Goal: Task Accomplishment & Management: Use online tool/utility

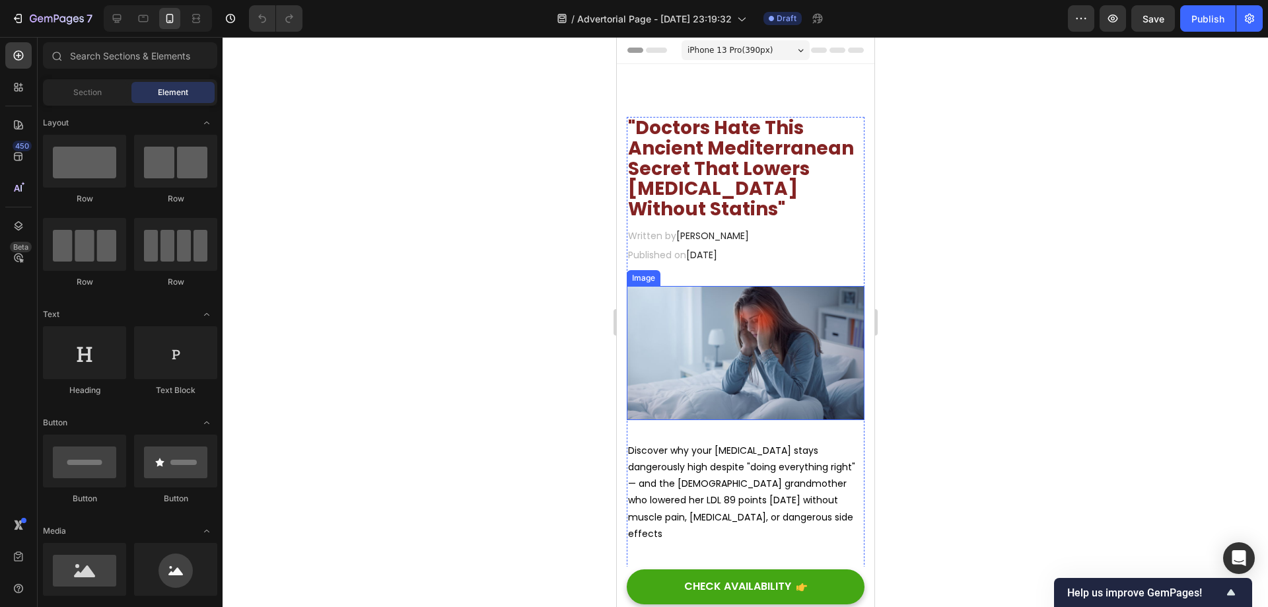
click at [749, 345] on img at bounding box center [745, 352] width 238 height 133
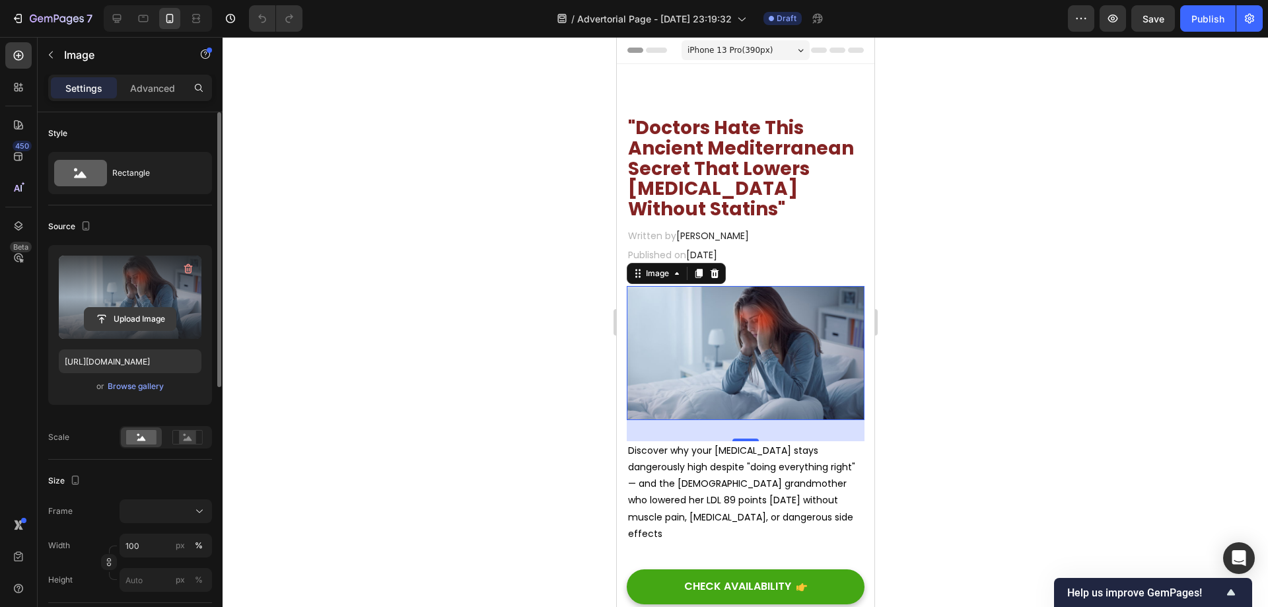
click at [138, 320] on input "file" at bounding box center [130, 319] width 91 height 22
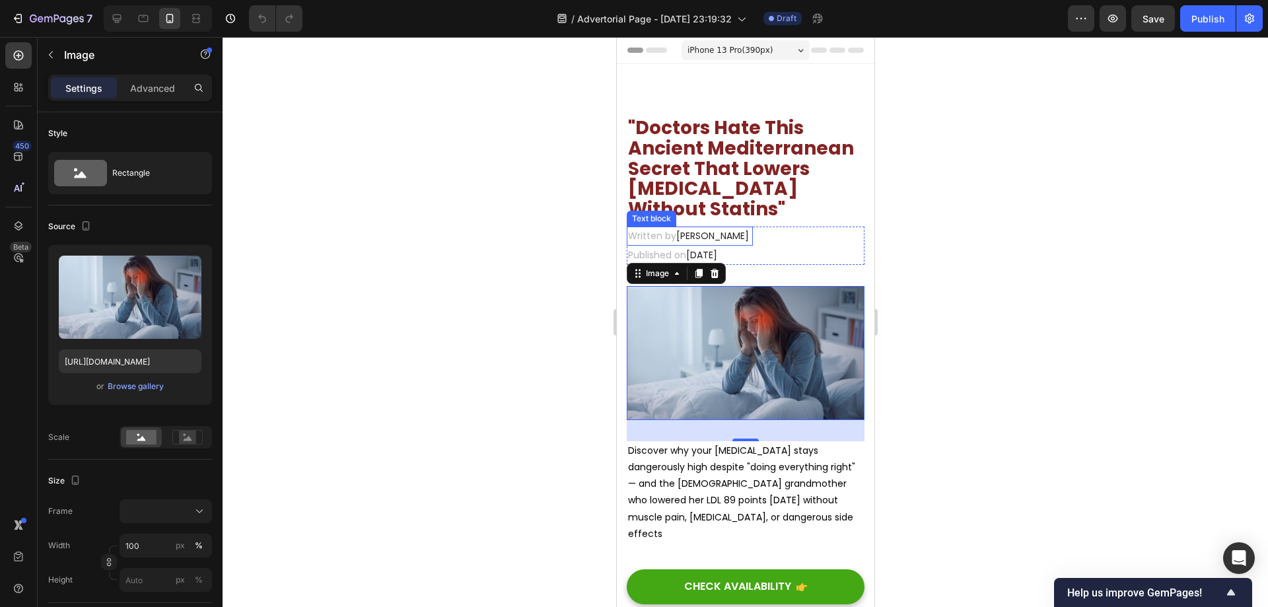
click at [711, 231] on span "Dr.Marcus" at bounding box center [712, 235] width 73 height 13
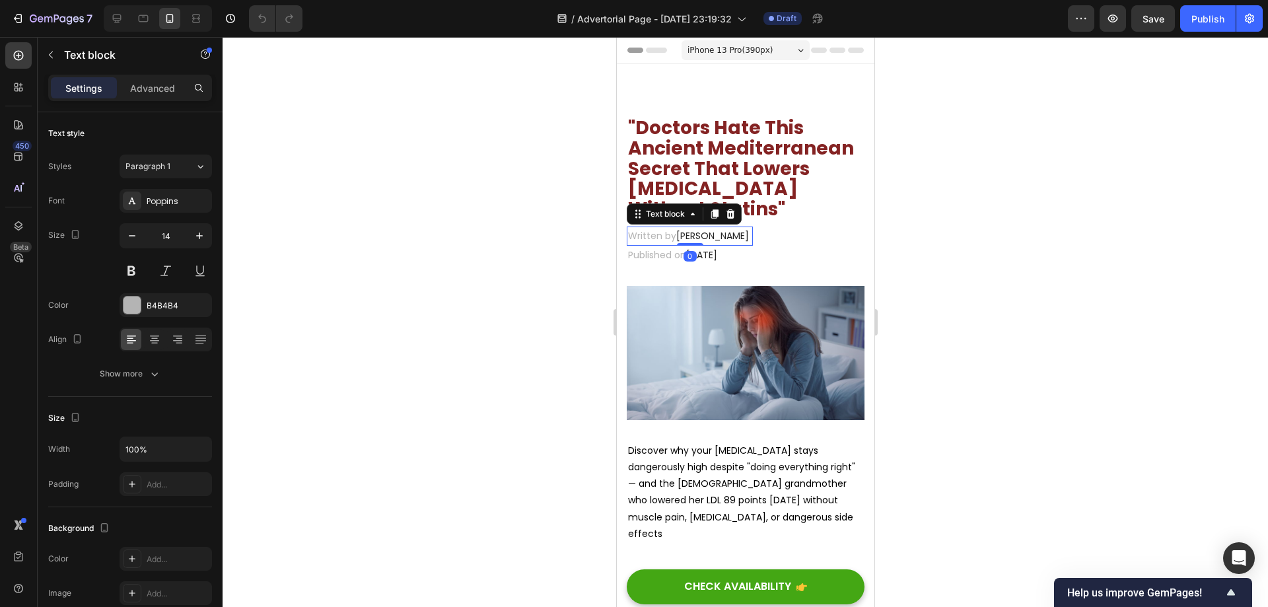
click at [709, 234] on span "Dr.Marcus" at bounding box center [712, 235] width 73 height 13
drag, startPoint x: 734, startPoint y: 236, endPoint x: 678, endPoint y: 230, distance: 56.4
click at [678, 230] on p "Written by Dr.Marcus" at bounding box center [688, 236] width 123 height 17
click at [730, 236] on p "Written by Dr. James" at bounding box center [687, 236] width 121 height 17
click at [725, 316] on img at bounding box center [745, 352] width 238 height 133
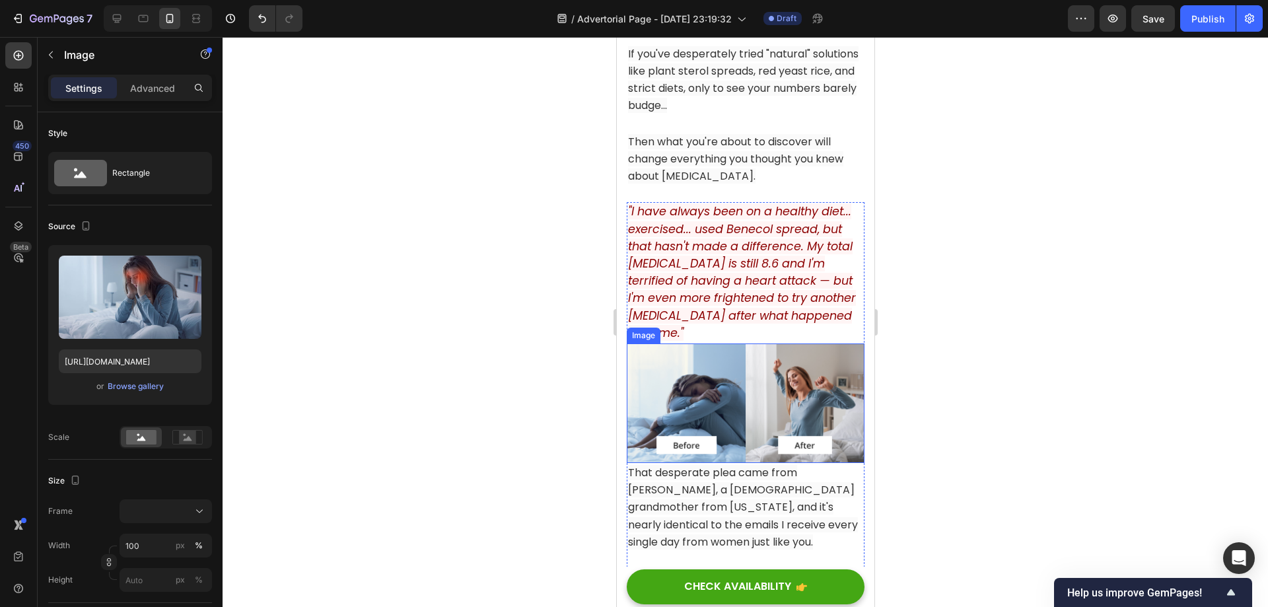
scroll to position [726, 0]
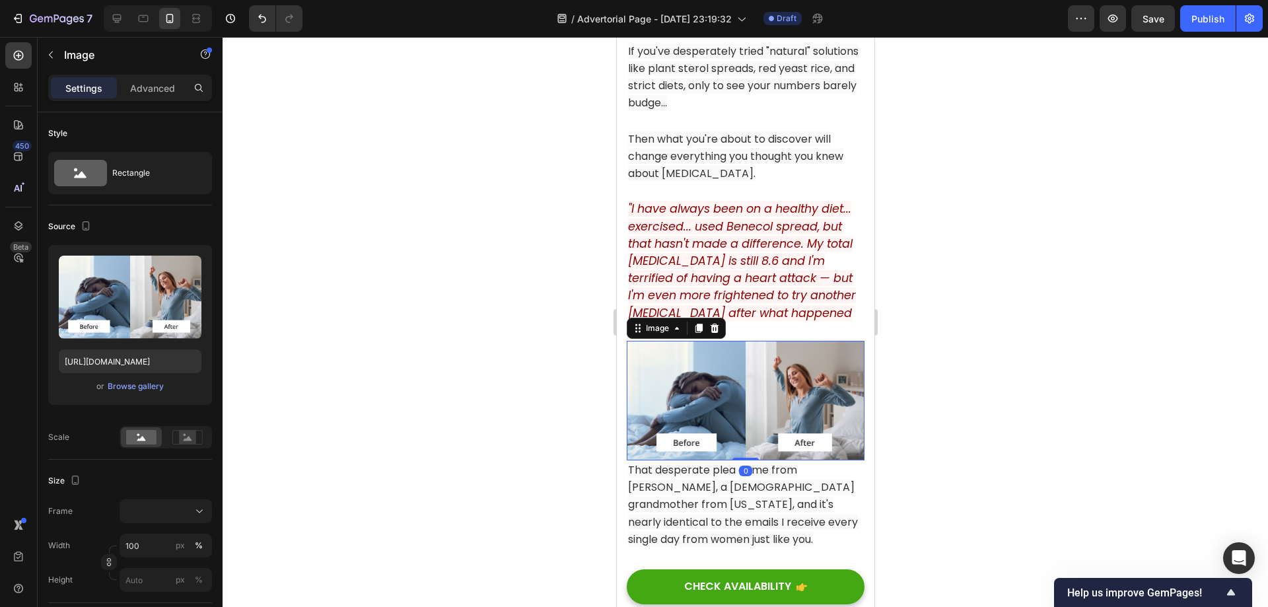
click at [761, 386] on img at bounding box center [745, 401] width 238 height 120
click at [717, 324] on icon at bounding box center [714, 328] width 9 height 9
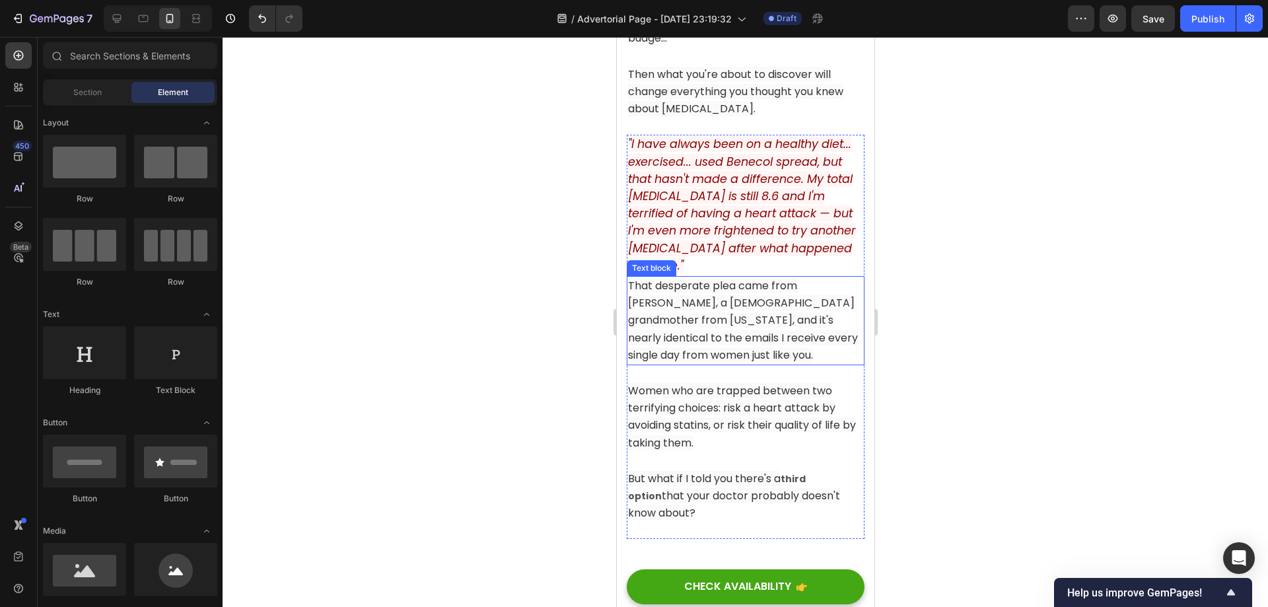
scroll to position [792, 0]
click at [734, 263] on p ""I have always been on a healthy diet... exercised... used Benecol spread, but …" at bounding box center [744, 204] width 235 height 139
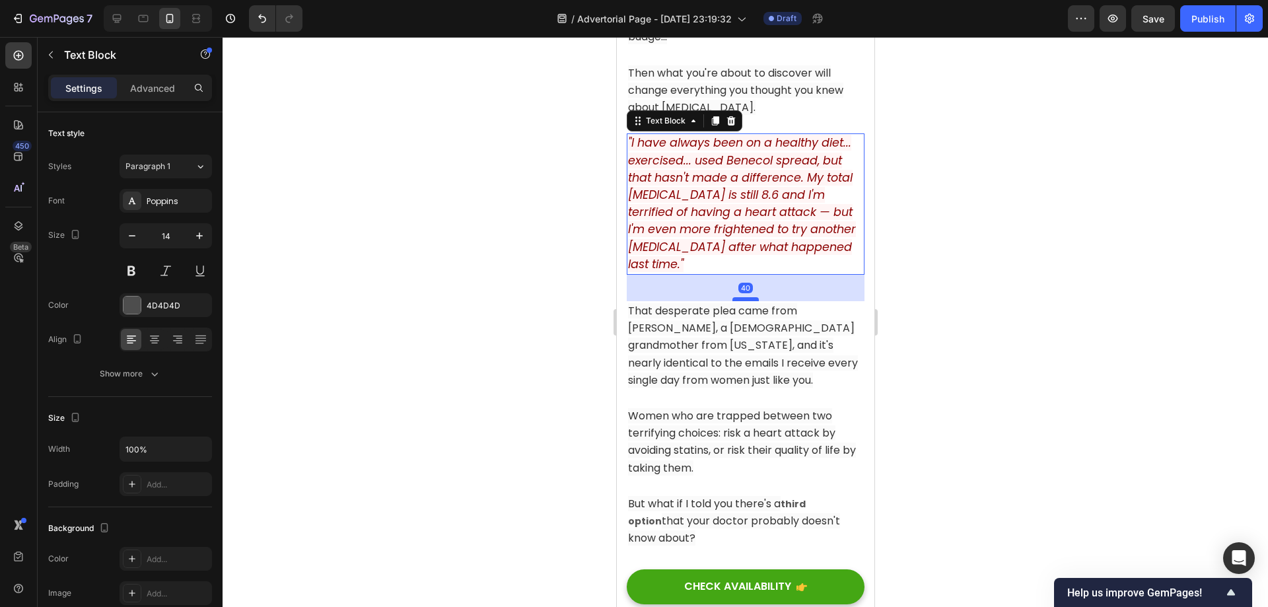
drag, startPoint x: 739, startPoint y: 267, endPoint x: 740, endPoint y: 294, distance: 26.4
click at [740, 297] on div at bounding box center [745, 299] width 26 height 4
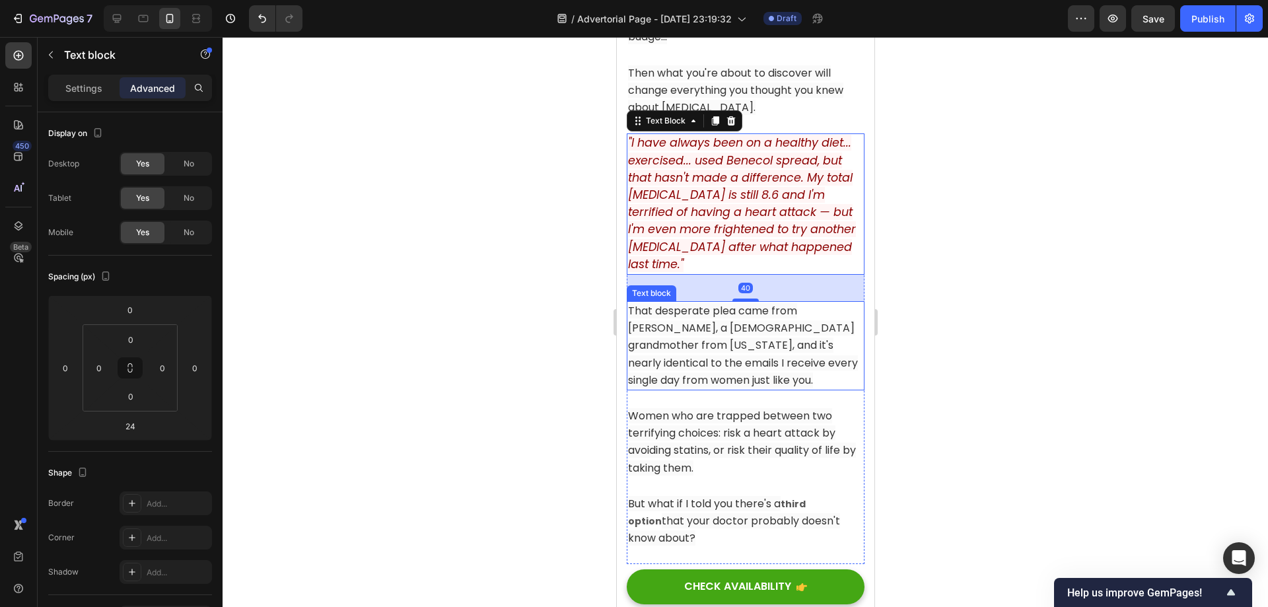
click at [756, 330] on span "That desperate plea came from [PERSON_NAME], a [DEMOGRAPHIC_DATA] grandmother f…" at bounding box center [742, 345] width 230 height 85
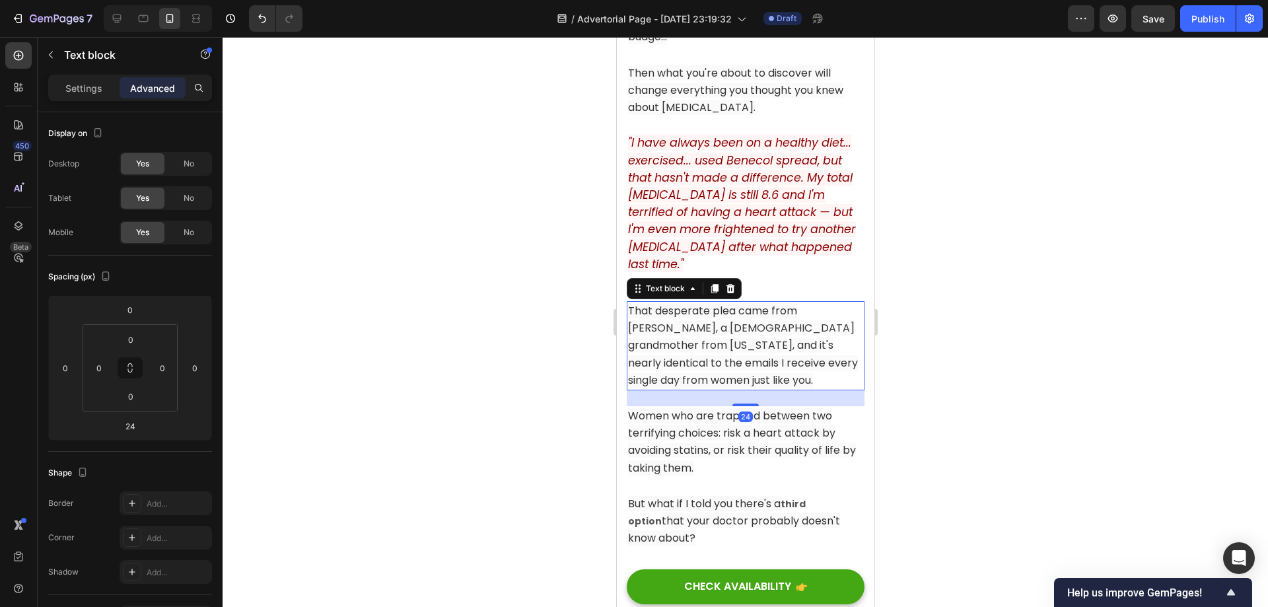
click at [964, 371] on div at bounding box center [745, 322] width 1045 height 570
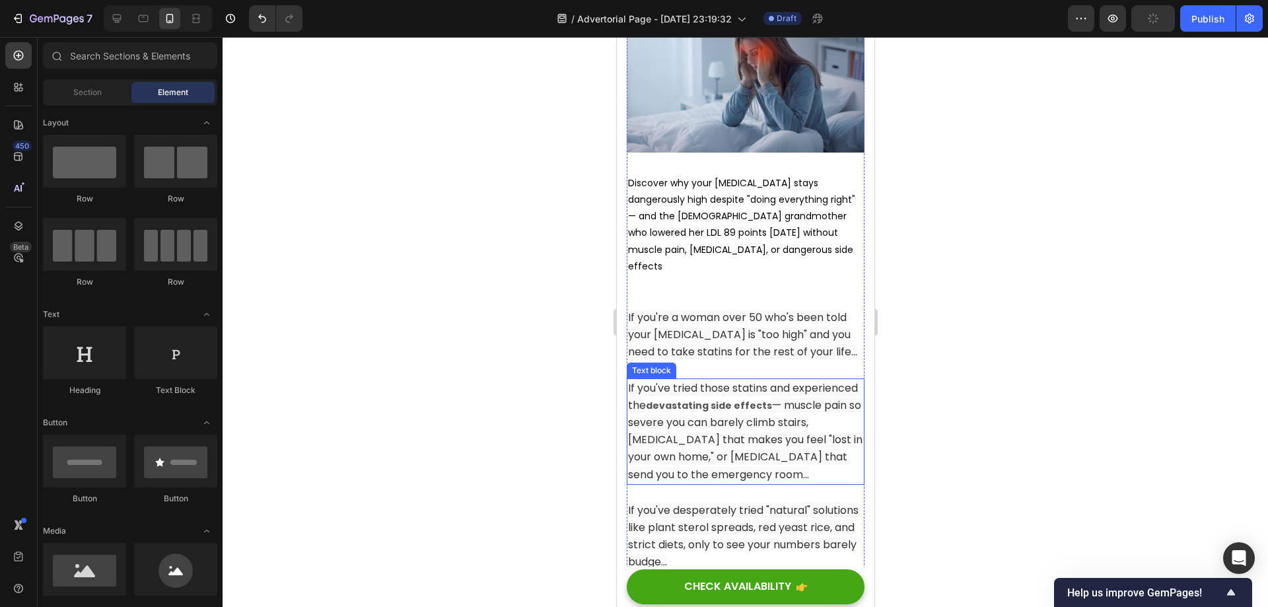
scroll to position [264, 0]
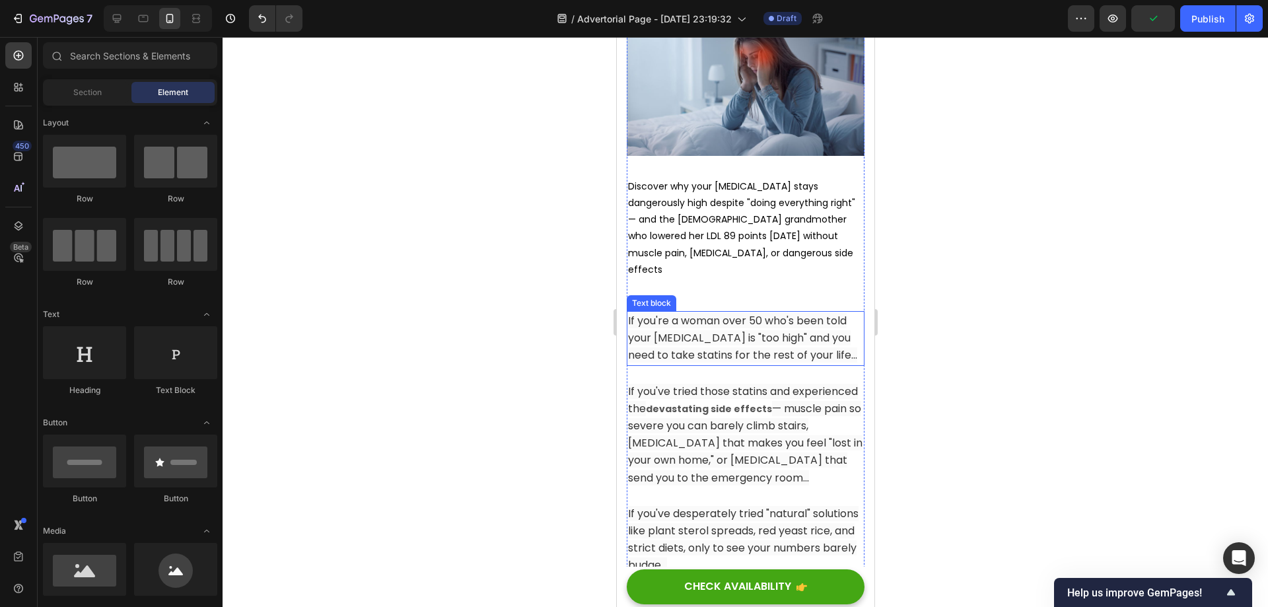
click at [728, 402] on strong "devastating side effects" at bounding box center [708, 408] width 126 height 13
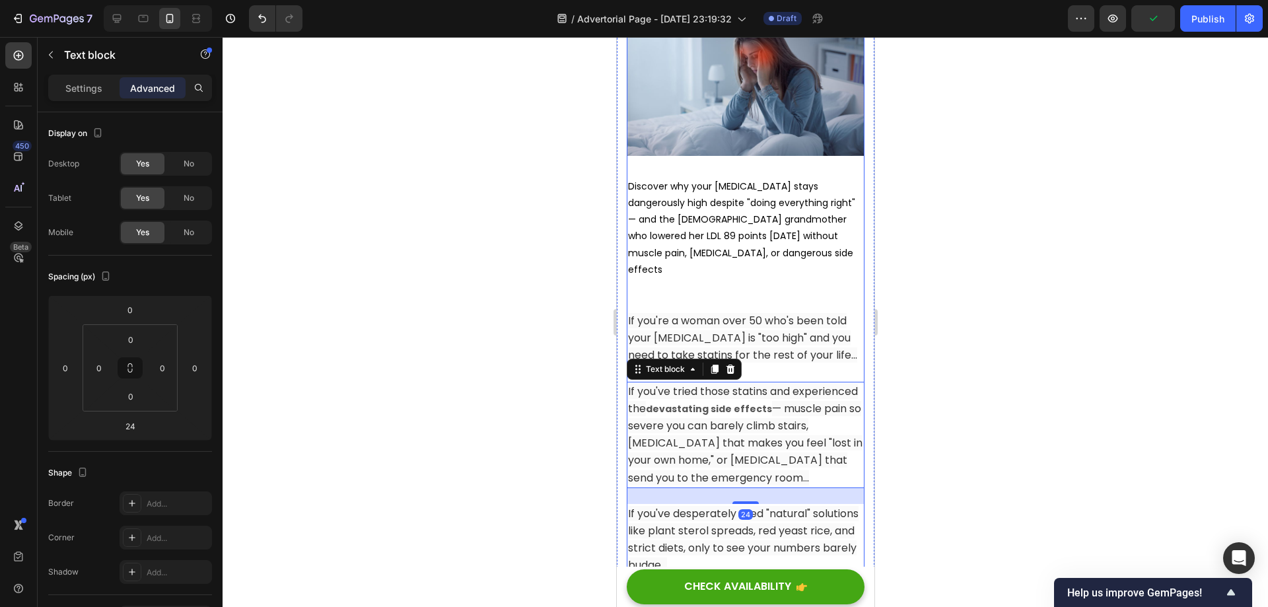
click at [760, 339] on span "If you're a woman over 50 who's been told your [MEDICAL_DATA] is "too high" and…" at bounding box center [741, 338] width 229 height 50
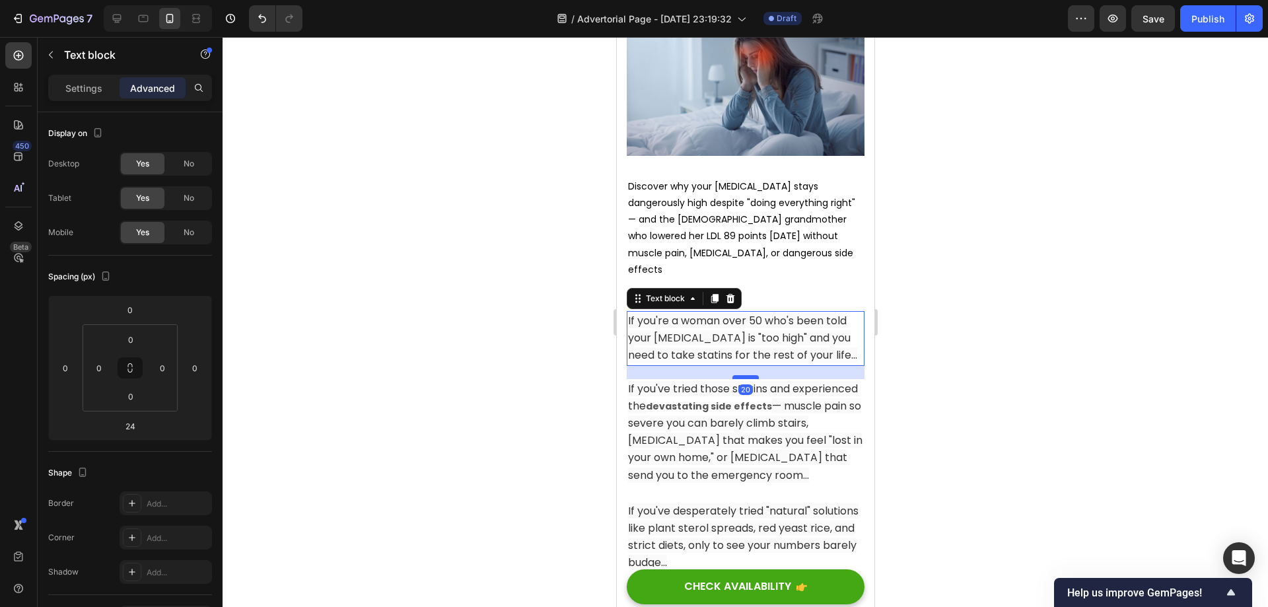
drag, startPoint x: 740, startPoint y: 357, endPoint x: 747, endPoint y: 355, distance: 7.7
click at [747, 375] on div at bounding box center [745, 377] width 26 height 4
type input "20"
click at [726, 460] on span "— muscle pain so severe you can barely climb stairs, [MEDICAL_DATA] that makes …" at bounding box center [744, 440] width 234 height 85
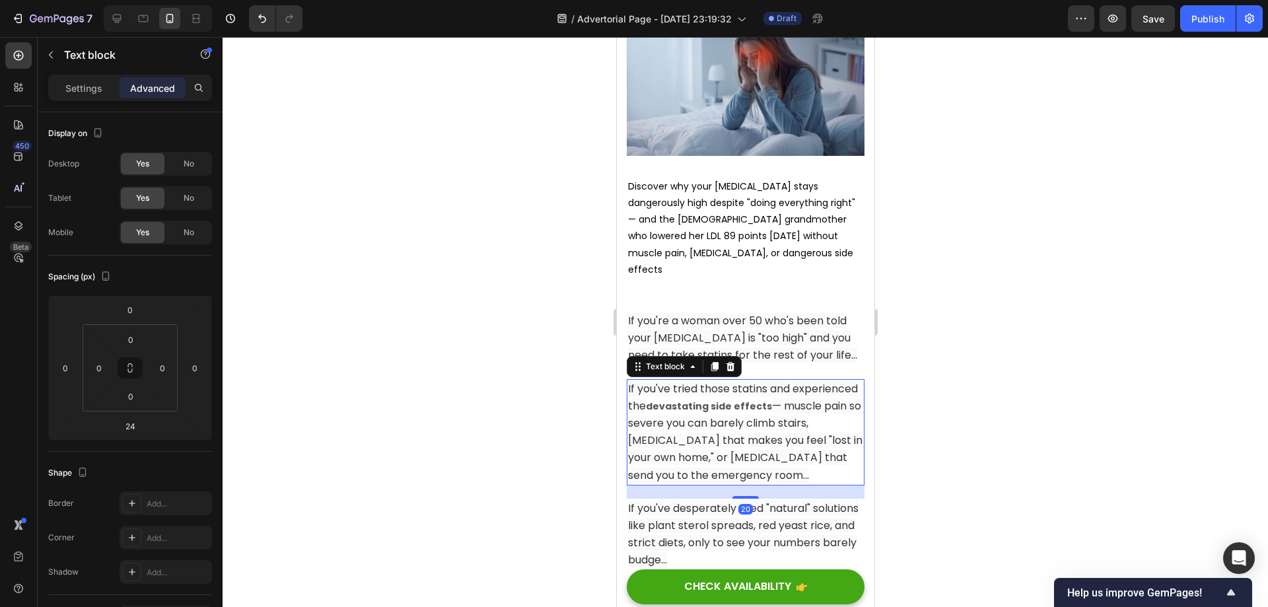
click at [742, 496] on div at bounding box center [745, 497] width 26 height 3
type input "20"
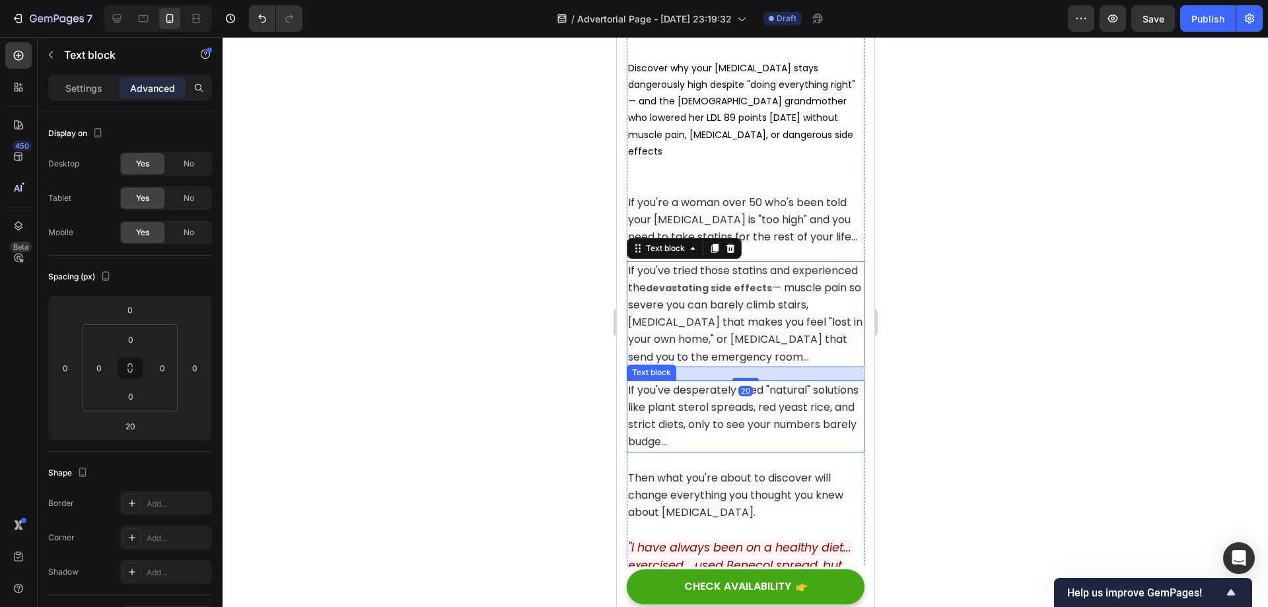
scroll to position [396, 0]
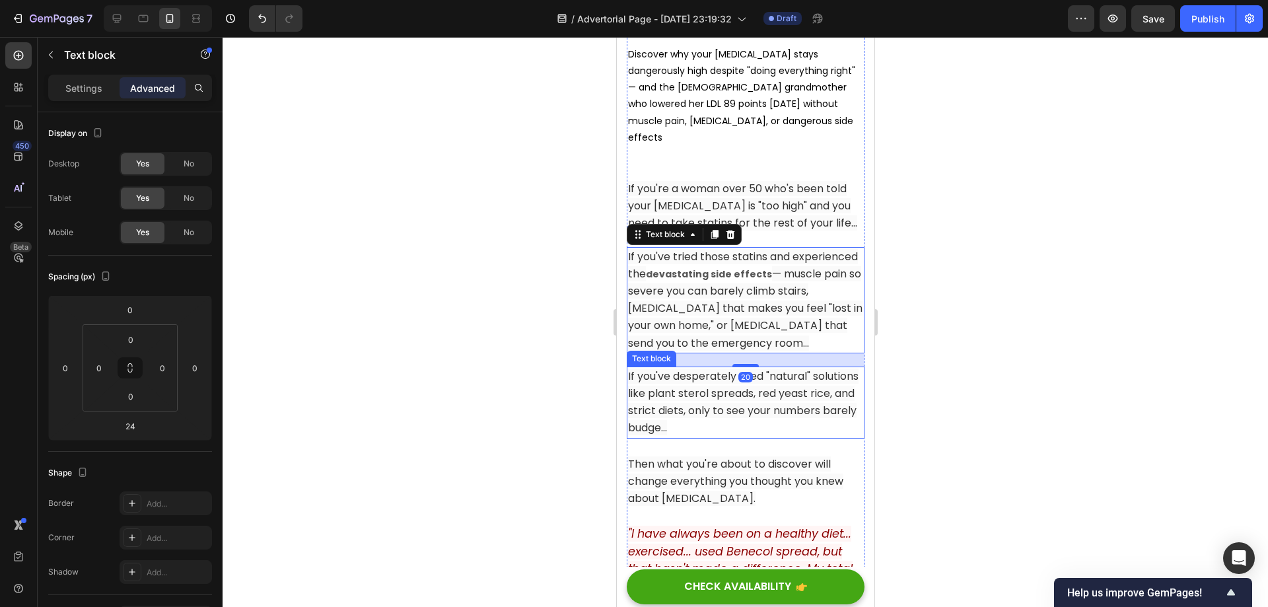
click at [749, 392] on span "If you've desperately tried "natural" solutions like plant sterol spreads, red …" at bounding box center [742, 401] width 230 height 67
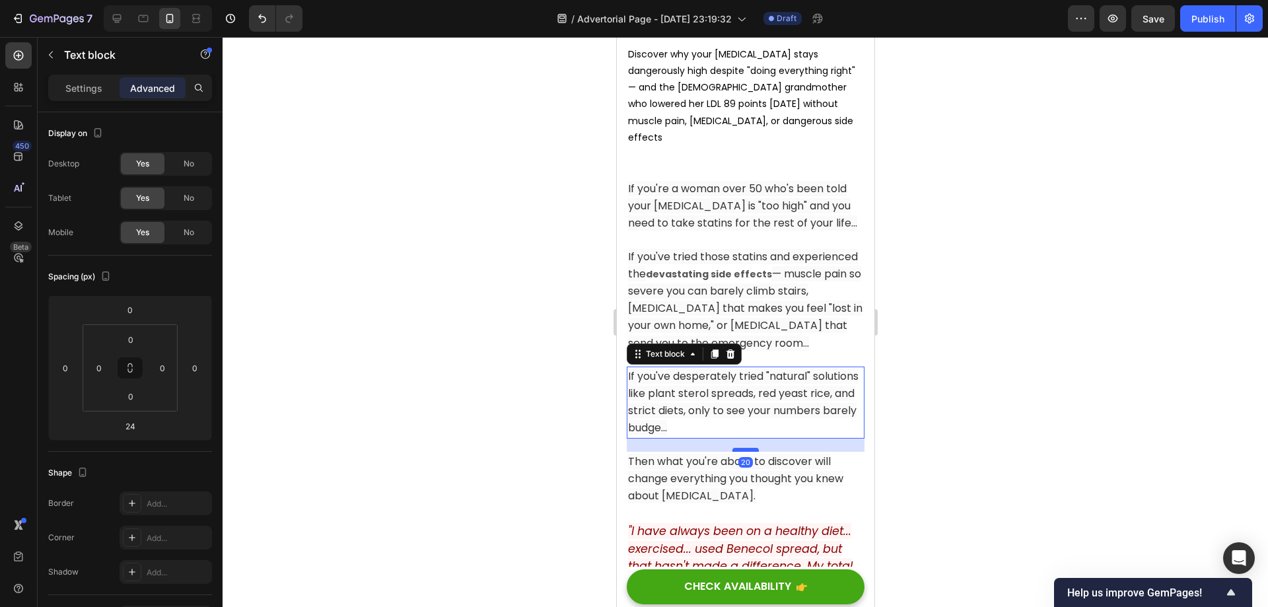
click at [748, 448] on div at bounding box center [745, 450] width 26 height 4
type input "20"
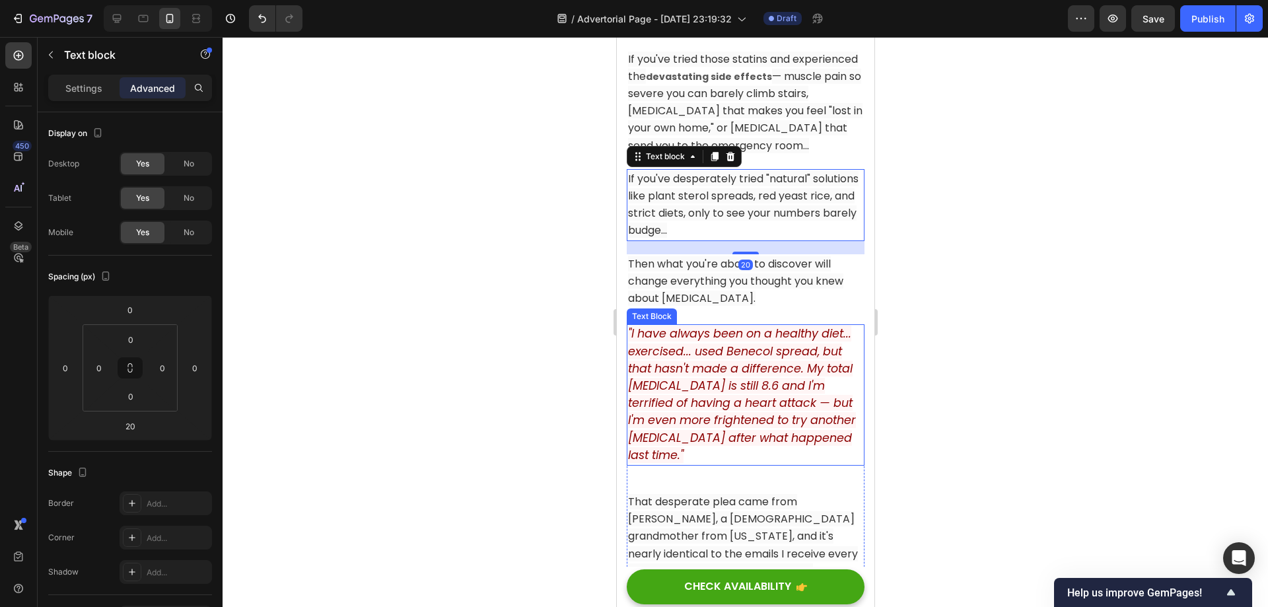
scroll to position [594, 0]
click at [740, 290] on p "Then what you're about to discover will change everything you thought you knew …" at bounding box center [744, 281] width 235 height 52
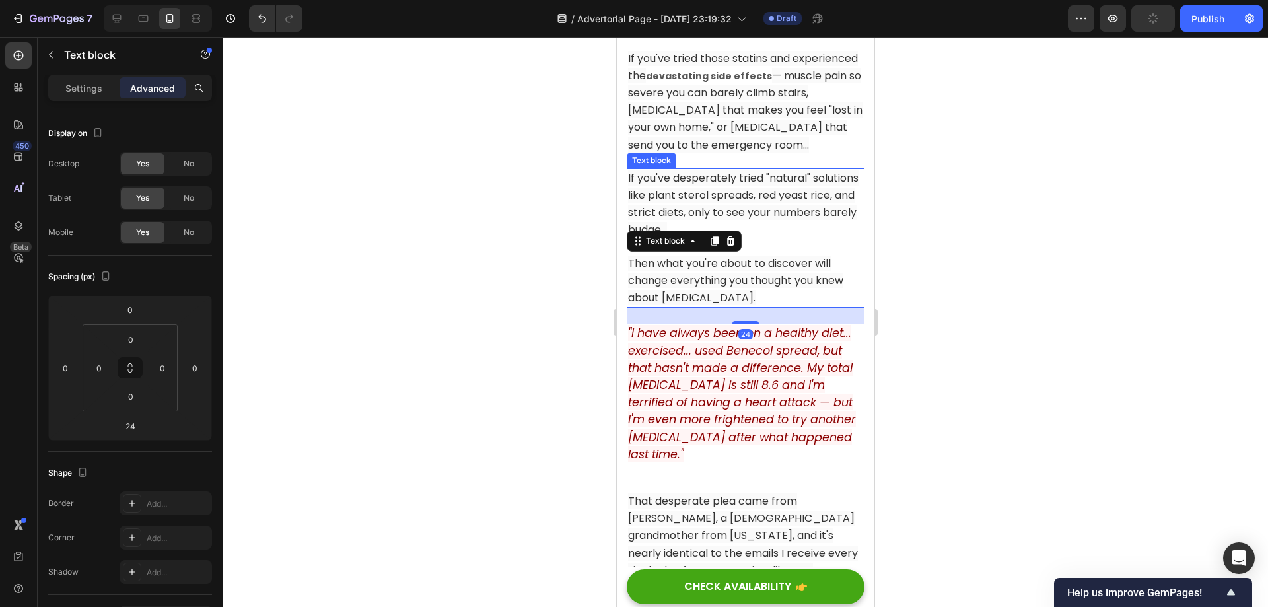
click at [770, 209] on span "If you've desperately tried "natural" solutions like plant sterol spreads, red …" at bounding box center [742, 203] width 230 height 67
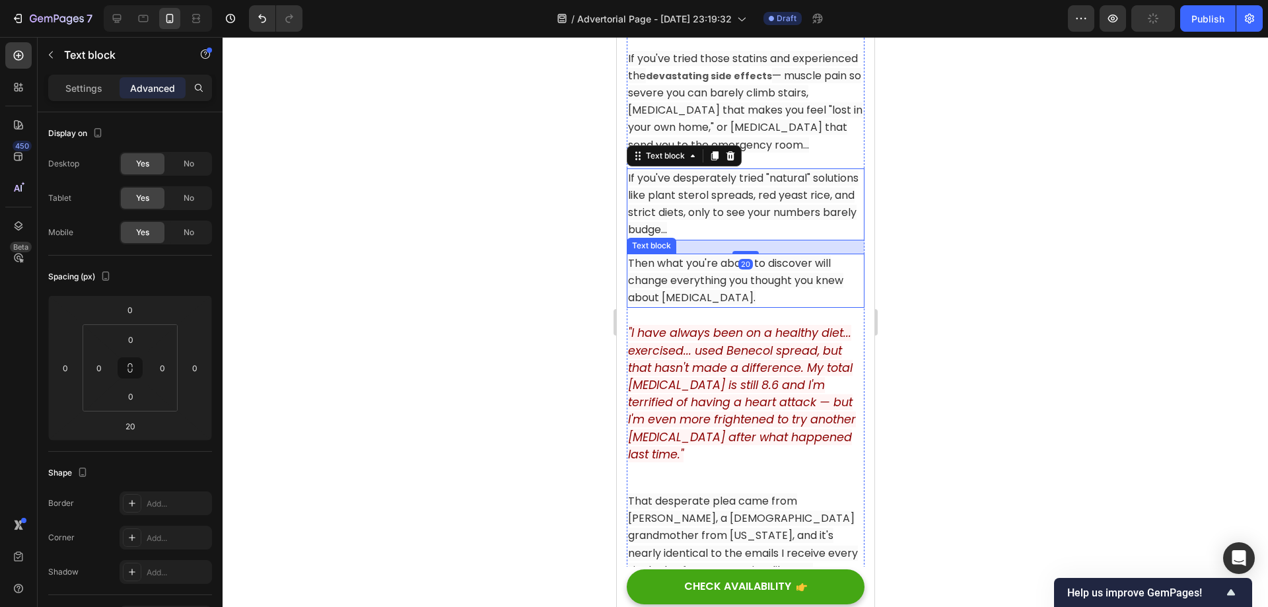
click at [759, 293] on p "Then what you're about to discover will change everything you thought you knew …" at bounding box center [744, 281] width 235 height 52
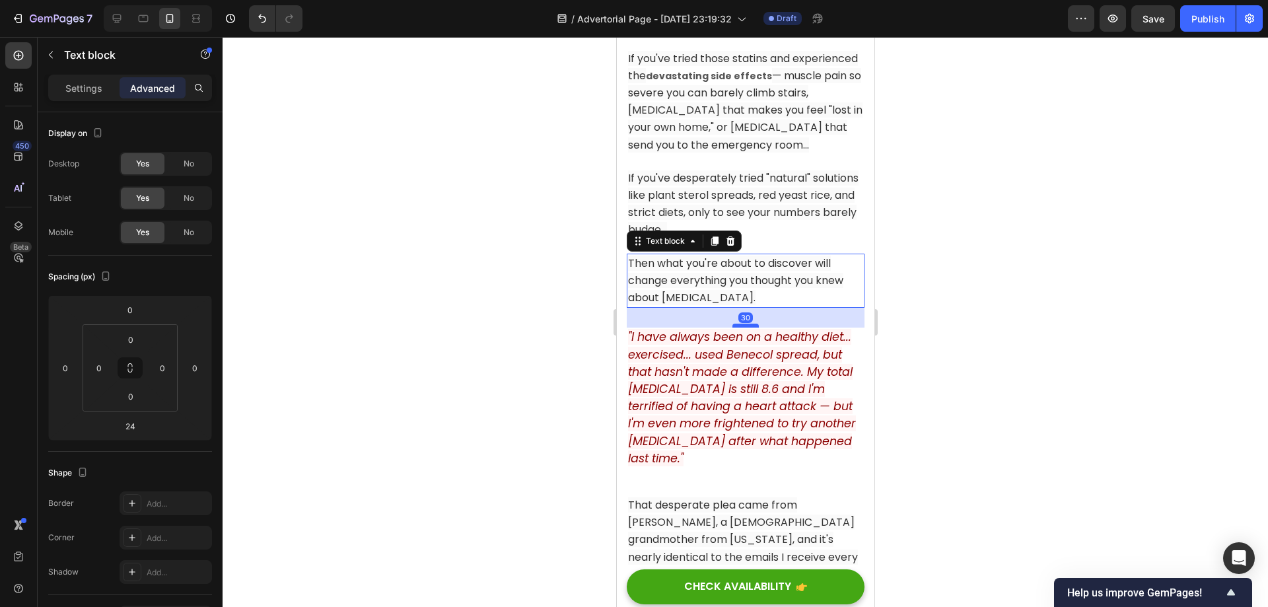
drag, startPoint x: 743, startPoint y: 318, endPoint x: 749, endPoint y: 322, distance: 7.1
click at [749, 324] on div at bounding box center [745, 326] width 26 height 4
type input "30"
click at [734, 371] on icon ""I have always been on a healthy diet... exercised... used Benecol spread, but …" at bounding box center [741, 397] width 228 height 137
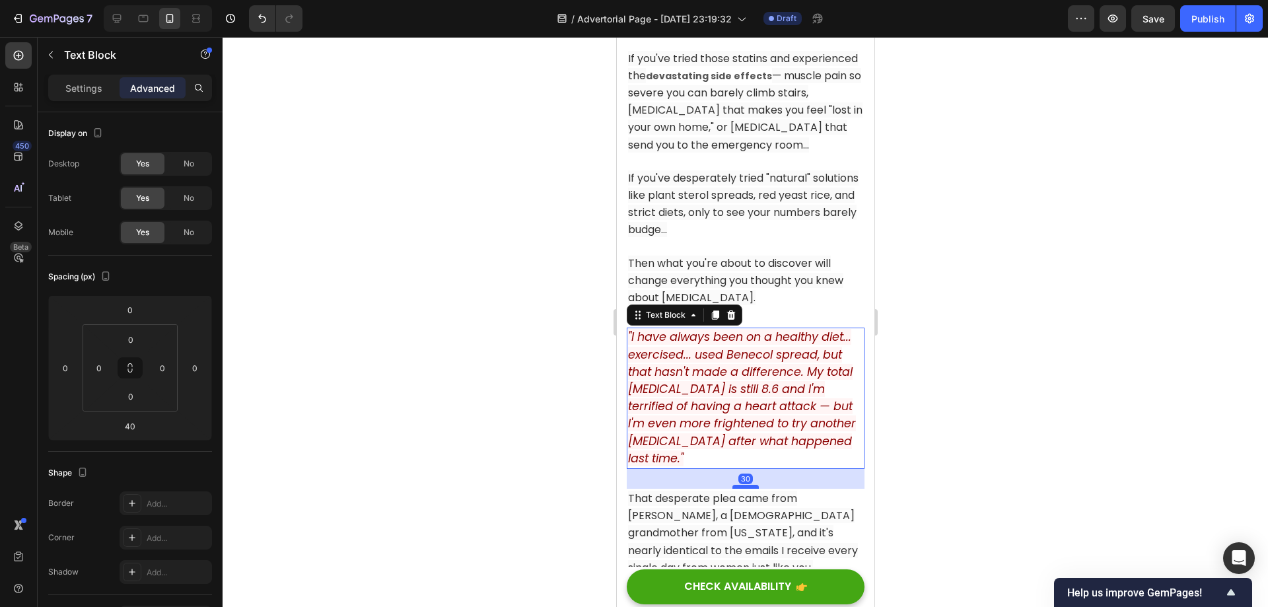
drag, startPoint x: 740, startPoint y: 488, endPoint x: 749, endPoint y: 481, distance: 11.4
click at [749, 485] on div at bounding box center [745, 487] width 26 height 4
type input "30"
click at [790, 413] on icon ""I have always been on a healthy diet... exercised... used Benecol spread, but …" at bounding box center [741, 397] width 228 height 137
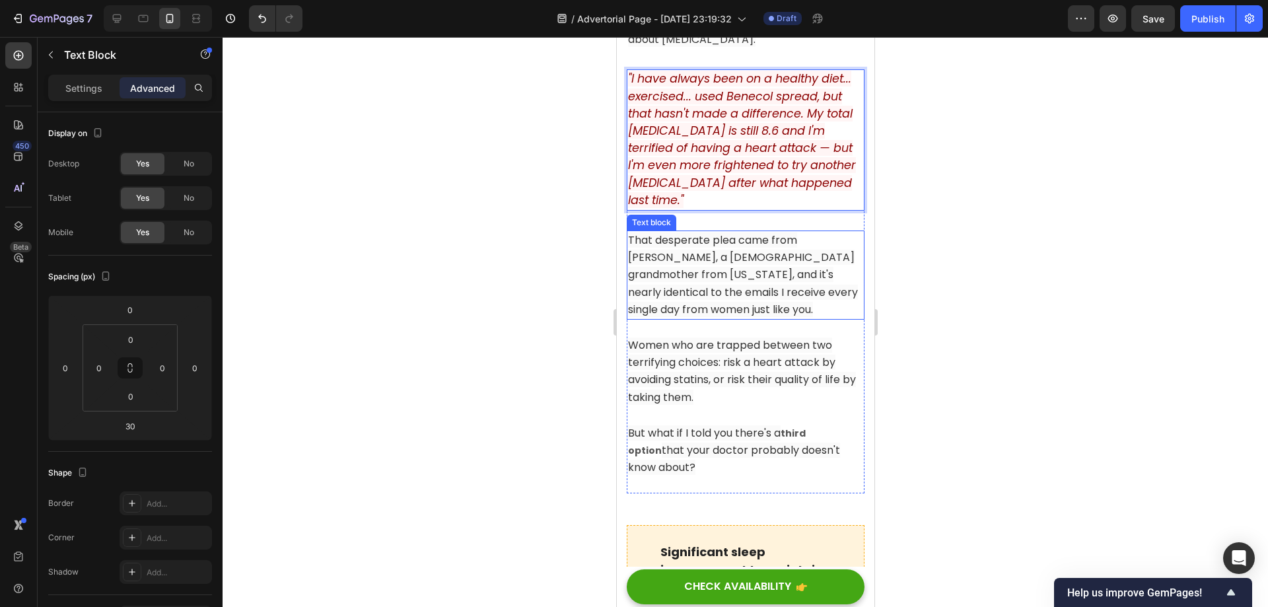
scroll to position [858, 0]
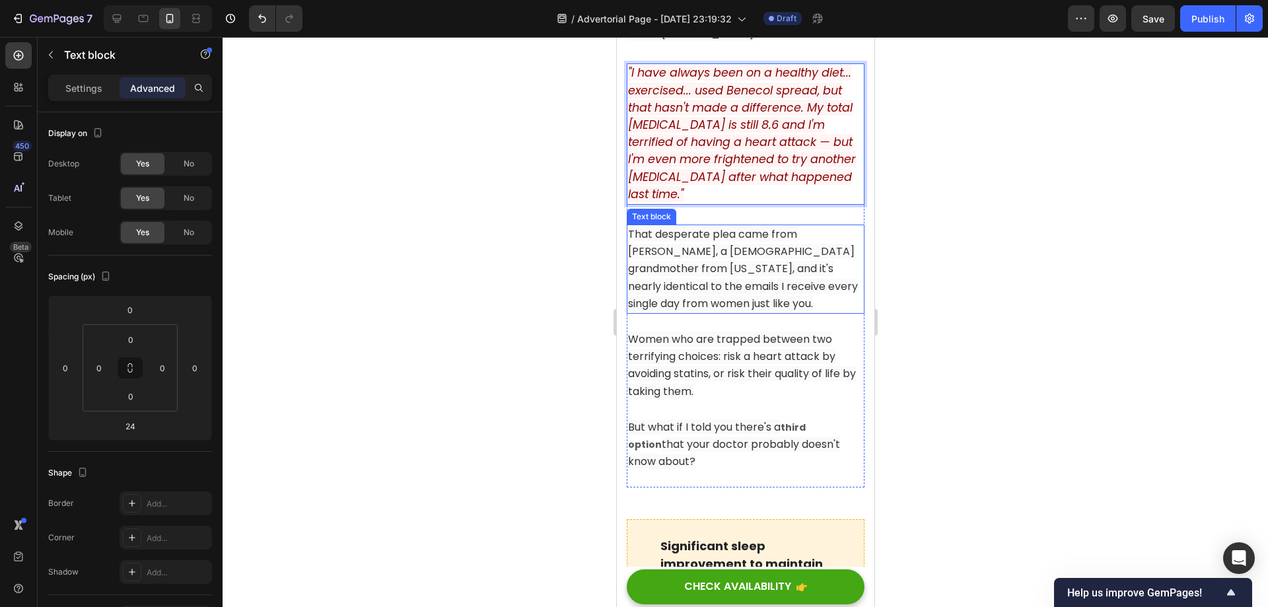
click at [769, 248] on span "That desperate plea came from [PERSON_NAME], a [DEMOGRAPHIC_DATA] grandmother f…" at bounding box center [742, 268] width 230 height 85
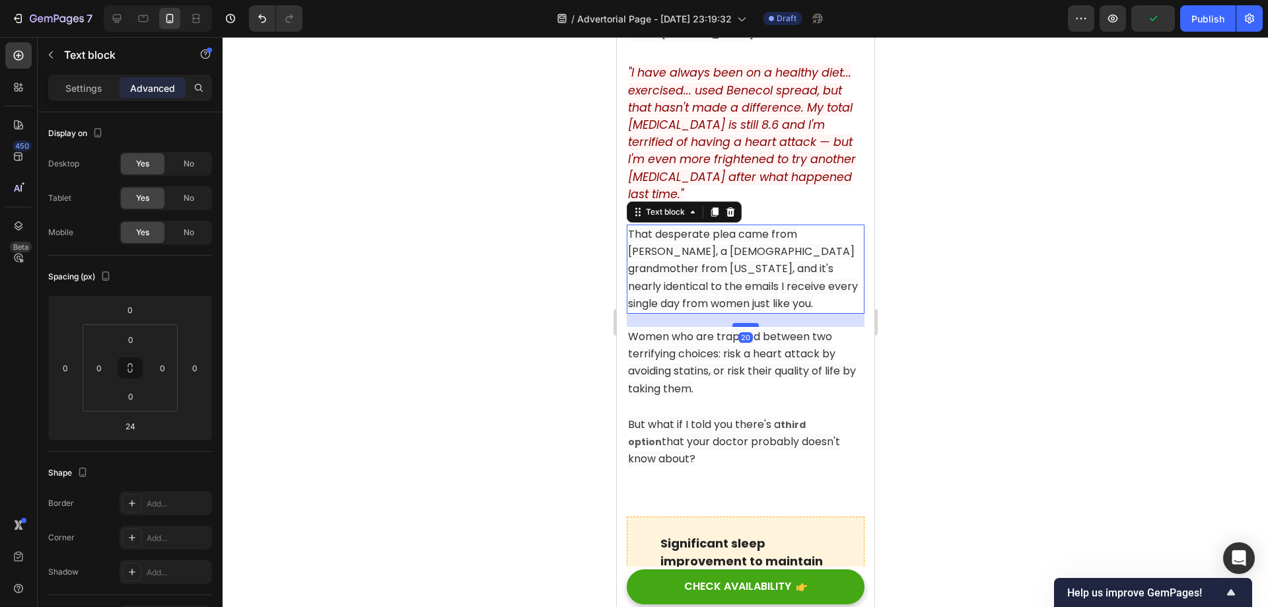
drag, startPoint x: 740, startPoint y: 322, endPoint x: 749, endPoint y: 320, distance: 9.6
click at [749, 323] on div at bounding box center [745, 325] width 26 height 4
type input "20"
click at [749, 352] on span "Women who are trapped between two terrifying choices: risk a heart attack by av…" at bounding box center [741, 362] width 228 height 67
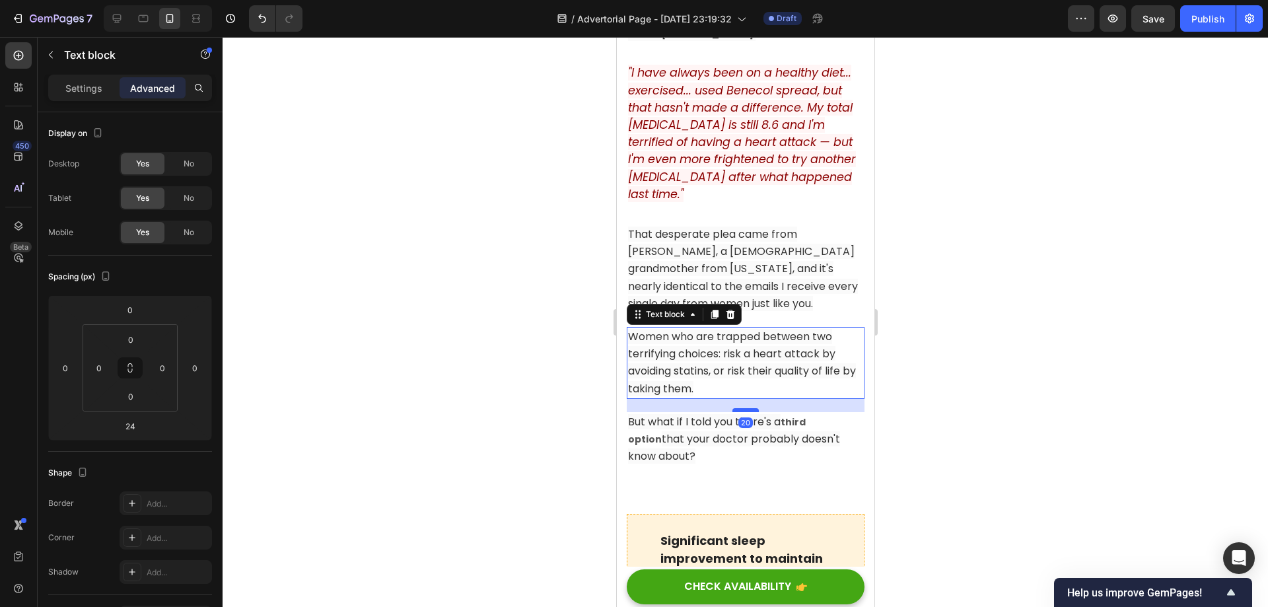
drag, startPoint x: 738, startPoint y: 409, endPoint x: 746, endPoint y: 406, distance: 9.0
click at [746, 408] on div at bounding box center [745, 410] width 26 height 4
type input "20"
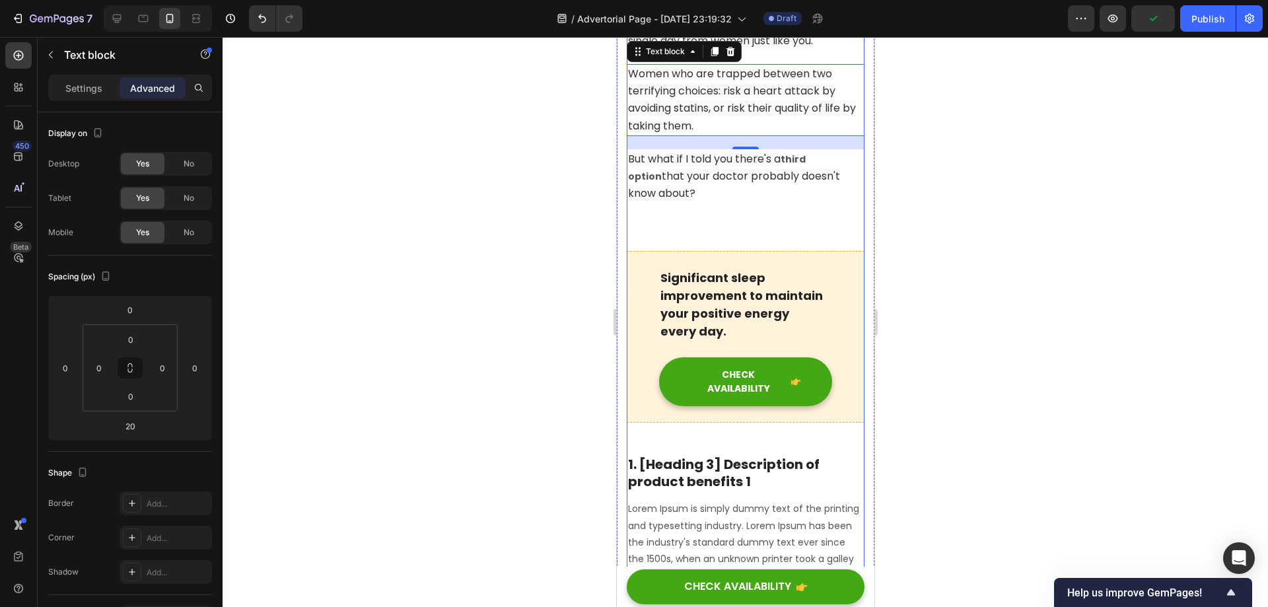
scroll to position [1057, 0]
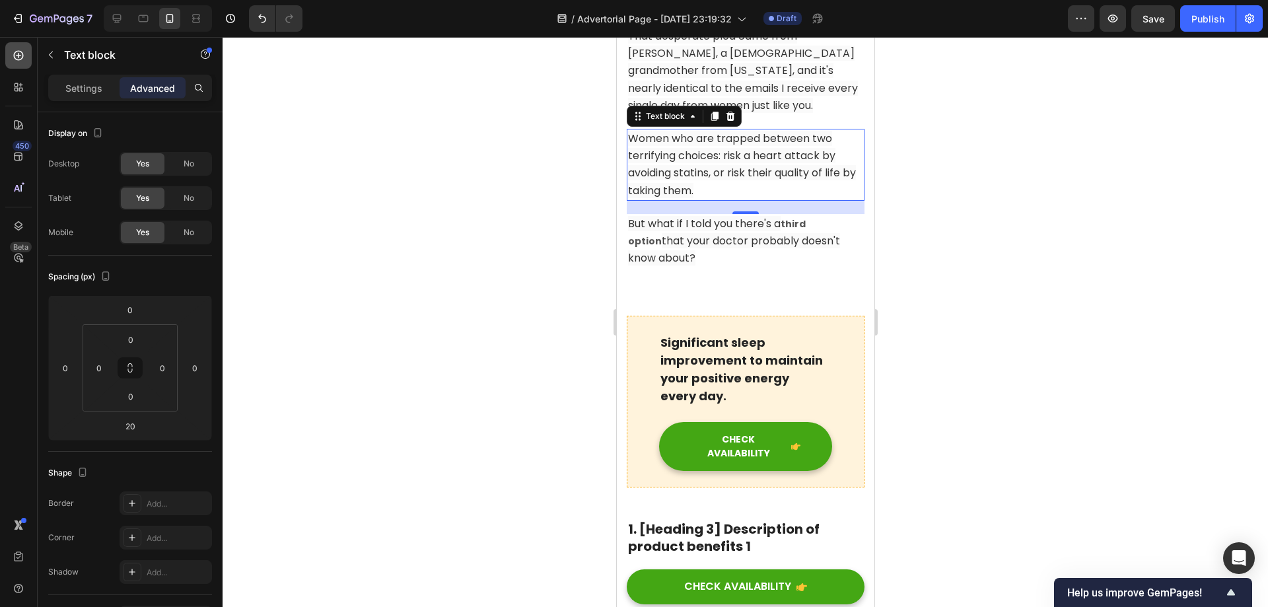
click at [20, 89] on icon at bounding box center [21, 90] width 4 height 4
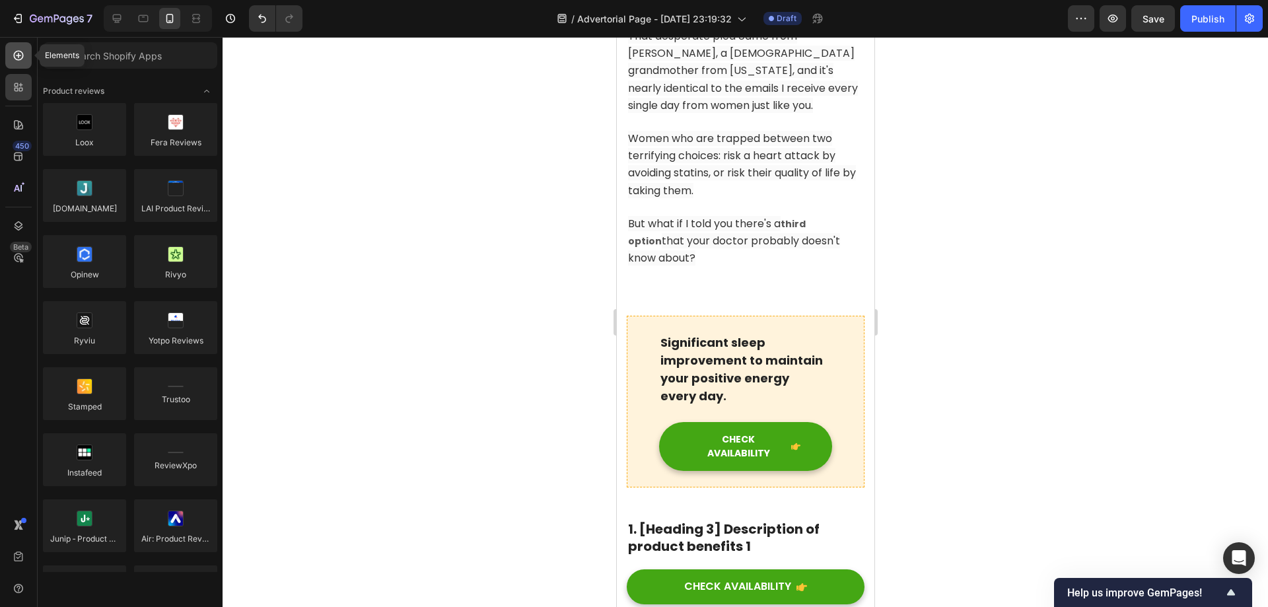
click at [24, 59] on icon at bounding box center [18, 55] width 13 height 13
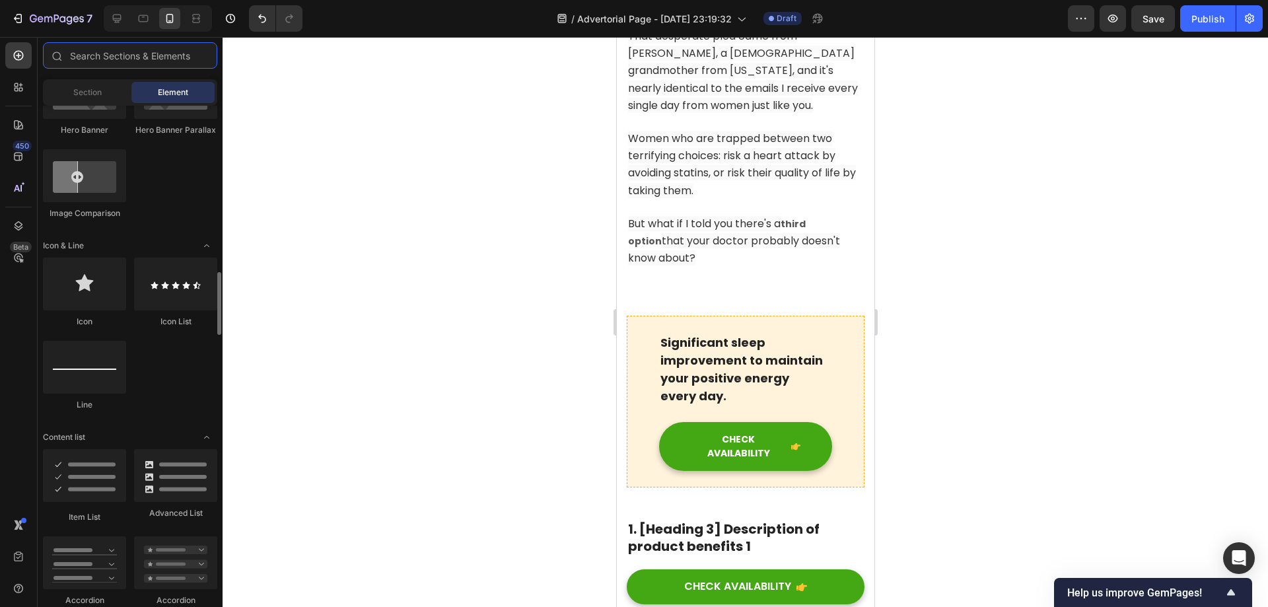
scroll to position [991, 0]
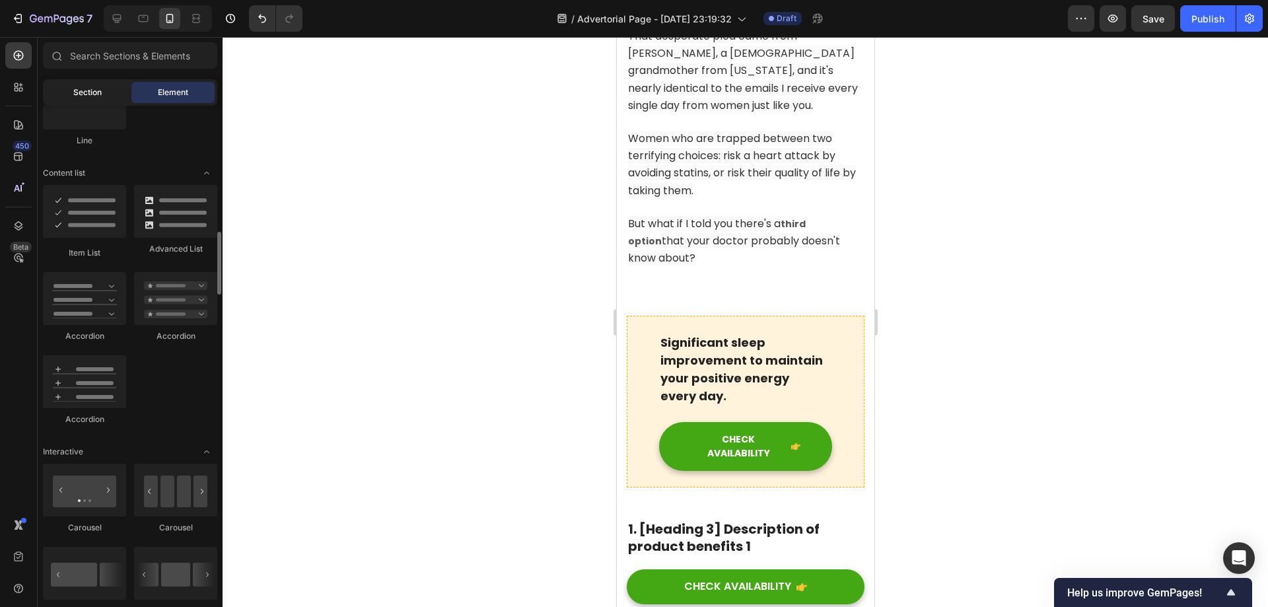
click at [116, 102] on div "Section" at bounding box center [87, 92] width 83 height 21
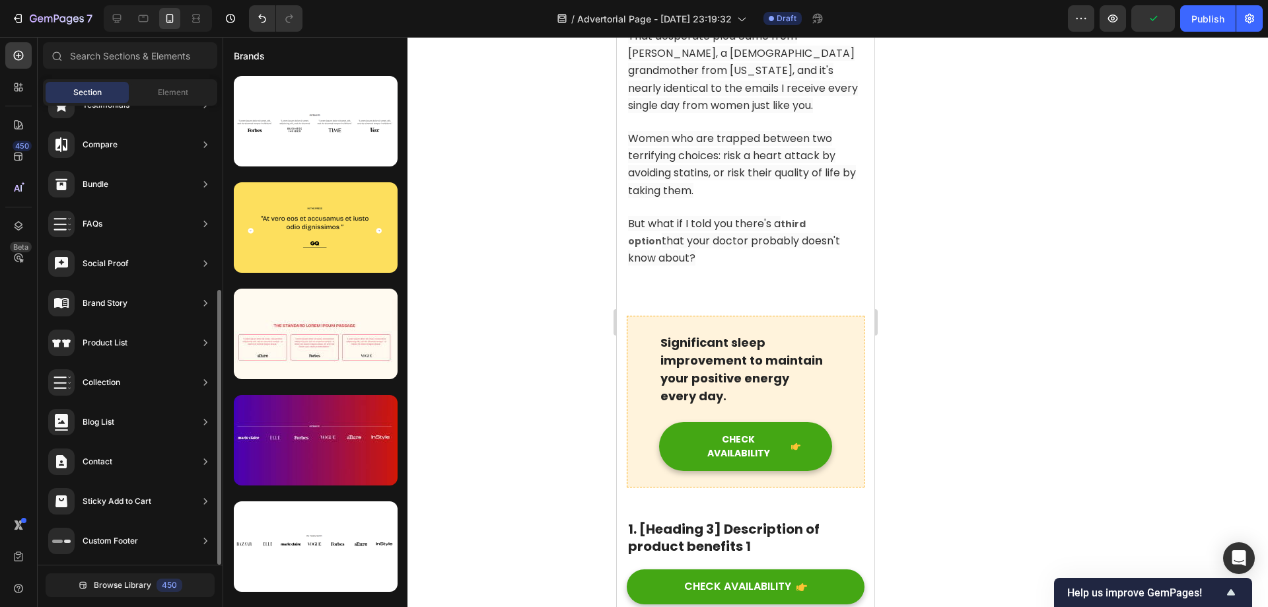
scroll to position [0, 0]
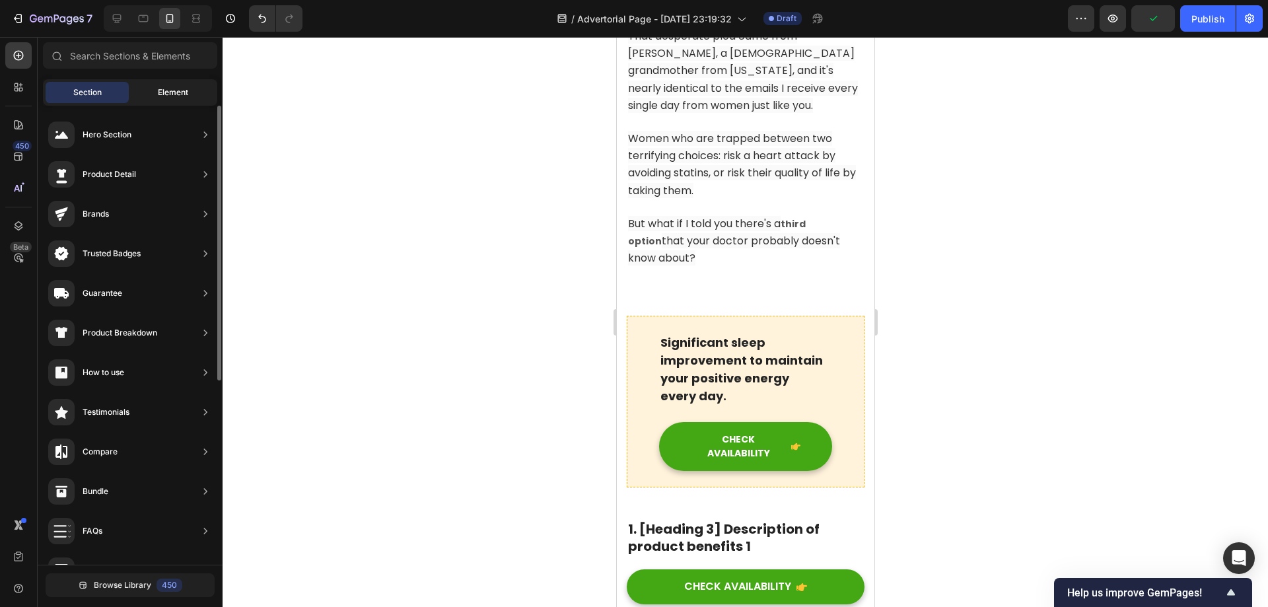
click at [164, 84] on div "Element" at bounding box center [172, 92] width 83 height 21
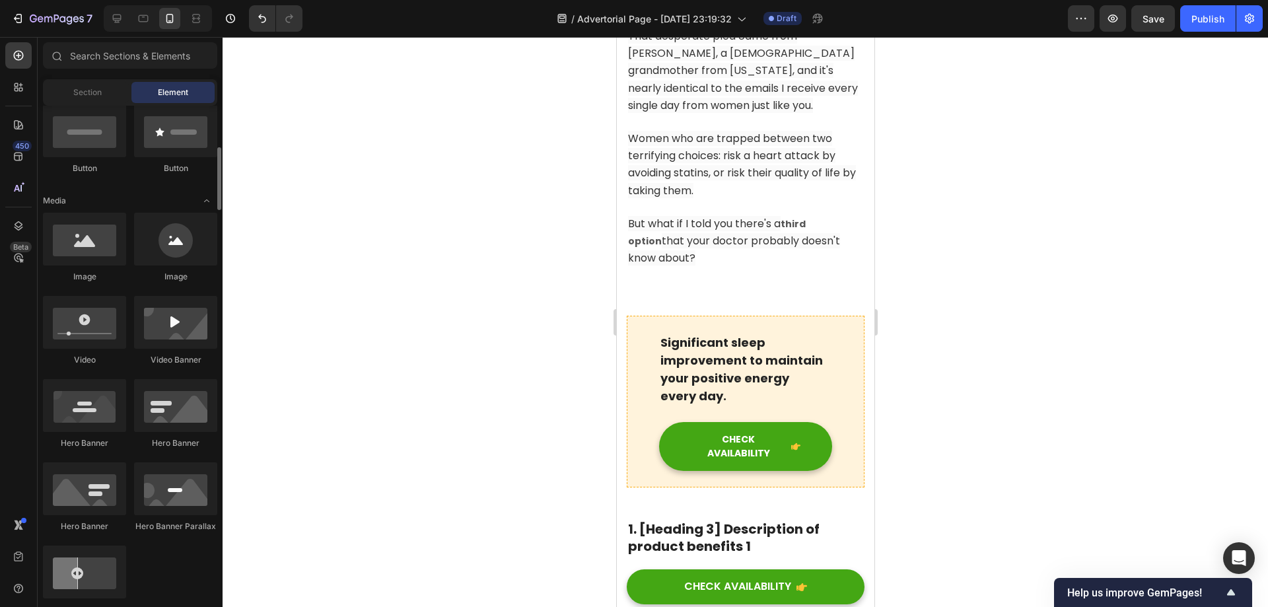
scroll to position [396, 0]
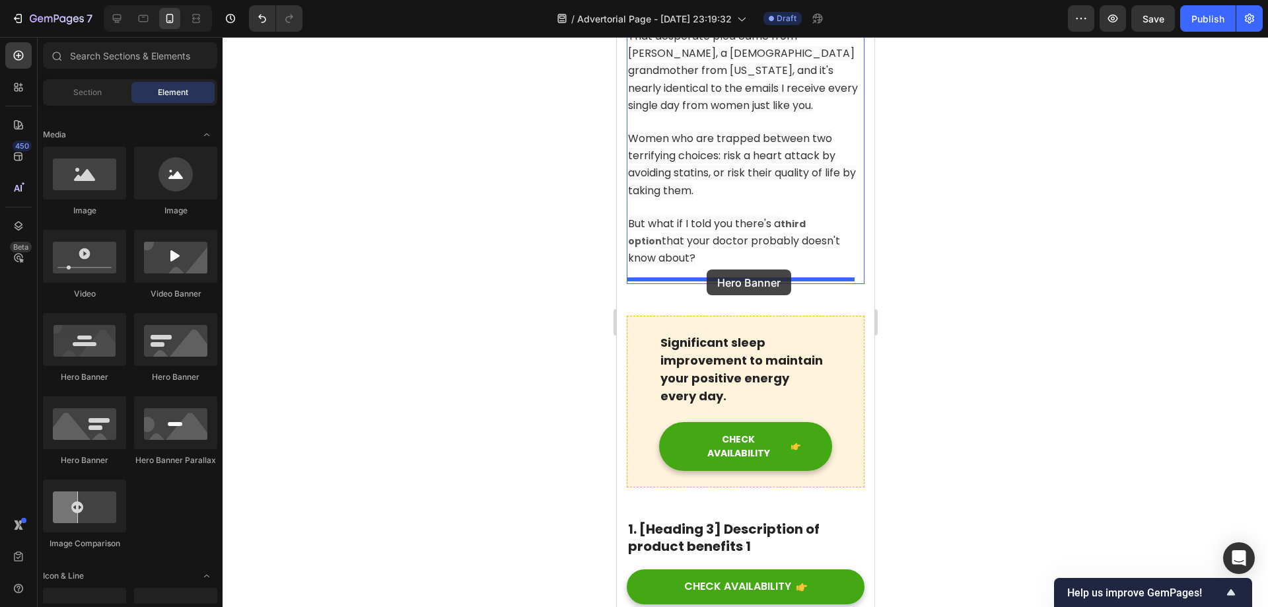
drag, startPoint x: 694, startPoint y: 370, endPoint x: 705, endPoint y: 269, distance: 101.6
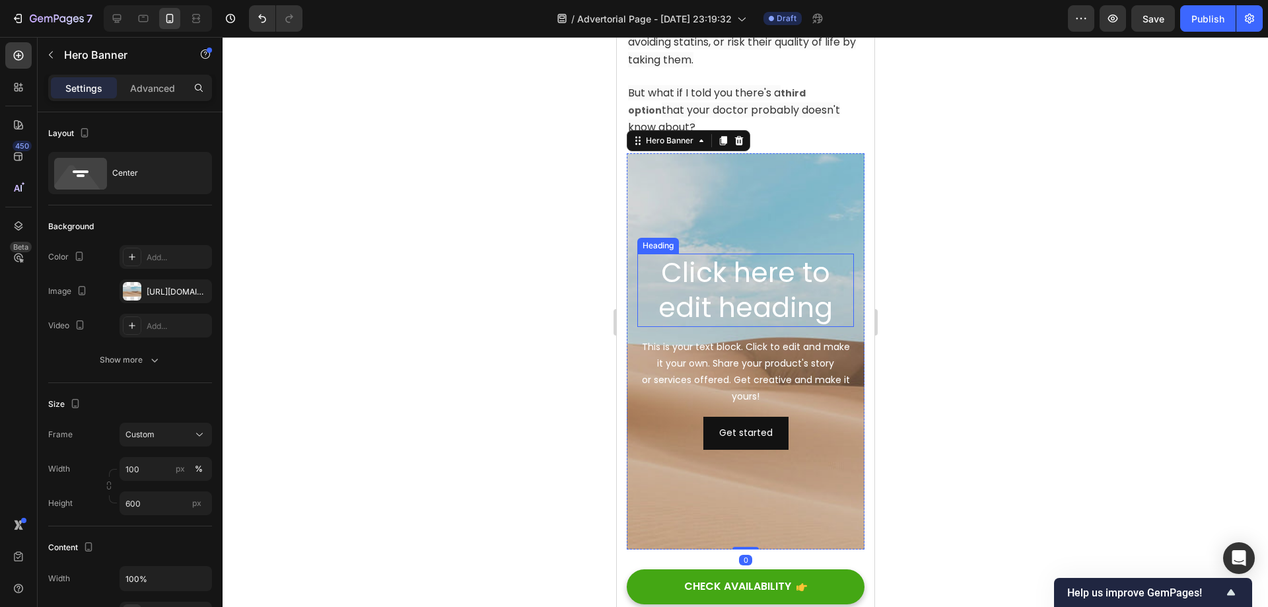
scroll to position [1189, 0]
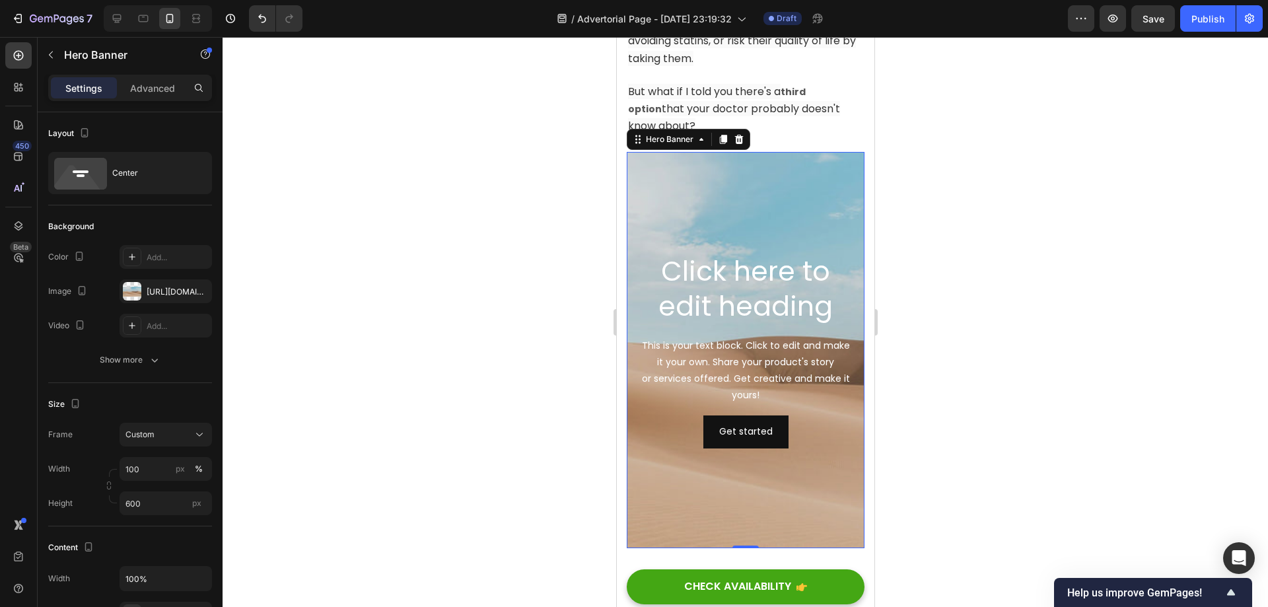
click at [746, 137] on div "Hero Banner" at bounding box center [687, 139] width 123 height 21
click at [742, 136] on icon at bounding box center [738, 139] width 11 height 11
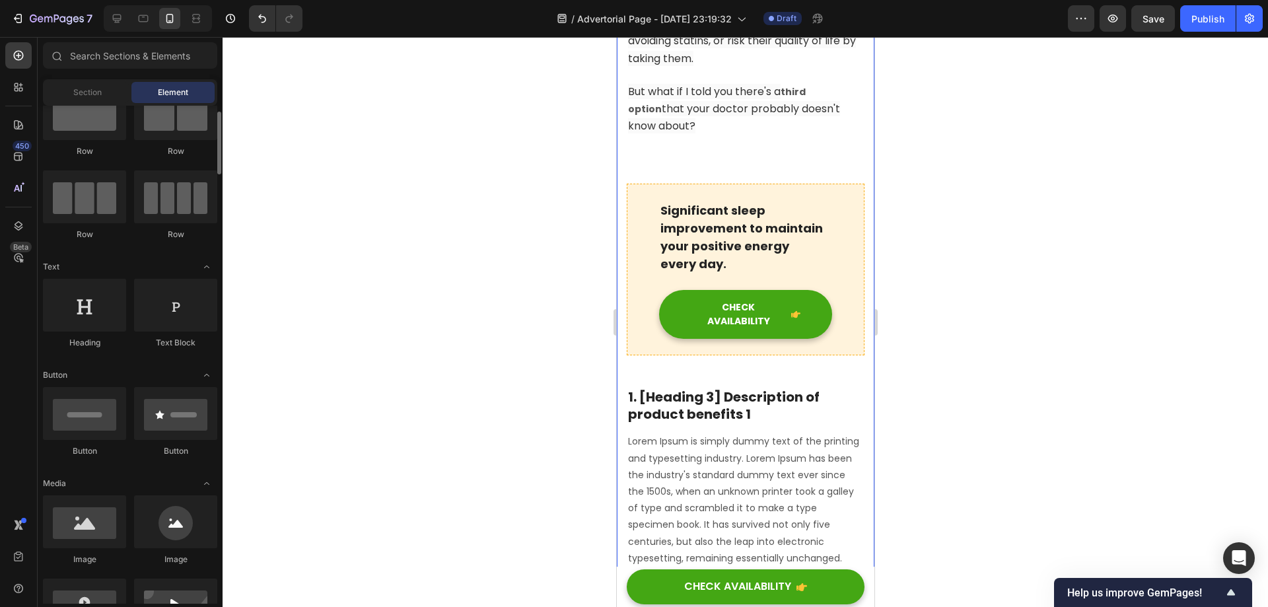
scroll to position [0, 0]
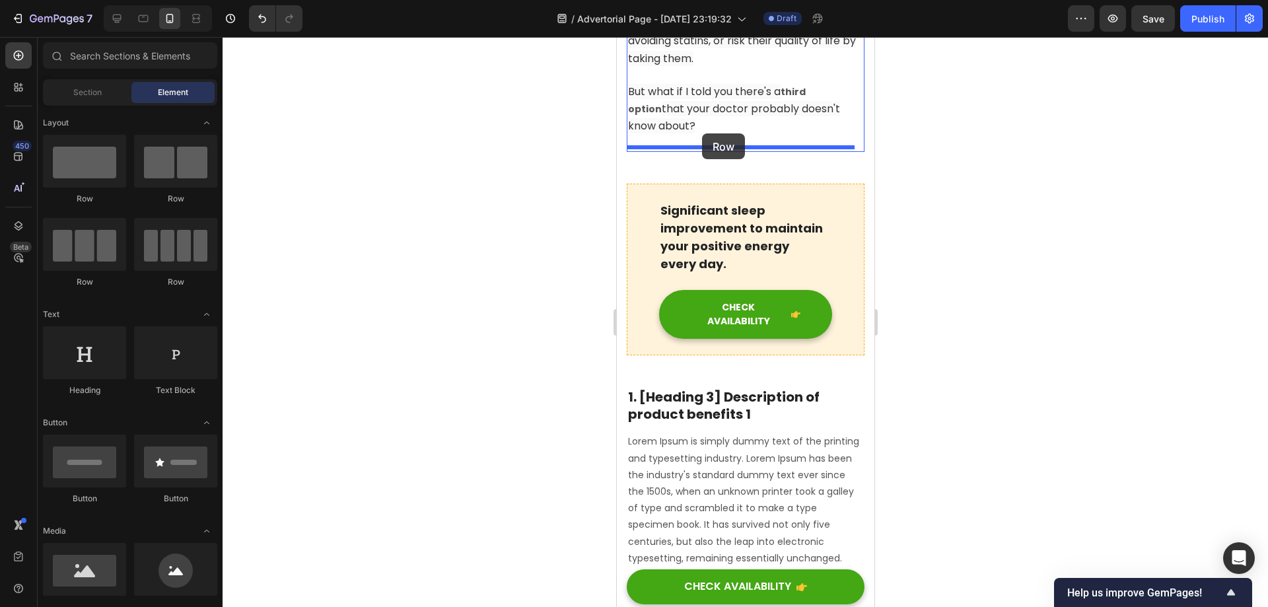
drag, startPoint x: 689, startPoint y: 205, endPoint x: 701, endPoint y: 133, distance: 72.4
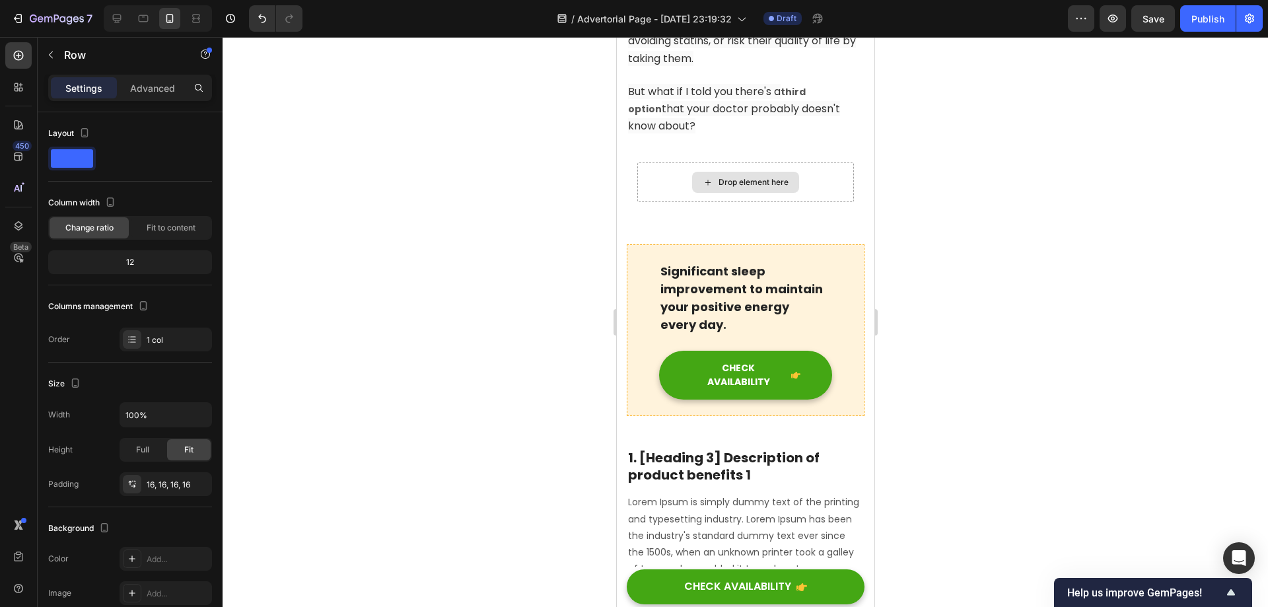
click at [742, 177] on div "Drop element here" at bounding box center [753, 182] width 70 height 11
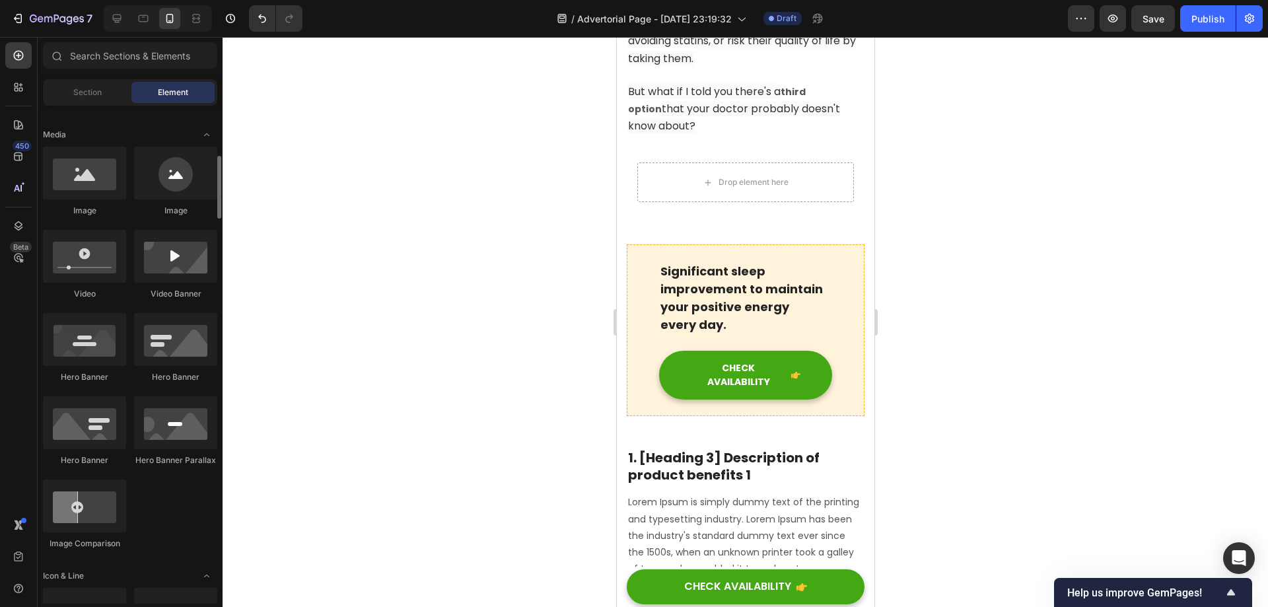
scroll to position [462, 0]
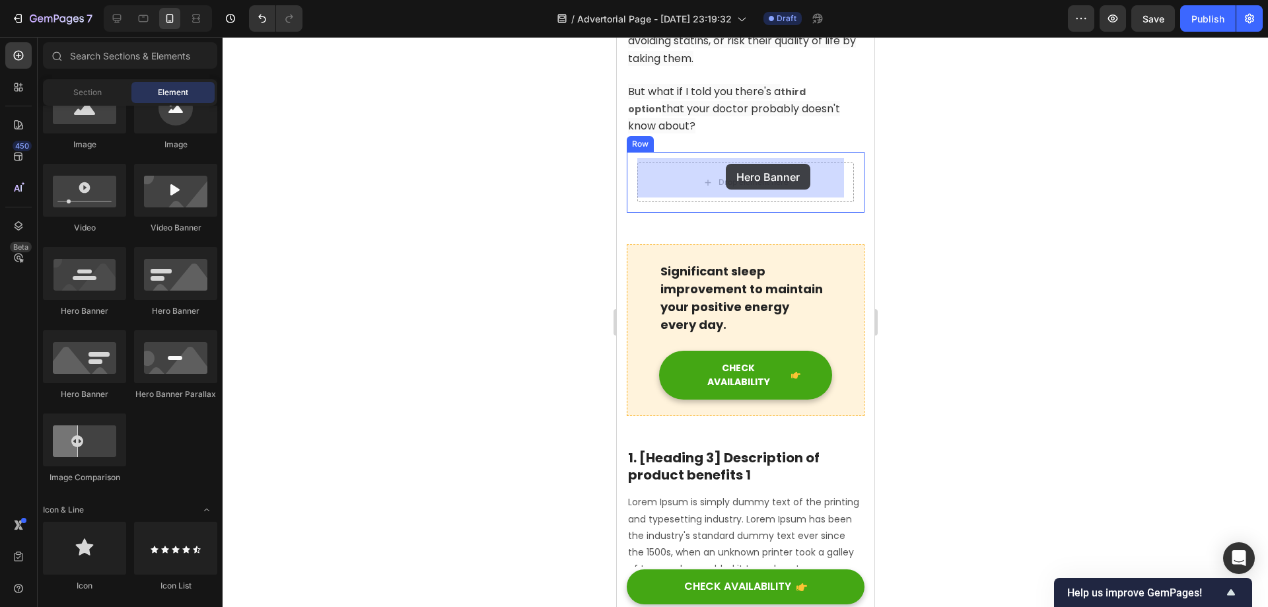
drag, startPoint x: 678, startPoint y: 408, endPoint x: 725, endPoint y: 164, distance: 248.8
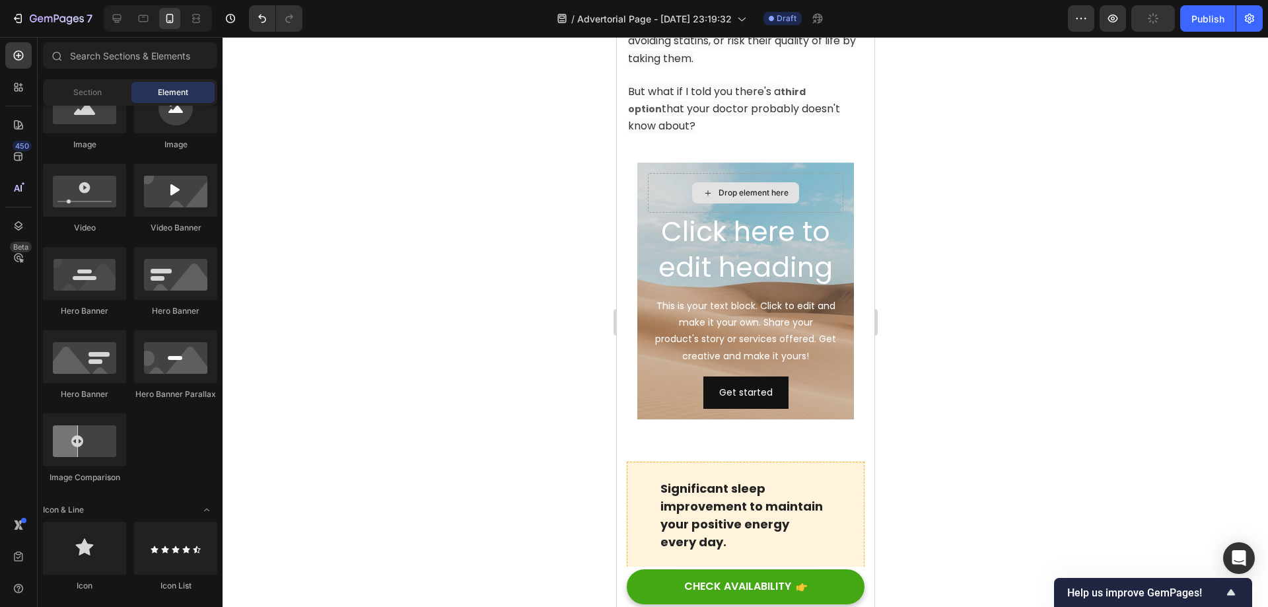
click at [755, 190] on div "Drop element here" at bounding box center [753, 193] width 70 height 11
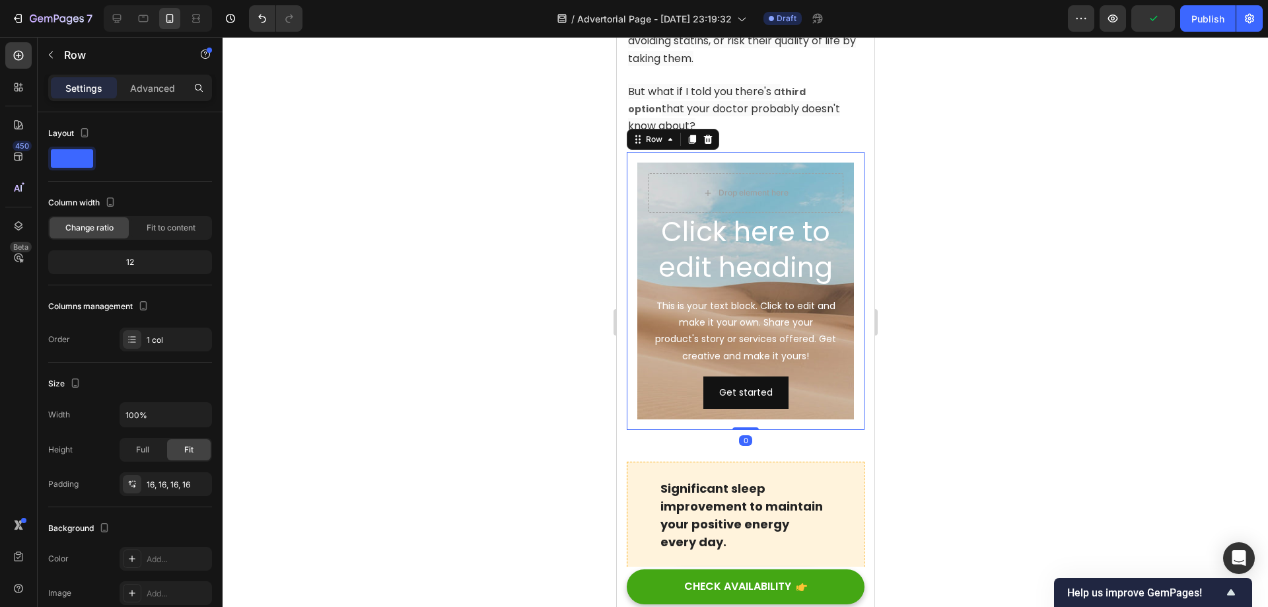
click at [687, 153] on div "Click here to edit heading Heading This is your text block. Click to edit and m…" at bounding box center [745, 291] width 238 height 278
click at [709, 136] on icon at bounding box center [707, 139] width 9 height 9
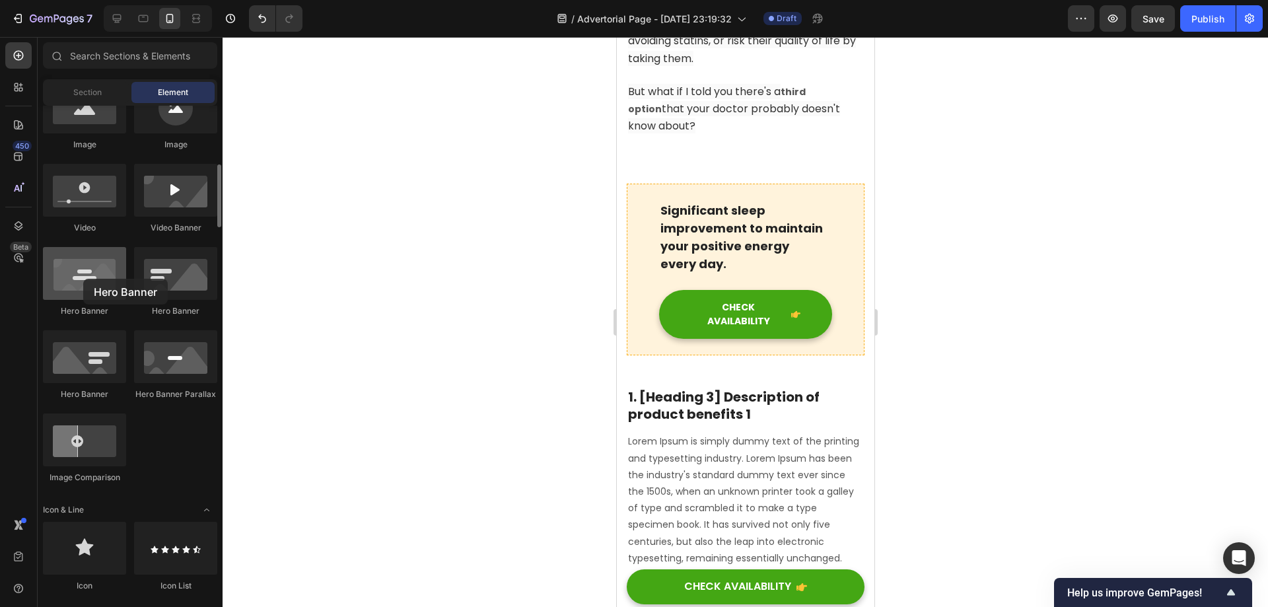
click at [83, 276] on div at bounding box center [84, 273] width 83 height 53
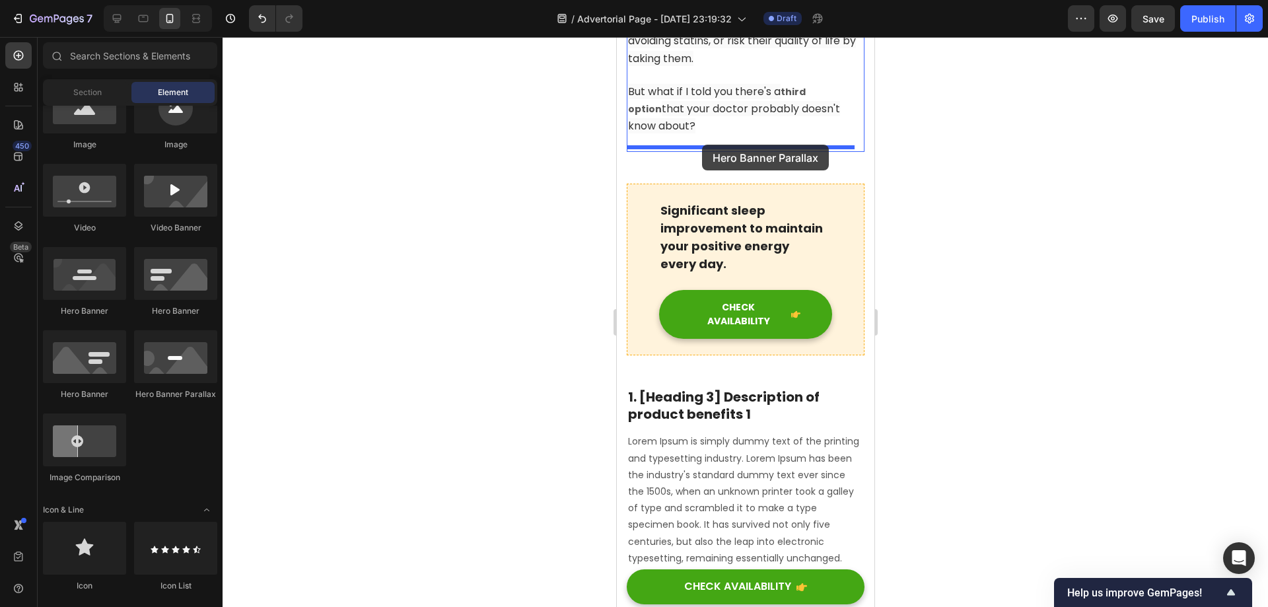
drag, startPoint x: 771, startPoint y: 409, endPoint x: 701, endPoint y: 145, distance: 273.3
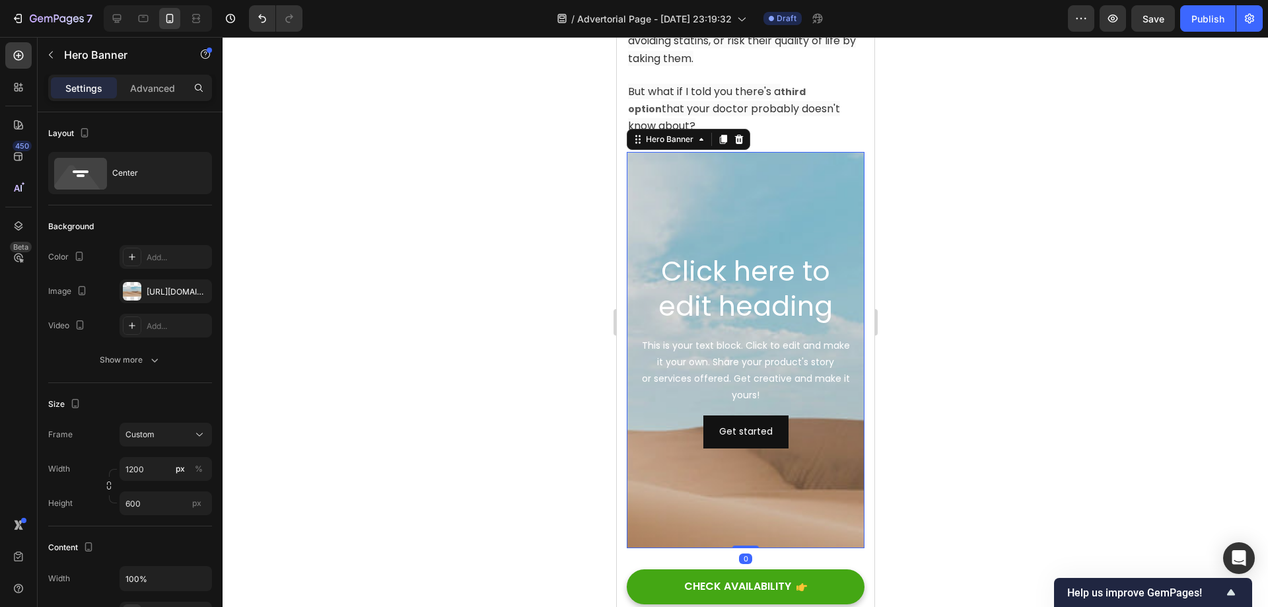
scroll to position [1255, 0]
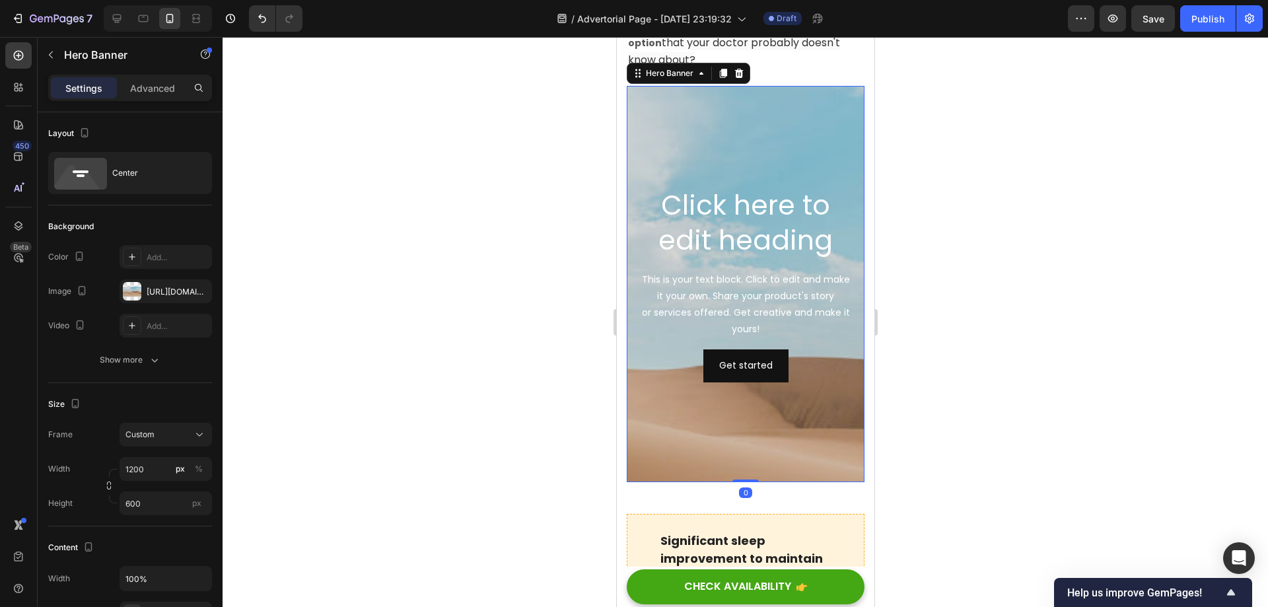
click at [746, 155] on div "Background Image" at bounding box center [745, 378] width 238 height 594
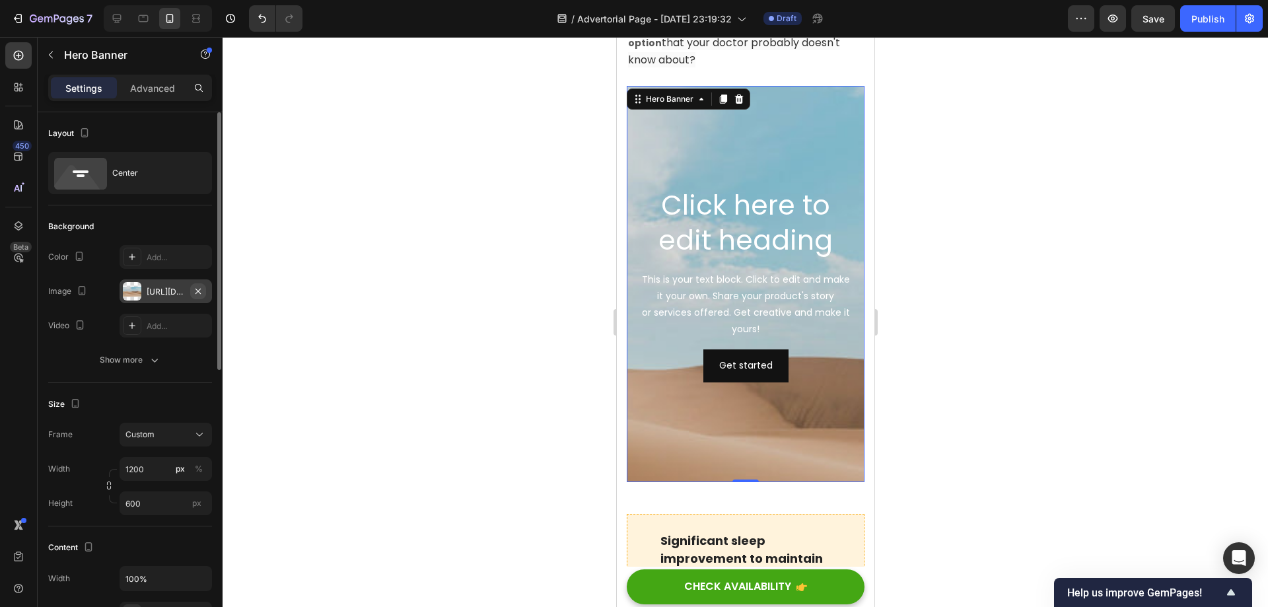
click at [197, 291] on icon "button" at bounding box center [197, 290] width 5 height 5
click at [123, 169] on div "Center" at bounding box center [152, 173] width 81 height 30
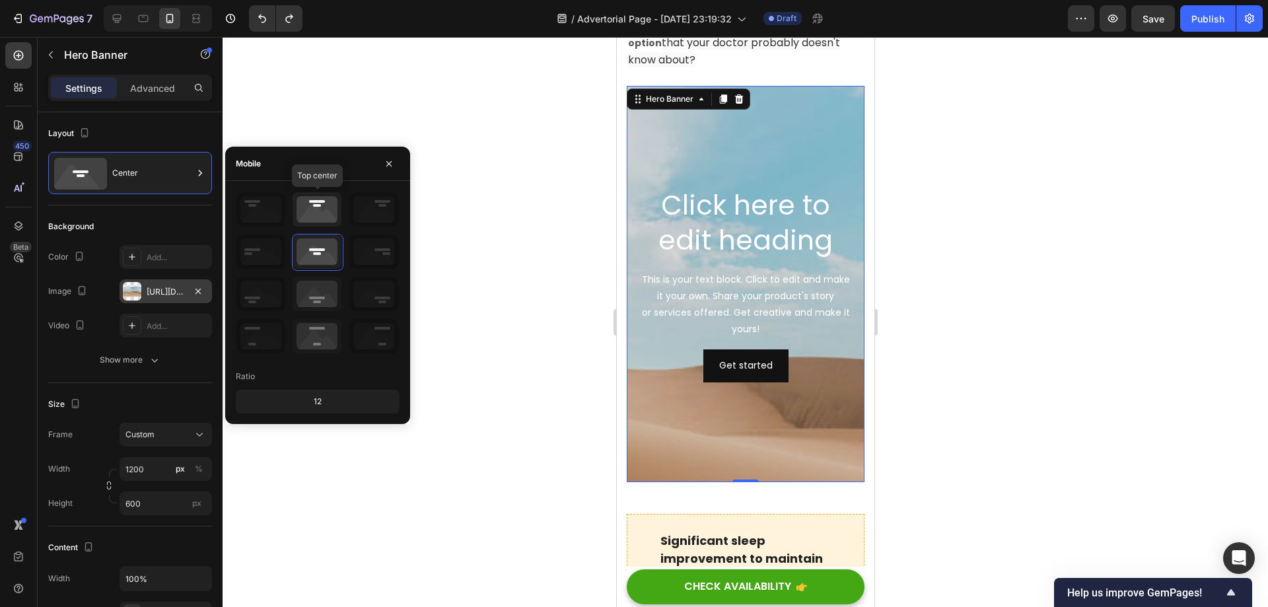
click at [306, 214] on icon at bounding box center [317, 209] width 49 height 34
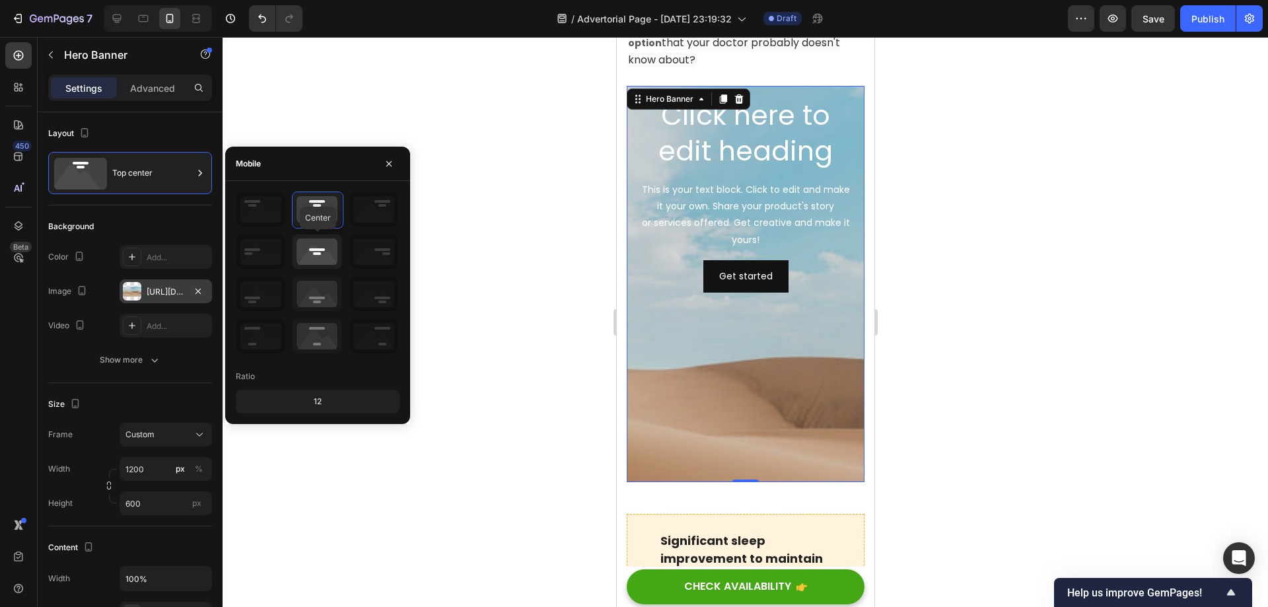
click at [319, 254] on icon at bounding box center [317, 251] width 49 height 34
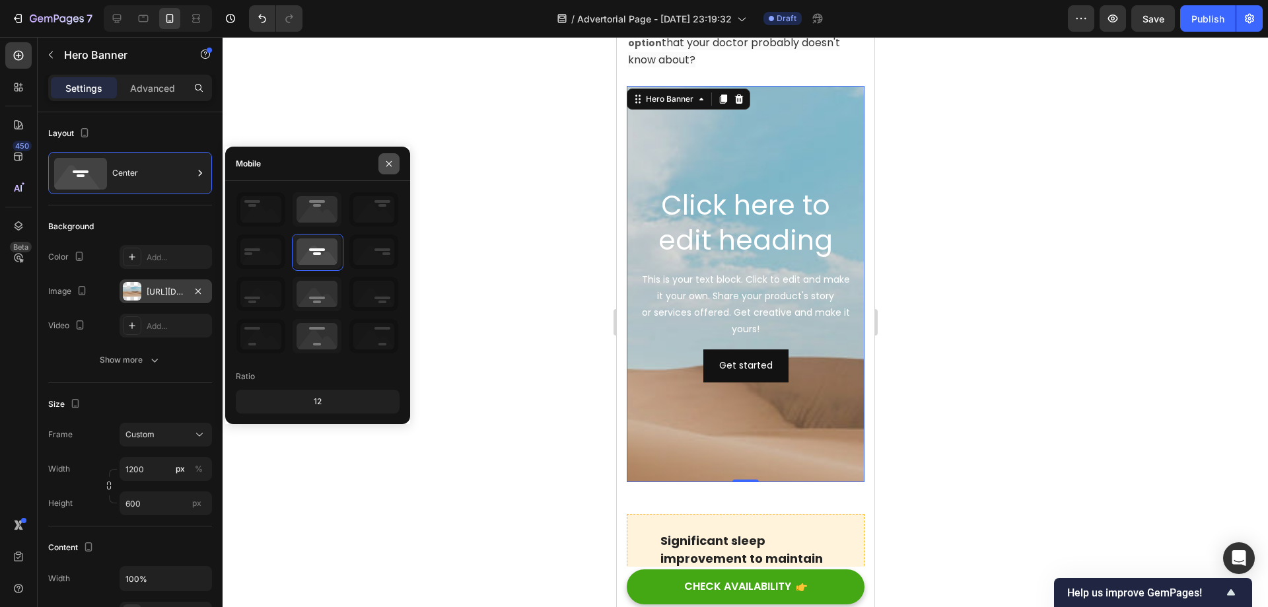
click at [397, 162] on button "button" at bounding box center [388, 163] width 21 height 21
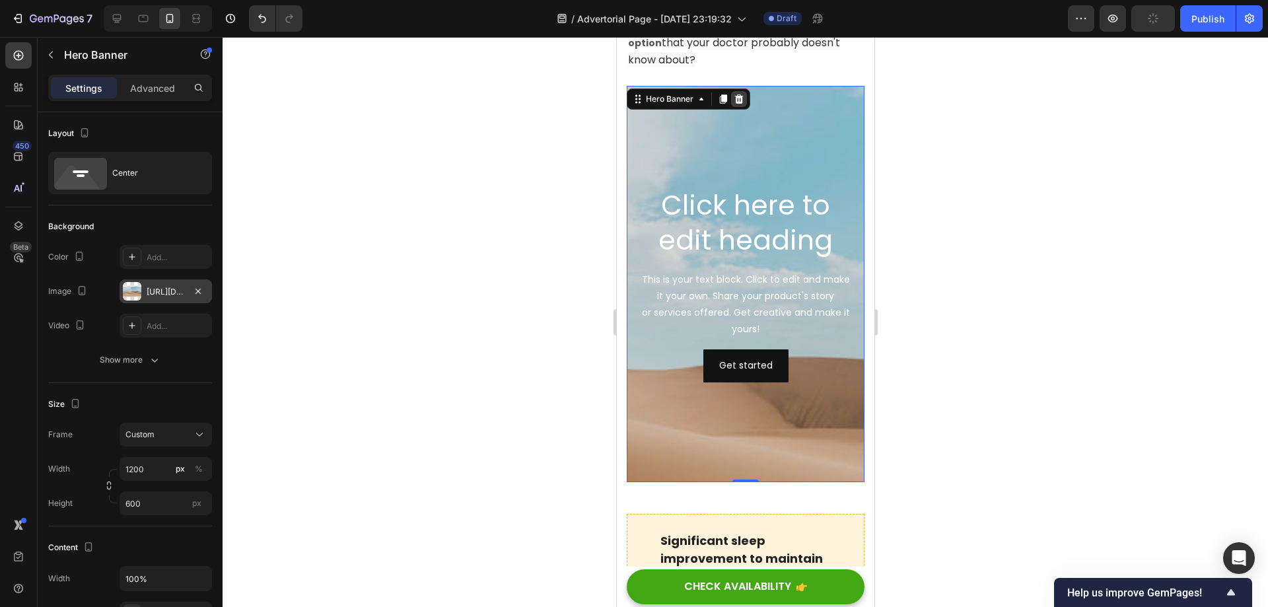
click at [734, 95] on icon at bounding box center [738, 99] width 11 height 11
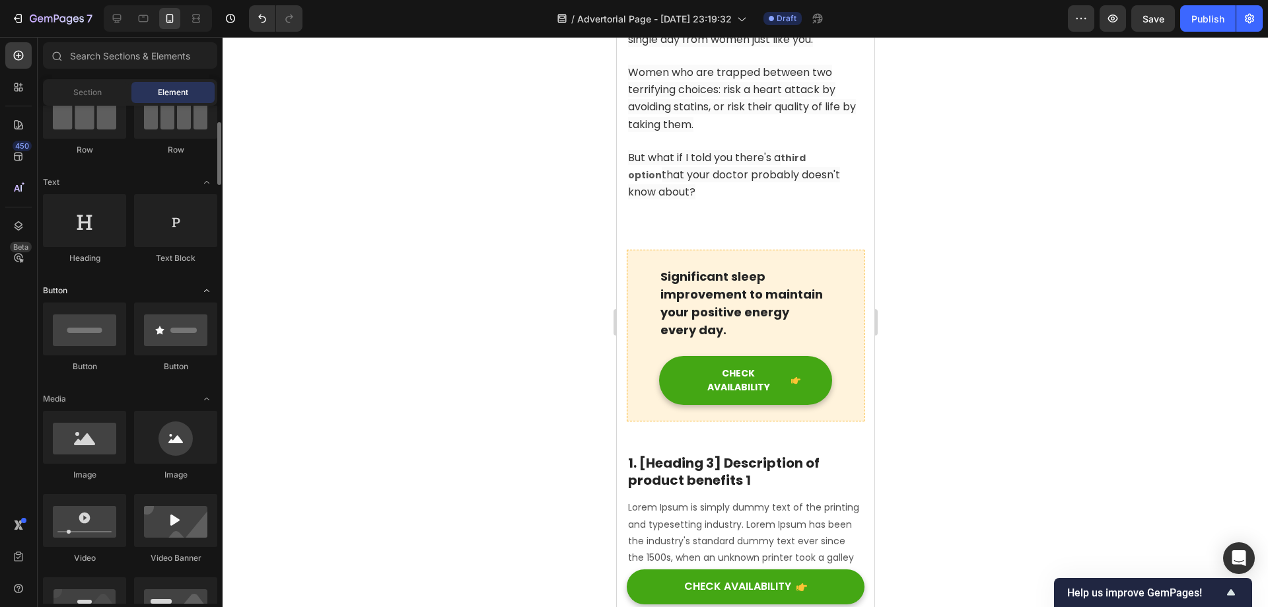
scroll to position [66, 0]
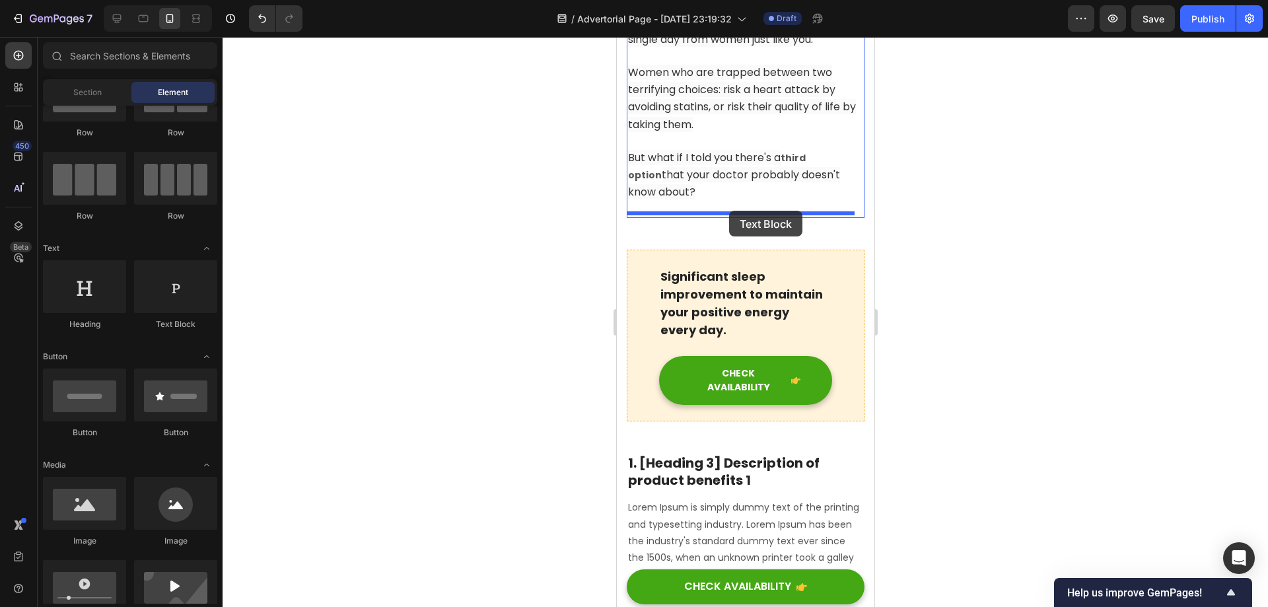
drag, startPoint x: 783, startPoint y: 333, endPoint x: 728, endPoint y: 211, distance: 133.6
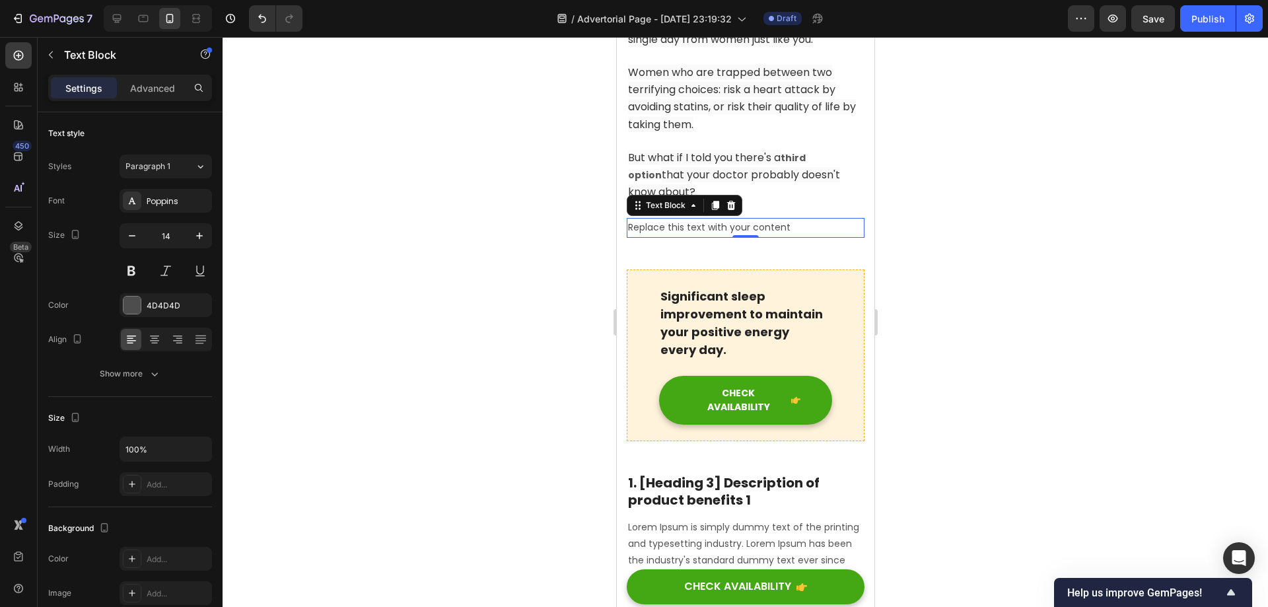
click at [779, 222] on div "Replace this text with your content" at bounding box center [745, 227] width 238 height 19
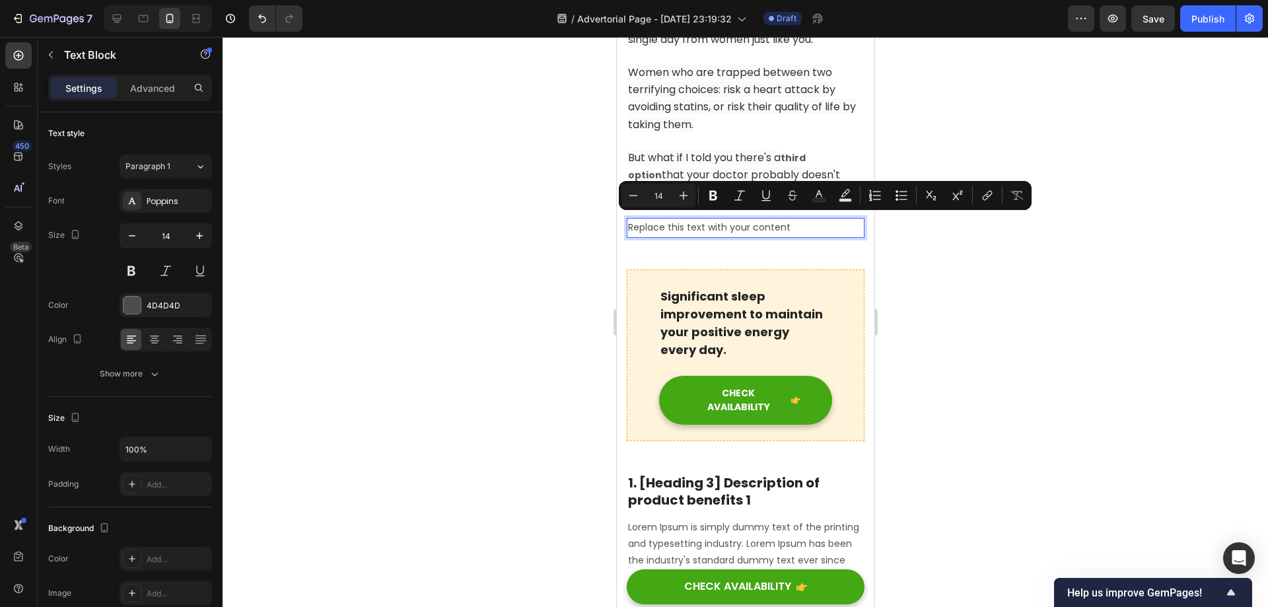
click at [769, 222] on p "Replace this text with your content" at bounding box center [744, 227] width 235 height 17
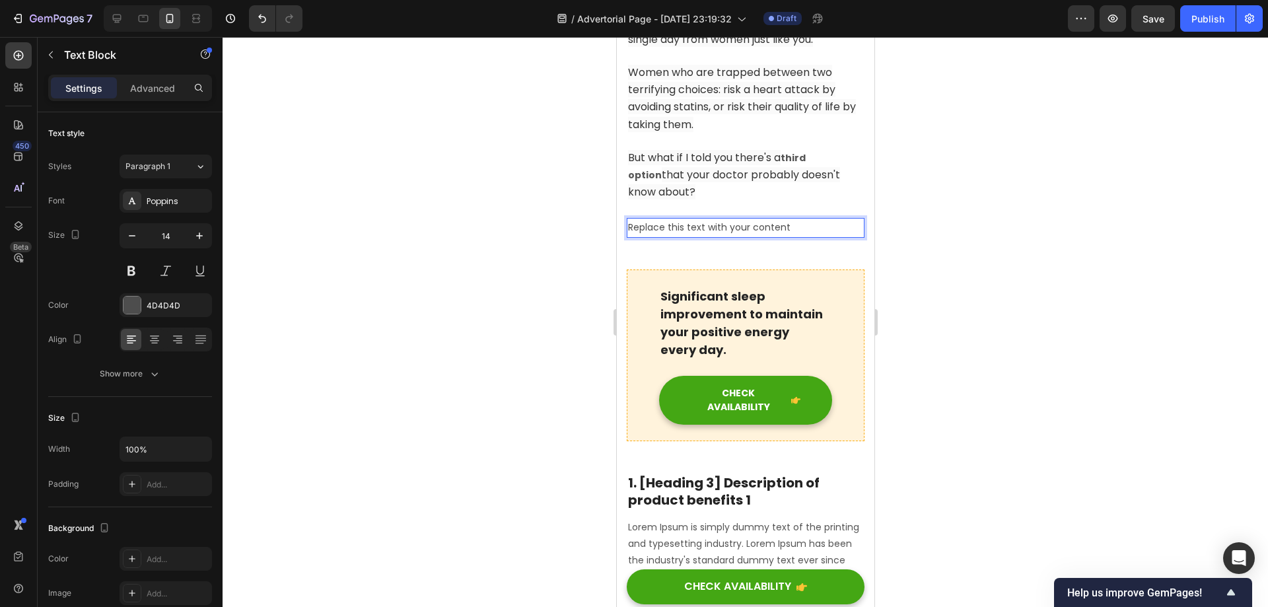
click at [806, 222] on p "Replace this text with your content" at bounding box center [744, 227] width 235 height 17
click at [59, 52] on button "button" at bounding box center [50, 54] width 21 height 21
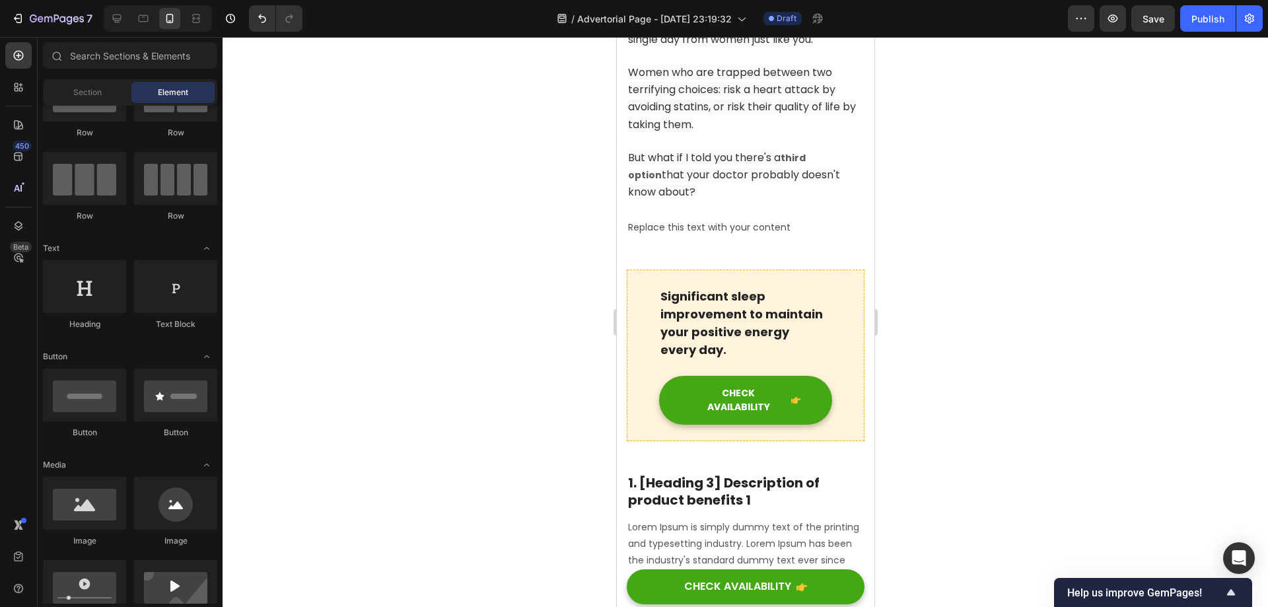
scroll to position [132, 0]
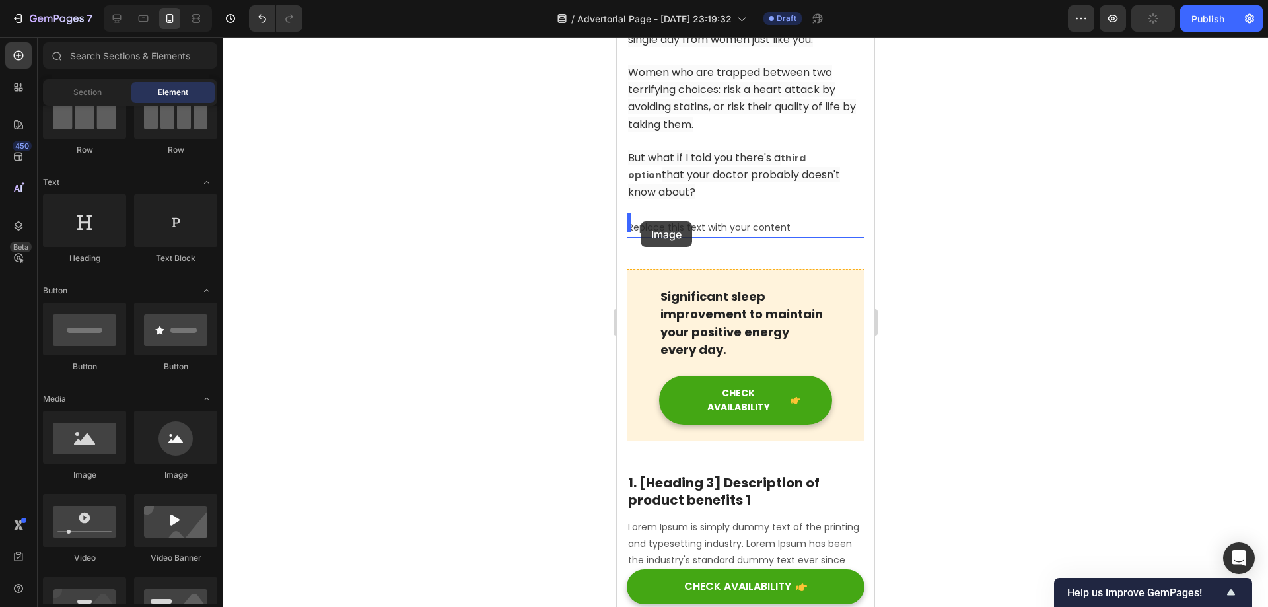
drag, startPoint x: 790, startPoint y: 487, endPoint x: 639, endPoint y: 221, distance: 305.2
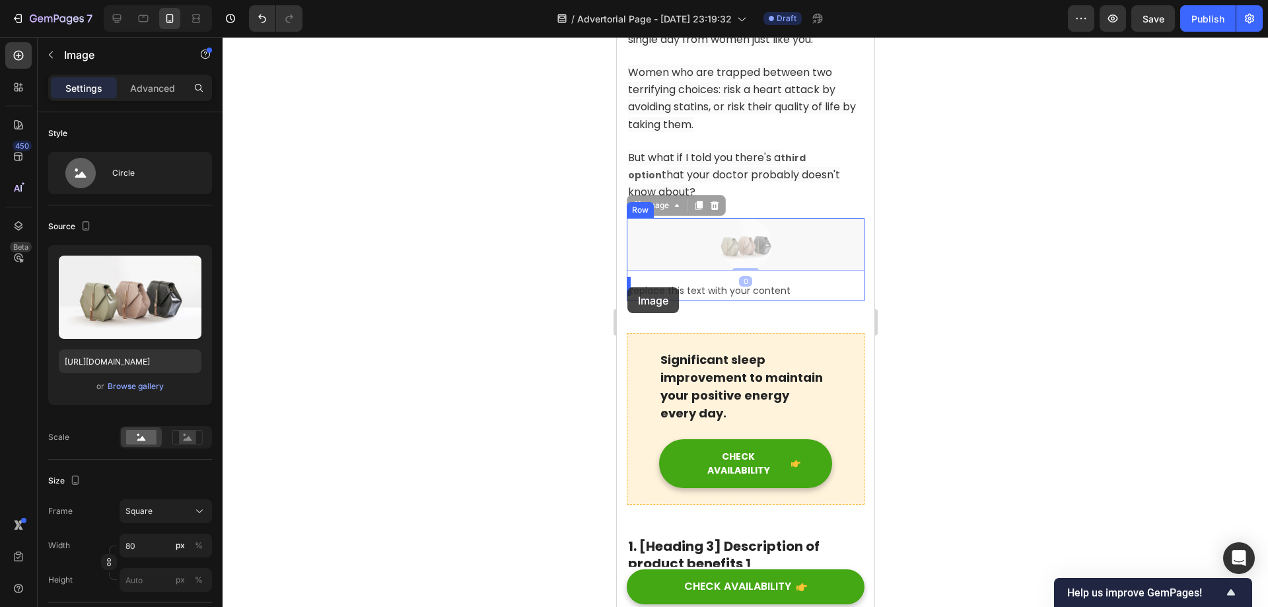
drag, startPoint x: 716, startPoint y: 245, endPoint x: 627, endPoint y: 287, distance: 99.3
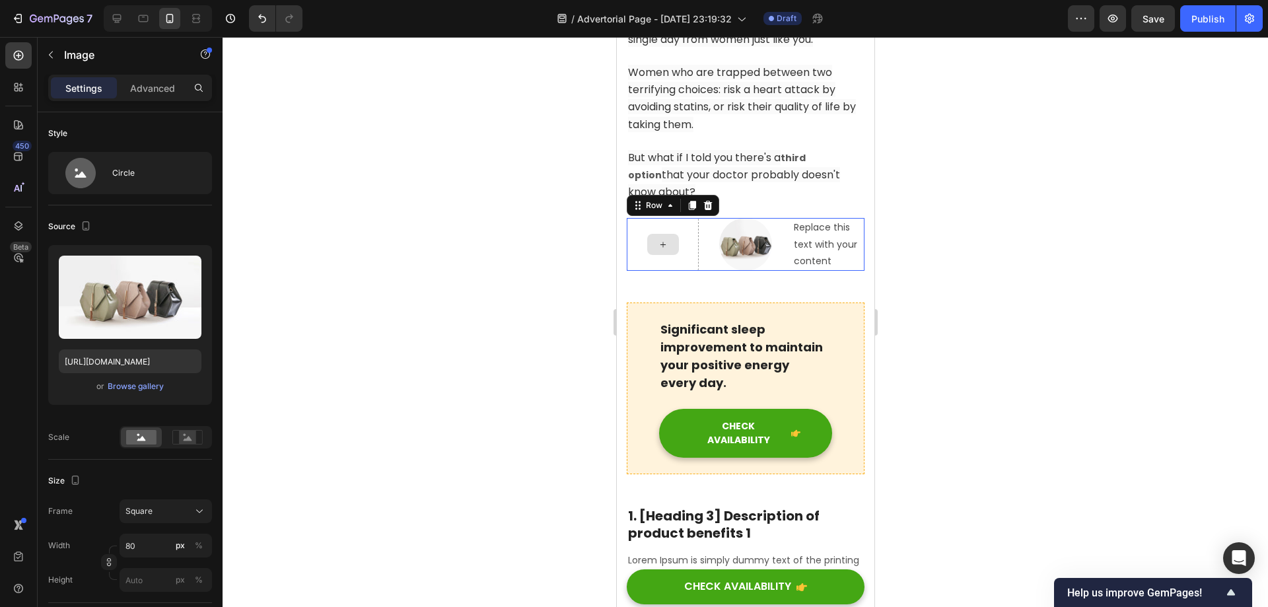
click at [635, 222] on div at bounding box center [662, 244] width 72 height 53
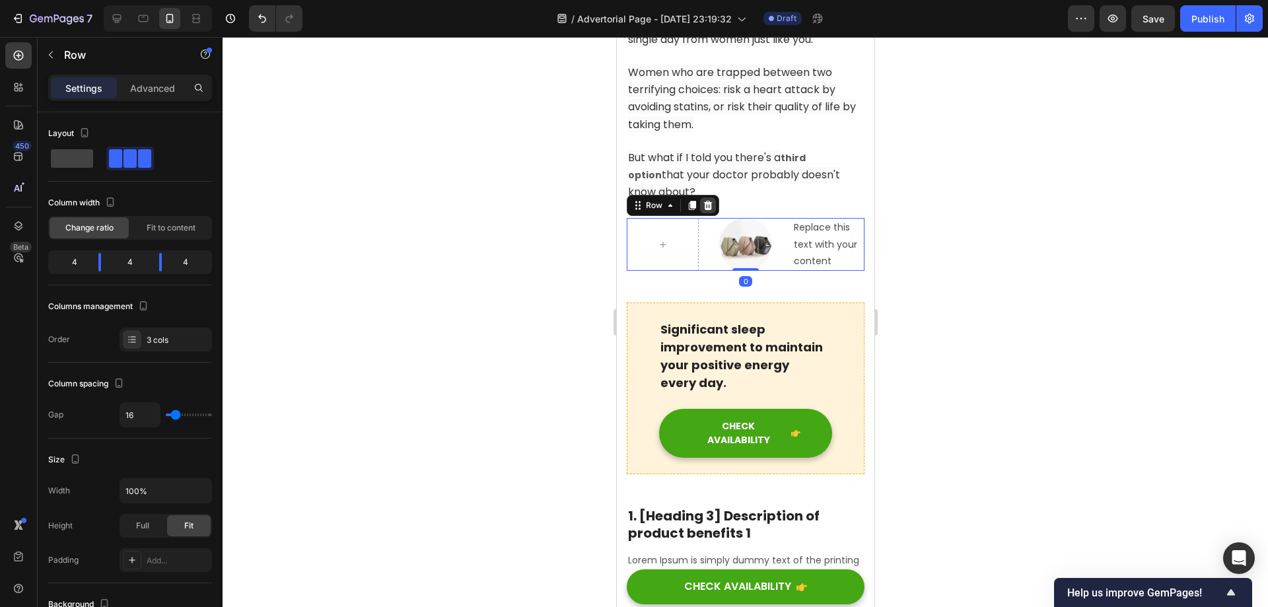
click at [710, 201] on icon at bounding box center [707, 205] width 9 height 9
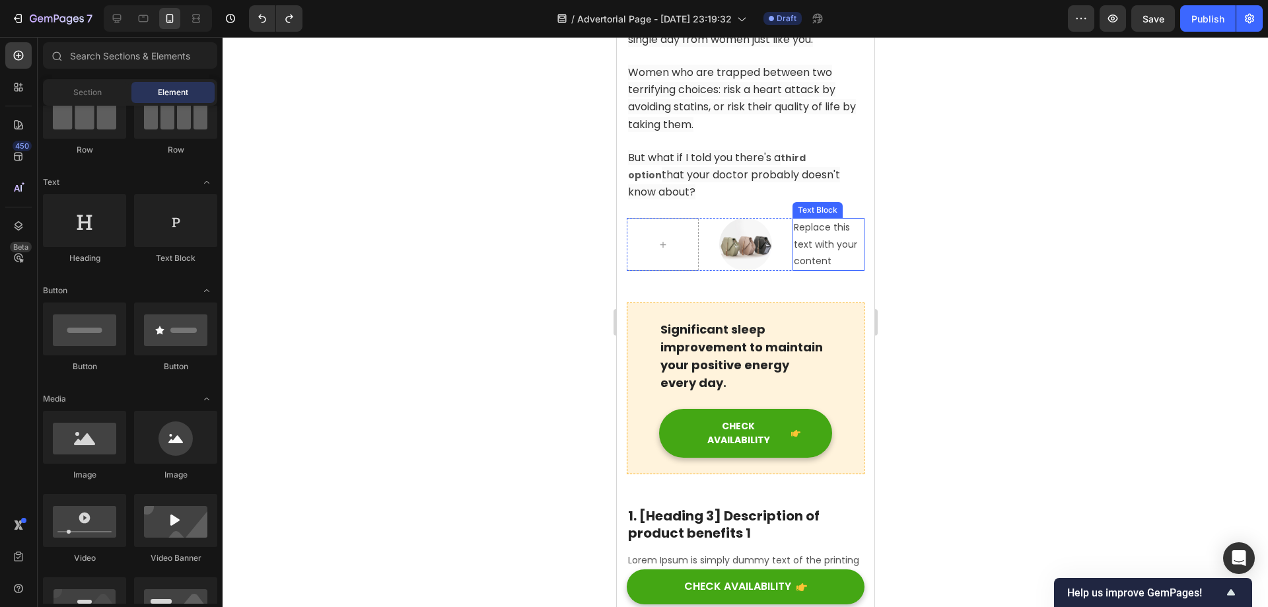
click at [814, 242] on p "Replace this text with your content" at bounding box center [827, 244] width 69 height 50
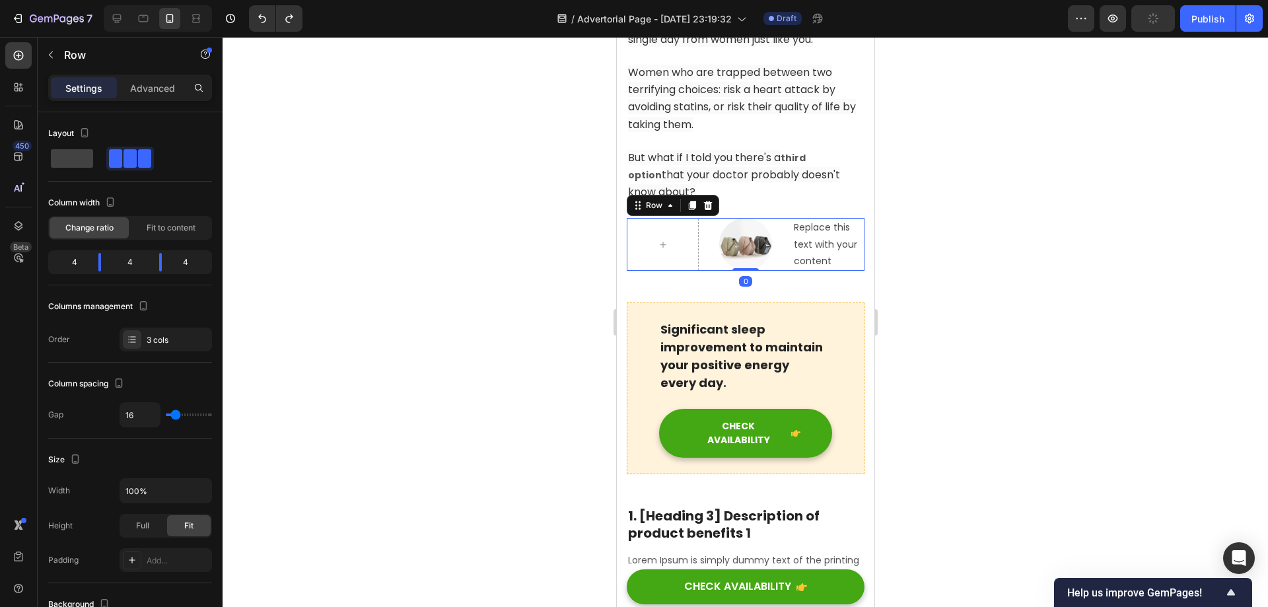
click at [695, 240] on div "Image Replace this text with your content Text Block Row 0" at bounding box center [745, 244] width 238 height 53
click at [689, 241] on div at bounding box center [662, 244] width 72 height 53
click at [726, 230] on img at bounding box center [744, 244] width 53 height 53
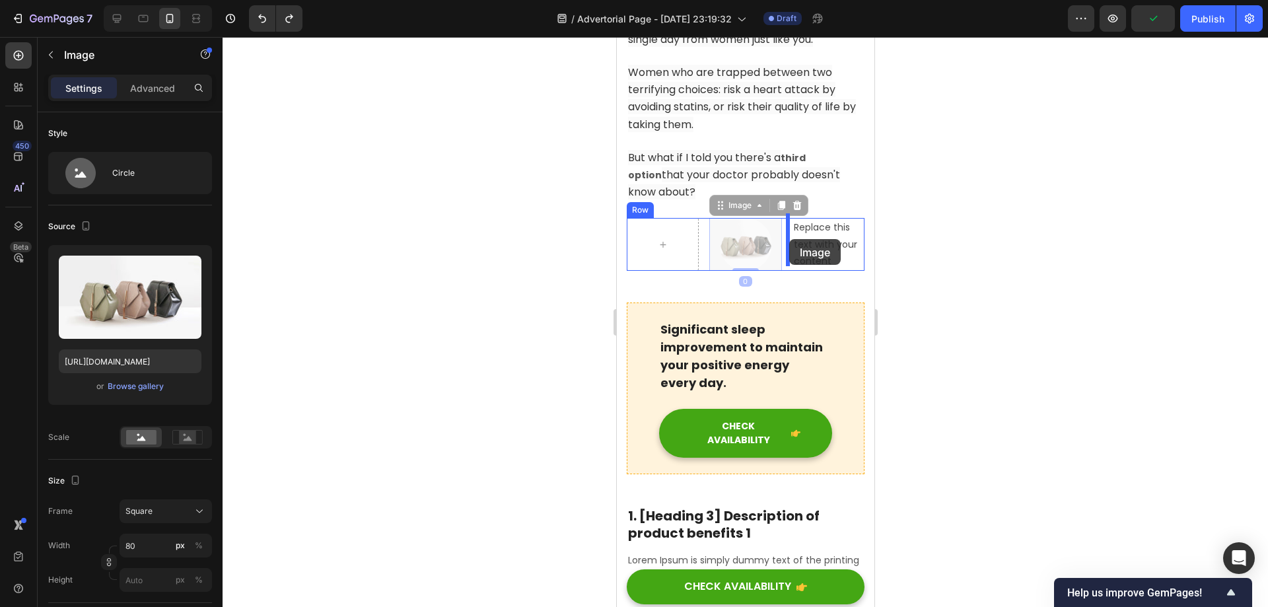
drag, startPoint x: 738, startPoint y: 234, endPoint x: 788, endPoint y: 239, distance: 50.4
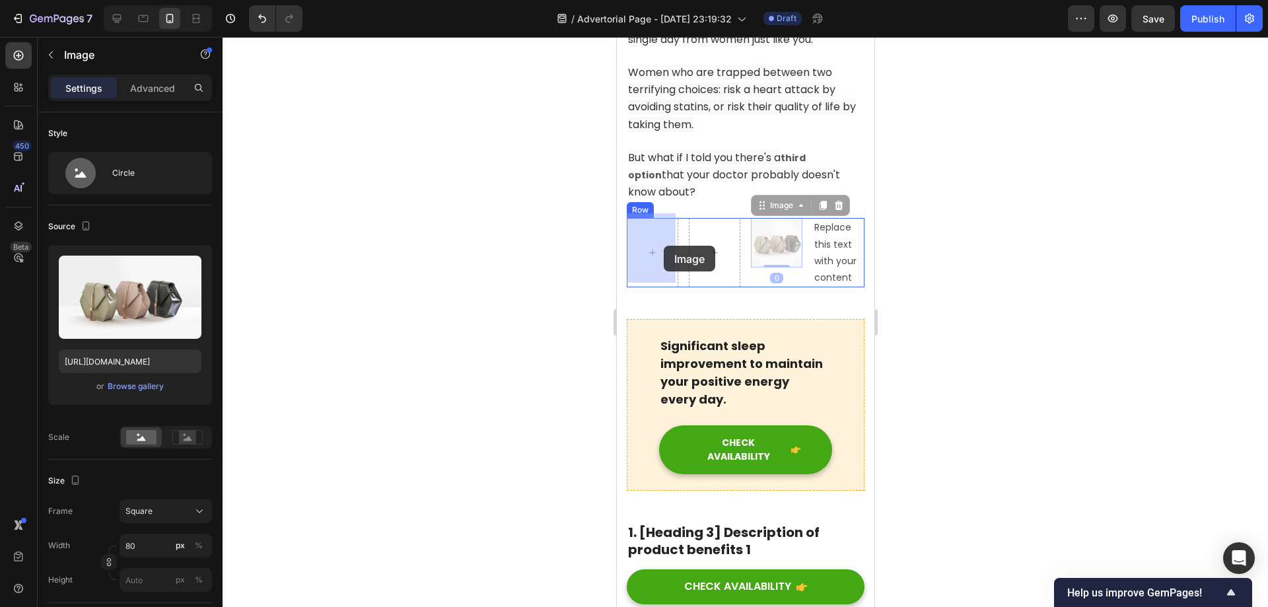
drag, startPoint x: 773, startPoint y: 236, endPoint x: 663, endPoint y: 246, distance: 110.7
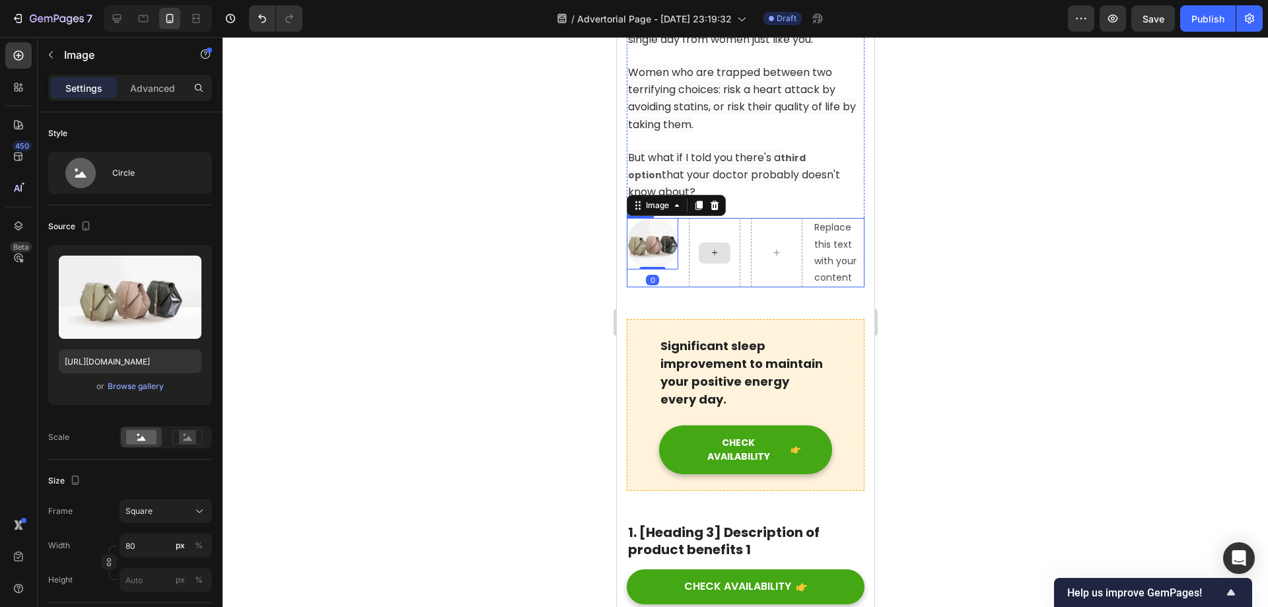
click at [730, 227] on div at bounding box center [714, 252] width 52 height 69
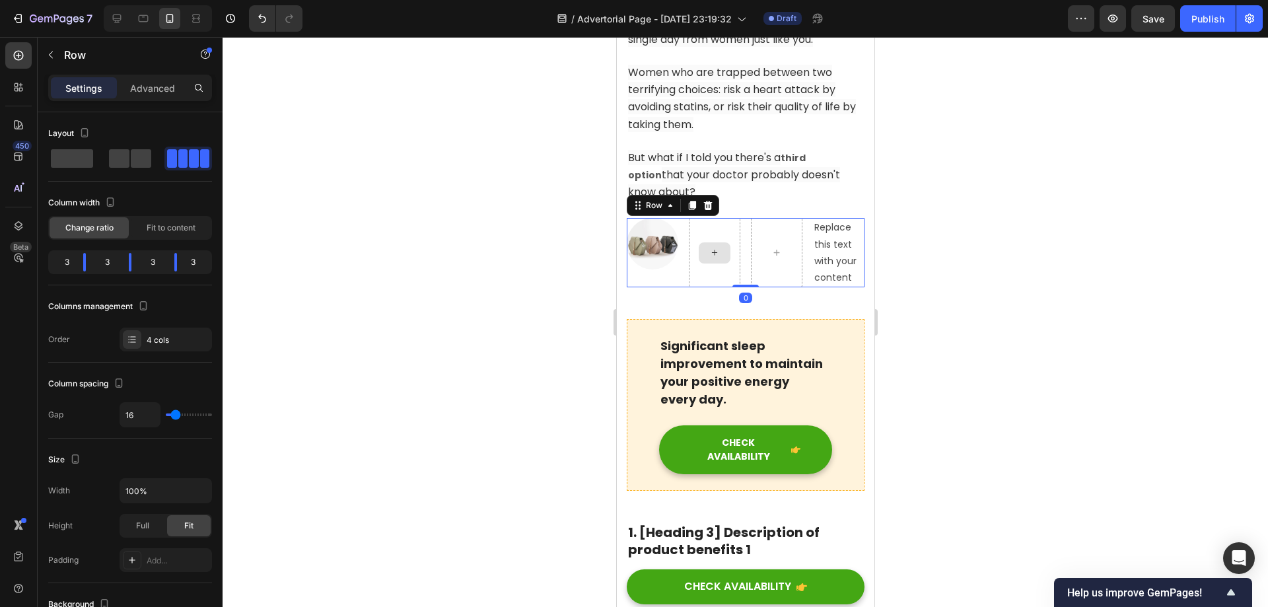
click at [729, 225] on div at bounding box center [714, 252] width 52 height 69
click at [709, 201] on icon at bounding box center [707, 205] width 9 height 9
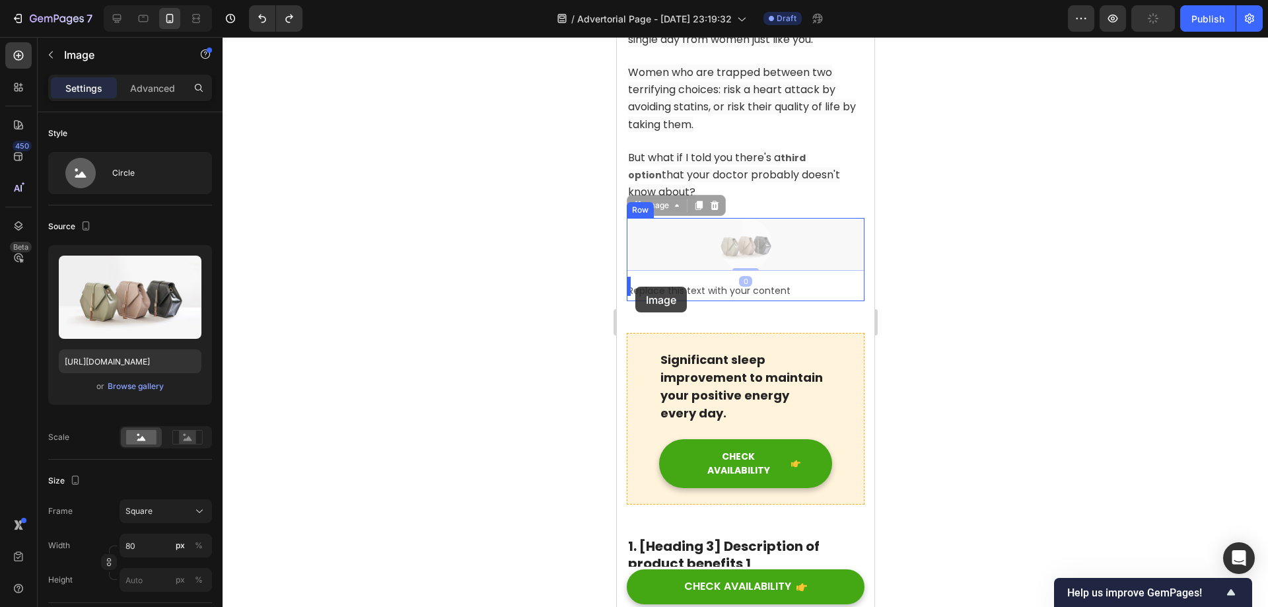
drag, startPoint x: 738, startPoint y: 235, endPoint x: 636, endPoint y: 286, distance: 114.3
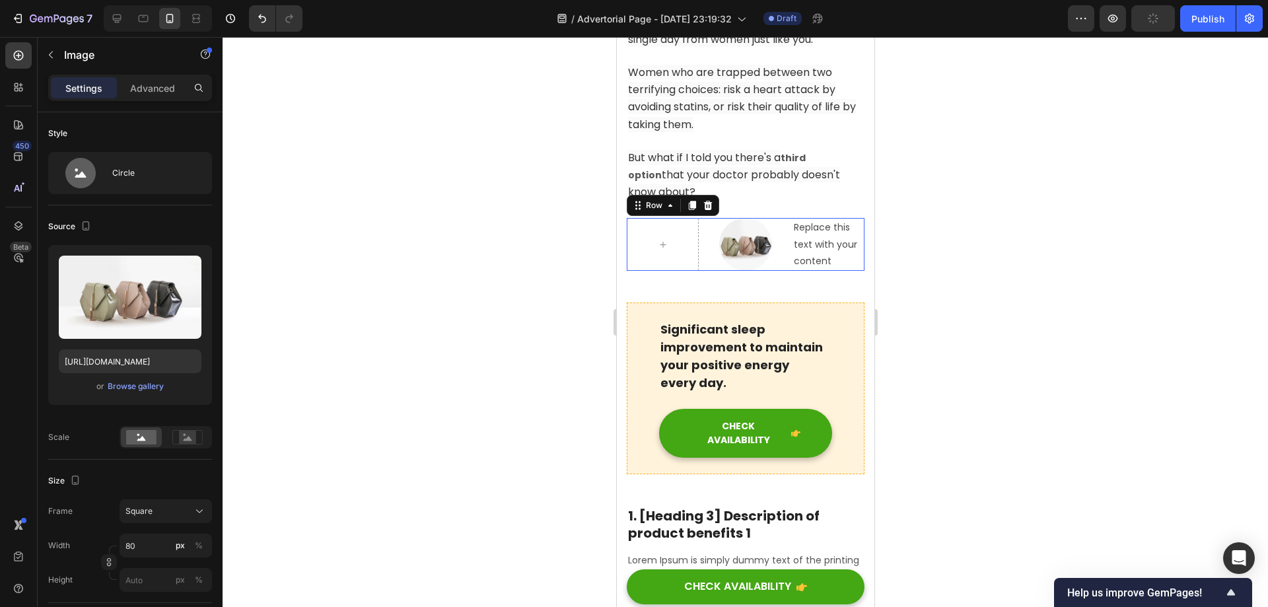
click at [701, 240] on div "Image Replace this text with your content Text Block Row 0" at bounding box center [745, 244] width 238 height 53
click at [742, 241] on img at bounding box center [744, 244] width 53 height 53
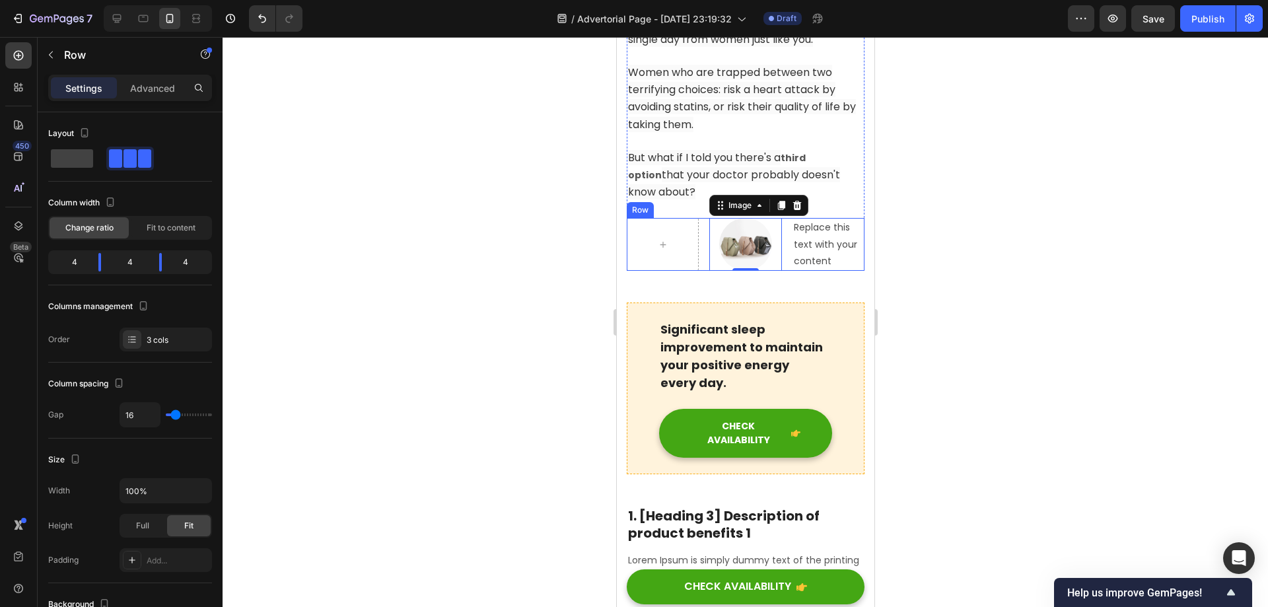
click at [699, 237] on div "Image 0 Replace this text with your content Text Block Row" at bounding box center [745, 244] width 238 height 53
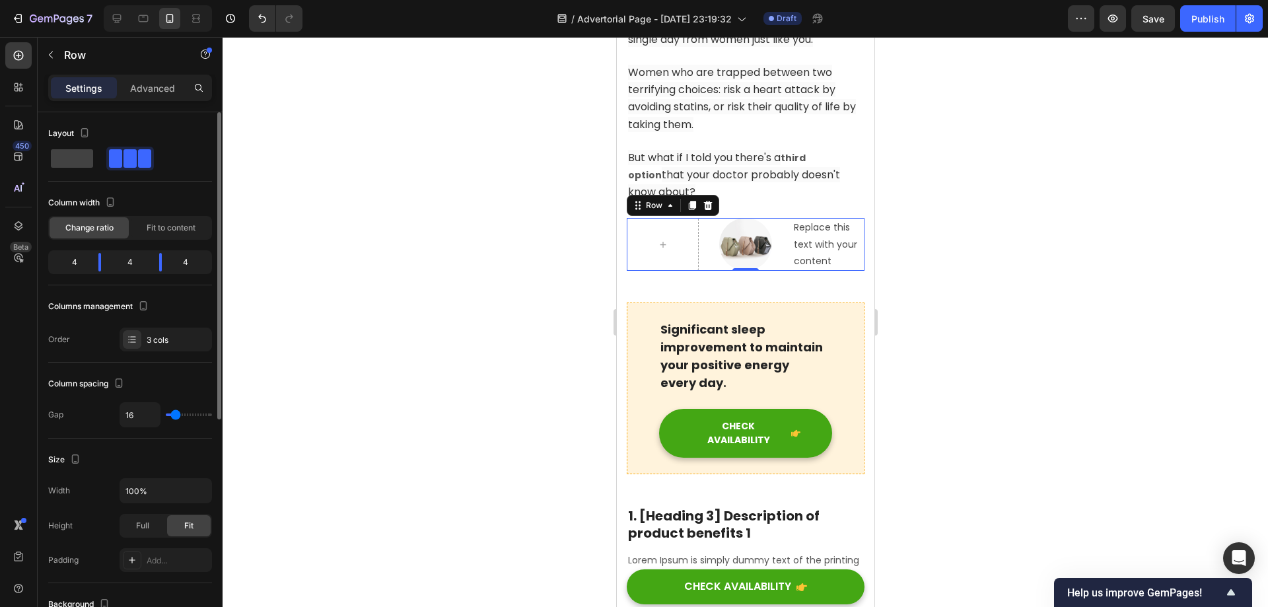
click at [135, 158] on span at bounding box center [129, 158] width 13 height 18
click at [92, 153] on span at bounding box center [72, 158] width 42 height 18
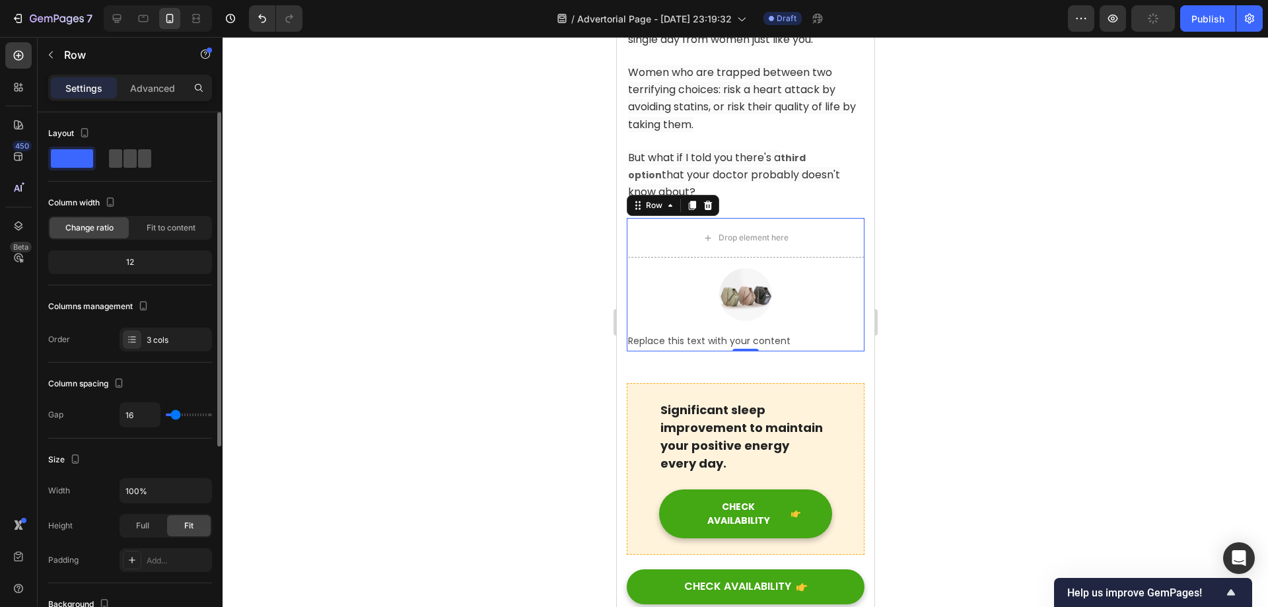
click at [122, 155] on div at bounding box center [130, 158] width 42 height 18
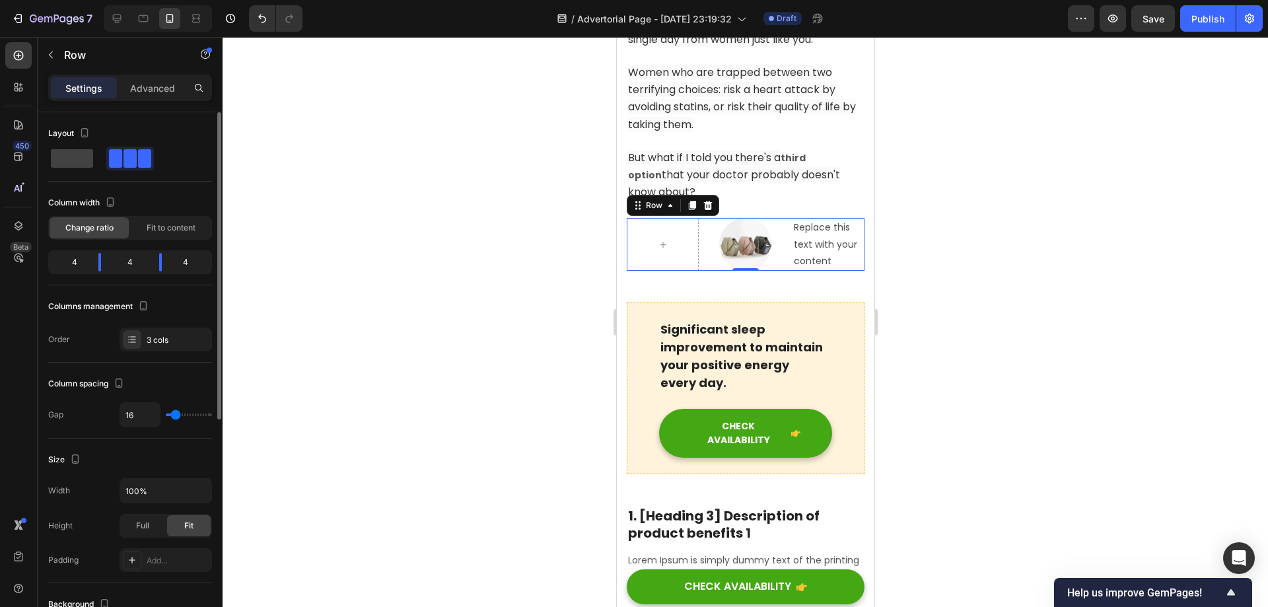
click at [68, 261] on div "4" at bounding box center [69, 262] width 37 height 18
click at [71, 261] on div "4" at bounding box center [69, 262] width 37 height 18
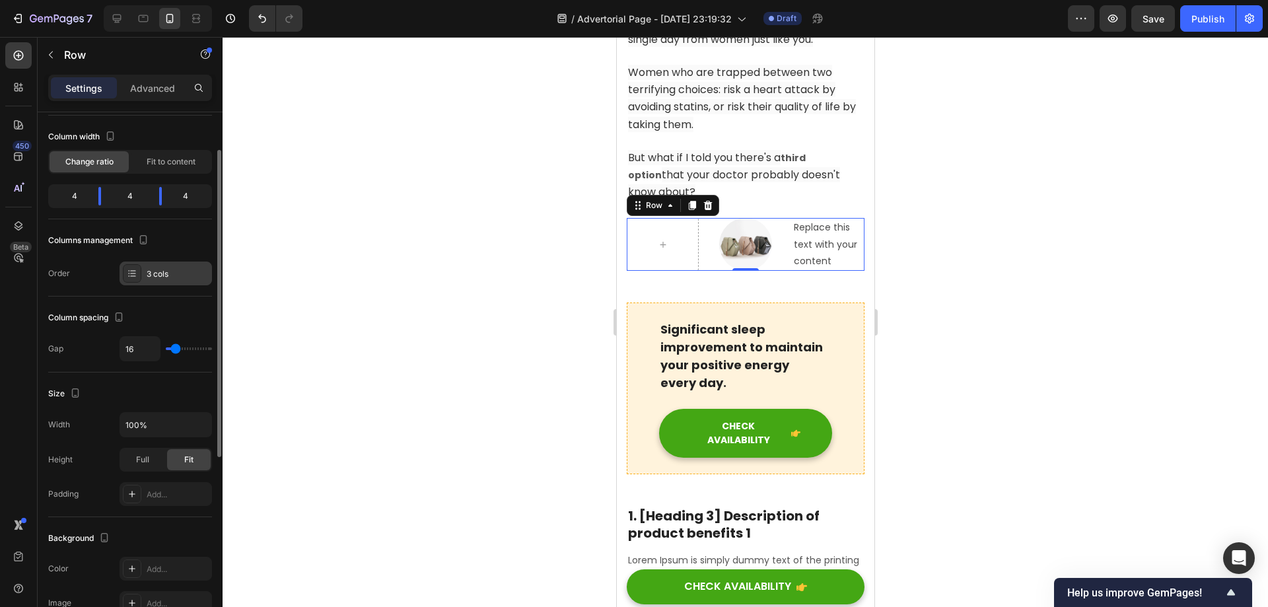
click at [135, 277] on icon at bounding box center [132, 273] width 11 height 11
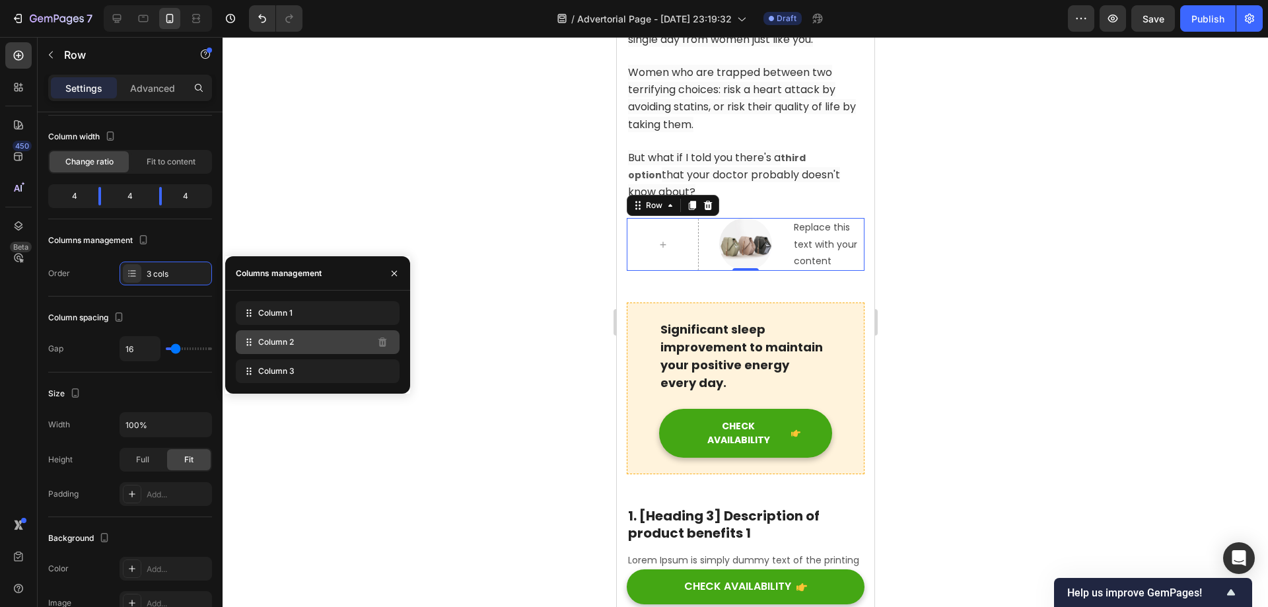
click at [287, 343] on span "Column 2" at bounding box center [276, 342] width 36 height 12
click at [395, 271] on icon "button" at bounding box center [394, 273] width 11 height 11
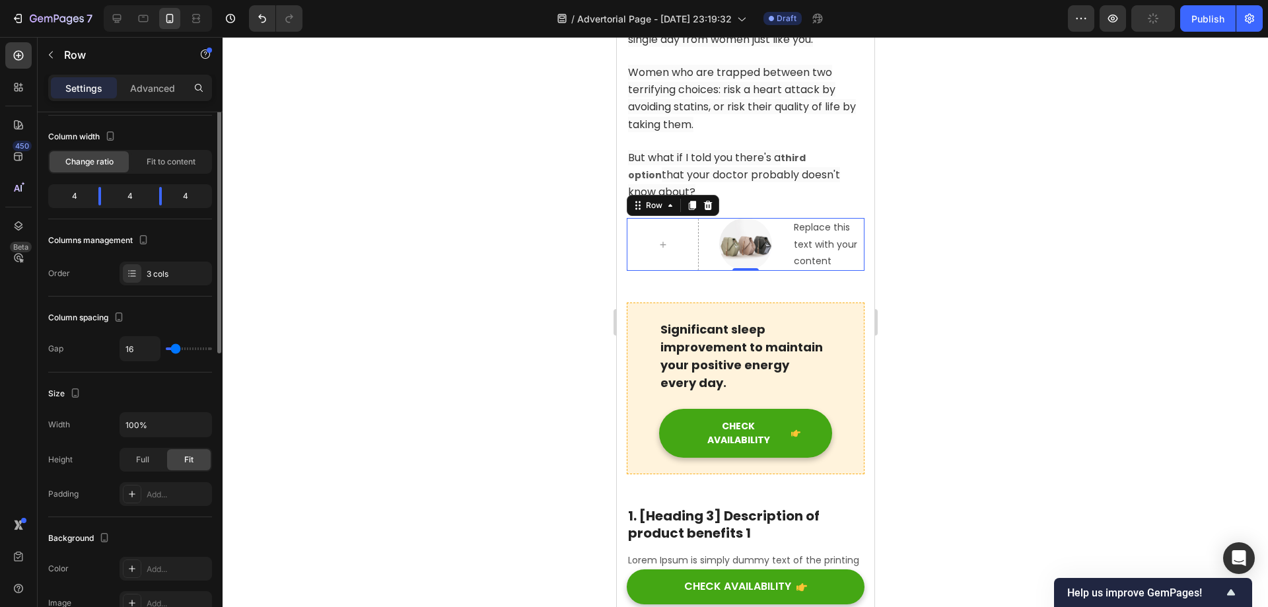
scroll to position [0, 0]
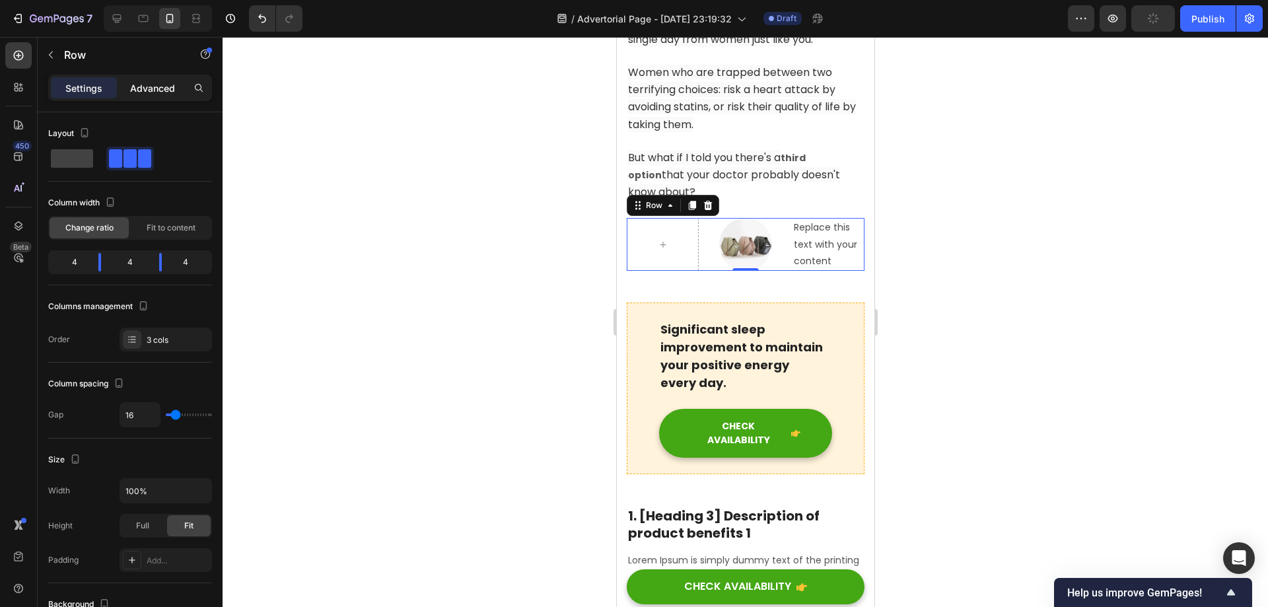
click at [153, 87] on p "Advanced" at bounding box center [152, 88] width 45 height 14
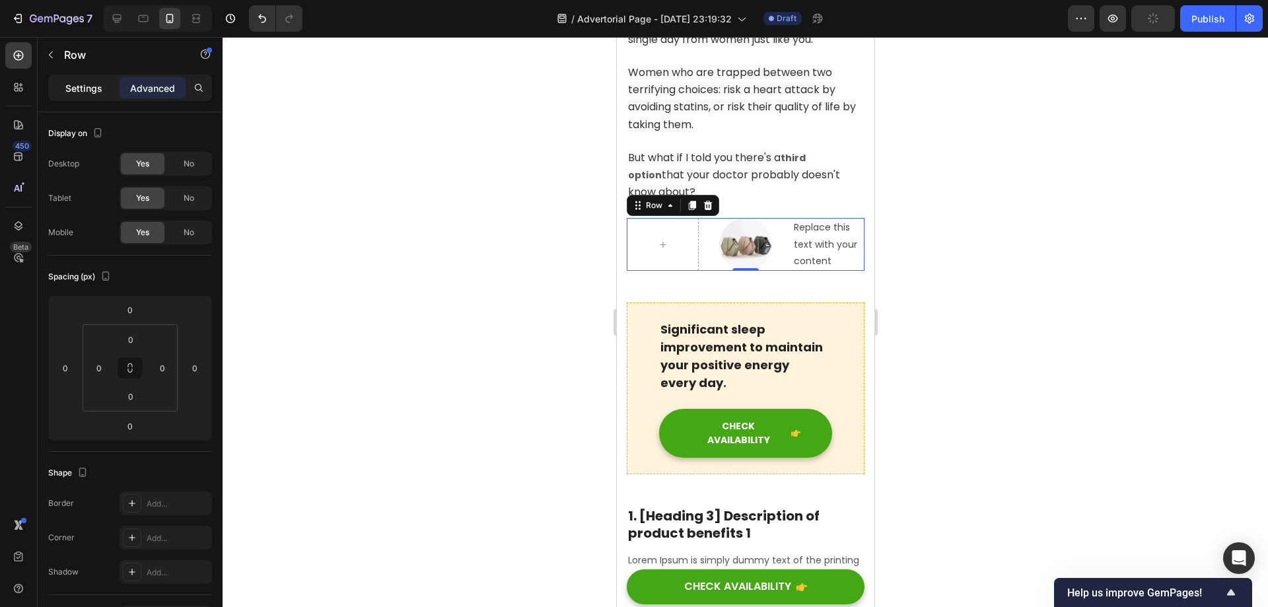
click at [77, 87] on p "Settings" at bounding box center [83, 88] width 37 height 14
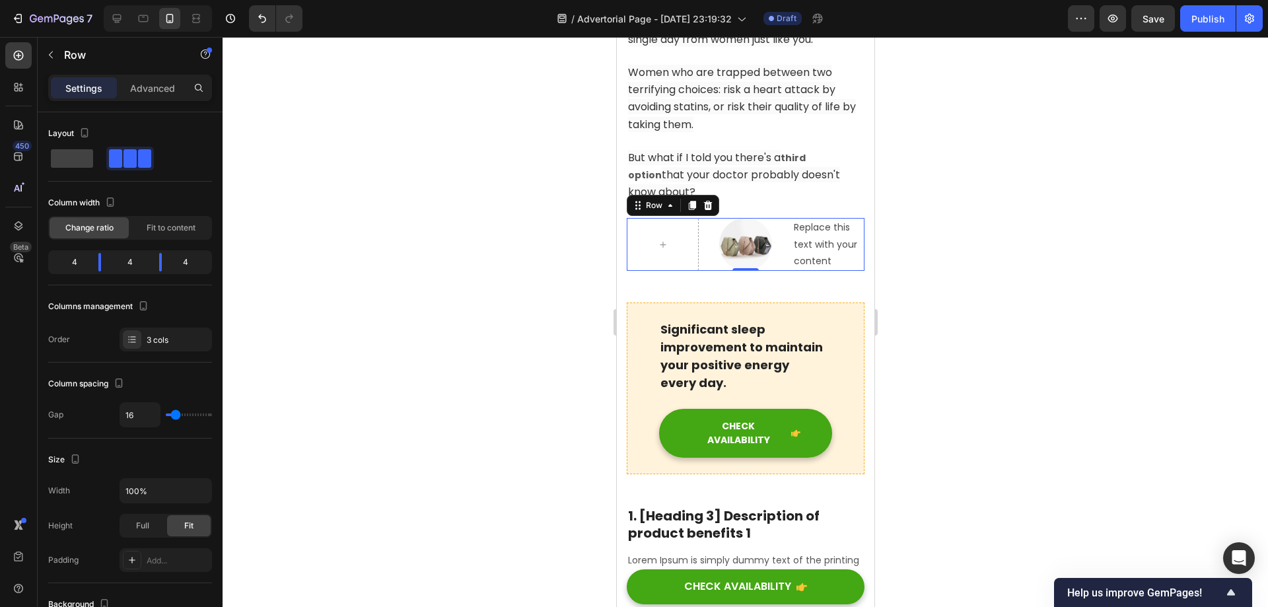
click at [86, 83] on p "Settings" at bounding box center [83, 88] width 37 height 14
click at [81, 158] on span at bounding box center [72, 158] width 42 height 18
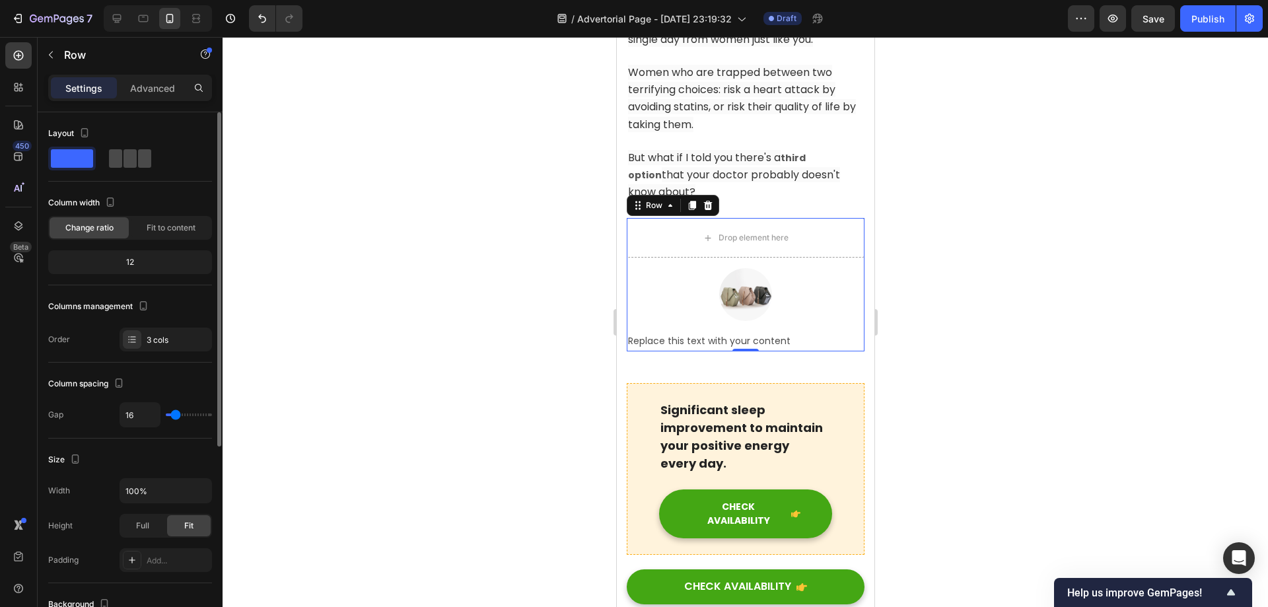
click at [130, 160] on span at bounding box center [129, 158] width 13 height 18
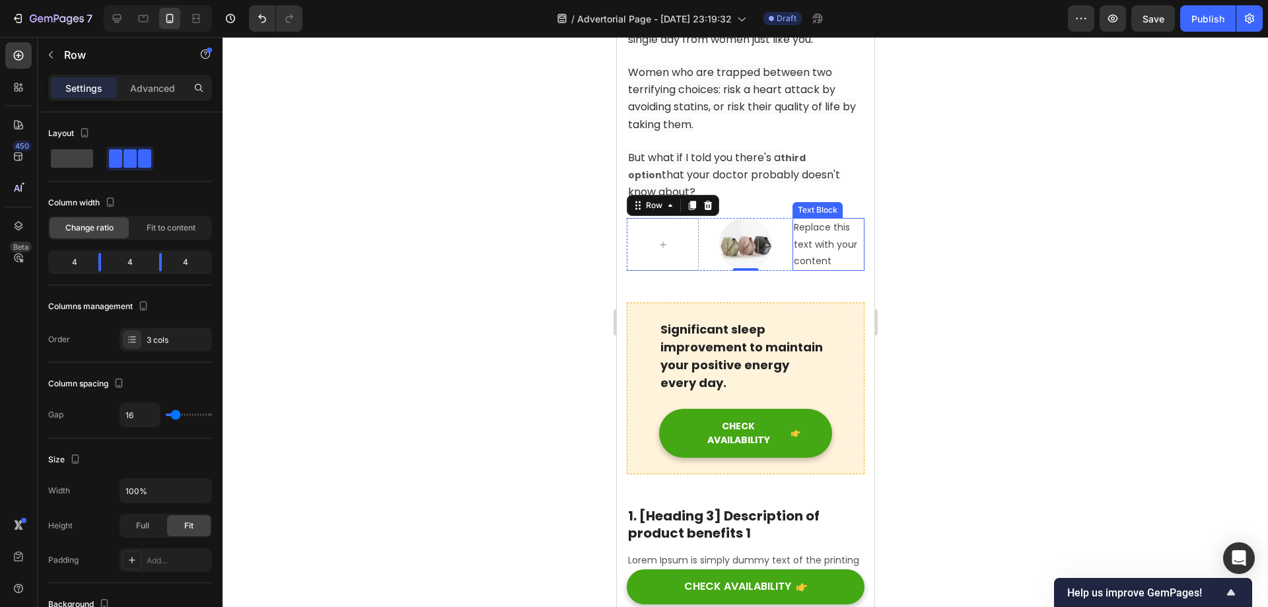
click at [815, 240] on p "Replace this text with your content" at bounding box center [827, 244] width 69 height 50
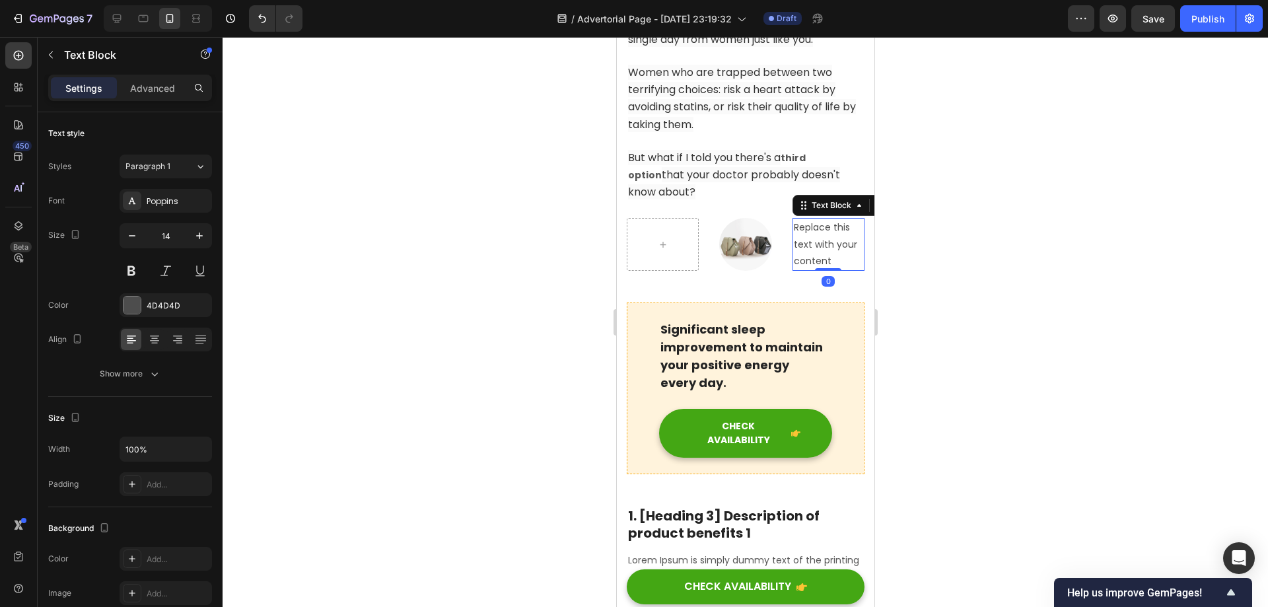
click at [816, 240] on p "Replace this text with your content" at bounding box center [827, 244] width 69 height 50
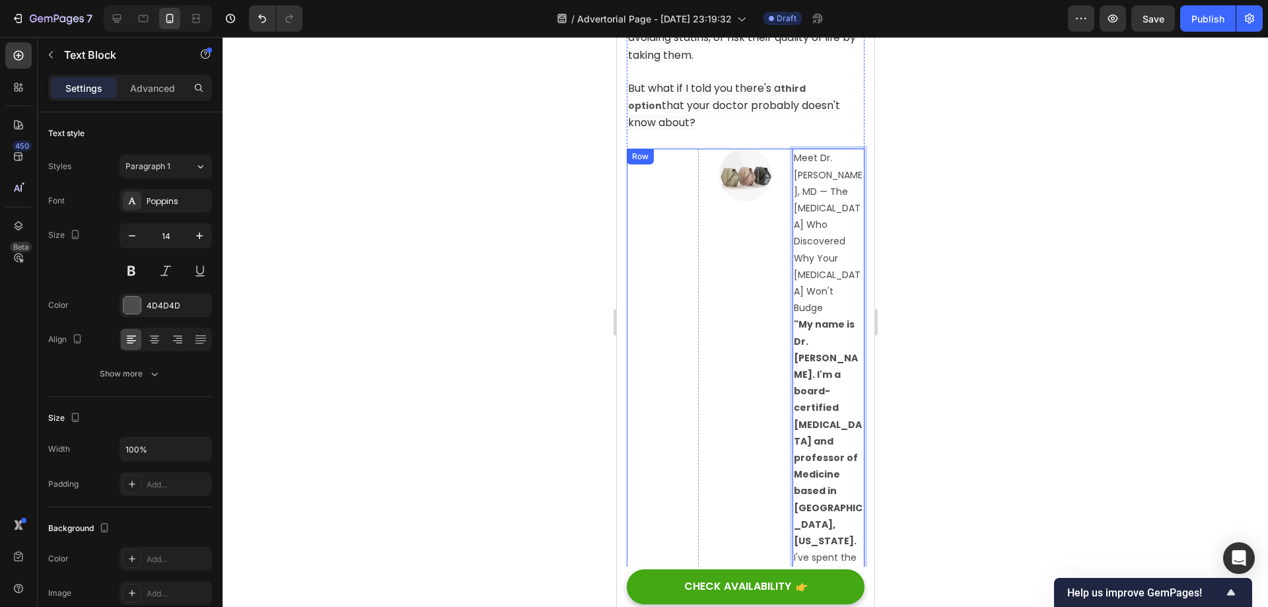
scroll to position [1146, 0]
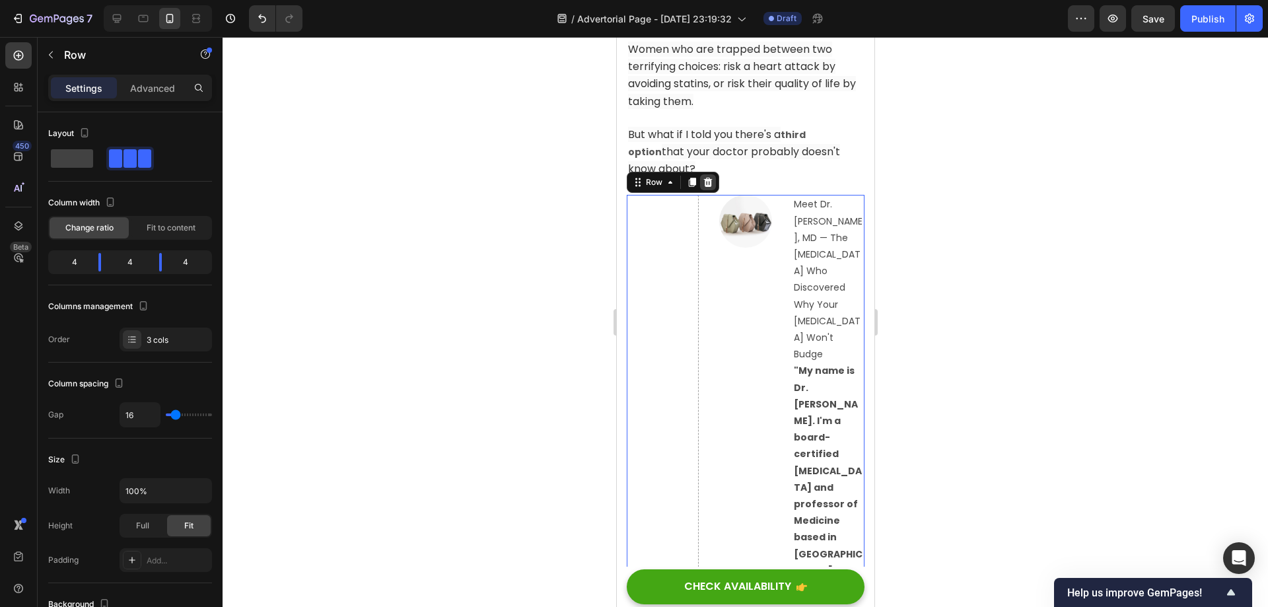
click at [705, 179] on icon at bounding box center [707, 182] width 9 height 9
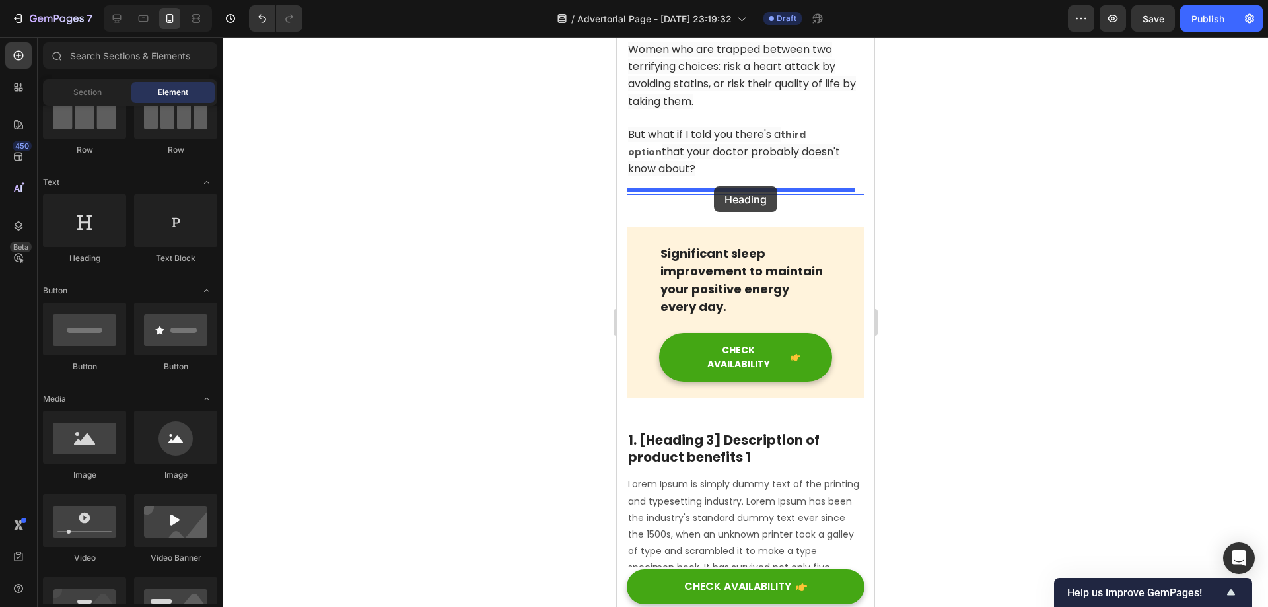
drag, startPoint x: 703, startPoint y: 266, endPoint x: 713, endPoint y: 186, distance: 80.6
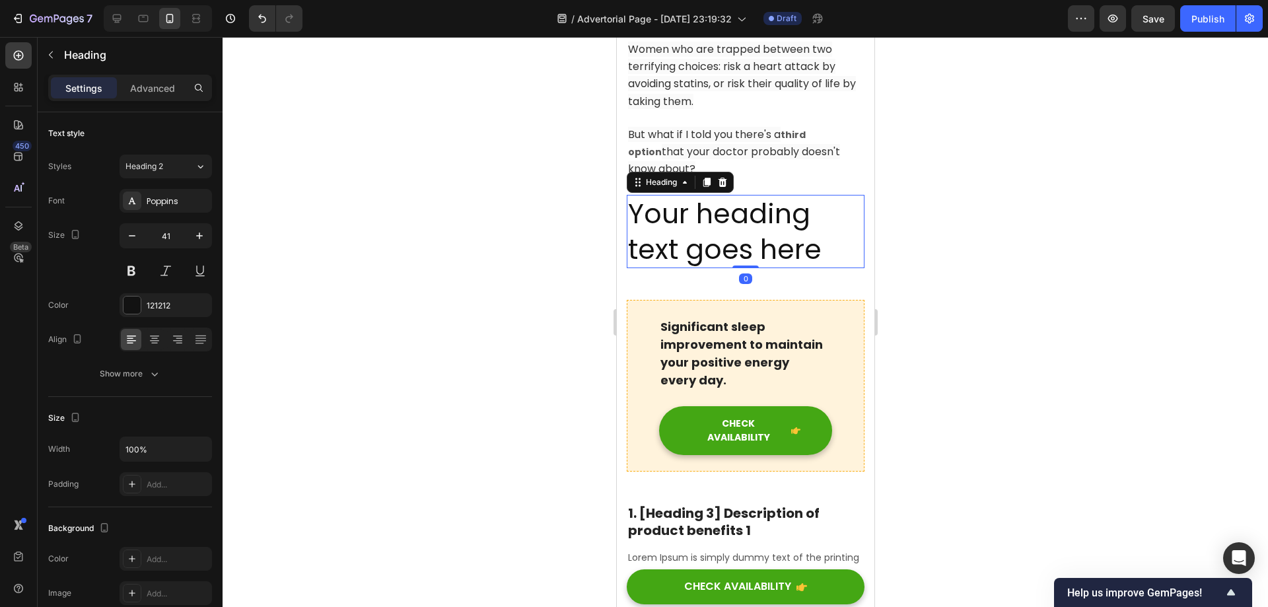
click at [743, 232] on h2 "Your heading text goes here" at bounding box center [745, 231] width 238 height 73
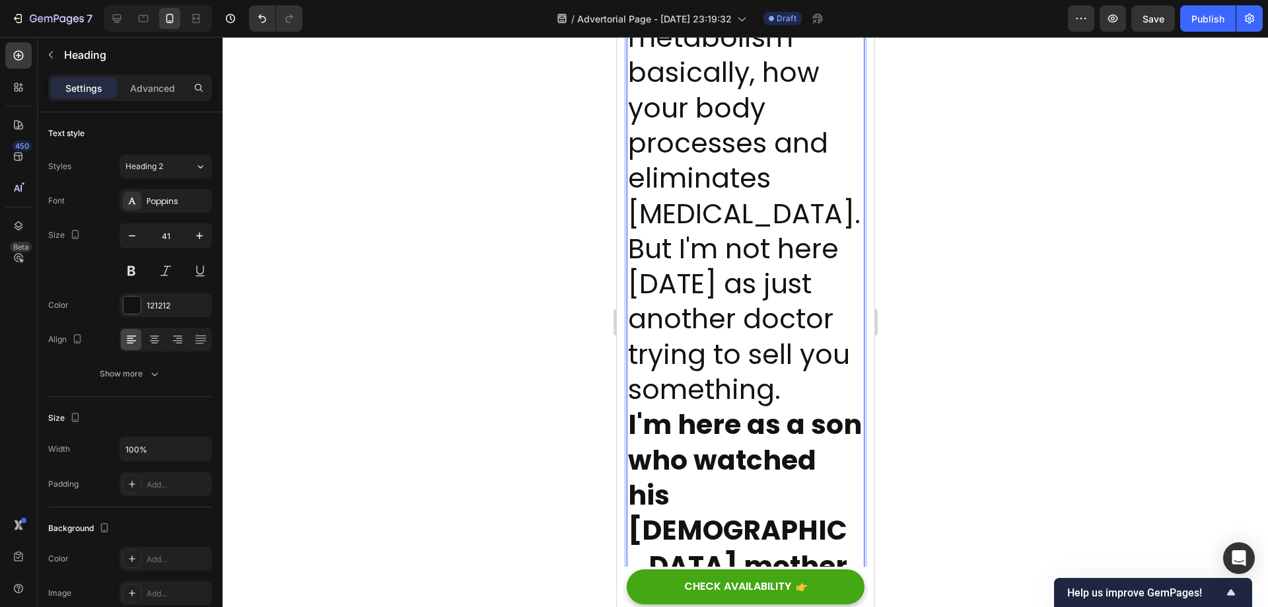
scroll to position [2610, 0]
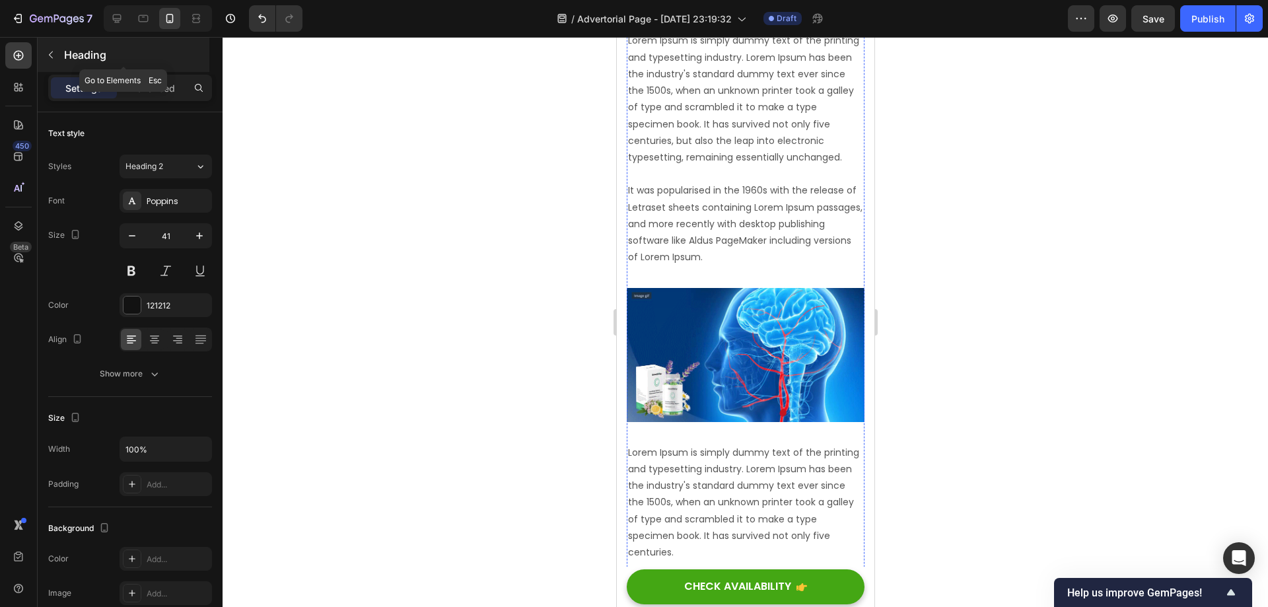
click at [54, 53] on icon "button" at bounding box center [51, 55] width 11 height 11
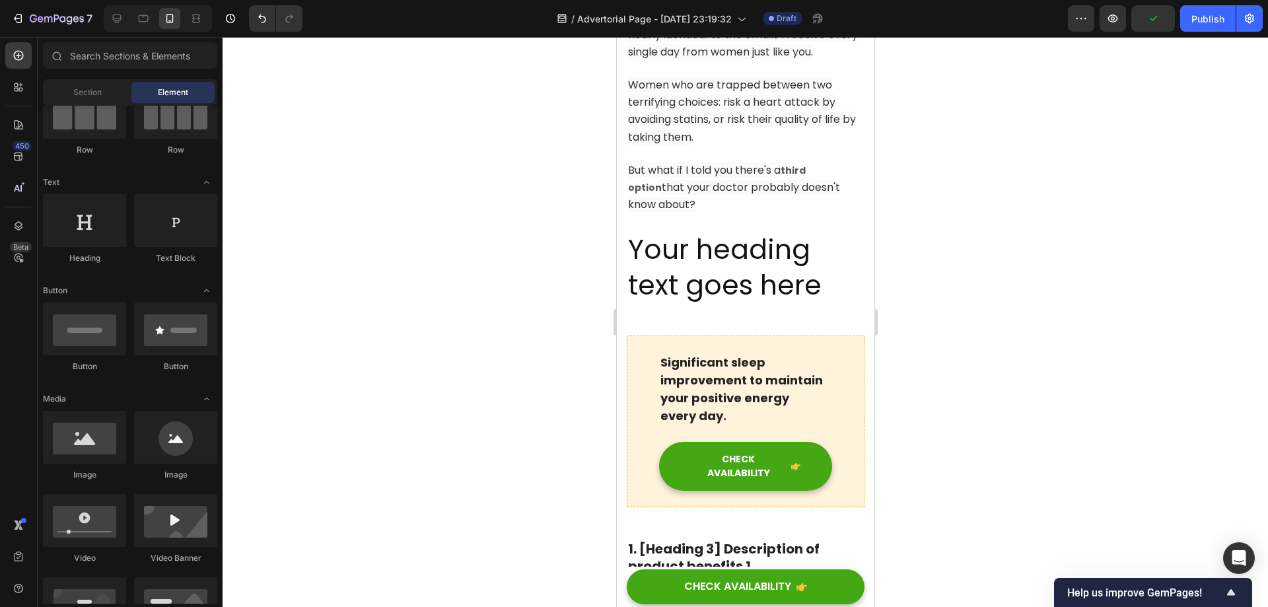
scroll to position [1097, 0]
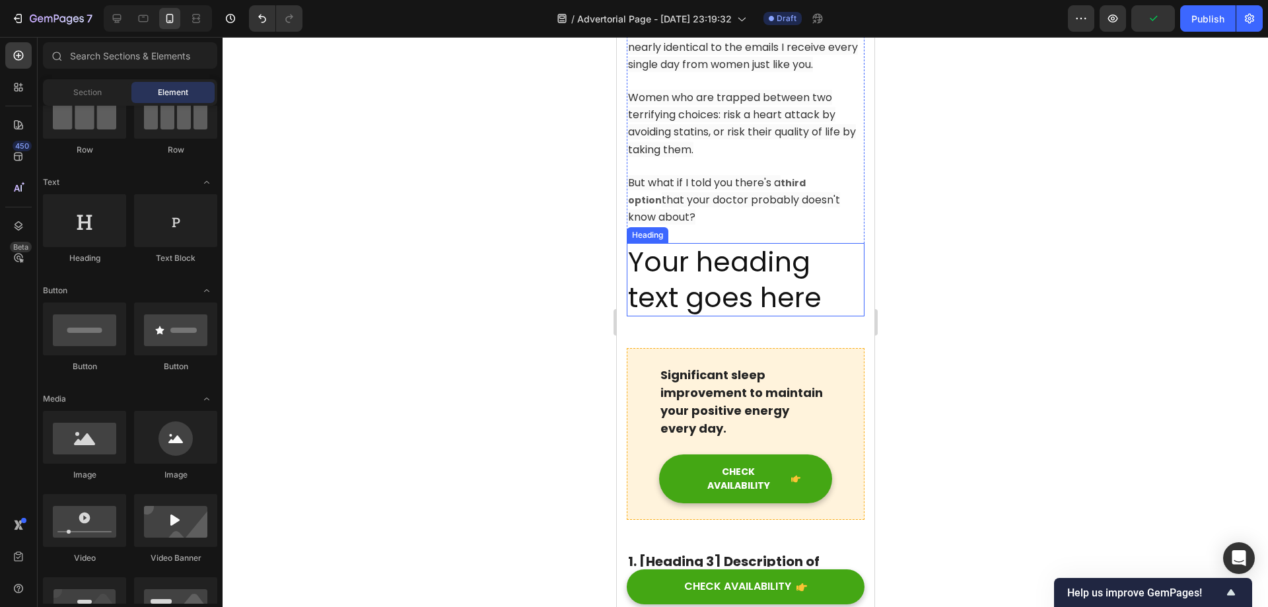
click at [718, 286] on p "Your heading text goes here" at bounding box center [744, 279] width 235 height 71
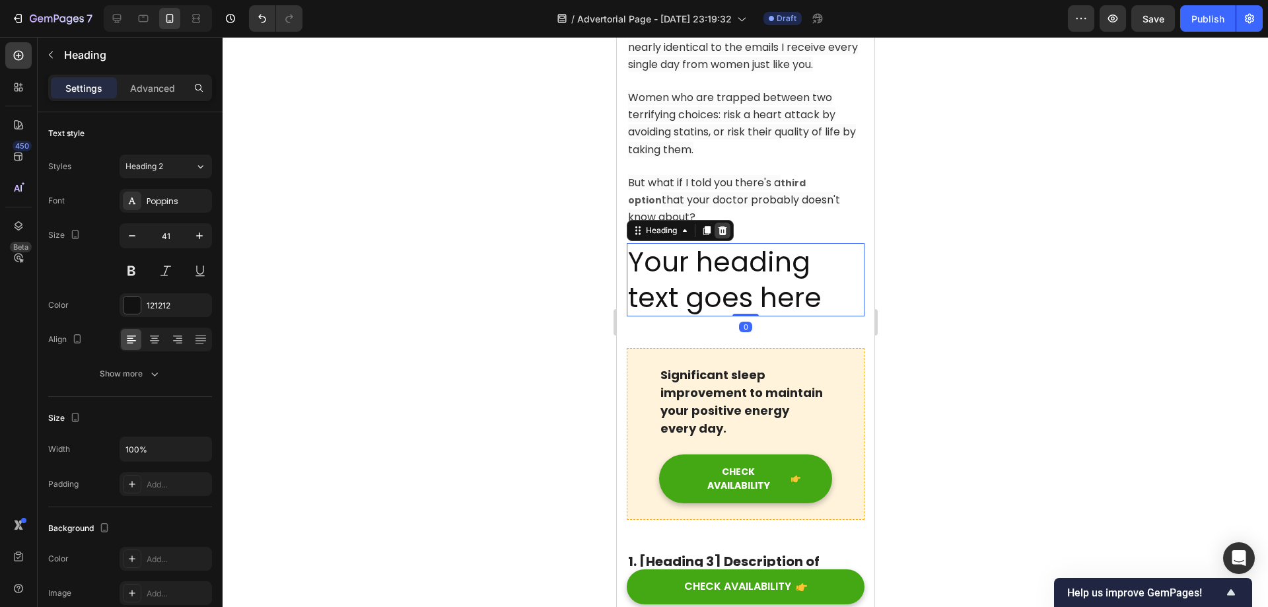
click at [722, 225] on icon at bounding box center [721, 230] width 11 height 11
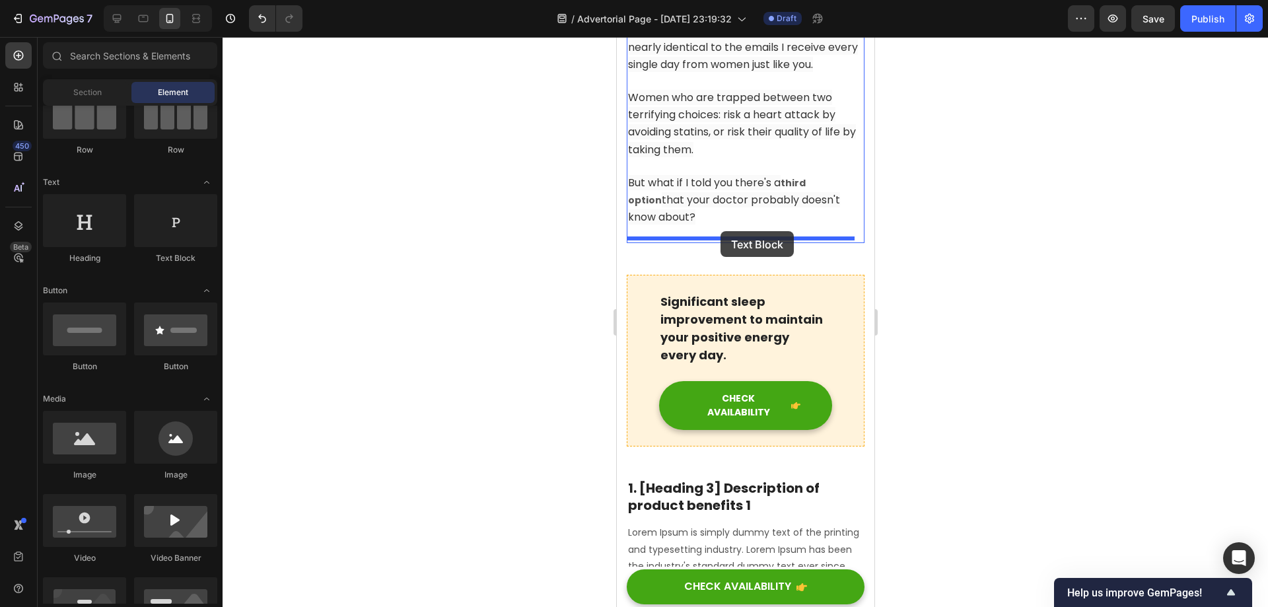
drag, startPoint x: 779, startPoint y: 266, endPoint x: 720, endPoint y: 231, distance: 69.0
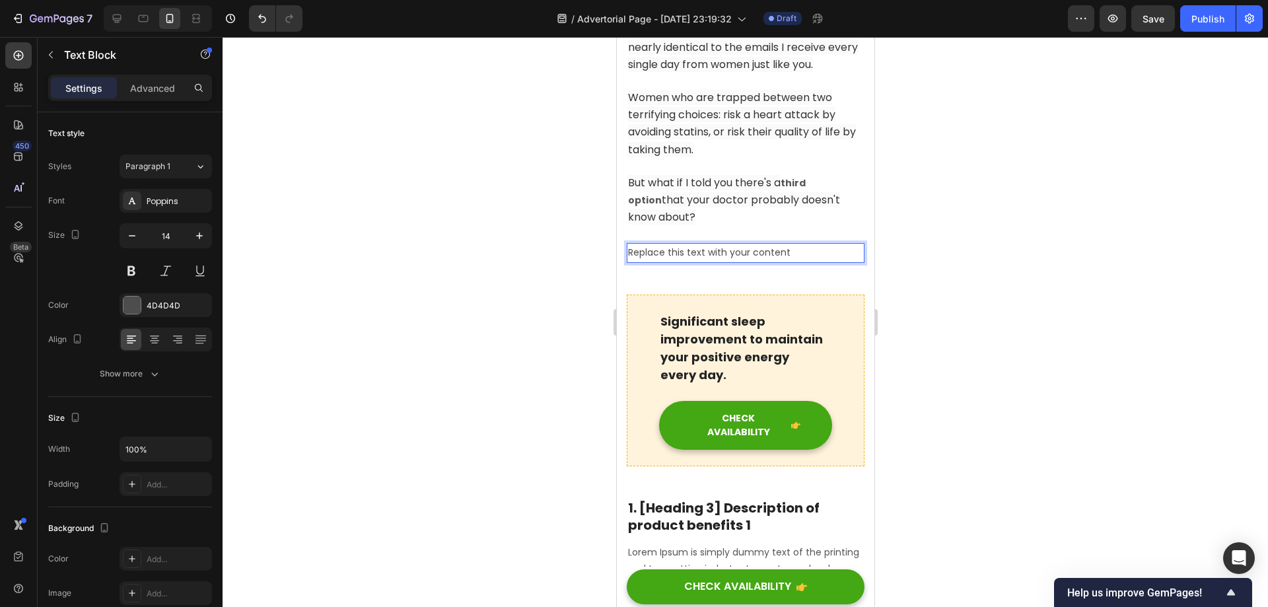
click at [737, 248] on div "Replace this text with your content" at bounding box center [745, 252] width 238 height 19
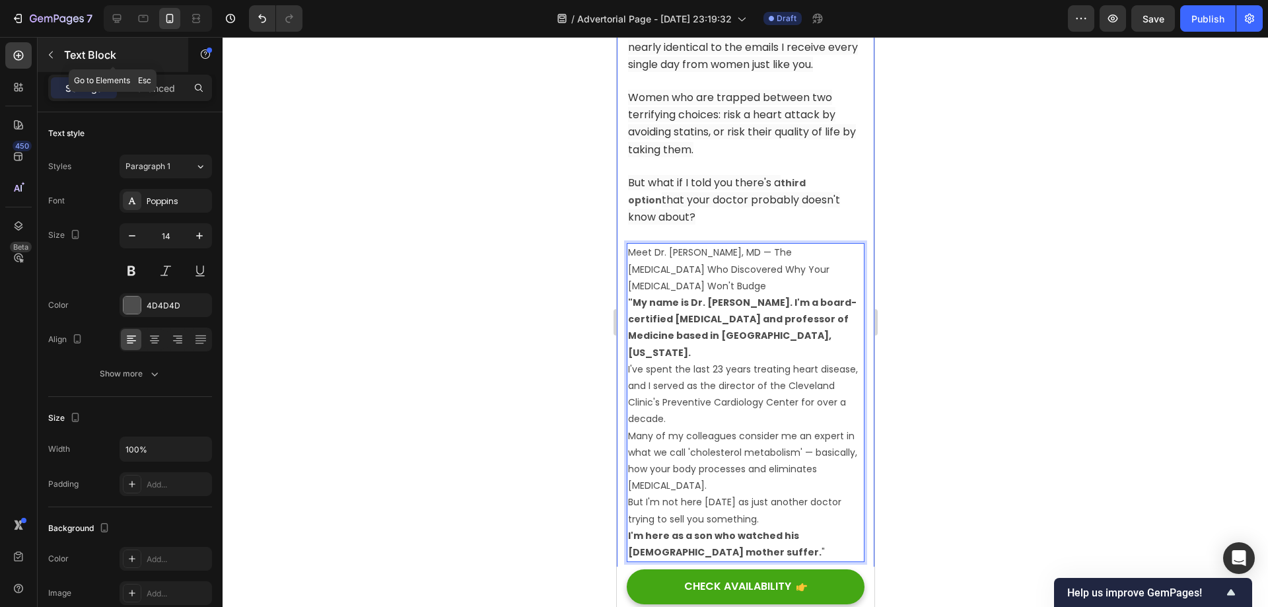
click at [53, 57] on icon "button" at bounding box center [51, 55] width 11 height 11
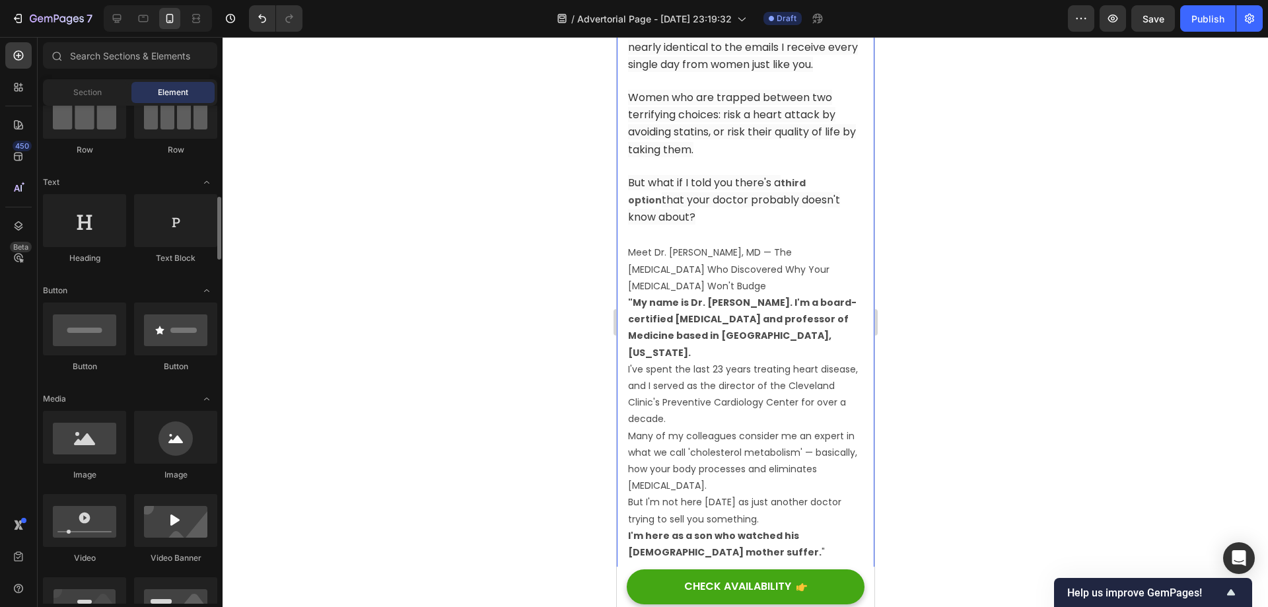
scroll to position [198, 0]
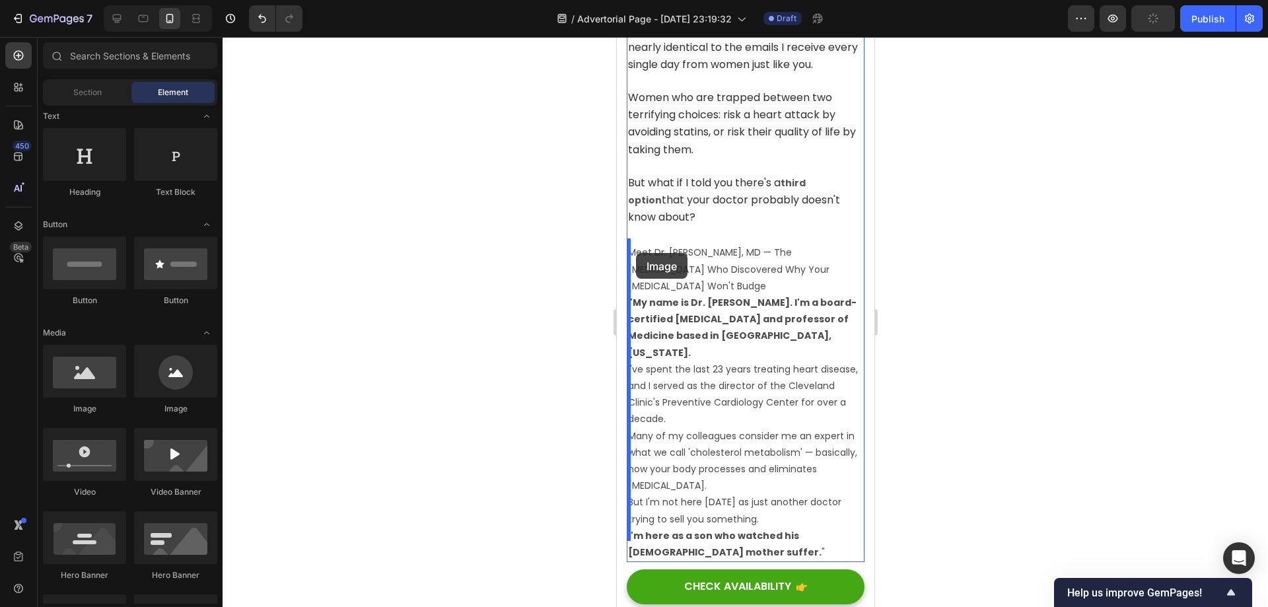
drag, startPoint x: 786, startPoint y: 425, endPoint x: 635, endPoint y: 253, distance: 228.8
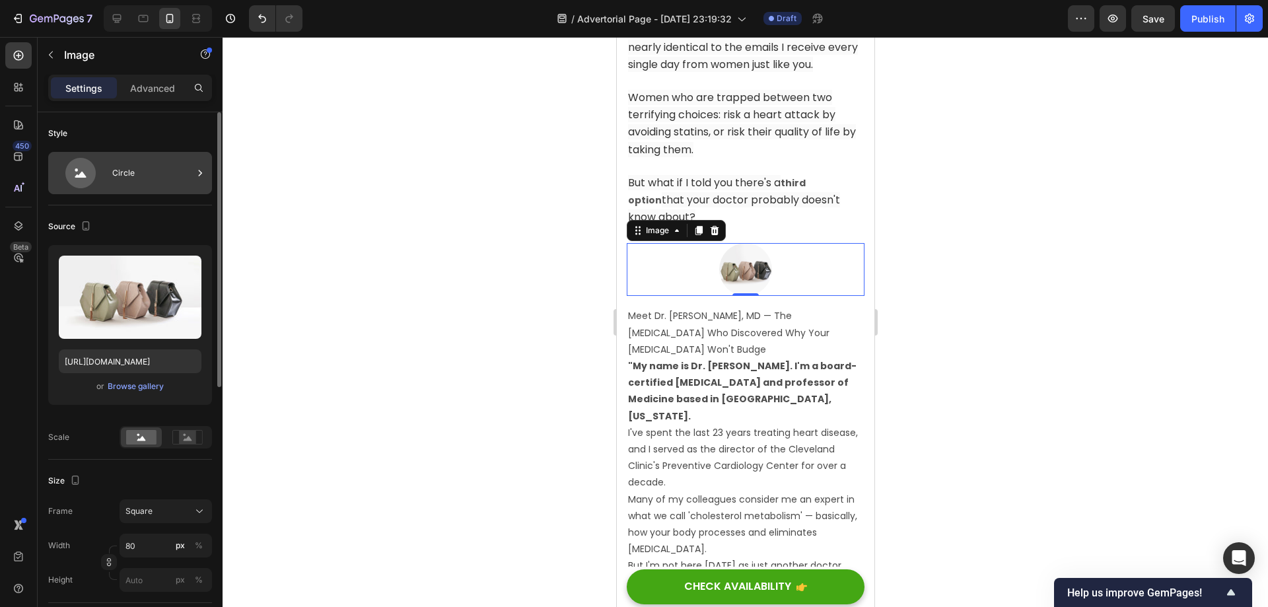
click at [131, 170] on div "Circle" at bounding box center [152, 173] width 81 height 30
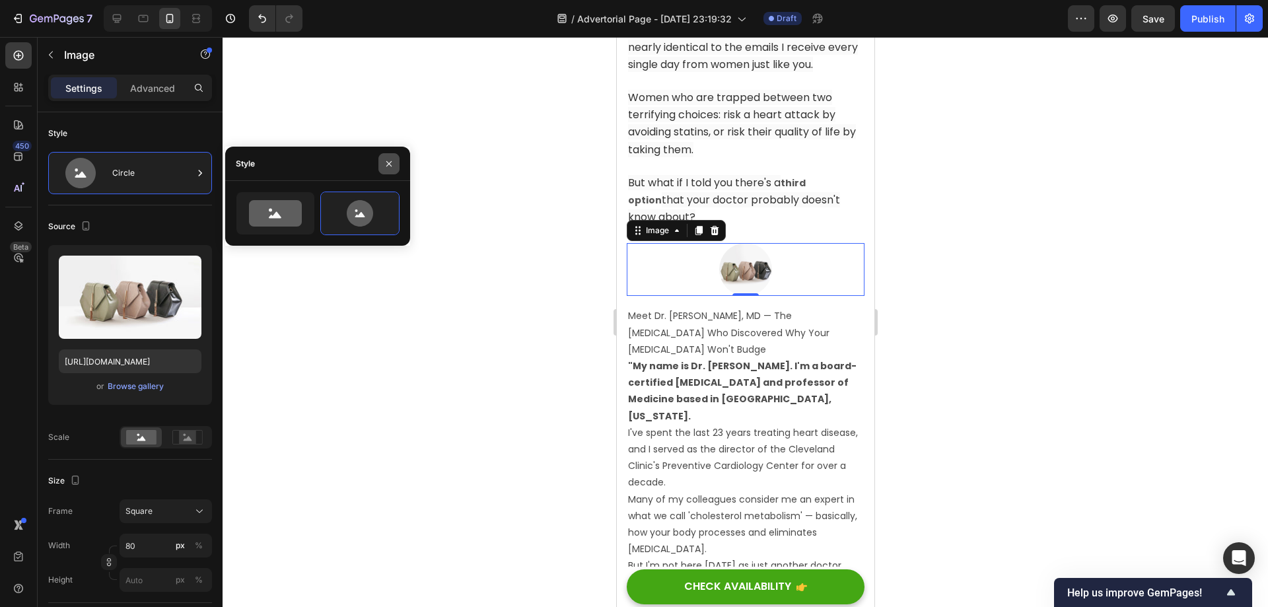
click at [394, 162] on icon "button" at bounding box center [389, 163] width 11 height 11
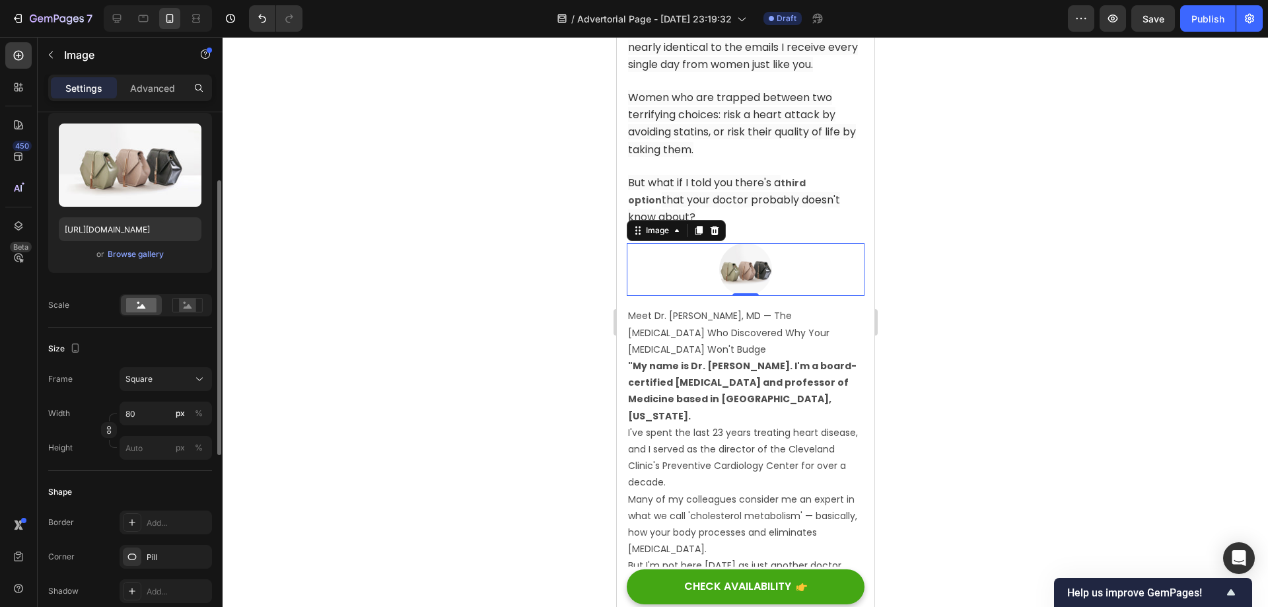
scroll to position [0, 0]
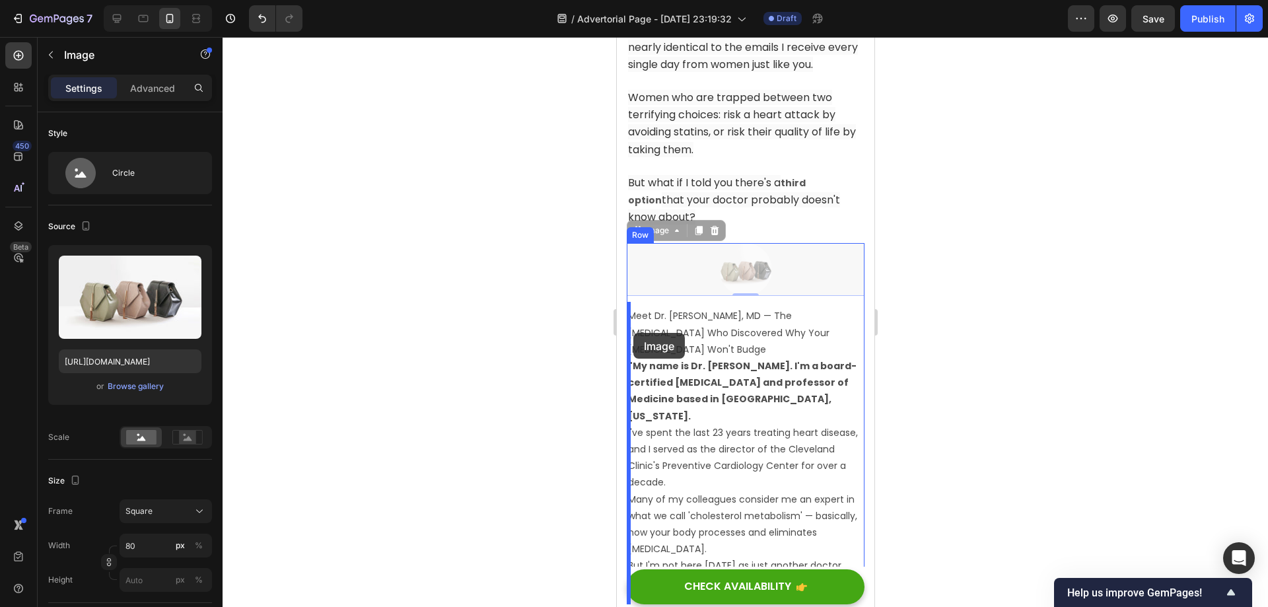
drag, startPoint x: 746, startPoint y: 261, endPoint x: 633, endPoint y: 333, distance: 134.5
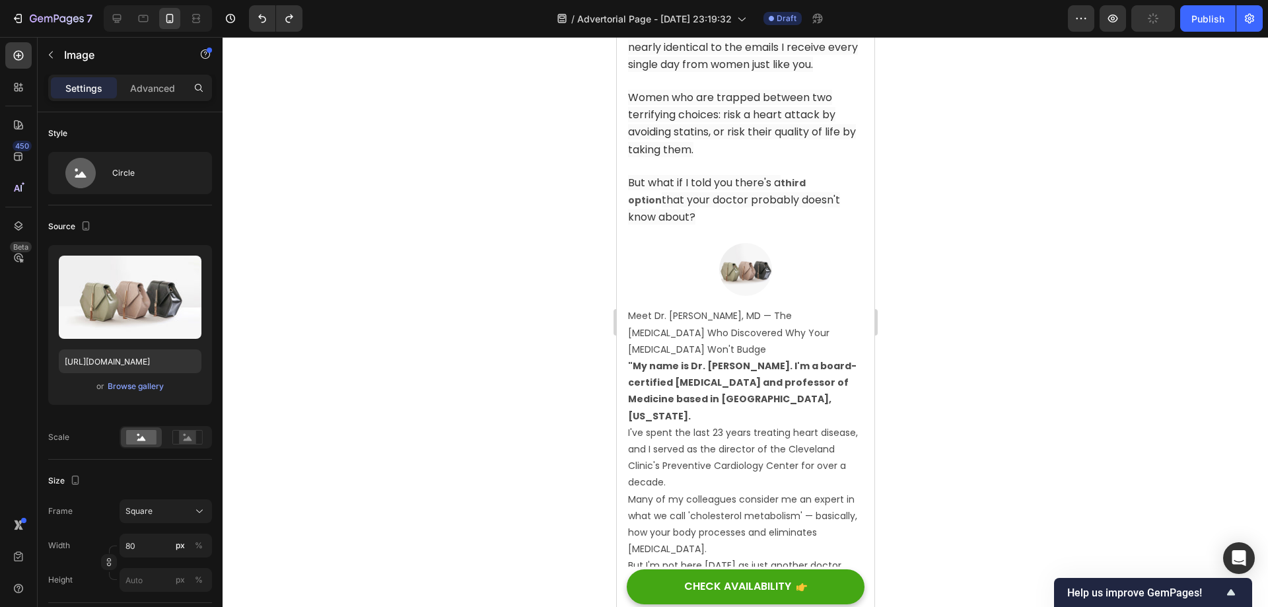
click at [739, 274] on img at bounding box center [744, 269] width 53 height 53
click at [720, 275] on img at bounding box center [744, 269] width 53 height 53
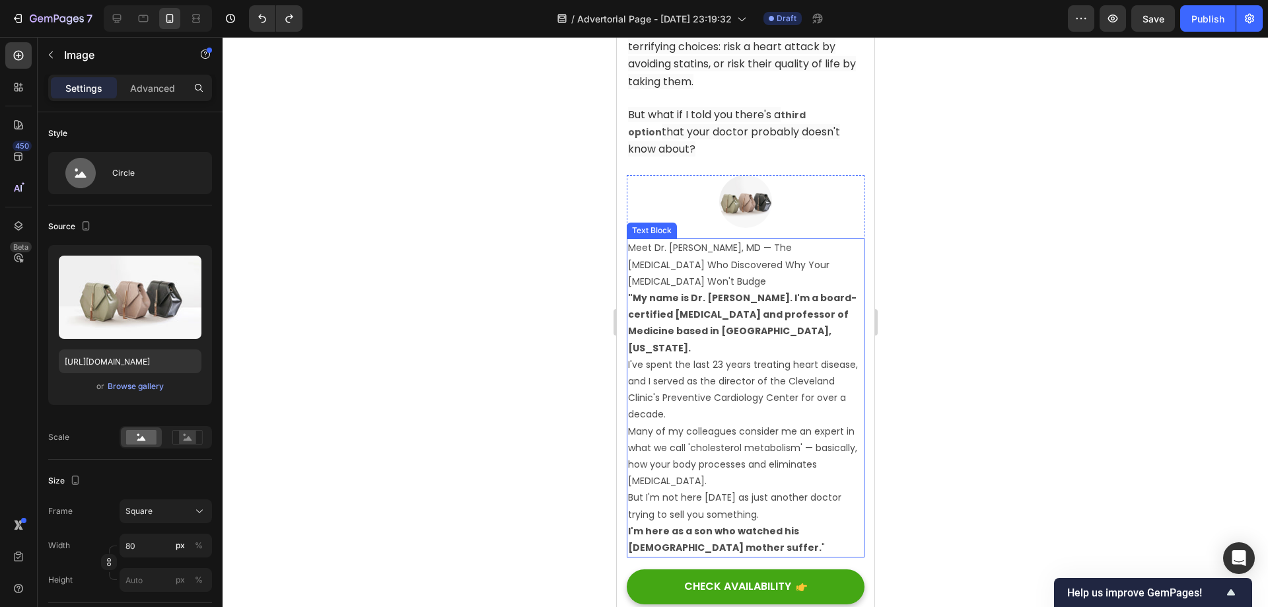
scroll to position [1164, 0]
click at [744, 273] on p "Meet Dr. [PERSON_NAME], MD — The [MEDICAL_DATA] Who Discovered Why Your [MEDICA…" at bounding box center [744, 267] width 235 height 50
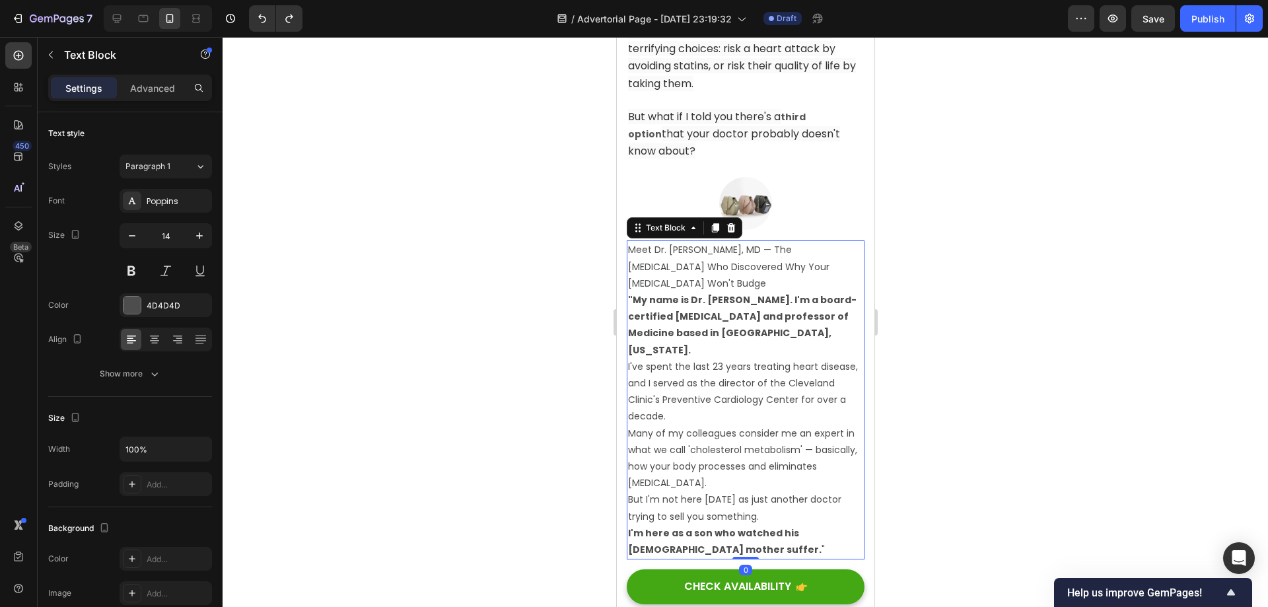
click at [742, 279] on p "Meet Dr. [PERSON_NAME], MD — The [MEDICAL_DATA] Who Discovered Why Your [MEDICA…" at bounding box center [744, 267] width 235 height 50
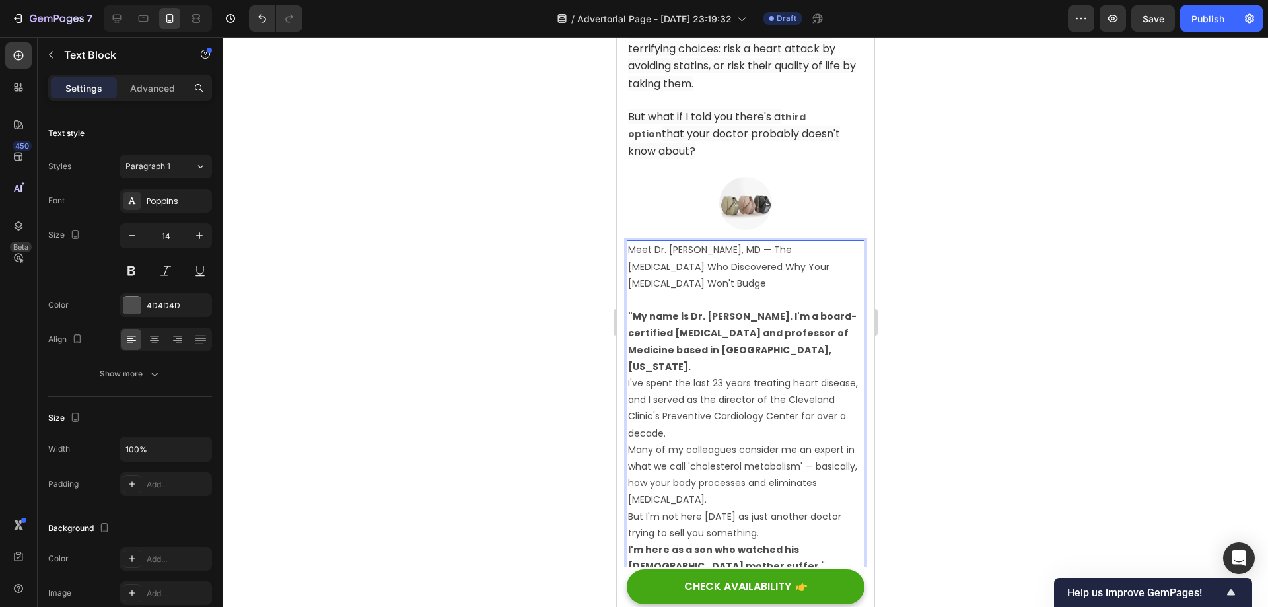
click at [804, 346] on p ""My name is Dr. [PERSON_NAME]. I'm a board-certified [MEDICAL_DATA] and profess…" at bounding box center [744, 341] width 235 height 67
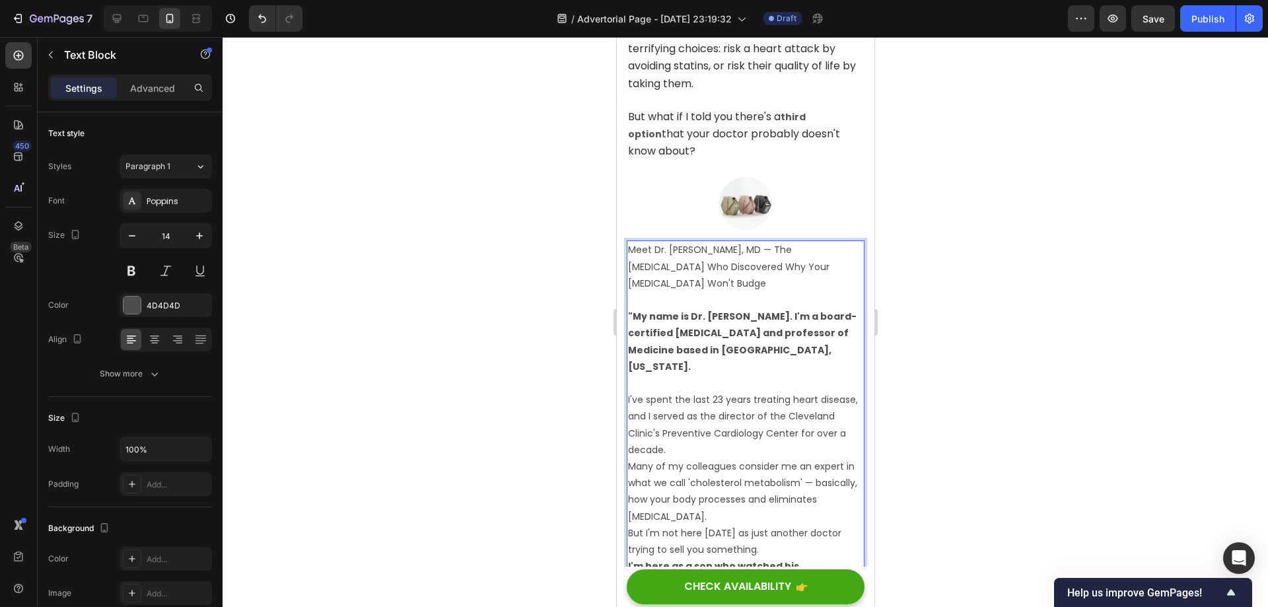
click at [791, 392] on p "I've spent the last 23 years treating heart disease, and I served as the direct…" at bounding box center [744, 425] width 235 height 67
click at [806, 335] on p ""My name is Dr. [PERSON_NAME]. I'm a board-certified [MEDICAL_DATA] and profess…" at bounding box center [744, 341] width 235 height 67
click at [802, 277] on p "Meet Dr. [PERSON_NAME], MD — The [MEDICAL_DATA] Who Discovered Why Your [MEDICA…" at bounding box center [744, 267] width 235 height 50
click at [758, 209] on img at bounding box center [744, 203] width 53 height 53
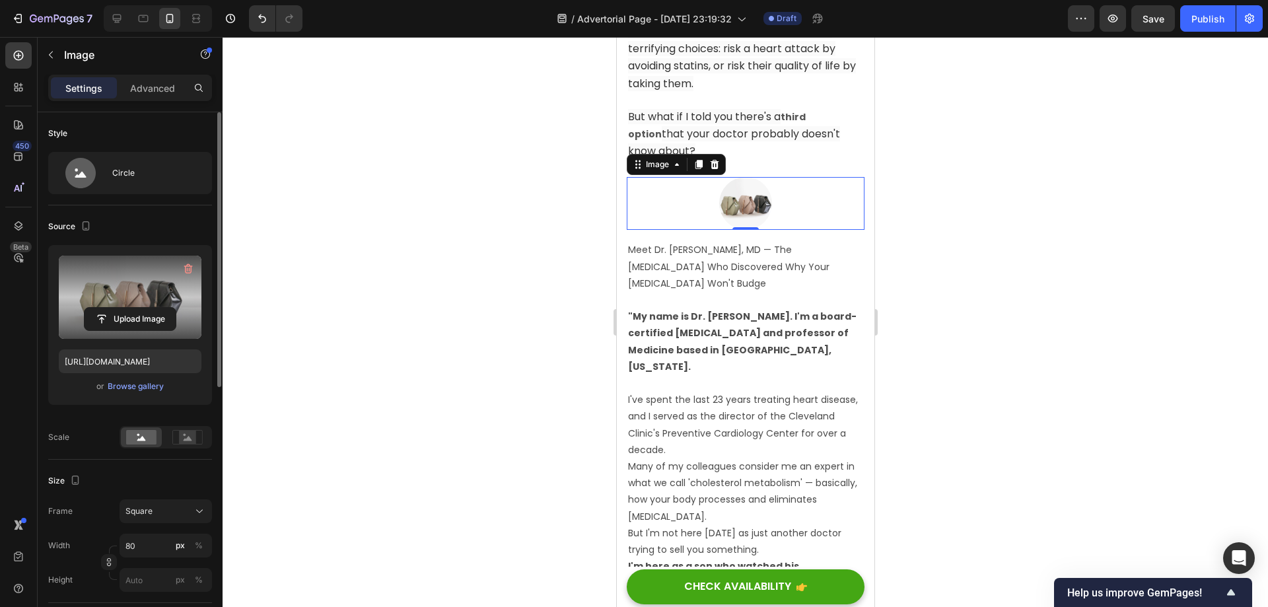
click at [168, 303] on label at bounding box center [130, 297] width 143 height 83
click at [168, 308] on input "file" at bounding box center [130, 319] width 91 height 22
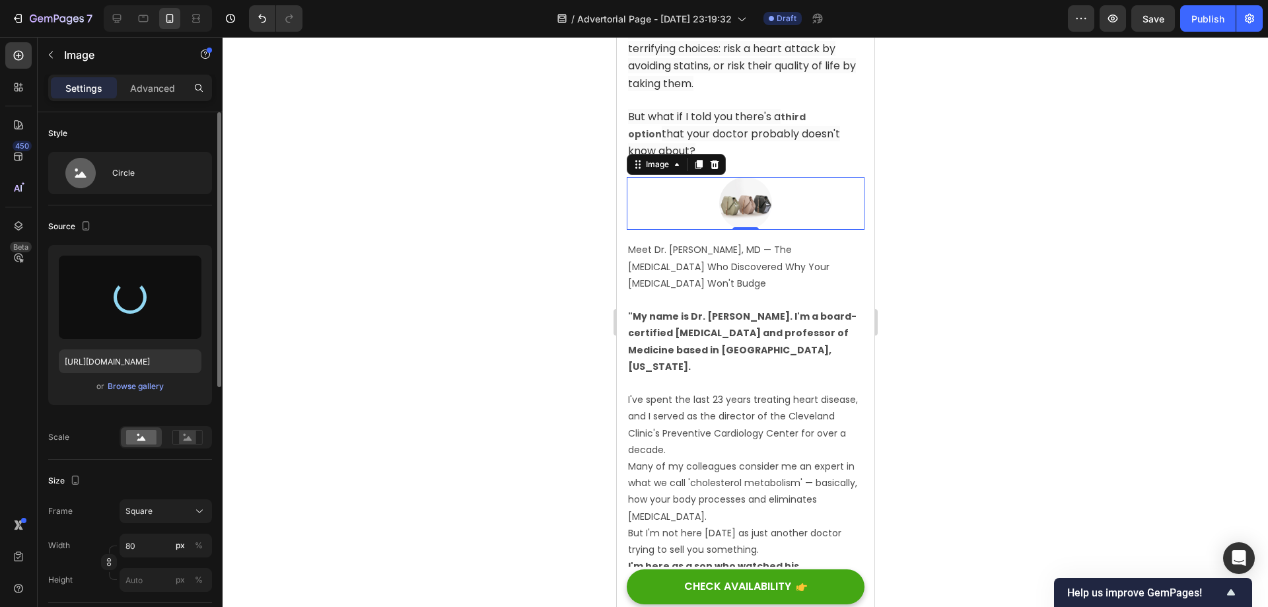
type input "https://cdn.shopify.com/s/files/1/0718/1339/8725/files/gempages_572548875101930…"
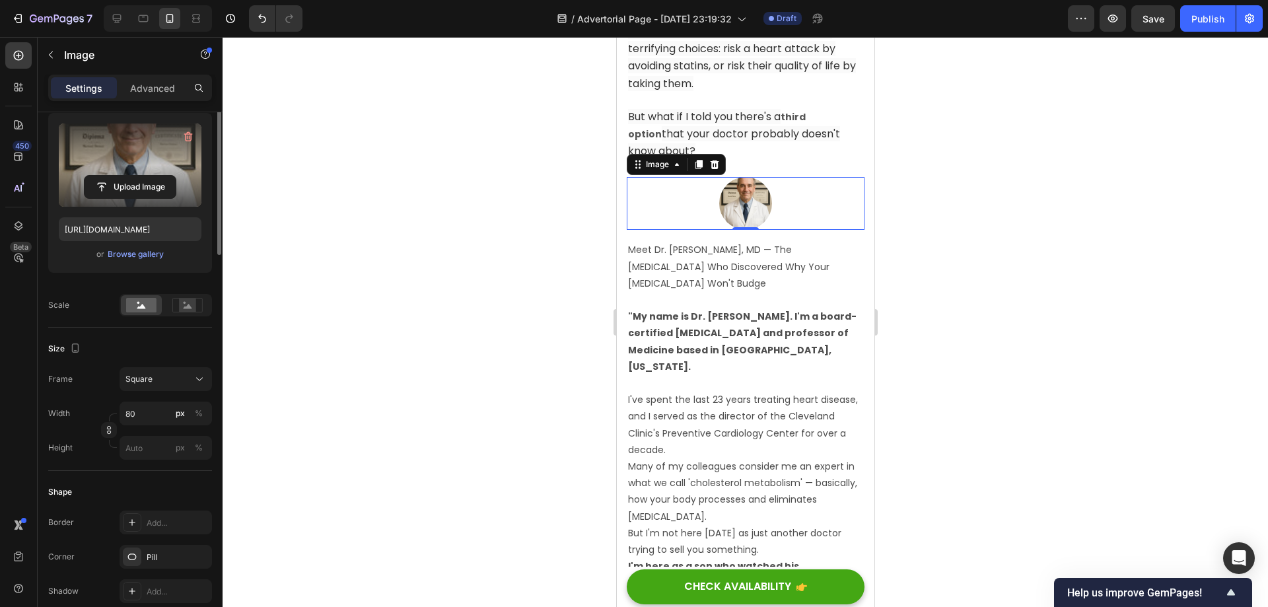
scroll to position [0, 0]
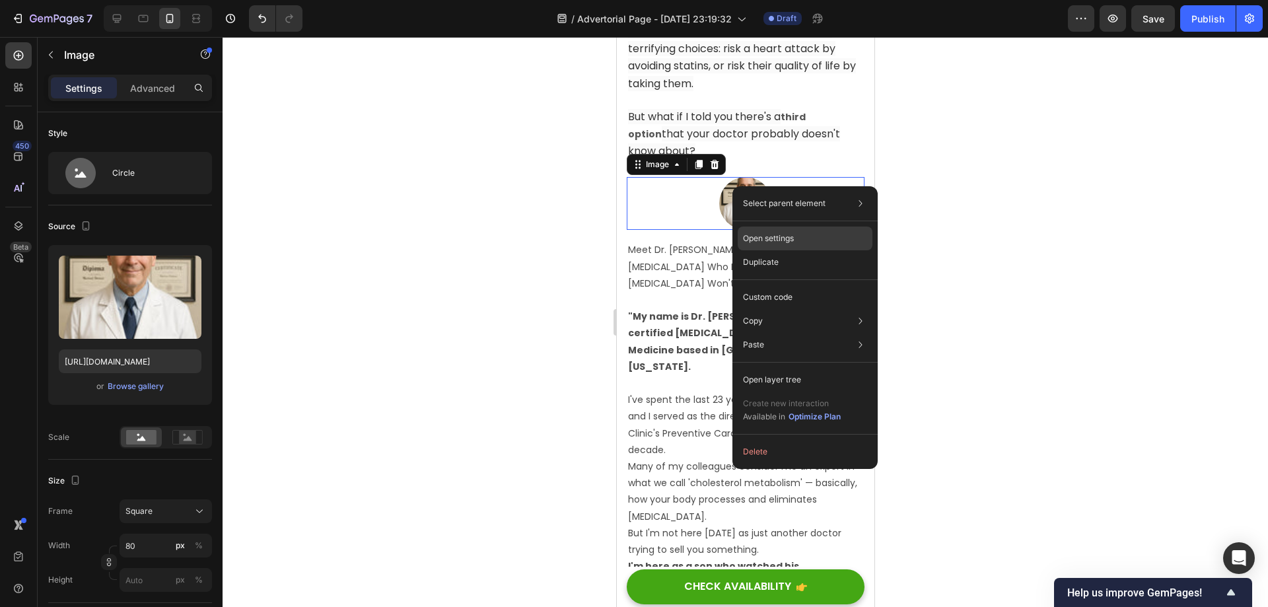
click at [779, 243] on p "Open settings" at bounding box center [768, 238] width 51 height 12
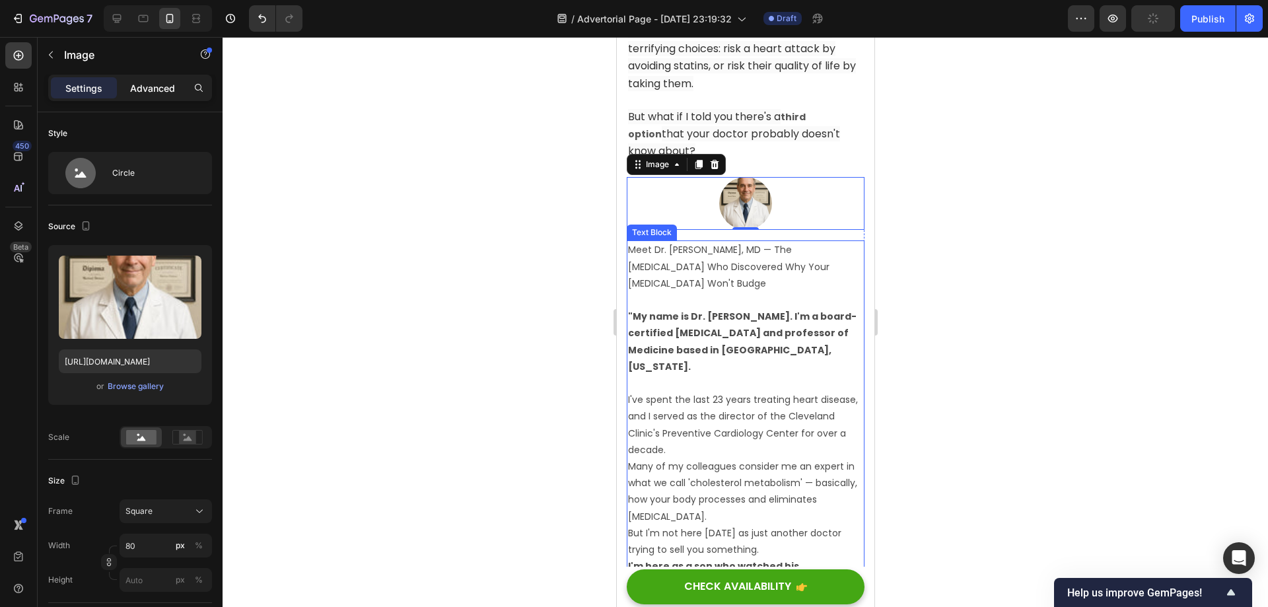
click at [147, 85] on p "Advanced" at bounding box center [152, 88] width 45 height 14
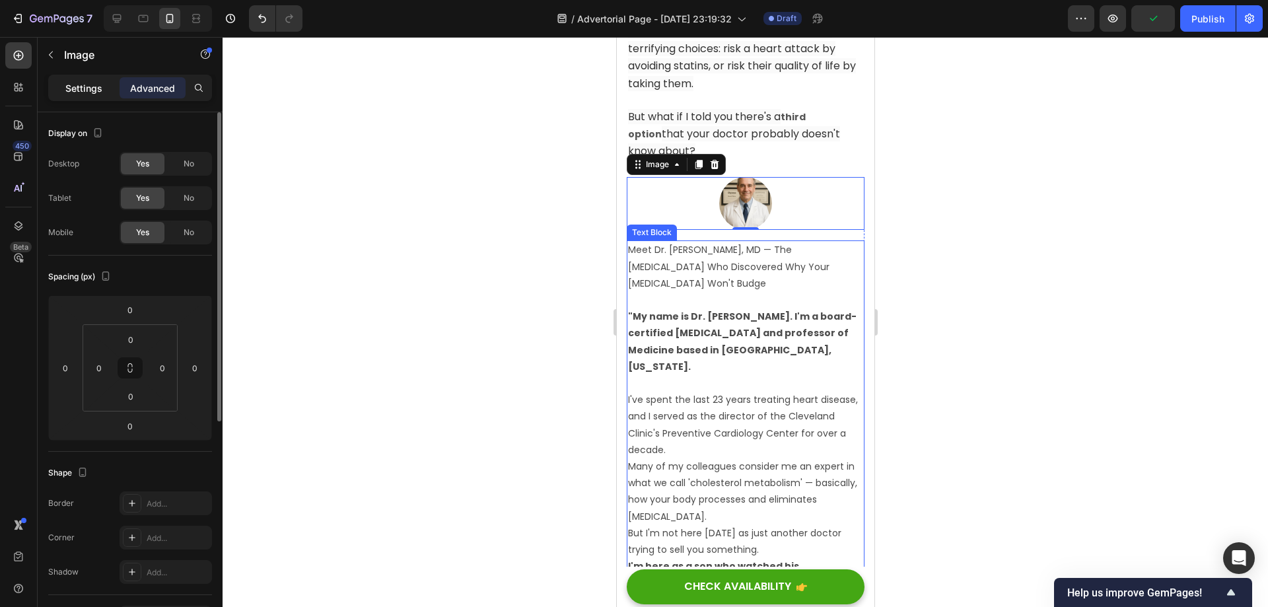
click at [85, 90] on p "Settings" at bounding box center [83, 88] width 37 height 14
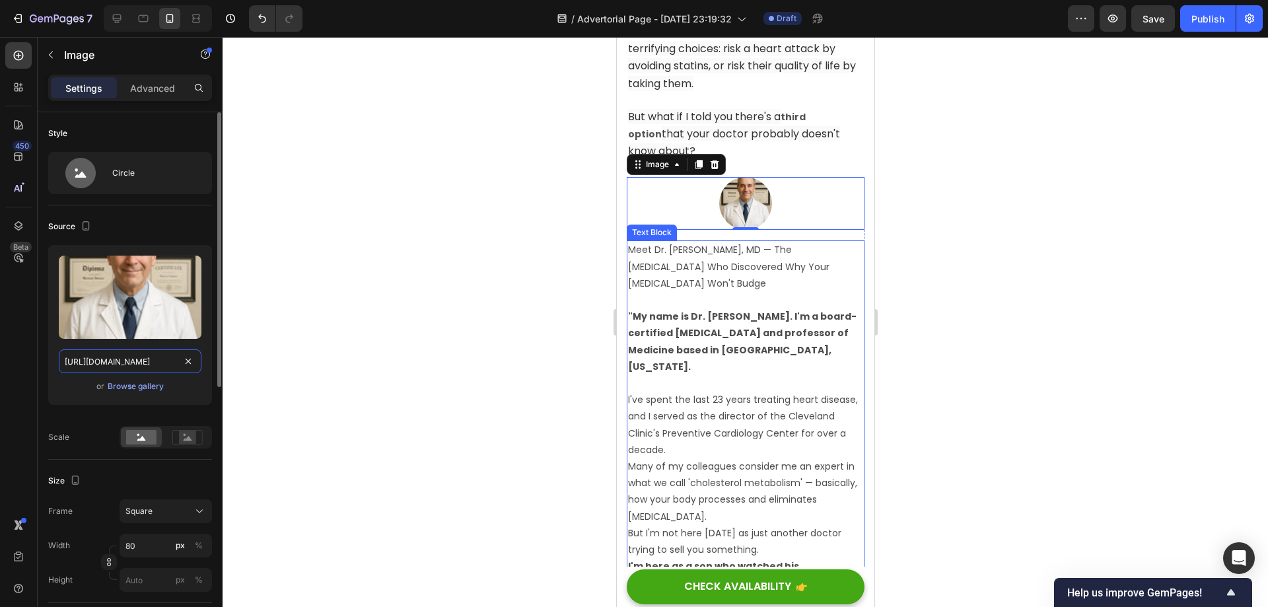
click at [144, 361] on input "https://cdn.shopify.com/s/files/1/0718/1339/8725/files/gempages_572548875101930…" at bounding box center [130, 361] width 143 height 24
click at [91, 398] on div "Upload Image https://cdn.shopify.com/s/files/1/0718/1339/8725/files/gempages_57…" at bounding box center [130, 325] width 164 height 160
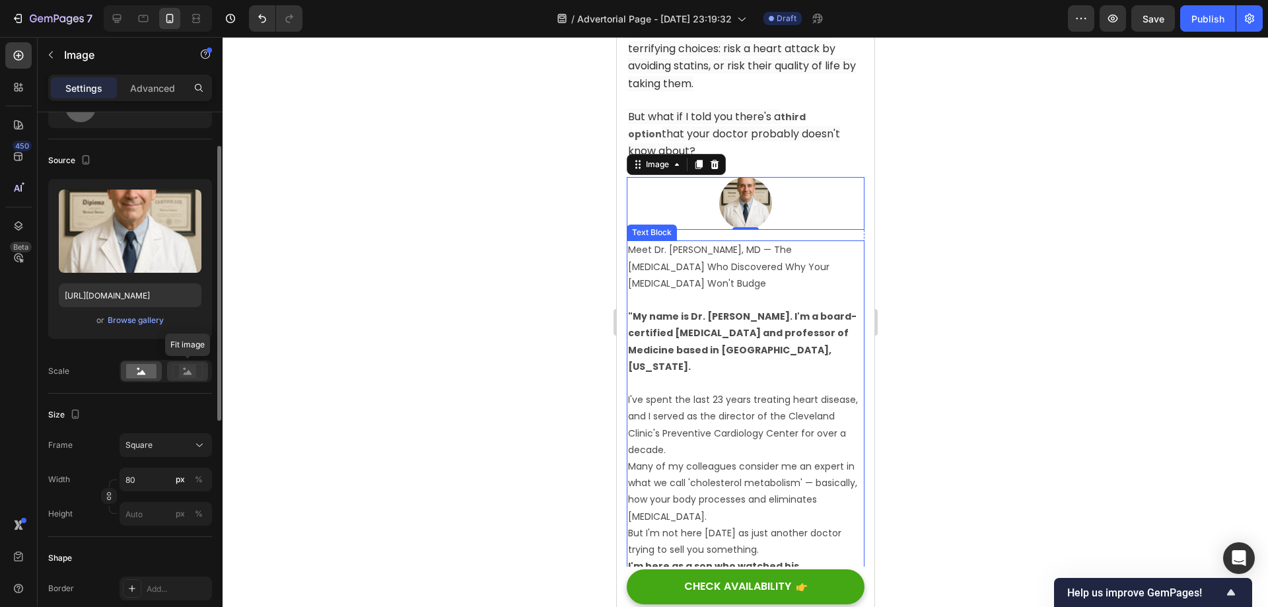
click at [182, 376] on rect at bounding box center [187, 371] width 17 height 13
click at [145, 374] on icon at bounding box center [141, 372] width 9 height 5
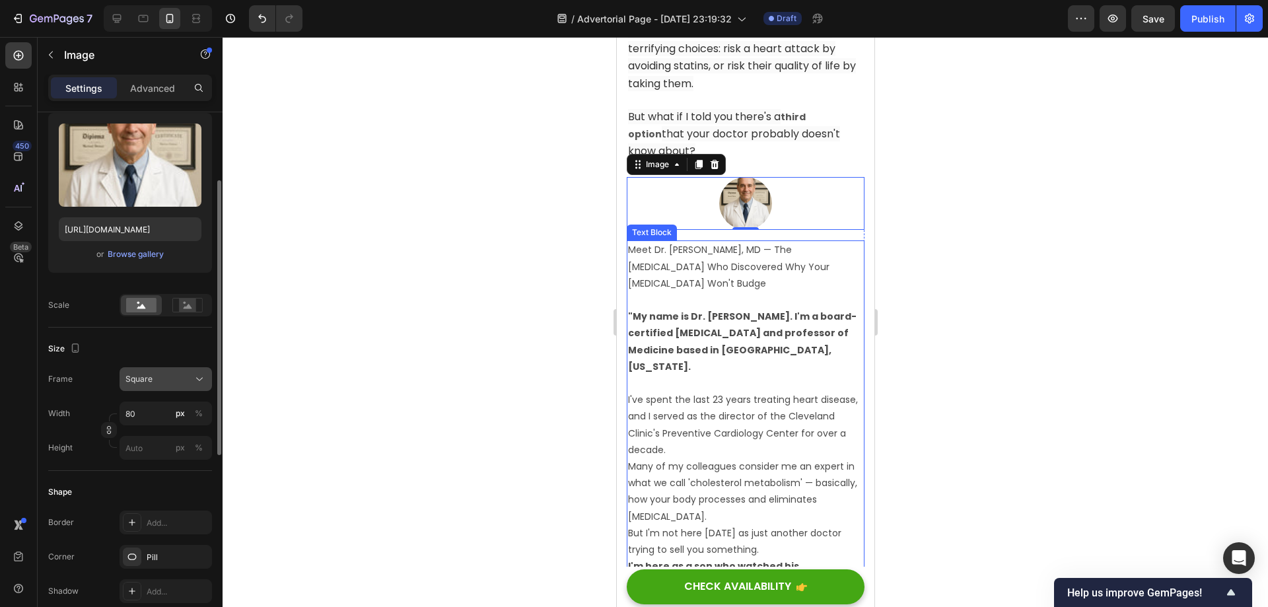
click at [142, 378] on span "Square" at bounding box center [138, 379] width 27 height 12
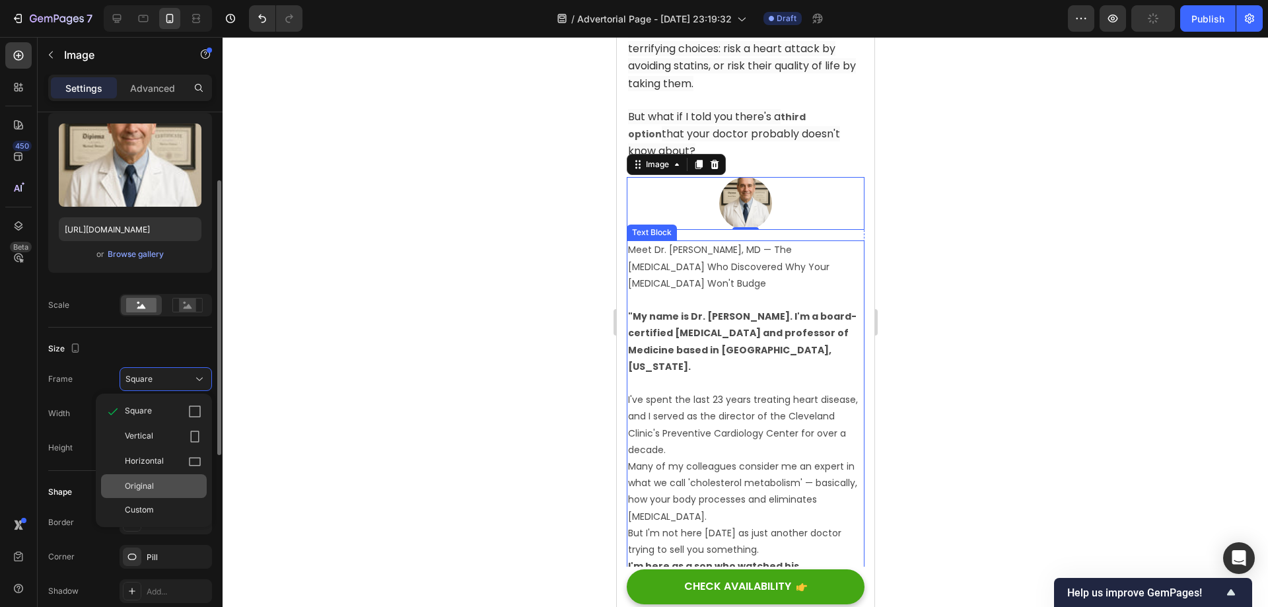
click at [153, 488] on span "Original" at bounding box center [139, 486] width 29 height 12
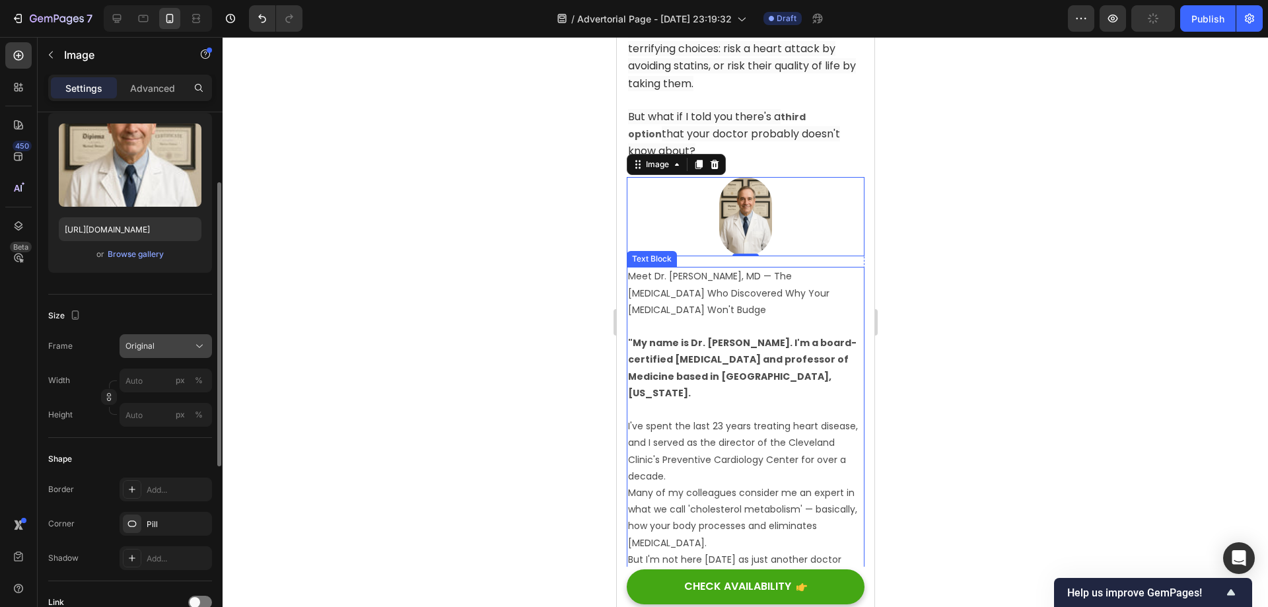
click at [176, 351] on div "Original" at bounding box center [157, 346] width 65 height 12
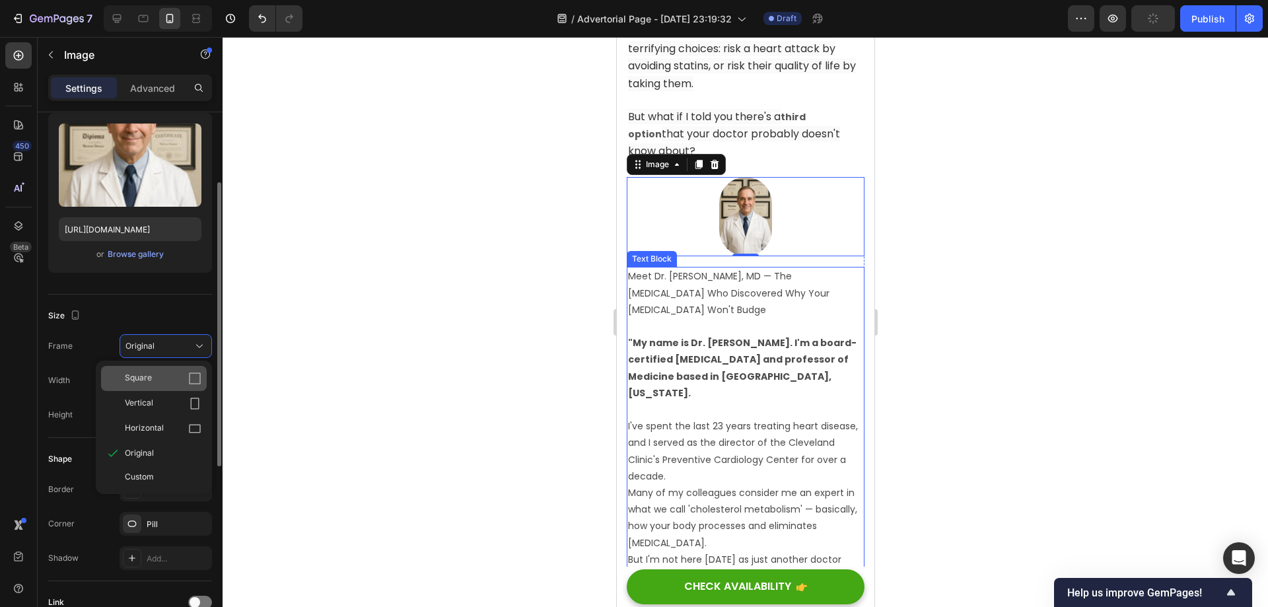
click at [172, 379] on div "Square" at bounding box center [163, 378] width 77 height 13
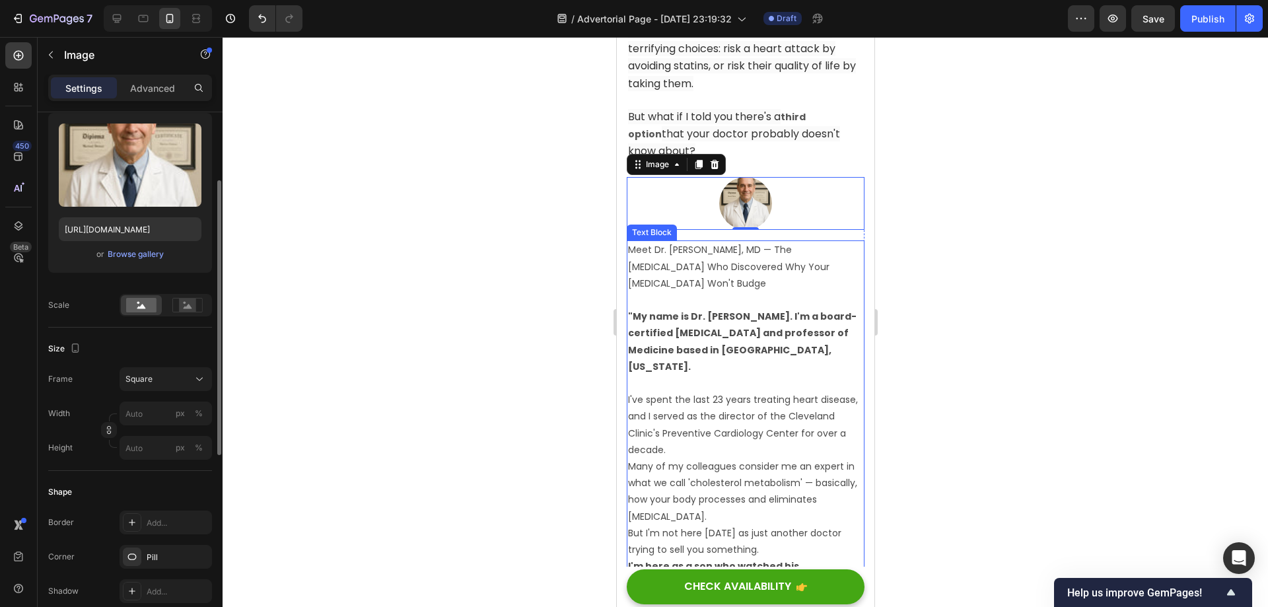
click at [166, 366] on div "Size Frame Square Width px % Height px %" at bounding box center [130, 399] width 164 height 143
click at [166, 370] on button "Square" at bounding box center [166, 379] width 92 height 24
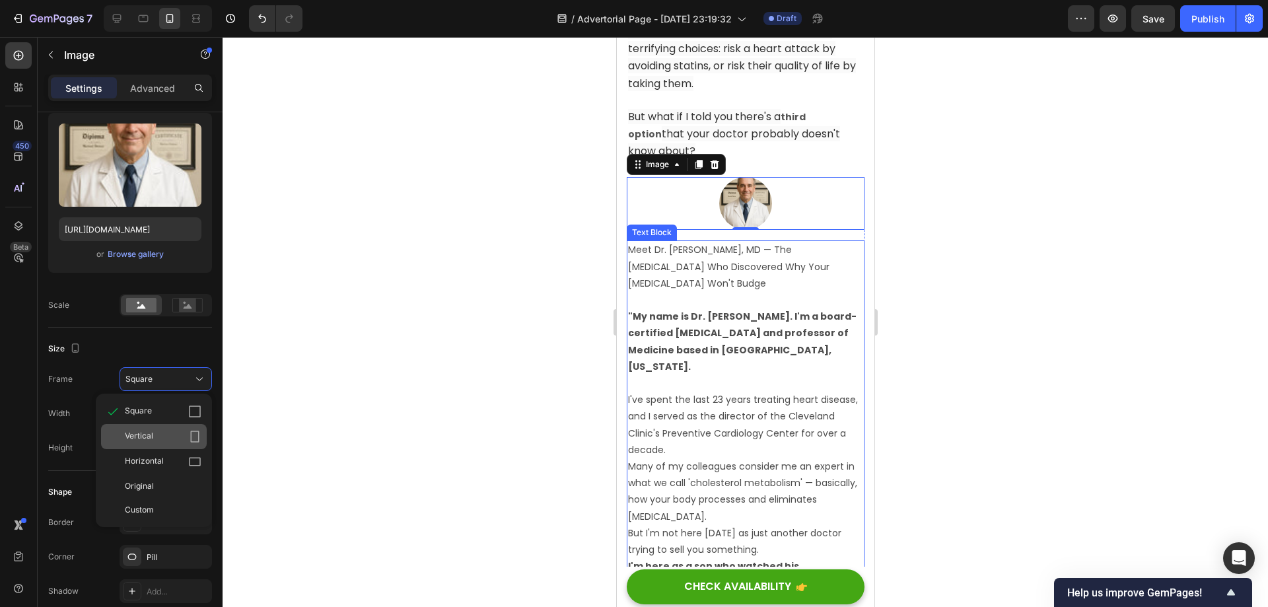
click at [169, 427] on div "Vertical" at bounding box center [154, 436] width 106 height 25
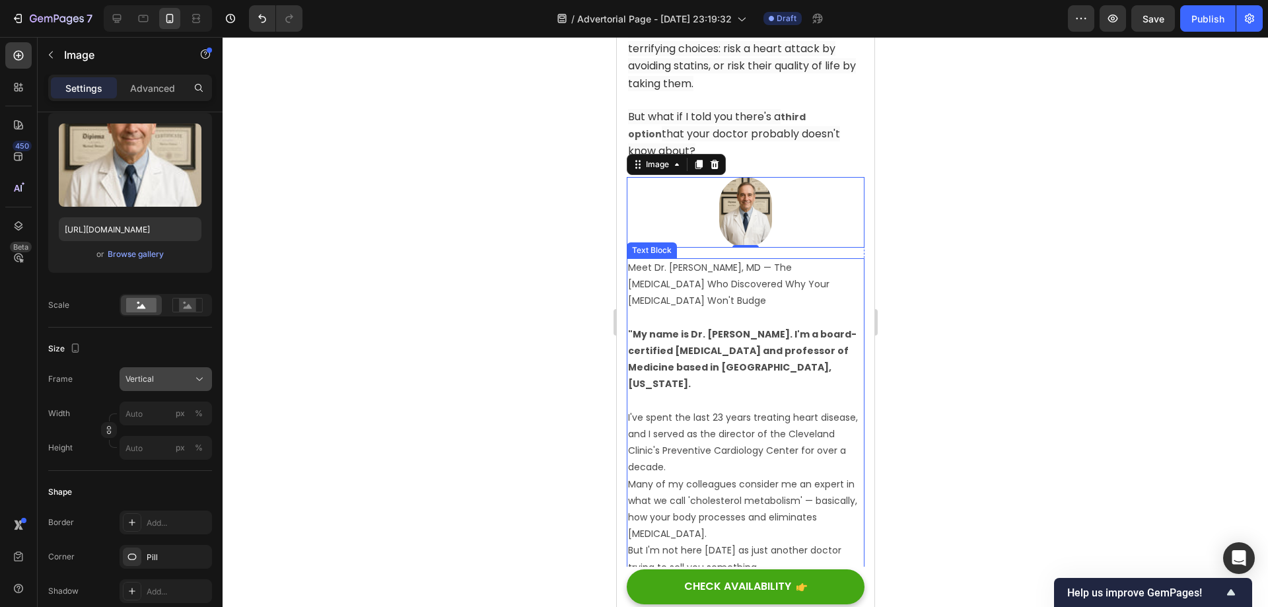
click at [188, 374] on div "Vertical" at bounding box center [157, 379] width 65 height 12
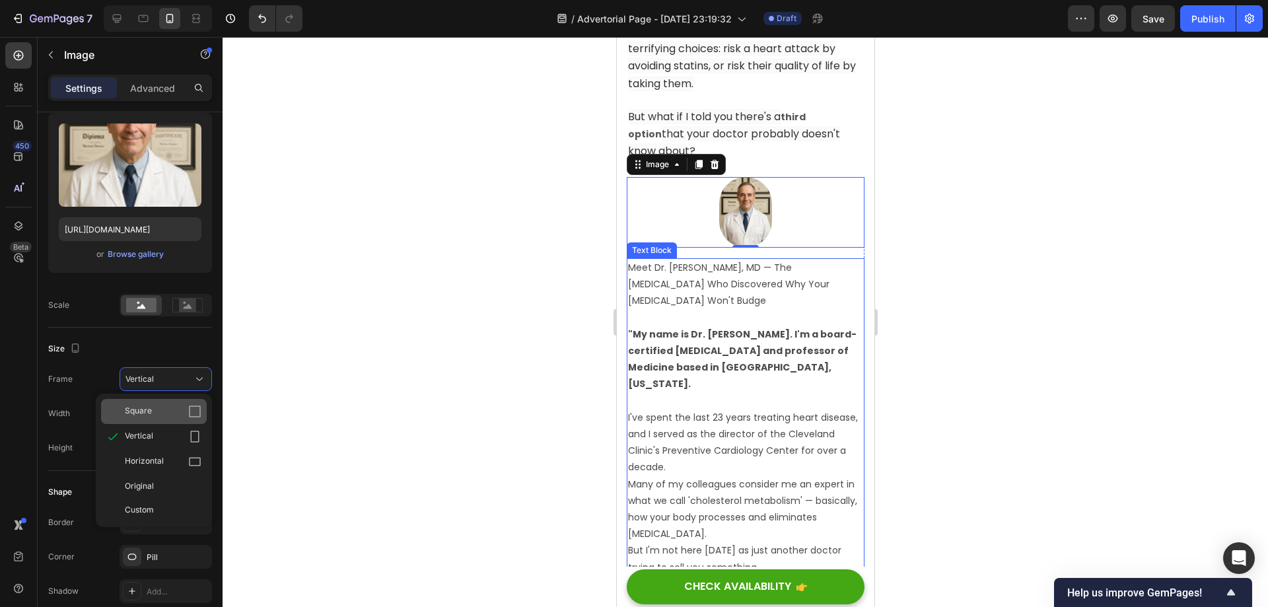
click at [181, 411] on div "Square" at bounding box center [163, 411] width 77 height 13
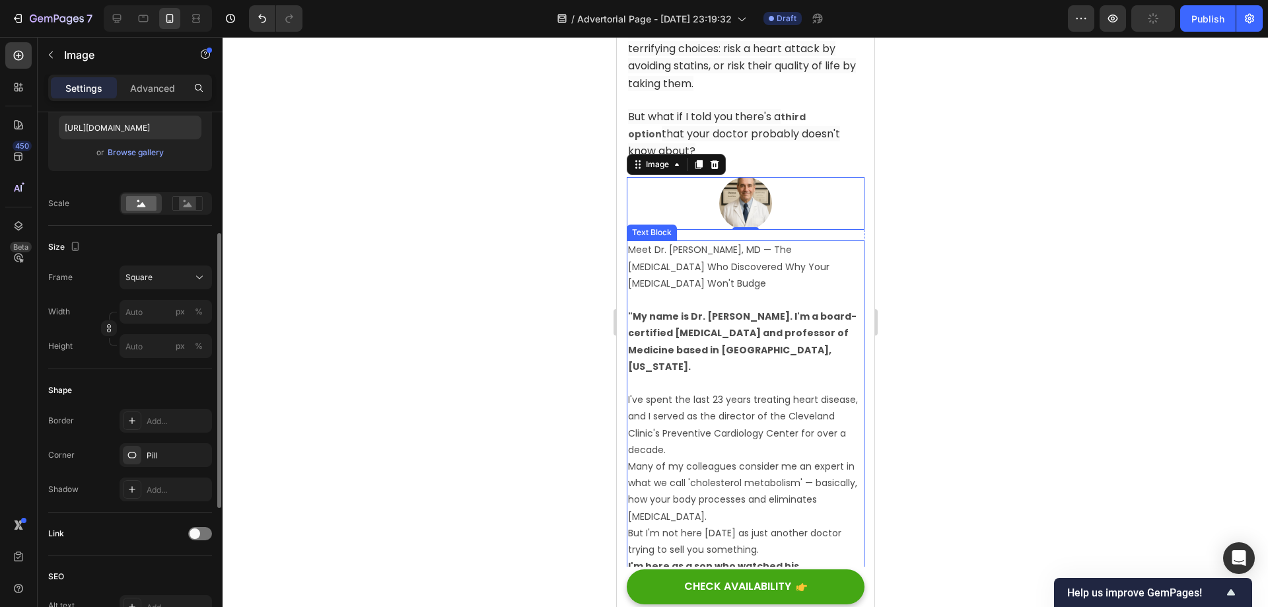
scroll to position [0, 0]
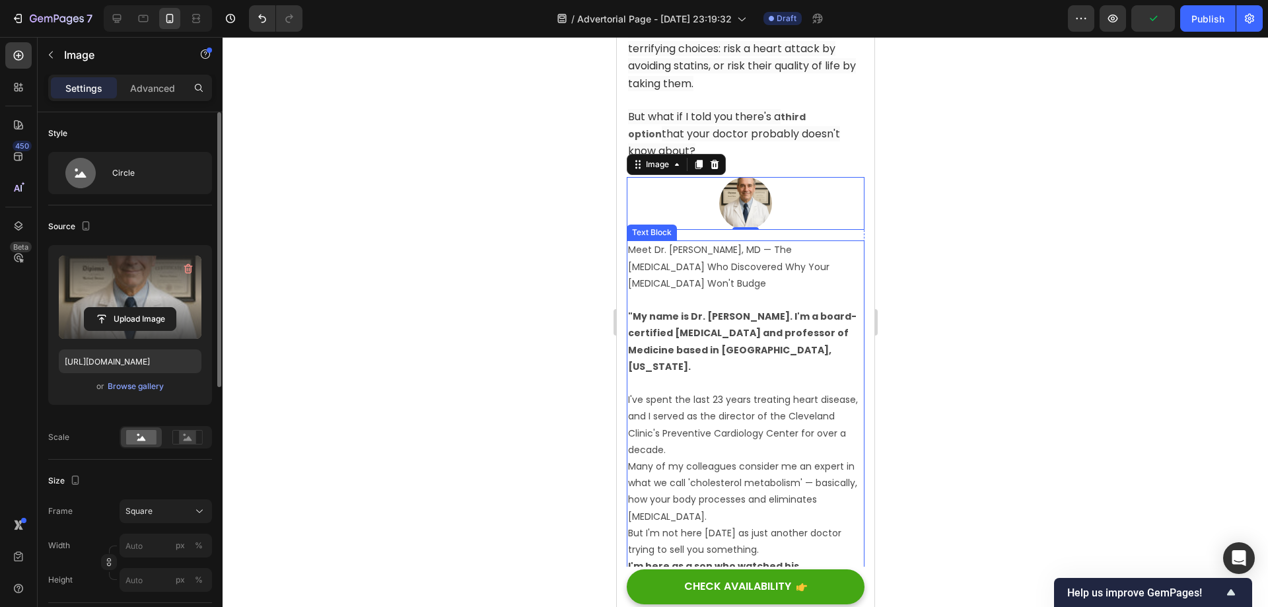
click at [120, 283] on label at bounding box center [130, 297] width 143 height 83
click at [120, 308] on input "file" at bounding box center [130, 319] width 91 height 22
click at [133, 321] on input "file" at bounding box center [130, 319] width 91 height 22
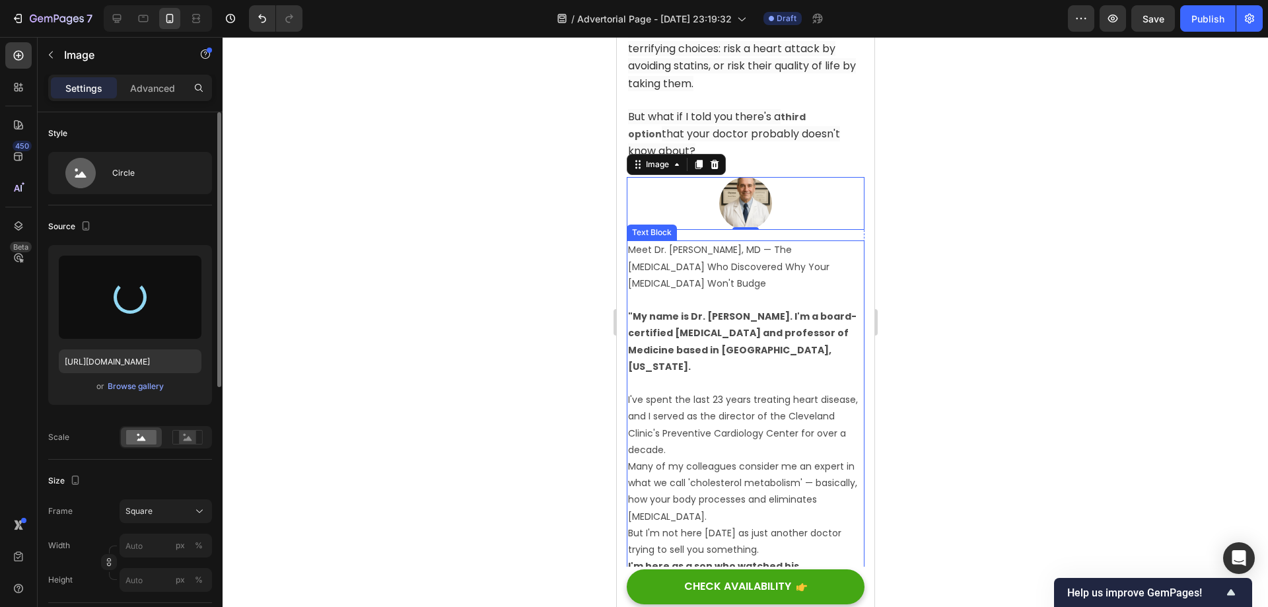
type input "https://cdn.shopify.com/s/files/1/0718/1339/8725/files/gempages_572548875101930…"
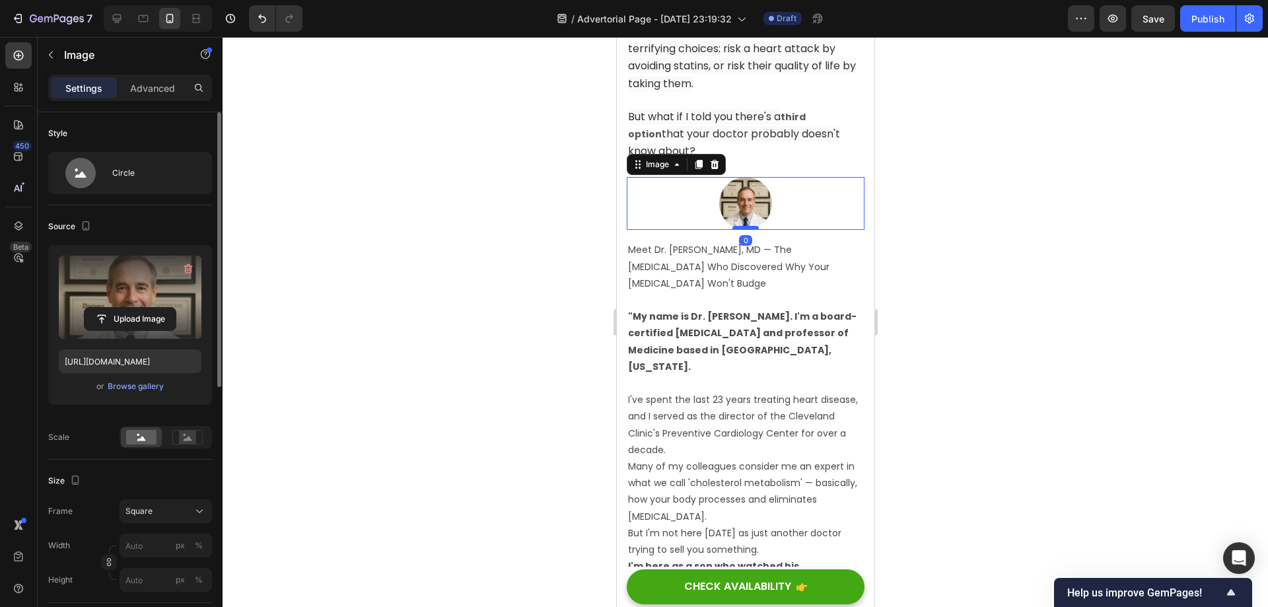
click at [748, 207] on div "Image 0" at bounding box center [745, 203] width 238 height 53
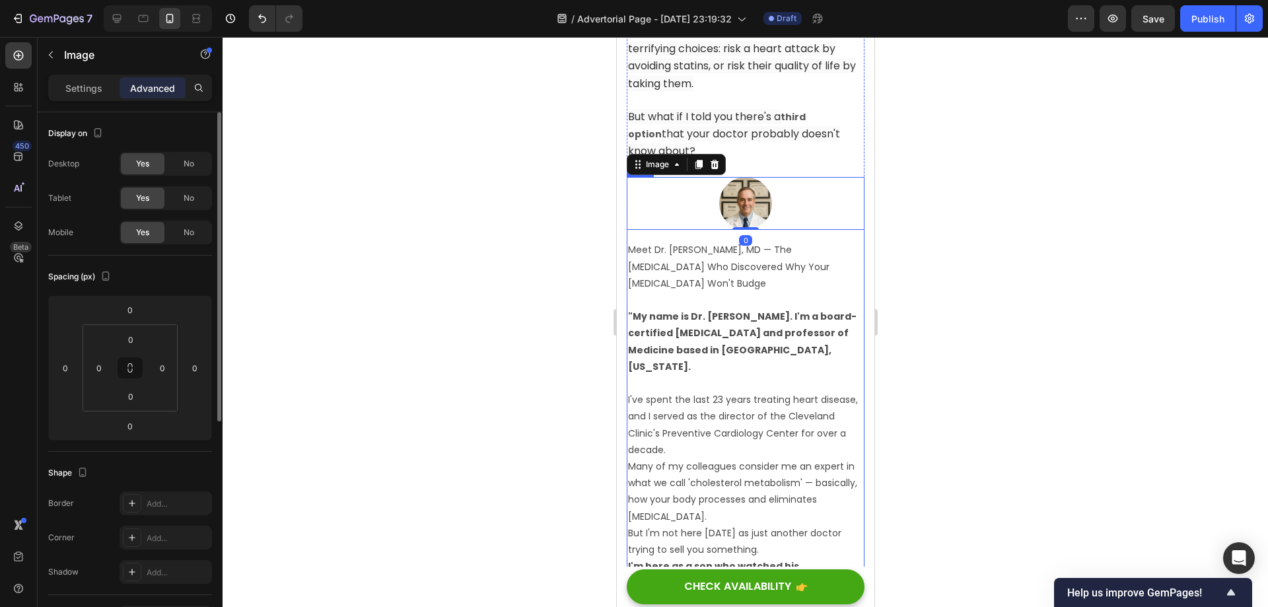
click at [747, 253] on p "Meet Dr. [PERSON_NAME], MD — The [MEDICAL_DATA] Who Discovered Why Your [MEDICA…" at bounding box center [744, 267] width 235 height 50
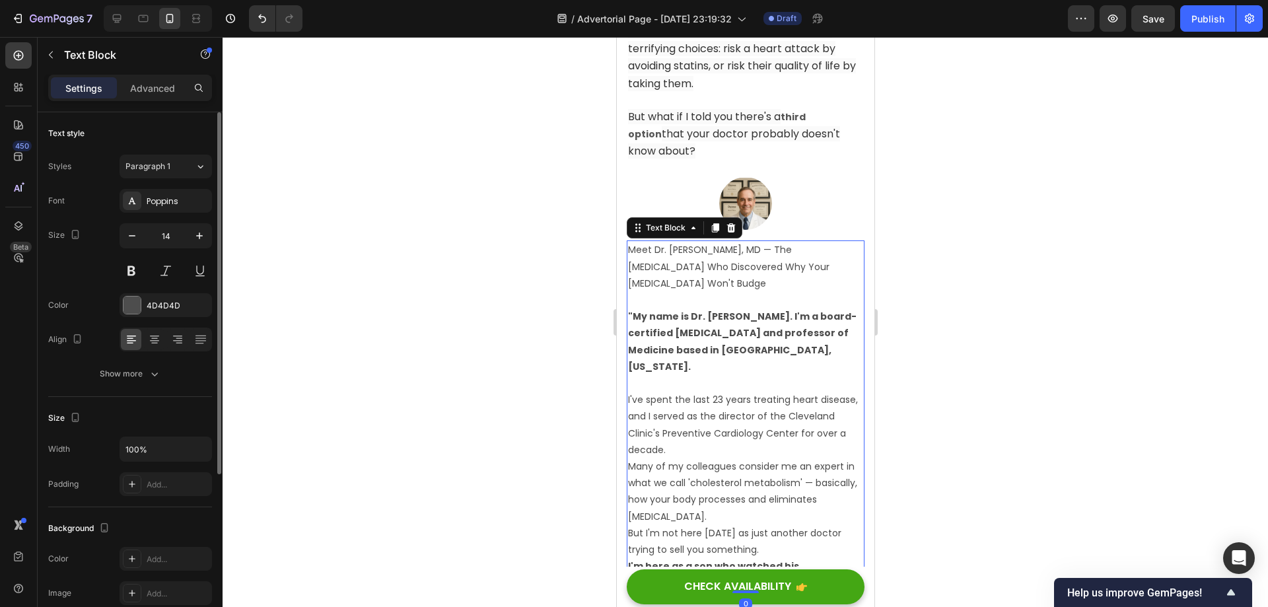
click at [967, 246] on div at bounding box center [745, 322] width 1045 height 570
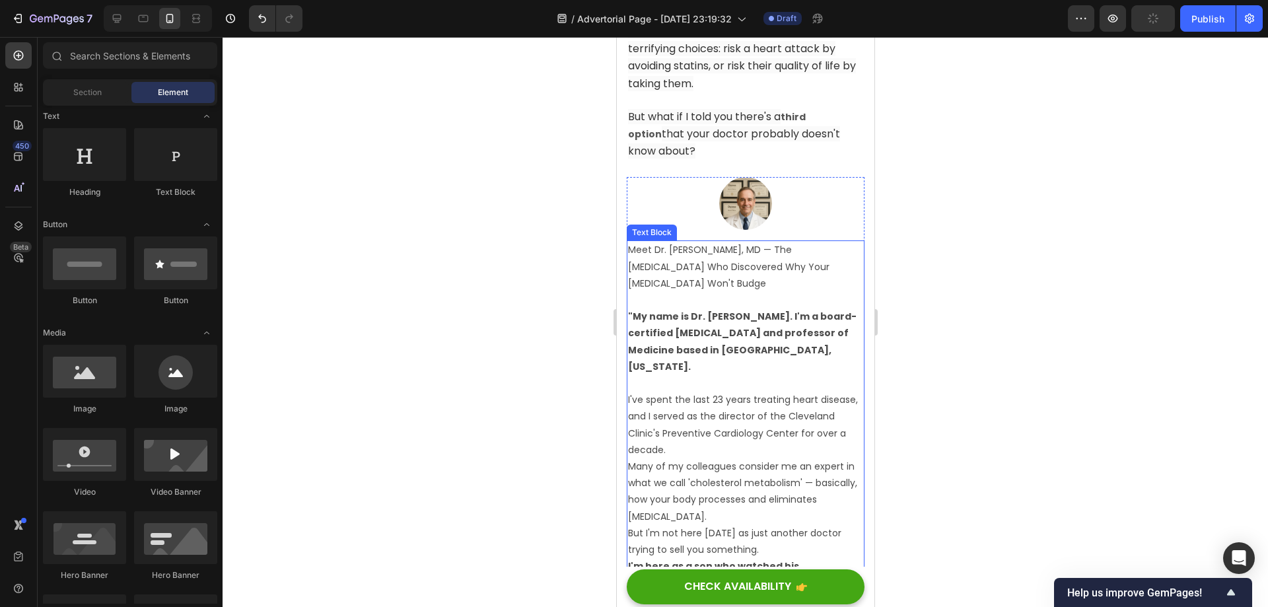
click at [781, 266] on p "Meet Dr. [PERSON_NAME], MD — The [MEDICAL_DATA] Who Discovered Why Your [MEDICA…" at bounding box center [744, 267] width 235 height 50
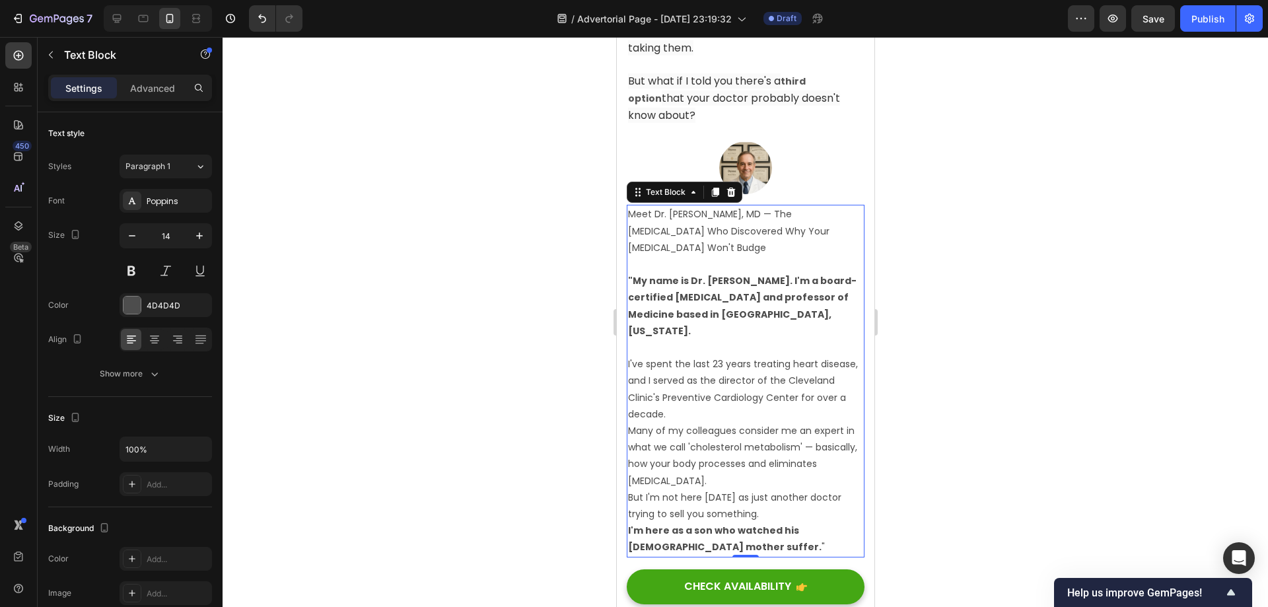
scroll to position [1164, 0]
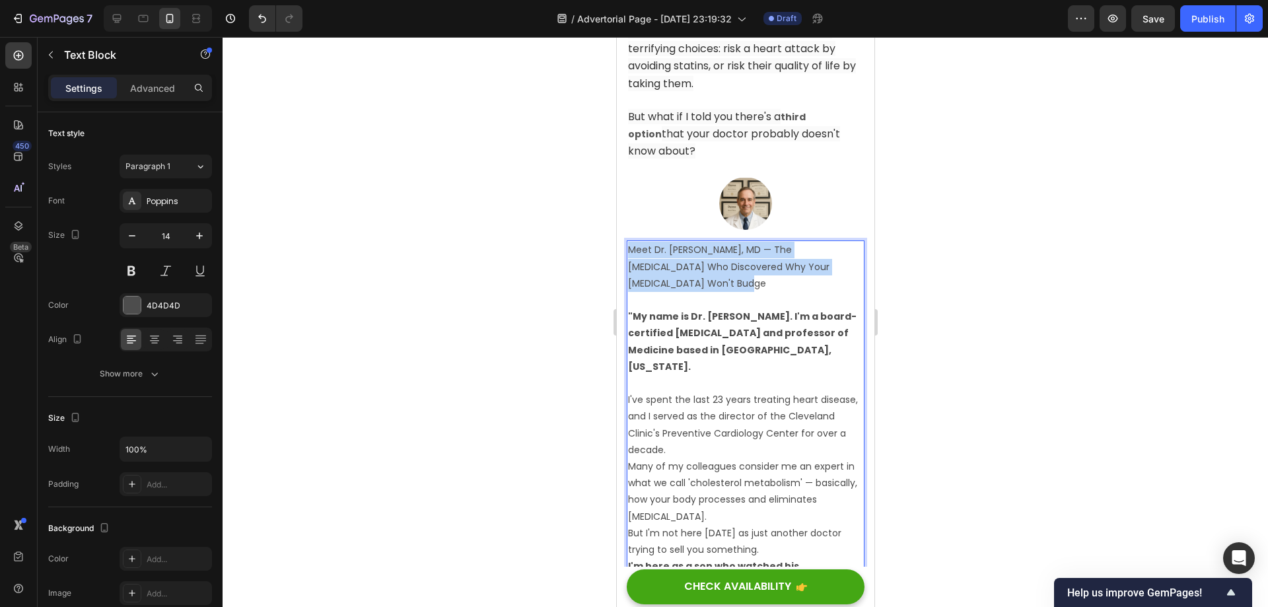
drag, startPoint x: 757, startPoint y: 277, endPoint x: 629, endPoint y: 246, distance: 132.5
click at [629, 246] on p "Meet Dr. [PERSON_NAME], MD — The [MEDICAL_DATA] Who Discovered Why Your [MEDICA…" at bounding box center [744, 267] width 235 height 50
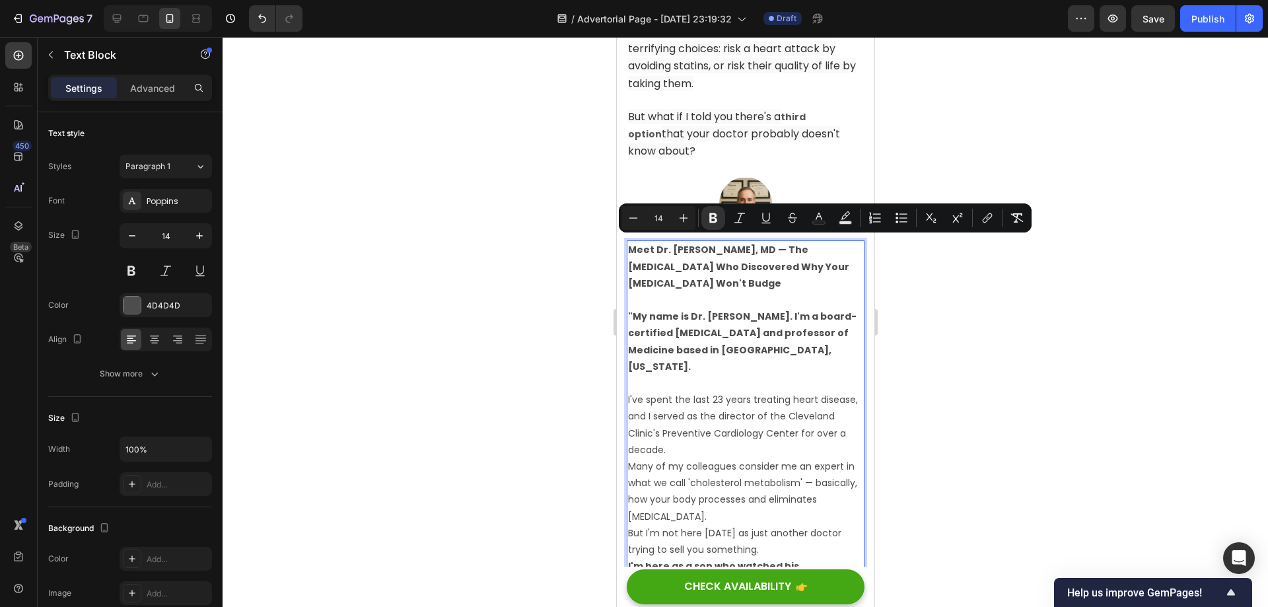
click at [778, 275] on p "Meet Dr. [PERSON_NAME], MD — The [MEDICAL_DATA] Who Discovered Why Your [MEDICA…" at bounding box center [744, 267] width 235 height 50
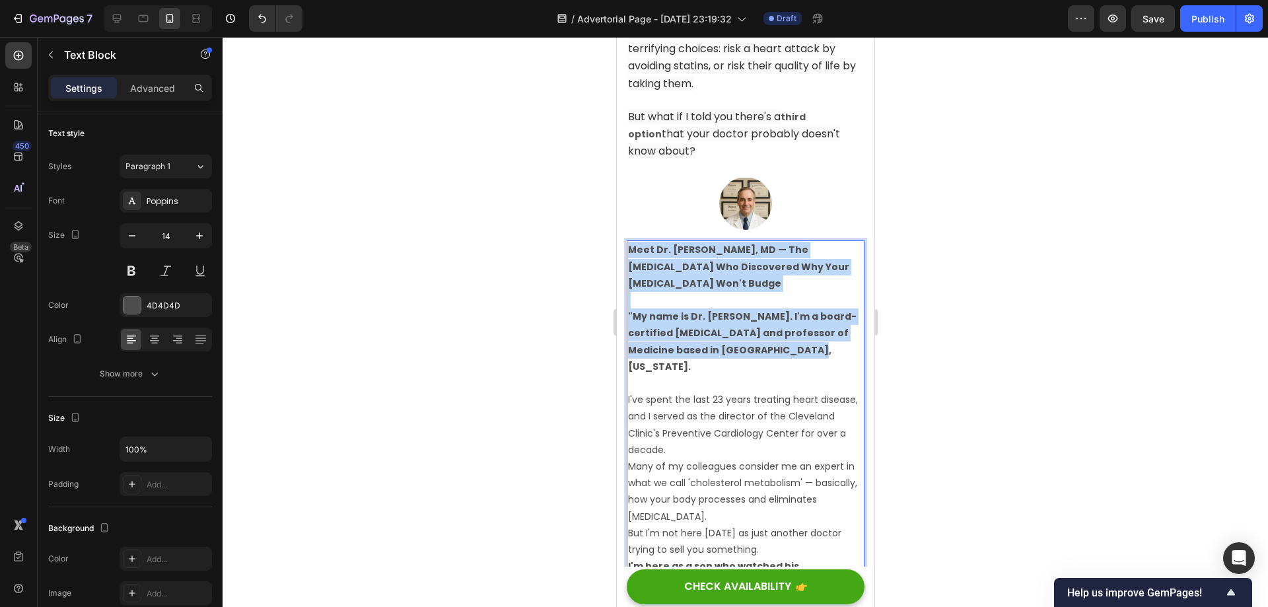
drag, startPoint x: 800, startPoint y: 343, endPoint x: 616, endPoint y: 244, distance: 208.3
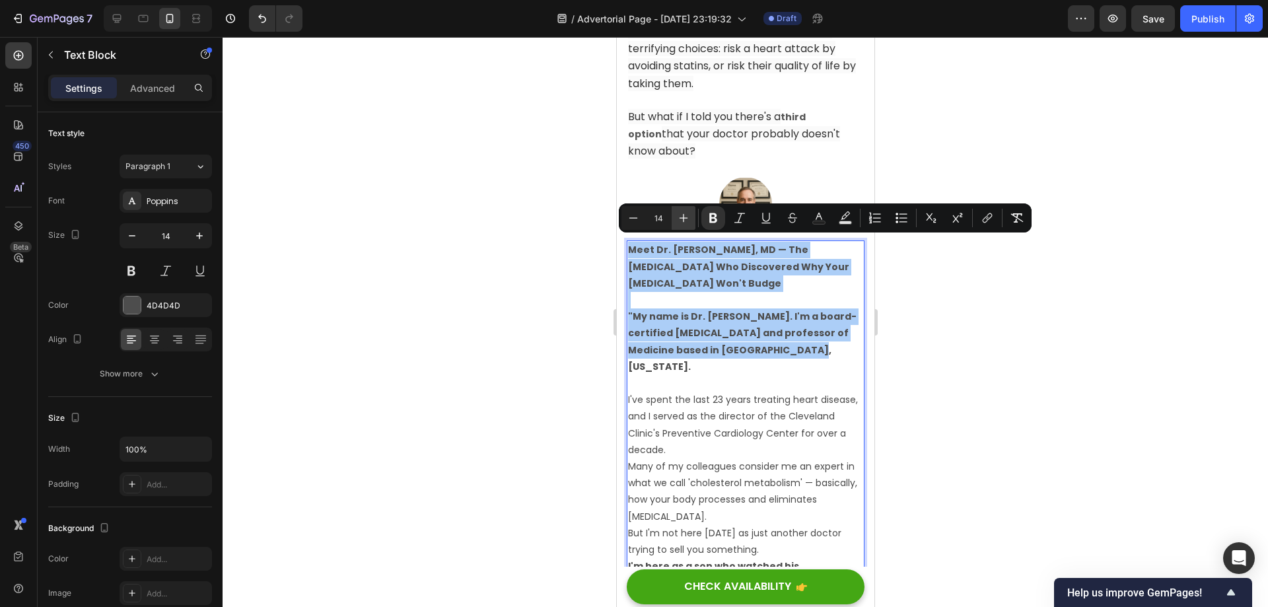
click at [683, 218] on icon "Editor contextual toolbar" at bounding box center [683, 218] width 9 height 9
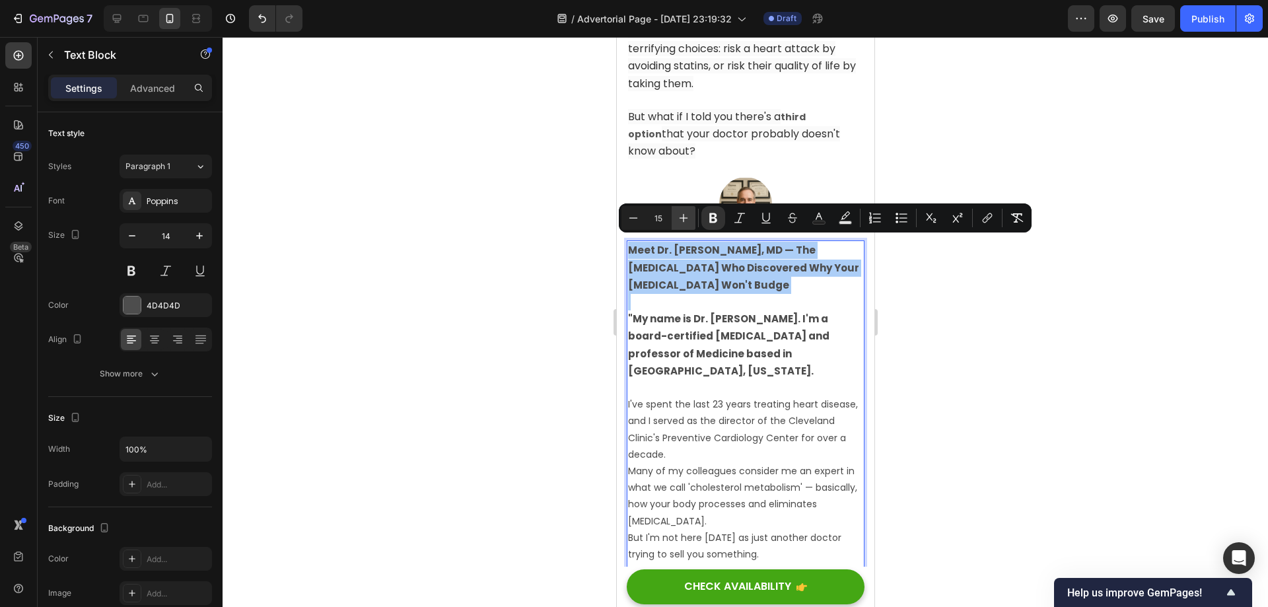
click at [683, 218] on icon "Editor contextual toolbar" at bounding box center [683, 218] width 9 height 9
type input "16"
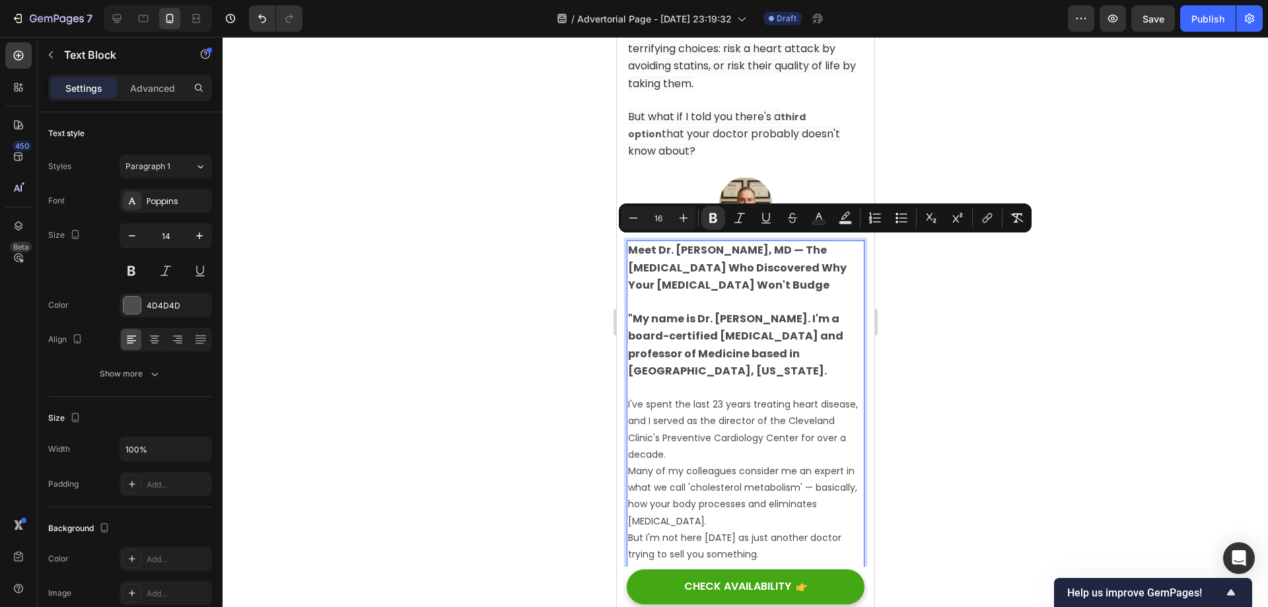
click at [930, 343] on div at bounding box center [745, 322] width 1045 height 570
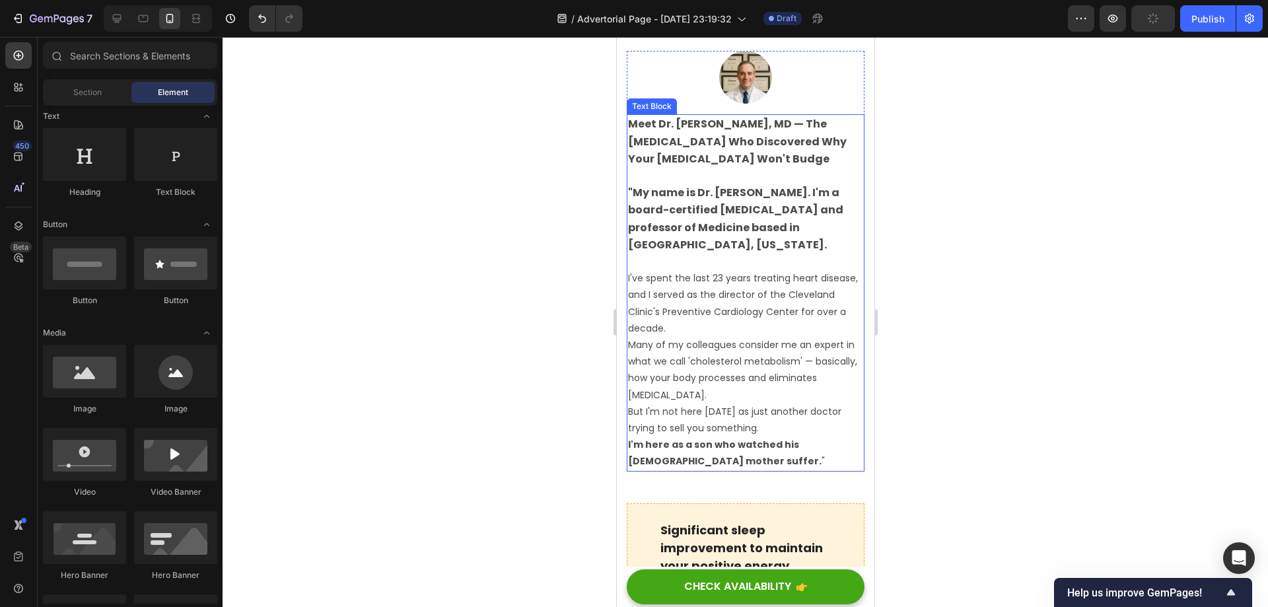
scroll to position [1230, 0]
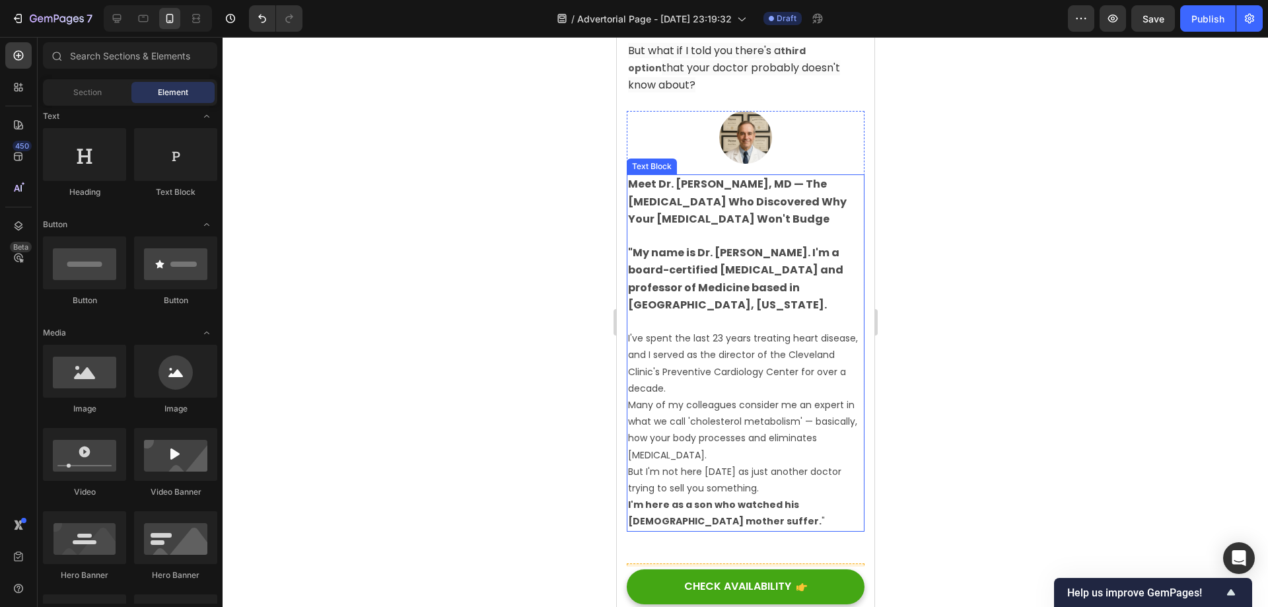
click at [777, 481] on p "But I'm not here [DATE] as just another doctor trying to sell you something." at bounding box center [744, 480] width 235 height 33
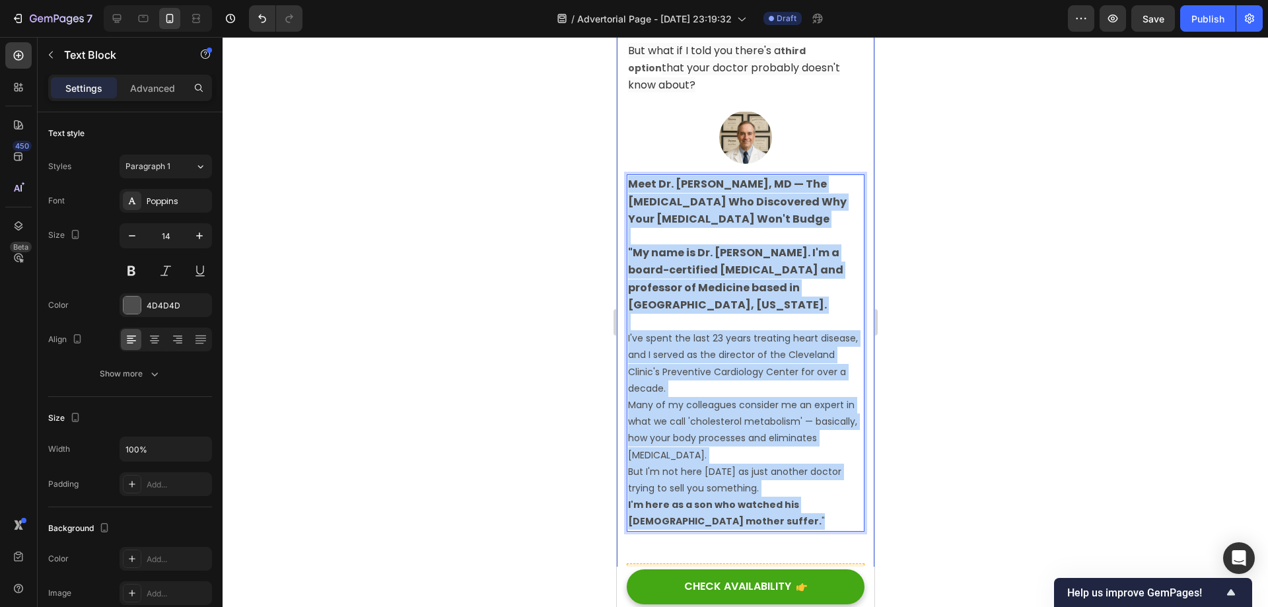
drag, startPoint x: 765, startPoint y: 518, endPoint x: 618, endPoint y: 177, distance: 371.2
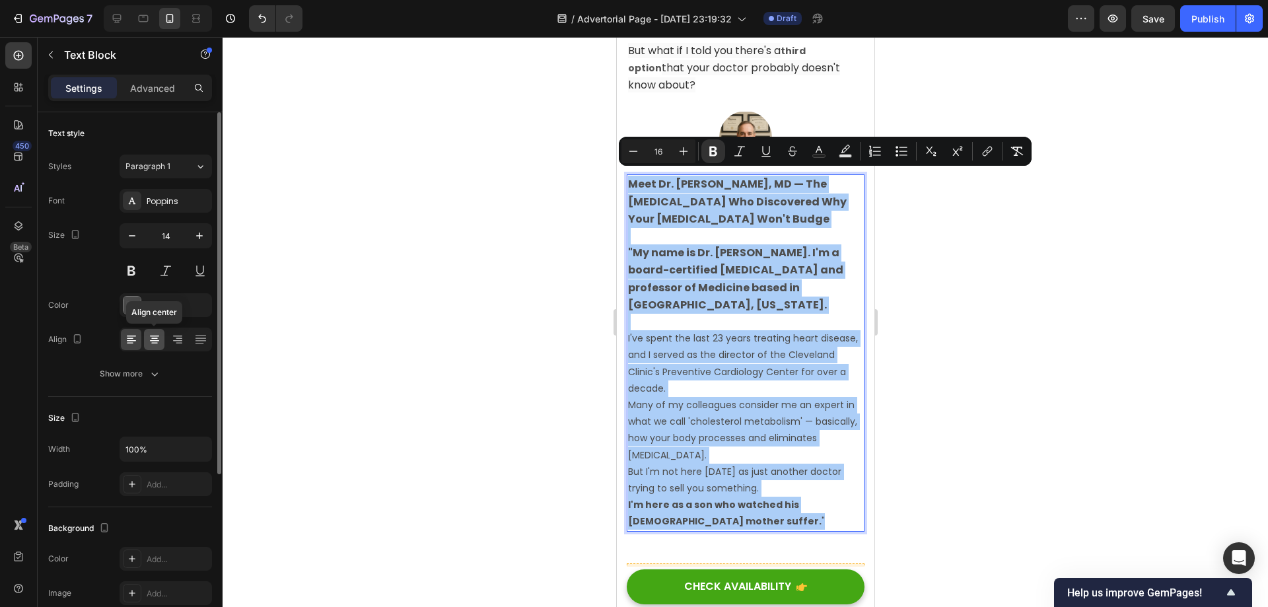
click at [157, 339] on icon at bounding box center [154, 339] width 13 height 13
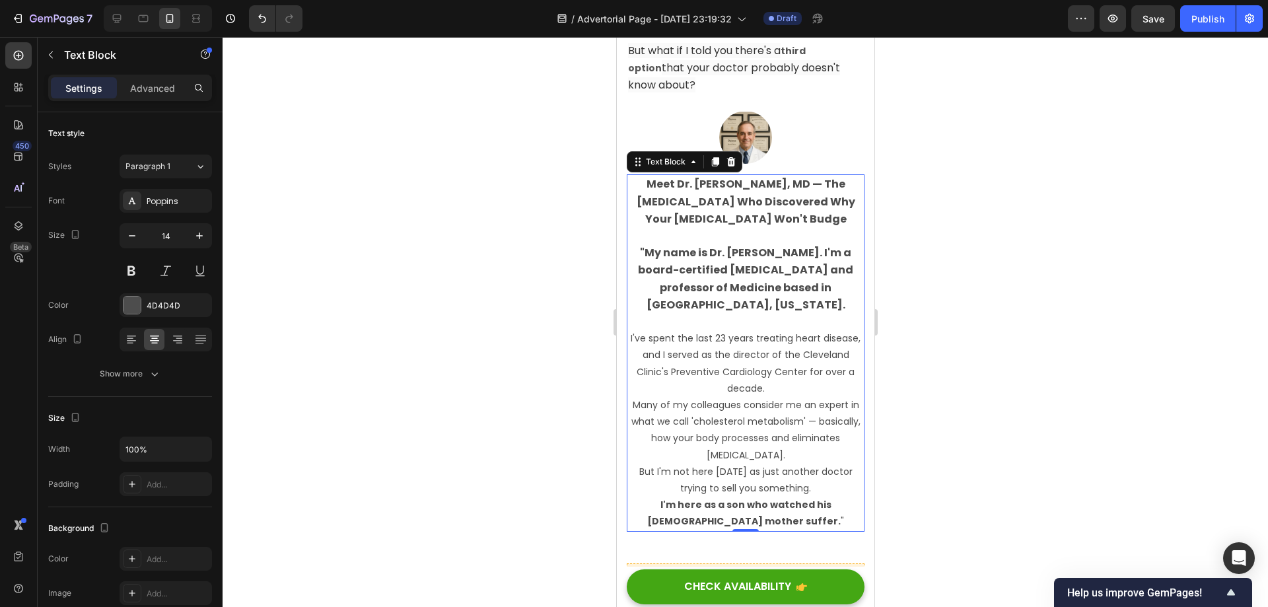
click at [1002, 394] on div at bounding box center [745, 322] width 1045 height 570
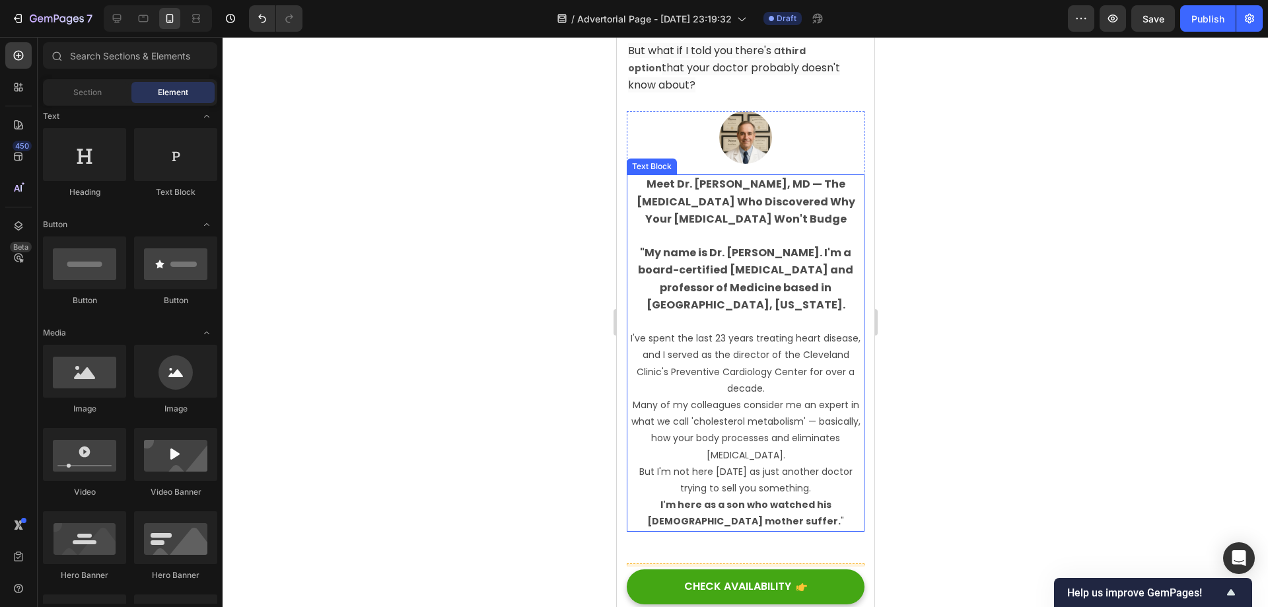
scroll to position [1296, 0]
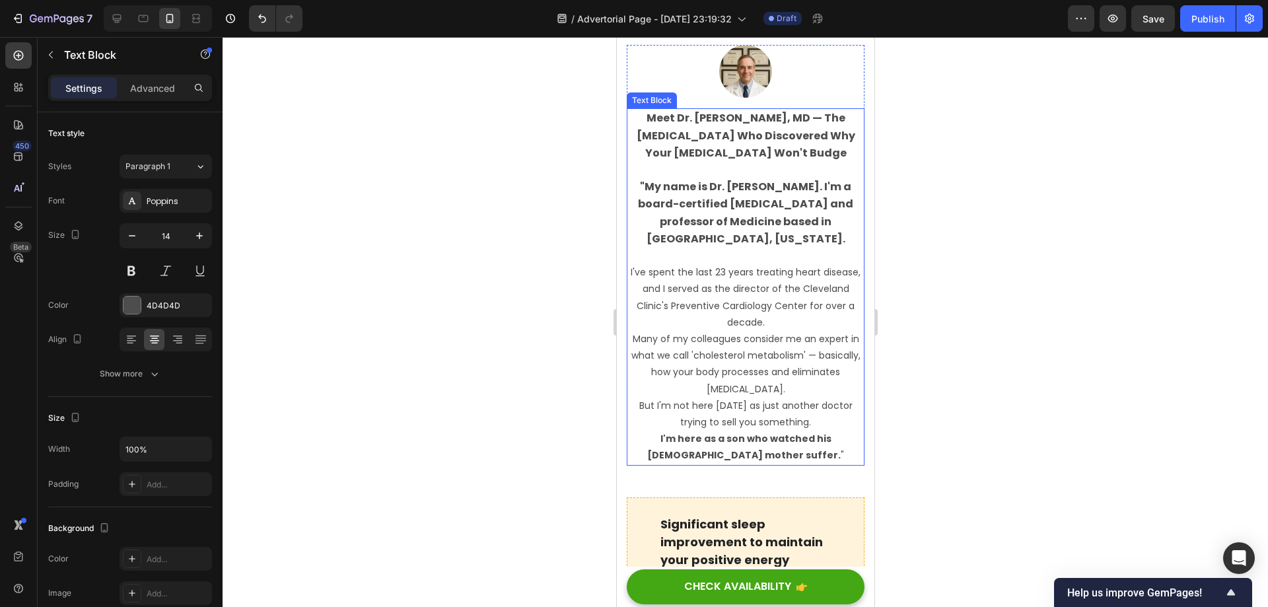
click at [758, 318] on p "I've spent the last 23 years treating heart disease, and I served as the direct…" at bounding box center [744, 297] width 235 height 67
click at [195, 343] on icon at bounding box center [200, 339] width 13 height 13
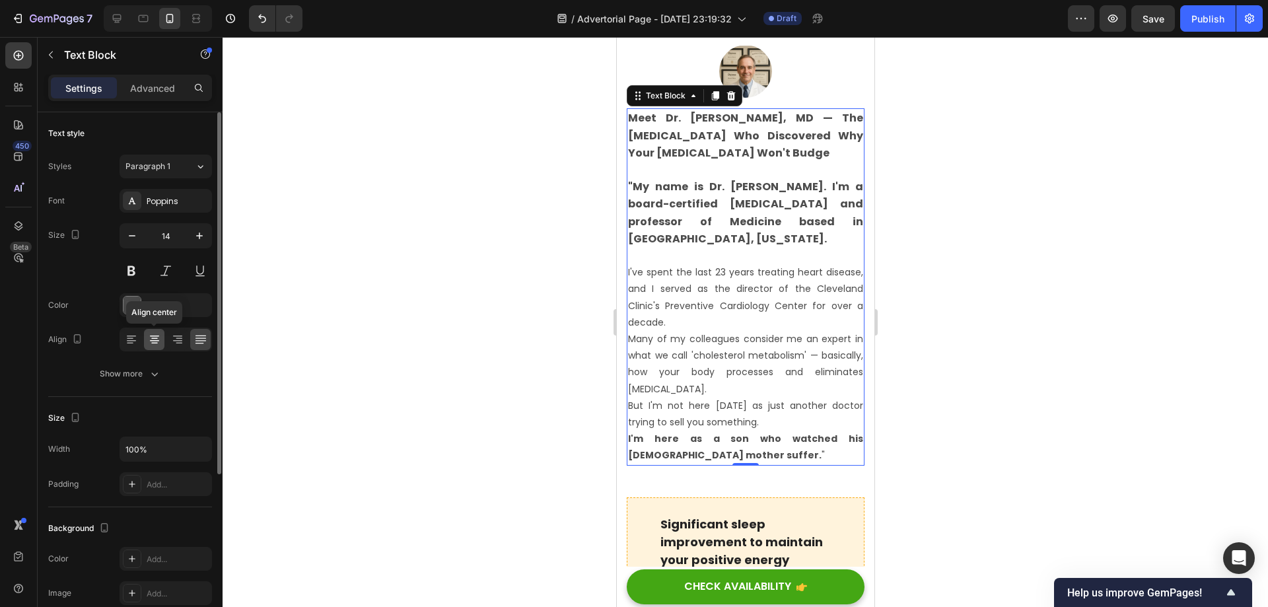
click at [161, 337] on div at bounding box center [154, 339] width 20 height 21
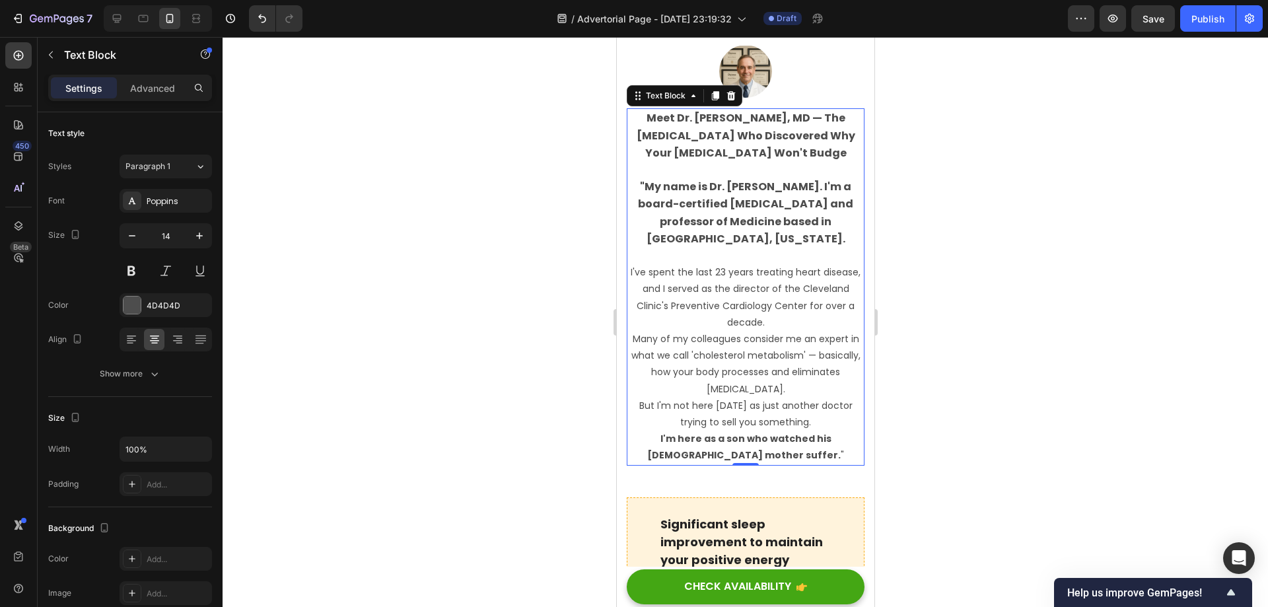
click at [955, 302] on div at bounding box center [745, 322] width 1045 height 570
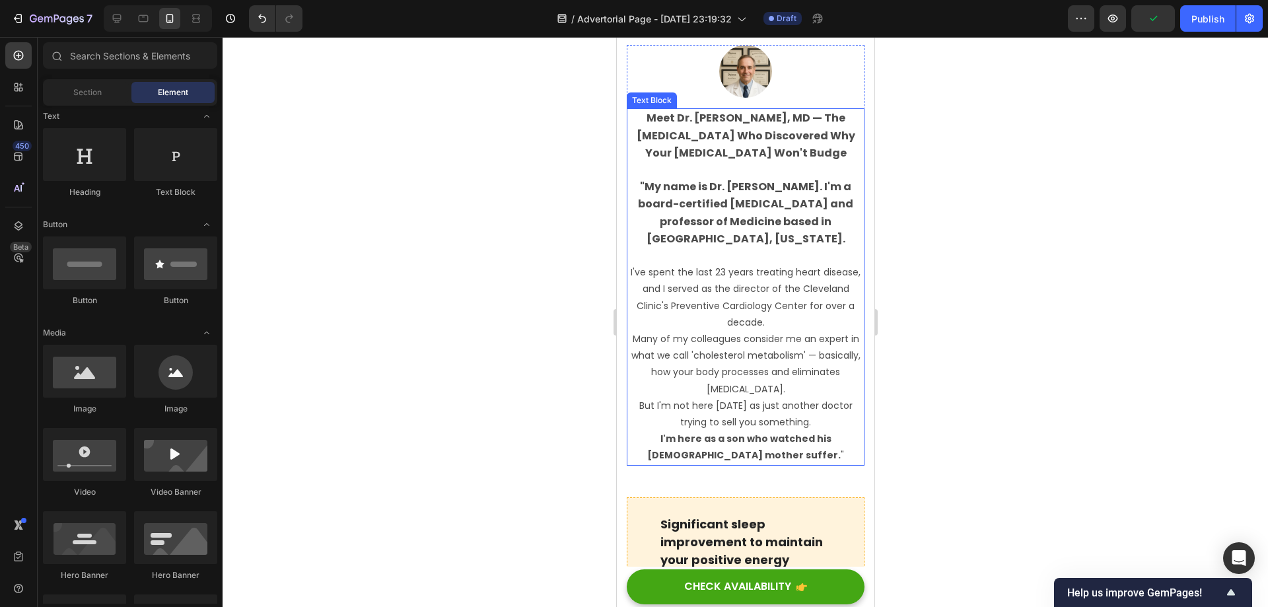
click at [759, 400] on p "But I'm not here [DATE] as just another doctor trying to sell you something." at bounding box center [744, 414] width 235 height 33
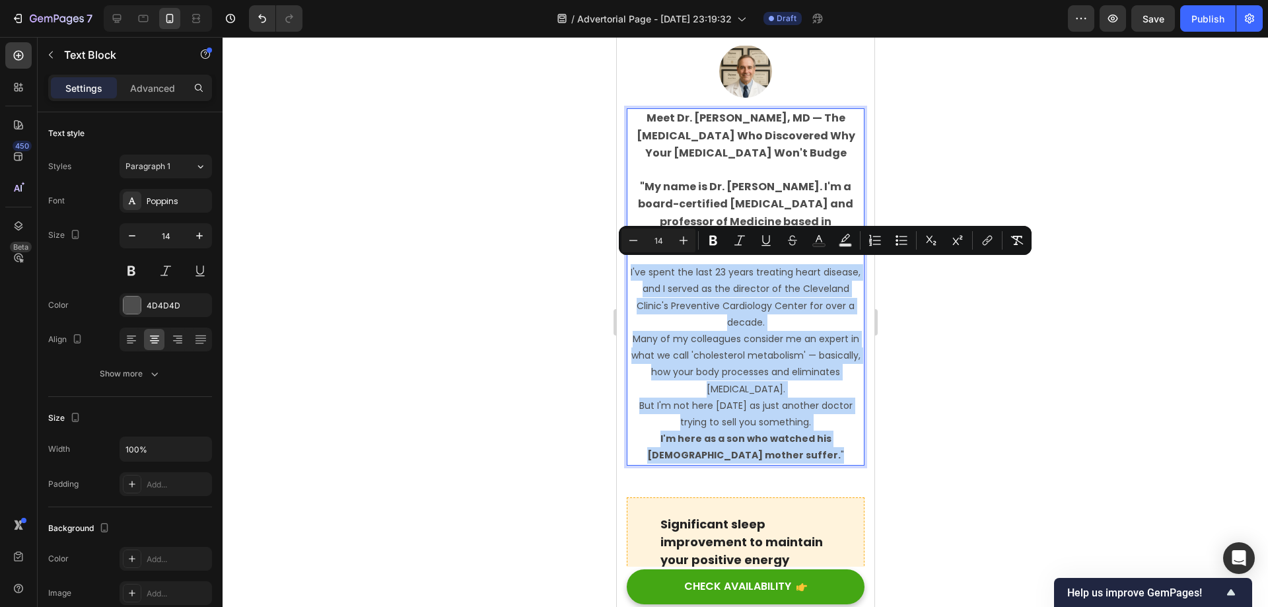
drag, startPoint x: 803, startPoint y: 452, endPoint x: 602, endPoint y: 267, distance: 272.5
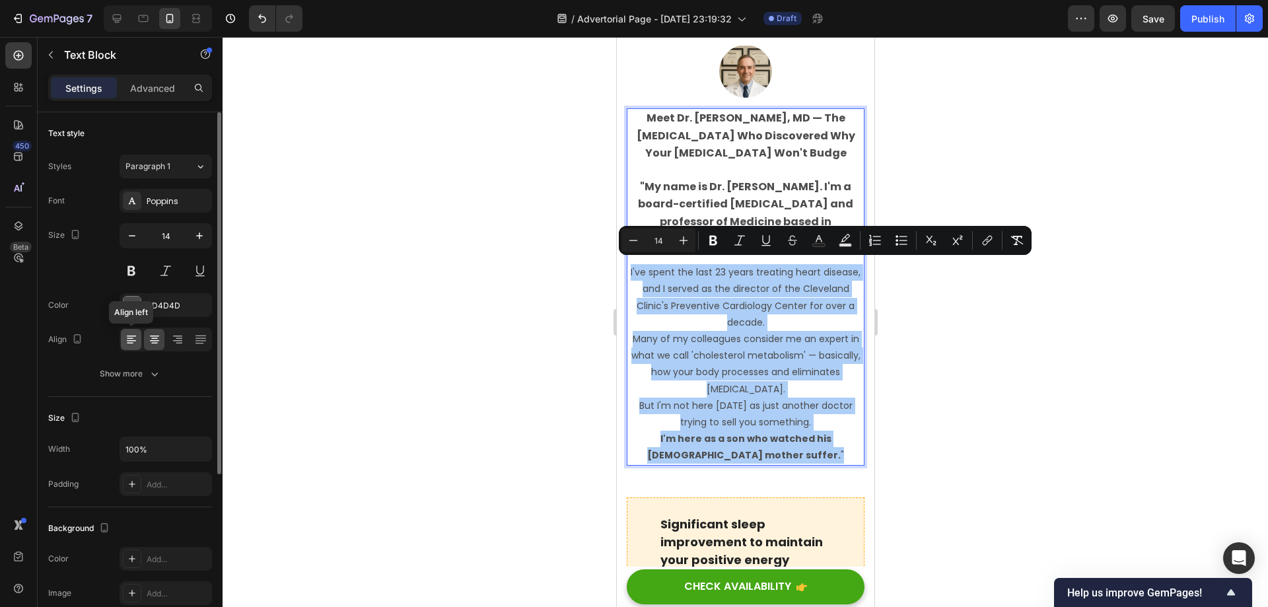
click at [129, 335] on icon at bounding box center [131, 339] width 13 height 13
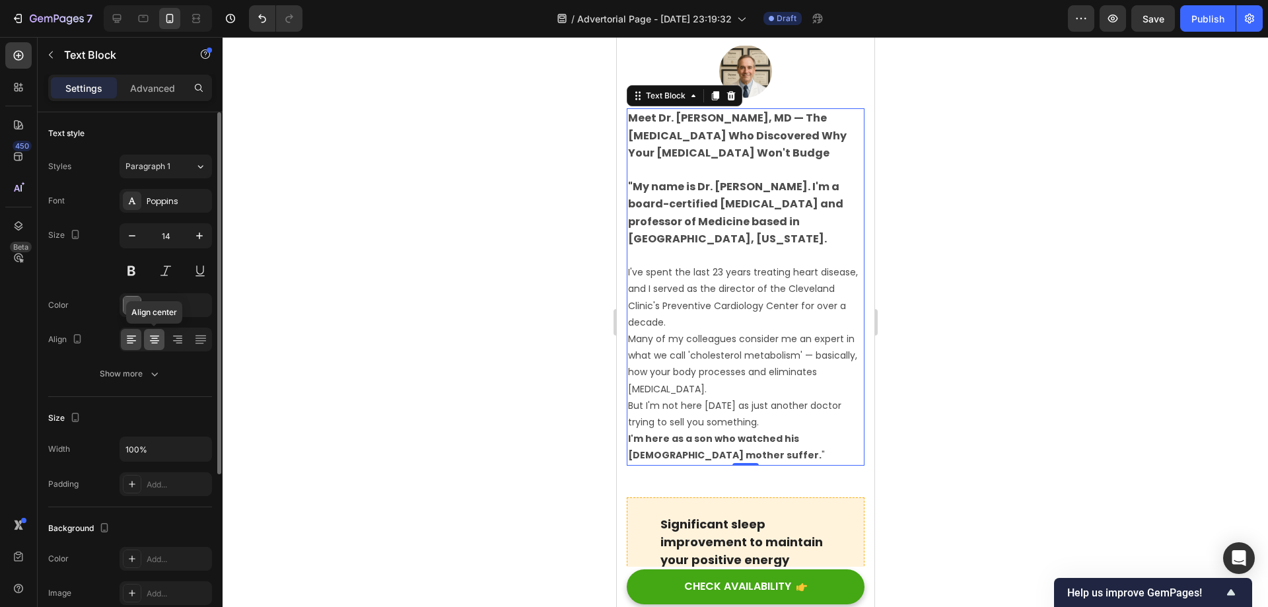
click at [148, 338] on icon at bounding box center [154, 339] width 13 height 13
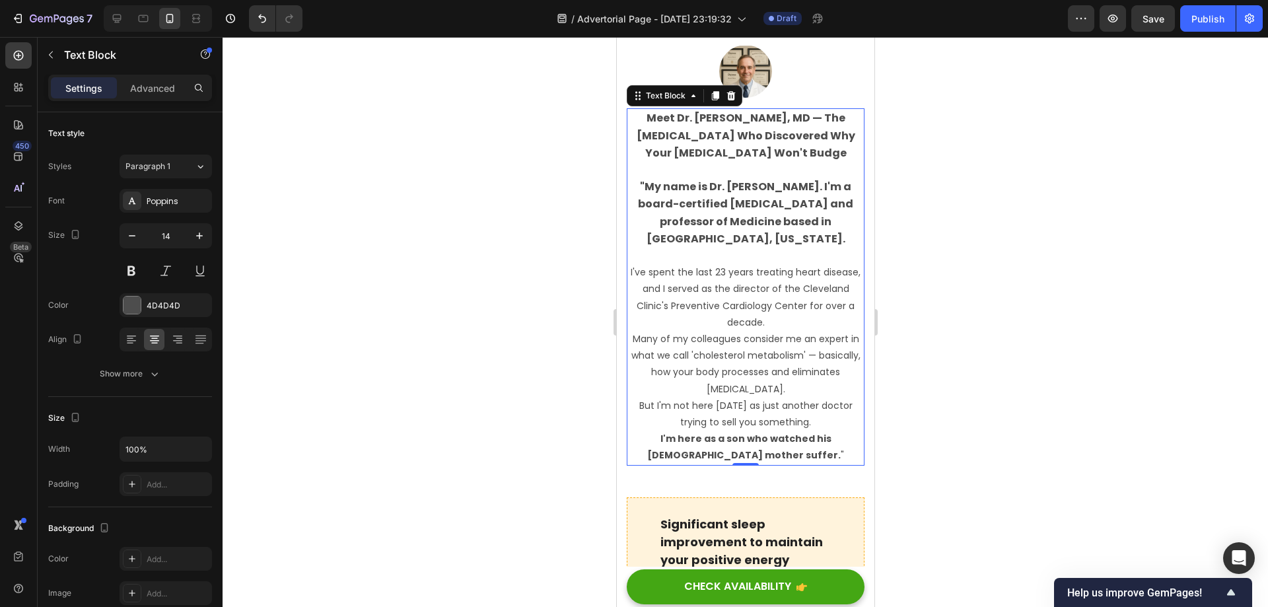
click at [1024, 390] on div at bounding box center [745, 322] width 1045 height 570
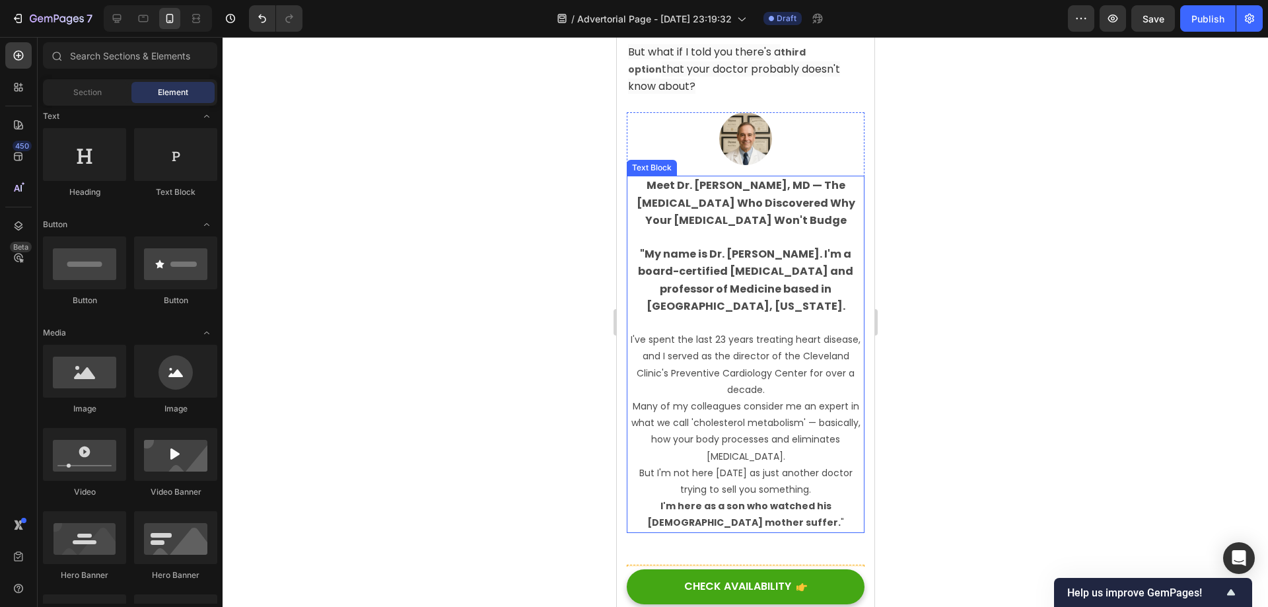
scroll to position [1164, 0]
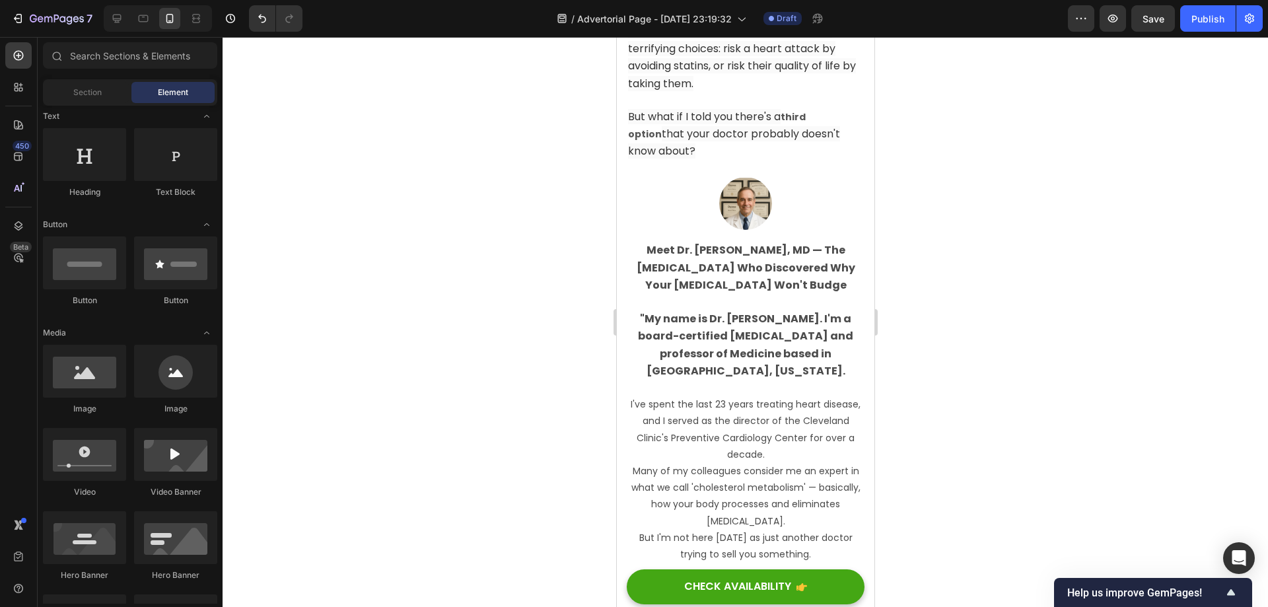
click at [996, 333] on div at bounding box center [745, 322] width 1045 height 570
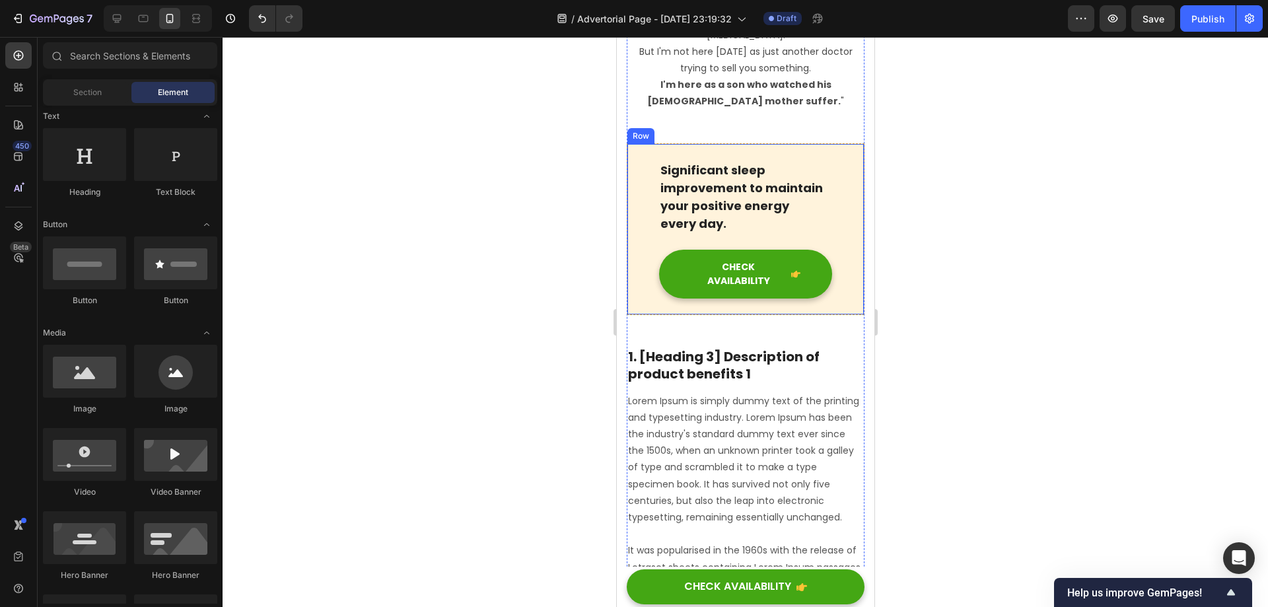
scroll to position [1651, 0]
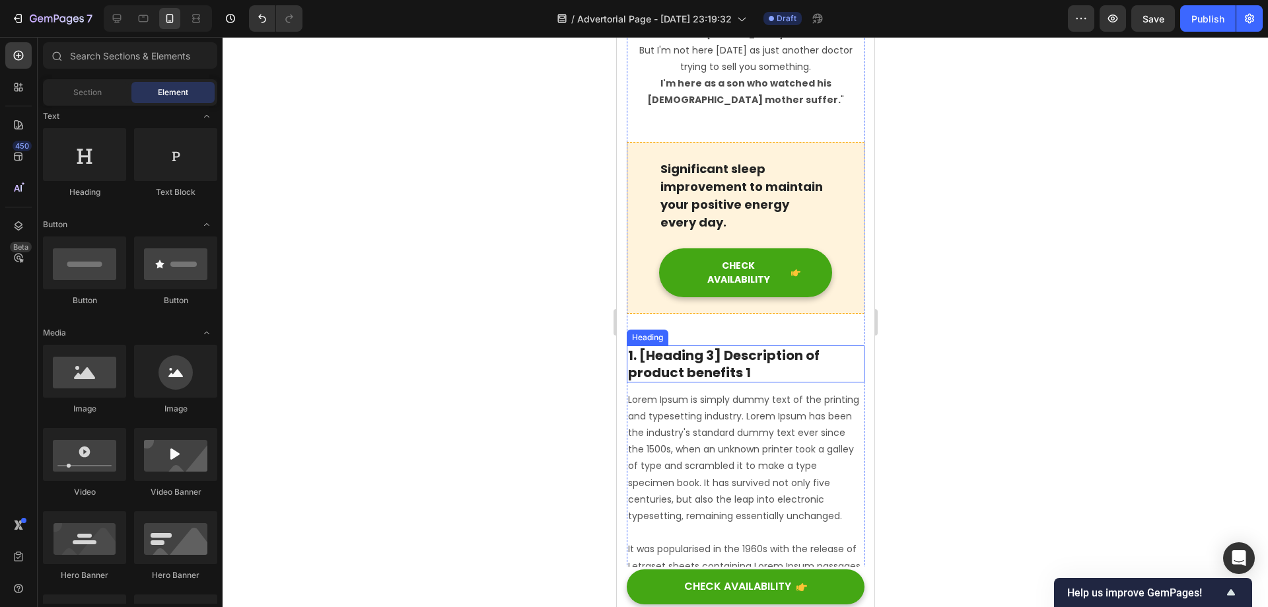
click at [756, 372] on p "1. [Heading 3] Description of product benefits 1" at bounding box center [744, 364] width 235 height 34
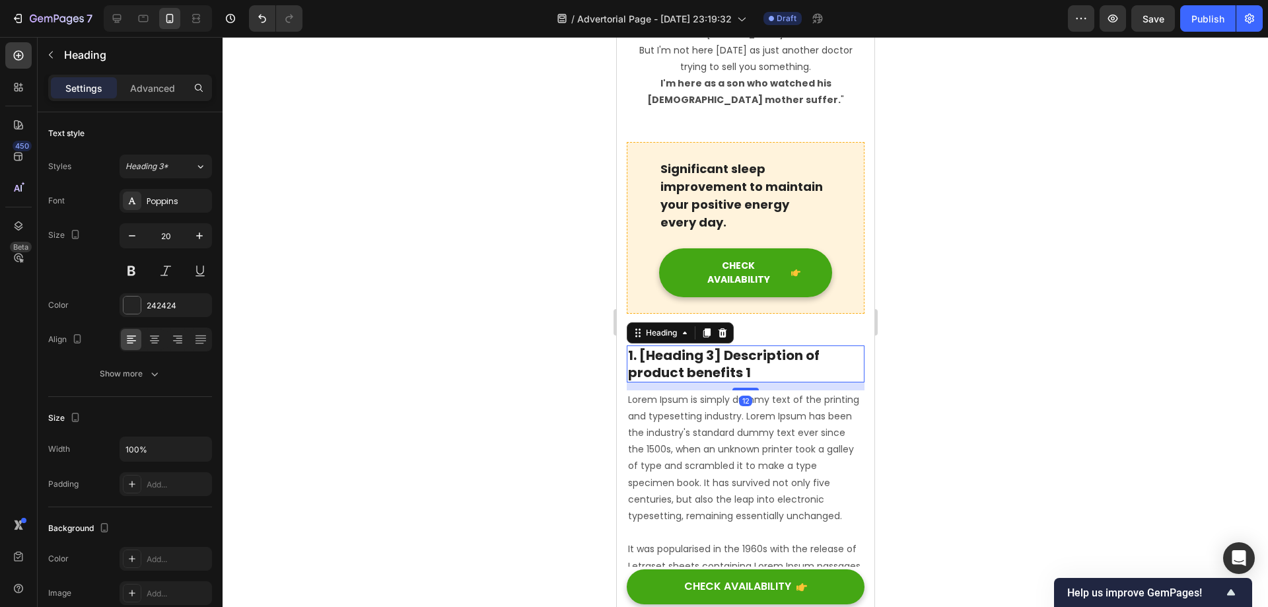
click at [790, 359] on p "1. [Heading 3] Description of product benefits 1" at bounding box center [744, 364] width 235 height 34
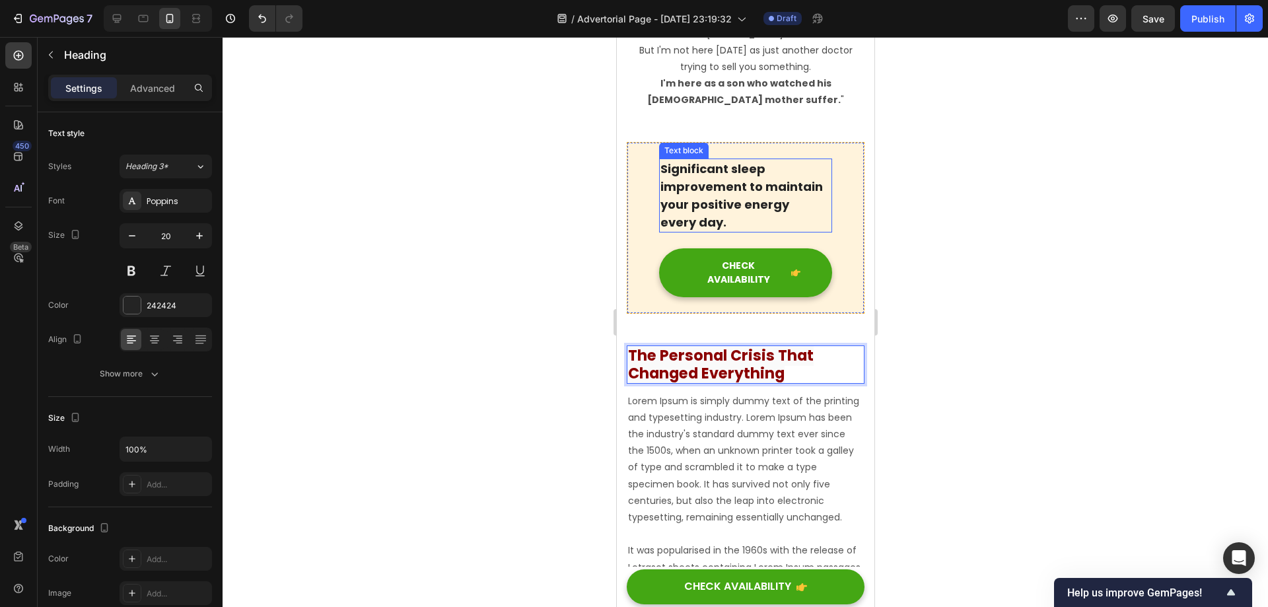
click at [823, 234] on div "Significant sleep improvement to maintain your positive energy every day. Text …" at bounding box center [745, 228] width 238 height 172
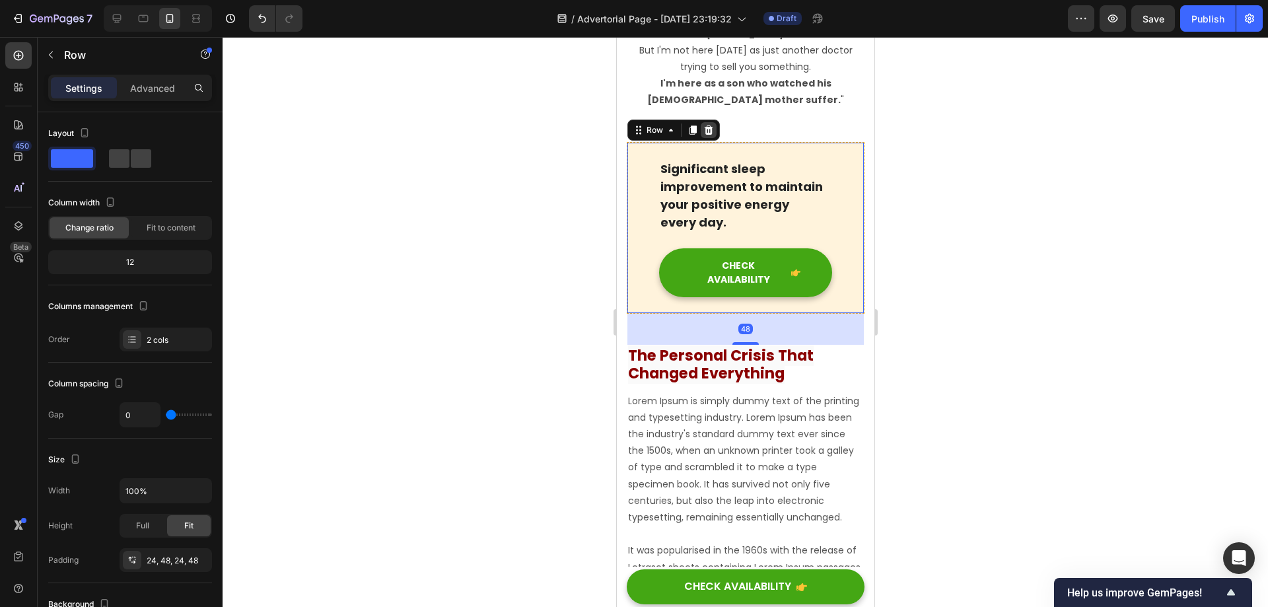
click at [706, 125] on icon at bounding box center [708, 129] width 9 height 9
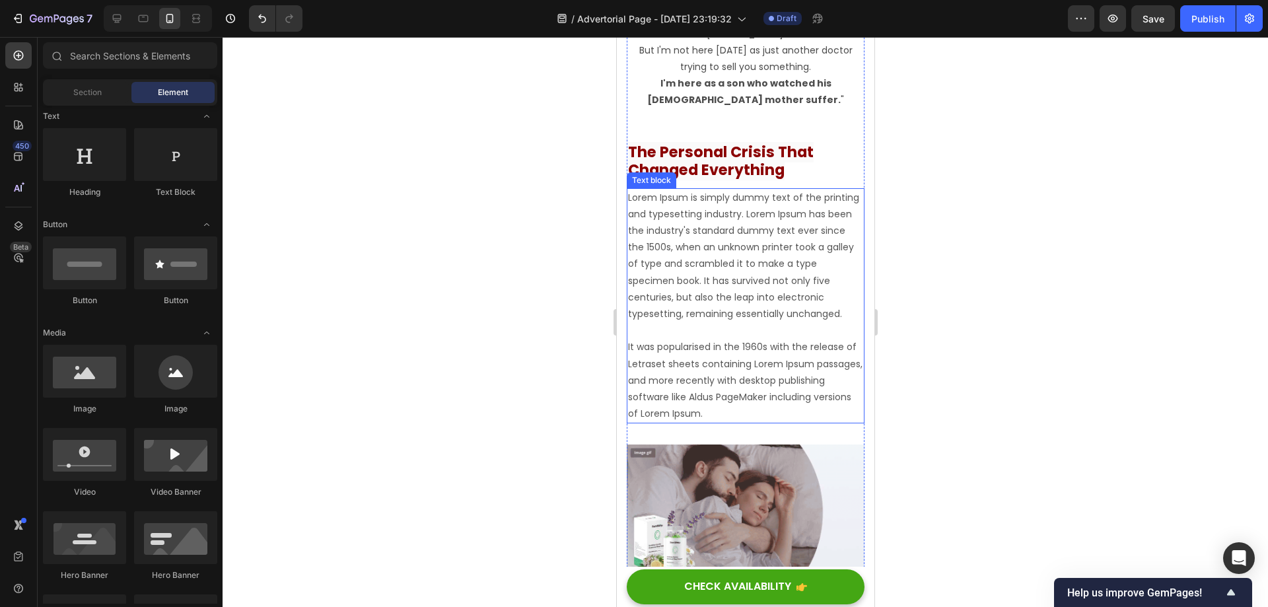
click at [698, 238] on p "Lorem Ipsum is simply dummy text of the printing and typesetting industry. Lore…" at bounding box center [744, 306] width 235 height 233
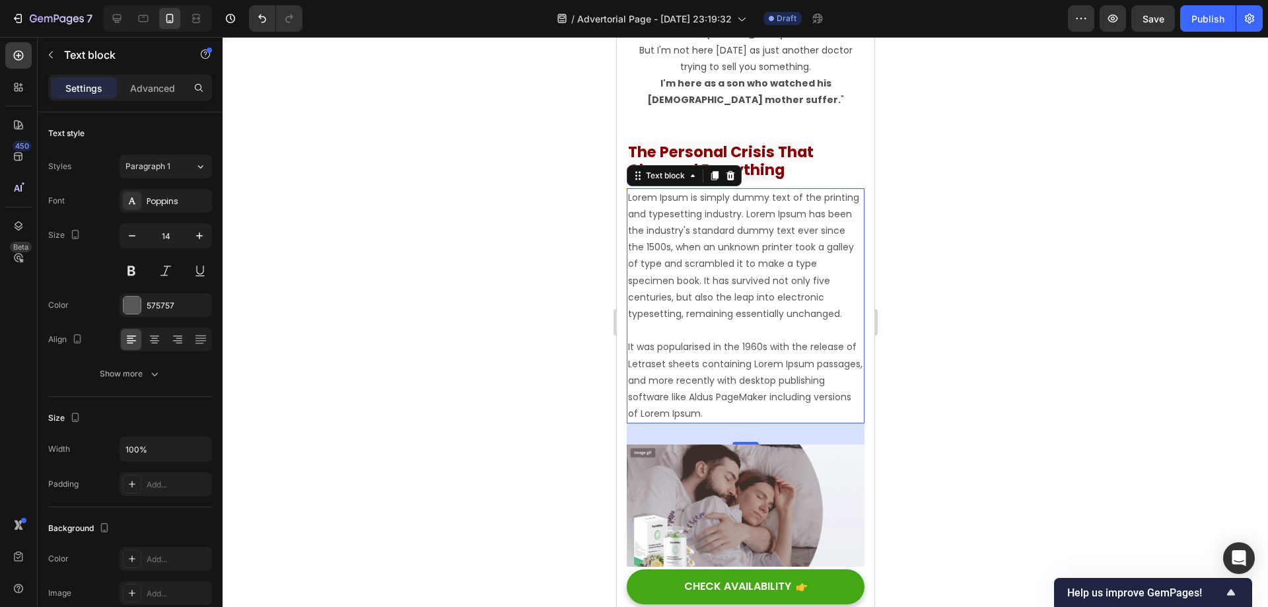
click at [751, 268] on p "Lorem Ipsum is simply dummy text of the printing and typesetting industry. Lore…" at bounding box center [744, 306] width 235 height 233
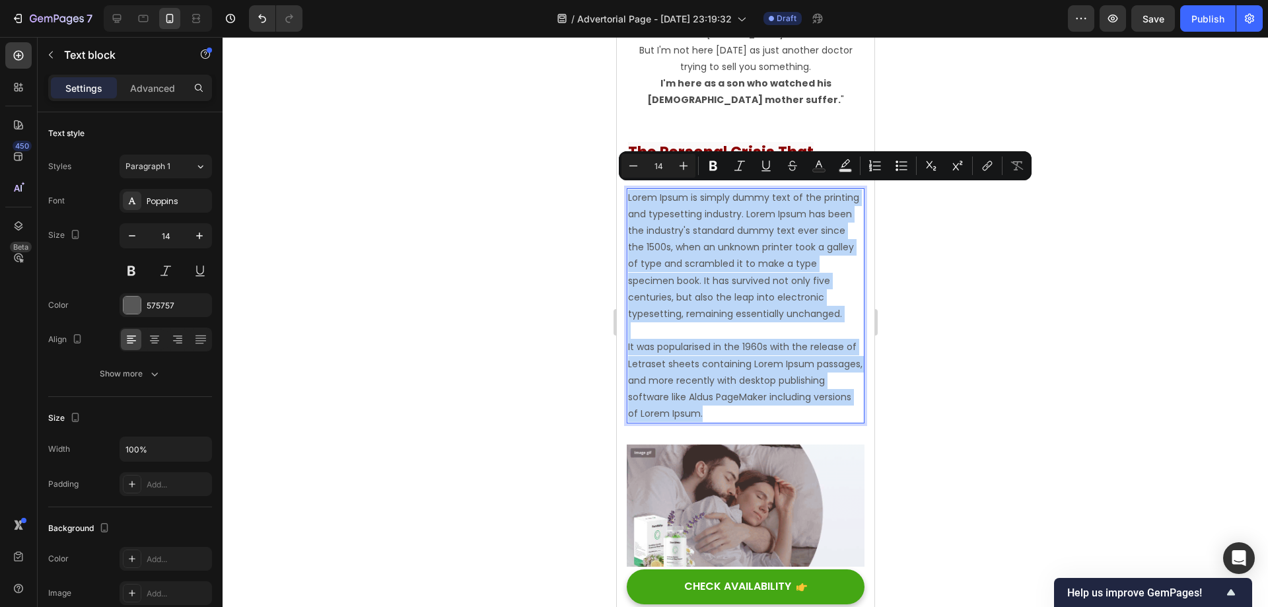
click at [771, 248] on p "Lorem Ipsum is simply dummy text of the printing and typesetting industry. Lore…" at bounding box center [744, 306] width 235 height 233
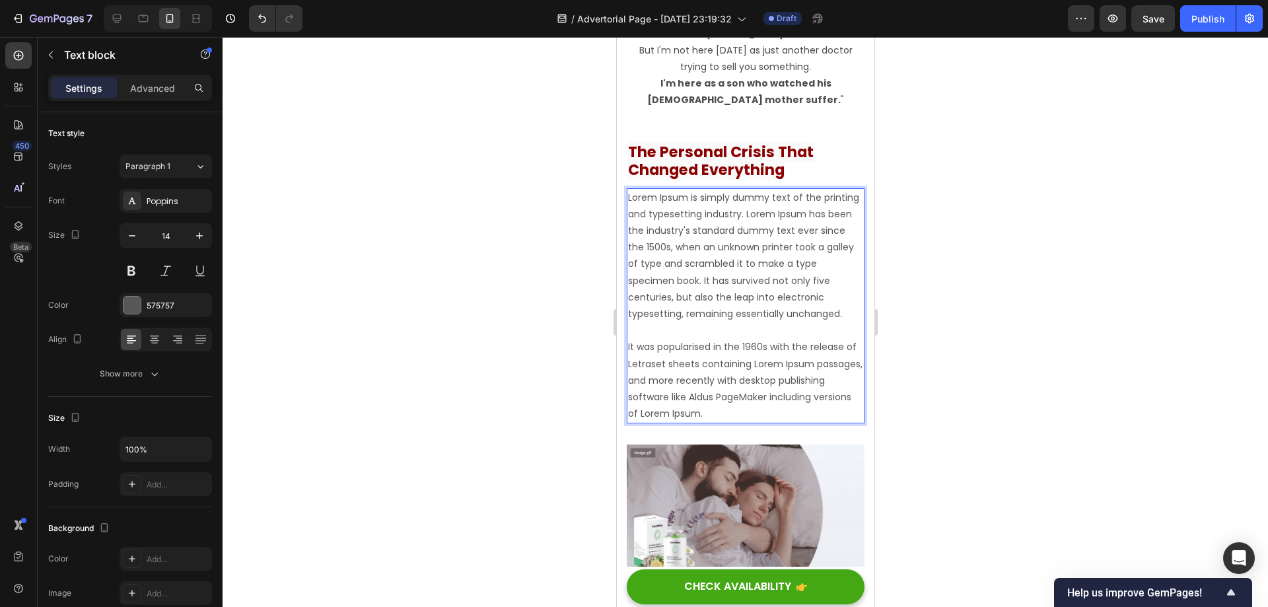
click at [748, 232] on p "Lorem Ipsum is simply dummy text of the printing and typesetting industry. Lore…" at bounding box center [744, 306] width 235 height 233
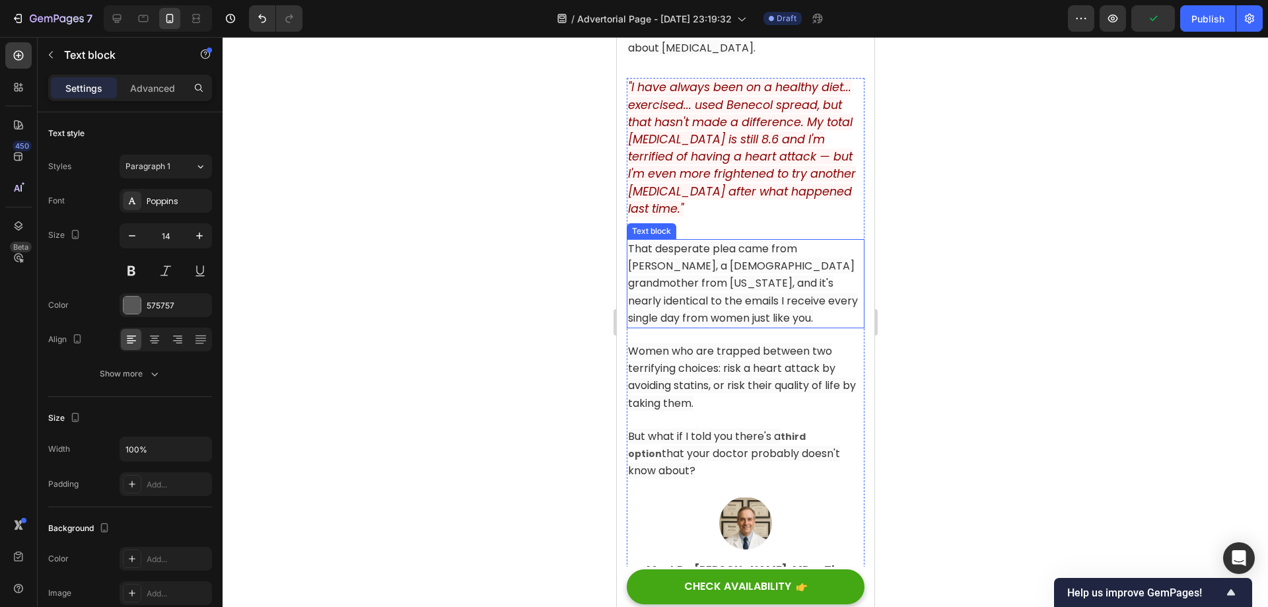
scroll to position [858, 0]
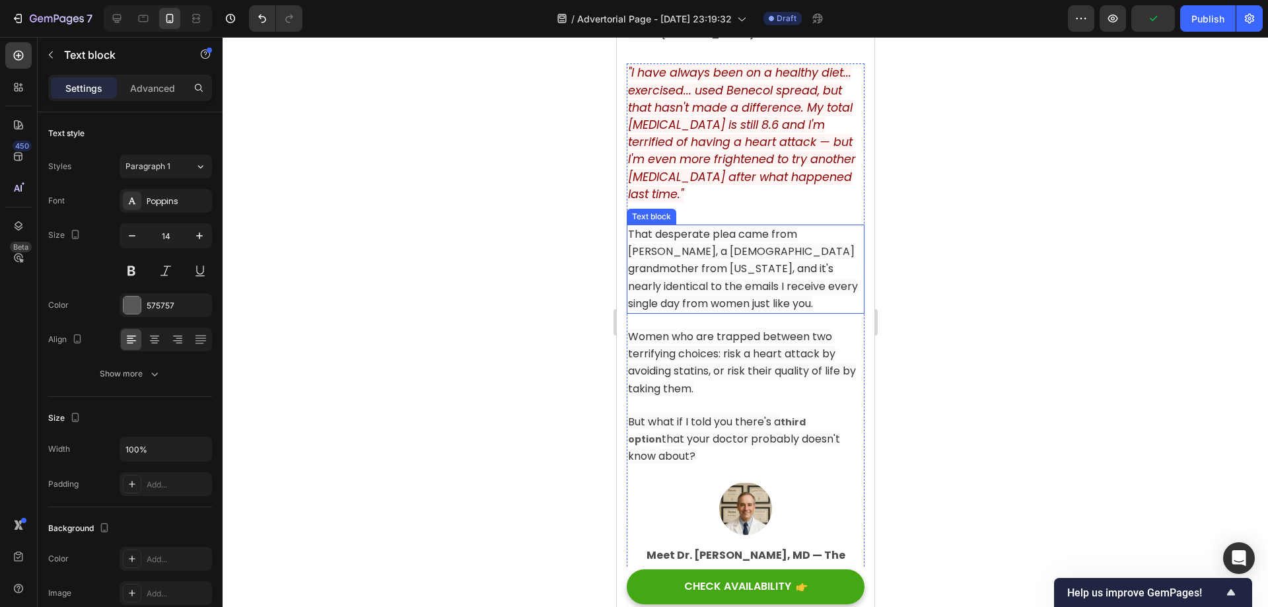
click at [720, 271] on span "That desperate plea came from [PERSON_NAME], a [DEMOGRAPHIC_DATA] grandmother f…" at bounding box center [742, 268] width 230 height 85
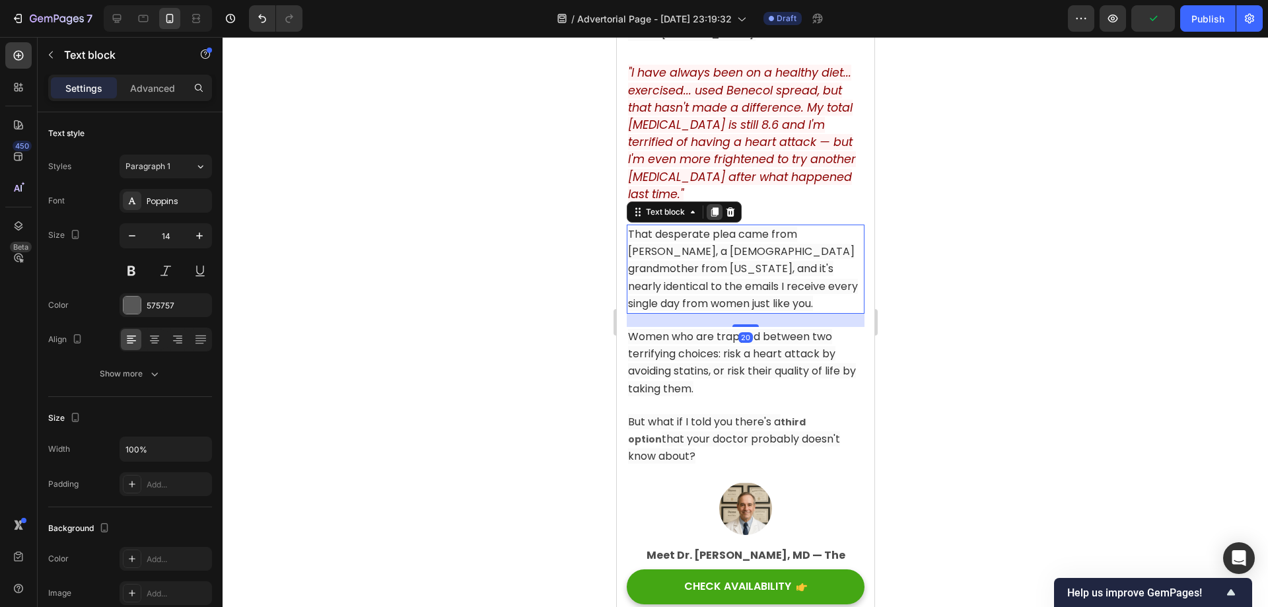
click at [716, 207] on icon at bounding box center [714, 211] width 7 height 9
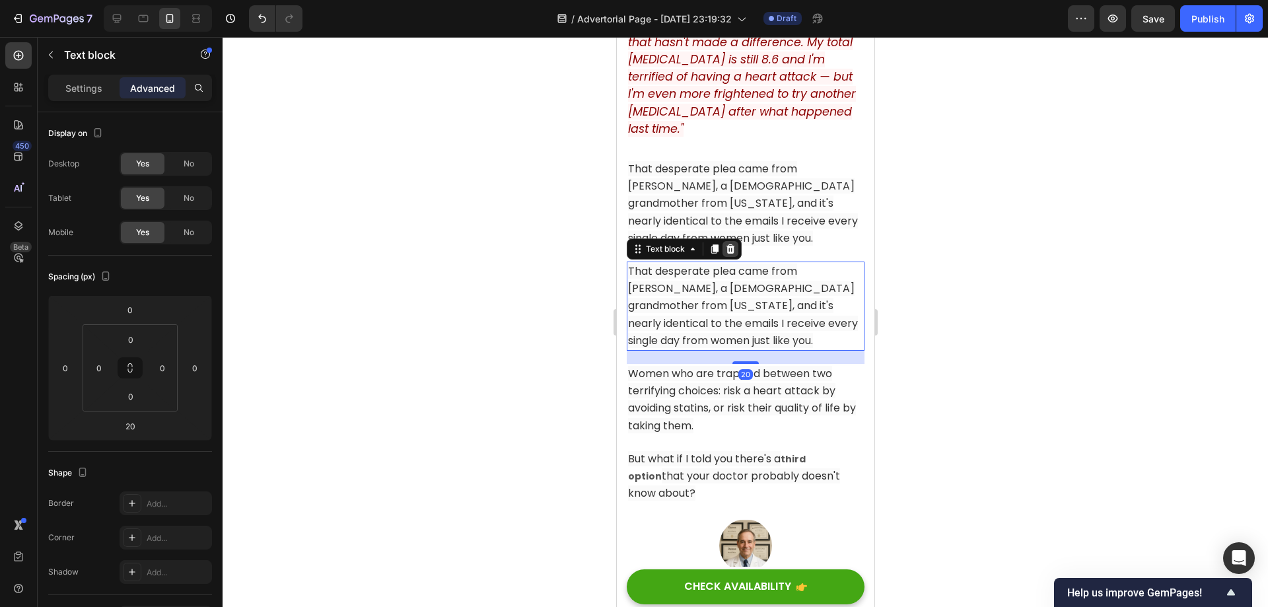
scroll to position [924, 0]
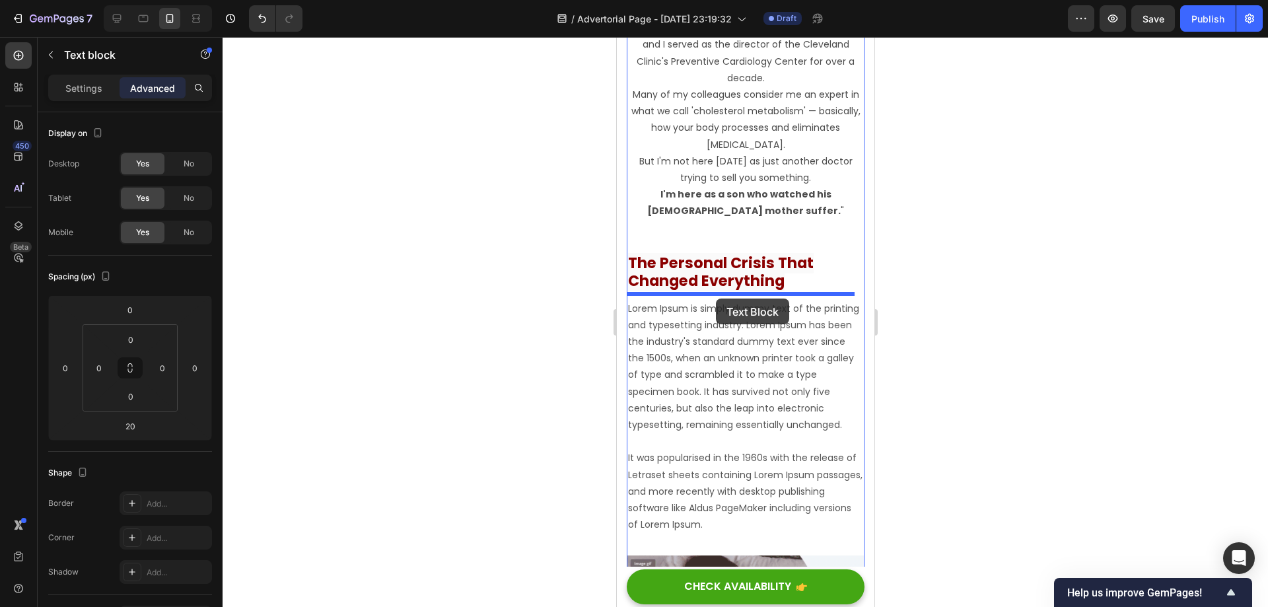
drag, startPoint x: 709, startPoint y: 291, endPoint x: 715, endPoint y: 298, distance: 10.3
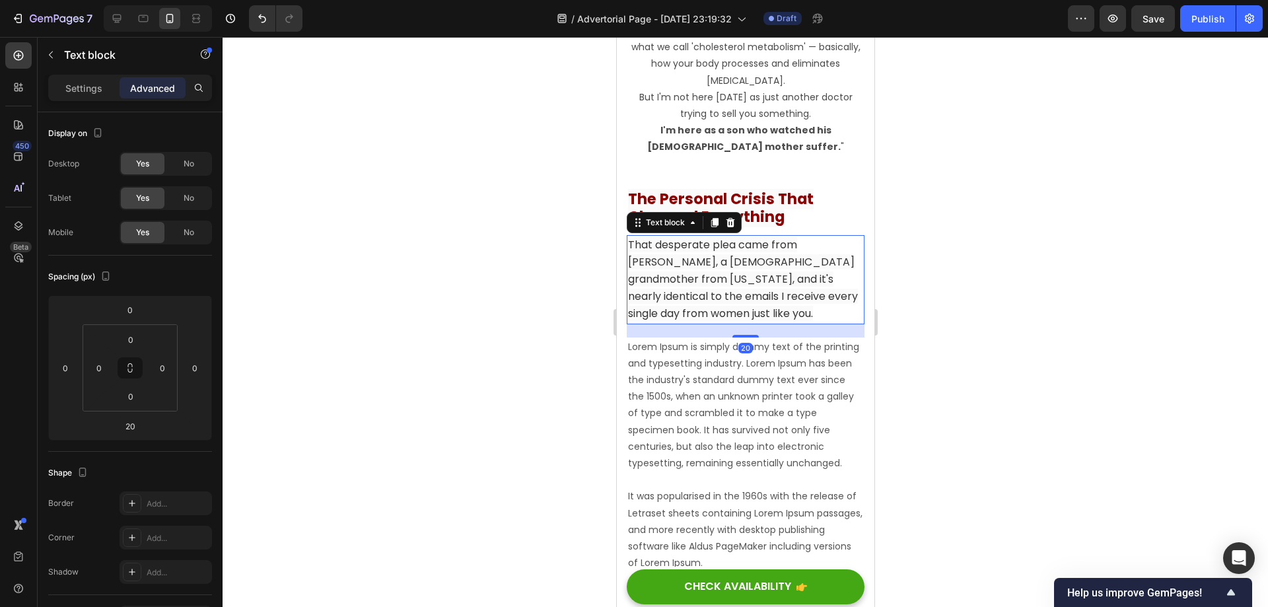
scroll to position [1606, 0]
click at [741, 405] on p "Lorem Ipsum is simply dummy text of the printing and typesetting industry. Lore…" at bounding box center [744, 453] width 235 height 233
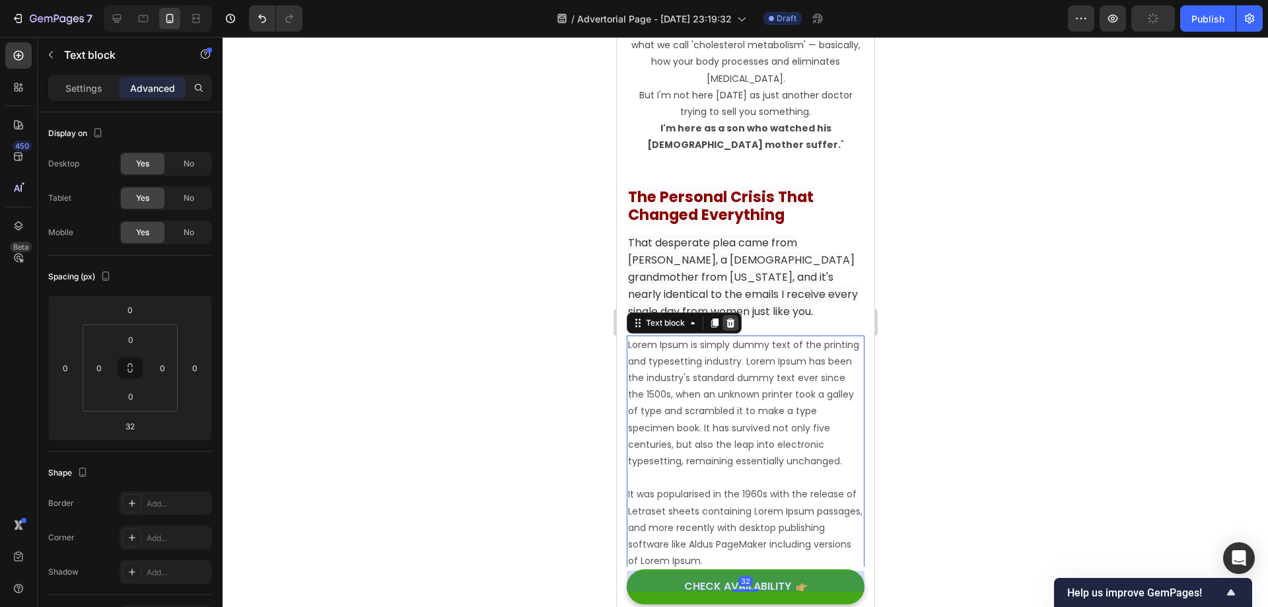
click at [730, 320] on icon at bounding box center [730, 322] width 9 height 9
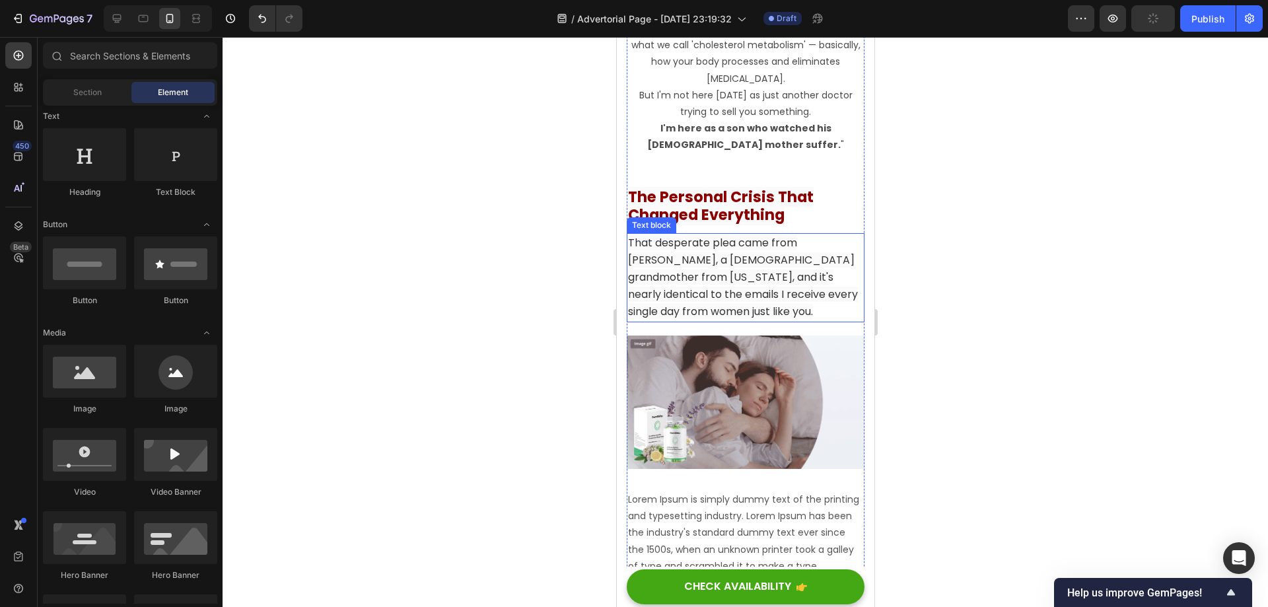
click at [747, 258] on span "That desperate plea came from [PERSON_NAME], a [DEMOGRAPHIC_DATA] grandmother f…" at bounding box center [742, 277] width 230 height 85
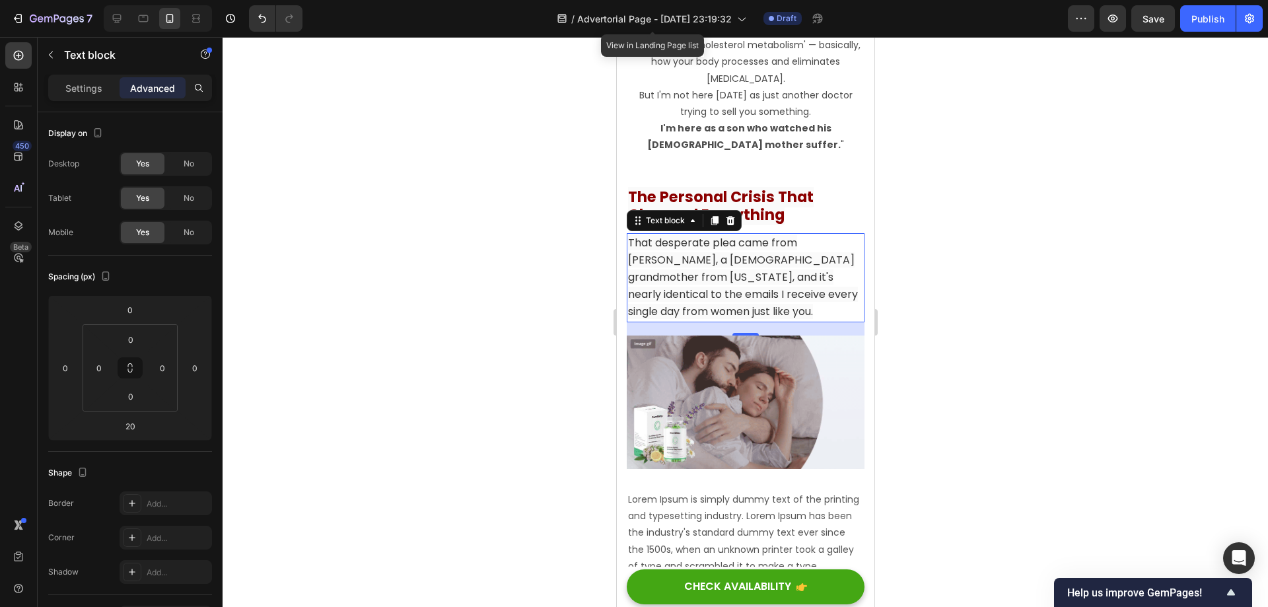
click at [738, 282] on span "That desperate plea came from [PERSON_NAME], a [DEMOGRAPHIC_DATA] grandmother f…" at bounding box center [742, 277] width 230 height 85
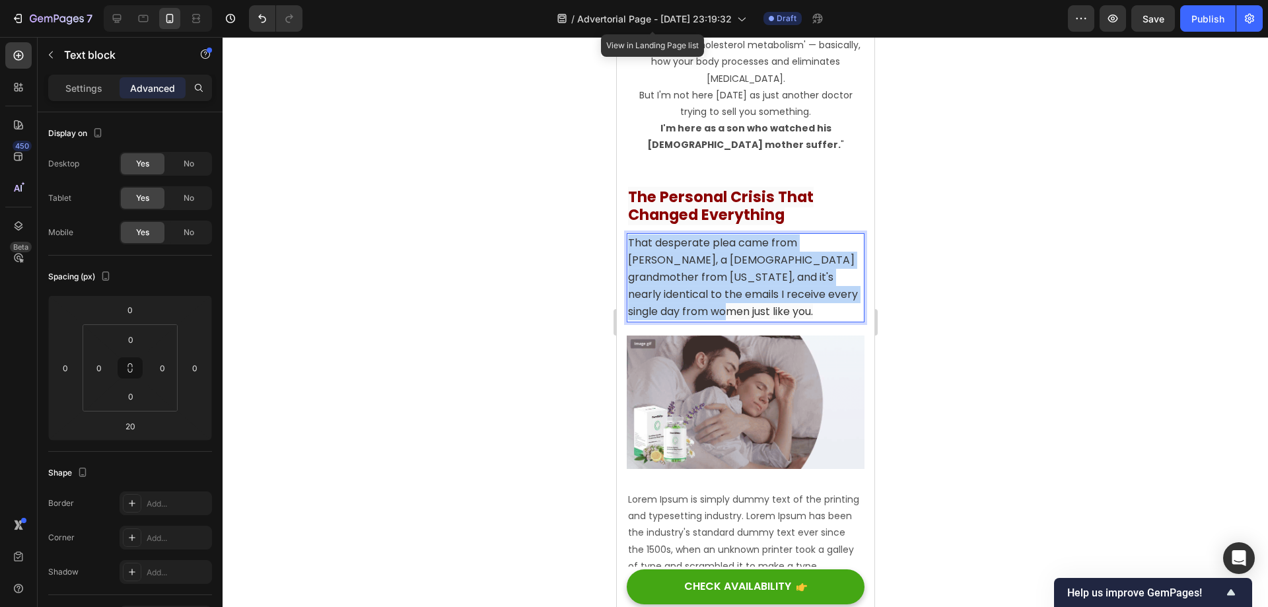
drag, startPoint x: 716, startPoint y: 313, endPoint x: 590, endPoint y: 226, distance: 152.9
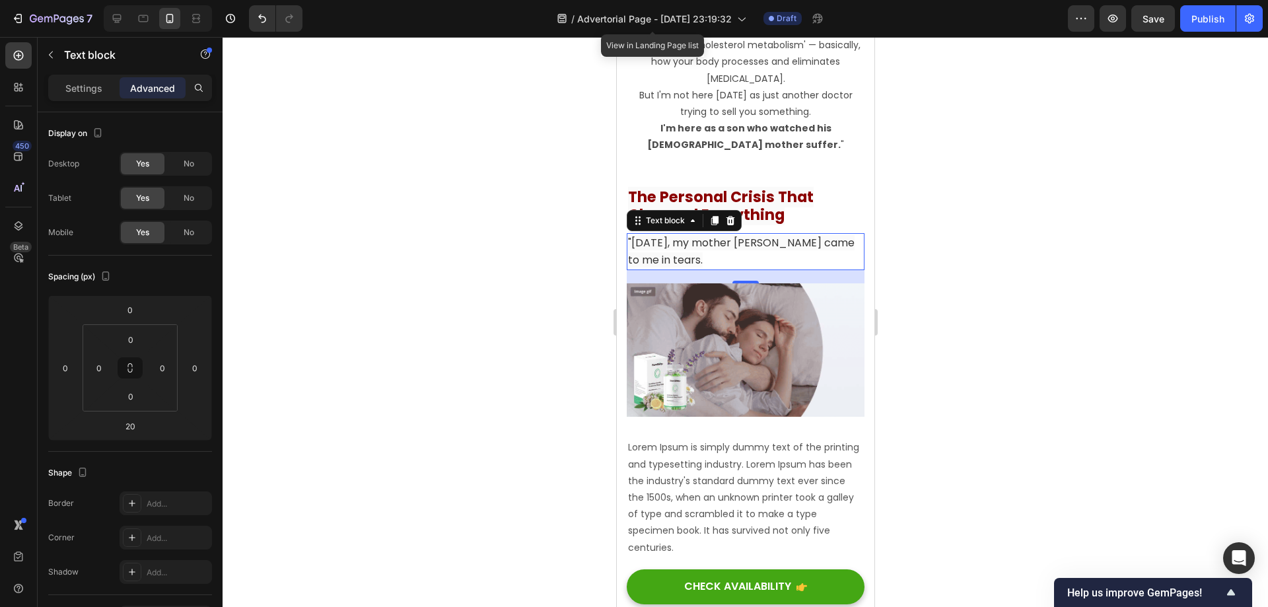
click at [958, 259] on div at bounding box center [745, 322] width 1045 height 570
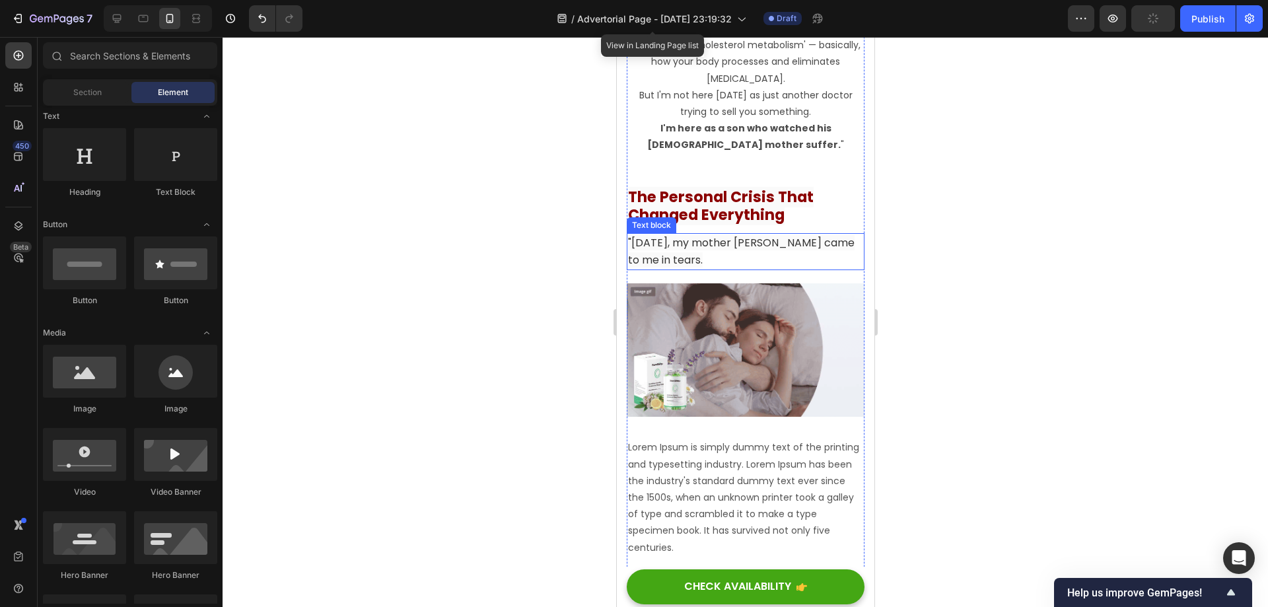
click at [742, 217] on strong "The Personal Crisis That Changed Everything" at bounding box center [720, 205] width 186 height 39
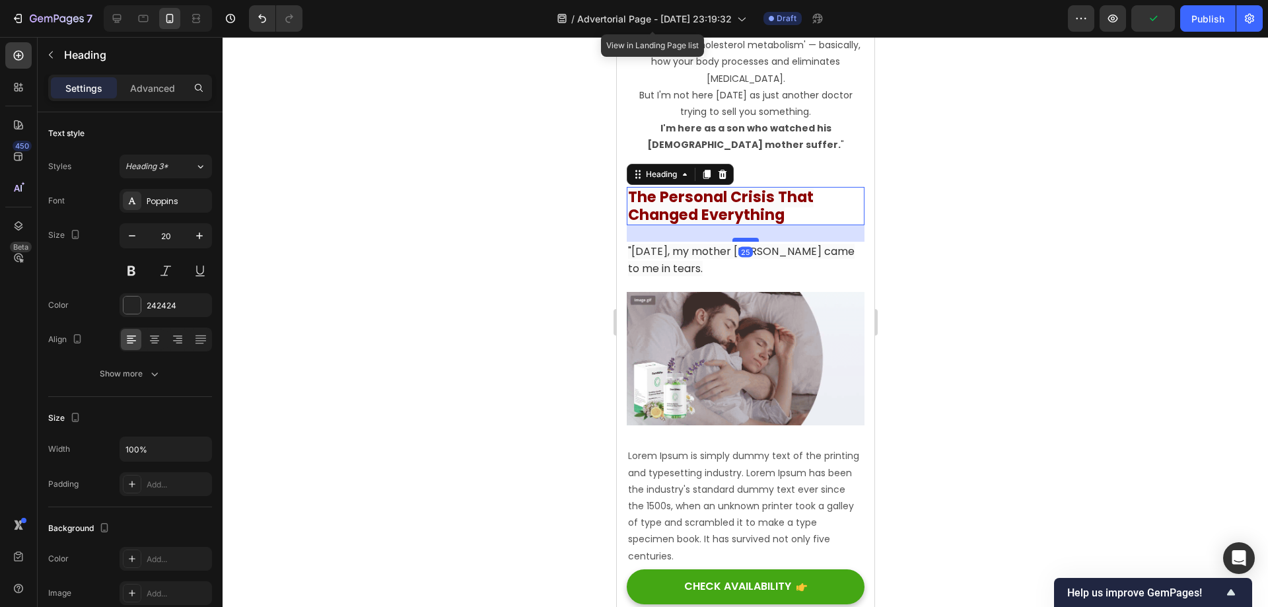
drag, startPoint x: 742, startPoint y: 227, endPoint x: 749, endPoint y: 236, distance: 10.8
click at [749, 238] on div at bounding box center [745, 240] width 26 height 4
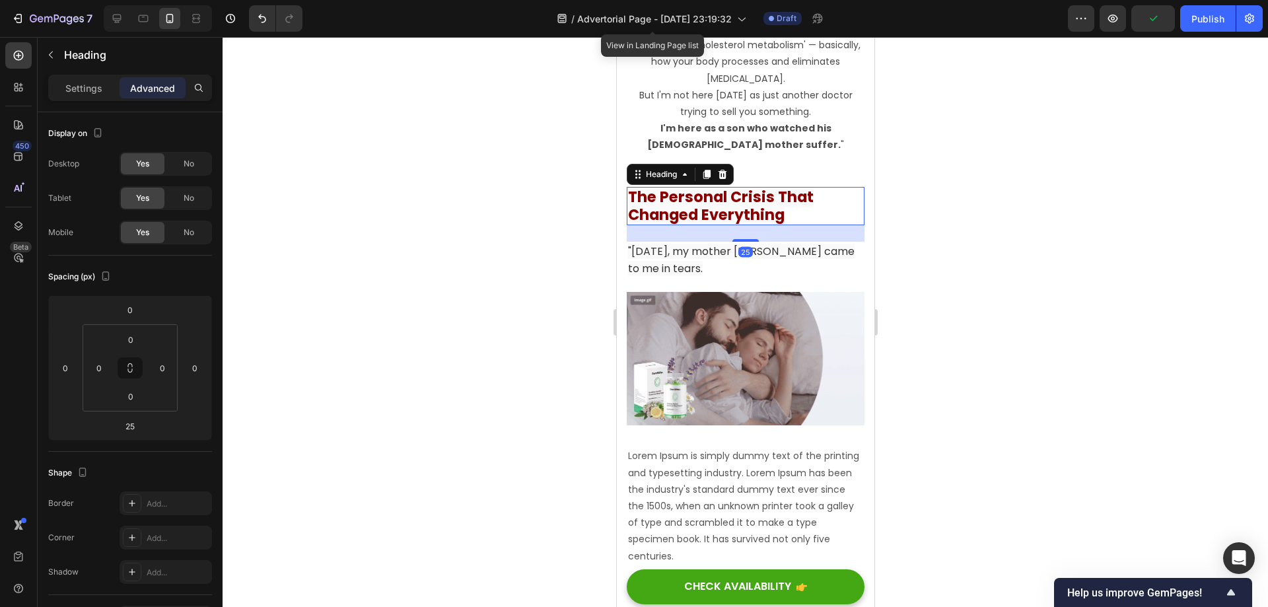
click at [957, 251] on div at bounding box center [745, 322] width 1045 height 570
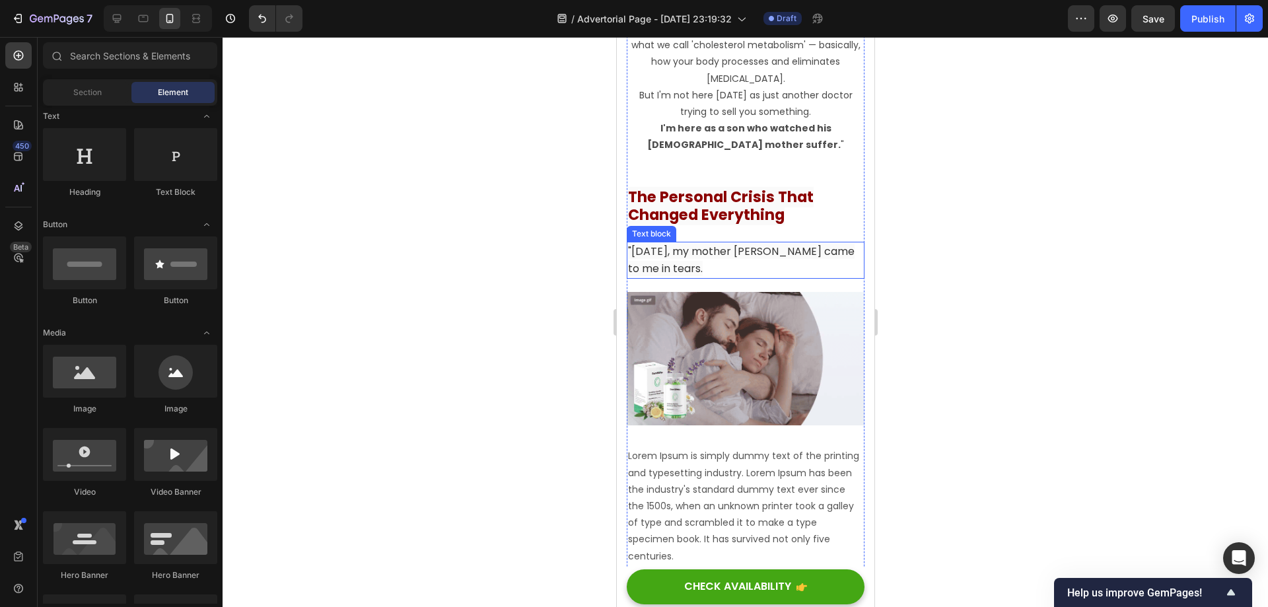
click at [748, 256] on p ""[DATE], my mother [PERSON_NAME] came to me in tears." at bounding box center [744, 260] width 235 height 34
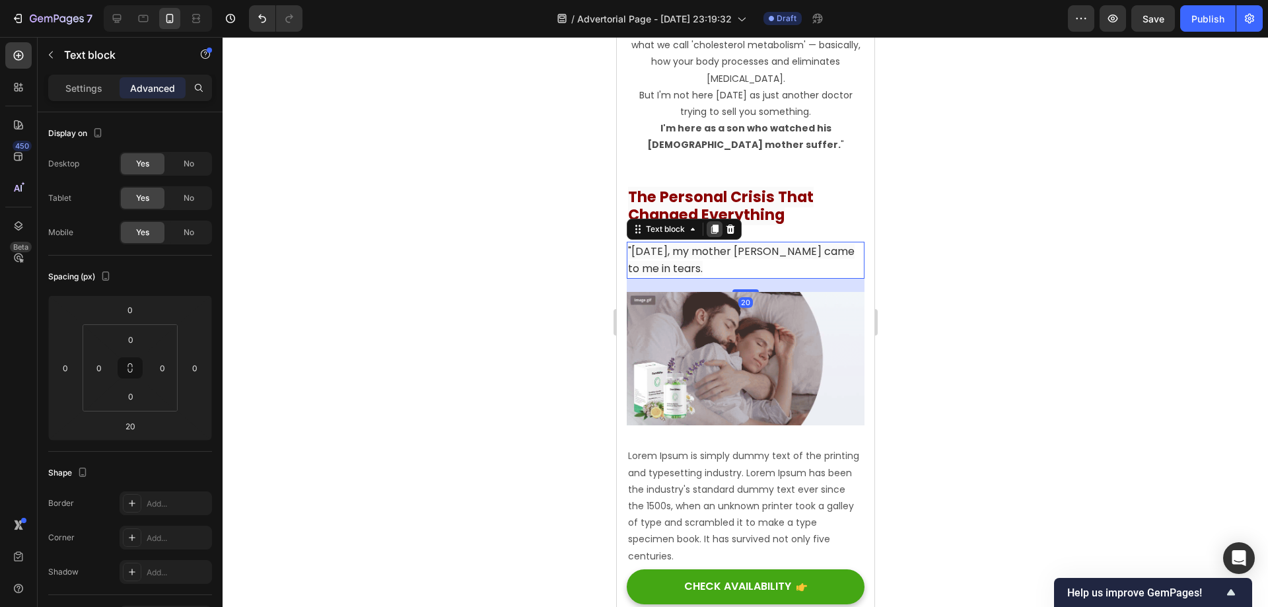
click at [712, 225] on icon at bounding box center [714, 229] width 7 height 9
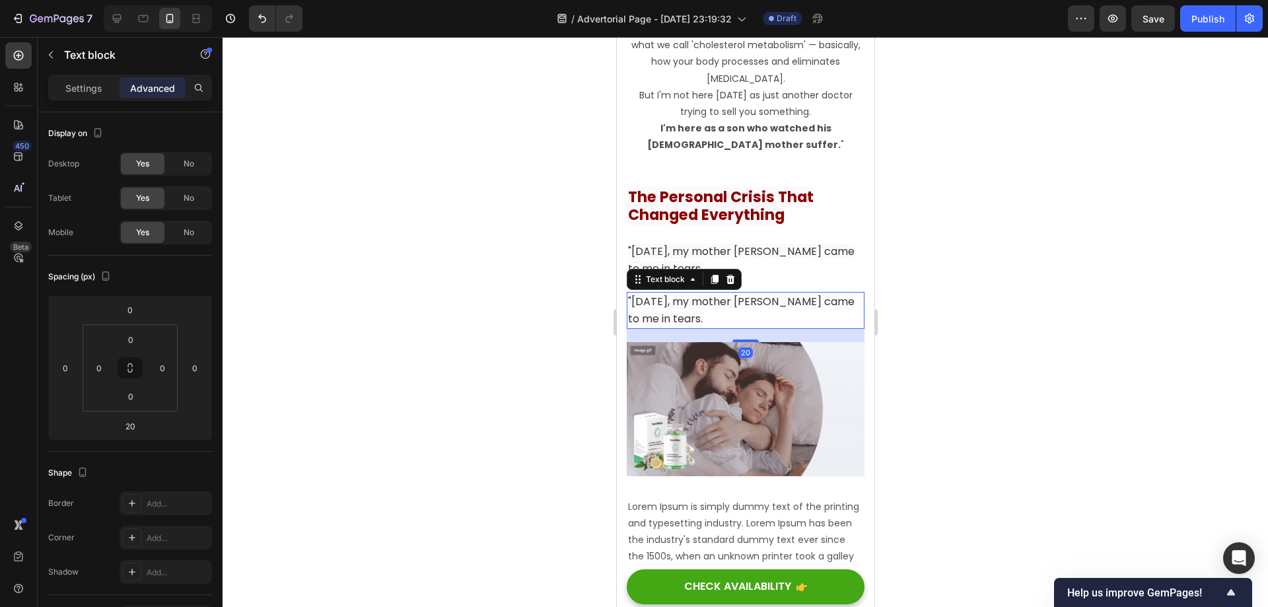
click at [746, 308] on p ""[DATE], my mother [PERSON_NAME] came to me in tears." at bounding box center [744, 310] width 235 height 34
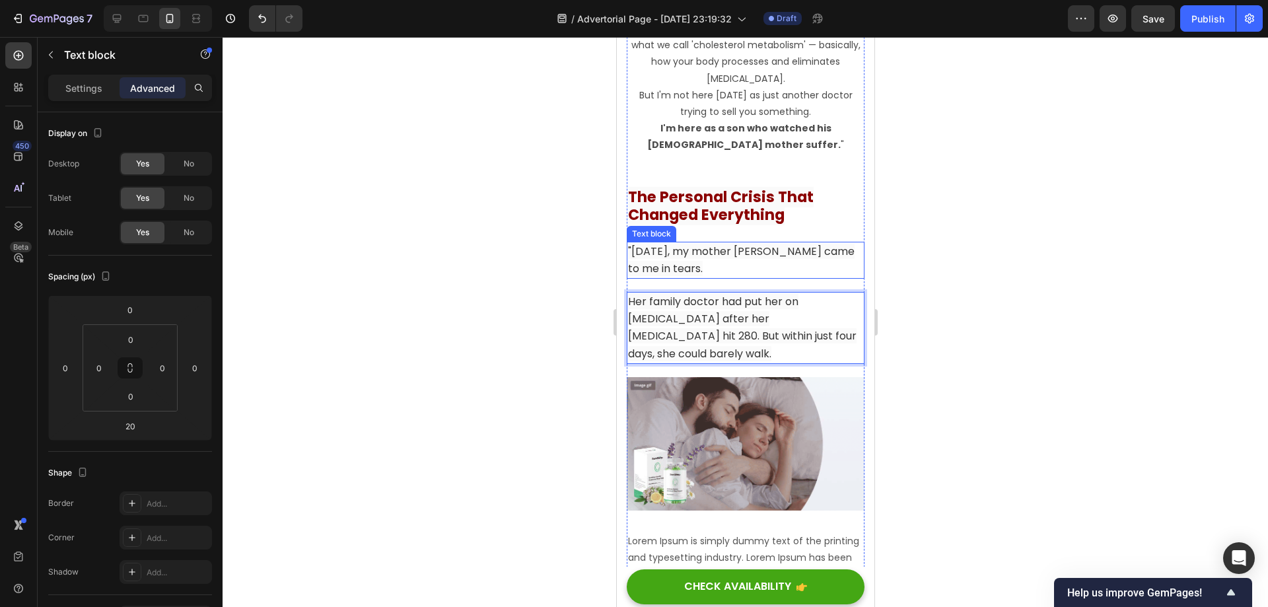
click at [759, 271] on p ""[DATE], my mother [PERSON_NAME] came to me in tears." at bounding box center [744, 260] width 235 height 34
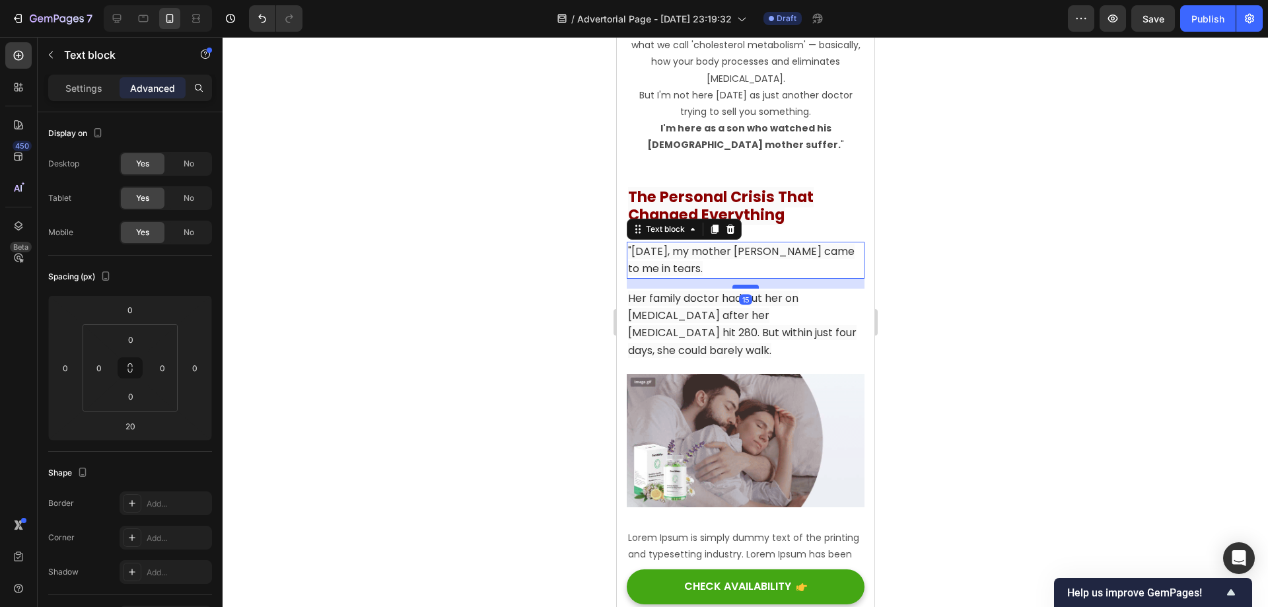
drag, startPoint x: 743, startPoint y: 287, endPoint x: 1558, endPoint y: 326, distance: 816.5
click at [748, 285] on div at bounding box center [745, 287] width 26 height 4
type input "15"
click at [970, 295] on div at bounding box center [745, 322] width 1045 height 570
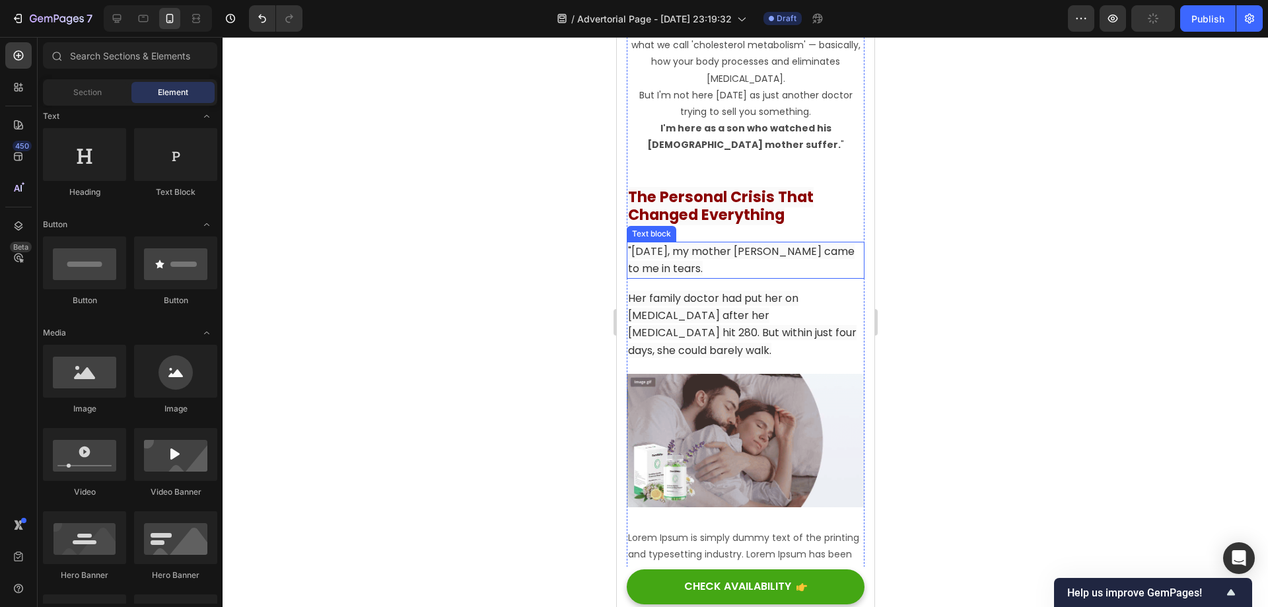
click at [748, 244] on span ""[DATE], my mother [PERSON_NAME] came to me in tears." at bounding box center [740, 260] width 226 height 32
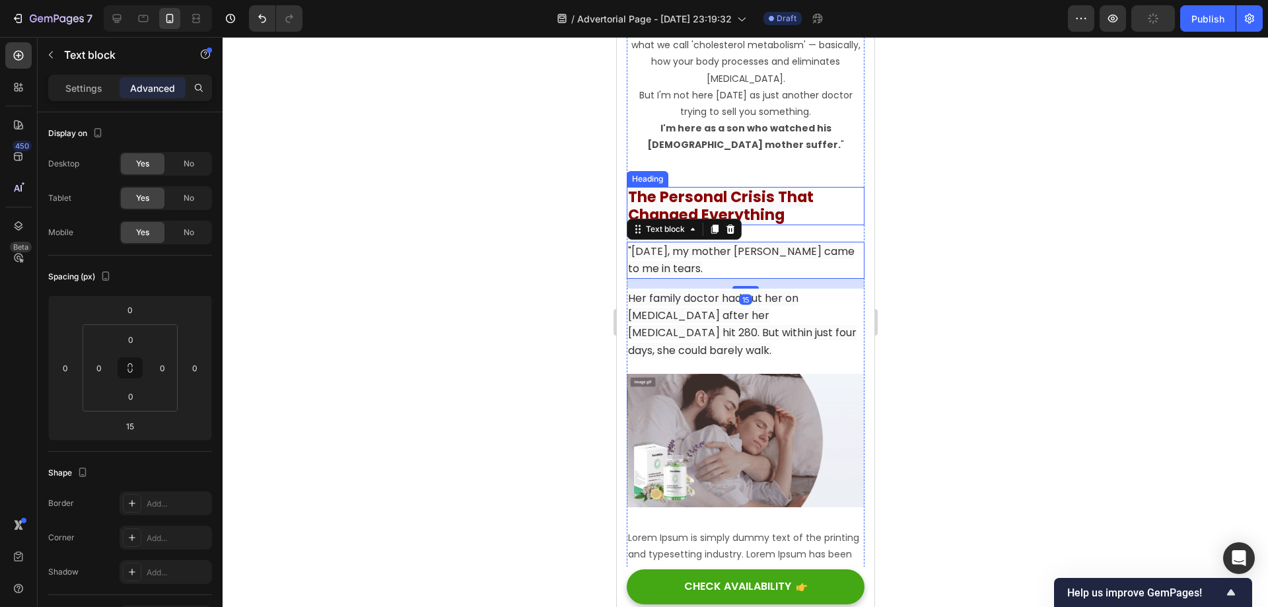
click at [749, 210] on strong "The Personal Crisis That Changed Everything" at bounding box center [720, 205] width 186 height 39
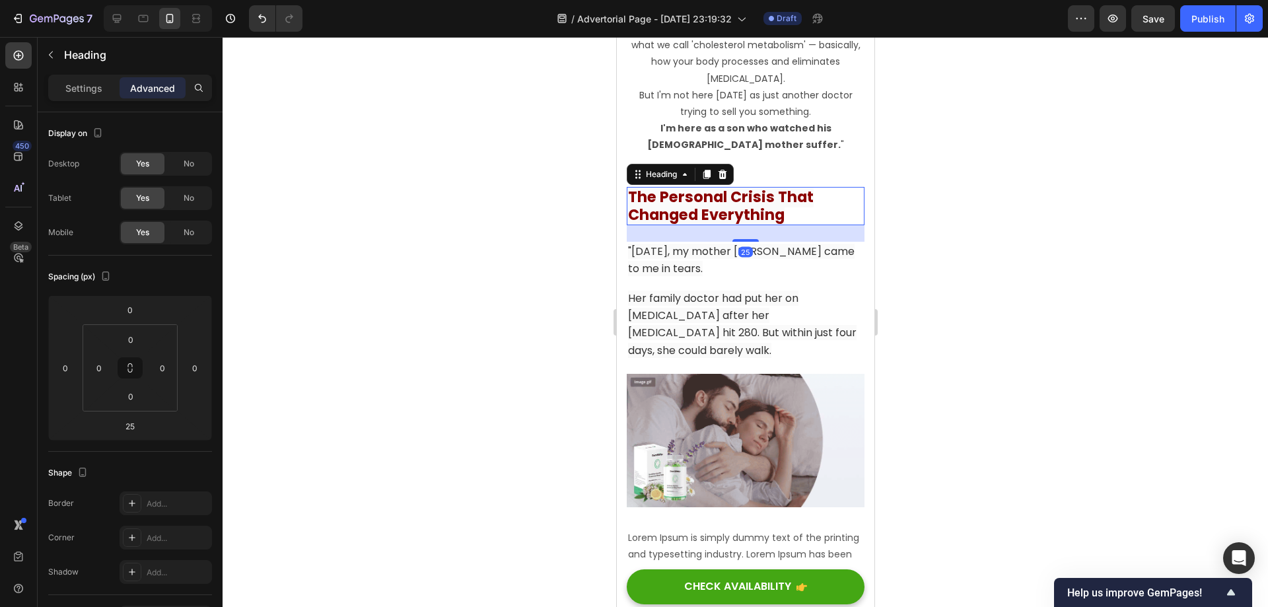
drag, startPoint x: 744, startPoint y: 236, endPoint x: 749, endPoint y: 229, distance: 9.0
click at [749, 229] on div "25" at bounding box center [745, 233] width 238 height 17
click at [746, 225] on div "25" at bounding box center [745, 225] width 238 height 0
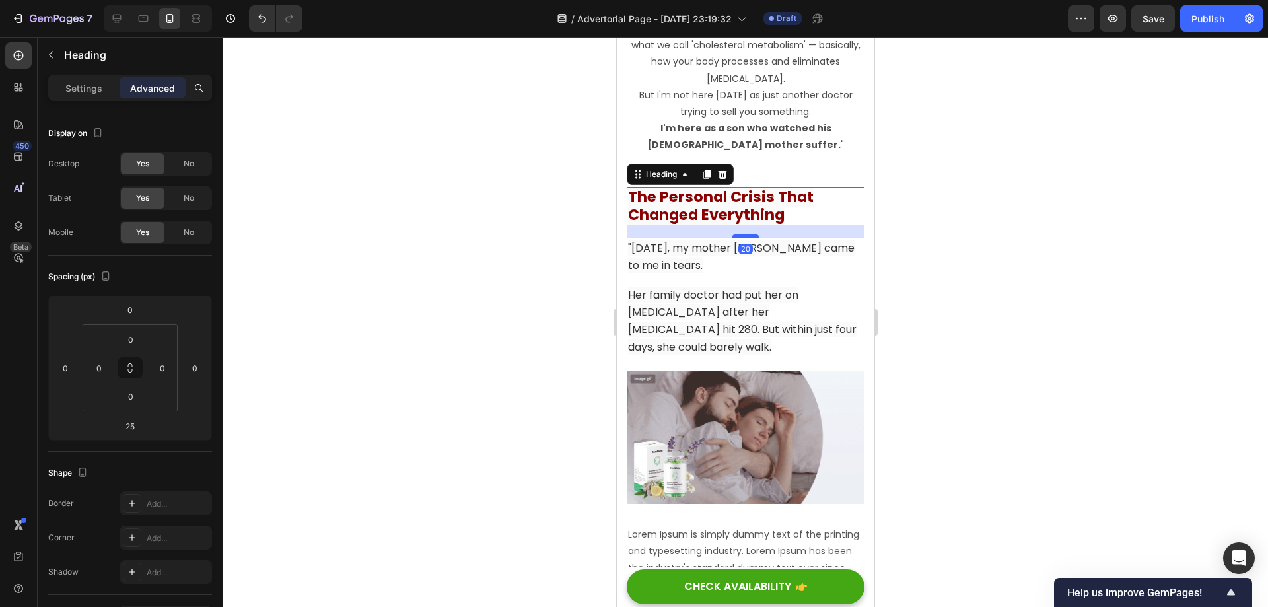
click at [750, 234] on div at bounding box center [745, 236] width 26 height 4
type input "20"
click at [749, 303] on span "Her family doctor had put her on [MEDICAL_DATA] after her [MEDICAL_DATA] hit 28…" at bounding box center [741, 320] width 228 height 67
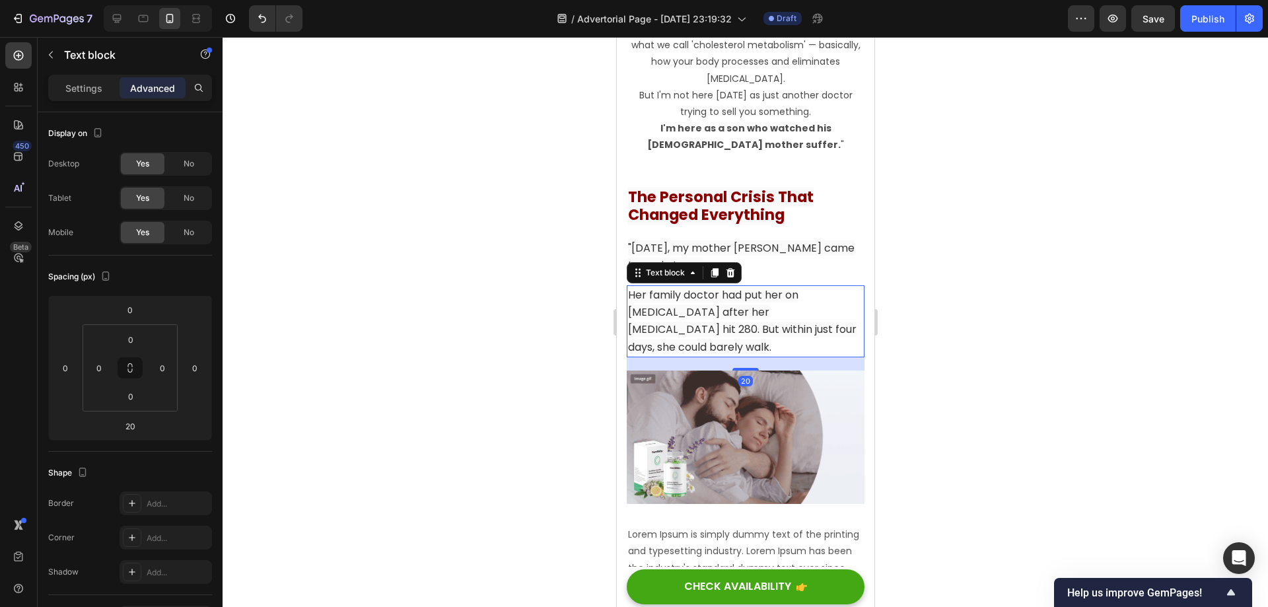
click at [769, 258] on p ""[DATE], my mother [PERSON_NAME] came to me in tears." at bounding box center [744, 257] width 235 height 34
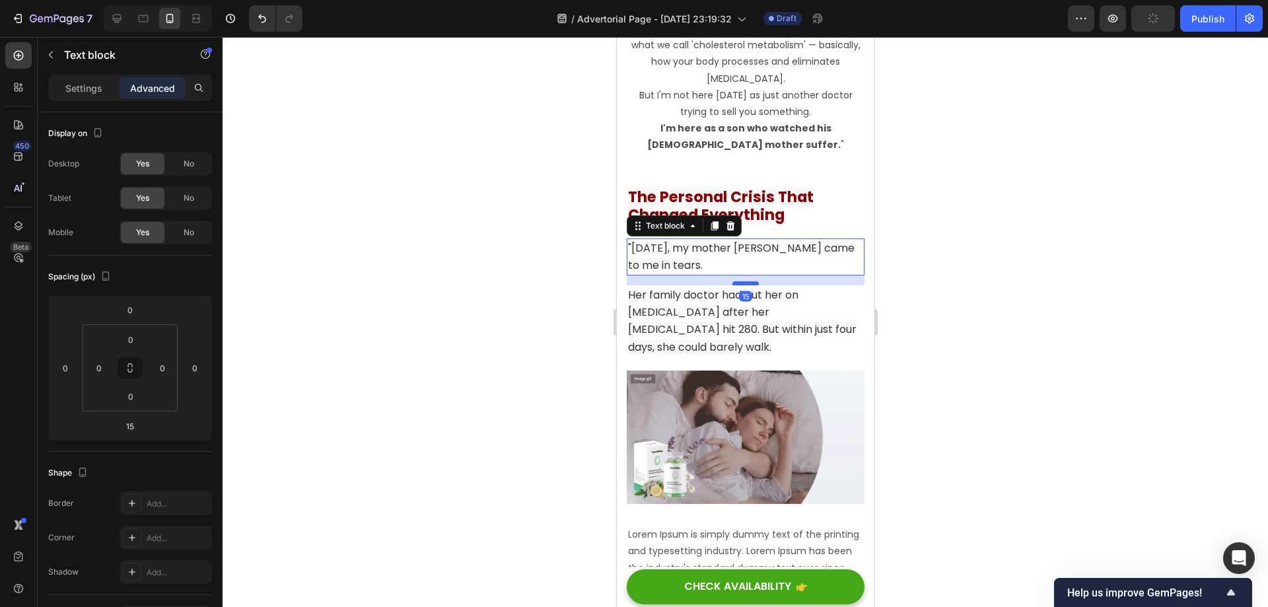
click at [749, 281] on div at bounding box center [745, 283] width 26 height 4
click at [994, 289] on div at bounding box center [745, 322] width 1045 height 570
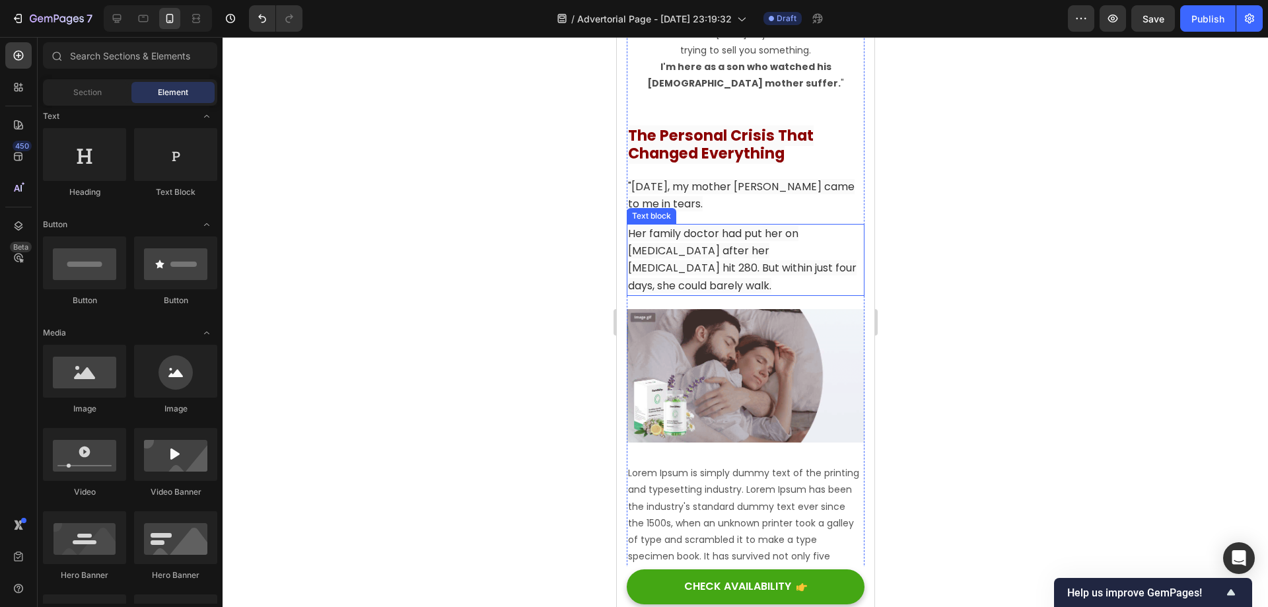
scroll to position [1672, 0]
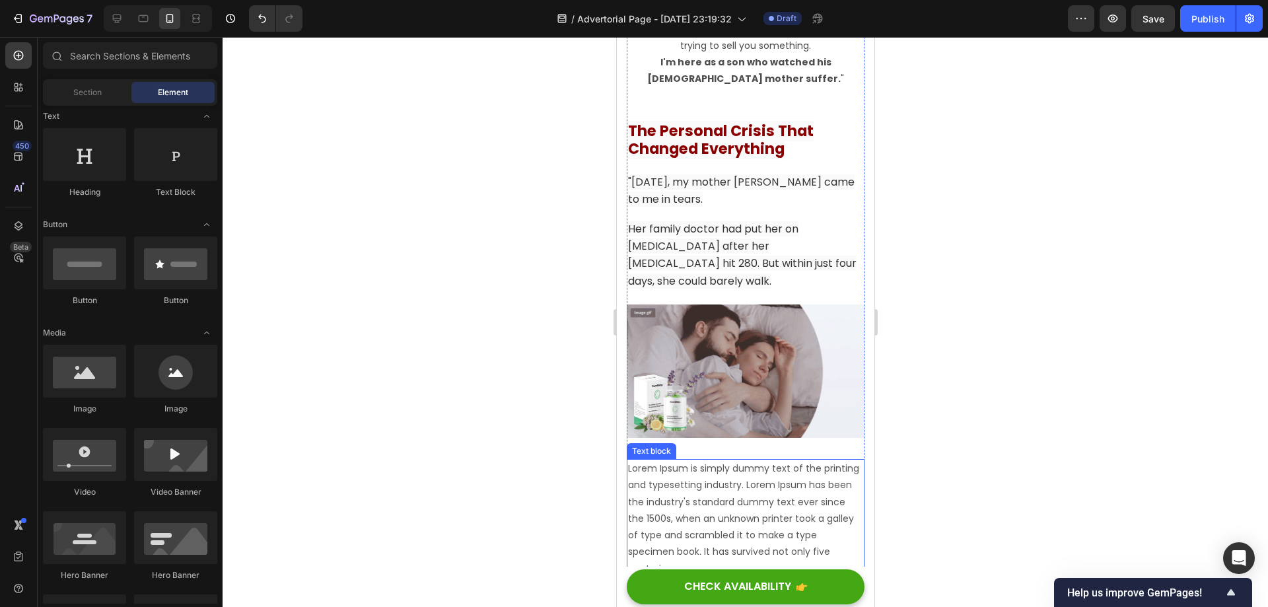
click at [749, 460] on p "Lorem Ipsum is simply dummy text of the printing and typesetting industry. Lore…" at bounding box center [744, 518] width 235 height 116
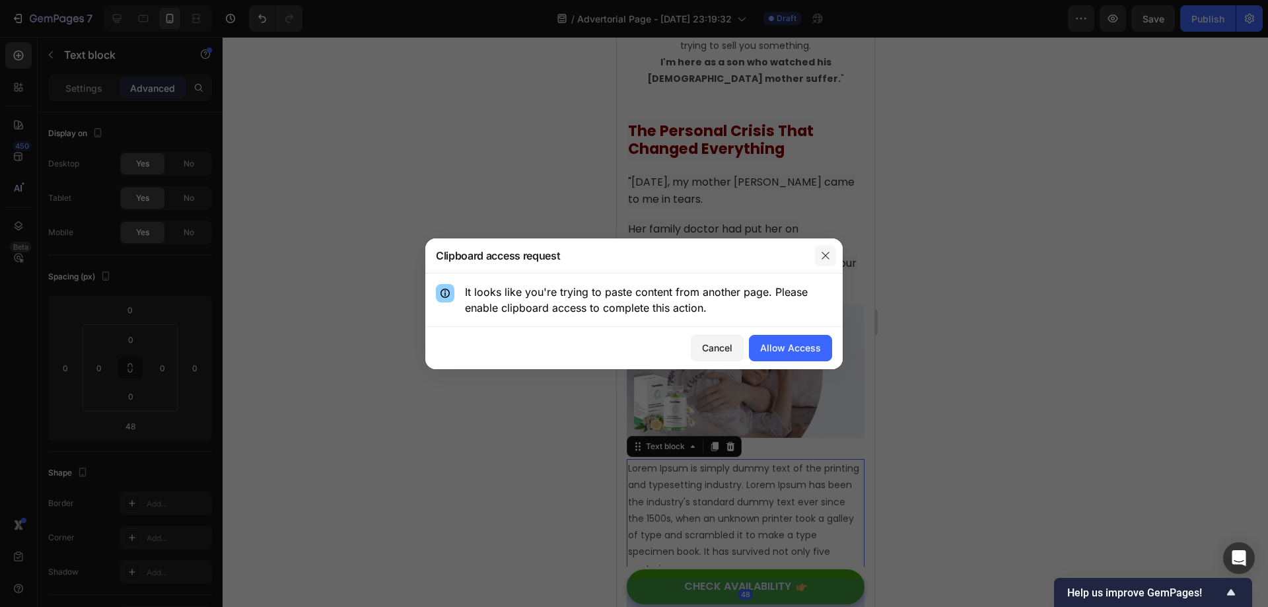
click at [812, 260] on div at bounding box center [825, 255] width 34 height 34
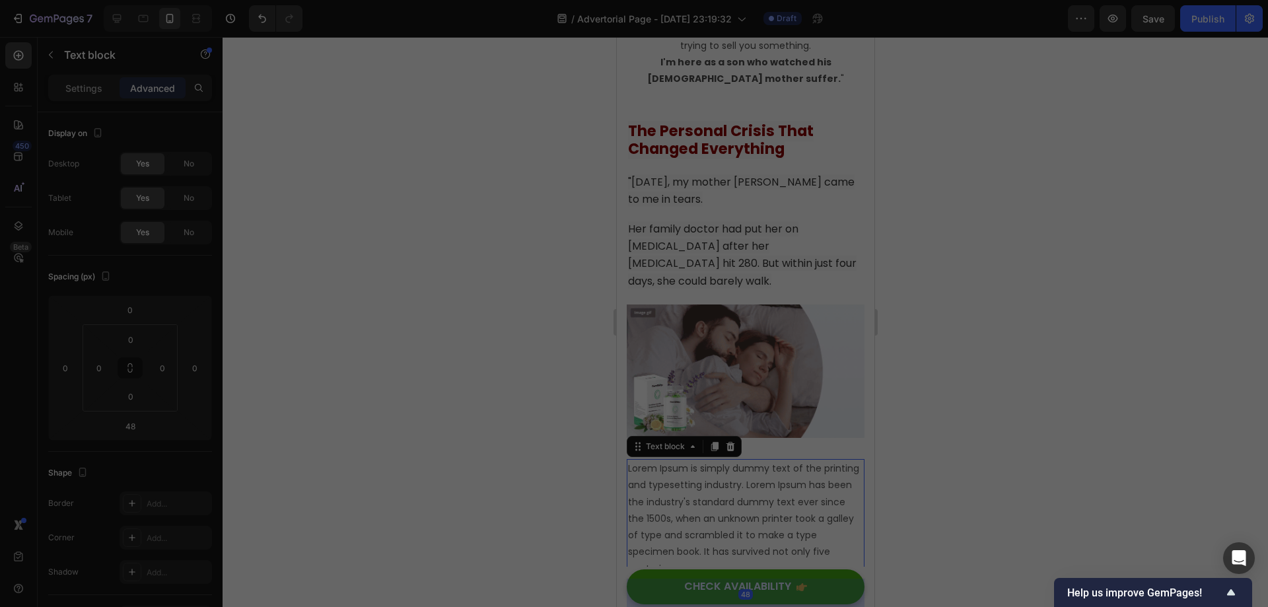
click at [826, 254] on icon "button" at bounding box center [825, 255] width 11 height 11
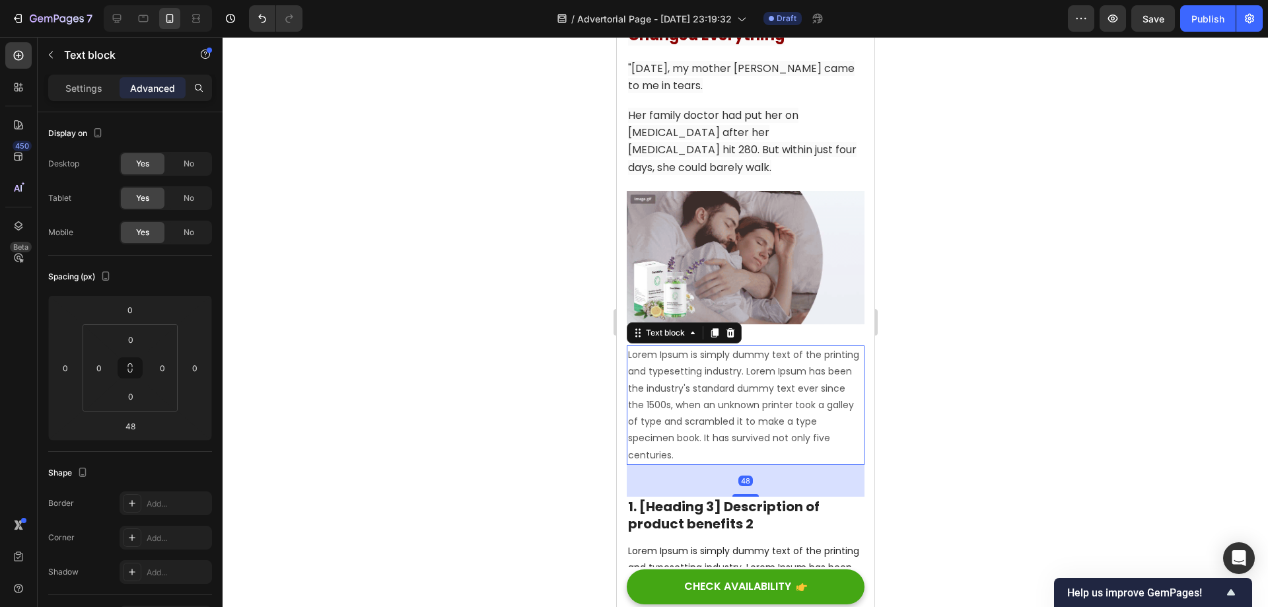
scroll to position [1804, 0]
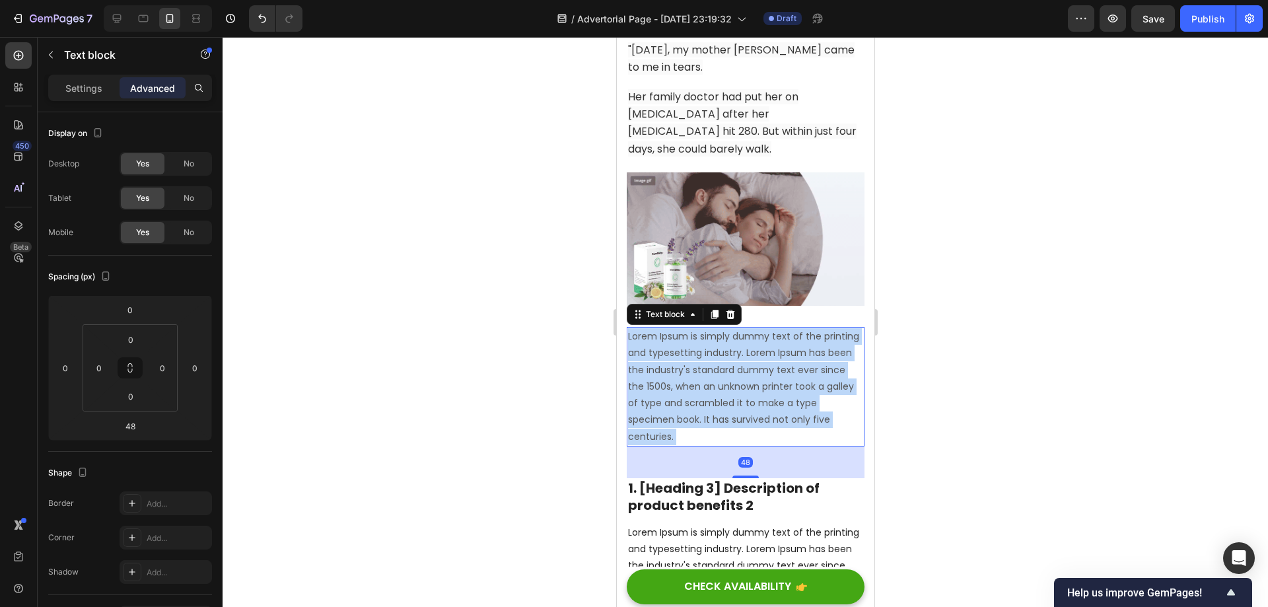
click at [715, 365] on p "Lorem Ipsum is simply dummy text of the printing and typesetting industry. Lore…" at bounding box center [744, 386] width 235 height 116
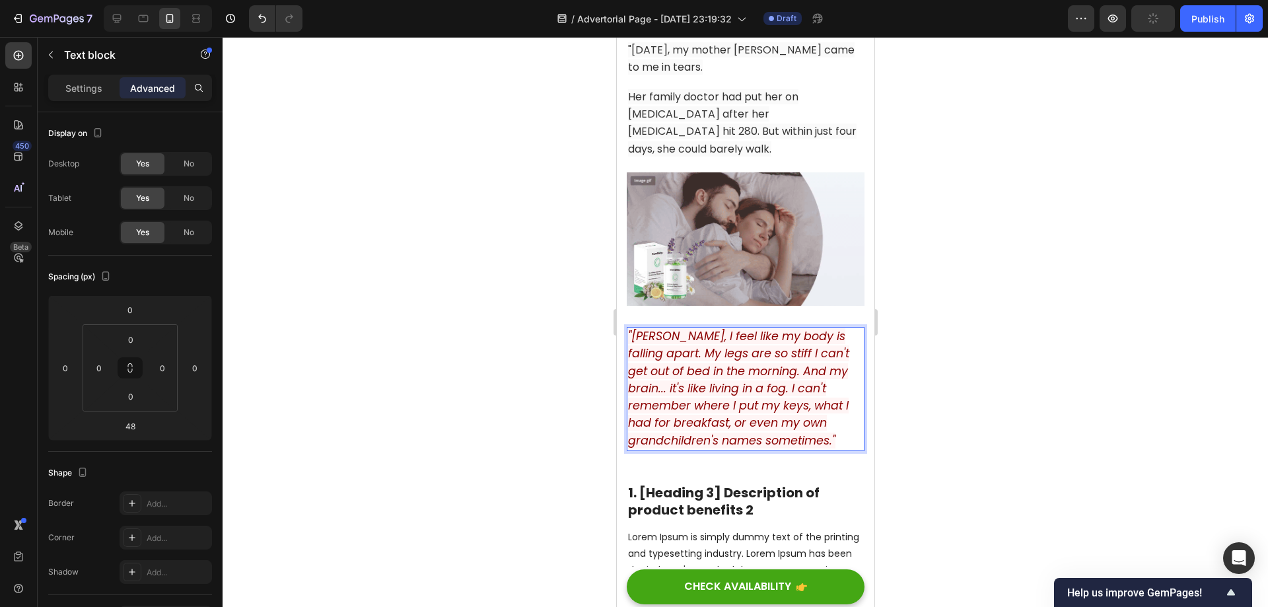
click at [980, 289] on div at bounding box center [745, 322] width 1045 height 570
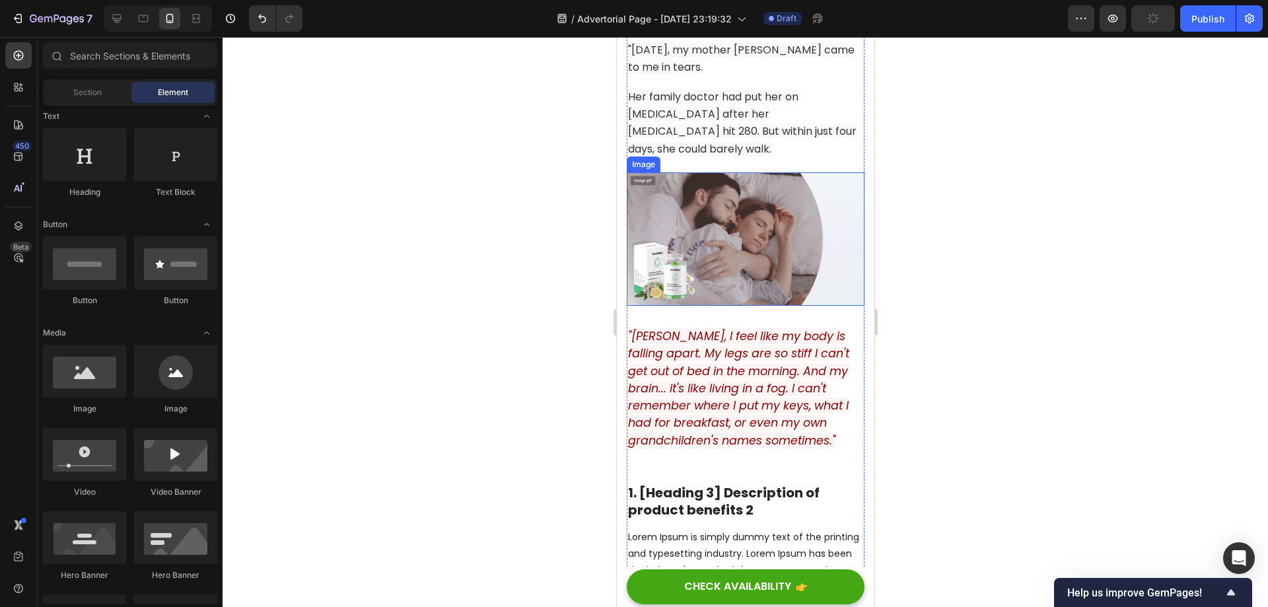
click at [754, 192] on img at bounding box center [745, 238] width 238 height 133
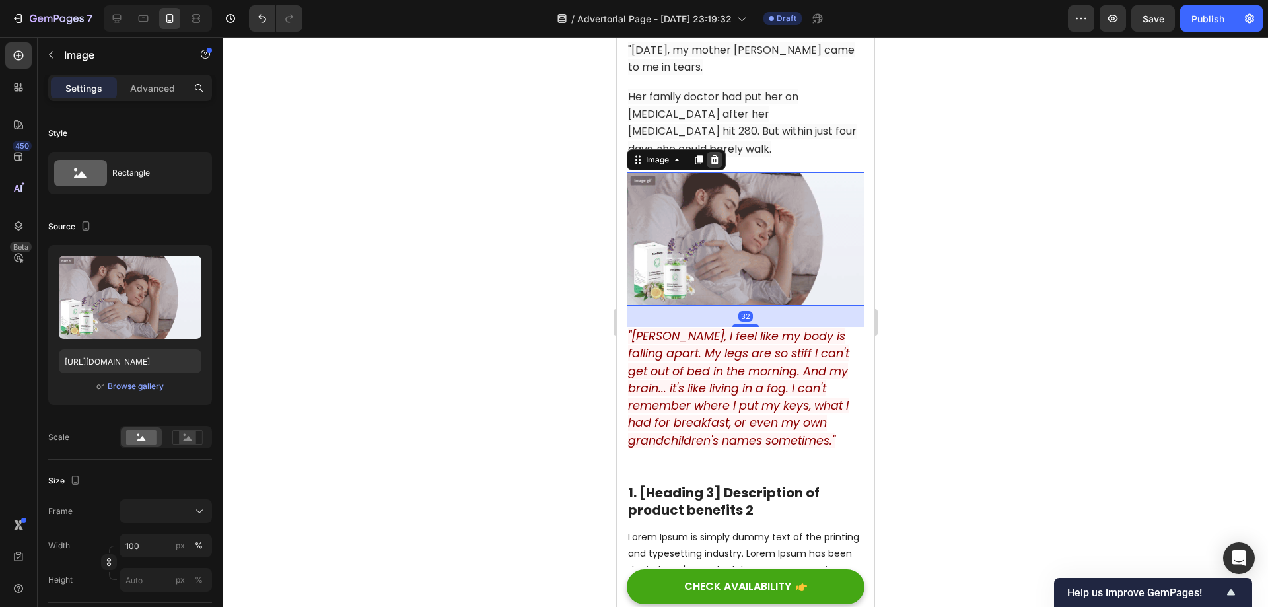
click at [712, 155] on icon at bounding box center [714, 159] width 9 height 9
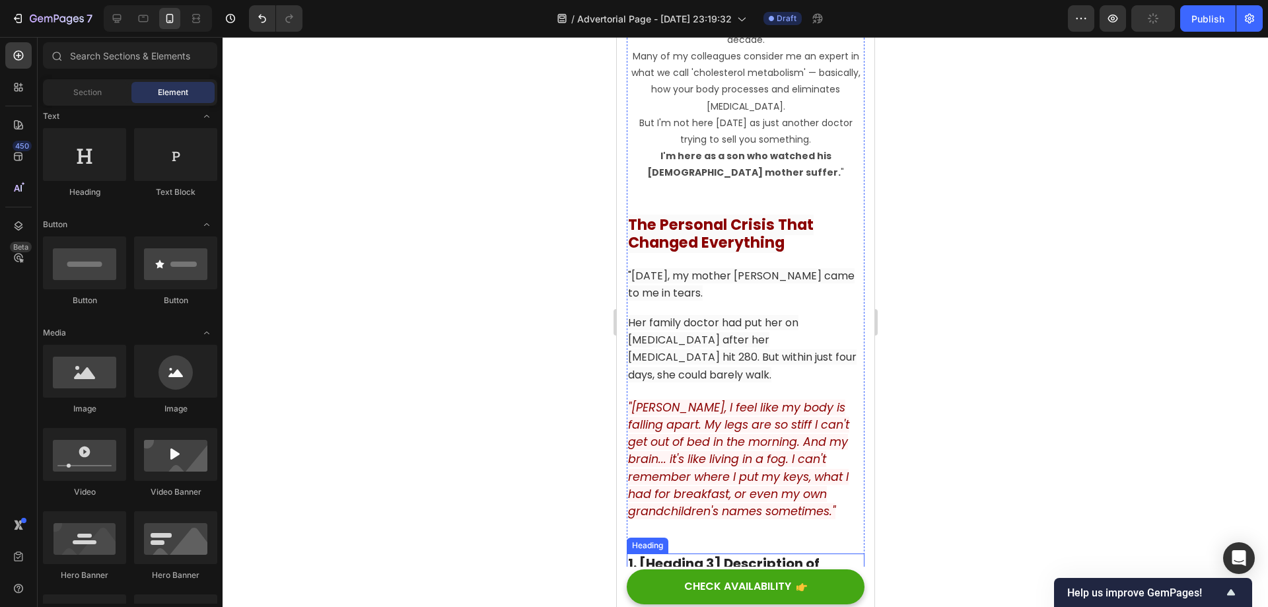
scroll to position [1540, 0]
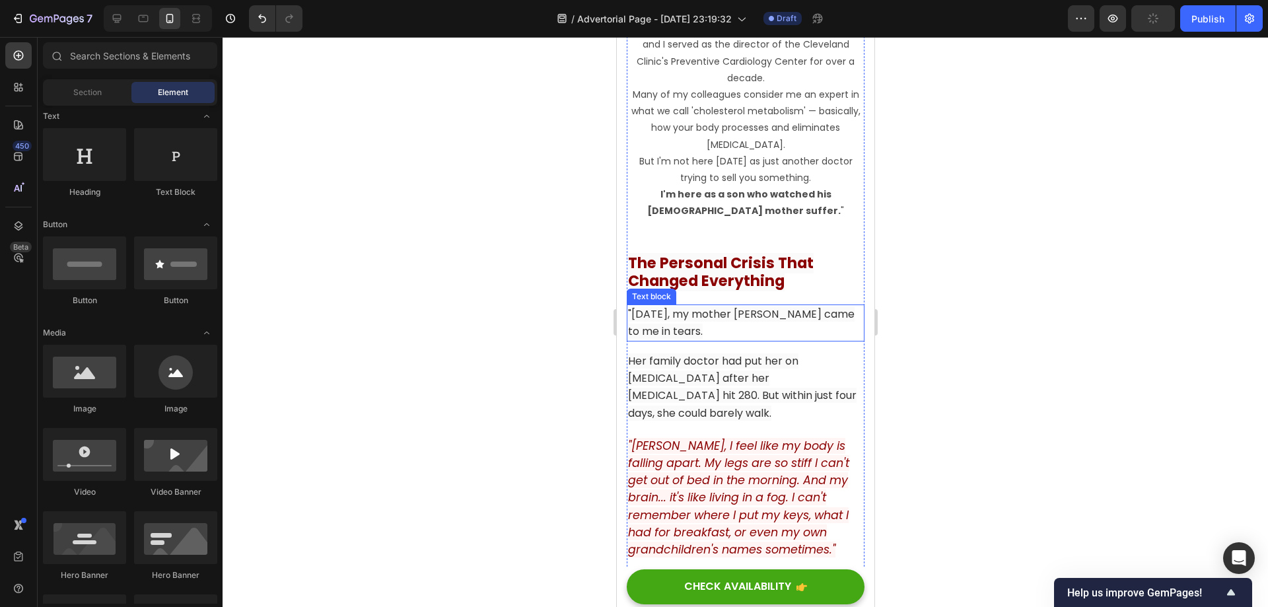
click at [744, 388] on span "Her family doctor had put her on [MEDICAL_DATA] after her [MEDICAL_DATA] hit 28…" at bounding box center [741, 386] width 228 height 67
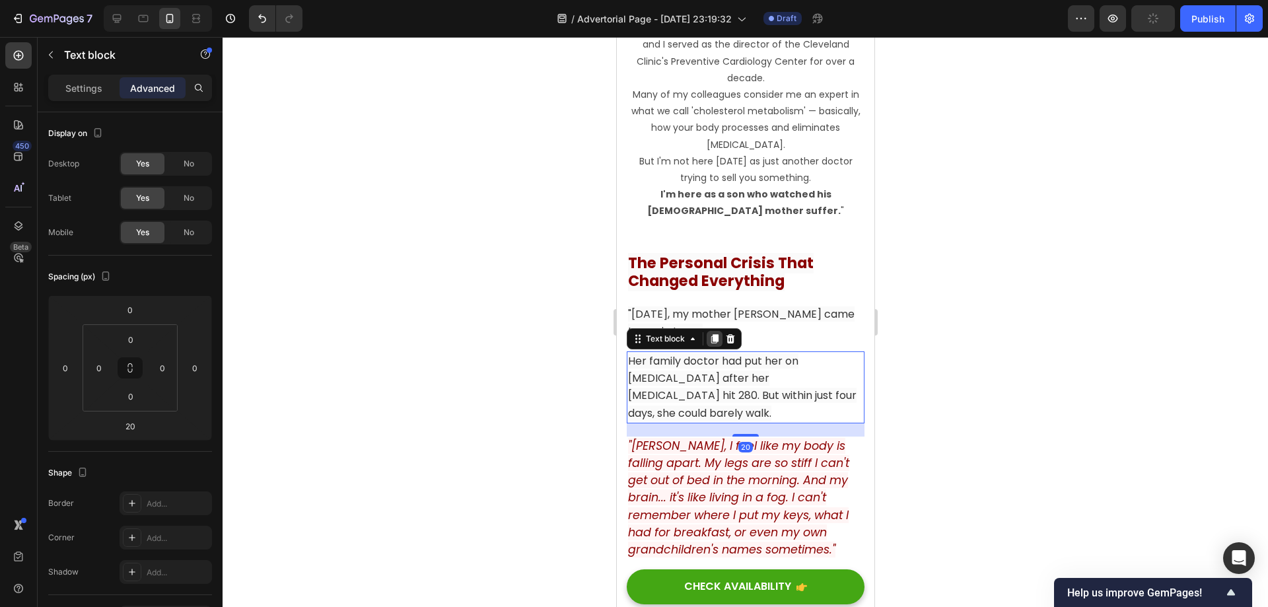
click at [713, 339] on div at bounding box center [714, 339] width 16 height 16
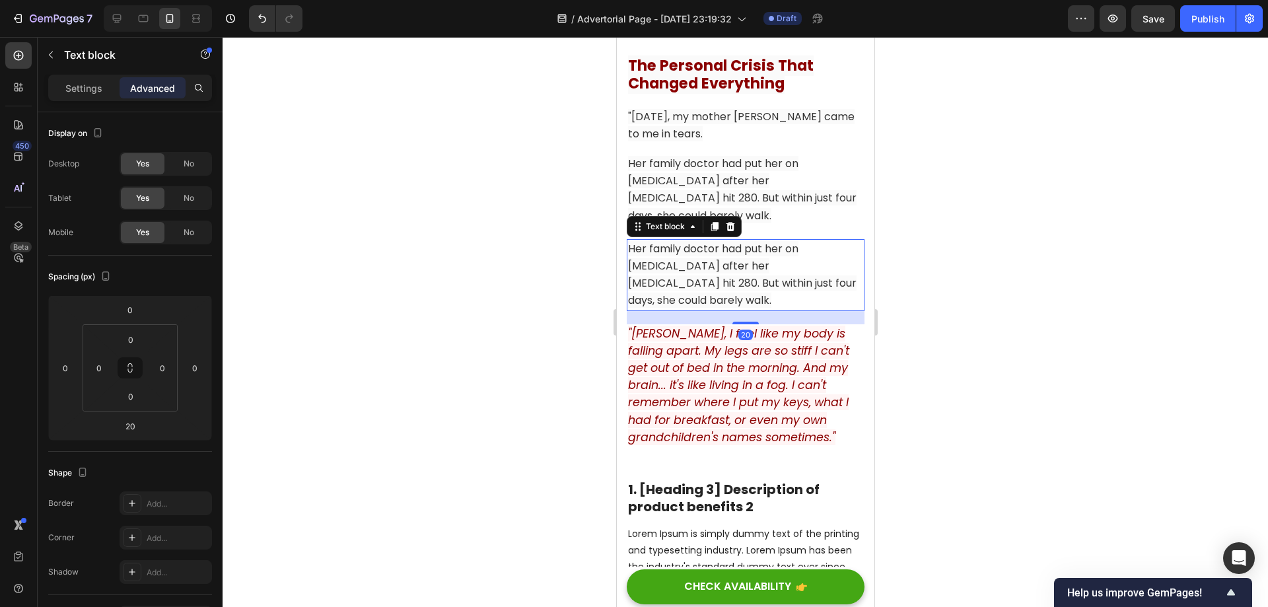
scroll to position [1738, 0]
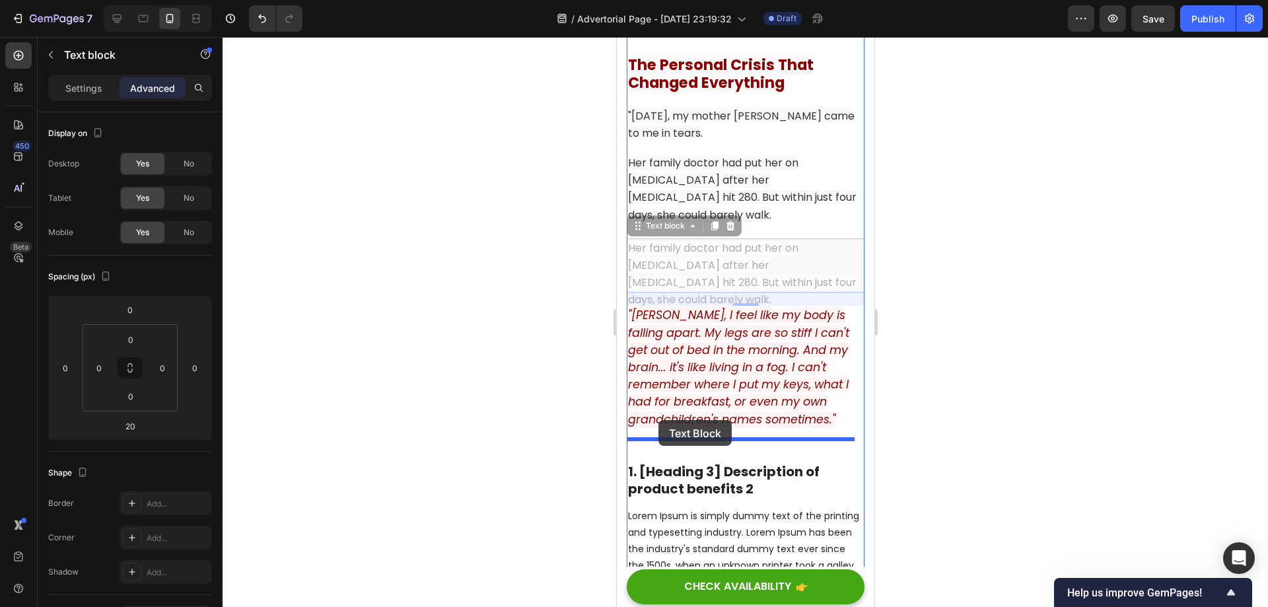
drag, startPoint x: 637, startPoint y: 204, endPoint x: 658, endPoint y: 420, distance: 217.0
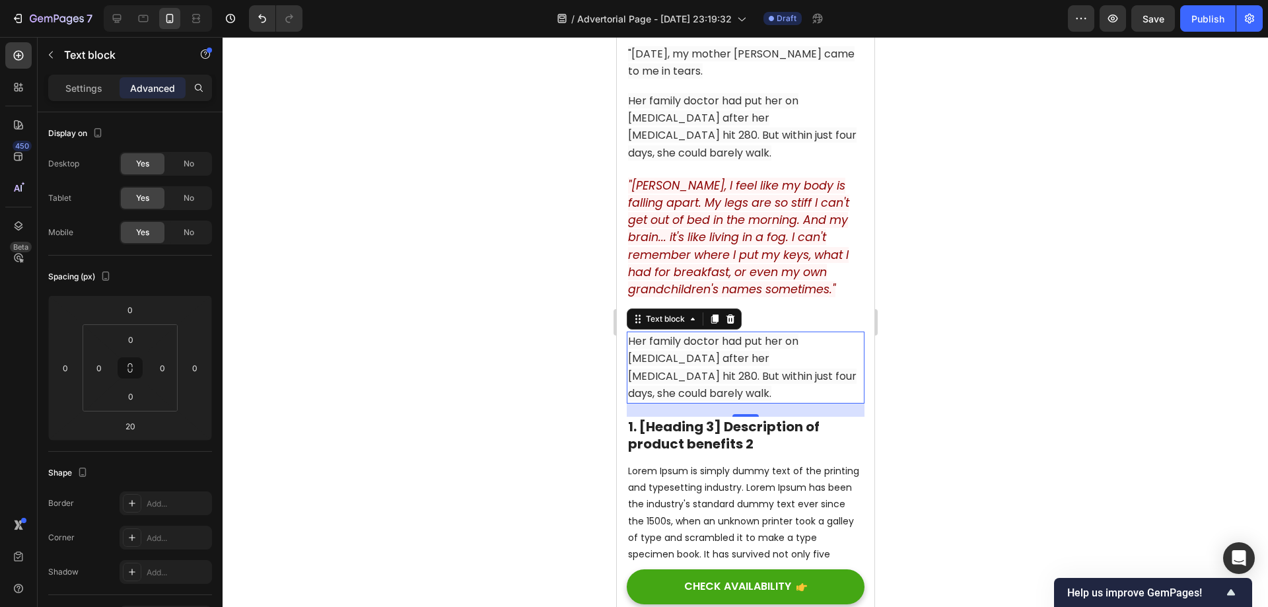
scroll to position [1804, 0]
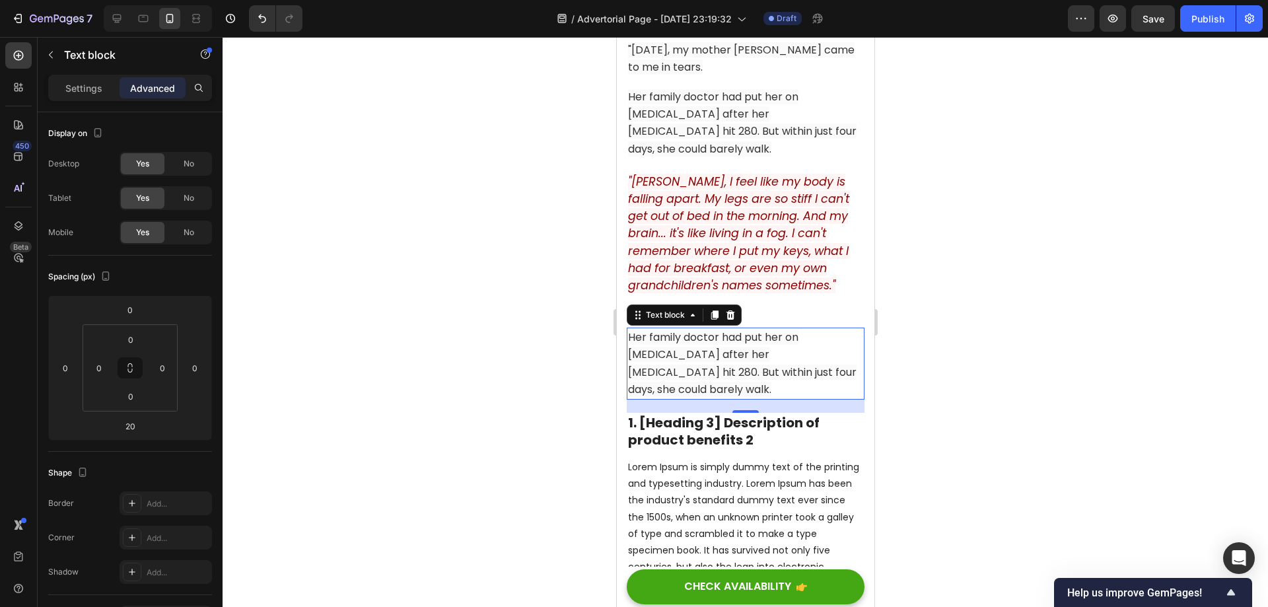
click at [733, 329] on p "Her family doctor had put her on [MEDICAL_DATA] after her [MEDICAL_DATA] hit 28…" at bounding box center [744, 363] width 235 height 69
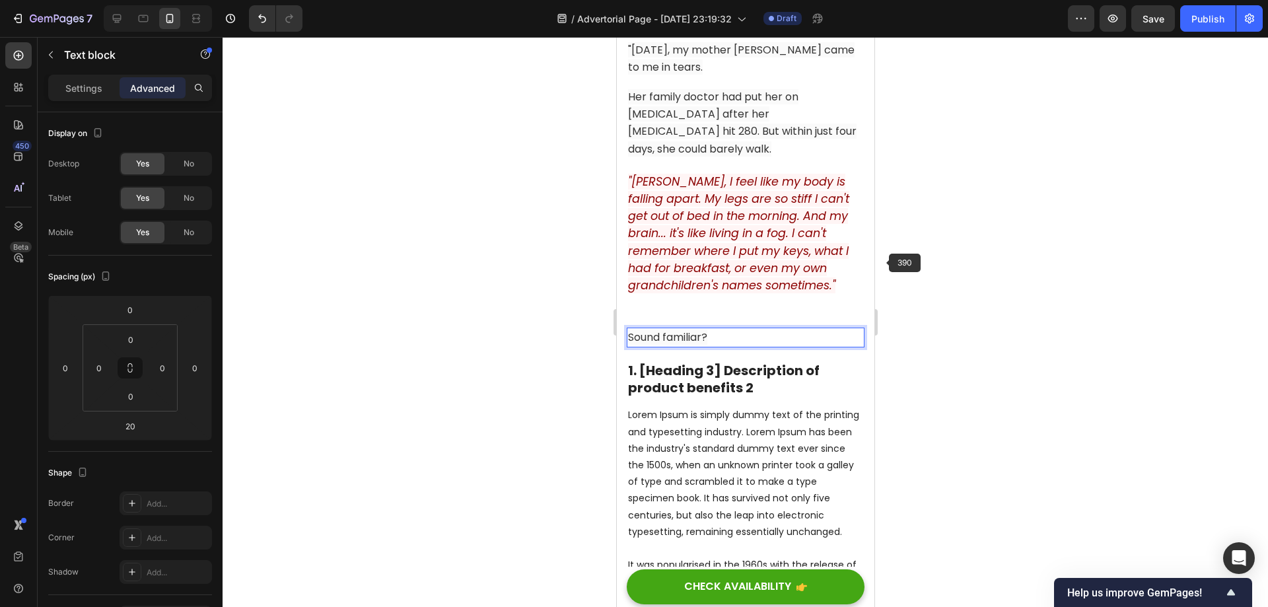
click at [965, 267] on div at bounding box center [745, 322] width 1045 height 570
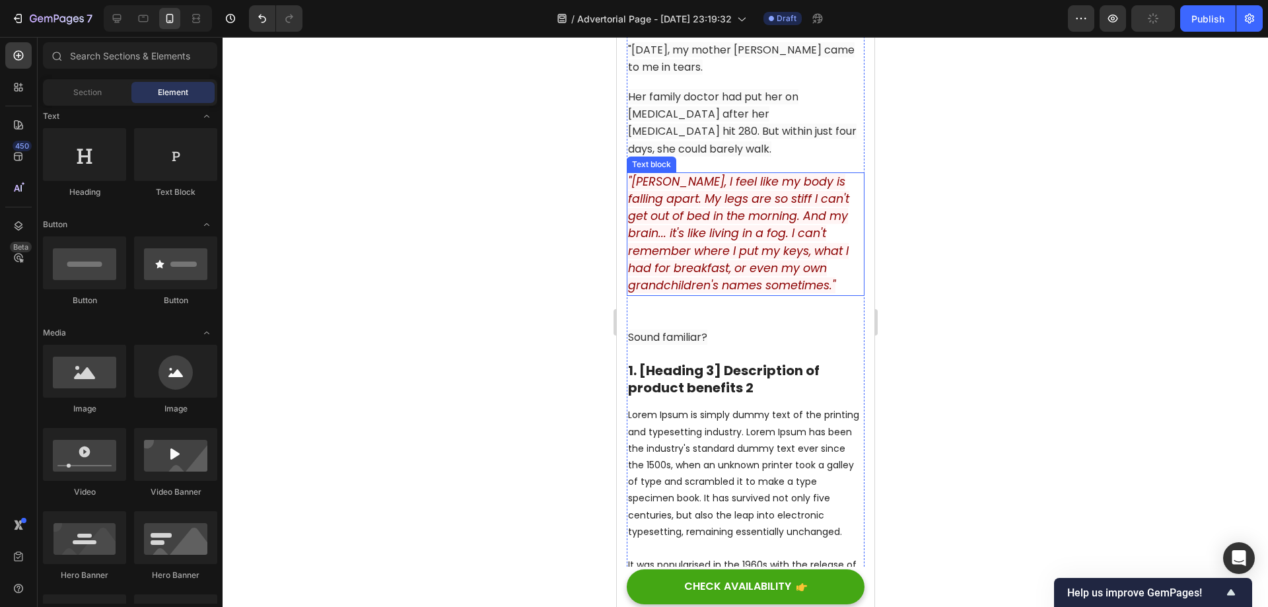
click at [738, 229] on icon ""[PERSON_NAME], I feel like my body is falling apart. My legs are so stiff I ca…" at bounding box center [737, 234] width 221 height 120
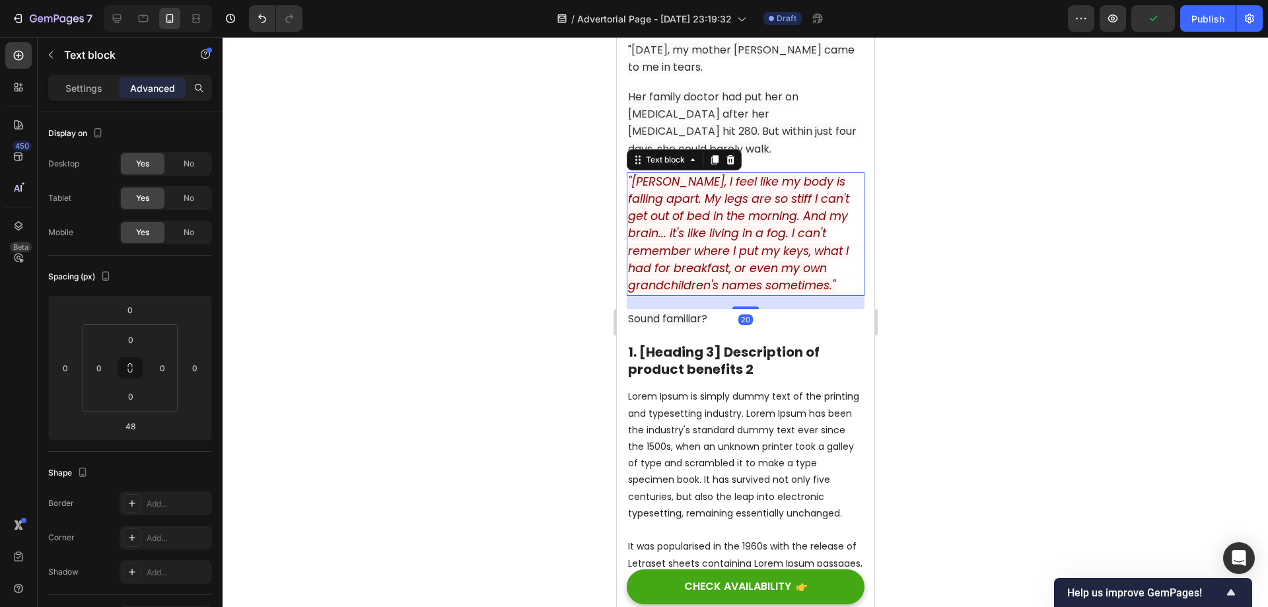
drag, startPoint x: 743, startPoint y: 305, endPoint x: 761, endPoint y: 287, distance: 25.7
click at [761, 296] on div "20" at bounding box center [745, 296] width 238 height 0
type input "20"
click at [978, 277] on div at bounding box center [745, 322] width 1045 height 570
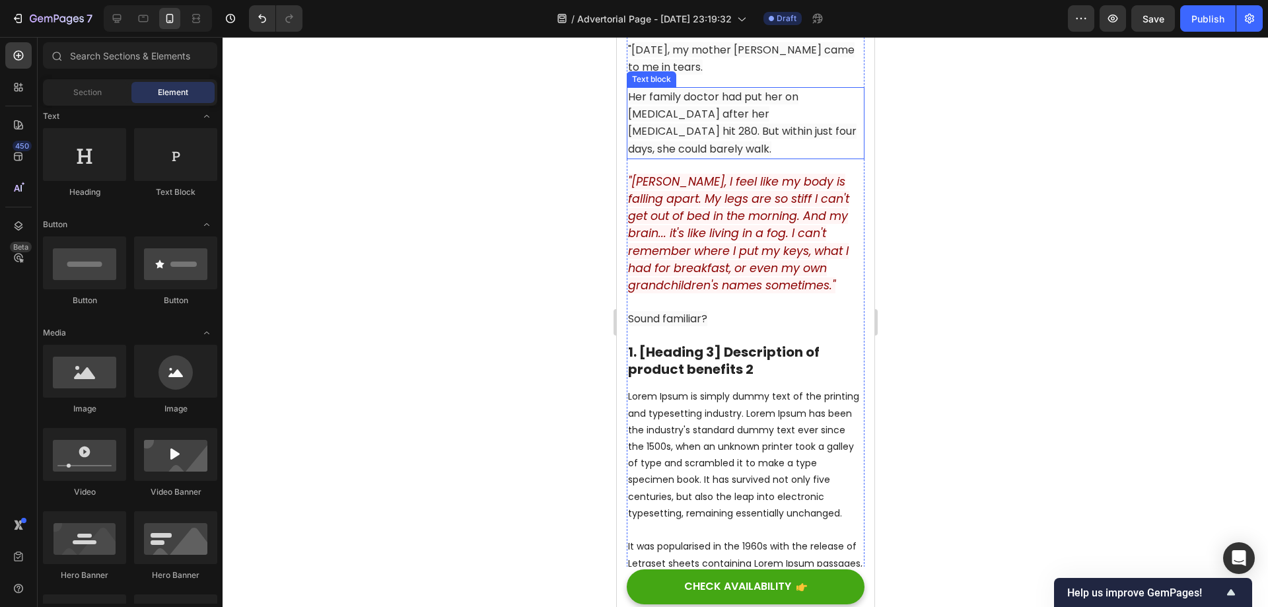
click at [746, 110] on span "Her family doctor had put her on [MEDICAL_DATA] after her [MEDICAL_DATA] hit 28…" at bounding box center [741, 122] width 228 height 67
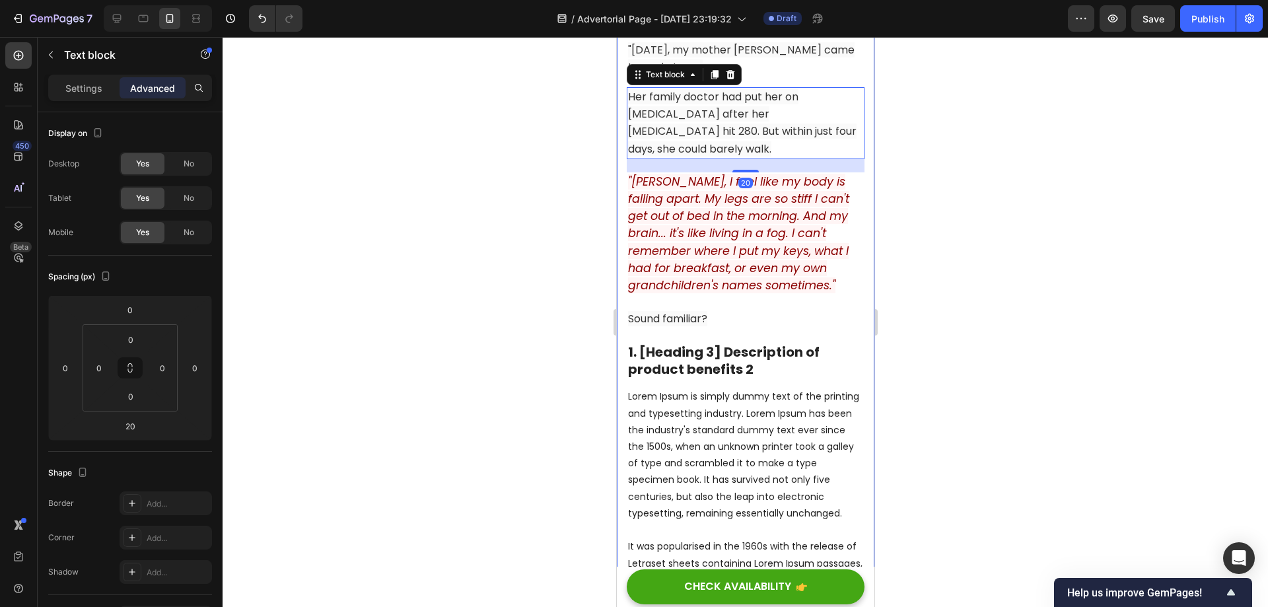
click at [1011, 197] on div at bounding box center [745, 322] width 1045 height 570
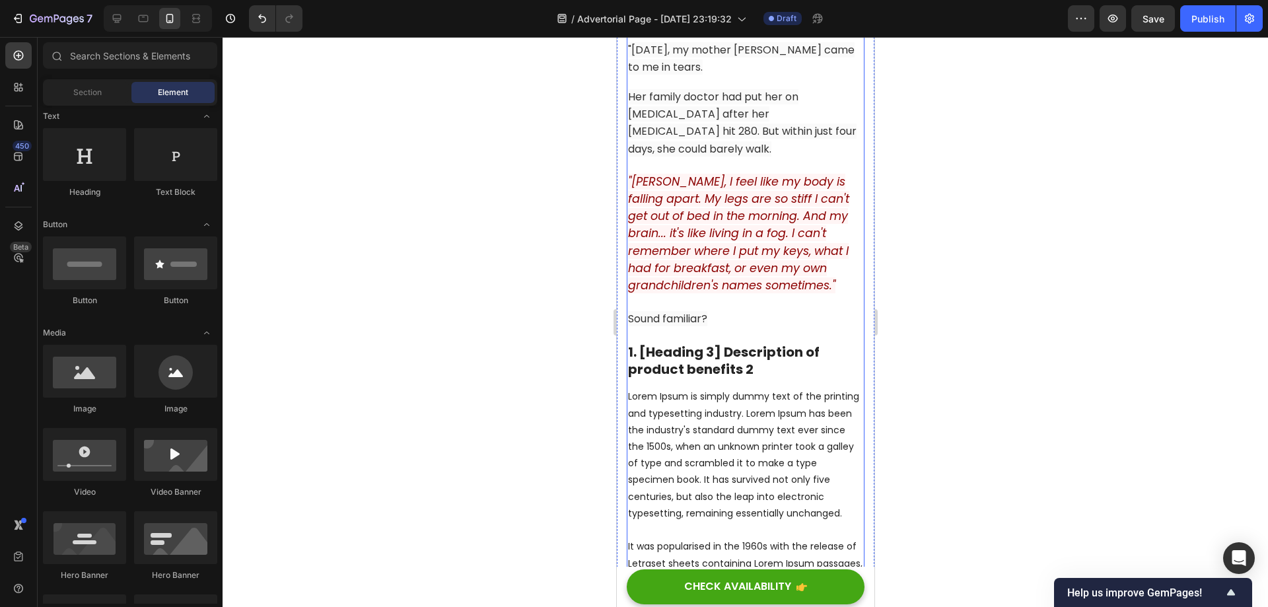
click at [792, 310] on p "Sound familiar?" at bounding box center [744, 318] width 235 height 17
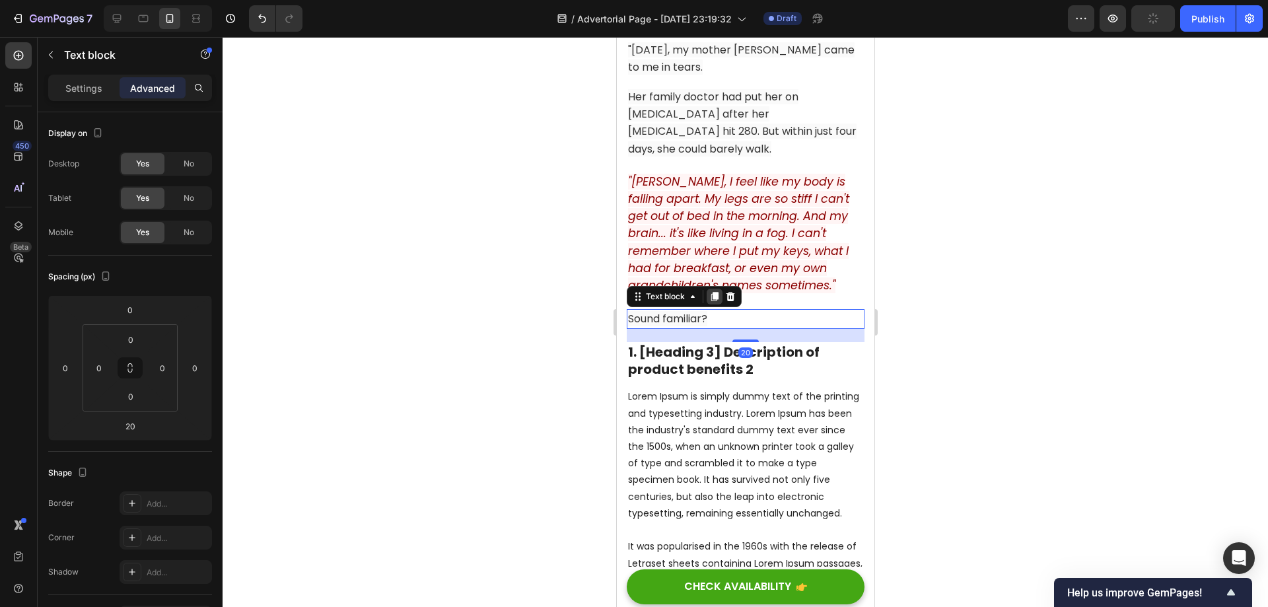
click at [711, 291] on icon at bounding box center [714, 296] width 11 height 11
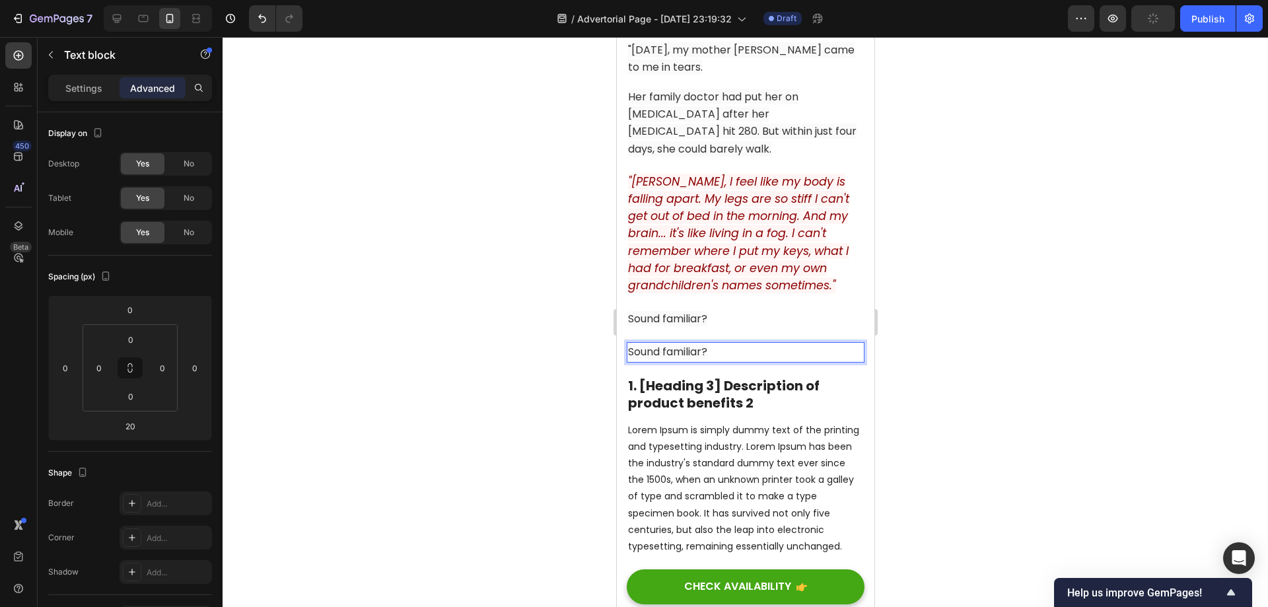
click at [730, 343] on p "Sound familiar?" at bounding box center [744, 351] width 235 height 17
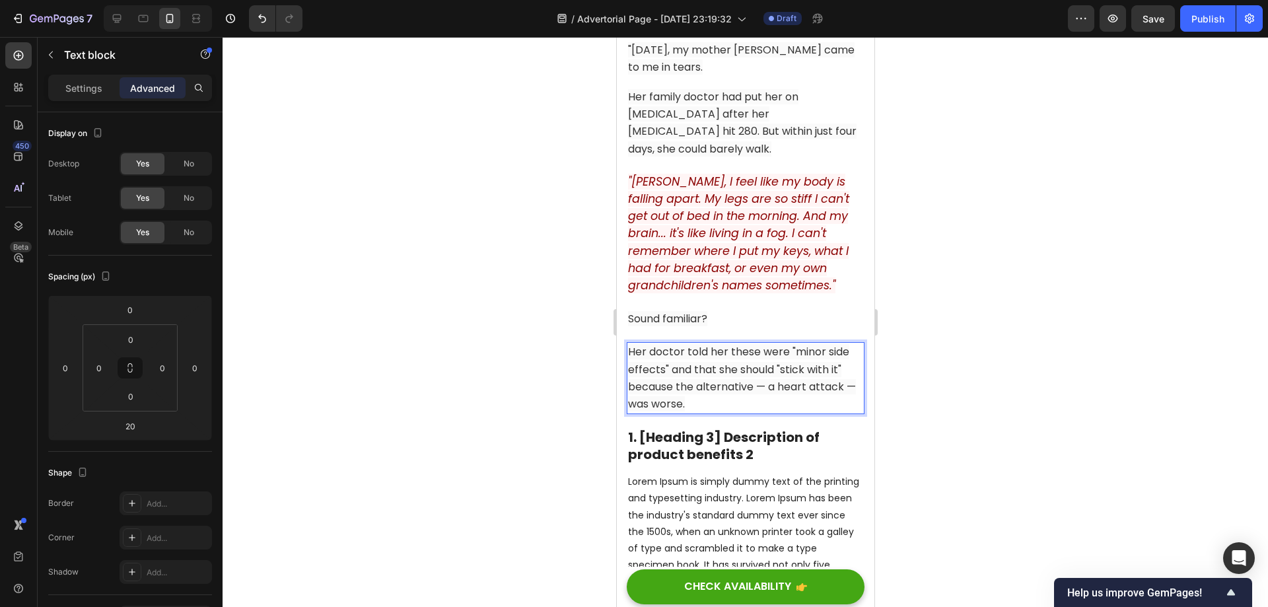
click at [779, 344] on span "Her doctor told her these were "minor side effects" and that she should "stick …" at bounding box center [741, 377] width 228 height 67
click at [719, 365] on span "Her doctor told her these were "minor side effects" and that she should "stick …" at bounding box center [741, 377] width 228 height 67
click at [726, 373] on p "Her doctor told her these were "minor side effects" and that she should "stick …" at bounding box center [744, 377] width 235 height 69
click at [961, 343] on div at bounding box center [745, 322] width 1045 height 570
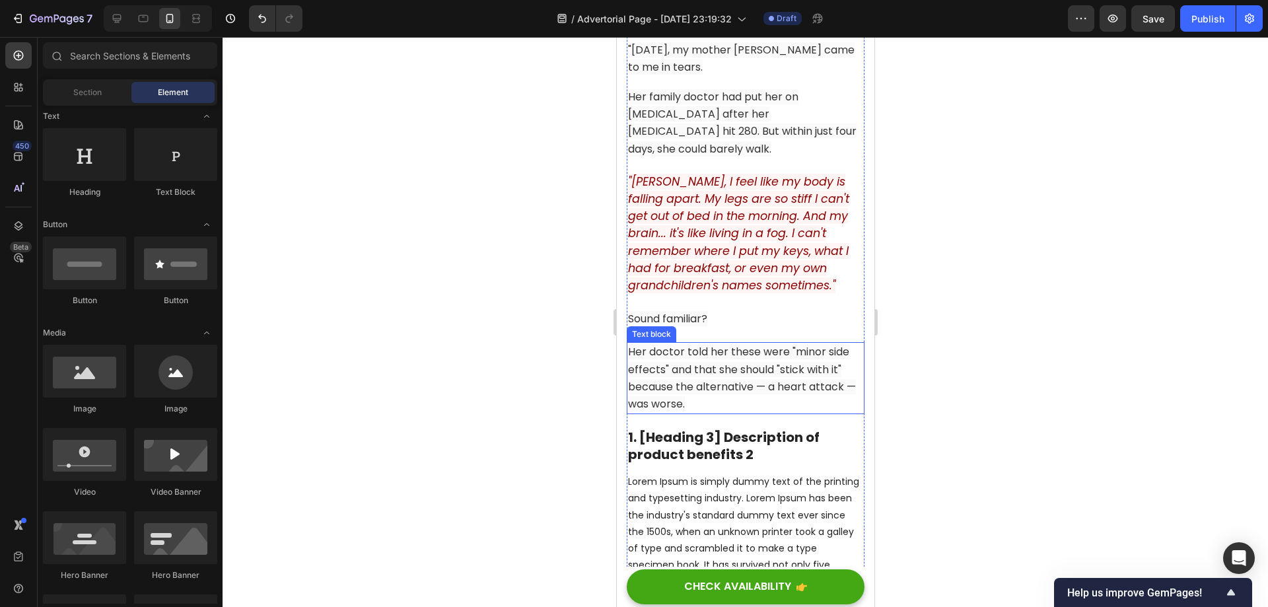
click at [794, 354] on span "Her doctor told her these were "minor side effects" and that she should "stick …" at bounding box center [741, 377] width 228 height 67
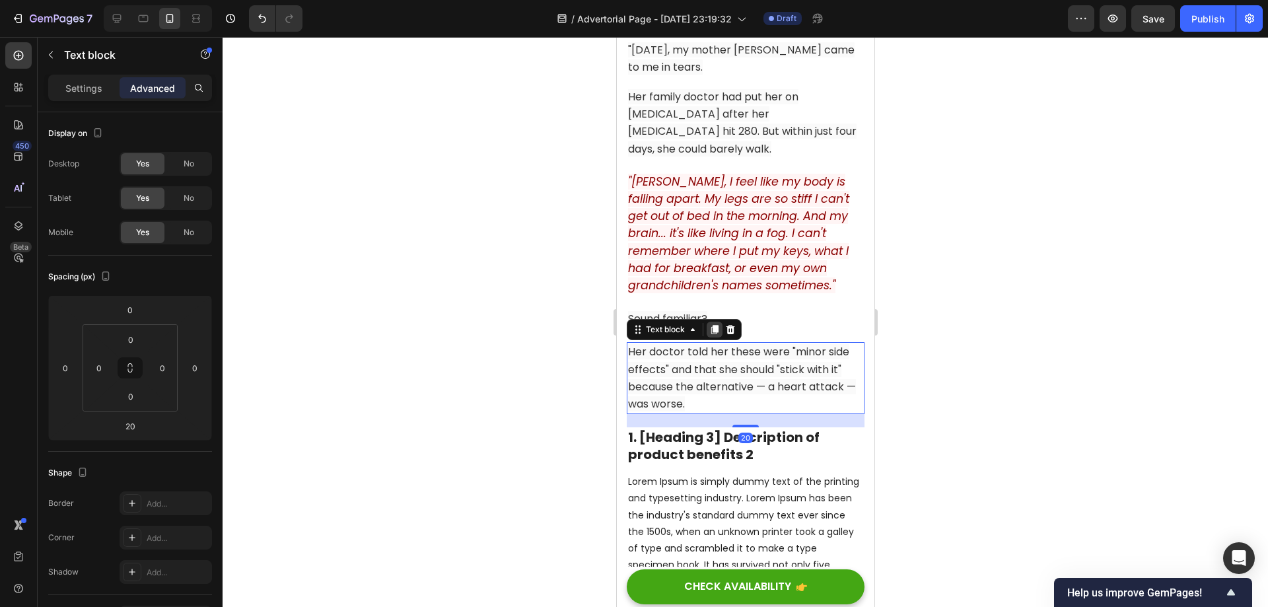
click at [711, 324] on icon at bounding box center [714, 329] width 11 height 11
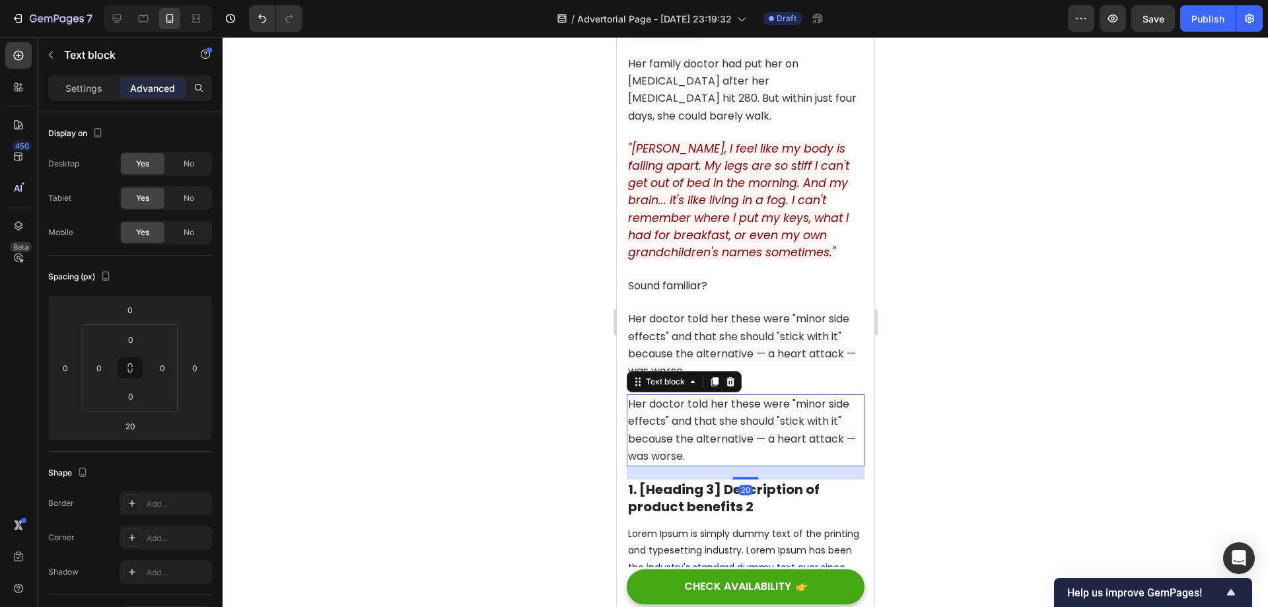
scroll to position [1936, 0]
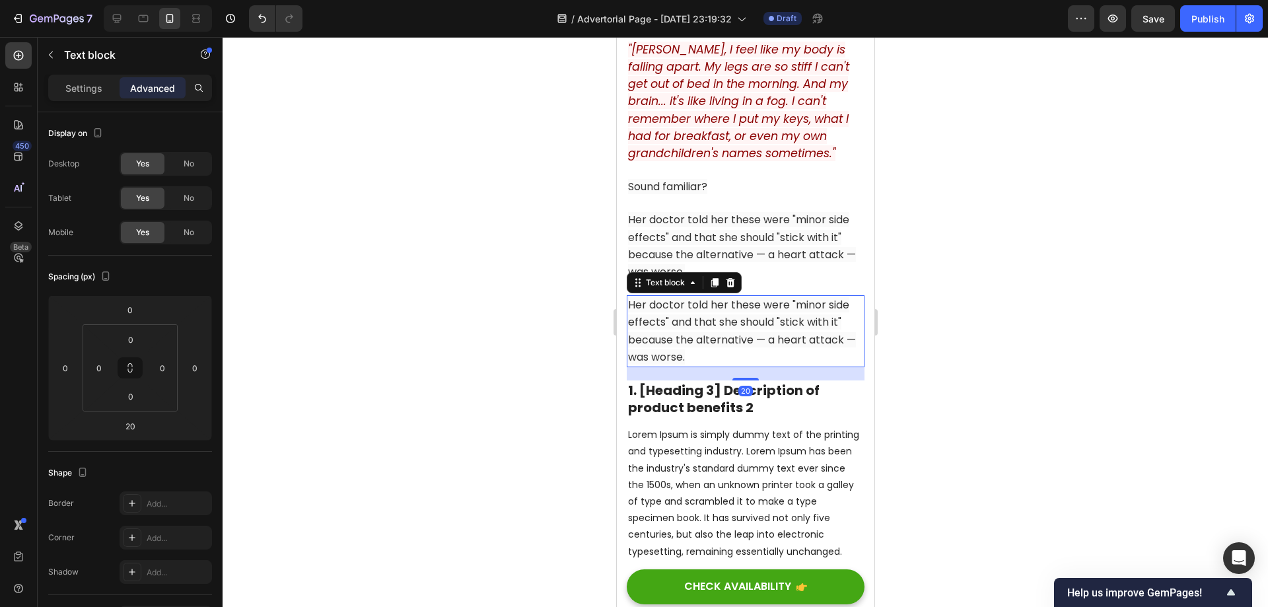
click at [730, 312] on span "Her doctor told her these were "minor side effects" and that she should "stick …" at bounding box center [741, 330] width 228 height 67
click at [1029, 362] on div at bounding box center [745, 322] width 1045 height 570
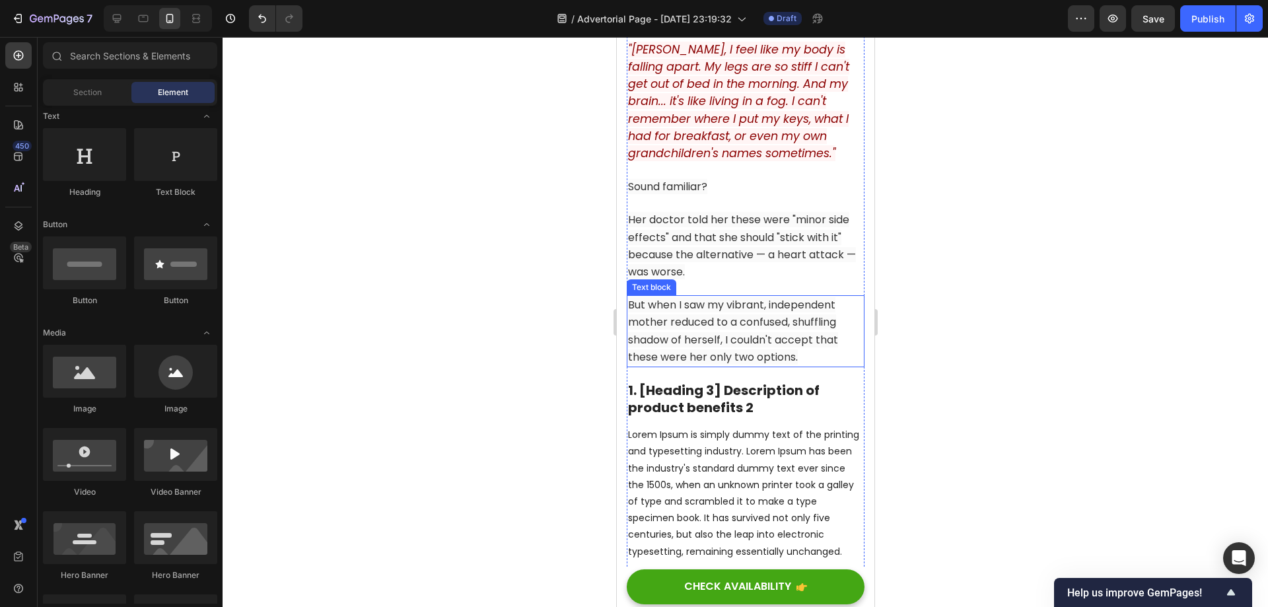
click at [755, 309] on p "But when I saw my vibrant, independent mother reduced to a confused, shuffling …" at bounding box center [744, 330] width 235 height 69
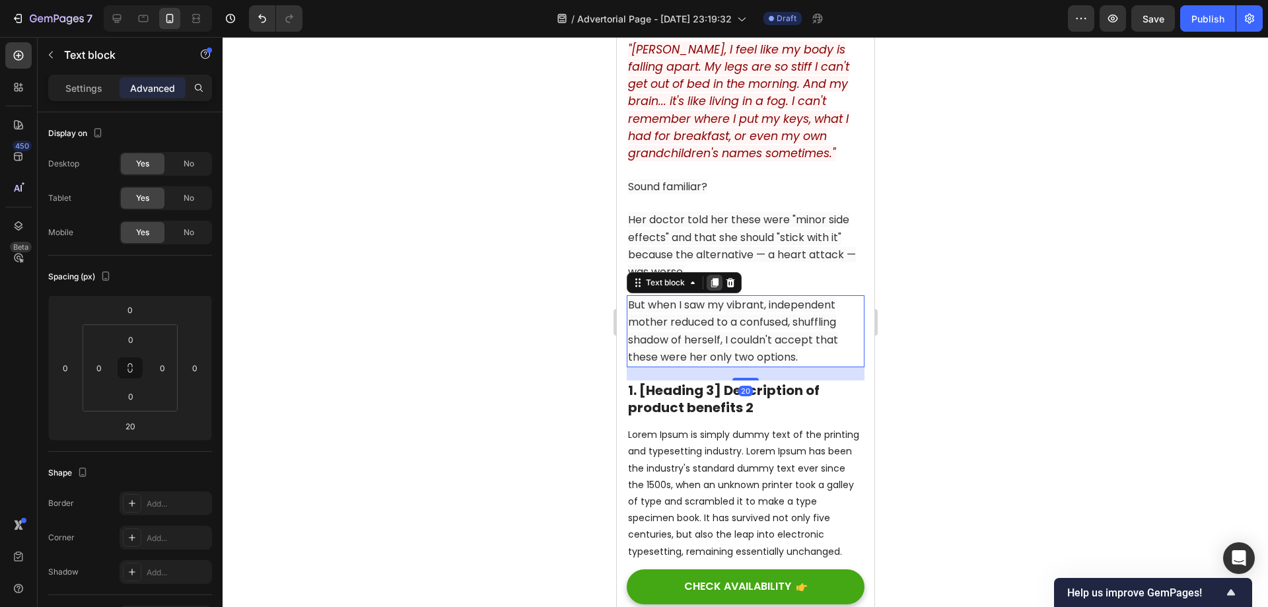
click at [709, 277] on icon at bounding box center [714, 282] width 11 height 11
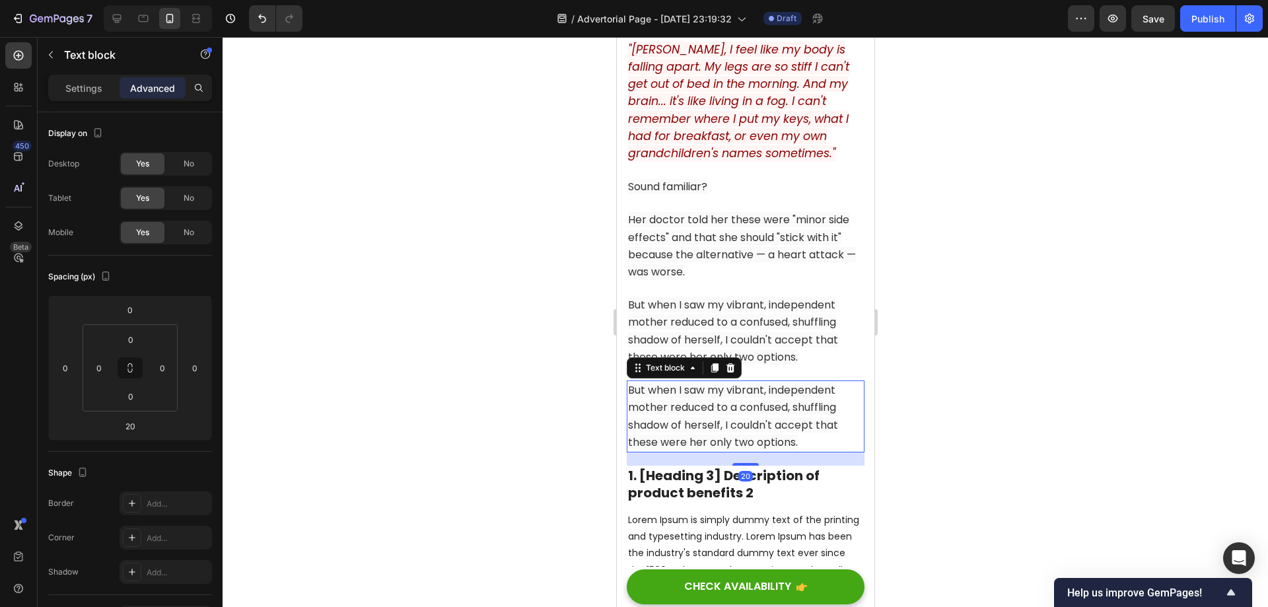
click at [742, 382] on p "But when I saw my vibrant, independent mother reduced to a confused, shuffling …" at bounding box center [744, 416] width 235 height 69
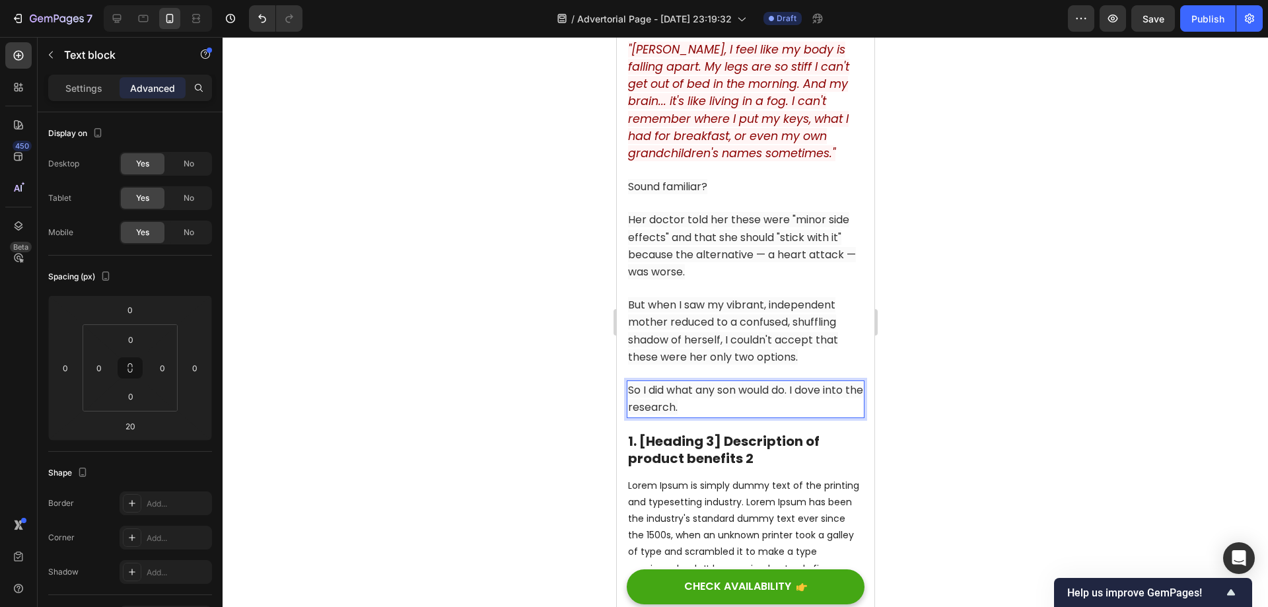
click at [948, 408] on div at bounding box center [745, 322] width 1045 height 570
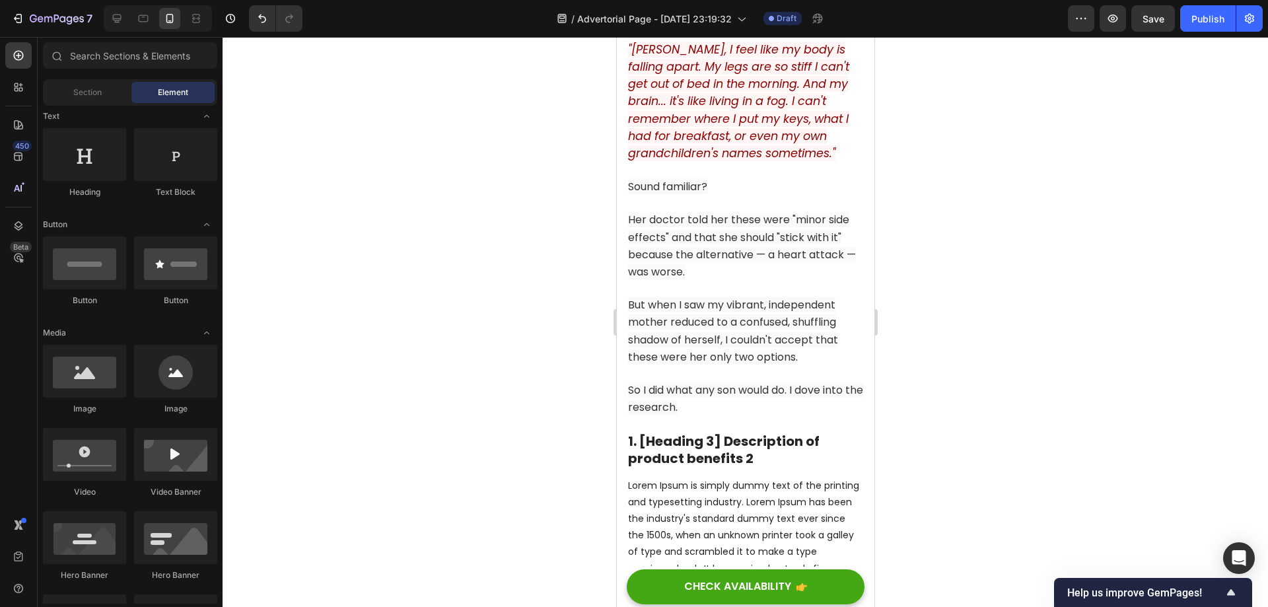
click at [786, 382] on span "So I did what any son would do. I dove into the research." at bounding box center [744, 398] width 235 height 32
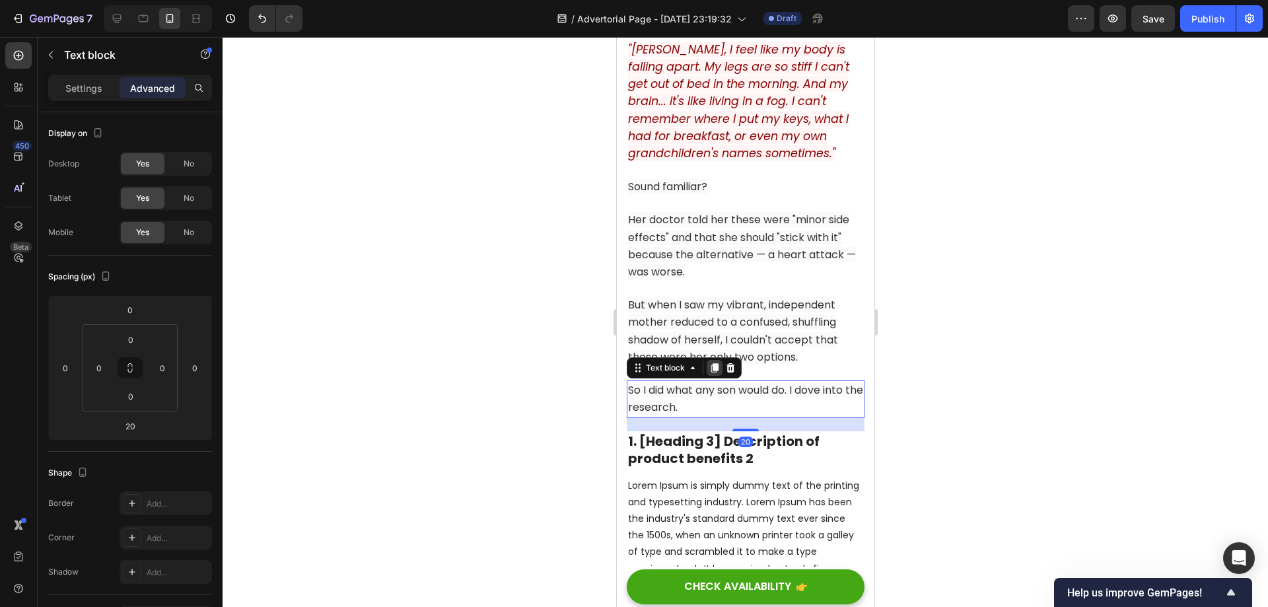
click at [718, 363] on icon at bounding box center [714, 368] width 11 height 11
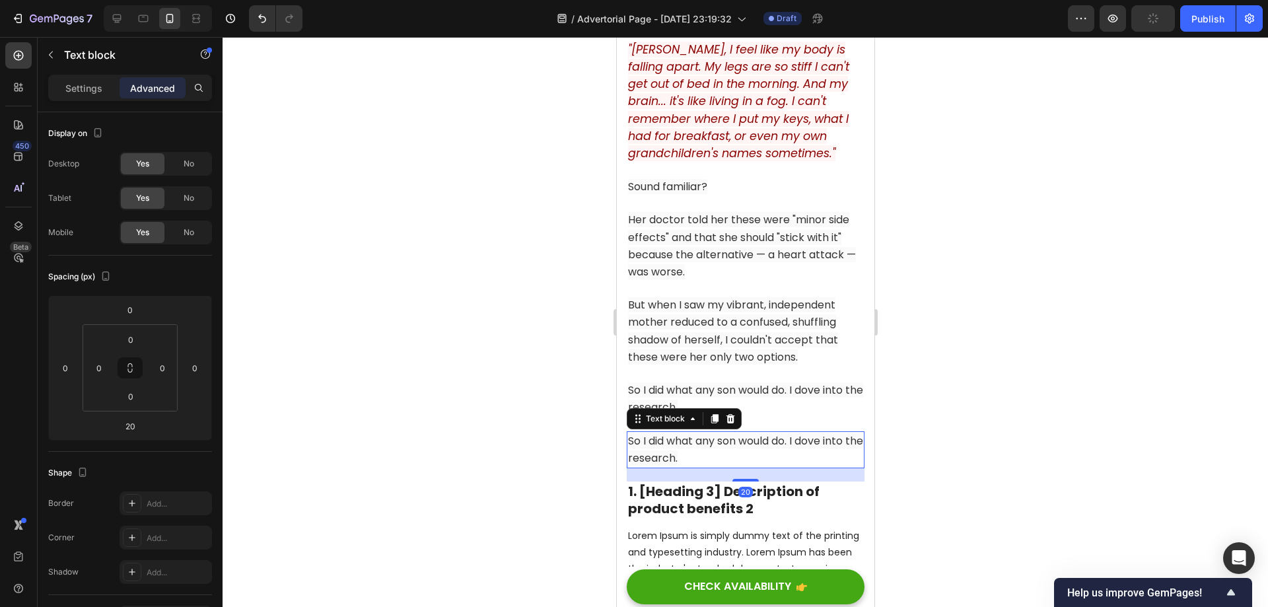
click at [736, 433] on span "So I did what any son would do. I dove into the research." at bounding box center [744, 449] width 235 height 32
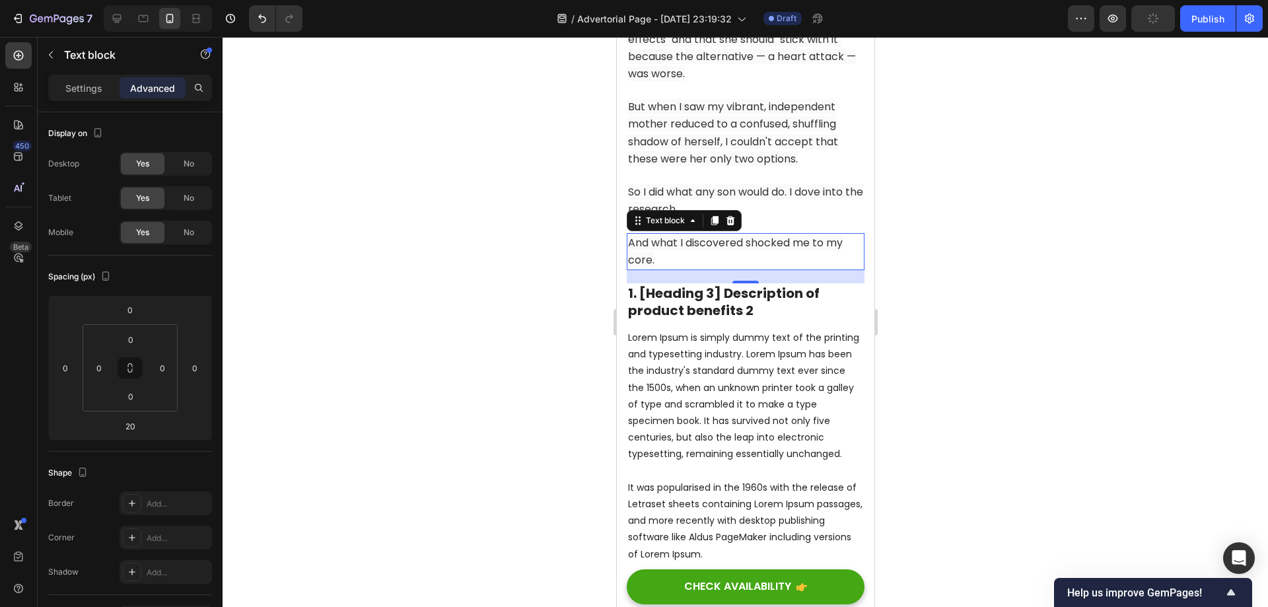
click at [996, 340] on div at bounding box center [745, 322] width 1045 height 570
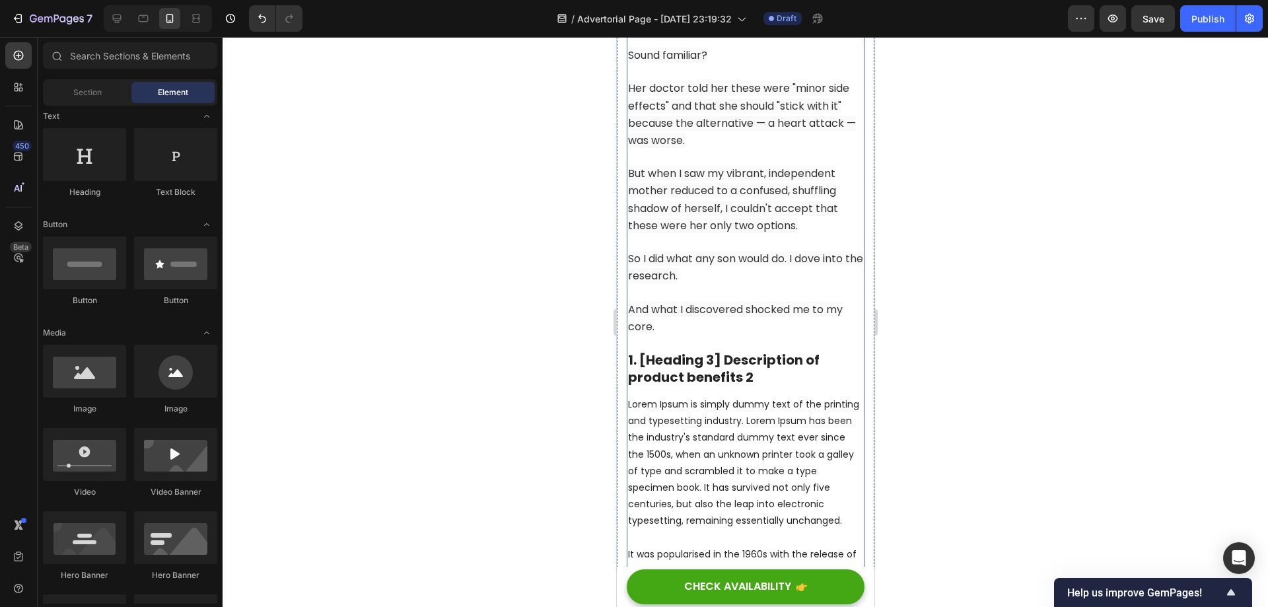
scroll to position [2068, 0]
click at [688, 351] on p "1. [Heading 3] Description of product benefits 2" at bounding box center [744, 368] width 235 height 34
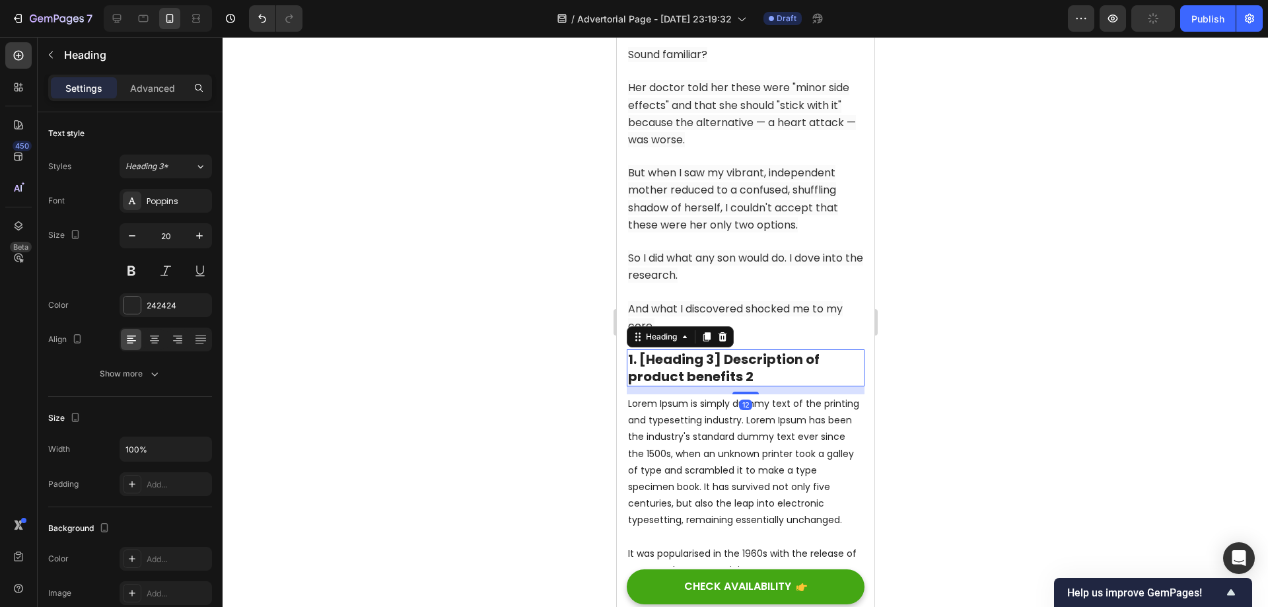
click at [759, 351] on p "1. [Heading 3] Description of product benefits 2" at bounding box center [744, 368] width 235 height 34
click at [965, 365] on div at bounding box center [745, 322] width 1045 height 570
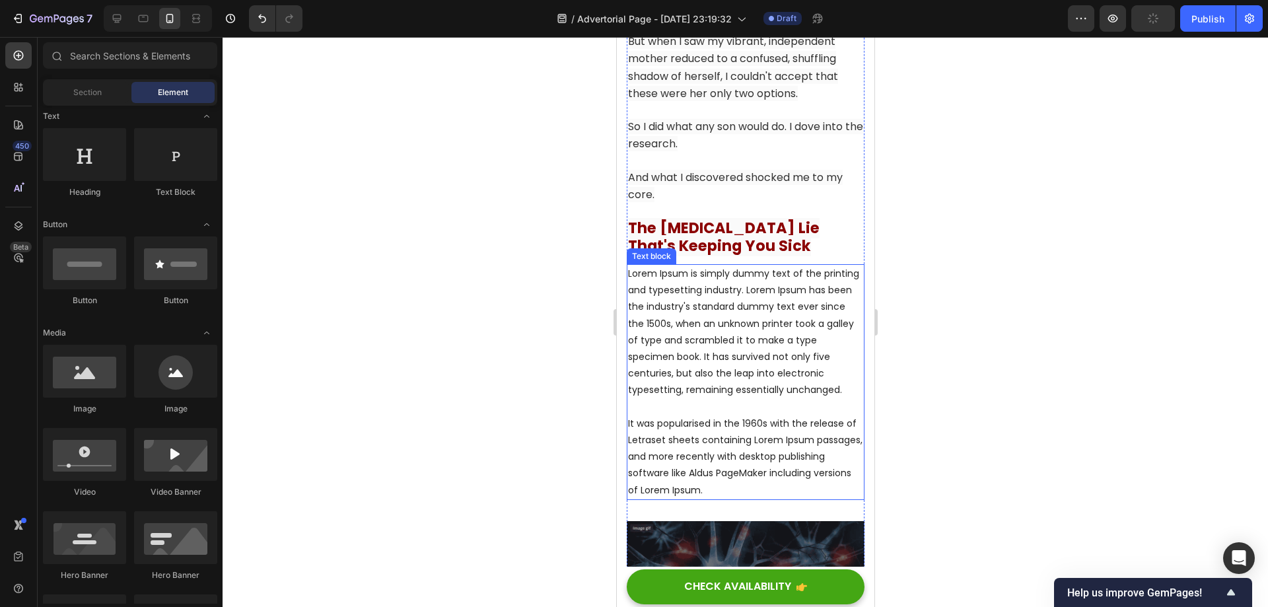
scroll to position [2200, 0]
click at [710, 168] on p "And what I discovered shocked me to my core." at bounding box center [744, 185] width 235 height 34
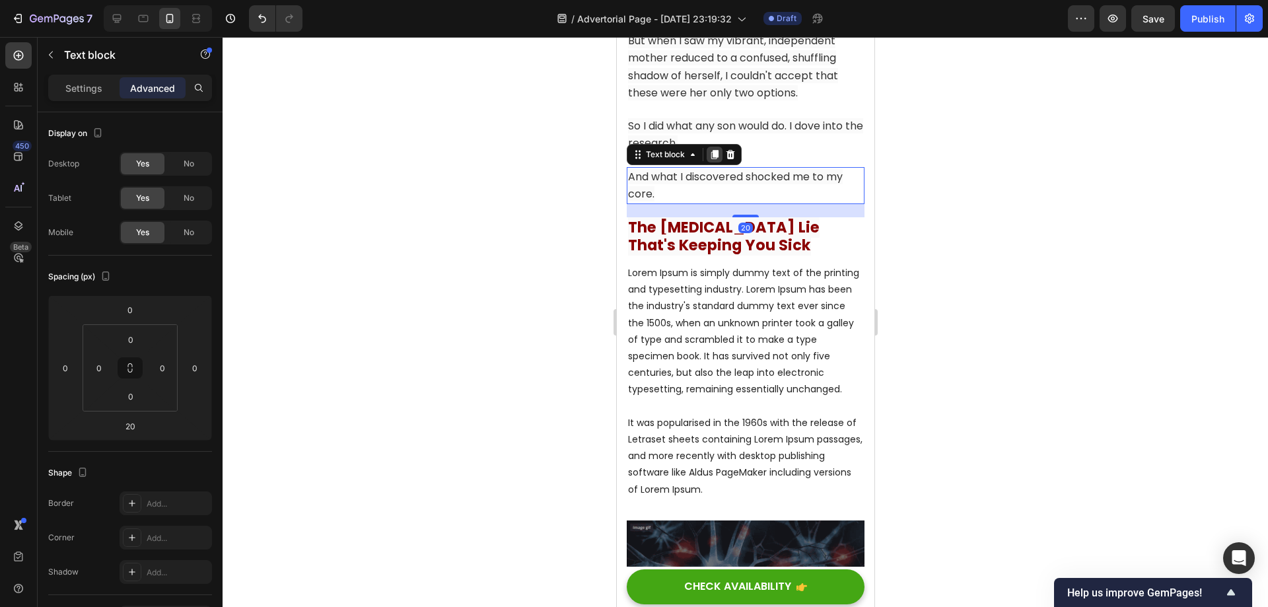
click at [711, 150] on icon at bounding box center [714, 154] width 7 height 9
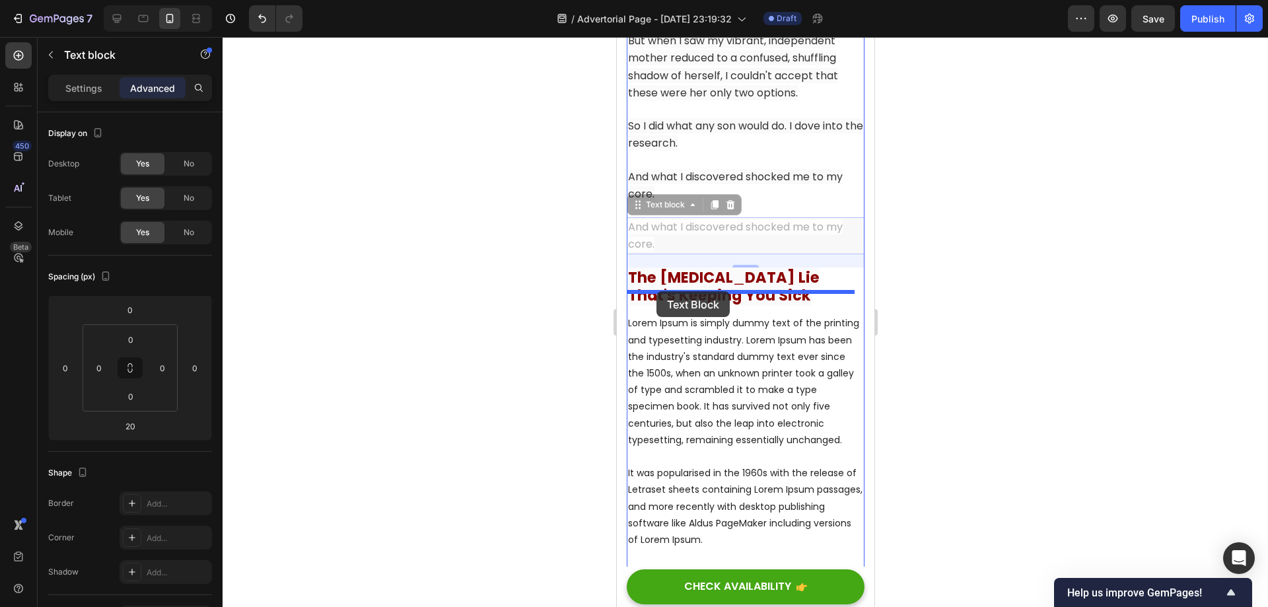
drag, startPoint x: 637, startPoint y: 184, endPoint x: 656, endPoint y: 291, distance: 109.2
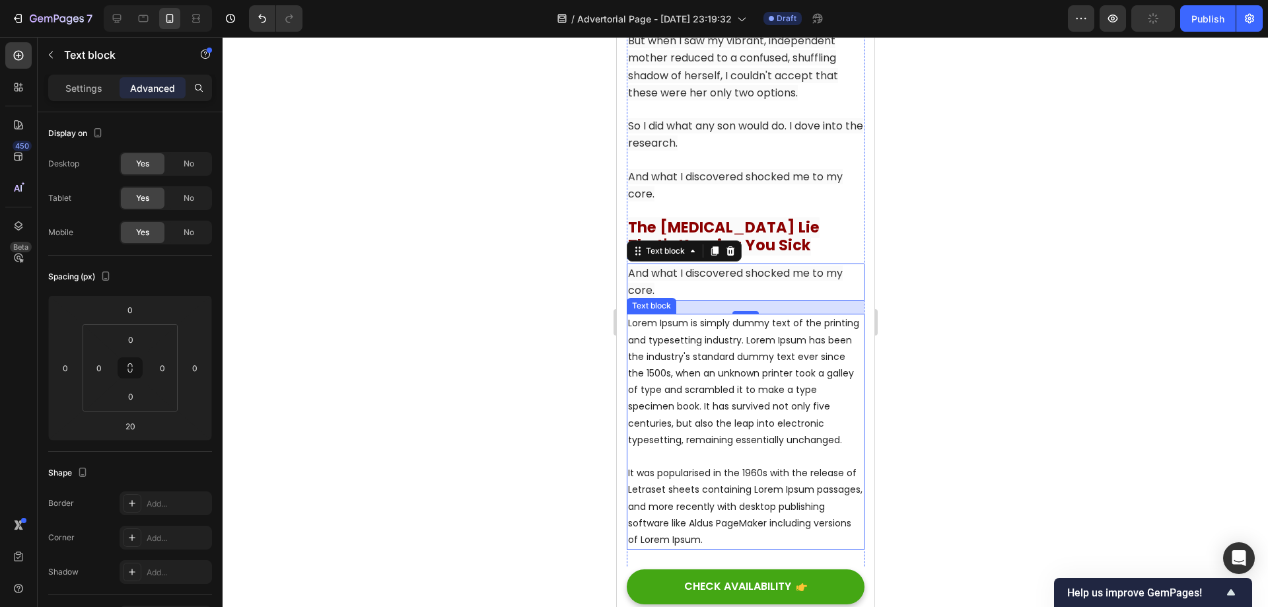
click at [742, 359] on p "Lorem Ipsum is simply dummy text of the printing and typesetting industry. Lore…" at bounding box center [744, 431] width 235 height 233
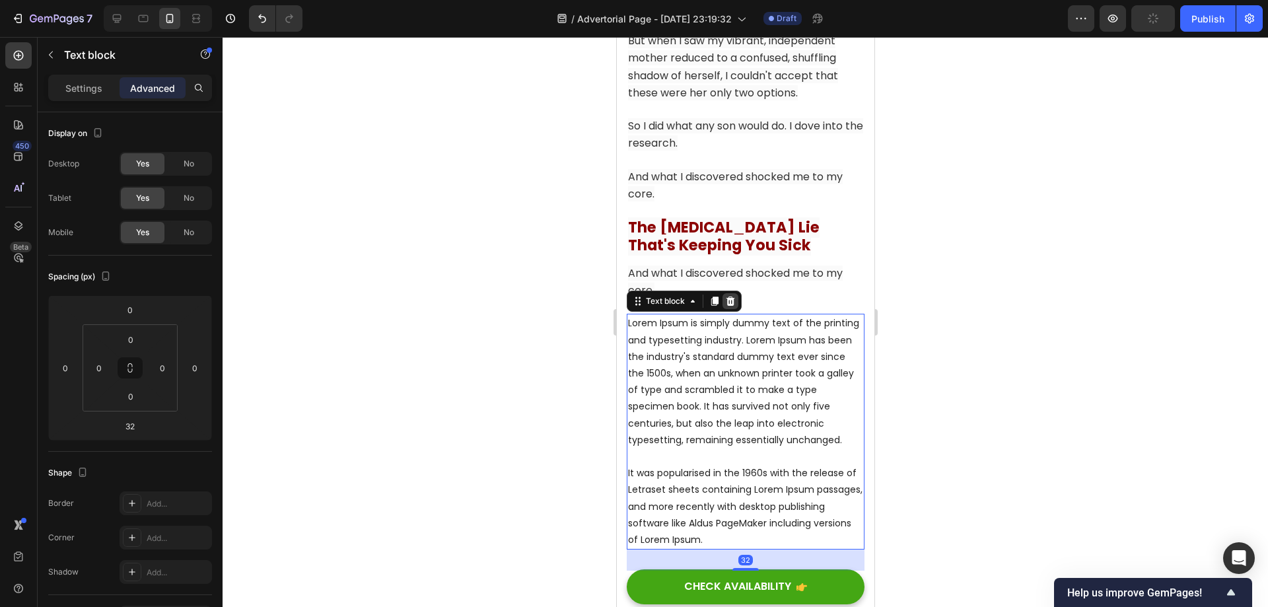
click at [726, 296] on icon at bounding box center [729, 301] width 11 height 11
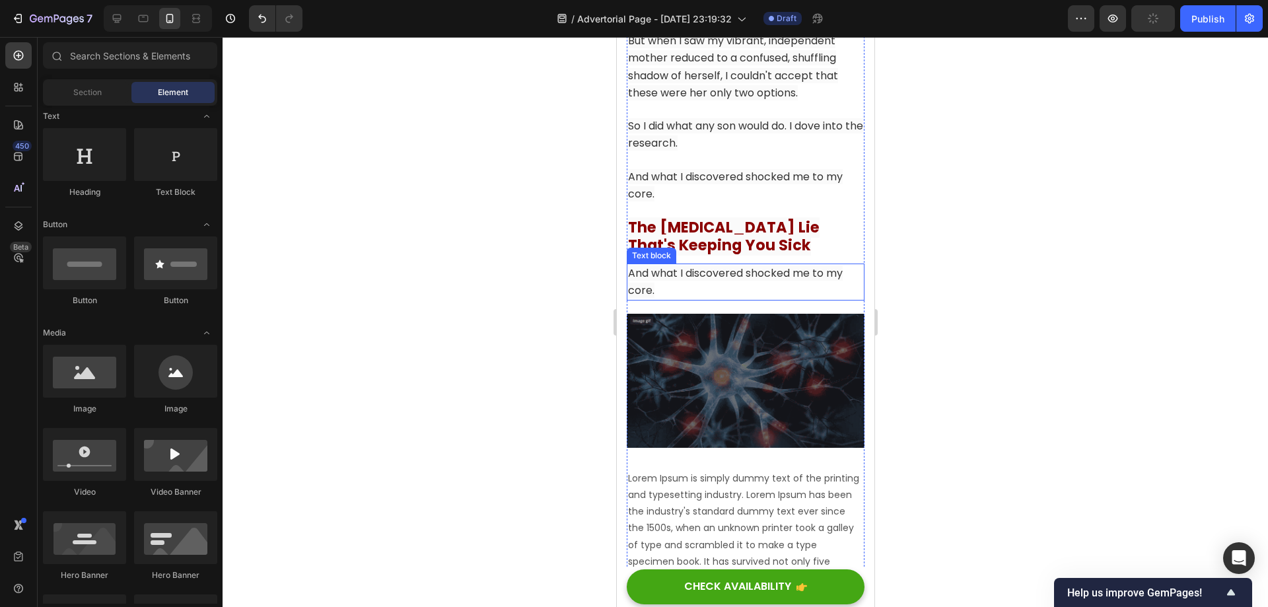
click at [749, 265] on span "And what I discovered shocked me to my core." at bounding box center [734, 281] width 215 height 32
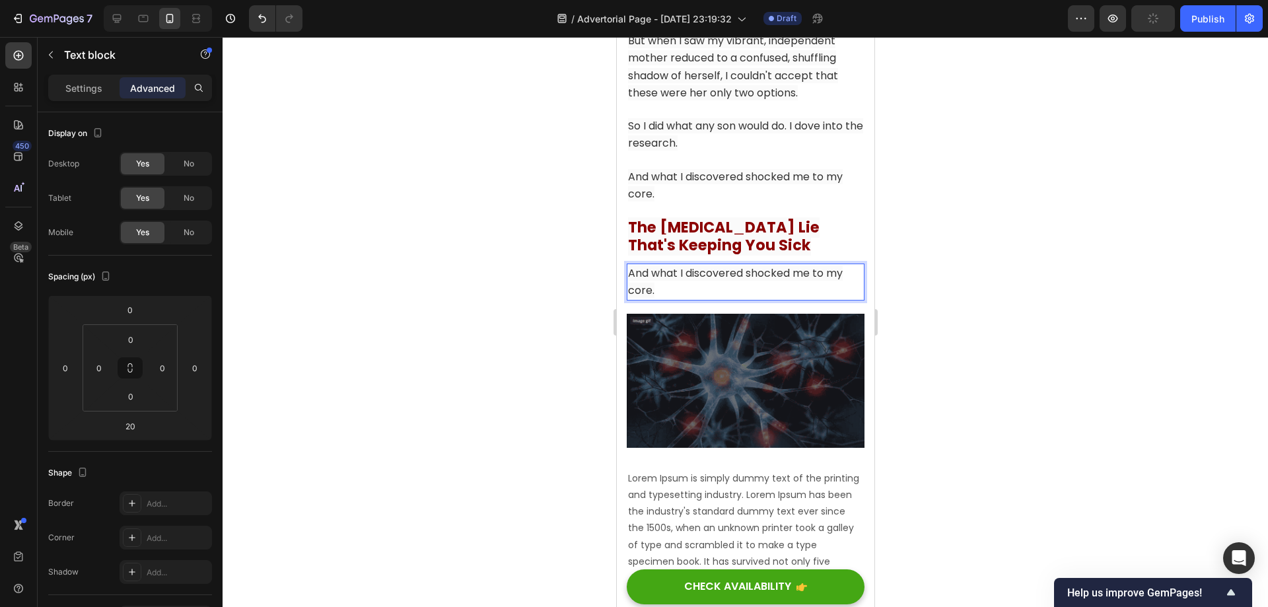
click at [779, 265] on span "And what I discovered shocked me to my core." at bounding box center [734, 281] width 215 height 32
click at [991, 312] on div at bounding box center [745, 322] width 1045 height 570
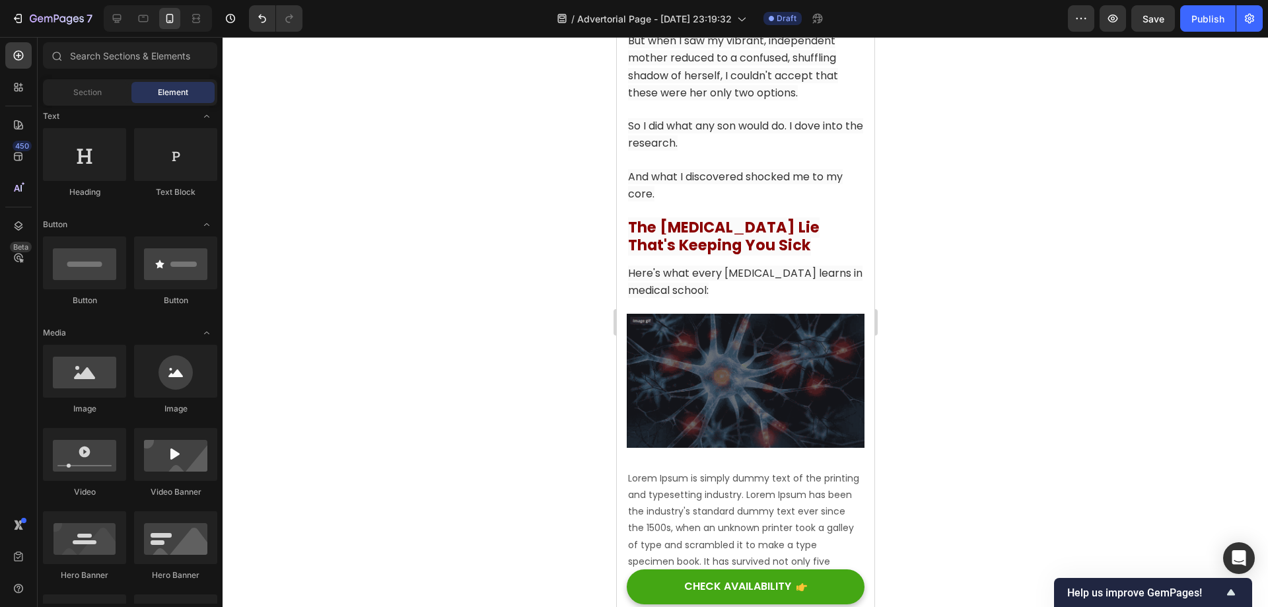
click at [767, 265] on span "Here's what every [MEDICAL_DATA] learns in medical school:" at bounding box center [744, 281] width 234 height 32
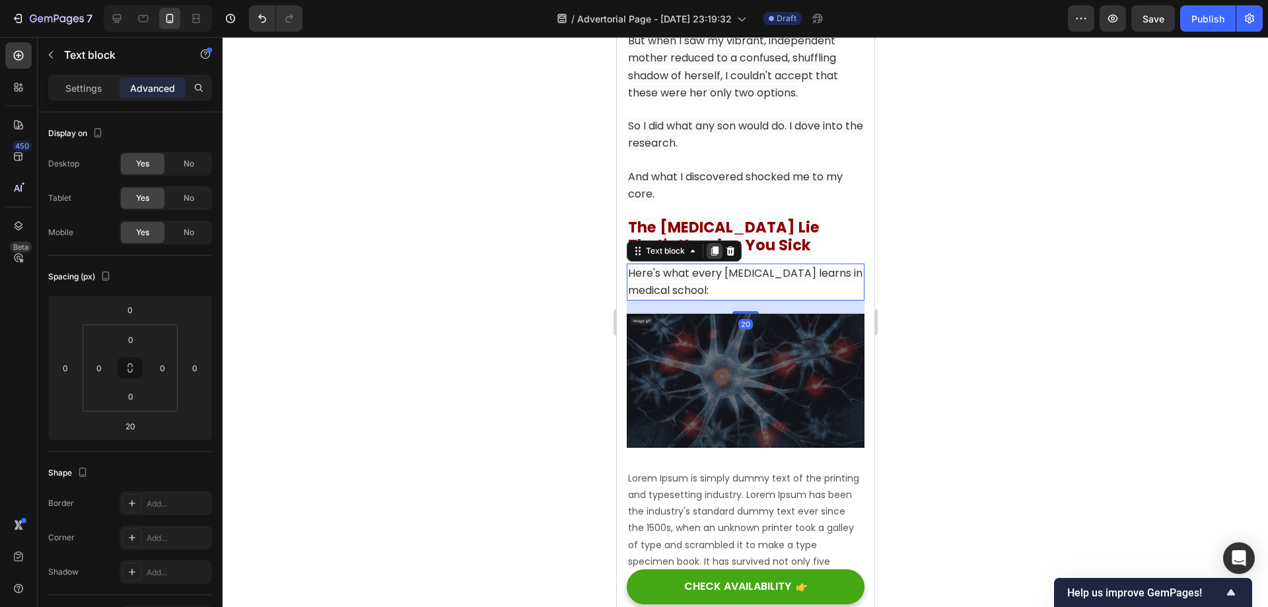
click at [713, 246] on icon at bounding box center [714, 251] width 11 height 11
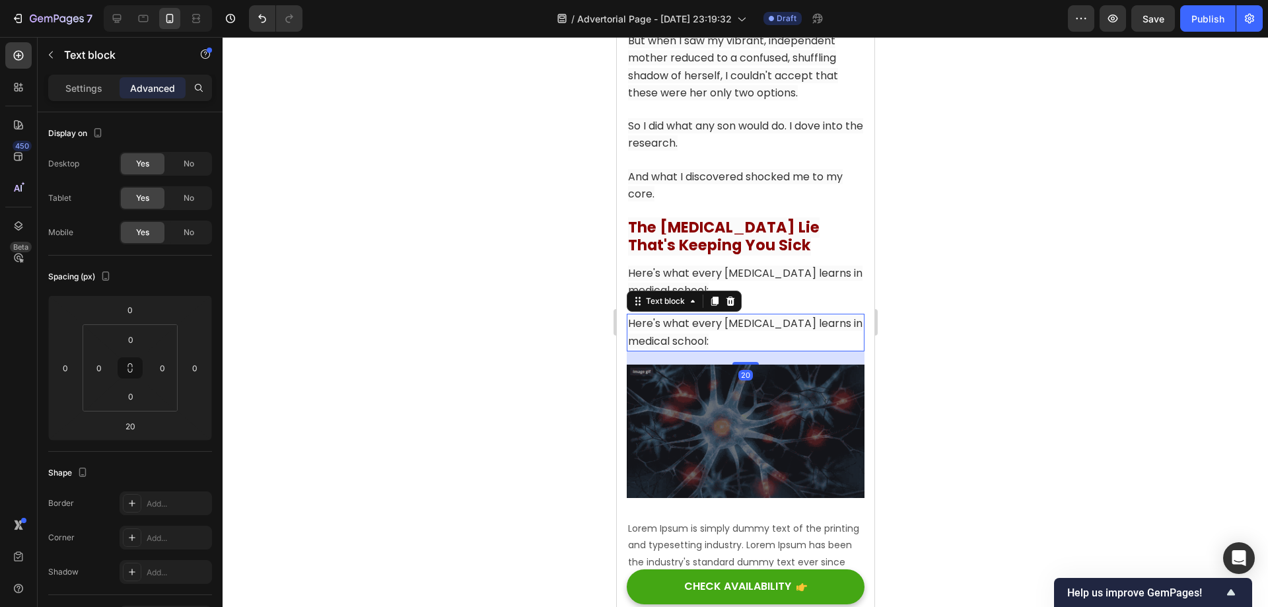
click at [765, 316] on span "Here's what every [MEDICAL_DATA] learns in medical school:" at bounding box center [744, 332] width 234 height 32
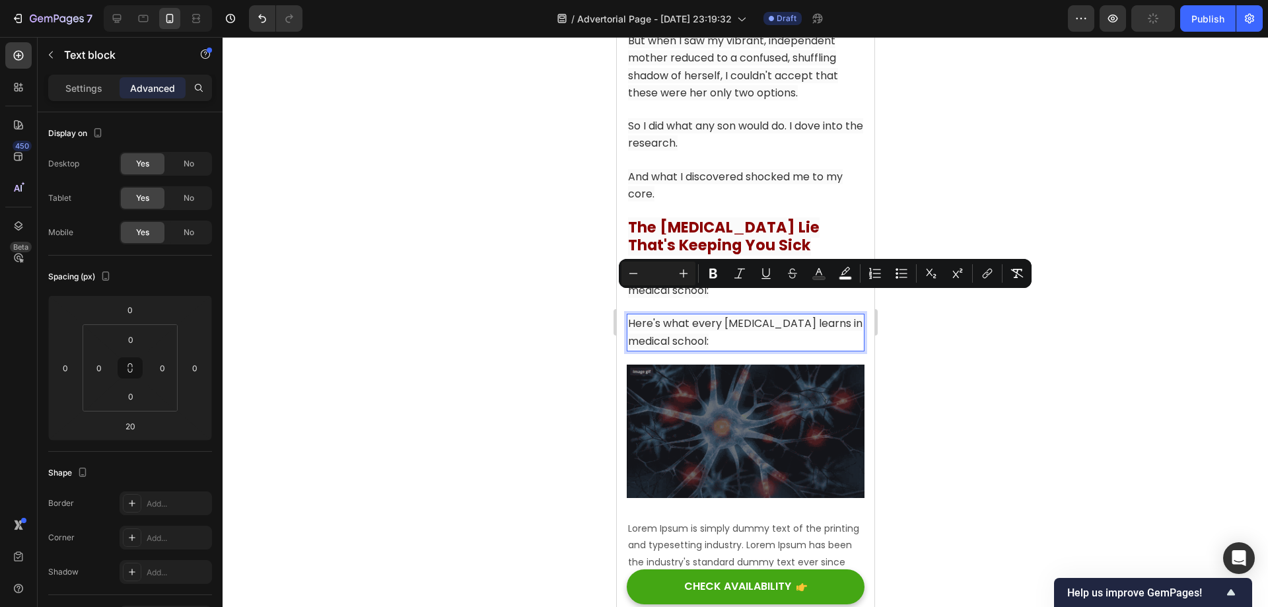
click at [755, 315] on p "Here's what every [MEDICAL_DATA] learns in medical school:" at bounding box center [744, 332] width 235 height 34
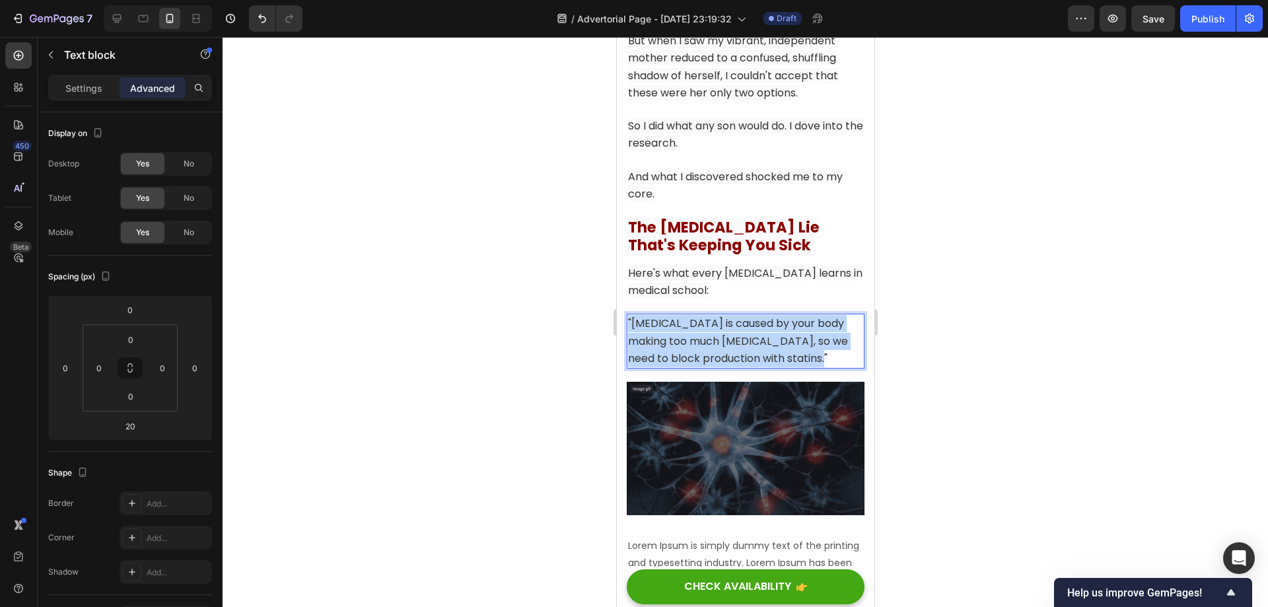
drag, startPoint x: 827, startPoint y: 337, endPoint x: 1206, endPoint y: 326, distance: 378.5
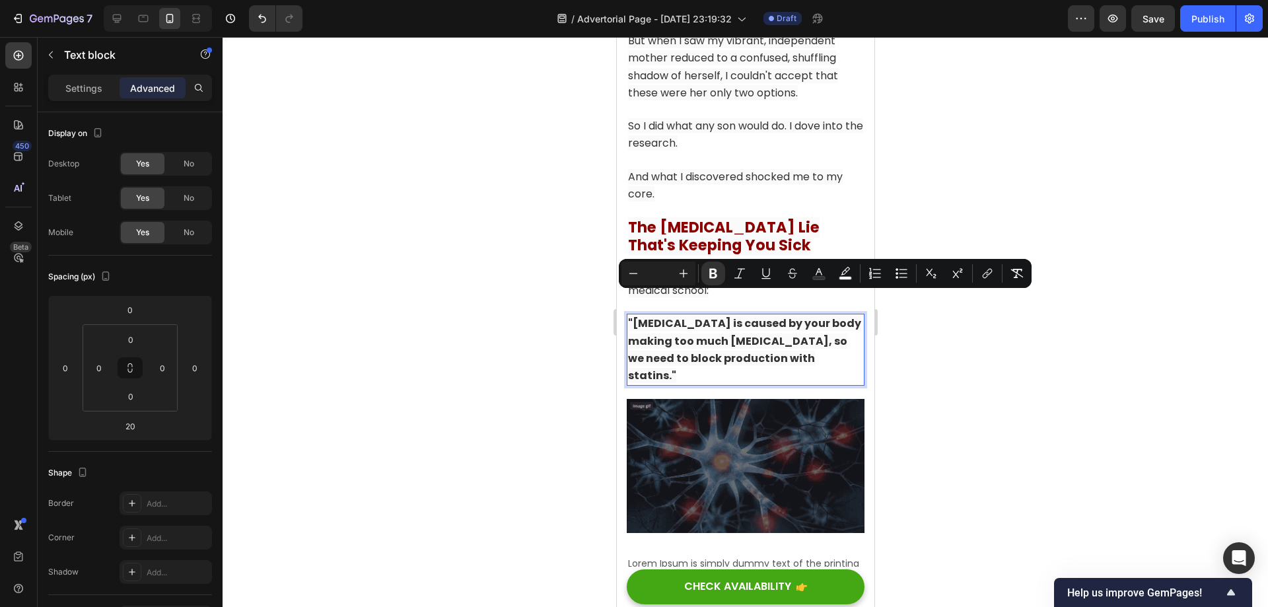
click at [971, 351] on div at bounding box center [745, 322] width 1045 height 570
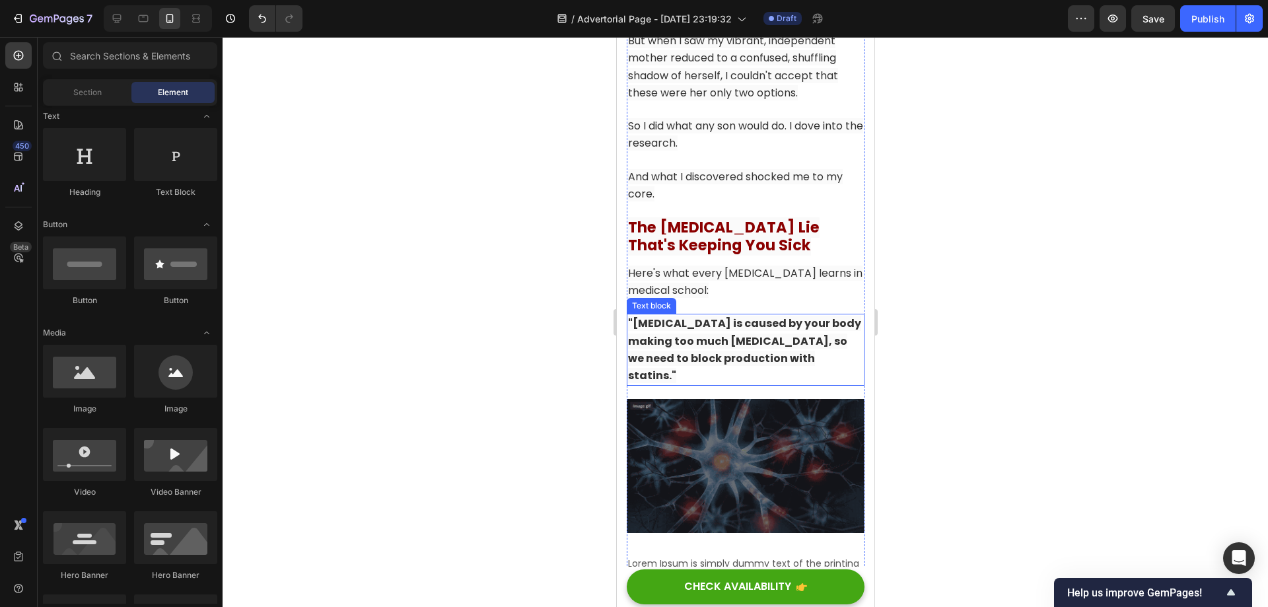
click at [727, 316] on strong ""[MEDICAL_DATA] is caused by your body making too much [MEDICAL_DATA], so we ne…" at bounding box center [743, 349] width 233 height 67
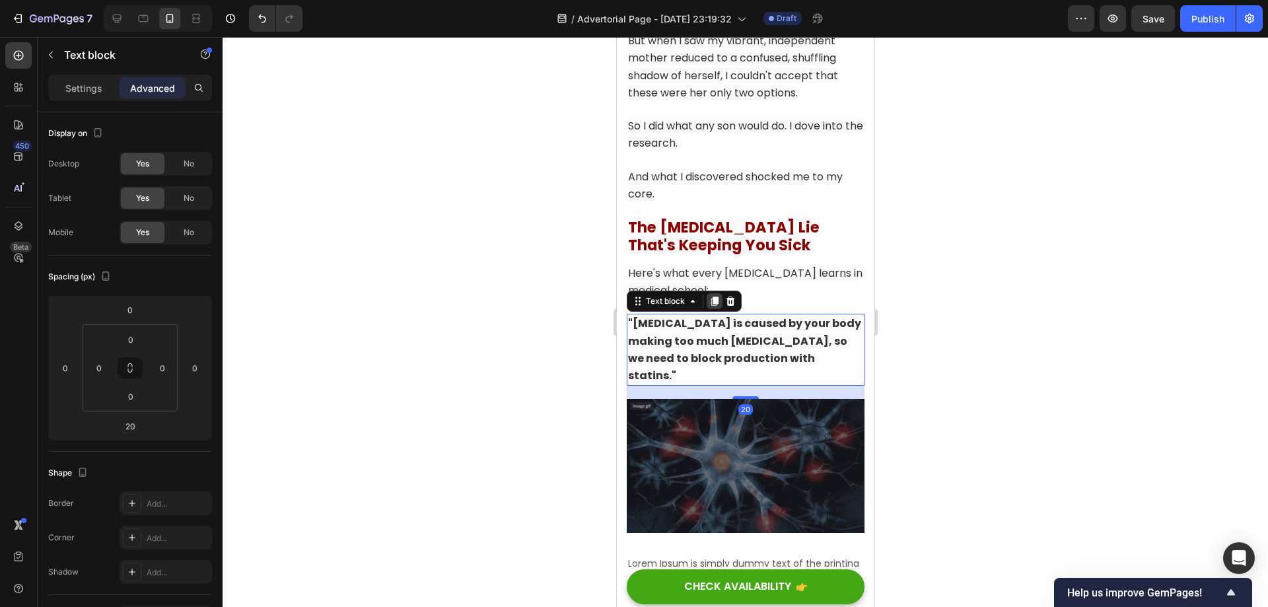
click at [714, 297] on icon at bounding box center [714, 301] width 7 height 9
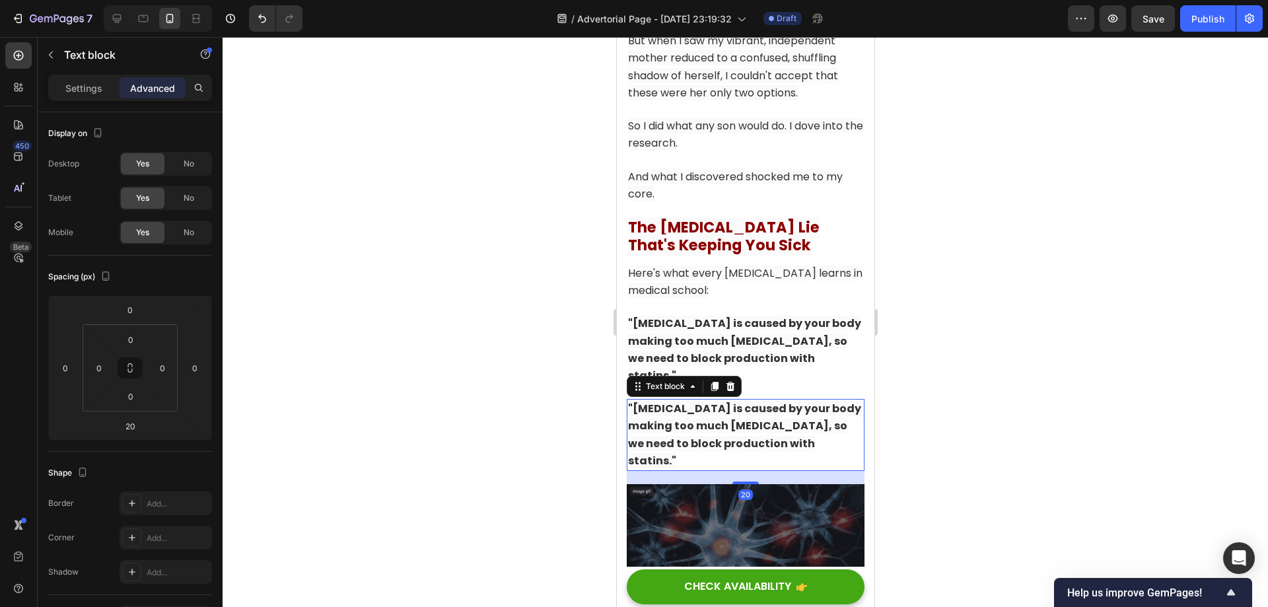
click at [740, 401] on strong ""[MEDICAL_DATA] is caused by your body making too much [MEDICAL_DATA], so we ne…" at bounding box center [743, 434] width 233 height 67
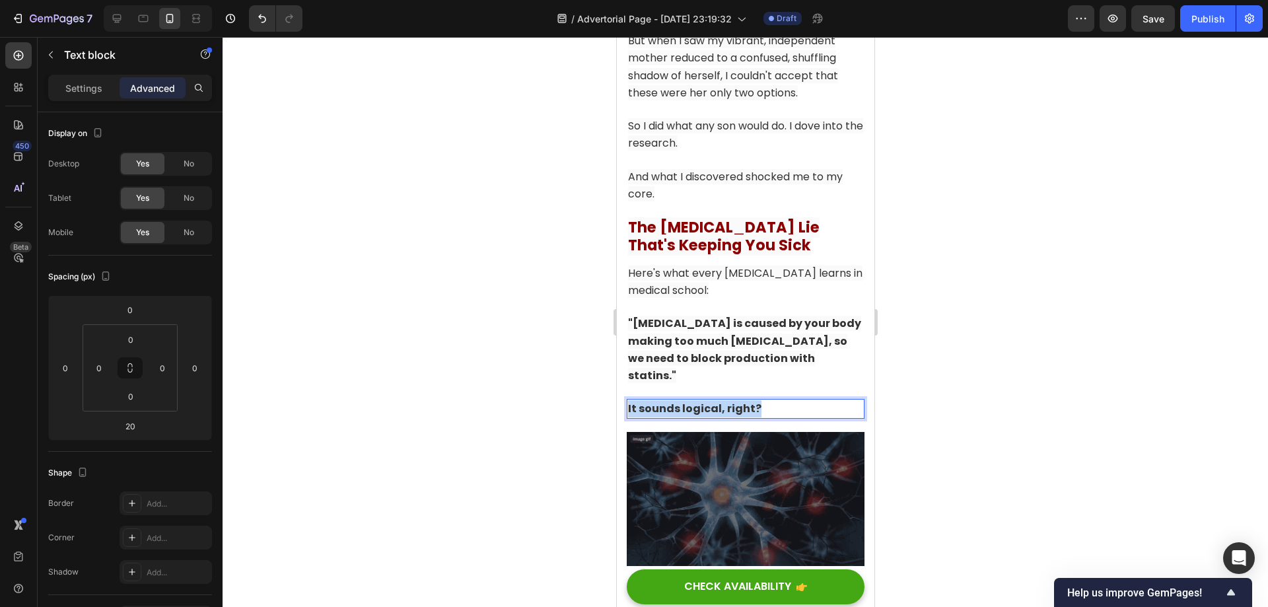
drag, startPoint x: 771, startPoint y: 369, endPoint x: 578, endPoint y: 359, distance: 193.1
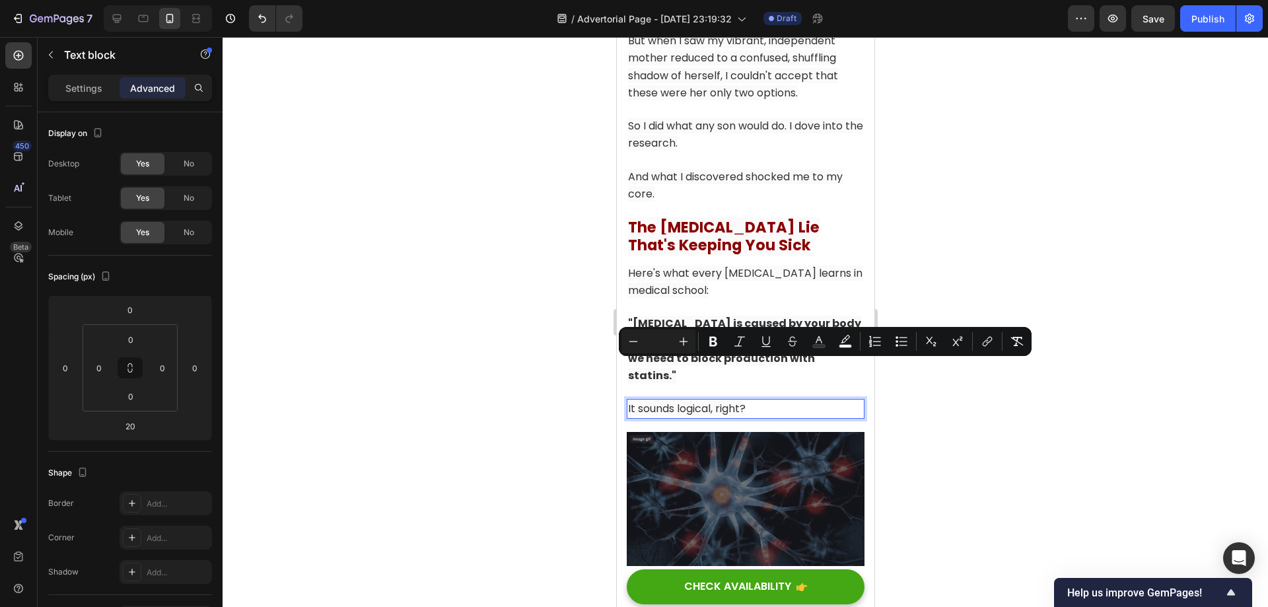
click at [936, 409] on div at bounding box center [745, 322] width 1045 height 570
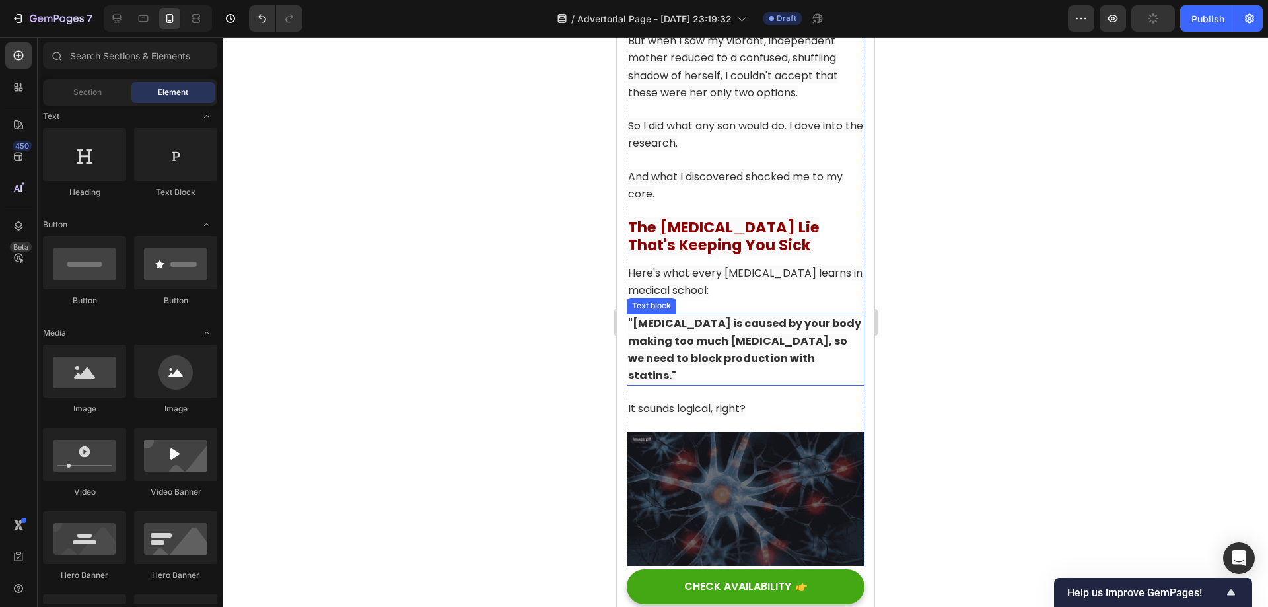
click at [750, 316] on strong ""[MEDICAL_DATA] is caused by your body making too much [MEDICAL_DATA], so we ne…" at bounding box center [743, 349] width 233 height 67
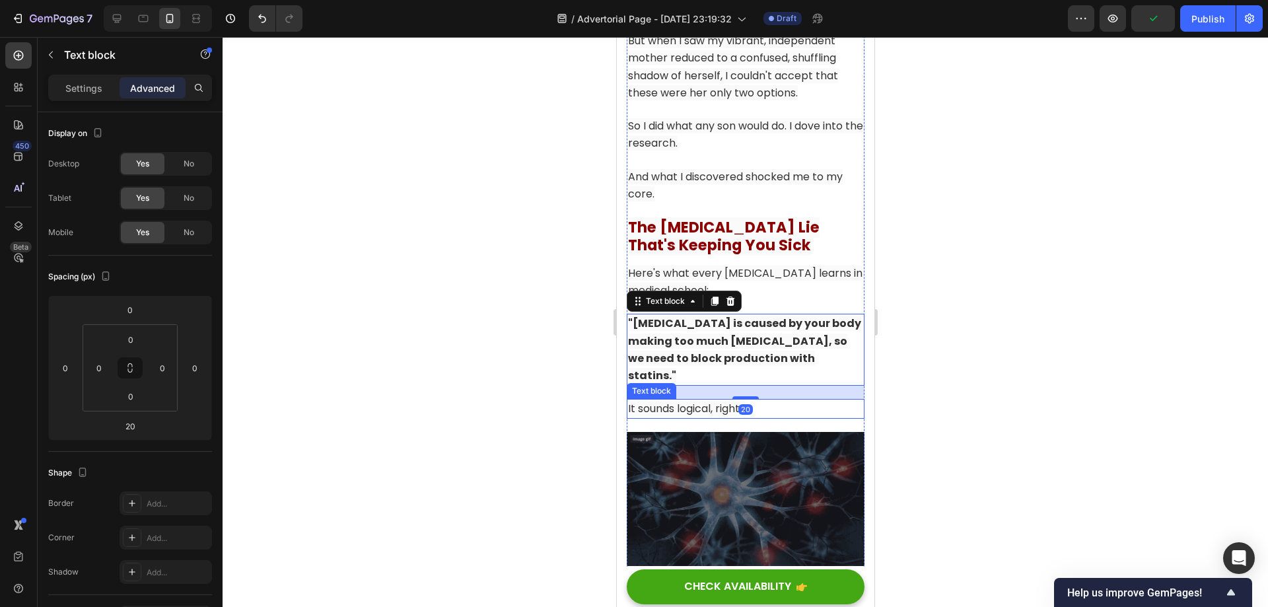
click at [767, 400] on p "It sounds logical, right?" at bounding box center [744, 408] width 235 height 17
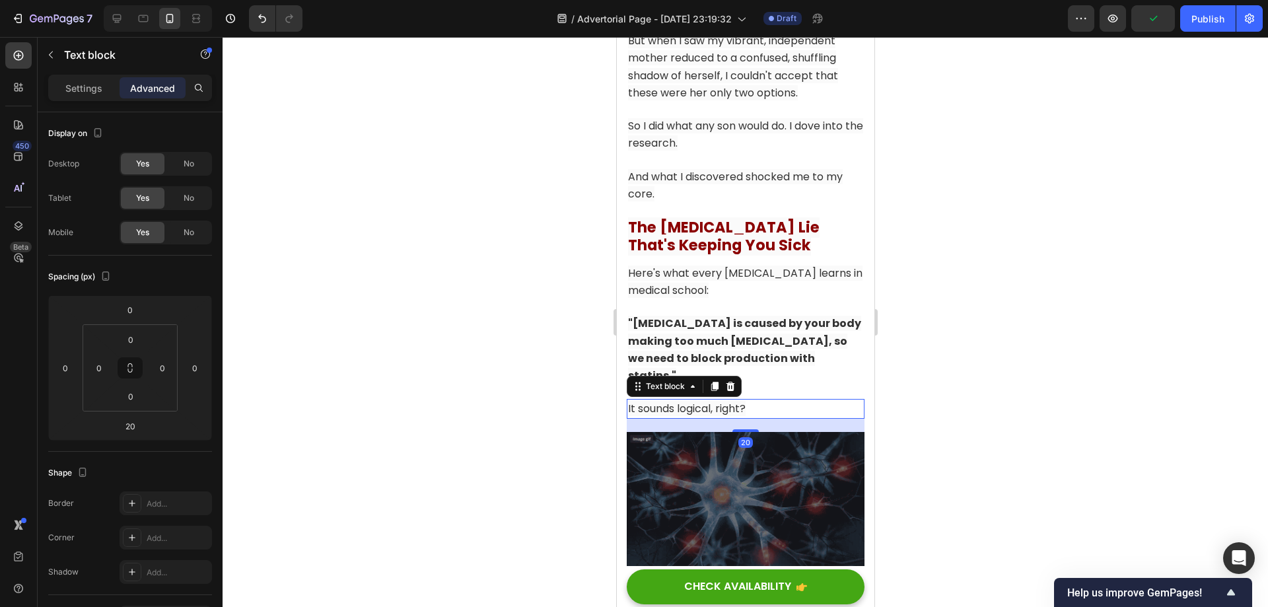
scroll to position [2266, 0]
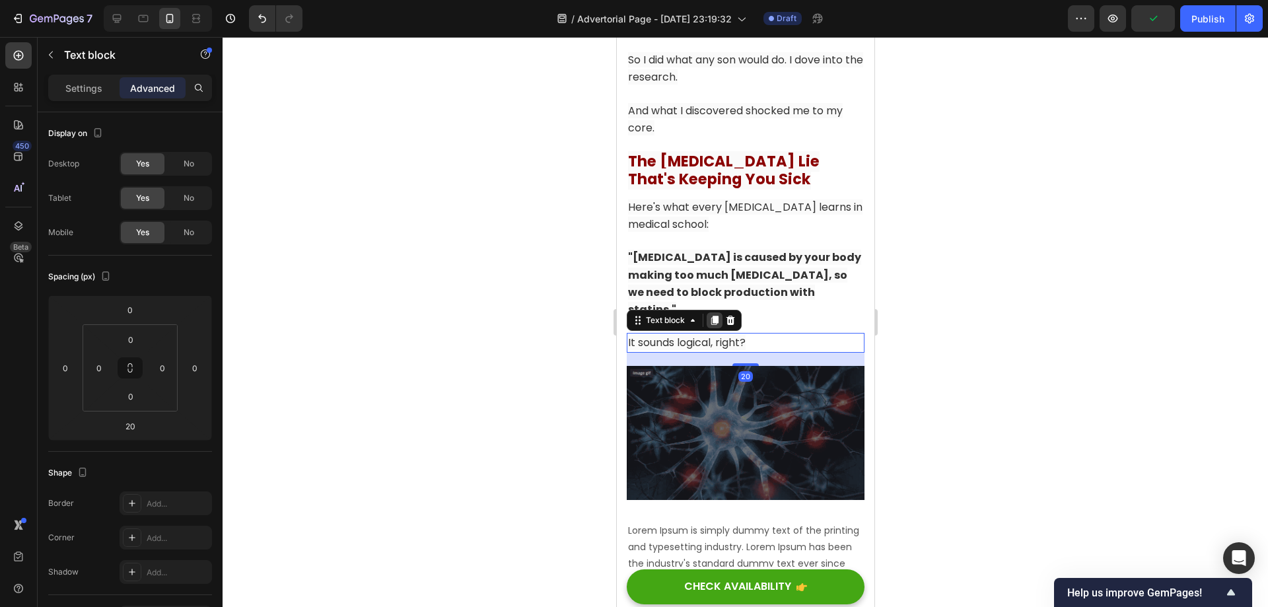
click at [712, 316] on icon at bounding box center [714, 320] width 7 height 9
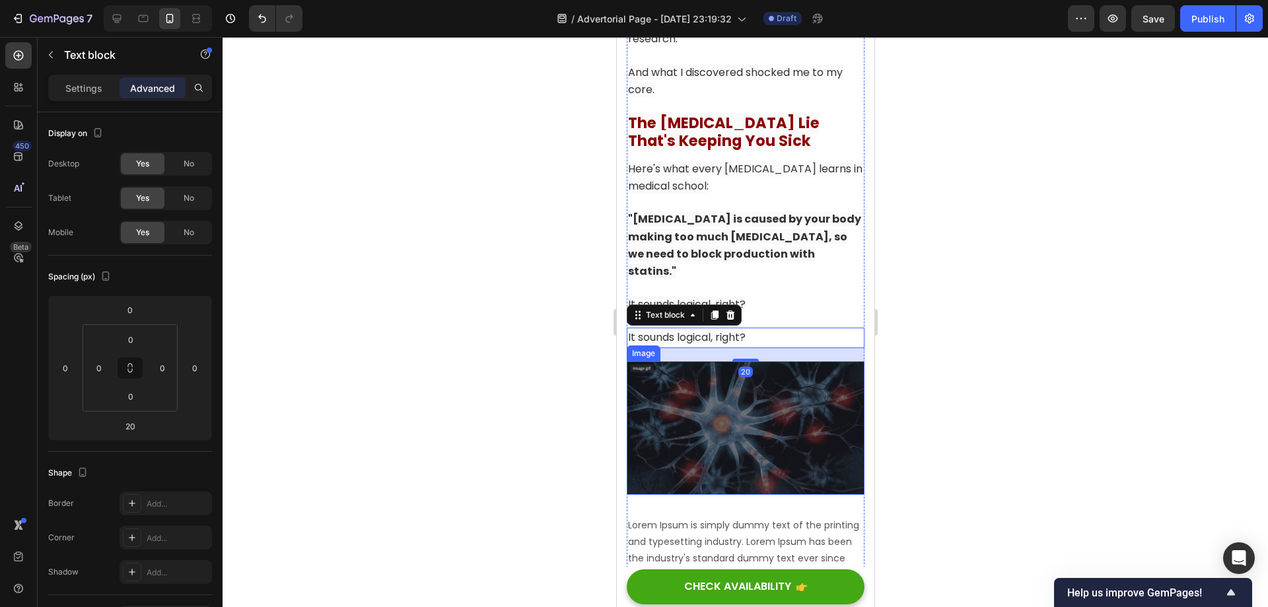
scroll to position [2332, 0]
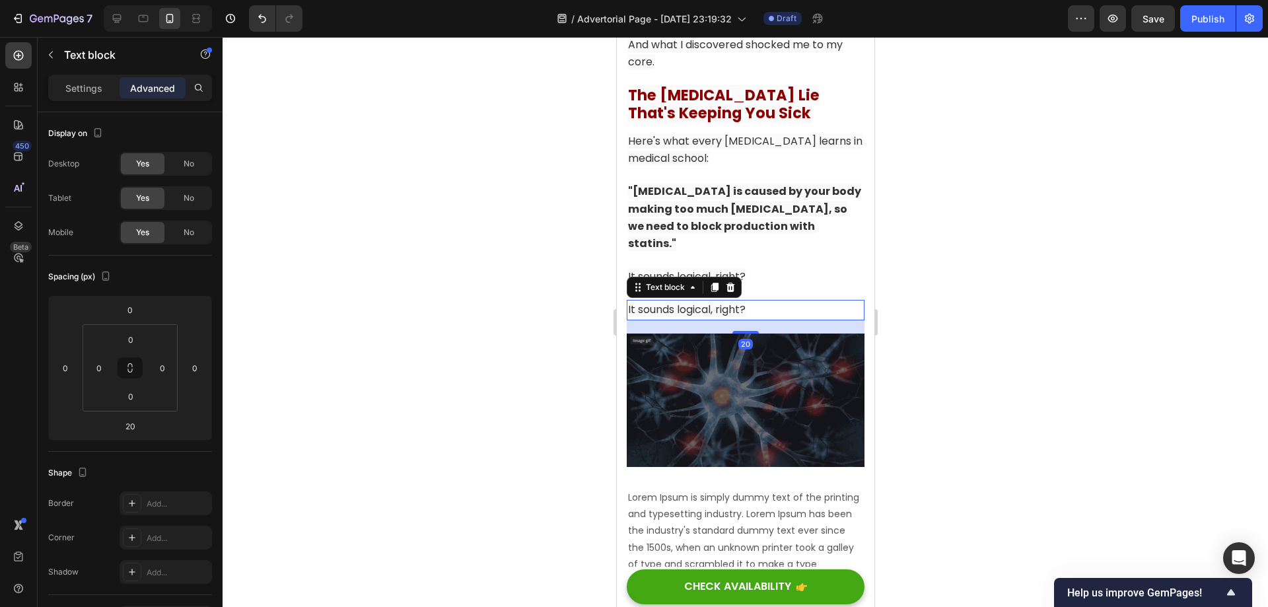
click at [779, 301] on p "It sounds logical, right?" at bounding box center [744, 309] width 235 height 17
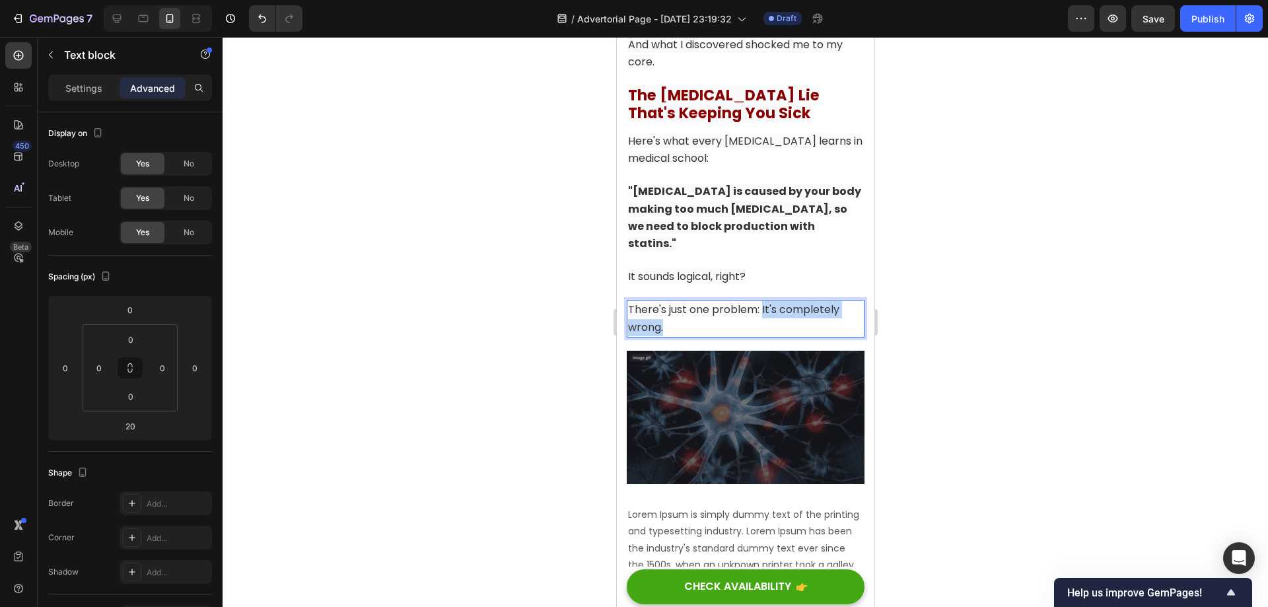
drag, startPoint x: 759, startPoint y: 289, endPoint x: 761, endPoint y: 275, distance: 14.6
click at [761, 301] on p "There's just one problem: It's completely wrong." at bounding box center [744, 318] width 235 height 34
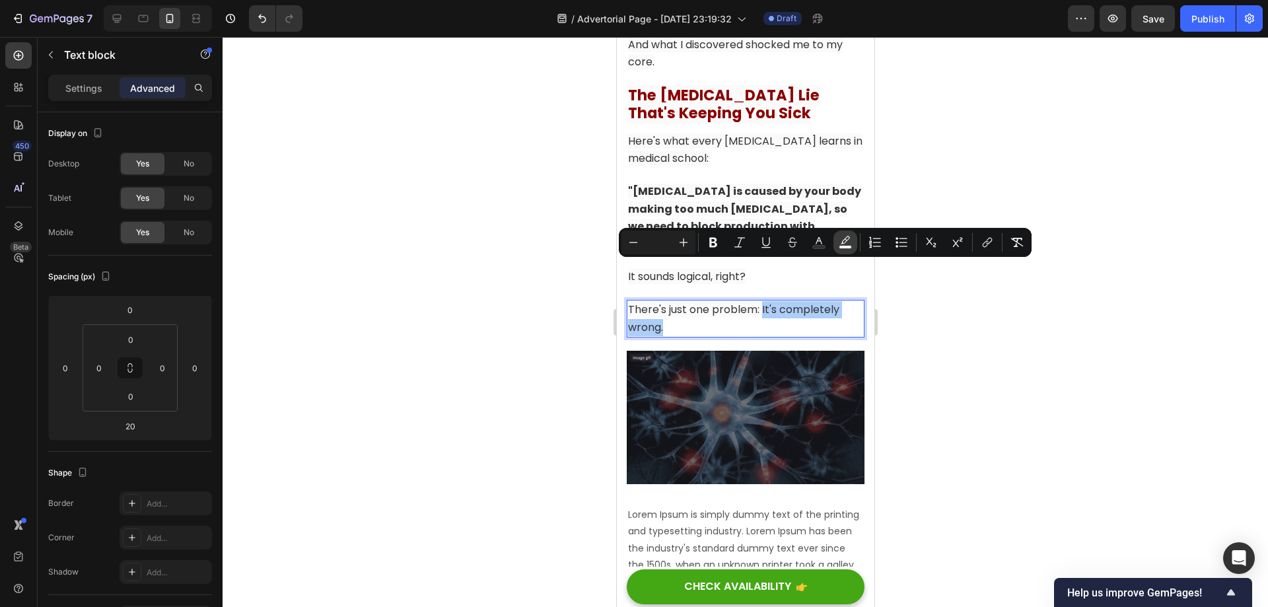
click at [844, 240] on icon "Editor contextual toolbar" at bounding box center [845, 242] width 13 height 13
type input "FAFAFA"
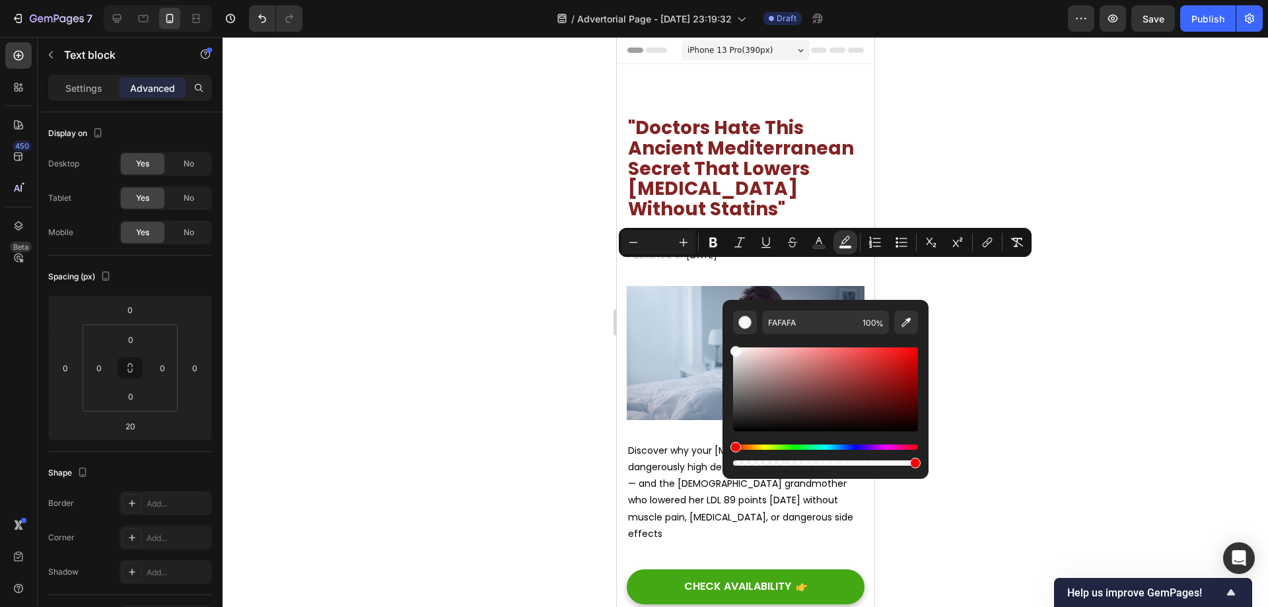
scroll to position [2332, 0]
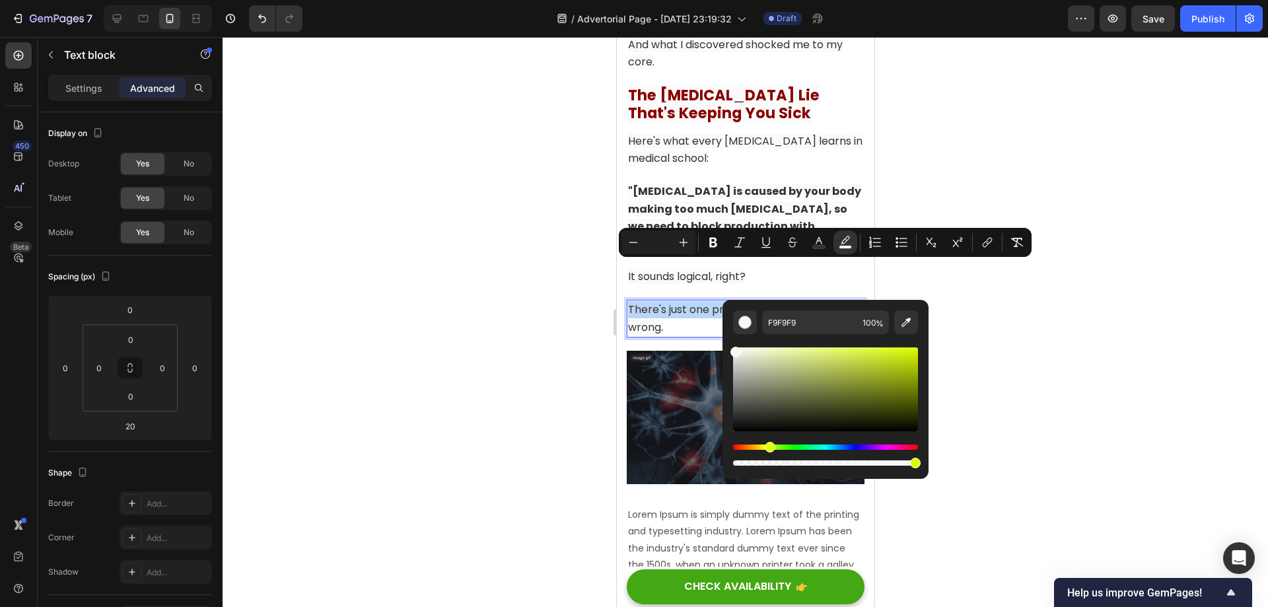
type input "F8F8F8"
click at [766, 446] on div "Hue" at bounding box center [825, 446] width 185 height 5
click at [1019, 374] on div at bounding box center [745, 322] width 1045 height 570
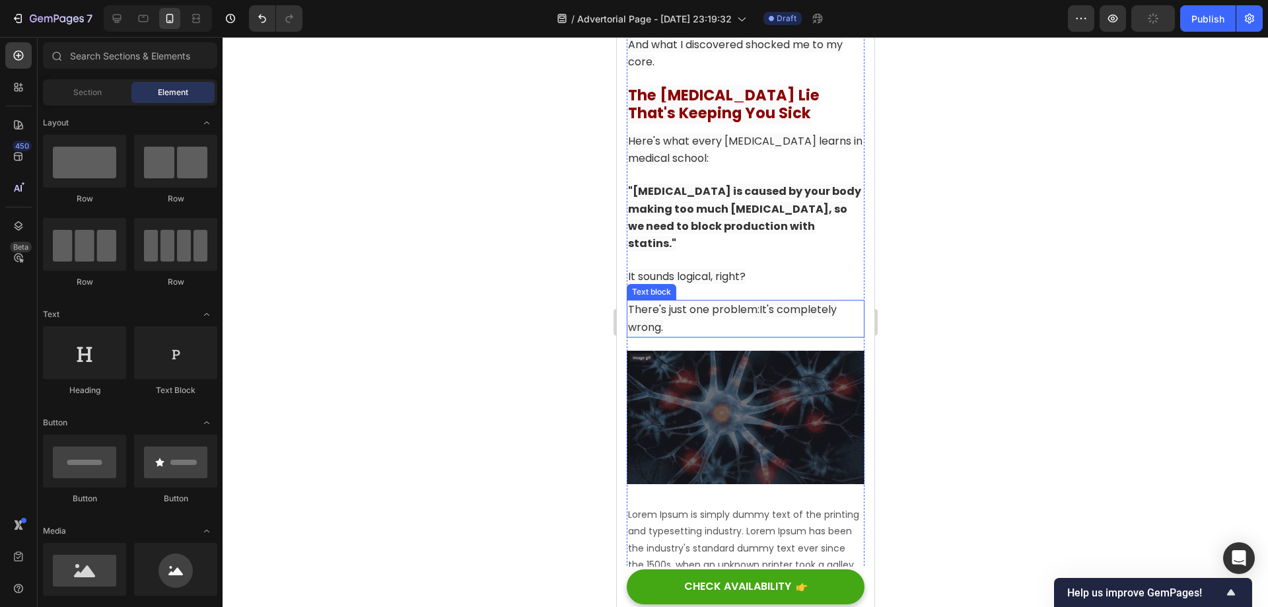
click at [762, 301] on p "There's just one problem: It's completely wrong." at bounding box center [744, 318] width 235 height 34
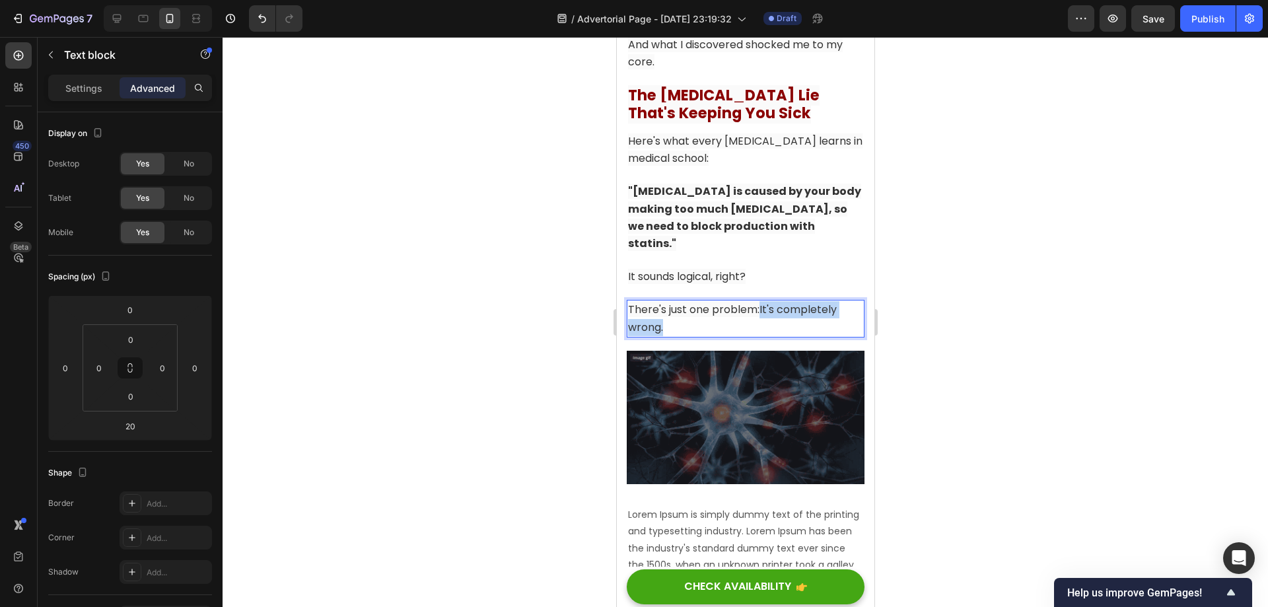
drag, startPoint x: 788, startPoint y: 285, endPoint x: 758, endPoint y: 276, distance: 31.8
click at [758, 301] on p "There's just one problem: It's completely wrong." at bounding box center [744, 318] width 235 height 34
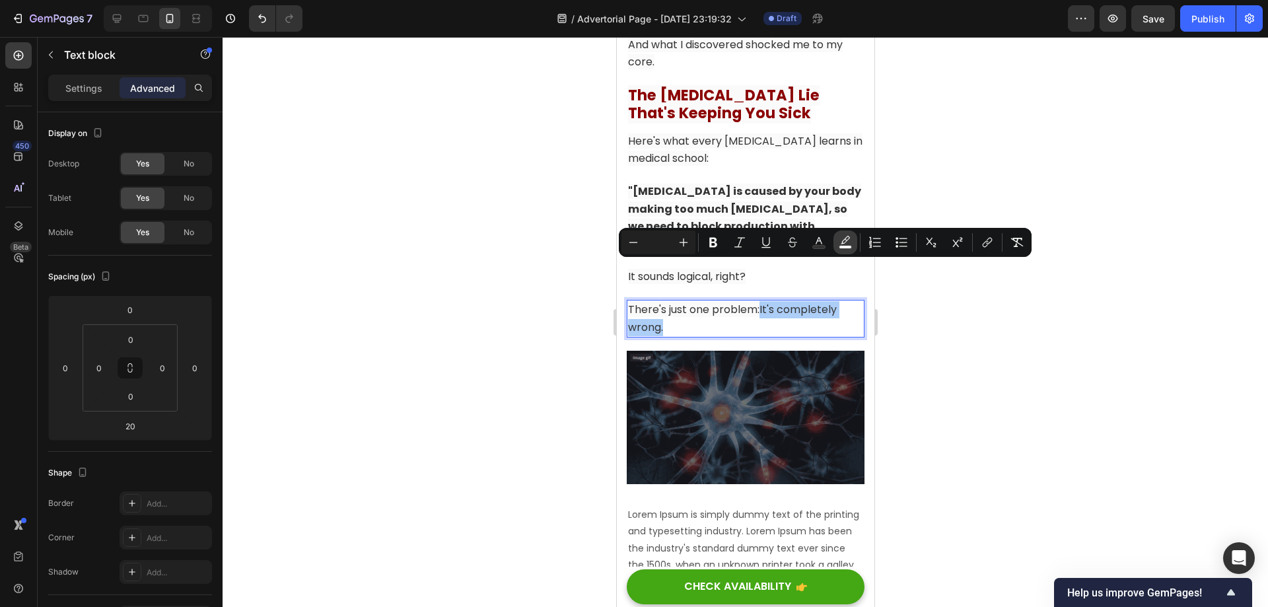
click at [845, 247] on rect "Editor contextual toolbar" at bounding box center [845, 247] width 13 height 3
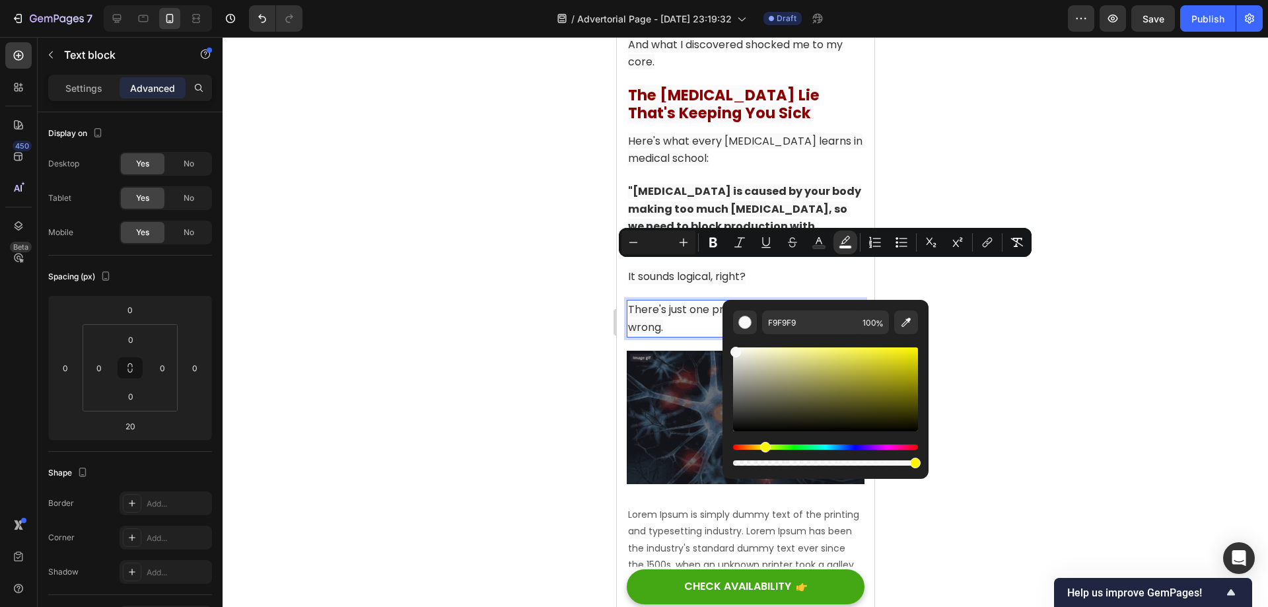
drag, startPoint x: 775, startPoint y: 447, endPoint x: 763, endPoint y: 448, distance: 12.0
click at [763, 448] on div "Hue" at bounding box center [825, 446] width 185 height 5
click at [768, 447] on div "Hue" at bounding box center [825, 446] width 185 height 5
click at [763, 449] on div "Hue" at bounding box center [765, 447] width 11 height 11
drag, startPoint x: 870, startPoint y: 374, endPoint x: 928, endPoint y: 358, distance: 60.4
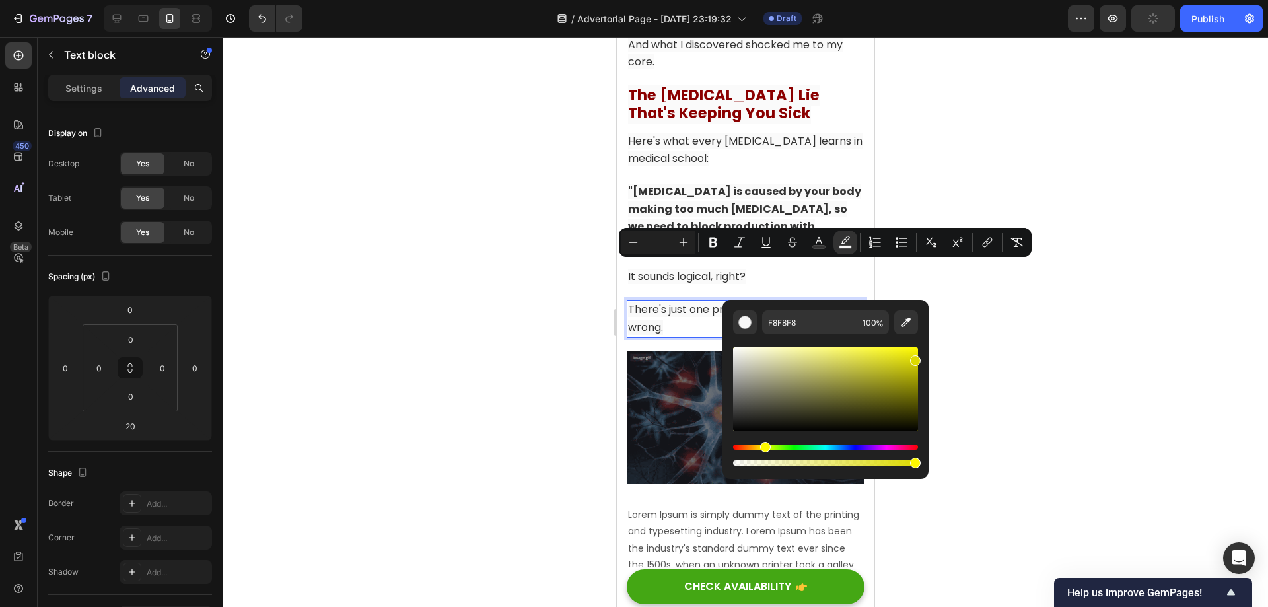
click at [928, 0] on body "7 / Advertorial Page - Sep 25, 23:19:32 Draft Preview Publish 450 Beta Sections…" at bounding box center [634, 0] width 1268 height 0
drag, startPoint x: 907, startPoint y: 362, endPoint x: 880, endPoint y: 394, distance: 42.6
click at [880, 394] on div "Editor contextual toolbar" at bounding box center [825, 389] width 185 height 84
drag, startPoint x: 880, startPoint y: 394, endPoint x: 923, endPoint y: 368, distance: 50.1
click at [923, 368] on div "706E17 100 %" at bounding box center [825, 384] width 206 height 168
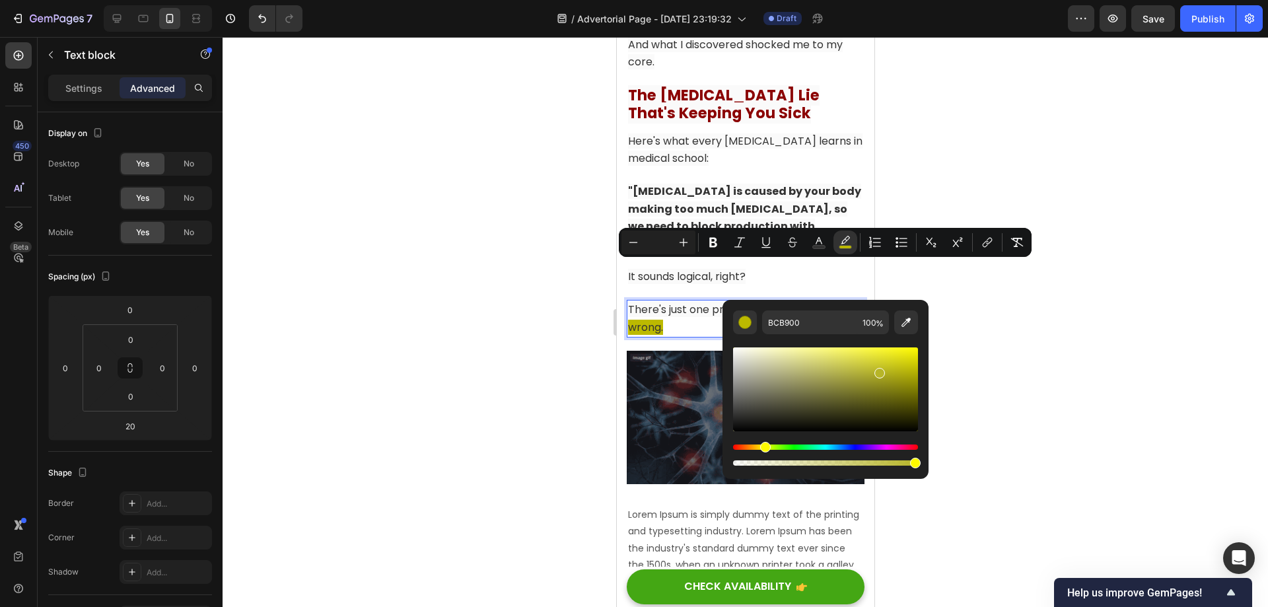
drag, startPoint x: 901, startPoint y: 372, endPoint x: 878, endPoint y: 370, distance: 23.2
click at [878, 370] on div "Editor contextual toolbar" at bounding box center [825, 389] width 185 height 84
click at [763, 450] on div "Hue" at bounding box center [765, 447] width 11 height 11
type input "EDE900"
drag, startPoint x: 892, startPoint y: 366, endPoint x: 921, endPoint y: 353, distance: 31.3
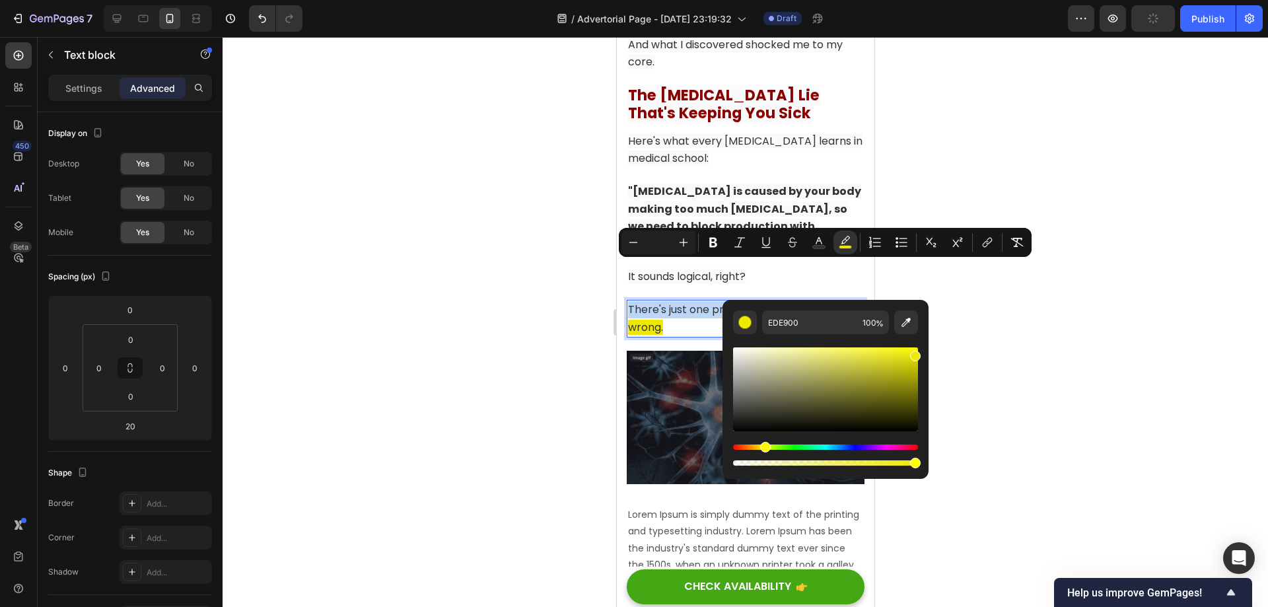
click at [921, 353] on div "EDE900 100 %" at bounding box center [825, 384] width 206 height 168
click at [990, 346] on div at bounding box center [745, 322] width 1045 height 570
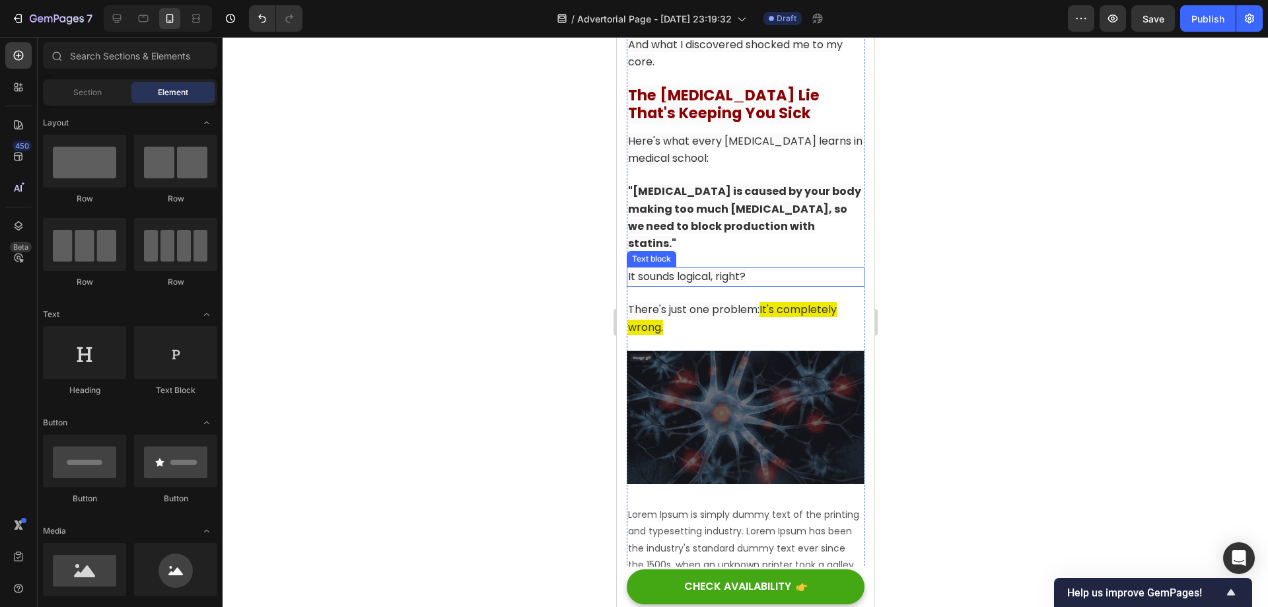
click at [748, 268] on p "It sounds logical, right?" at bounding box center [744, 276] width 235 height 17
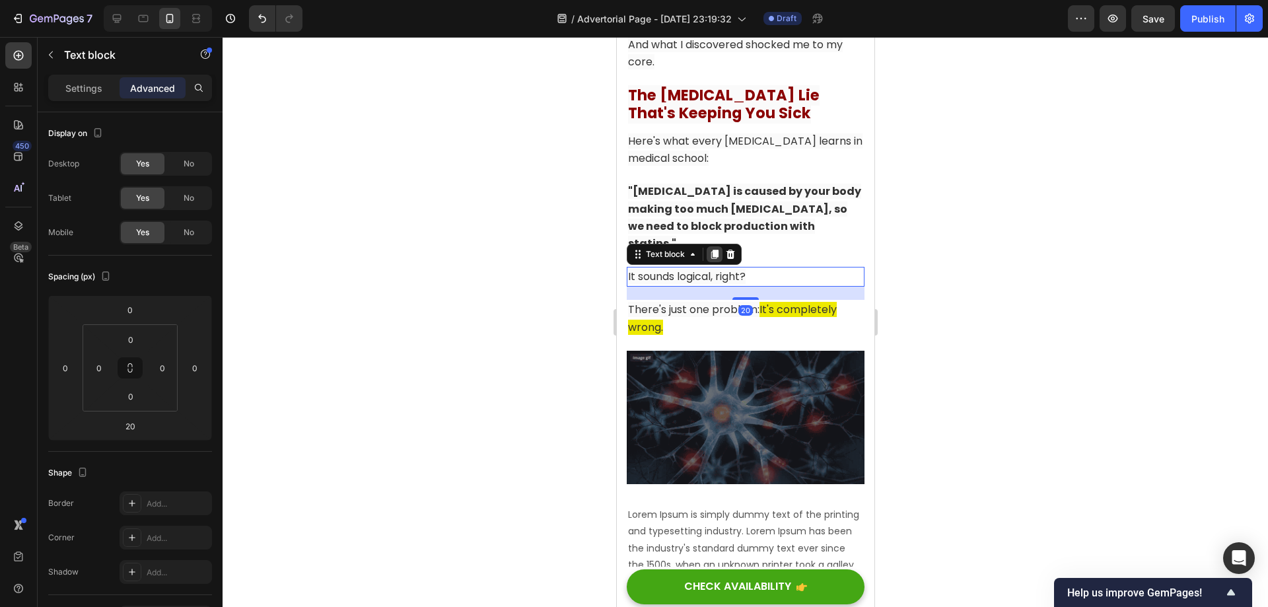
click at [715, 250] on icon at bounding box center [714, 254] width 7 height 9
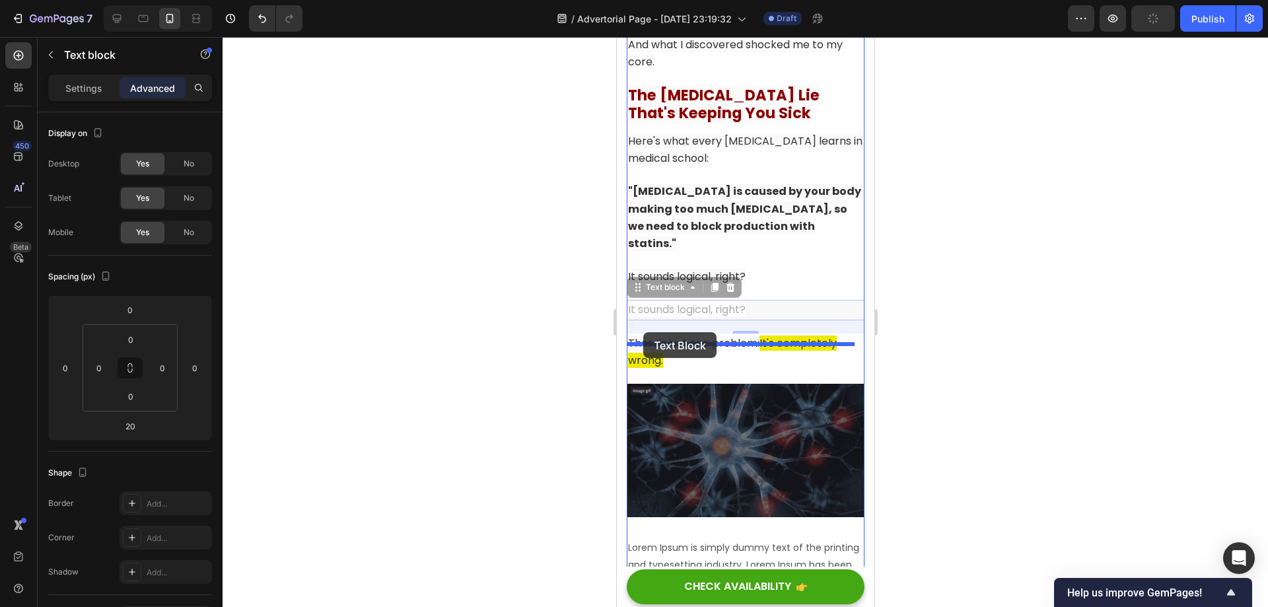
drag, startPoint x: 636, startPoint y: 247, endPoint x: 643, endPoint y: 332, distance: 85.4
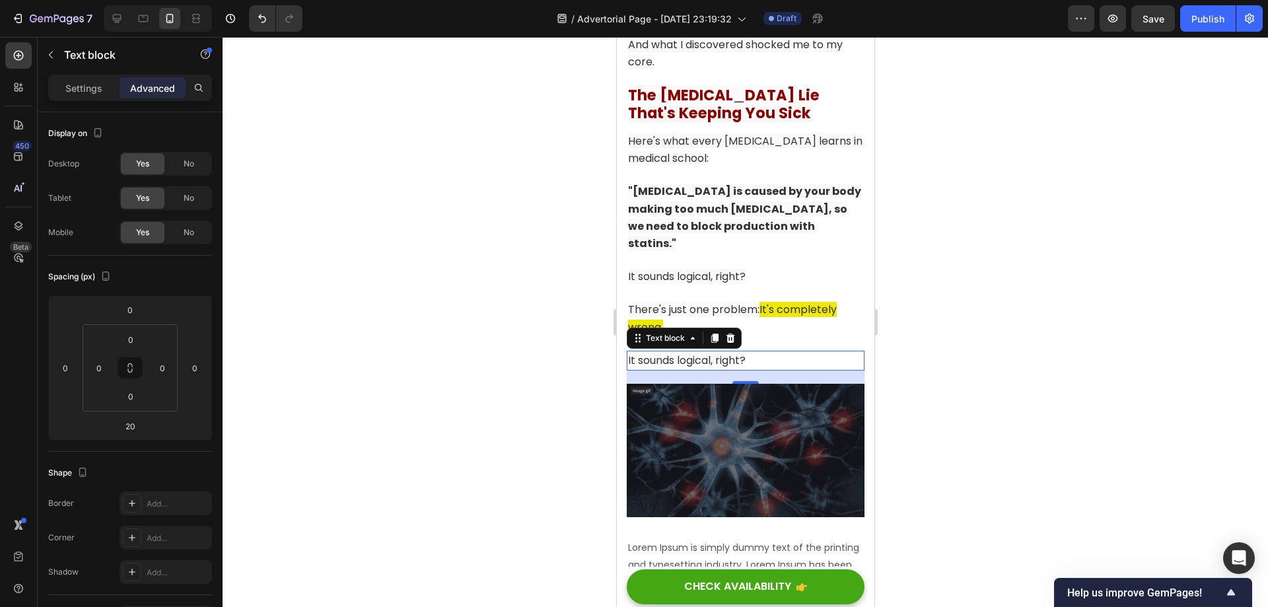
click at [770, 352] on p "It sounds logical, right?" at bounding box center [744, 360] width 235 height 17
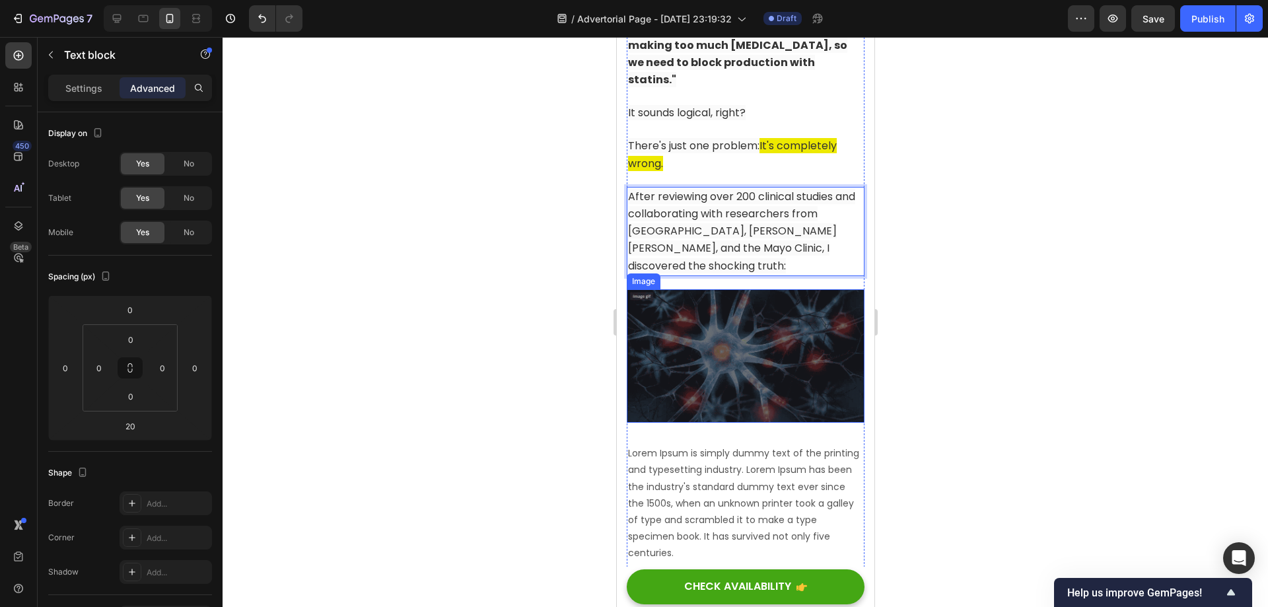
scroll to position [2530, 0]
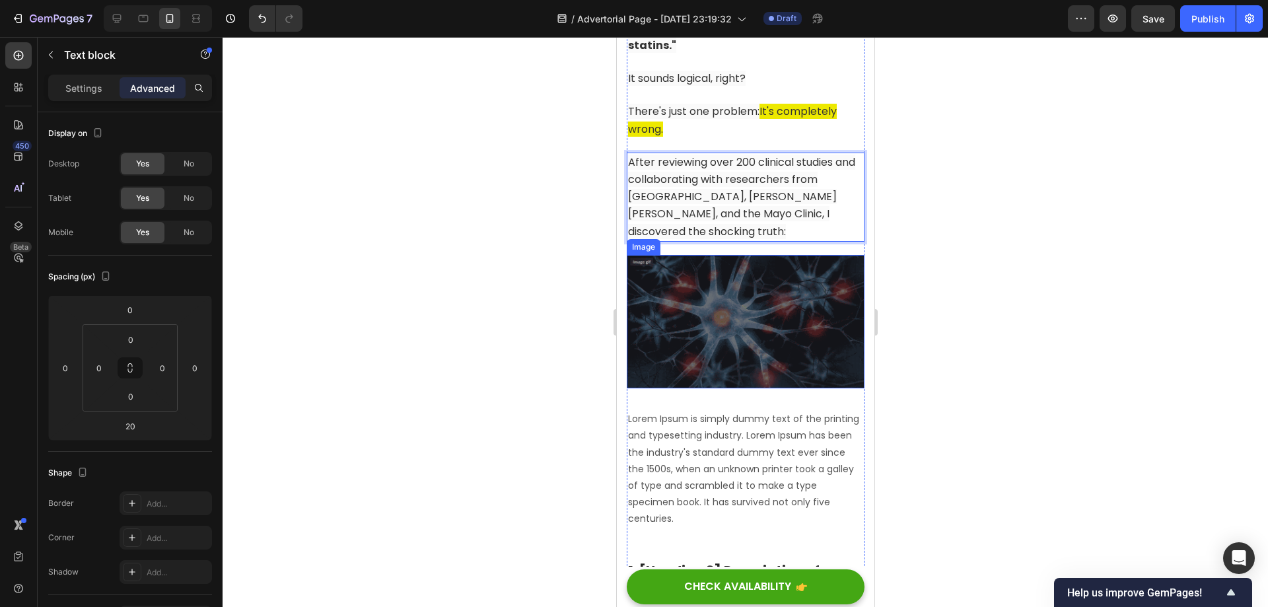
click at [730, 261] on img at bounding box center [745, 321] width 238 height 133
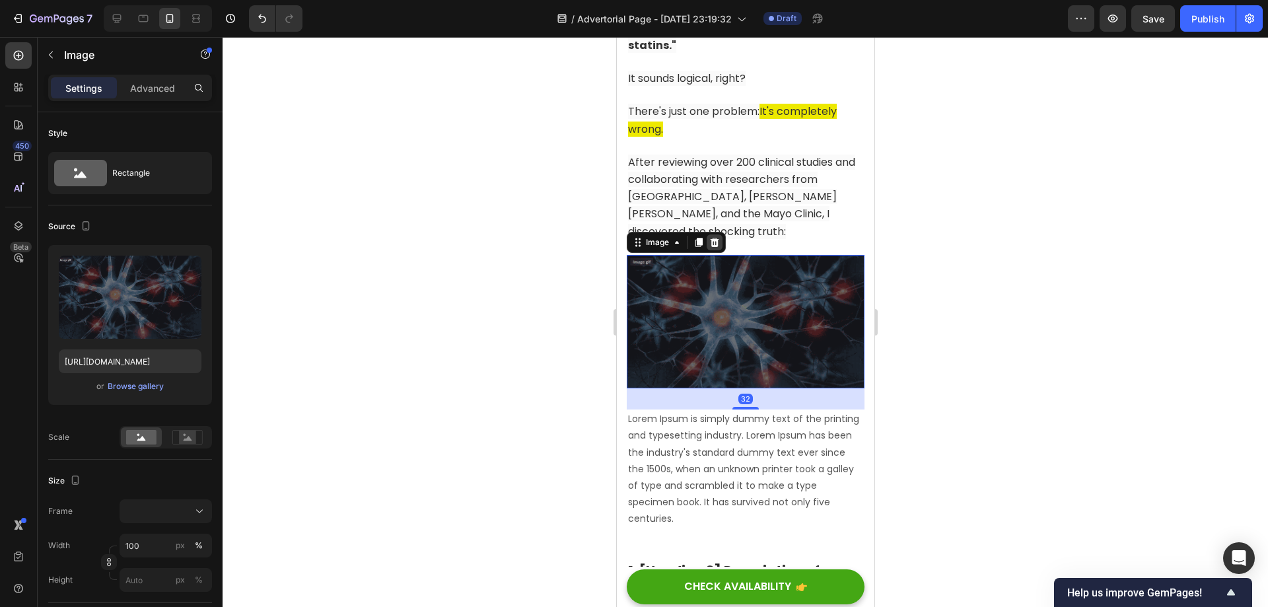
click at [713, 238] on icon at bounding box center [714, 242] width 9 height 9
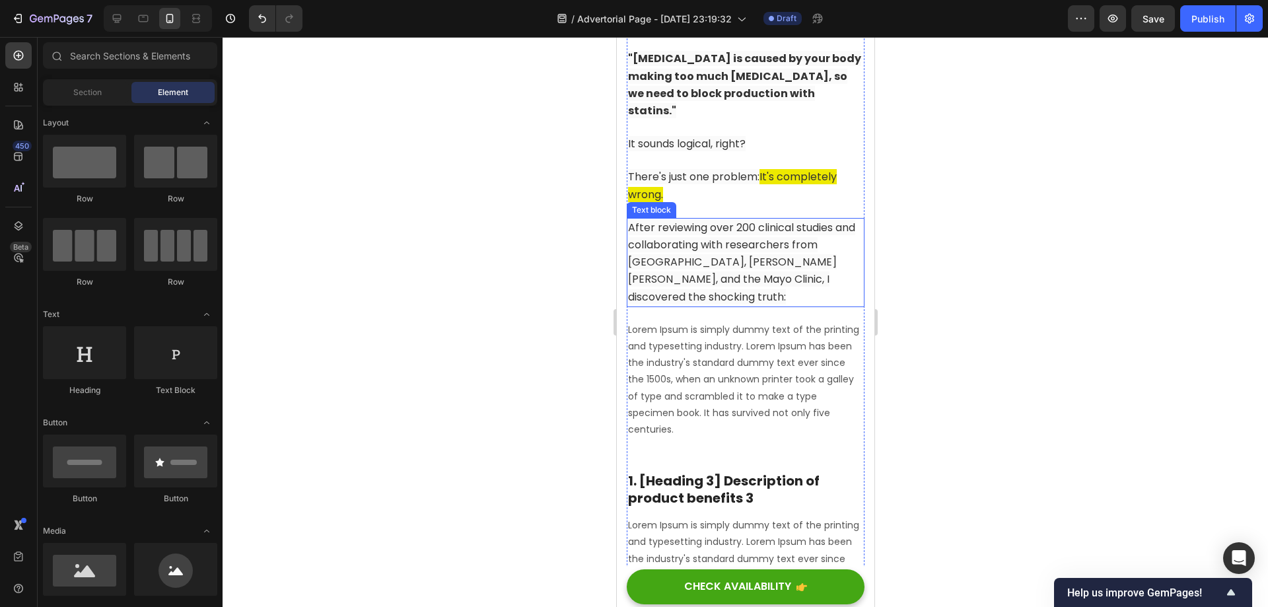
scroll to position [2464, 0]
click at [724, 221] on span "After reviewing over 200 clinical studies and collaborating with researchers fr…" at bounding box center [740, 263] width 227 height 85
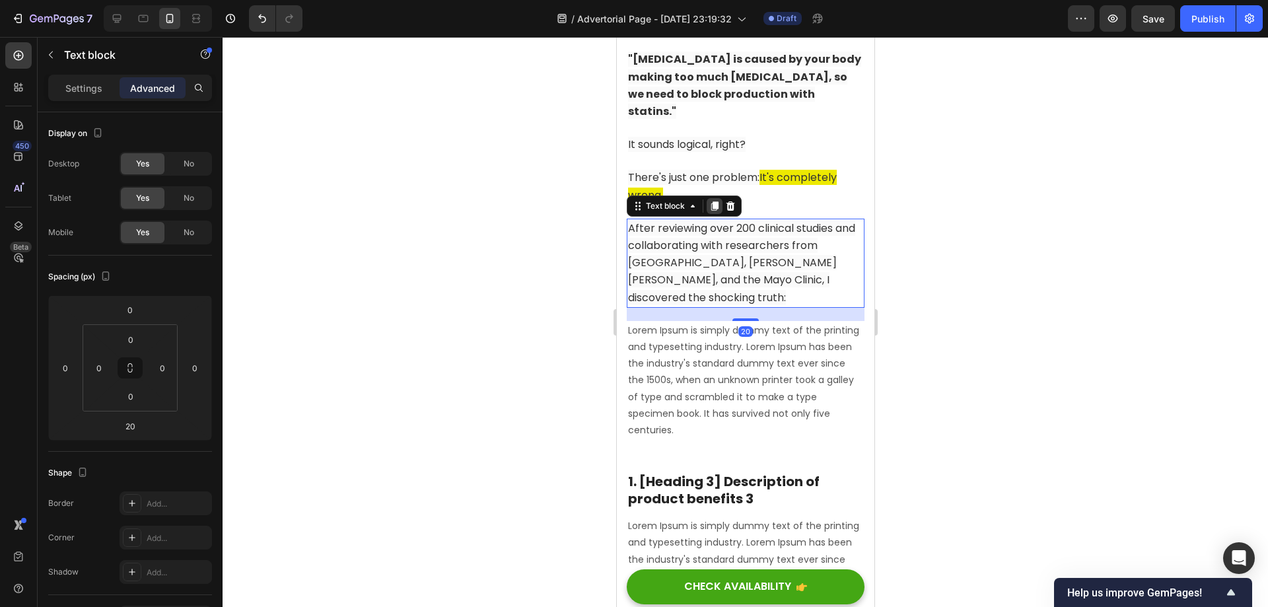
click at [713, 201] on icon at bounding box center [714, 205] width 7 height 9
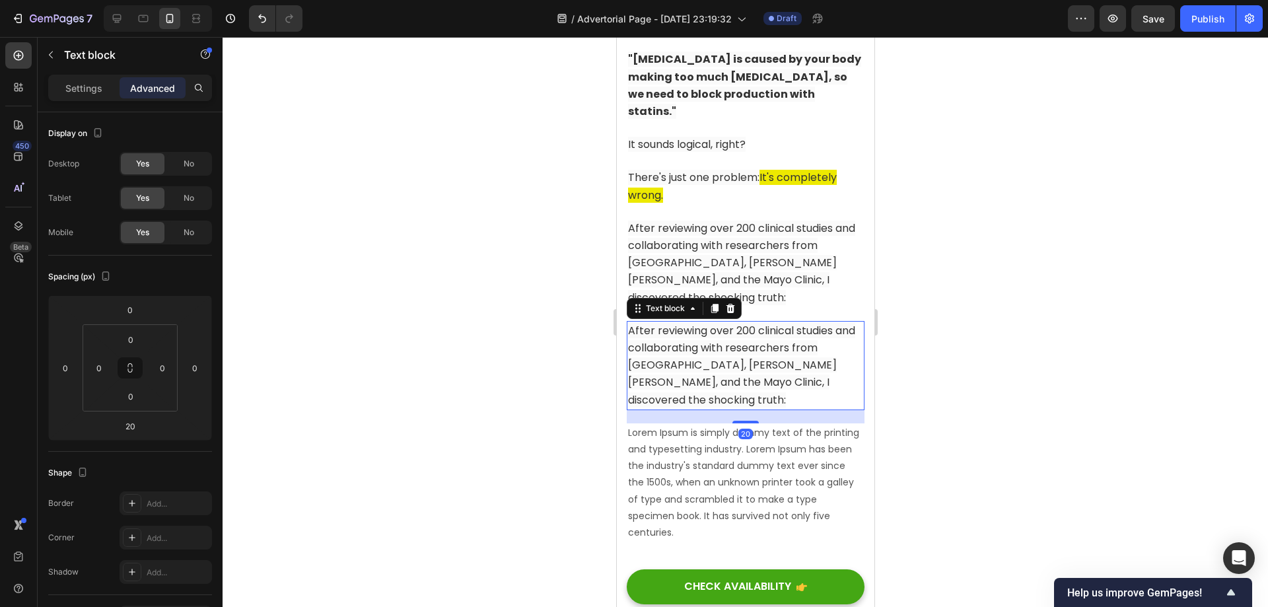
click at [764, 323] on span "After reviewing over 200 clinical studies and collaborating with researchers fr…" at bounding box center [740, 365] width 227 height 85
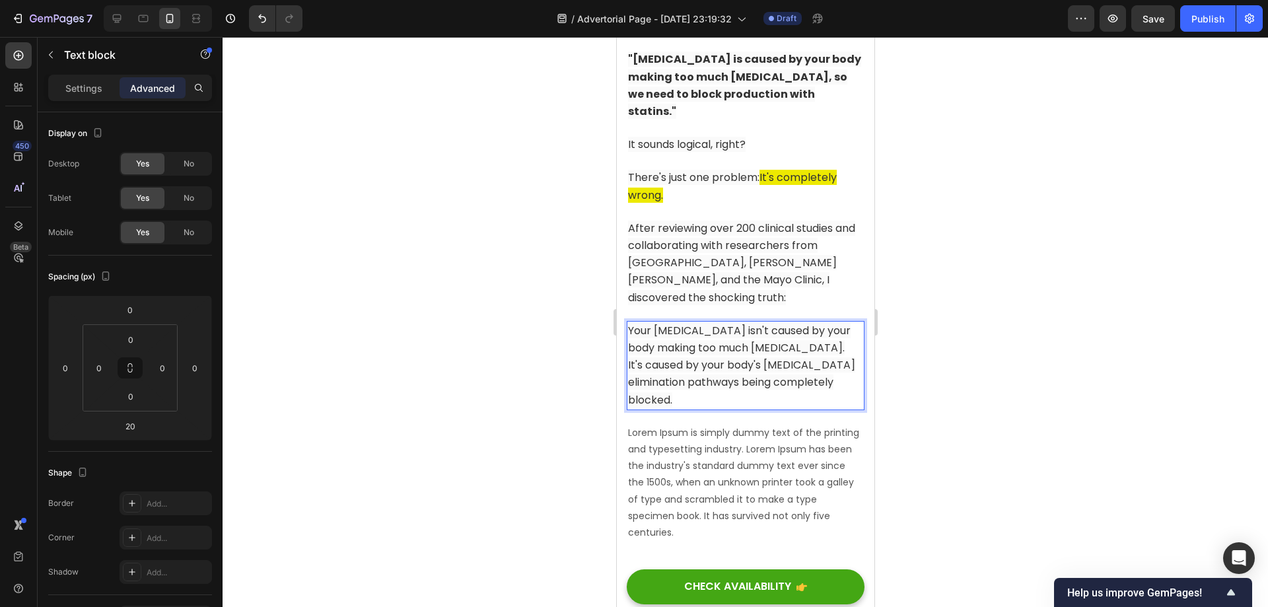
click at [819, 322] on p "Your [MEDICAL_DATA] isn't caused by your body making too much [MEDICAL_DATA]." at bounding box center [744, 339] width 235 height 34
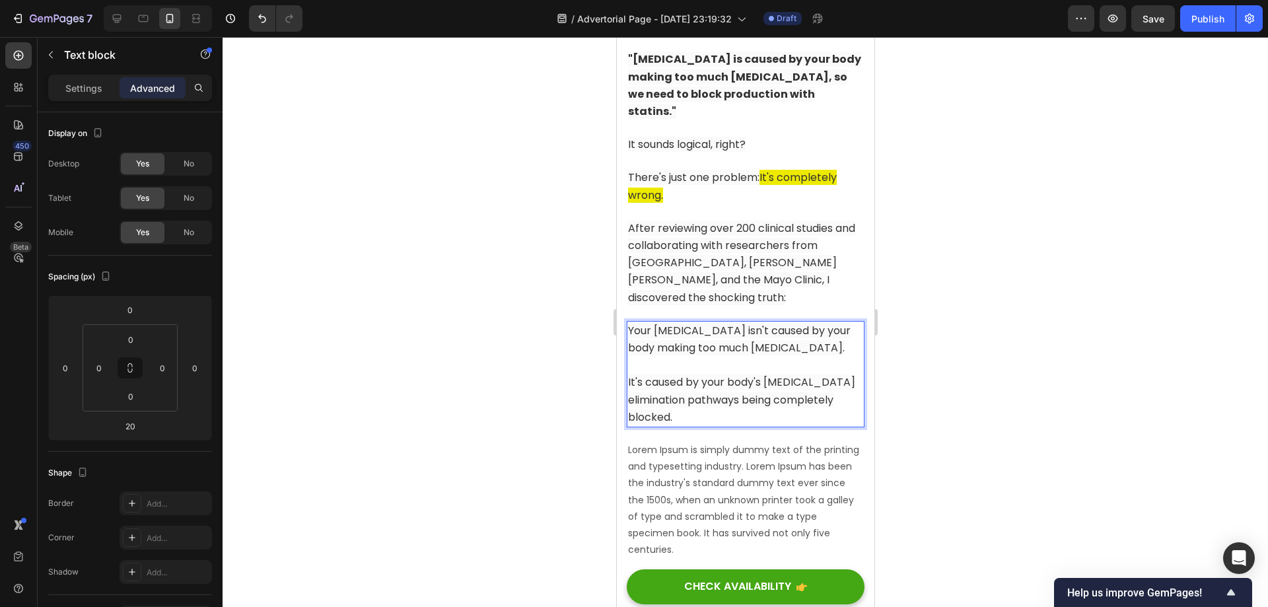
click at [770, 357] on p "Rich Text Editor. Editing area: main" at bounding box center [744, 365] width 235 height 17
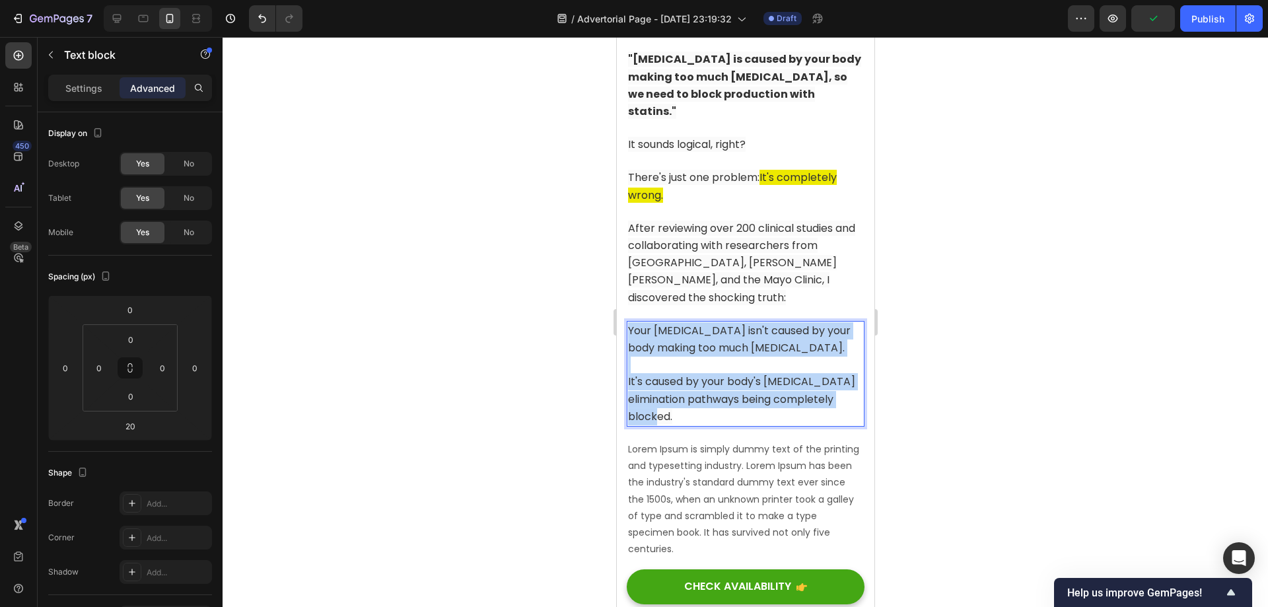
drag, startPoint x: 728, startPoint y: 357, endPoint x: 590, endPoint y: 246, distance: 177.2
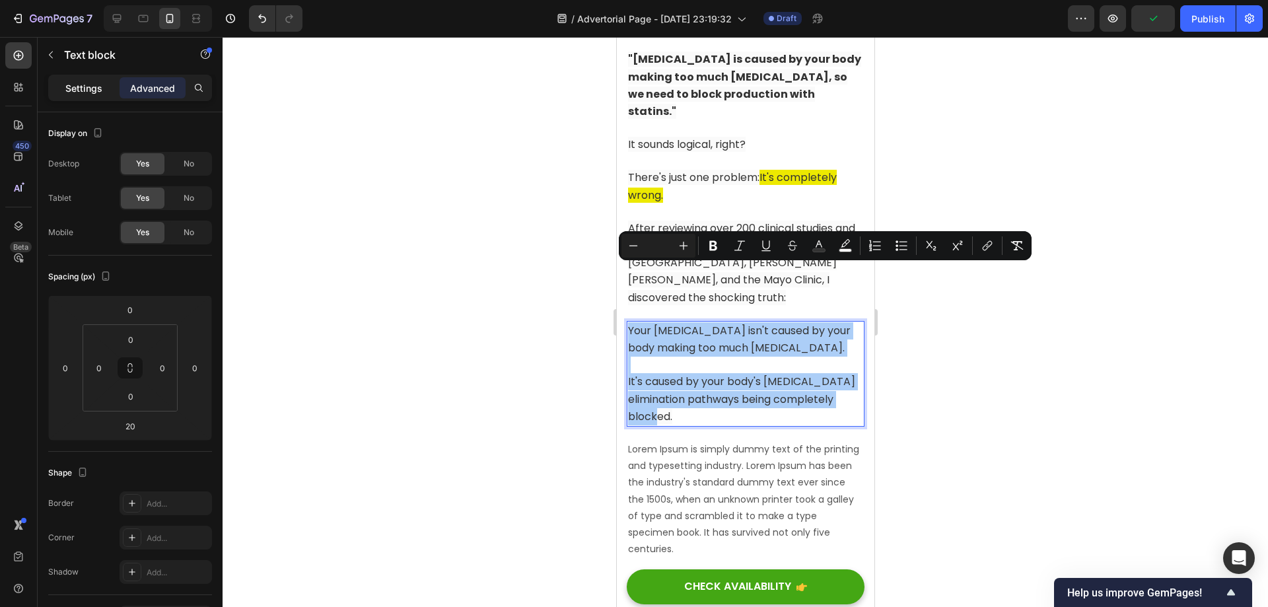
click at [90, 92] on p "Settings" at bounding box center [83, 88] width 37 height 14
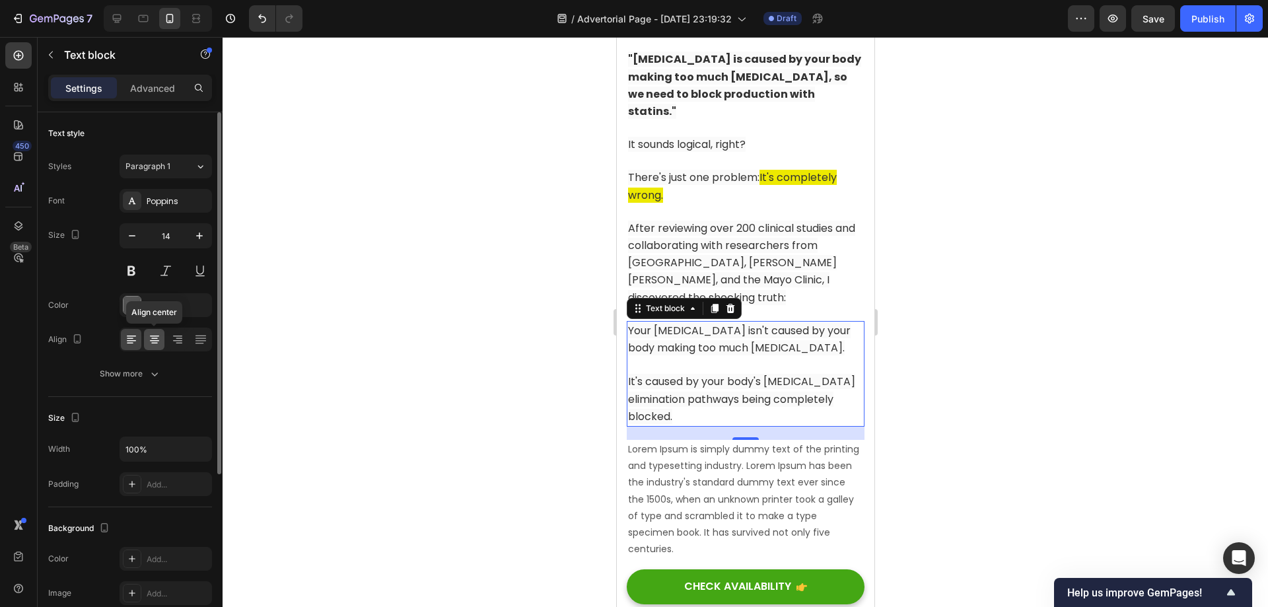
click at [157, 346] on div at bounding box center [154, 339] width 20 height 21
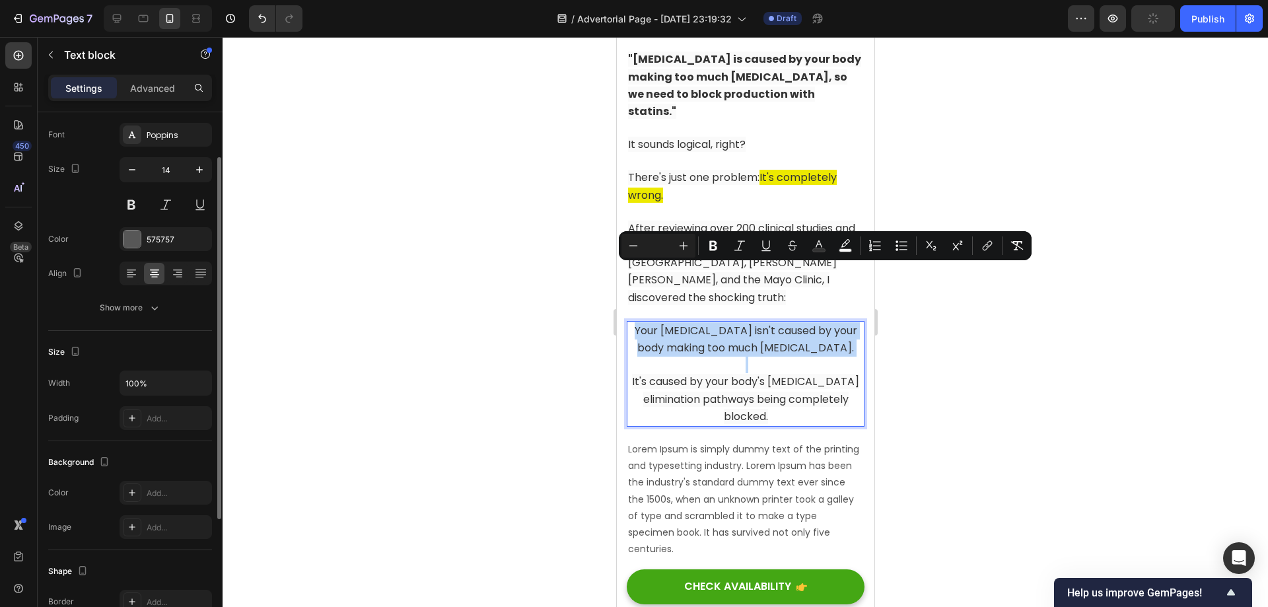
scroll to position [198, 0]
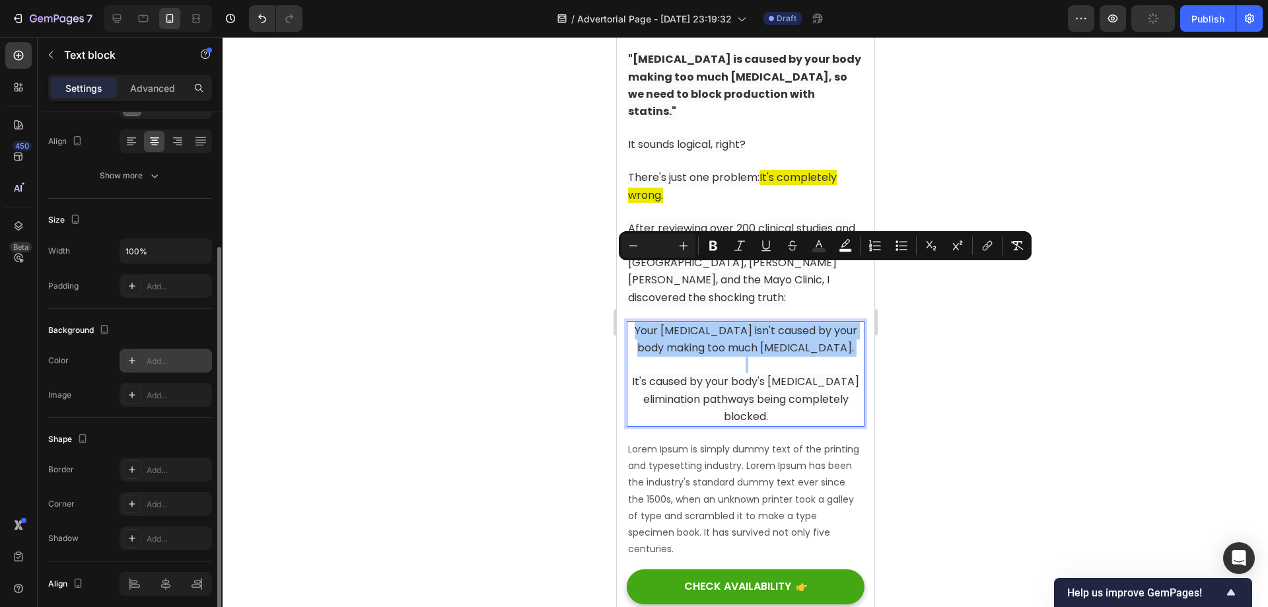
click at [155, 359] on div "Add..." at bounding box center [178, 361] width 62 height 12
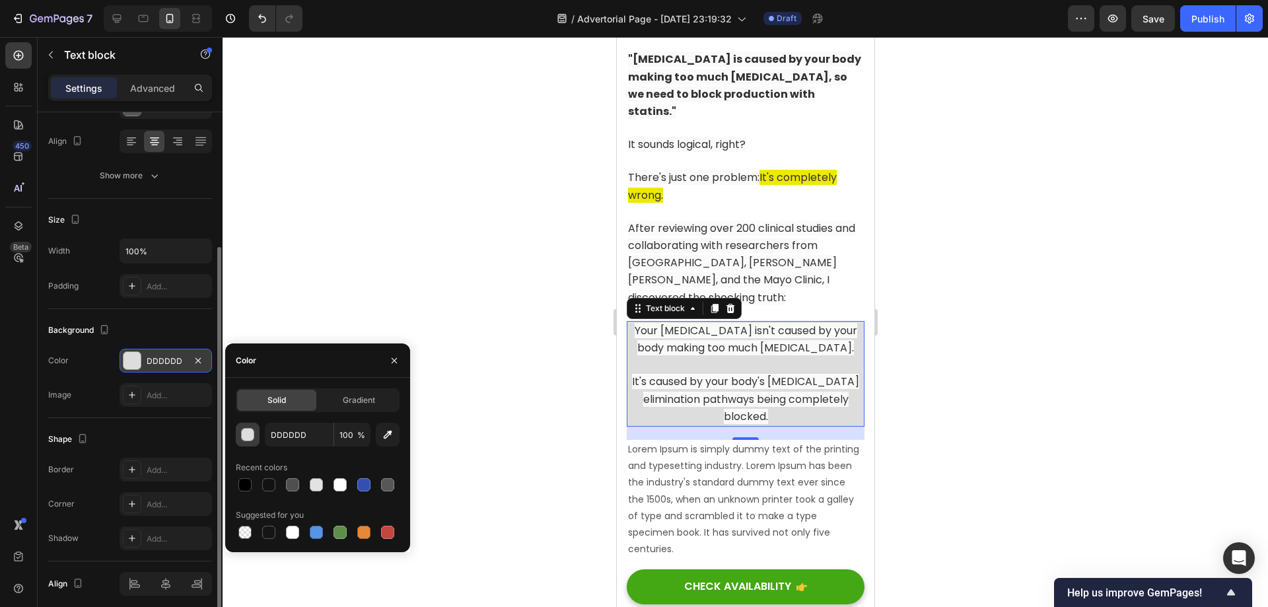
click at [250, 435] on div "button" at bounding box center [248, 435] width 13 height 13
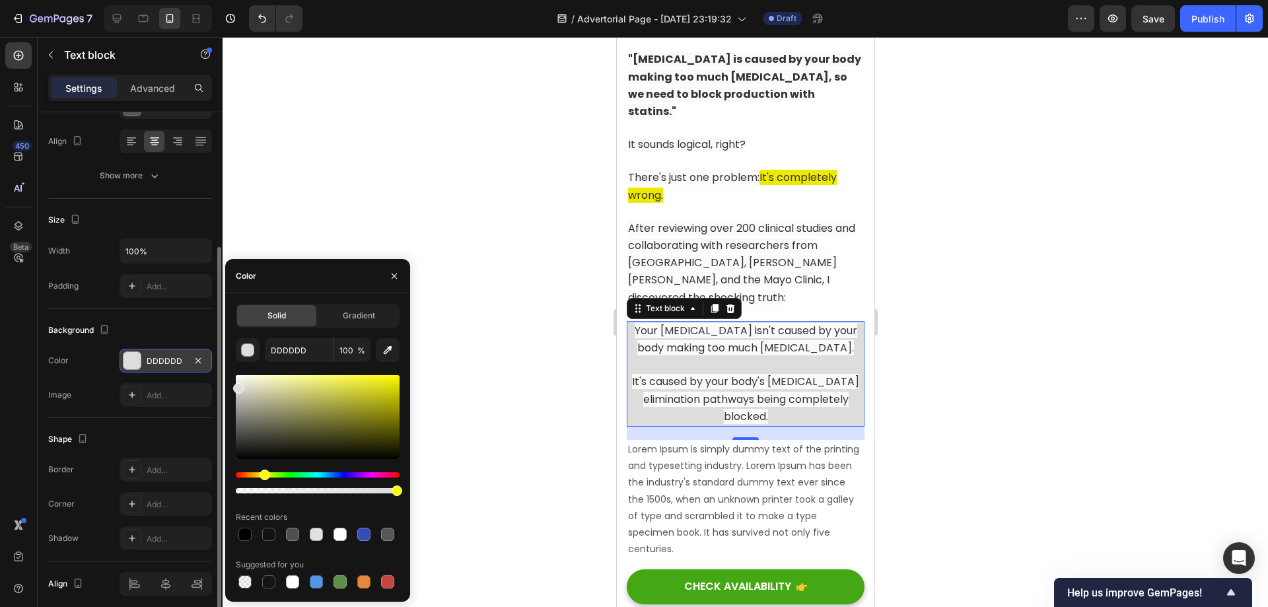
click at [263, 477] on div "Hue" at bounding box center [318, 474] width 164 height 5
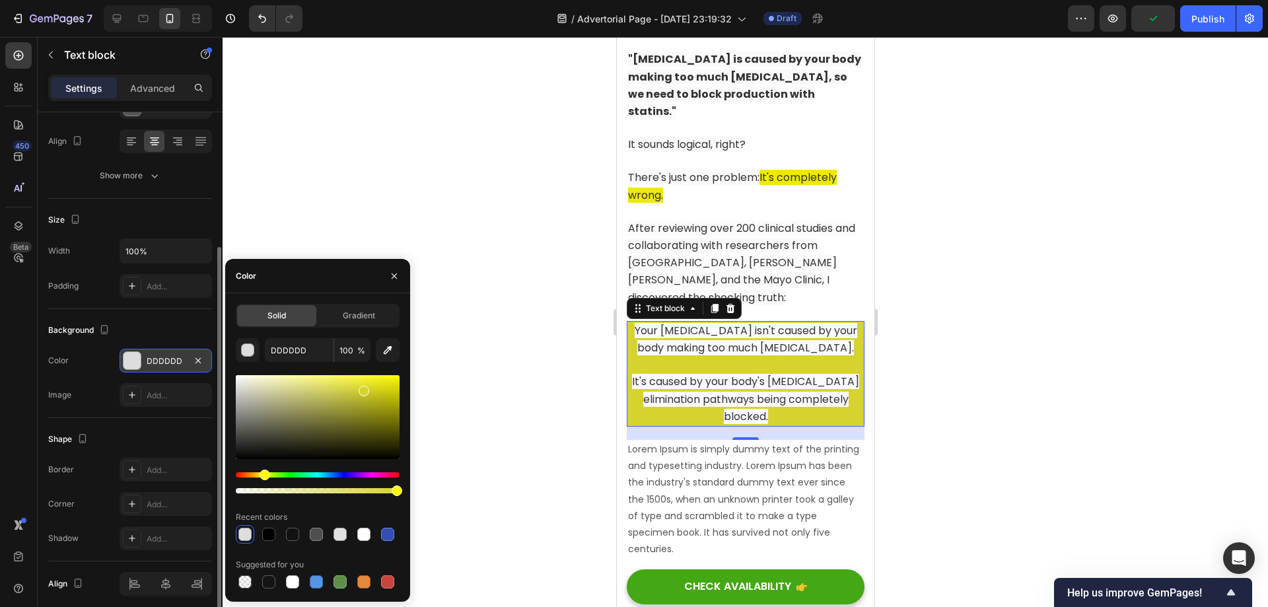
drag, startPoint x: 328, startPoint y: 419, endPoint x: 363, endPoint y: 388, distance: 45.8
click at [363, 388] on div at bounding box center [318, 417] width 164 height 84
type input "D6D331"
click at [304, 358] on input "D6D331" at bounding box center [299, 350] width 69 height 24
click at [327, 184] on div at bounding box center [745, 322] width 1045 height 570
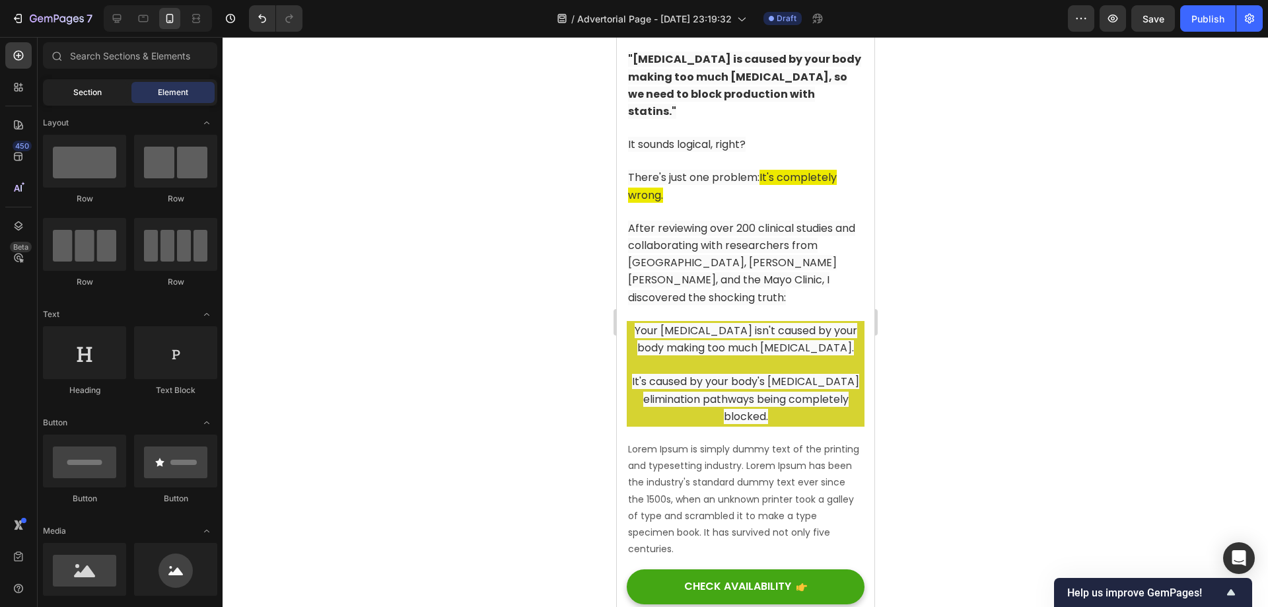
click at [84, 91] on span "Section" at bounding box center [87, 93] width 28 height 12
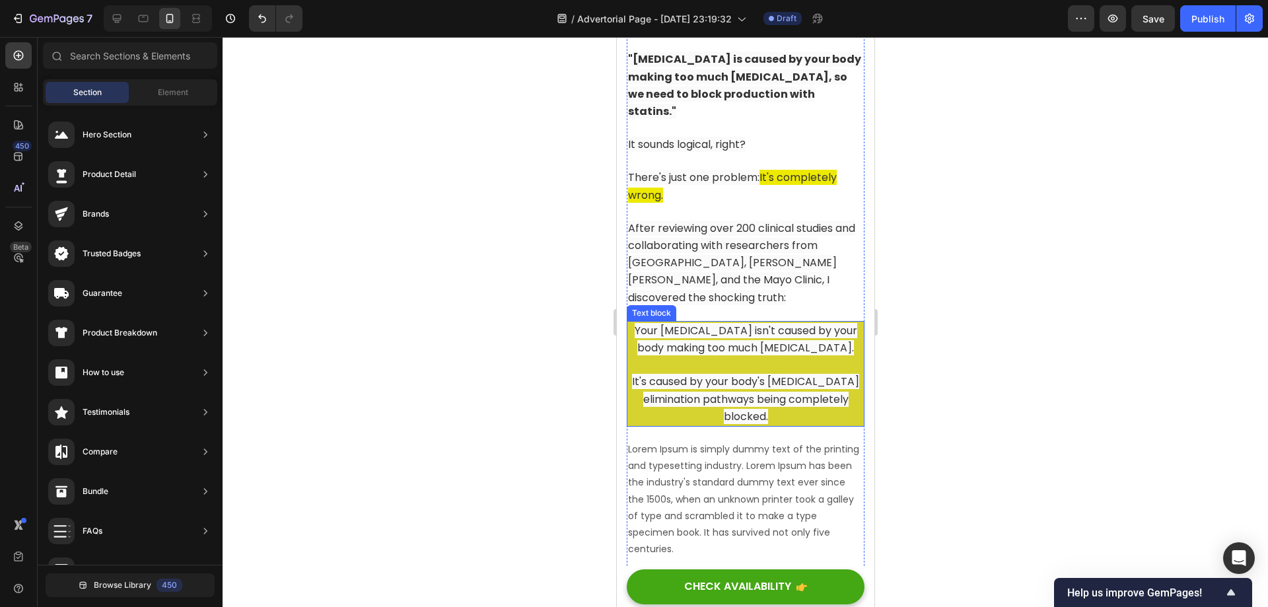
click at [711, 357] on p "Rich Text Editor. Editing area: main" at bounding box center [744, 365] width 235 height 17
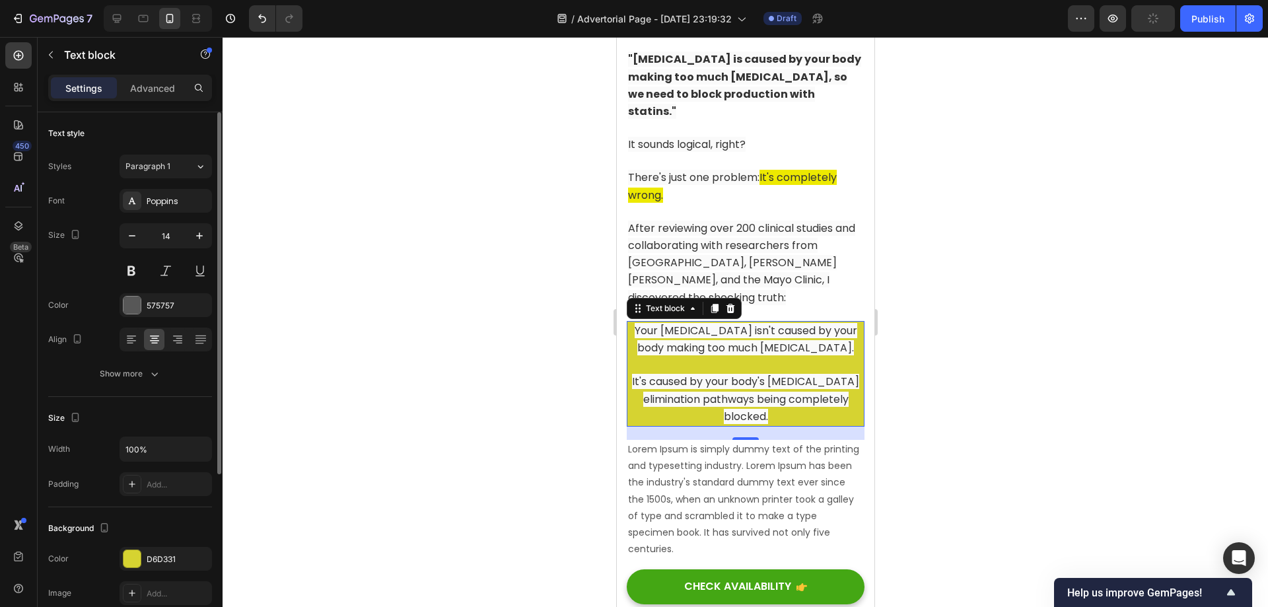
scroll to position [66, 0]
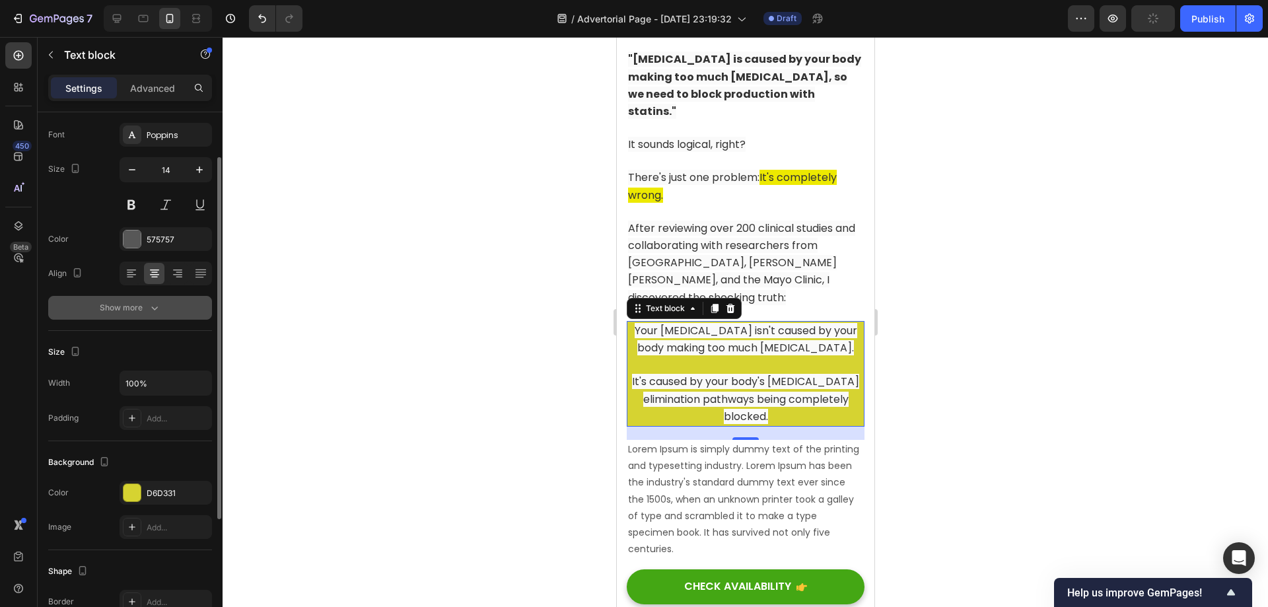
click at [100, 312] on div "Show more" at bounding box center [130, 307] width 61 height 13
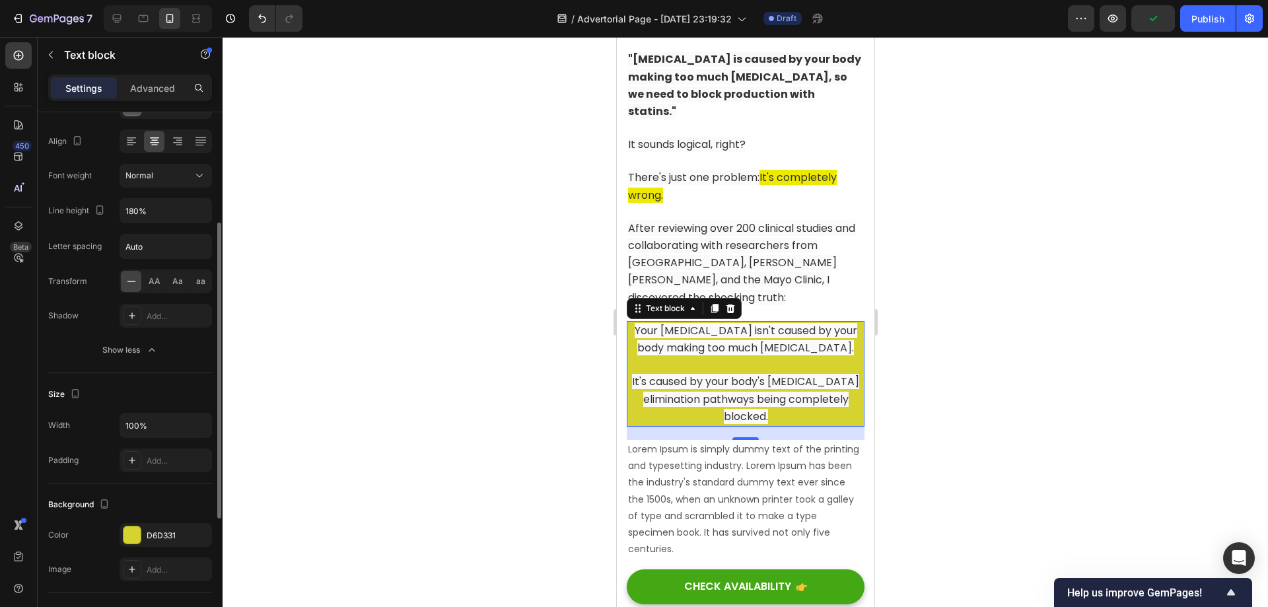
scroll to position [264, 0]
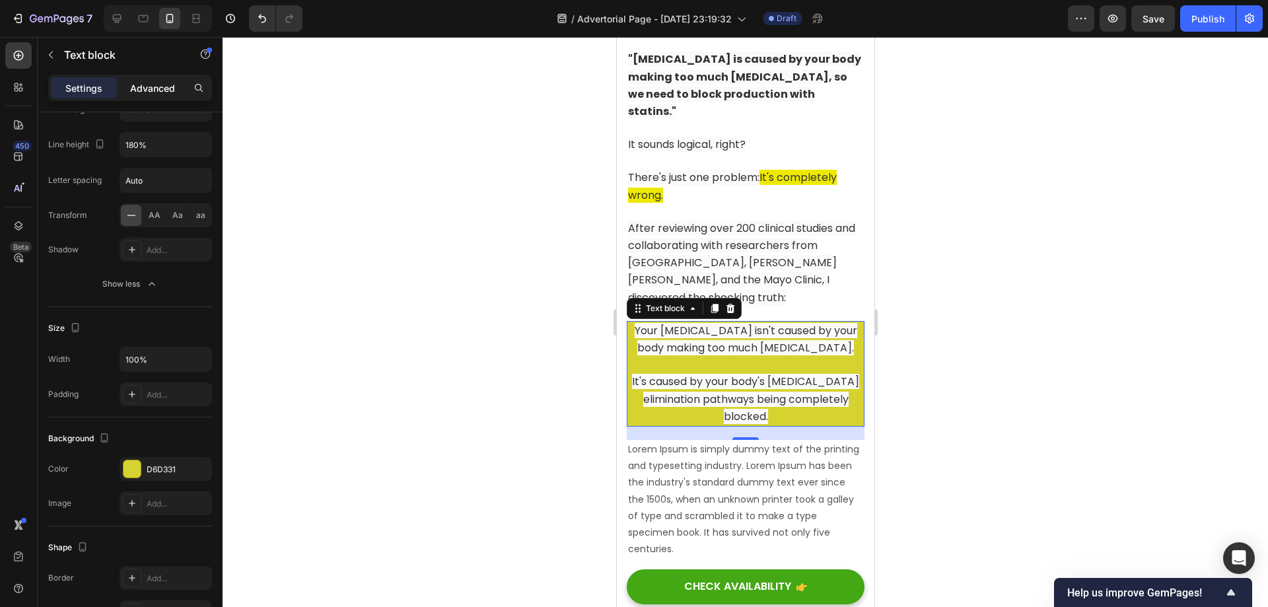
click at [148, 84] on p "Advanced" at bounding box center [152, 88] width 45 height 14
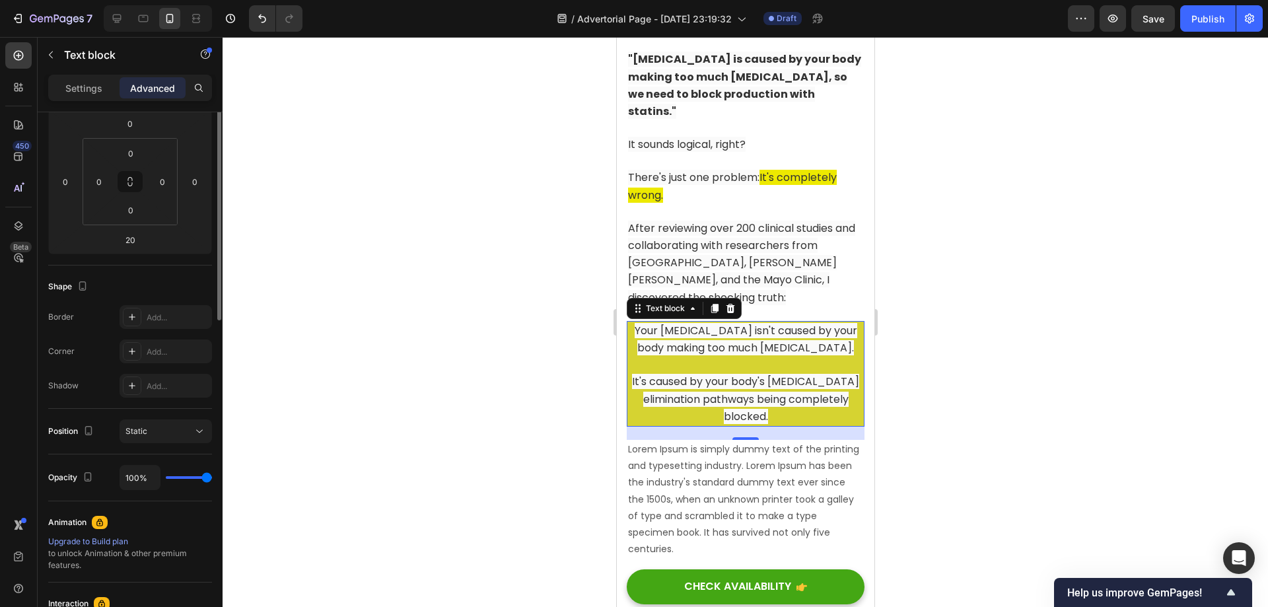
scroll to position [0, 0]
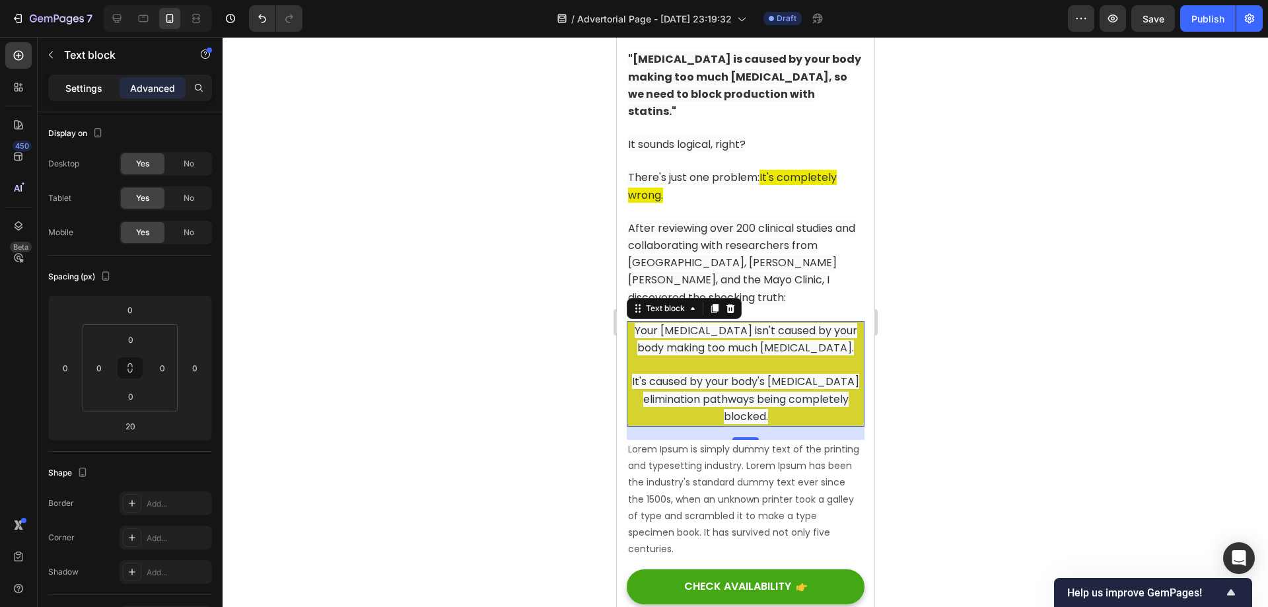
click at [84, 96] on div "Settings" at bounding box center [84, 87] width 66 height 21
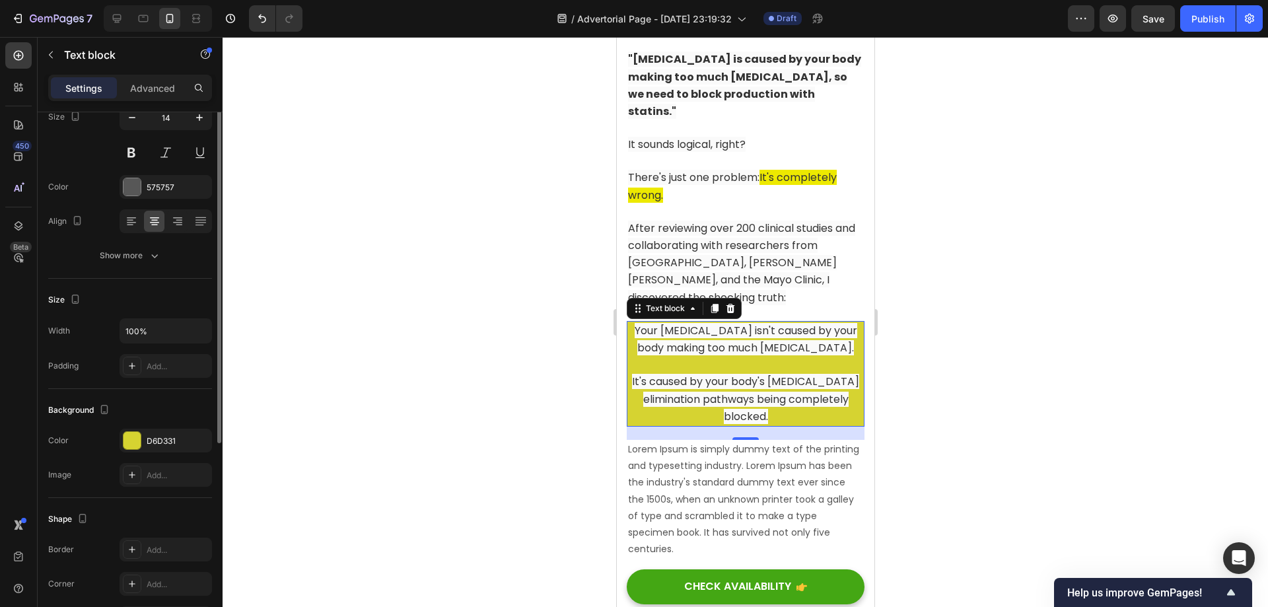
scroll to position [52, 0]
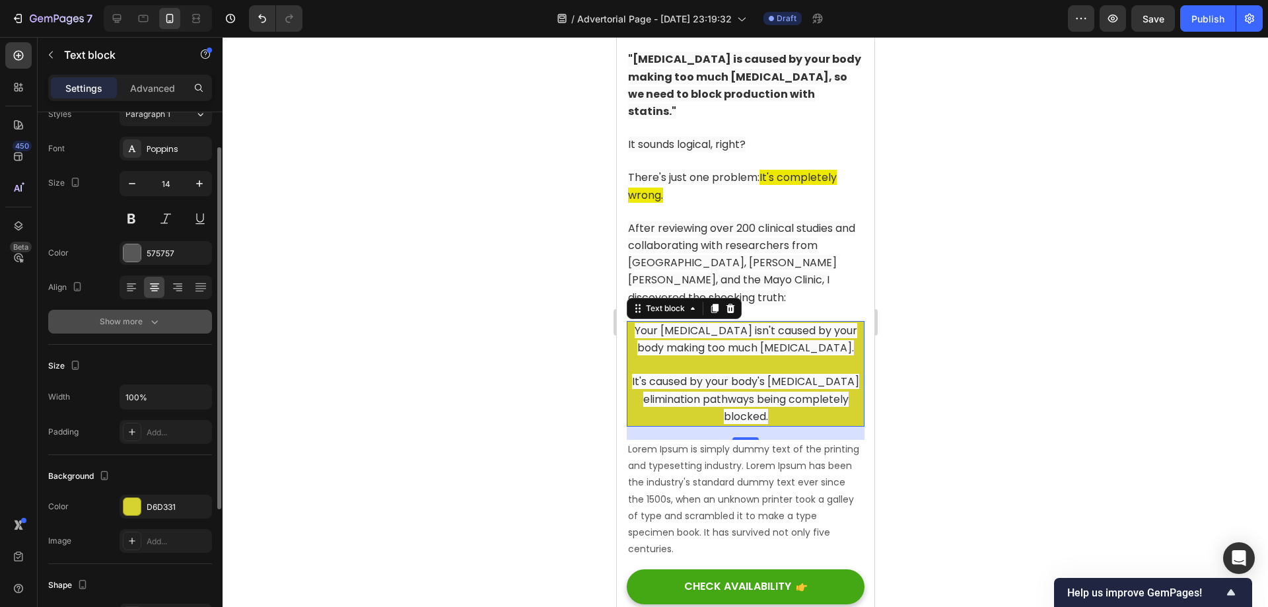
click at [125, 320] on div "Show more" at bounding box center [130, 321] width 61 height 13
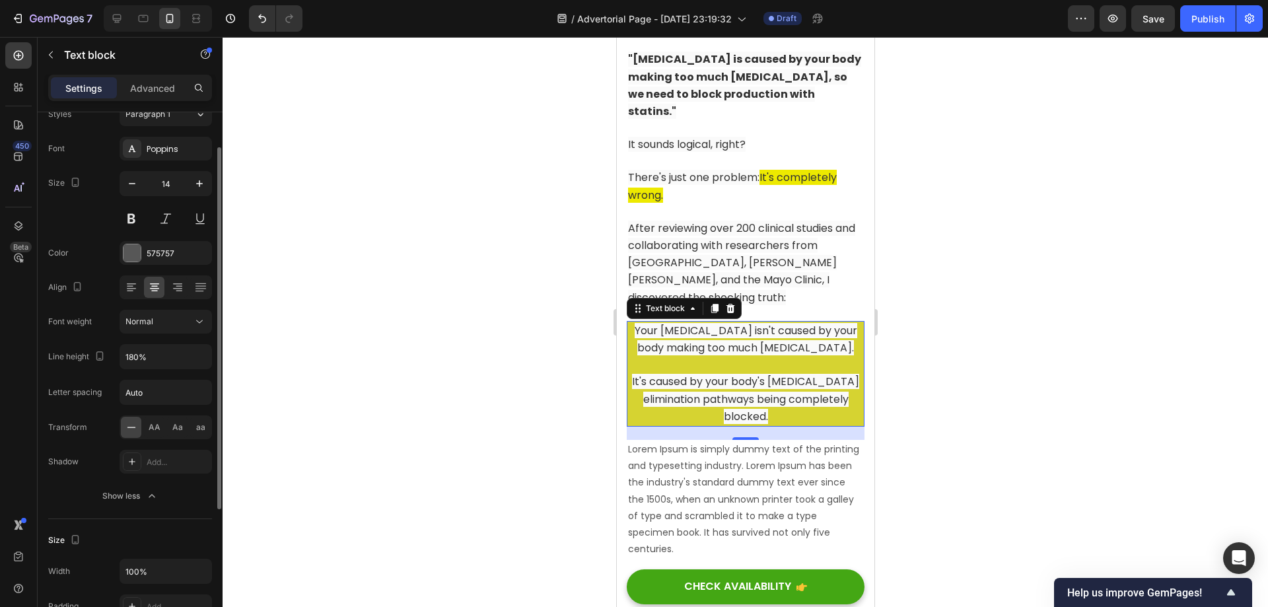
scroll to position [0, 0]
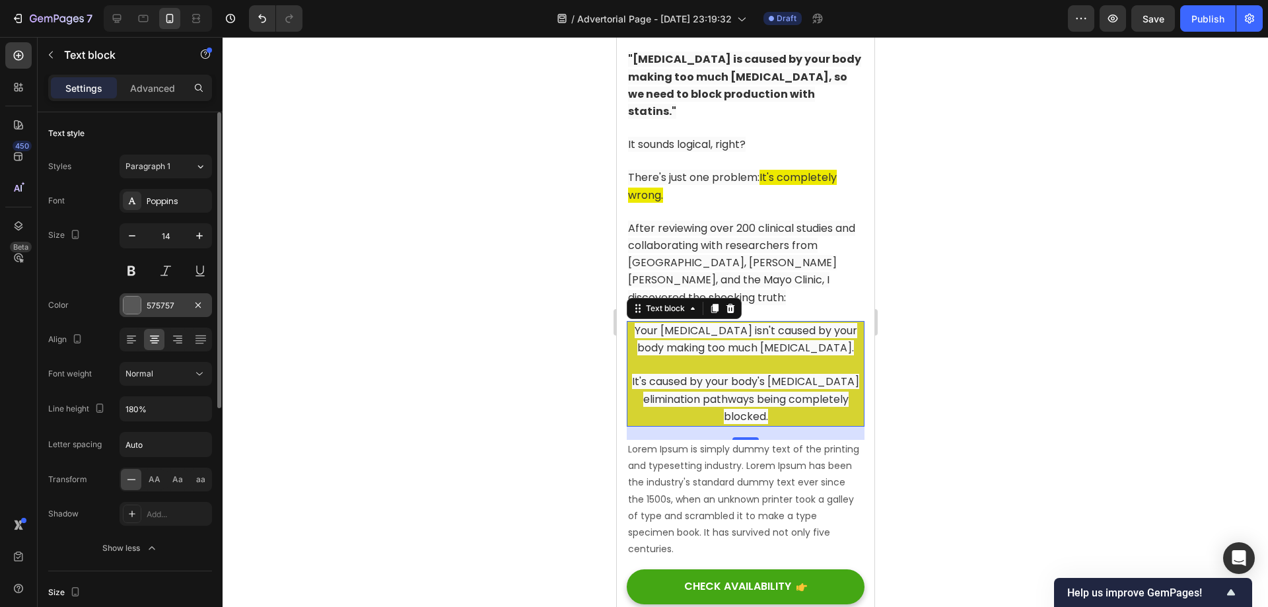
click at [141, 304] on div at bounding box center [132, 305] width 18 height 18
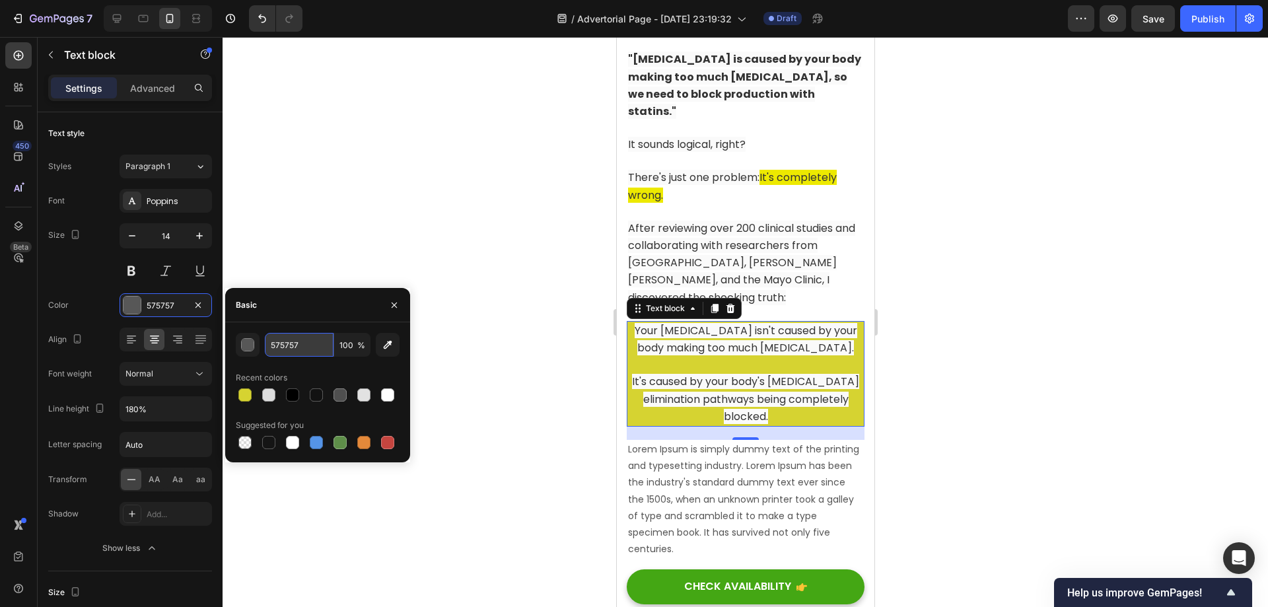
click at [274, 345] on input "575757" at bounding box center [299, 345] width 69 height 24
click at [249, 347] on div "button" at bounding box center [248, 345] width 13 height 13
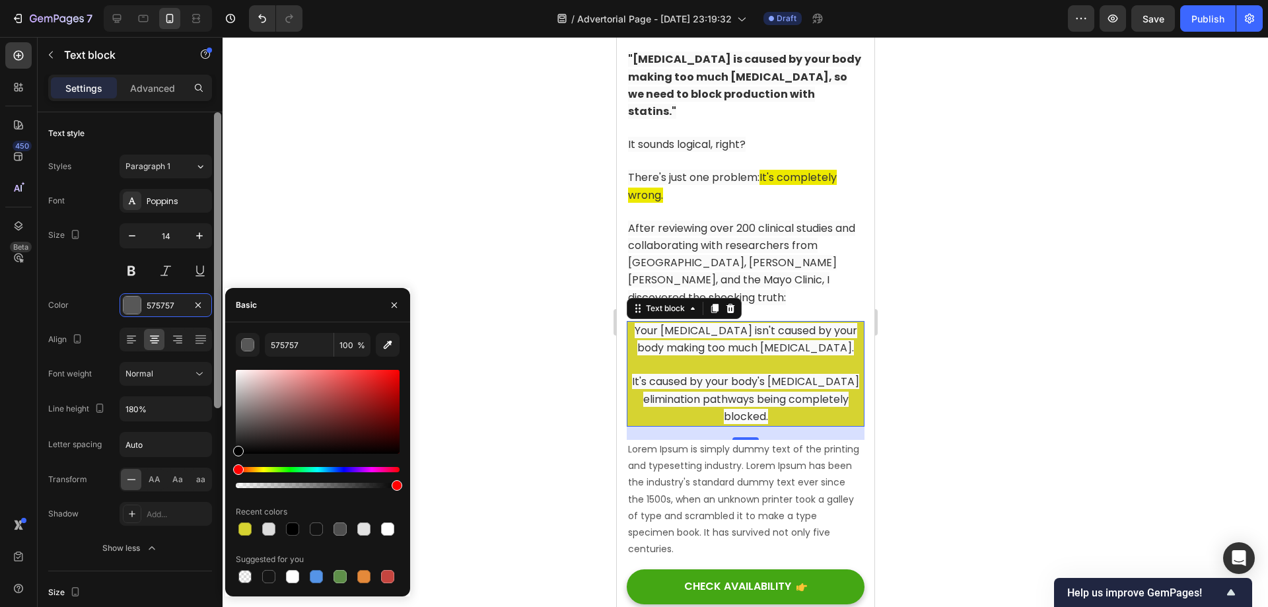
drag, startPoint x: 246, startPoint y: 421, endPoint x: 213, endPoint y: 475, distance: 63.4
click at [213, 475] on div "450 Beta Sections(18) Elements(83) Section Element Hero Section Product Detail …" at bounding box center [111, 322] width 223 height 570
type input "000000"
click at [481, 401] on div at bounding box center [745, 322] width 1045 height 570
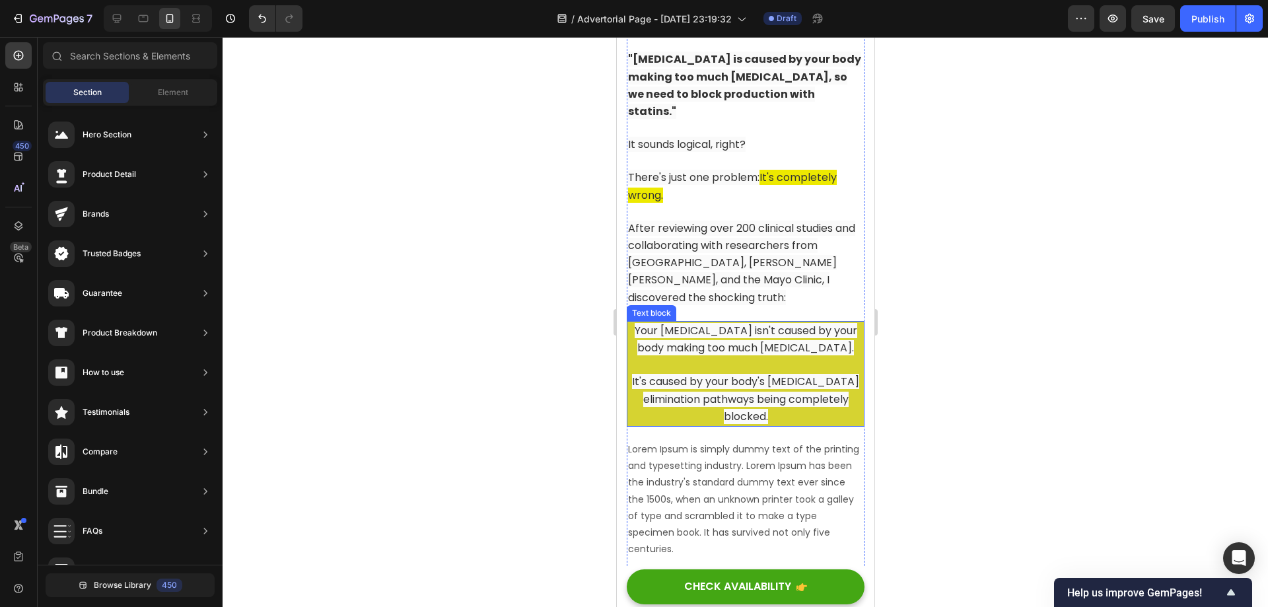
click at [720, 374] on span "It's caused by your body's [MEDICAL_DATA] elimination pathways being completely…" at bounding box center [744, 399] width 227 height 50
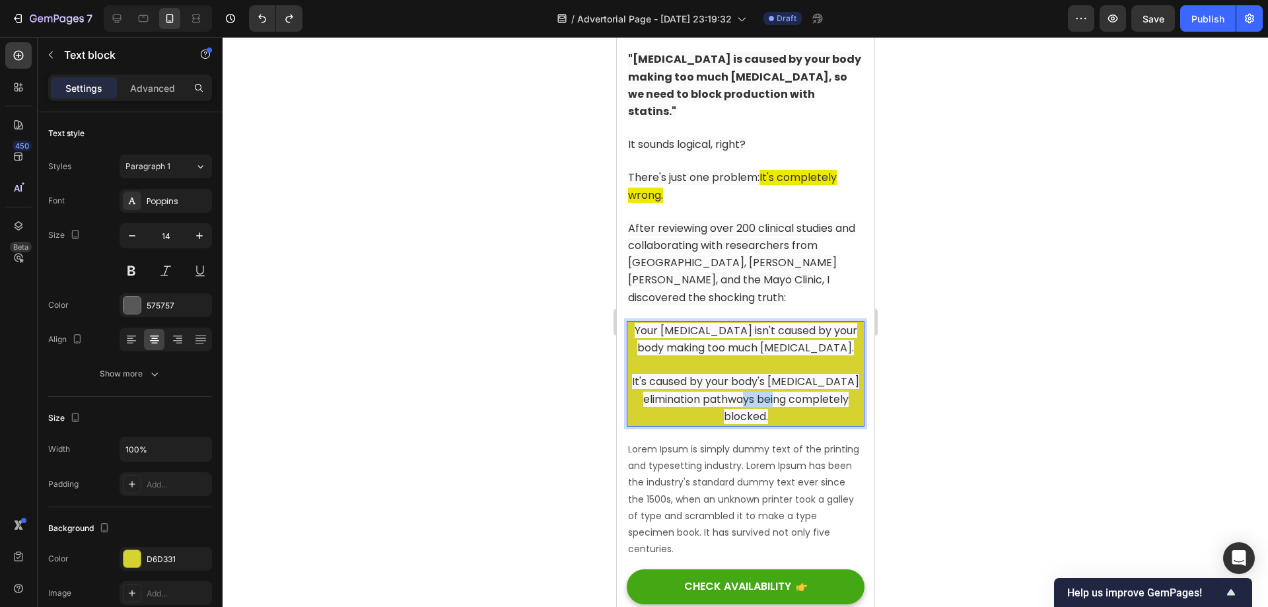
click at [753, 374] on span "It's caused by your body's [MEDICAL_DATA] elimination pathways being completely…" at bounding box center [744, 399] width 227 height 50
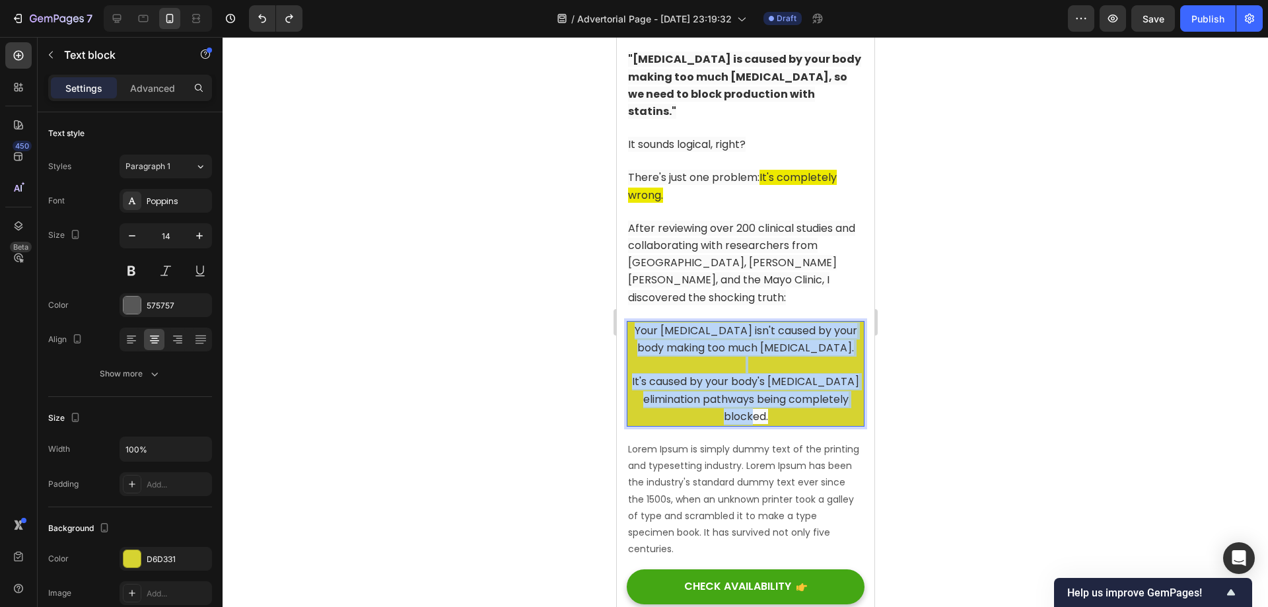
drag, startPoint x: 777, startPoint y: 359, endPoint x: 619, endPoint y: 263, distance: 185.2
click at [619, 263] on div ""Doctors Hate This Ancient Mediterranean Secret That Lowers [MEDICAL_DATA] With…" at bounding box center [745, 279] width 258 height 5359
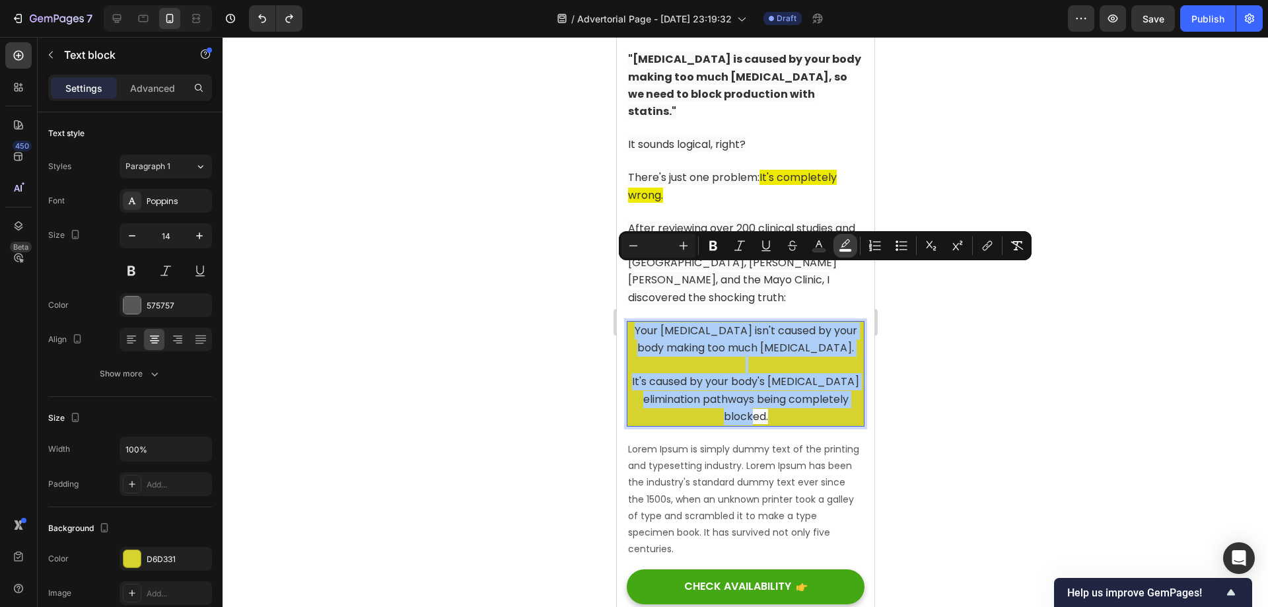
click at [844, 249] on rect "Editor contextual toolbar" at bounding box center [845, 250] width 13 height 3
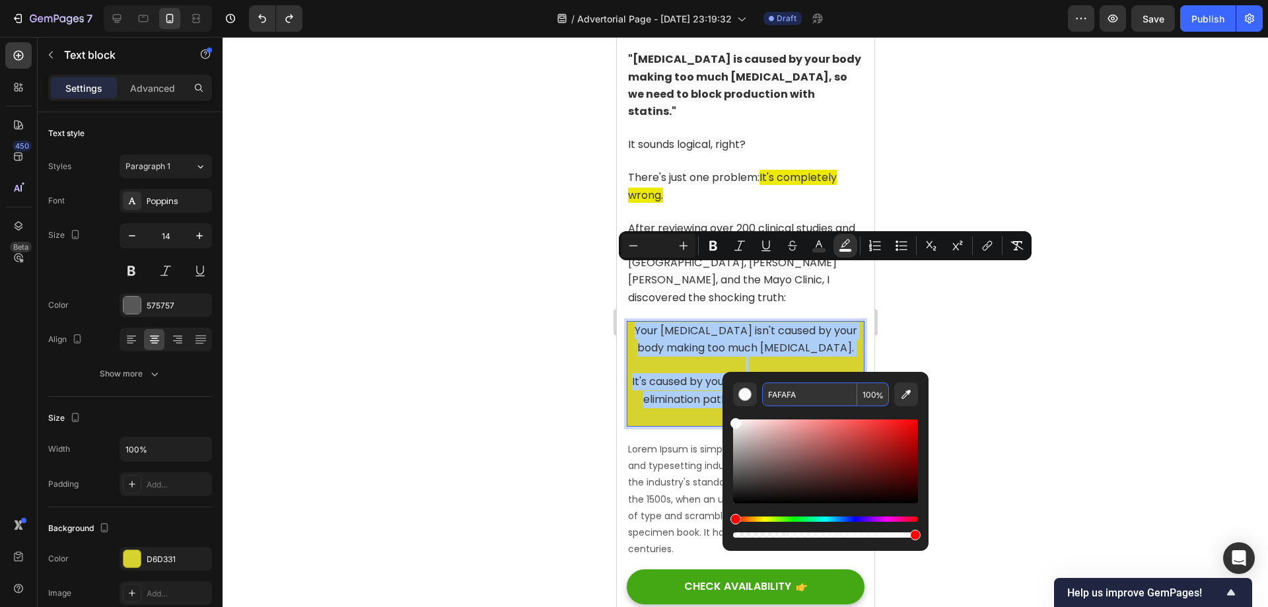
click at [812, 392] on input "FAFAFA" at bounding box center [809, 394] width 95 height 24
paste input "D6D331"
type input "D6D331"
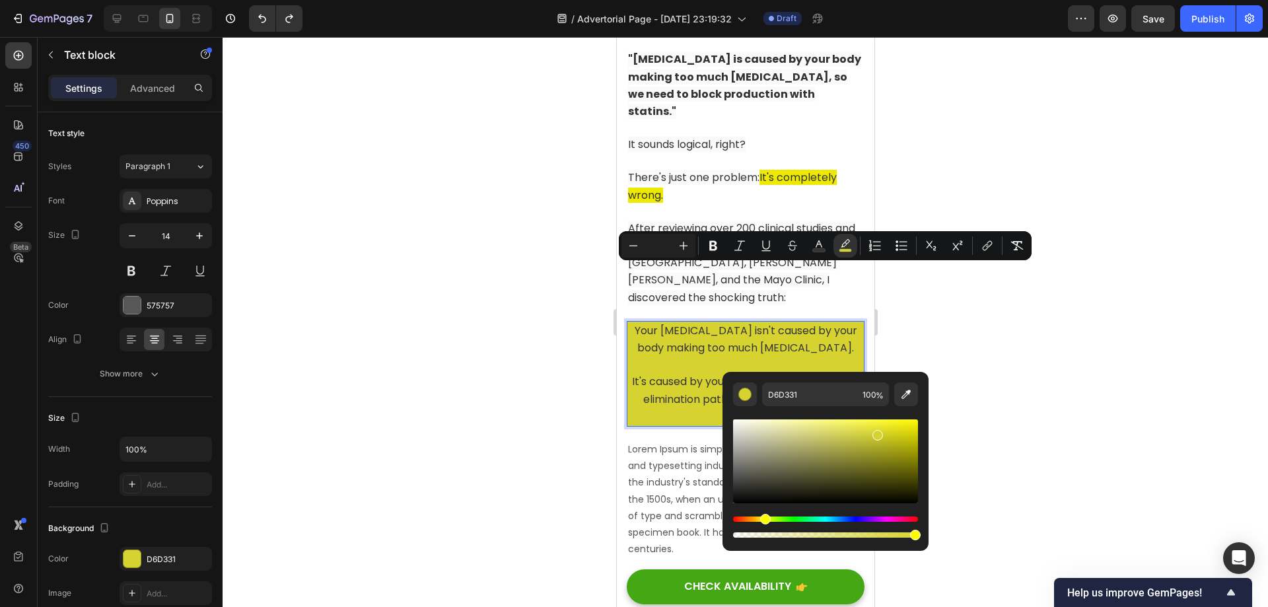
click at [911, 333] on div at bounding box center [745, 322] width 1045 height 570
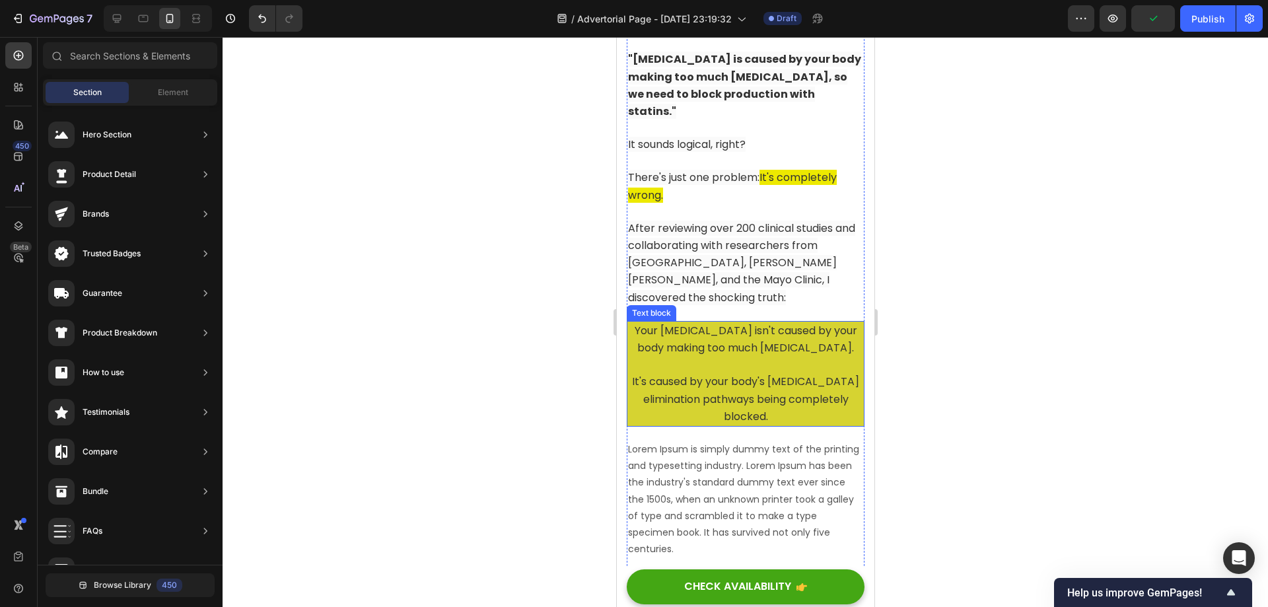
click at [790, 357] on p "Rich Text Editor. Editing area: main" at bounding box center [744, 365] width 235 height 17
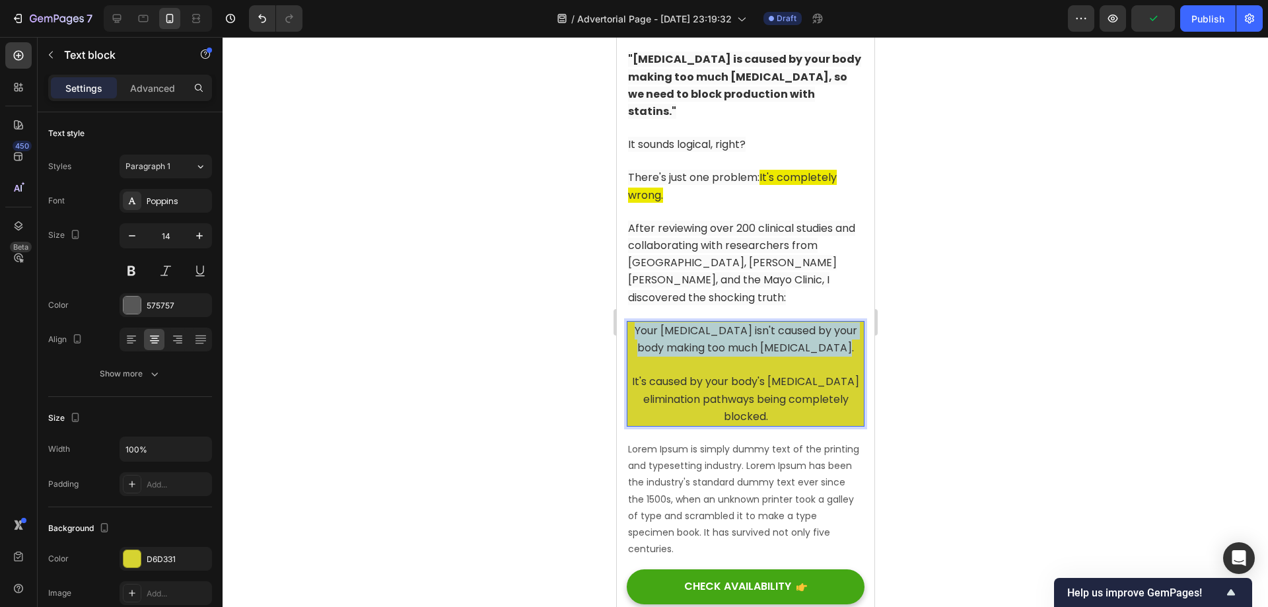
drag, startPoint x: 632, startPoint y: 273, endPoint x: 835, endPoint y: 287, distance: 203.2
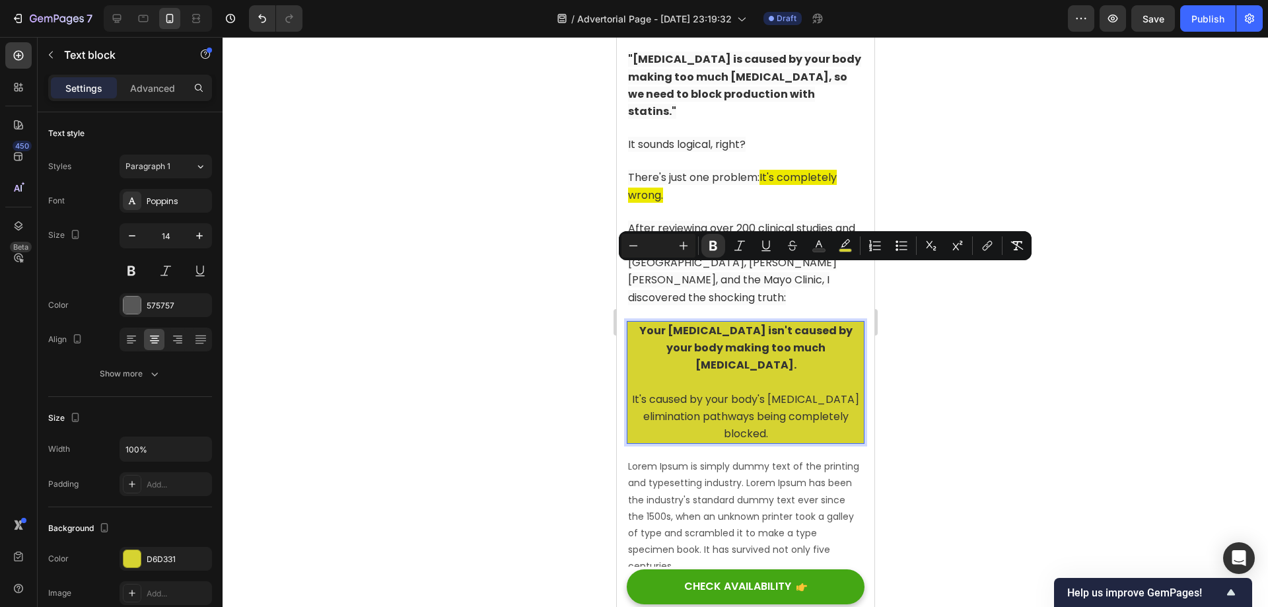
click at [835, 323] on strong "Your [MEDICAL_DATA] isn't caused by your body making too much [MEDICAL_DATA]." at bounding box center [745, 348] width 213 height 50
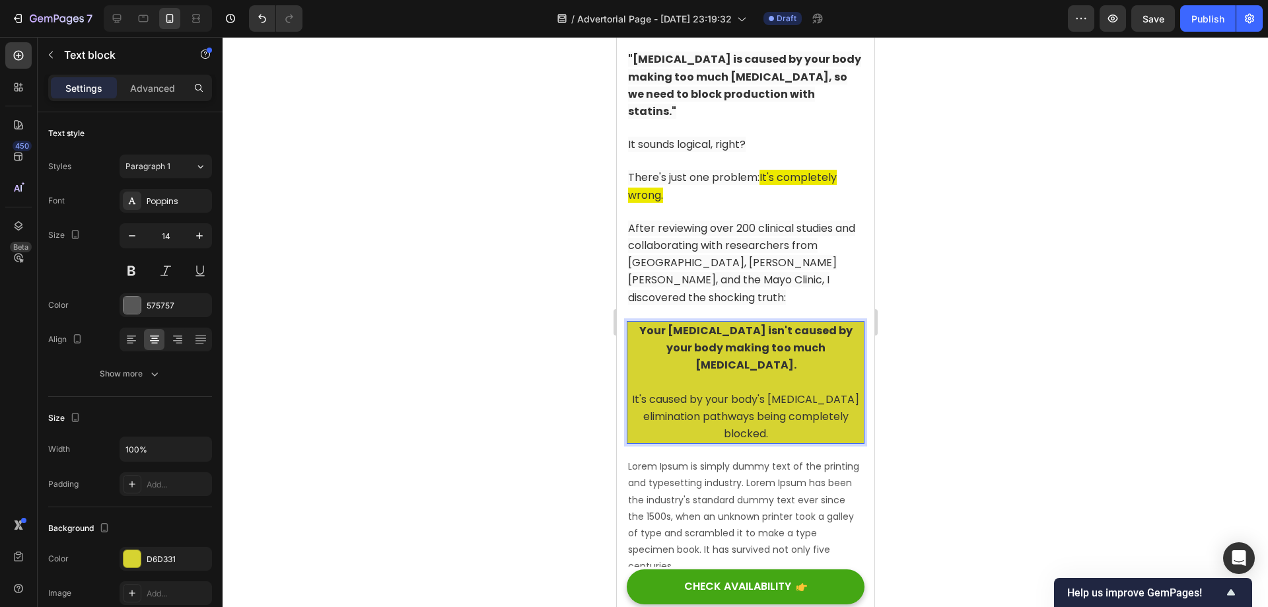
click at [827, 392] on span "It's caused by your body's [MEDICAL_DATA] elimination pathways being completely…" at bounding box center [744, 417] width 227 height 50
click at [165, 563] on div "D6D331" at bounding box center [166, 559] width 38 height 12
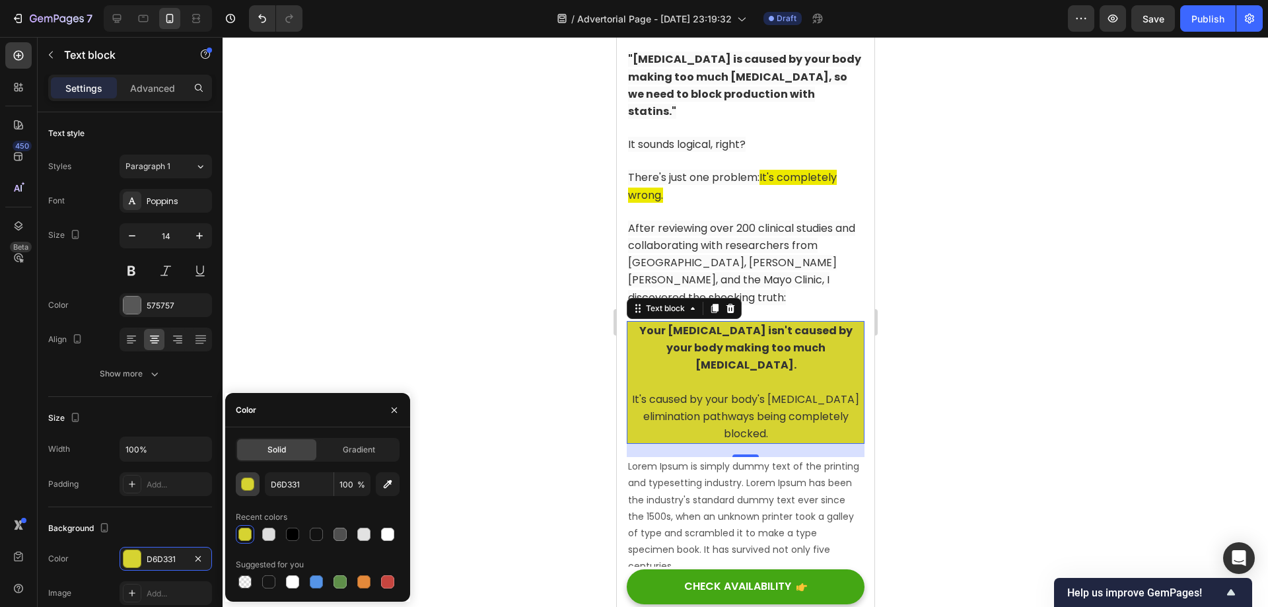
click at [252, 485] on div "button" at bounding box center [248, 484] width 13 height 13
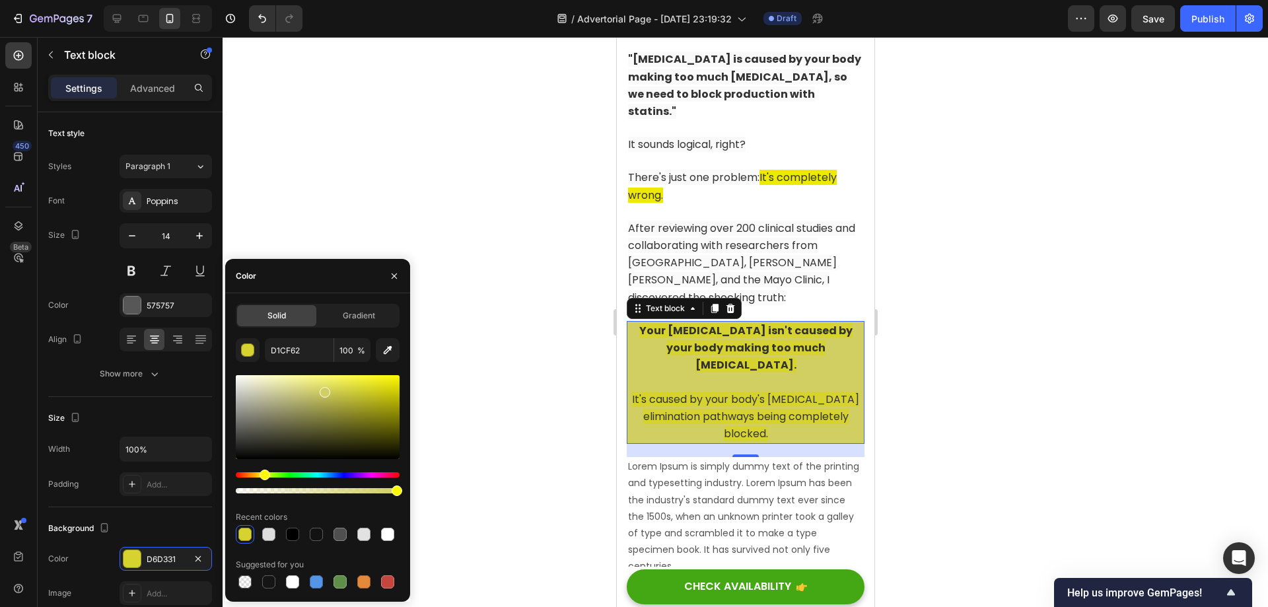
drag, startPoint x: 365, startPoint y: 393, endPoint x: 324, endPoint y: 390, distance: 41.7
click at [324, 390] on div at bounding box center [325, 392] width 11 height 11
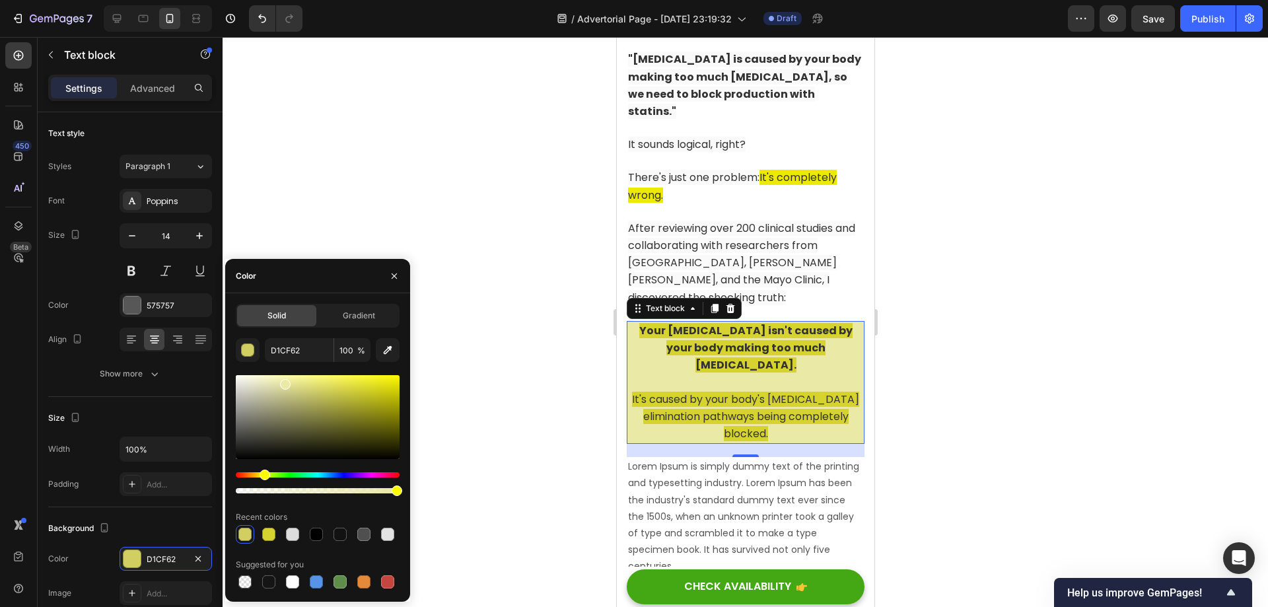
drag, startPoint x: 318, startPoint y: 390, endPoint x: 285, endPoint y: 381, distance: 34.3
click at [285, 381] on div at bounding box center [318, 417] width 164 height 84
type input "EAE9A6"
click at [300, 353] on input "EAE9A6" at bounding box center [299, 350] width 69 height 24
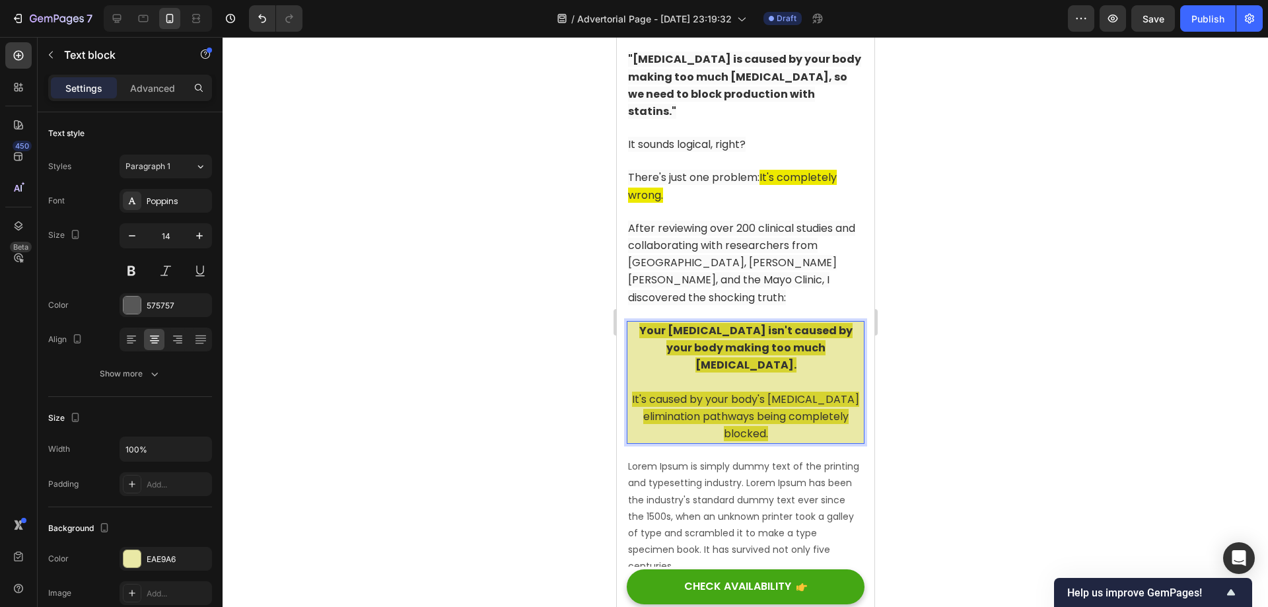
click at [722, 392] on span "It's caused by your body's [MEDICAL_DATA] elimination pathways being completely…" at bounding box center [744, 417] width 227 height 50
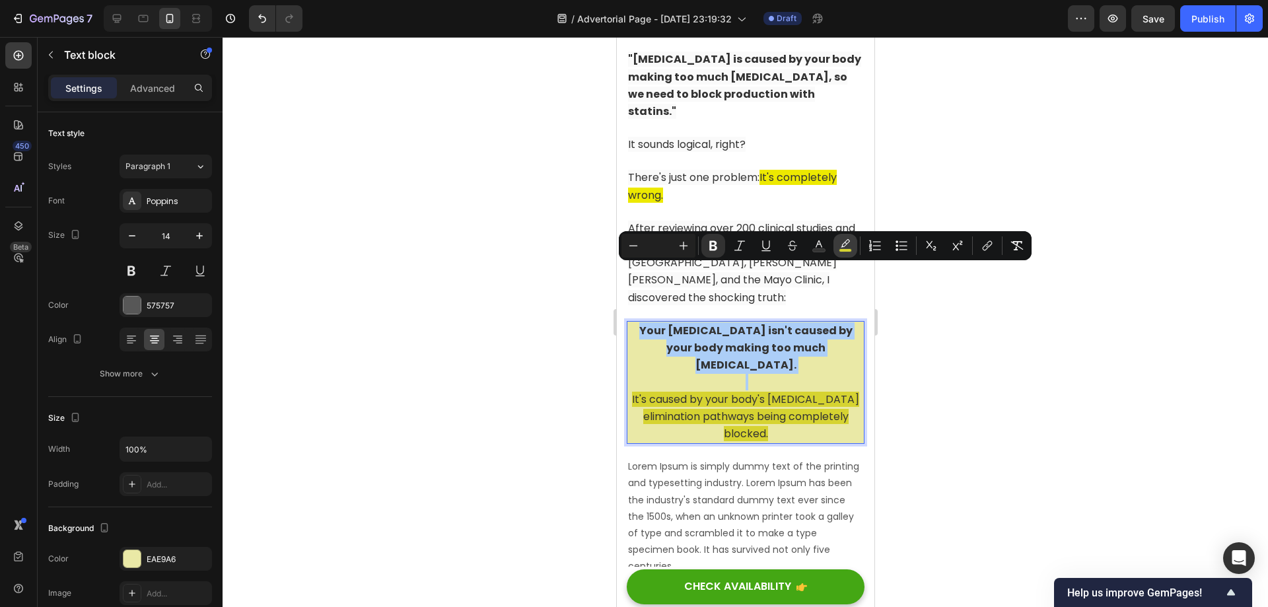
click at [843, 245] on icon "Editor contextual toolbar" at bounding box center [845, 245] width 13 height 13
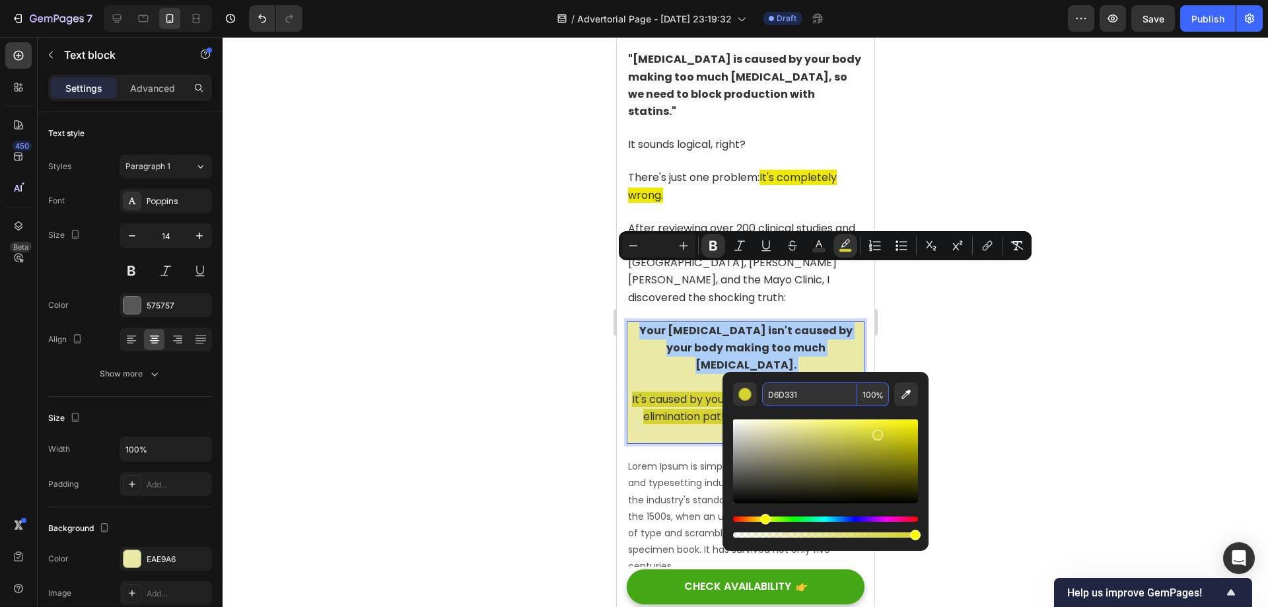
click at [811, 399] on input "D6D331" at bounding box center [809, 394] width 95 height 24
paste input "EAE9A6"
type input "EAE9A6"
click at [888, 324] on div at bounding box center [745, 322] width 1045 height 570
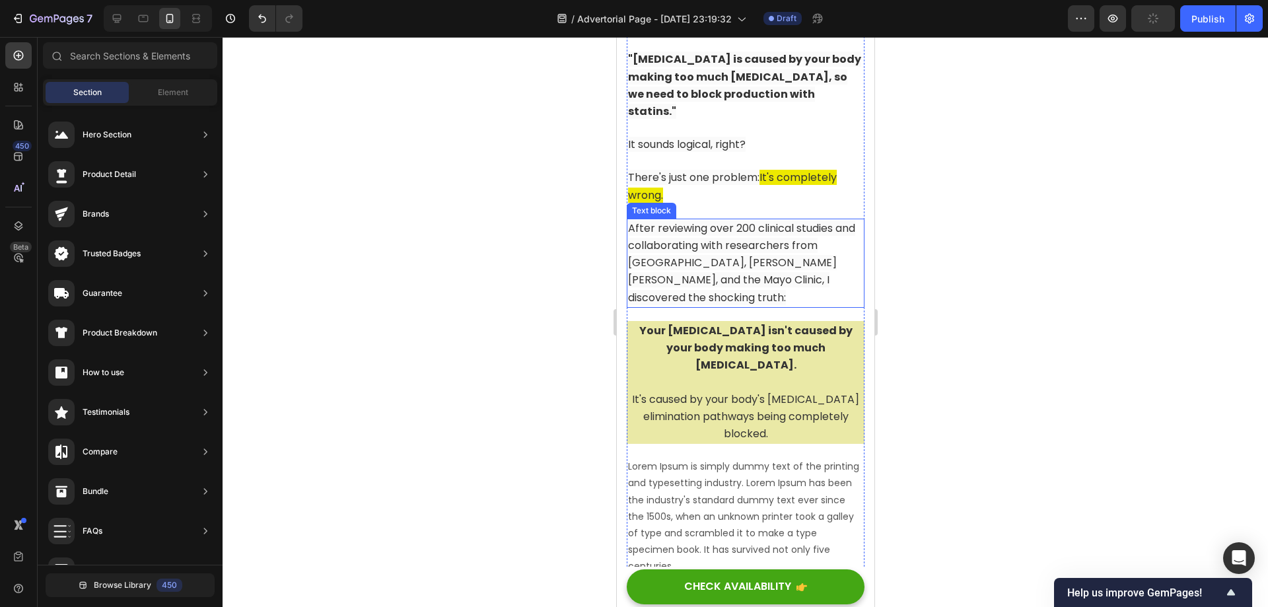
click at [696, 223] on span "After reviewing over 200 clinical studies and collaborating with researchers fr…" at bounding box center [740, 263] width 227 height 85
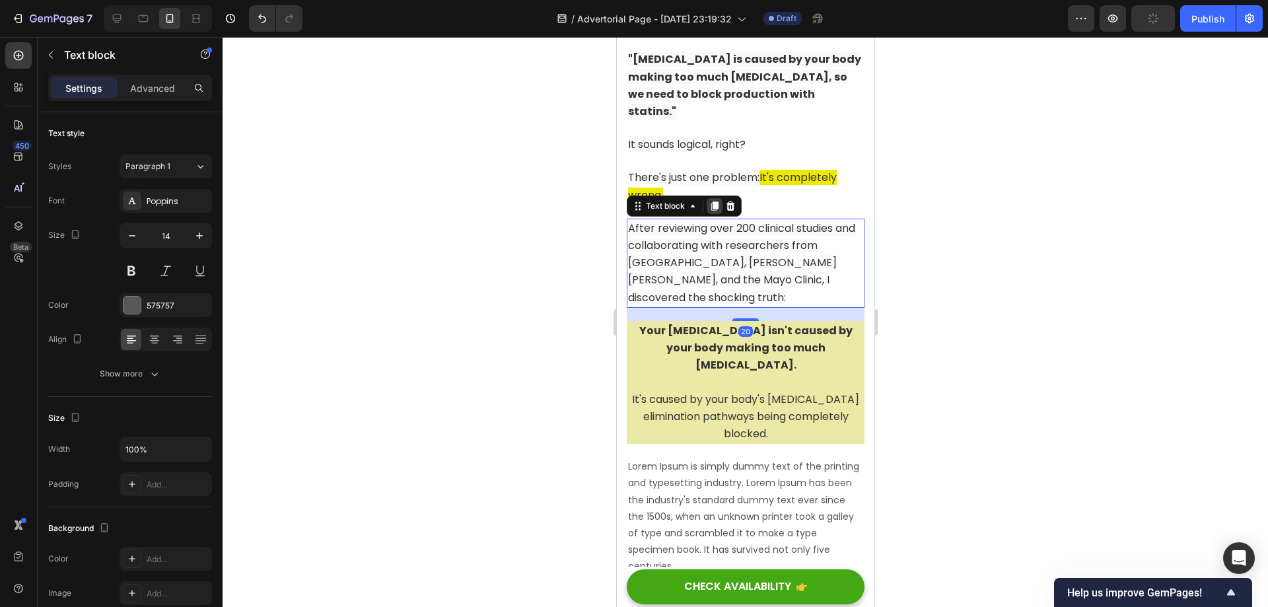
click at [714, 201] on icon at bounding box center [714, 206] width 11 height 11
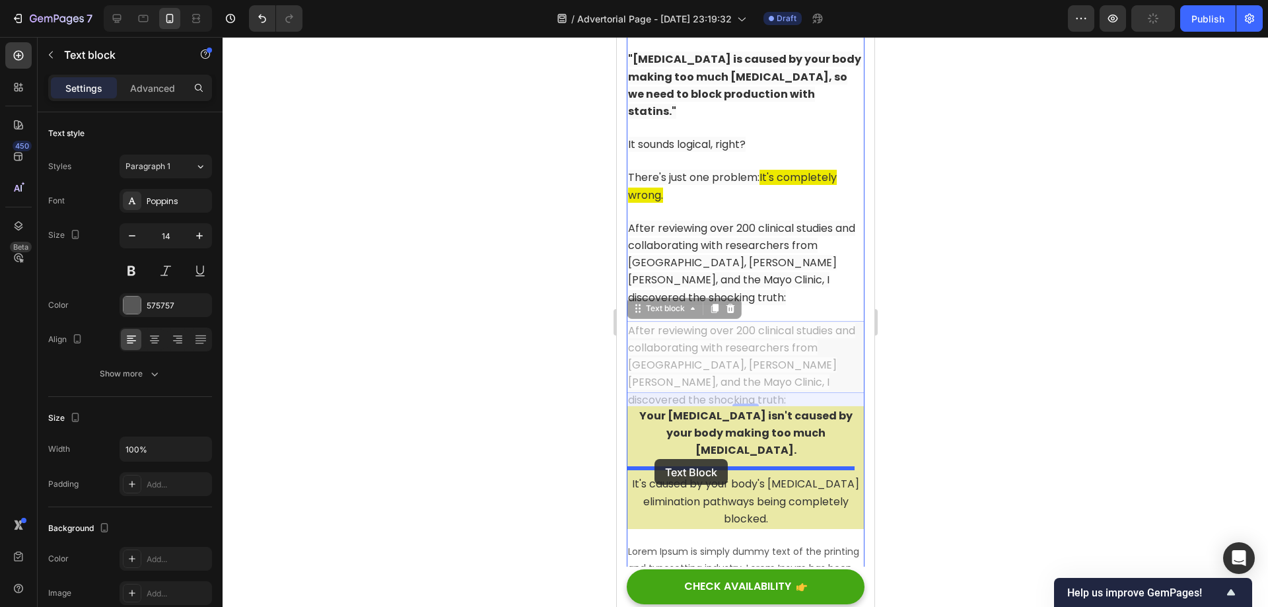
drag, startPoint x: 639, startPoint y: 254, endPoint x: 654, endPoint y: 459, distance: 205.3
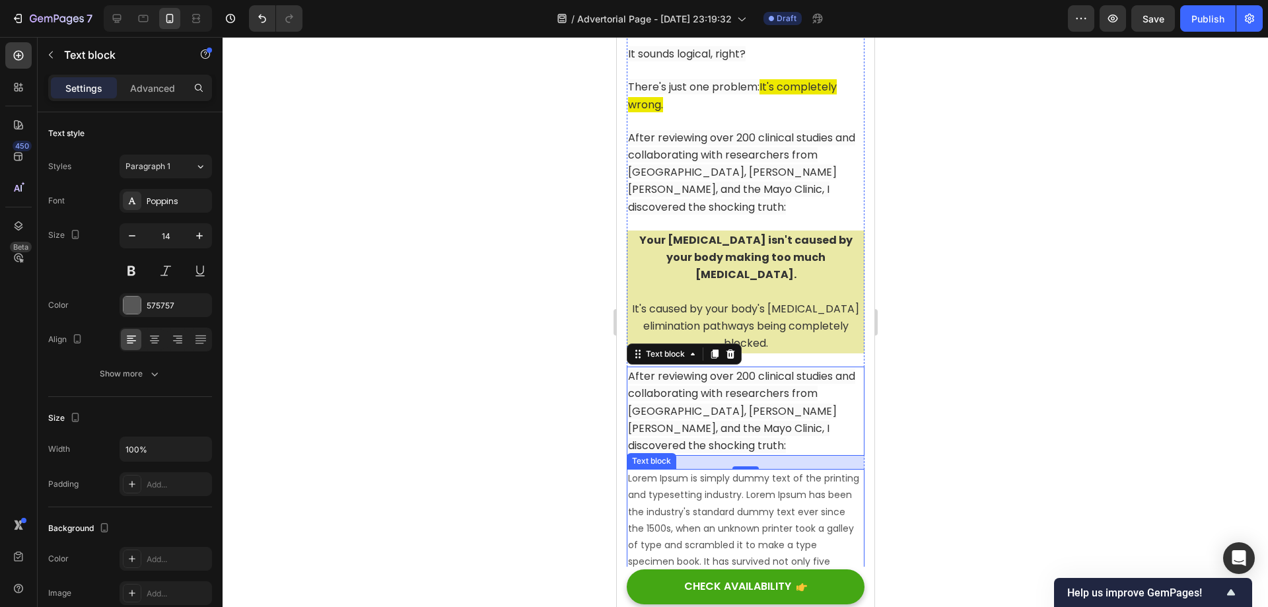
scroll to position [2596, 0]
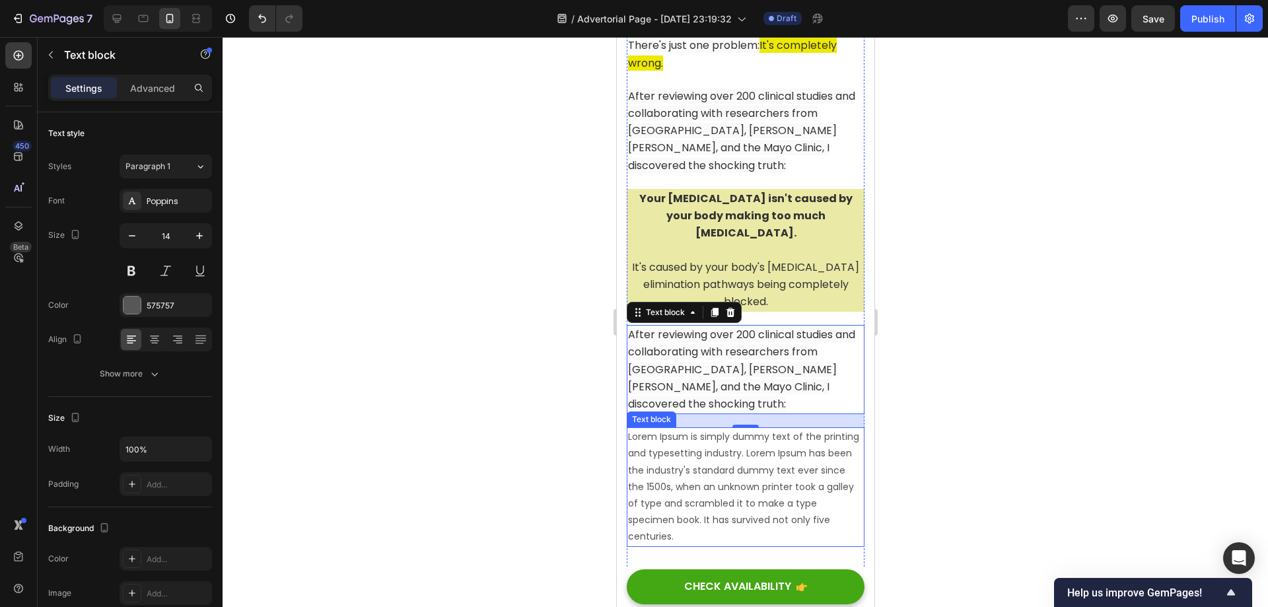
click at [743, 429] on p "Lorem Ipsum is simply dummy text of the printing and typesetting industry. Lore…" at bounding box center [744, 487] width 235 height 116
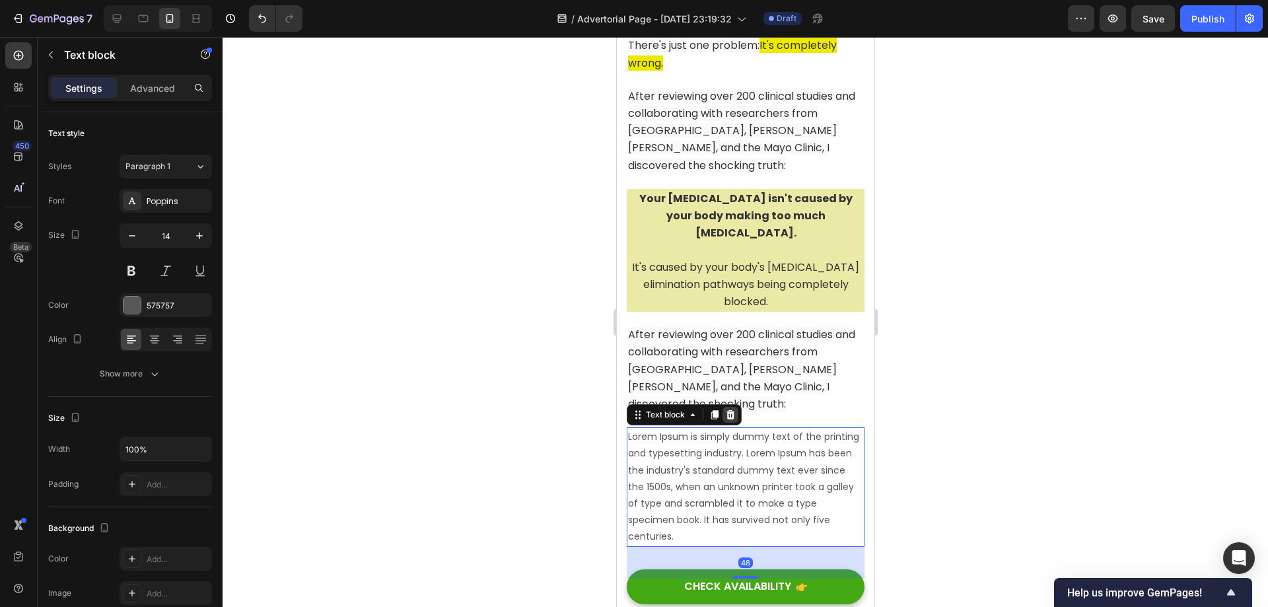
click at [730, 410] on icon at bounding box center [730, 414] width 9 height 9
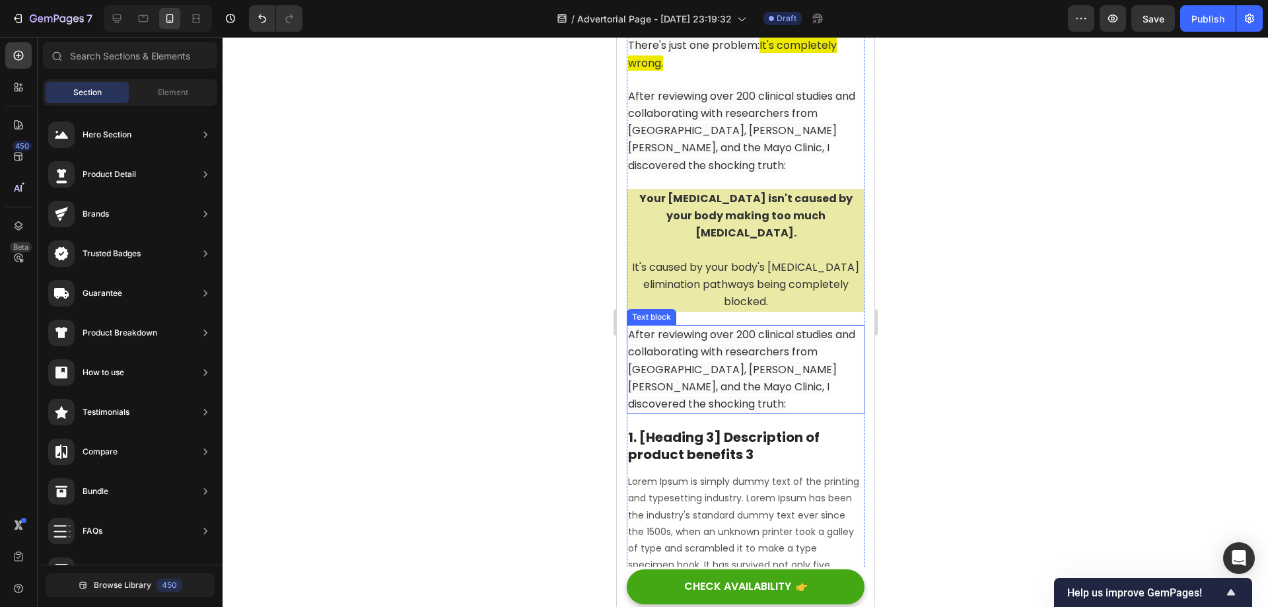
click at [726, 327] on span "After reviewing over 200 clinical studies and collaborating with researchers fr…" at bounding box center [740, 369] width 227 height 85
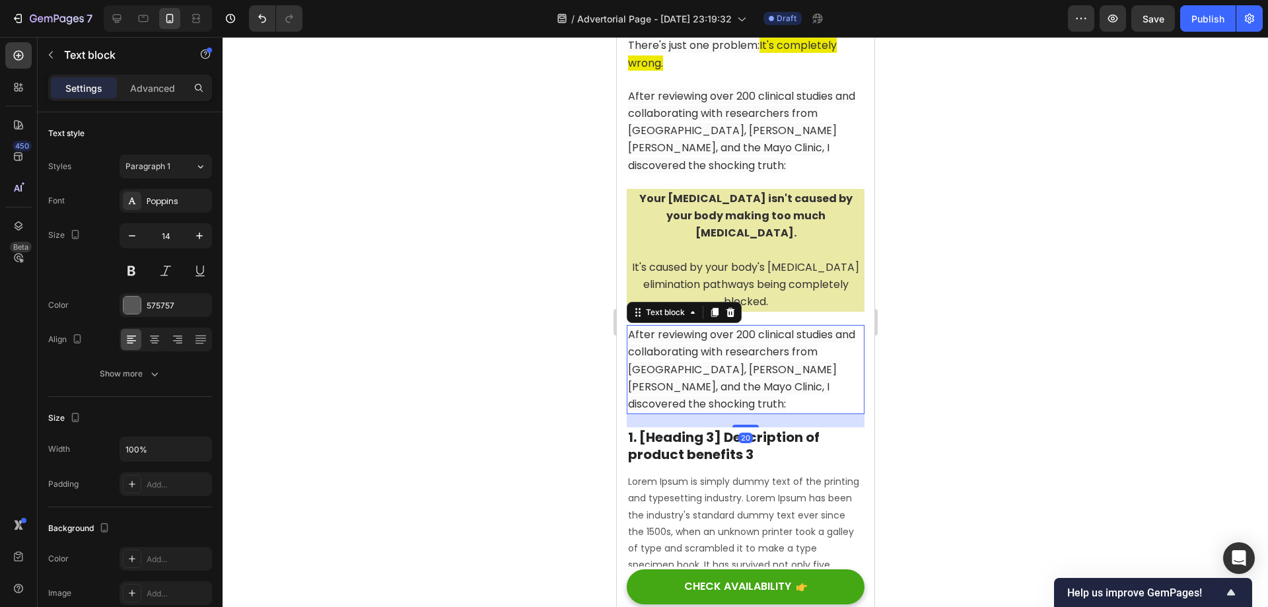
click at [726, 327] on span "After reviewing over 200 clinical studies and collaborating with researchers fr…" at bounding box center [740, 369] width 227 height 85
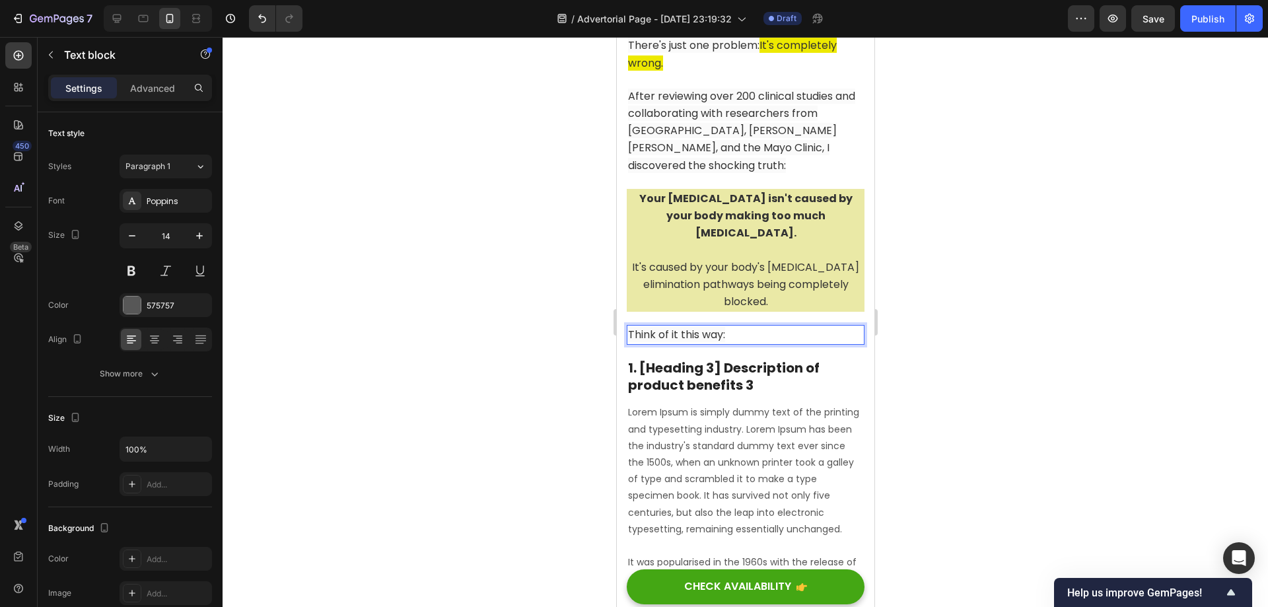
drag, startPoint x: 929, startPoint y: 265, endPoint x: 256, endPoint y: 228, distance: 674.6
click at [929, 265] on div at bounding box center [745, 322] width 1045 height 570
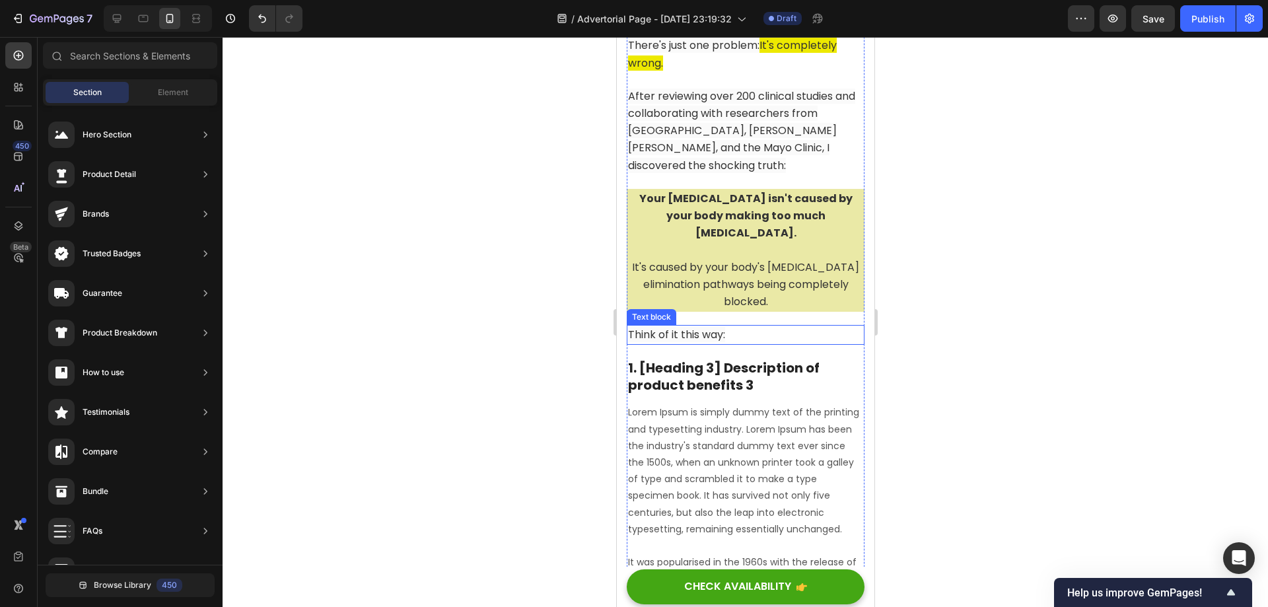
click at [776, 326] on p "Think of it this way:" at bounding box center [744, 334] width 235 height 17
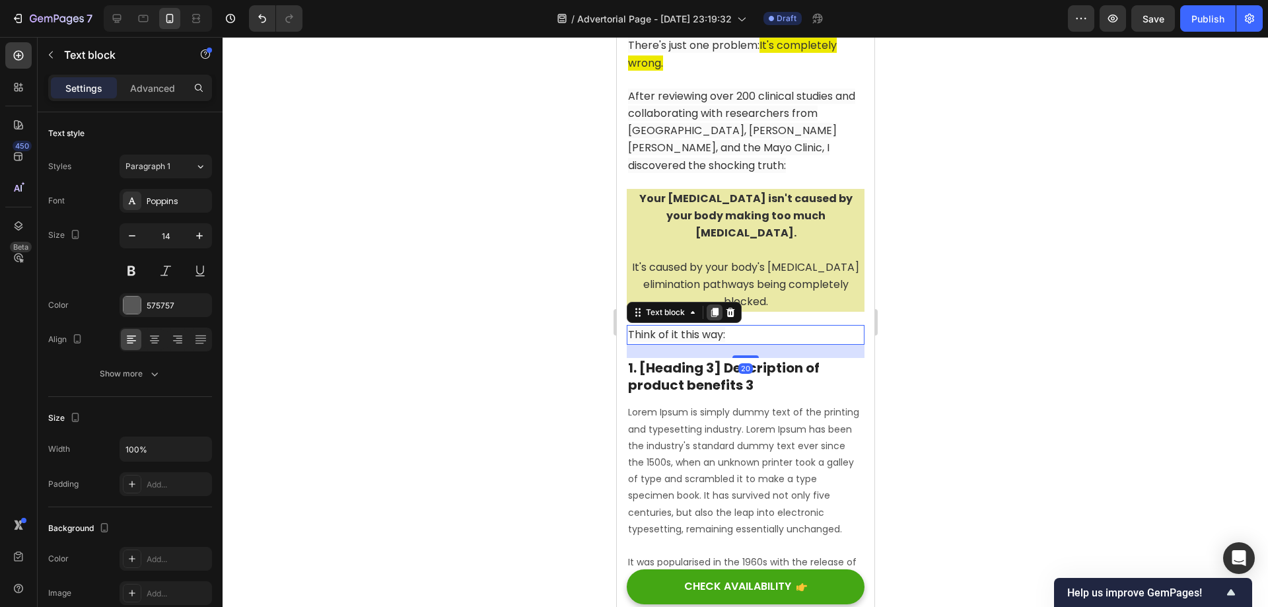
click at [714, 308] on icon at bounding box center [714, 312] width 7 height 9
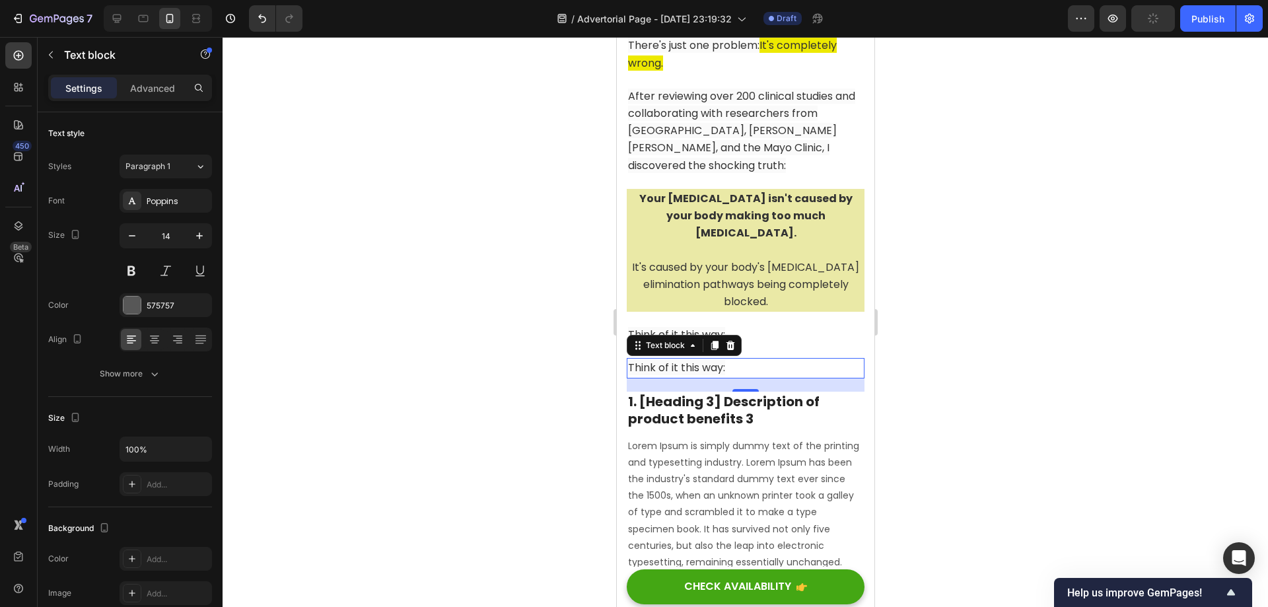
click at [721, 360] on span "Think of it this way:" at bounding box center [675, 367] width 97 height 15
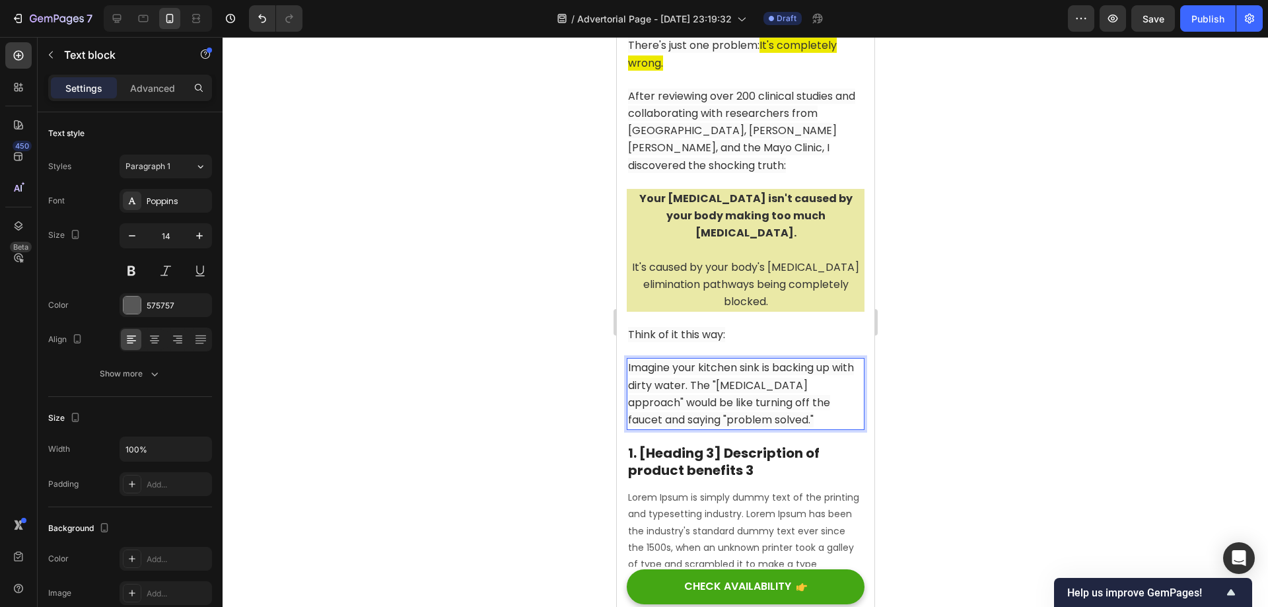
scroll to position [2663, 0]
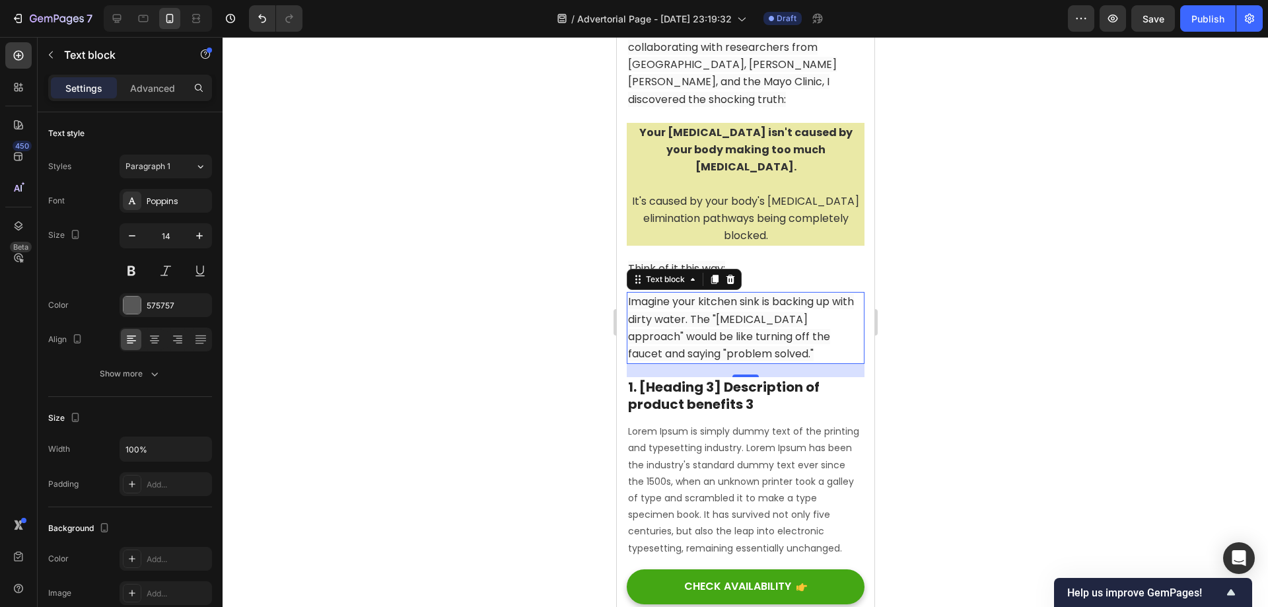
click at [954, 288] on div at bounding box center [745, 322] width 1045 height 570
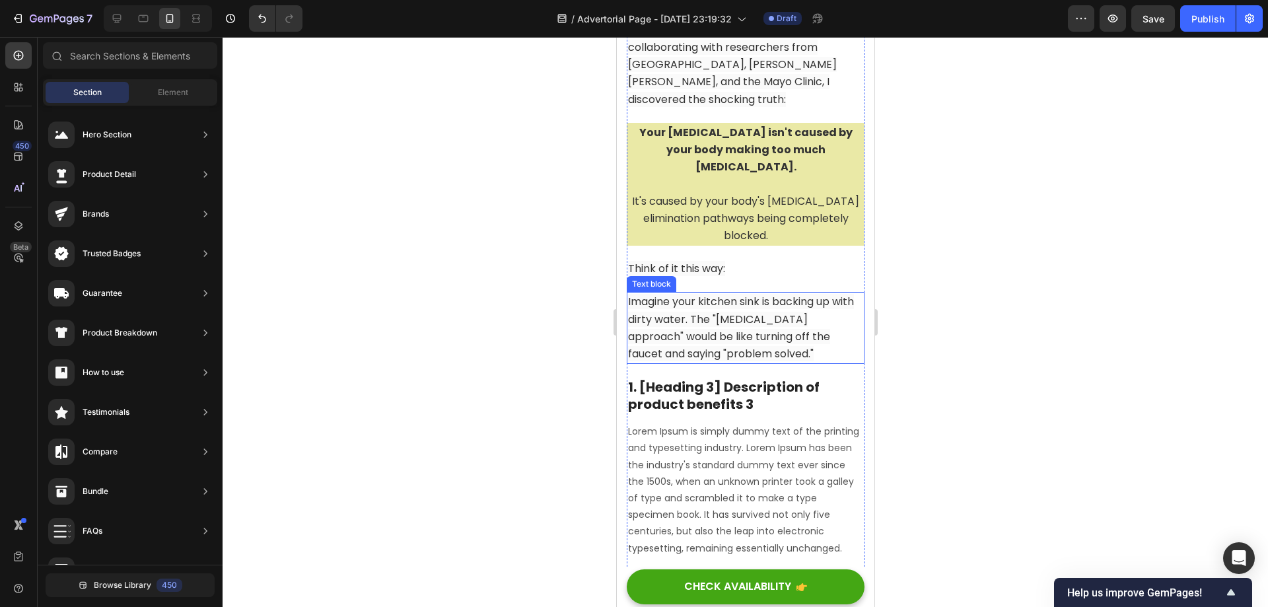
click at [746, 294] on span "Imagine your kitchen sink is backing up with dirty water. The "[MEDICAL_DATA] a…" at bounding box center [740, 327] width 226 height 67
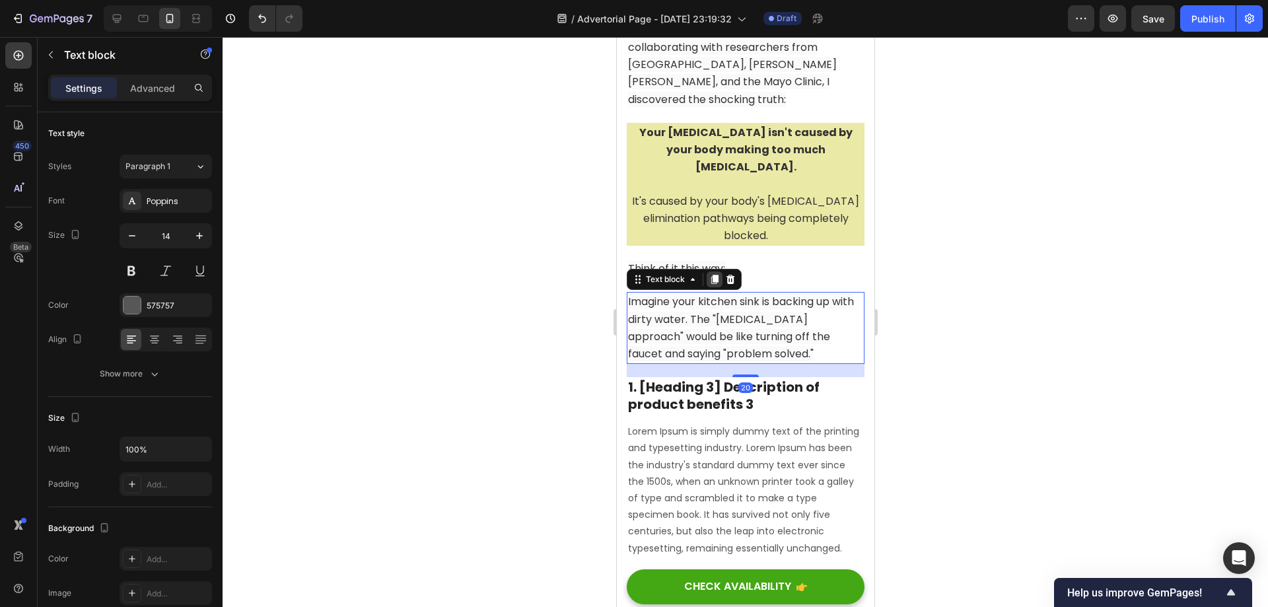
click at [709, 274] on icon at bounding box center [714, 279] width 11 height 11
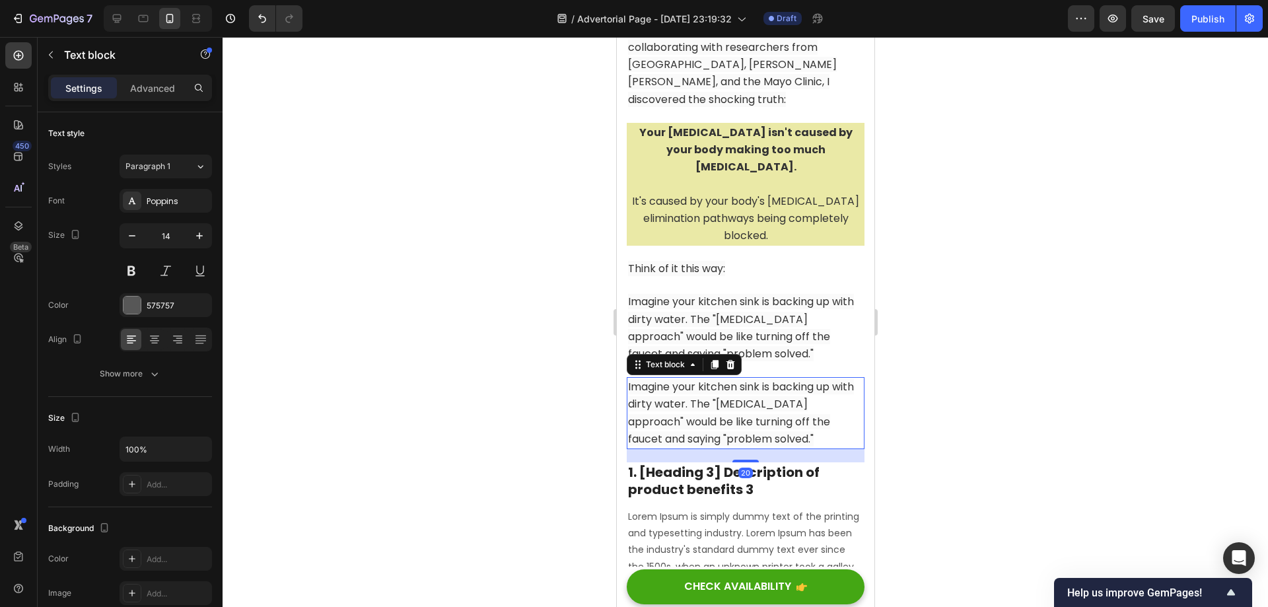
click at [739, 379] on span "Imagine your kitchen sink is backing up with dirty water. The "[MEDICAL_DATA] a…" at bounding box center [740, 412] width 226 height 67
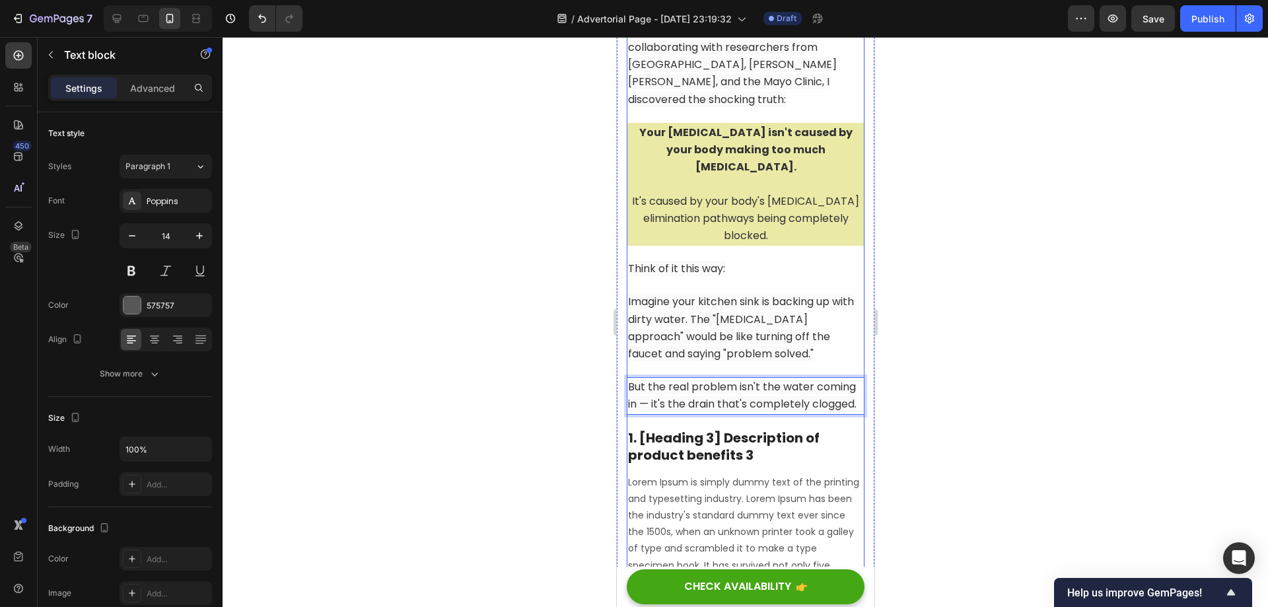
drag, startPoint x: 986, startPoint y: 337, endPoint x: 956, endPoint y: 332, distance: 30.2
click at [985, 337] on div at bounding box center [745, 322] width 1045 height 570
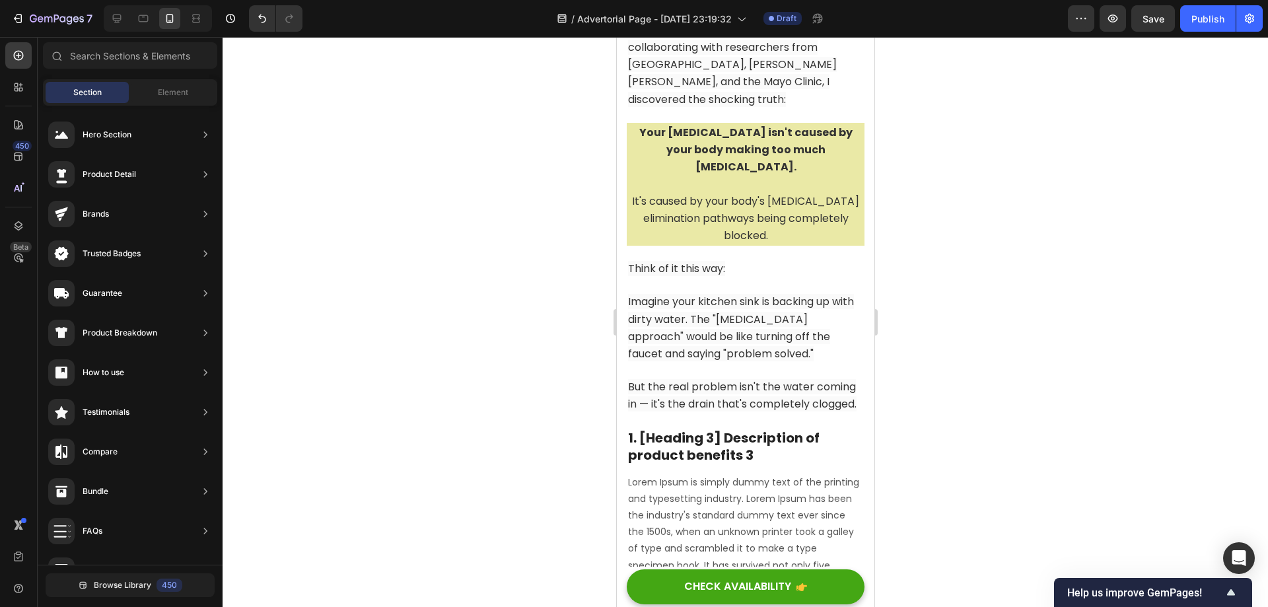
click at [778, 379] on span "But the real problem isn't the water coming in — it's the drain that's complete…" at bounding box center [741, 395] width 228 height 32
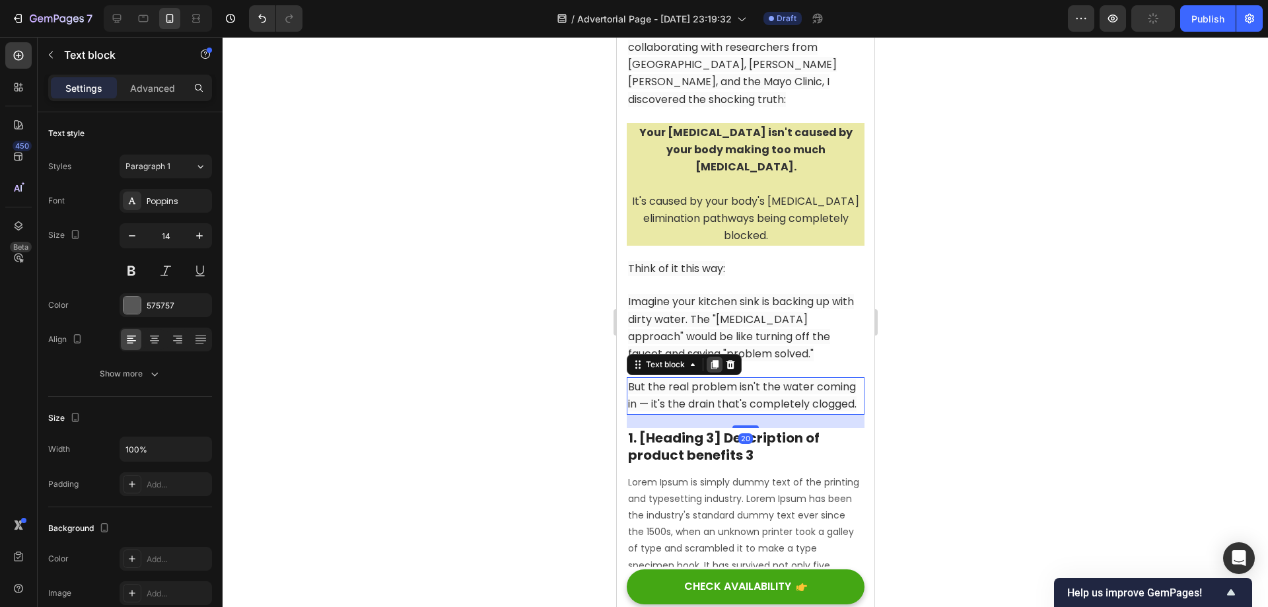
click at [718, 357] on div at bounding box center [714, 365] width 16 height 16
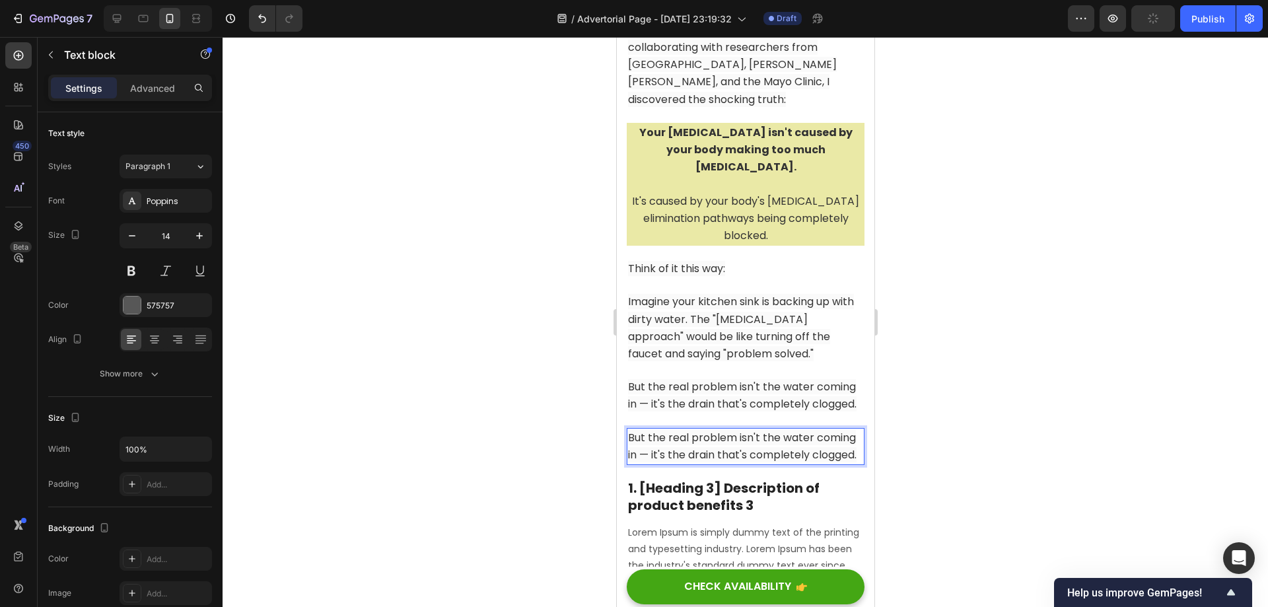
click at [730, 430] on span "But the real problem isn't the water coming in — it's the drain that's complete…" at bounding box center [741, 446] width 228 height 32
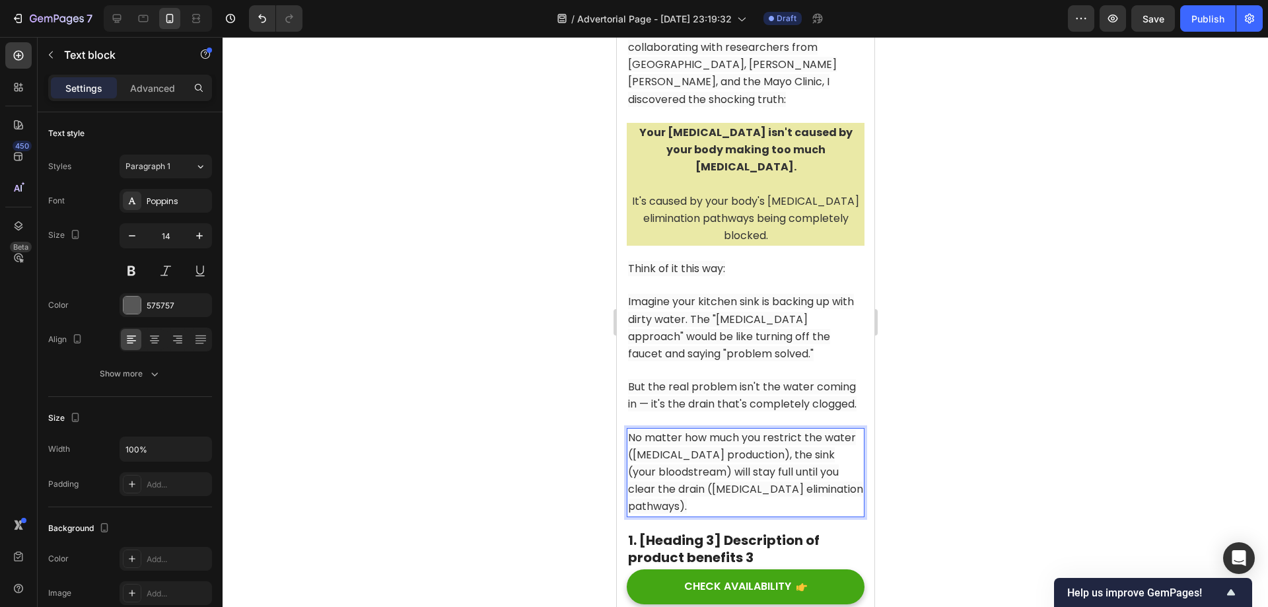
click at [991, 413] on div at bounding box center [745, 322] width 1045 height 570
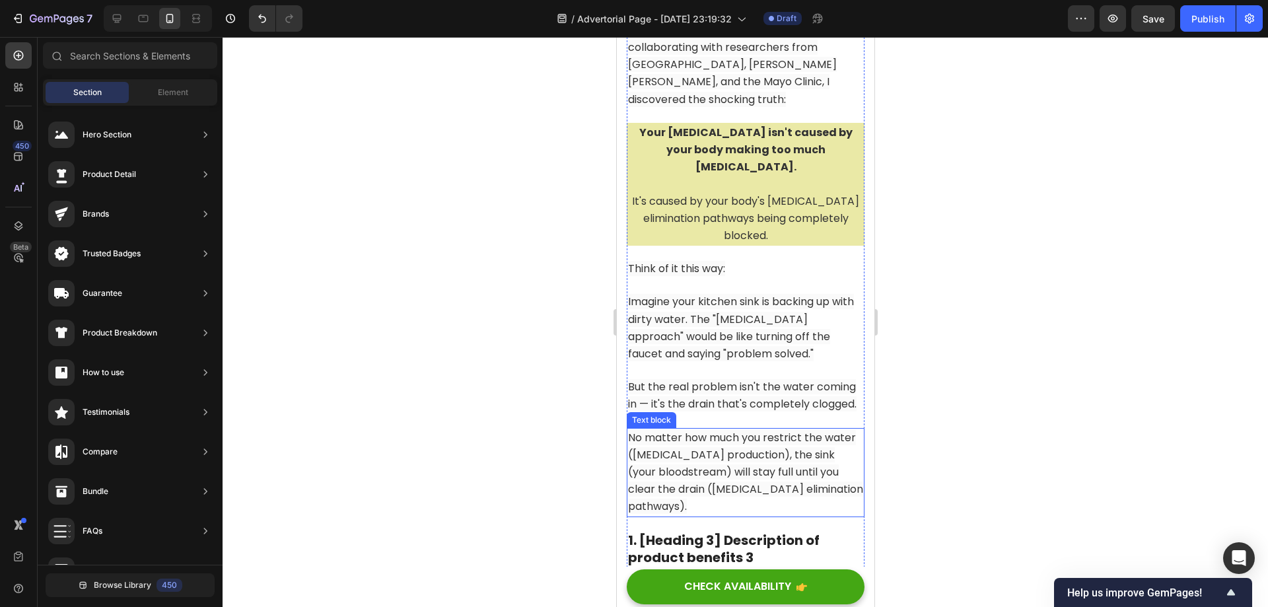
click at [794, 430] on span "No matter how much you restrict the water ([MEDICAL_DATA] production), the sink…" at bounding box center [744, 472] width 235 height 85
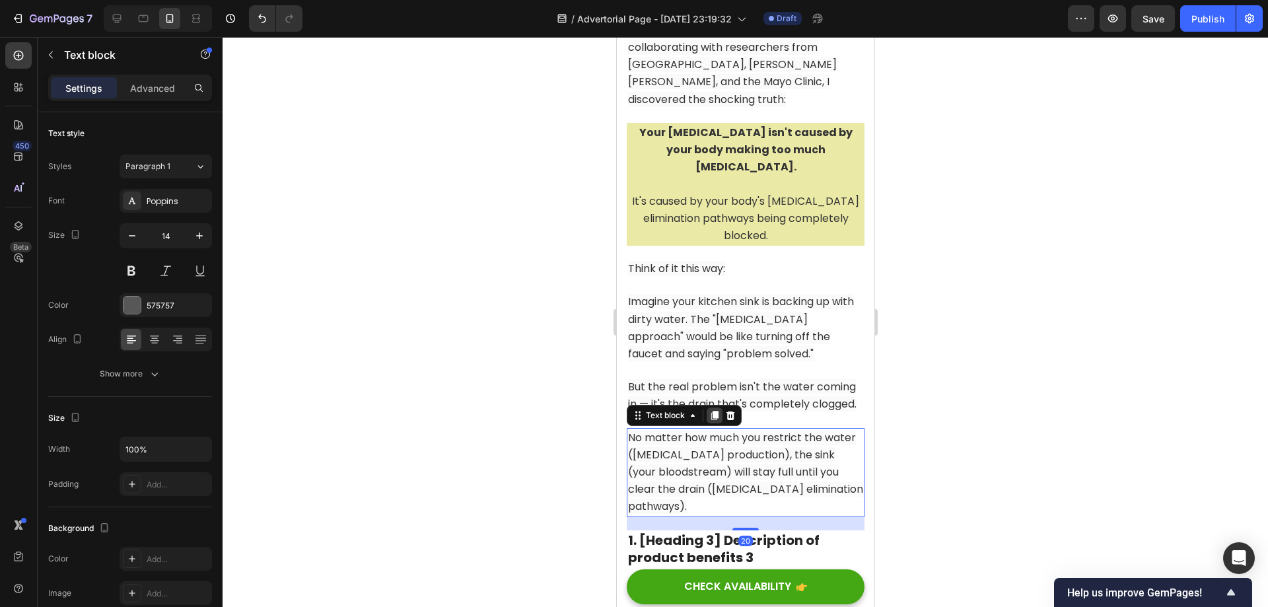
click at [713, 411] on icon at bounding box center [714, 415] width 7 height 9
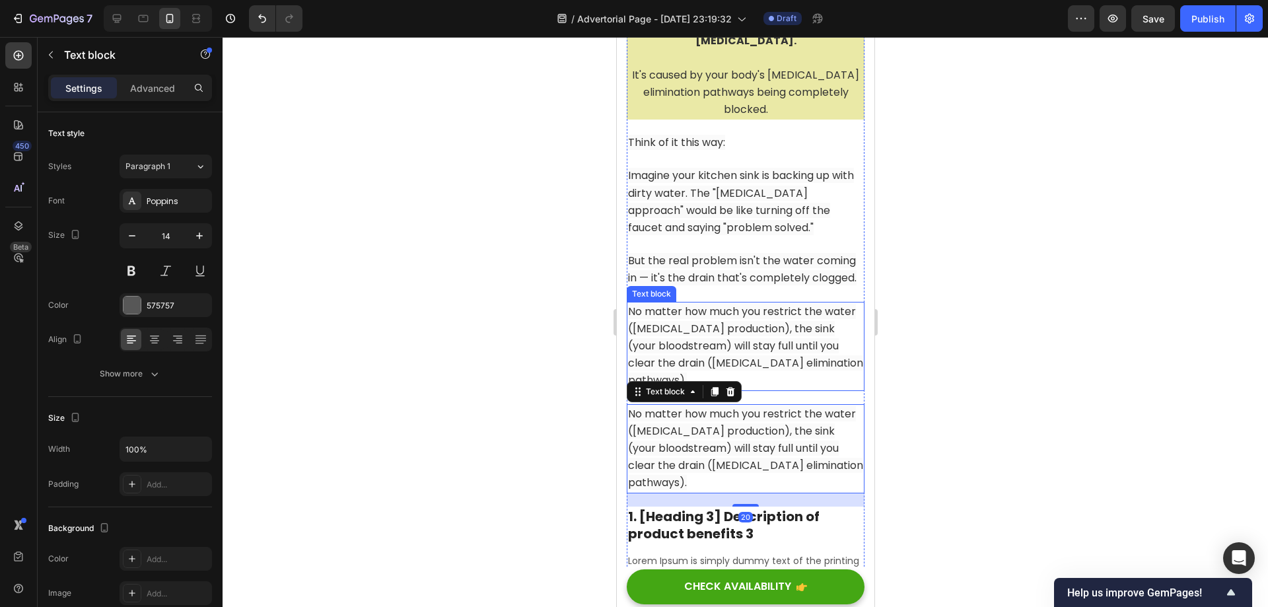
scroll to position [2795, 0]
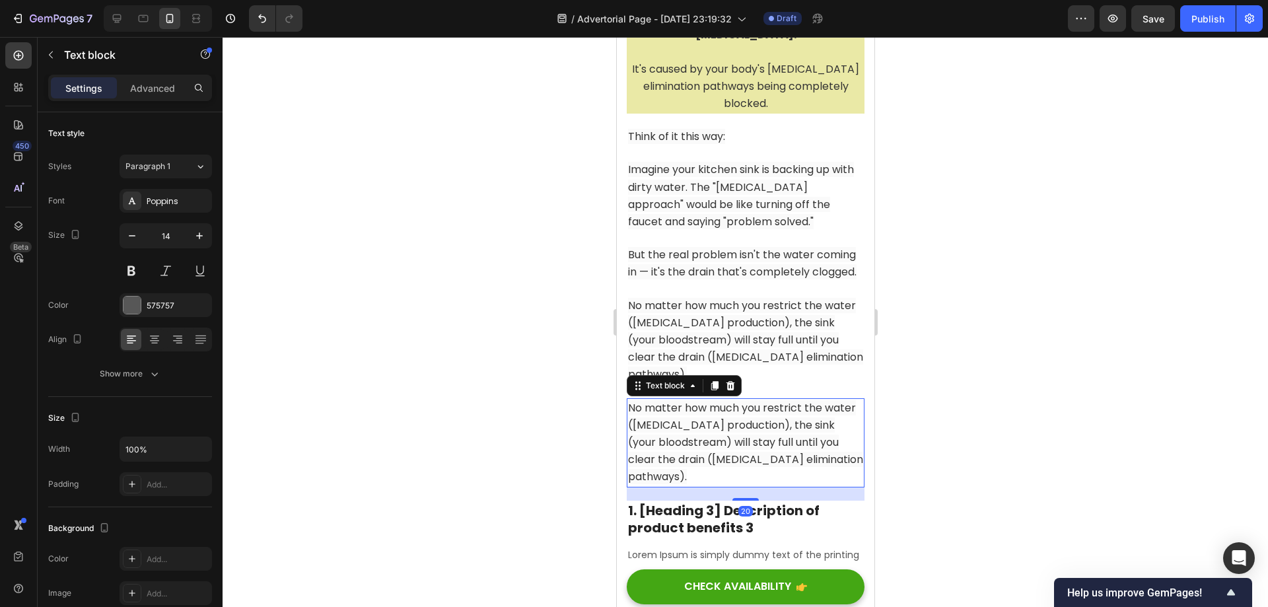
click at [734, 400] on span "No matter how much you restrict the water ([MEDICAL_DATA] production), the sink…" at bounding box center [744, 442] width 235 height 85
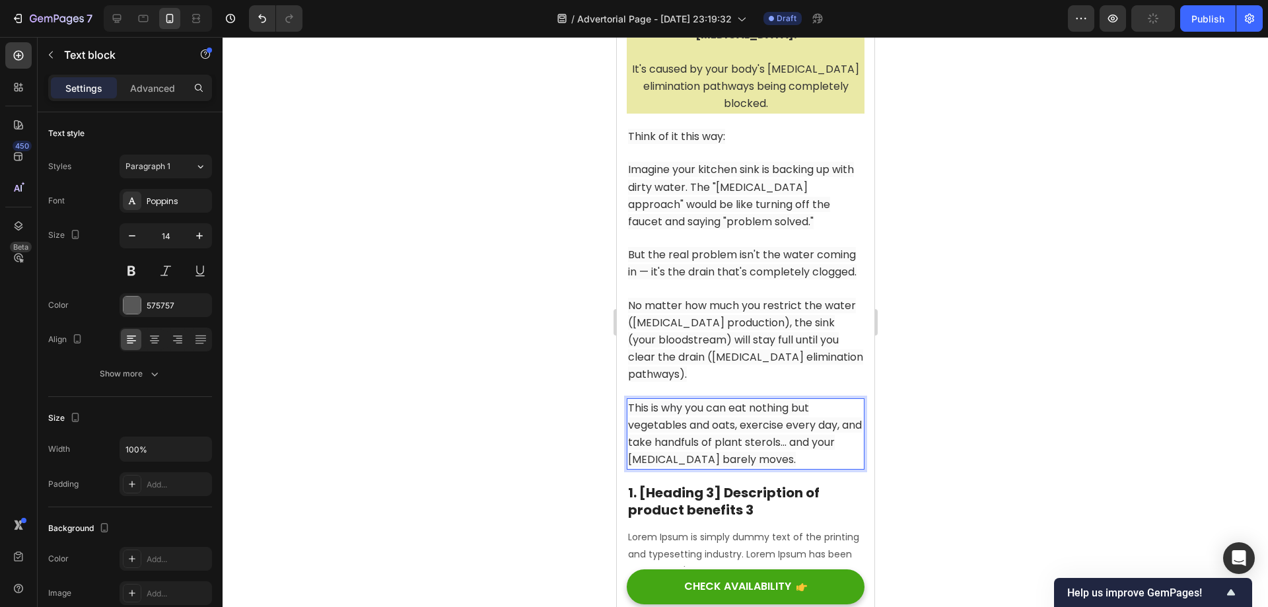
click at [757, 400] on span "This is why you can eat nothing but vegetables and oats, exercise every day, an…" at bounding box center [744, 433] width 234 height 67
click at [961, 355] on div at bounding box center [745, 322] width 1045 height 570
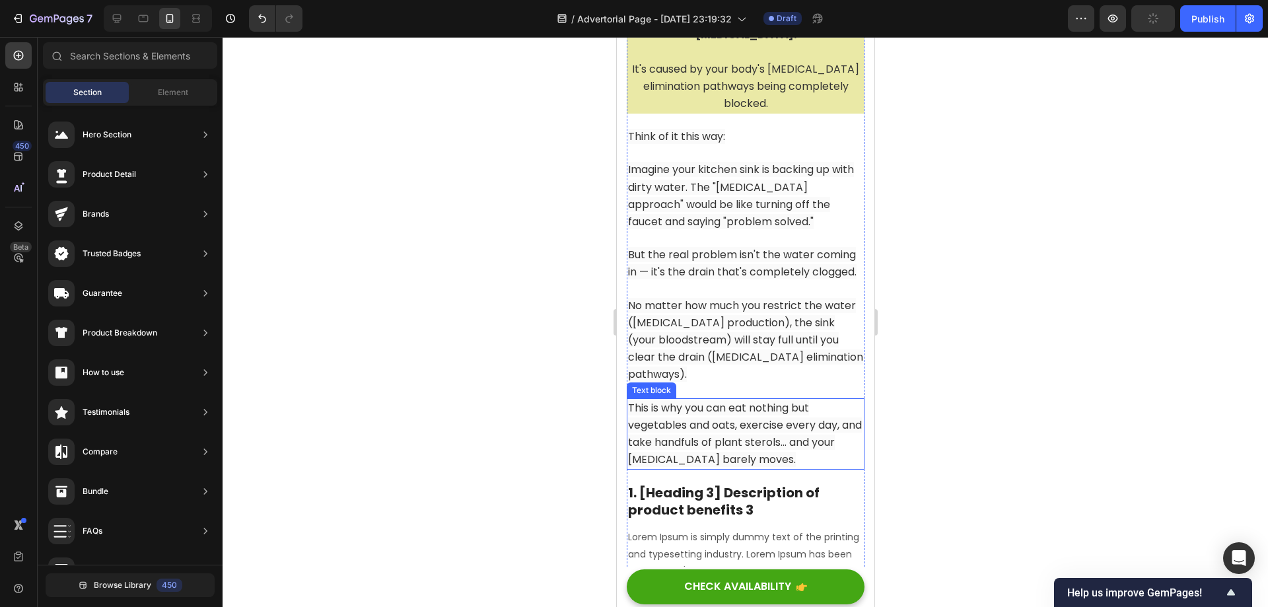
click at [744, 400] on span "This is why you can eat nothing but vegetables and oats, exercise every day, an…" at bounding box center [744, 433] width 234 height 67
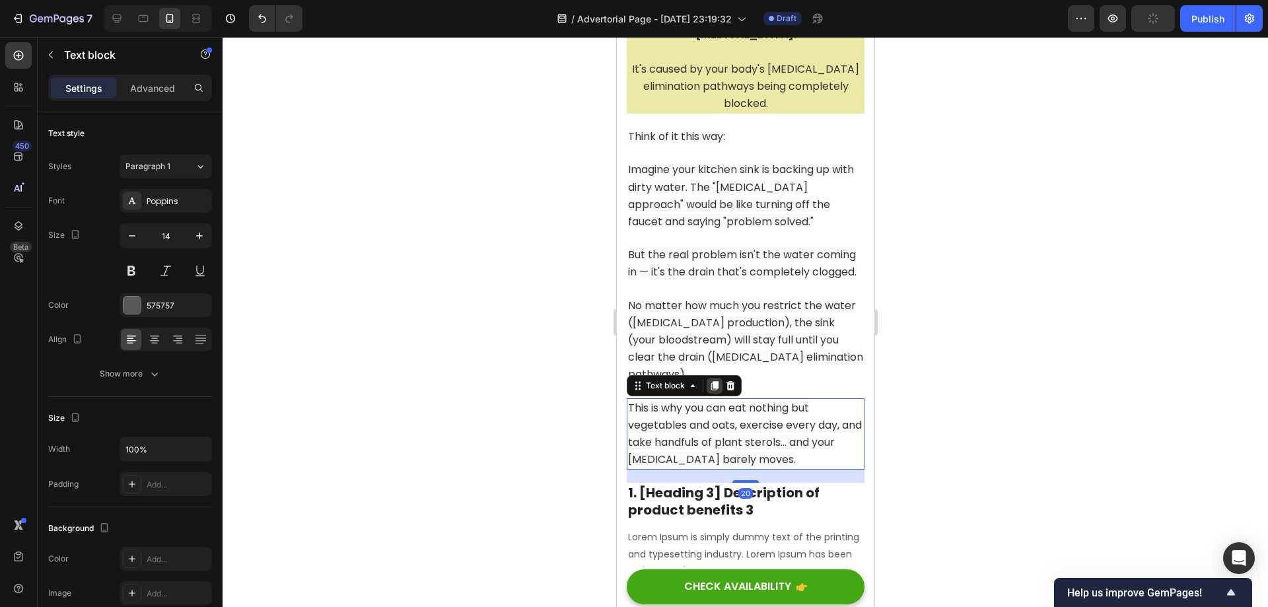
click at [716, 381] on icon at bounding box center [714, 385] width 7 height 9
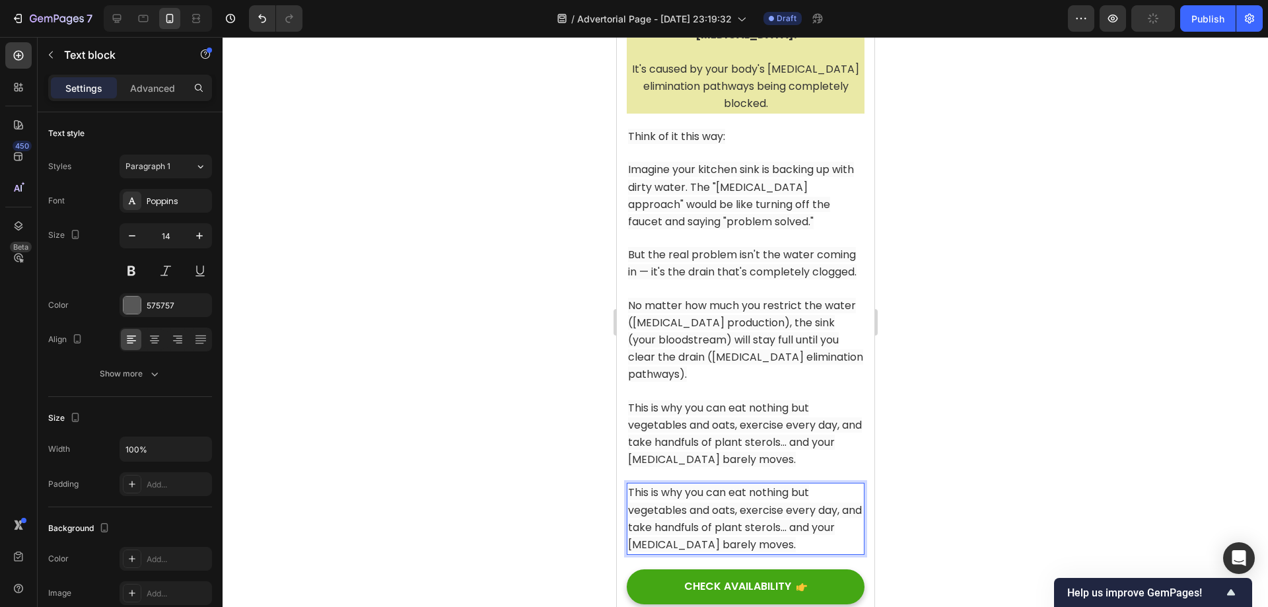
click at [749, 485] on span "This is why you can eat nothing but vegetables and oats, exercise every day, an…" at bounding box center [744, 518] width 234 height 67
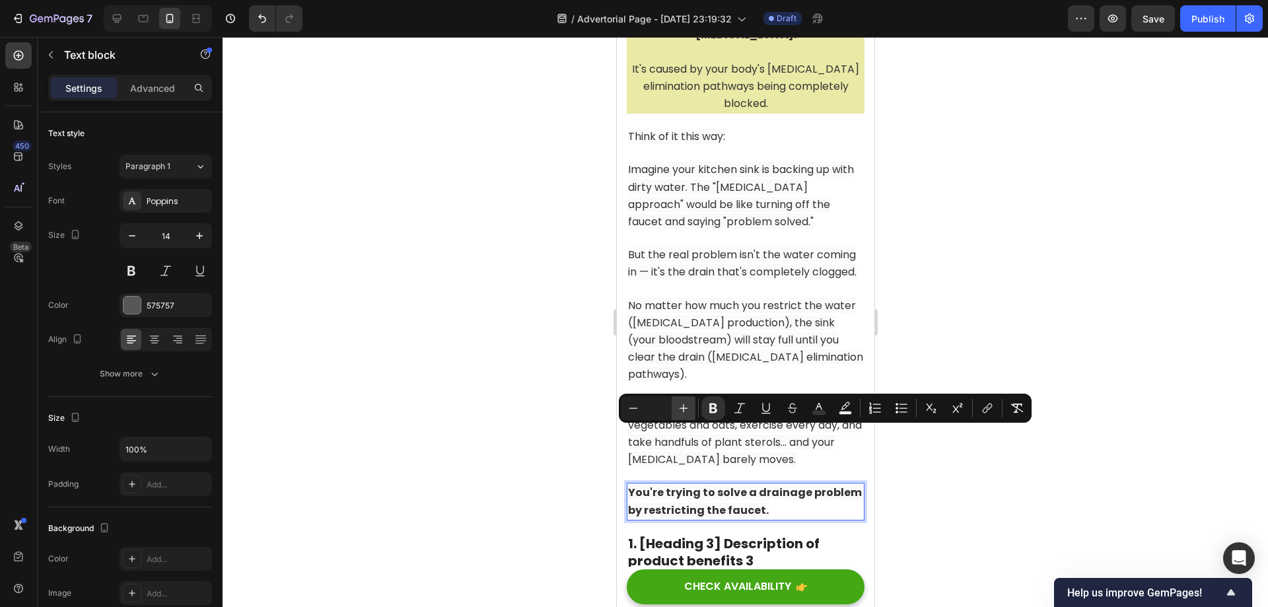
click at [684, 410] on icon "Editor contextual toolbar" at bounding box center [683, 407] width 13 height 13
click at [785, 484] on p "You're trying to solve a drainage problem by restricting the faucet." at bounding box center [744, 501] width 235 height 34
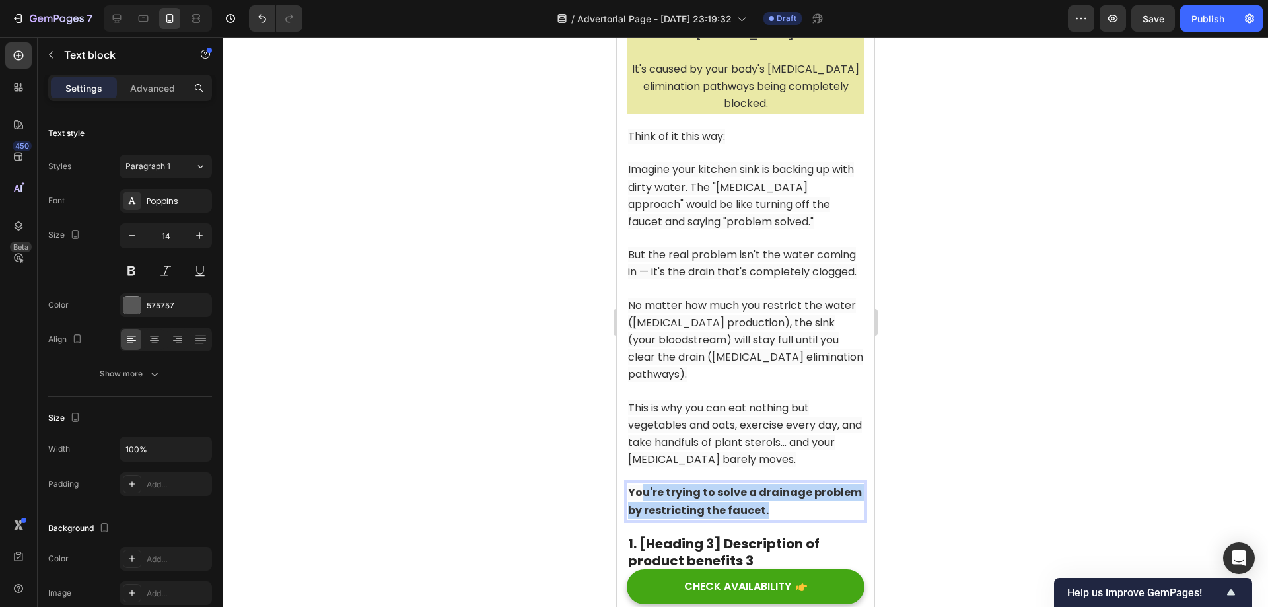
drag, startPoint x: 816, startPoint y: 459, endPoint x: 641, endPoint y: 427, distance: 177.2
click at [641, 484] on p "You're trying to solve a drainage problem by restricting the faucet." at bounding box center [744, 501] width 235 height 34
drag, startPoint x: 629, startPoint y: 436, endPoint x: 813, endPoint y: 459, distance: 185.0
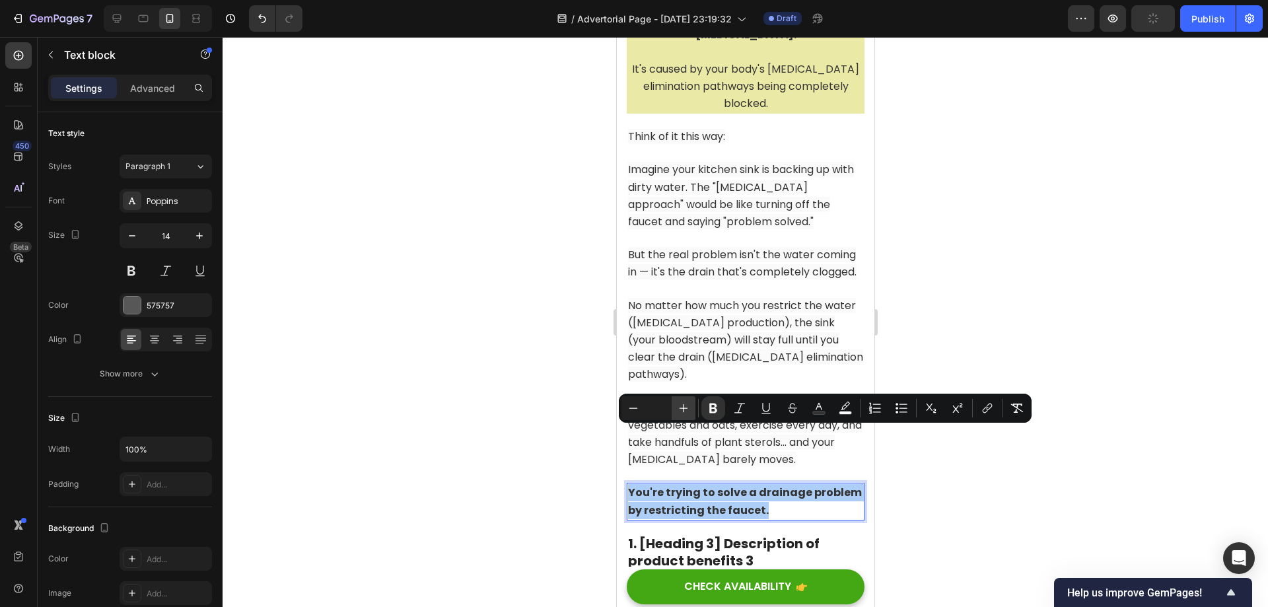
click at [683, 411] on icon "Editor contextual toolbar" at bounding box center [683, 408] width 9 height 9
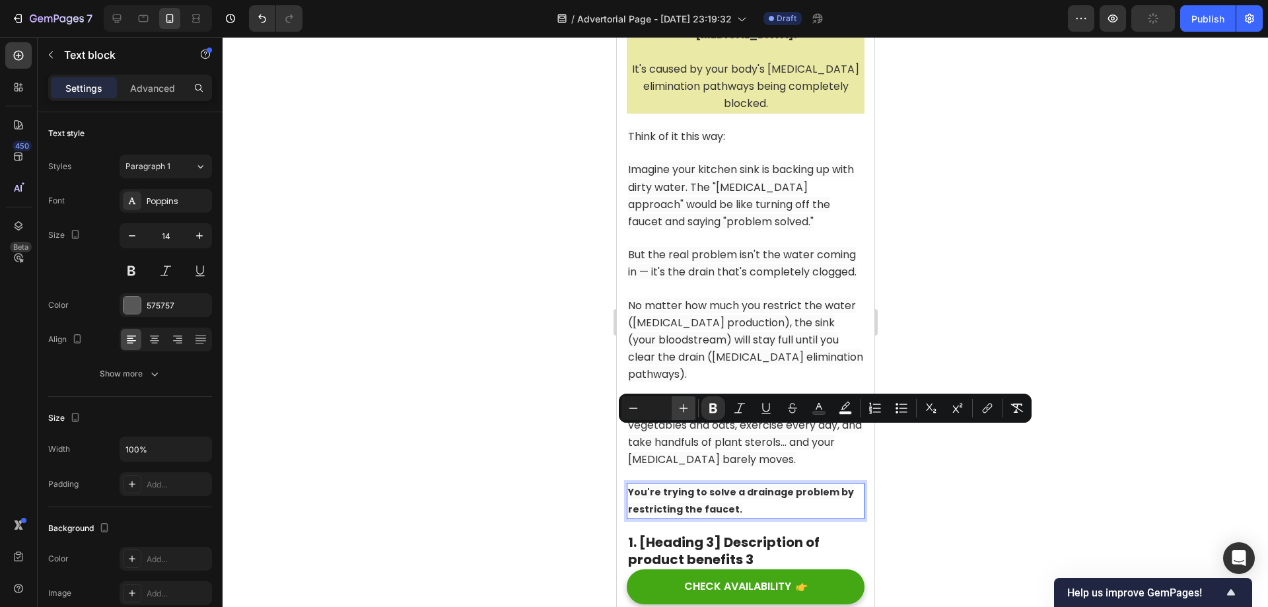
click at [683, 411] on icon "Editor contextual toolbar" at bounding box center [683, 408] width 9 height 9
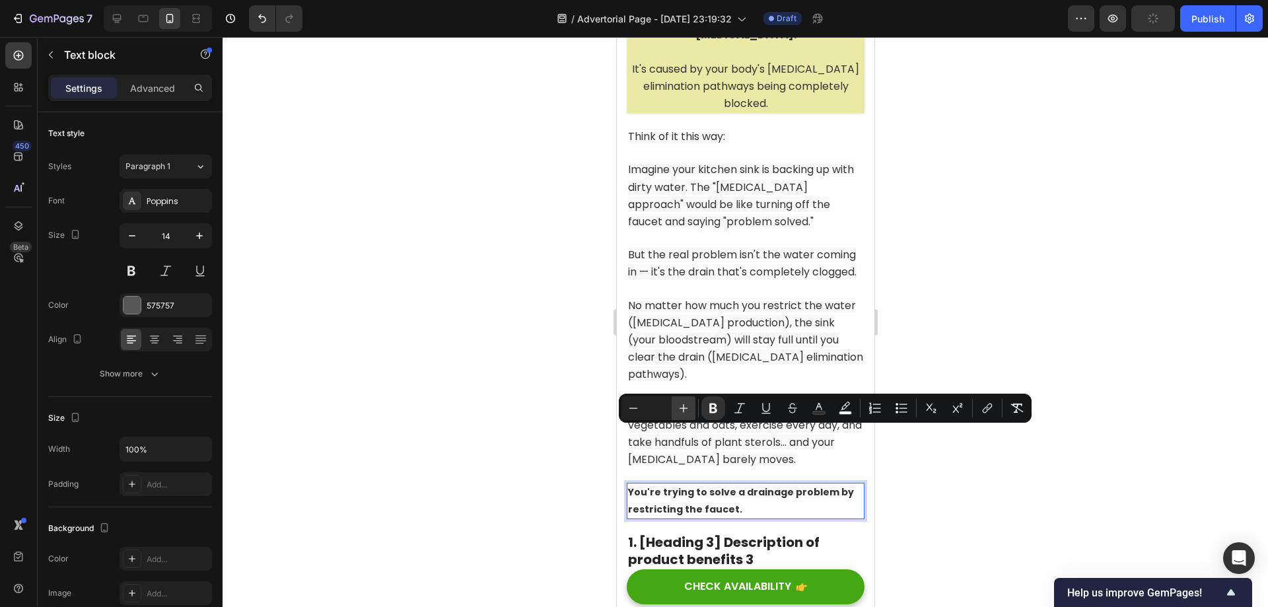
click at [683, 411] on icon "Editor contextual toolbar" at bounding box center [683, 408] width 9 height 9
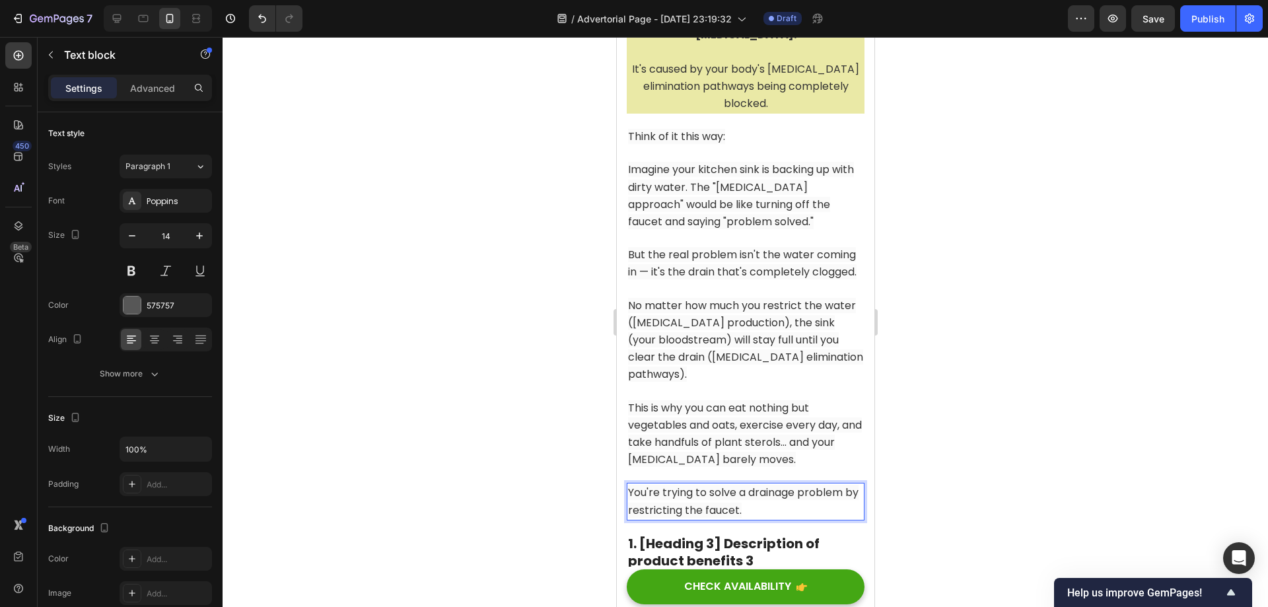
click at [794, 484] on p "You're trying to solve a drainage problem by restricting the faucet." at bounding box center [744, 501] width 235 height 34
drag, startPoint x: 796, startPoint y: 448, endPoint x: 542, endPoint y: 414, distance: 256.5
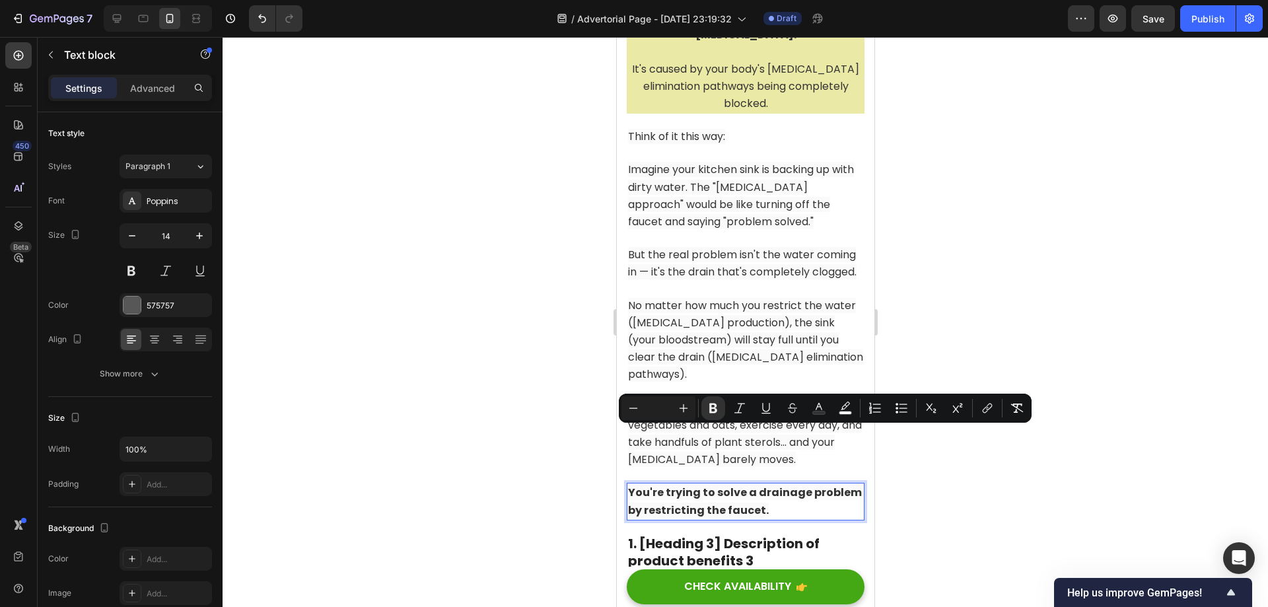
click at [942, 474] on div at bounding box center [745, 322] width 1045 height 570
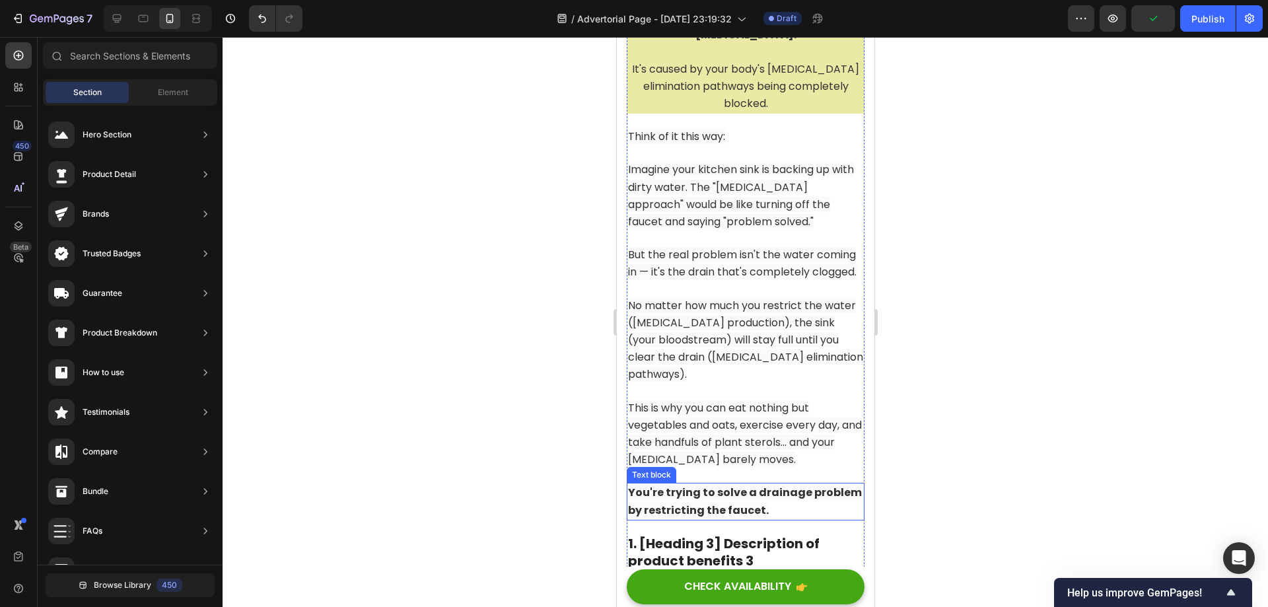
scroll to position [2927, 0]
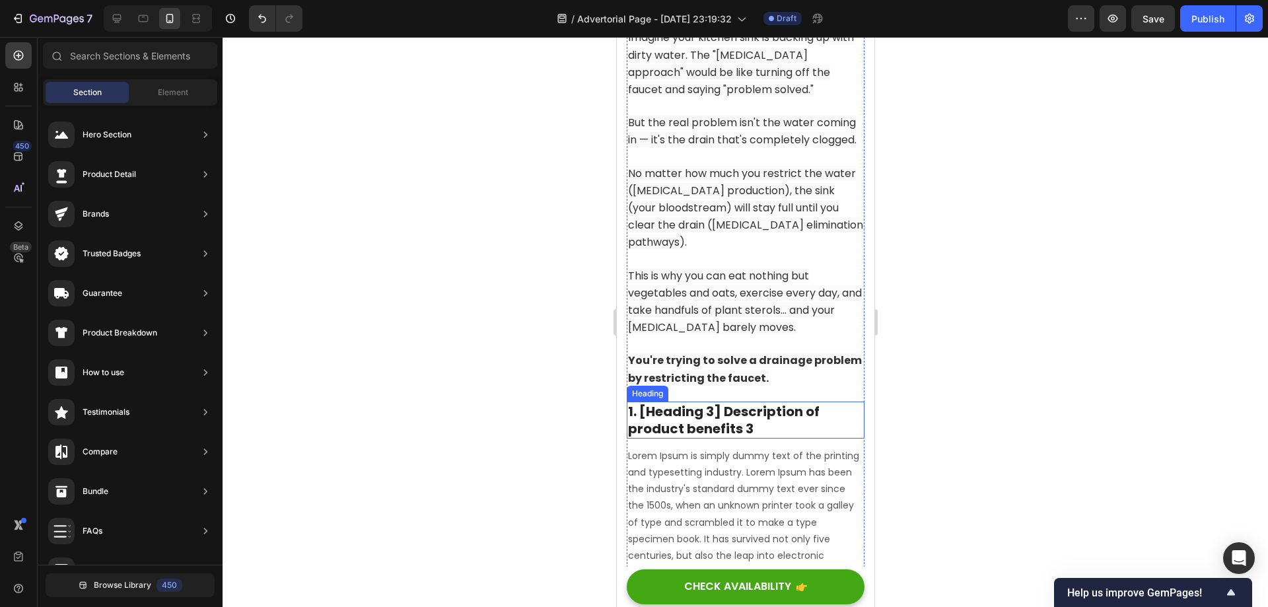
click at [718, 403] on p "1. [Heading 3] Description of product benefits 3" at bounding box center [744, 420] width 235 height 34
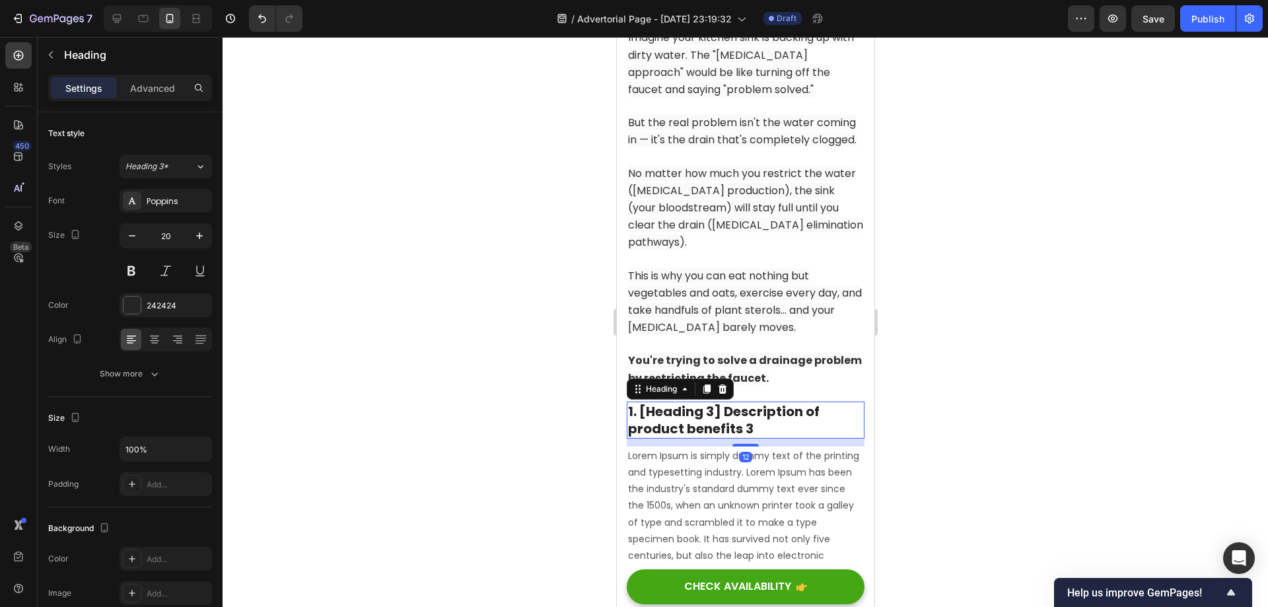
click at [766, 403] on p "1. [Heading 3] Description of product benefits 3" at bounding box center [744, 420] width 235 height 34
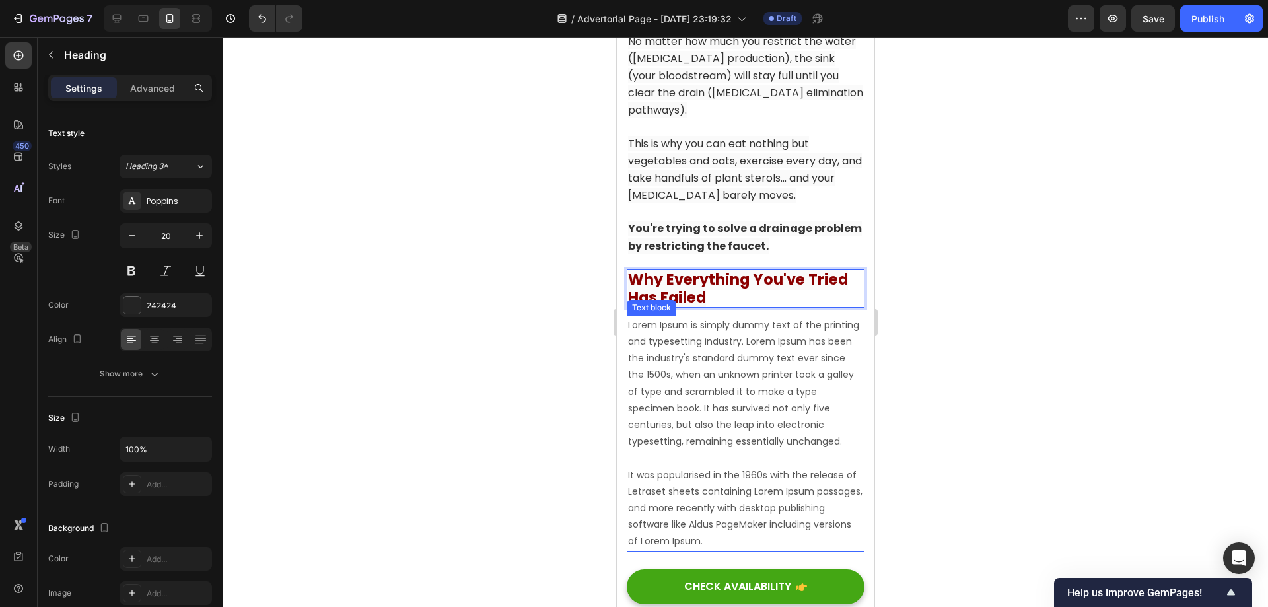
click at [728, 317] on p "Lorem Ipsum is simply dummy text of the printing and typesetting industry. Lore…" at bounding box center [744, 433] width 235 height 233
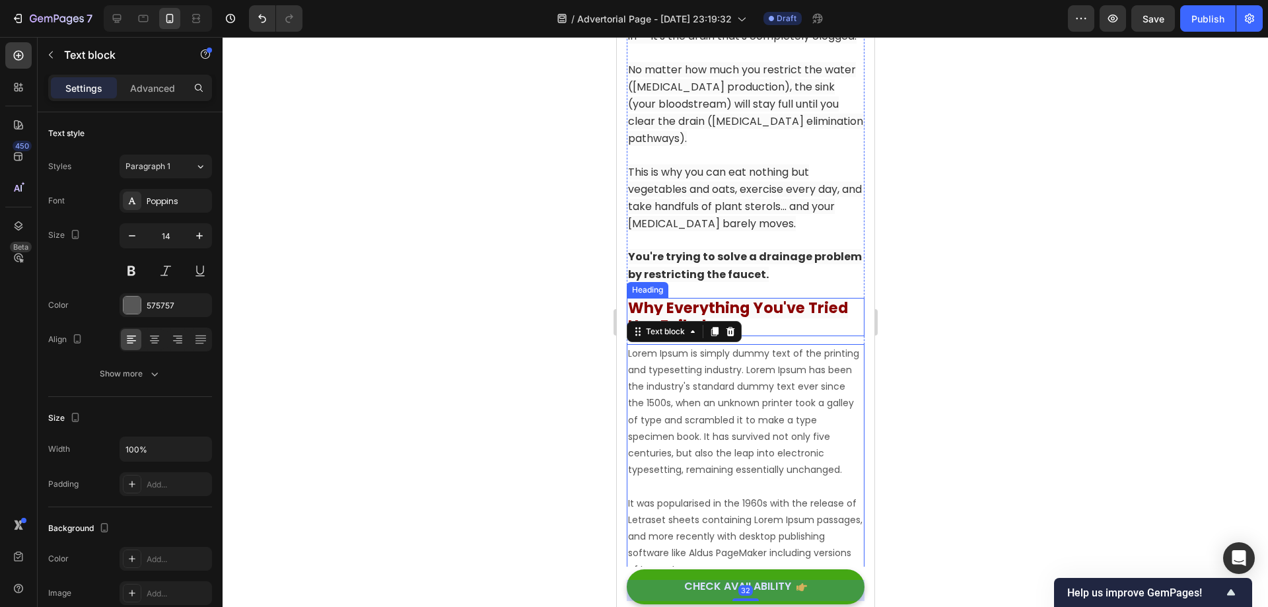
scroll to position [2993, 0]
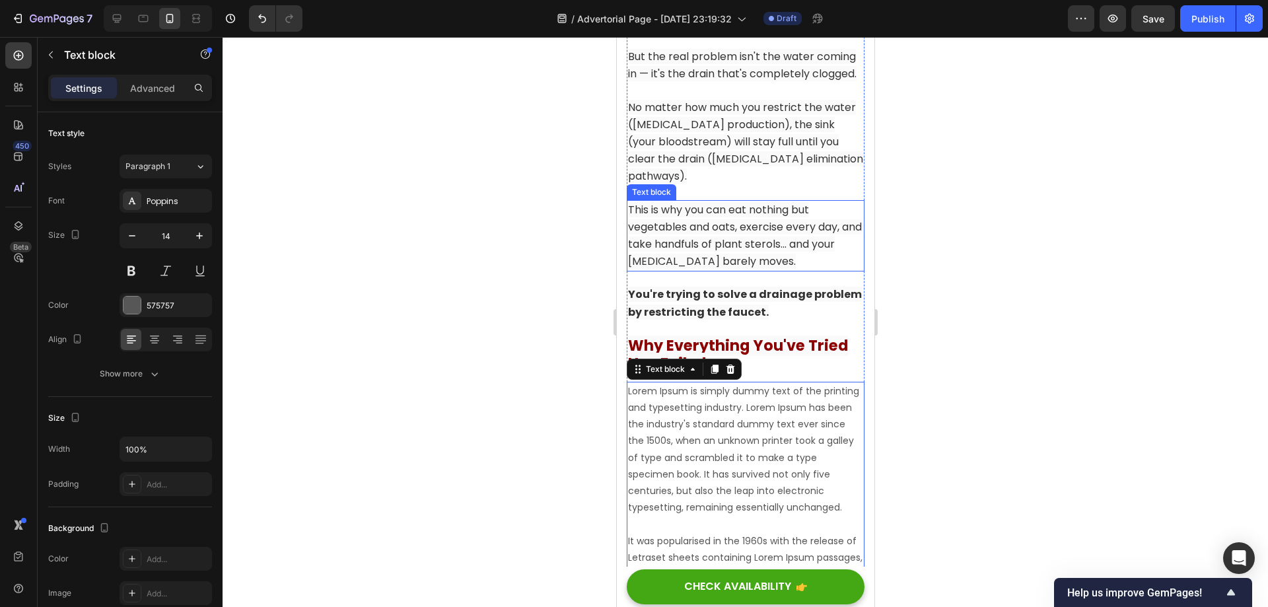
click at [716, 201] on p "This is why you can eat nothing but vegetables and oats, exercise every day, an…" at bounding box center [744, 235] width 235 height 69
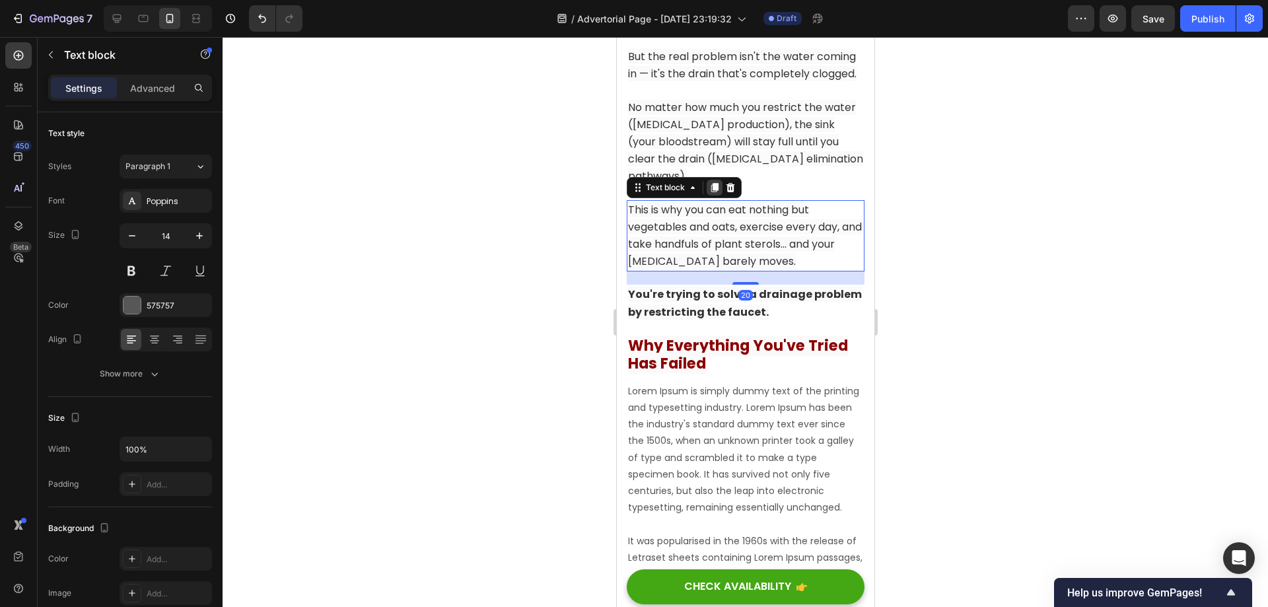
click at [707, 180] on div at bounding box center [714, 188] width 16 height 16
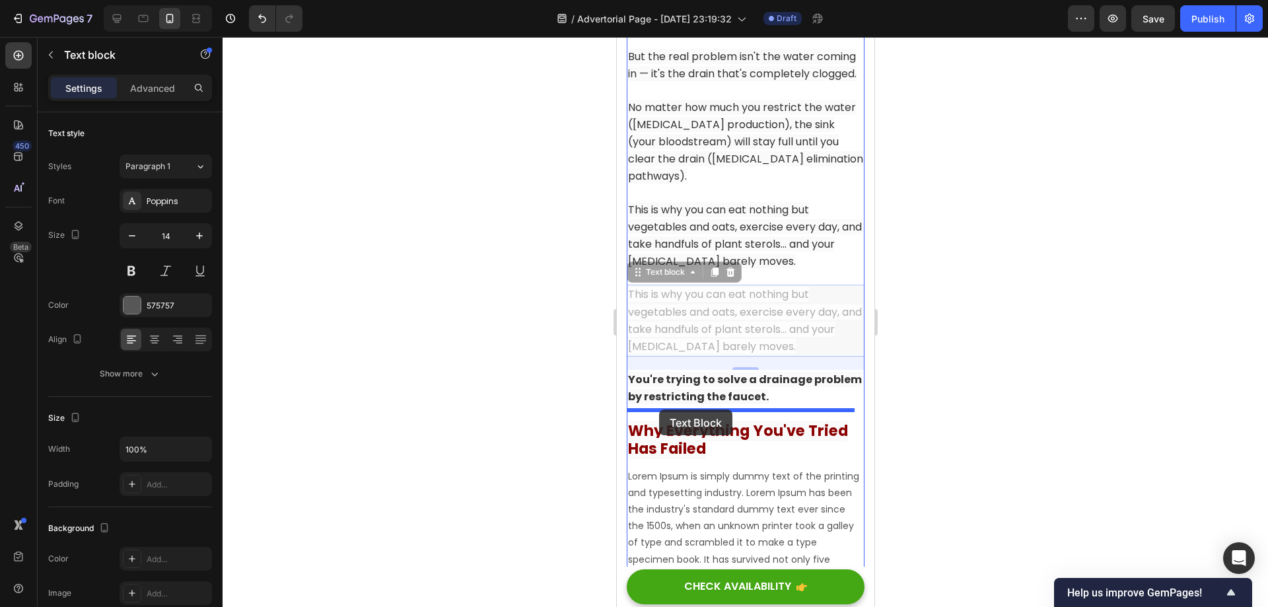
drag, startPoint x: 636, startPoint y: 216, endPoint x: 660, endPoint y: 409, distance: 194.9
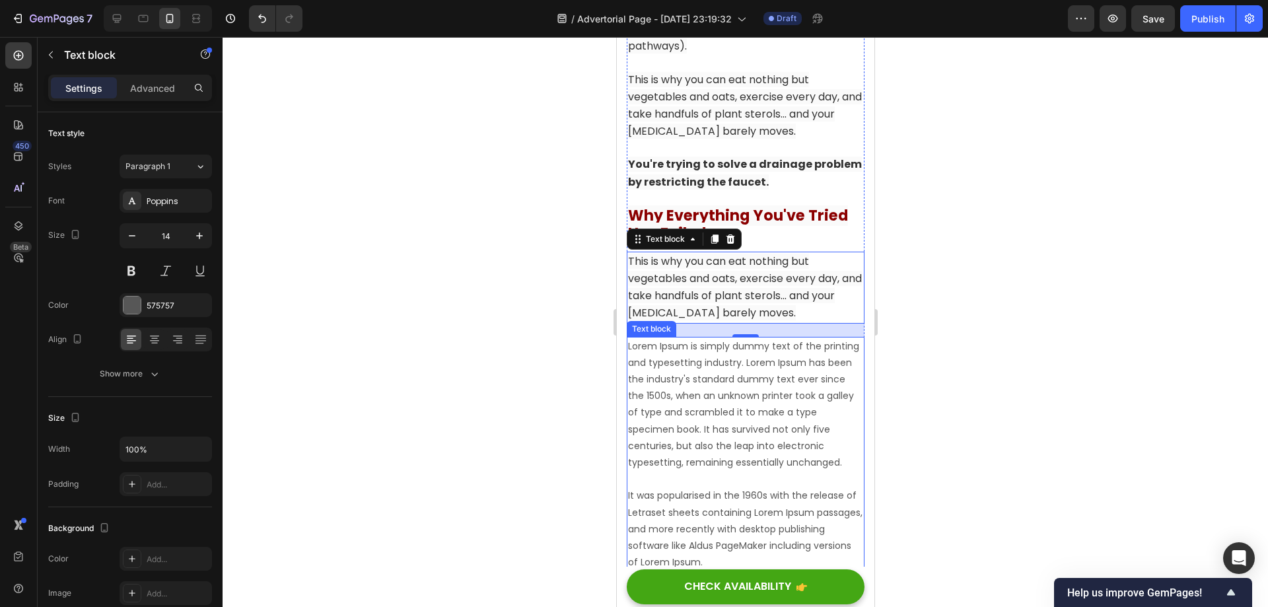
scroll to position [3125, 0]
click at [744, 359] on p "Lorem Ipsum is simply dummy text of the printing and typesetting industry. Lore…" at bounding box center [744, 452] width 235 height 233
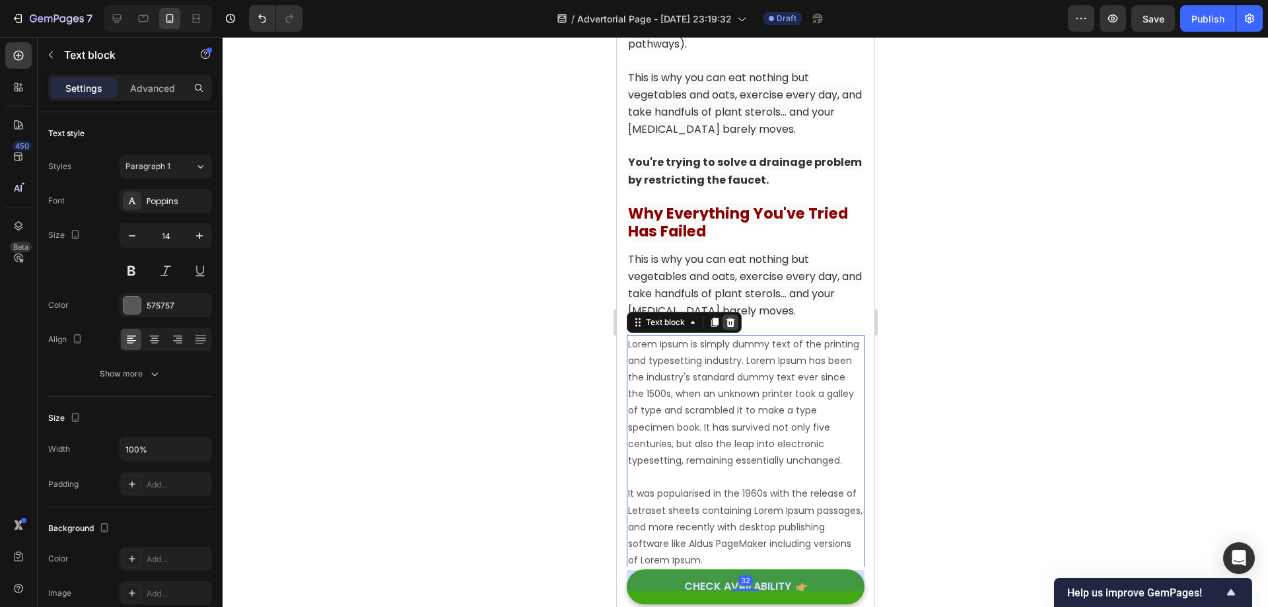
click at [726, 317] on icon at bounding box center [729, 322] width 11 height 11
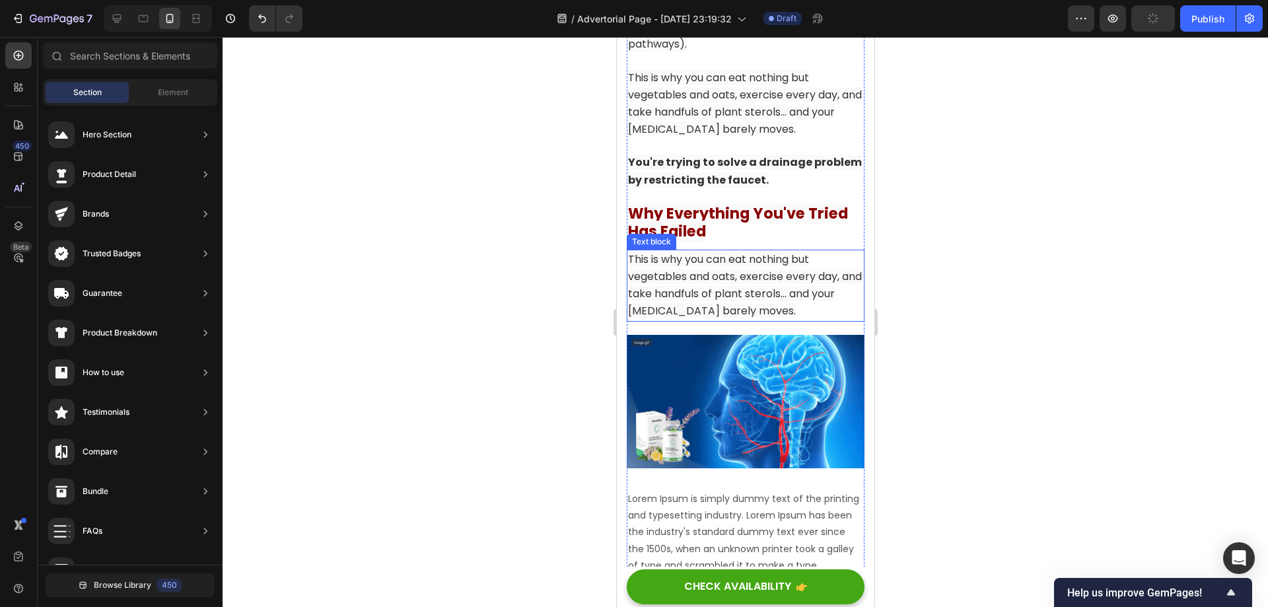
click at [756, 252] on span "This is why you can eat nothing but vegetables and oats, exercise every day, an…" at bounding box center [744, 285] width 234 height 67
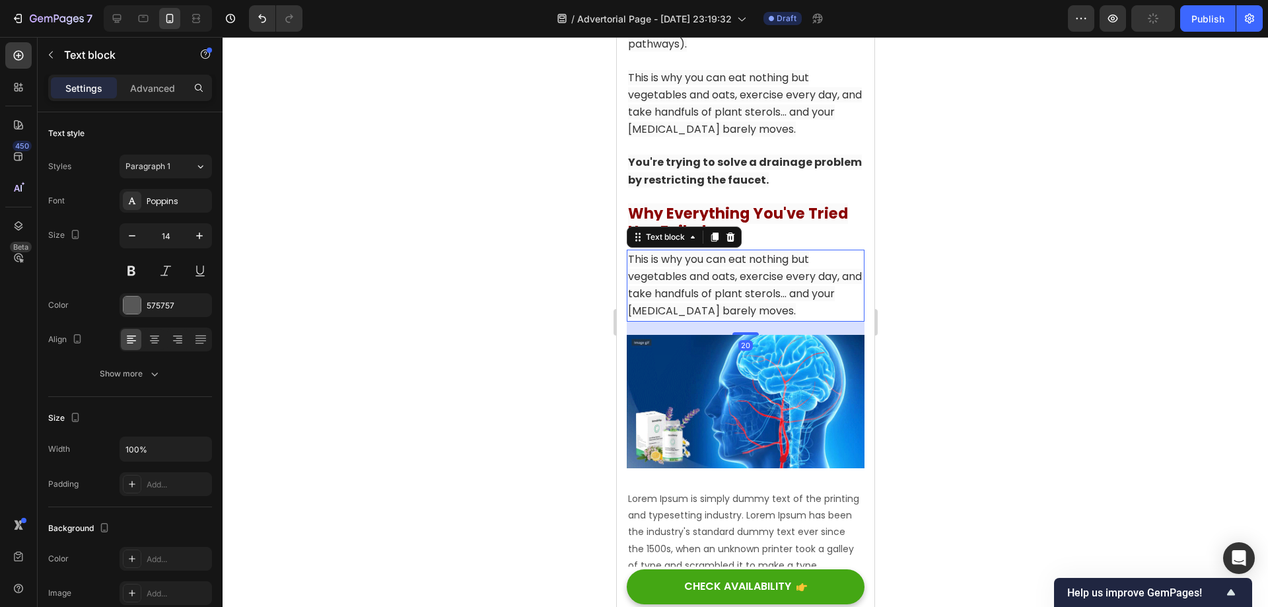
click at [756, 252] on span "This is why you can eat nothing but vegetables and oats, exercise every day, an…" at bounding box center [744, 285] width 234 height 67
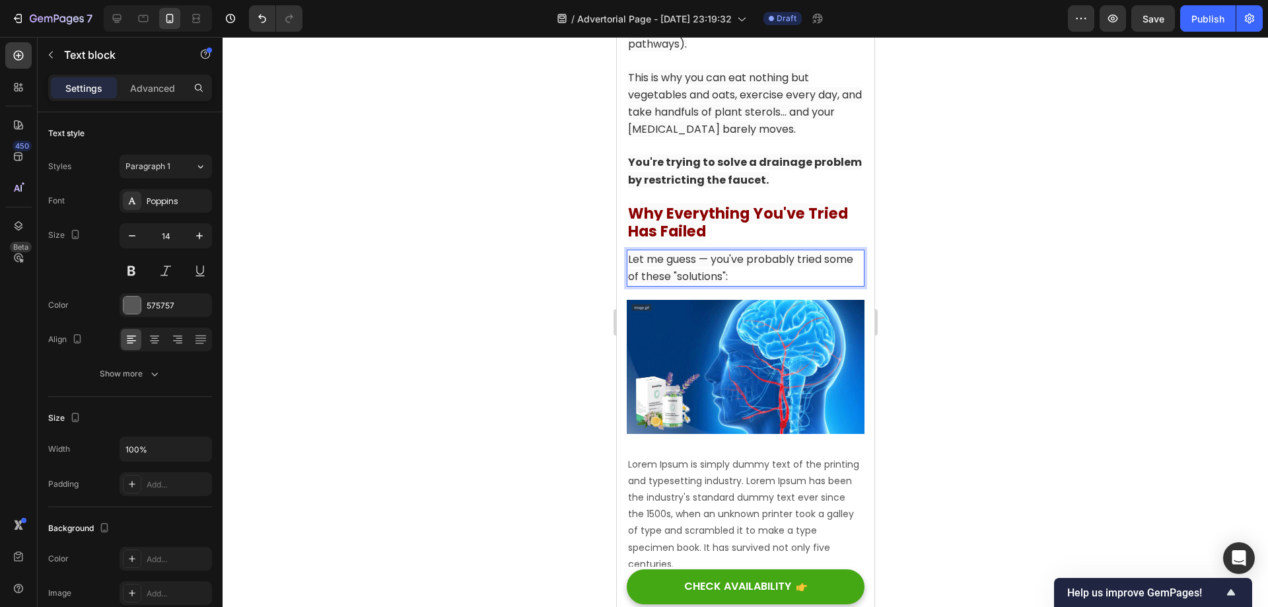
click at [934, 245] on div at bounding box center [745, 322] width 1045 height 570
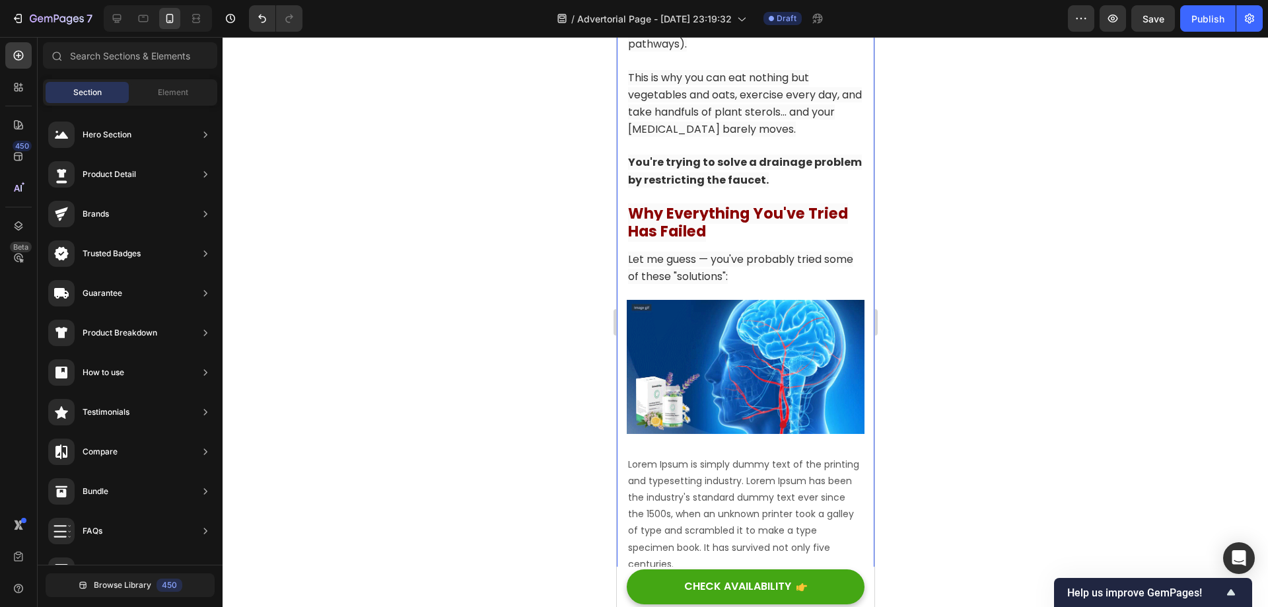
click at [737, 252] on span "Let me guess — you've probably tried some of these "solutions":" at bounding box center [739, 268] width 225 height 32
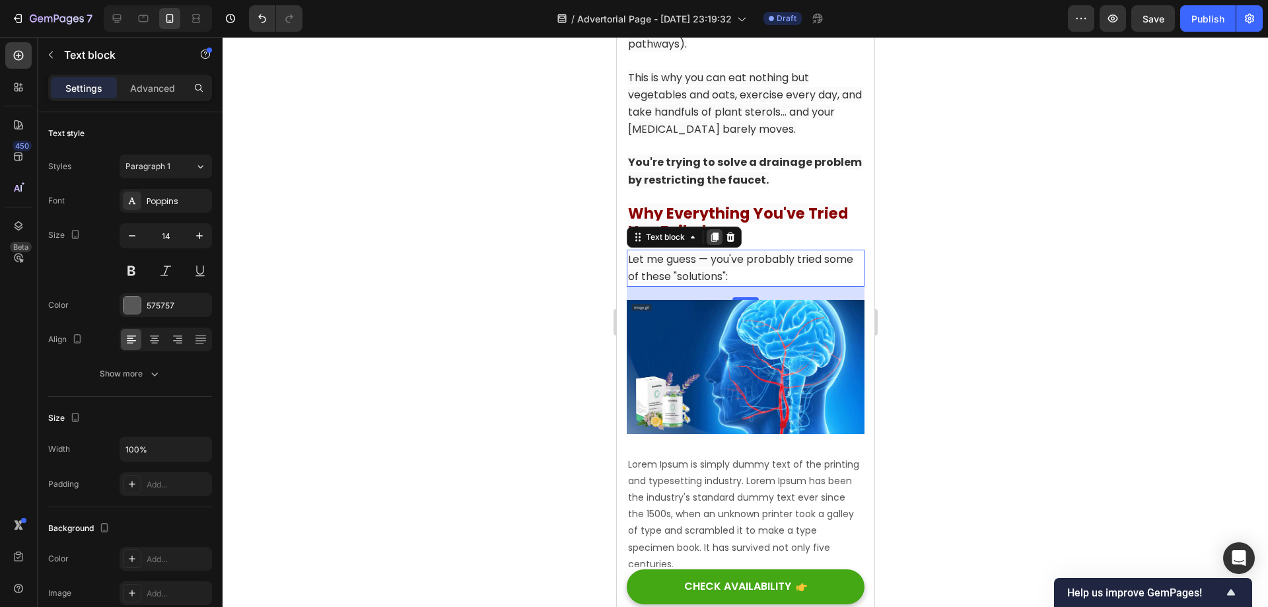
click at [711, 232] on icon at bounding box center [714, 237] width 11 height 11
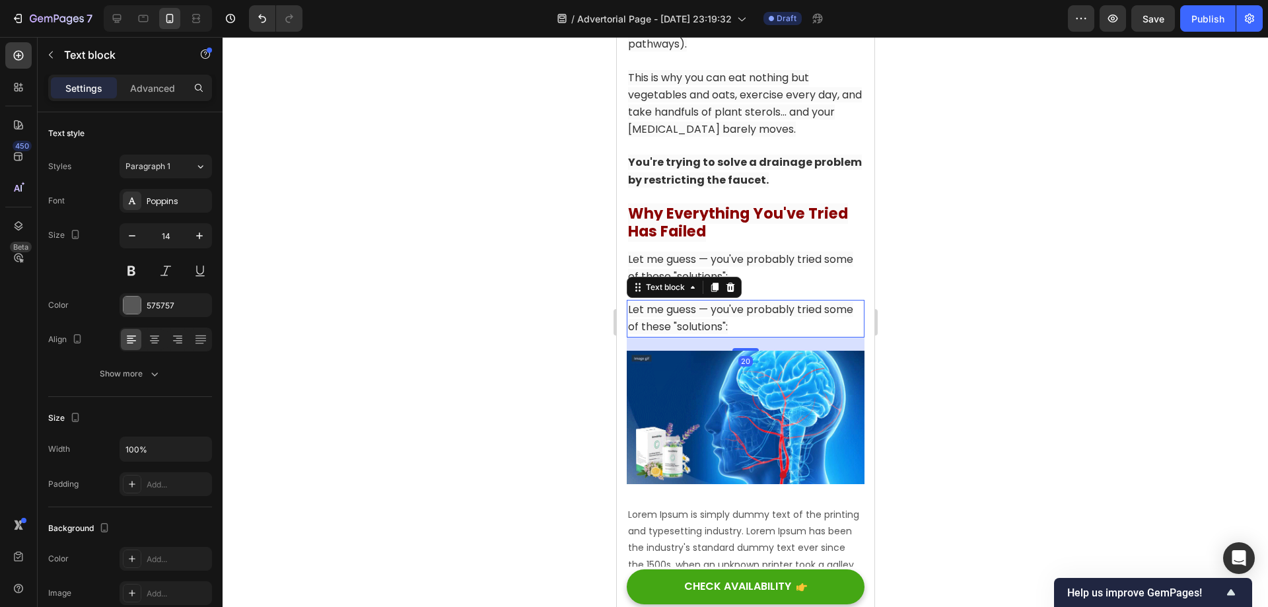
click at [746, 302] on span "Let me guess — you've probably tried some of these "solutions":" at bounding box center [739, 318] width 225 height 32
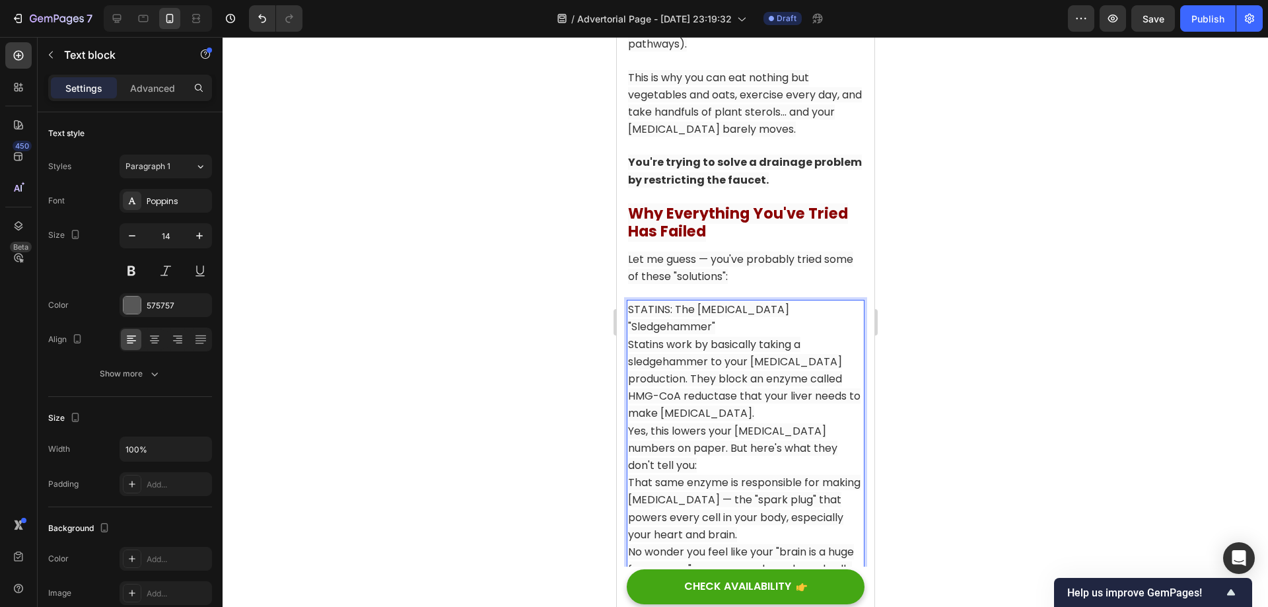
click at [746, 341] on p "STATINS: The Cholesterol "Sledgehammer" Statins work by basically taking a sled…" at bounding box center [744, 361] width 235 height 121
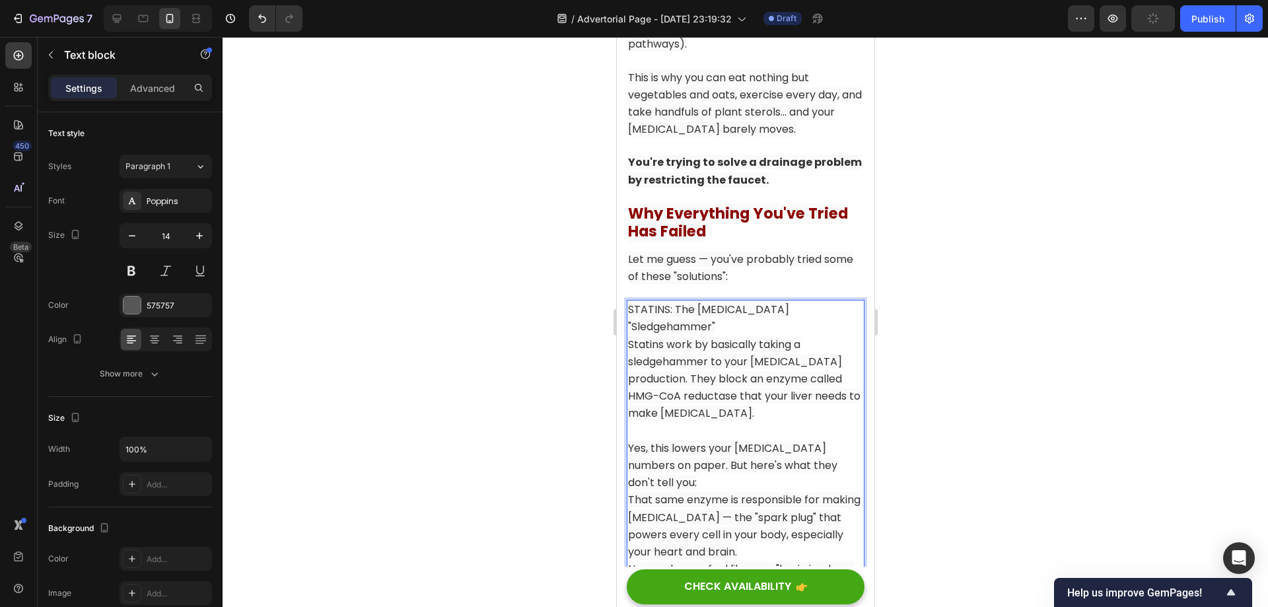
click at [847, 301] on p "STATINS: The Cholesterol "Sledgehammer" Statins work by basically taking a sled…" at bounding box center [744, 361] width 235 height 121
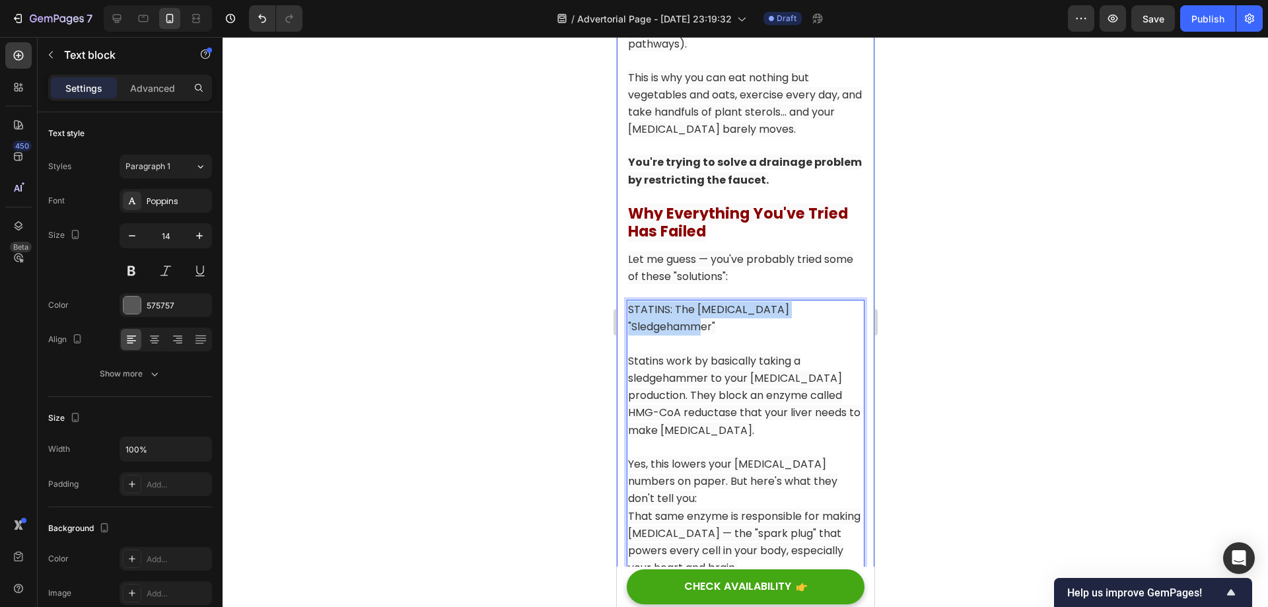
drag, startPoint x: 849, startPoint y: 254, endPoint x: 1232, endPoint y: 286, distance: 384.3
click at [761, 336] on p "Statins work by basically taking a sledgehammer to your [MEDICAL_DATA] producti…" at bounding box center [744, 387] width 235 height 103
click at [746, 301] on p "STATINS: The [MEDICAL_DATA] "Sledgehammer"" at bounding box center [744, 318] width 235 height 34
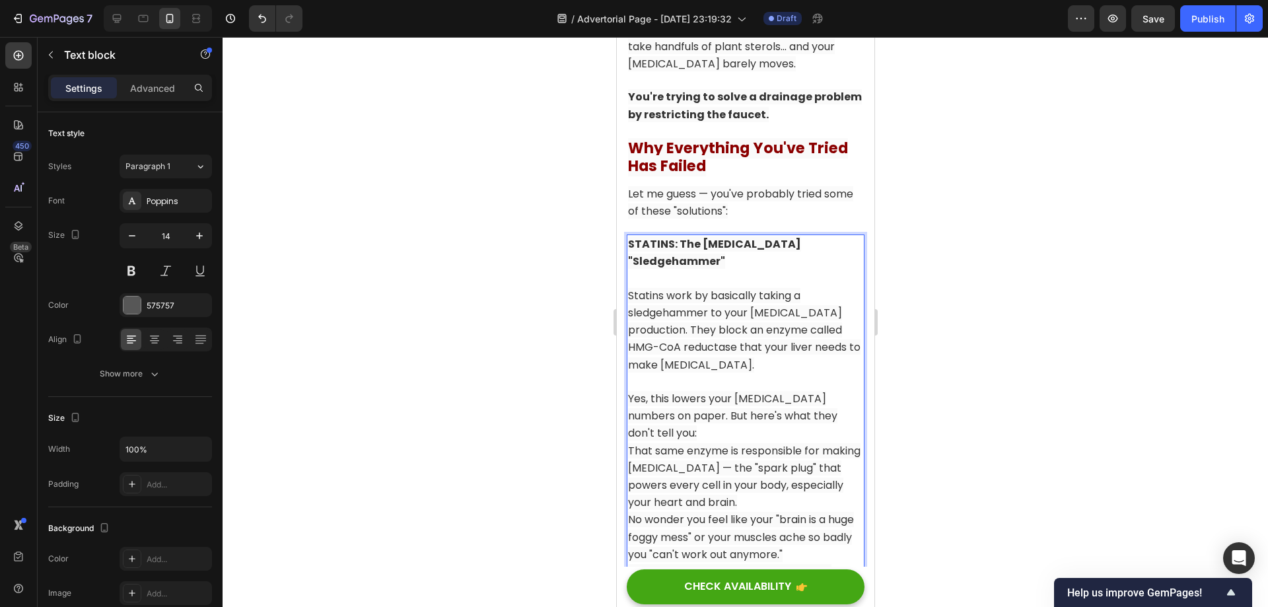
scroll to position [3191, 0]
click at [763, 235] on p "STATINS: The [MEDICAL_DATA] "Sledgehammer"" at bounding box center [744, 252] width 235 height 34
drag, startPoint x: 743, startPoint y: 193, endPoint x: 637, endPoint y: 187, distance: 105.8
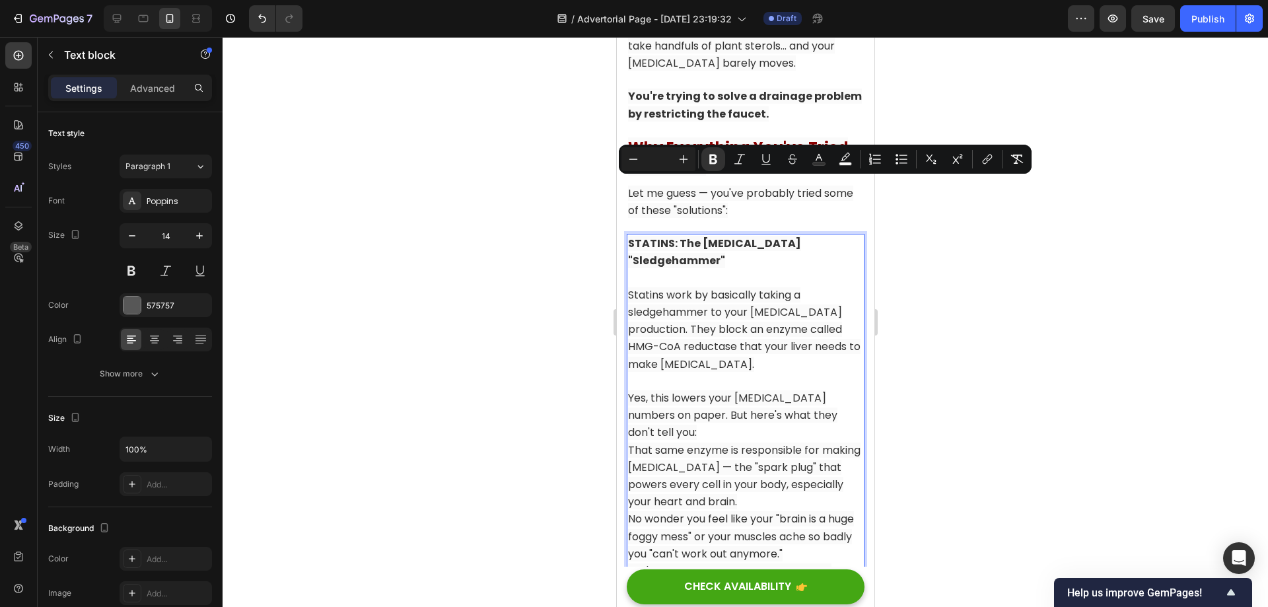
click at [698, 236] on strong "STATINS: The [MEDICAL_DATA] "Sledgehammer"" at bounding box center [713, 252] width 173 height 32
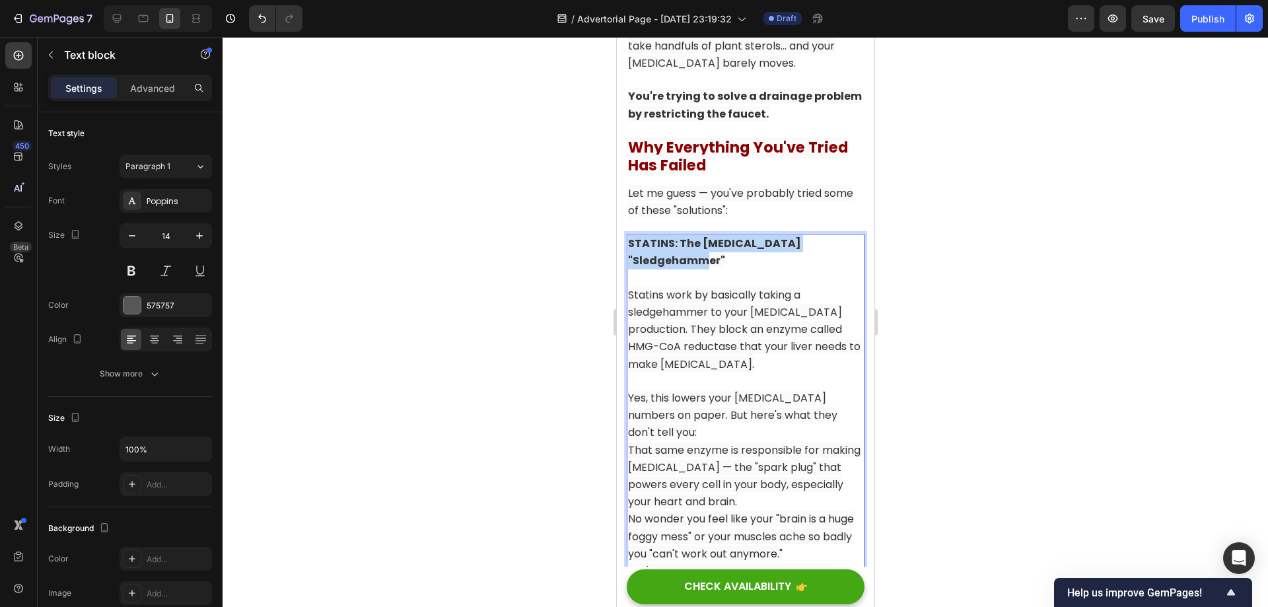
drag, startPoint x: 715, startPoint y: 195, endPoint x: 587, endPoint y: 176, distance: 129.5
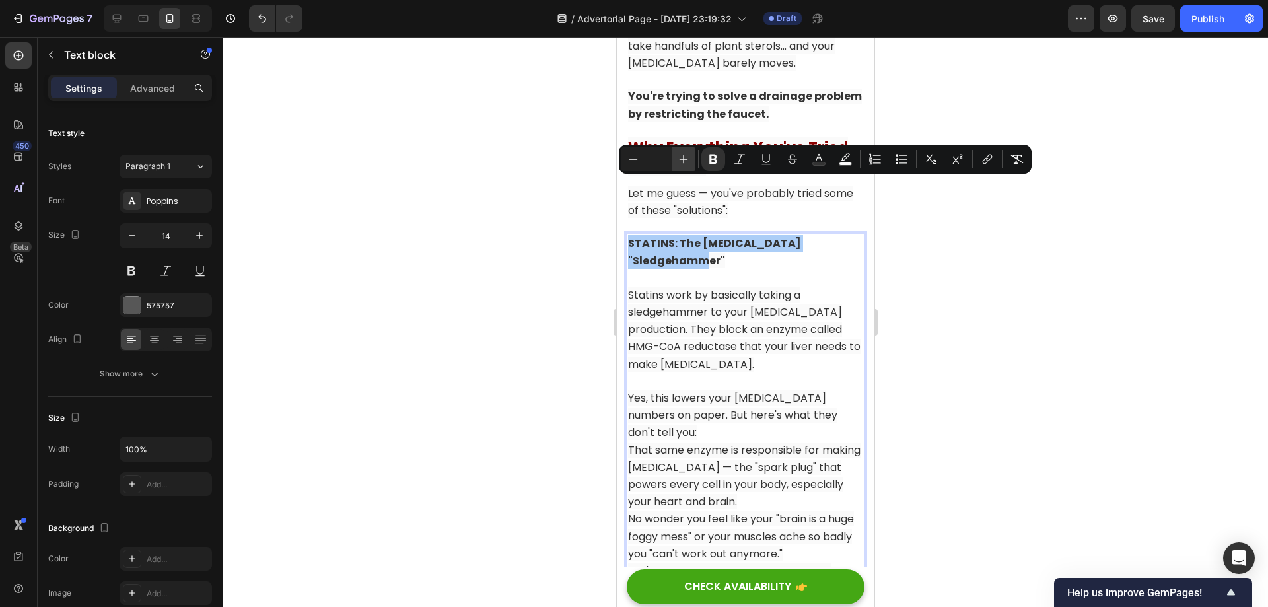
click at [677, 159] on icon "Editor contextual toolbar" at bounding box center [683, 159] width 13 height 13
click at [681, 158] on icon "Editor contextual toolbar" at bounding box center [683, 159] width 13 height 13
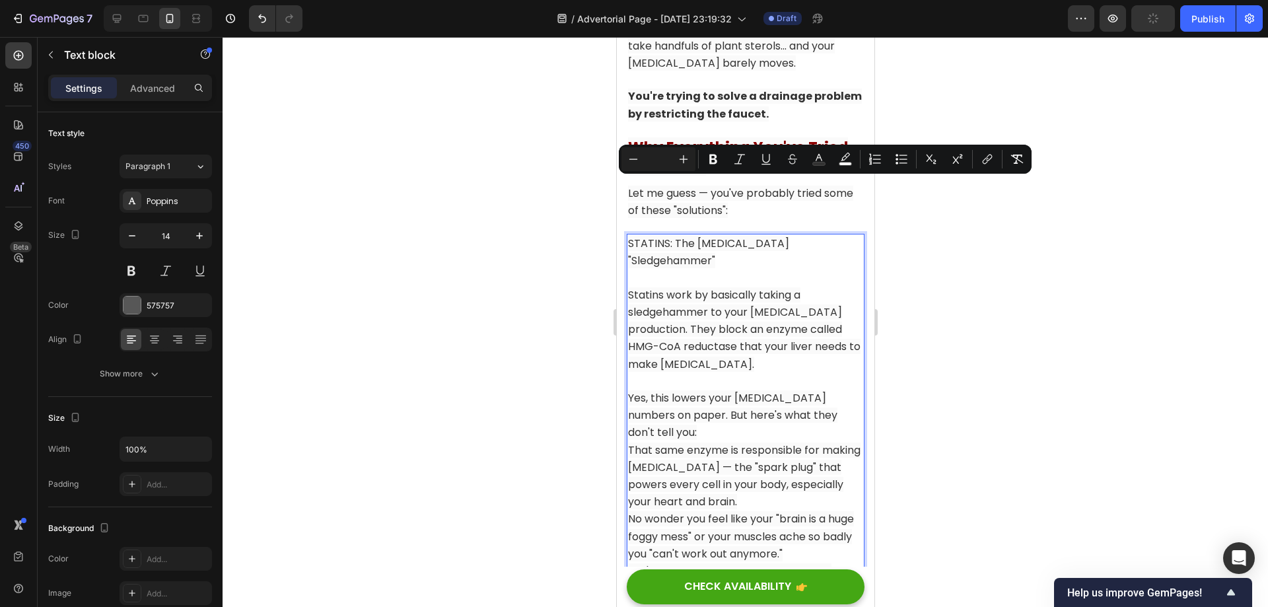
click at [947, 250] on div at bounding box center [745, 322] width 1045 height 570
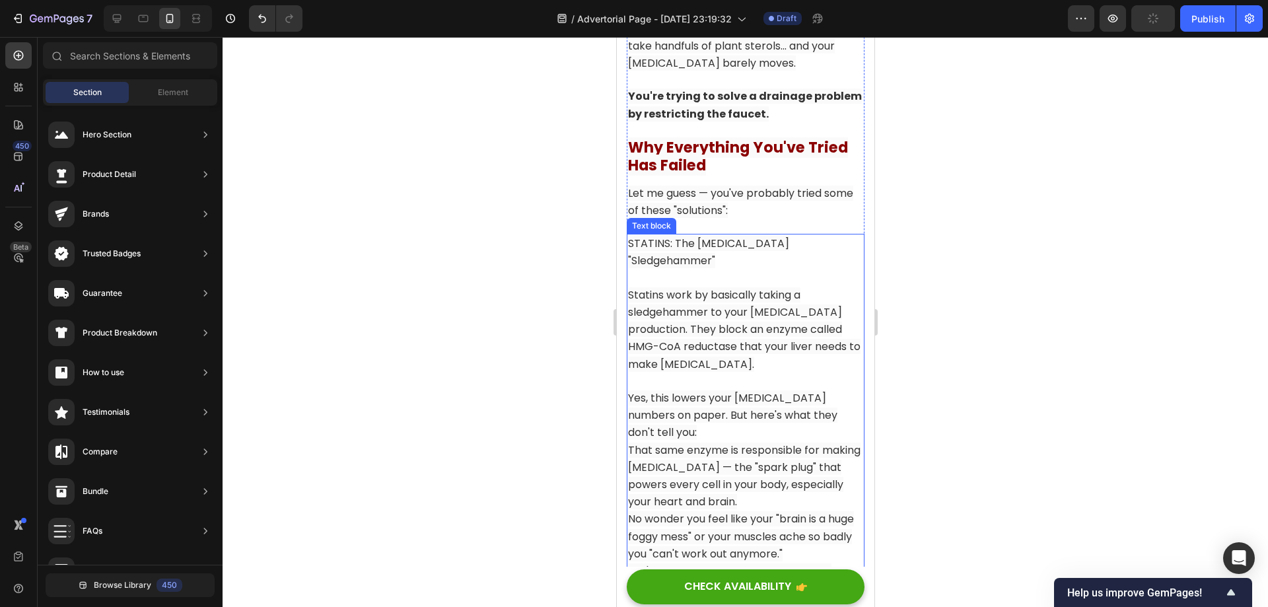
click at [694, 390] on p "Yes, this lowers your [MEDICAL_DATA] numbers on paper. But here's what they don…" at bounding box center [744, 416] width 235 height 52
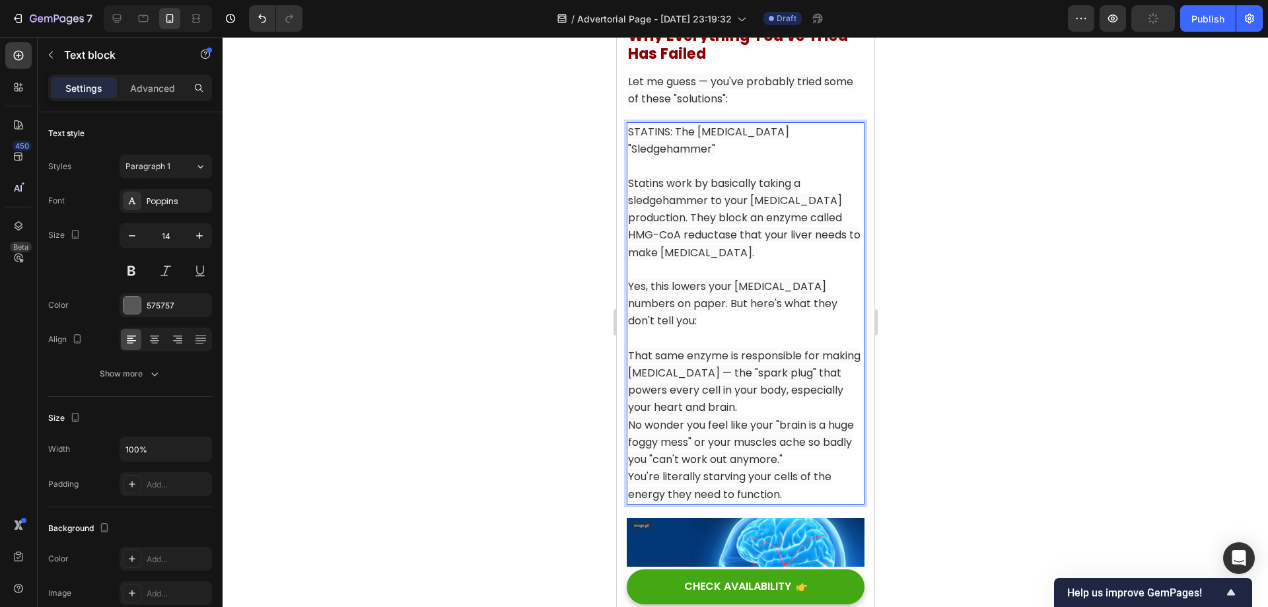
scroll to position [3323, 0]
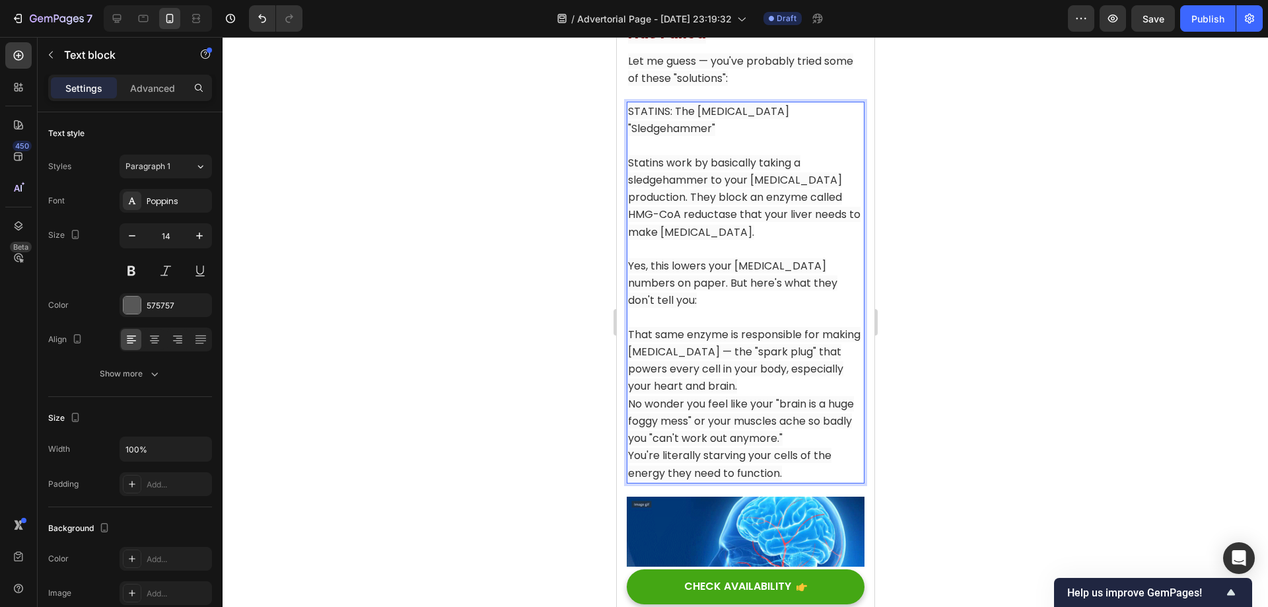
click at [790, 327] on span "That same enzyme is responsible for making Coenzyme Q10 — the "spark plug" that…" at bounding box center [743, 360] width 232 height 67
click at [817, 326] on p "That same enzyme is responsible for making Coenzyme Q10 — the "spark plug" that…" at bounding box center [744, 360] width 235 height 69
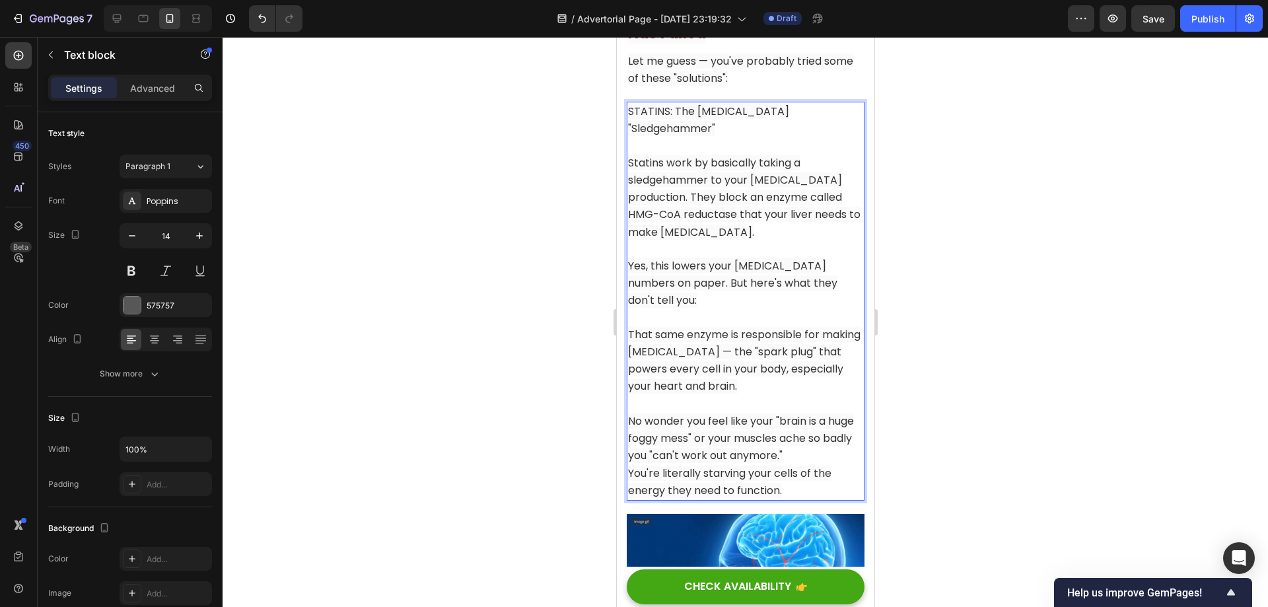
click at [839, 413] on p "No wonder you feel like your "brain is a huge foggy mess" or your muscles ache …" at bounding box center [744, 439] width 235 height 52
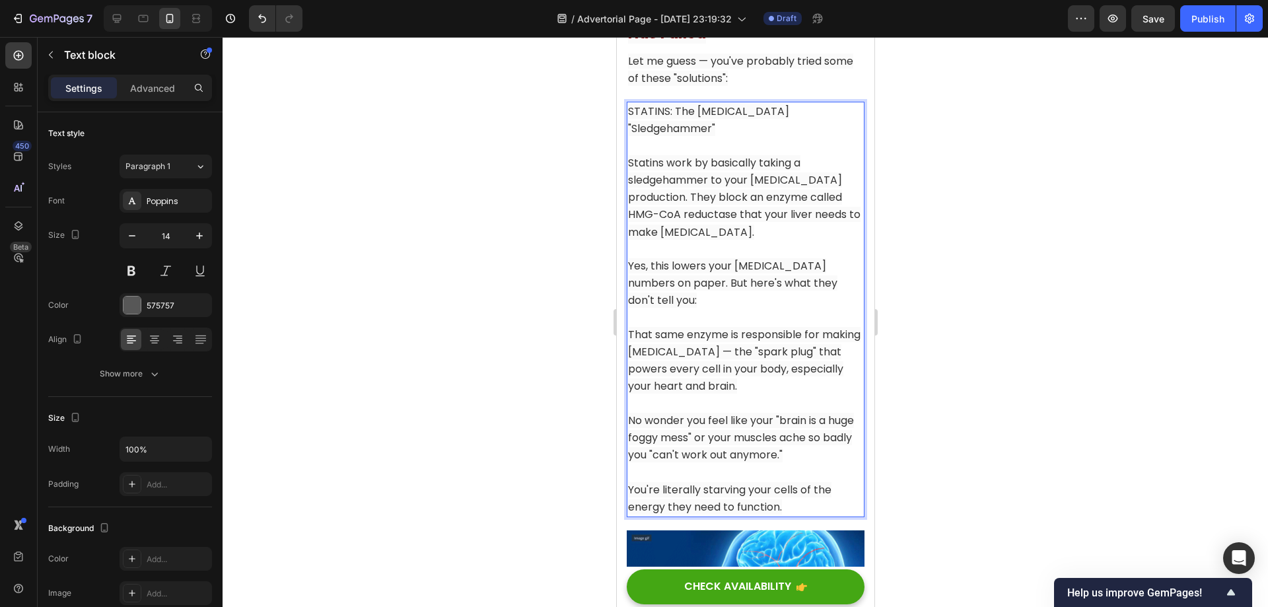
scroll to position [3257, 0]
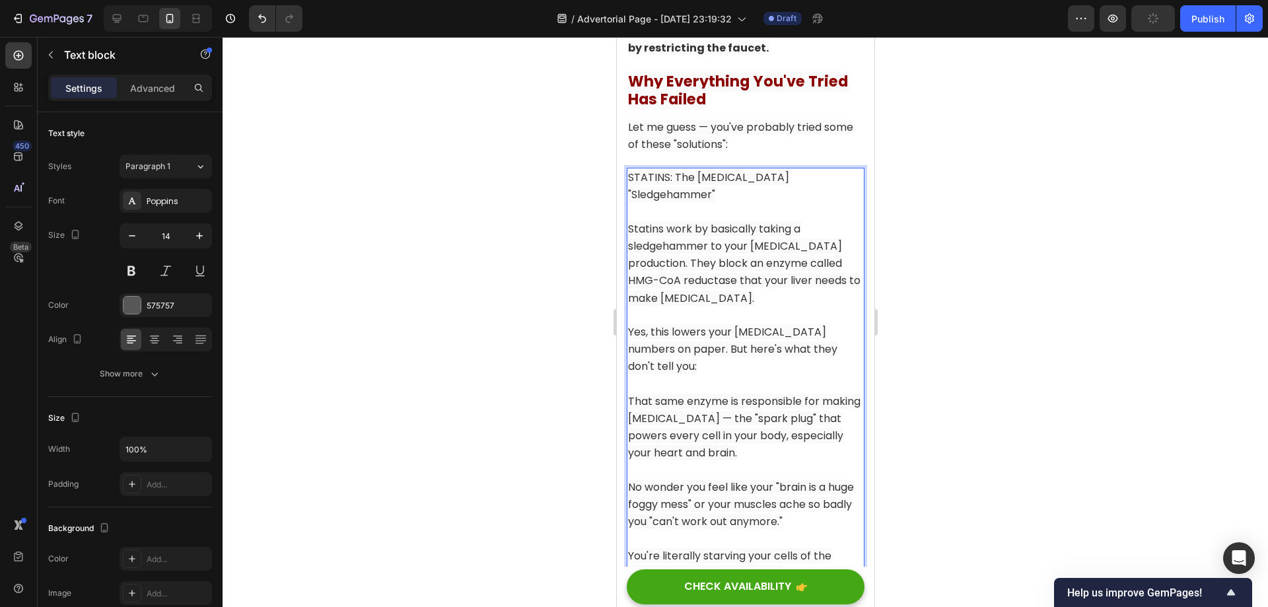
click at [760, 376] on p "Rich Text Editor. Editing area: main" at bounding box center [744, 384] width 235 height 17
drag, startPoint x: 748, startPoint y: 344, endPoint x: 1231, endPoint y: 359, distance: 483.0
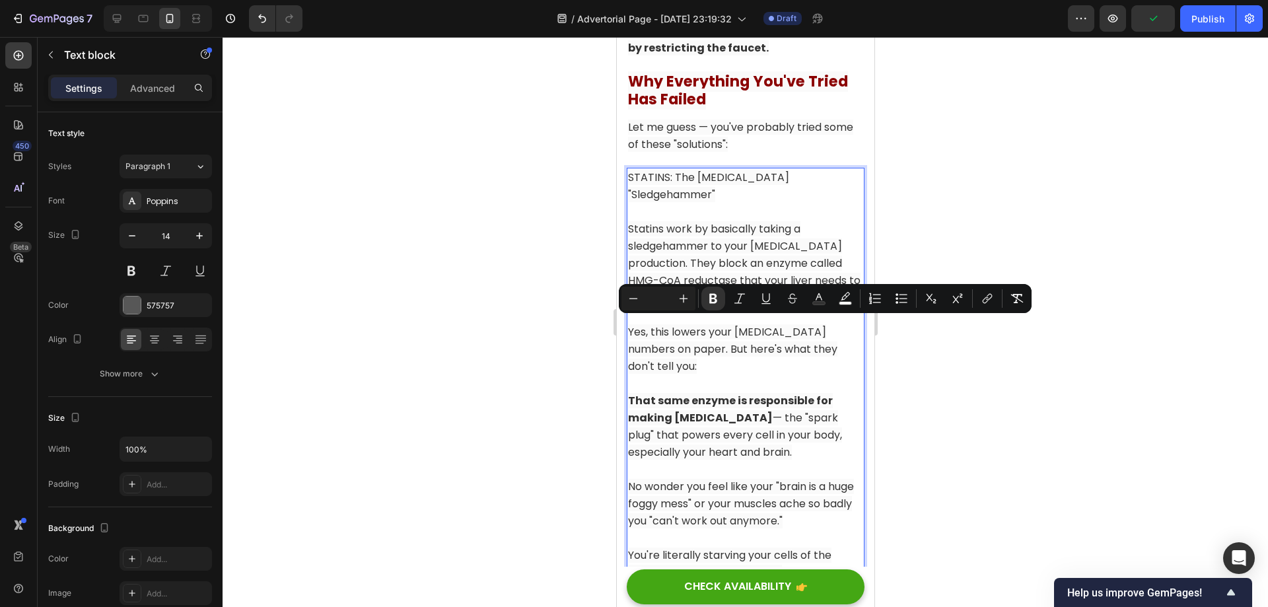
click at [757, 393] on span "That same enzyme is responsible for making Coenzyme Q10 — the "spark plug" that…" at bounding box center [734, 426] width 214 height 67
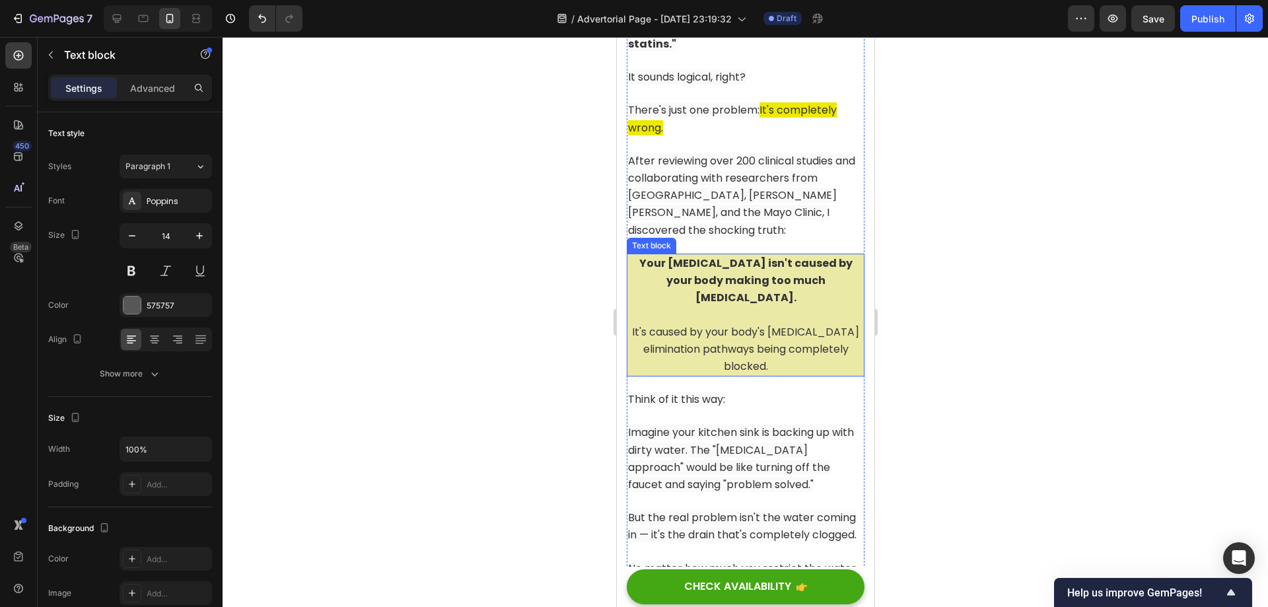
scroll to position [2530, 0]
click at [728, 257] on strong "Your [MEDICAL_DATA] isn't caused by your body making too much [MEDICAL_DATA]." at bounding box center [745, 282] width 213 height 50
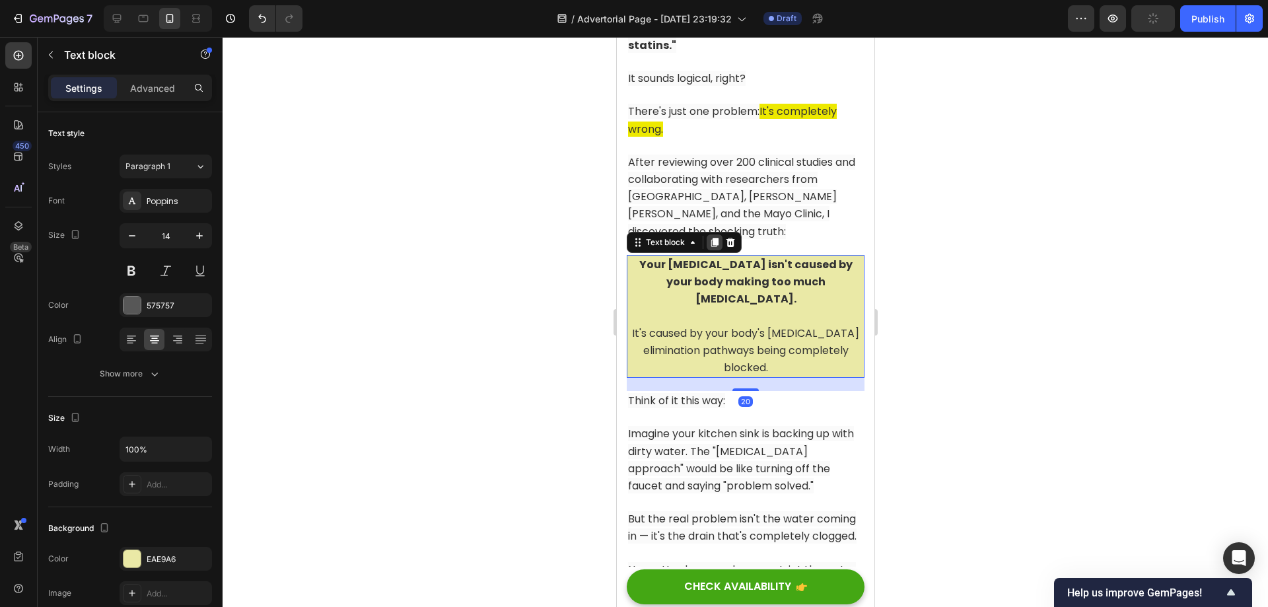
click at [713, 238] on icon at bounding box center [714, 242] width 7 height 9
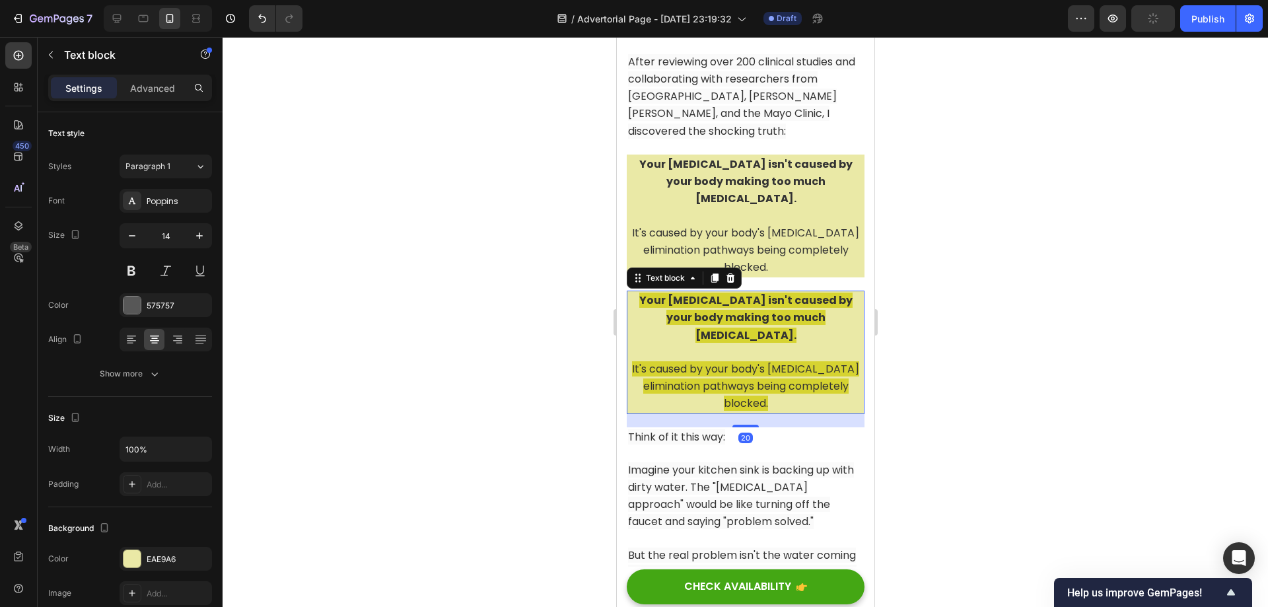
scroll to position [2596, 0]
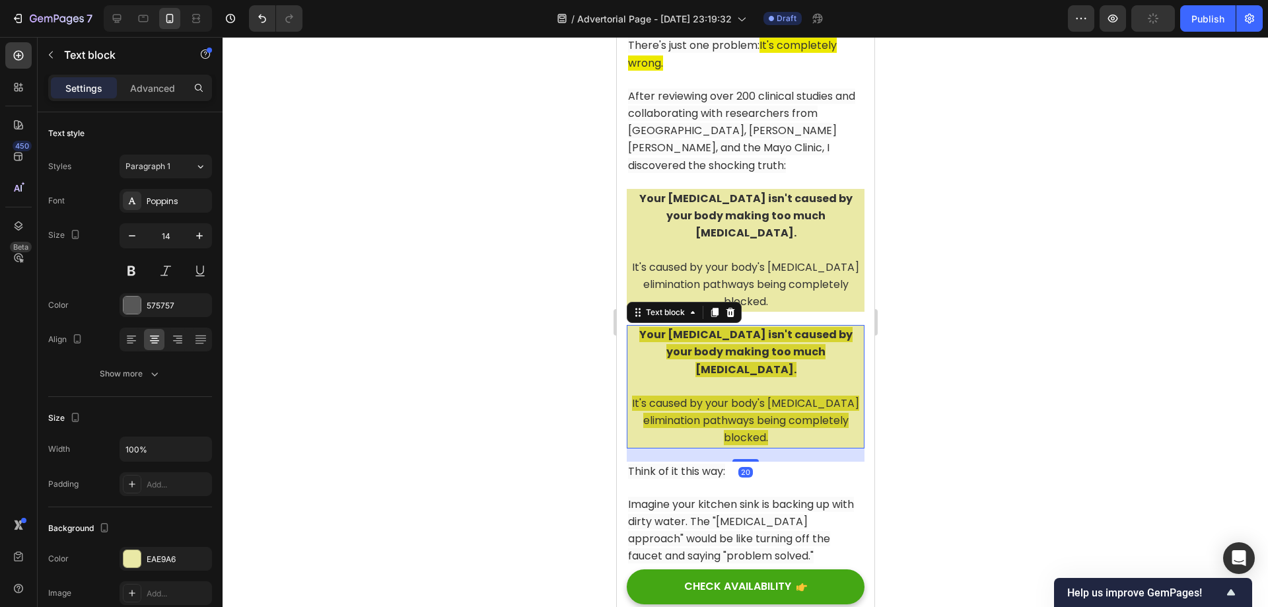
click at [966, 221] on div at bounding box center [745, 322] width 1045 height 570
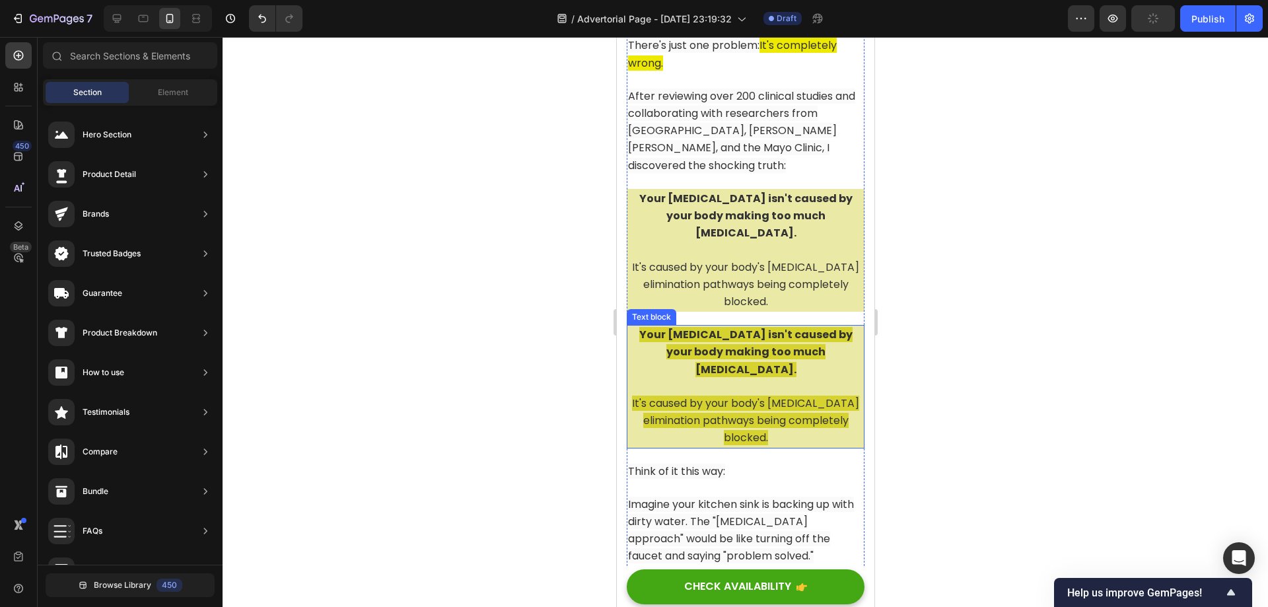
click at [753, 378] on p at bounding box center [744, 386] width 235 height 17
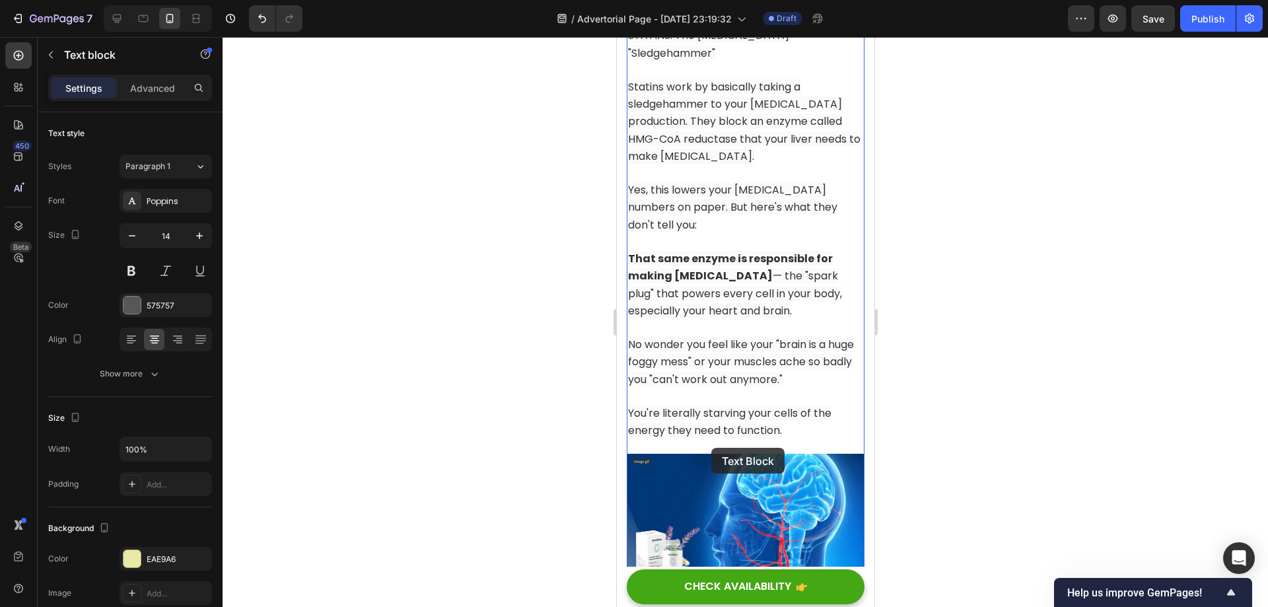
scroll to position [3526, 0]
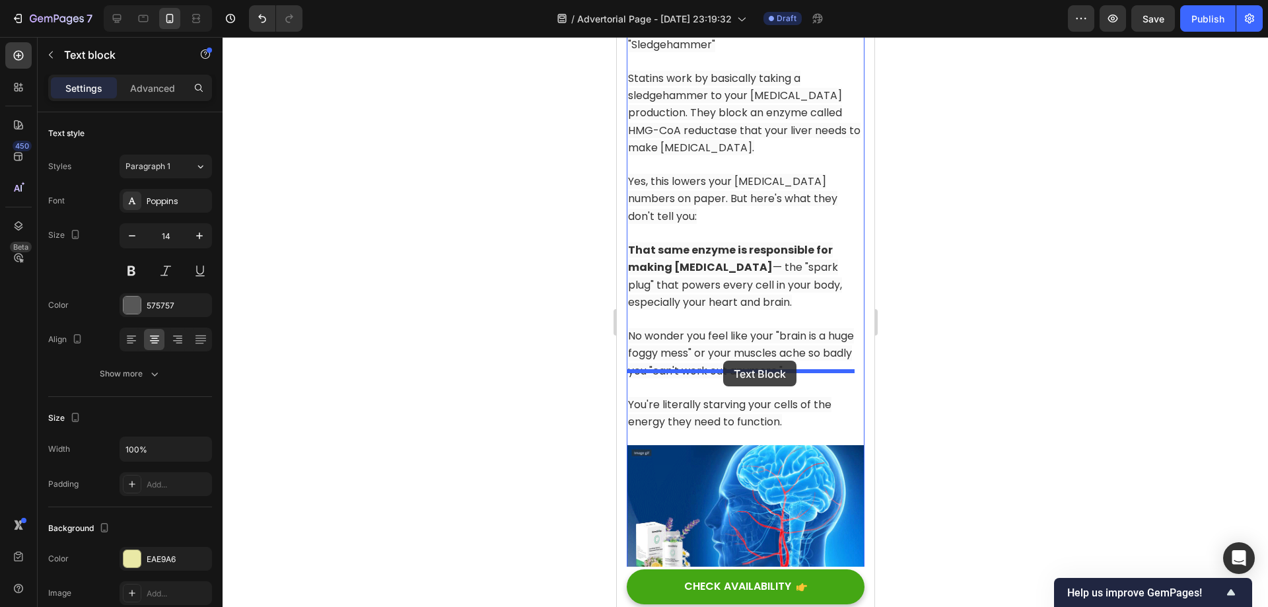
drag, startPoint x: 639, startPoint y: 238, endPoint x: 722, endPoint y: 361, distance: 147.8
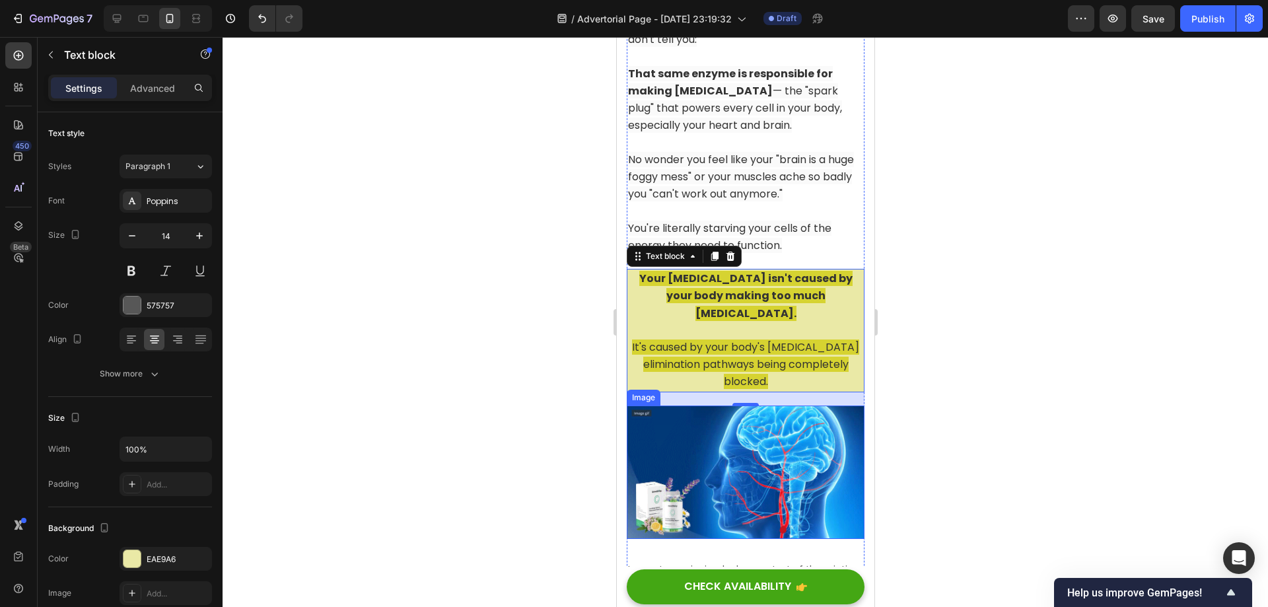
scroll to position [3605, 0]
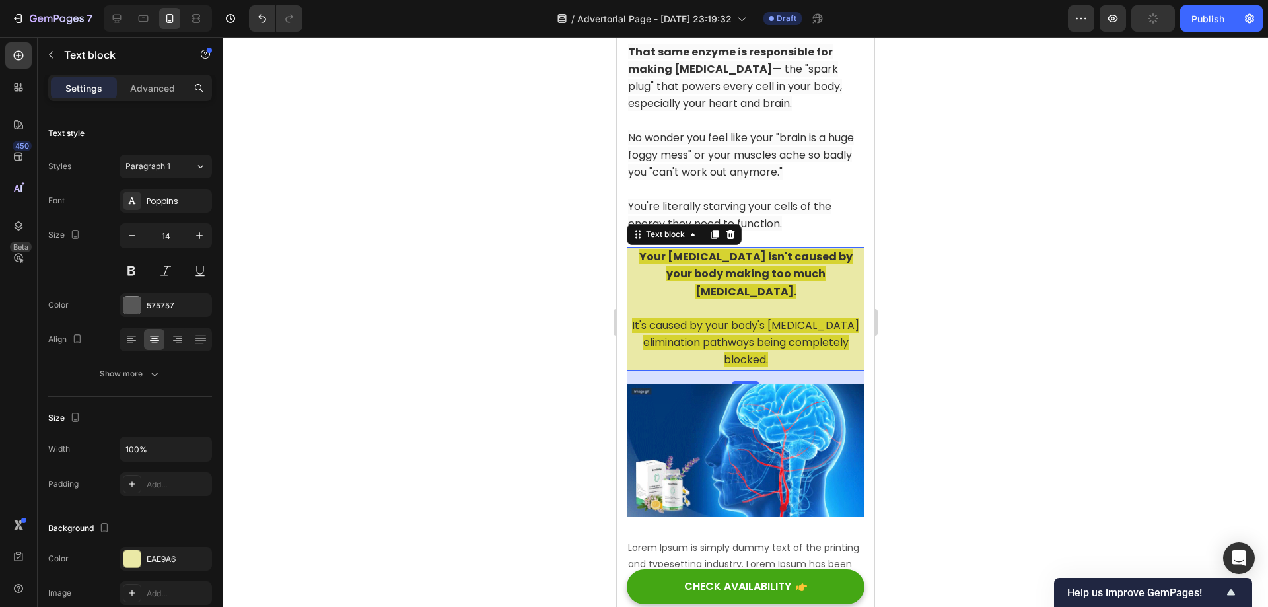
click at [738, 318] on span "It's caused by your body's [MEDICAL_DATA] elimination pathways being completely…" at bounding box center [744, 343] width 227 height 50
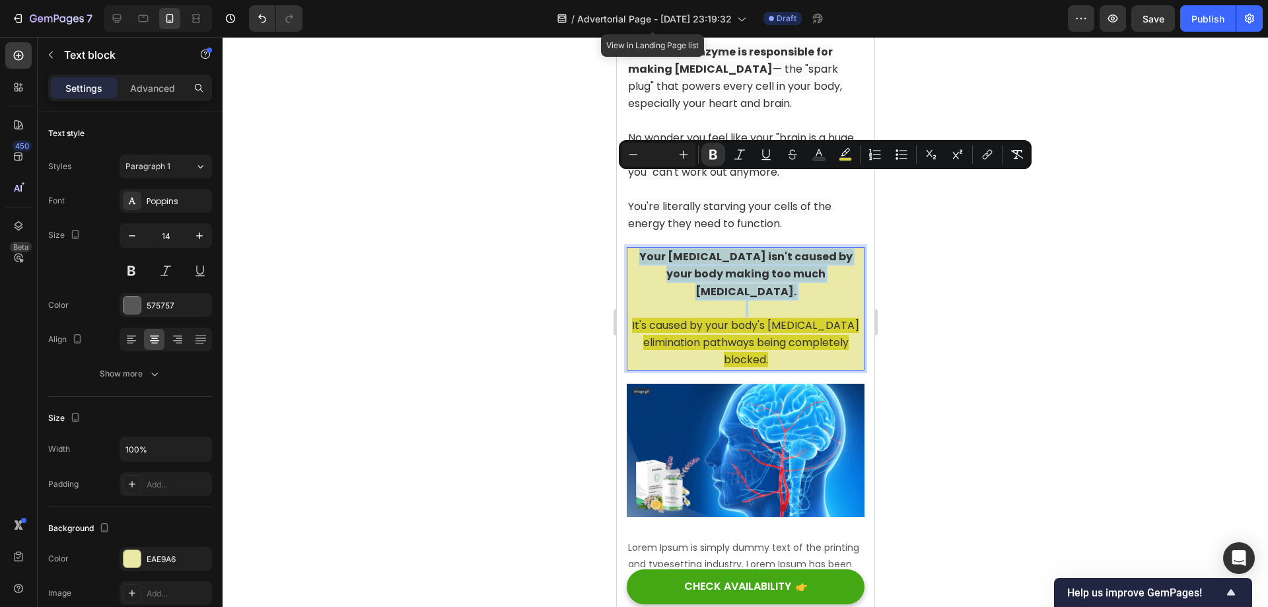
click at [779, 318] on span "It's caused by your body's [MEDICAL_DATA] elimination pathways being completely…" at bounding box center [744, 343] width 227 height 50
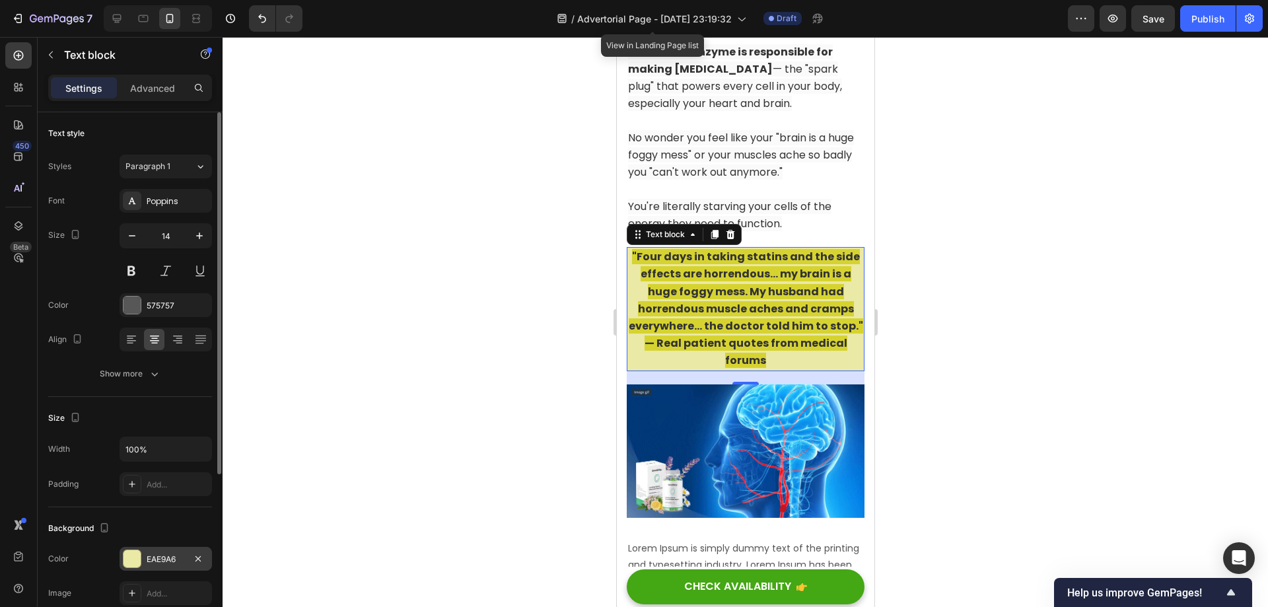
click at [138, 557] on div at bounding box center [131, 558] width 17 height 17
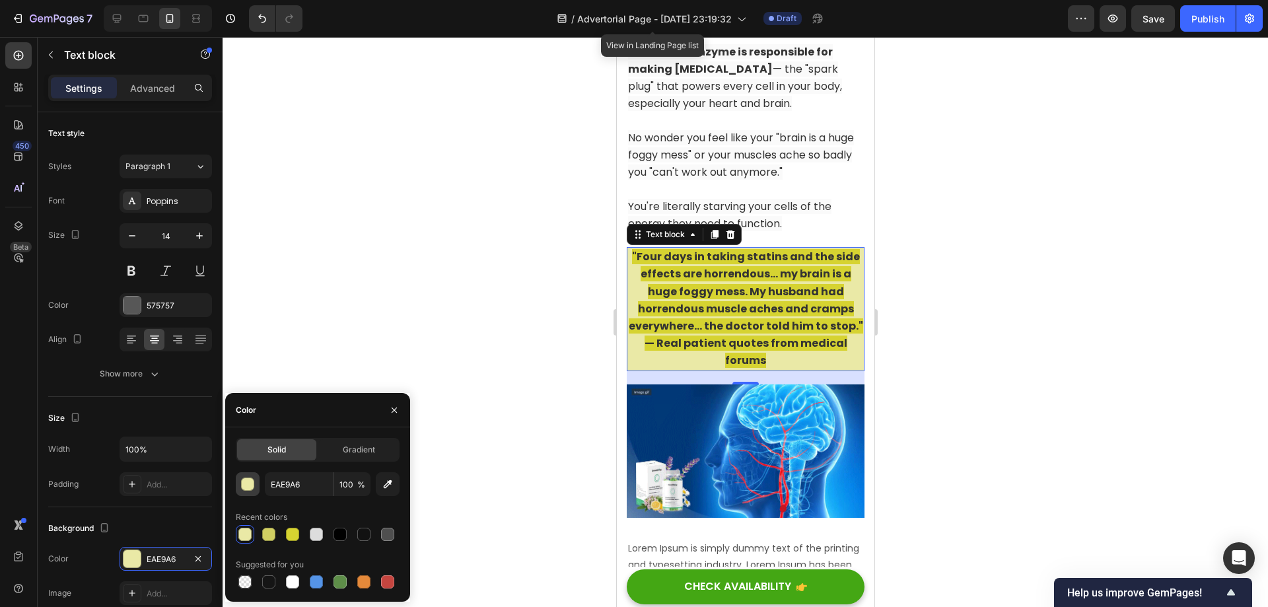
click at [246, 487] on div "button" at bounding box center [248, 484] width 13 height 13
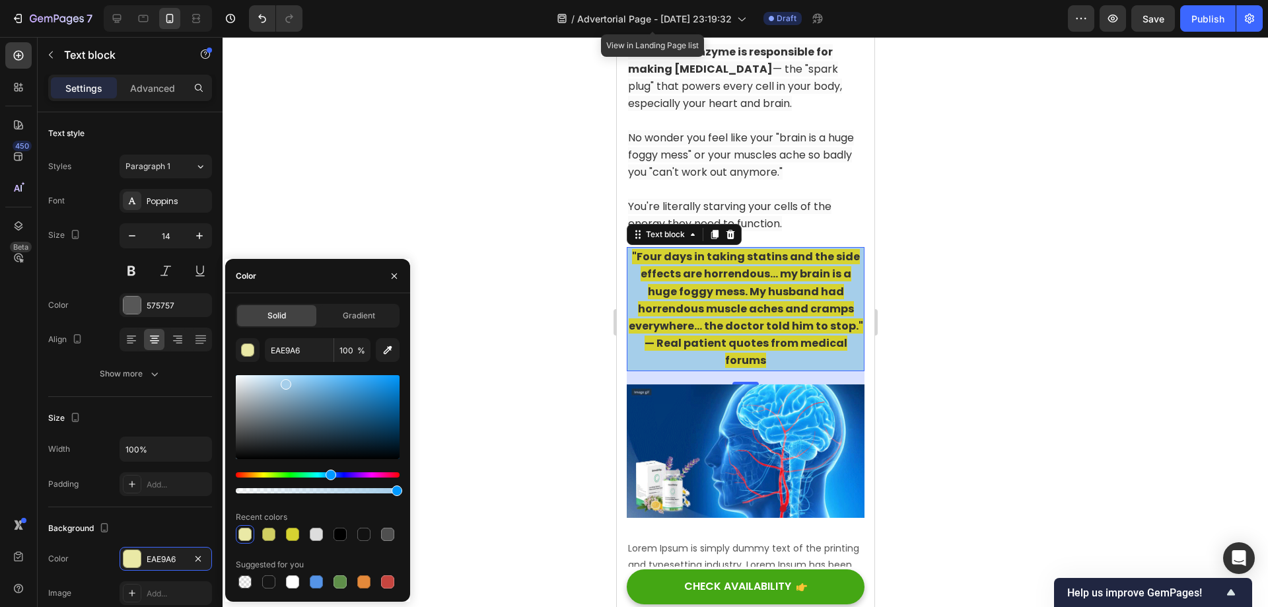
type input "A5CEEA"
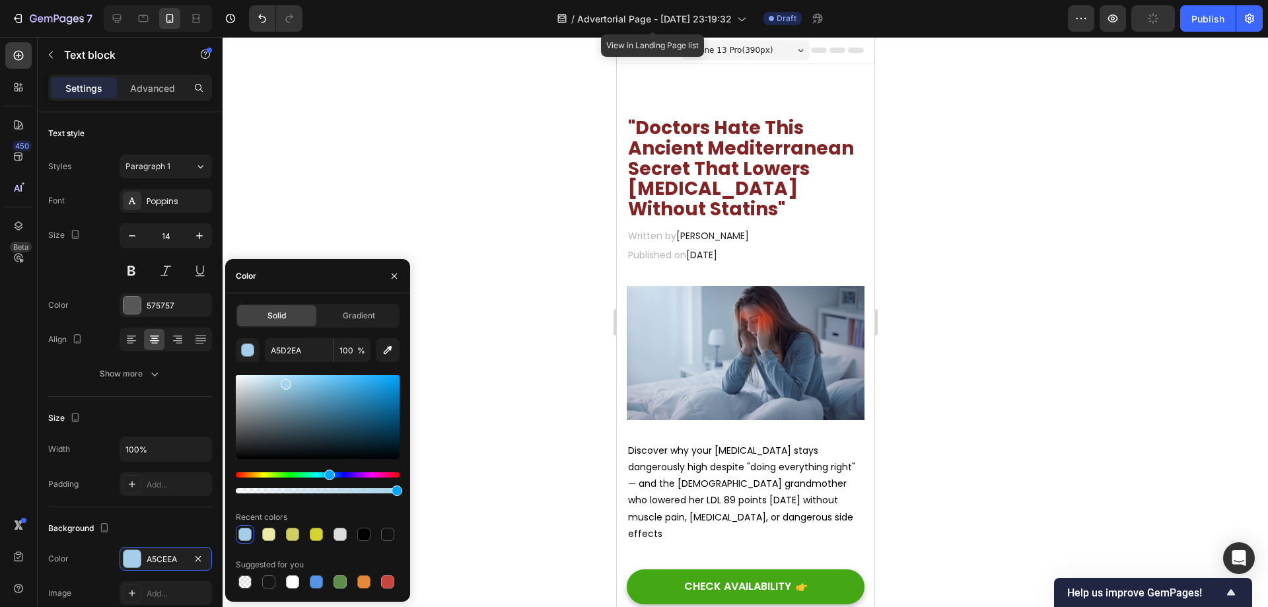
scroll to position [3605, 0]
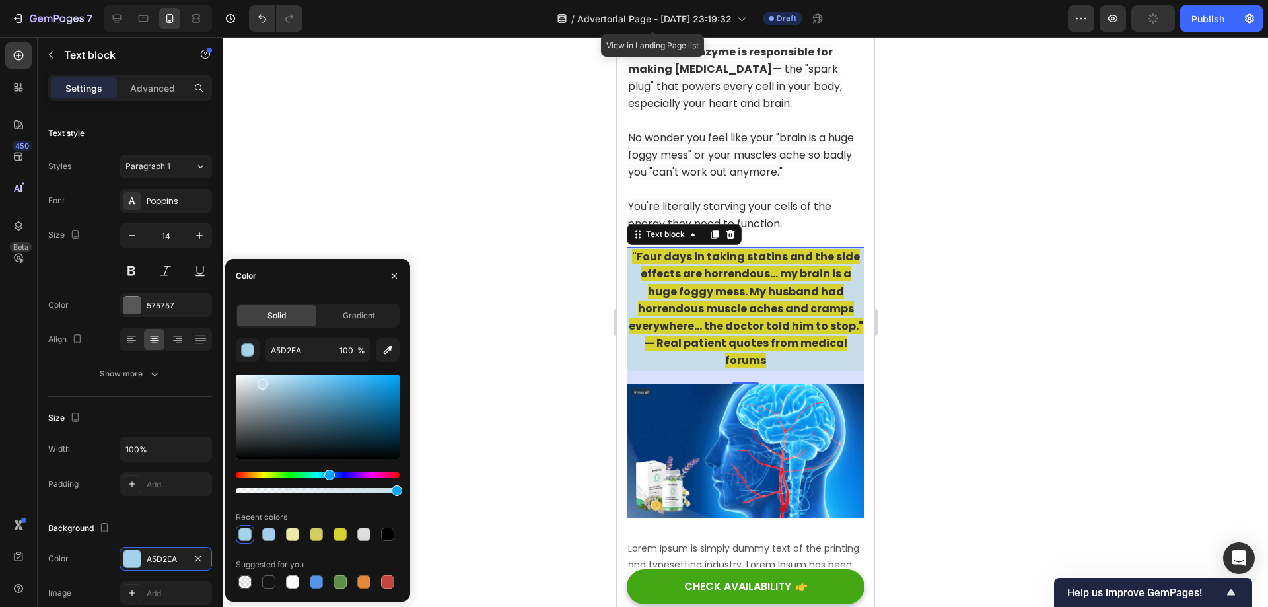
type input "C7DEEA"
drag, startPoint x: 287, startPoint y: 387, endPoint x: 261, endPoint y: 382, distance: 26.9
click at [261, 382] on div at bounding box center [263, 384] width 11 height 11
click at [296, 353] on input "C7DEEA" at bounding box center [299, 350] width 69 height 24
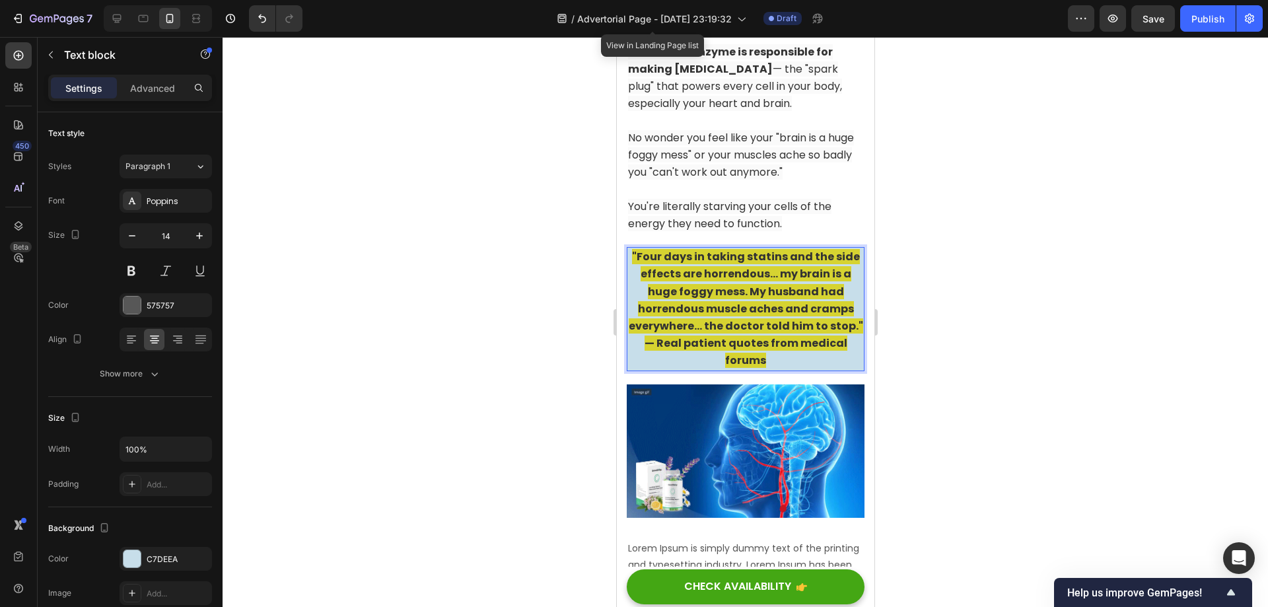
click at [755, 249] on strong ""Four days in taking statins and the side effects are horrendous... my brain is…" at bounding box center [745, 291] width 234 height 85
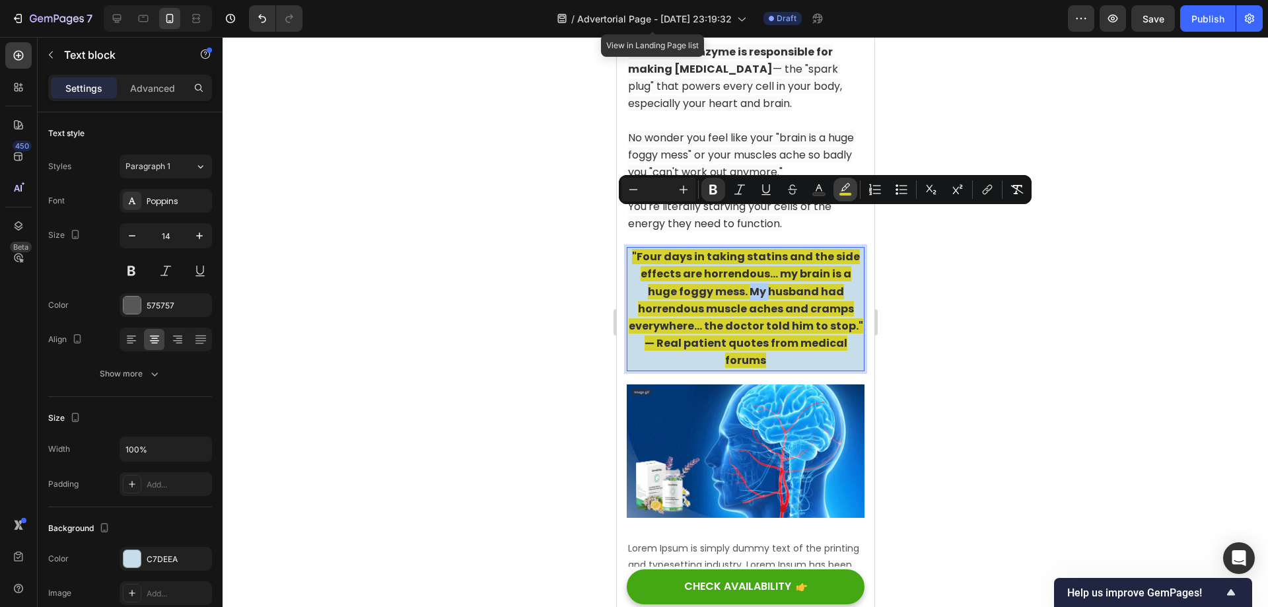
click at [842, 190] on icon "Editor contextual toolbar" at bounding box center [845, 187] width 9 height 8
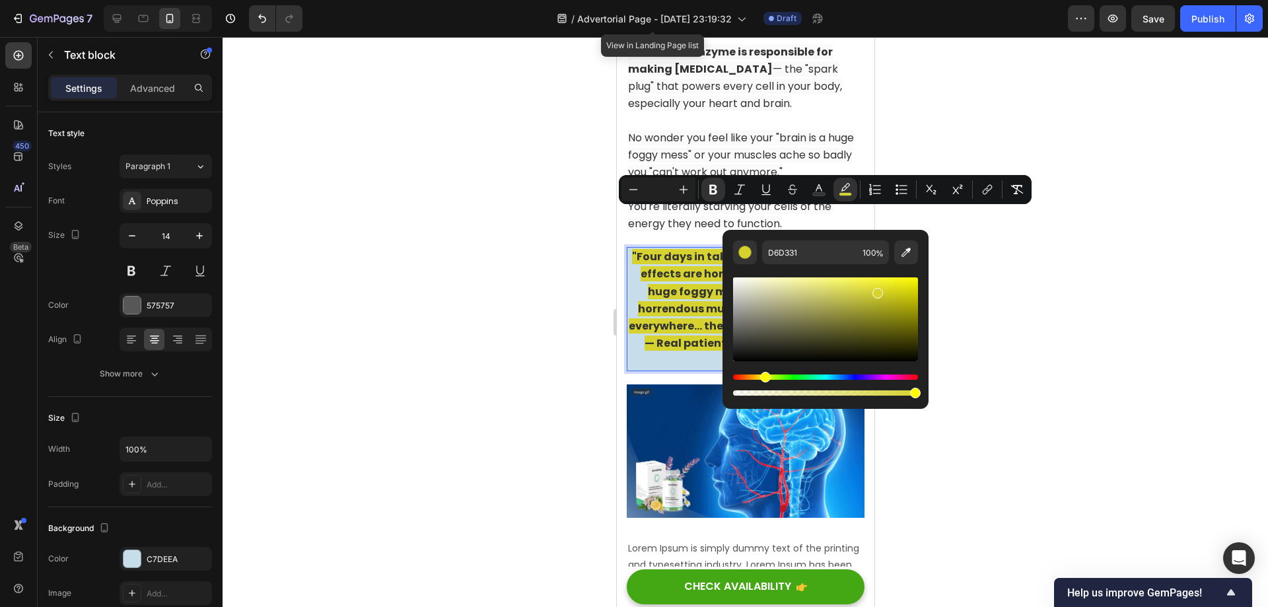
click at [811, 249] on strong ""Four days in taking statins and the side effects are horrendous... my brain is…" at bounding box center [745, 291] width 234 height 85
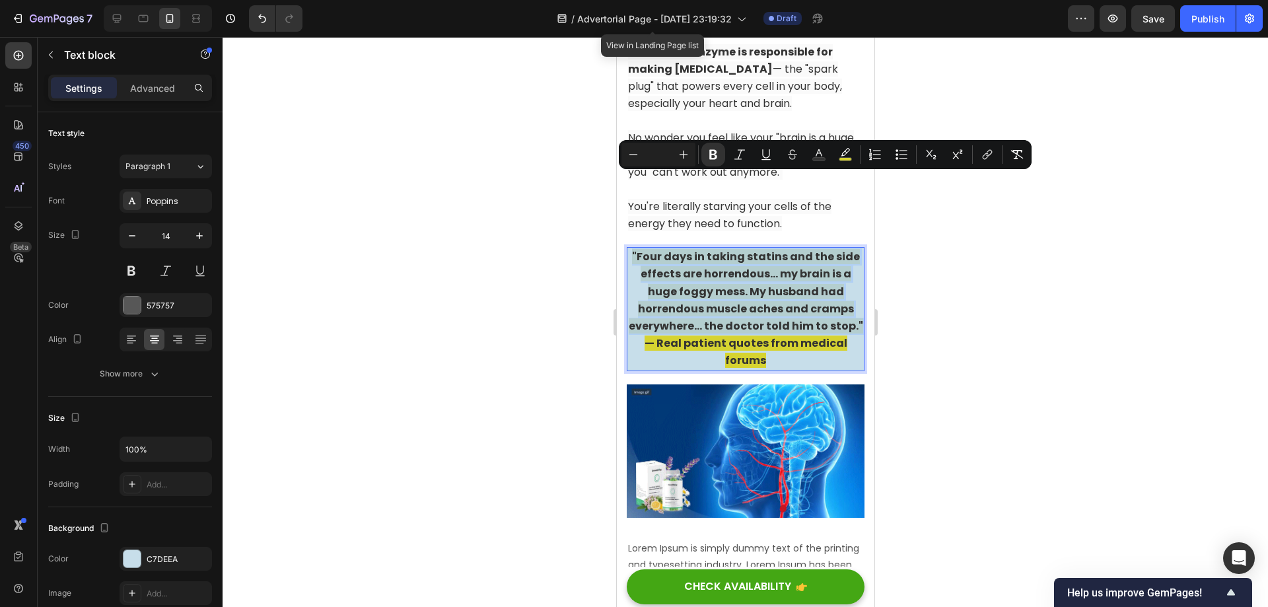
click at [813, 249] on strong ""Four days in taking statins and the side effects are horrendous... my brain is…" at bounding box center [745, 291] width 234 height 85
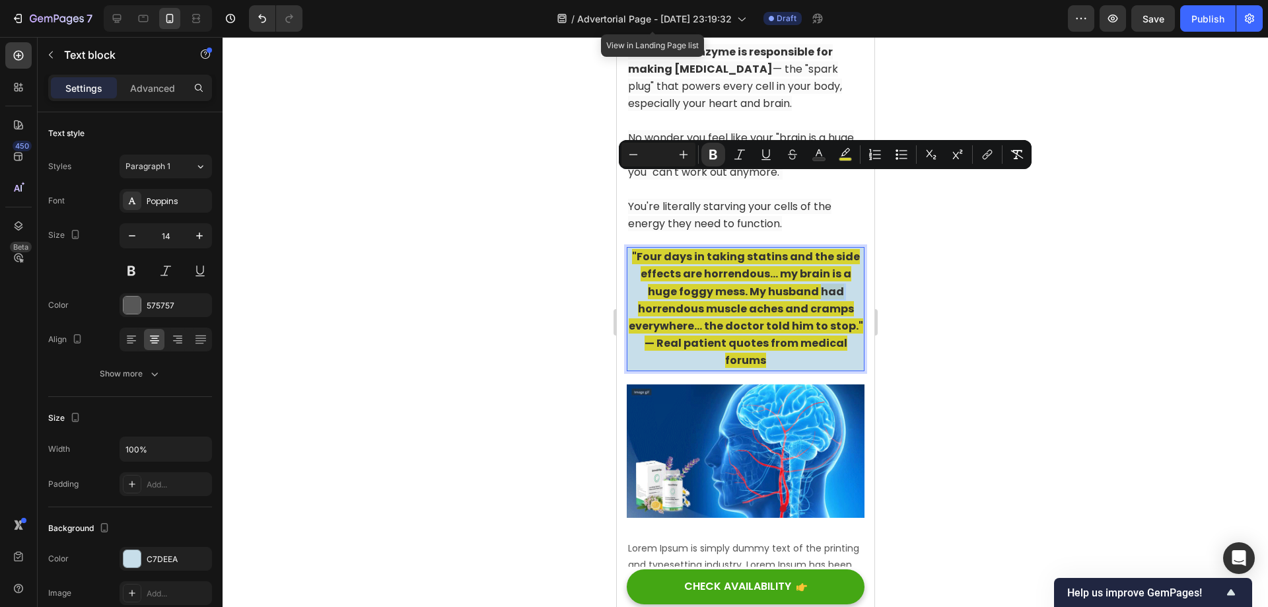
click at [813, 249] on strong ""Four days in taking statins and the side effects are horrendous... my brain is…" at bounding box center [745, 291] width 234 height 85
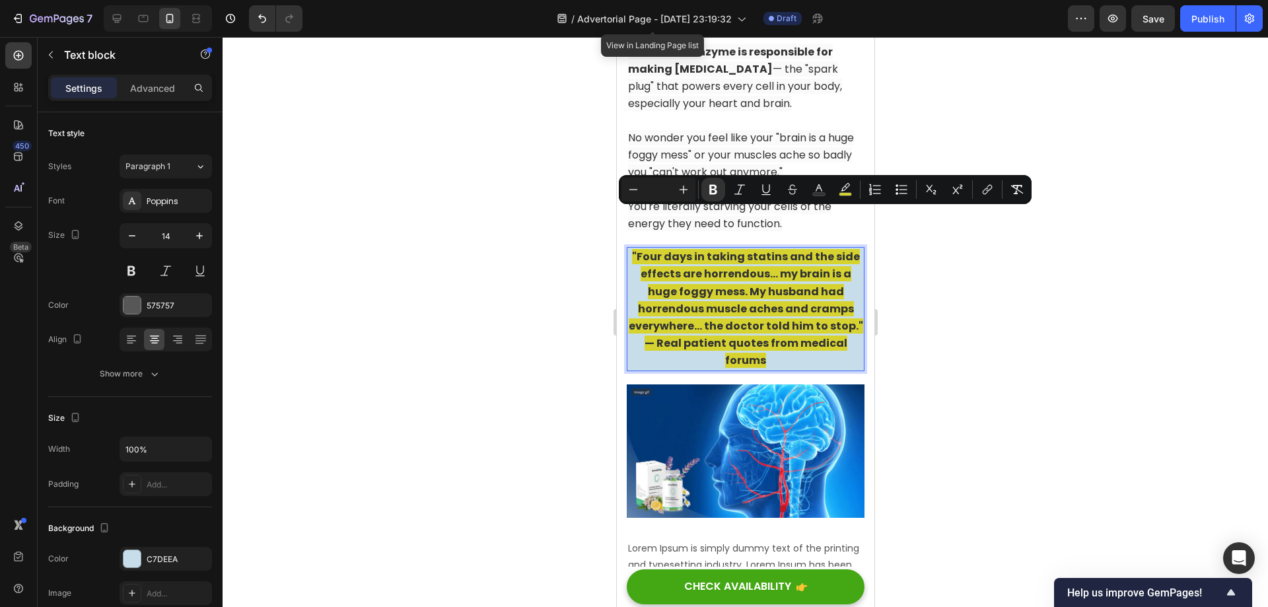
click at [810, 249] on strong ""Four days in taking statins and the side effects are horrendous... my brain is…" at bounding box center [745, 291] width 234 height 85
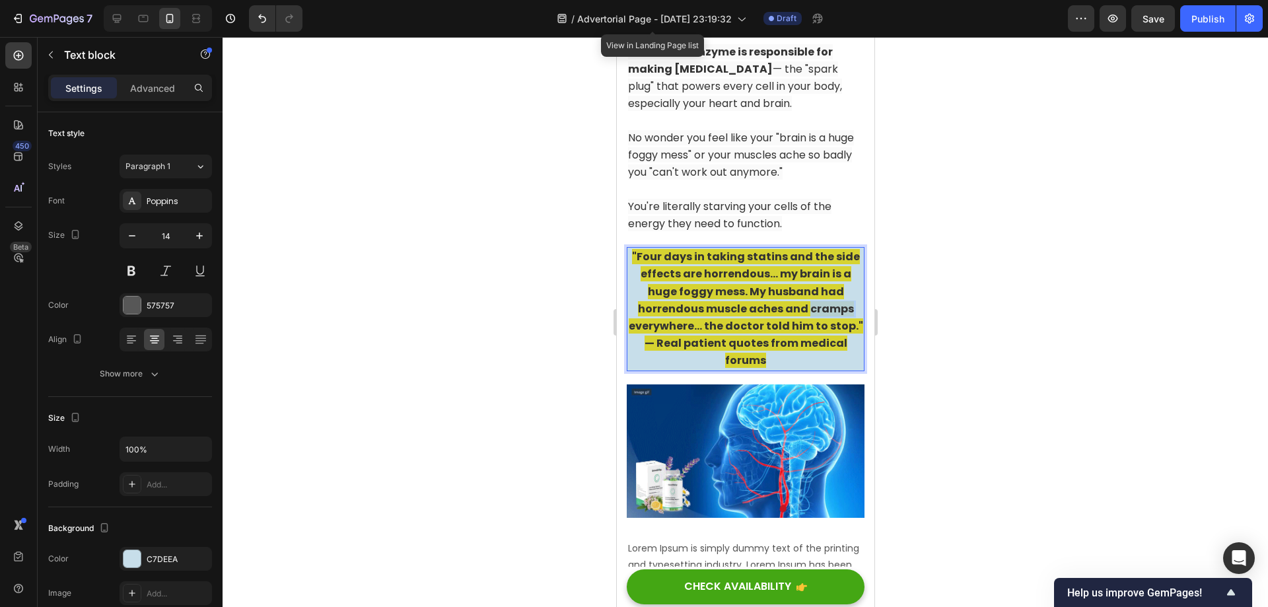
click at [810, 249] on strong ""Four days in taking statins and the side effects are horrendous... my brain is…" at bounding box center [745, 291] width 234 height 85
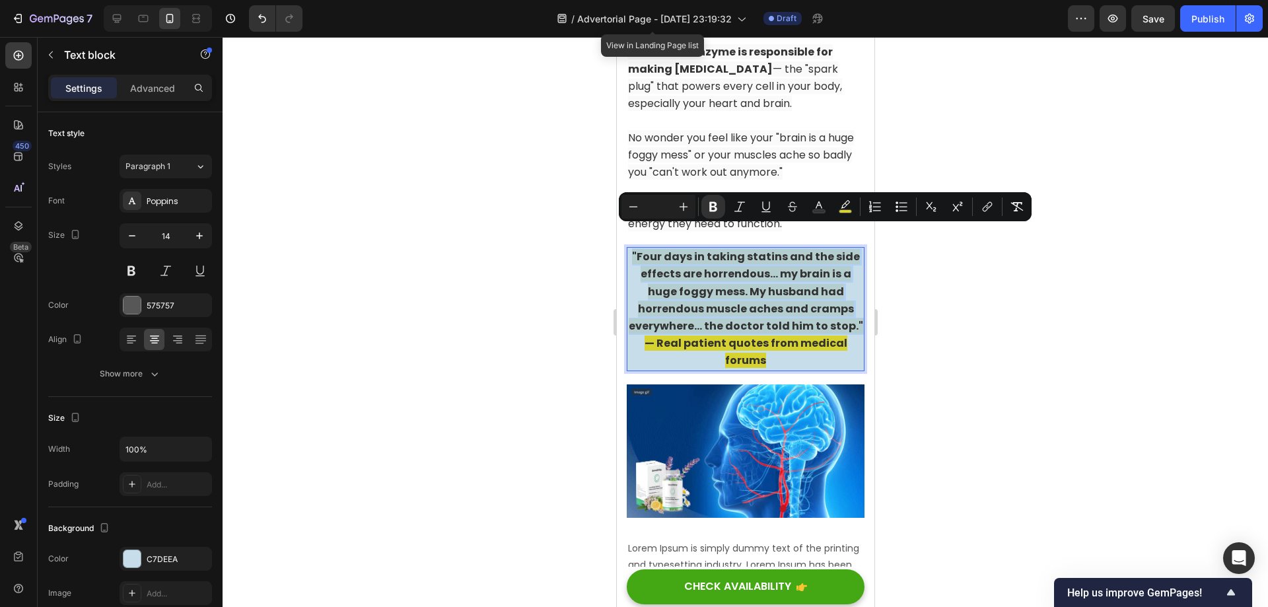
click at [810, 249] on strong ""Four days in taking statins and the side effects are horrendous... my brain is…" at bounding box center [745, 291] width 234 height 85
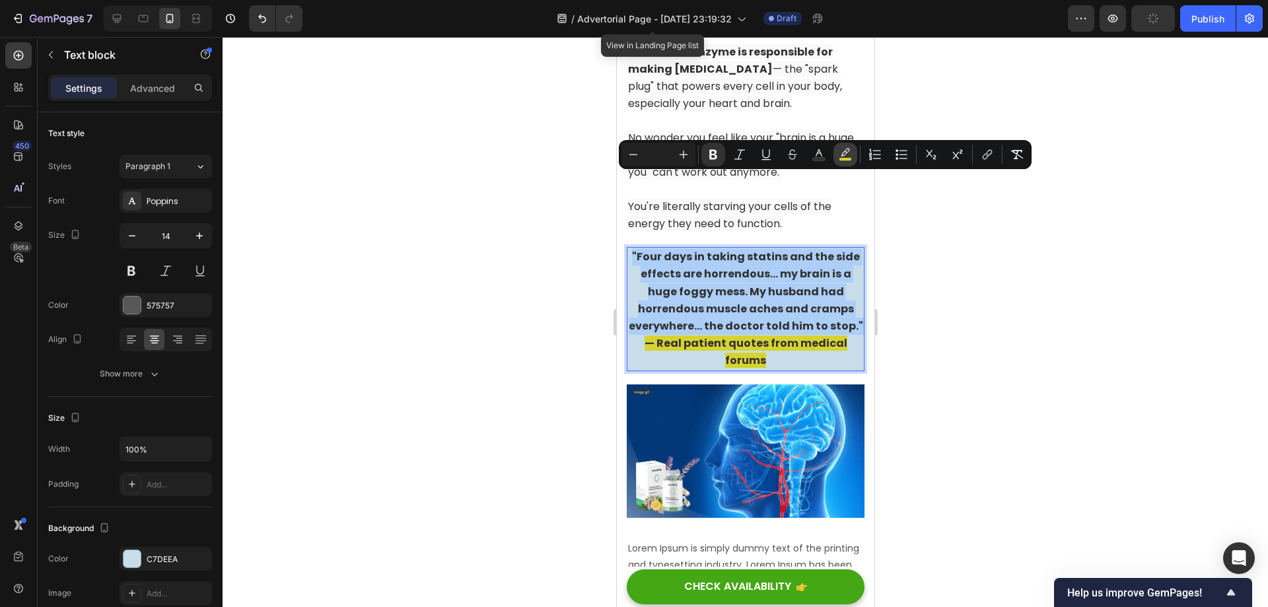
click at [845, 160] on rect "Editor contextual toolbar" at bounding box center [845, 159] width 13 height 3
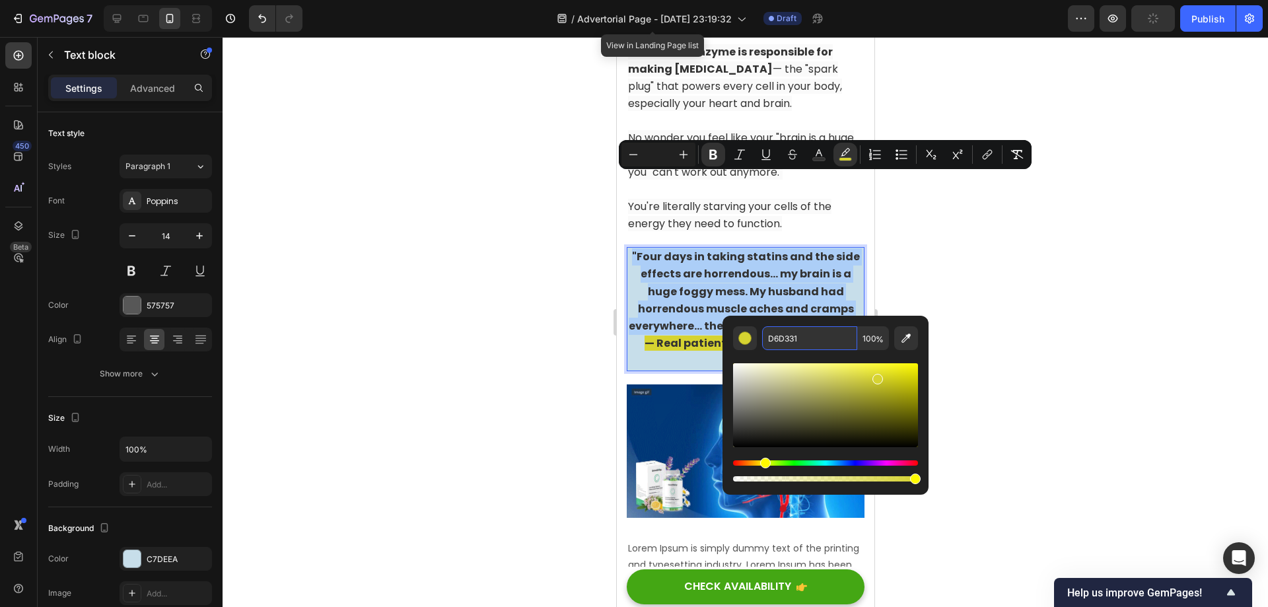
click at [808, 341] on input "D6D331" at bounding box center [809, 338] width 95 height 24
paste input "C7DEEA"
type input "D6D331"
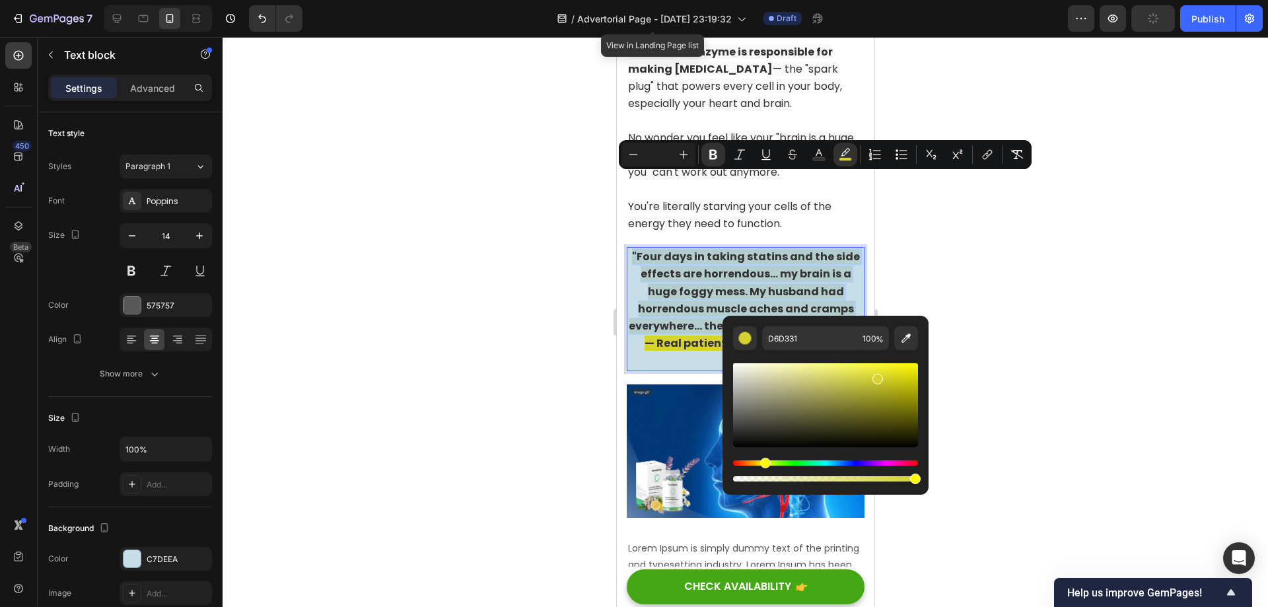
click at [977, 267] on div at bounding box center [745, 322] width 1045 height 570
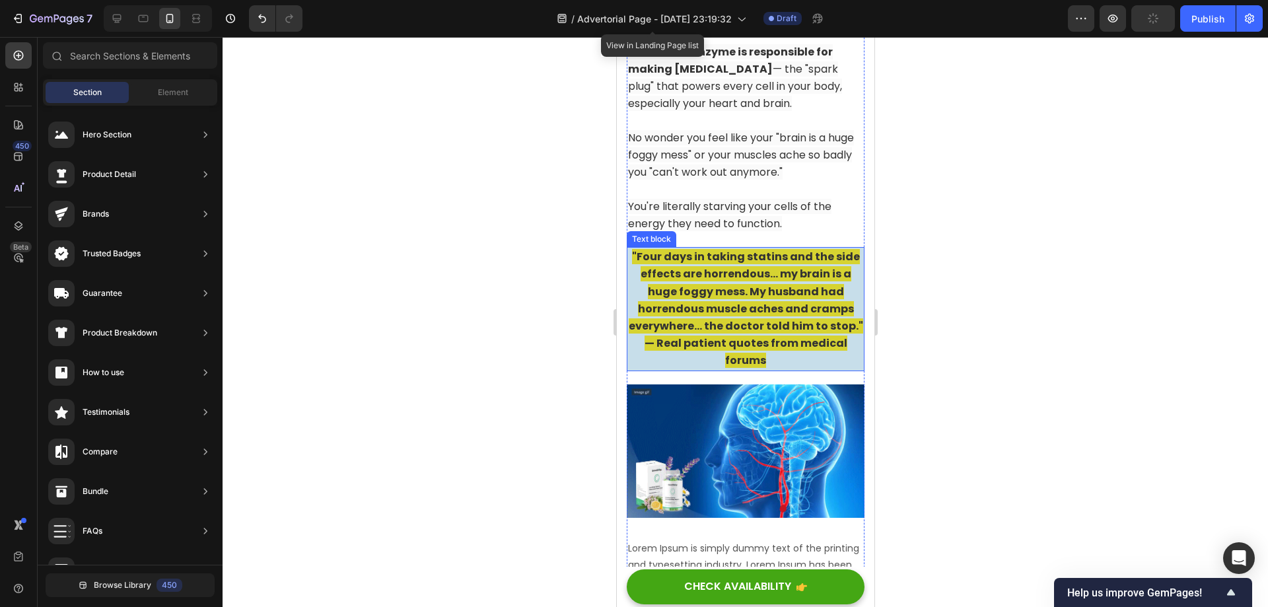
click at [794, 249] on strong ""Four days in taking statins and the side effects are horrendous... my brain is…" at bounding box center [745, 291] width 234 height 85
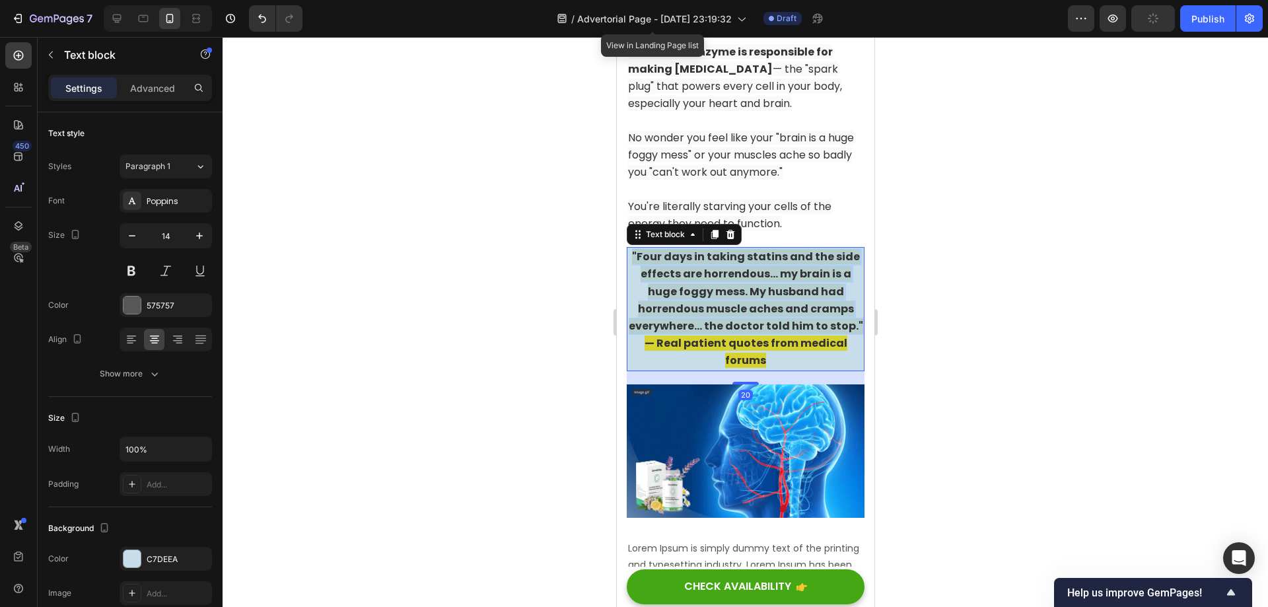
click at [794, 249] on strong ""Four days in taking statins and the side effects are horrendous... my brain is…" at bounding box center [745, 291] width 234 height 85
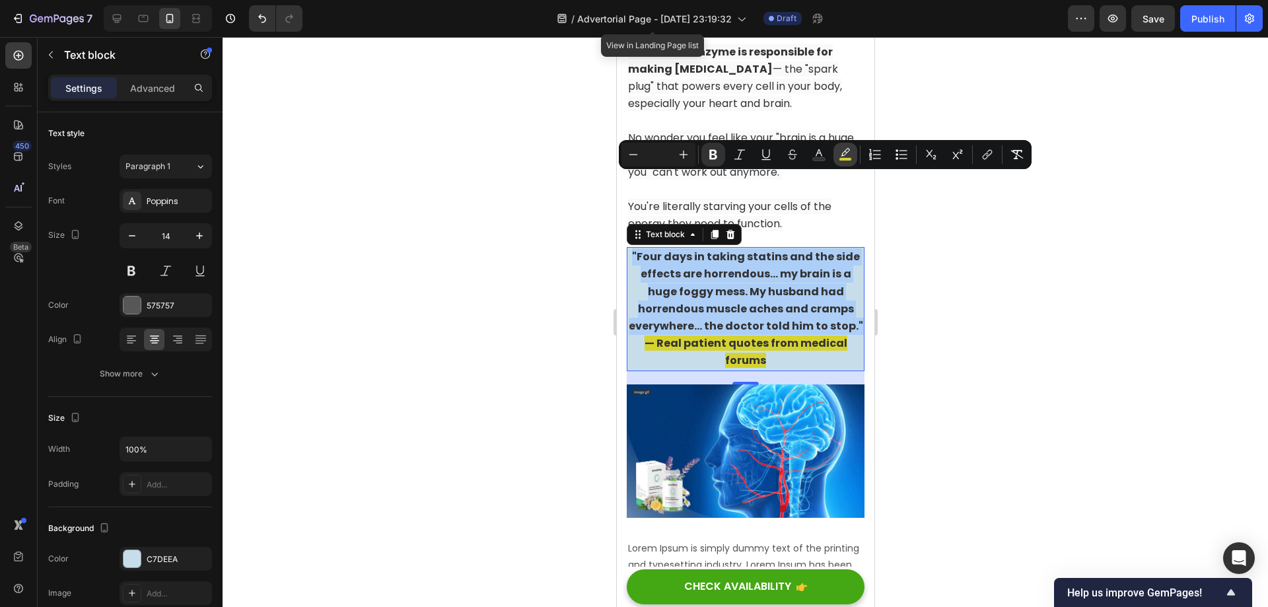
click at [841, 158] on rect "Editor contextual toolbar" at bounding box center [845, 159] width 13 height 3
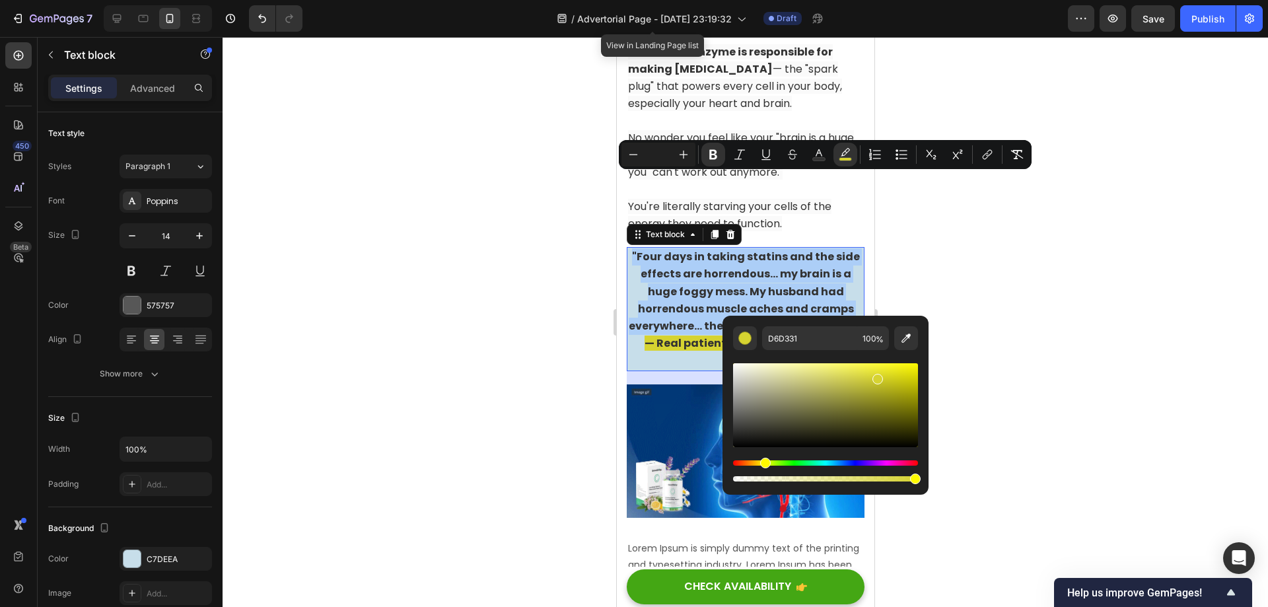
click at [790, 351] on div "Editor contextual toolbar" at bounding box center [825, 417] width 185 height 134
click at [792, 340] on input "D6D331" at bounding box center [809, 338] width 95 height 24
paste input "C7DEEA"
type input "C7DEEA"
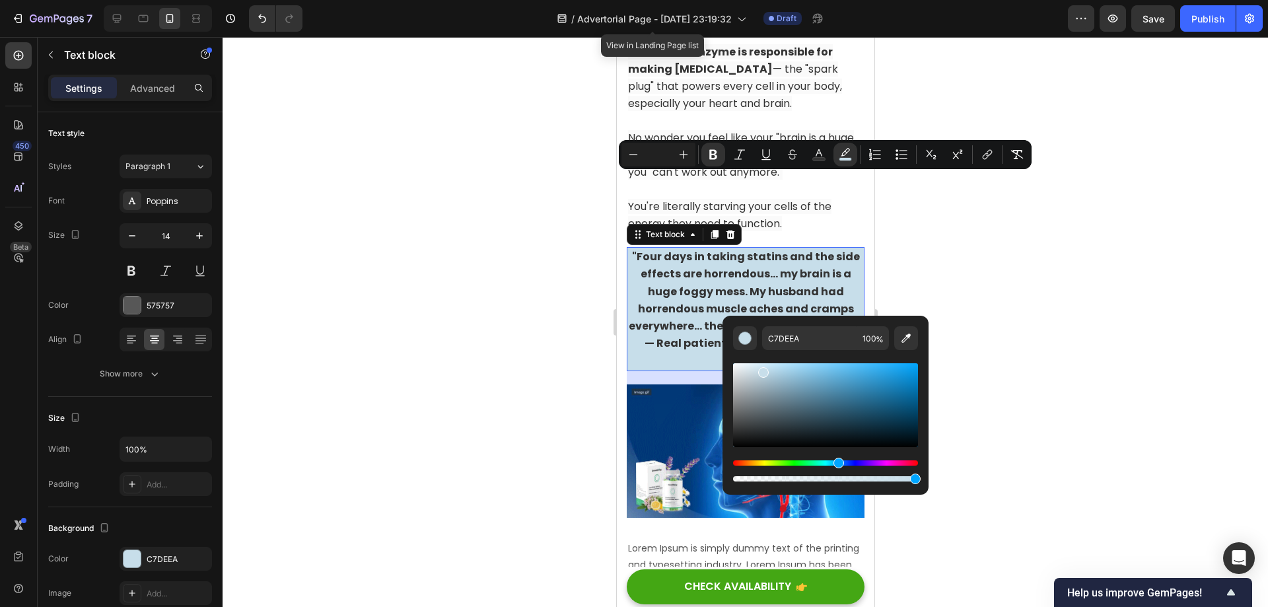
click at [1006, 247] on div at bounding box center [745, 322] width 1045 height 570
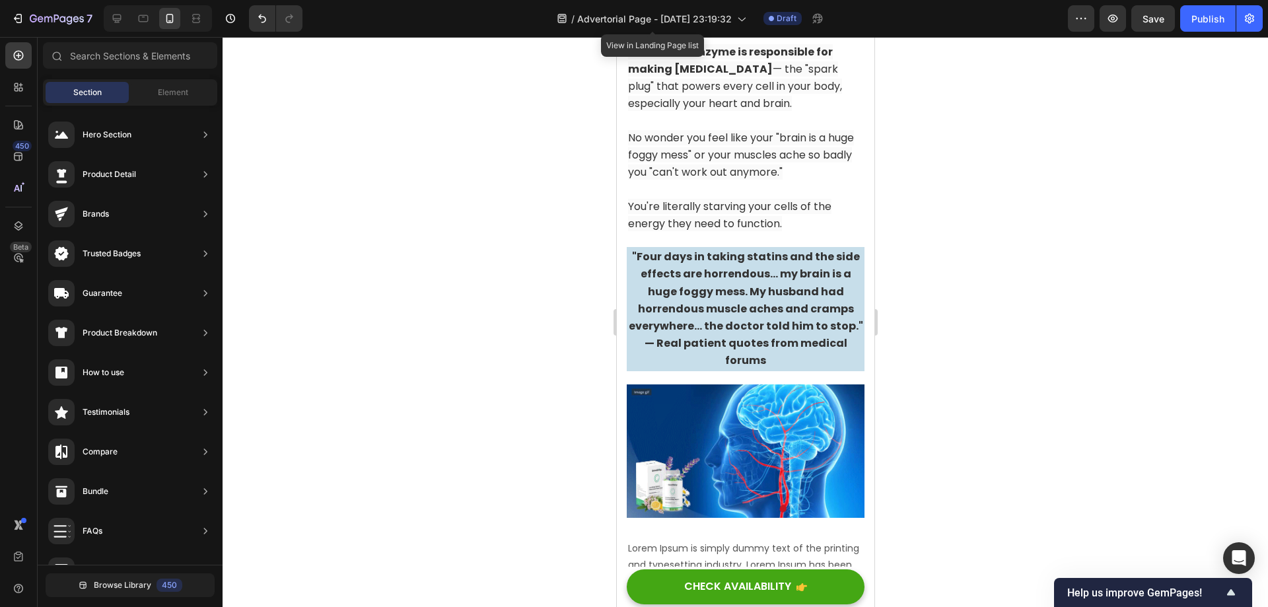
click at [1003, 250] on div at bounding box center [745, 322] width 1045 height 570
click at [785, 297] on p ""Four days in taking statins and the side effects are horrendous... my brain is…" at bounding box center [744, 308] width 235 height 121
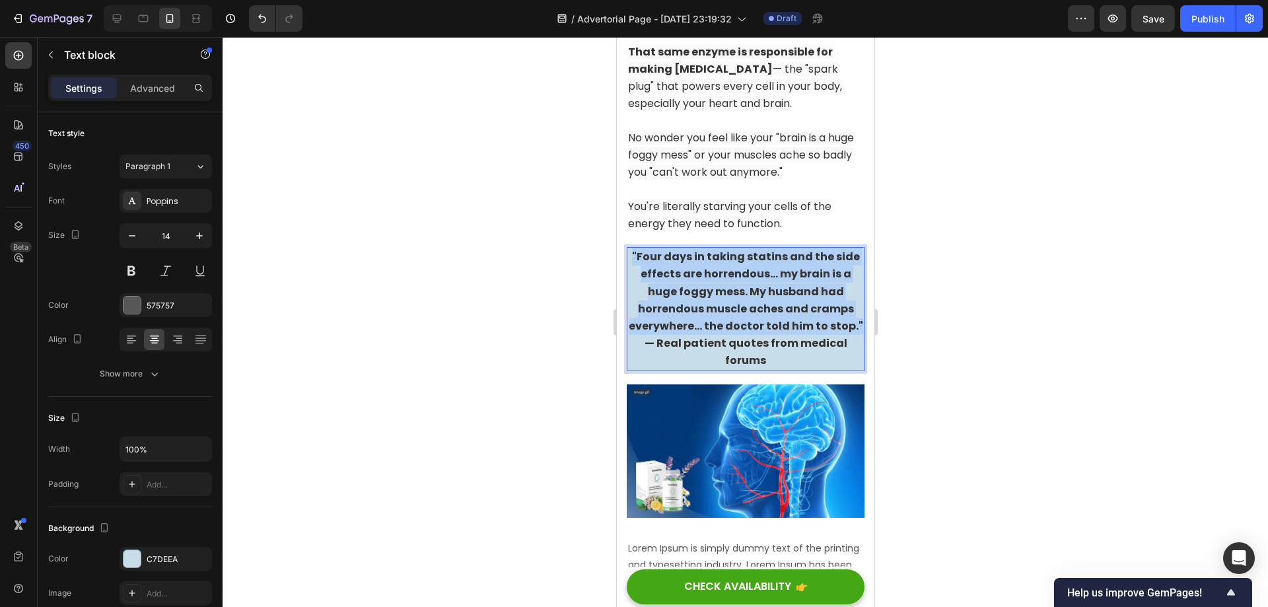
drag, startPoint x: 779, startPoint y: 264, endPoint x: 567, endPoint y: 161, distance: 235.1
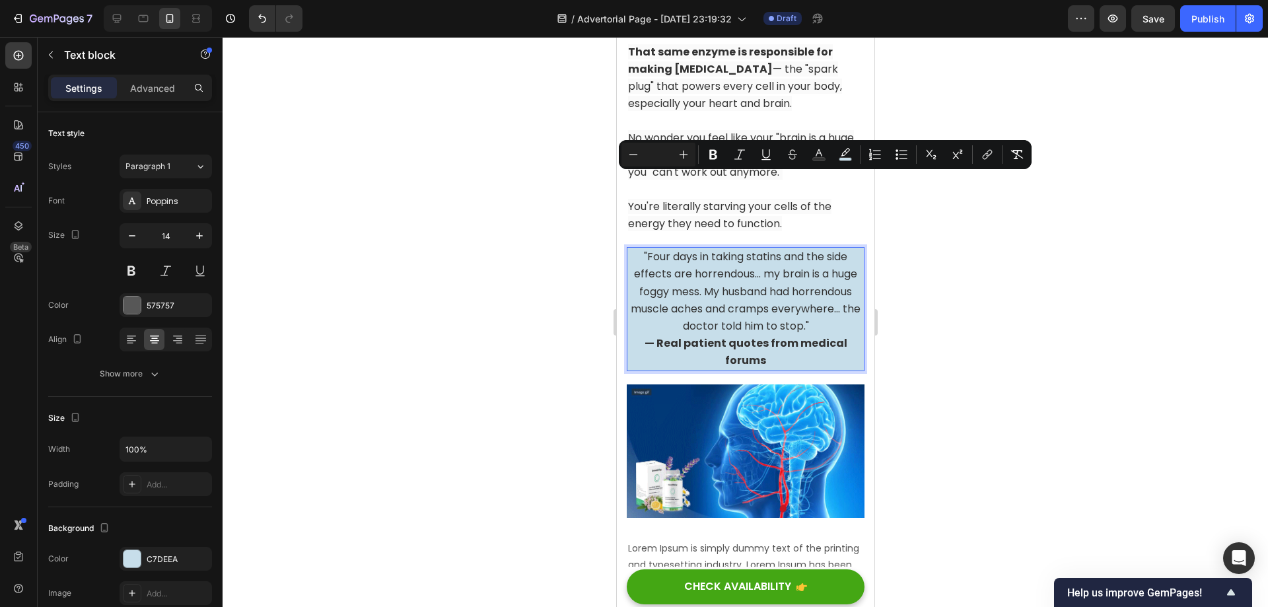
click at [1002, 250] on div at bounding box center [745, 322] width 1045 height 570
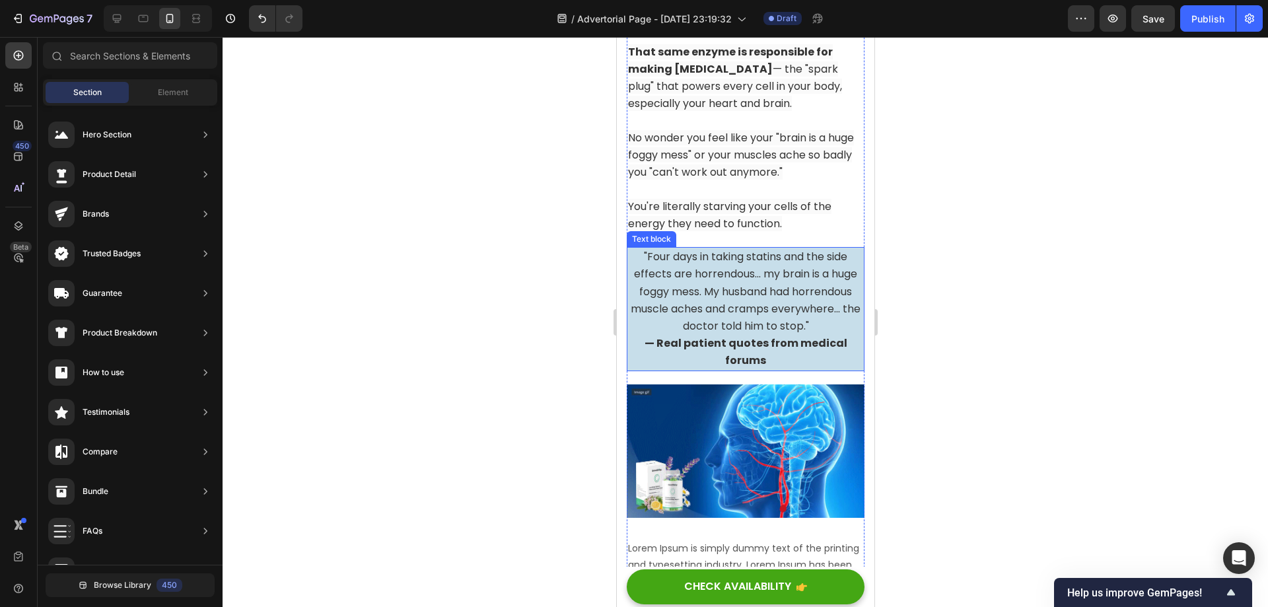
click at [804, 249] on span ""Four days in taking statins and the side effects are horrendous... my brain is…" at bounding box center [745, 291] width 230 height 85
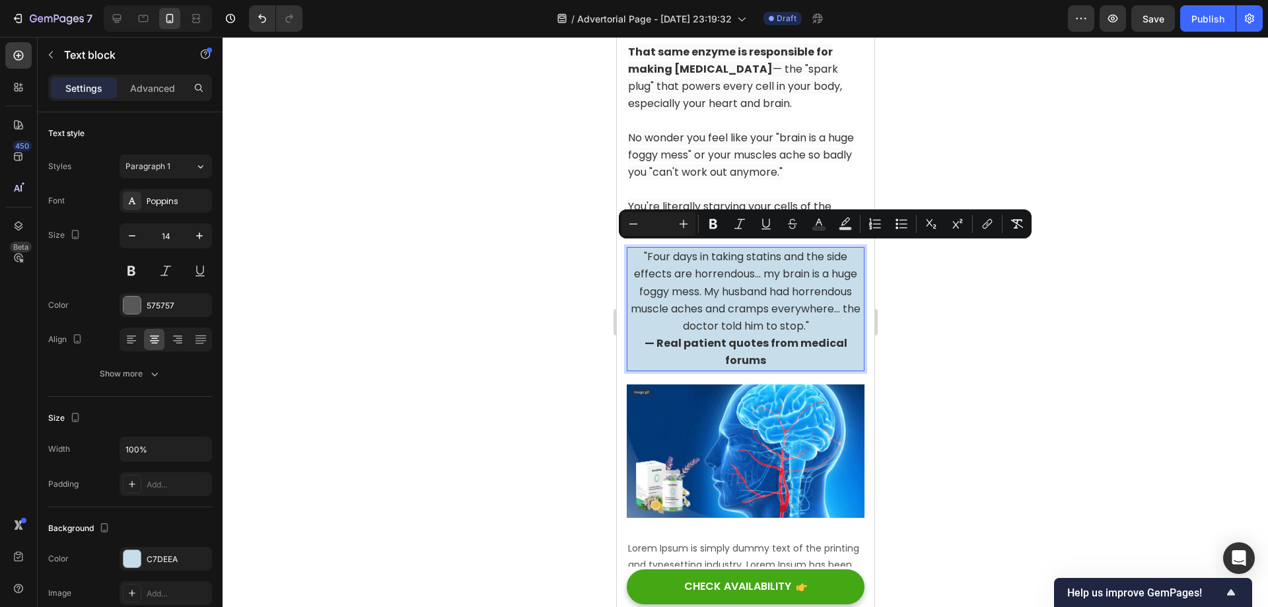
click at [848, 253] on span ""Four days in taking statins and the side effects are horrendous... my brain is…" at bounding box center [745, 291] width 230 height 85
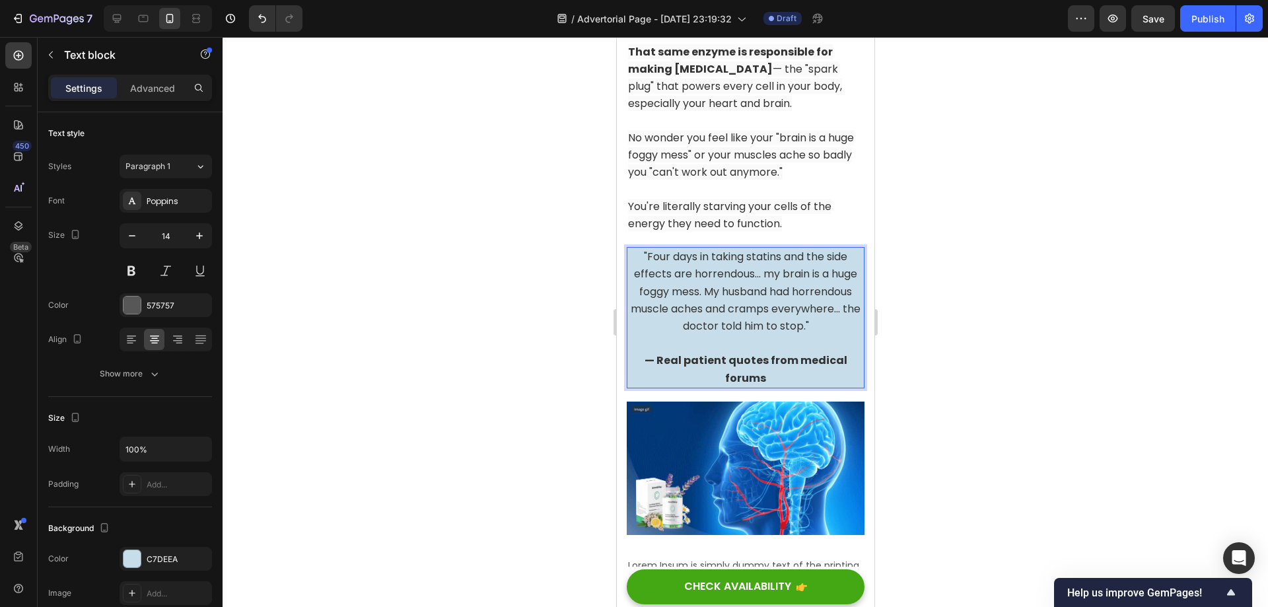
click at [967, 259] on div at bounding box center [745, 322] width 1045 height 570
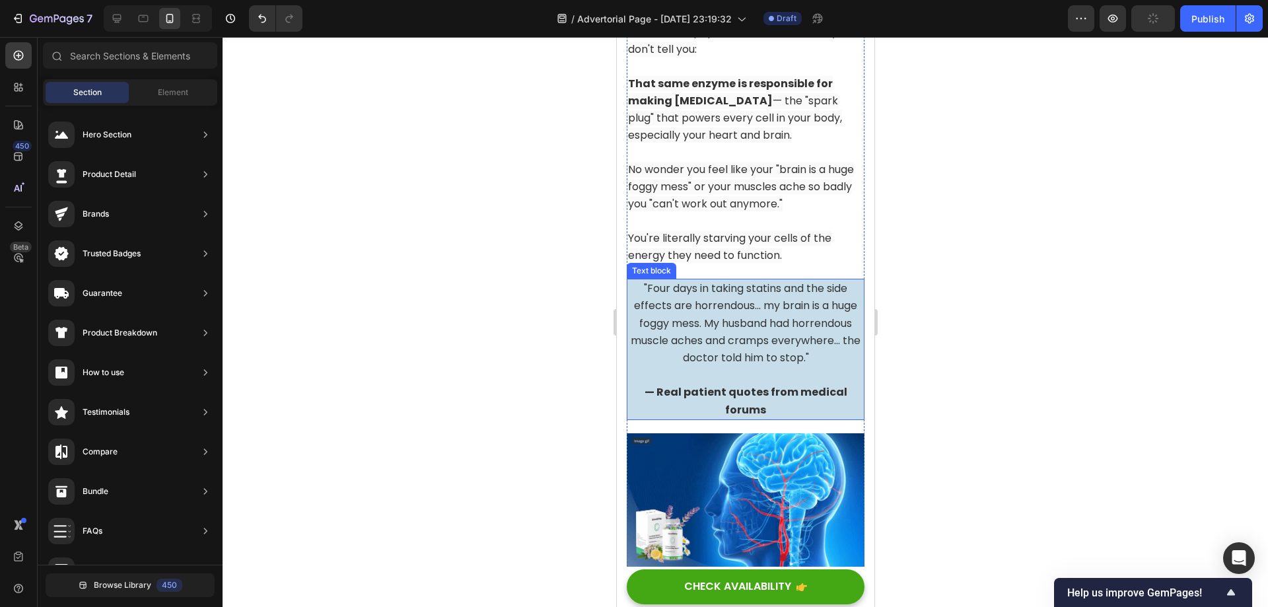
scroll to position [3539, 0]
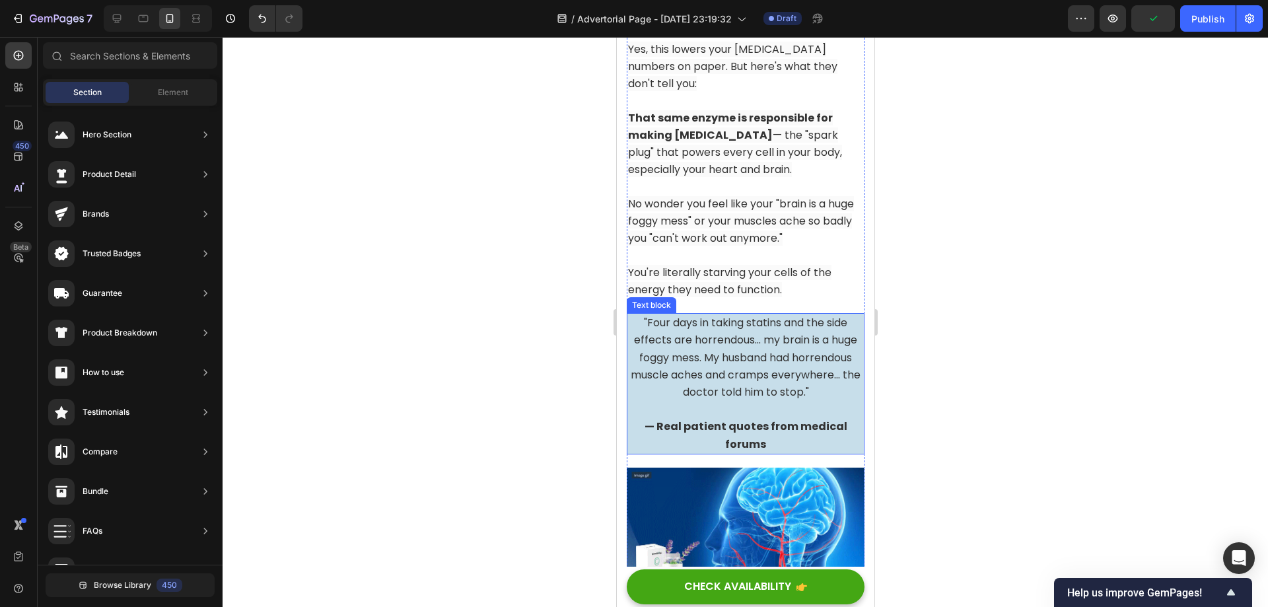
click at [656, 315] on span ""Four days in taking statins and the side effects are horrendous... my brain is…" at bounding box center [745, 357] width 230 height 85
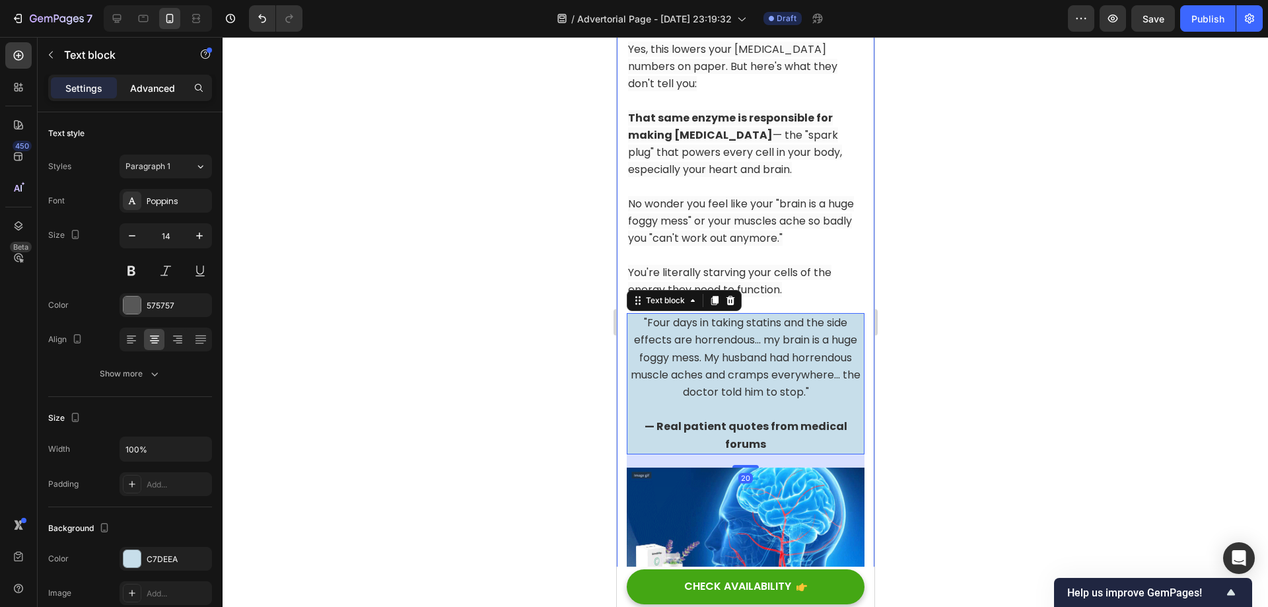
click at [140, 88] on p "Advanced" at bounding box center [152, 88] width 45 height 14
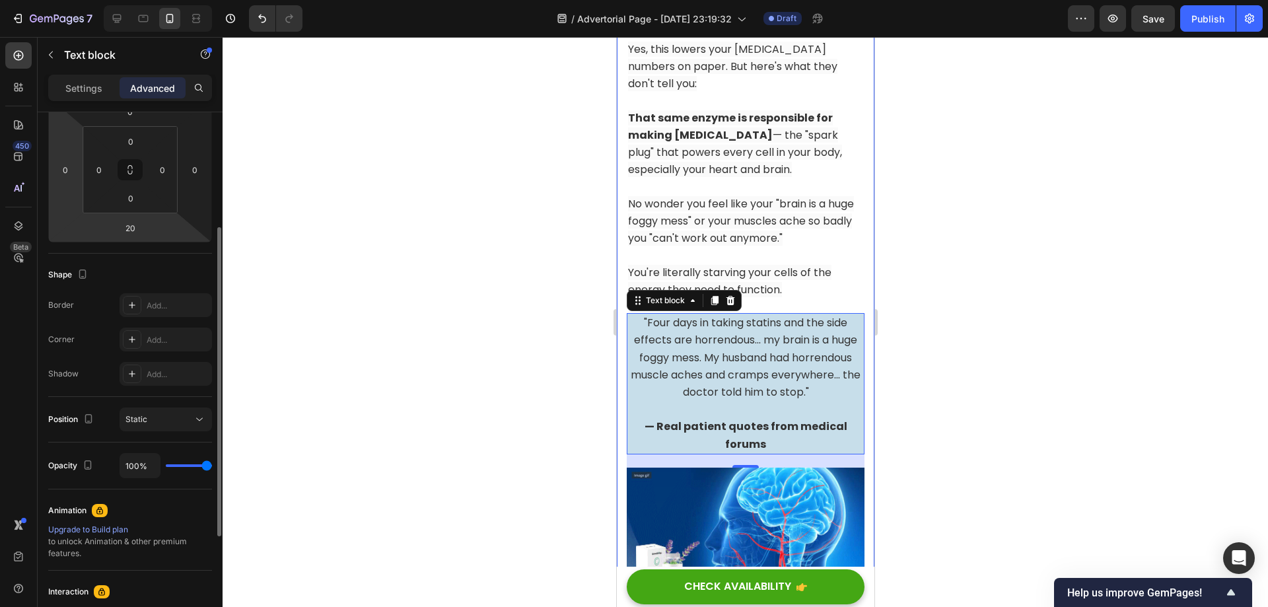
scroll to position [264, 0]
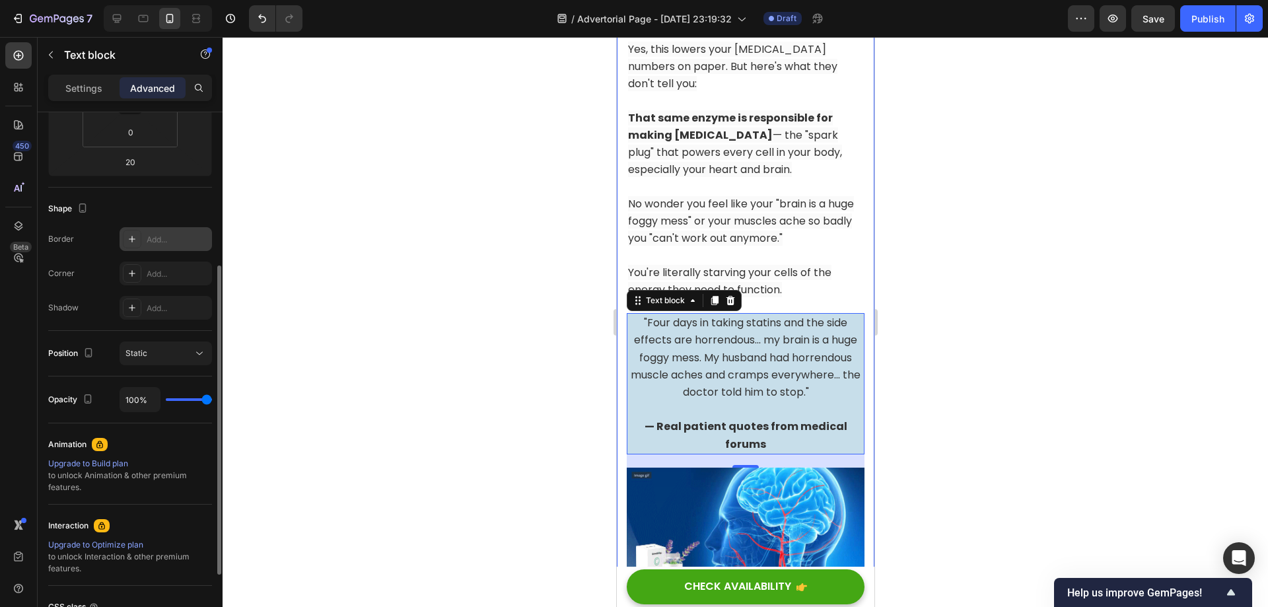
click at [143, 239] on div "Add..." at bounding box center [166, 239] width 92 height 24
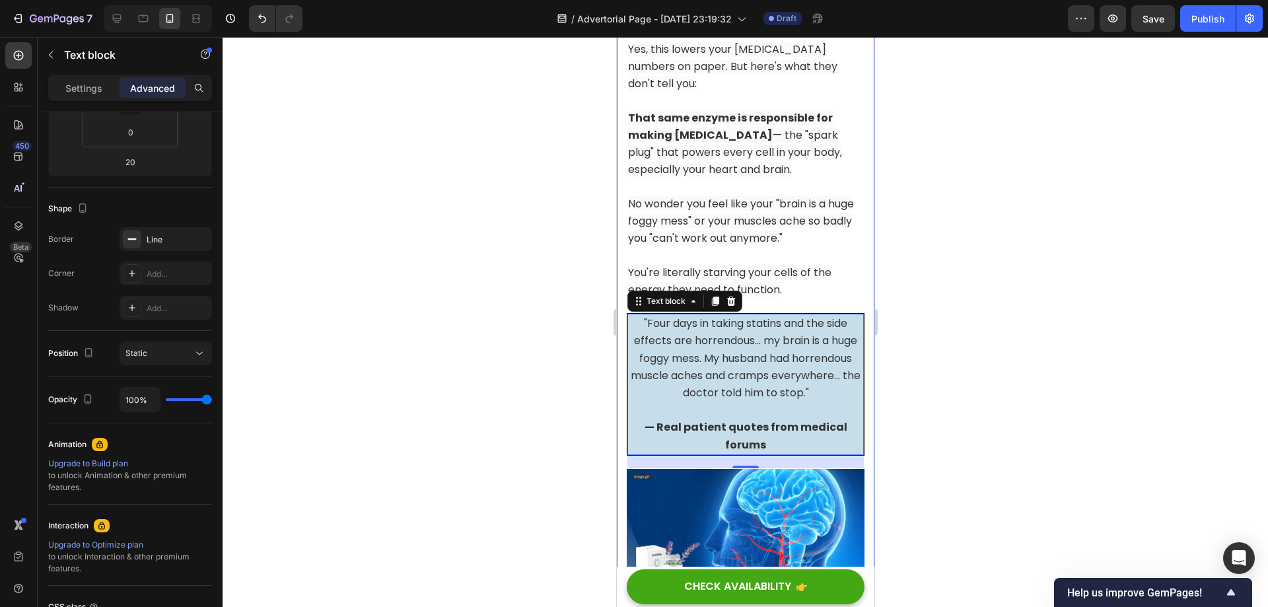
click at [343, 195] on div at bounding box center [745, 322] width 1045 height 570
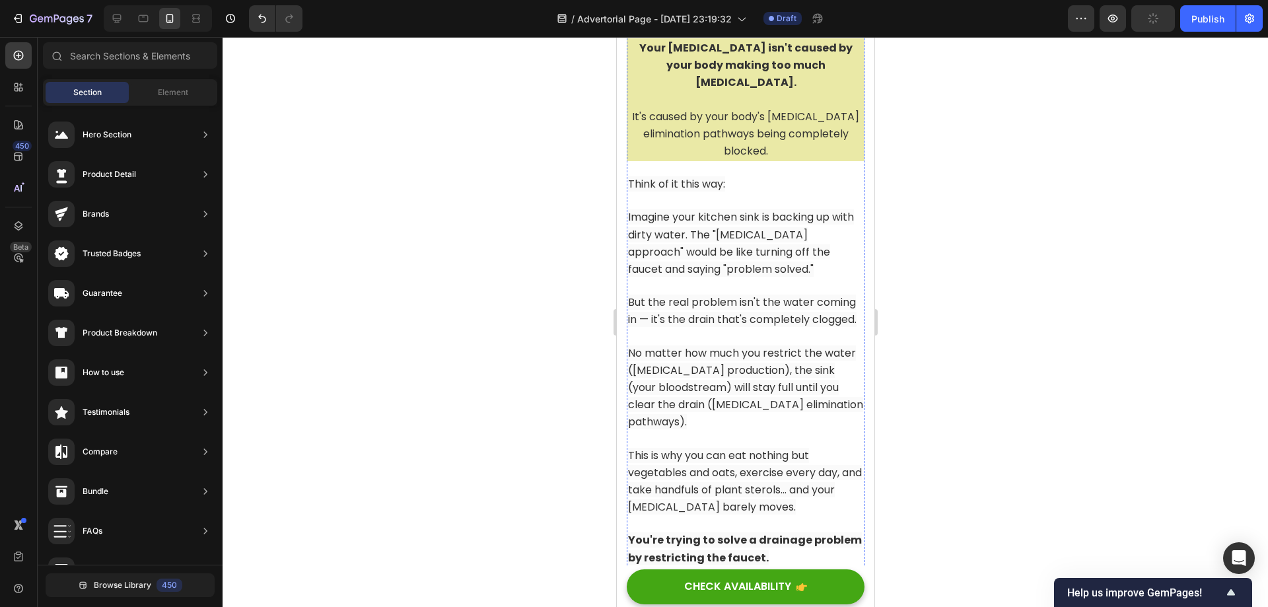
scroll to position [2549, 0]
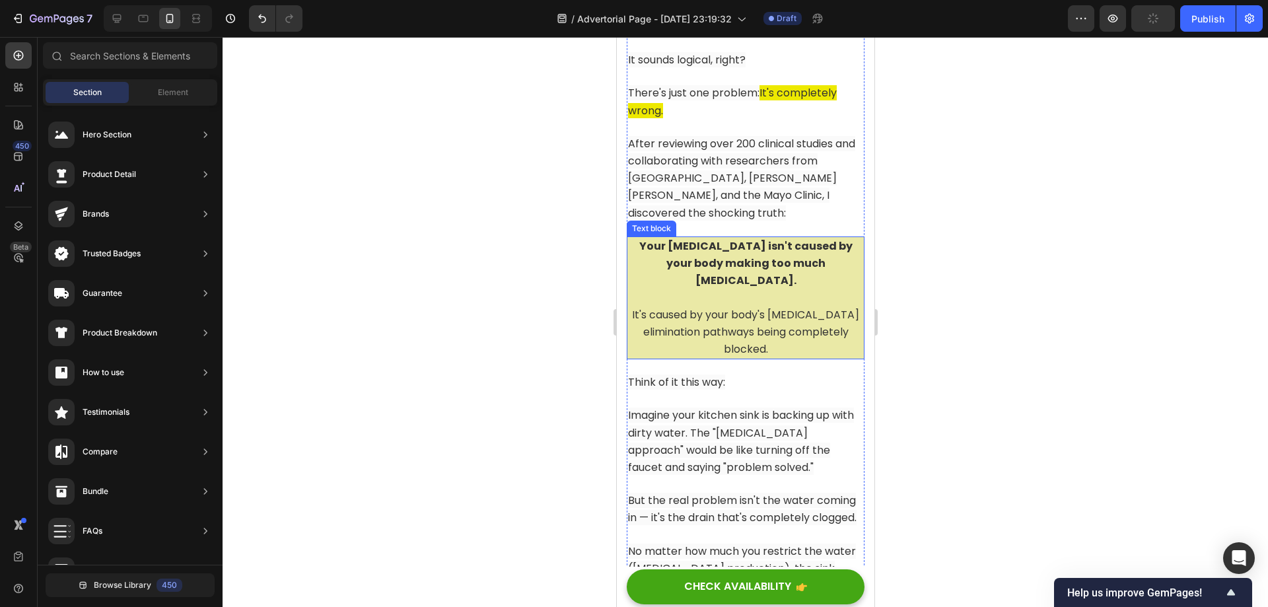
click at [715, 307] on span "It's caused by your body's [MEDICAL_DATA] elimination pathways being completely…" at bounding box center [744, 332] width 227 height 50
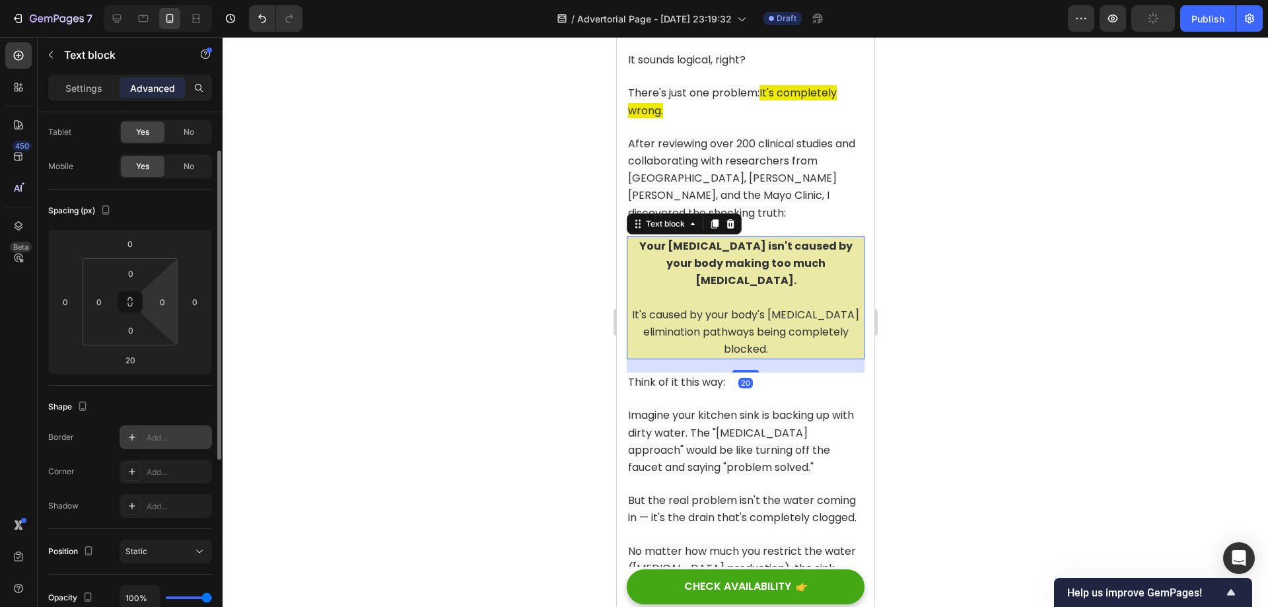
scroll to position [132, 0]
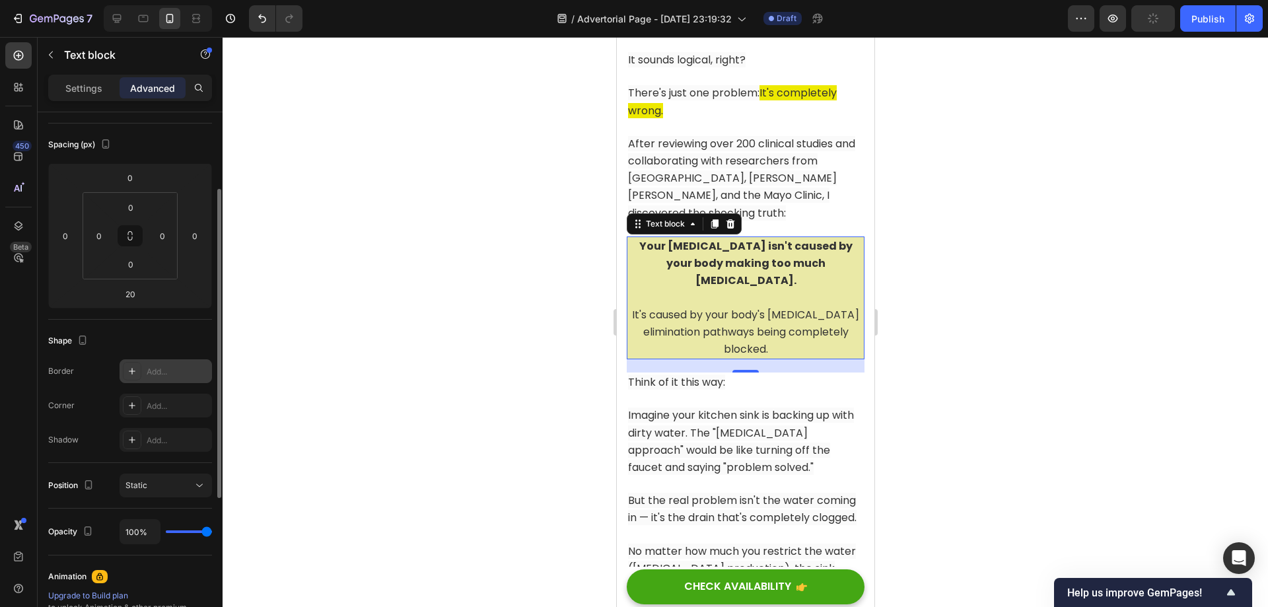
click at [135, 368] on icon at bounding box center [132, 371] width 11 height 11
click at [423, 274] on div at bounding box center [745, 322] width 1045 height 570
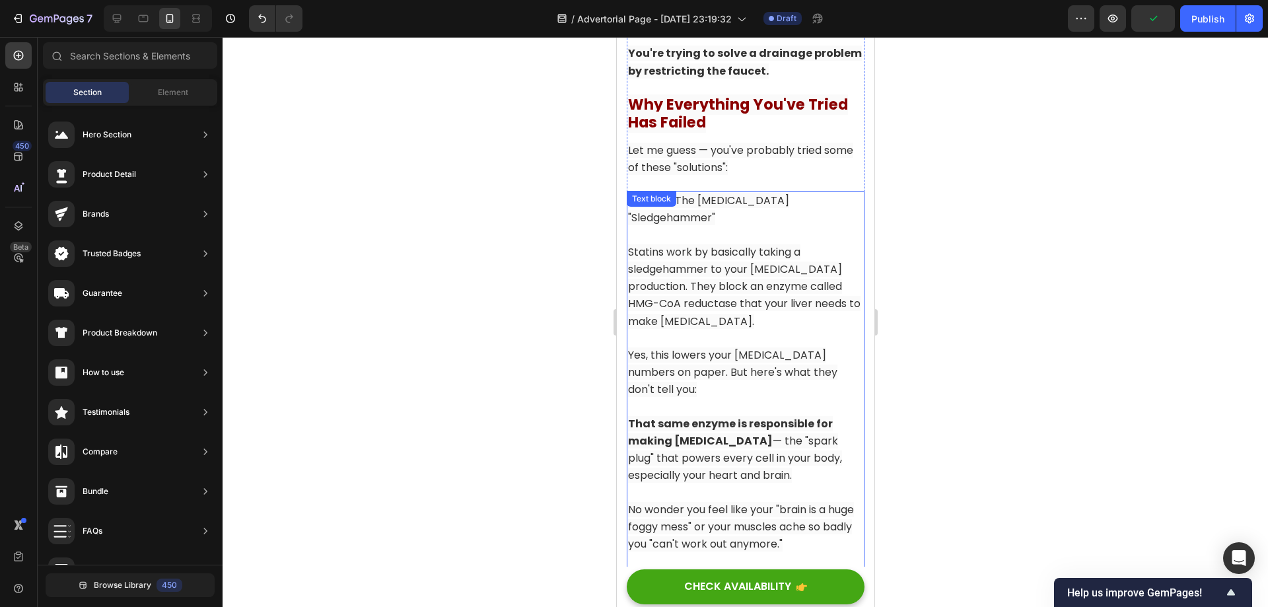
scroll to position [3209, 0]
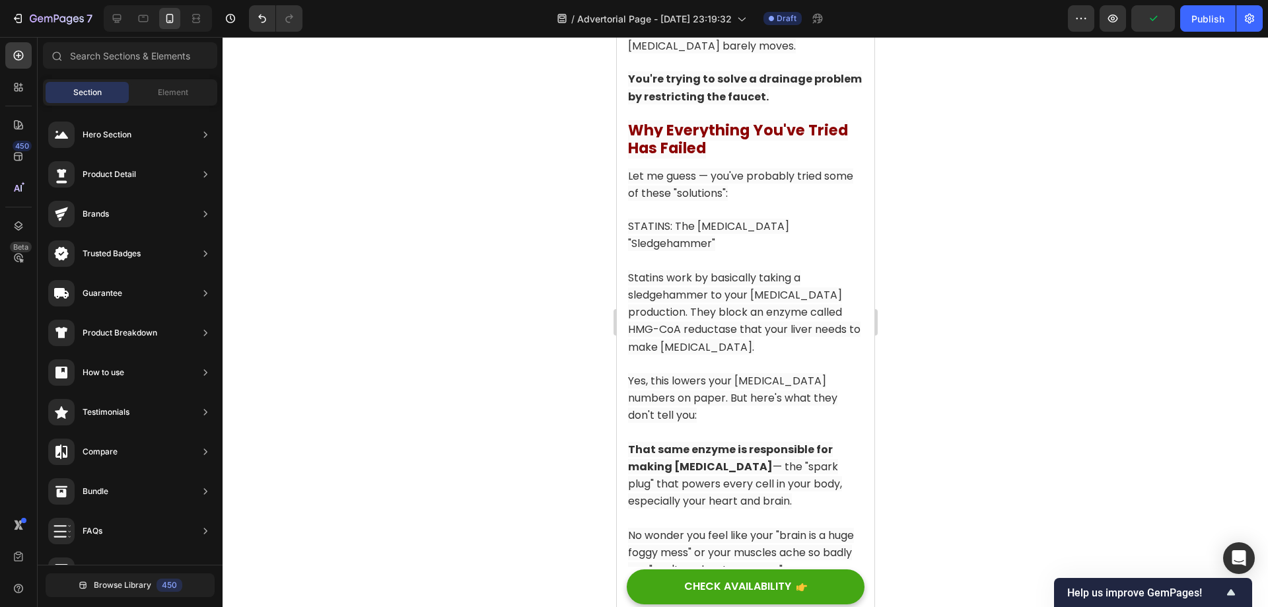
click at [962, 257] on div at bounding box center [745, 322] width 1045 height 570
click at [702, 219] on span "STATINS: The [MEDICAL_DATA] "Sledgehammer"" at bounding box center [707, 235] width 161 height 32
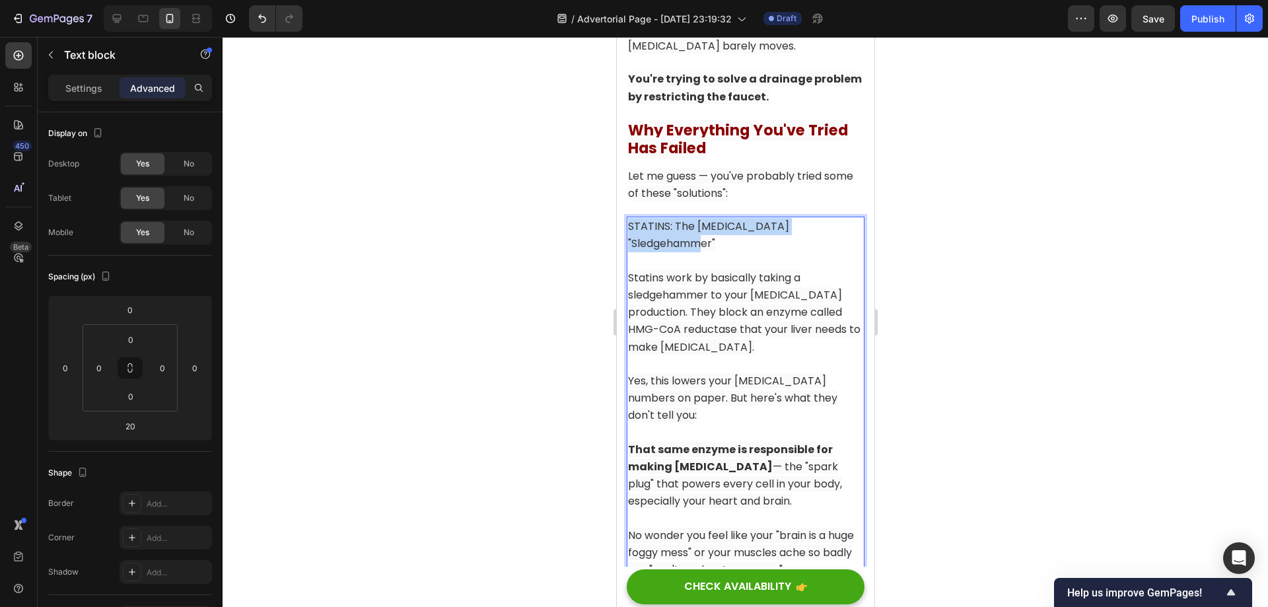
drag, startPoint x: 629, startPoint y: 169, endPoint x: 924, endPoint y: 178, distance: 295.3
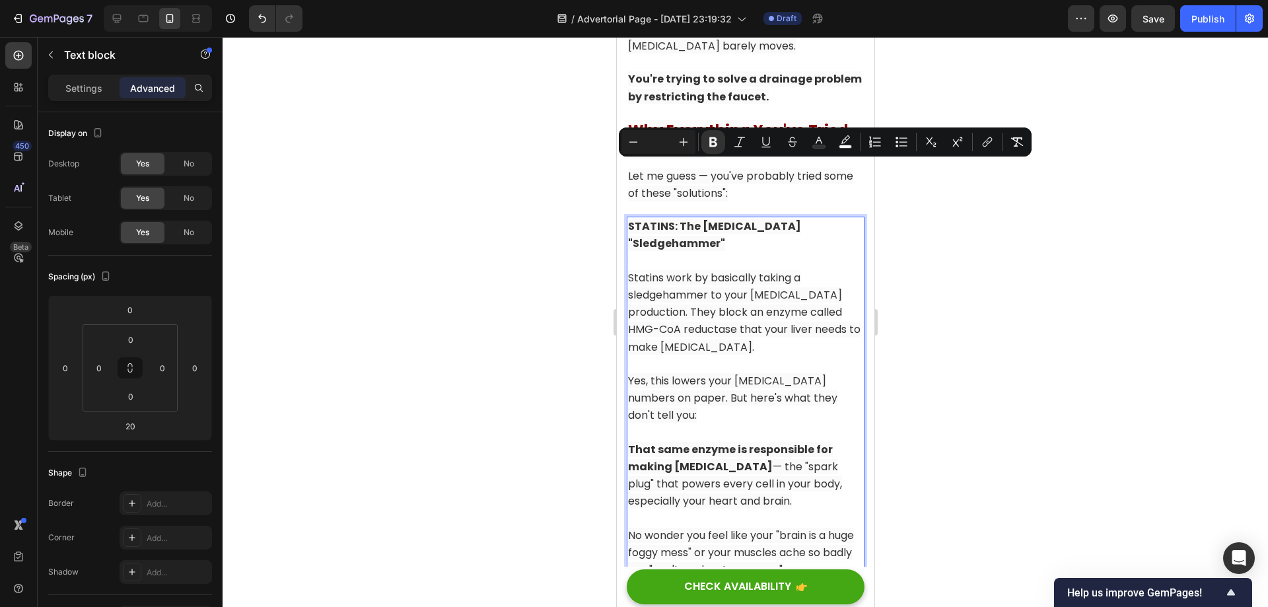
click at [934, 205] on div at bounding box center [745, 322] width 1045 height 570
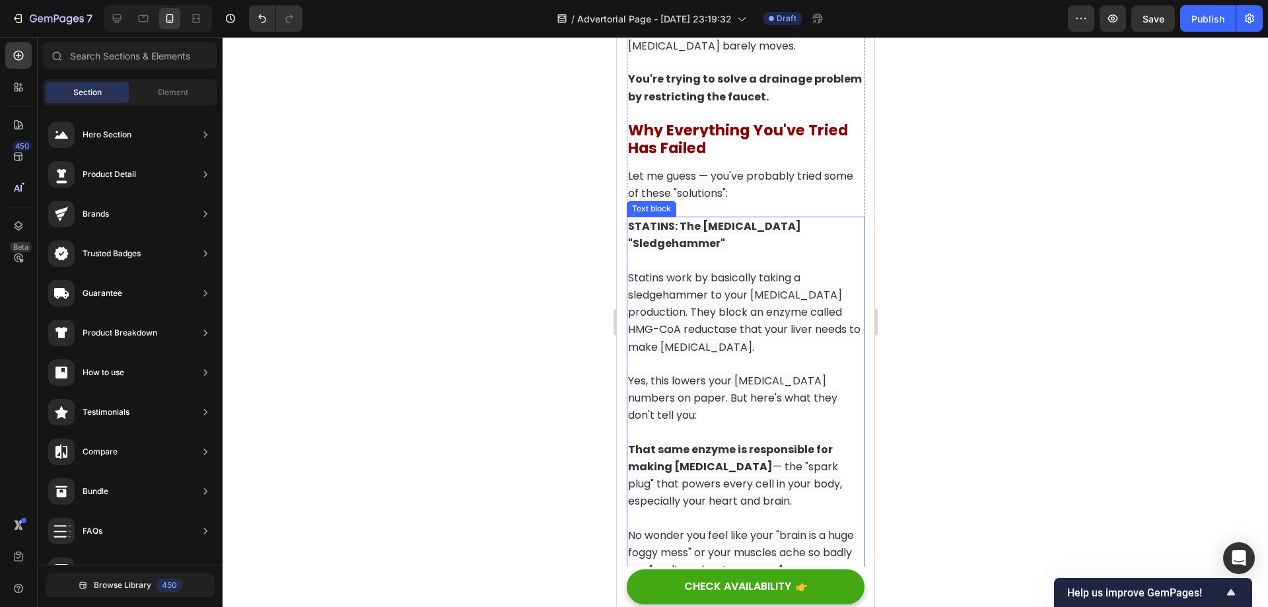
click at [761, 356] on p "Rich Text Editor. Editing area: main" at bounding box center [744, 364] width 235 height 17
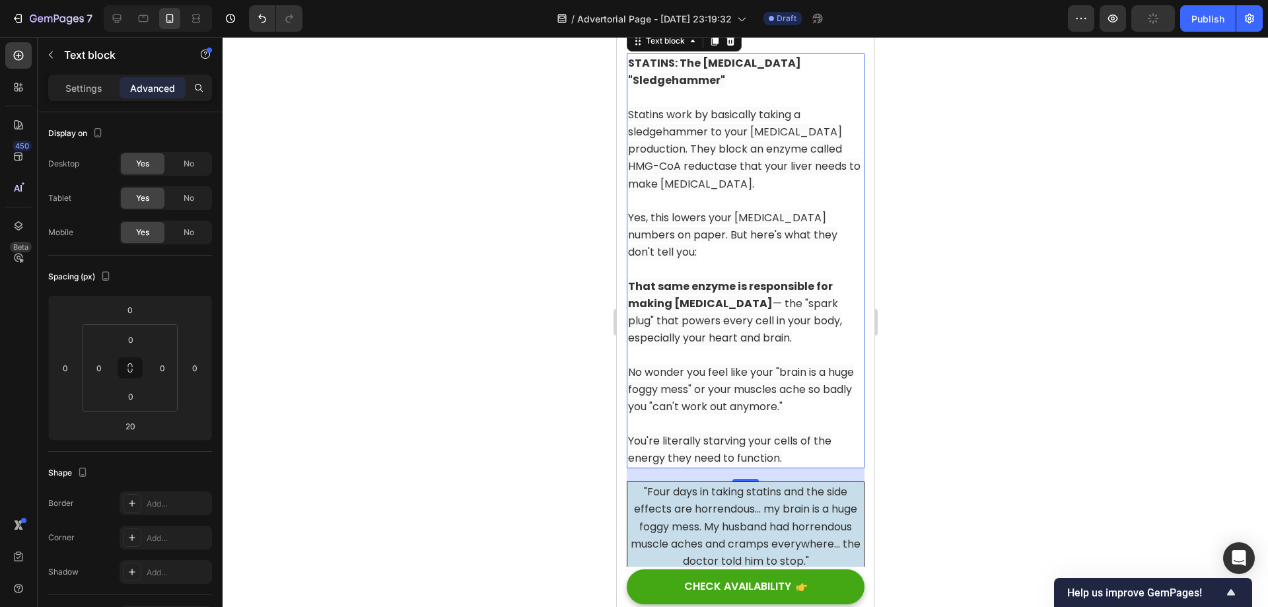
scroll to position [3407, 0]
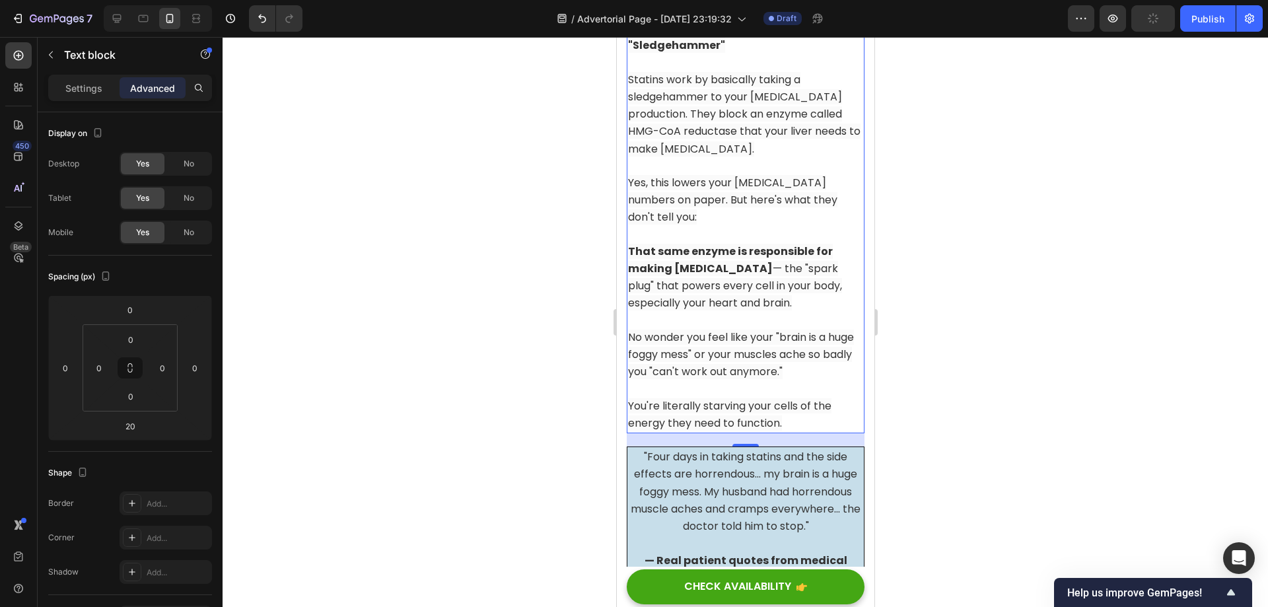
click at [975, 365] on div at bounding box center [745, 322] width 1045 height 570
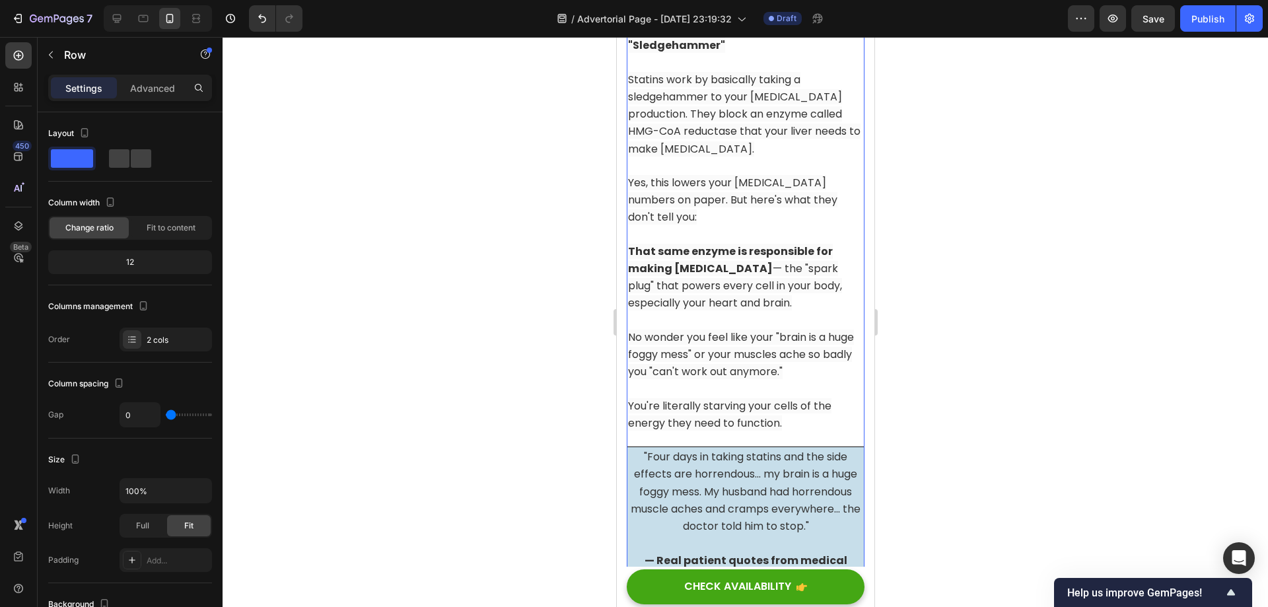
click at [163, 87] on p "Advanced" at bounding box center [152, 88] width 45 height 14
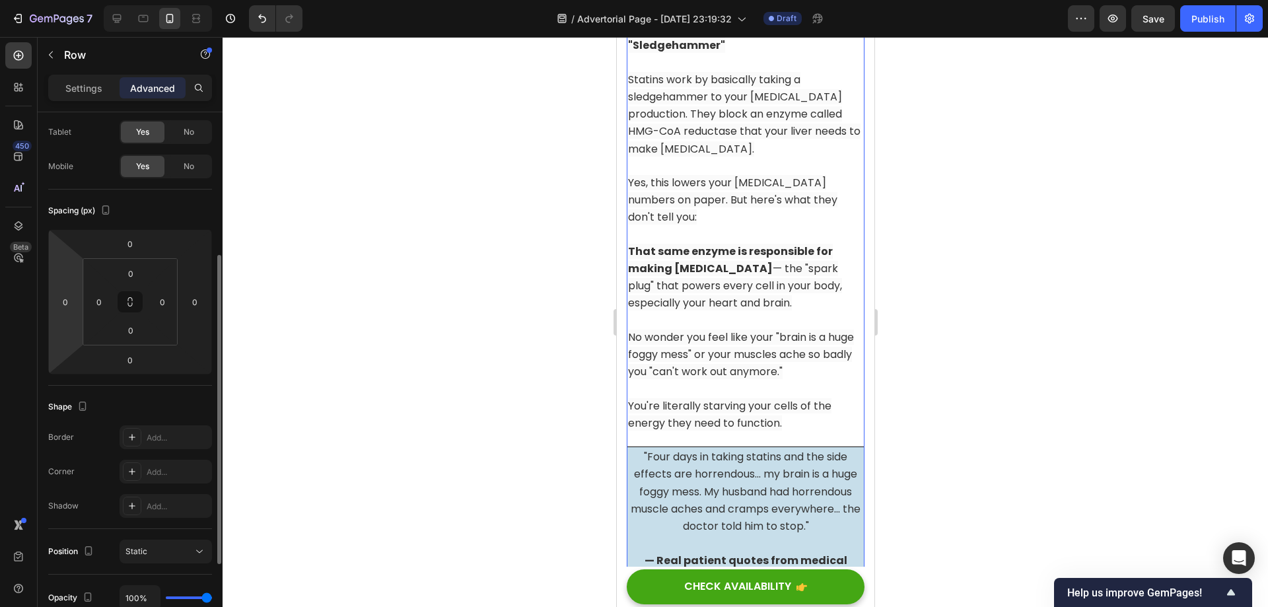
scroll to position [132, 0]
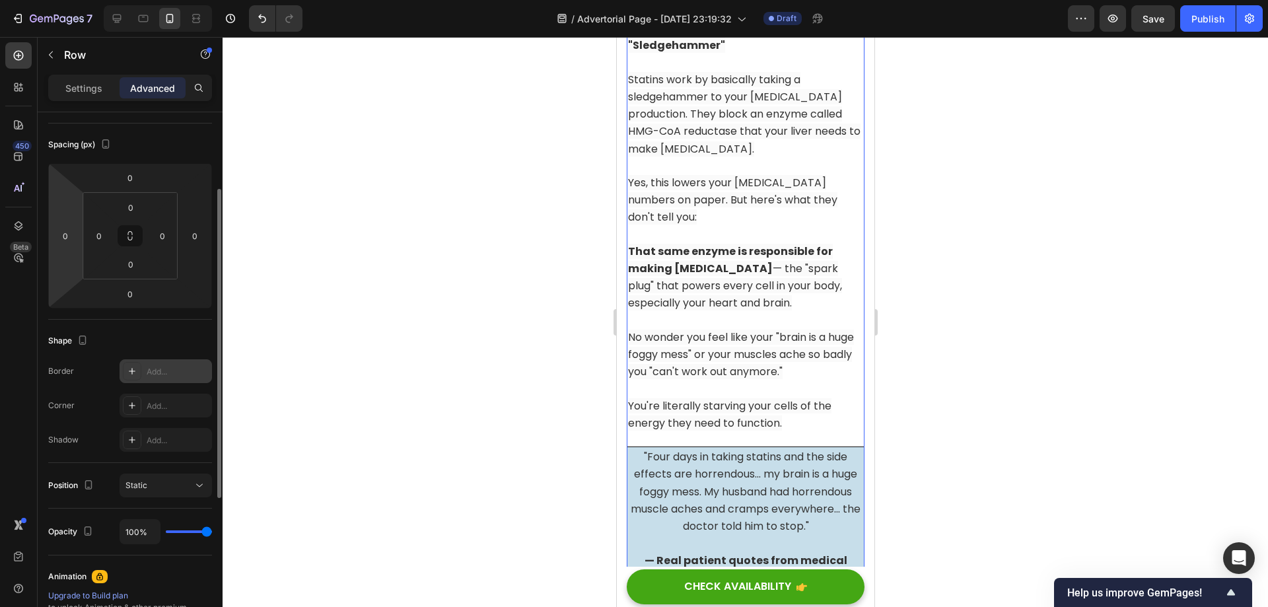
click at [133, 368] on icon at bounding box center [132, 371] width 11 height 11
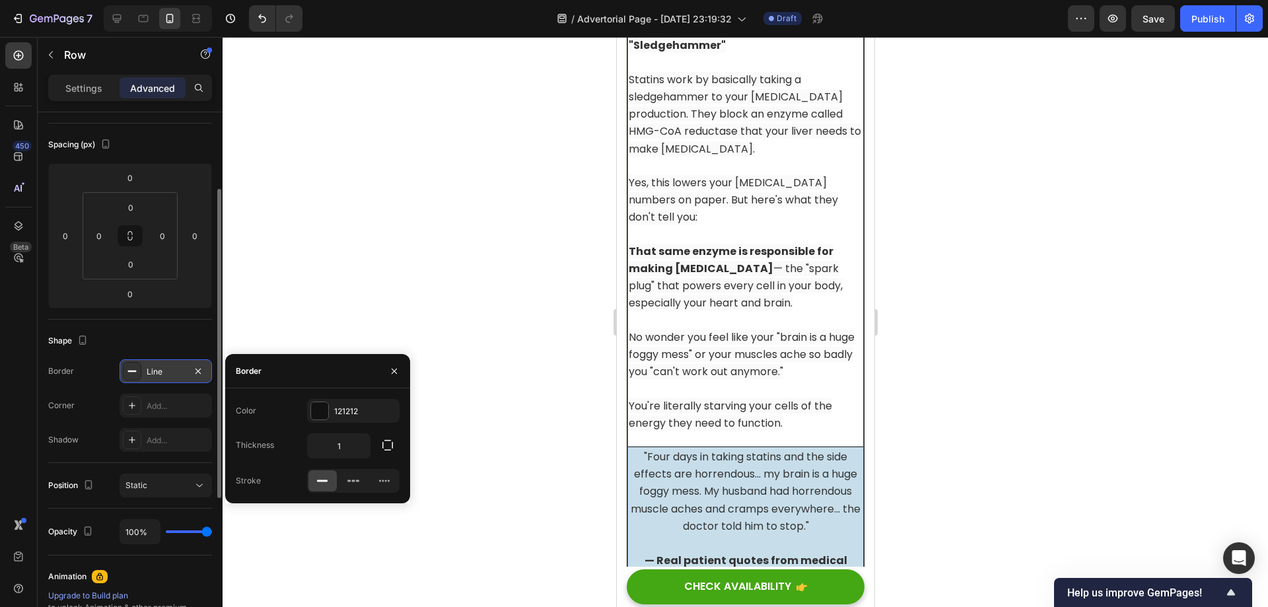
scroll to position [3441, 0]
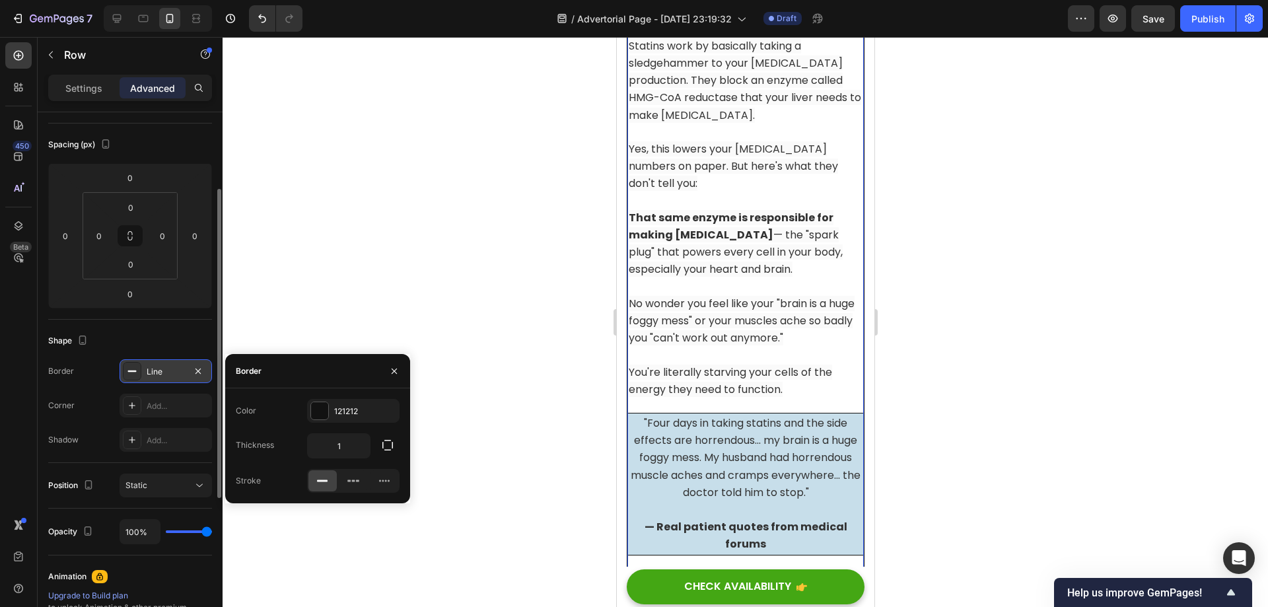
click at [938, 343] on div at bounding box center [745, 322] width 1045 height 570
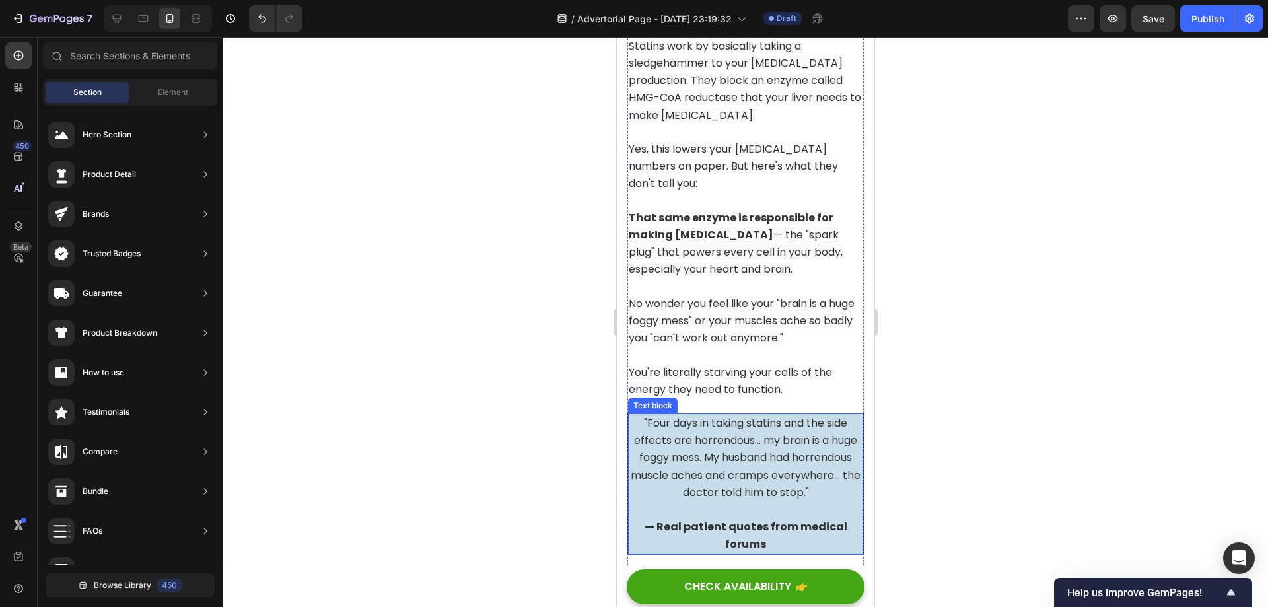
click at [826, 438] on span ""Four days in taking statins and the side effects are horrendous... my brain is…" at bounding box center [745, 457] width 230 height 85
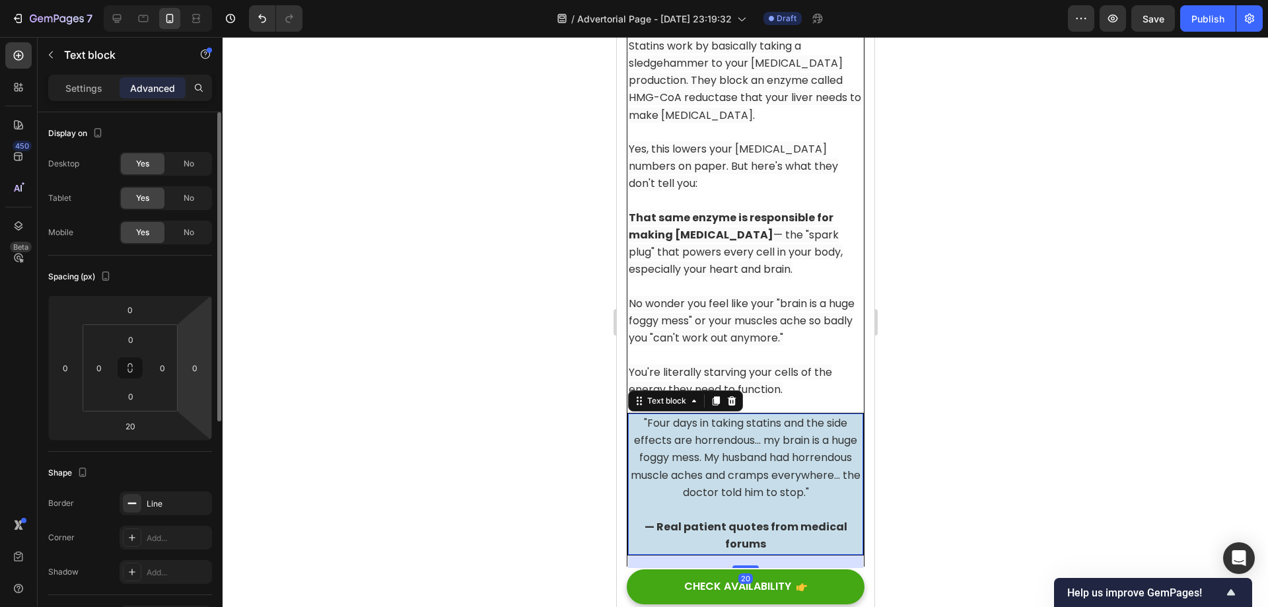
scroll to position [66, 0]
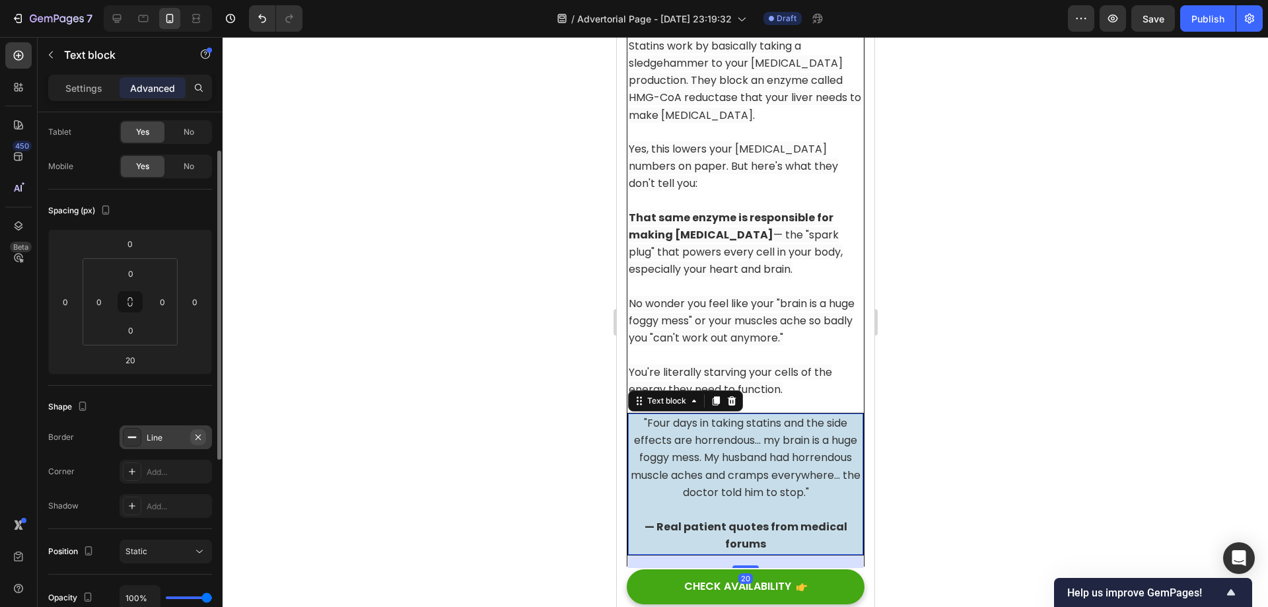
click at [198, 435] on icon "button" at bounding box center [198, 437] width 11 height 11
click at [948, 378] on div at bounding box center [745, 322] width 1045 height 570
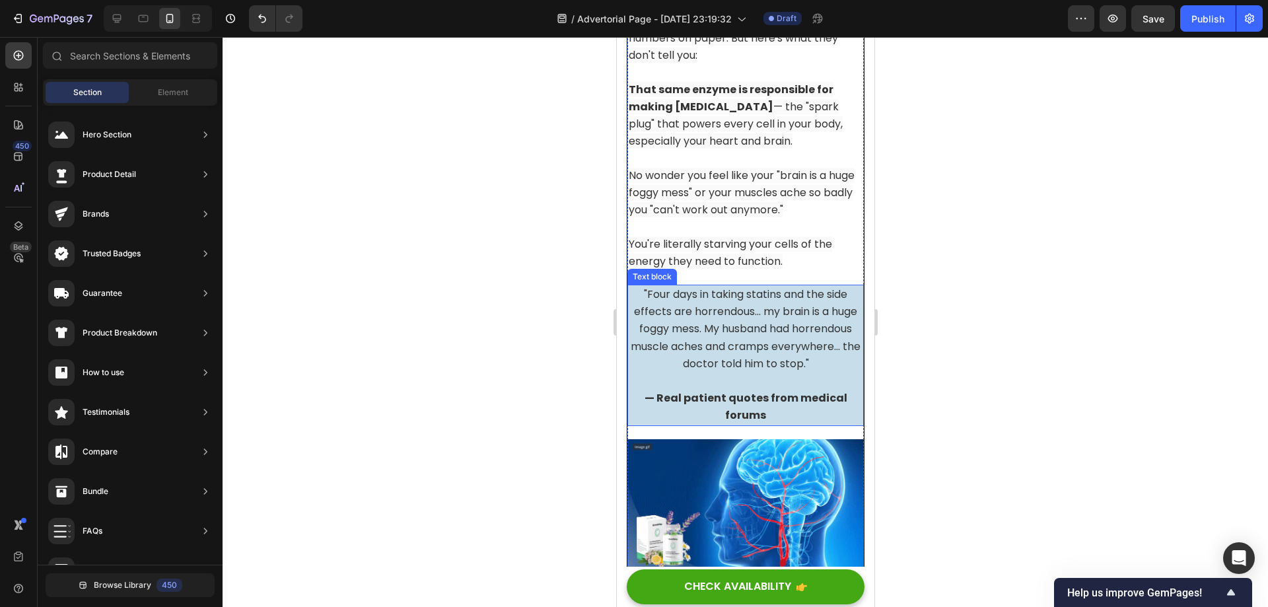
scroll to position [3573, 0]
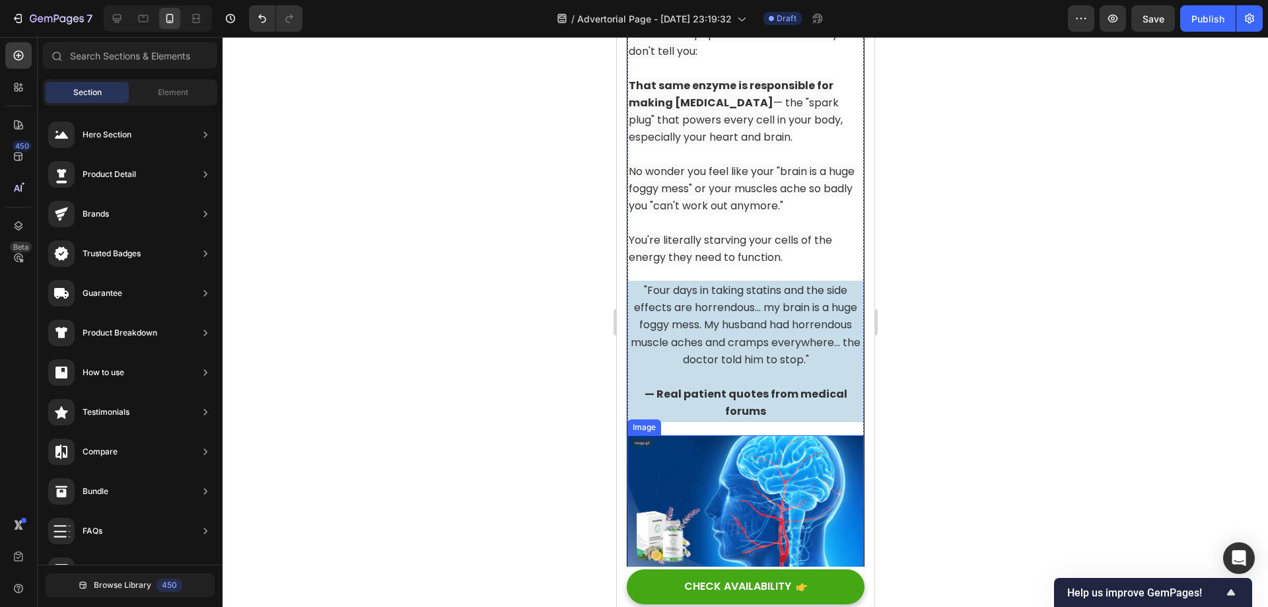
click at [802, 466] on img at bounding box center [745, 501] width 236 height 133
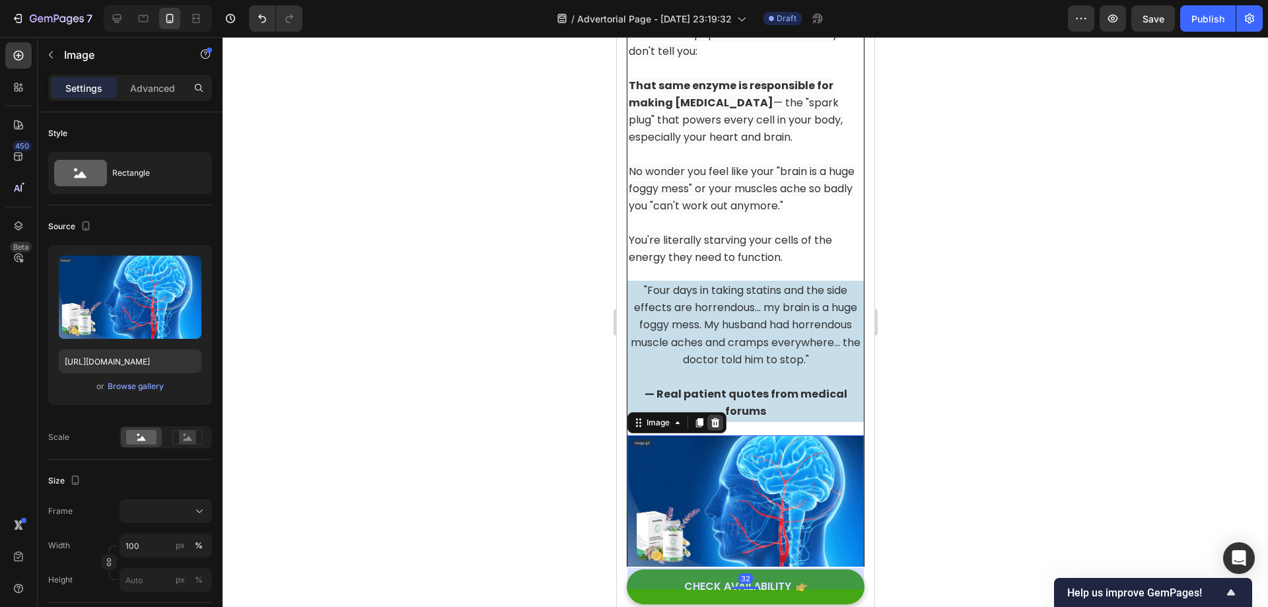
click at [713, 417] on icon at bounding box center [714, 422] width 11 height 11
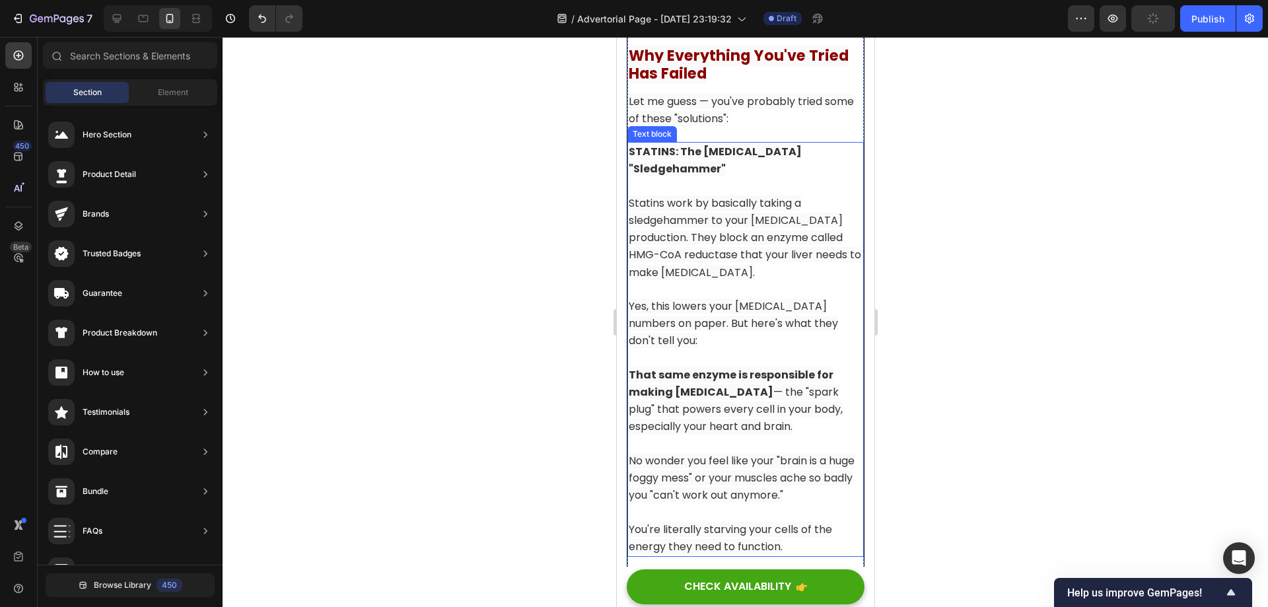
scroll to position [3375, 0]
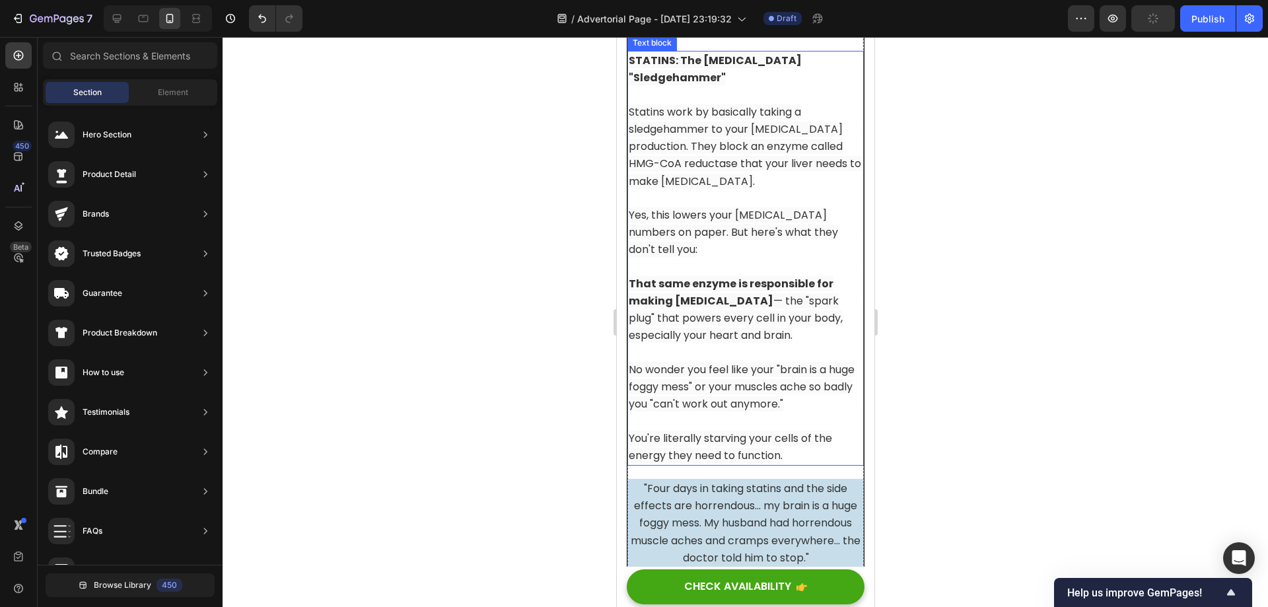
click at [851, 436] on p "You're literally starving your cells of the energy they need to function." at bounding box center [745, 447] width 234 height 34
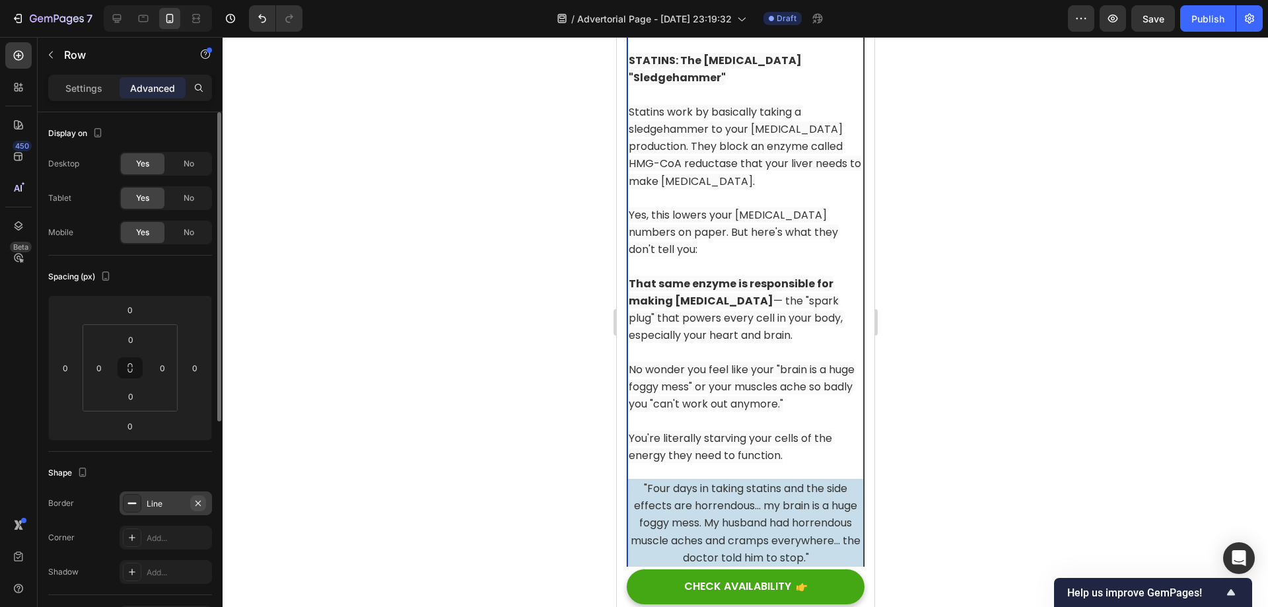
click at [201, 500] on icon "button" at bounding box center [198, 503] width 11 height 11
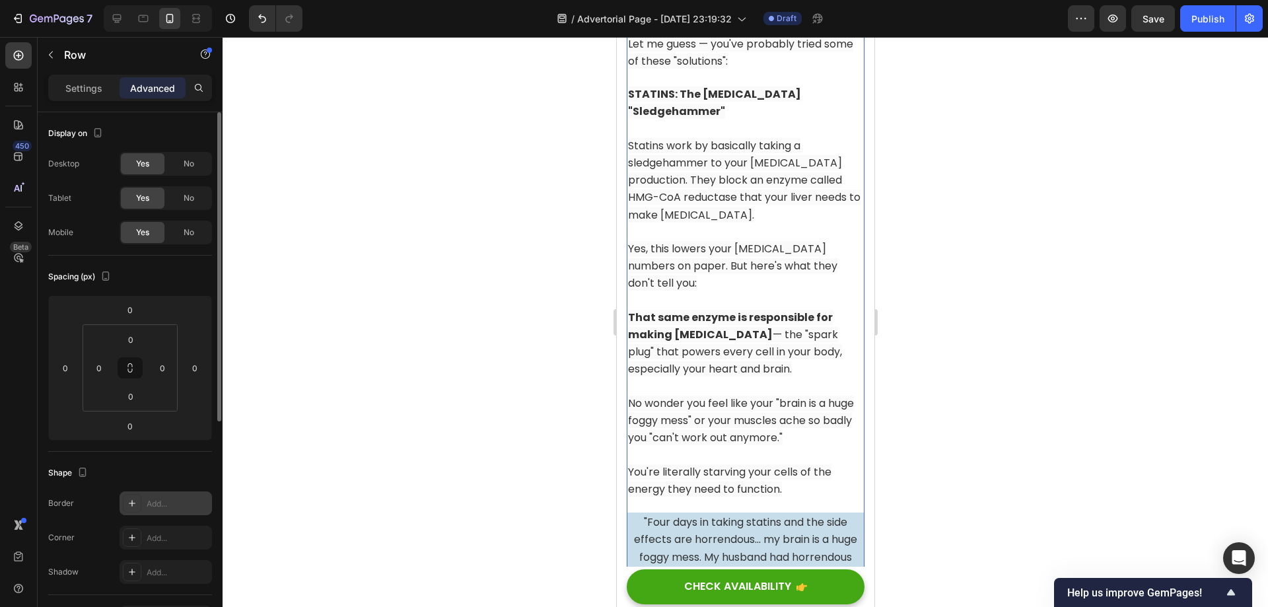
click at [997, 409] on div at bounding box center [745, 322] width 1045 height 570
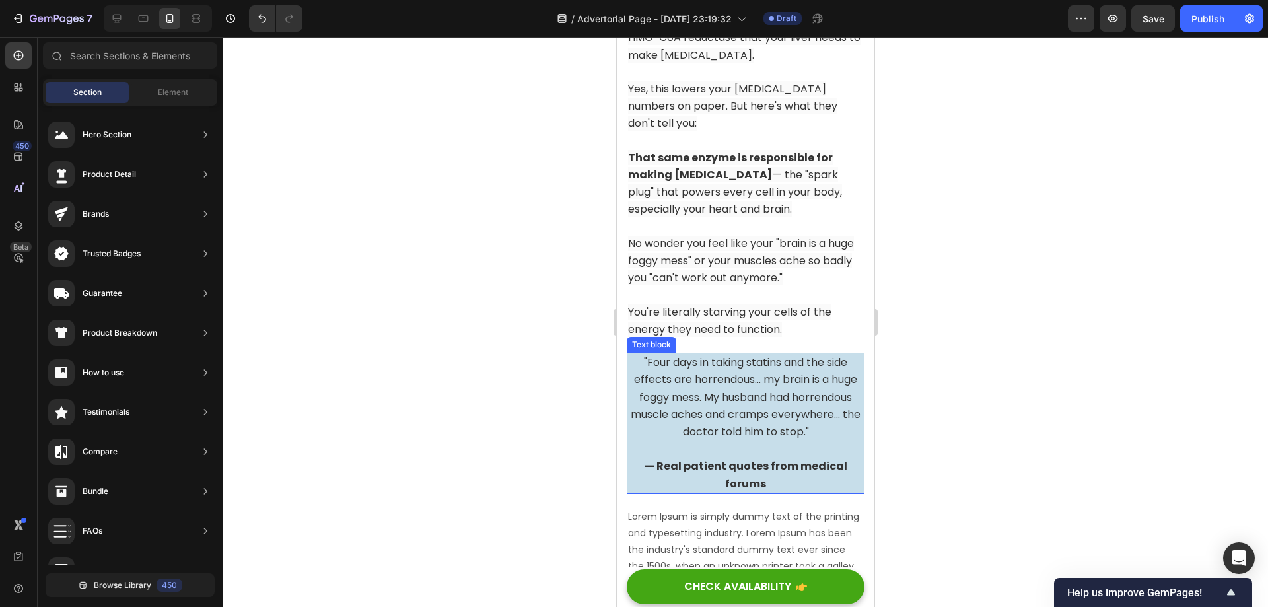
scroll to position [3539, 0]
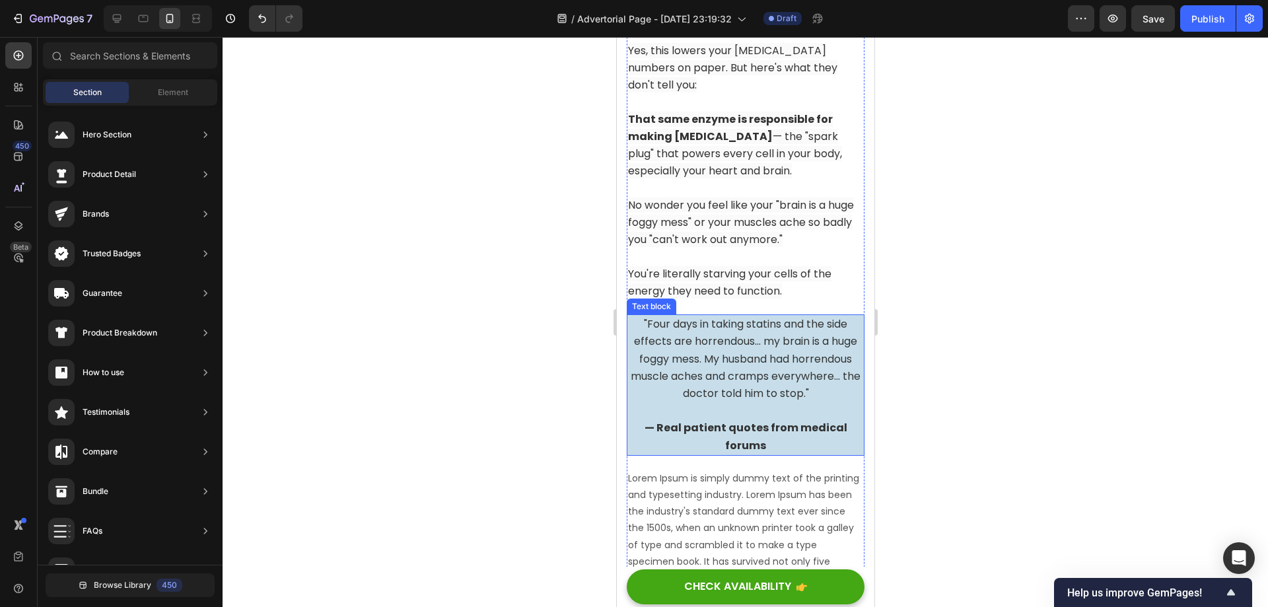
click at [804, 402] on p "⁠⁠⁠⁠⁠⁠⁠ — Real patient quotes from medical forums" at bounding box center [744, 428] width 235 height 52
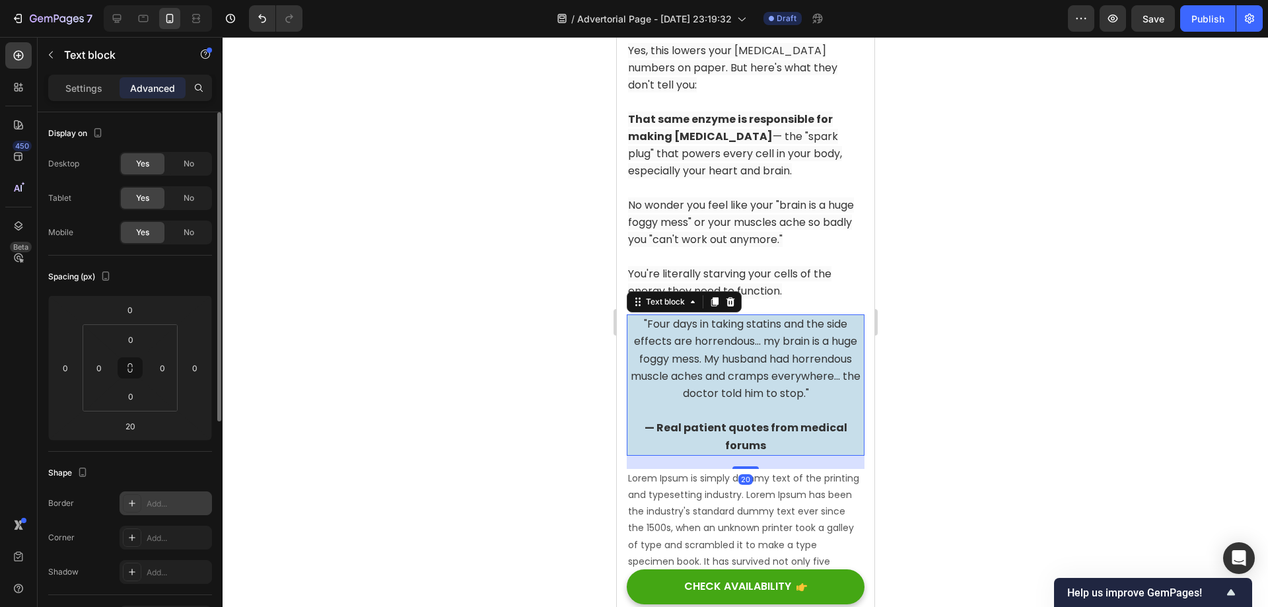
click at [129, 501] on icon at bounding box center [132, 503] width 11 height 11
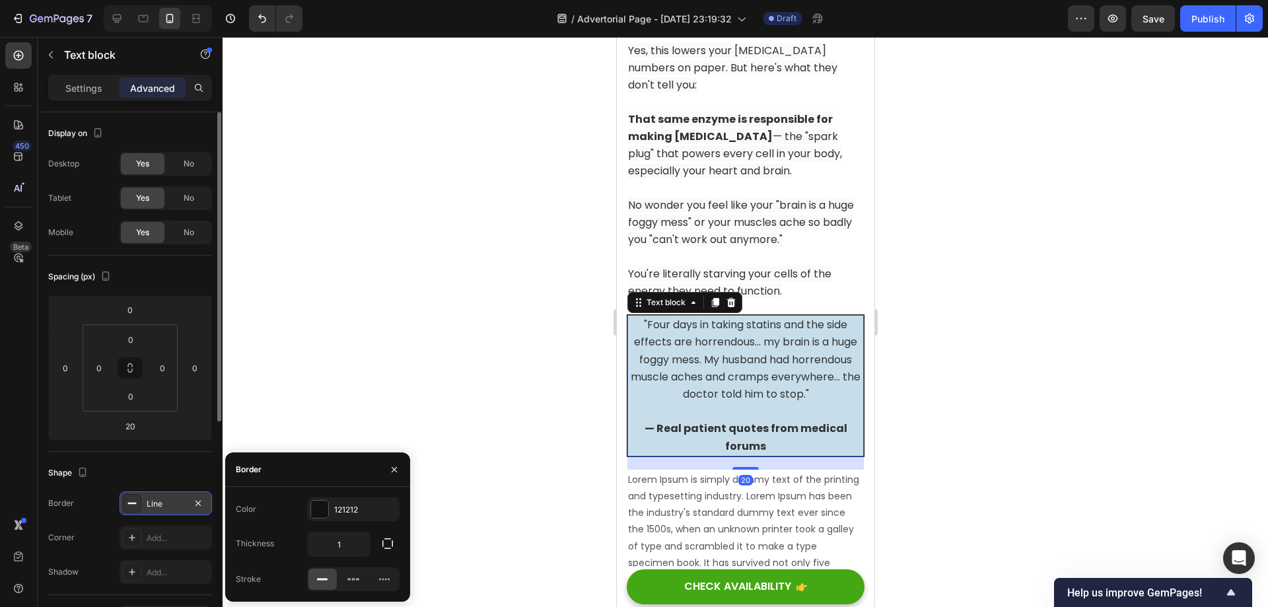
click at [1023, 340] on div at bounding box center [745, 322] width 1045 height 570
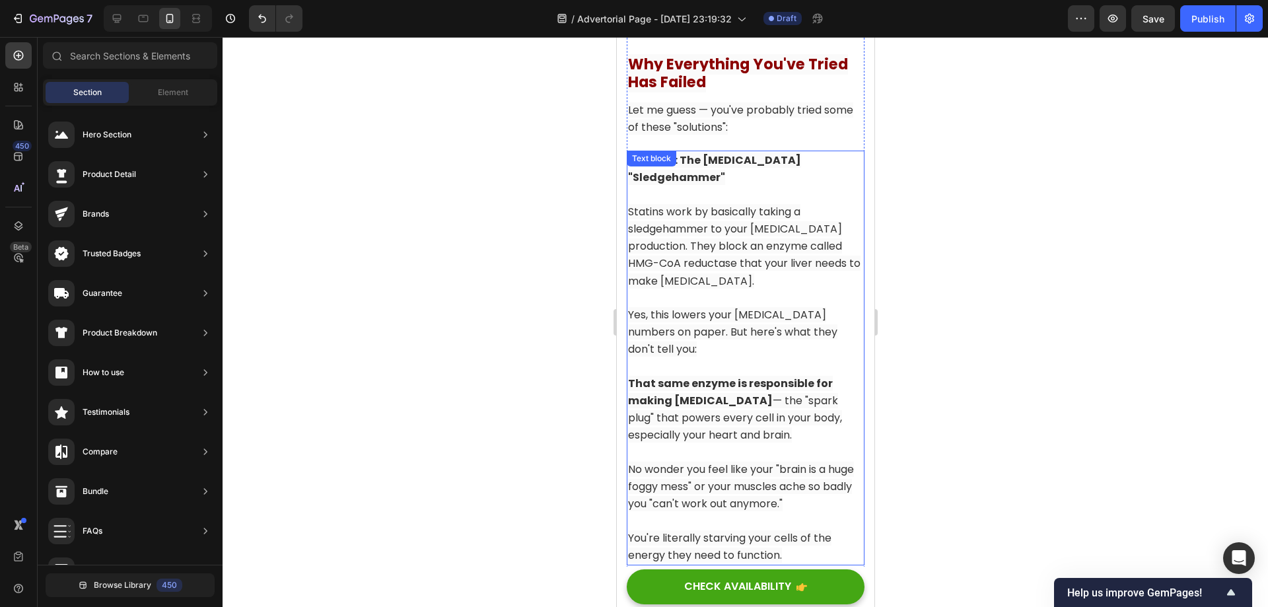
scroll to position [3209, 0]
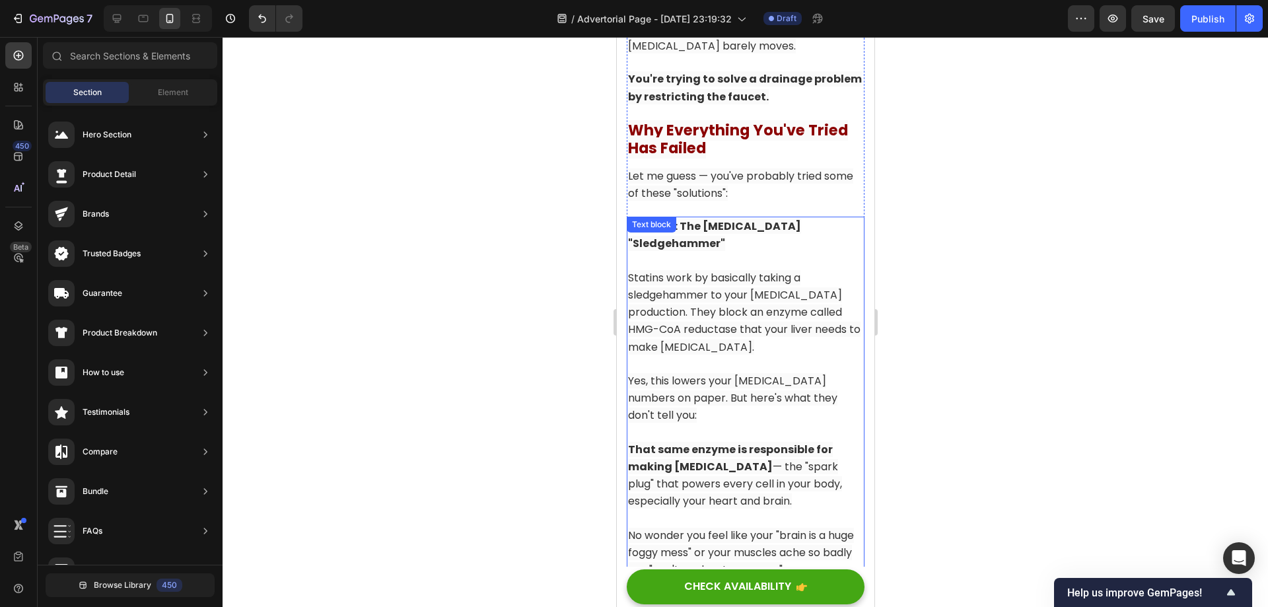
click at [746, 270] on span "Statins work by basically taking a sledgehammer to your [MEDICAL_DATA] producti…" at bounding box center [743, 312] width 232 height 85
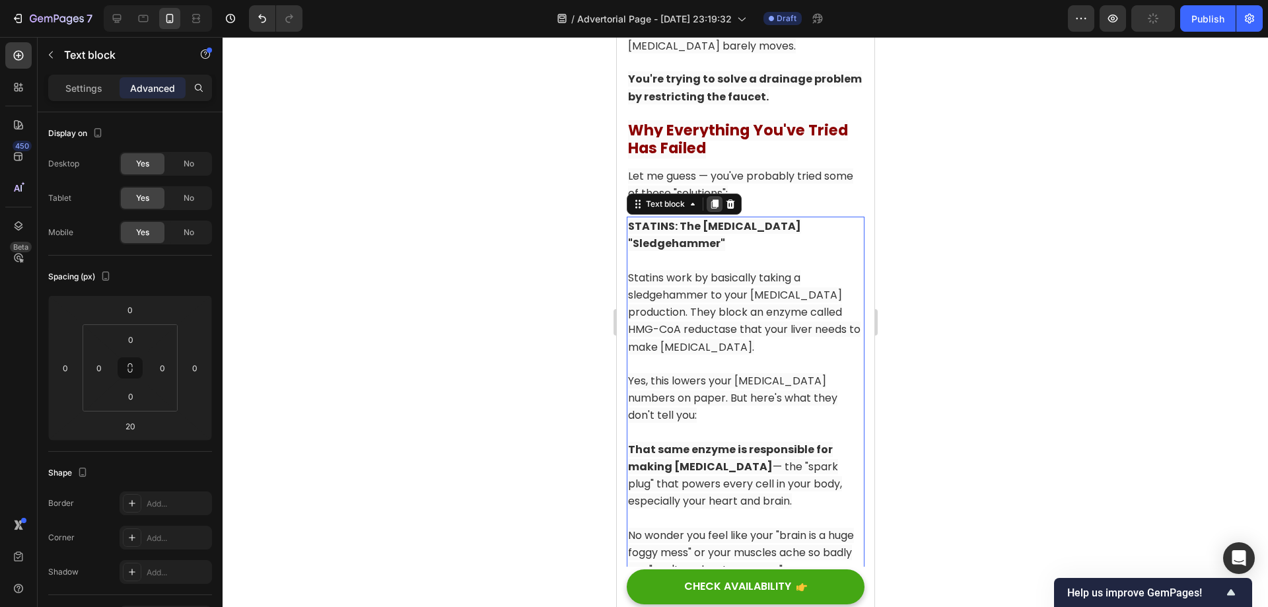
click at [716, 199] on icon at bounding box center [714, 204] width 11 height 11
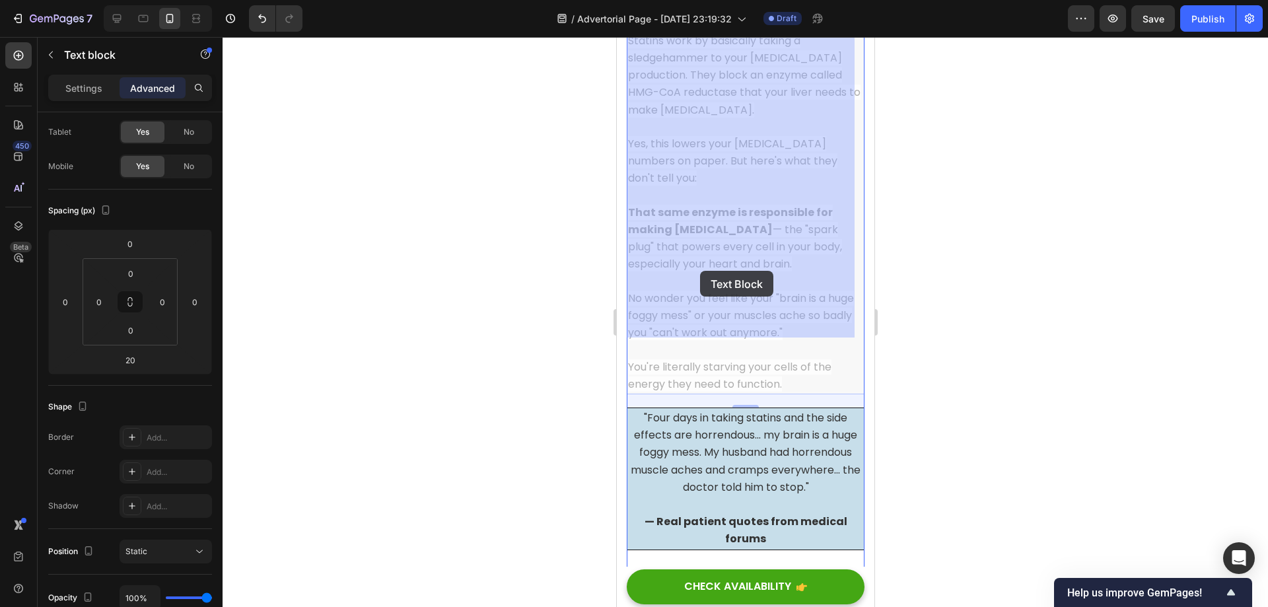
scroll to position [4002, 0]
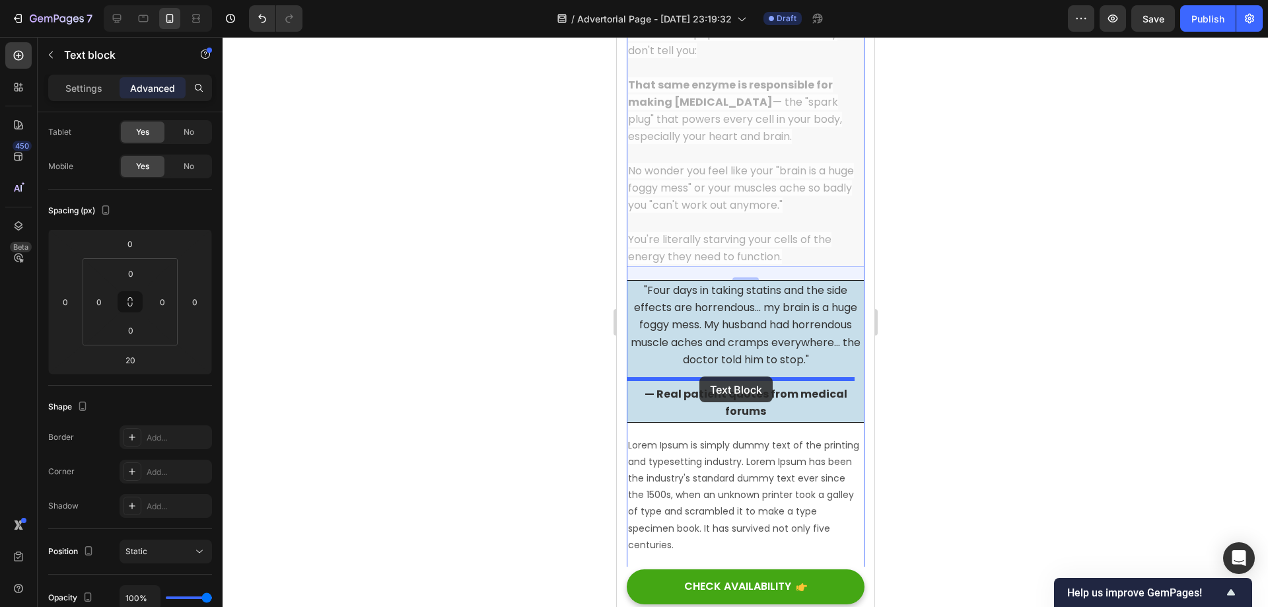
drag, startPoint x: 639, startPoint y: 178, endPoint x: 699, endPoint y: 376, distance: 207.5
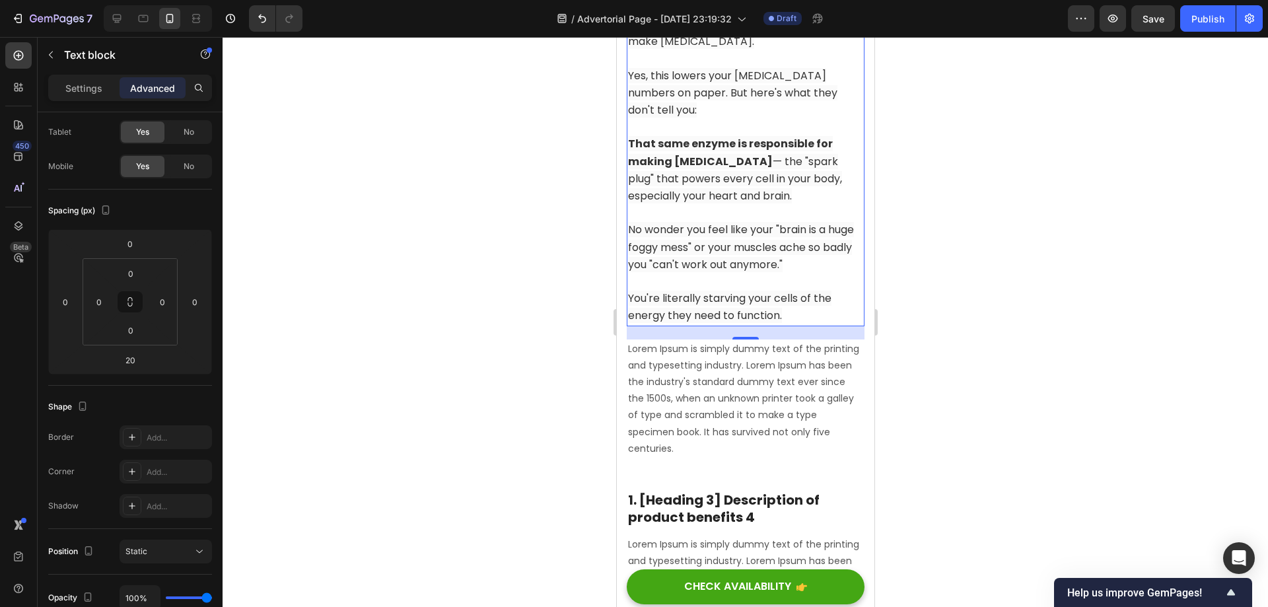
scroll to position [4102, 0]
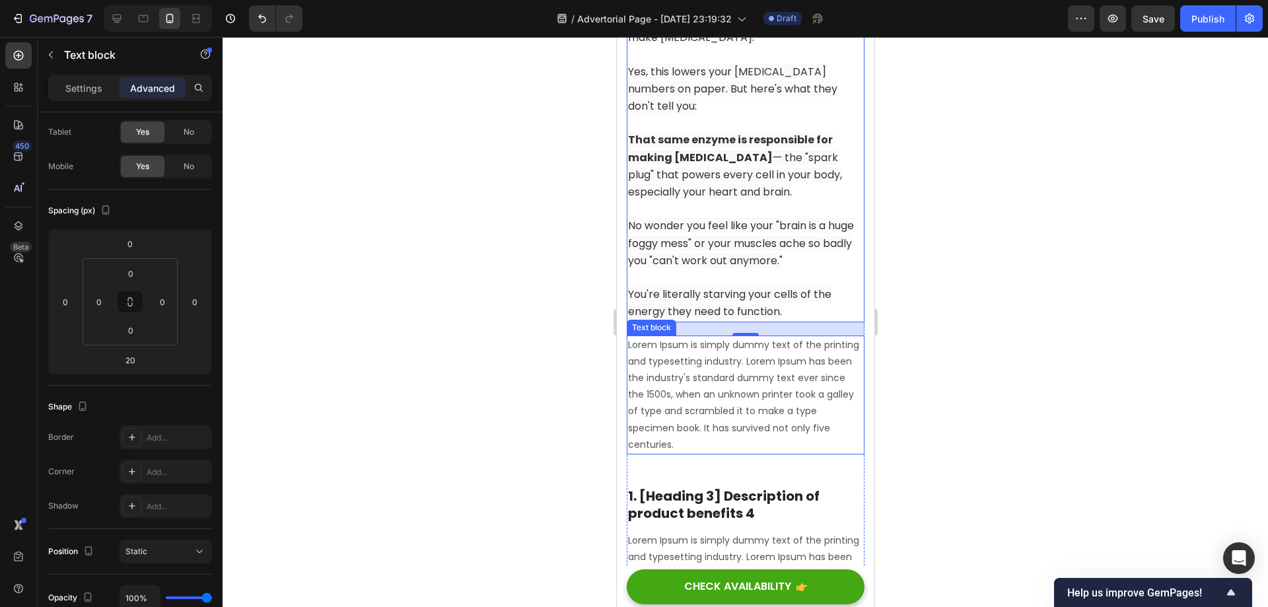
click at [740, 368] on p "Lorem Ipsum is simply dummy text of the printing and typesetting industry. Lore…" at bounding box center [744, 395] width 235 height 116
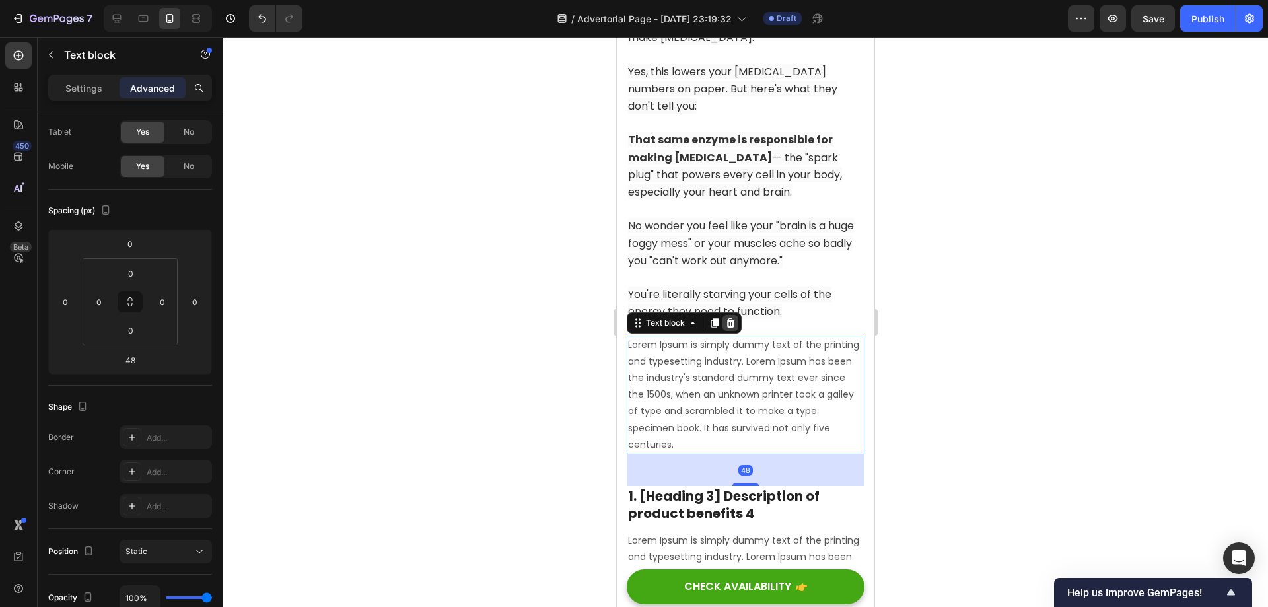
click at [726, 318] on icon at bounding box center [730, 322] width 9 height 9
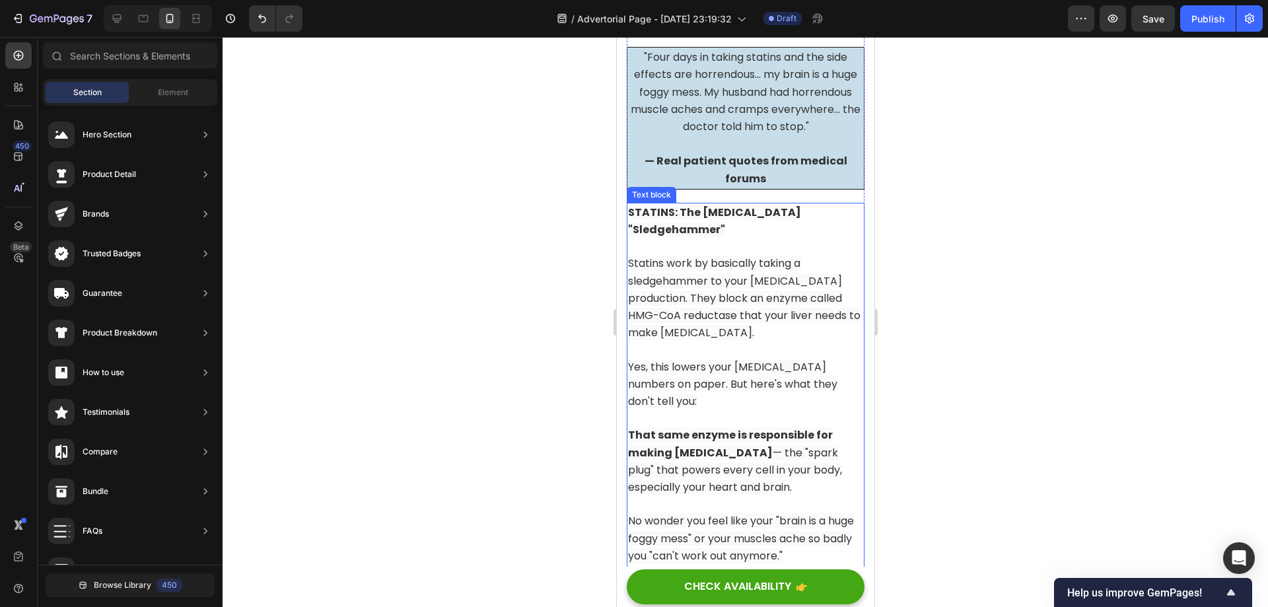
scroll to position [3838, 0]
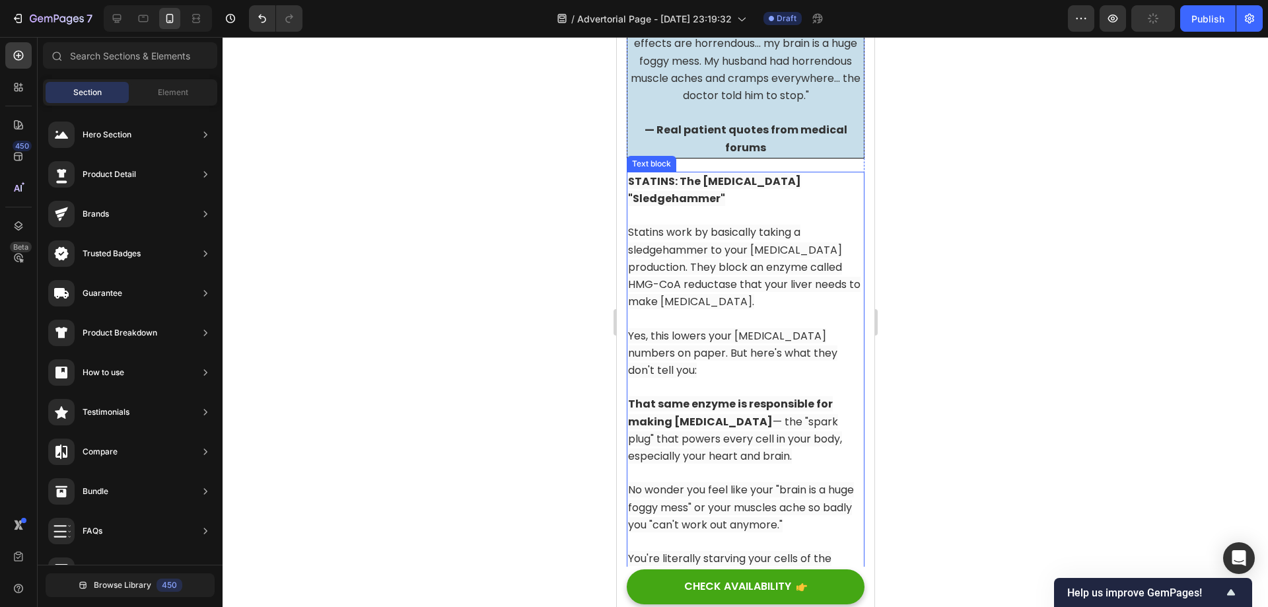
click at [685, 174] on strong "STATINS: The [MEDICAL_DATA] "Sledgehammer"" at bounding box center [713, 190] width 173 height 32
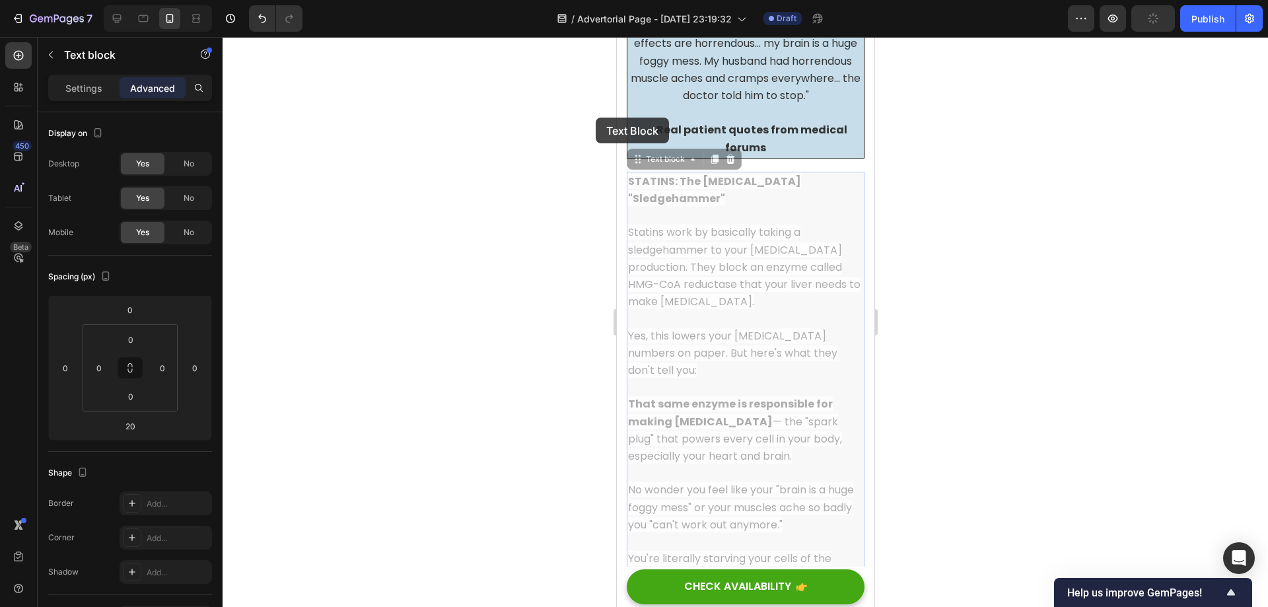
drag, startPoint x: 746, startPoint y: 143, endPoint x: 1212, endPoint y: 155, distance: 465.7
click at [726, 601] on p "1. [Heading 3] Description of product benefits 4" at bounding box center [744, 618] width 235 height 34
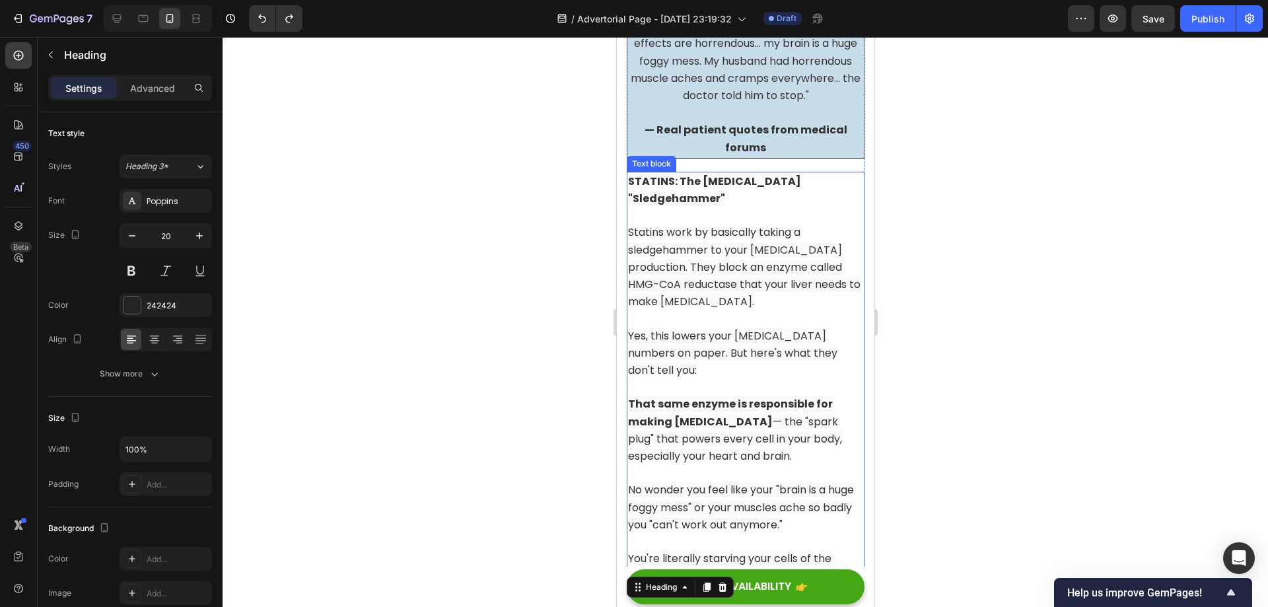
click at [720, 207] on p "Statins work by basically taking a sledgehammer to your [MEDICAL_DATA] producti…" at bounding box center [744, 258] width 235 height 103
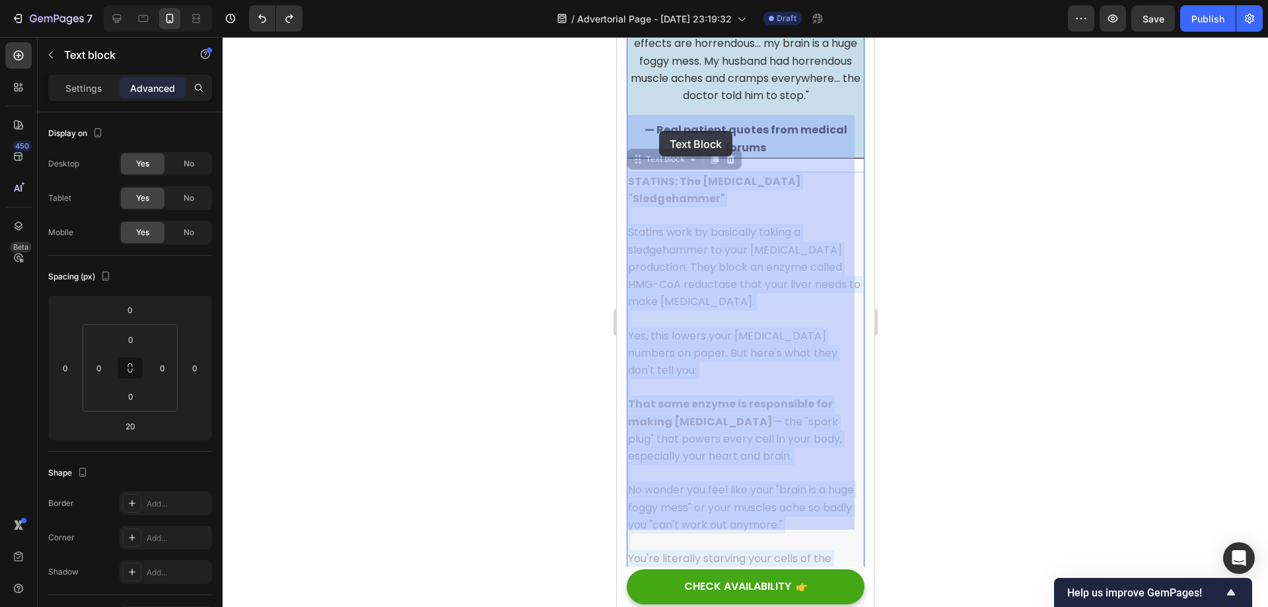
drag, startPoint x: 730, startPoint y: 140, endPoint x: 658, endPoint y: 131, distance: 71.9
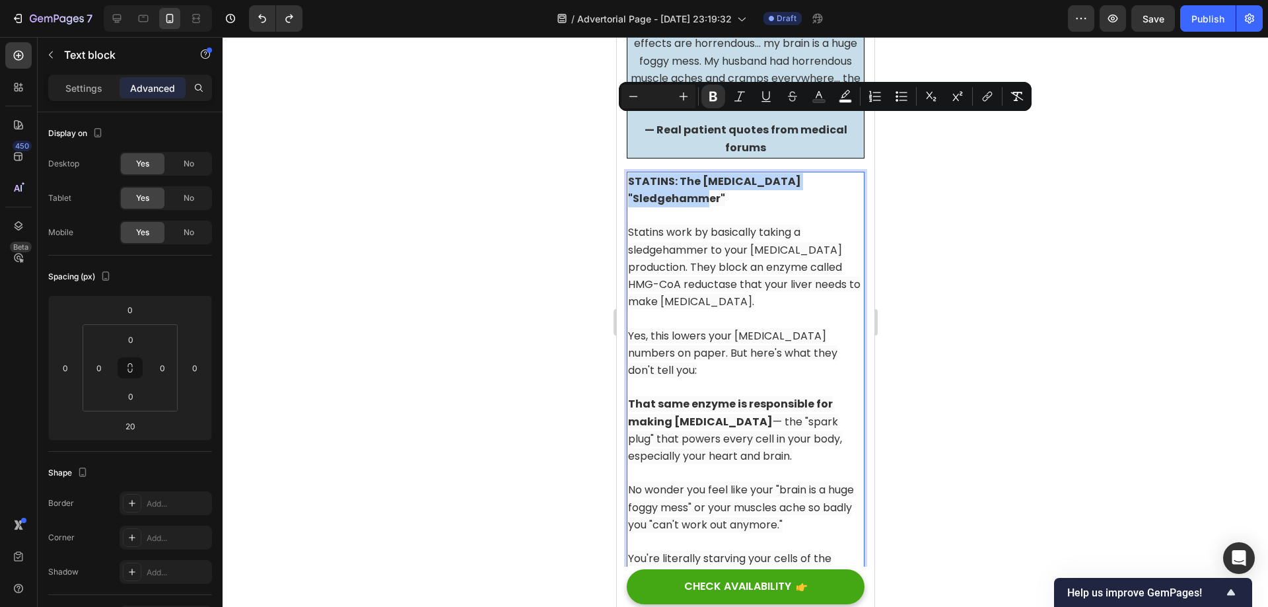
drag, startPoint x: 732, startPoint y: 141, endPoint x: 627, endPoint y: 127, distance: 105.2
click at [627, 173] on p "STATINS: The [MEDICAL_DATA] "Sledgehammer"" at bounding box center [744, 190] width 235 height 34
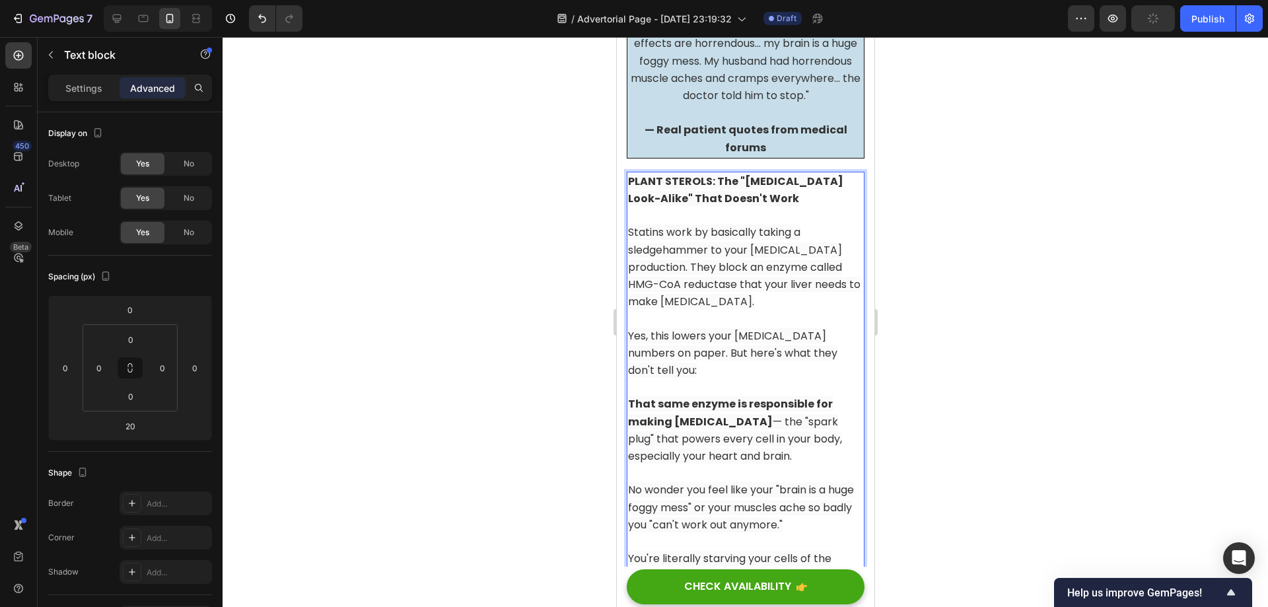
click at [707, 234] on span "Statins work by basically taking a sledgehammer to your [MEDICAL_DATA] producti…" at bounding box center [743, 267] width 232 height 85
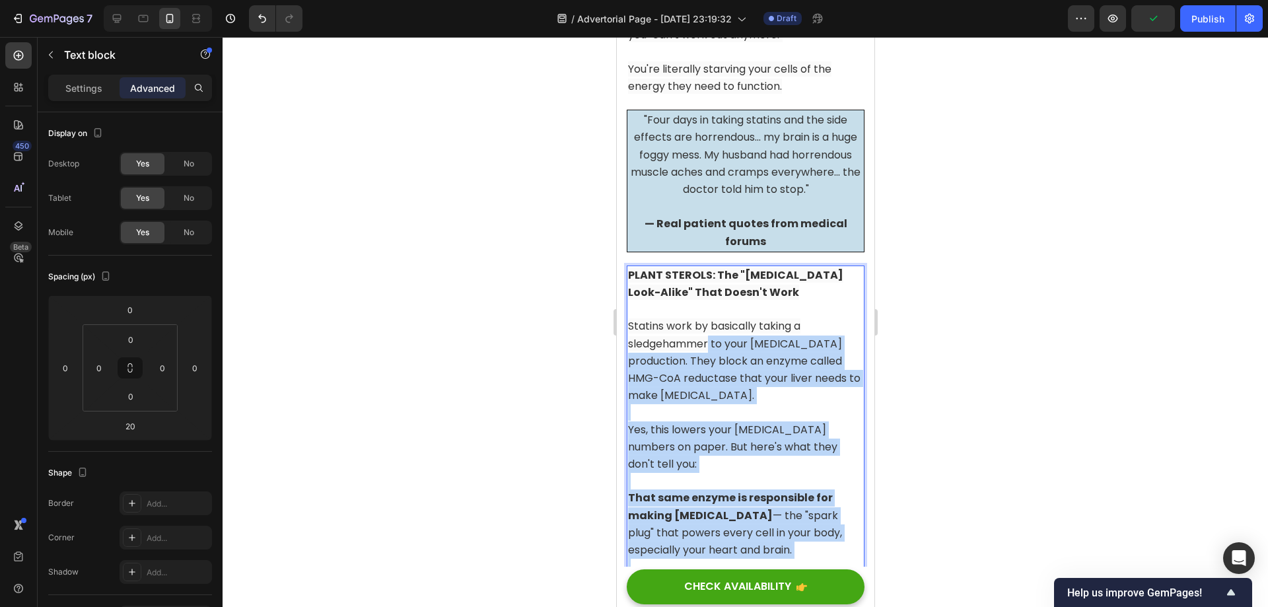
scroll to position [3706, 0]
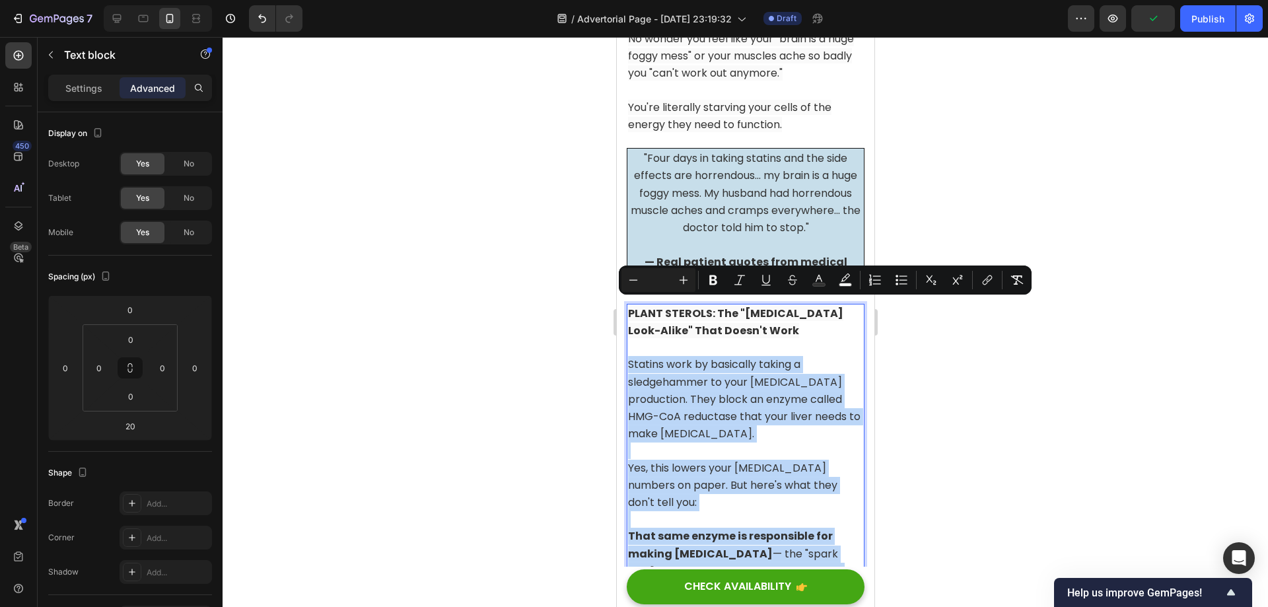
drag, startPoint x: 797, startPoint y: 390, endPoint x: 629, endPoint y: 314, distance: 184.1
click at [629, 314] on div "PLANT STEROLS: The "Cholesterol Look-Alike" That Doesn't Work Statins work by b…" at bounding box center [745, 511] width 238 height 415
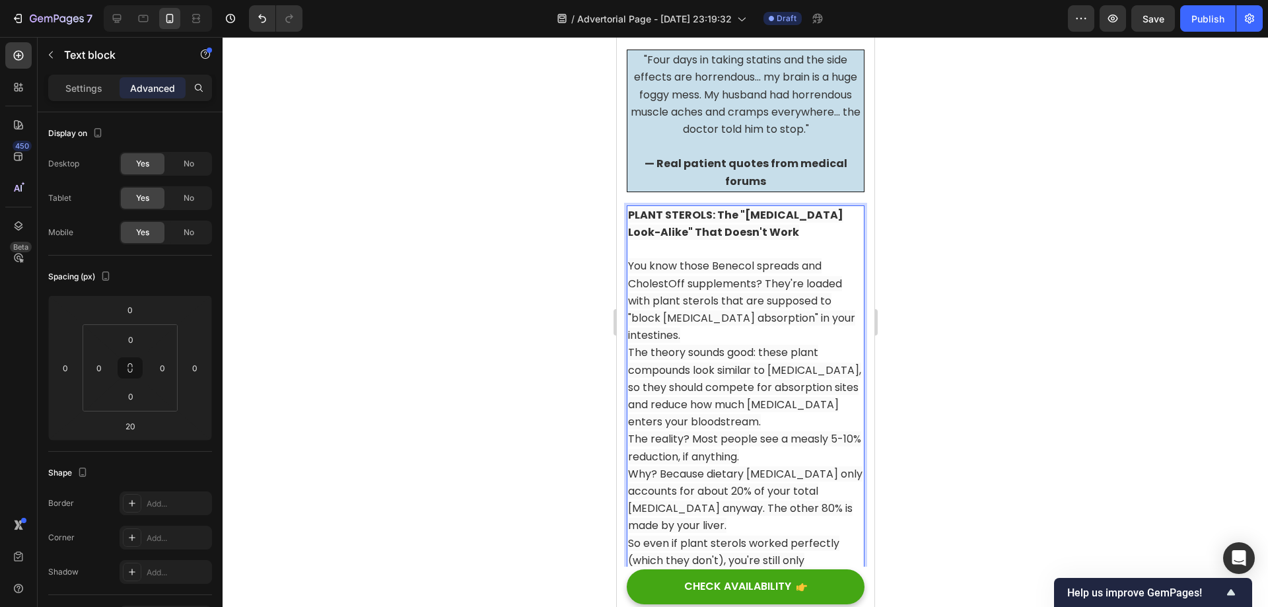
scroll to position [3871, 0]
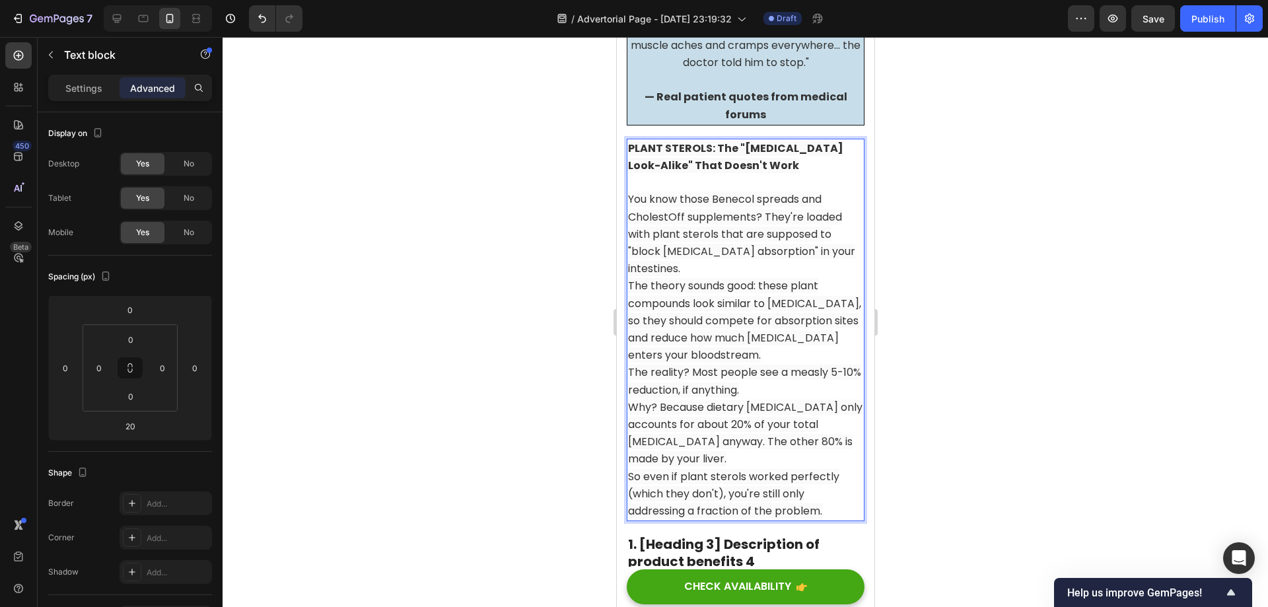
click at [724, 365] on span "The reality? Most people see a measly 5-10% reduction, if anything." at bounding box center [743, 381] width 233 height 32
drag, startPoint x: 693, startPoint y: 314, endPoint x: 764, endPoint y: 333, distance: 73.7
click at [764, 364] on p "The reality? Most people see a measly 5-10% reduction, if anything." at bounding box center [744, 381] width 235 height 34
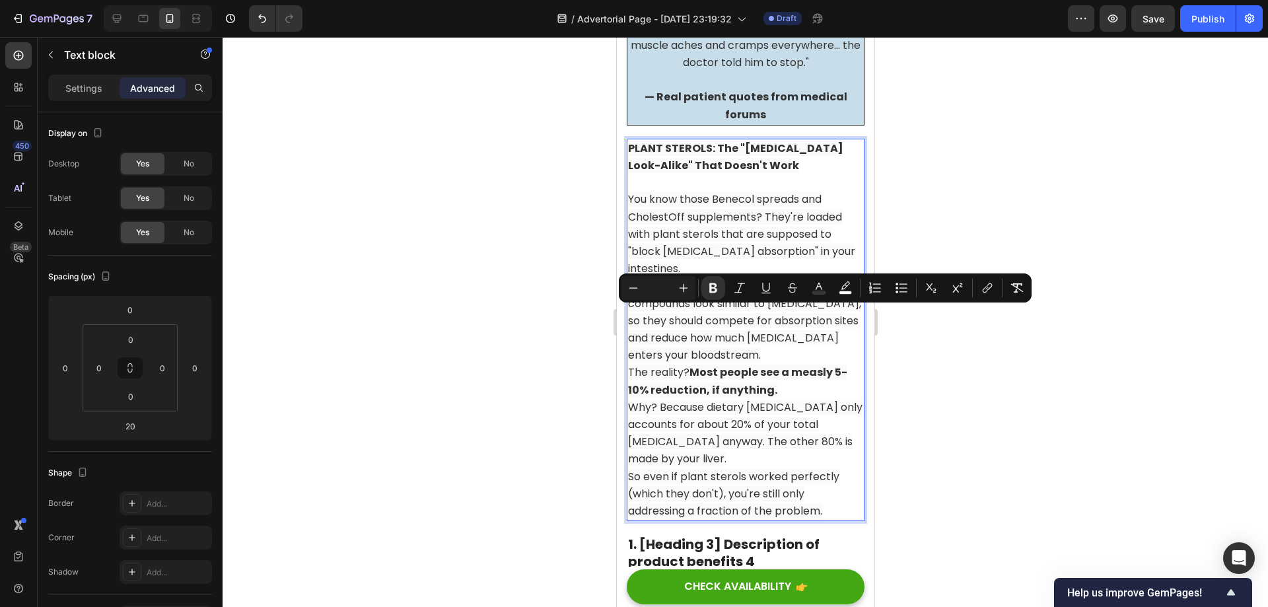
click at [795, 364] on p "The reality? Most people see a measly 5-10% reduction, if anything." at bounding box center [744, 381] width 235 height 34
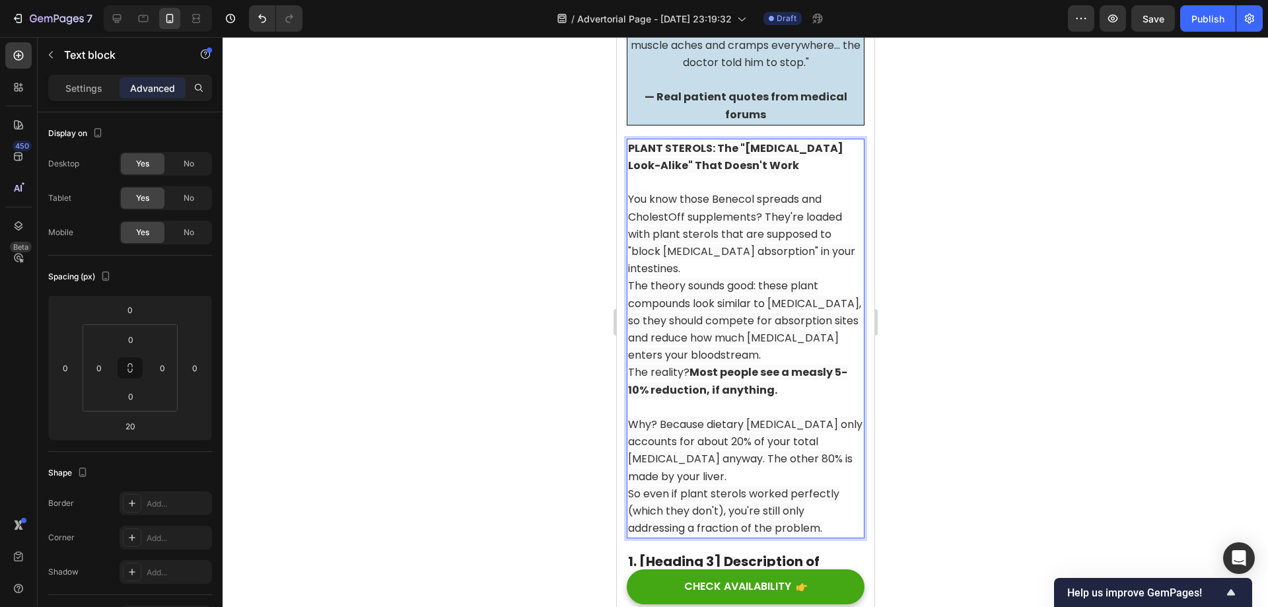
click at [725, 212] on p "You know those Benecol spreads and CholestOff supplements? They're loaded with …" at bounding box center [744, 225] width 235 height 103
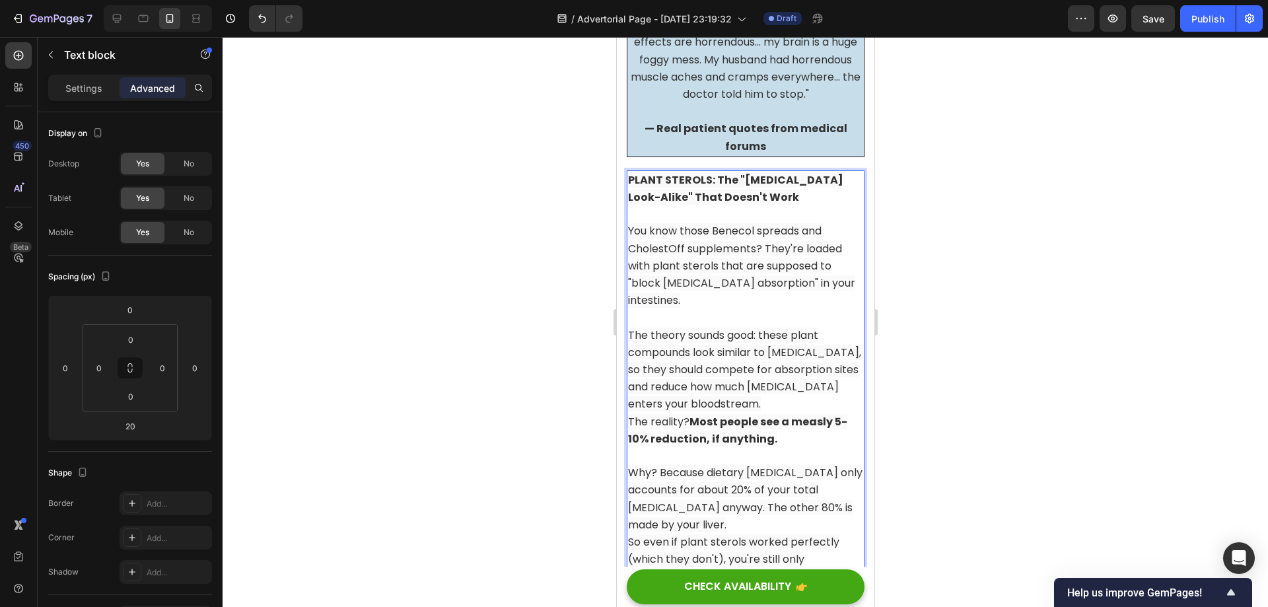
scroll to position [3805, 0]
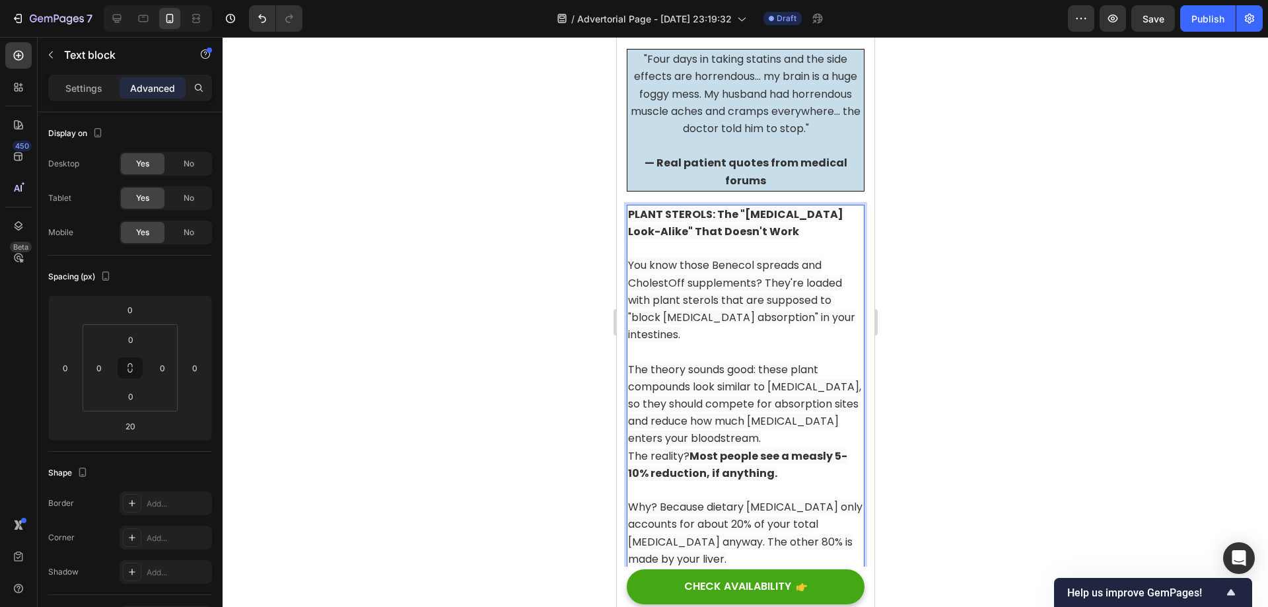
click at [744, 384] on p "The theory sounds good: these plant compounds look similar to [MEDICAL_DATA], s…" at bounding box center [744, 404] width 235 height 87
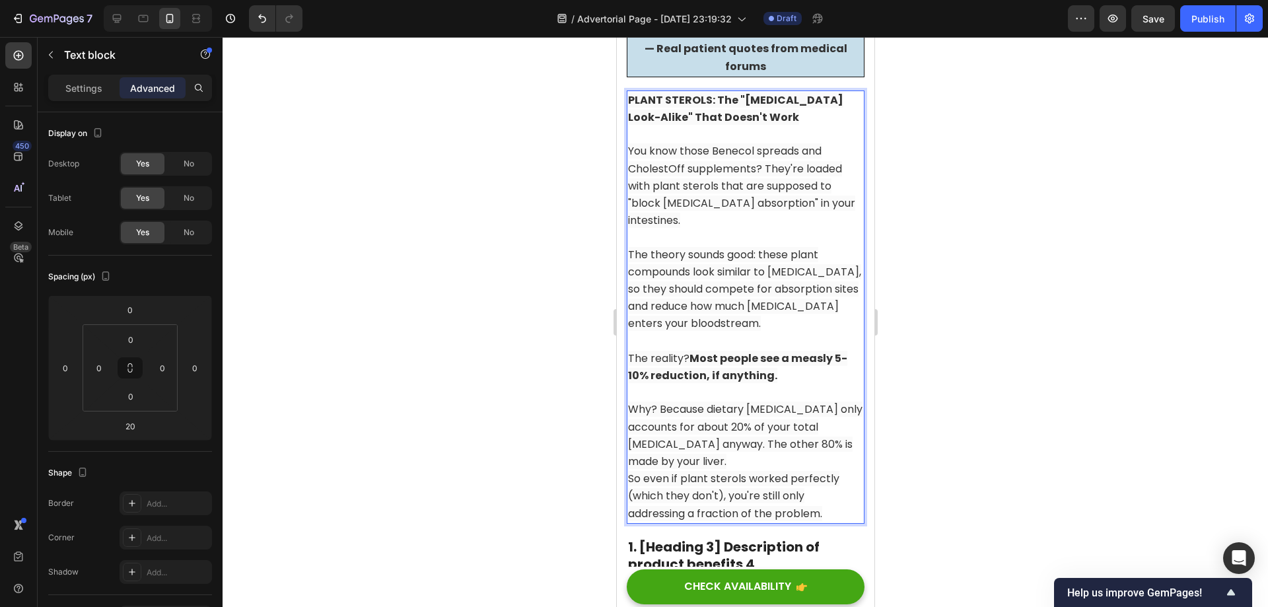
scroll to position [3937, 0]
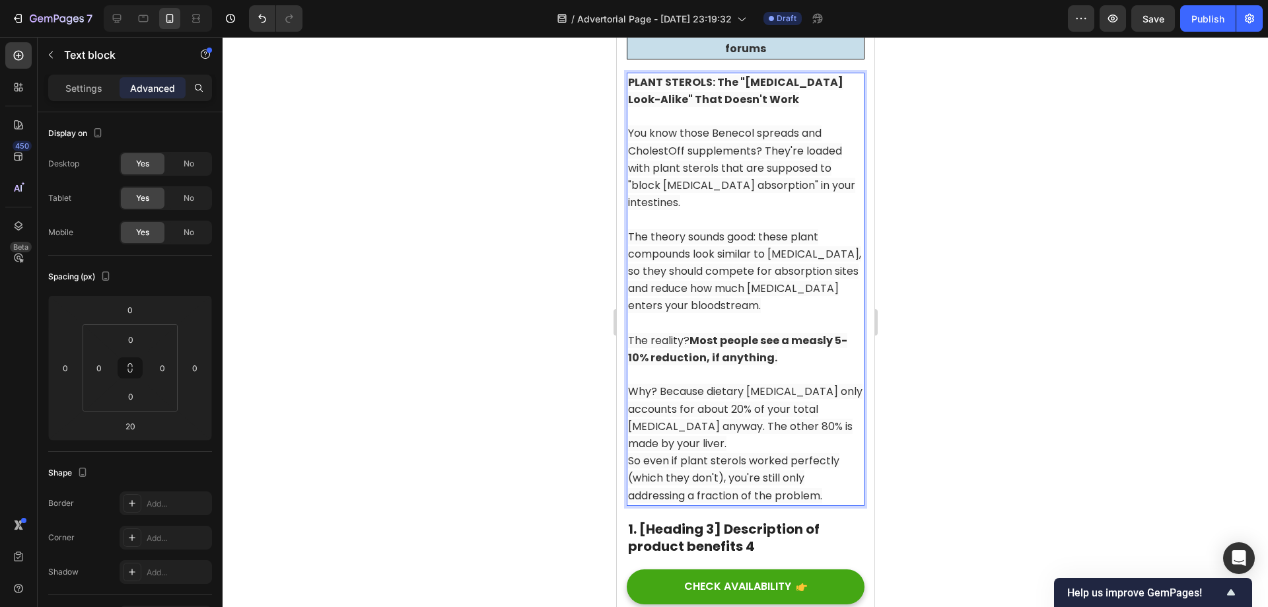
click at [748, 388] on p "Why? Because dietary [MEDICAL_DATA] only accounts for about 20% of your total […" at bounding box center [744, 417] width 235 height 69
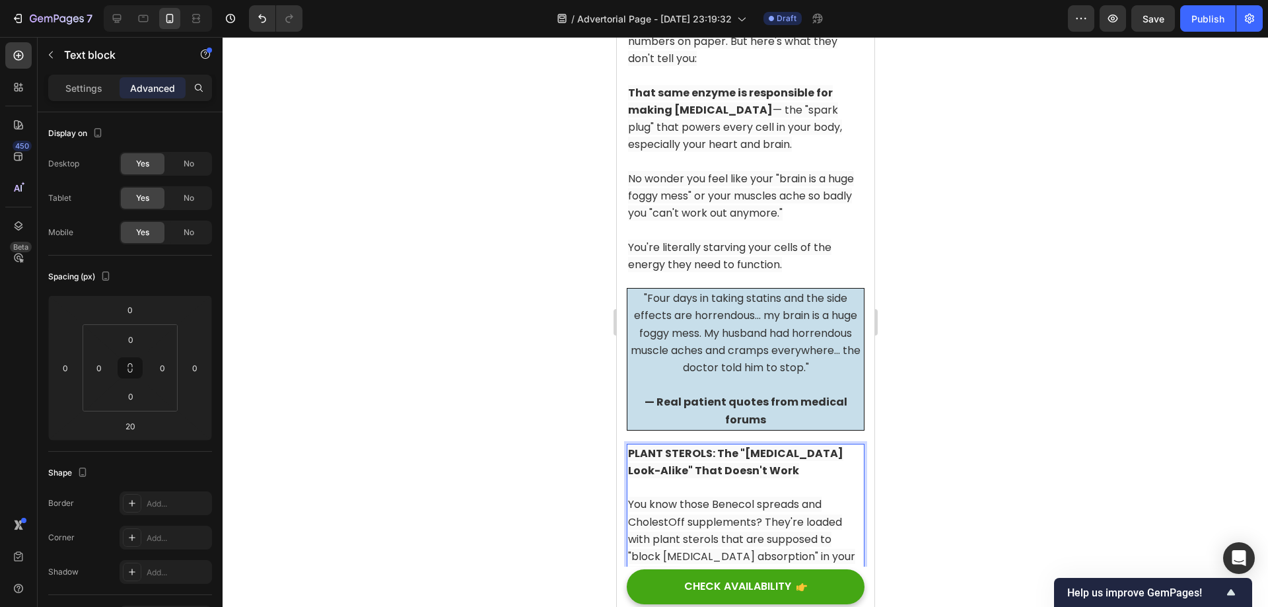
scroll to position [3541, 0]
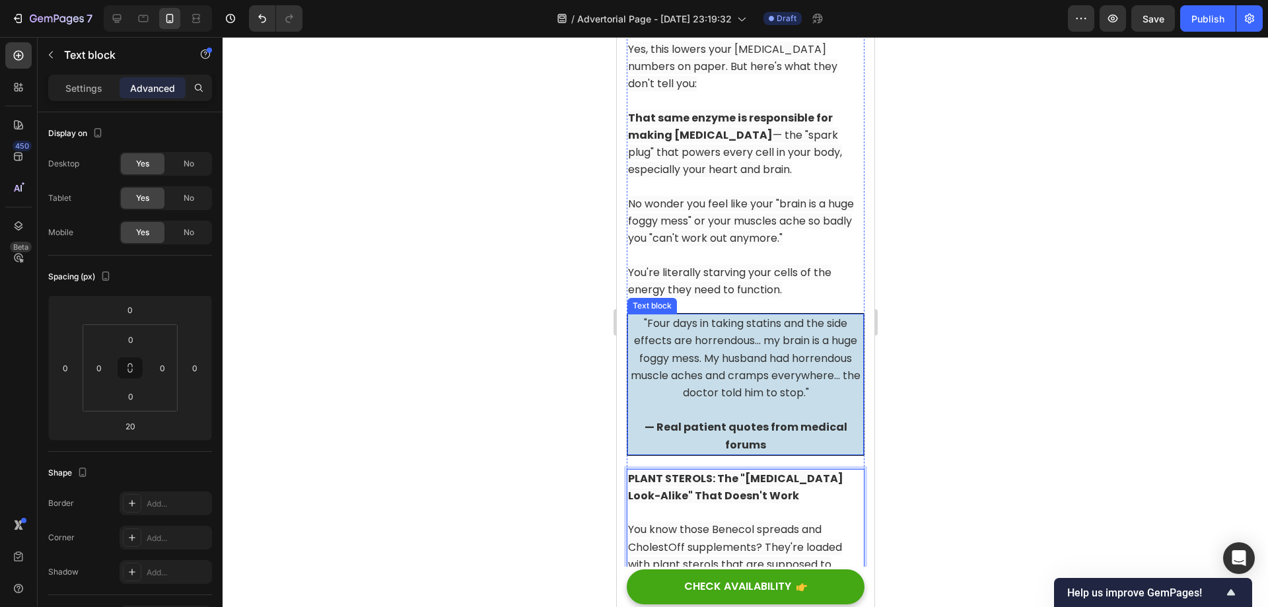
click at [734, 316] on span ""Four days in taking statins and the side effects are horrendous... my brain is…" at bounding box center [745, 358] width 230 height 85
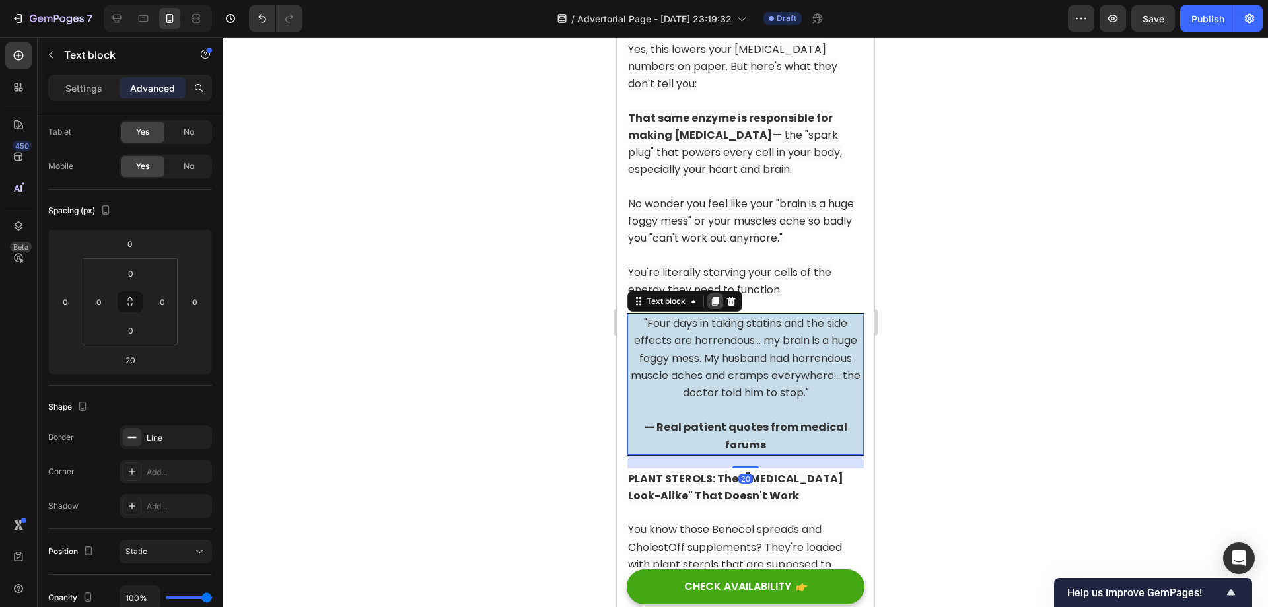
click at [715, 296] on icon at bounding box center [714, 300] width 7 height 9
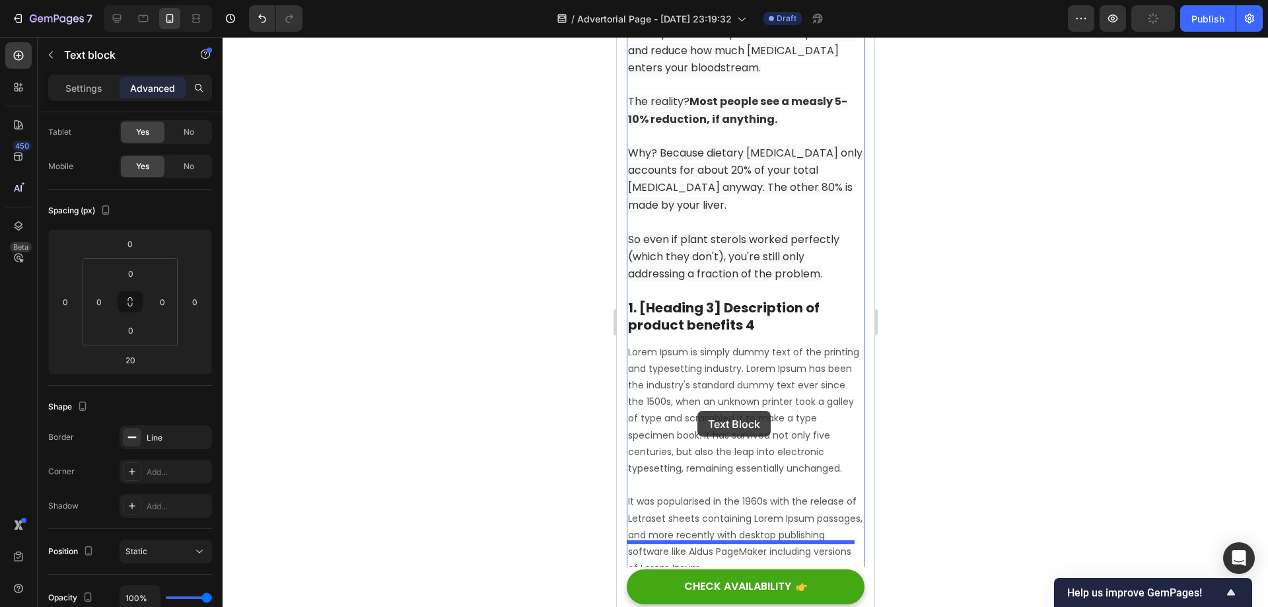
scroll to position [4333, 0]
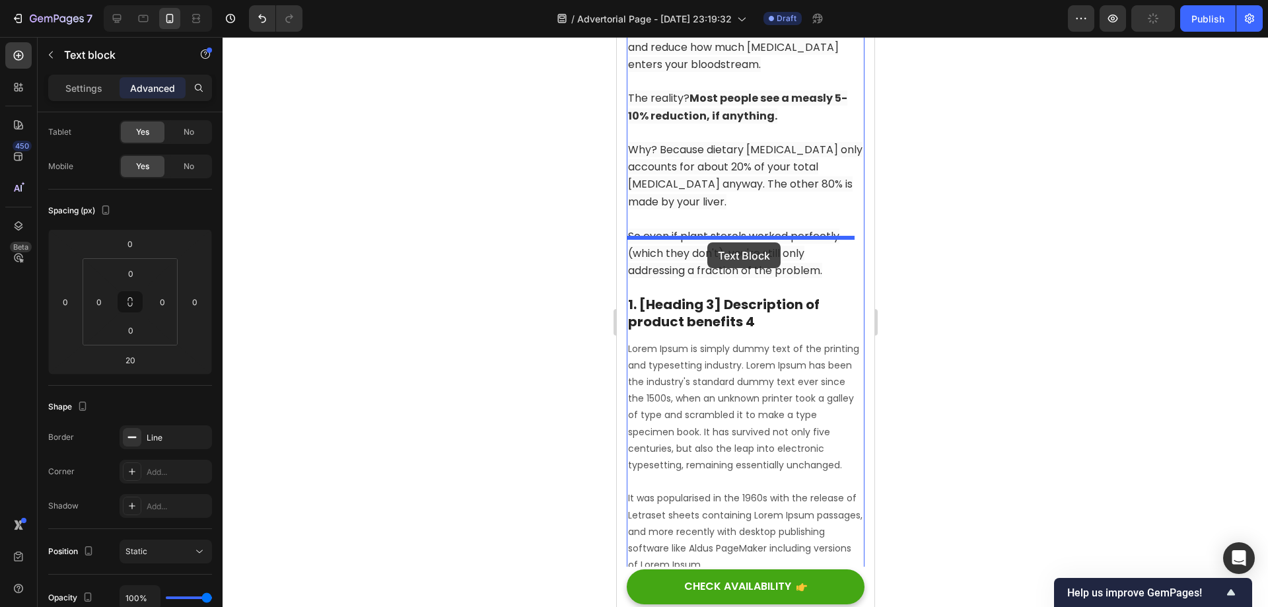
drag, startPoint x: 640, startPoint y: 202, endPoint x: 707, endPoint y: 242, distance: 77.9
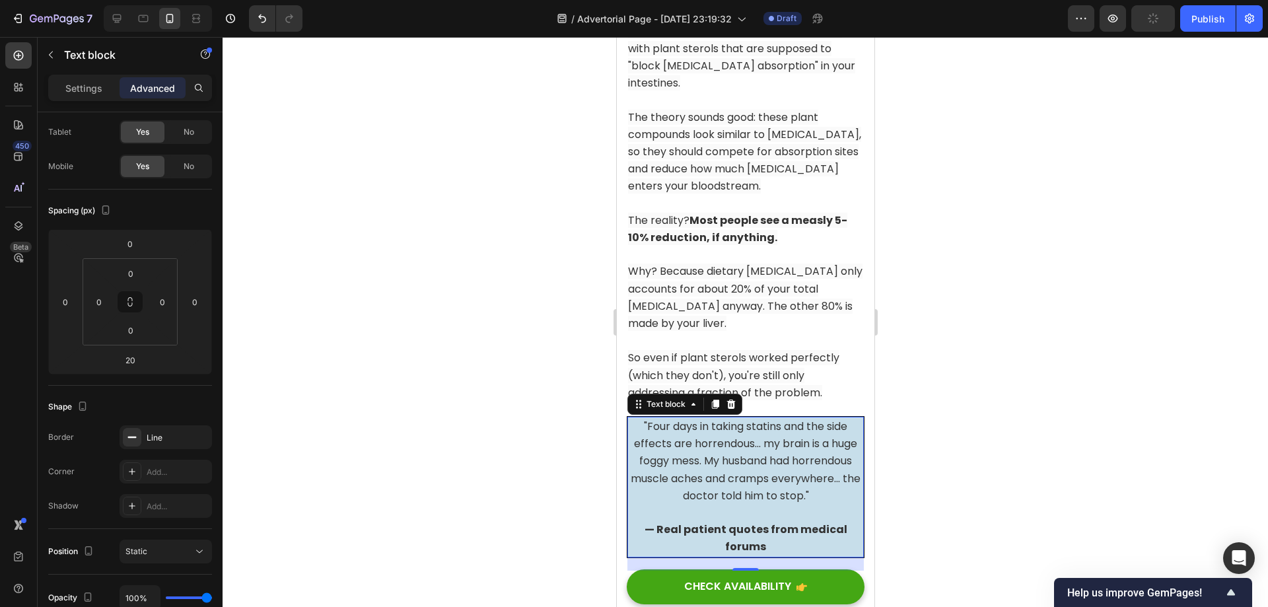
scroll to position [4047, 0]
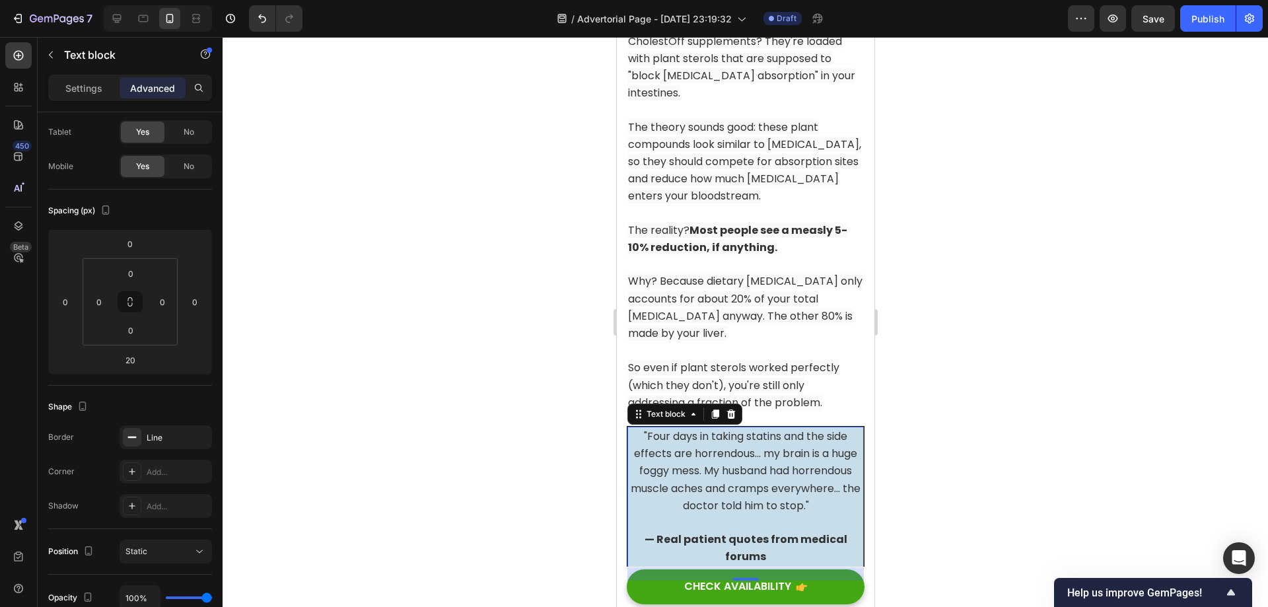
click at [751, 443] on span ""Four days in taking statins and the side effects are horrendous... my brain is…" at bounding box center [745, 471] width 230 height 85
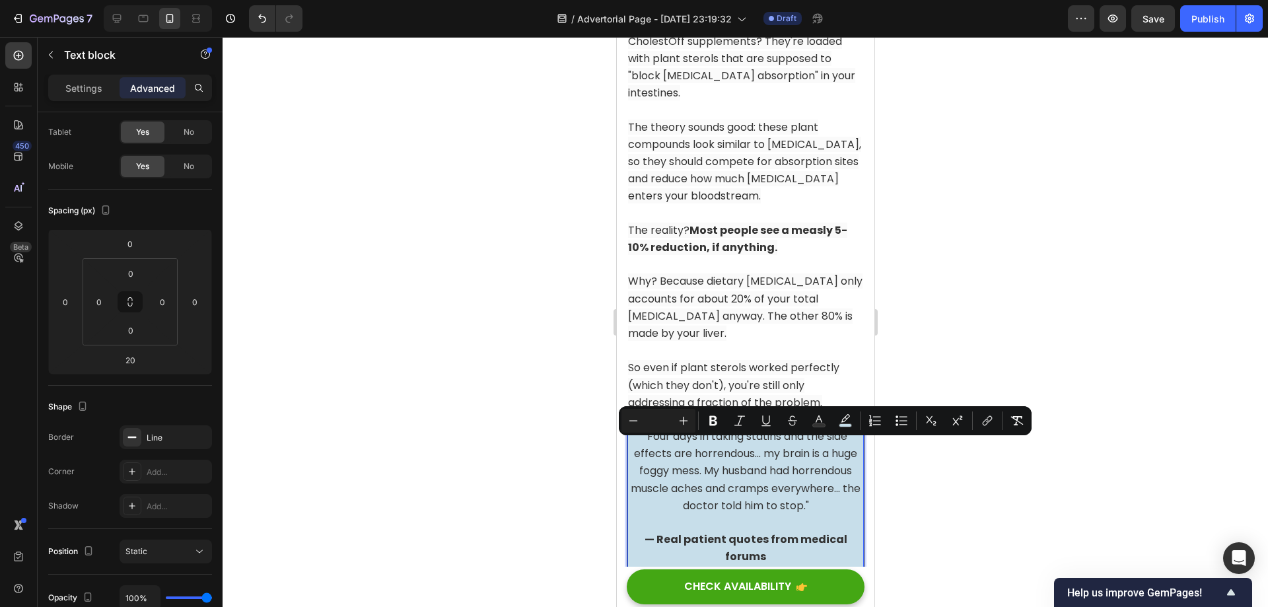
click at [816, 445] on span ""Four days in taking statins and the side effects are horrendous... my brain is…" at bounding box center [745, 471] width 230 height 85
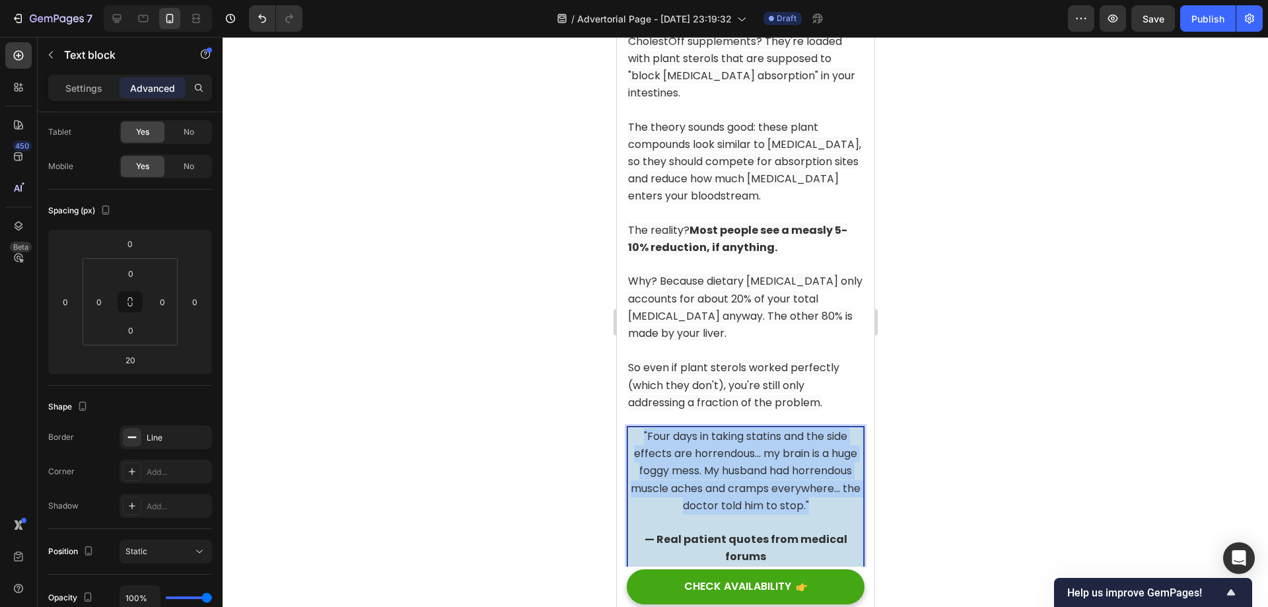
drag, startPoint x: 850, startPoint y: 449, endPoint x: 1231, endPoint y: 419, distance: 382.2
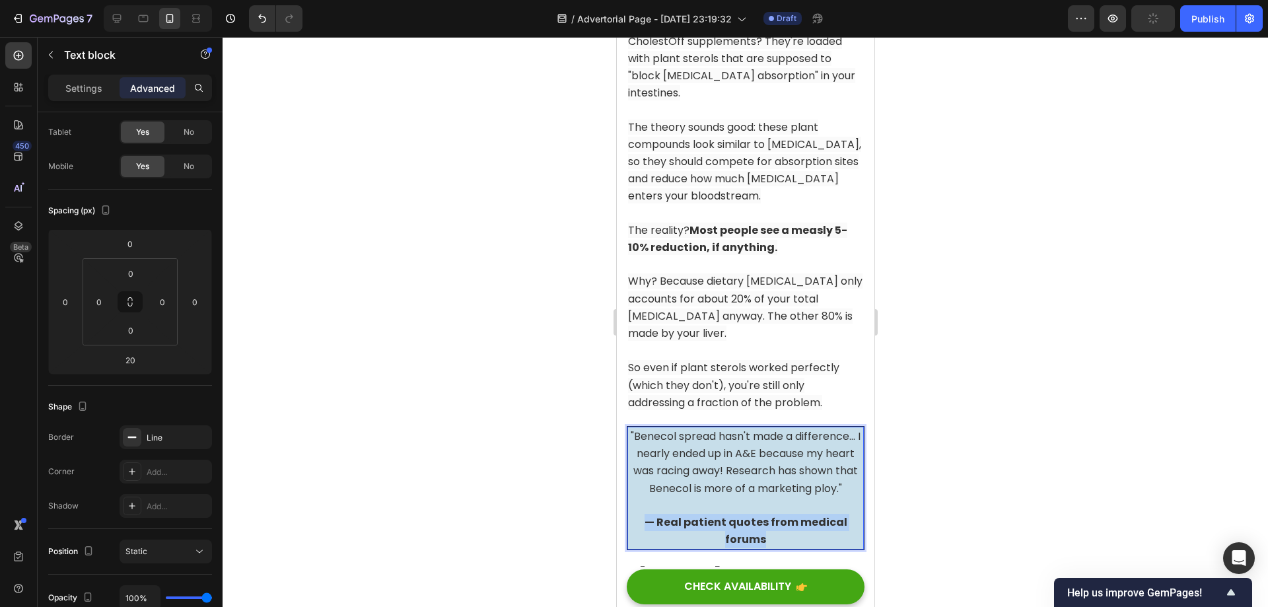
drag, startPoint x: 796, startPoint y: 501, endPoint x: 629, endPoint y: 475, distance: 169.1
click at [629, 497] on p "— Real patient quotes from medical forums" at bounding box center [745, 523] width 234 height 52
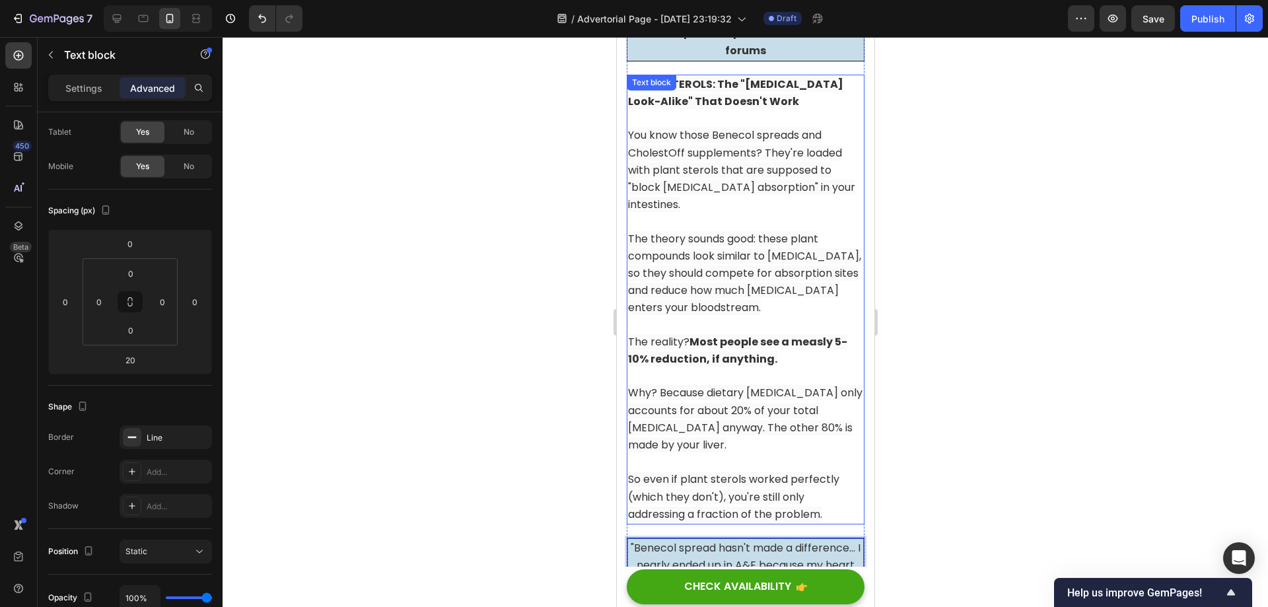
scroll to position [3915, 0]
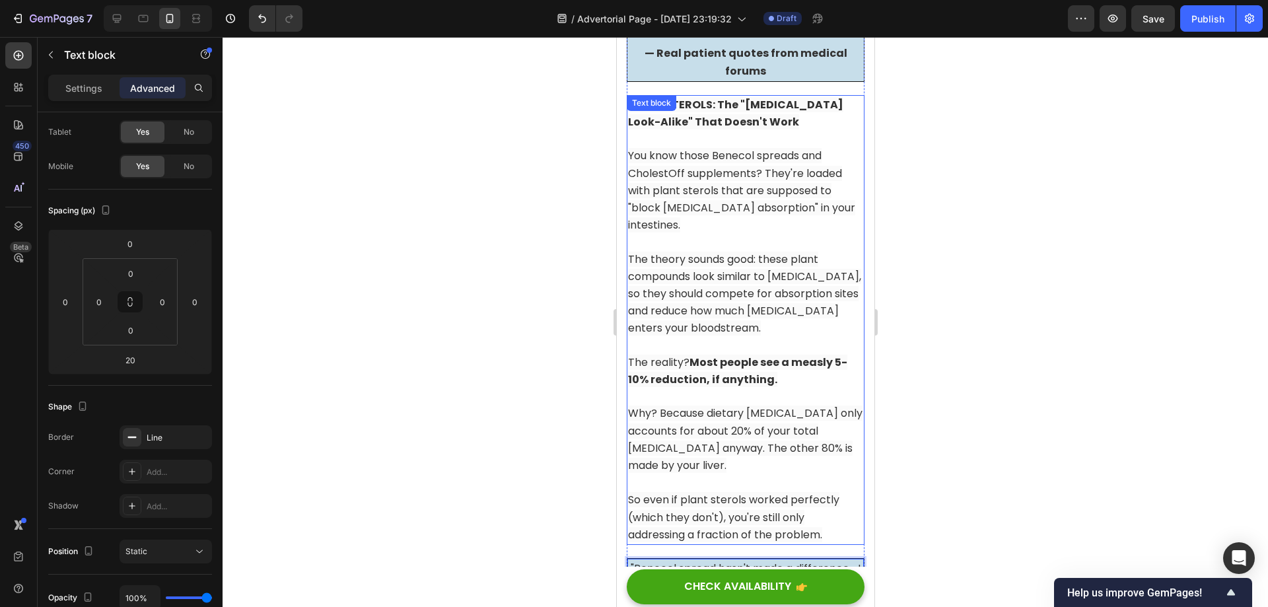
click at [729, 273] on p "The theory sounds good: these plant compounds look similar to [MEDICAL_DATA], s…" at bounding box center [744, 294] width 235 height 87
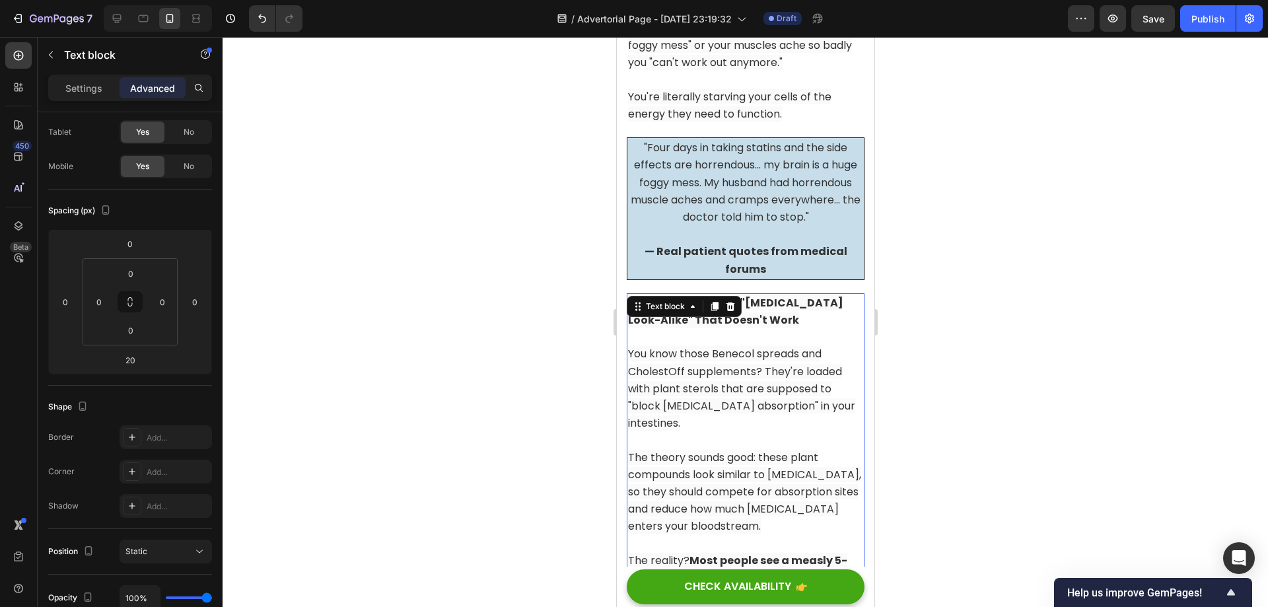
click at [714, 301] on icon at bounding box center [714, 306] width 11 height 11
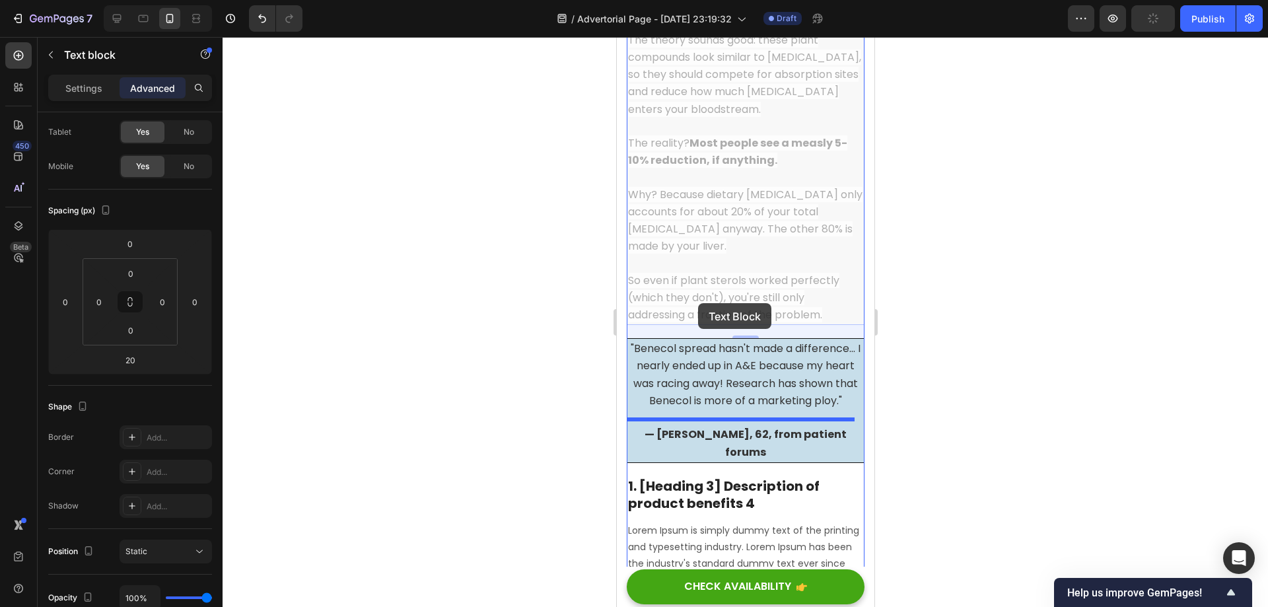
scroll to position [4663, 0]
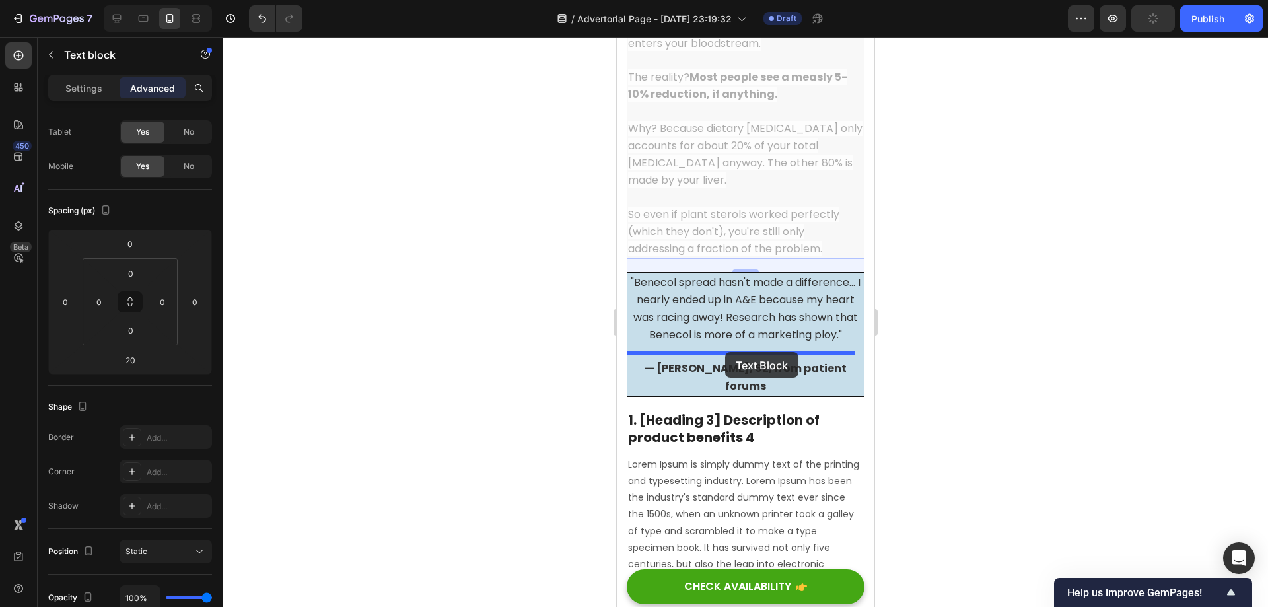
drag, startPoint x: 641, startPoint y: 74, endPoint x: 724, endPoint y: 352, distance: 290.2
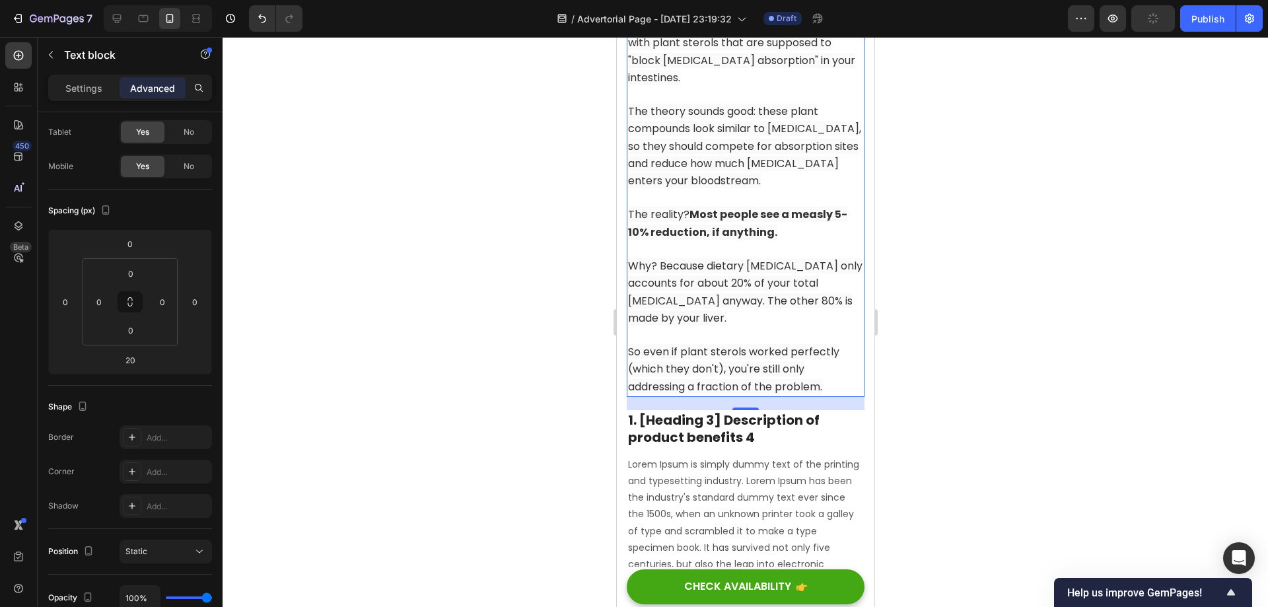
scroll to position [4200, 0]
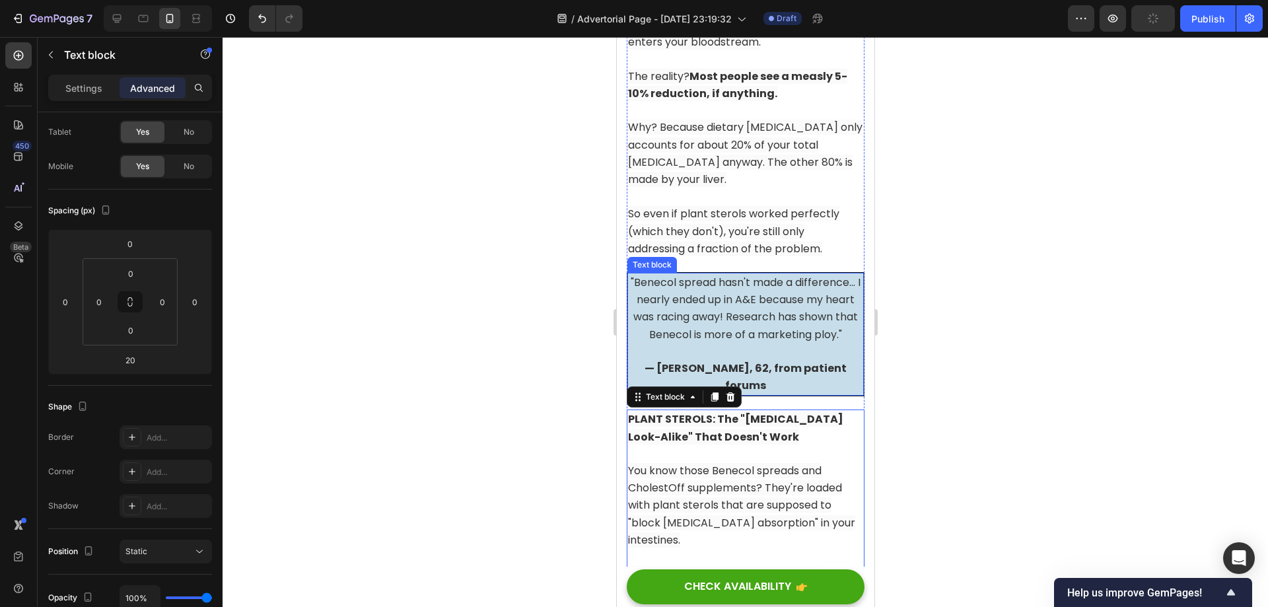
click at [727, 282] on span ""Benecol spread hasn't made a difference... I nearly ended up in A&E because my…" at bounding box center [745, 308] width 230 height 67
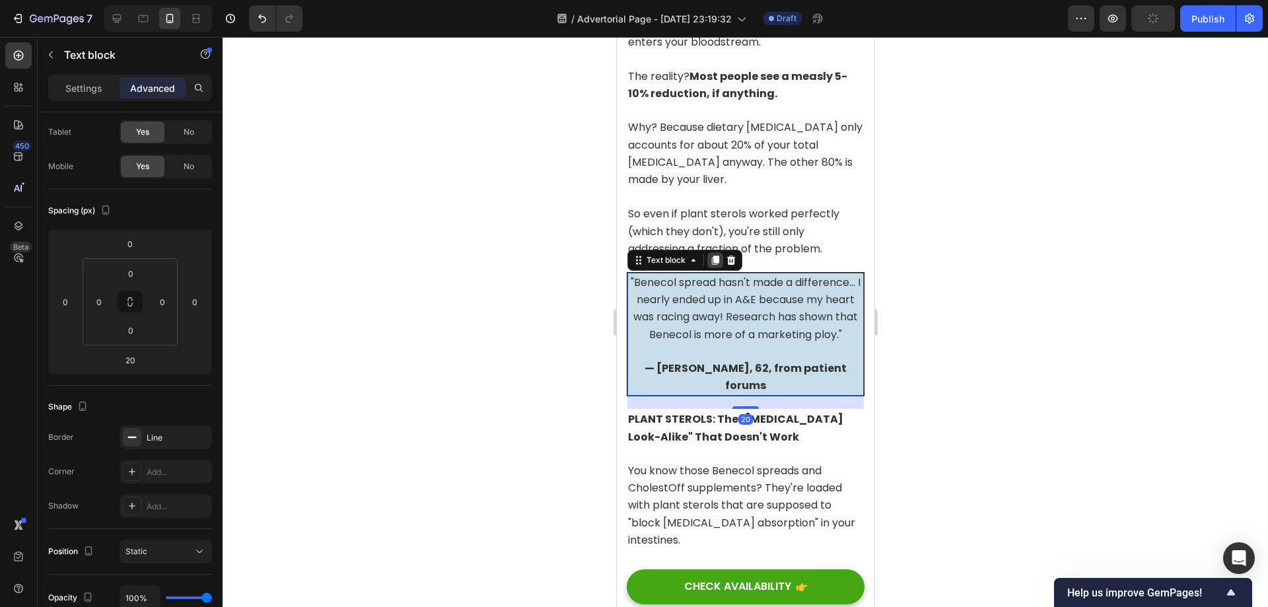
click at [716, 256] on icon at bounding box center [714, 260] width 7 height 9
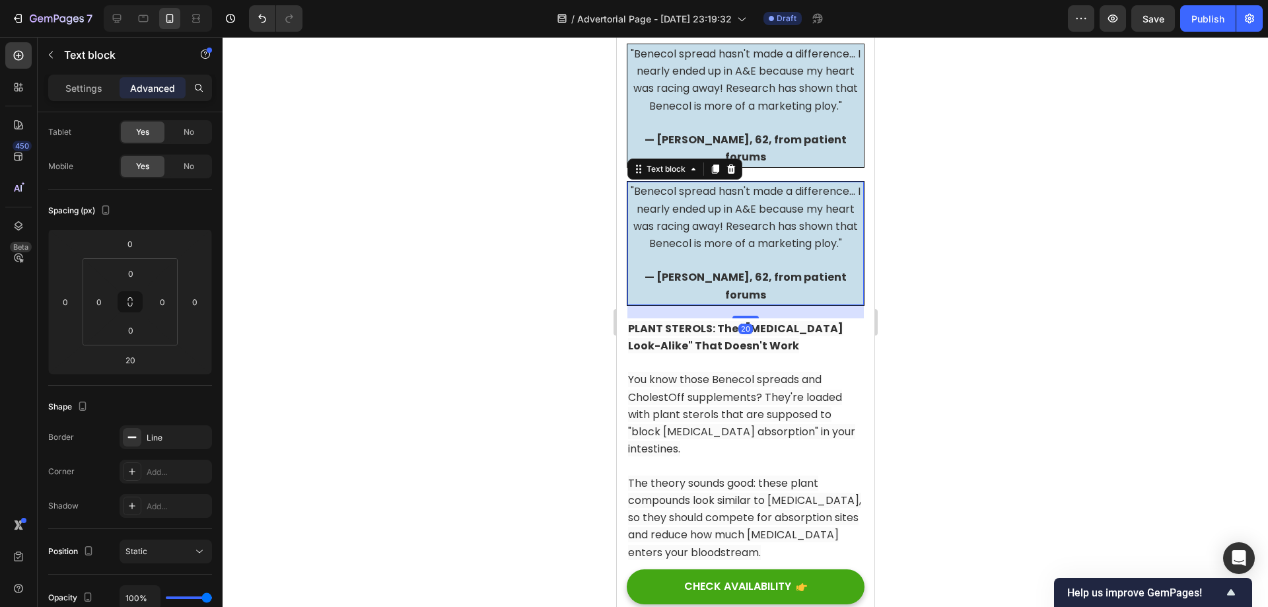
scroll to position [4465, 0]
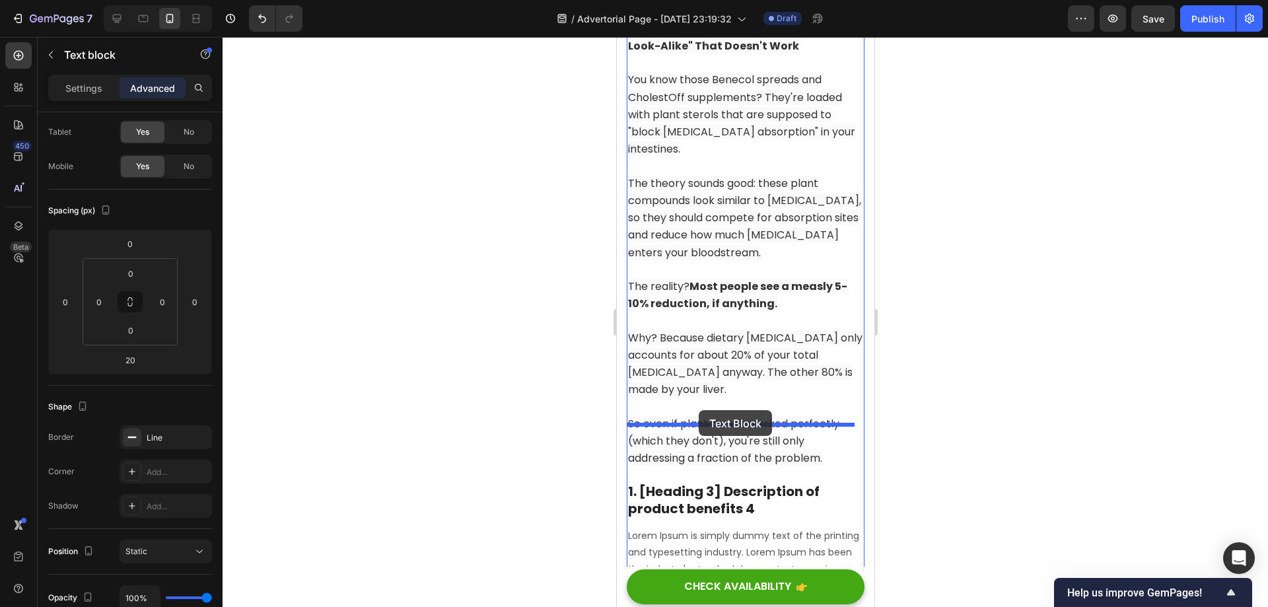
drag, startPoint x: 636, startPoint y: 73, endPoint x: 698, endPoint y: 410, distance: 342.4
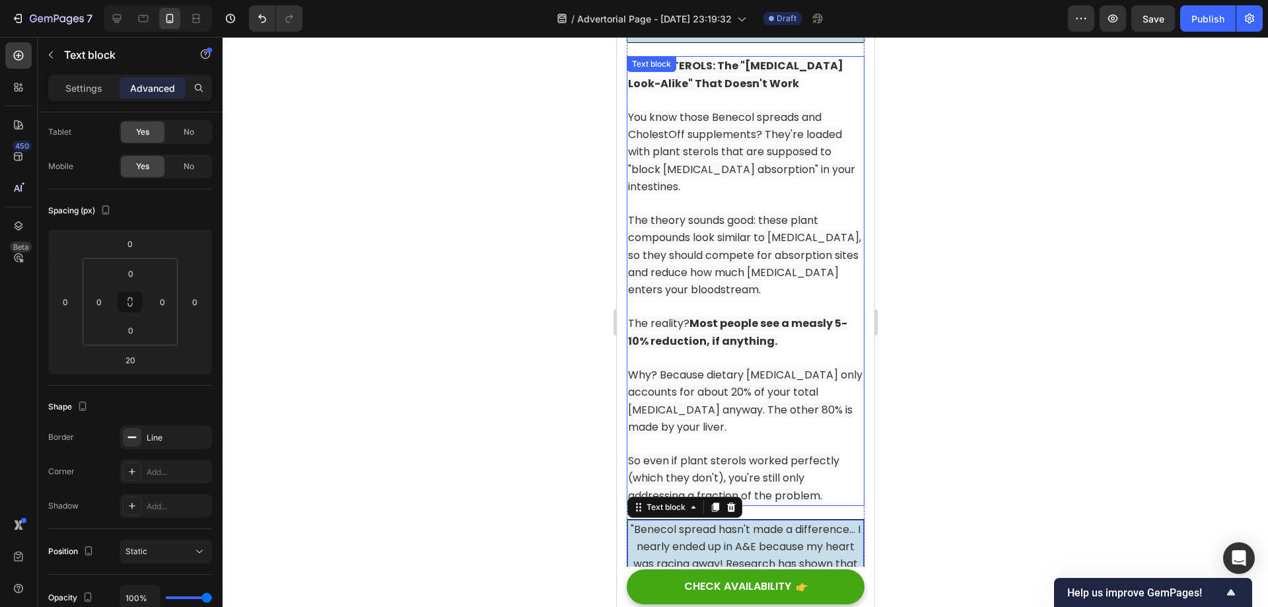
scroll to position [4393, 0]
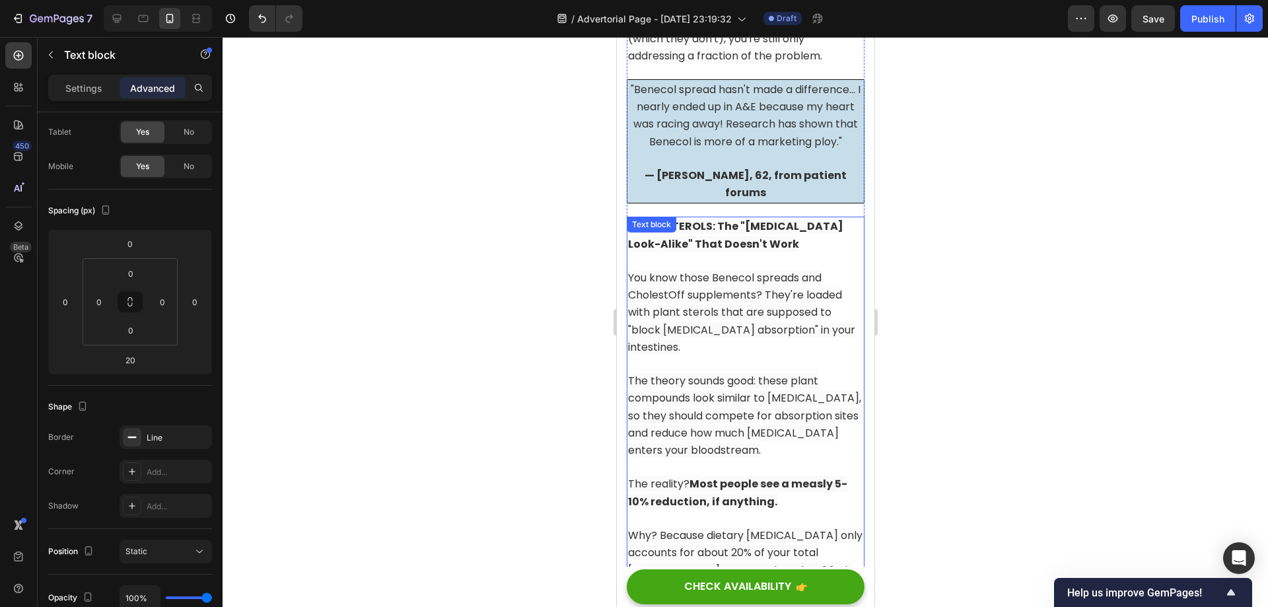
click at [732, 273] on span "You know those Benecol spreads and CholestOff supplements? They're loaded with …" at bounding box center [740, 312] width 227 height 85
click at [719, 270] on span "You know those Benecol spreads and CholestOff supplements? They're loaded with …" at bounding box center [740, 312] width 227 height 85
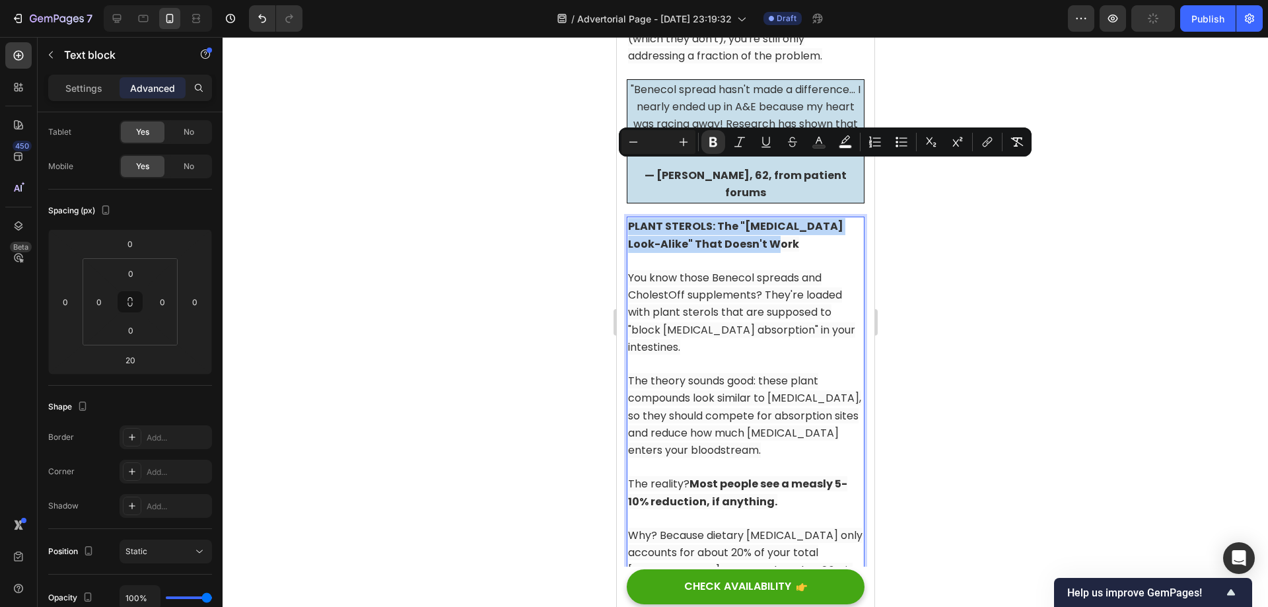
drag, startPoint x: 767, startPoint y: 187, endPoint x: 613, endPoint y: 162, distance: 155.9
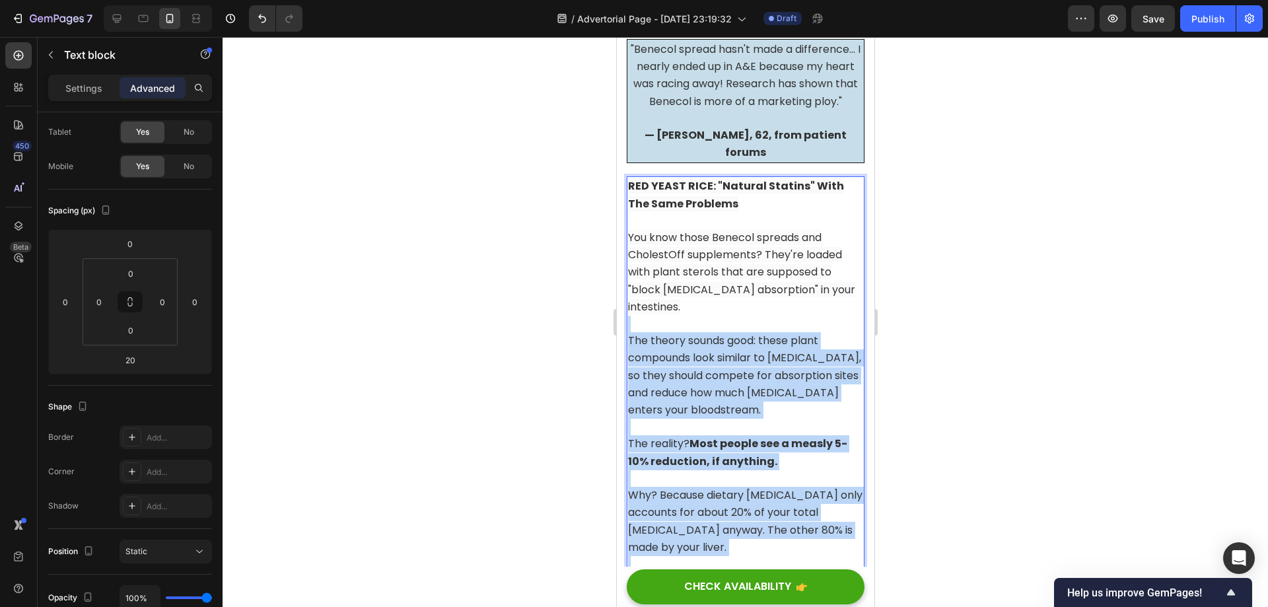
scroll to position [4327, 0]
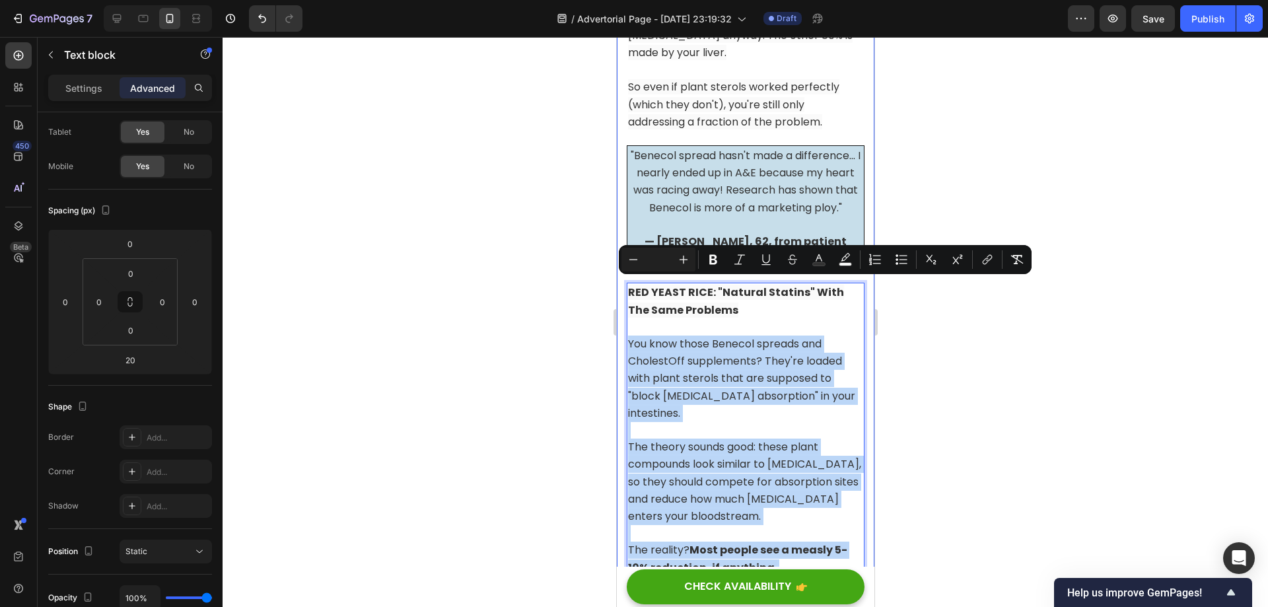
drag, startPoint x: 825, startPoint y: 401, endPoint x: 625, endPoint y: 294, distance: 227.8
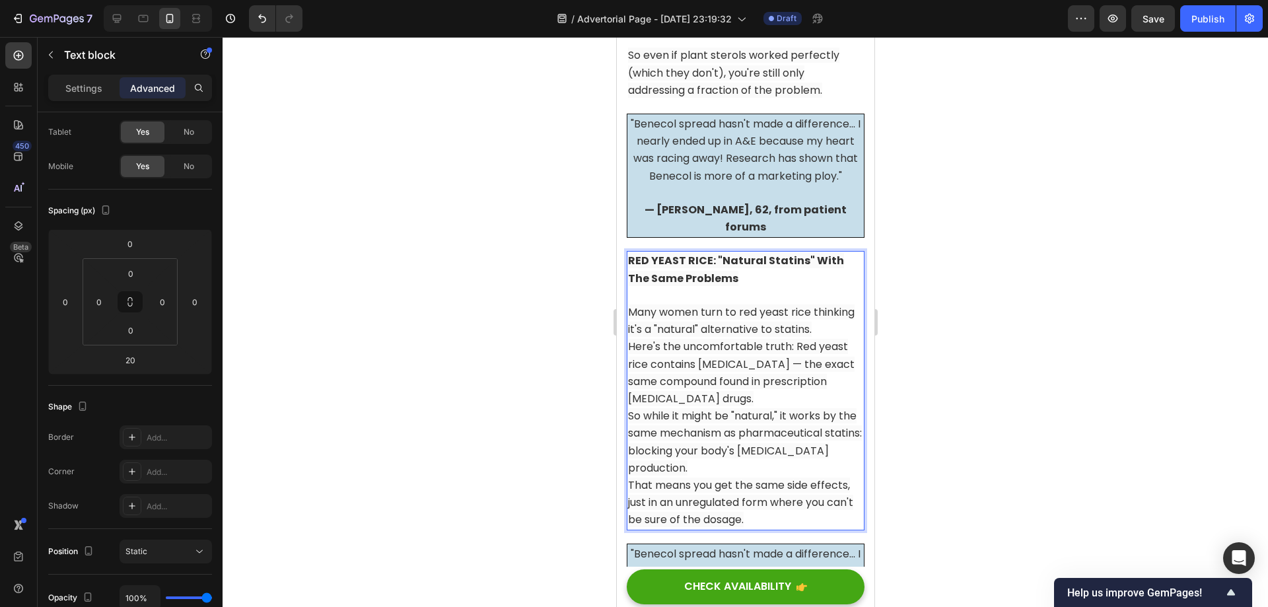
scroll to position [4393, 0]
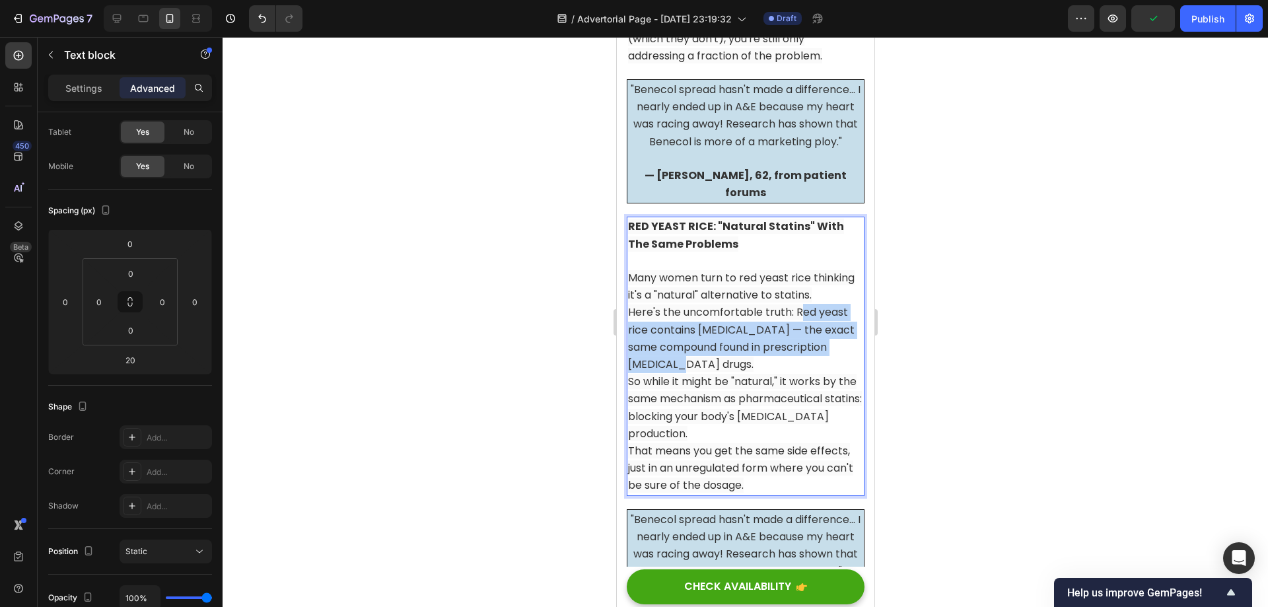
drag, startPoint x: 796, startPoint y: 273, endPoint x: 706, endPoint y: 323, distance: 103.5
click at [706, 323] on p "Here's the uncomfortable truth: Red yeast rice contains lovastatin — the exact …" at bounding box center [744, 338] width 235 height 69
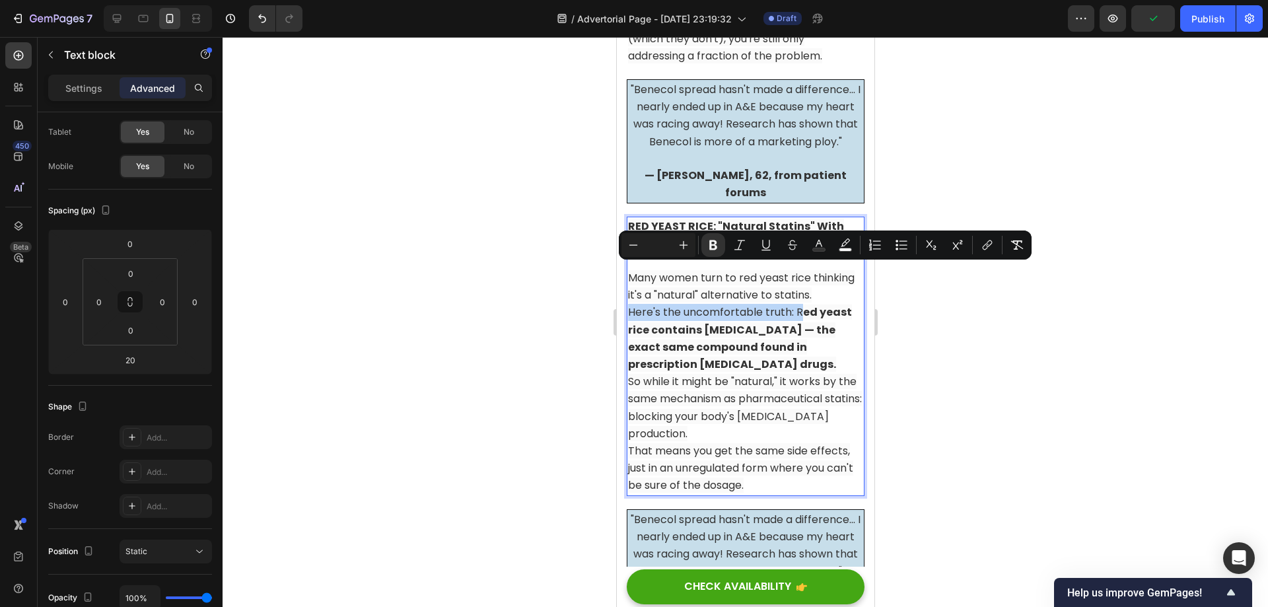
click at [746, 324] on p "Here's the uncomfortable truth: R ed yeast rice contains lovastatin — the exact…" at bounding box center [744, 338] width 235 height 69
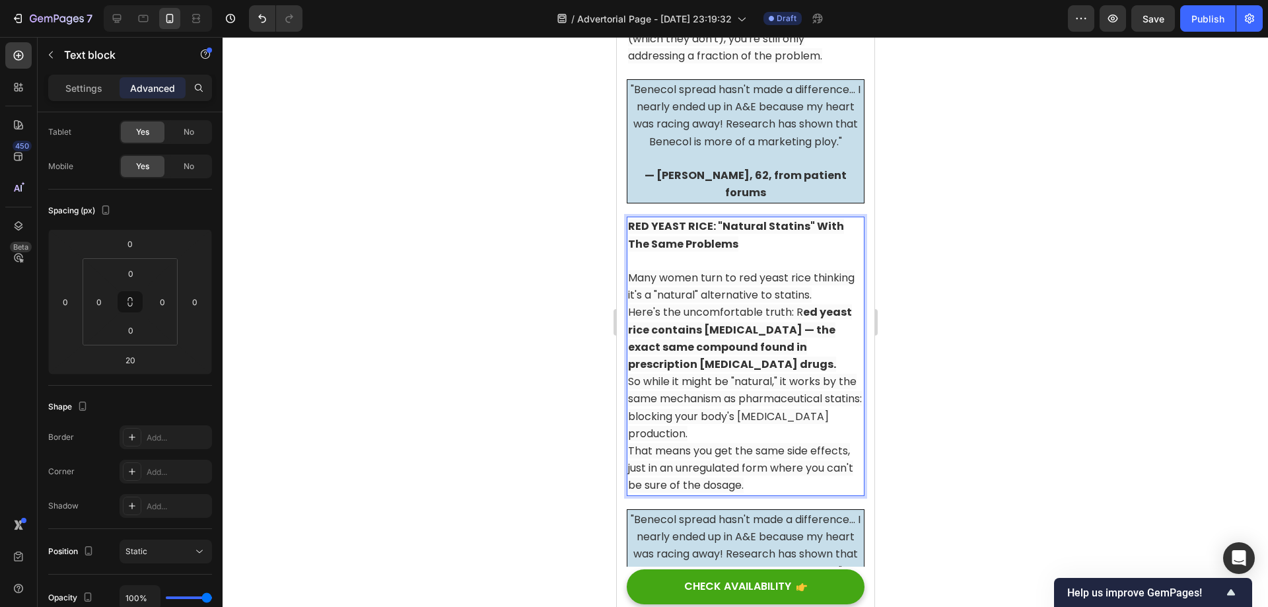
click at [755, 253] on p "Many women turn to red yeast rice thinking it's a "natural" alternative to stat…" at bounding box center [744, 279] width 235 height 52
click at [753, 255] on p "Many women turn to red yeast rice thinking it's a "natural" alternative to stat…" at bounding box center [744, 279] width 235 height 52
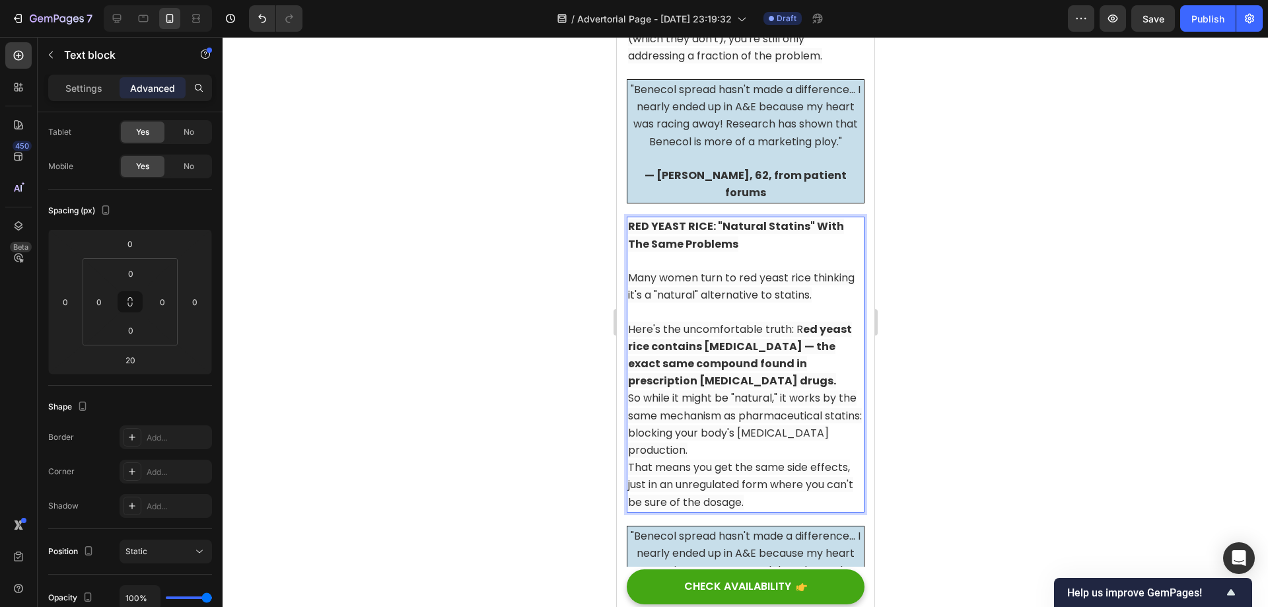
click at [731, 337] on p "Here's the uncomfortable truth: R ed yeast rice contains lovastatin — the exact…" at bounding box center [744, 355] width 235 height 69
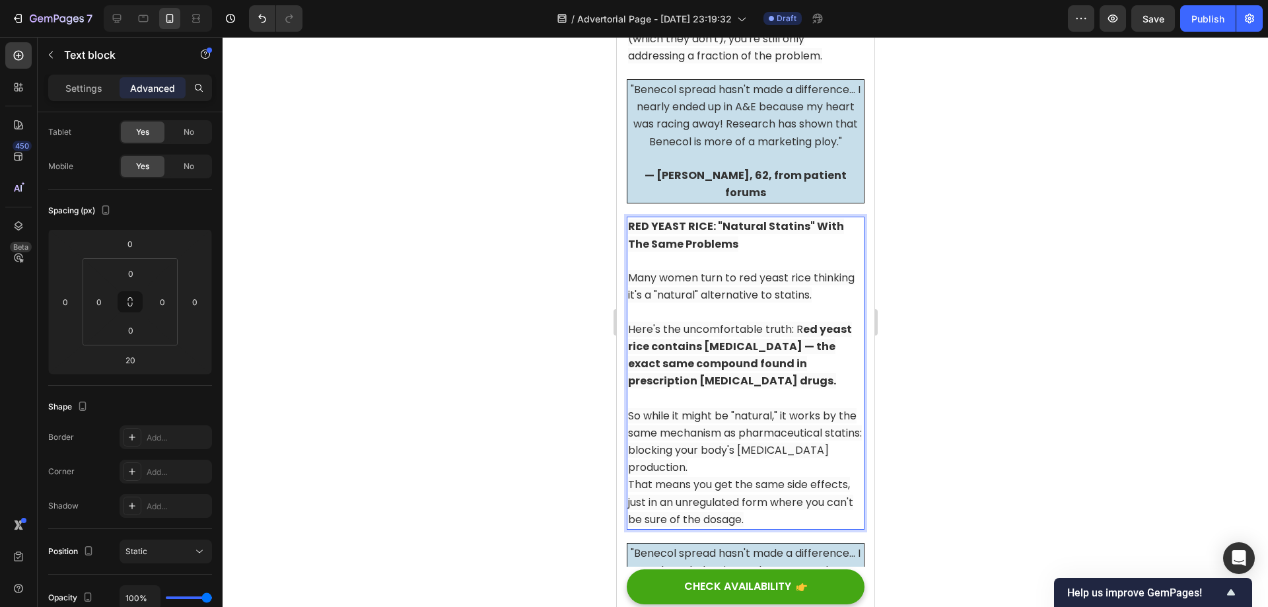
click at [718, 425] on p "So while it might be "natural," it works by the same mechanism as pharmaceutica…" at bounding box center [744, 441] width 235 height 69
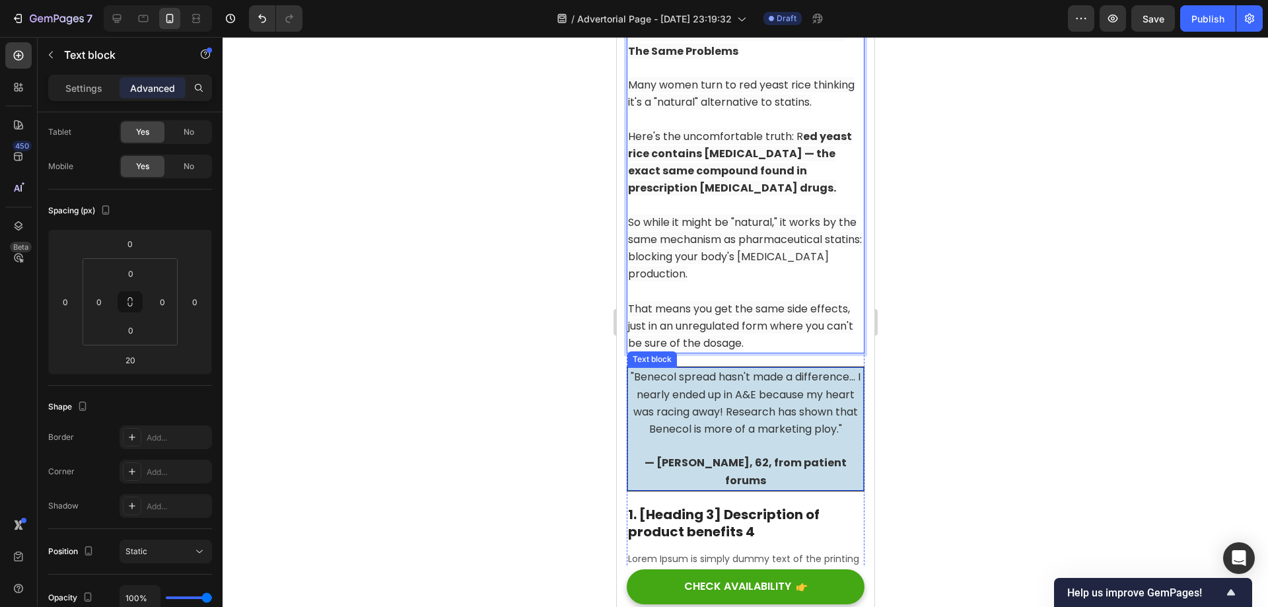
scroll to position [4591, 0]
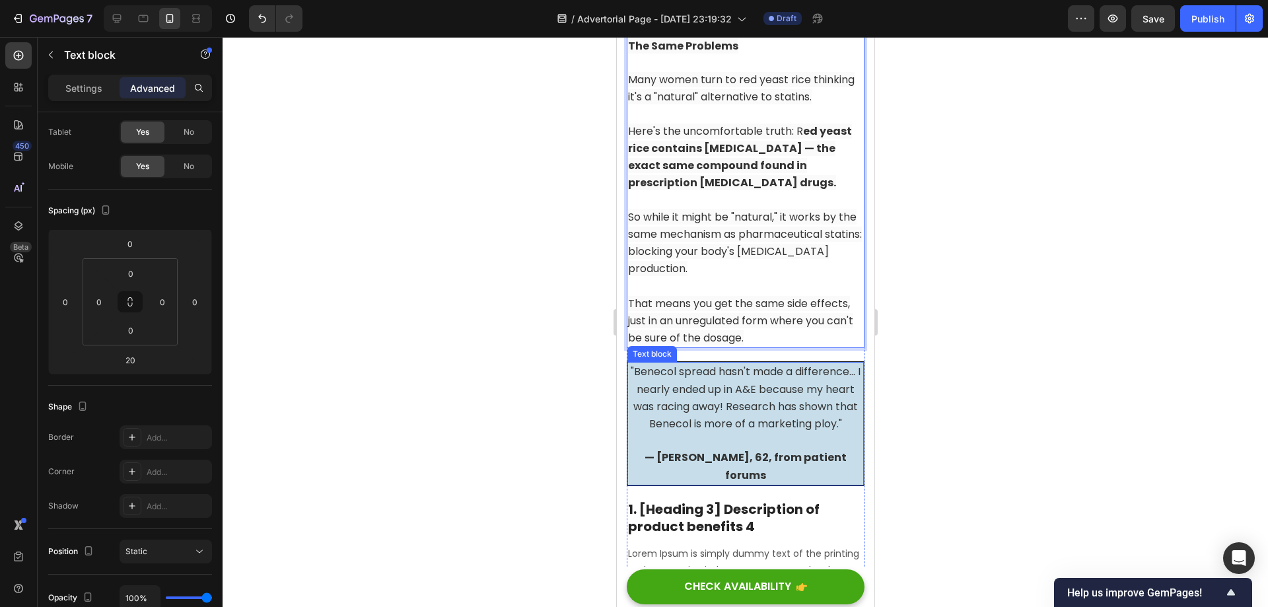
click at [744, 365] on span ""Benecol spread hasn't made a difference... I nearly ended up in A&E because my…" at bounding box center [745, 397] width 230 height 67
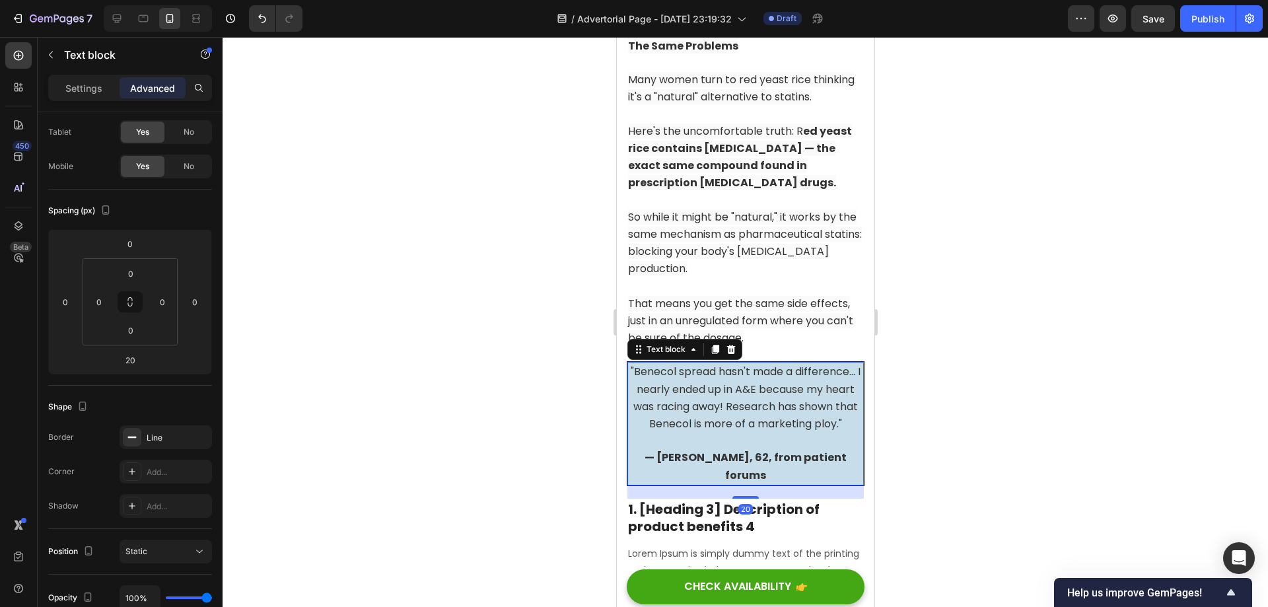
click at [814, 394] on p ""Benecol spread hasn't made a difference... I nearly ended up in A&E because my…" at bounding box center [745, 397] width 234 height 69
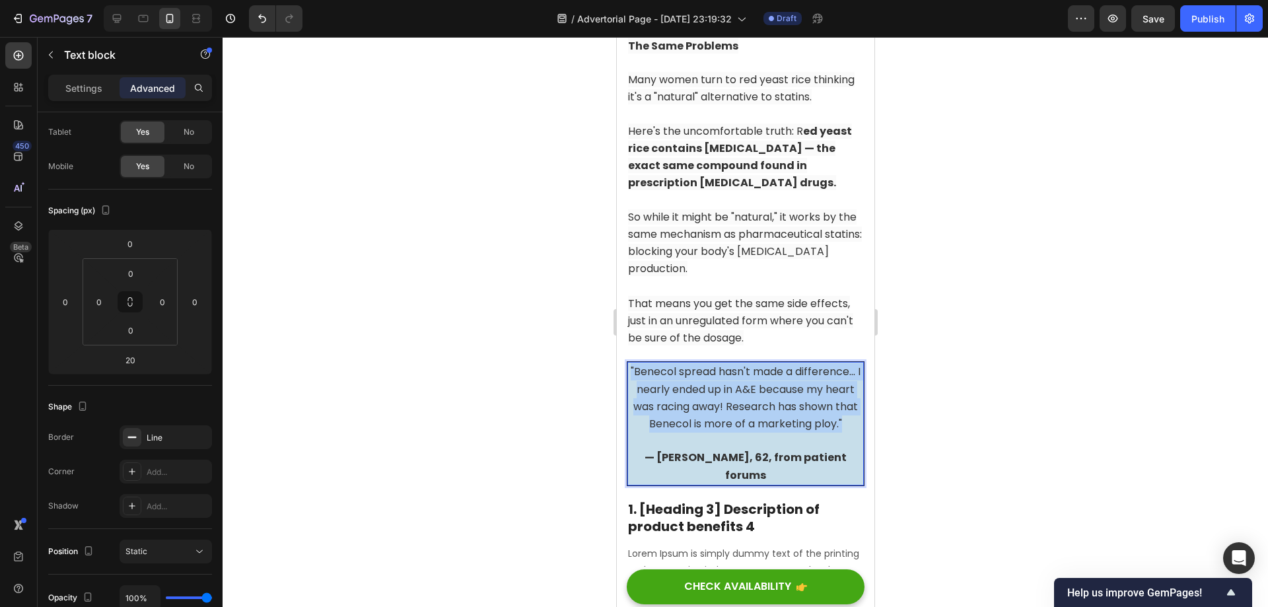
drag, startPoint x: 816, startPoint y: 403, endPoint x: 669, endPoint y: 337, distance: 160.8
click at [652, 363] on p ""Benecol spread hasn't made a difference... I nearly ended up in A&E because my…" at bounding box center [745, 397] width 234 height 69
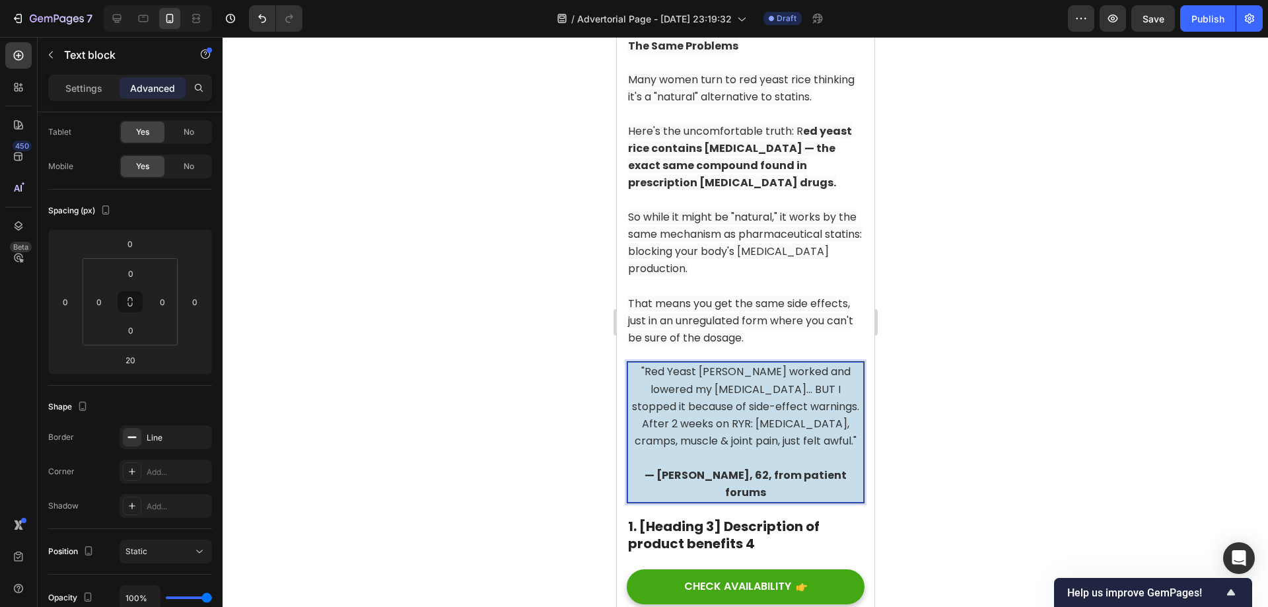
click at [784, 468] on strong "— [PERSON_NAME], 62, from patient forums" at bounding box center [745, 484] width 202 height 32
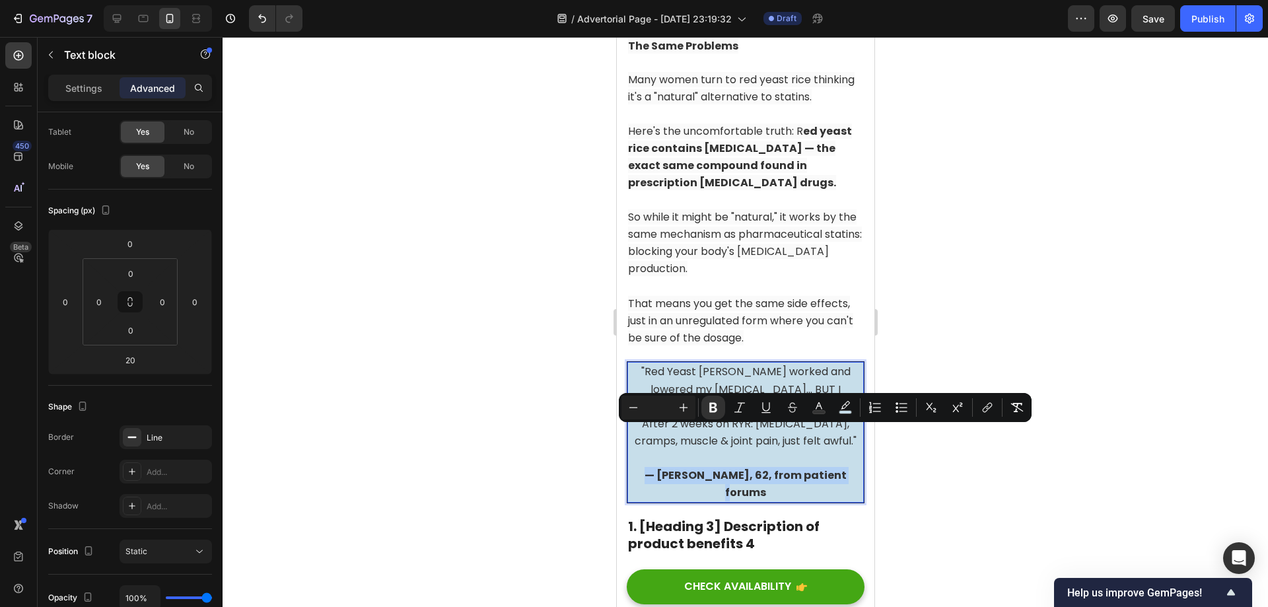
drag, startPoint x: 841, startPoint y: 436, endPoint x: 643, endPoint y: 434, distance: 197.5
click at [643, 450] on p "— [PERSON_NAME], 62, from patient forums" at bounding box center [745, 476] width 234 height 52
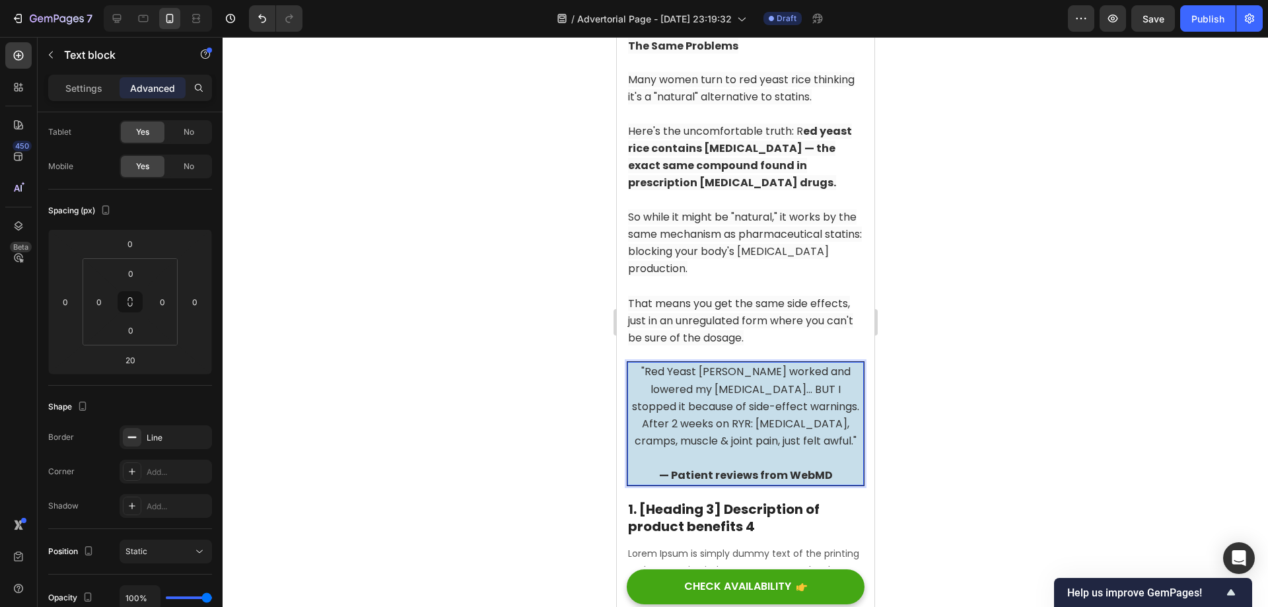
click at [920, 403] on div at bounding box center [745, 322] width 1045 height 570
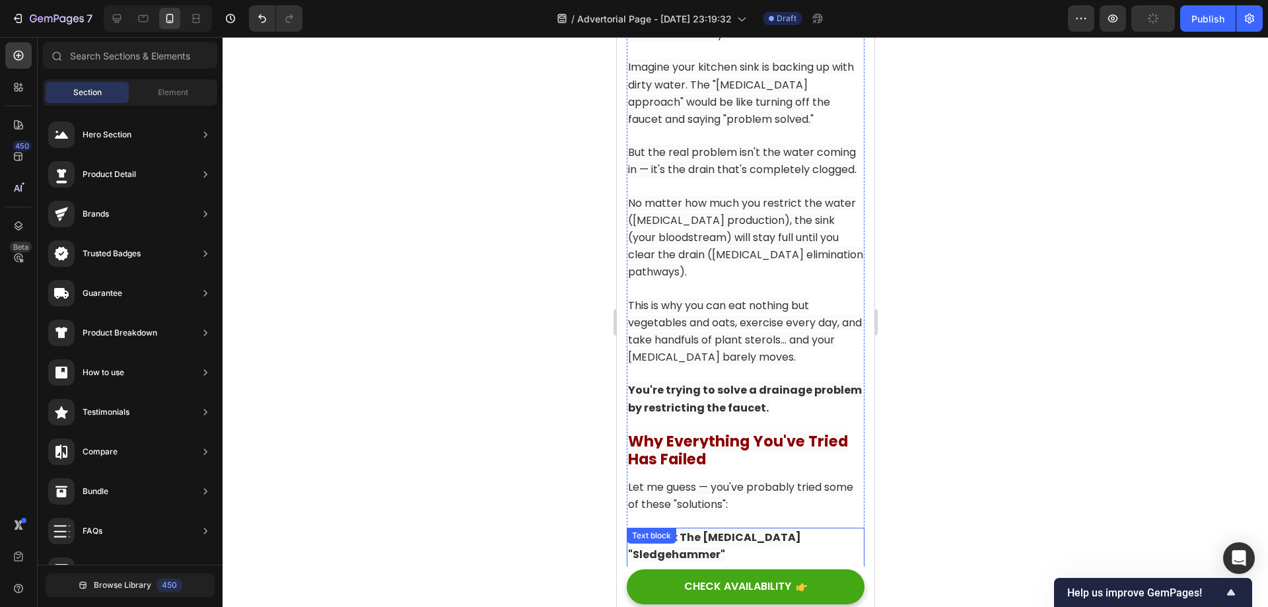
scroll to position [2874, 0]
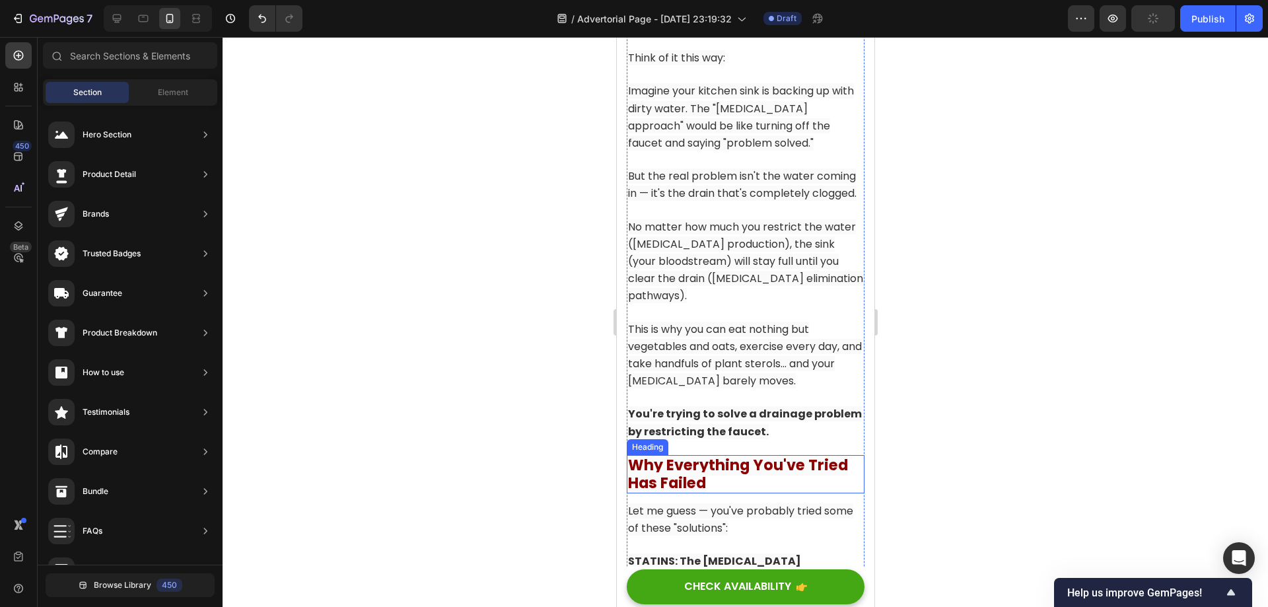
click at [761, 454] on strong "Why Everything You've Tried Has Failed" at bounding box center [737, 473] width 220 height 39
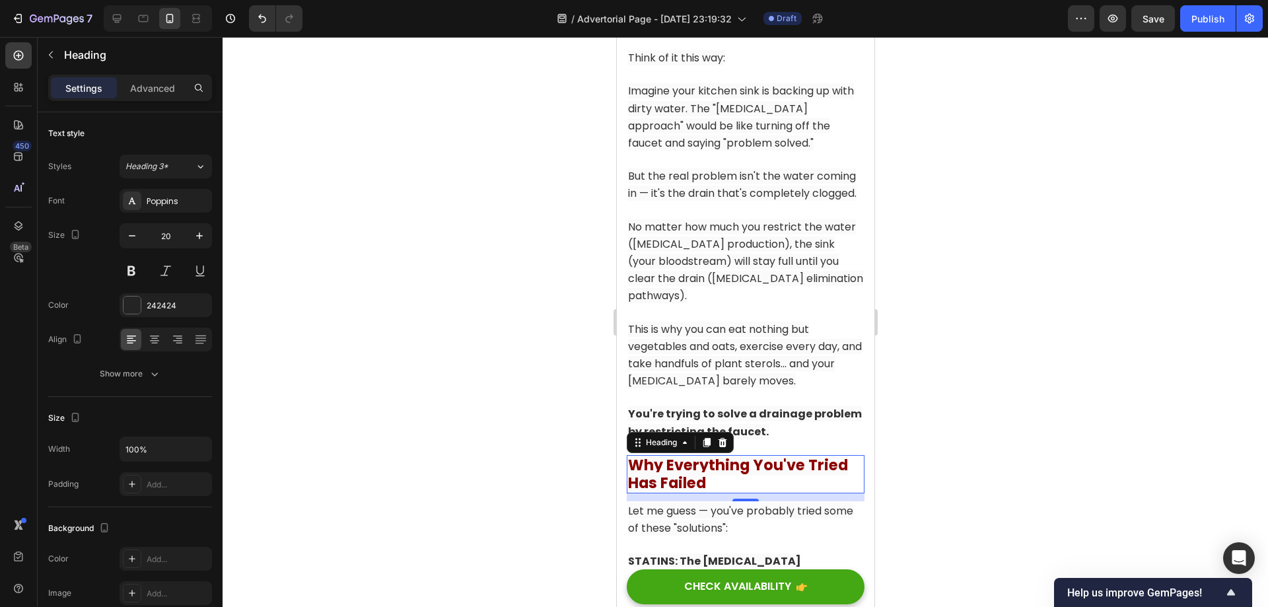
click at [716, 456] on p "Why Everything You've Tried Has Failed" at bounding box center [744, 474] width 235 height 36
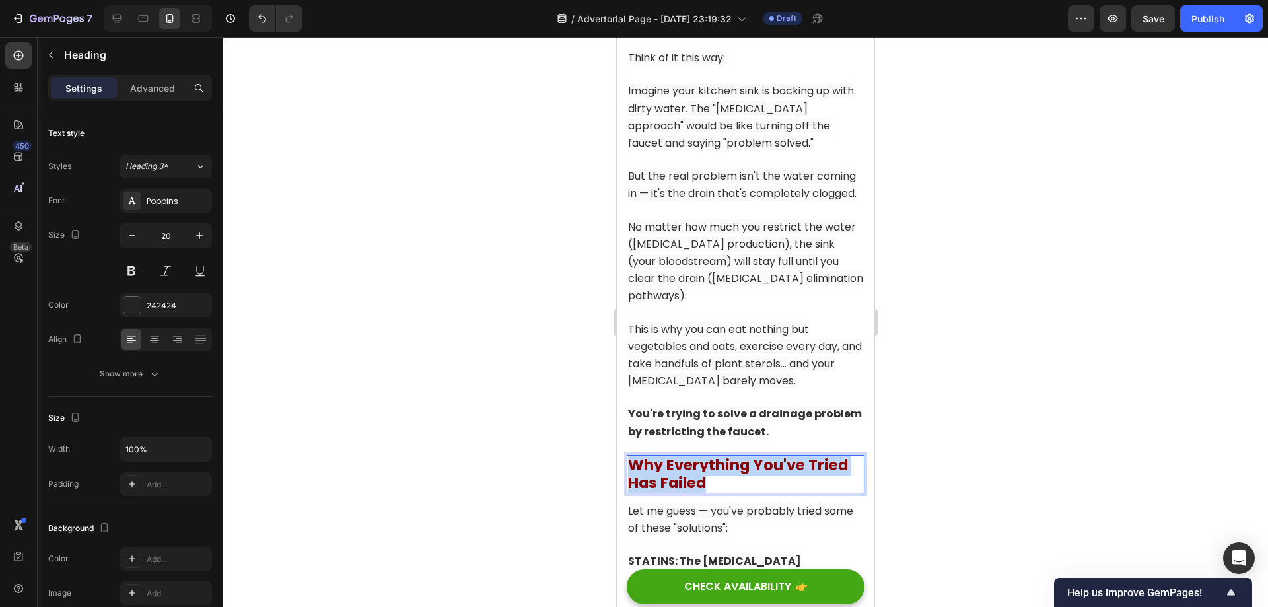
drag, startPoint x: 750, startPoint y: 427, endPoint x: 575, endPoint y: 390, distance: 179.0
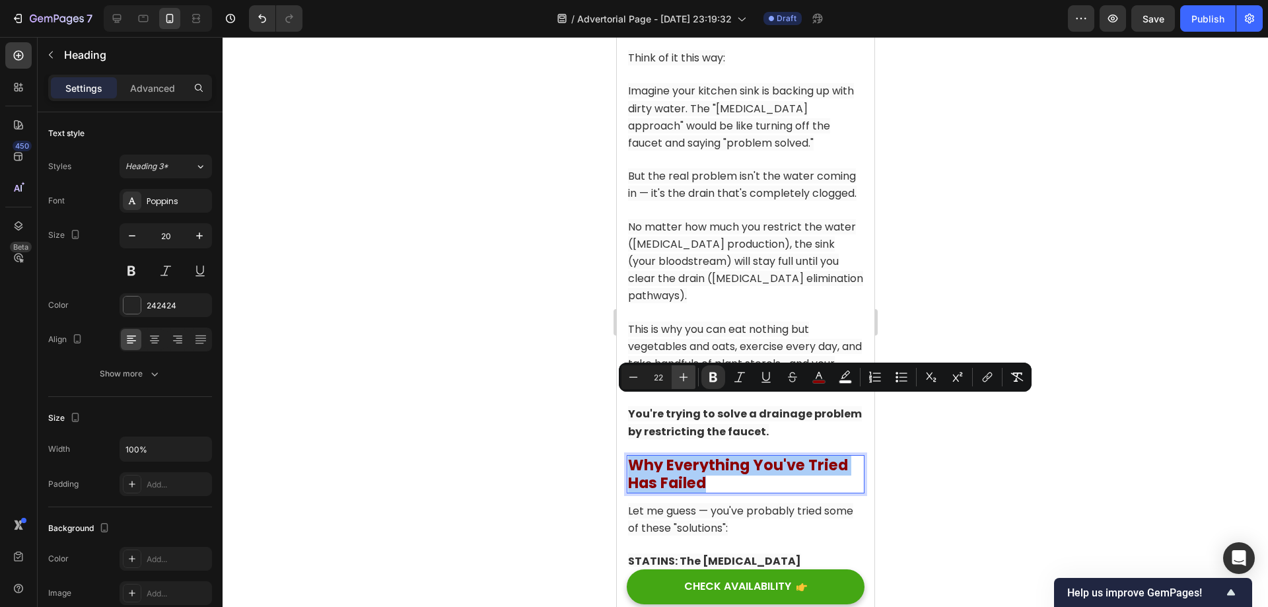
click at [679, 376] on icon "Editor contextual toolbar" at bounding box center [683, 376] width 13 height 13
click at [680, 376] on icon "Editor contextual toolbar" at bounding box center [683, 376] width 13 height 13
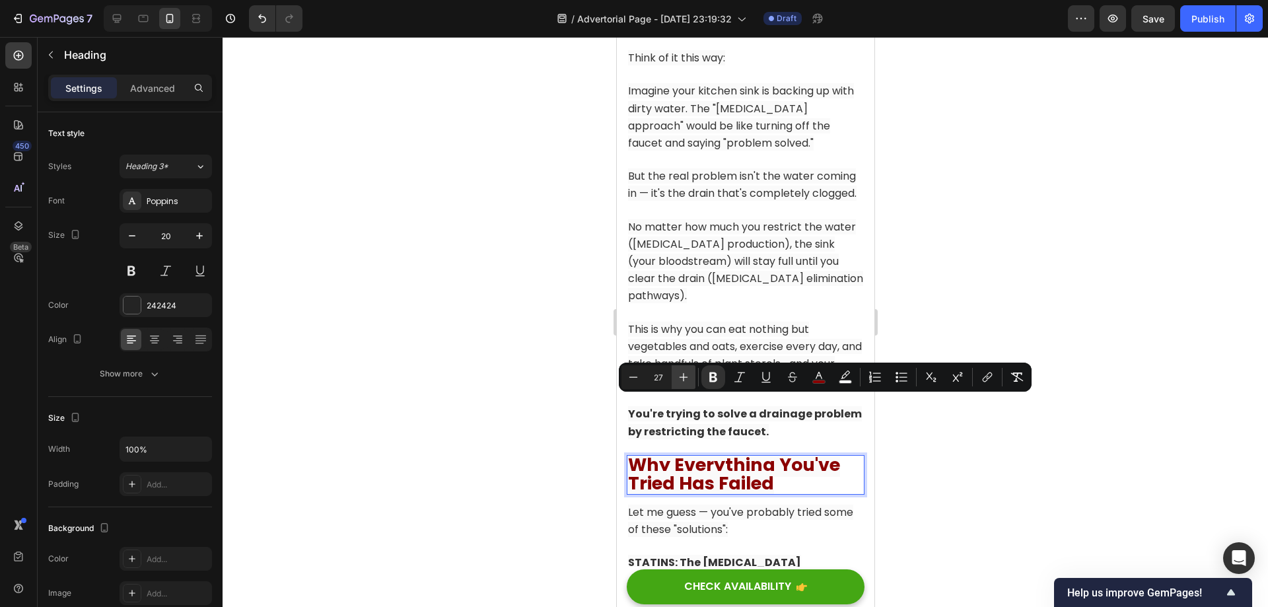
click at [680, 376] on icon "Editor contextual toolbar" at bounding box center [683, 376] width 13 height 13
type input "28"
click at [807, 456] on p "Why Everything You've Tried Has Failed" at bounding box center [744, 474] width 235 height 37
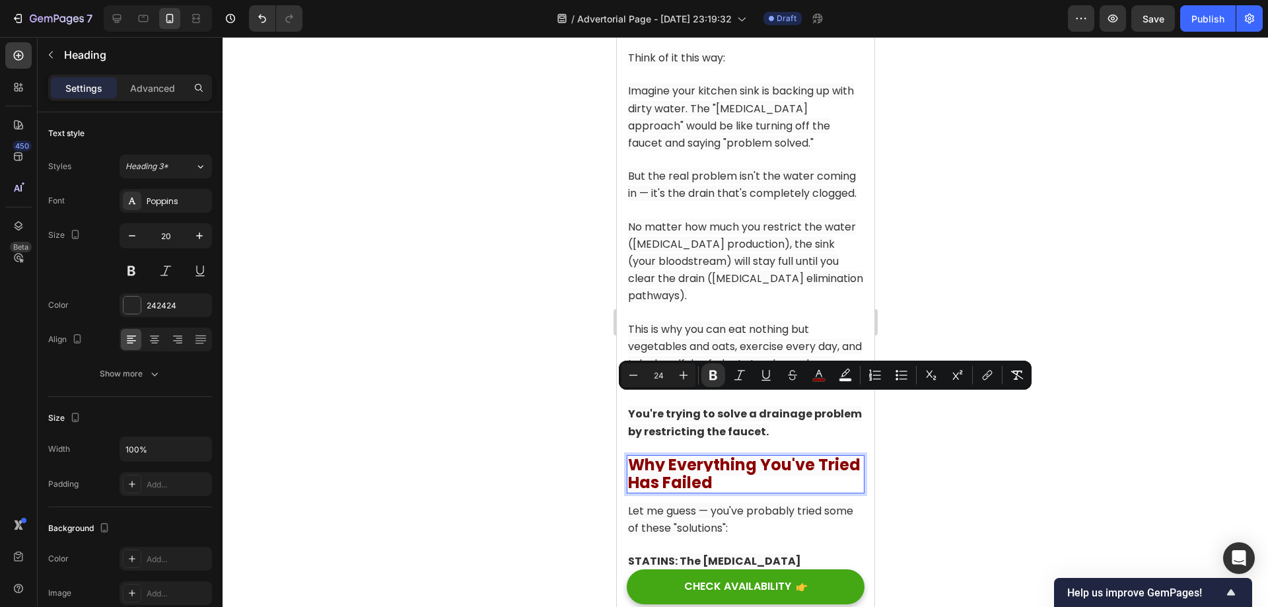
type input "23"
click at [779, 456] on p "Why Everything You've Tried Has Failed" at bounding box center [744, 474] width 235 height 36
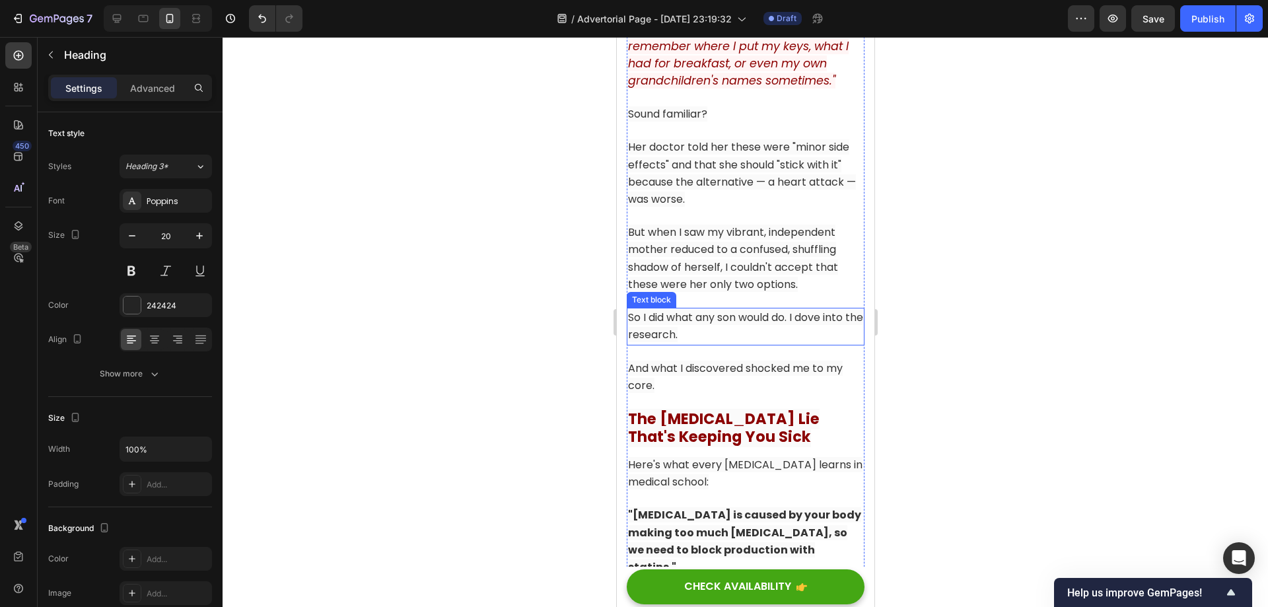
scroll to position [2082, 0]
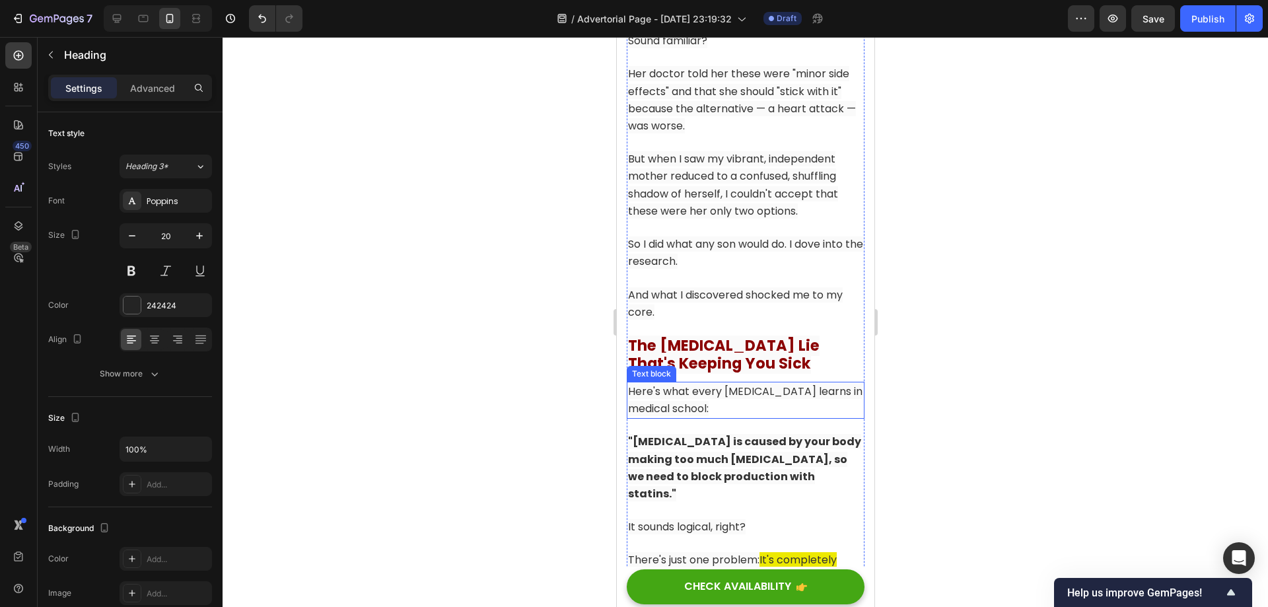
click at [776, 335] on strong "The [MEDICAL_DATA] Lie That's Keeping You Sick" at bounding box center [723, 354] width 192 height 39
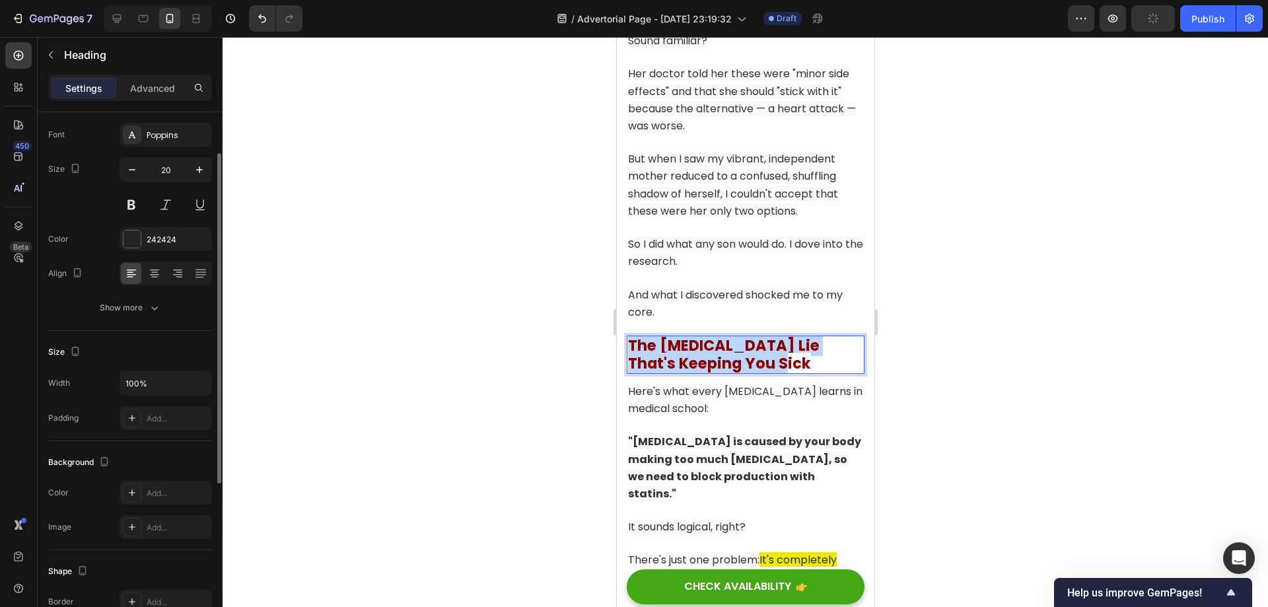
drag, startPoint x: 797, startPoint y: 342, endPoint x: 598, endPoint y: 328, distance: 200.0
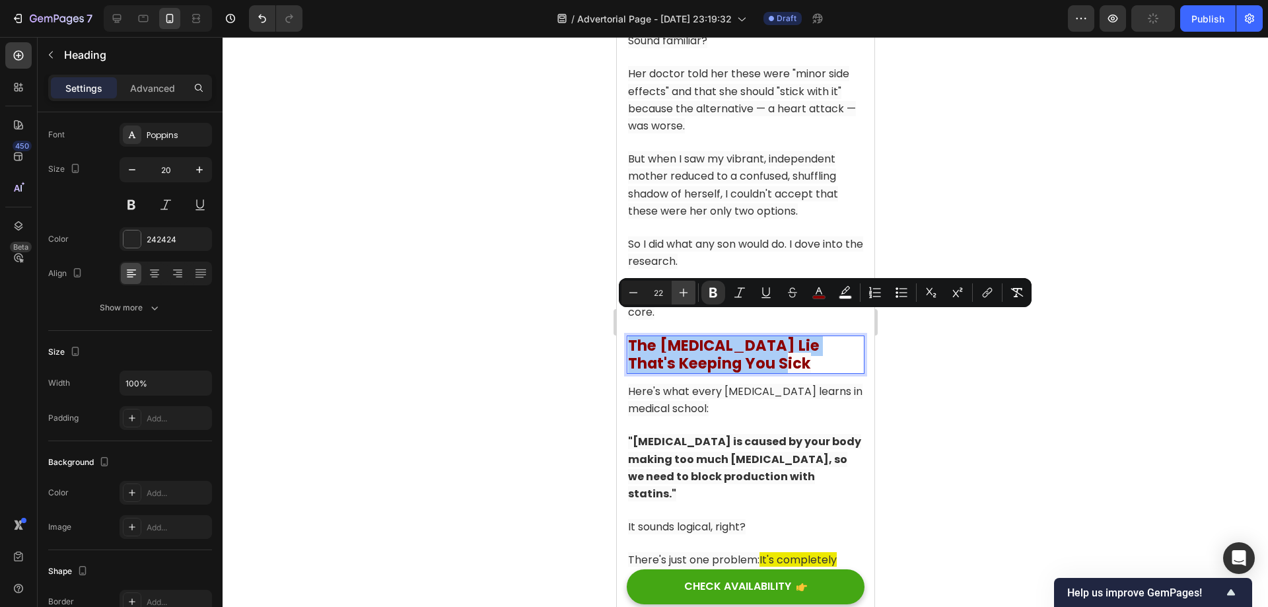
click at [691, 293] on button "Plus" at bounding box center [684, 293] width 24 height 24
type input "23"
click at [771, 335] on strong "The [MEDICAL_DATA] Lie That's Keeping You Sick" at bounding box center [725, 354] width 196 height 39
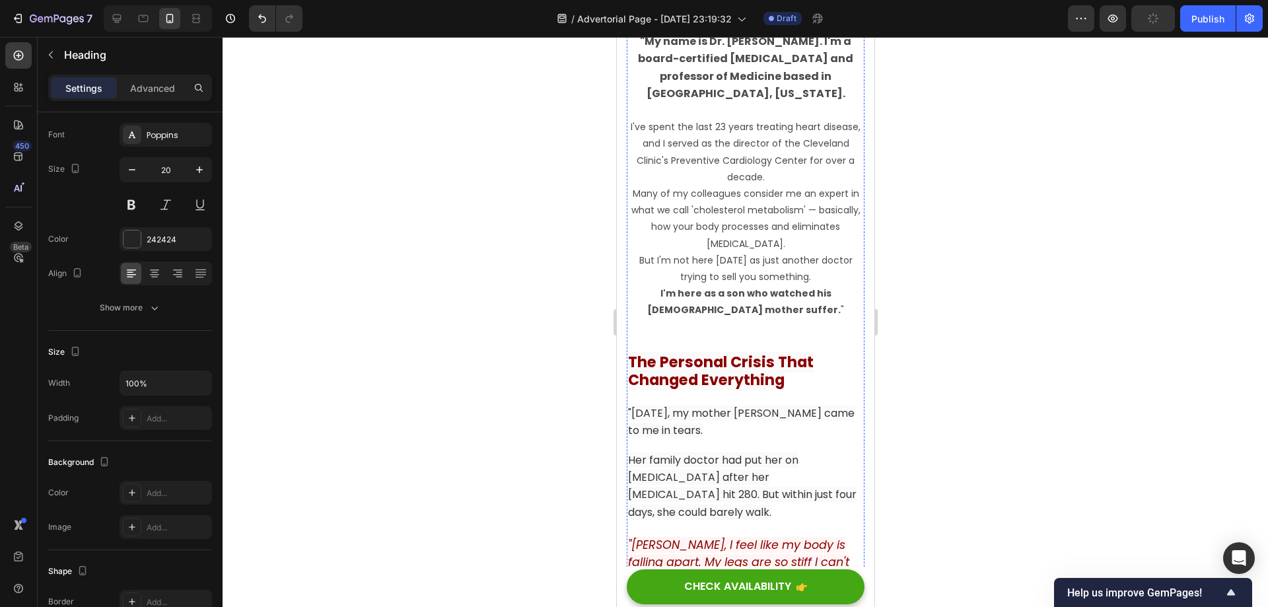
scroll to position [1422, 0]
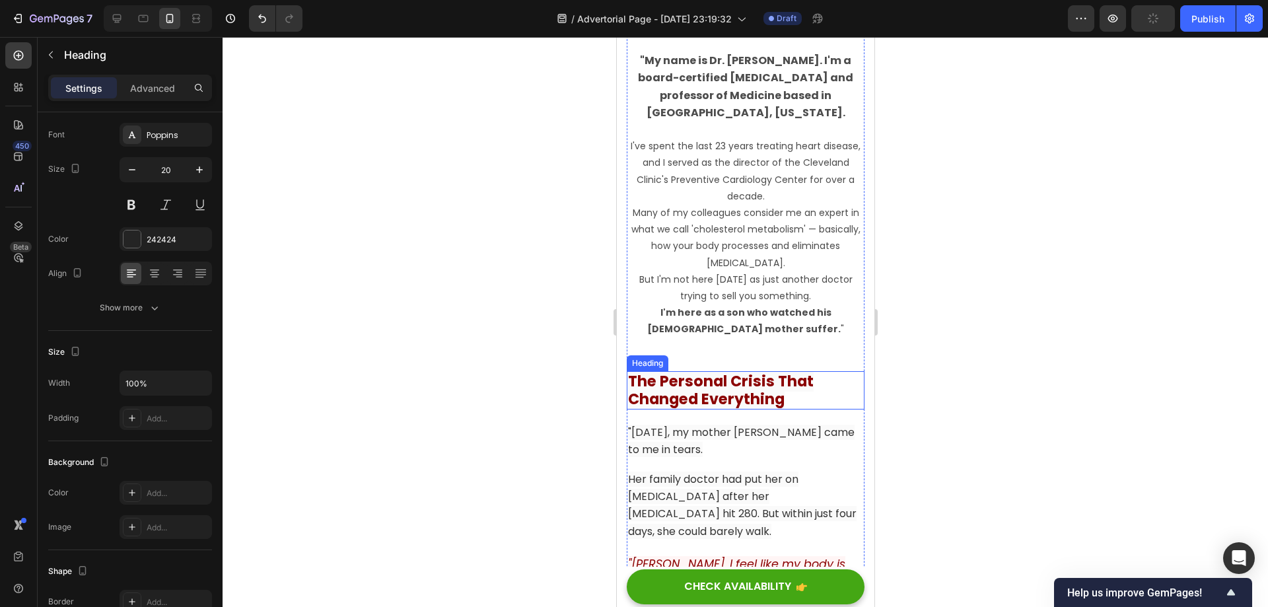
click at [771, 397] on strong "The Personal Crisis That Changed Everything" at bounding box center [720, 389] width 186 height 39
drag, startPoint x: 804, startPoint y: 392, endPoint x: 631, endPoint y: 368, distance: 174.5
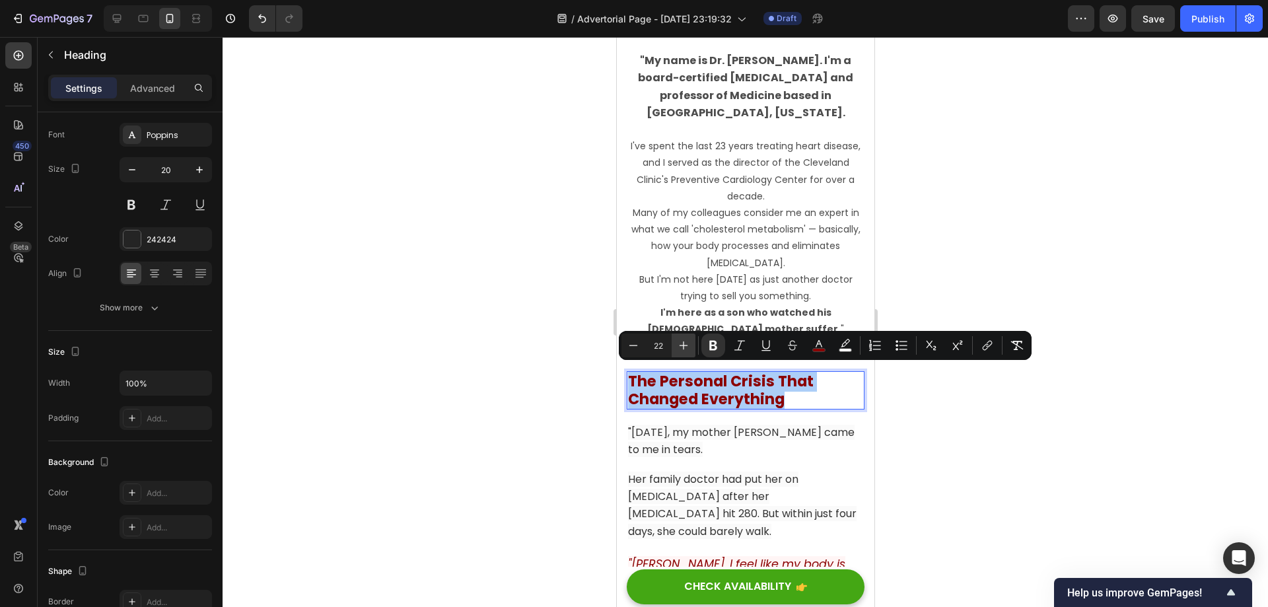
click at [684, 344] on icon "Editor contextual toolbar" at bounding box center [683, 345] width 13 height 13
type input "23"
click at [720, 380] on strong "The Personal Crisis That Changed Everything" at bounding box center [722, 389] width 190 height 39
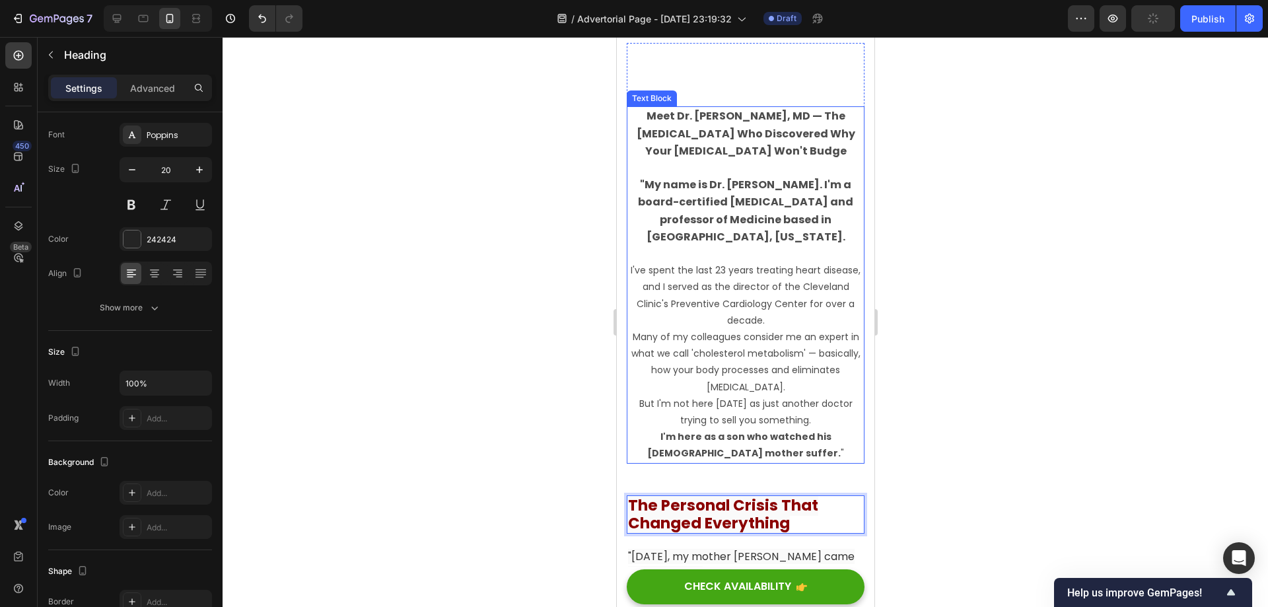
scroll to position [1453, 0]
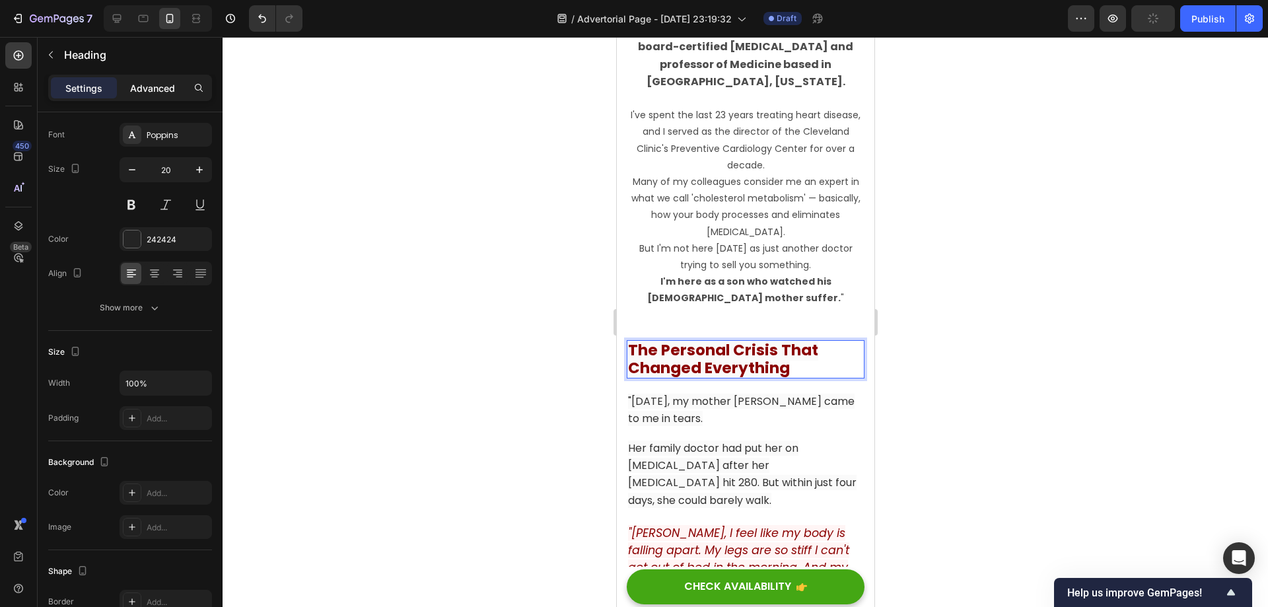
click at [157, 90] on p "Advanced" at bounding box center [152, 88] width 45 height 14
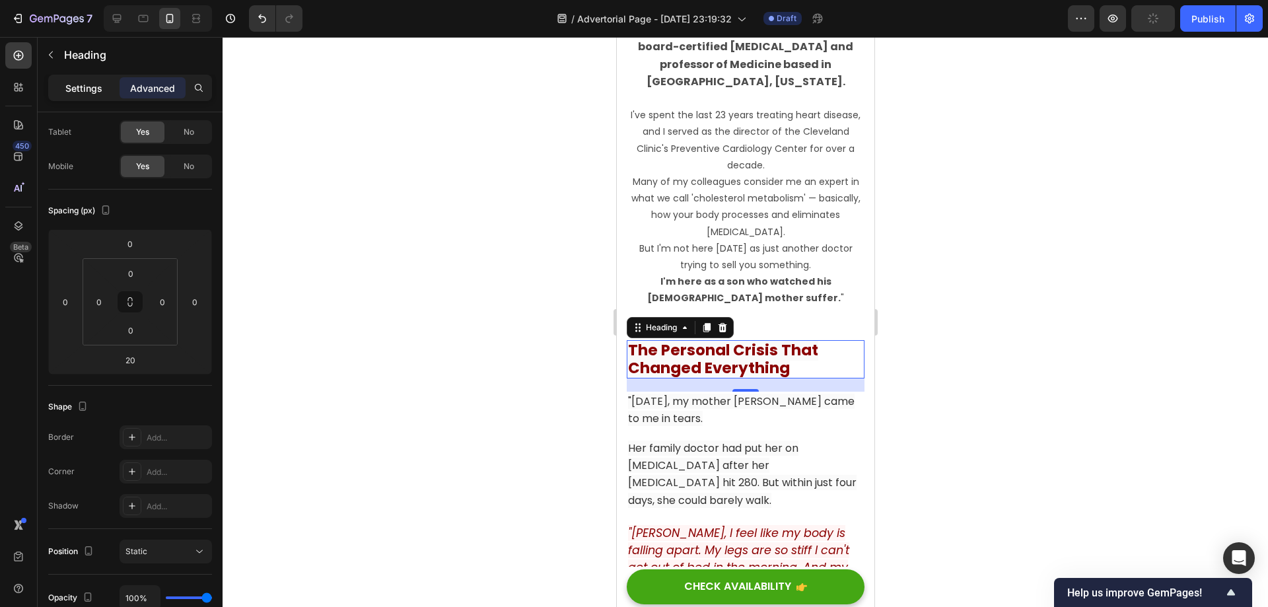
click at [100, 85] on p "Settings" at bounding box center [83, 88] width 37 height 14
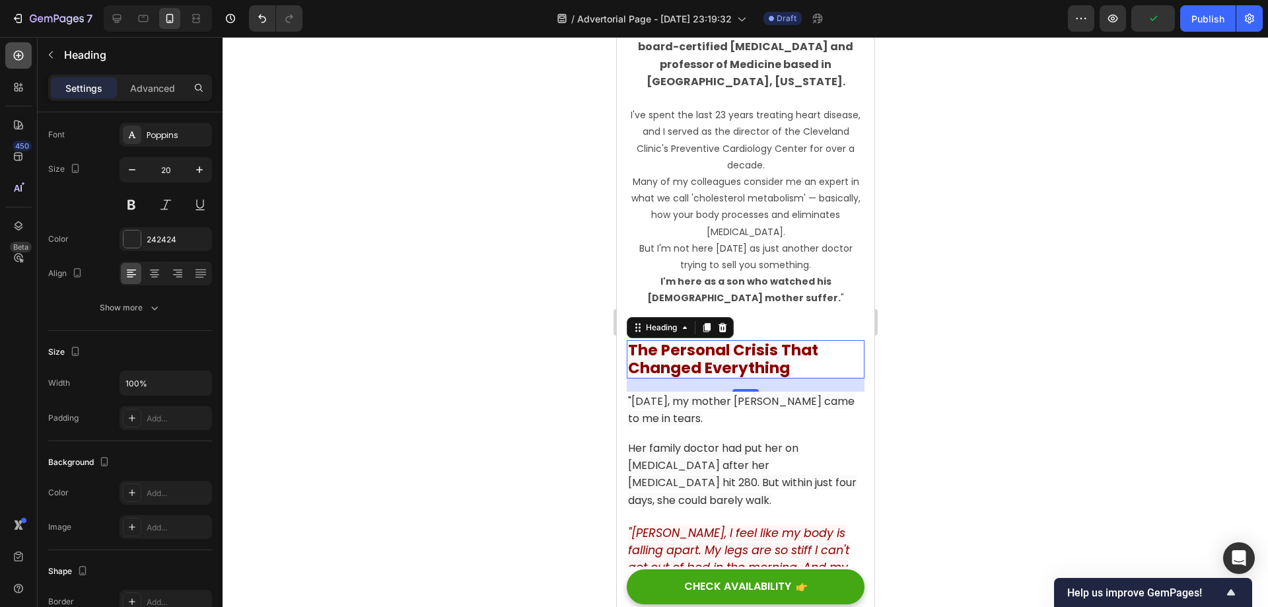
click at [18, 55] on icon at bounding box center [18, 55] width 5 height 5
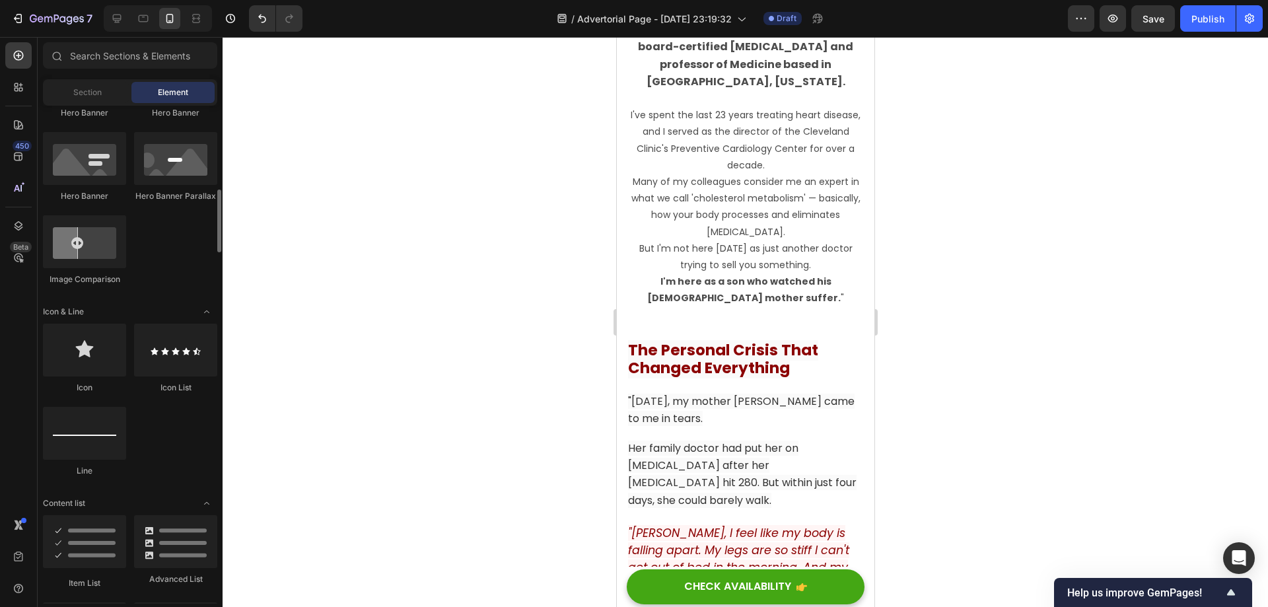
scroll to position [726, 0]
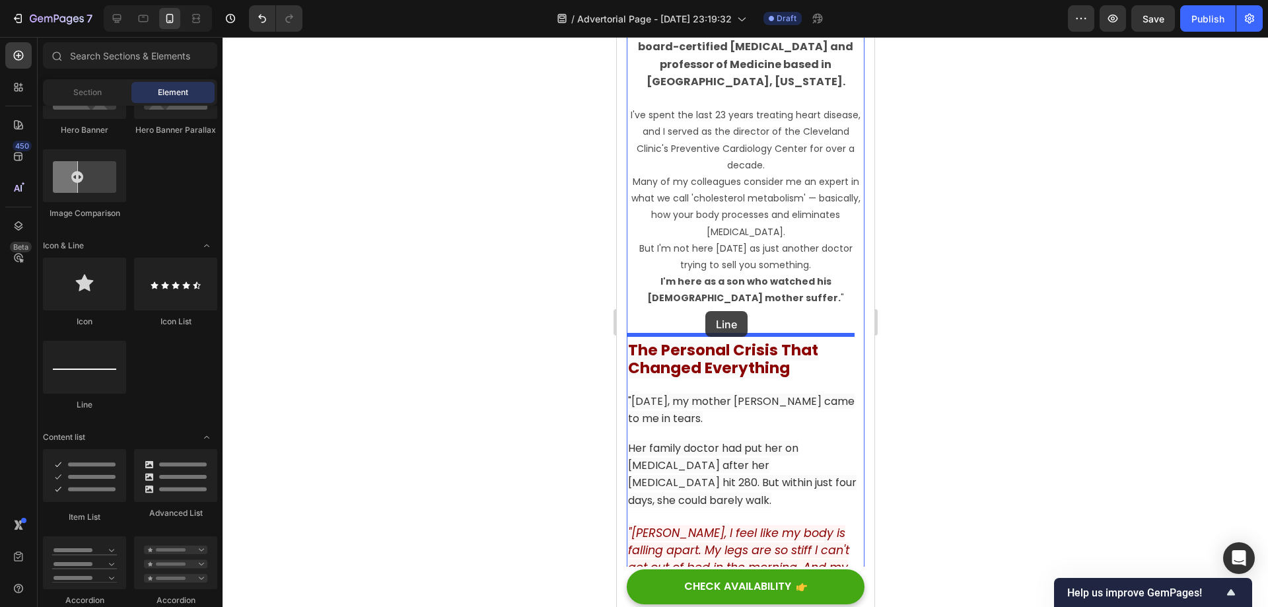
drag, startPoint x: 704, startPoint y: 399, endPoint x: 705, endPoint y: 311, distance: 87.8
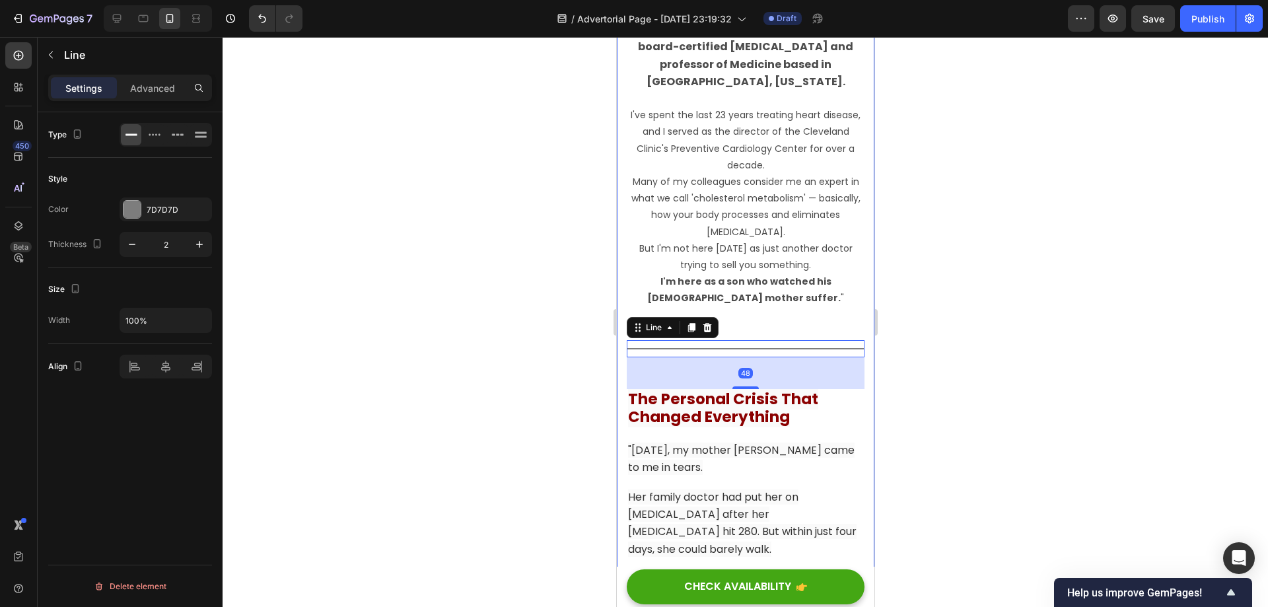
click at [988, 339] on div at bounding box center [745, 322] width 1045 height 570
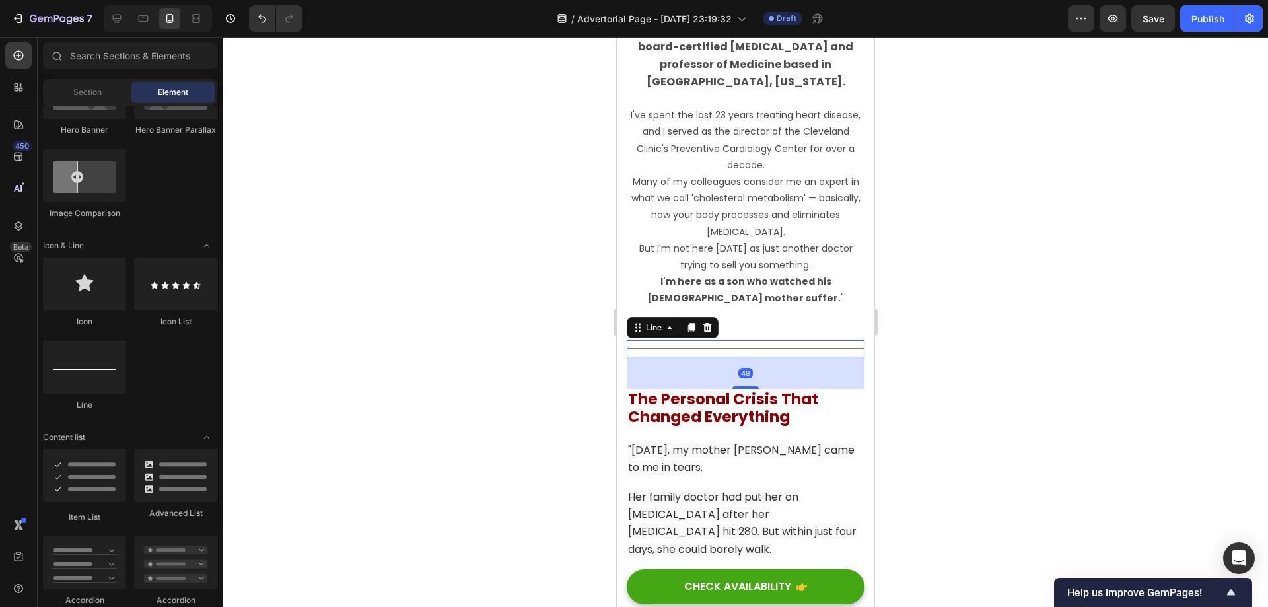
click at [770, 348] on div at bounding box center [745, 348] width 238 height 1
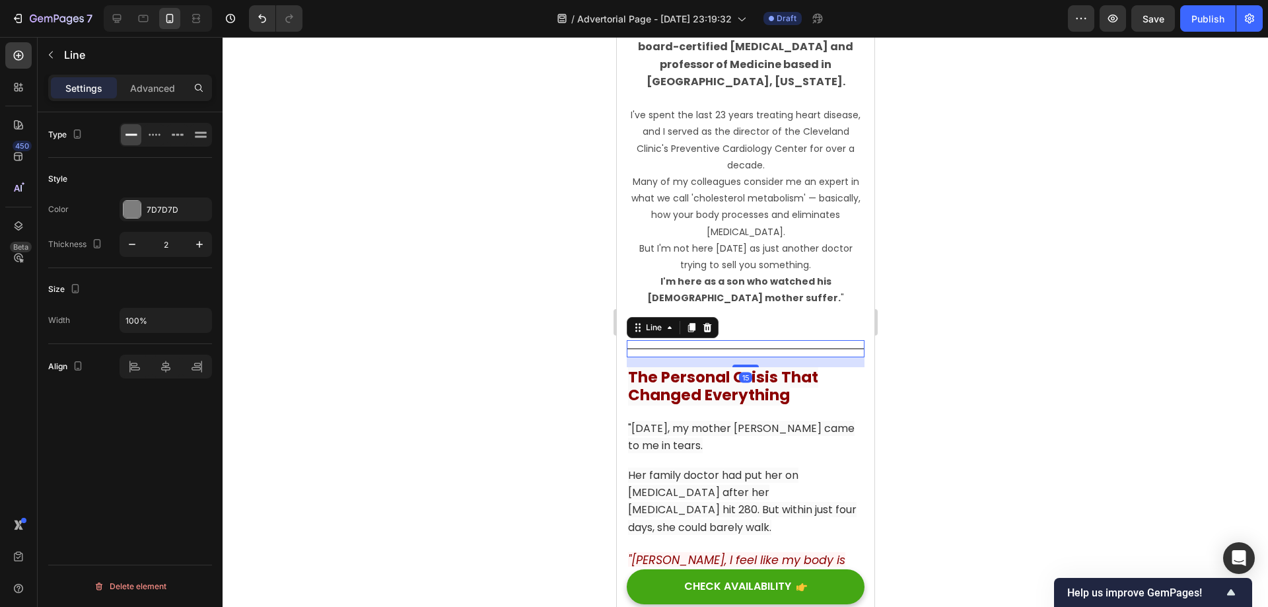
drag, startPoint x: 741, startPoint y: 382, endPoint x: 777, endPoint y: 361, distance: 42.4
click at [777, 357] on div "15" at bounding box center [745, 357] width 238 height 0
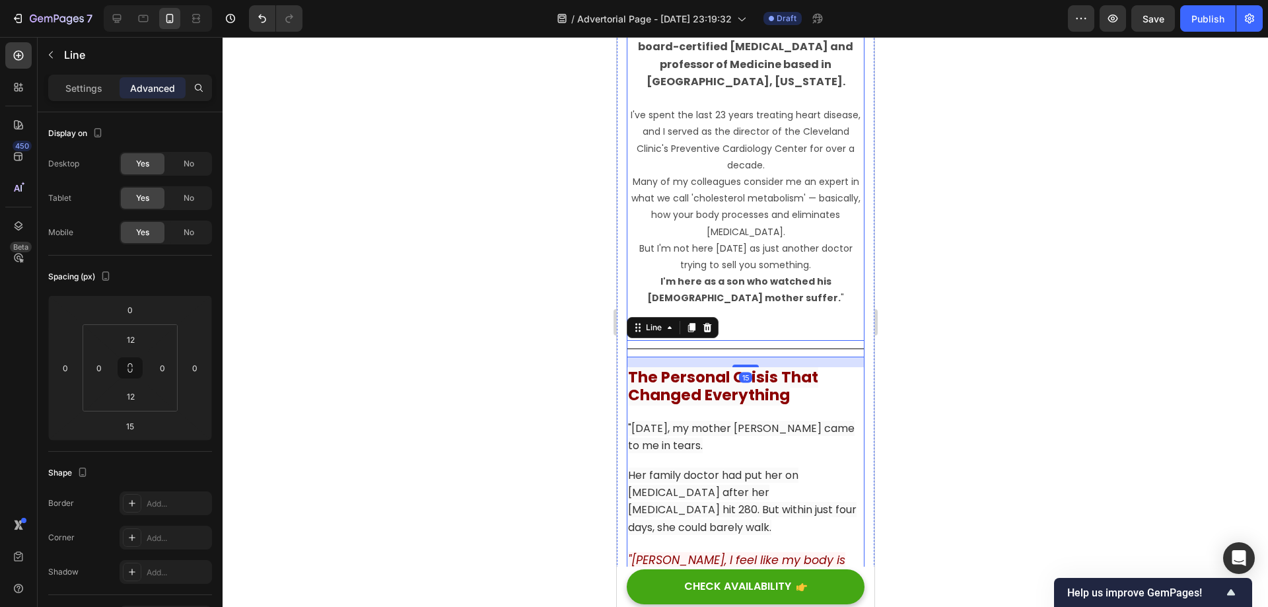
click at [792, 285] on p "I'm here as a son who watched his 67-year-old mother suffer. "" at bounding box center [744, 289] width 235 height 33
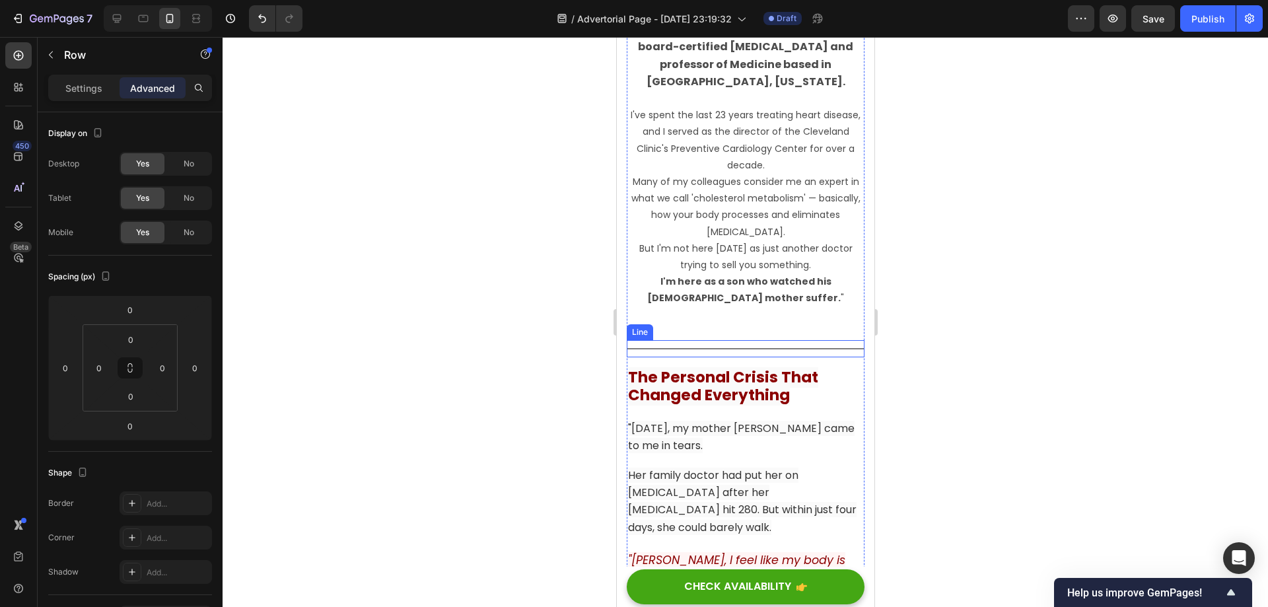
click at [784, 348] on div at bounding box center [745, 348] width 238 height 1
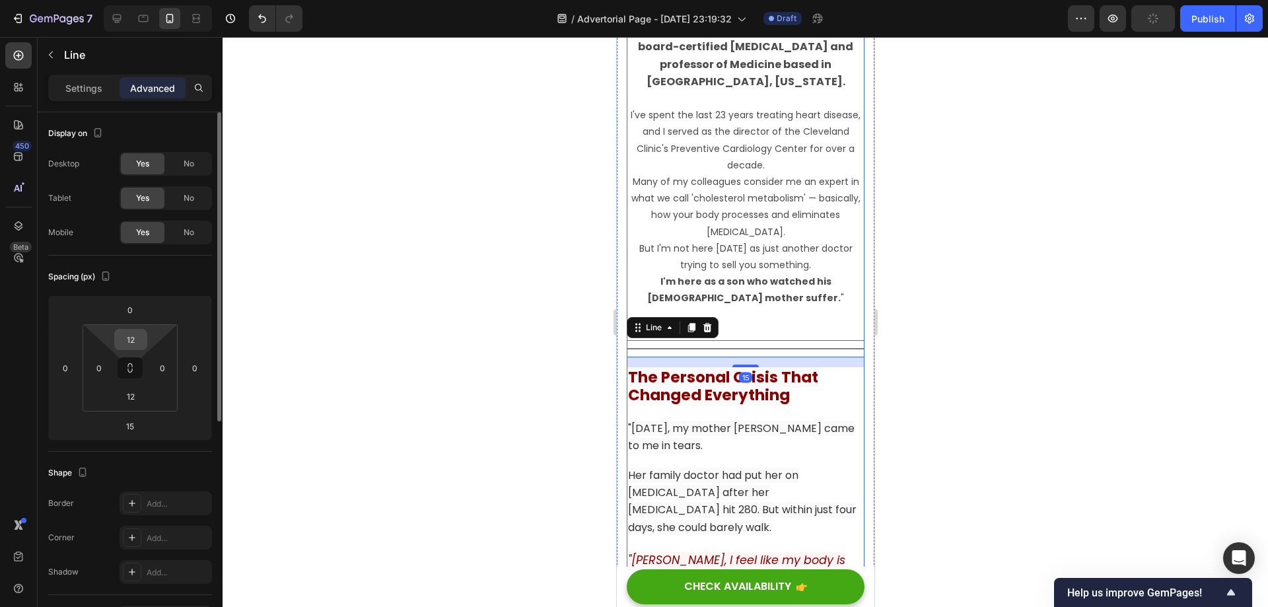
click at [135, 347] on input "12" at bounding box center [131, 340] width 26 height 20
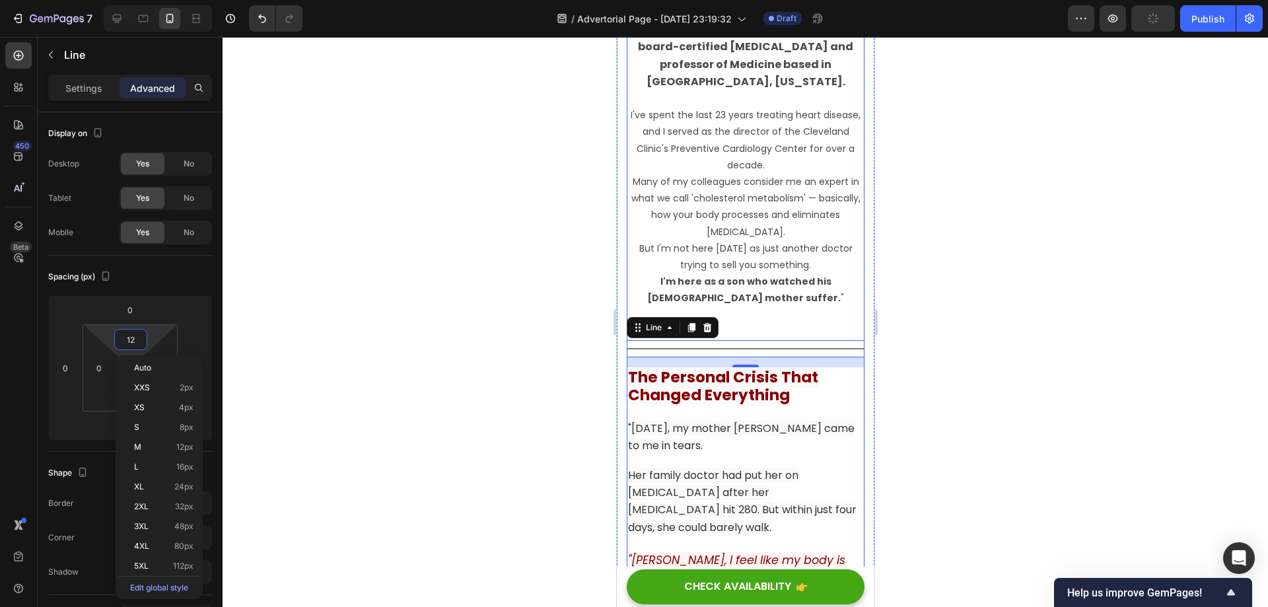
click at [296, 335] on div at bounding box center [745, 322] width 1045 height 570
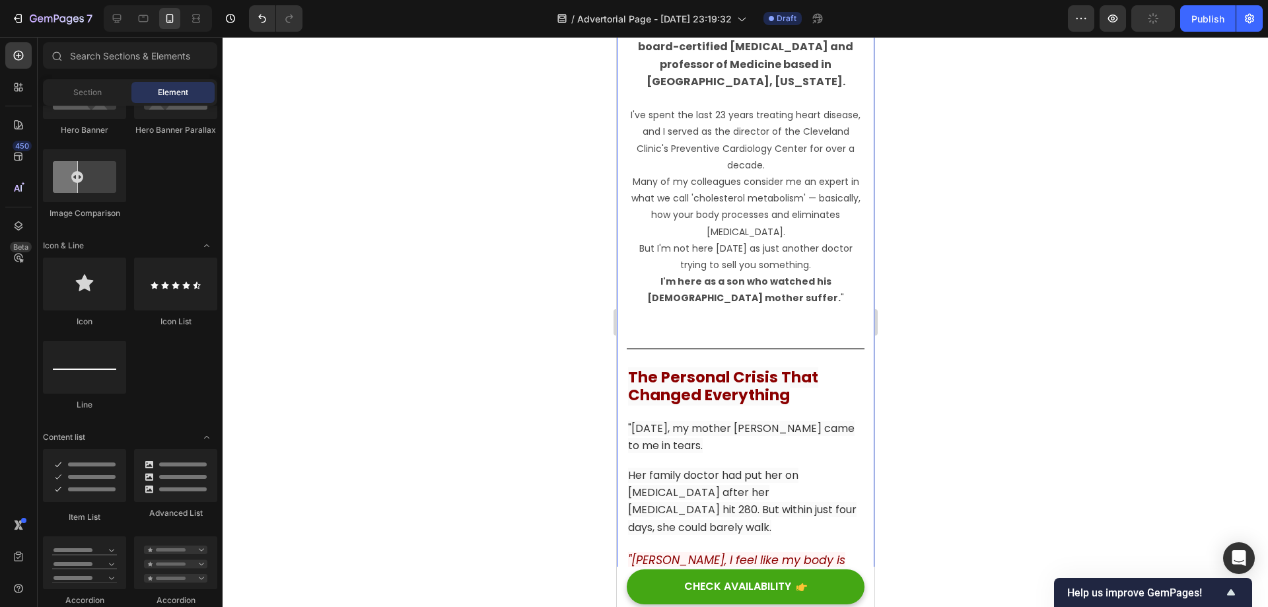
click at [972, 353] on div at bounding box center [745, 322] width 1045 height 570
click at [779, 347] on div "Title Line" at bounding box center [745, 348] width 238 height 17
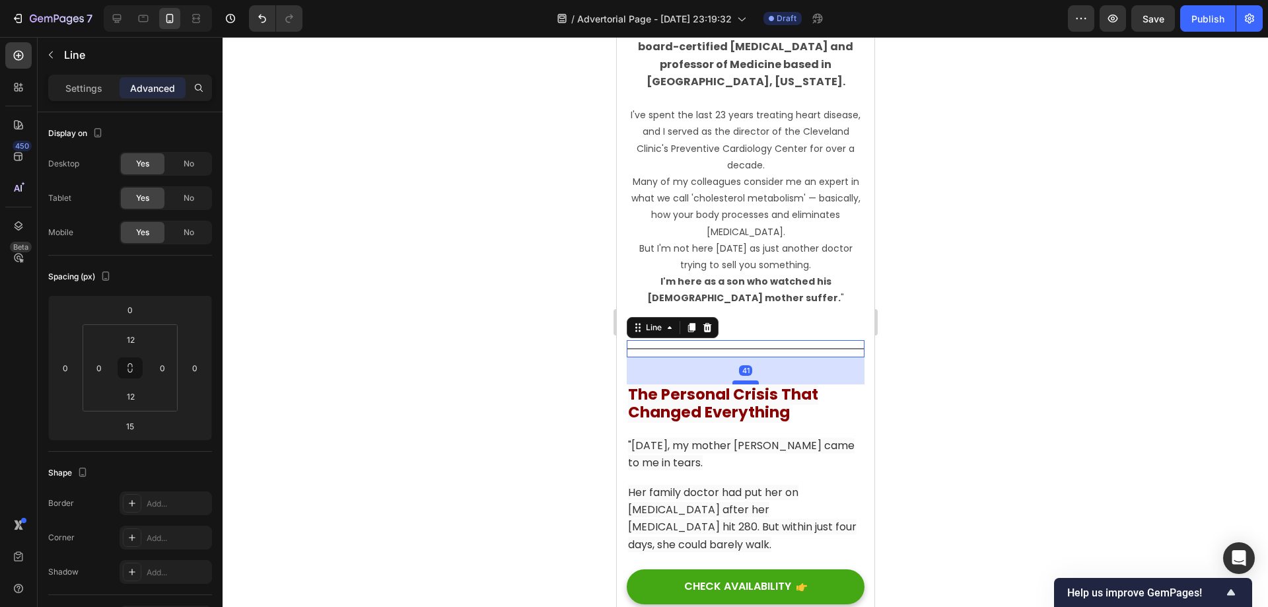
drag, startPoint x: 744, startPoint y: 361, endPoint x: 742, endPoint y: 378, distance: 17.3
click at [742, 380] on div at bounding box center [745, 382] width 26 height 4
click at [263, 14] on icon "Undo/Redo" at bounding box center [262, 18] width 13 height 13
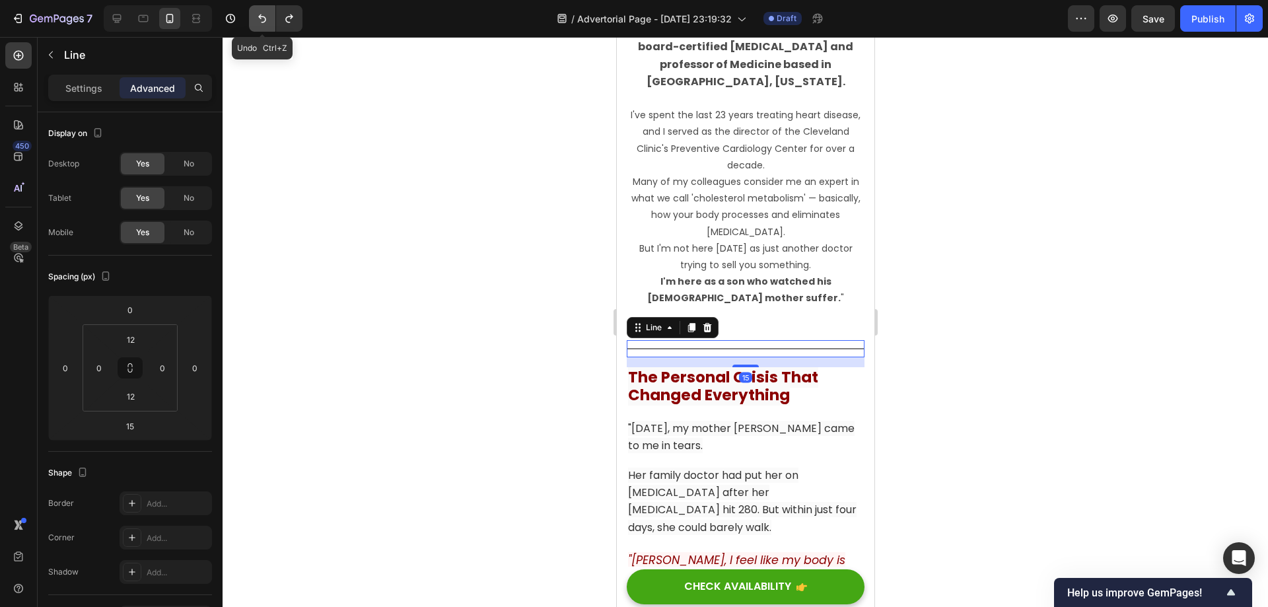
click at [263, 14] on icon "Undo/Redo" at bounding box center [262, 18] width 13 height 13
click at [264, 17] on icon "Undo/Redo" at bounding box center [262, 19] width 8 height 9
type input "48"
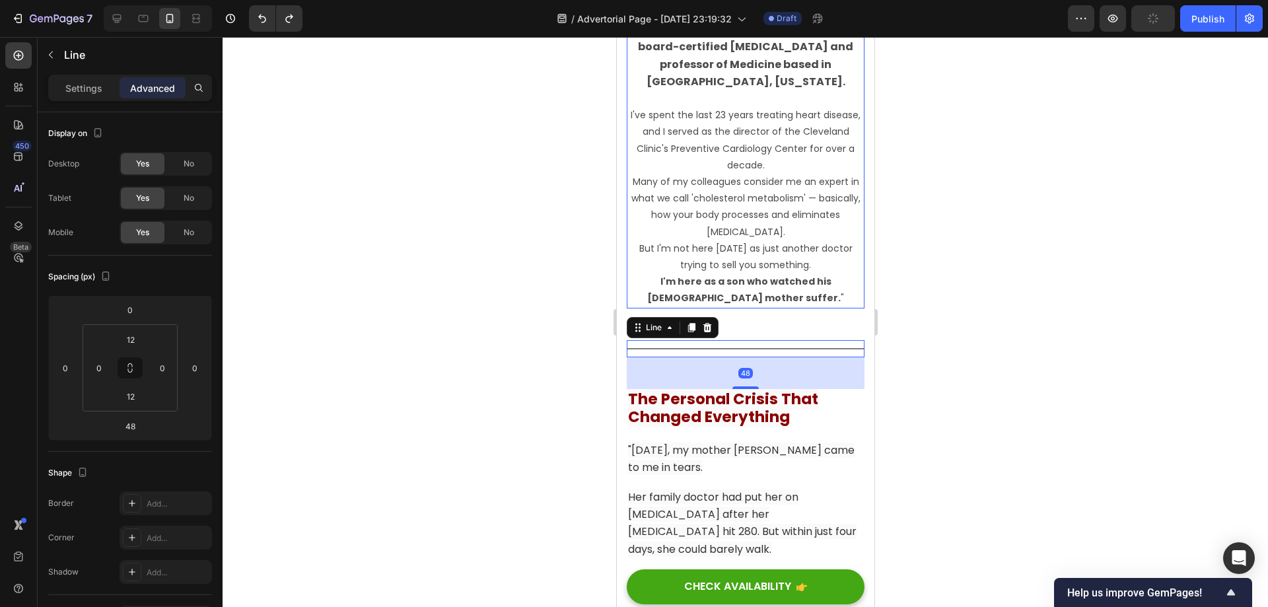
click at [1102, 289] on div at bounding box center [745, 322] width 1045 height 570
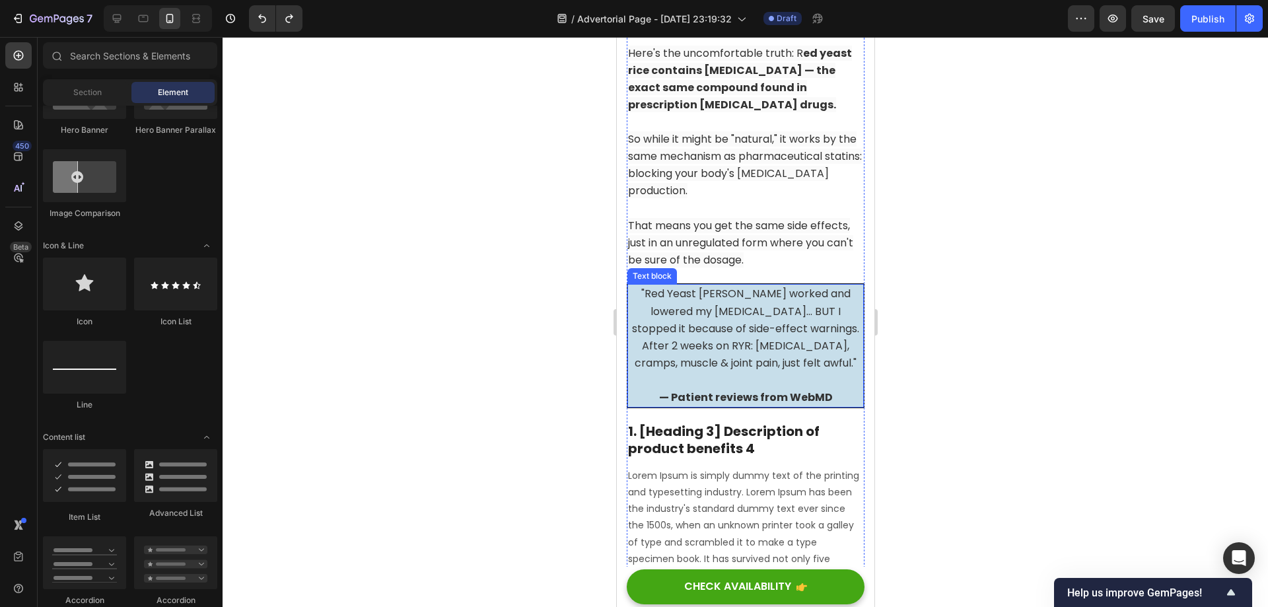
scroll to position [4556, 0]
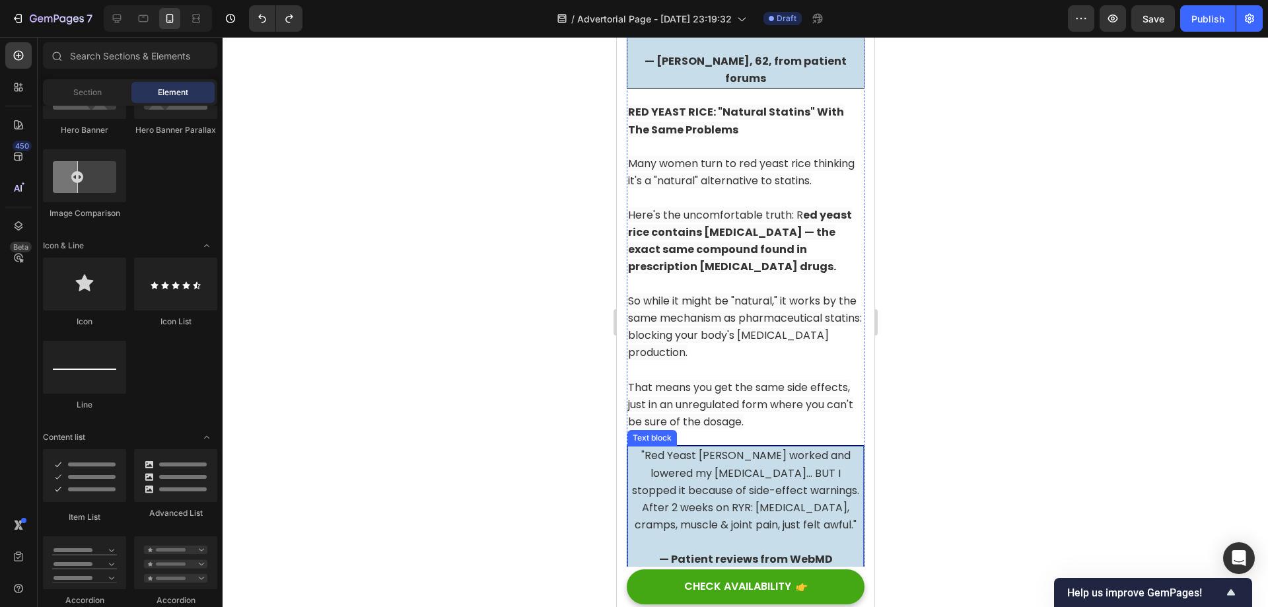
click at [746, 218] on p "Here's the uncomfortable truth: R ed yeast rice contains lovastatin — the exact…" at bounding box center [744, 241] width 235 height 69
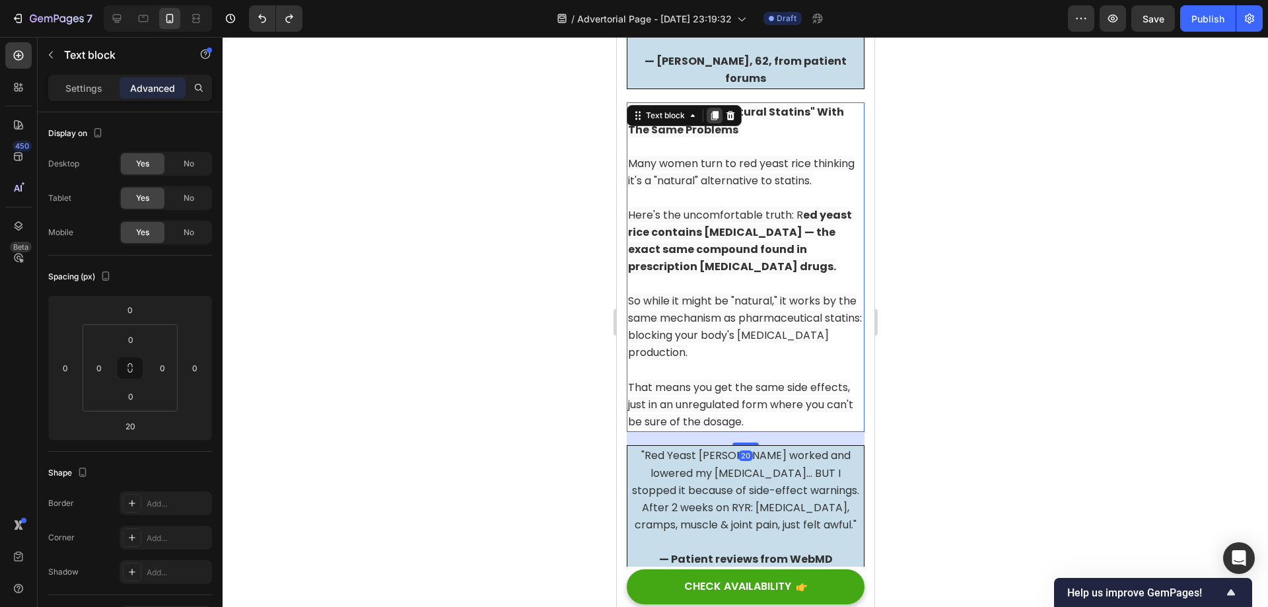
click at [710, 110] on icon at bounding box center [714, 115] width 11 height 11
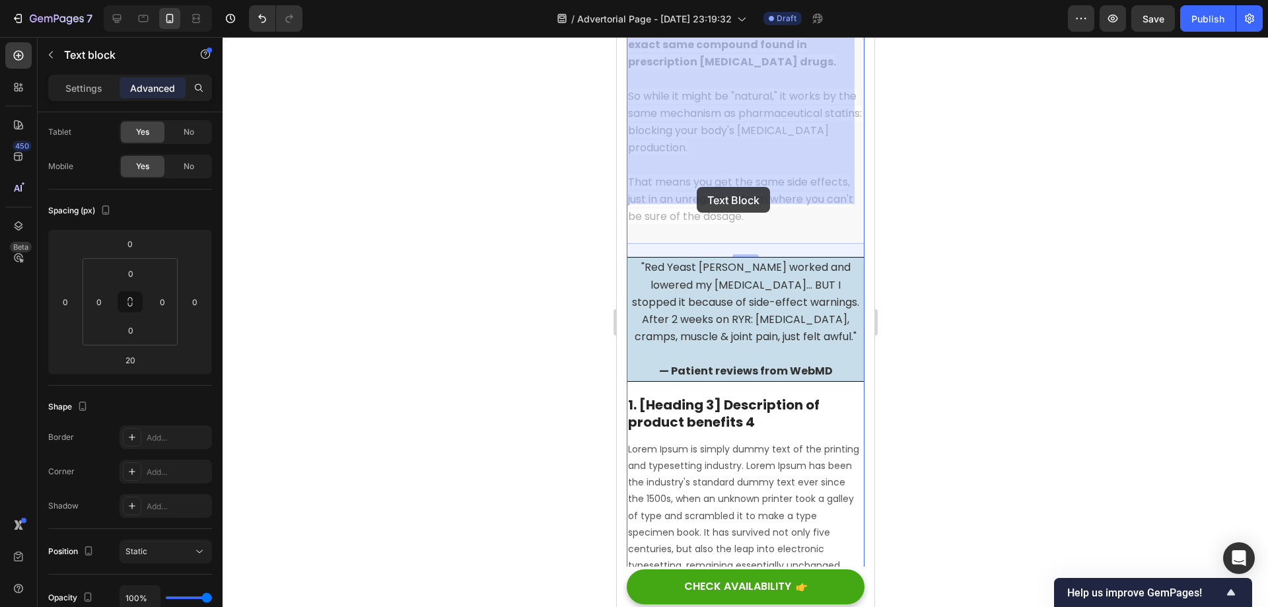
scroll to position [5143, 0]
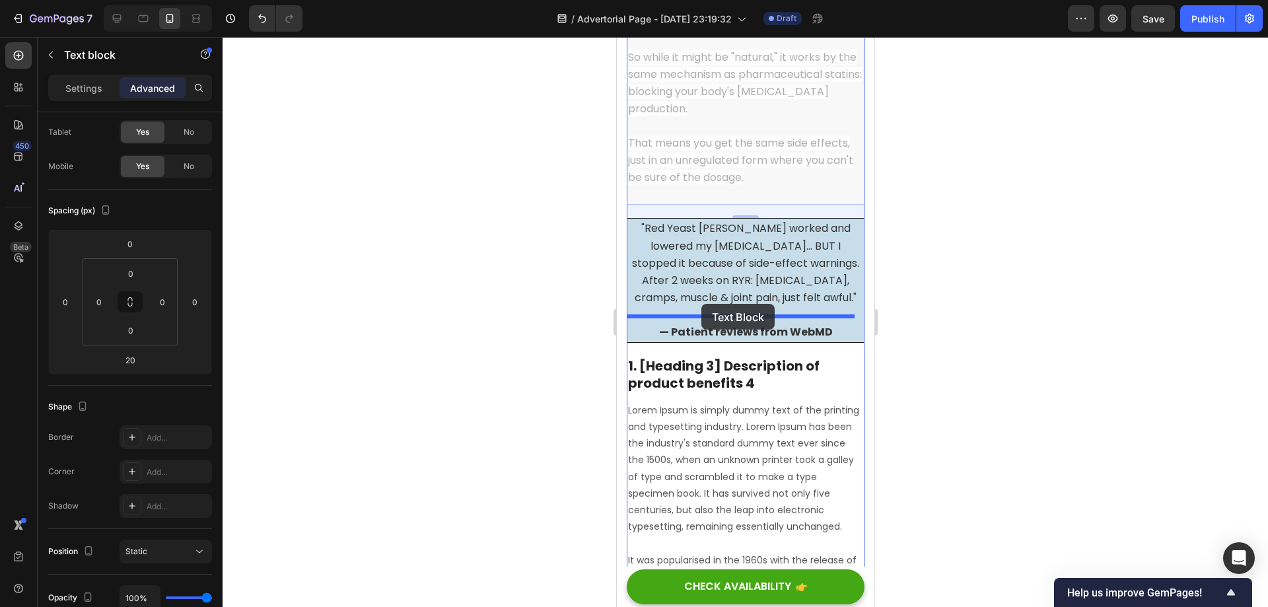
drag, startPoint x: 637, startPoint y: 72, endPoint x: 701, endPoint y: 304, distance: 240.3
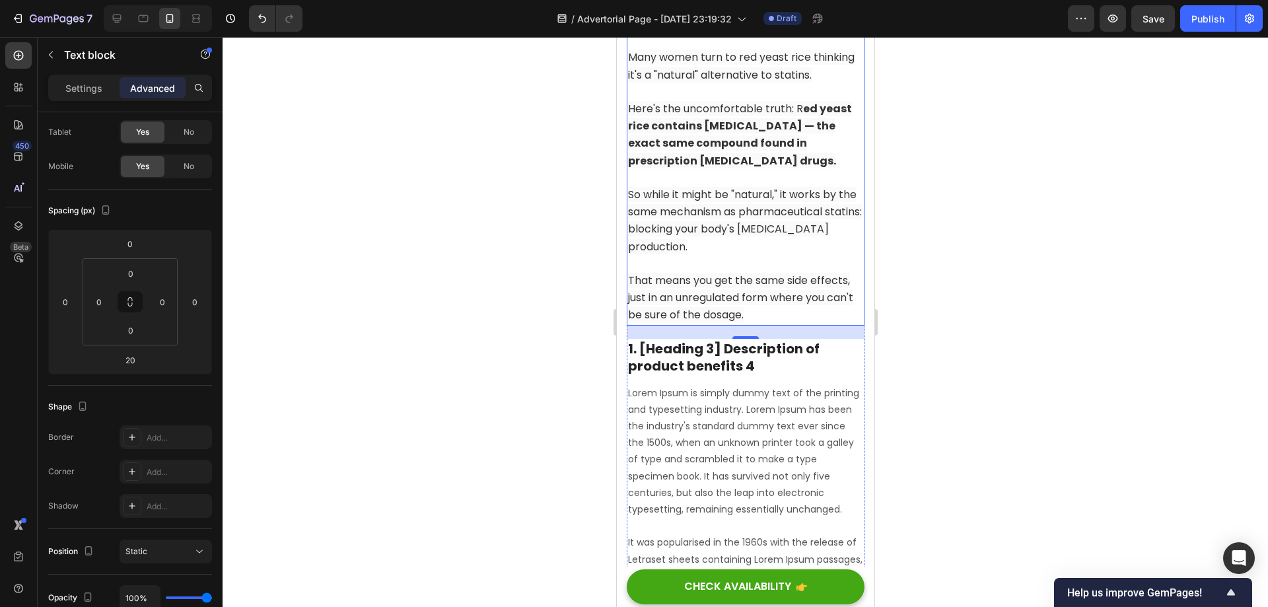
scroll to position [4783, 0]
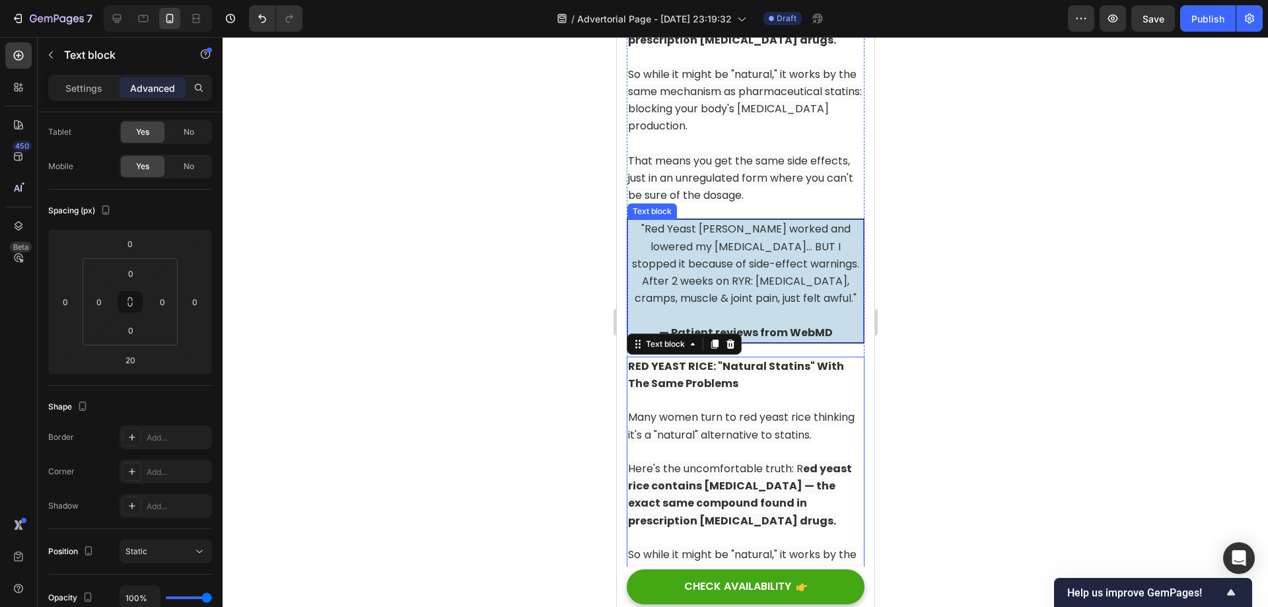
click at [705, 223] on span ""Red Yeast [PERSON_NAME] worked and lowered my [MEDICAL_DATA]... BUT I stopped …" at bounding box center [744, 263] width 227 height 85
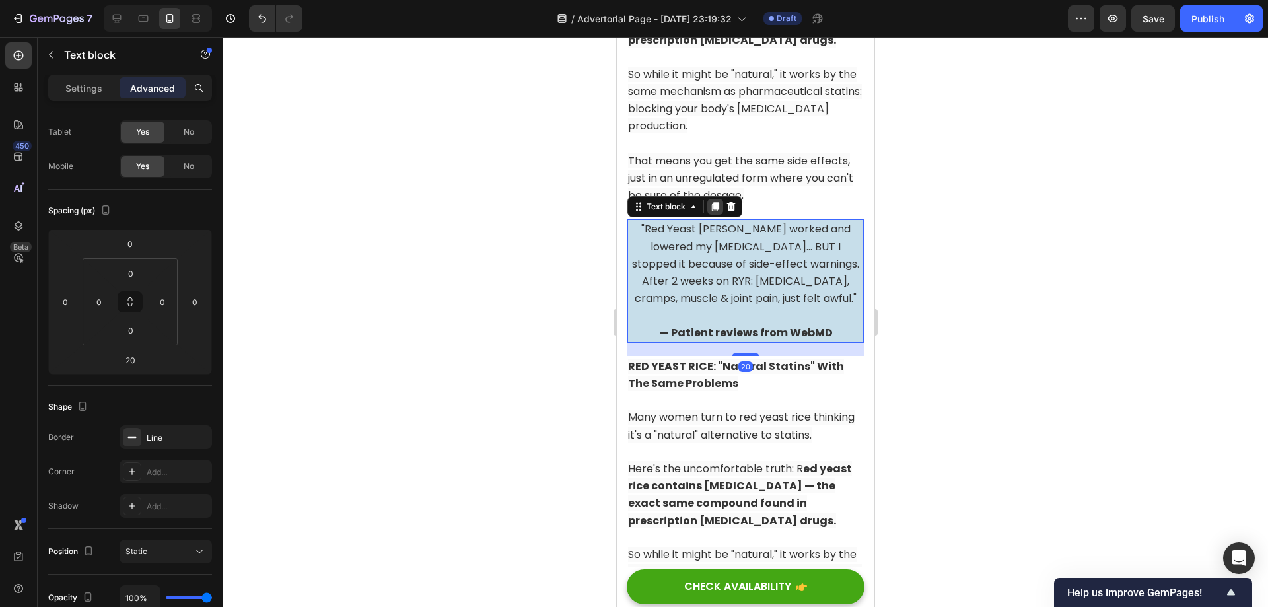
click at [716, 203] on icon at bounding box center [714, 207] width 7 height 9
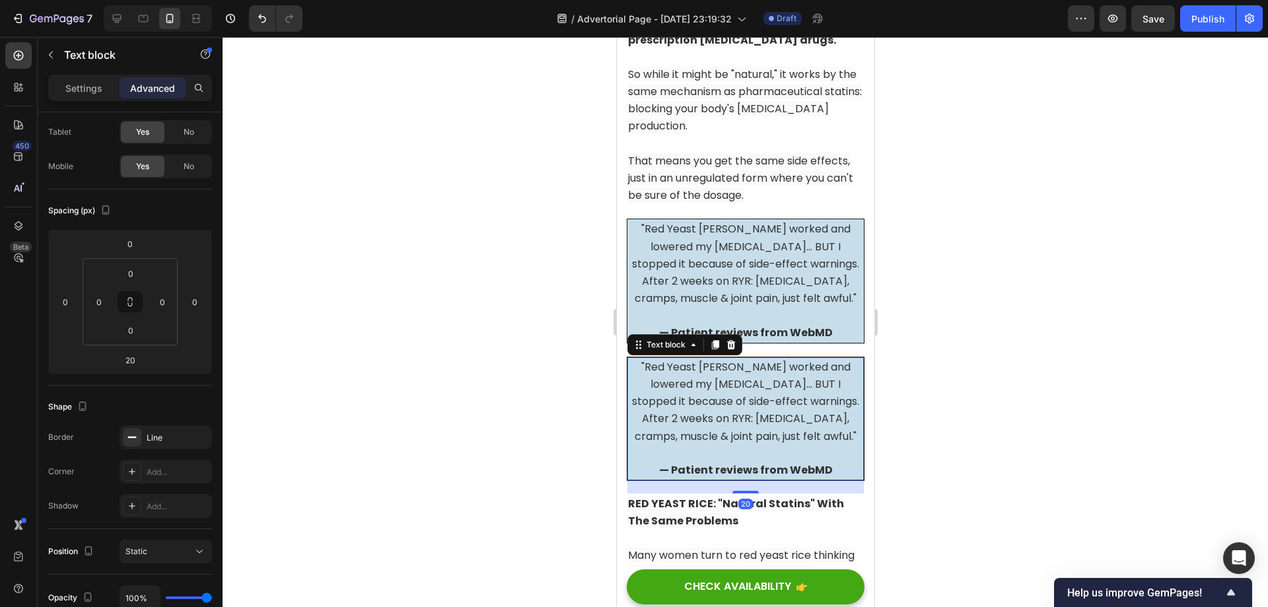
click at [658, 359] on span ""Red Yeast [PERSON_NAME] worked and lowered my [MEDICAL_DATA]... BUT I stopped …" at bounding box center [744, 401] width 227 height 85
click at [692, 385] on span ""Red Yeast [PERSON_NAME] worked and lowered my [MEDICAL_DATA]... BUT I stopped …" at bounding box center [744, 401] width 227 height 85
click at [1022, 362] on div at bounding box center [745, 322] width 1045 height 570
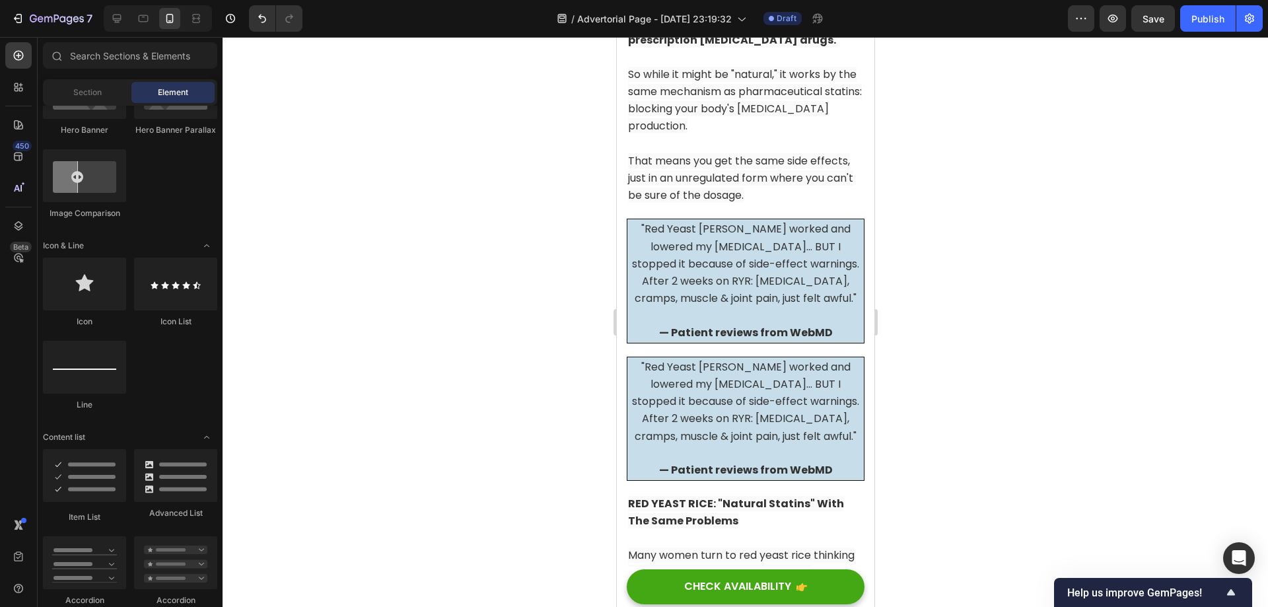
click at [776, 376] on span ""Red Yeast [PERSON_NAME] worked and lowered my [MEDICAL_DATA]... BUT I stopped …" at bounding box center [744, 401] width 227 height 85
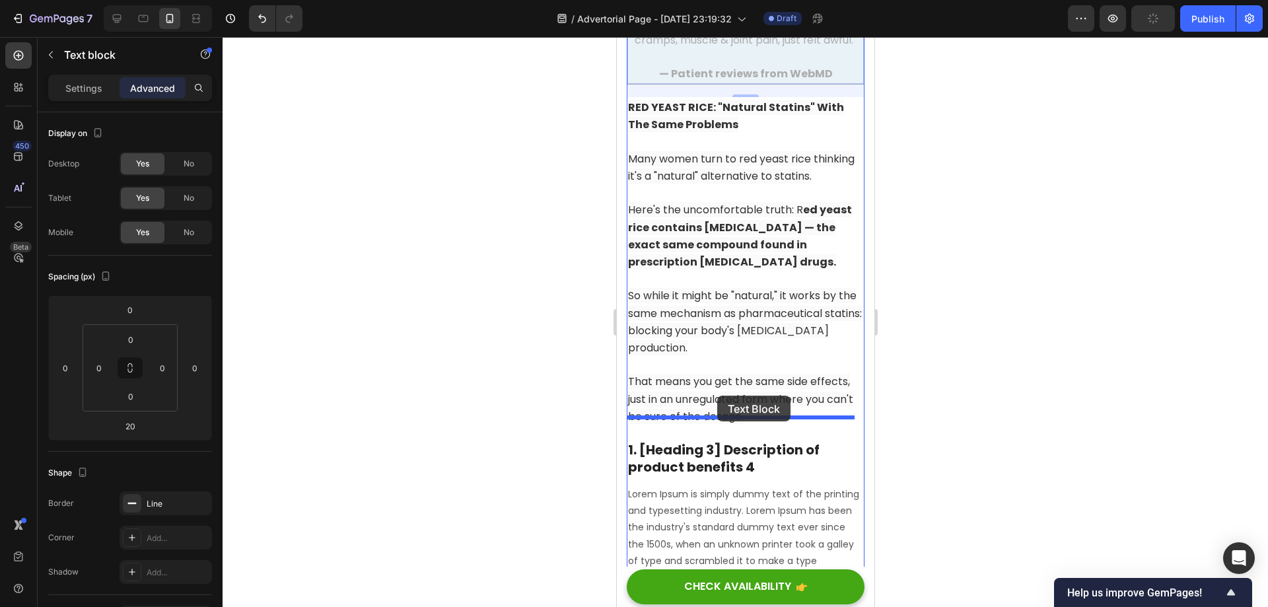
drag, startPoint x: 639, startPoint y: 307, endPoint x: 716, endPoint y: 396, distance: 117.9
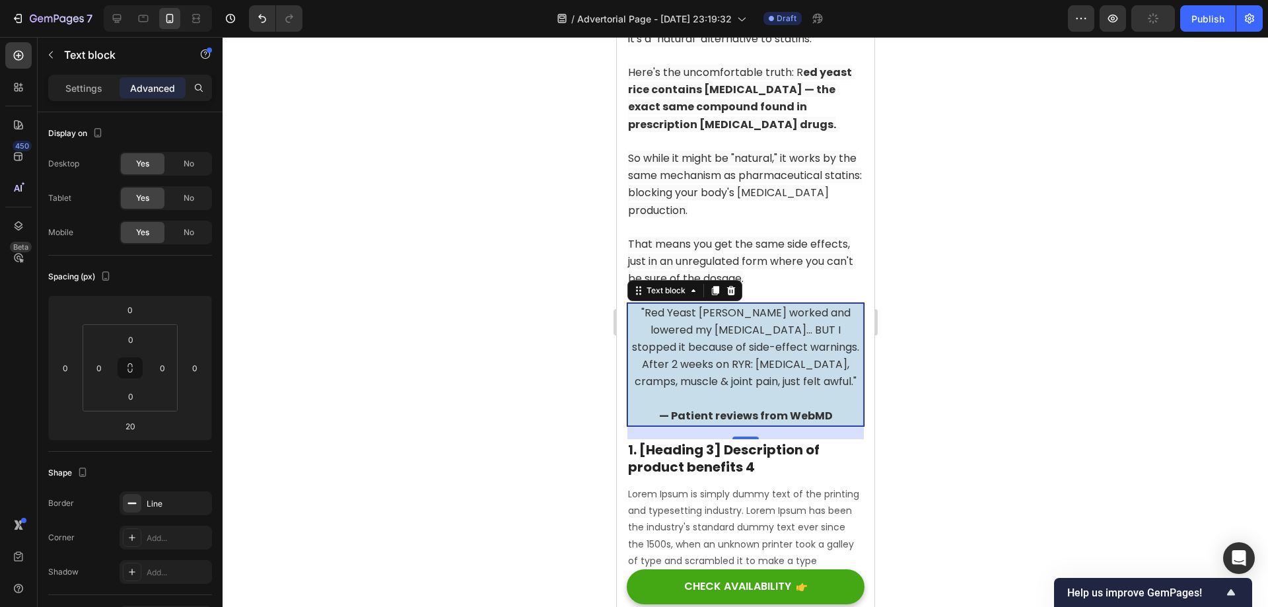
scroll to position [5042, 0]
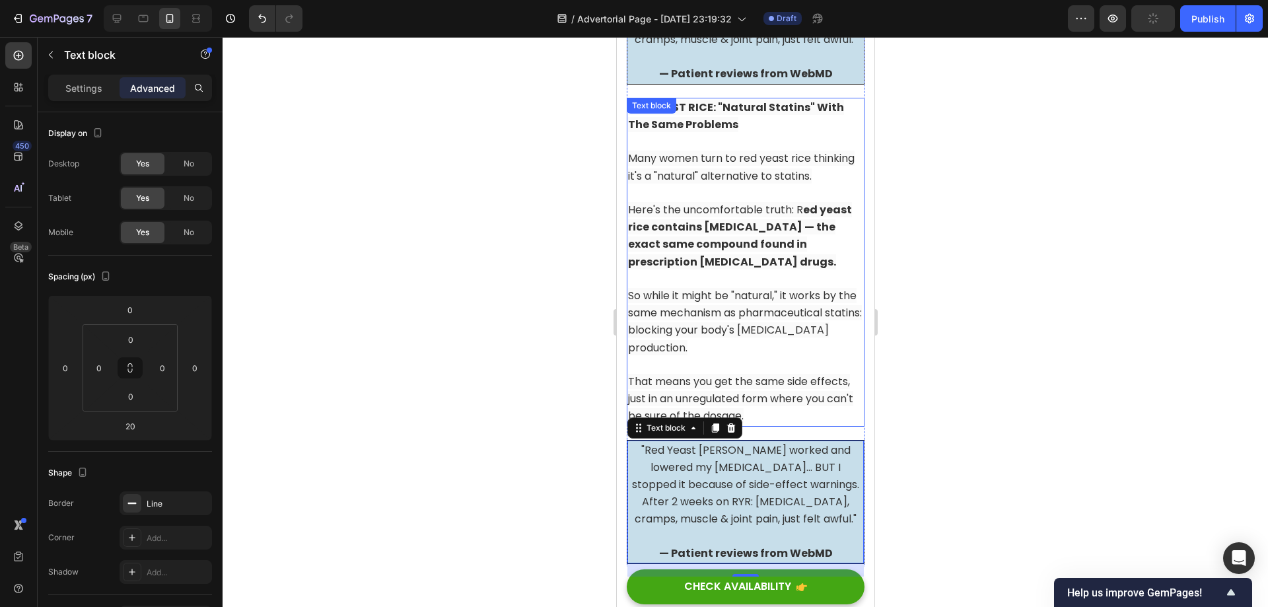
click at [739, 271] on p at bounding box center [744, 279] width 235 height 17
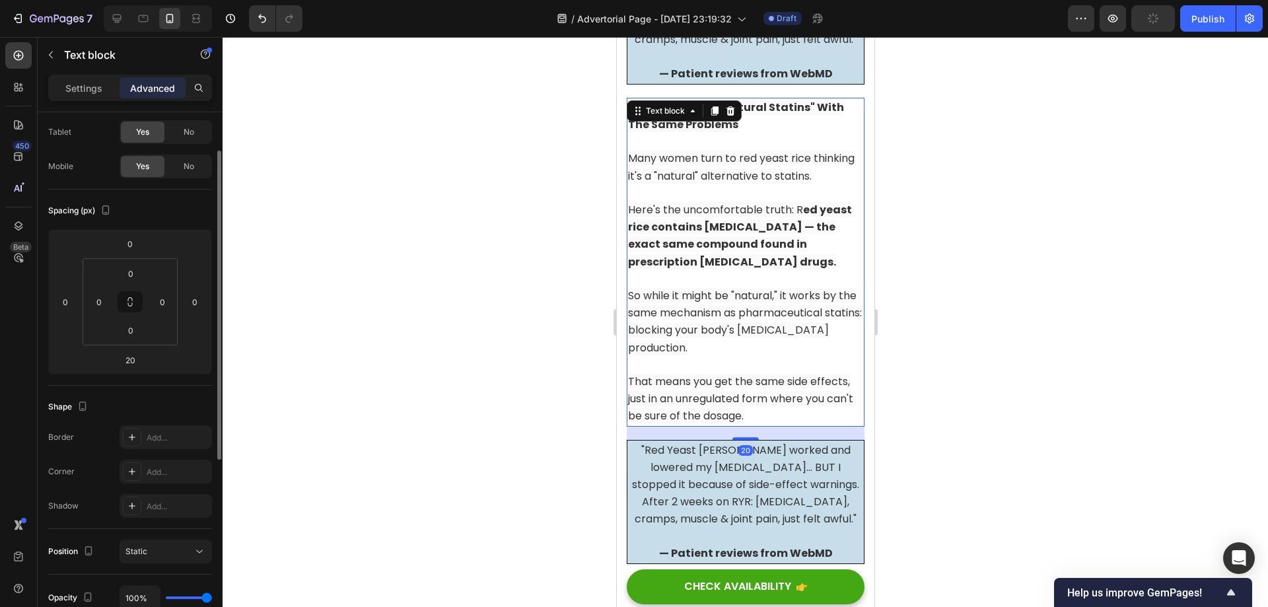
click at [739, 271] on p at bounding box center [744, 279] width 235 height 17
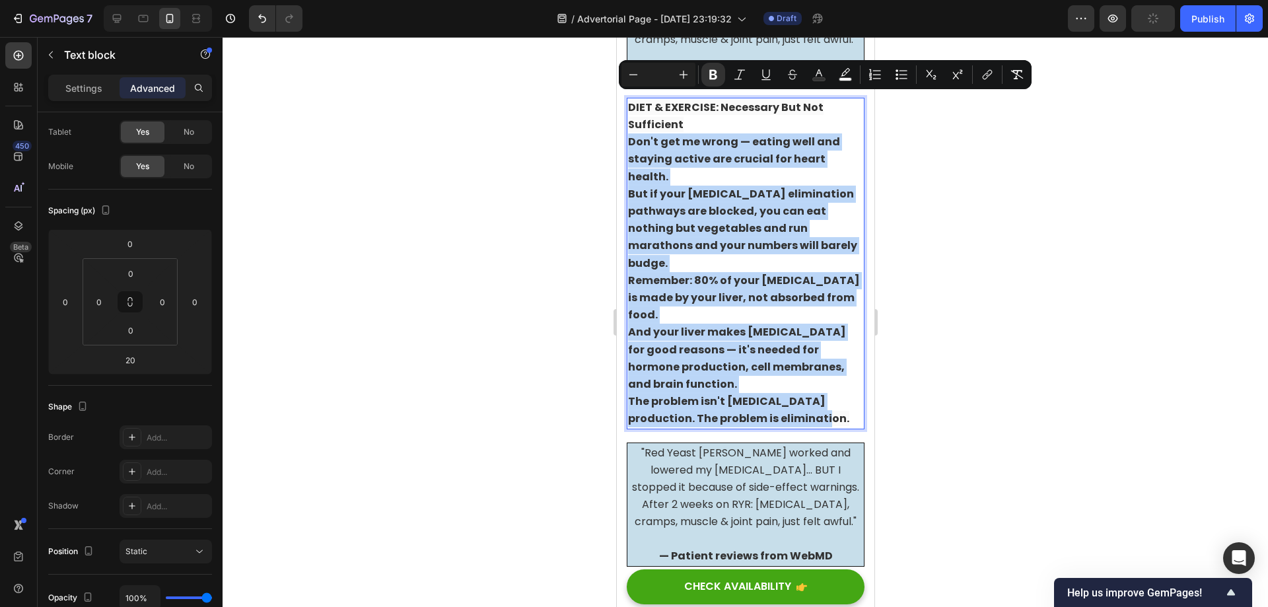
drag, startPoint x: 788, startPoint y: 379, endPoint x: 1226, endPoint y: 151, distance: 493.8
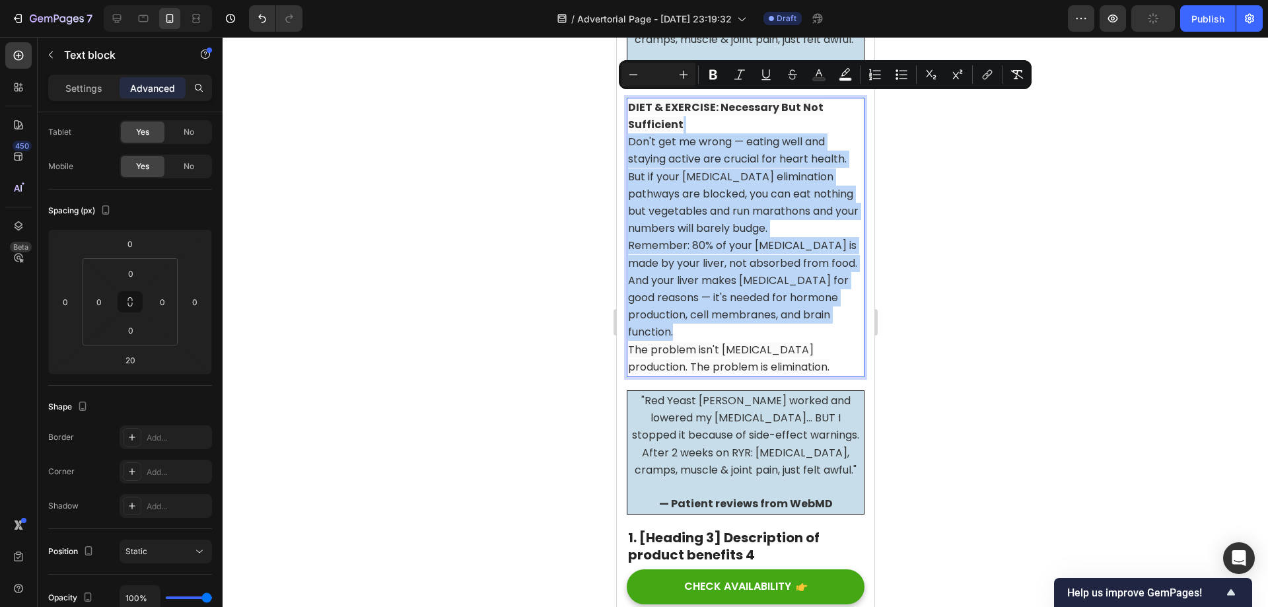
click at [779, 238] on span "Remember: 80% of your [MEDICAL_DATA] is made by your liver, not absorbed from f…" at bounding box center [741, 254] width 229 height 32
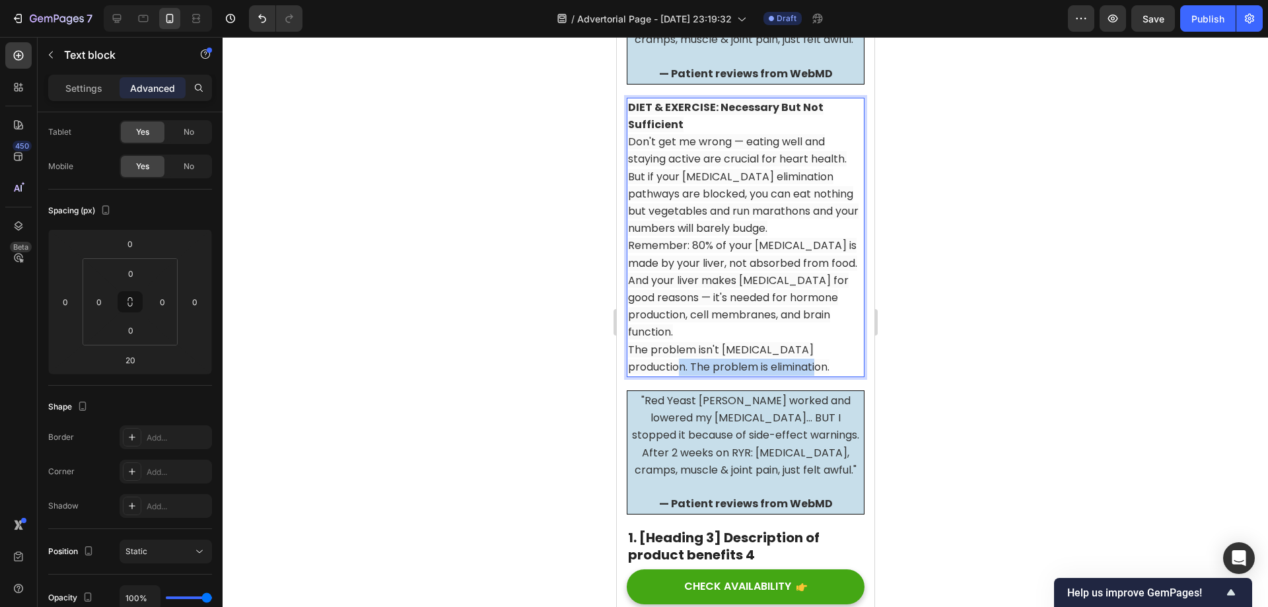
drag, startPoint x: 771, startPoint y: 361, endPoint x: 611, endPoint y: 357, distance: 159.2
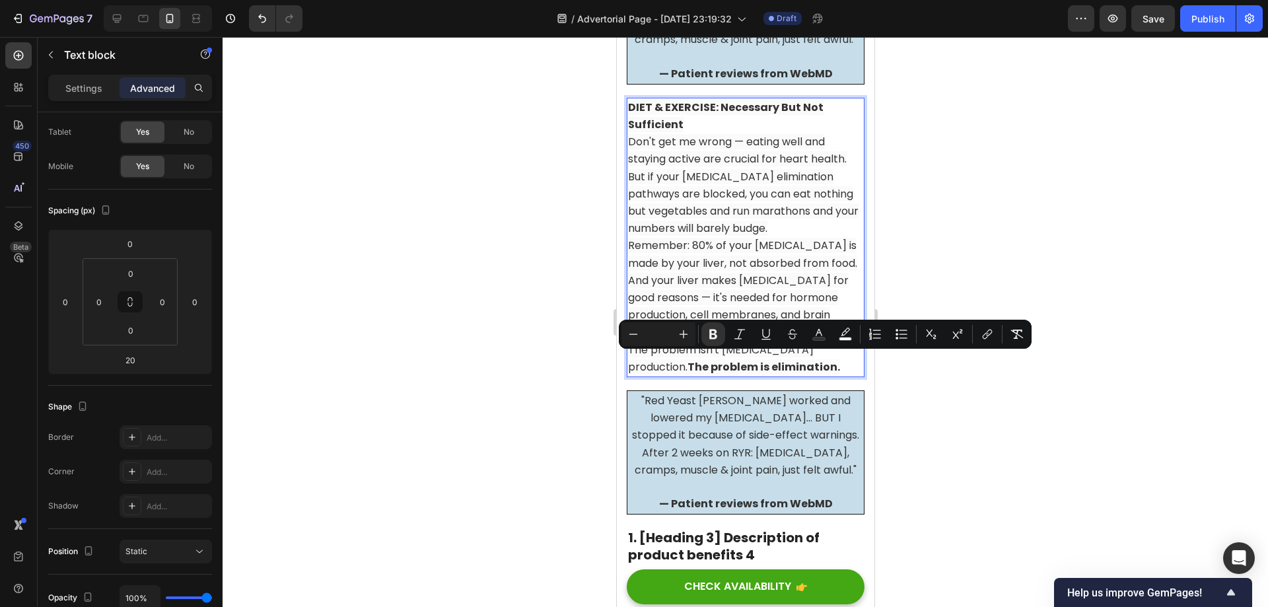
click at [801, 365] on p "The problem isn't cholesterol production. The problem is elimination." at bounding box center [744, 358] width 235 height 34
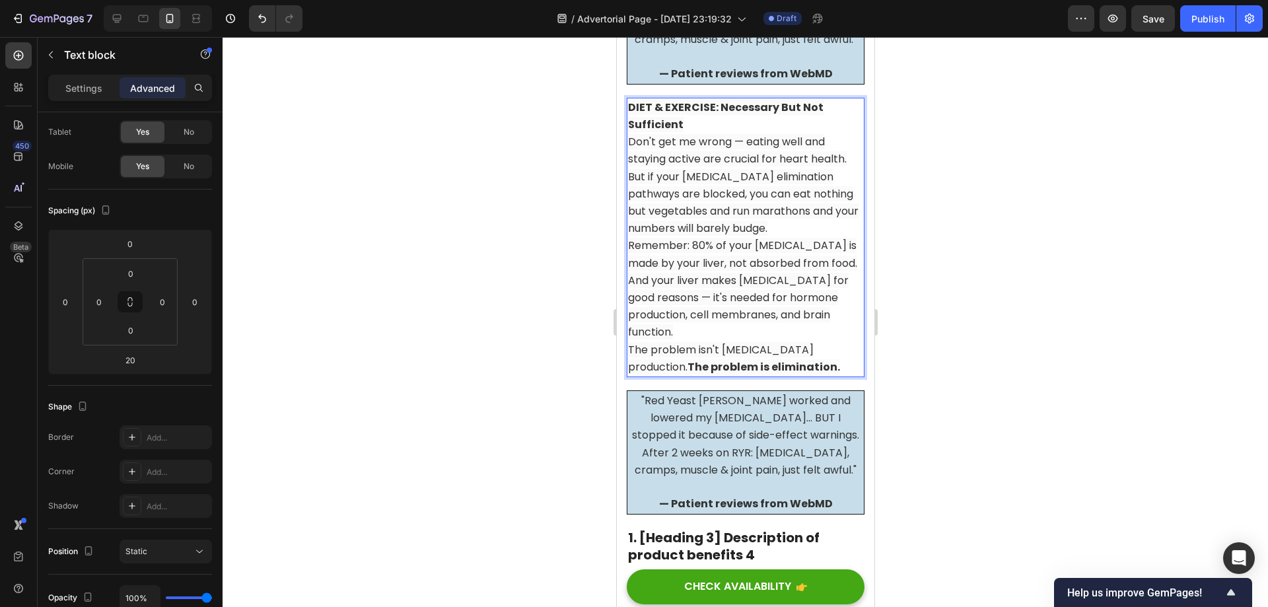
click at [843, 345] on p "The problem isn't cholesterol production. The problem is elimination." at bounding box center [744, 358] width 235 height 34
click at [827, 356] on p "The problem isn't cholesterol production. The problem is elimination." at bounding box center [744, 358] width 235 height 34
click at [687, 363] on strong "The problem is elimination." at bounding box center [763, 366] width 153 height 15
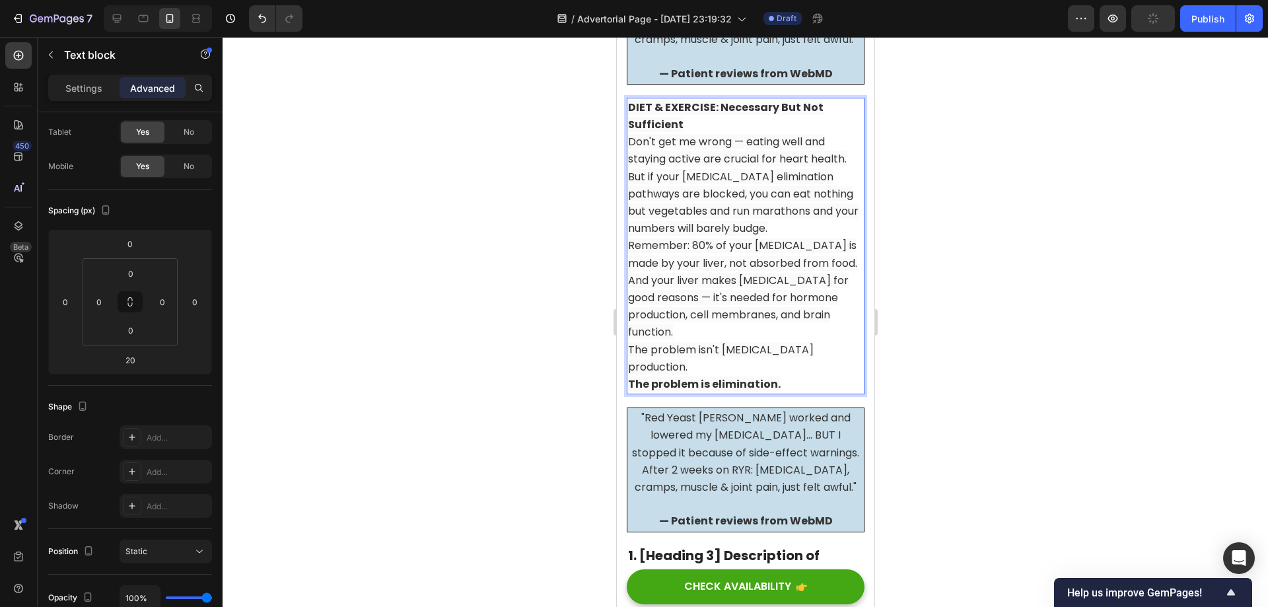
click at [709, 328] on p "And your liver makes [MEDICAL_DATA] for good reasons — it's needed for hormone …" at bounding box center [744, 306] width 235 height 69
click at [726, 367] on span "The problem isn't cholesterol production. The problem is elimination." at bounding box center [733, 375] width 212 height 32
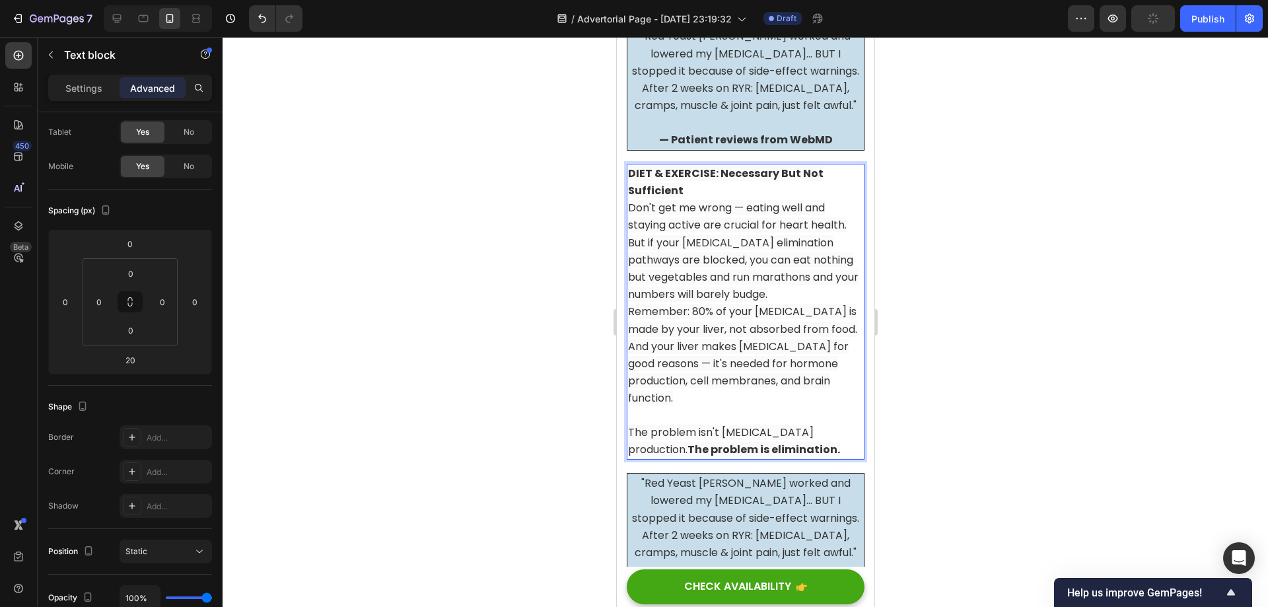
click at [679, 320] on p "Remember: 80% of your [MEDICAL_DATA] is made by your liver, not absorbed from f…" at bounding box center [744, 320] width 235 height 34
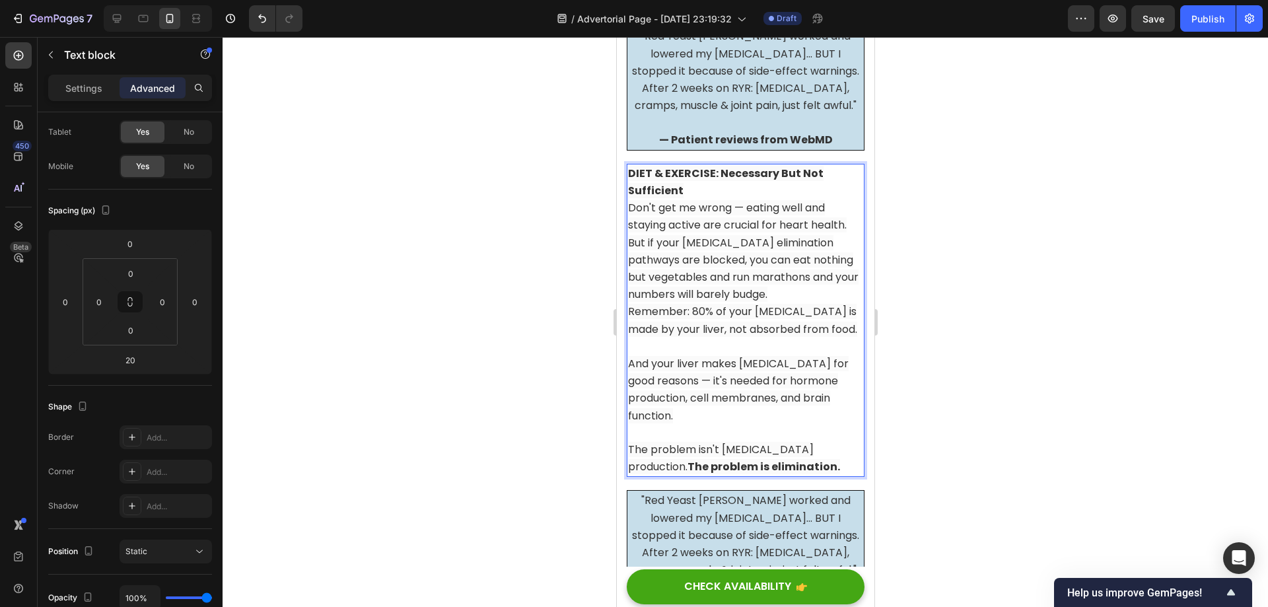
click at [686, 273] on p "But if your [MEDICAL_DATA] elimination pathways are blocked, you can eat nothin…" at bounding box center [744, 268] width 235 height 69
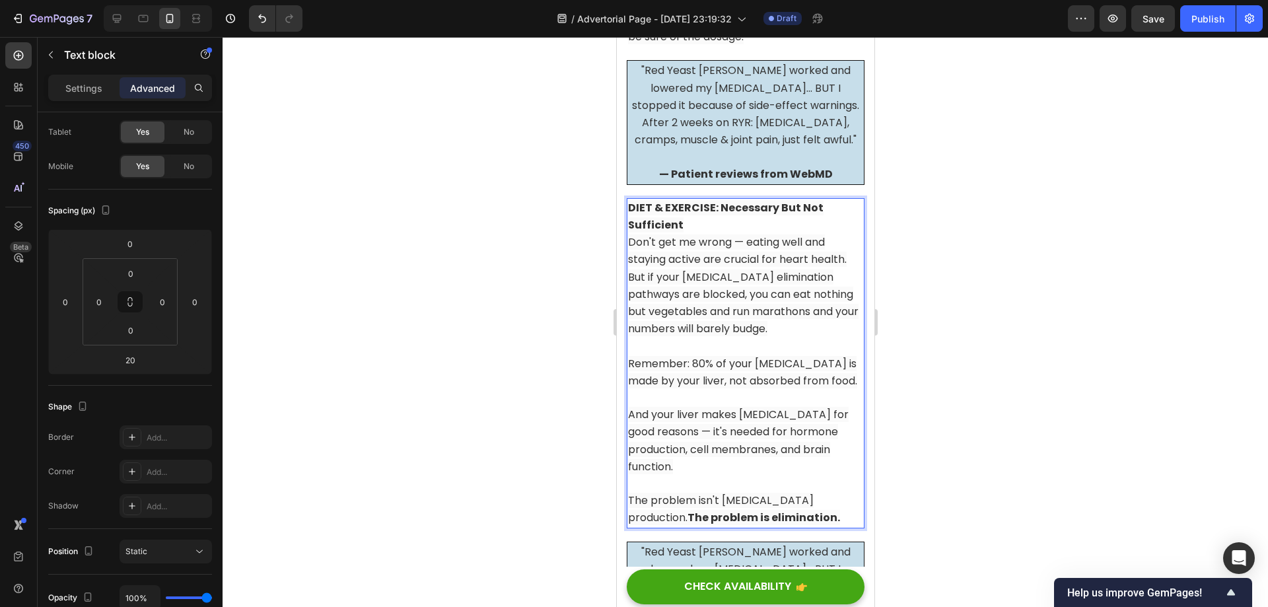
scroll to position [4910, 0]
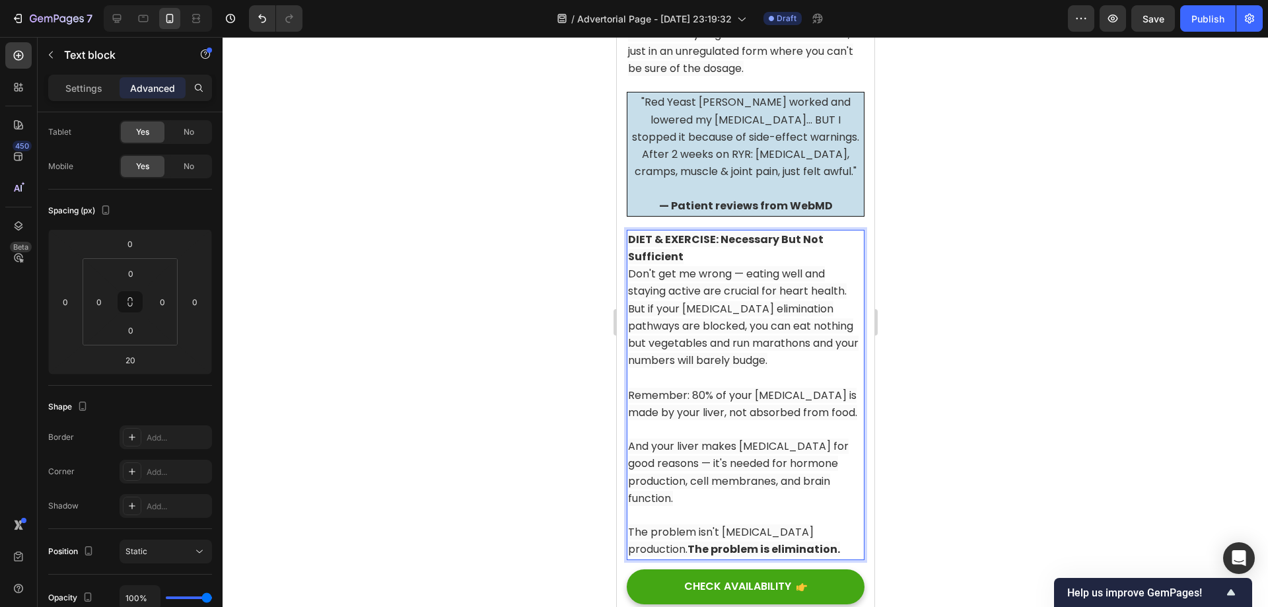
click at [849, 253] on p "DIET & EXERCISE: Necessary But Not Sufficient Don't get me wrong — eating well …" at bounding box center [744, 265] width 235 height 69
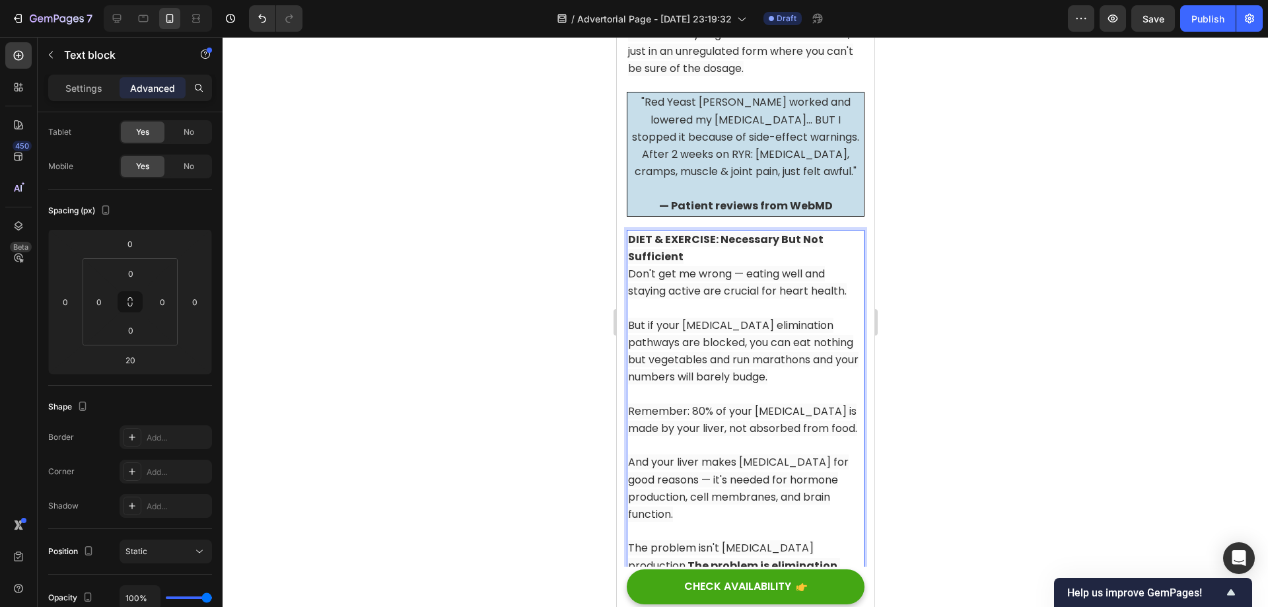
click at [709, 231] on p "DIET & EXERCISE: Necessary But Not Sufficient Don't get me wrong — eating well …" at bounding box center [744, 265] width 235 height 69
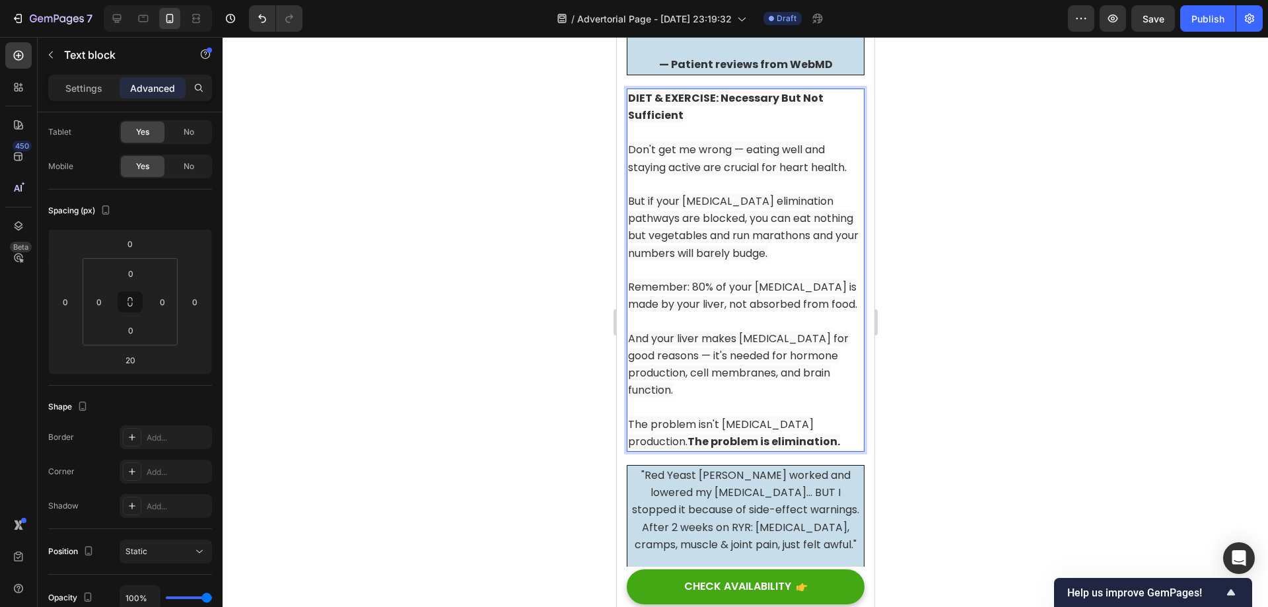
scroll to position [5108, 0]
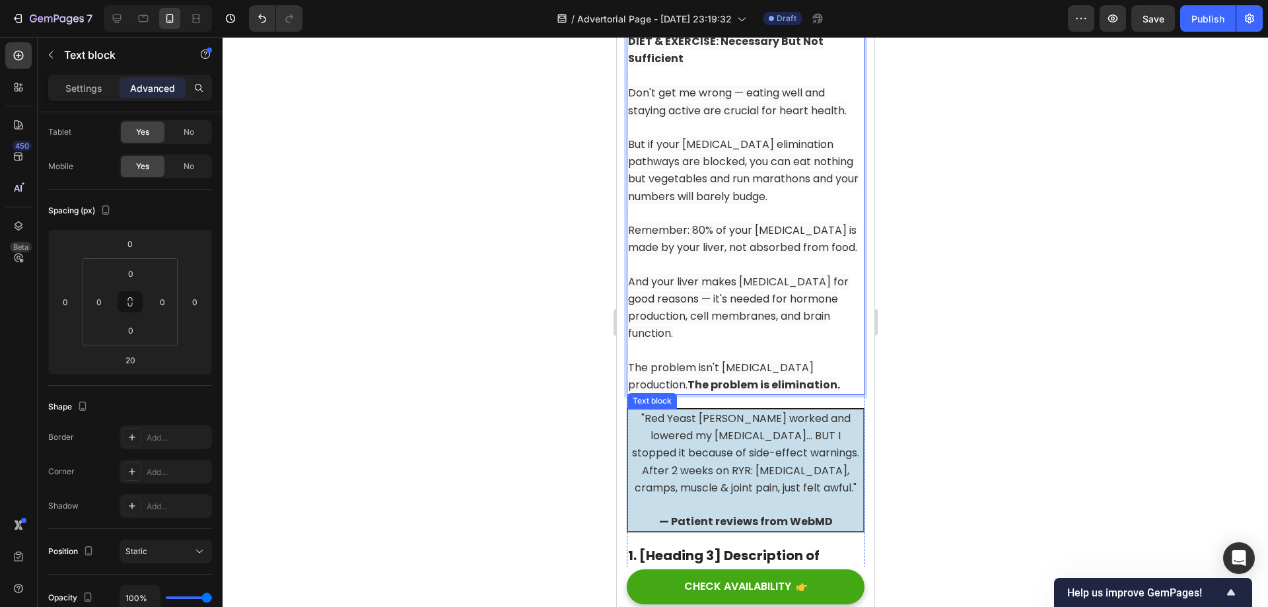
click at [813, 443] on span ""Red Yeast [PERSON_NAME] worked and lowered my [MEDICAL_DATA]... BUT I stopped …" at bounding box center [744, 453] width 227 height 85
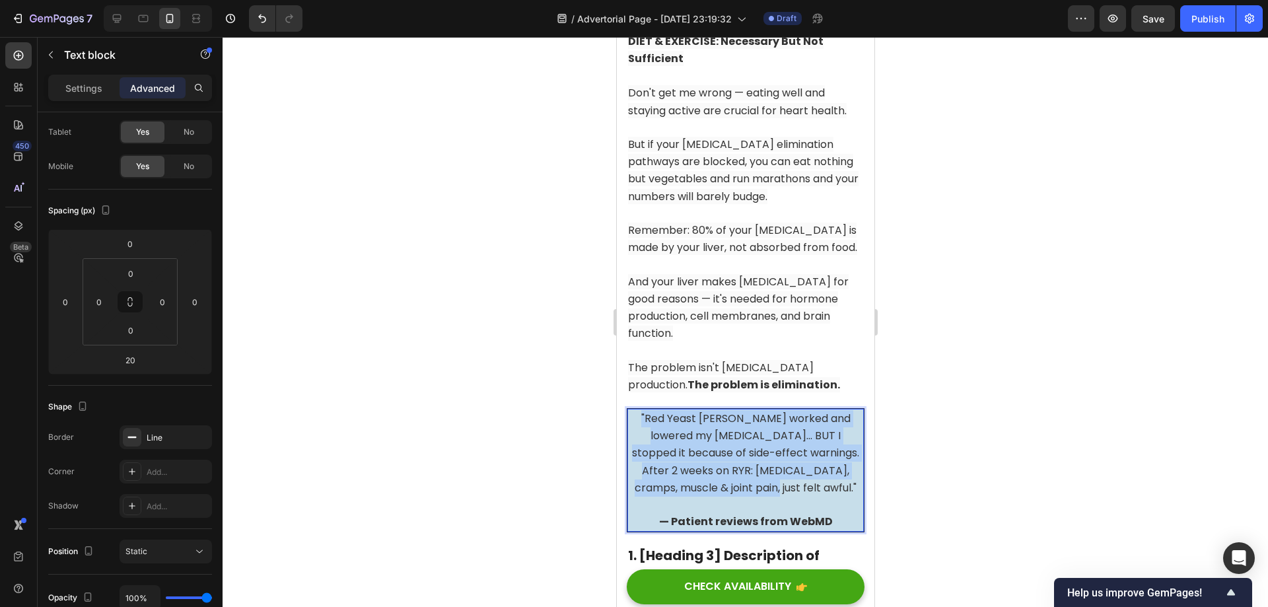
drag, startPoint x: 805, startPoint y: 488, endPoint x: 632, endPoint y: 418, distance: 186.6
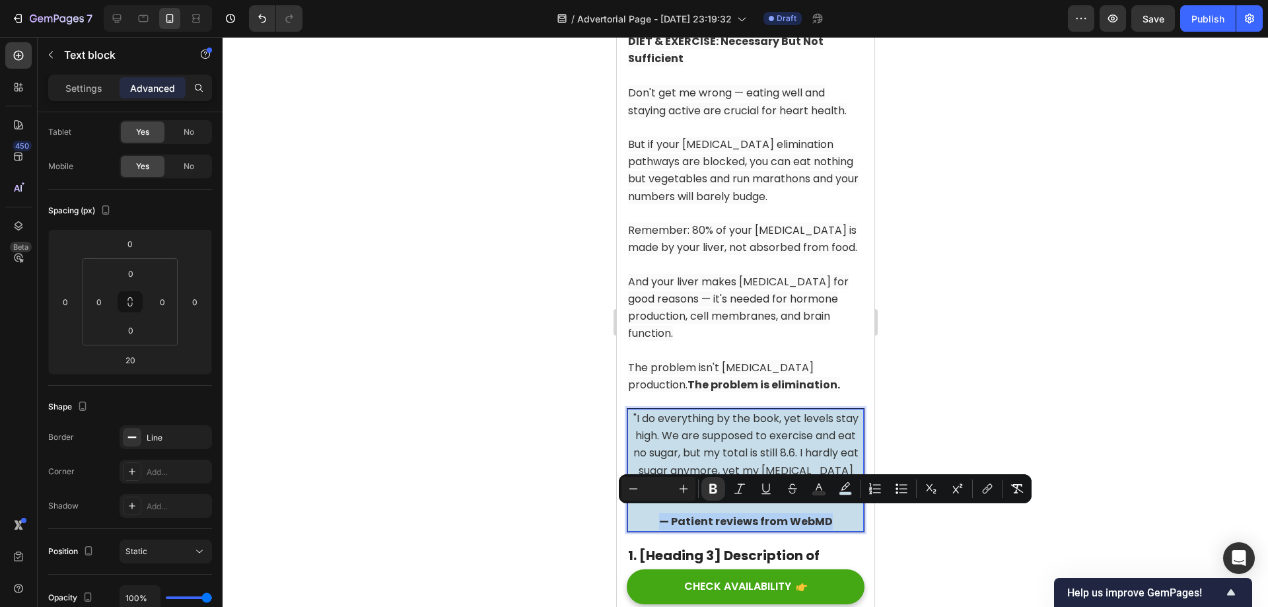
drag, startPoint x: 834, startPoint y: 516, endPoint x: 650, endPoint y: 522, distance: 183.7
click at [650, 522] on p "— Patient reviews from WebMD" at bounding box center [745, 514] width 234 height 34
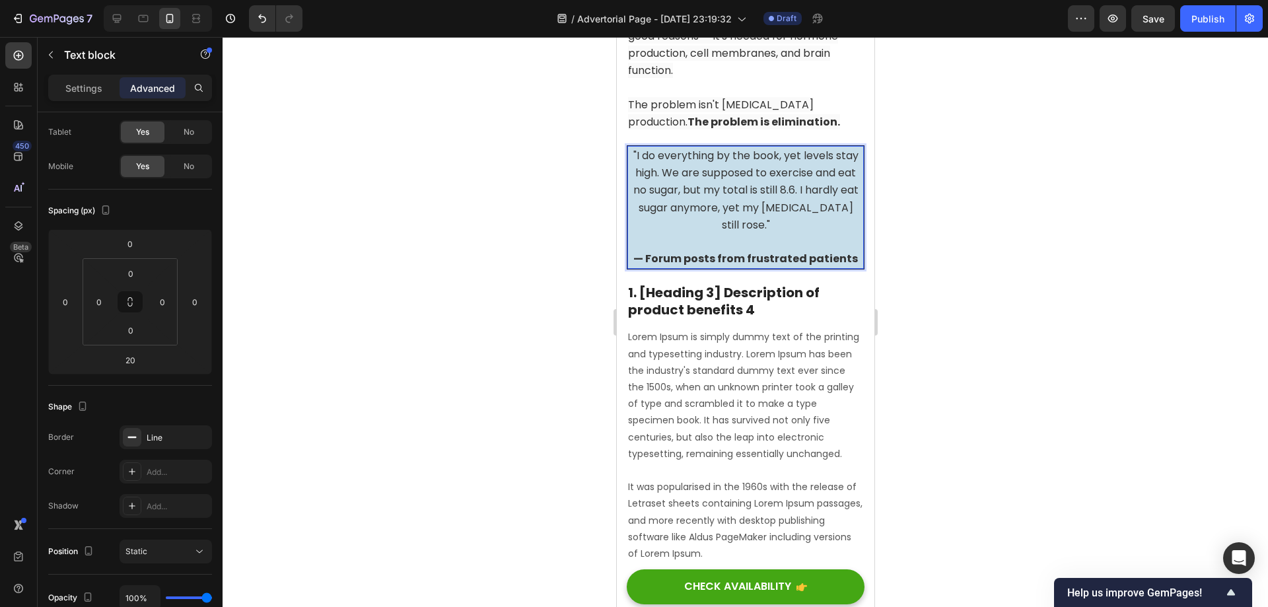
scroll to position [5372, 0]
click at [772, 295] on p "1. [Heading 3] Description of product benefits 4" at bounding box center [744, 300] width 235 height 34
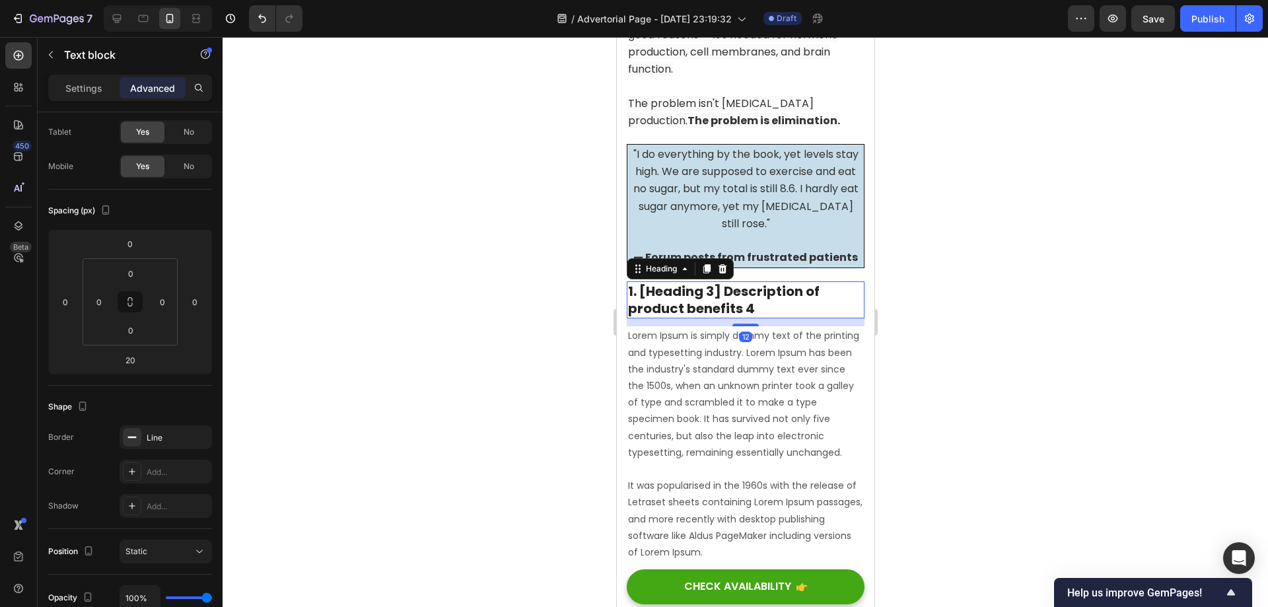
scroll to position [0, 0]
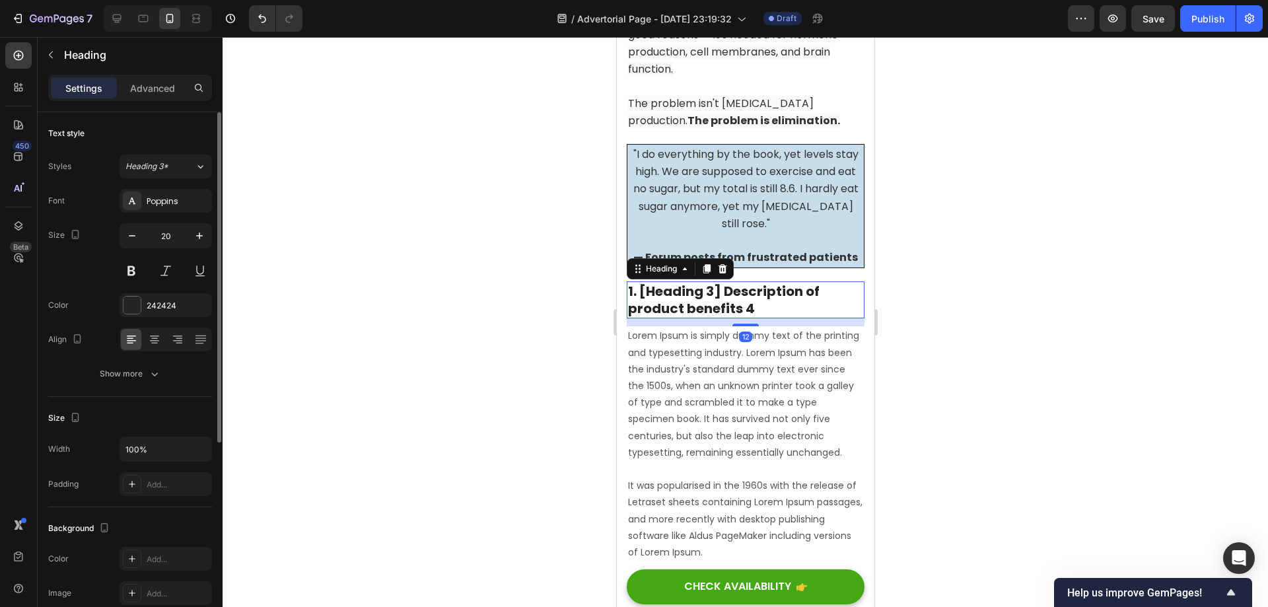
click at [769, 293] on p "1. [Heading 3] Description of product benefits 4" at bounding box center [744, 300] width 235 height 34
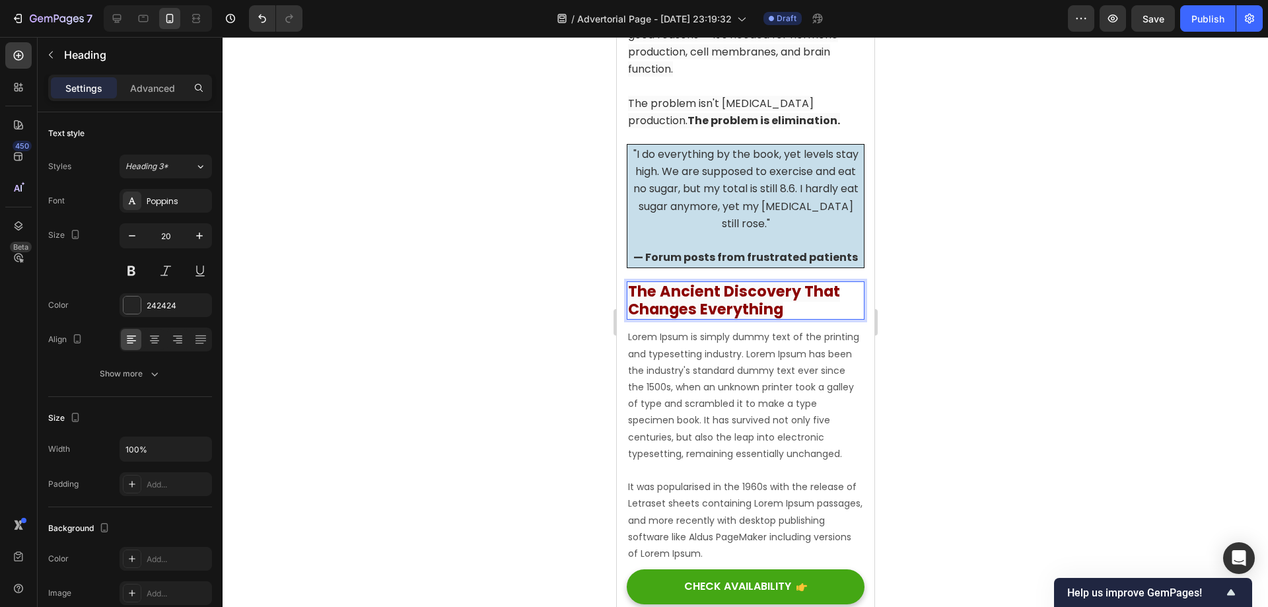
click at [952, 318] on div at bounding box center [745, 322] width 1045 height 570
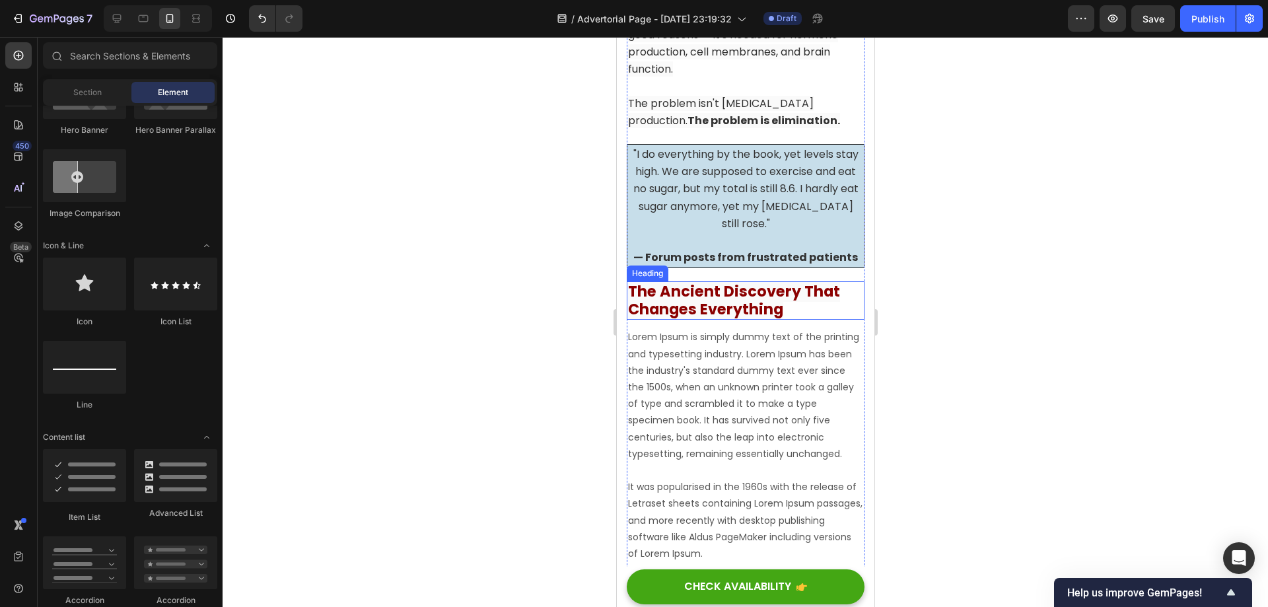
click at [765, 289] on strong "The Ancient Discovery That Changes Everything" at bounding box center [733, 300] width 212 height 39
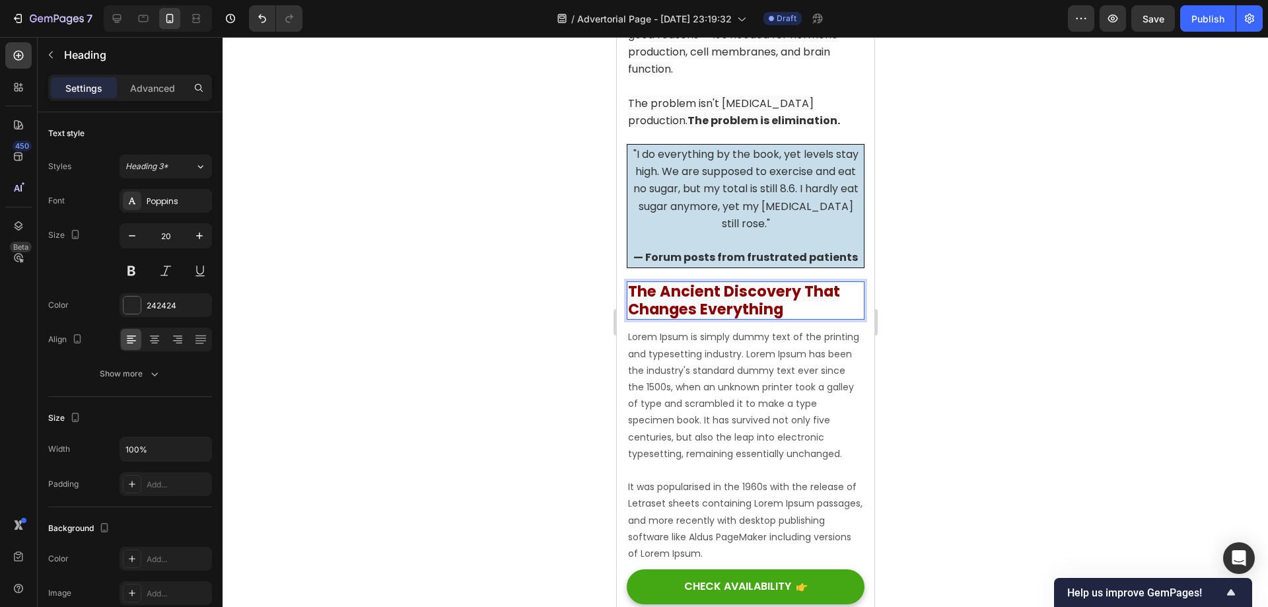
click at [709, 296] on strong "The Ancient Discovery That Changes Everything" at bounding box center [733, 300] width 212 height 39
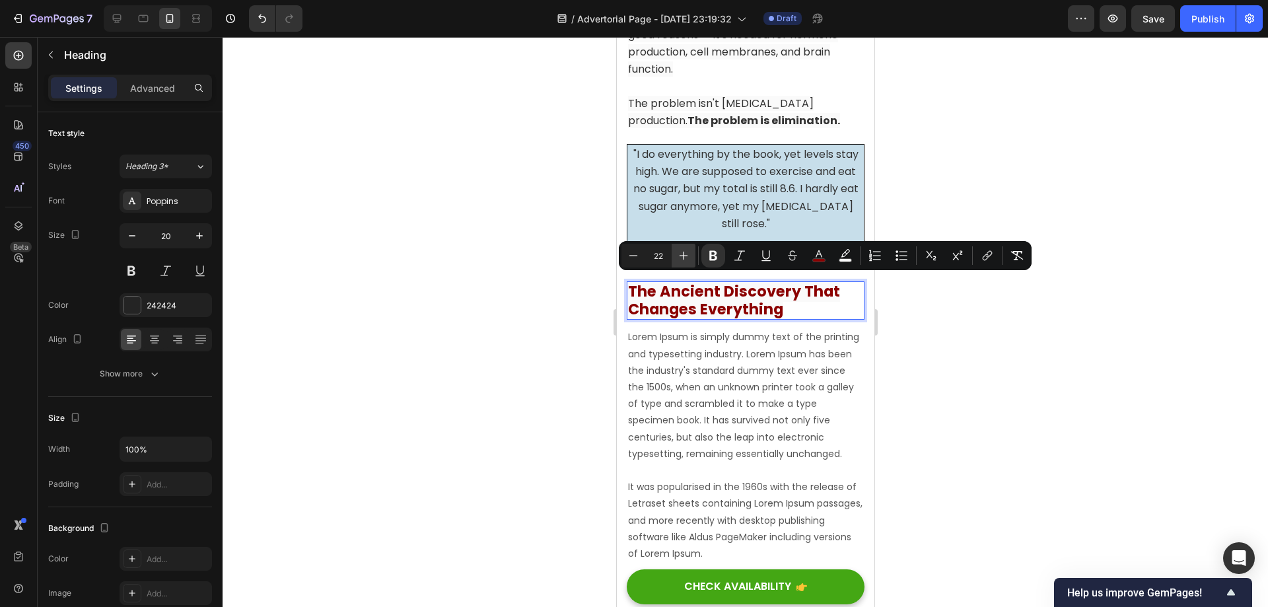
drag, startPoint x: 687, startPoint y: 260, endPoint x: 149, endPoint y: 250, distance: 538.9
click at [687, 260] on icon "Editor contextual toolbar" at bounding box center [683, 255] width 13 height 13
type input "23"
click at [1001, 351] on div at bounding box center [745, 322] width 1045 height 570
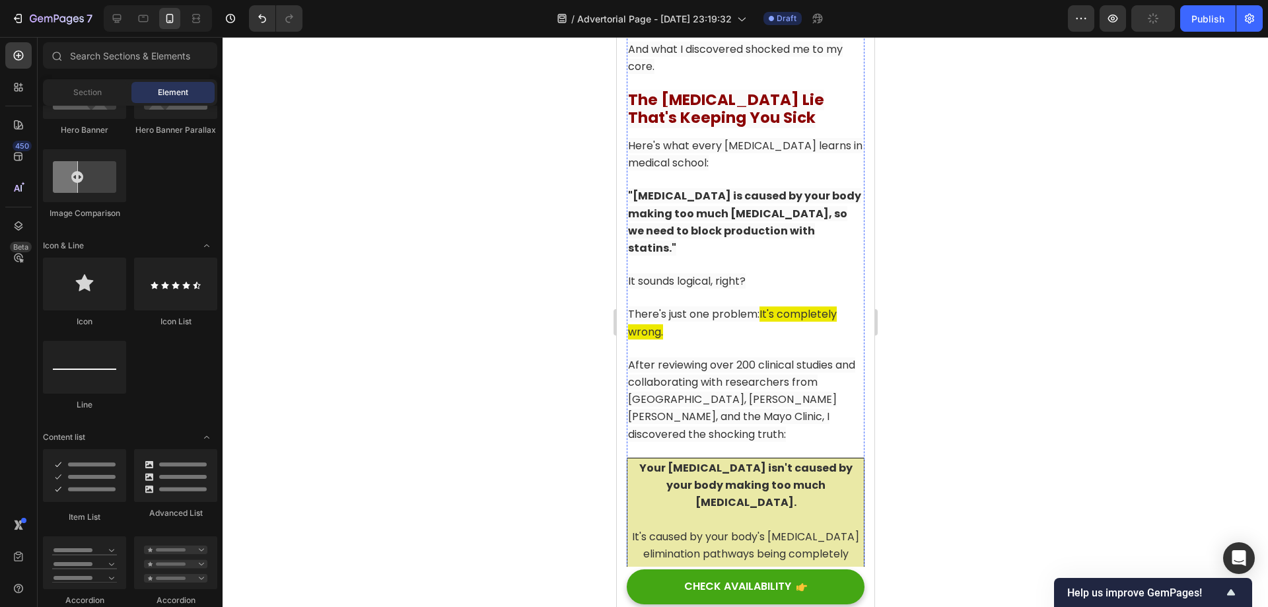
scroll to position [2334, 0]
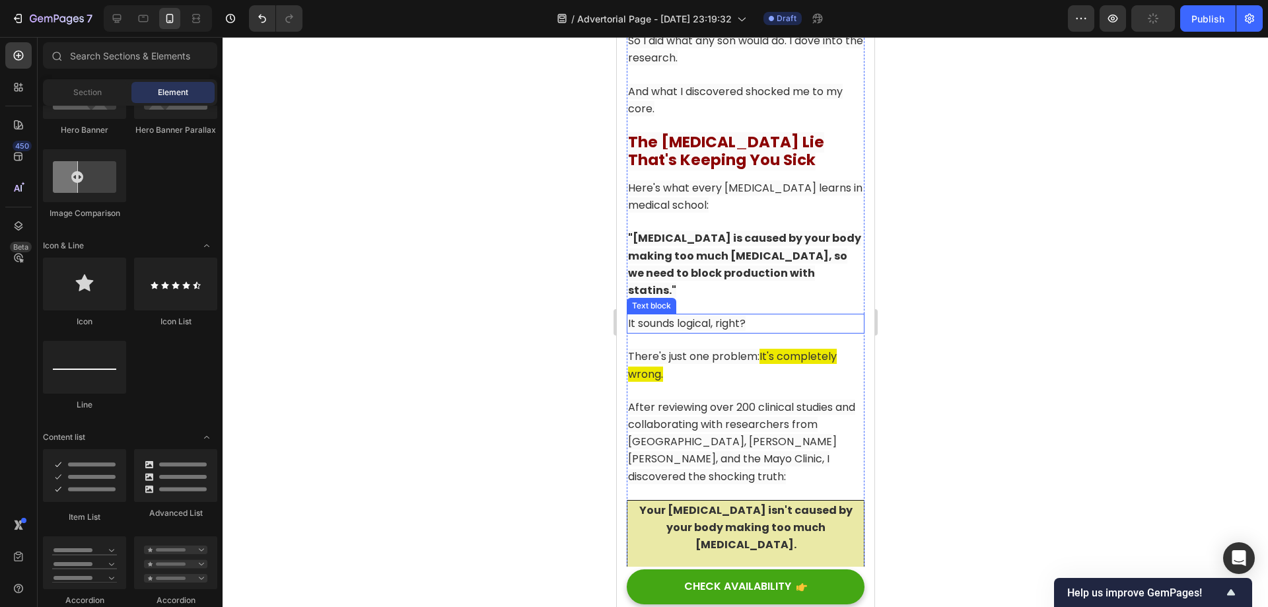
click at [744, 316] on span "It sounds logical, right?" at bounding box center [686, 323] width 118 height 15
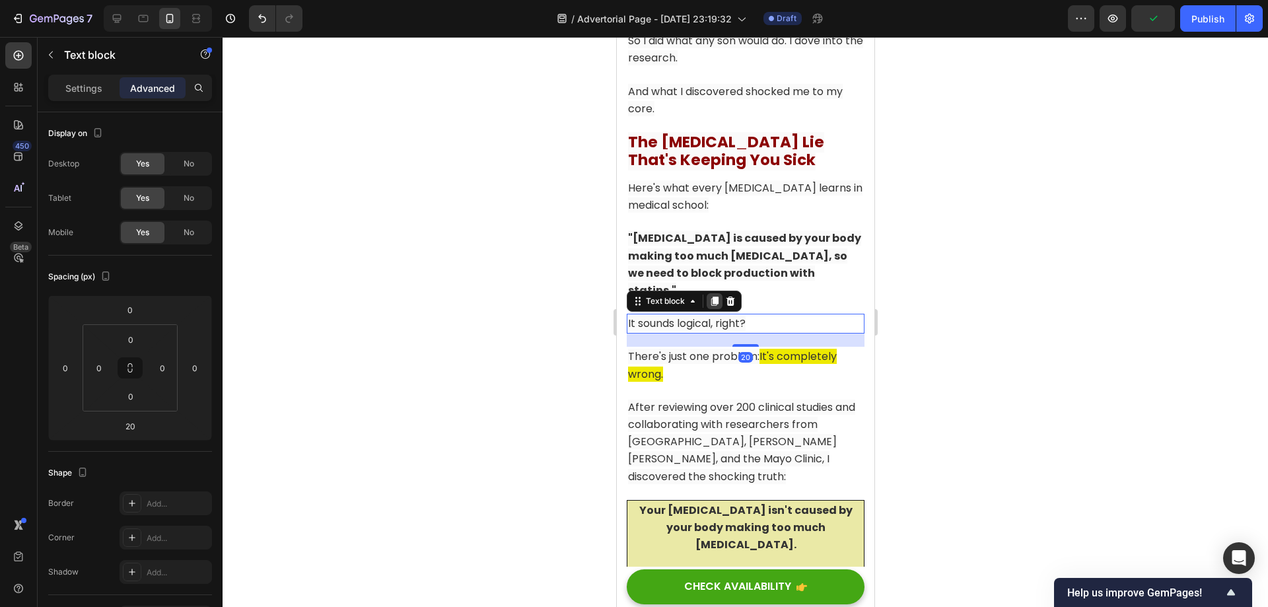
click at [714, 296] on icon at bounding box center [714, 300] width 7 height 9
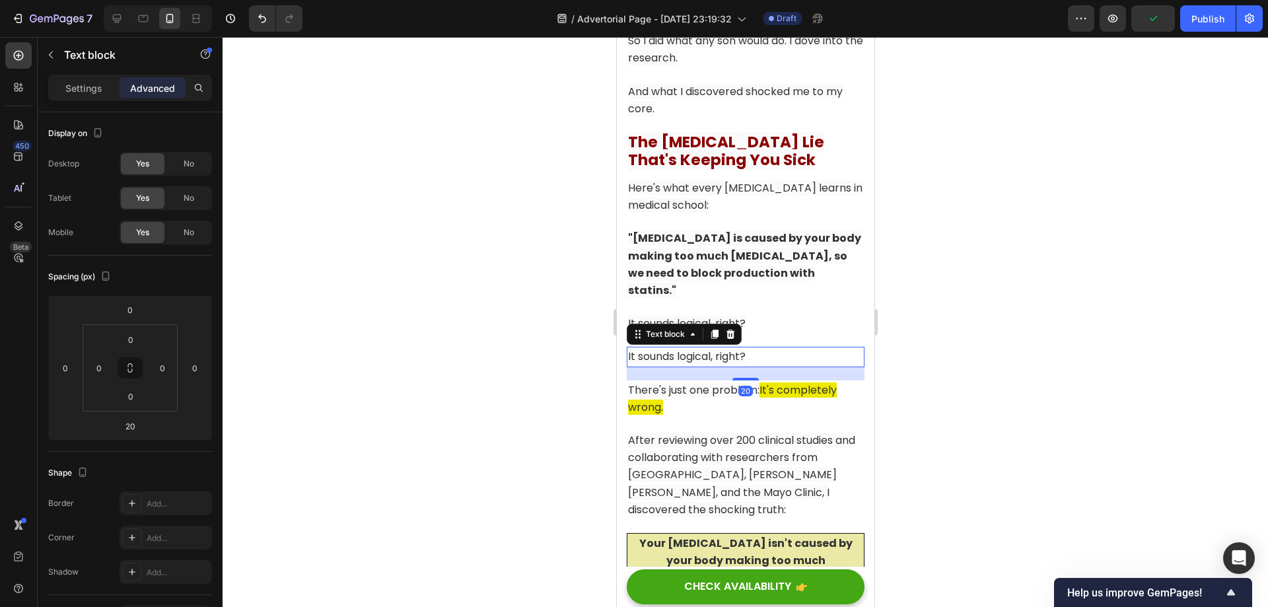
click at [644, 349] on span "It sounds logical, right?" at bounding box center [686, 356] width 118 height 15
click at [952, 324] on div at bounding box center [745, 322] width 1045 height 570
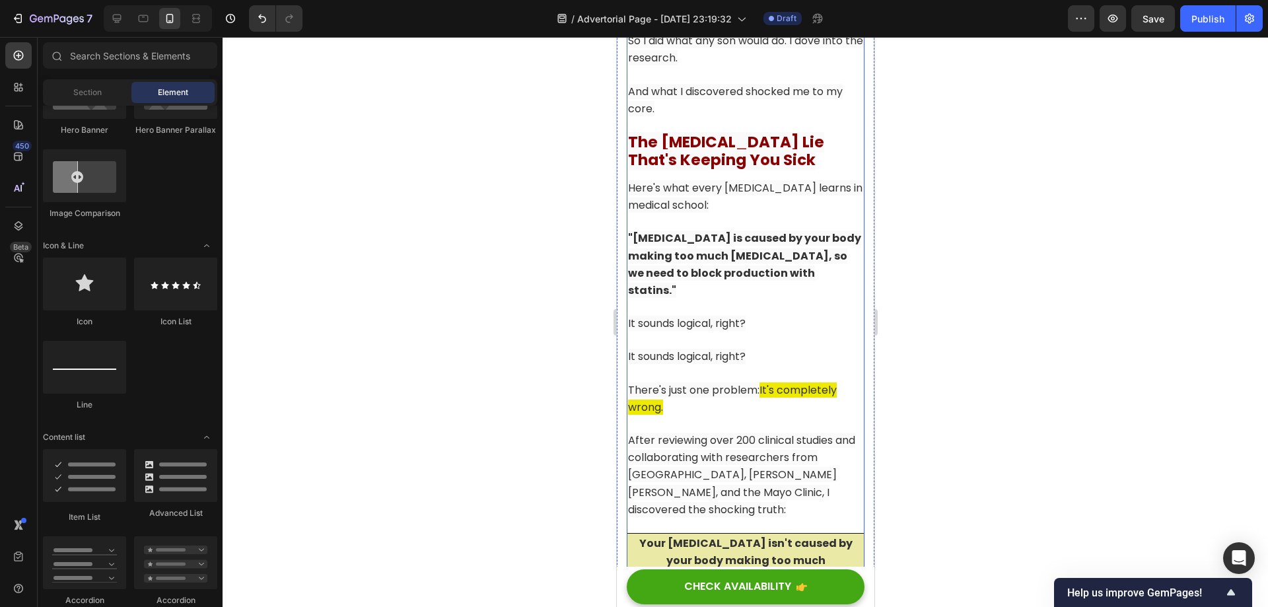
click at [769, 347] on div "It sounds logical, right?" at bounding box center [745, 357] width 238 height 20
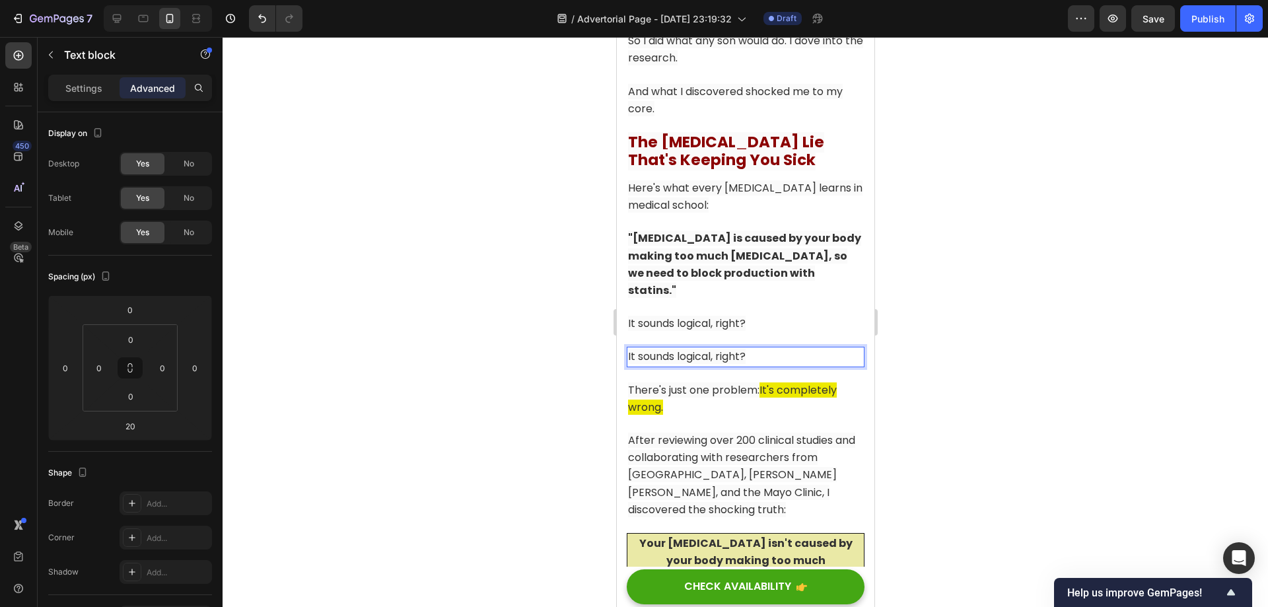
click at [945, 328] on div at bounding box center [745, 322] width 1045 height 570
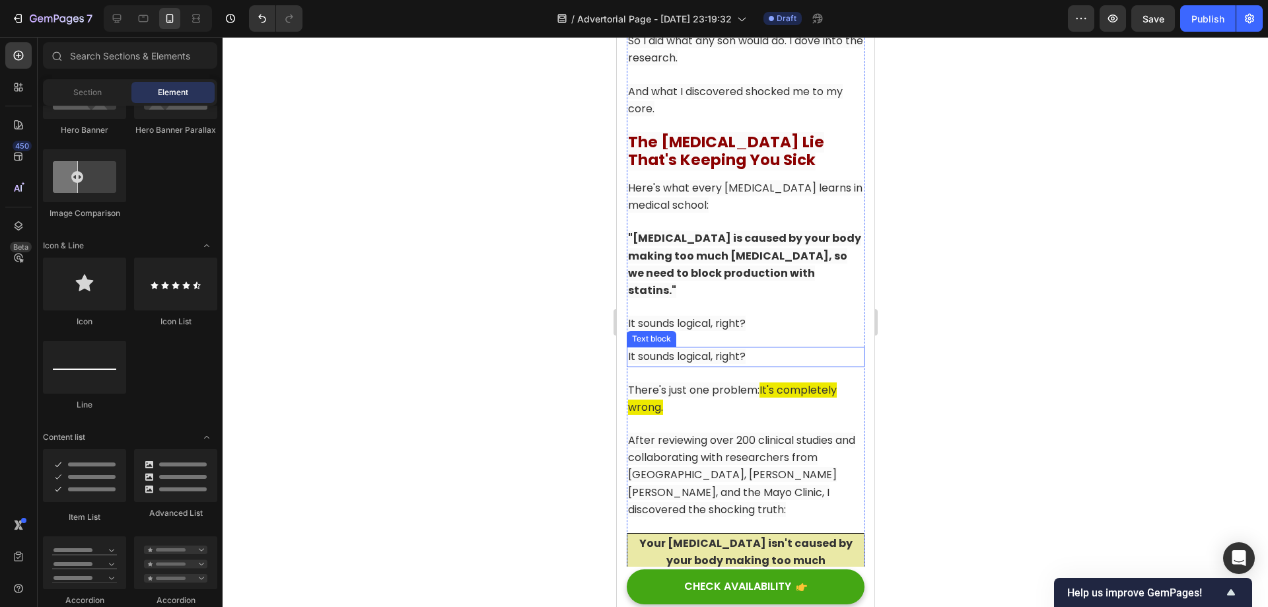
click at [750, 348] on p "It sounds logical, right?" at bounding box center [744, 356] width 235 height 17
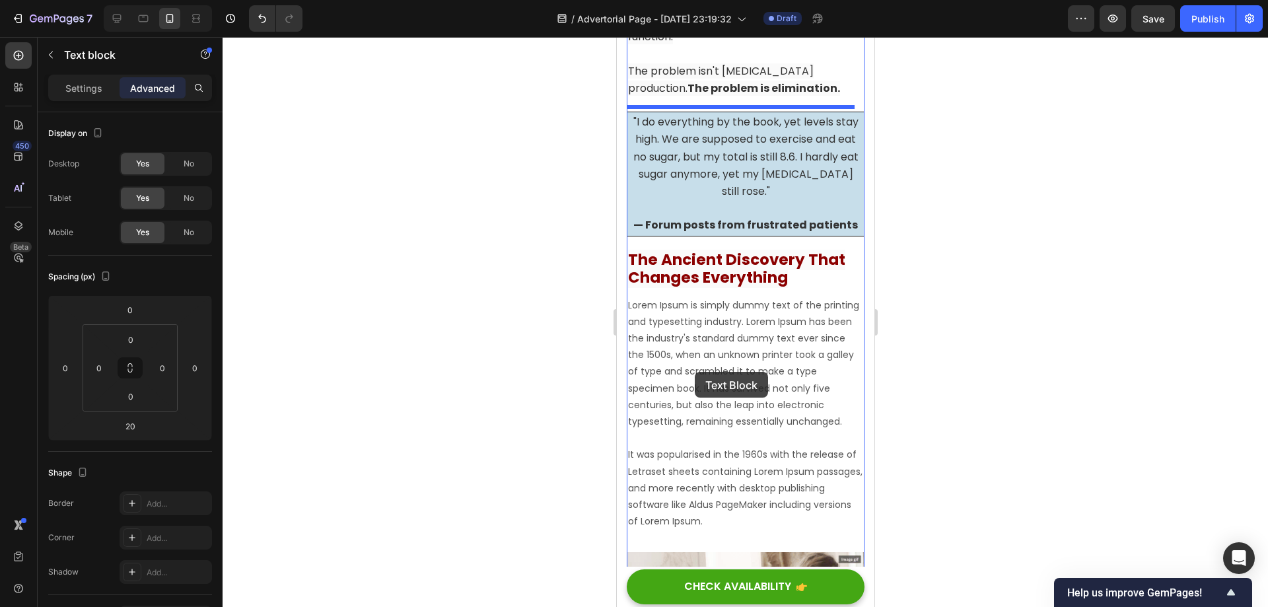
scroll to position [5438, 0]
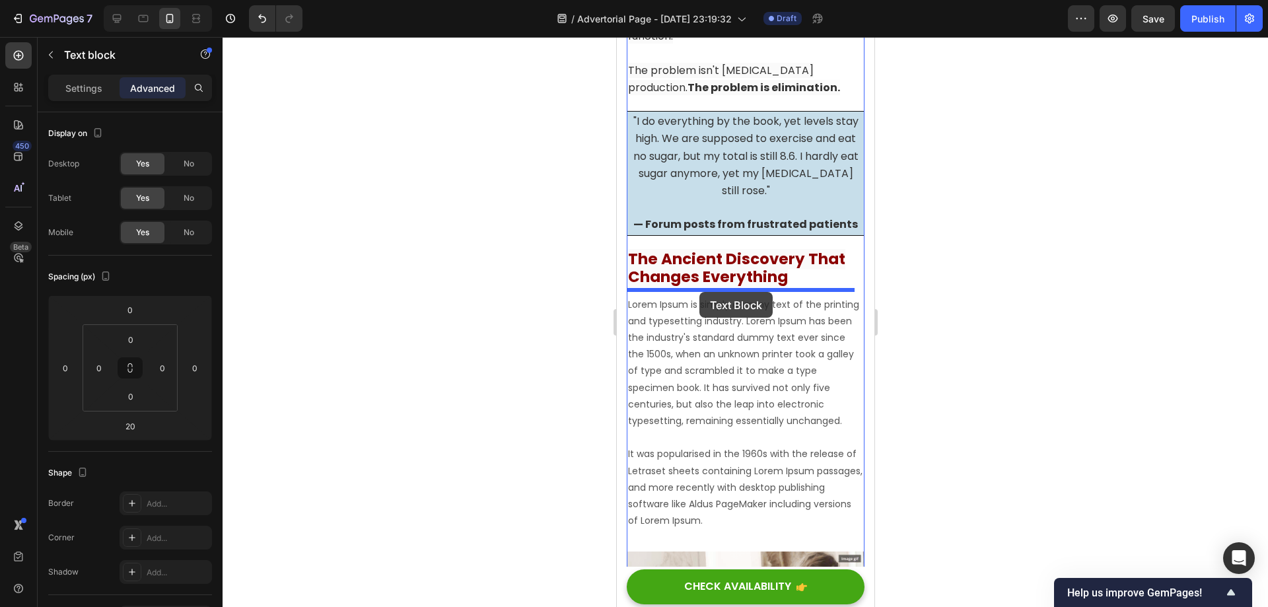
drag, startPoint x: 637, startPoint y: 293, endPoint x: 699, endPoint y: 292, distance: 62.1
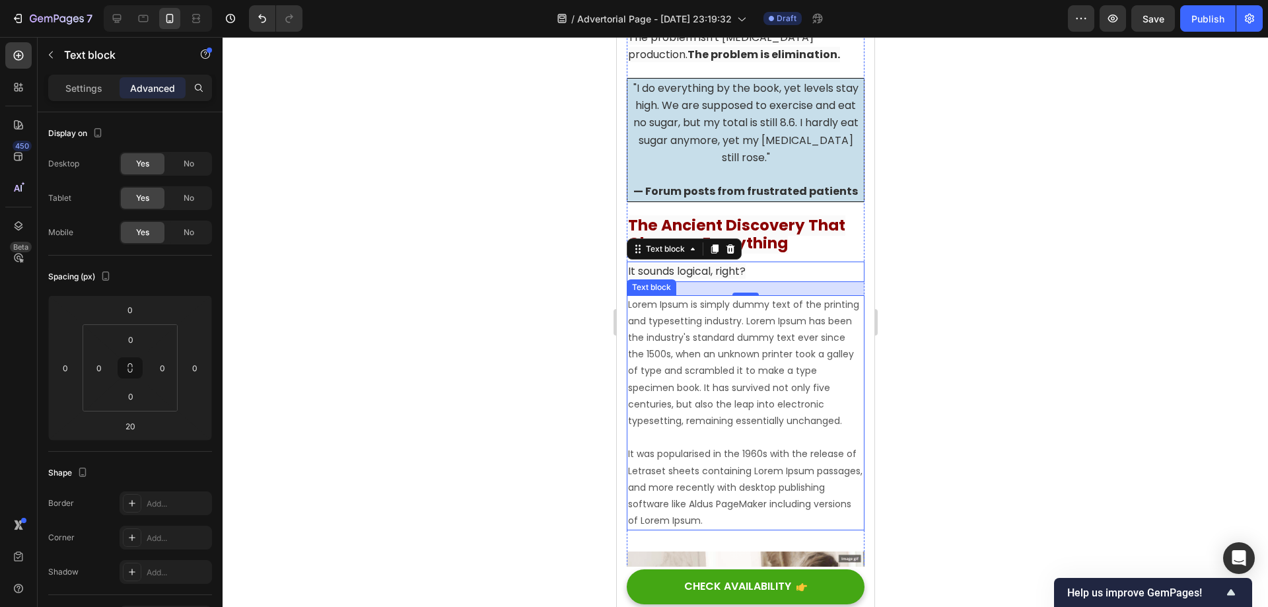
scroll to position [5405, 0]
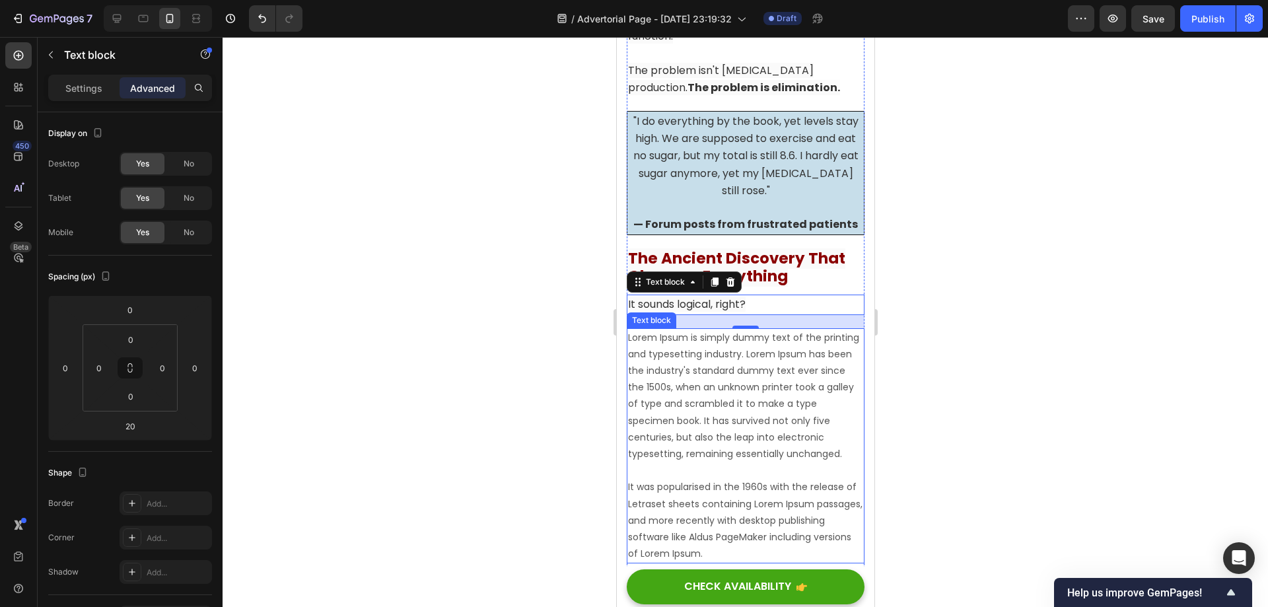
click at [751, 405] on p "Lorem Ipsum is simply dummy text of the printing and typesetting industry. Lore…" at bounding box center [744, 446] width 235 height 233
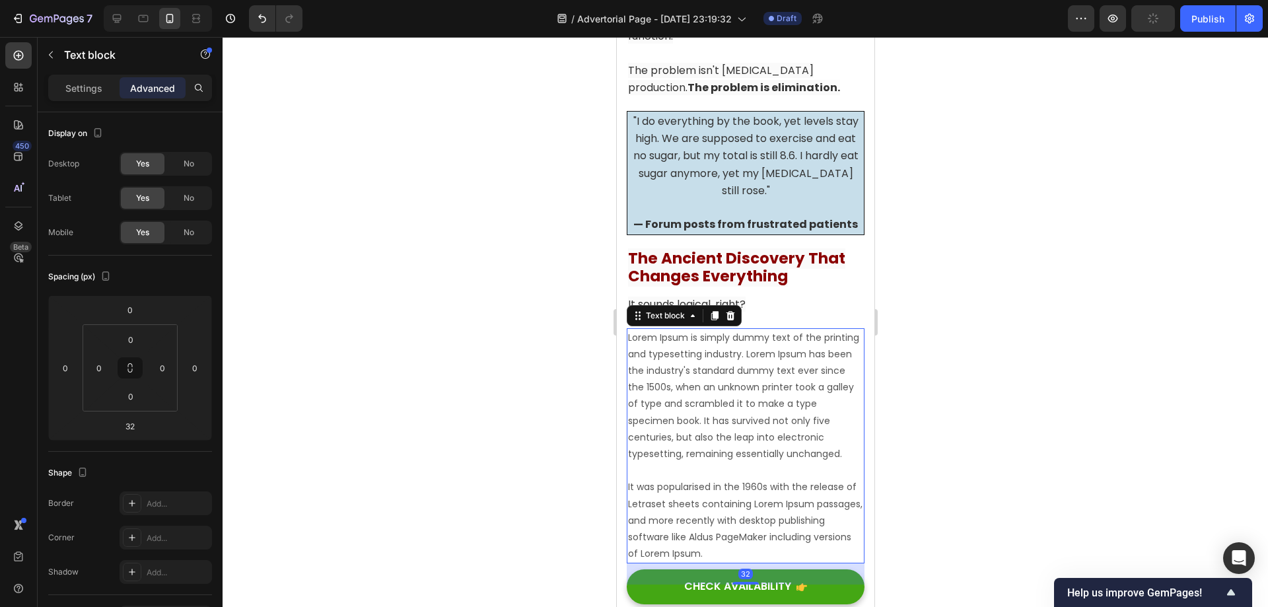
drag, startPoint x: 714, startPoint y: 310, endPoint x: 765, endPoint y: 331, distance: 55.1
click at [765, 331] on div "Lorem Ipsum is simply dummy text of the printing and typesetting industry. Lore…" at bounding box center [745, 446] width 238 height 236
click at [732, 314] on icon at bounding box center [730, 314] width 9 height 9
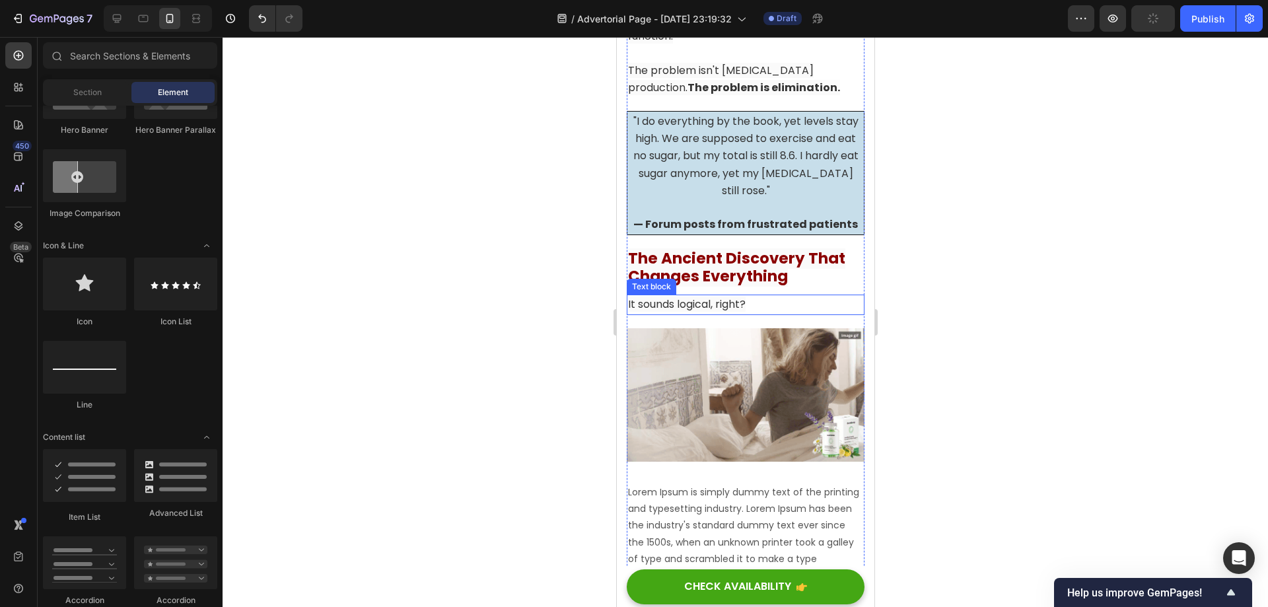
click at [754, 303] on p "It sounds logical, right?" at bounding box center [744, 304] width 235 height 17
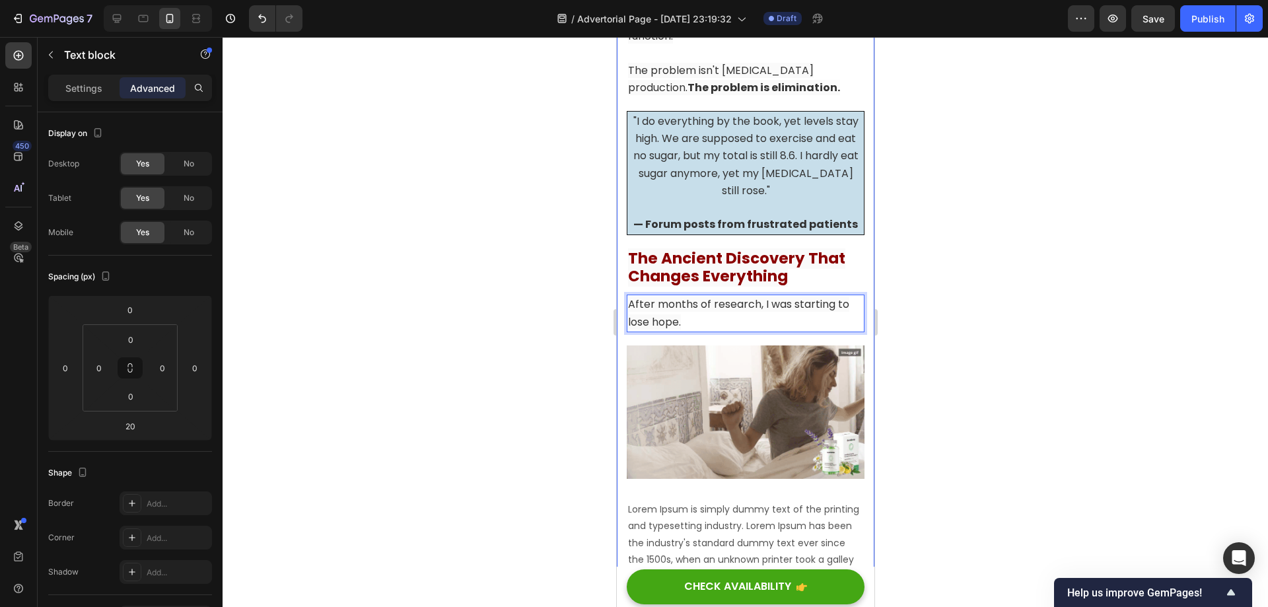
drag, startPoint x: 942, startPoint y: 327, endPoint x: 236, endPoint y: 271, distance: 707.4
click at [942, 327] on div at bounding box center [745, 322] width 1045 height 570
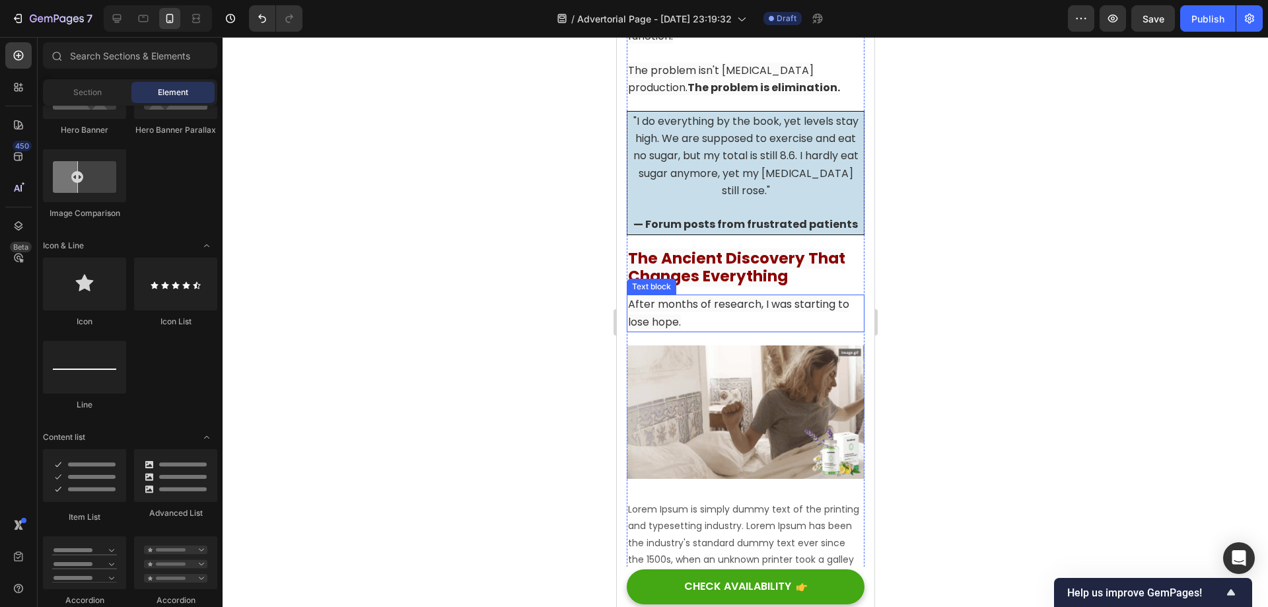
click at [792, 302] on span "After months of research, I was starting to lose hope." at bounding box center [737, 312] width 221 height 32
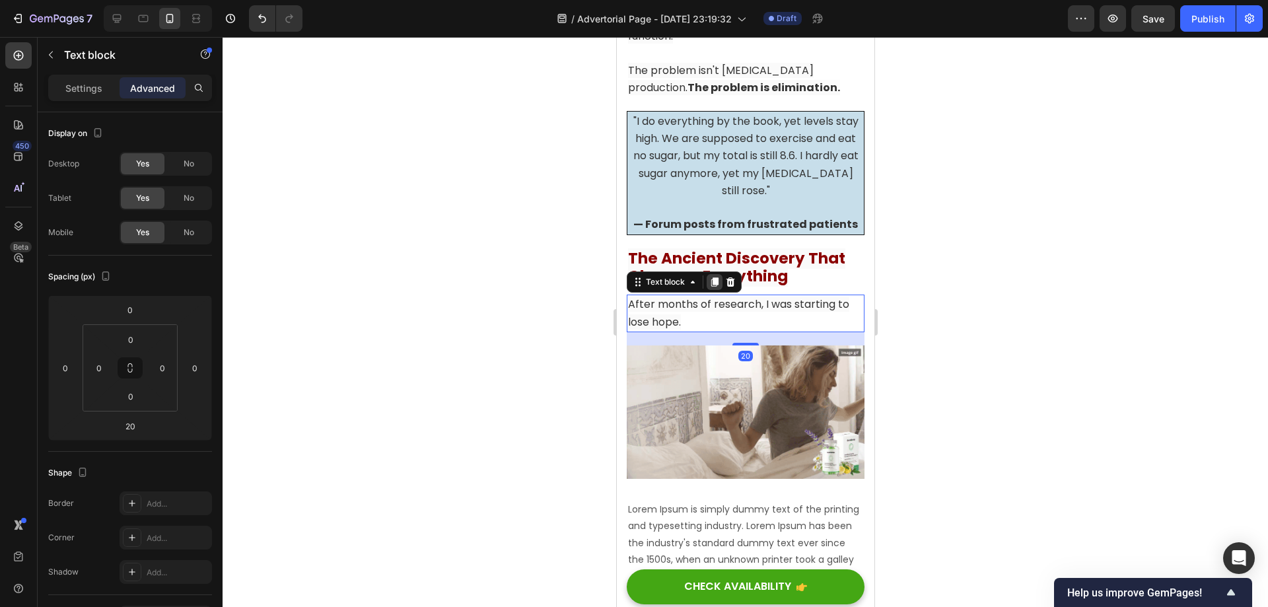
click at [716, 279] on icon at bounding box center [714, 282] width 7 height 9
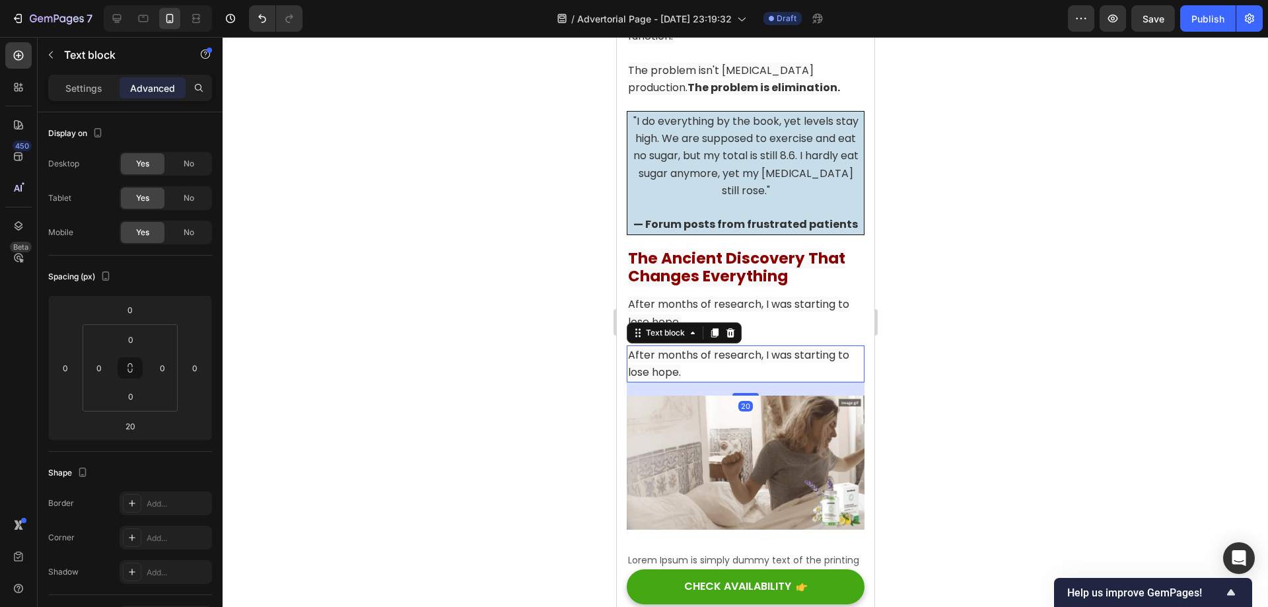
click at [741, 356] on span "After months of research, I was starting to lose hope." at bounding box center [737, 363] width 221 height 32
click at [979, 368] on div at bounding box center [745, 322] width 1045 height 570
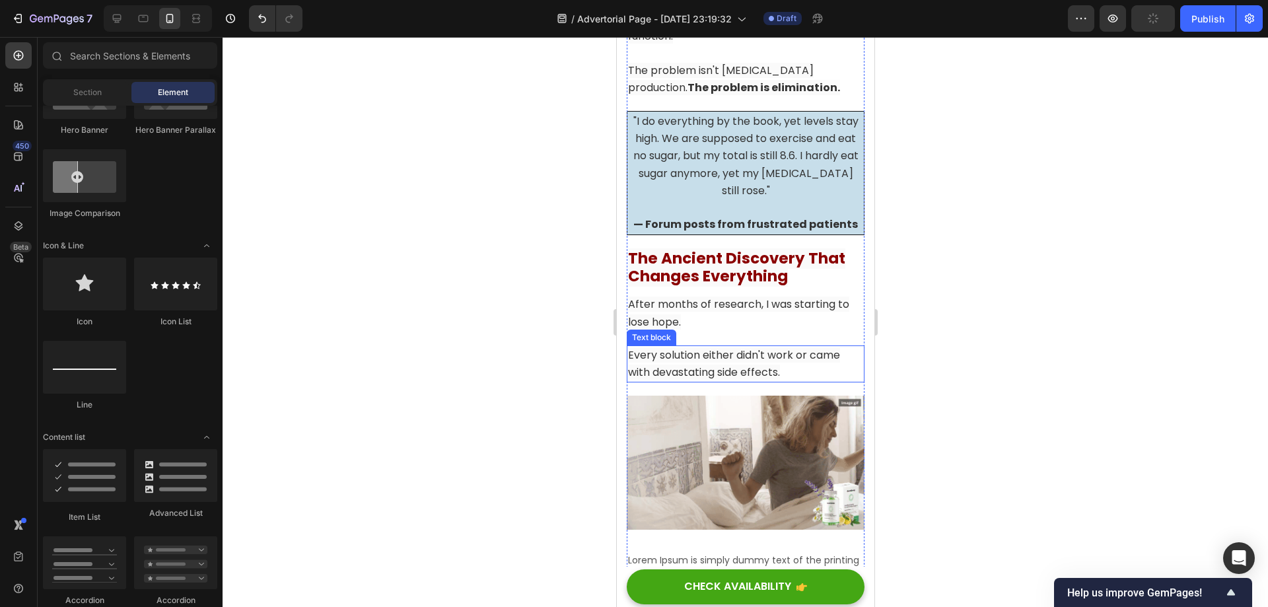
click at [780, 352] on span "Every solution either didn't work or came with devastating side effects." at bounding box center [733, 363] width 212 height 32
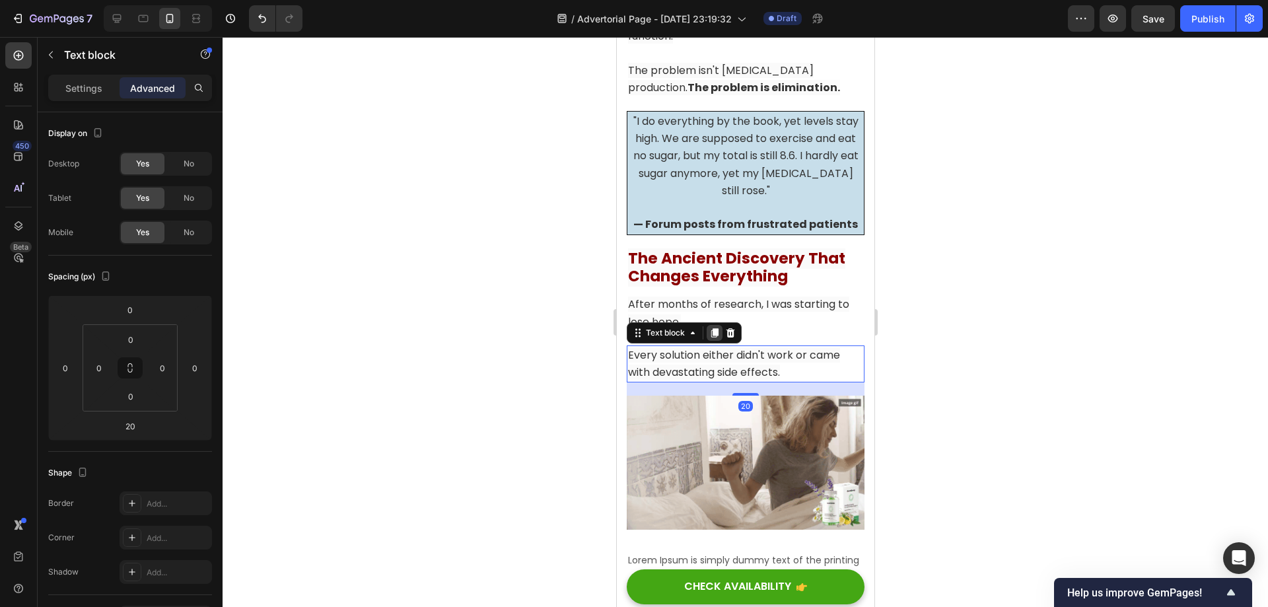
click at [711, 328] on icon at bounding box center [714, 332] width 7 height 9
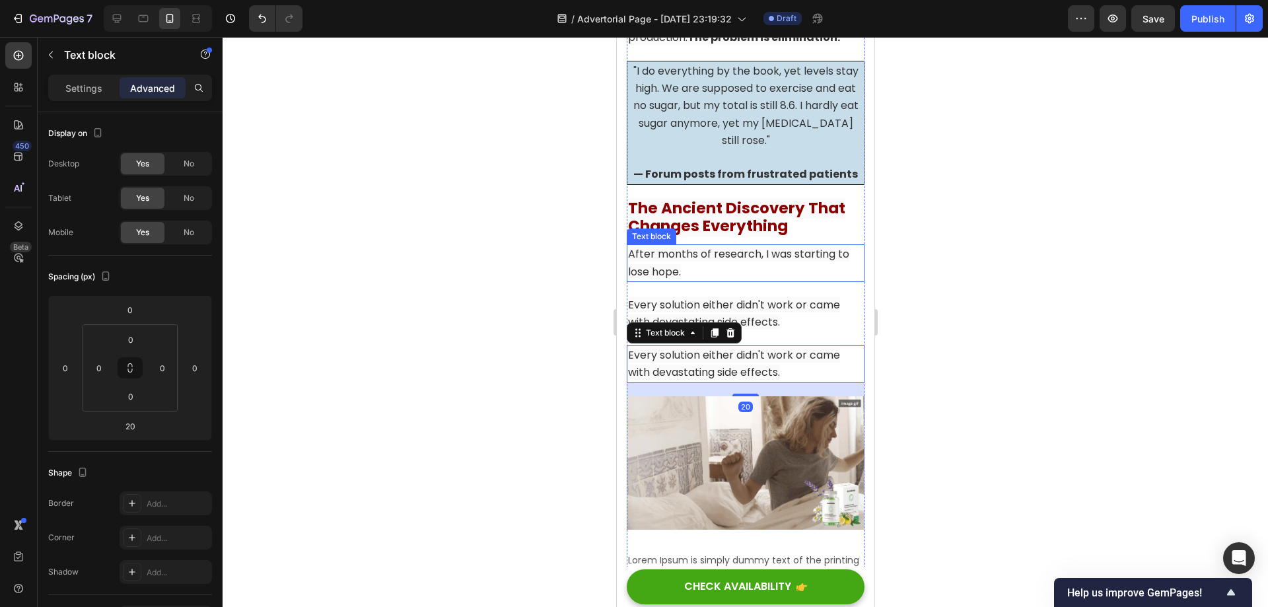
scroll to position [5537, 0]
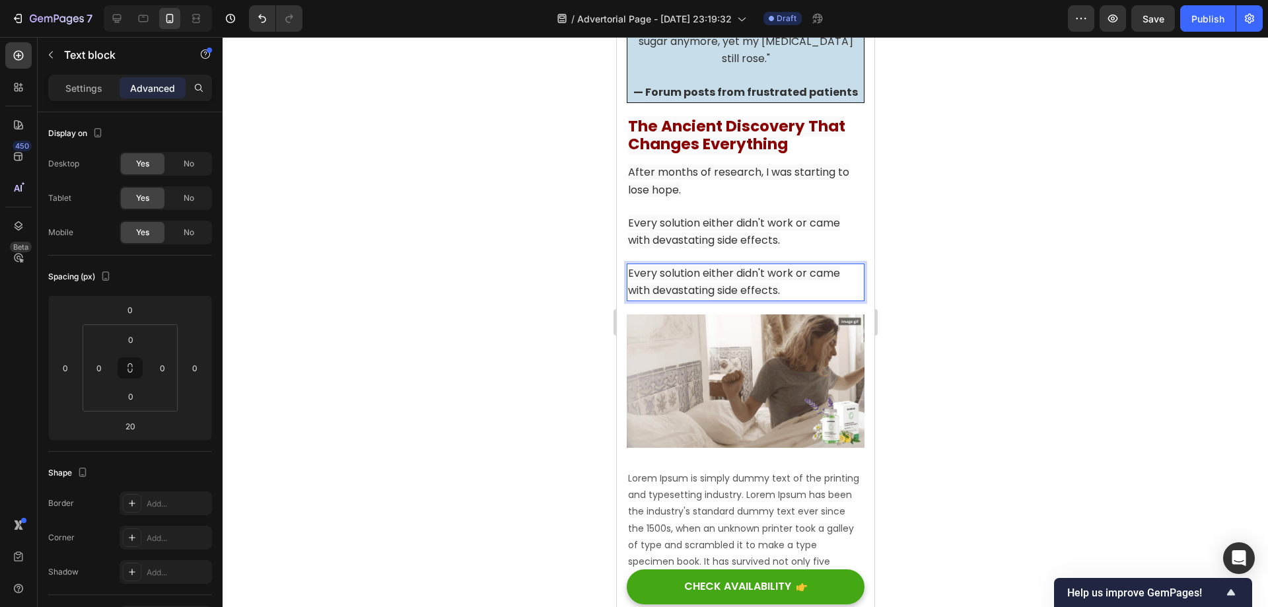
click at [759, 275] on span "Every solution either didn't work or came with devastating side effects." at bounding box center [733, 281] width 212 height 32
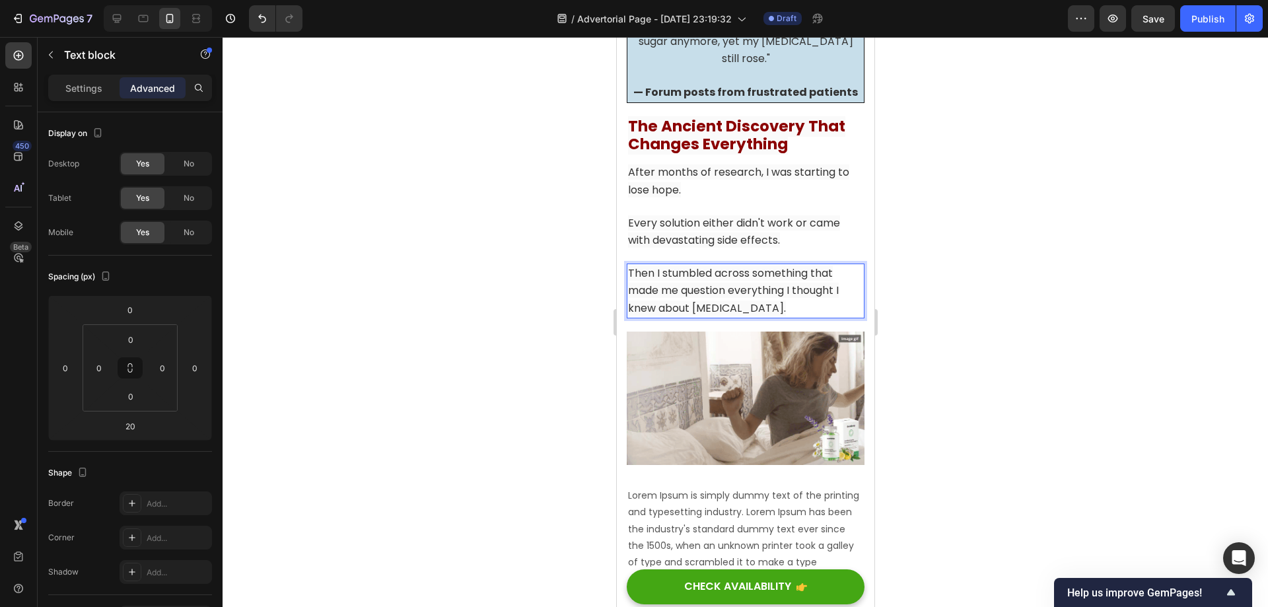
click at [927, 279] on div at bounding box center [745, 322] width 1045 height 570
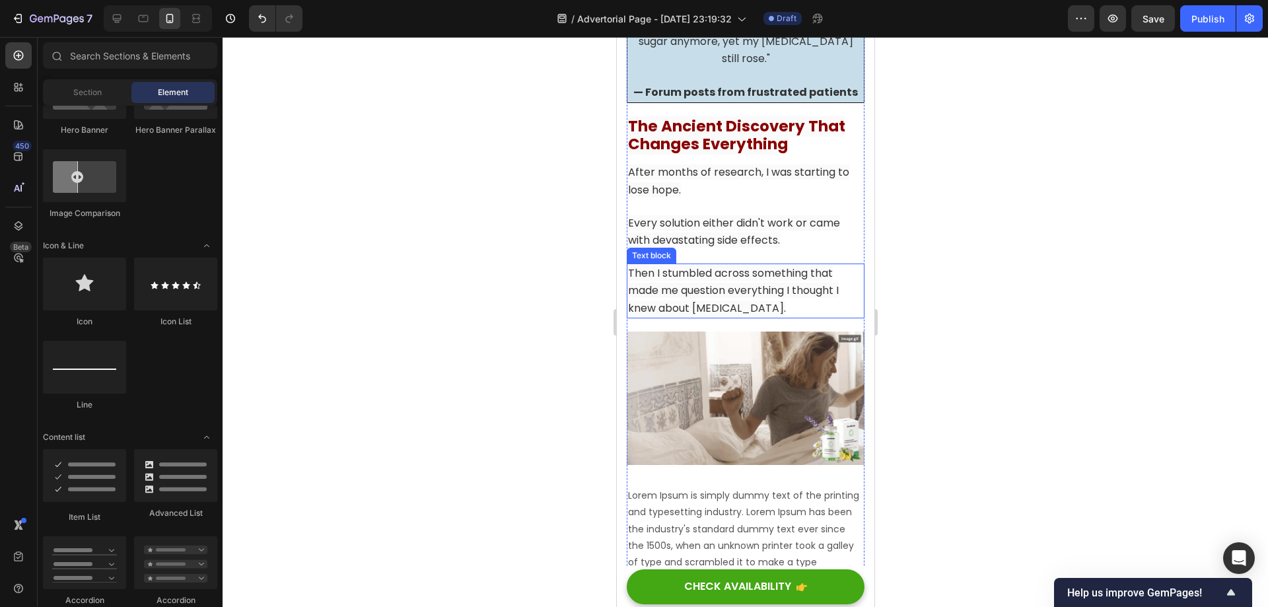
click at [766, 279] on span "Then I stumbled across something that made me question everything I thought I k…" at bounding box center [732, 290] width 211 height 50
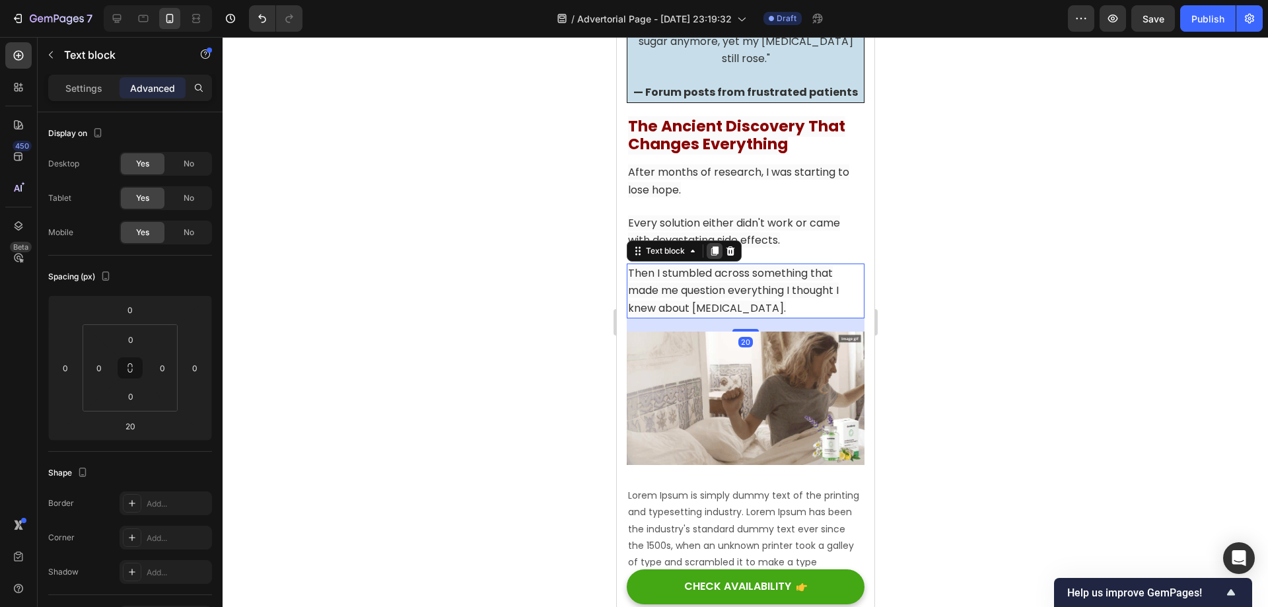
click at [714, 248] on icon at bounding box center [714, 250] width 7 height 9
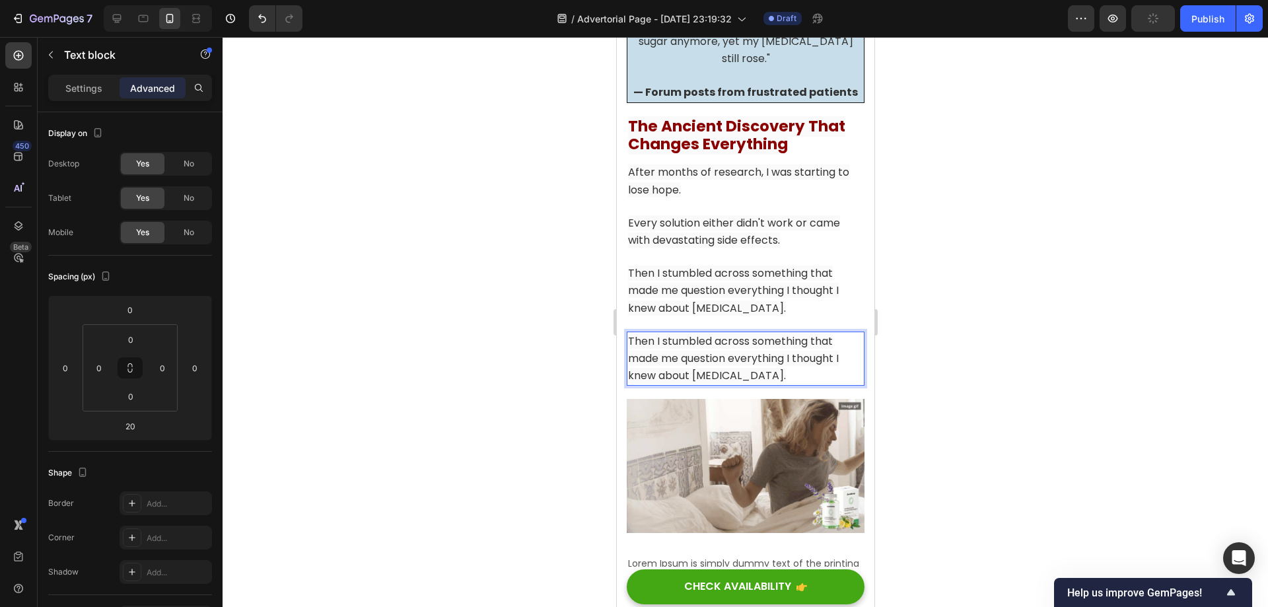
click at [749, 339] on span "Then I stumbled across something that made me question everything I thought I k…" at bounding box center [732, 358] width 211 height 50
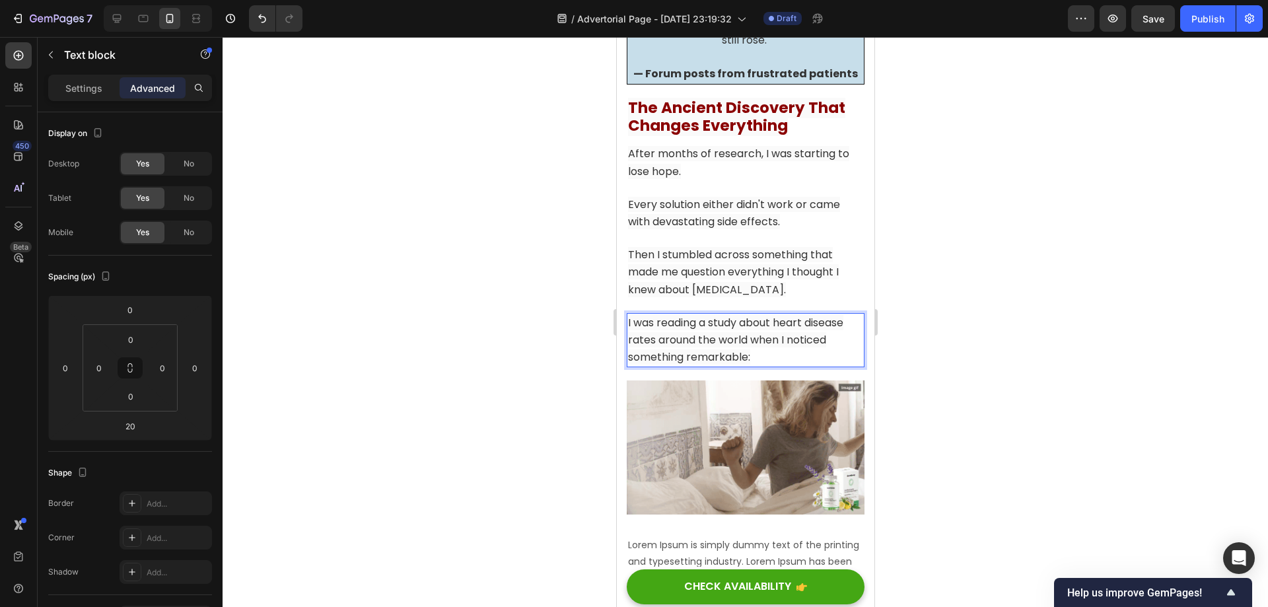
scroll to position [5669, 0]
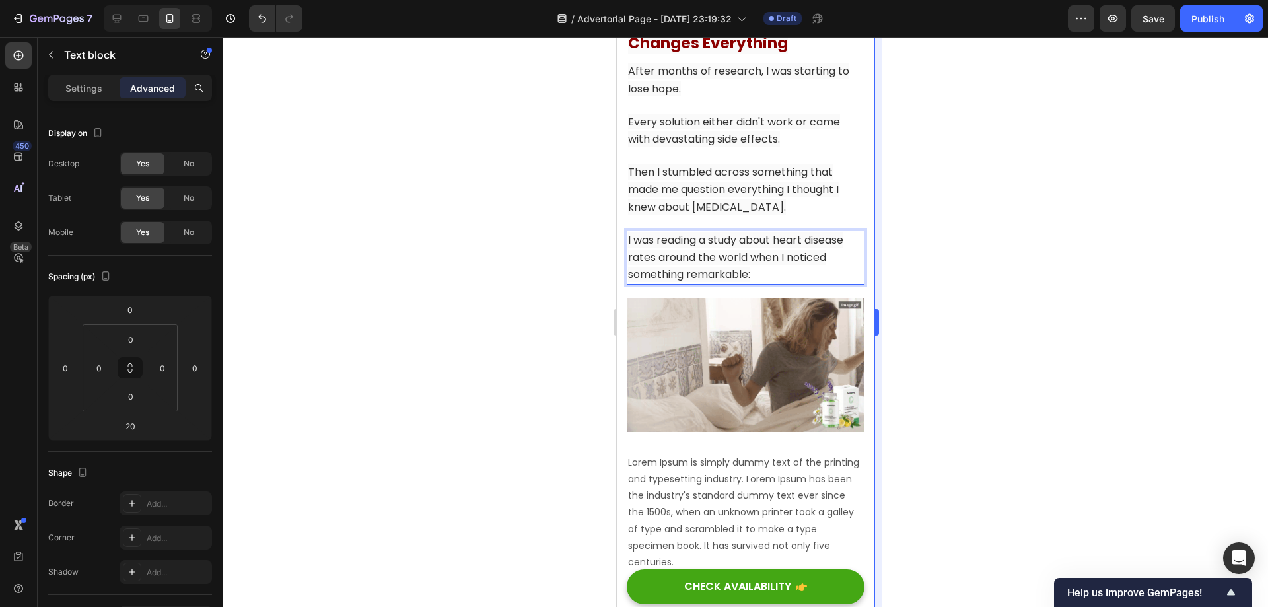
drag, startPoint x: 996, startPoint y: 320, endPoint x: 880, endPoint y: 290, distance: 119.3
click at [996, 319] on div at bounding box center [745, 322] width 1045 height 570
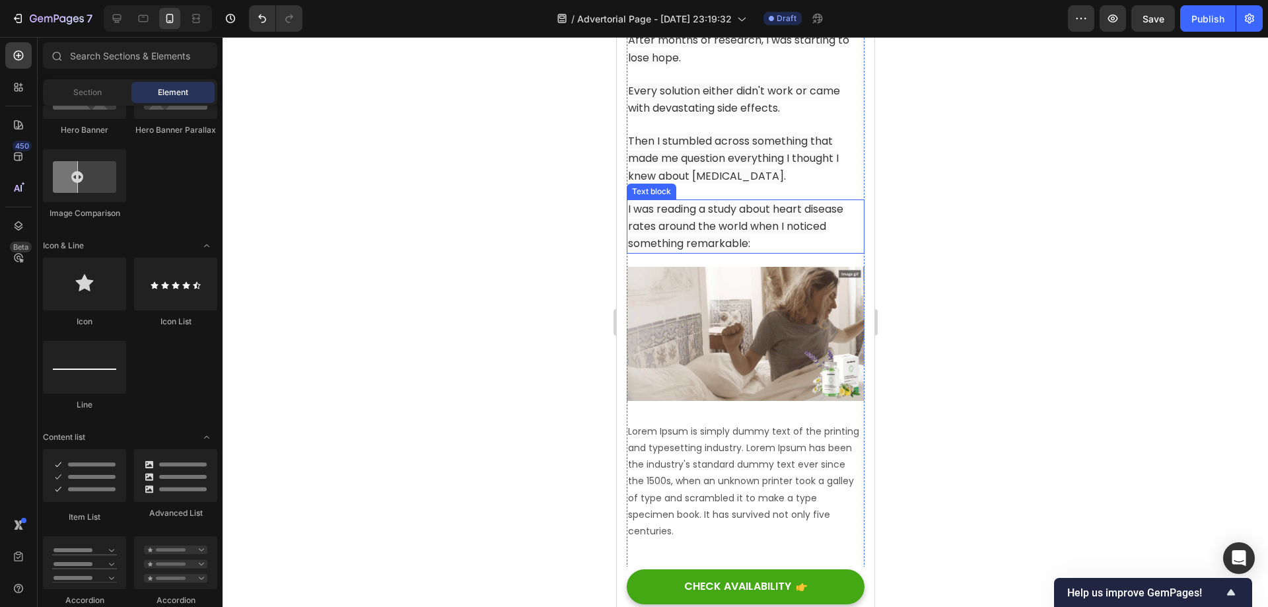
click at [780, 231] on p "I was reading a study about heart disease rates around the world when I noticed…" at bounding box center [744, 227] width 235 height 52
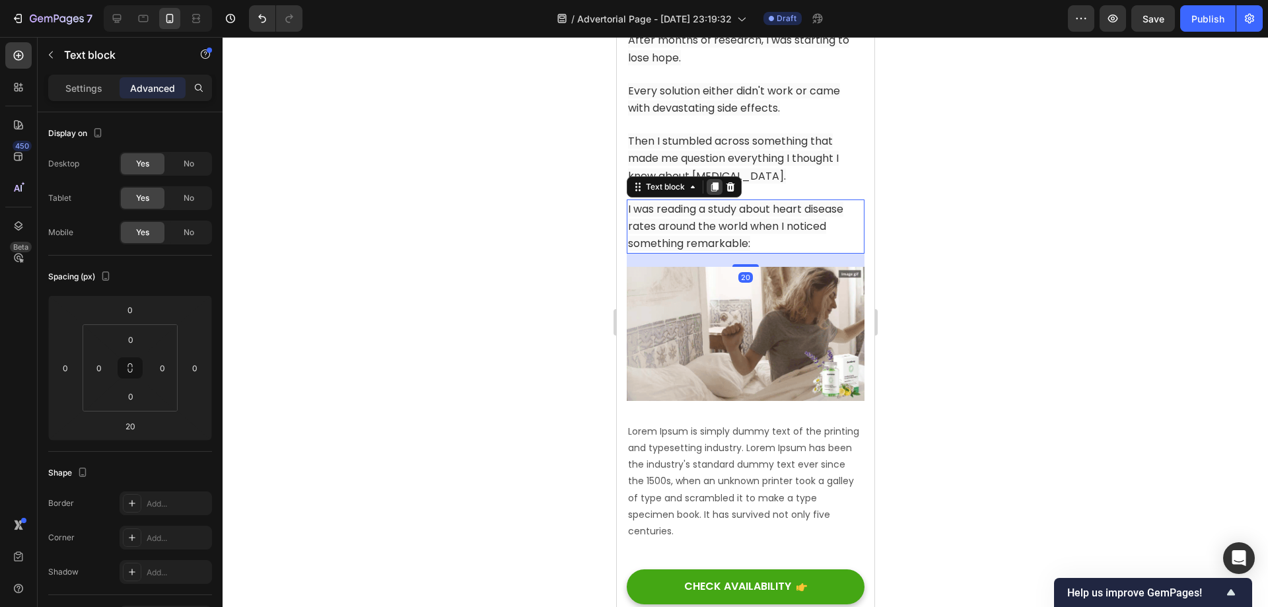
click at [713, 184] on icon at bounding box center [714, 186] width 7 height 9
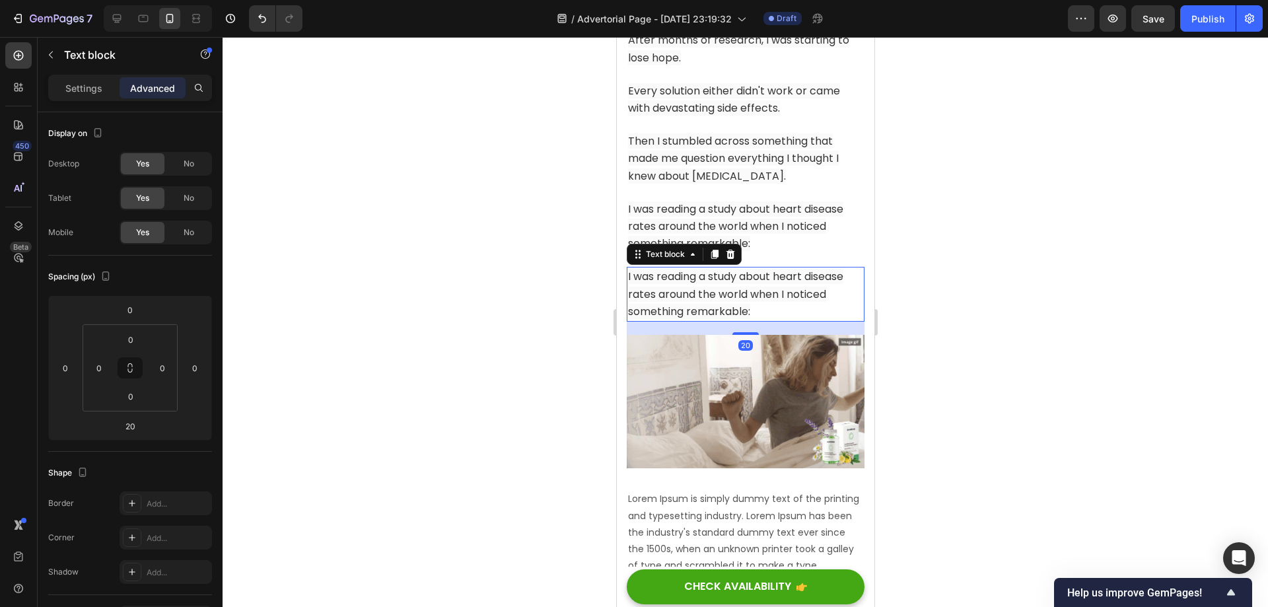
click at [764, 294] on span "I was reading a study about heart disease rates around the world when I noticed…" at bounding box center [734, 294] width 215 height 50
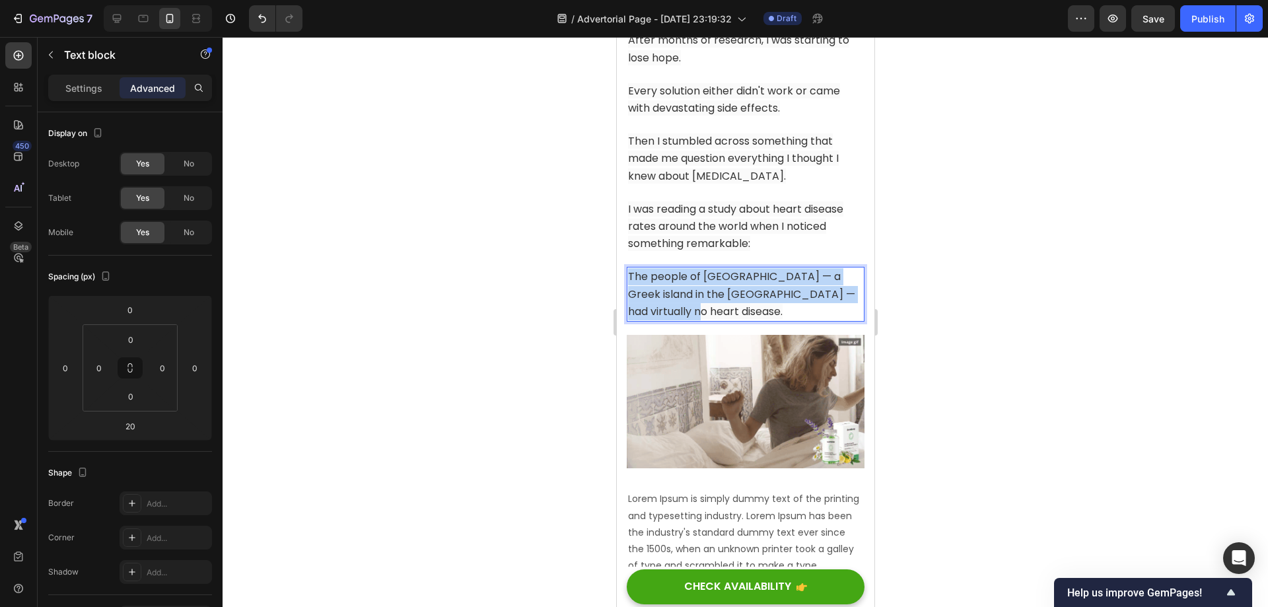
drag, startPoint x: 752, startPoint y: 302, endPoint x: 573, endPoint y: 255, distance: 185.6
click at [616, 255] on html "iPhone 13 Pro ( 390 px) iPhone 13 Mini iPhone 13 Pro iPhone 11 Pro Max iPhone 1…" at bounding box center [745, 95] width 258 height 11455
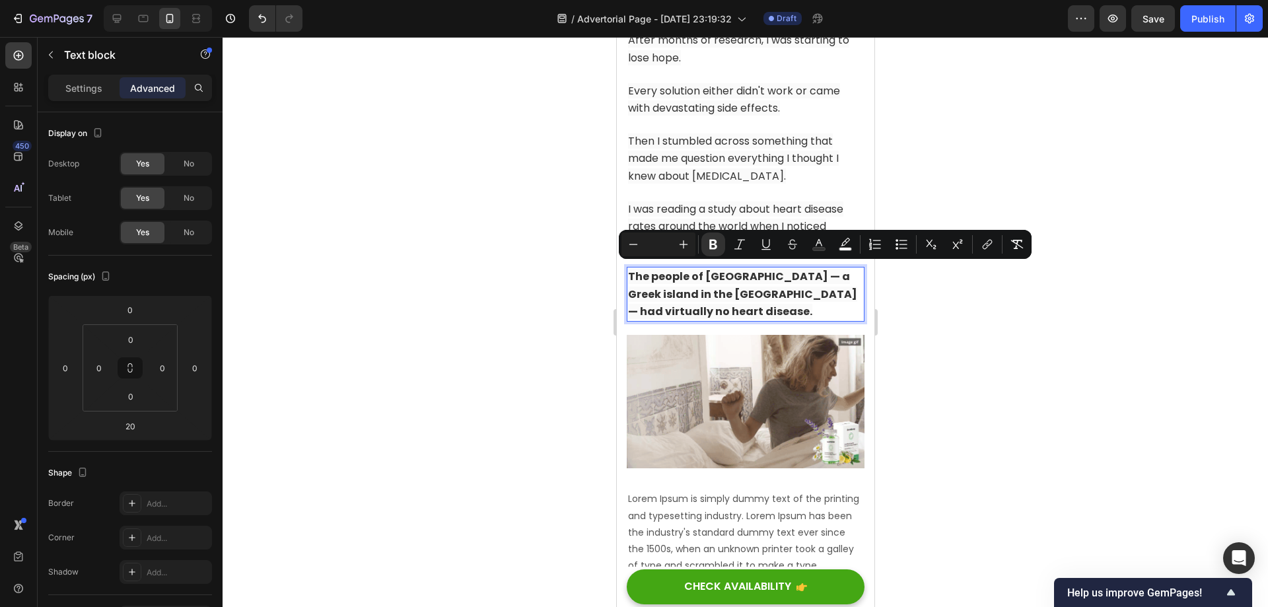
click at [775, 309] on p "The people of [GEOGRAPHIC_DATA] — a Greek island in the [GEOGRAPHIC_DATA] — had…" at bounding box center [744, 294] width 235 height 52
click at [745, 290] on span "I was reading a study about heart disease rates around the world when I noticed…" at bounding box center [734, 294] width 215 height 50
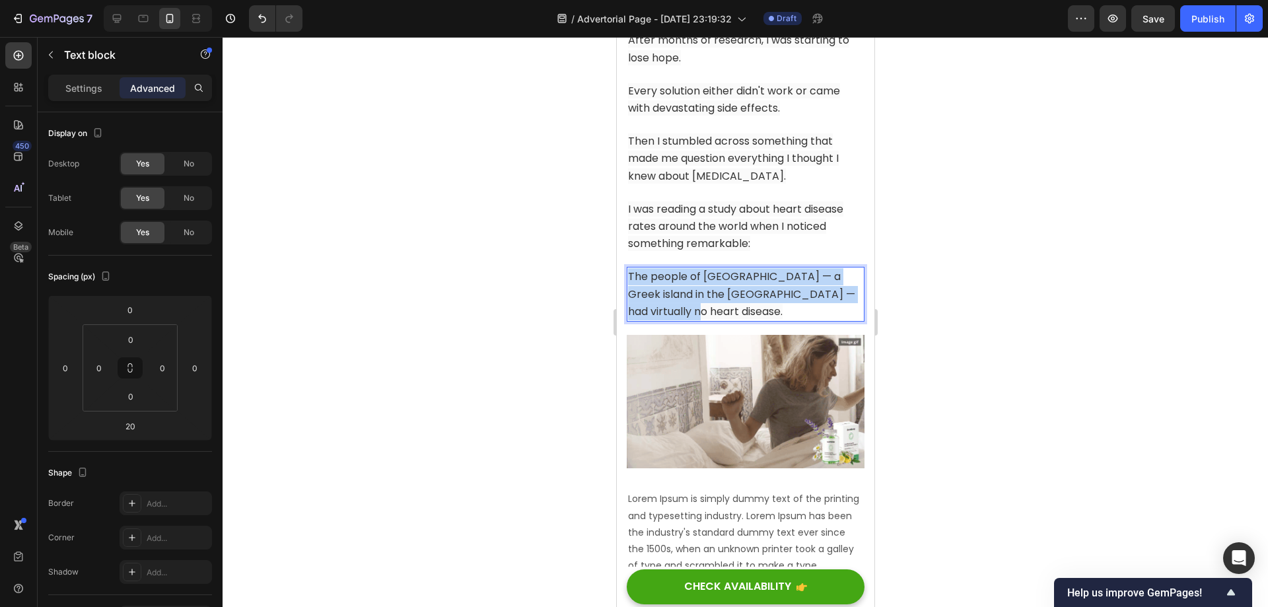
drag, startPoint x: 766, startPoint y: 300, endPoint x: 1155, endPoint y: 277, distance: 389.6
click at [616, 240] on html "iPhone 13 Pro ( 390 px) iPhone 13 Mini iPhone 13 Pro iPhone 11 Pro Max iPhone 1…" at bounding box center [745, 95] width 258 height 11455
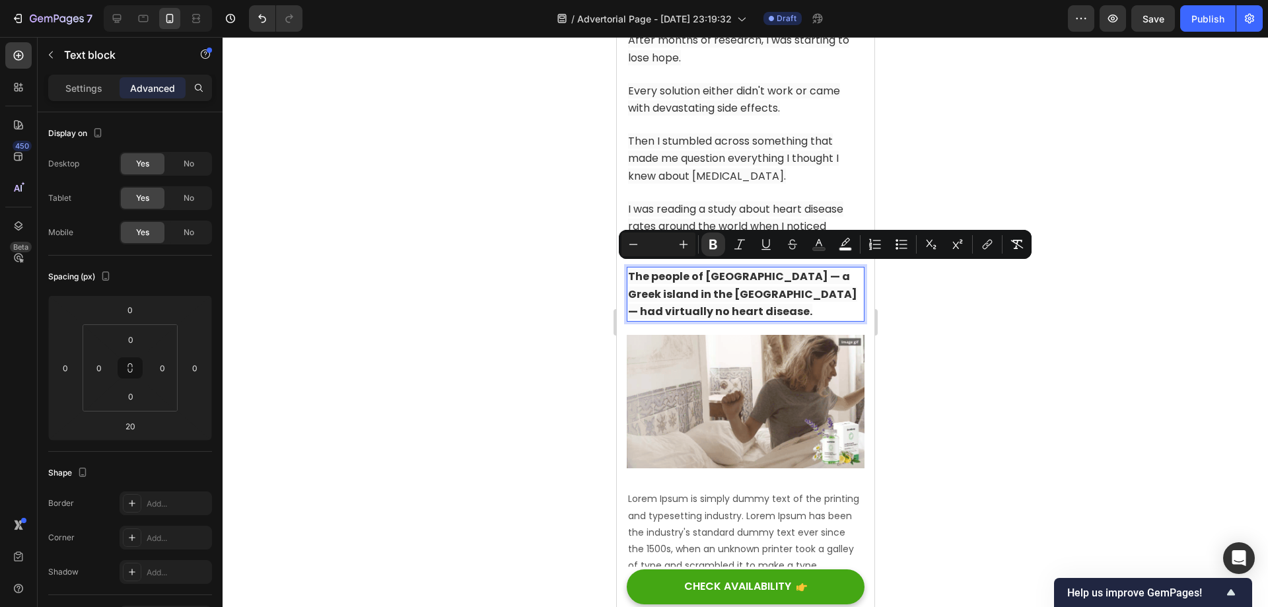
click at [740, 299] on p "The people of [GEOGRAPHIC_DATA] — a Greek island in the [GEOGRAPHIC_DATA] — had…" at bounding box center [744, 294] width 235 height 52
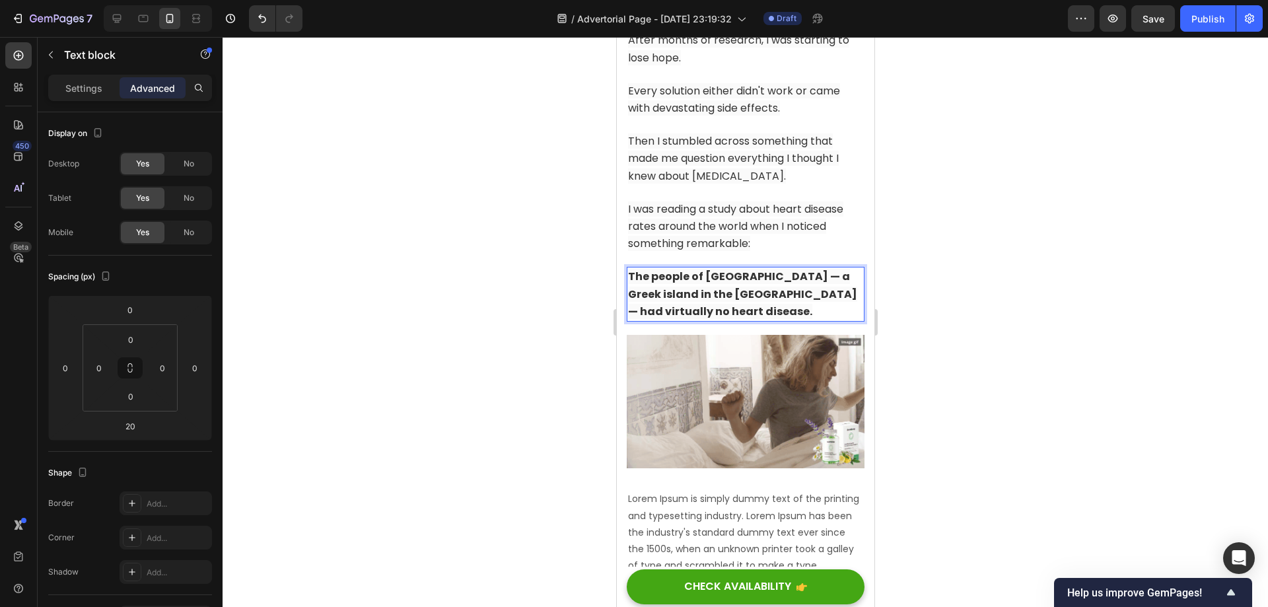
click at [956, 317] on div at bounding box center [745, 322] width 1045 height 570
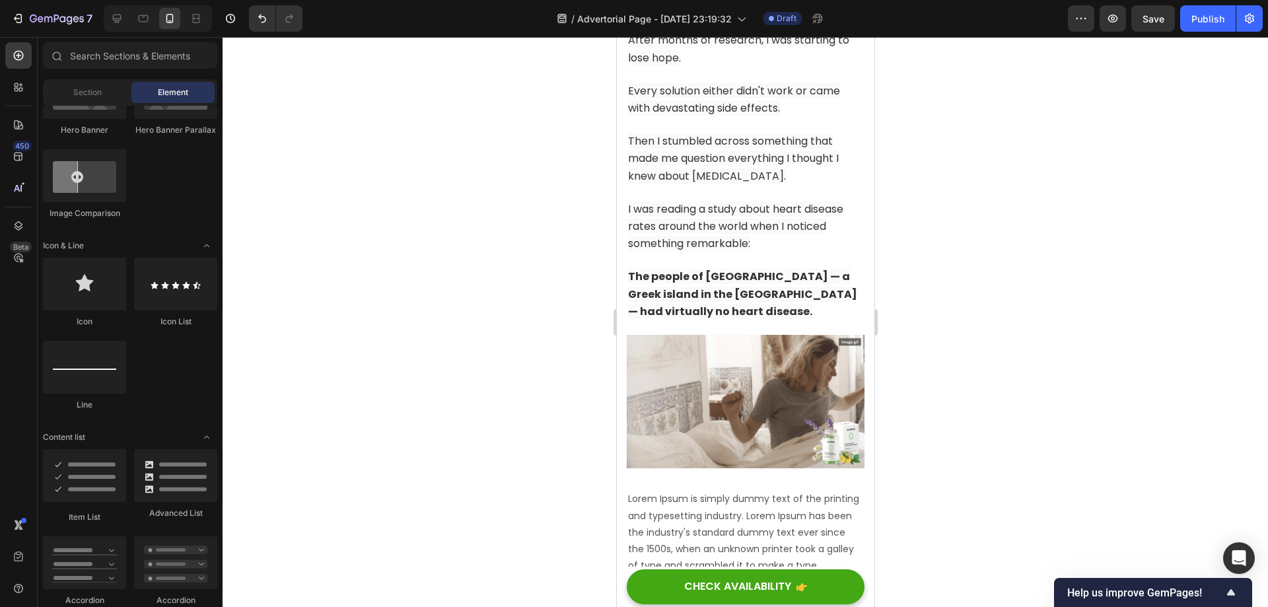
click at [787, 279] on strong "The people of [GEOGRAPHIC_DATA] — a Greek island in the [GEOGRAPHIC_DATA] — had…" at bounding box center [741, 294] width 229 height 50
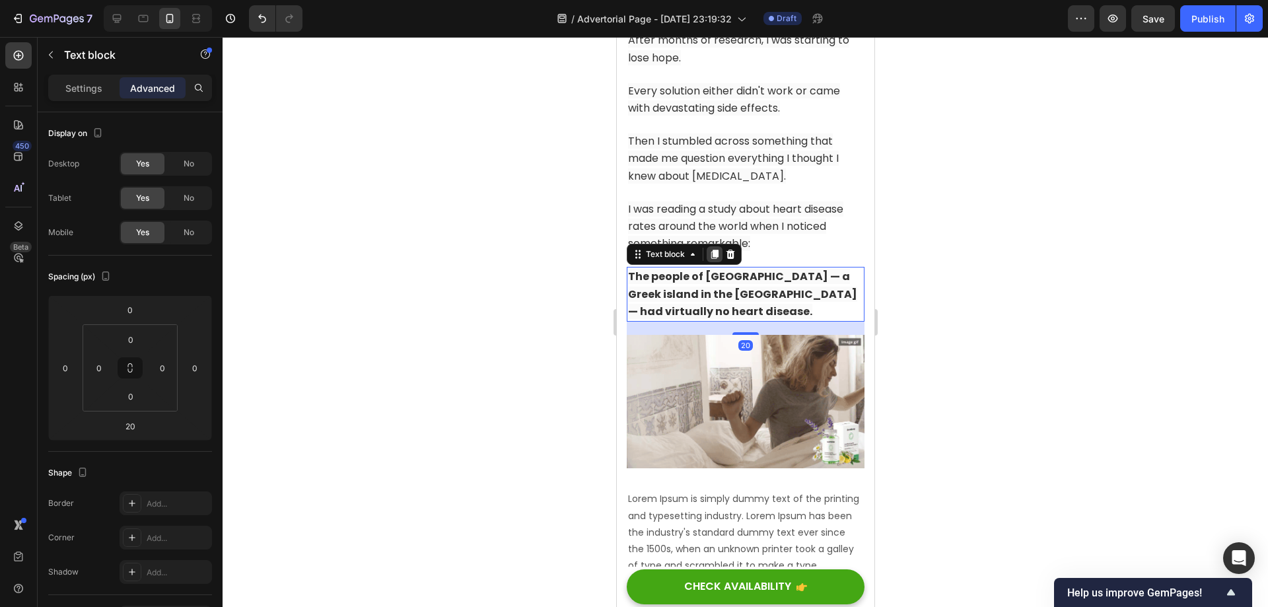
click at [713, 250] on icon at bounding box center [714, 254] width 7 height 9
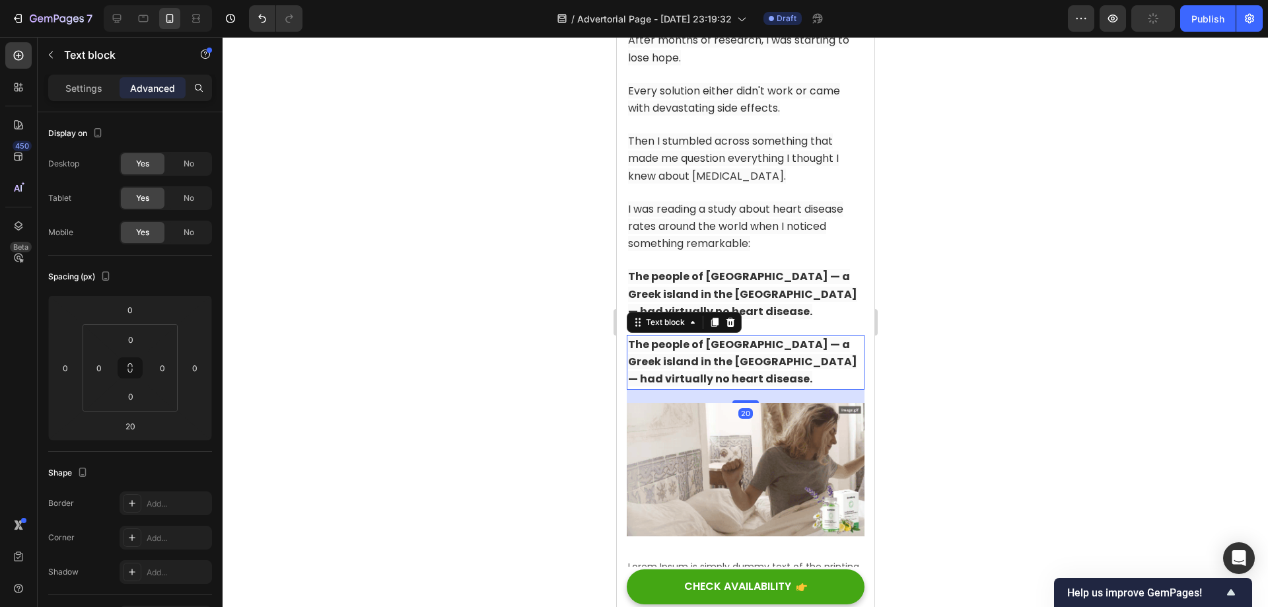
click at [753, 351] on strong "The people of [GEOGRAPHIC_DATA] — a Greek island in the [GEOGRAPHIC_DATA] — had…" at bounding box center [741, 362] width 229 height 50
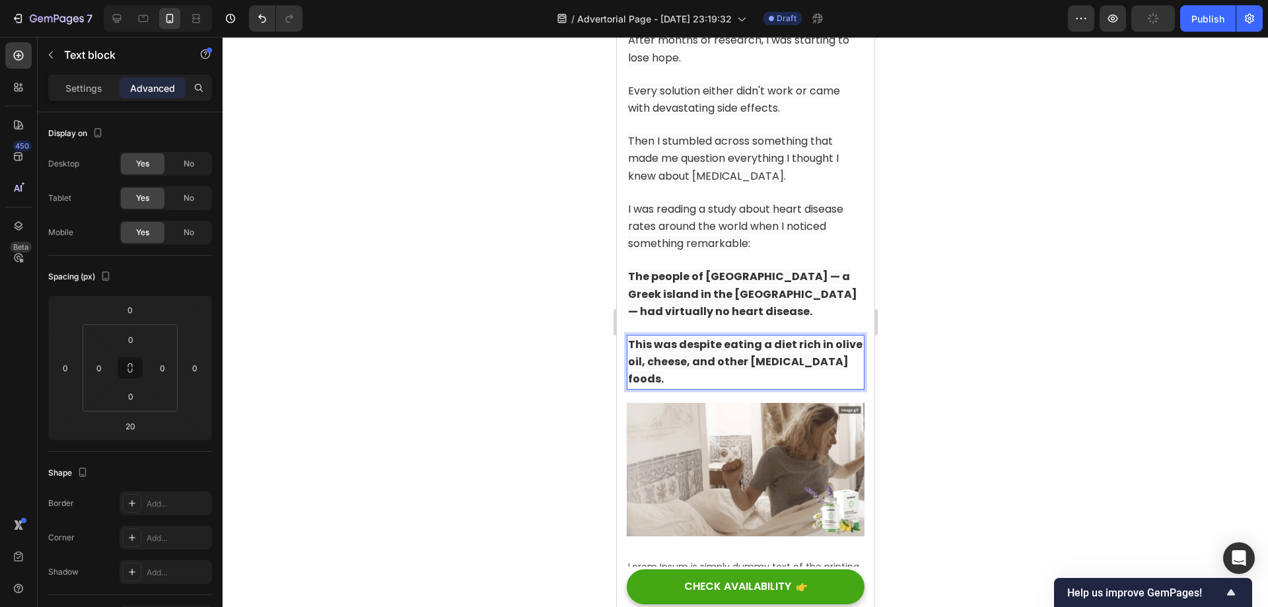
drag, startPoint x: 758, startPoint y: 374, endPoint x: 540, endPoint y: 322, distance: 224.6
click at [616, 322] on html "iPhone 13 Pro ( 390 px) iPhone 13 Mini iPhone 13 Pro iPhone 11 Pro Max iPhone 1…" at bounding box center [745, 129] width 258 height 11522
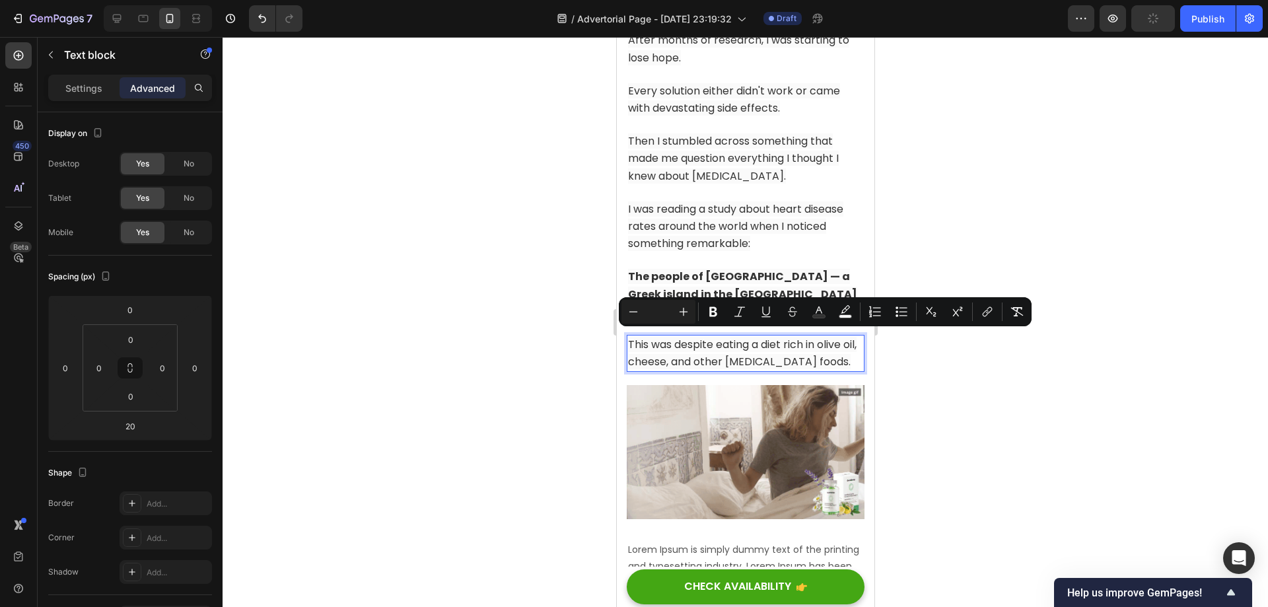
click at [956, 363] on div at bounding box center [745, 322] width 1045 height 570
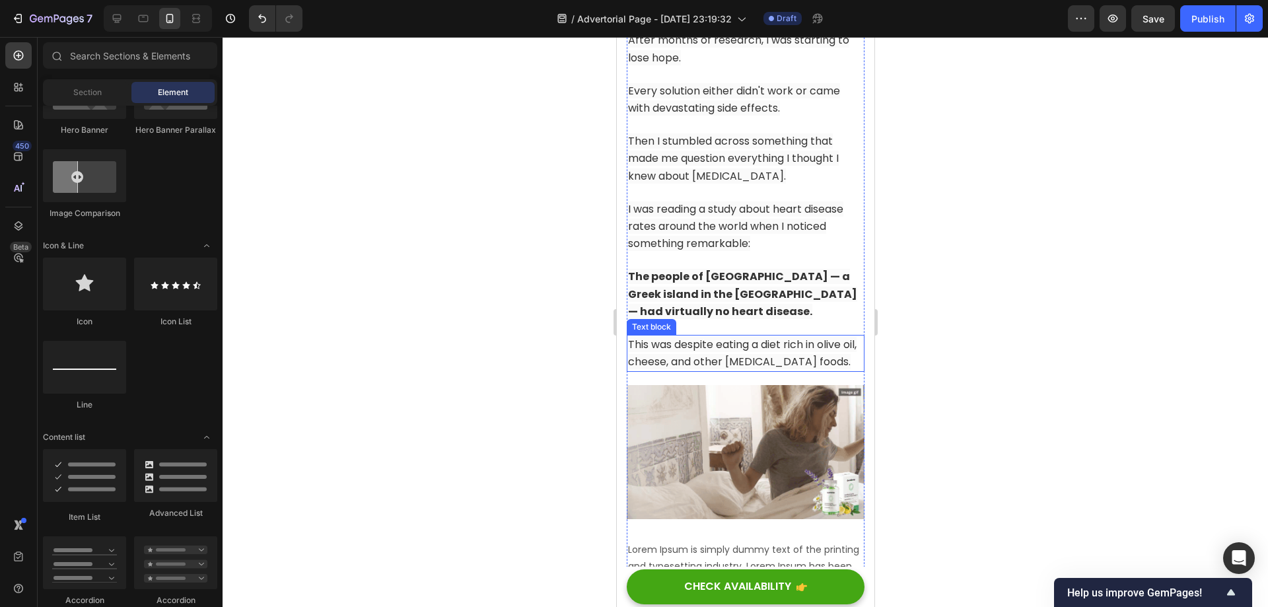
click at [784, 353] on span "This was despite eating a diet rich in olive oil, cheese, and other [MEDICAL_DA…" at bounding box center [741, 353] width 228 height 32
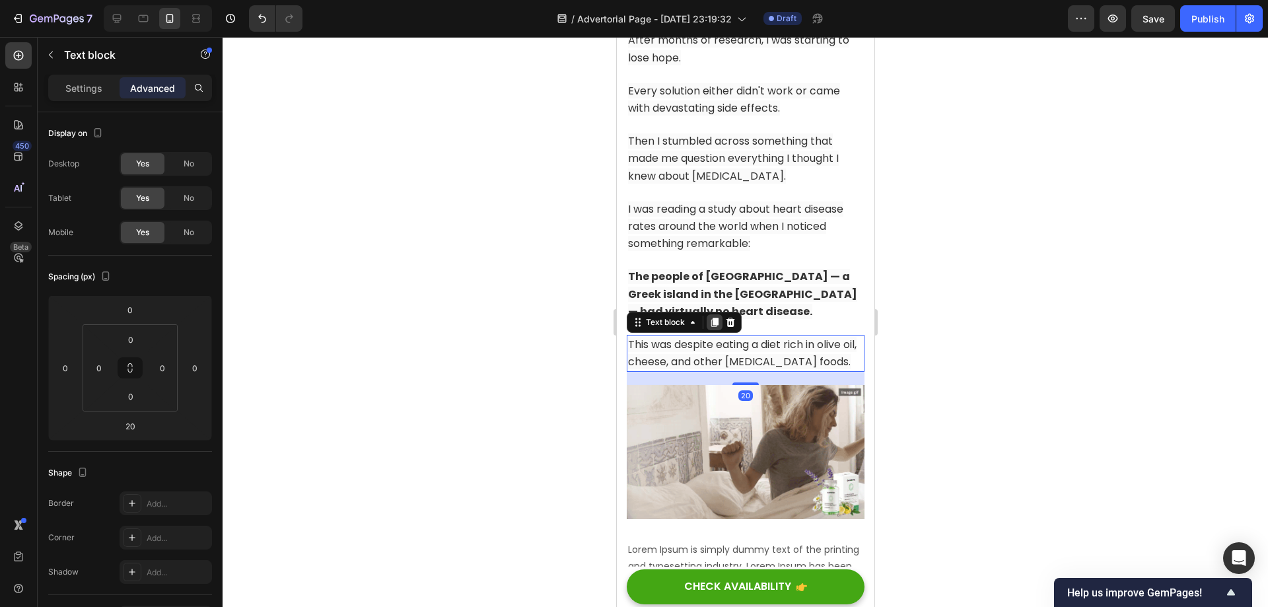
click at [711, 318] on icon at bounding box center [714, 322] width 7 height 9
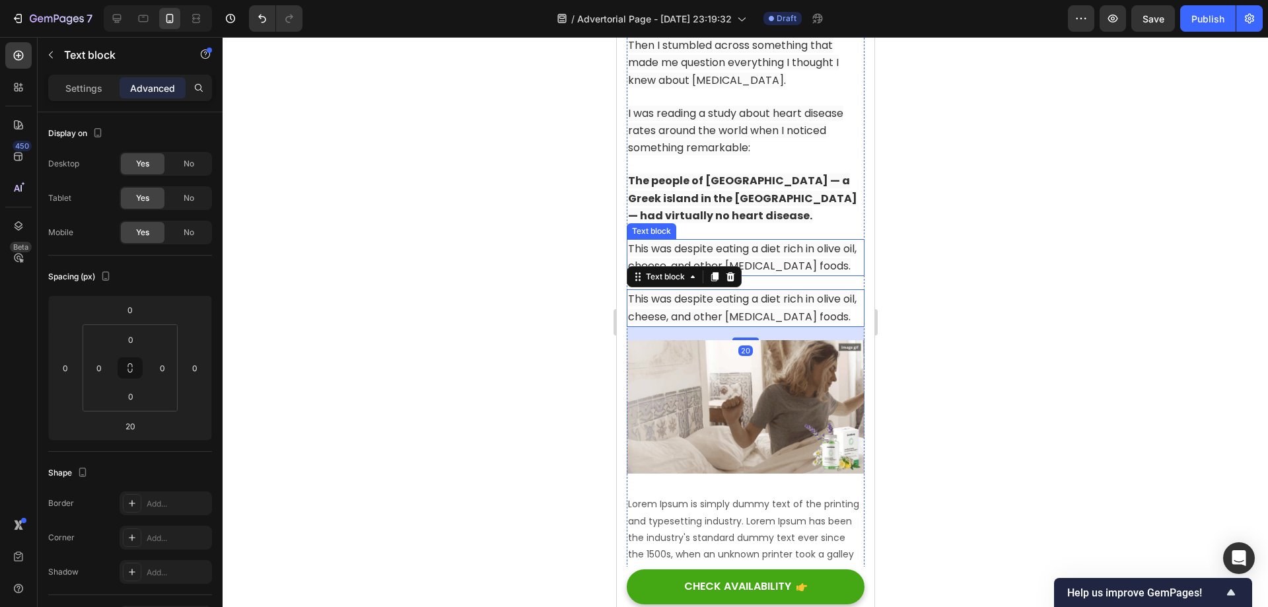
scroll to position [5801, 0]
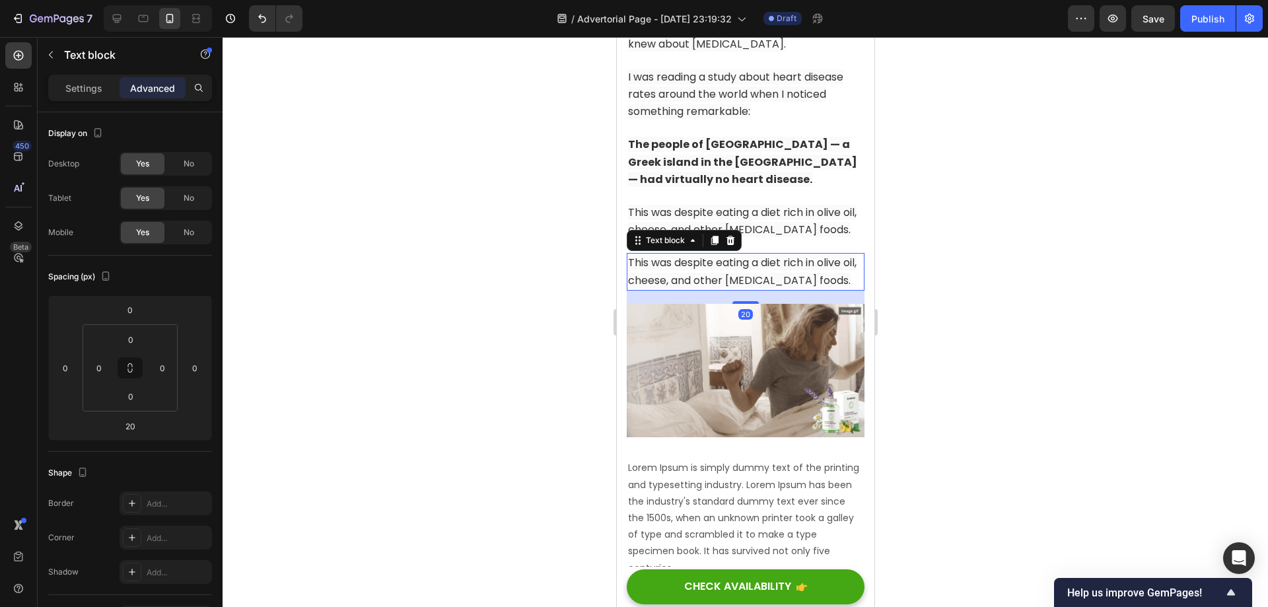
click at [740, 287] on span "This was despite eating a diet rich in olive oil, cheese, and other [MEDICAL_DA…" at bounding box center [741, 271] width 228 height 32
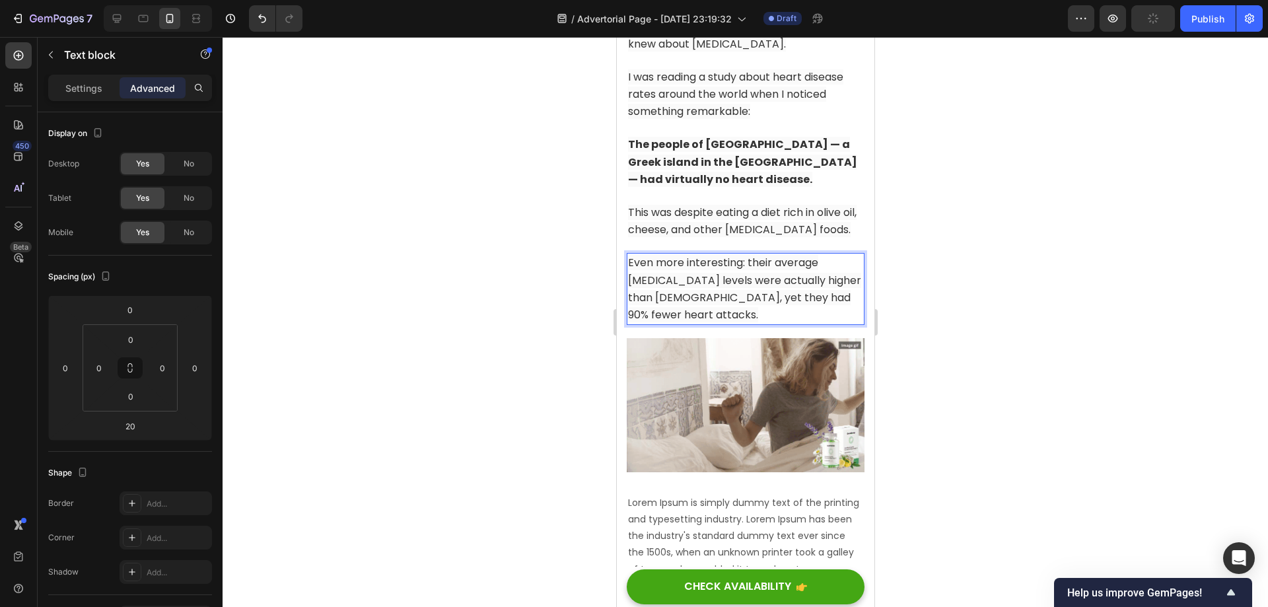
click at [1008, 330] on div at bounding box center [745, 322] width 1045 height 570
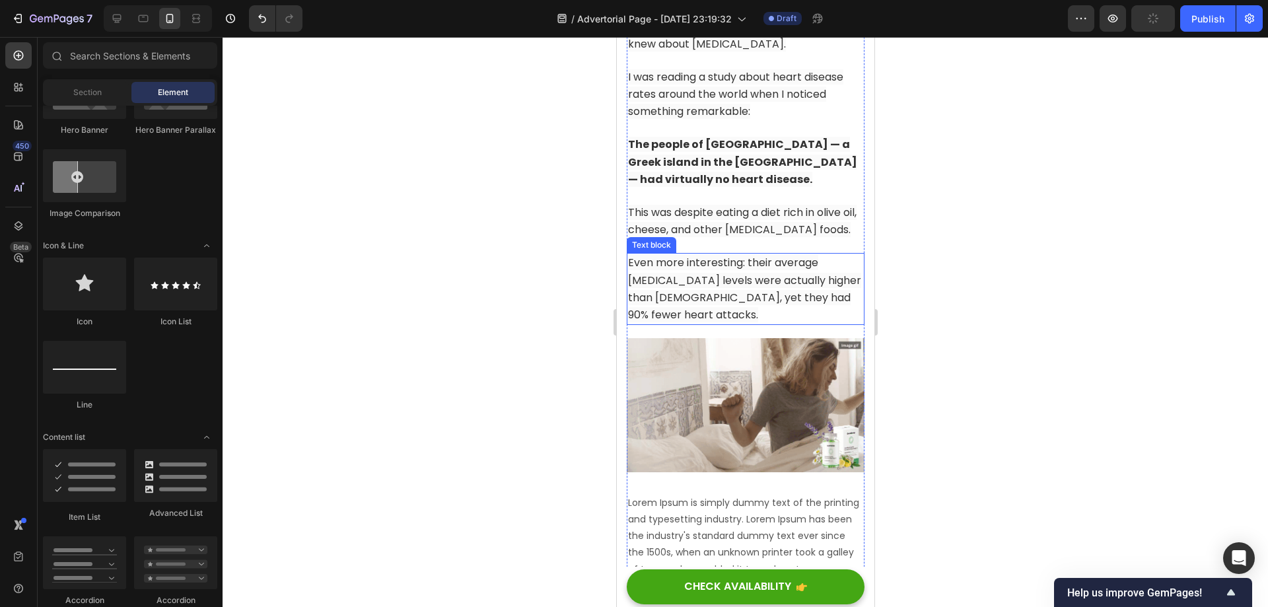
click at [792, 285] on span "Even more interesting: their average [MEDICAL_DATA] levels were actually higher…" at bounding box center [743, 288] width 233 height 67
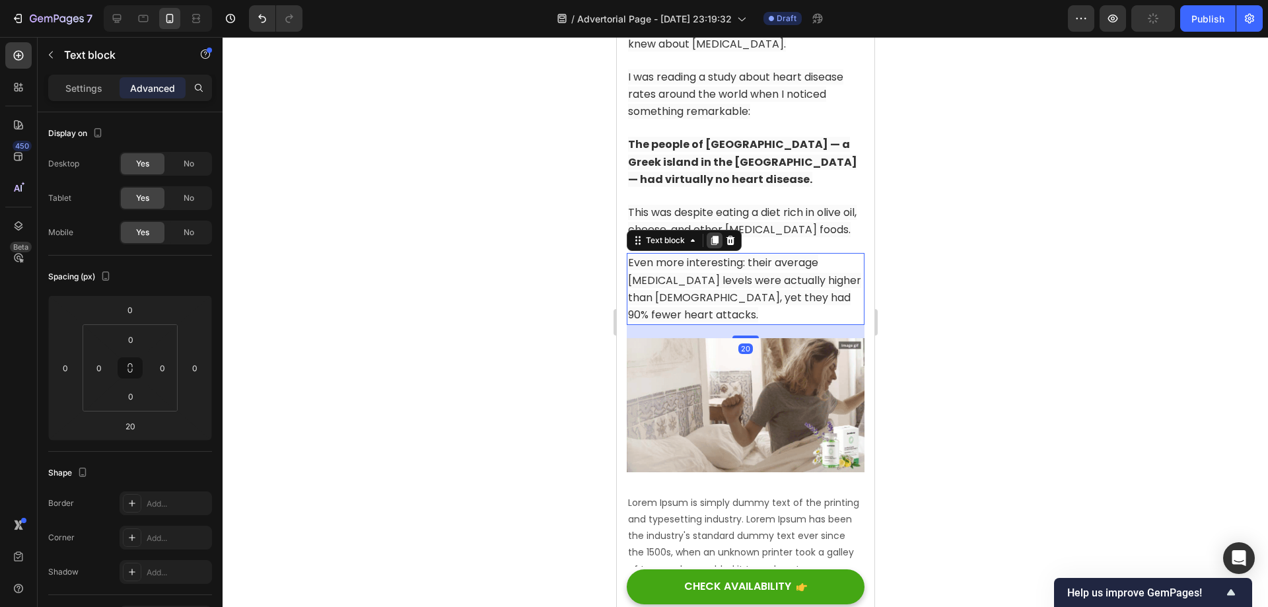
click at [716, 246] on icon at bounding box center [714, 240] width 11 height 11
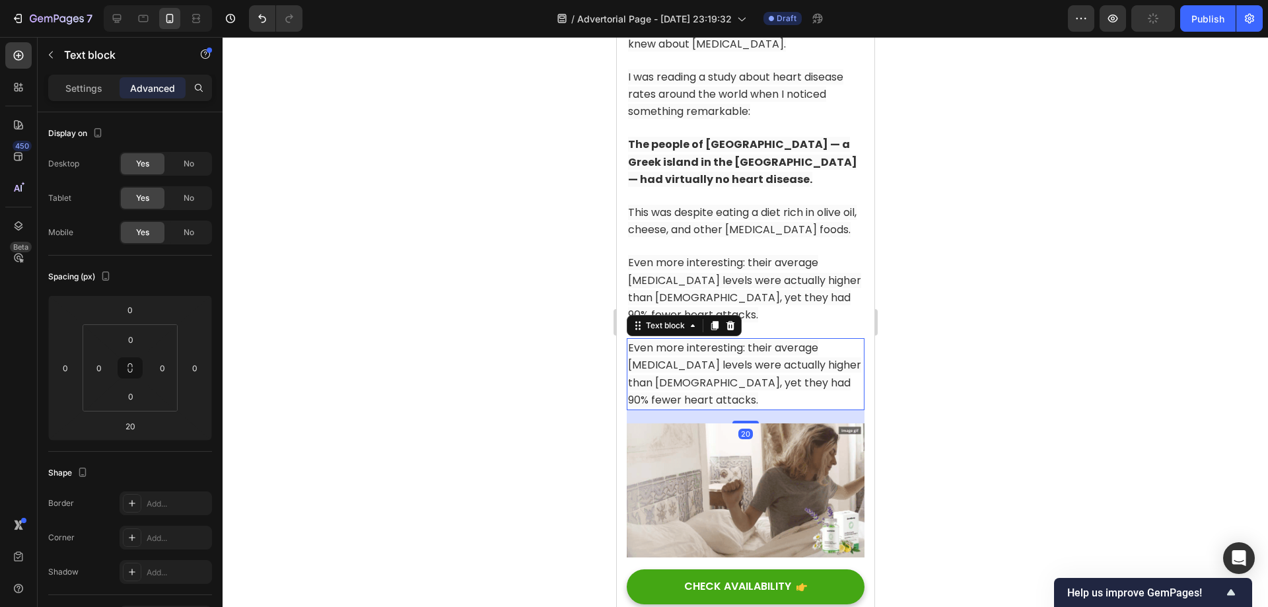
click at [740, 363] on span "Even more interesting: their average [MEDICAL_DATA] levels were actually higher…" at bounding box center [743, 373] width 233 height 67
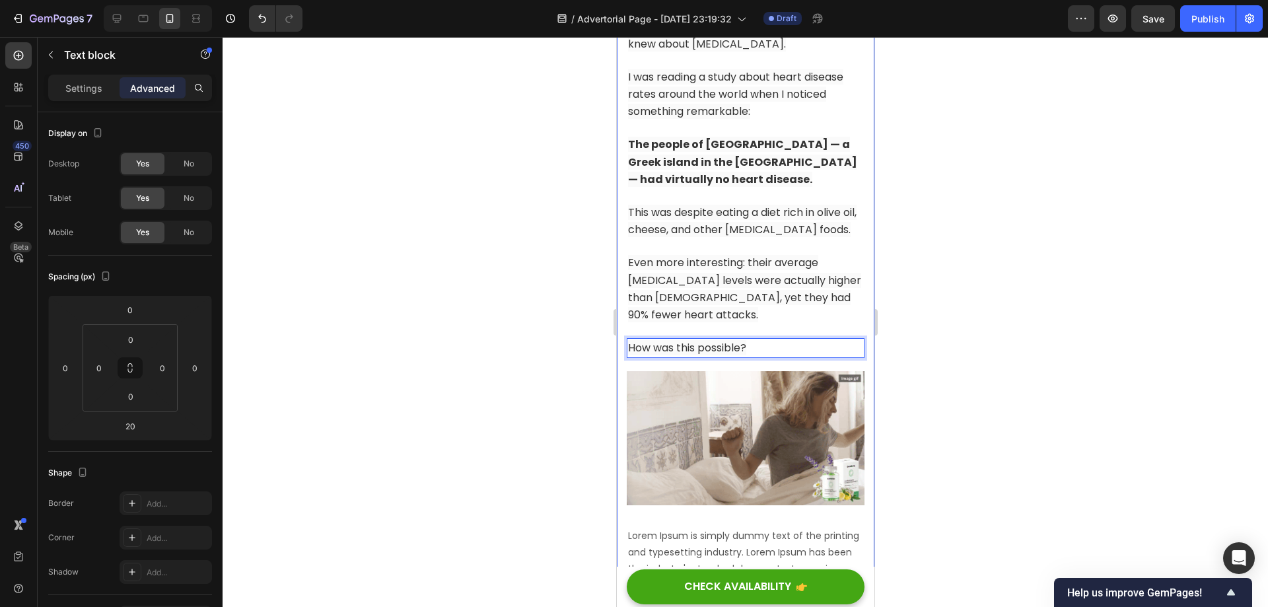
click at [976, 358] on div at bounding box center [745, 322] width 1045 height 570
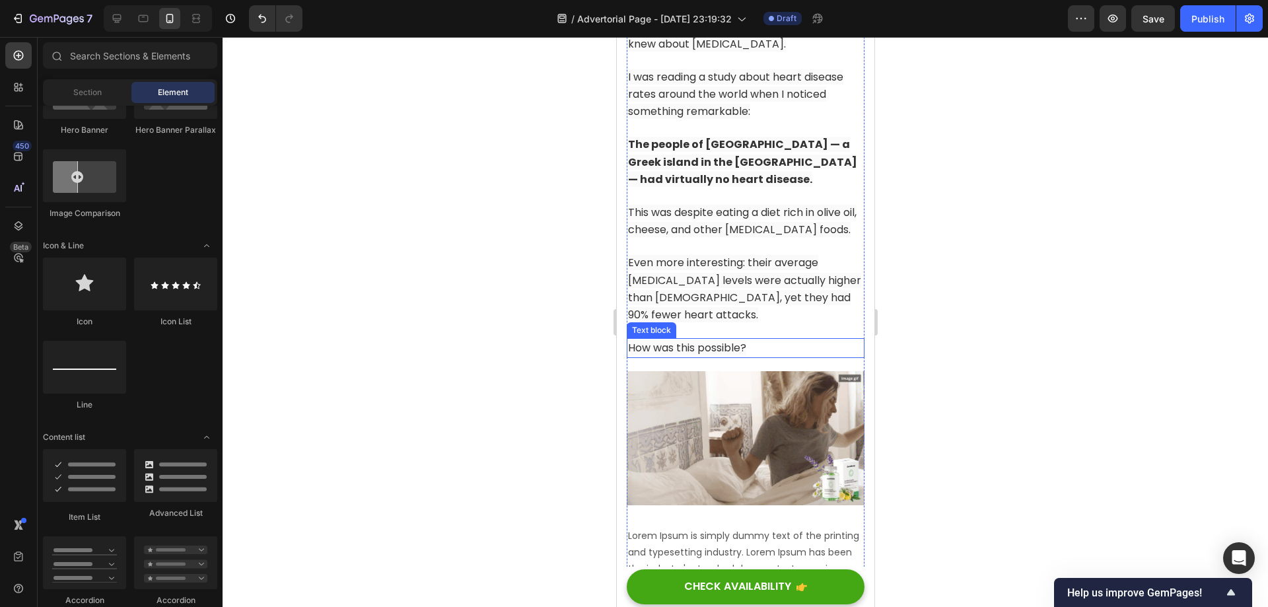
click at [784, 357] on p "How was this possible?" at bounding box center [744, 347] width 235 height 17
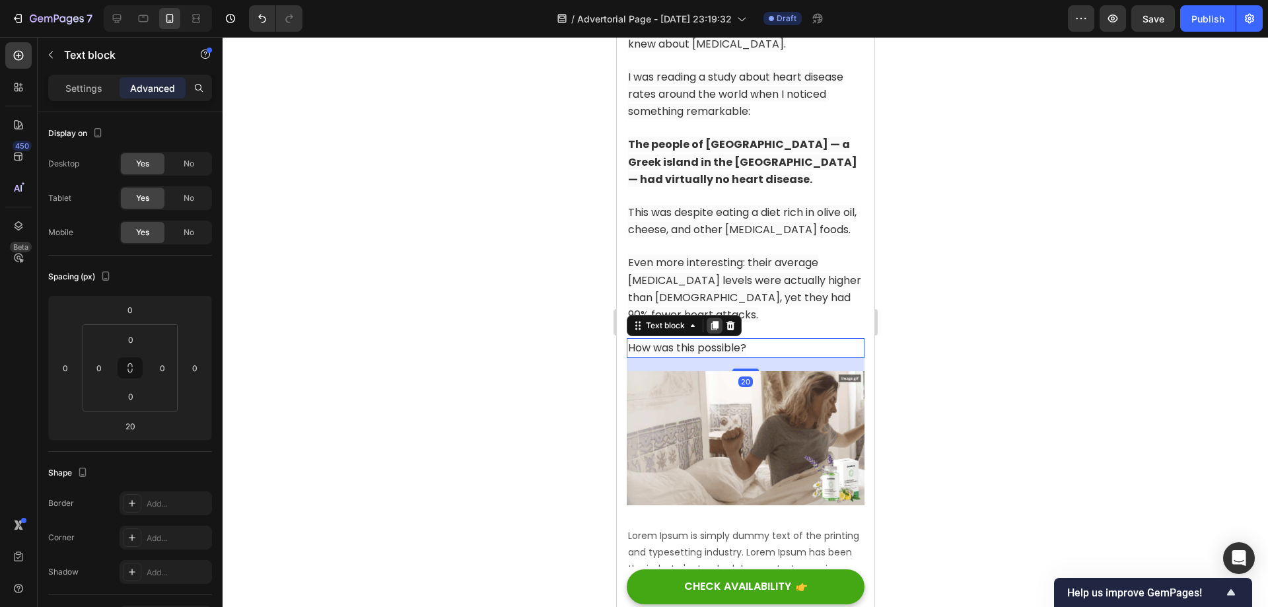
click at [717, 330] on icon at bounding box center [714, 325] width 7 height 9
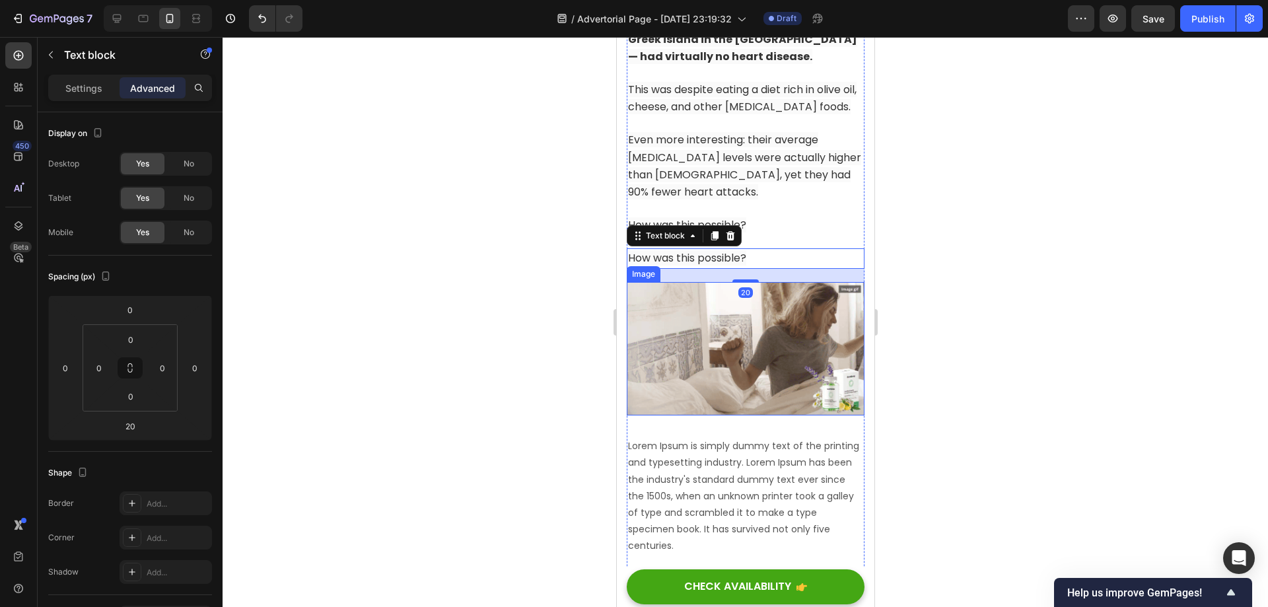
scroll to position [5933, 0]
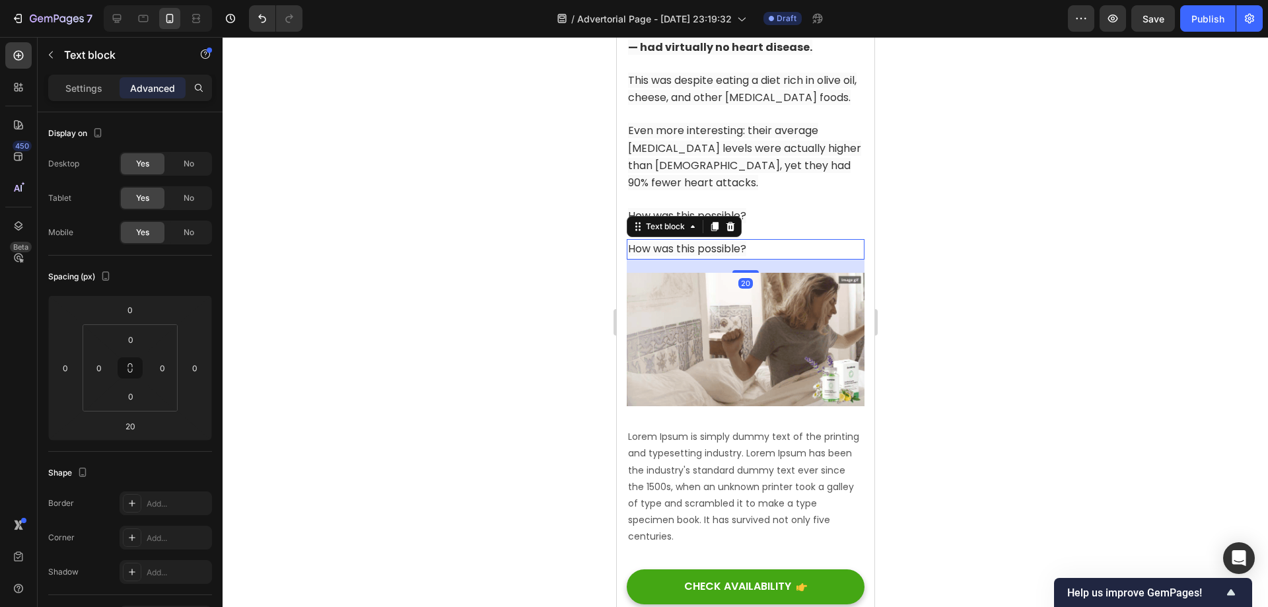
click at [771, 258] on p "How was this possible?" at bounding box center [744, 248] width 235 height 17
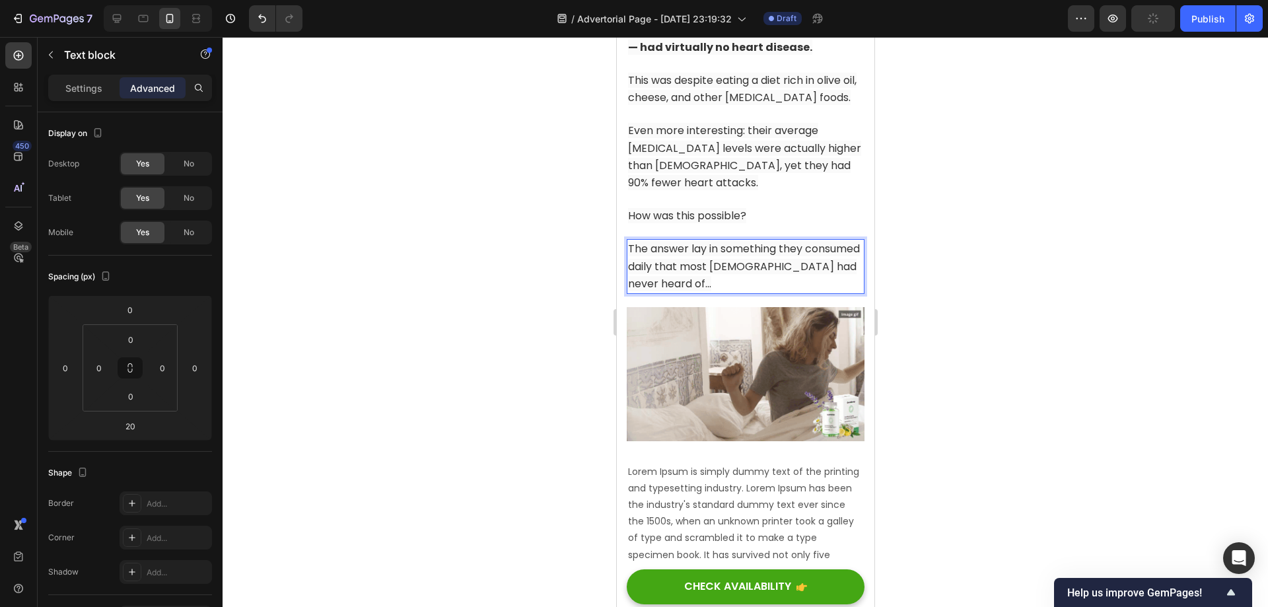
click at [1028, 320] on div at bounding box center [745, 322] width 1045 height 570
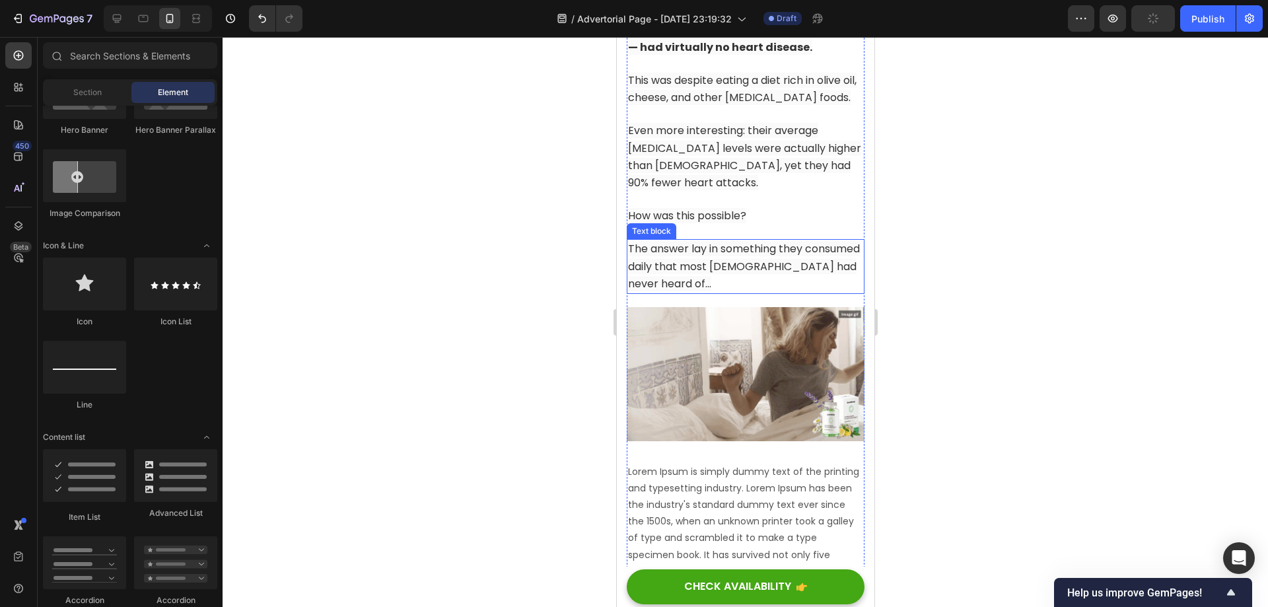
click at [767, 283] on span "The answer lay in something they consumed daily that most [DEMOGRAPHIC_DATA] ha…" at bounding box center [743, 266] width 232 height 50
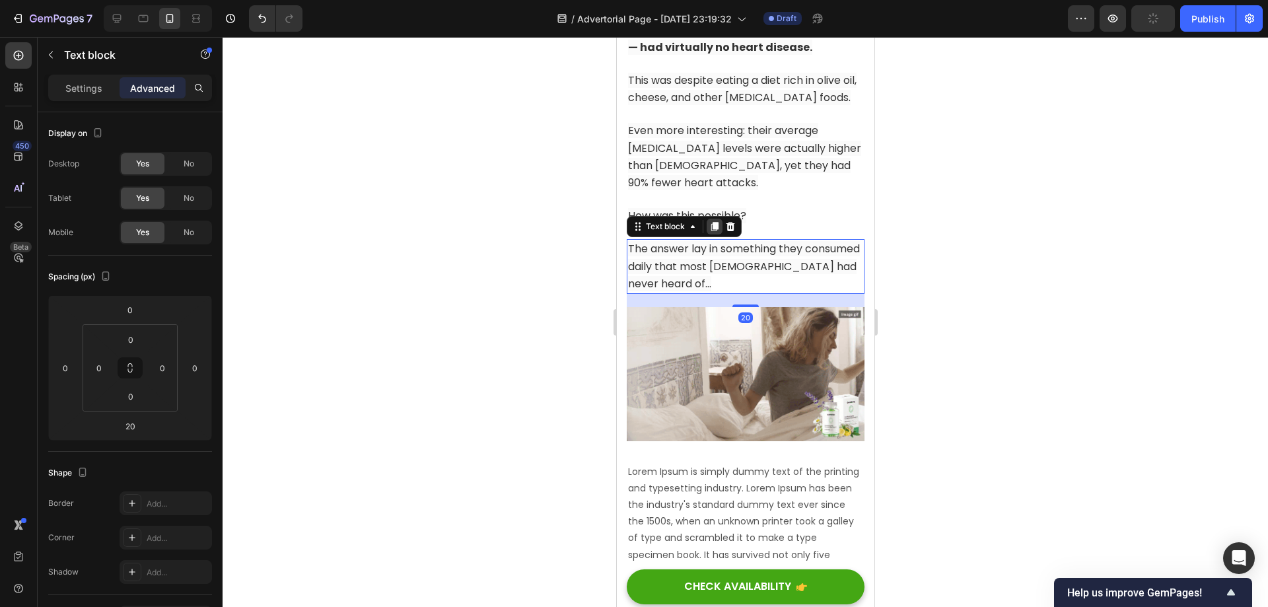
click at [713, 232] on icon at bounding box center [714, 227] width 7 height 9
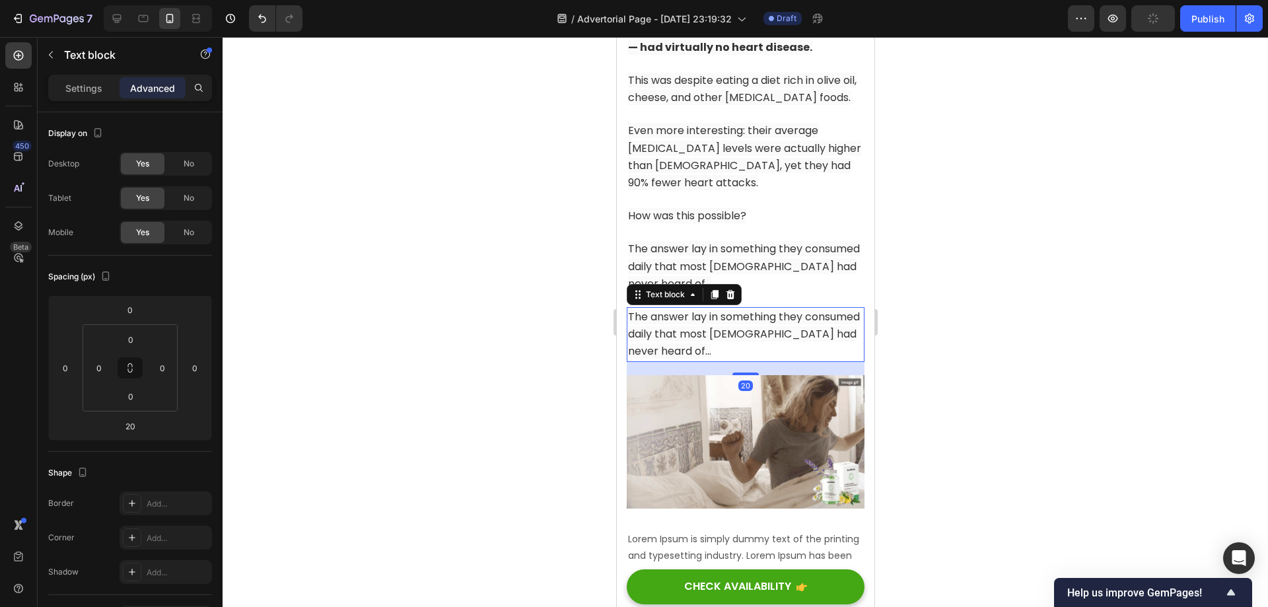
click at [729, 331] on span "The answer lay in something they consumed daily that most [DEMOGRAPHIC_DATA] ha…" at bounding box center [743, 334] width 232 height 50
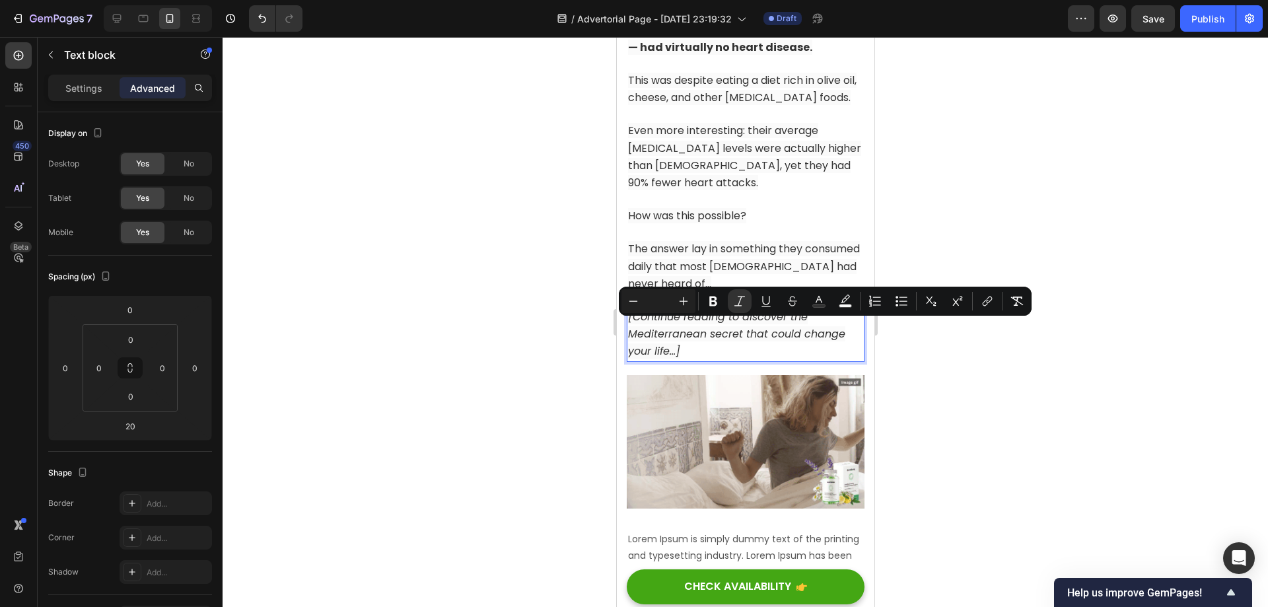
click at [1015, 349] on div at bounding box center [745, 322] width 1045 height 570
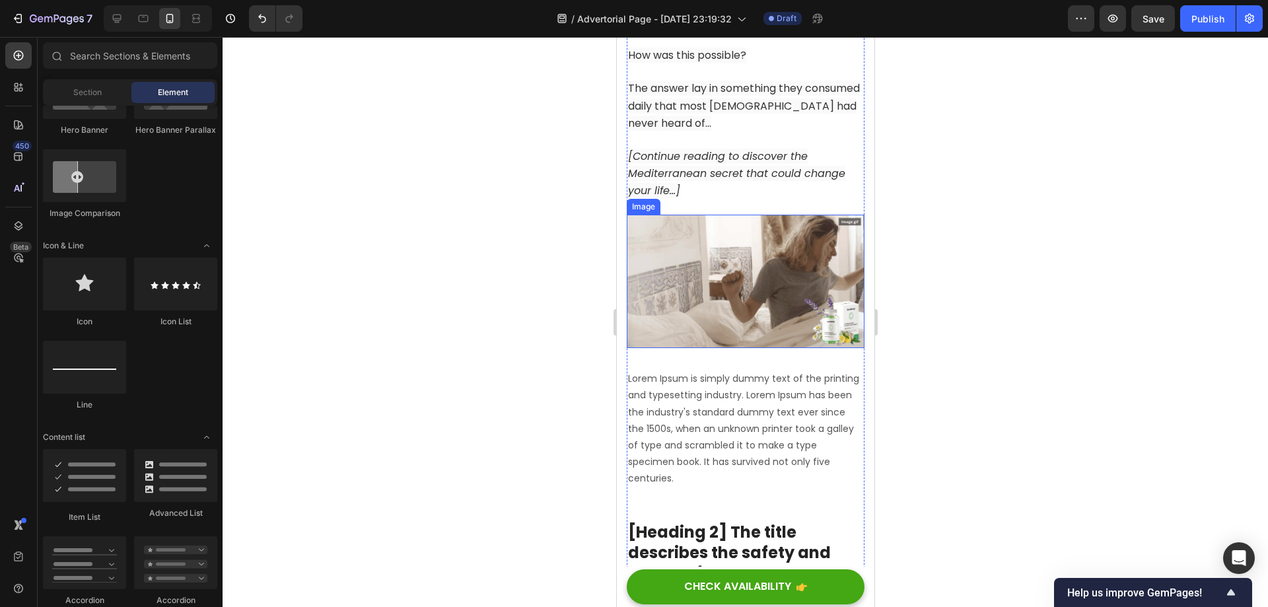
scroll to position [6131, 0]
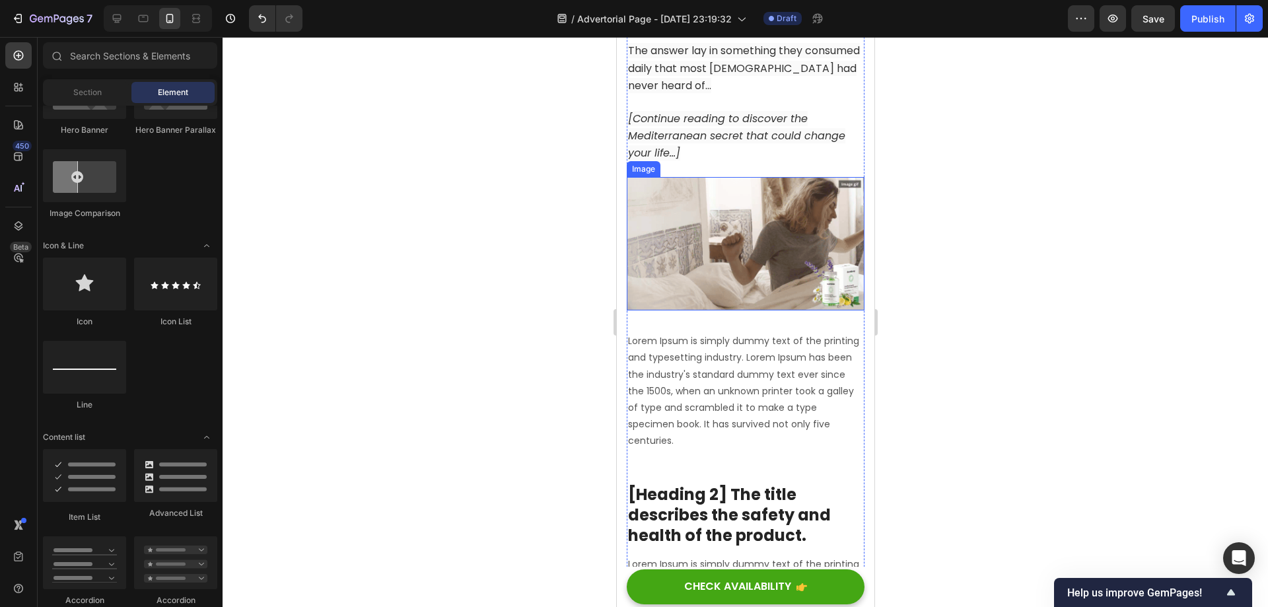
click at [747, 225] on img at bounding box center [745, 243] width 238 height 133
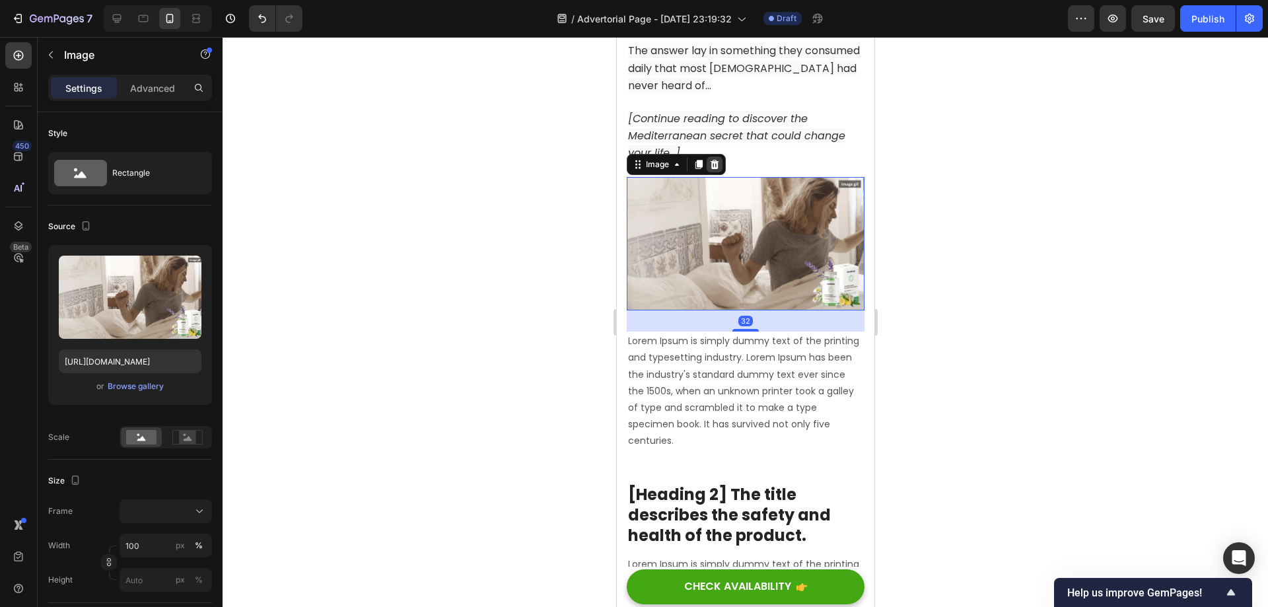
click at [713, 169] on icon at bounding box center [714, 164] width 9 height 9
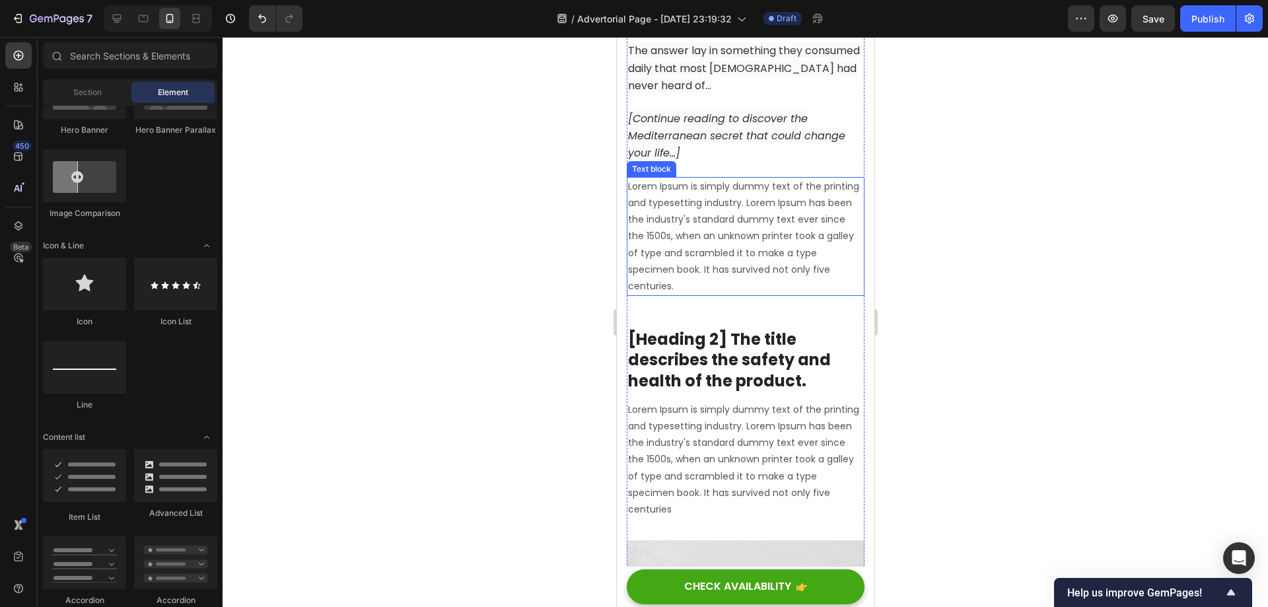
click at [758, 257] on p "Lorem Ipsum is simply dummy text of the printing and typesetting industry. Lore…" at bounding box center [744, 236] width 235 height 116
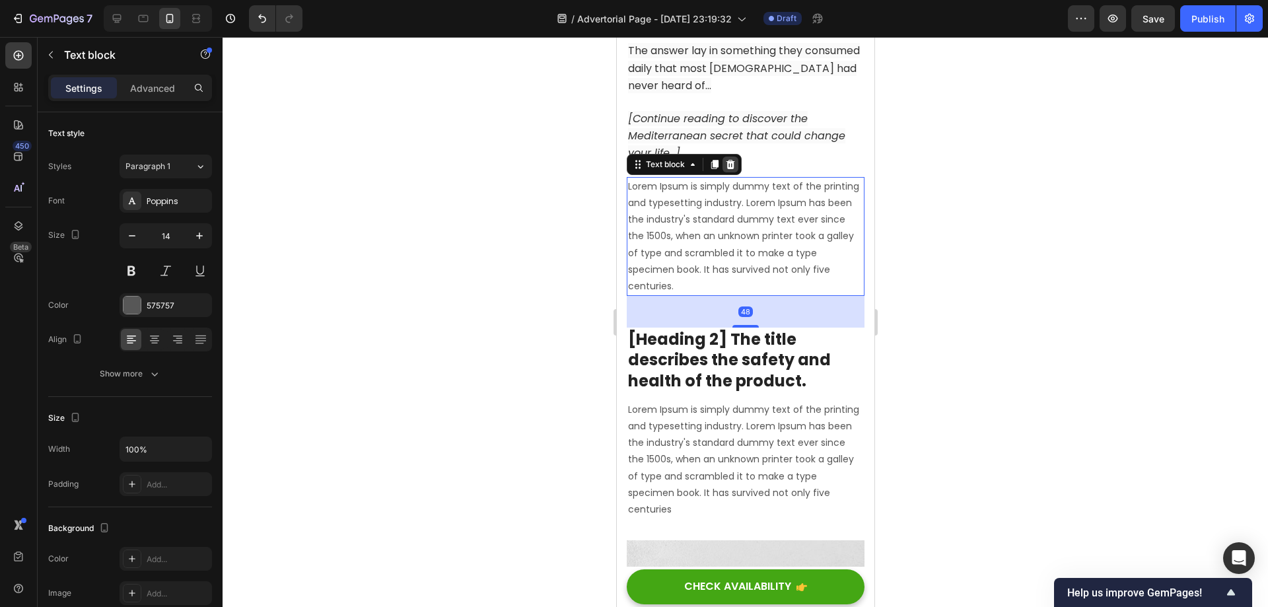
click at [735, 172] on div at bounding box center [730, 165] width 16 height 16
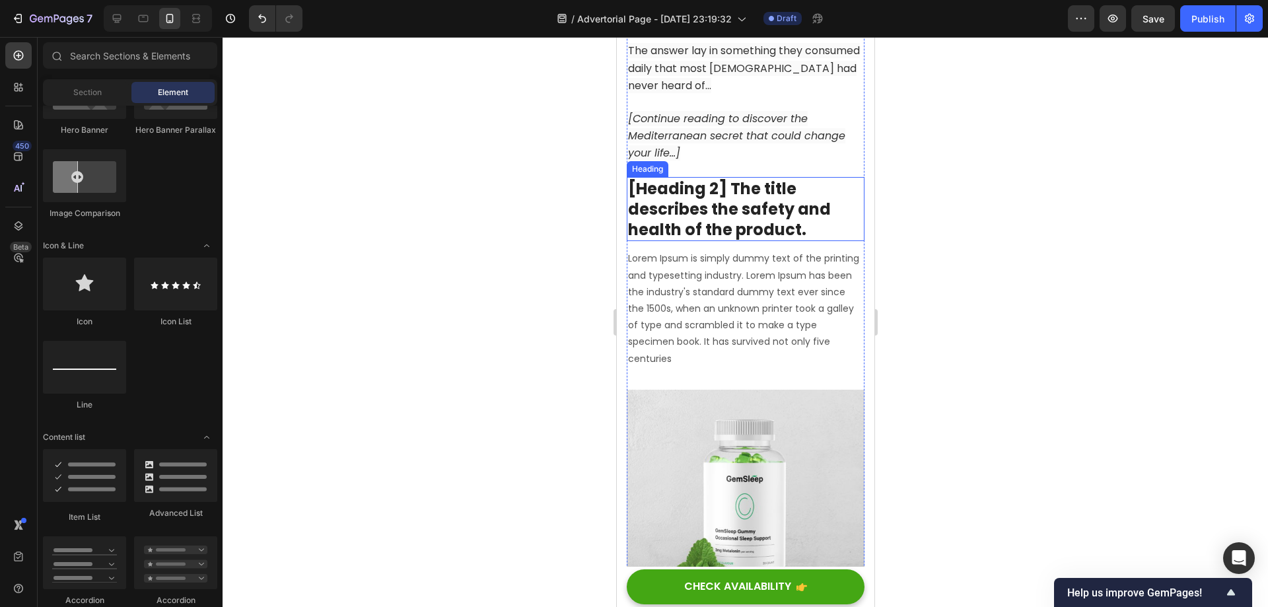
click at [737, 211] on p "[Heading 2] The title describes the safety and health of the product." at bounding box center [744, 209] width 235 height 62
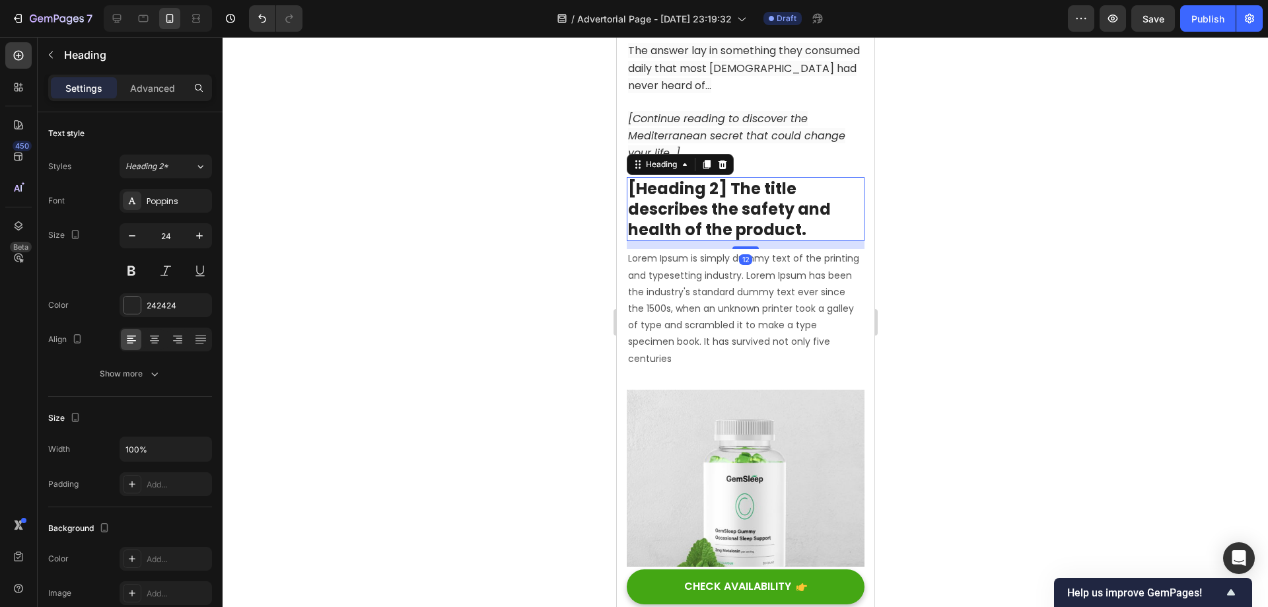
click at [764, 223] on p "[Heading 2] The title describes the safety and health of the product." at bounding box center [744, 209] width 235 height 62
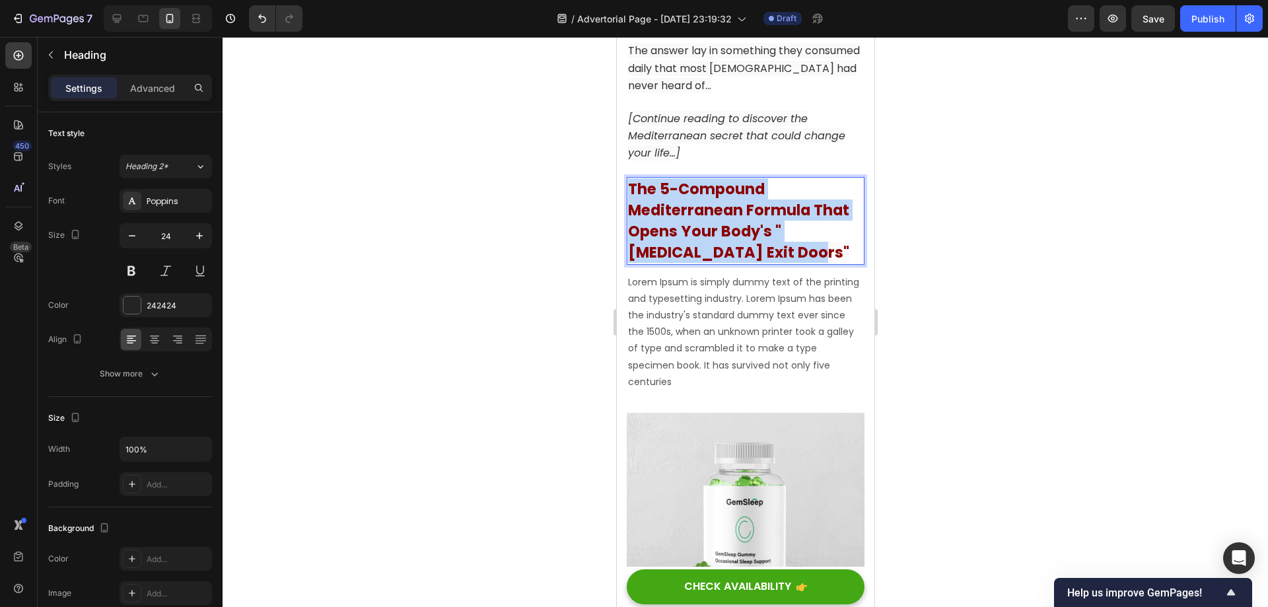
drag, startPoint x: 822, startPoint y: 269, endPoint x: 1189, endPoint y: 231, distance: 369.1
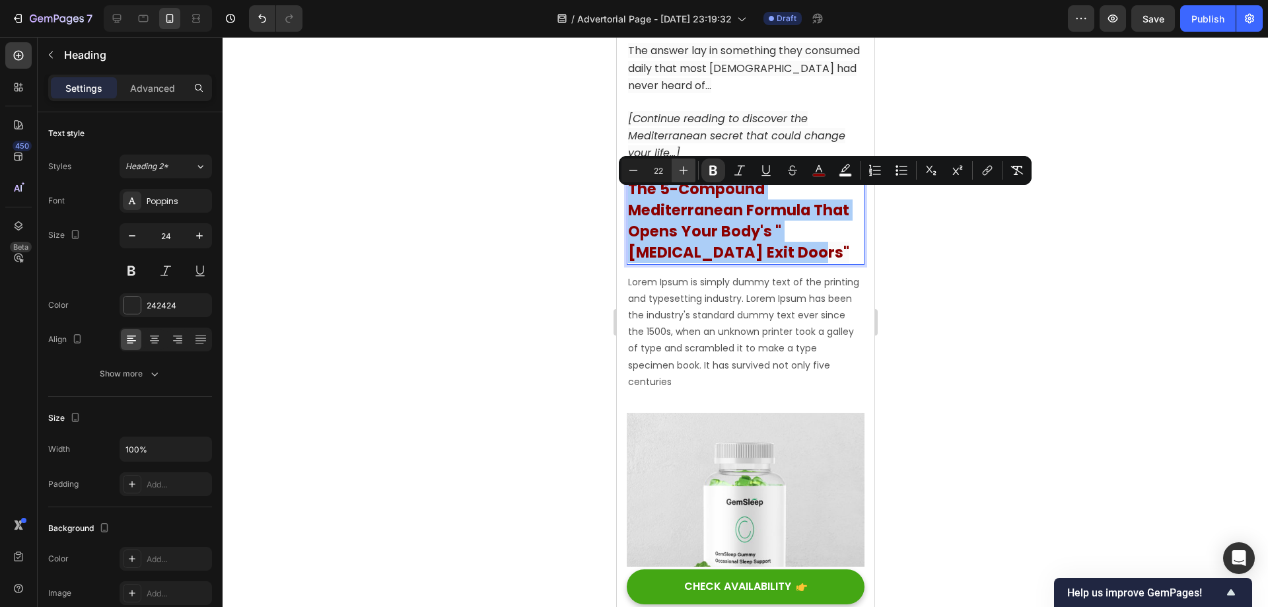
drag, startPoint x: 684, startPoint y: 172, endPoint x: 109, endPoint y: 162, distance: 575.2
click at [684, 172] on icon "Editor contextual toolbar" at bounding box center [683, 170] width 13 height 13
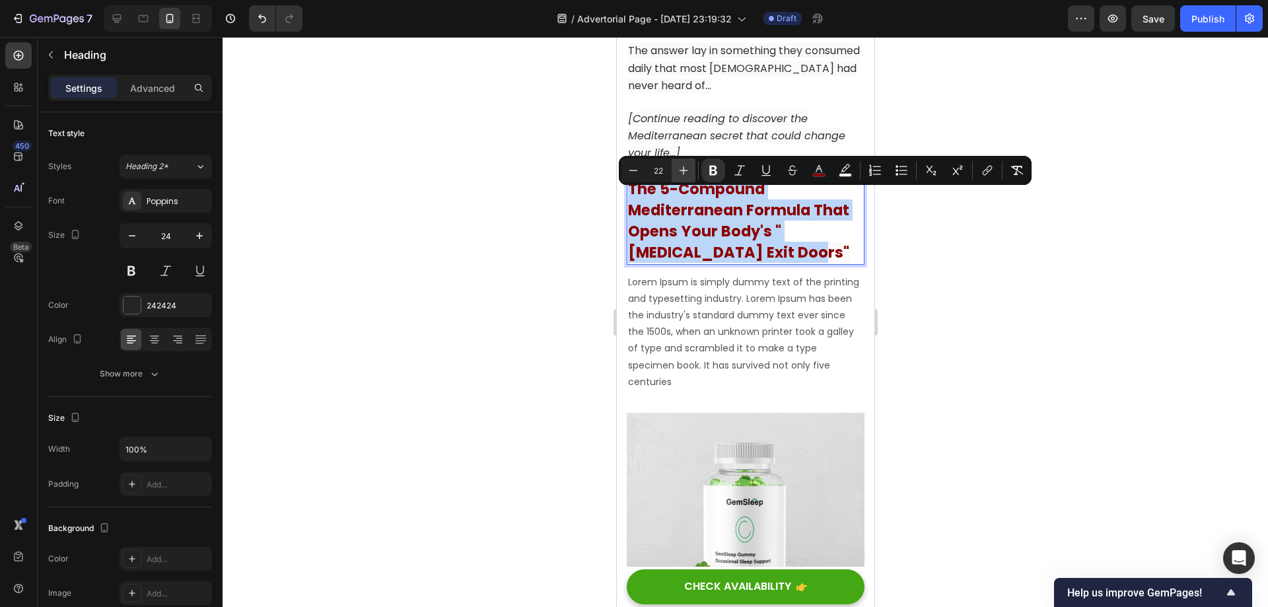
type input "23"
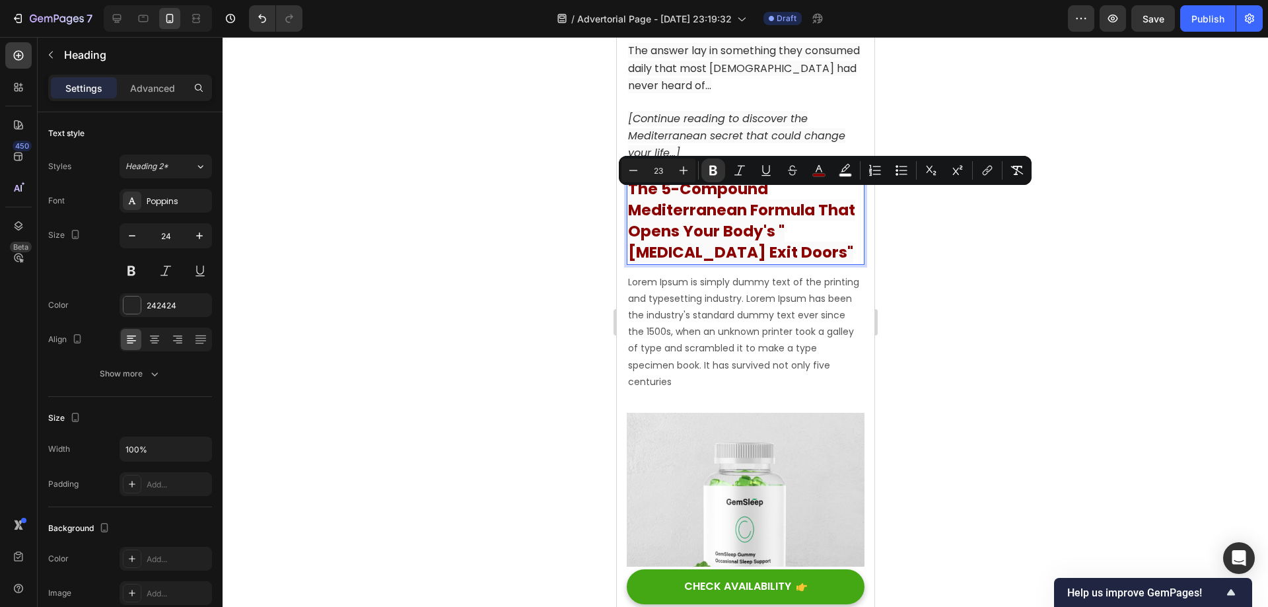
click at [781, 231] on strong "The 5-Compound Mediterranean Formula That Opens Your Body's "[MEDICAL_DATA] Exi…" at bounding box center [740, 220] width 227 height 85
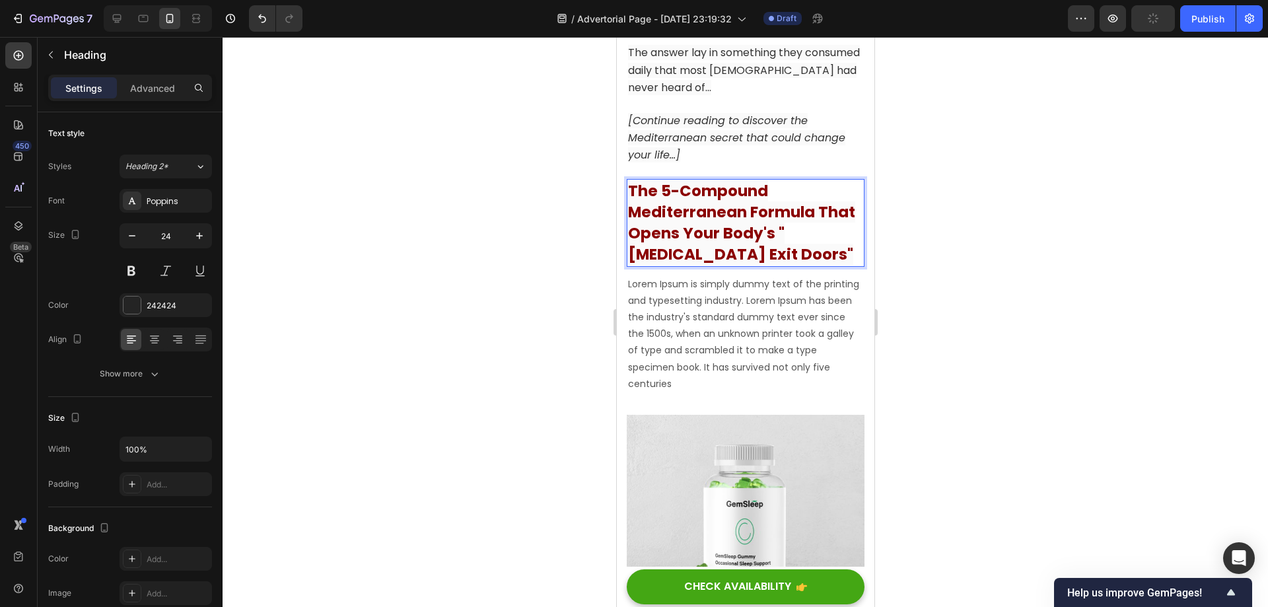
scroll to position [6065, 0]
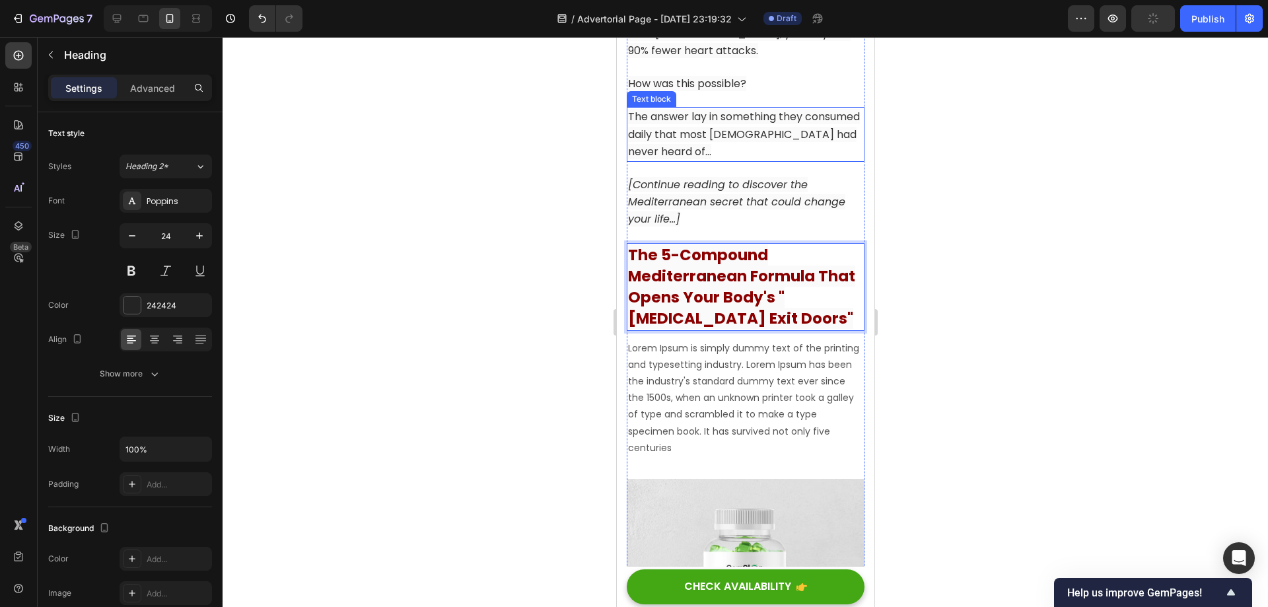
click at [753, 149] on span "The answer lay in something they consumed daily that most [DEMOGRAPHIC_DATA] ha…" at bounding box center [743, 134] width 232 height 50
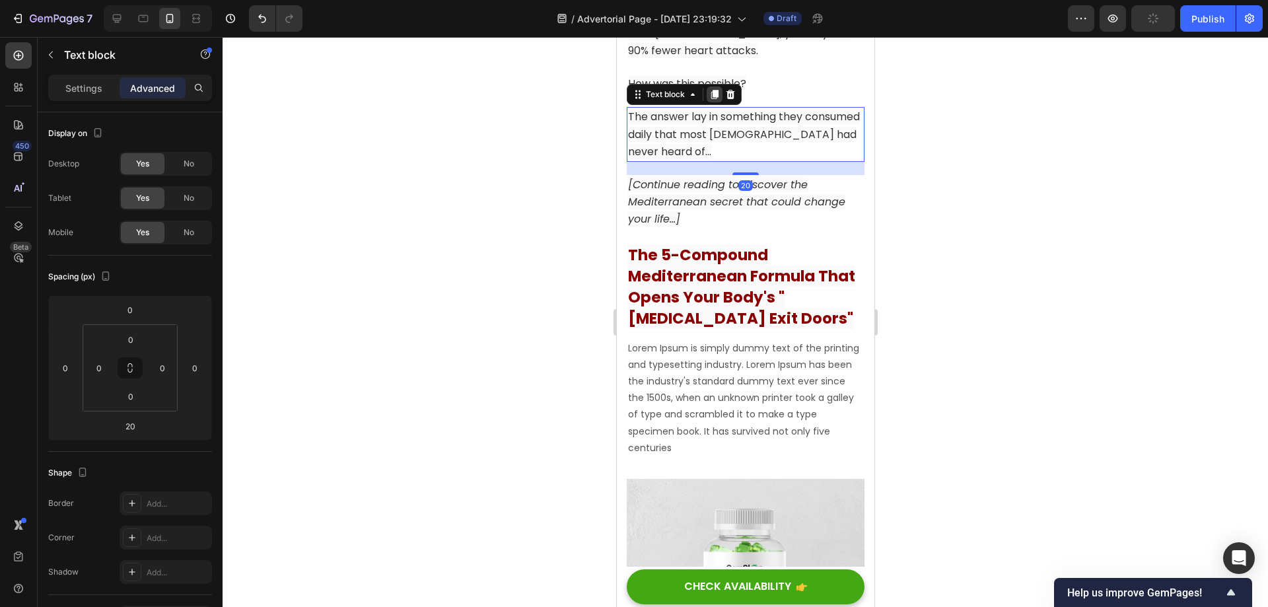
click at [715, 100] on icon at bounding box center [714, 94] width 7 height 9
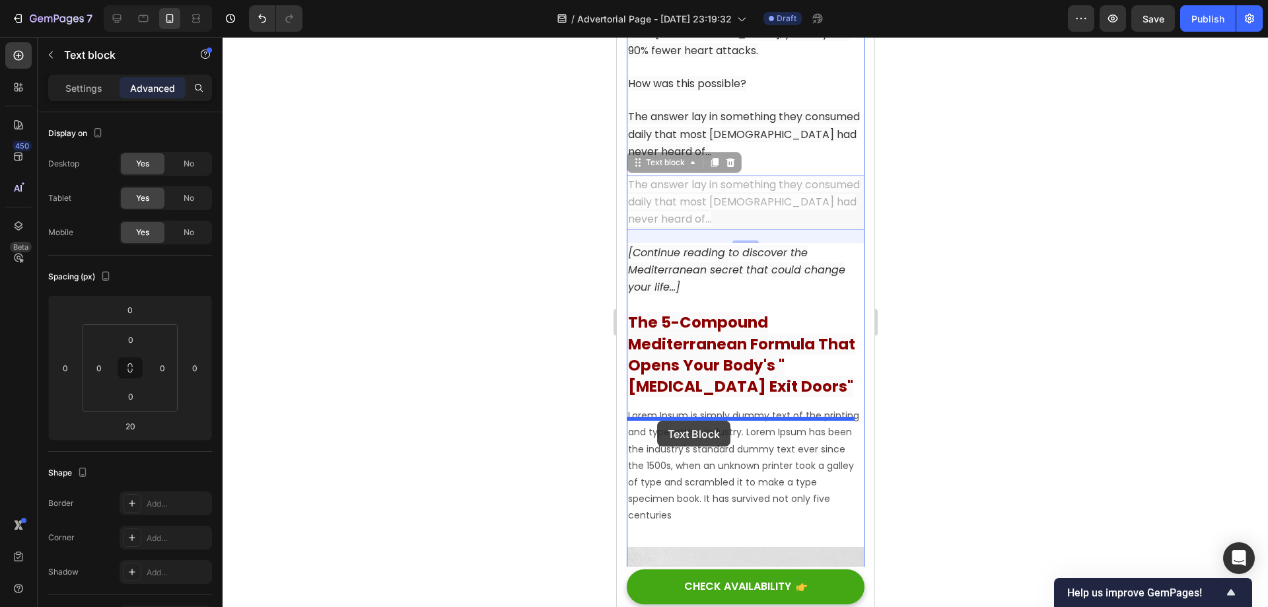
drag, startPoint x: 636, startPoint y: 177, endPoint x: 656, endPoint y: 421, distance: 244.5
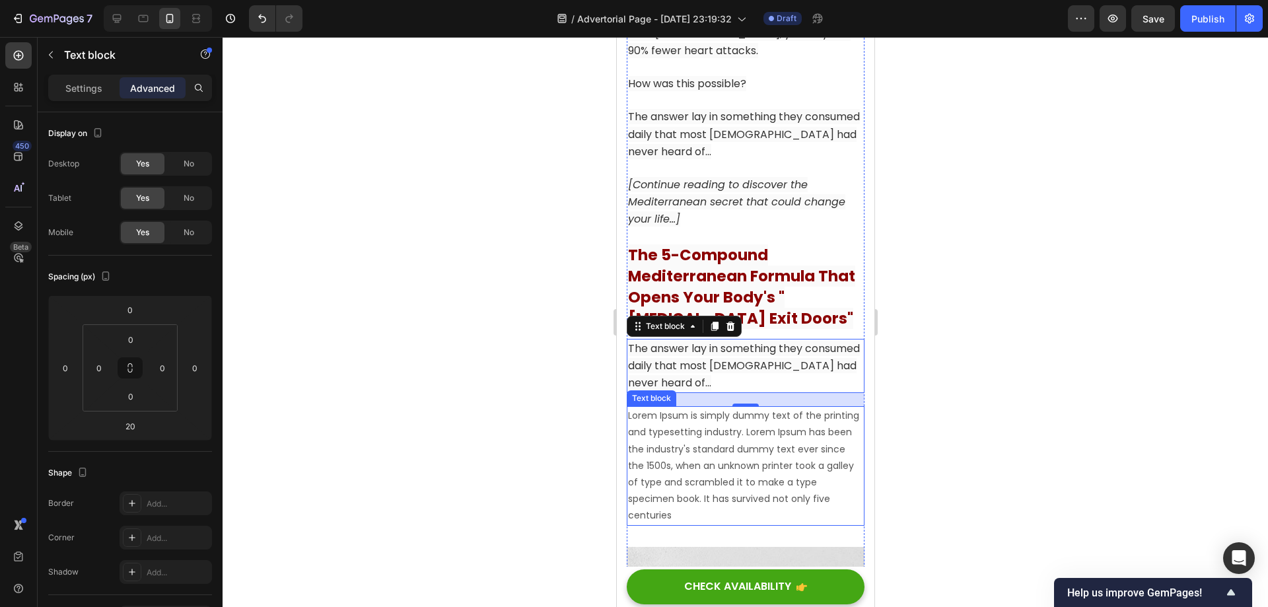
scroll to position [6131, 0]
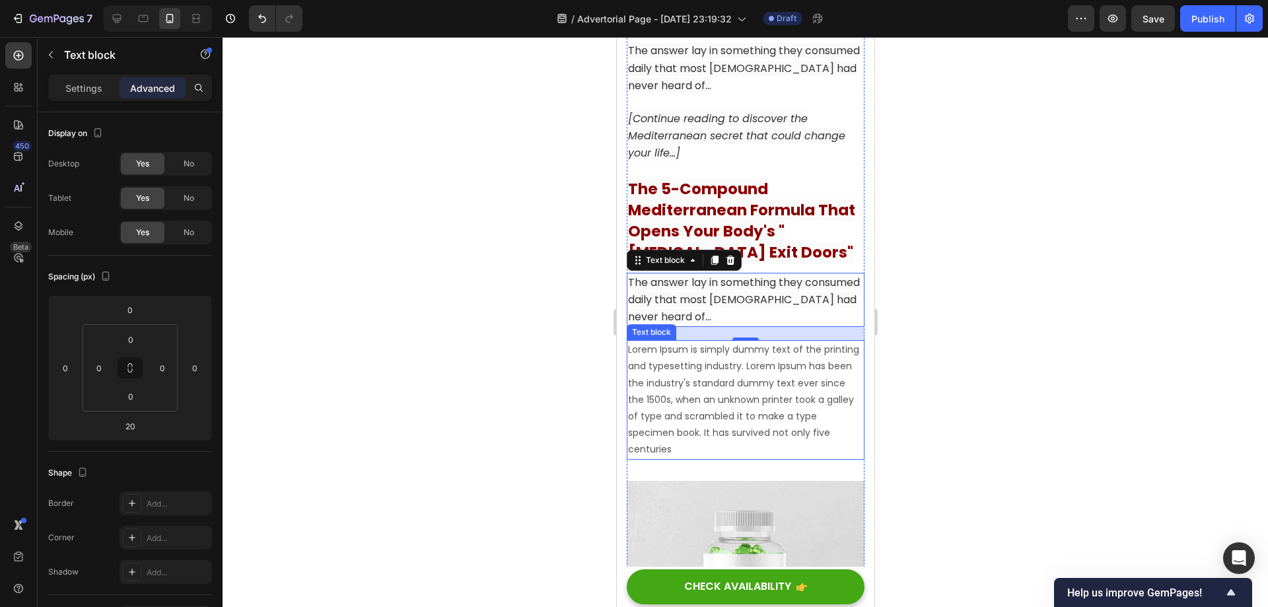
click at [774, 408] on p "Lorem Ipsum is simply dummy text of the printing and typesetting industry. Lore…" at bounding box center [744, 399] width 235 height 116
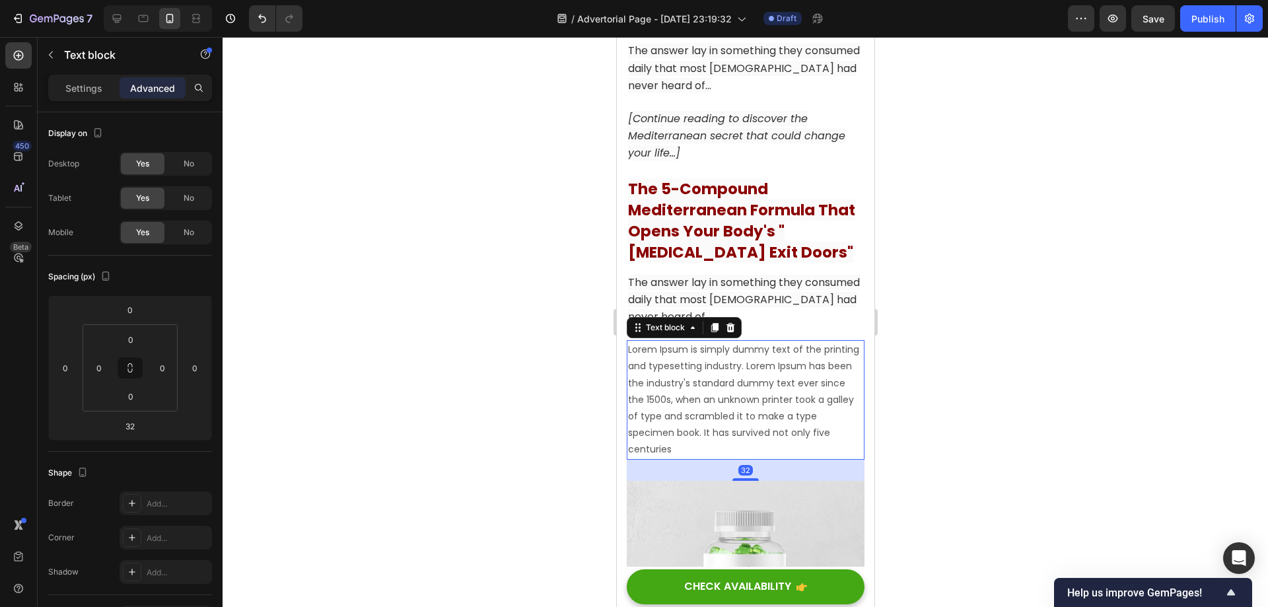
click at [726, 333] on icon at bounding box center [729, 327] width 11 height 11
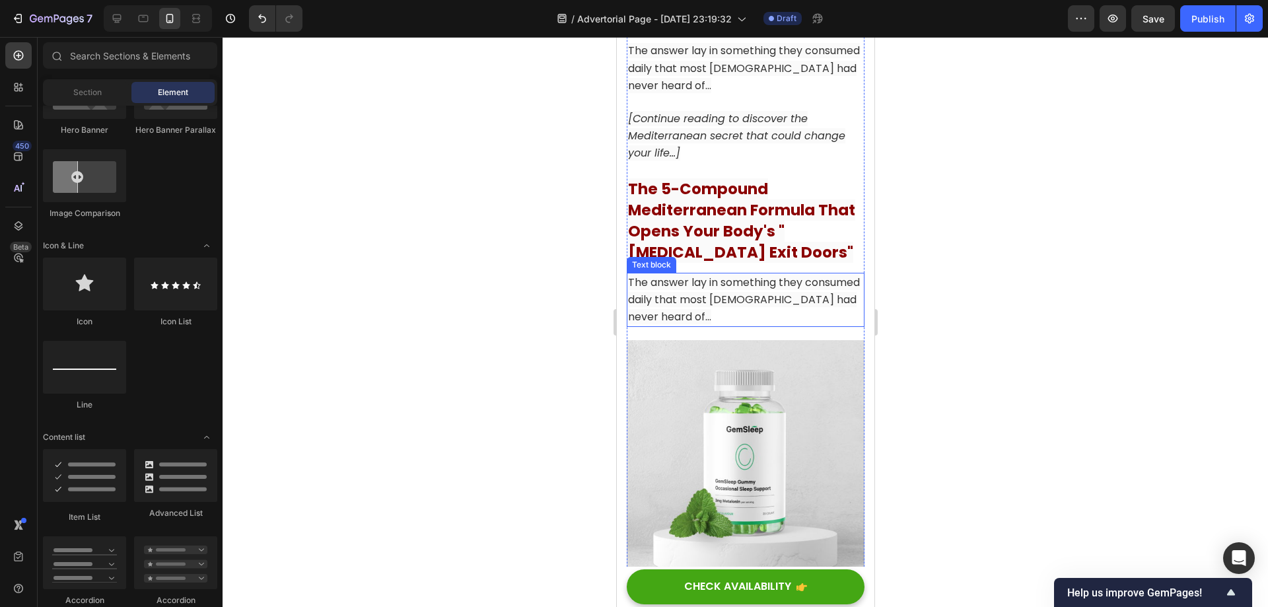
click at [746, 310] on span "The answer lay in something they consumed daily that most [DEMOGRAPHIC_DATA] ha…" at bounding box center [743, 300] width 232 height 50
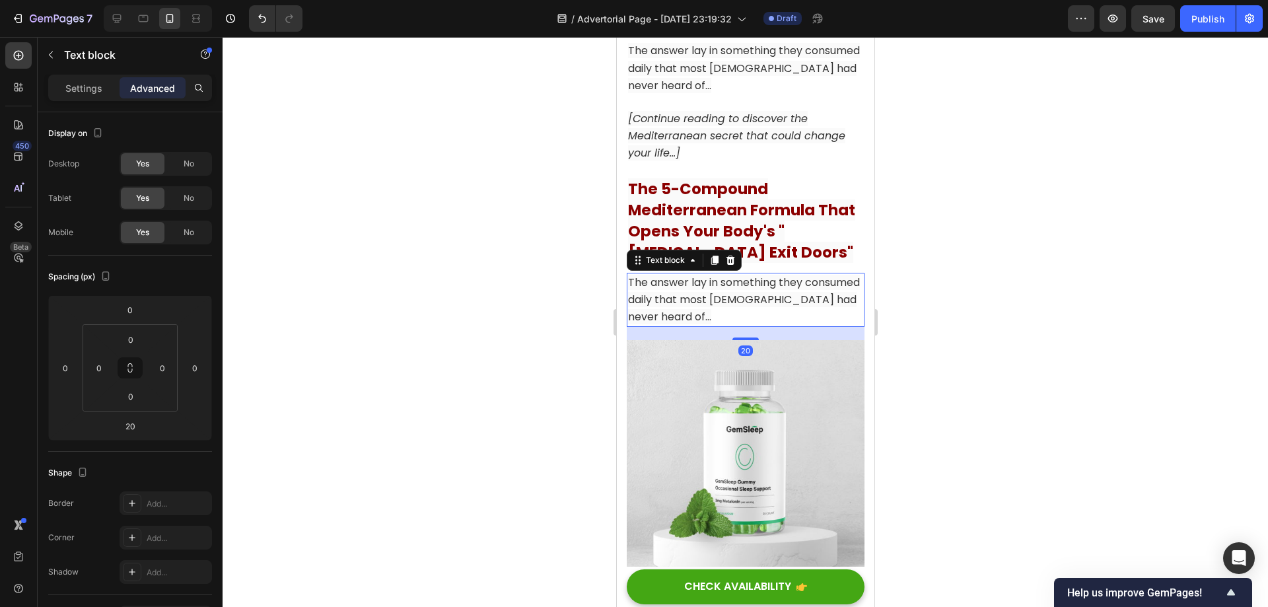
click at [748, 309] on span "The answer lay in something they consumed daily that most [DEMOGRAPHIC_DATA] ha…" at bounding box center [743, 300] width 232 height 50
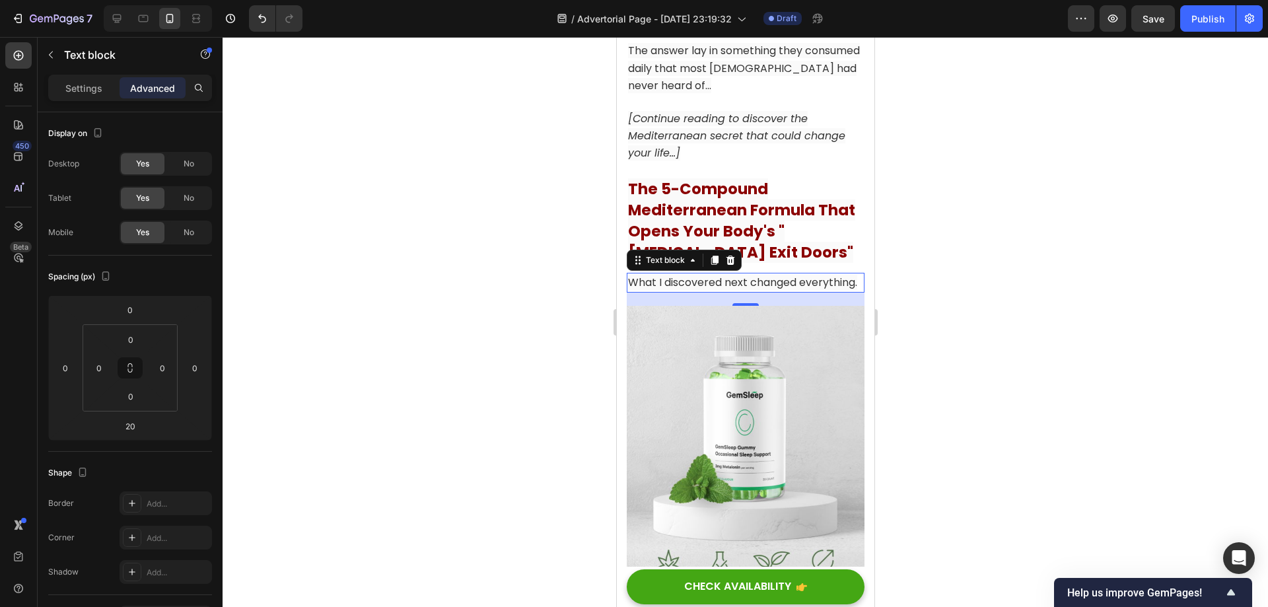
click at [949, 298] on div at bounding box center [745, 322] width 1045 height 570
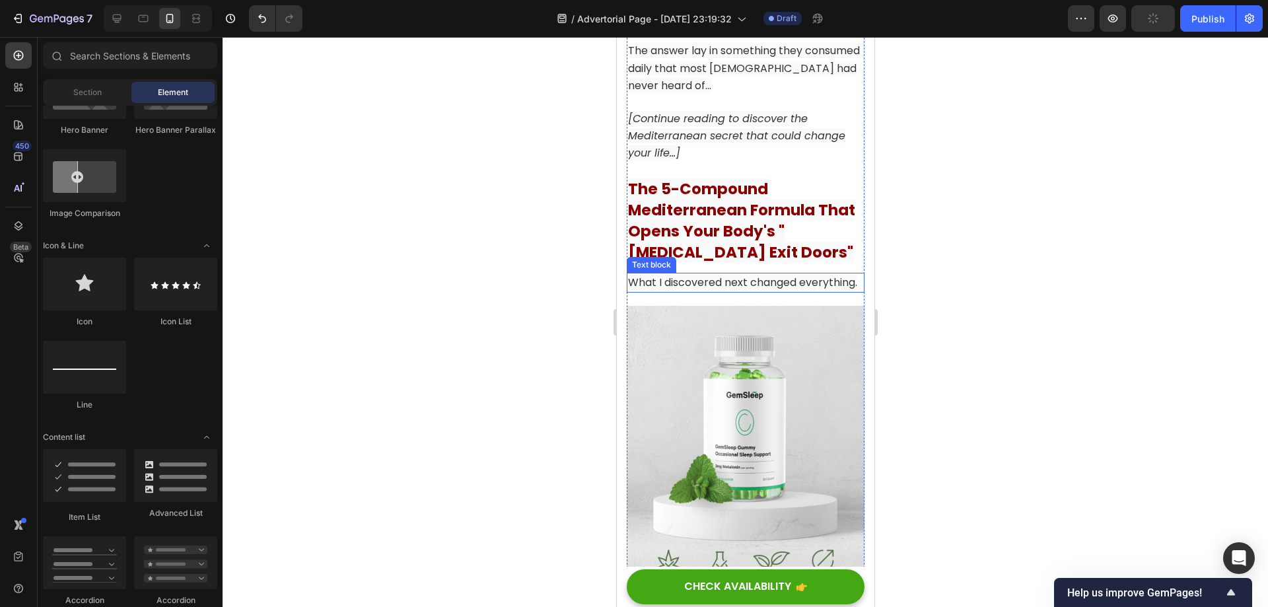
click at [765, 291] on p "What I discovered next changed everything." at bounding box center [744, 282] width 235 height 17
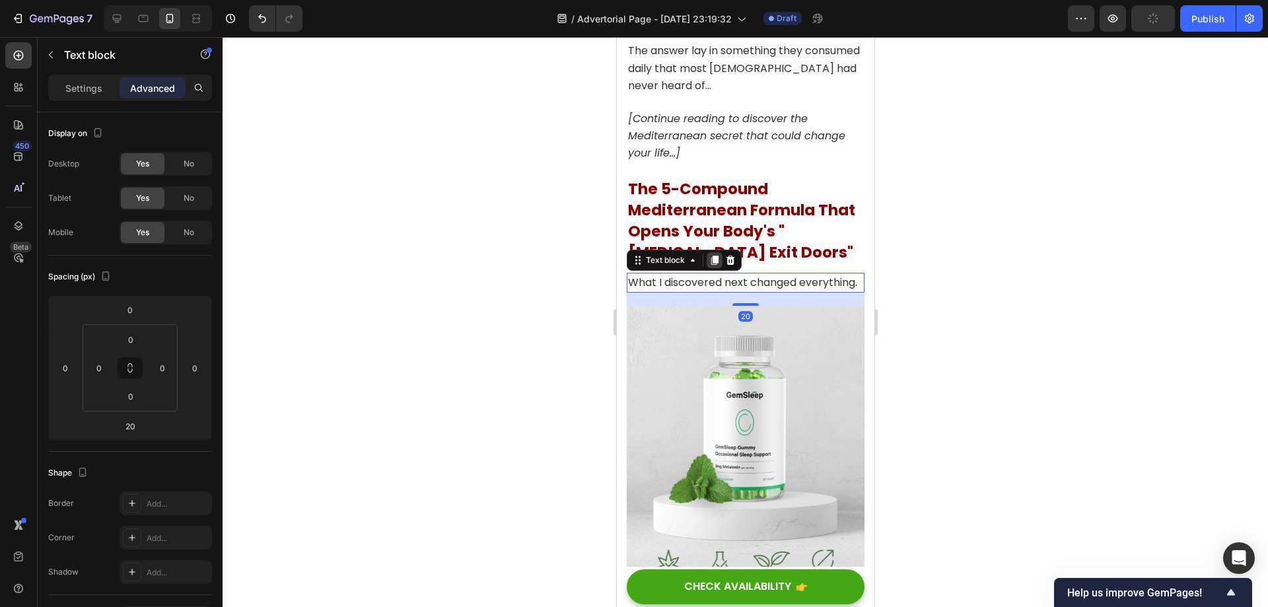
click at [713, 265] on icon at bounding box center [714, 260] width 7 height 9
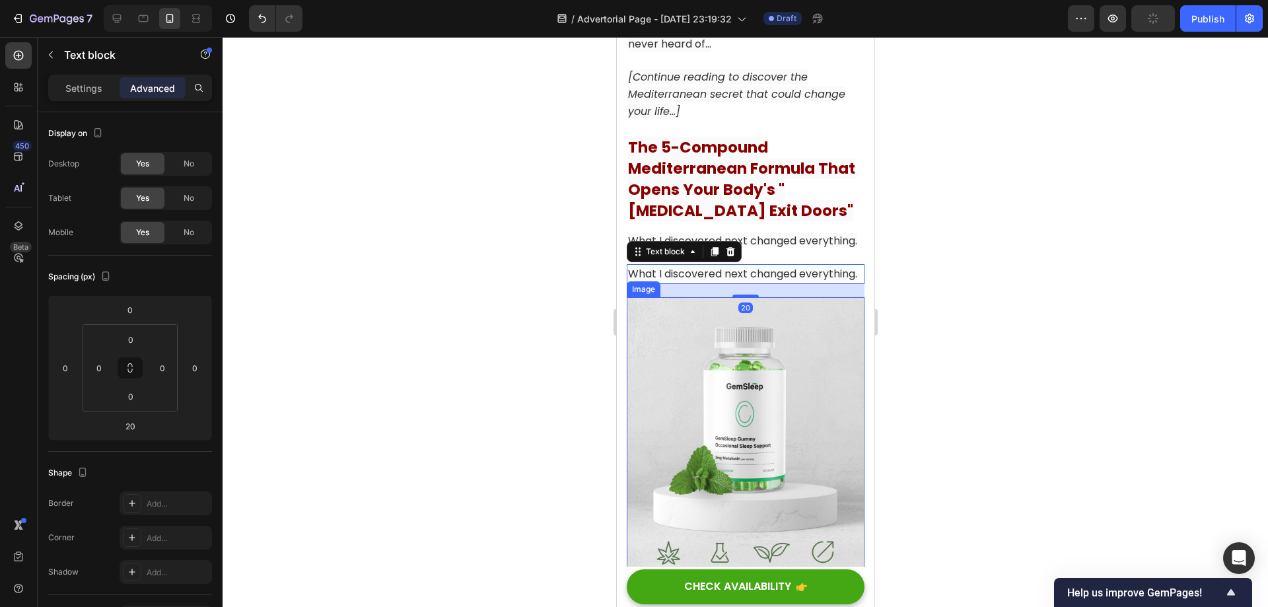
scroll to position [6197, 0]
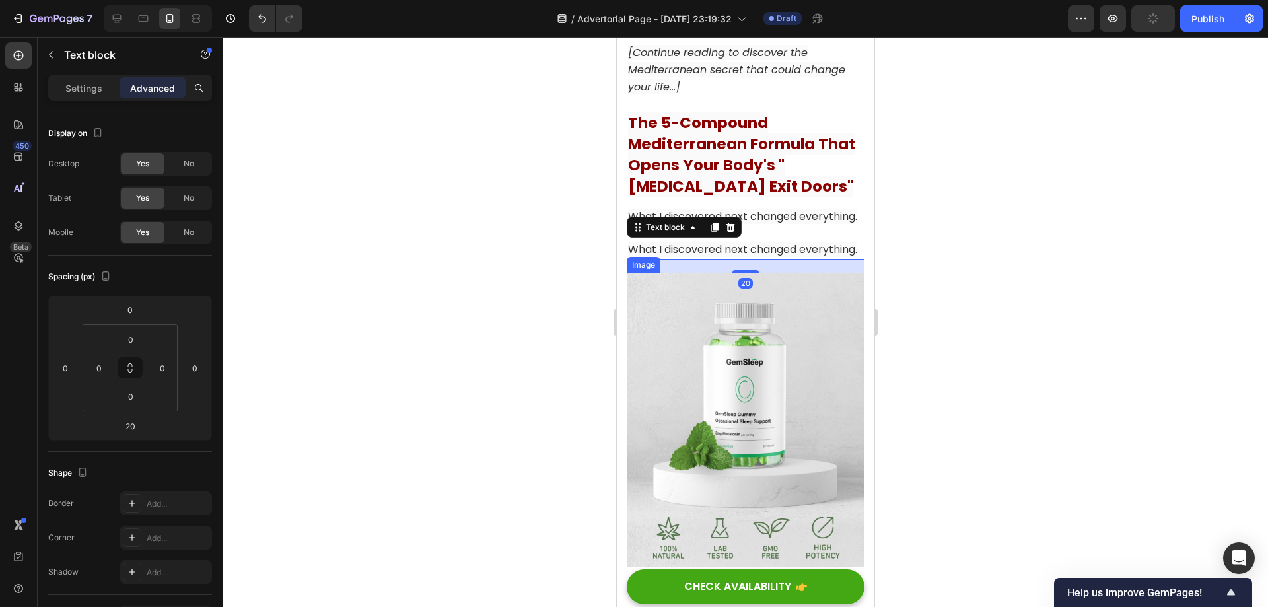
scroll to position [6263, 0]
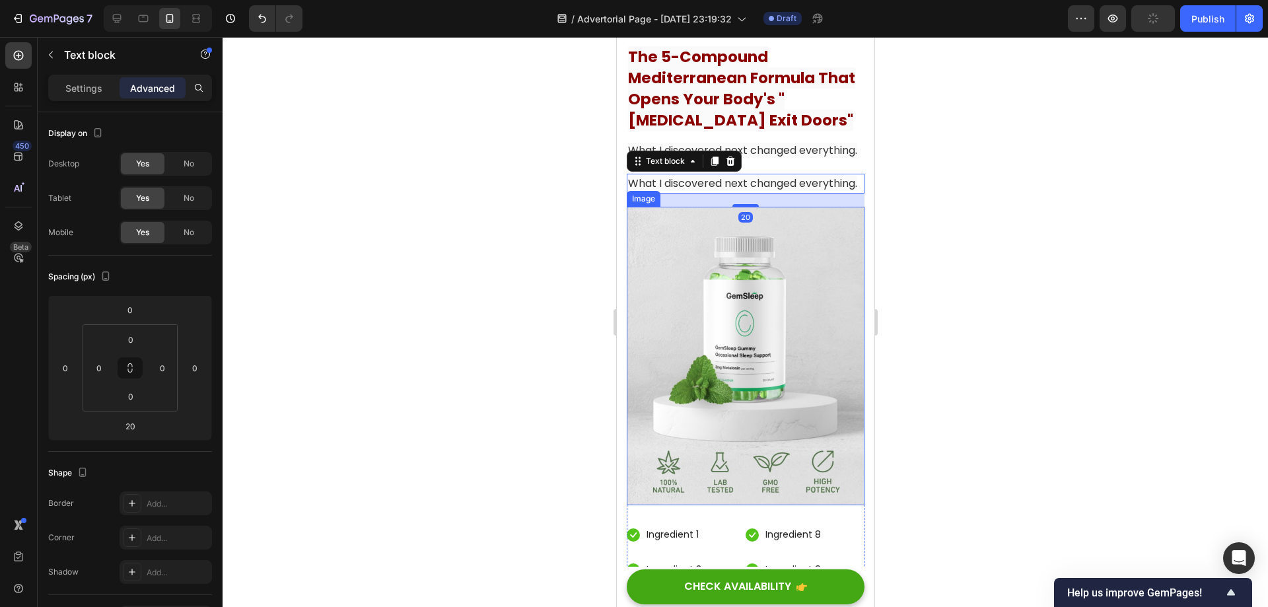
click at [771, 357] on img at bounding box center [745, 356] width 238 height 298
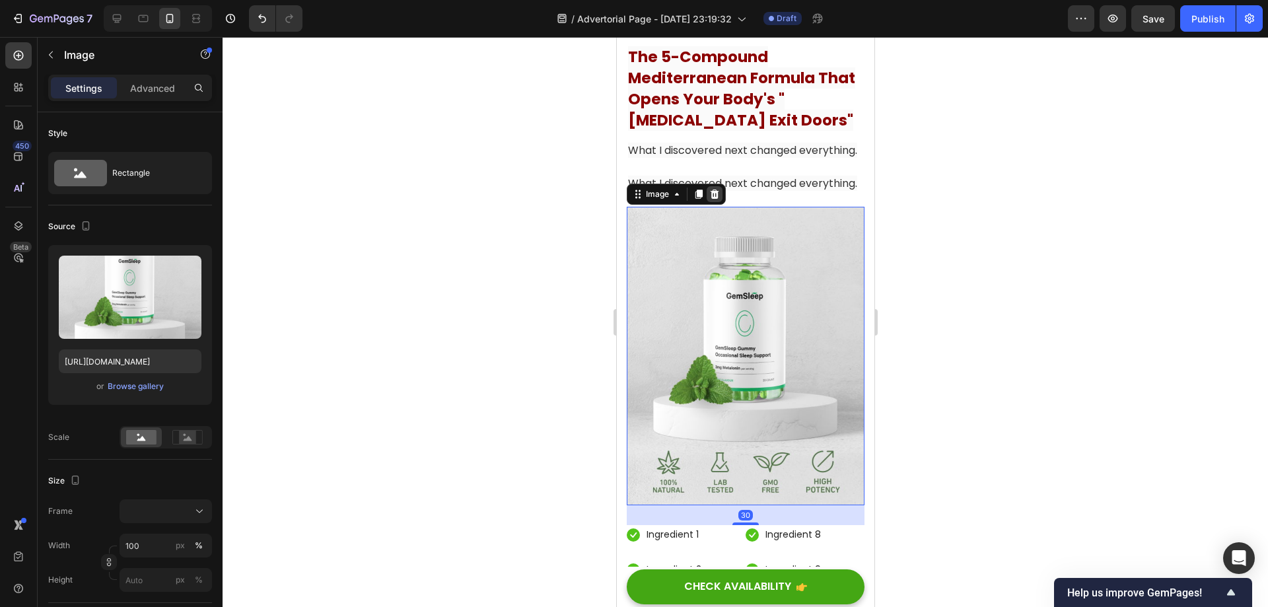
click at [714, 199] on icon at bounding box center [714, 194] width 11 height 11
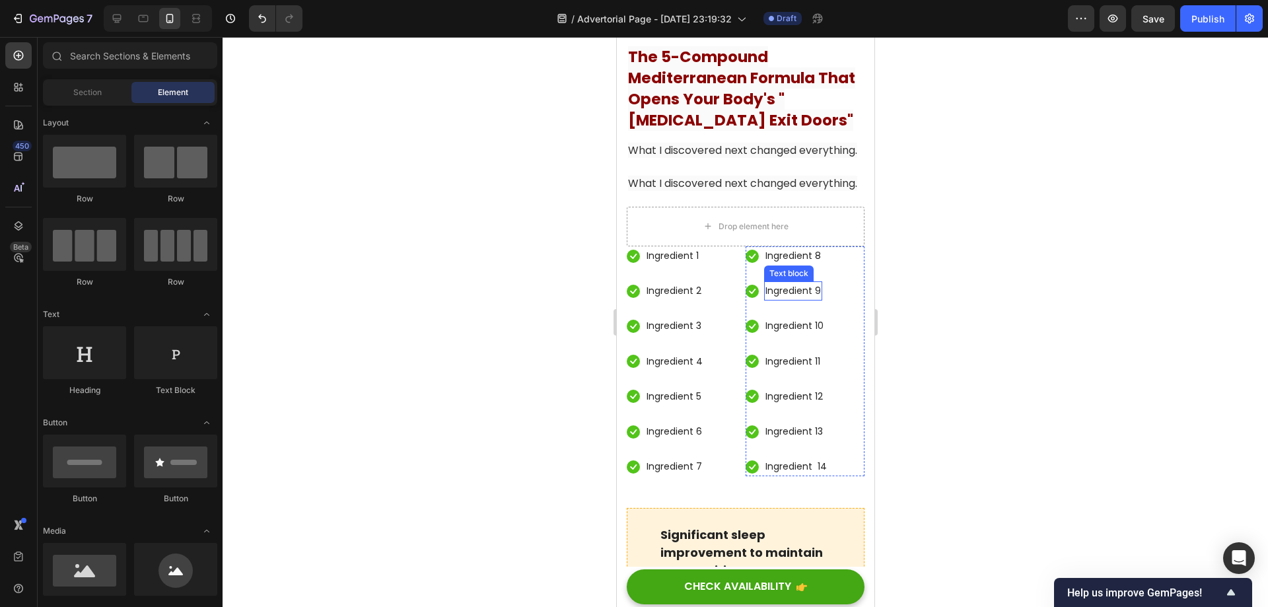
click at [767, 299] on p "Ingredient 9" at bounding box center [792, 291] width 55 height 17
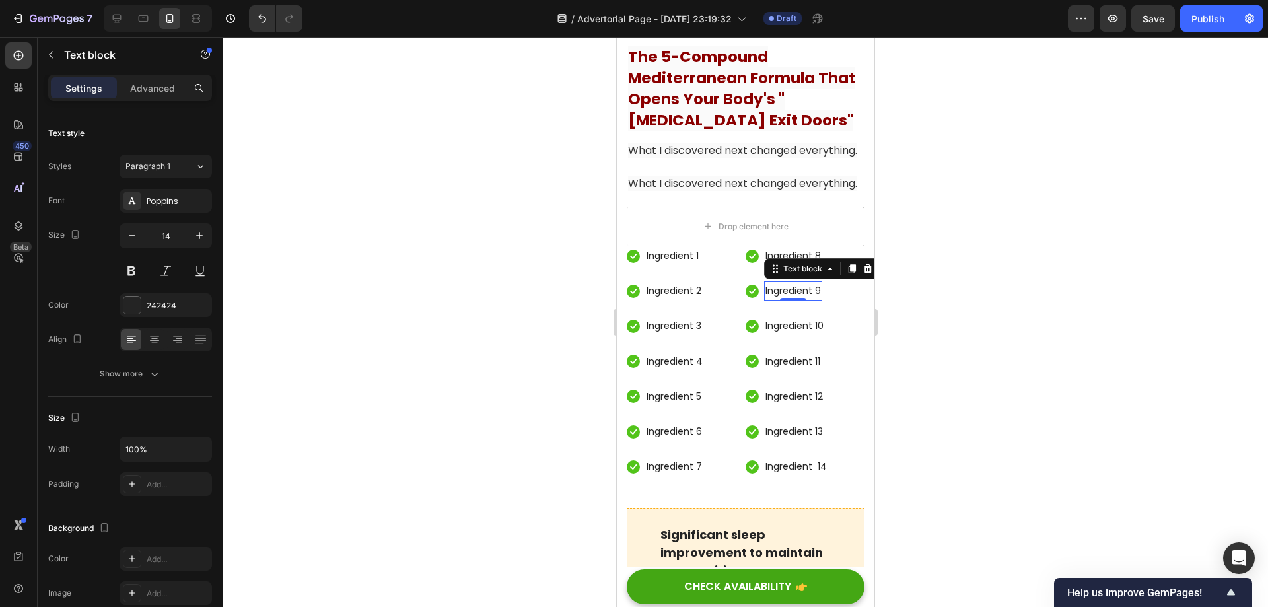
click at [727, 192] on p "What I discovered next changed everything." at bounding box center [744, 183] width 235 height 17
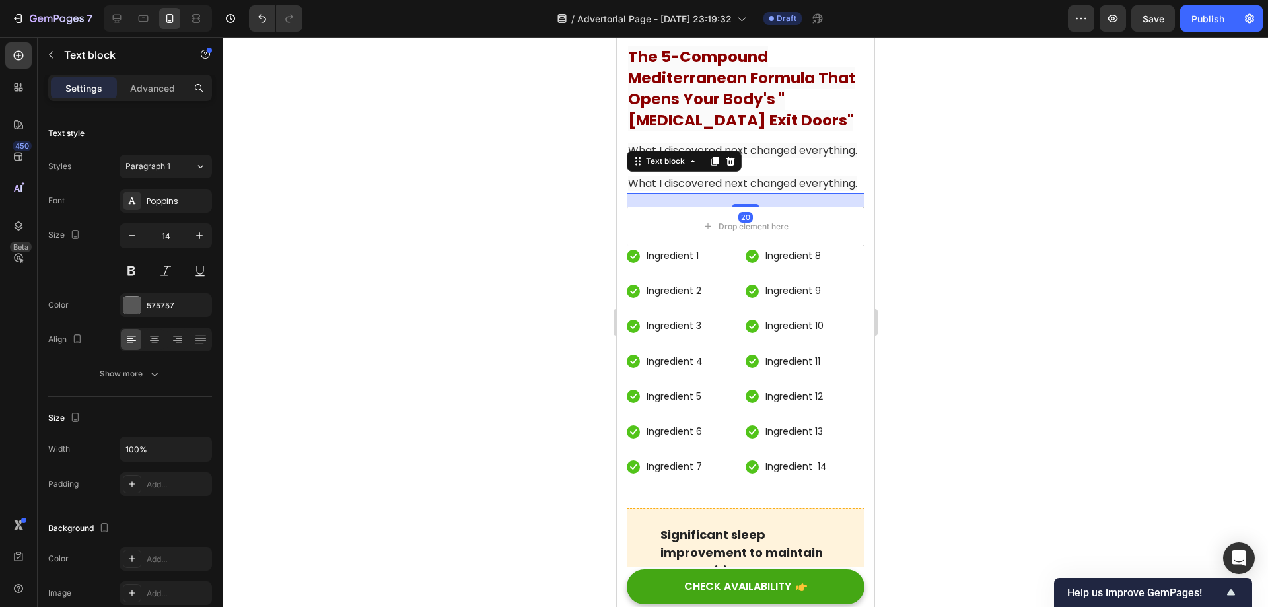
click at [738, 192] on p "What I discovered next changed everything." at bounding box center [744, 183] width 235 height 17
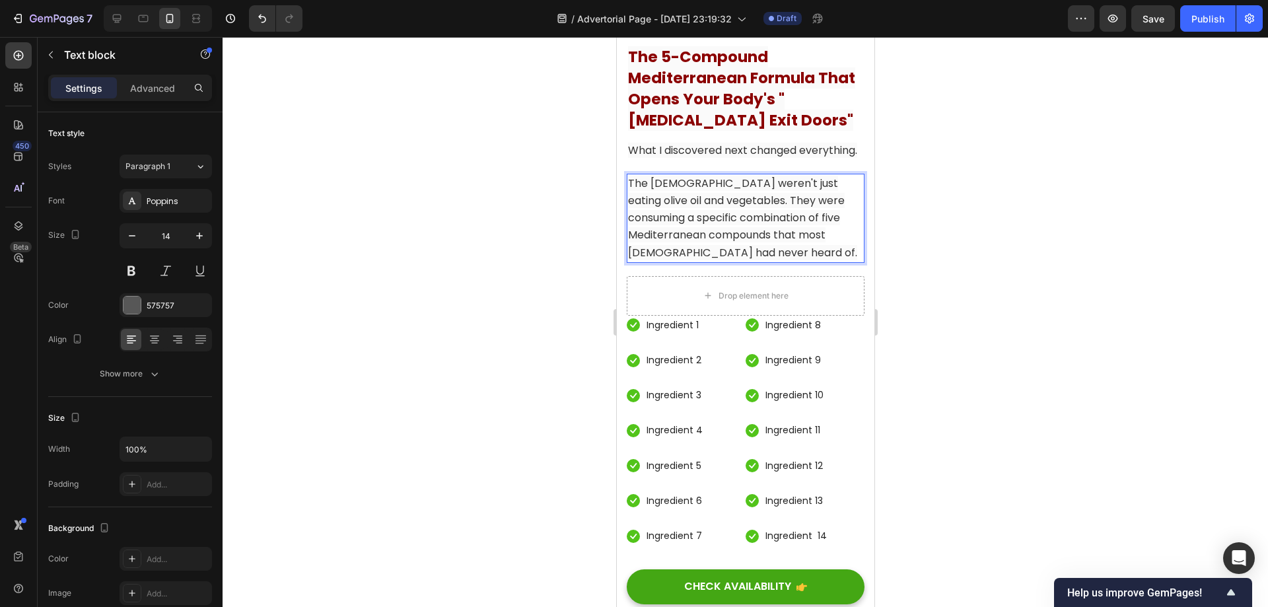
click at [1005, 309] on div at bounding box center [745, 322] width 1045 height 570
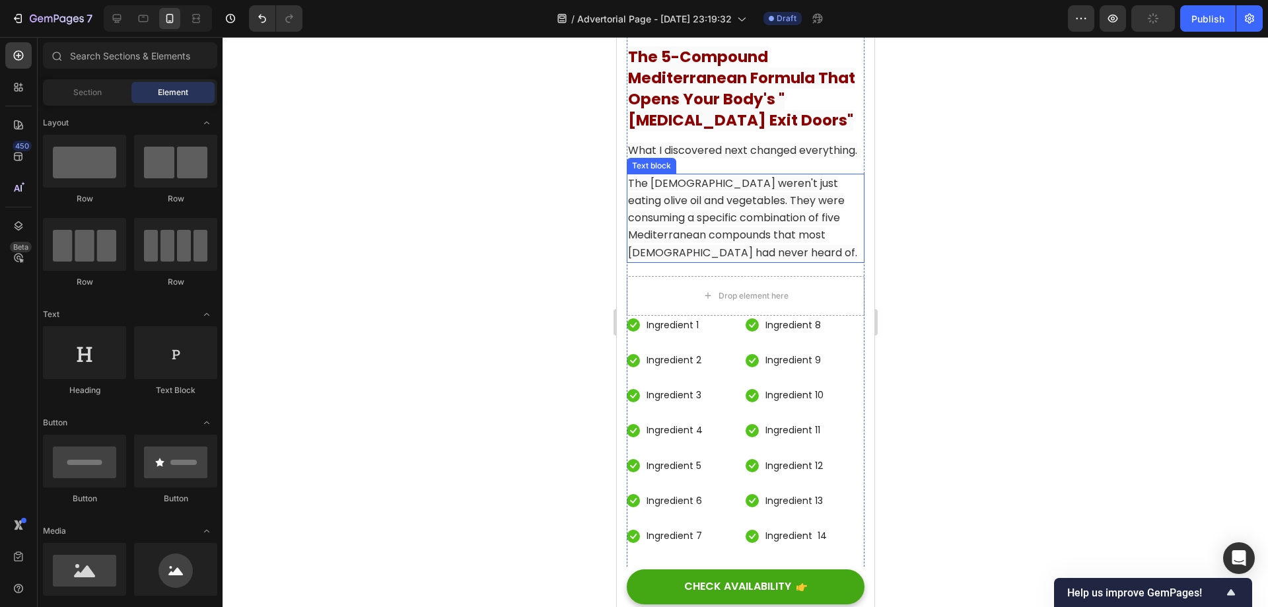
click at [750, 243] on span "The [DEMOGRAPHIC_DATA] weren't just eating olive oil and vegetables. They were …" at bounding box center [741, 218] width 229 height 85
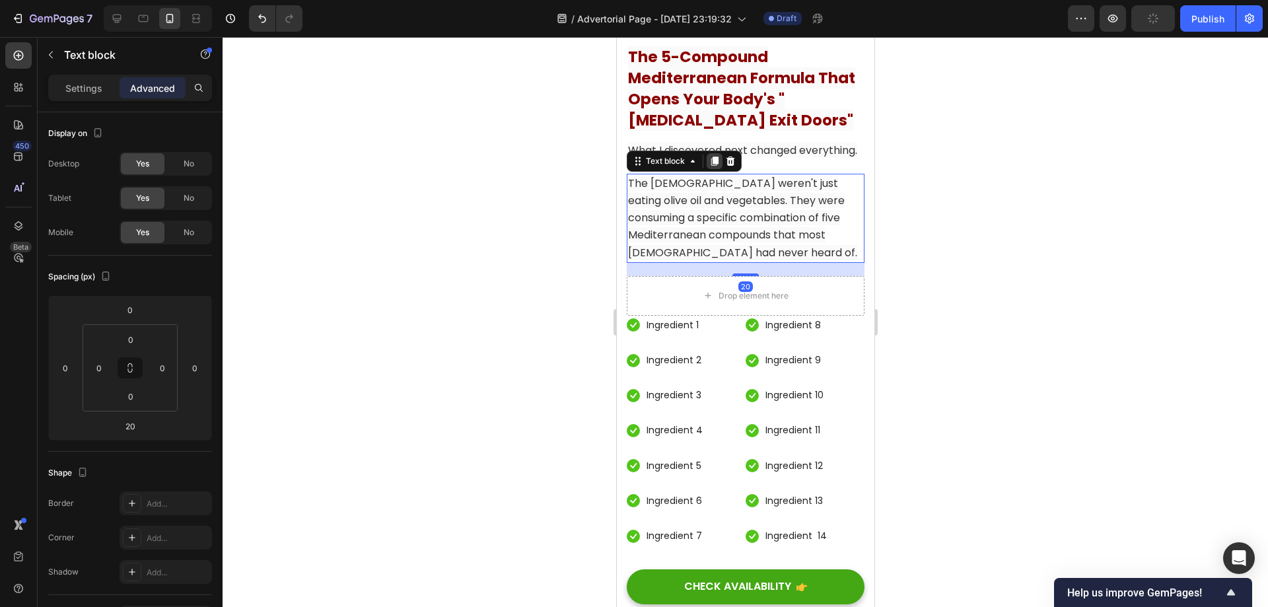
click at [715, 166] on icon at bounding box center [714, 161] width 7 height 9
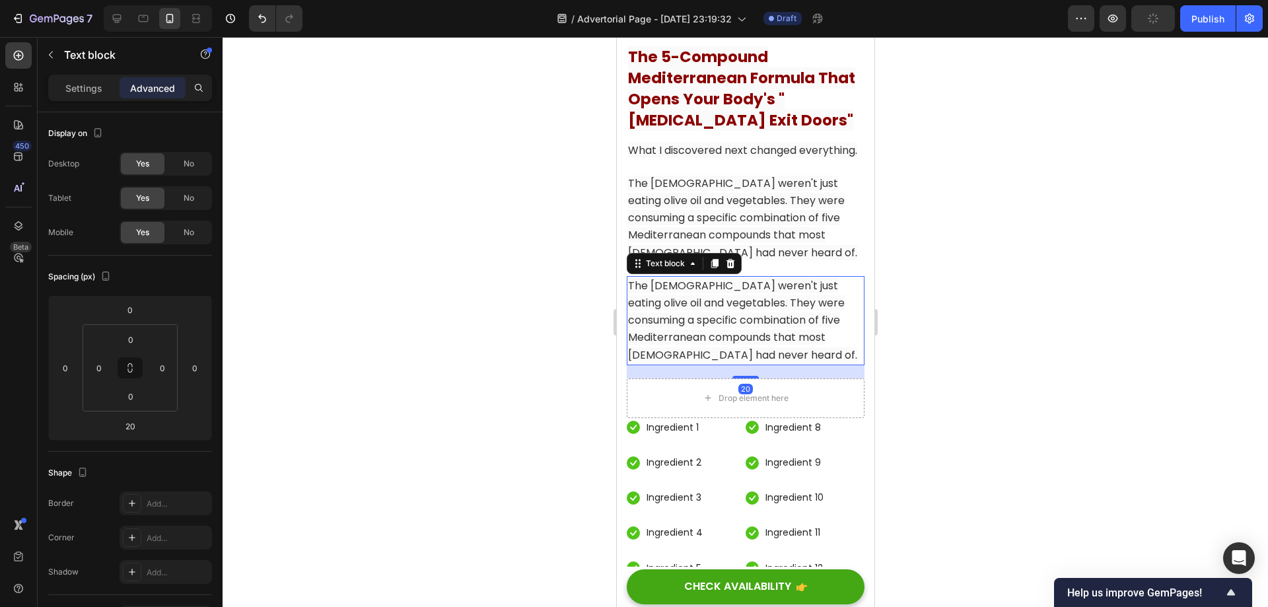
click at [764, 348] on span "The [DEMOGRAPHIC_DATA] weren't just eating olive oil and vegetables. They were …" at bounding box center [741, 320] width 229 height 85
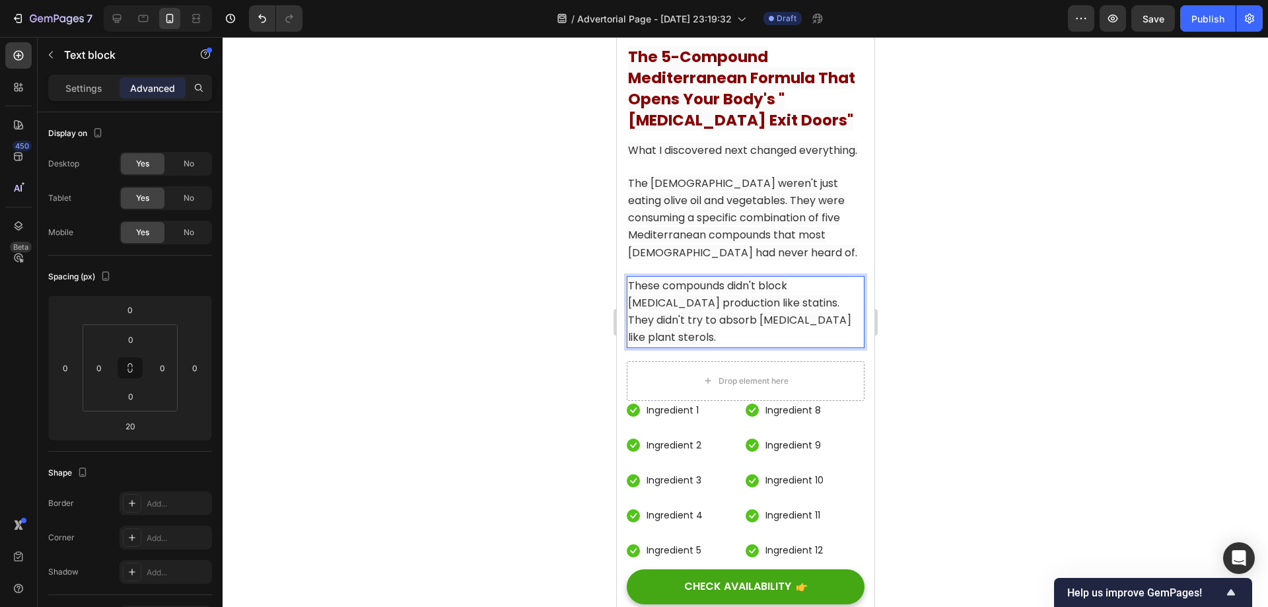
click at [916, 322] on div at bounding box center [745, 322] width 1045 height 570
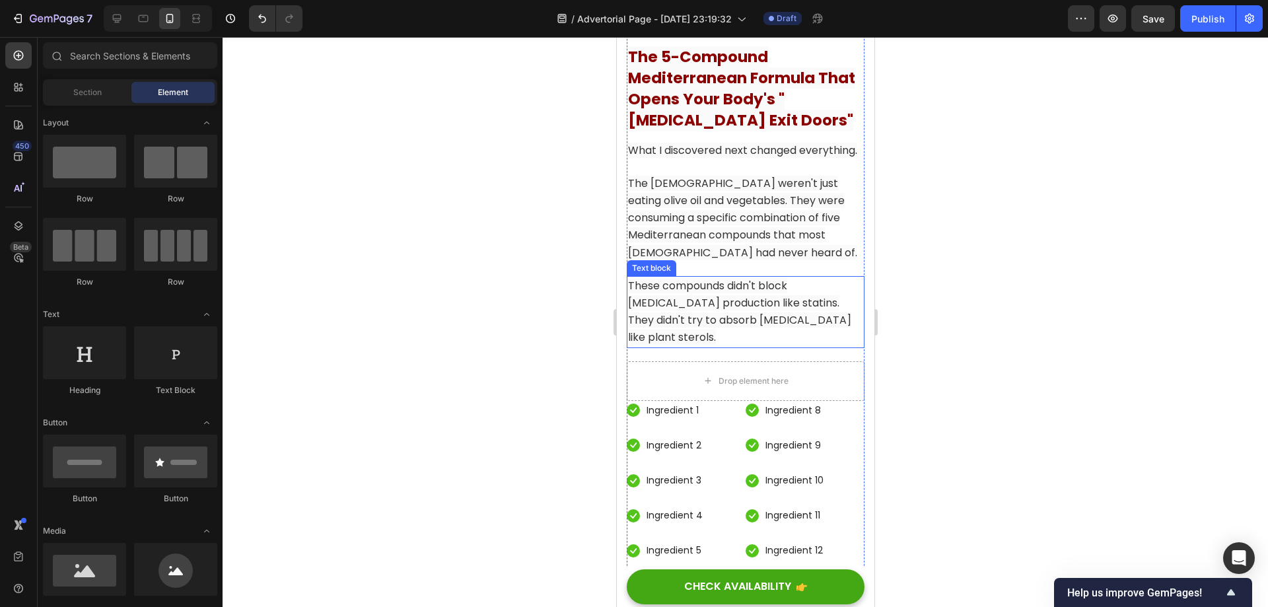
click at [740, 331] on span "These compounds didn't block [MEDICAL_DATA] production like statins. They didn'…" at bounding box center [738, 311] width 223 height 67
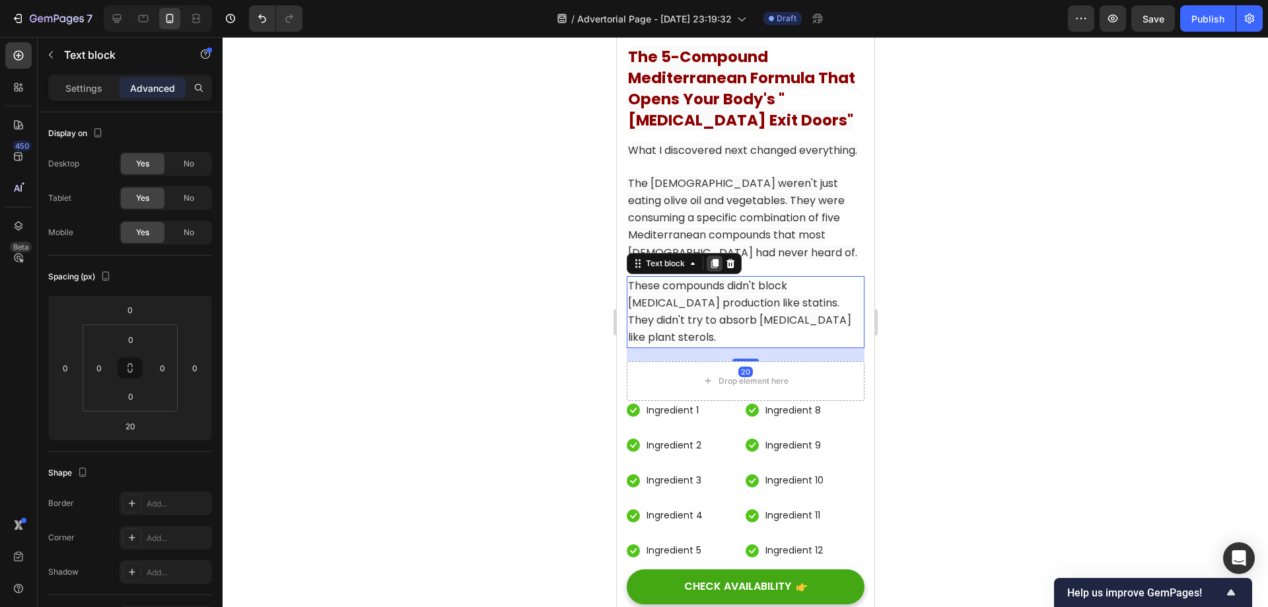
click at [713, 269] on icon at bounding box center [714, 263] width 11 height 11
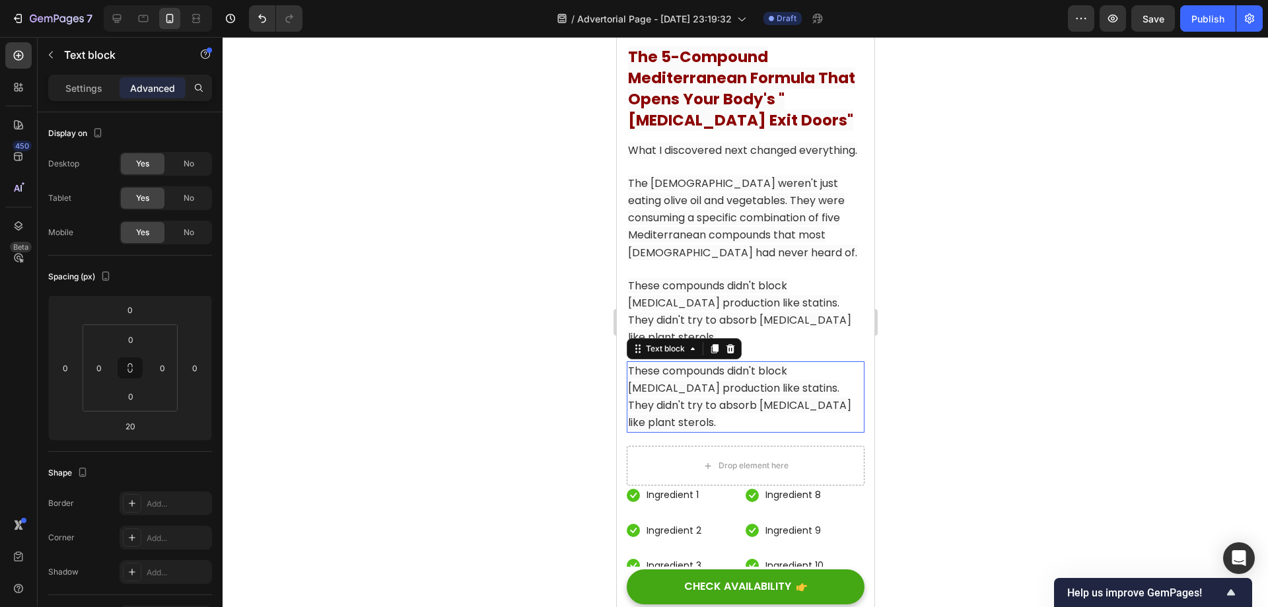
click at [753, 392] on p "These compounds didn't block [MEDICAL_DATA] production like statins. They didn'…" at bounding box center [744, 397] width 235 height 69
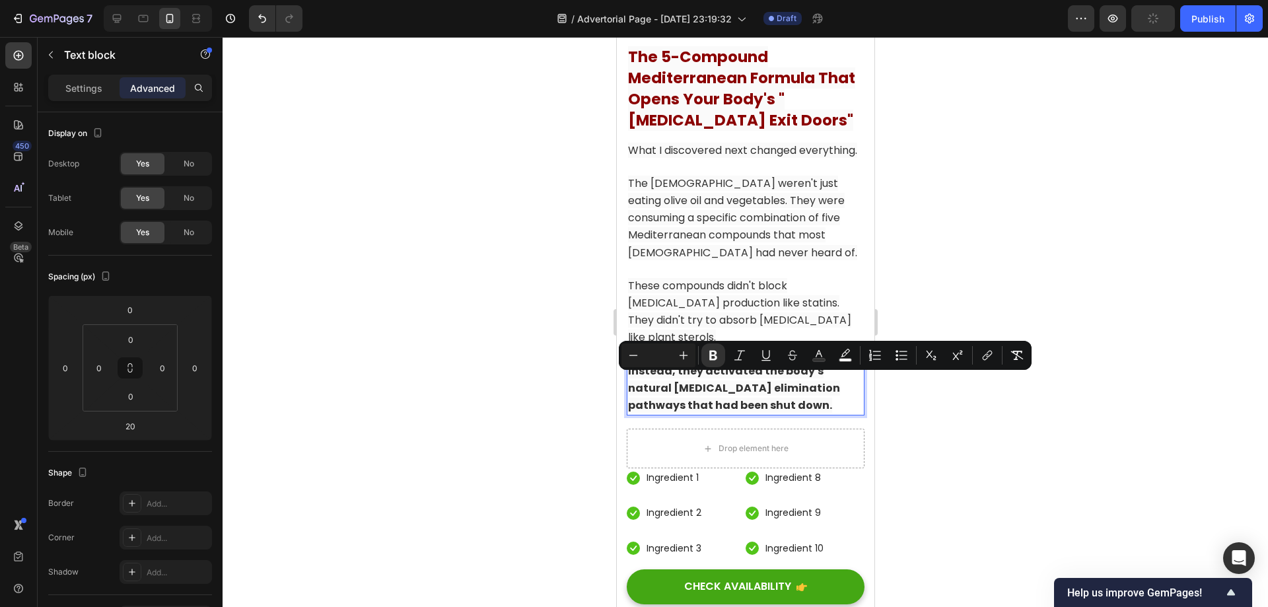
click at [1024, 322] on div at bounding box center [745, 322] width 1045 height 570
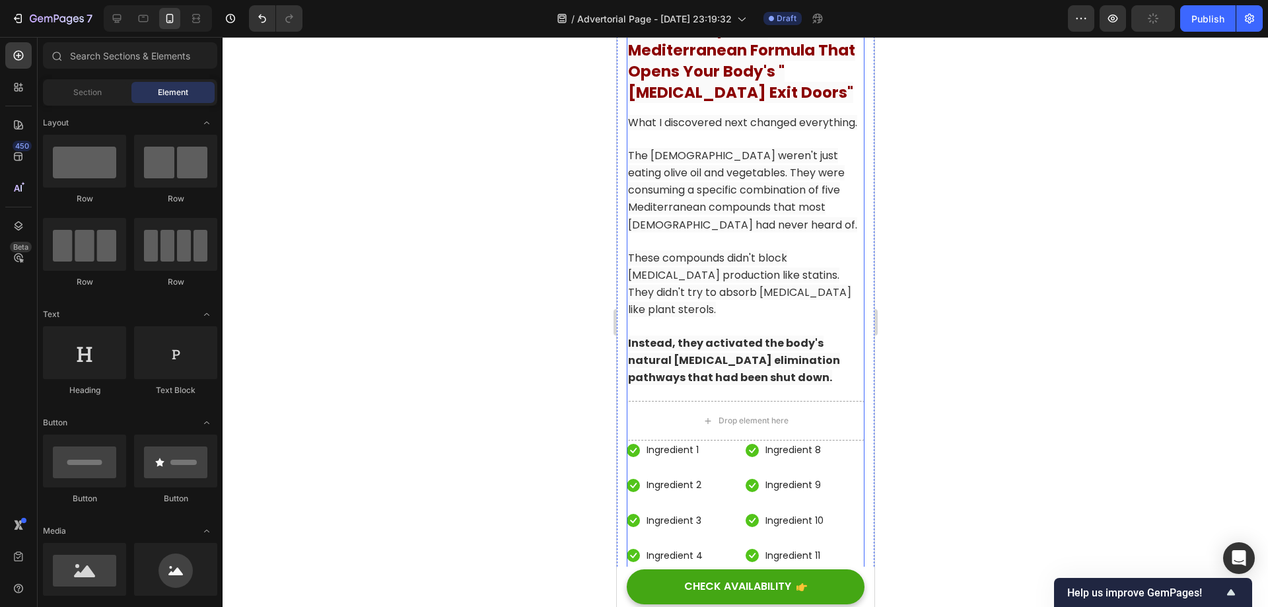
scroll to position [6329, 0]
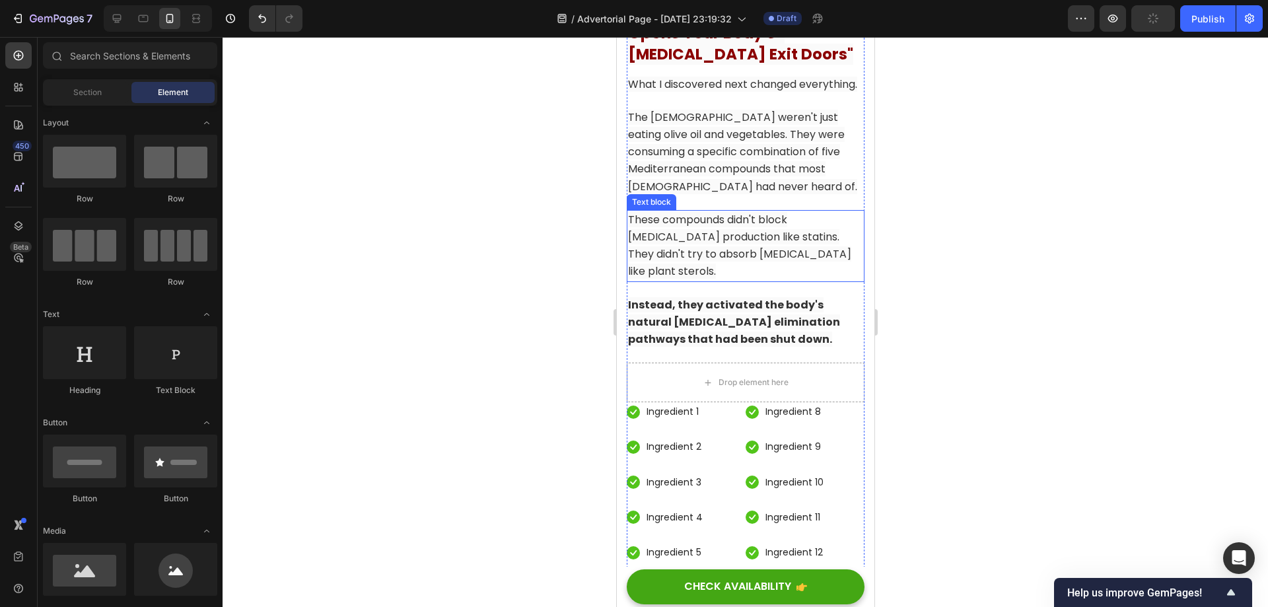
click at [800, 333] on p "Instead, they activated the body's natural [MEDICAL_DATA] elimination pathways …" at bounding box center [744, 322] width 235 height 52
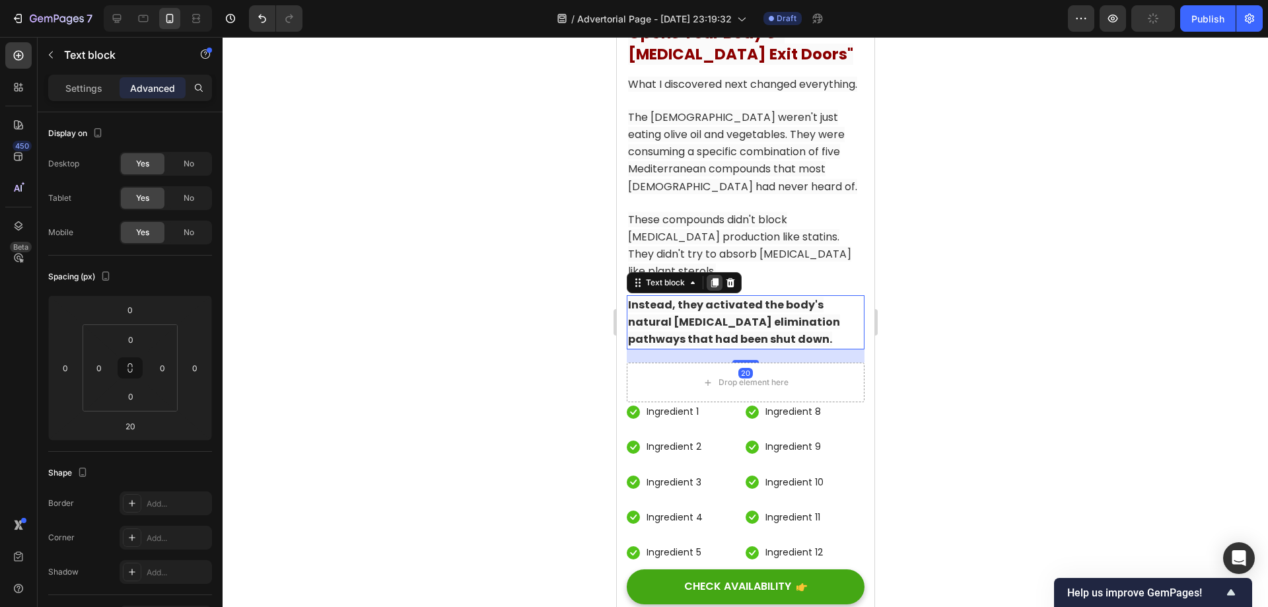
click at [716, 288] on icon at bounding box center [714, 282] width 11 height 11
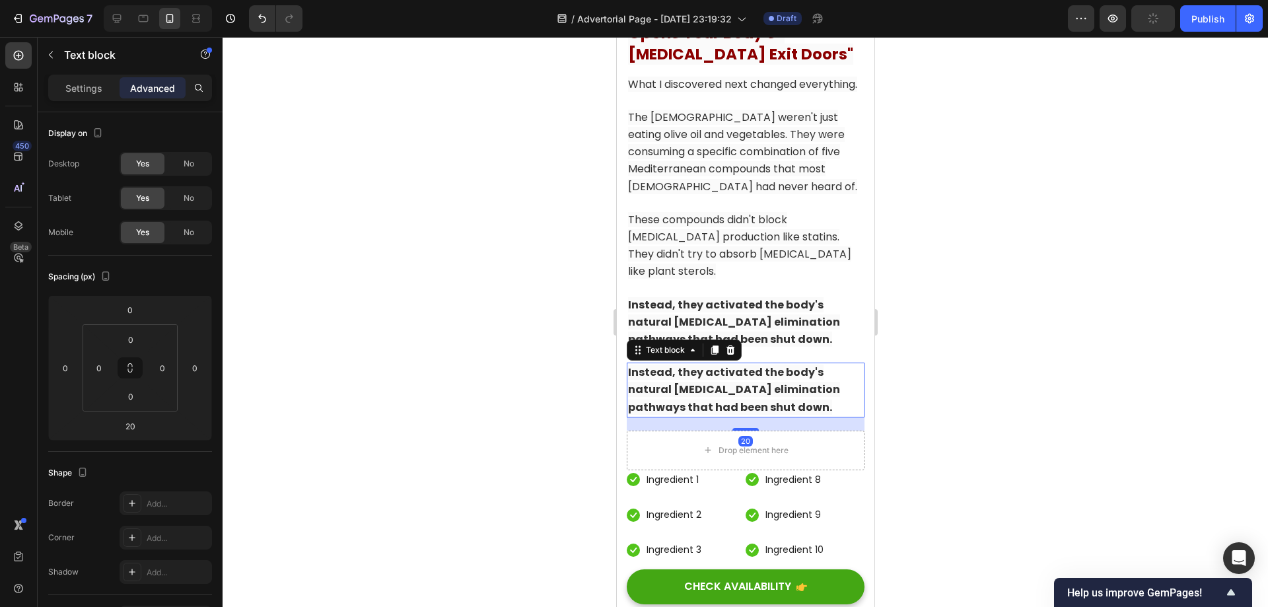
scroll to position [6395, 0]
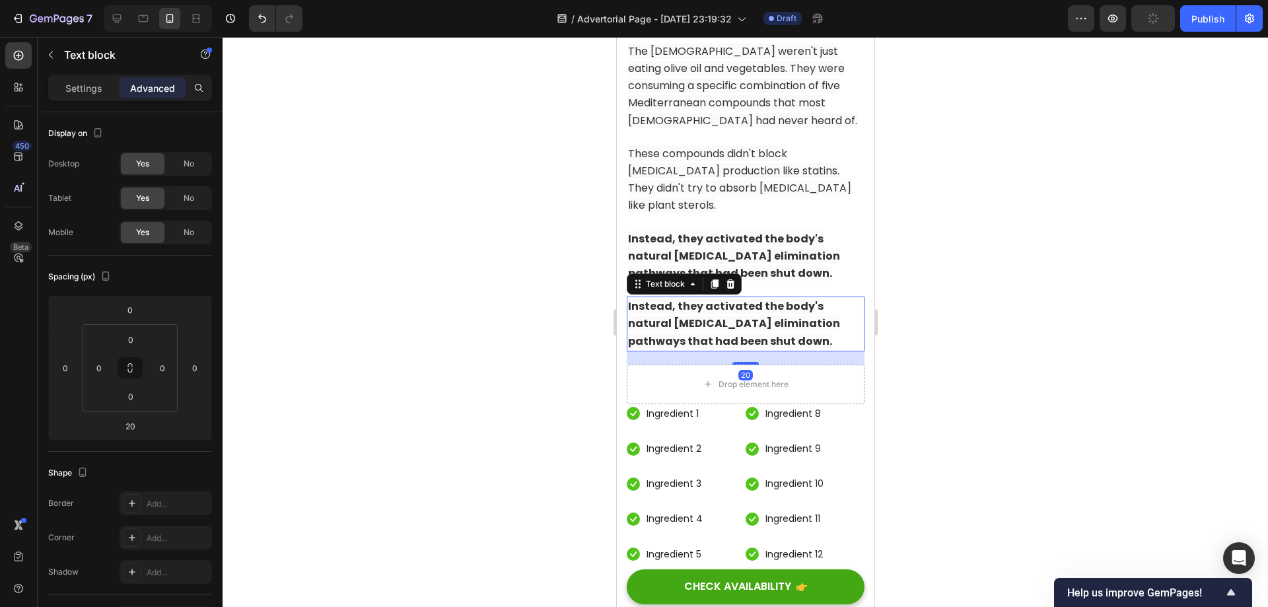
click at [761, 348] on strong "Instead, they activated the body's natural [MEDICAL_DATA] elimination pathways …" at bounding box center [733, 323] width 212 height 50
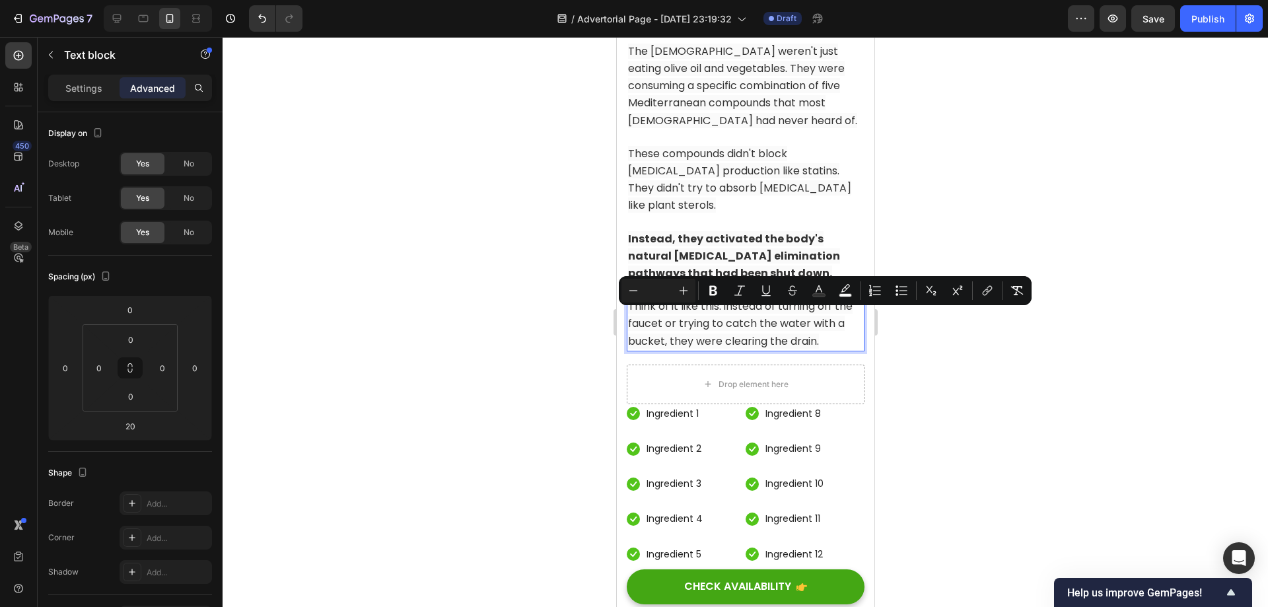
click at [980, 353] on div at bounding box center [745, 322] width 1045 height 570
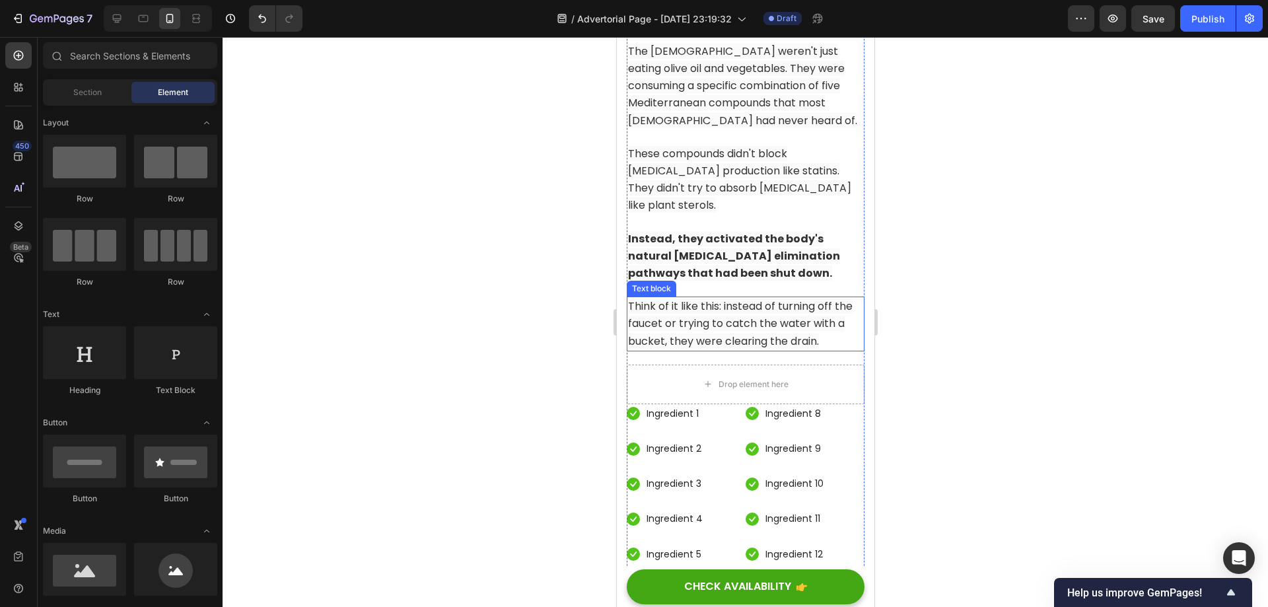
click at [769, 337] on span "Think of it like this: instead of turning off the faucet or trying to catch the…" at bounding box center [739, 323] width 225 height 50
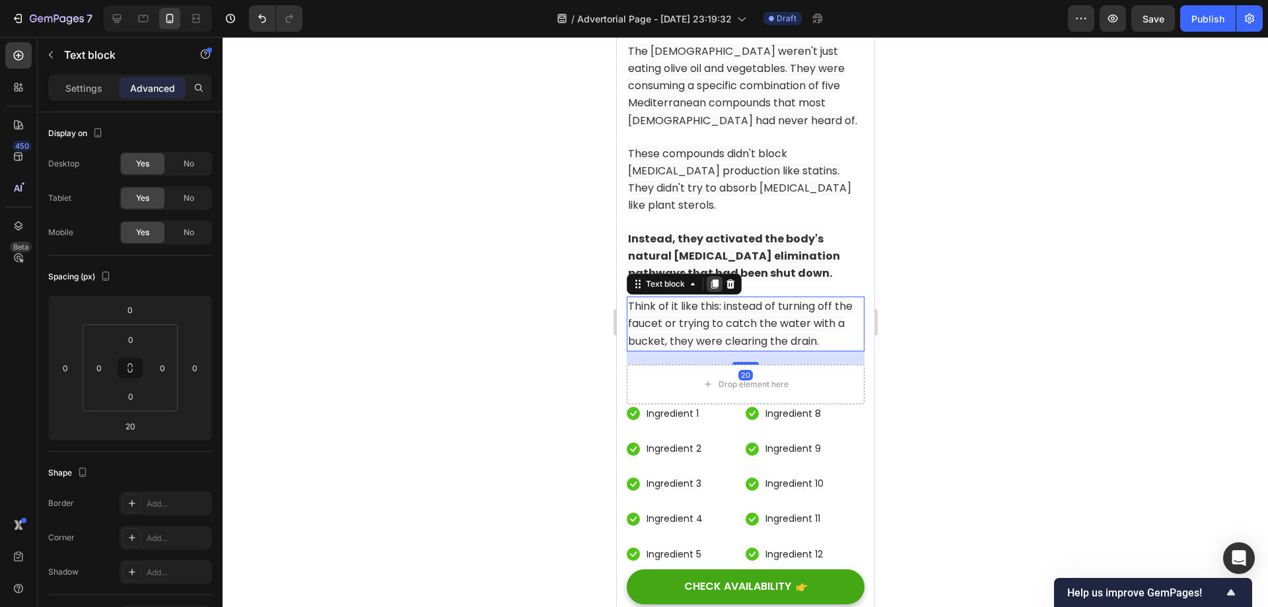
click at [713, 289] on icon at bounding box center [714, 283] width 7 height 9
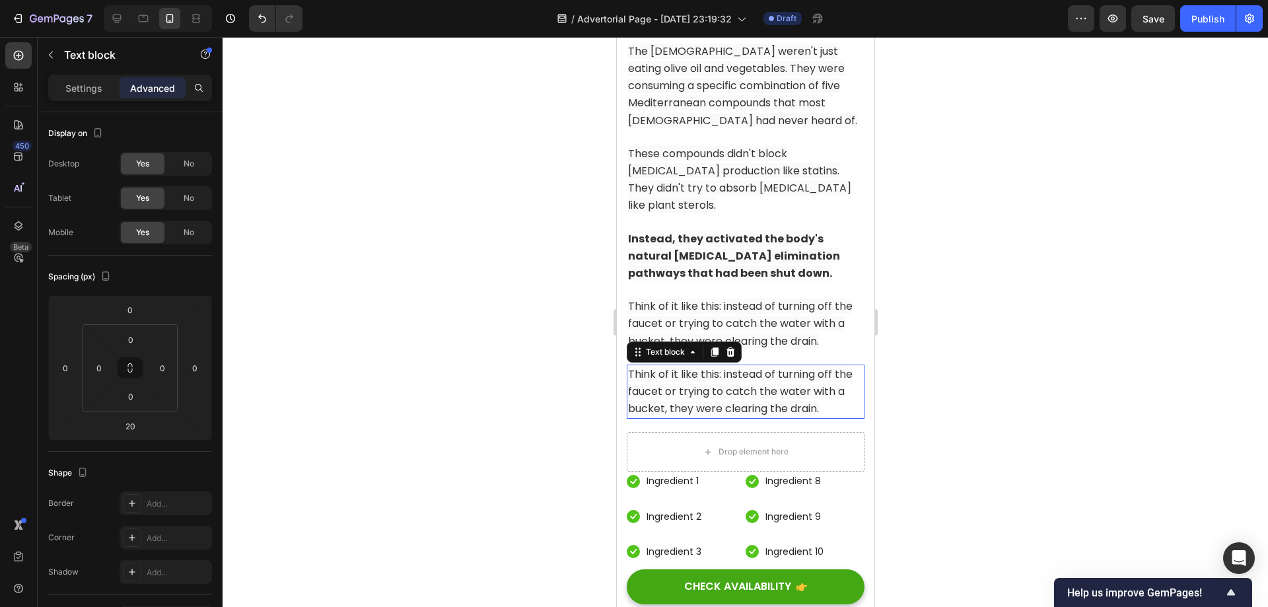
click at [749, 407] on span "Think of it like this: instead of turning off the faucet or trying to catch the…" at bounding box center [739, 391] width 225 height 50
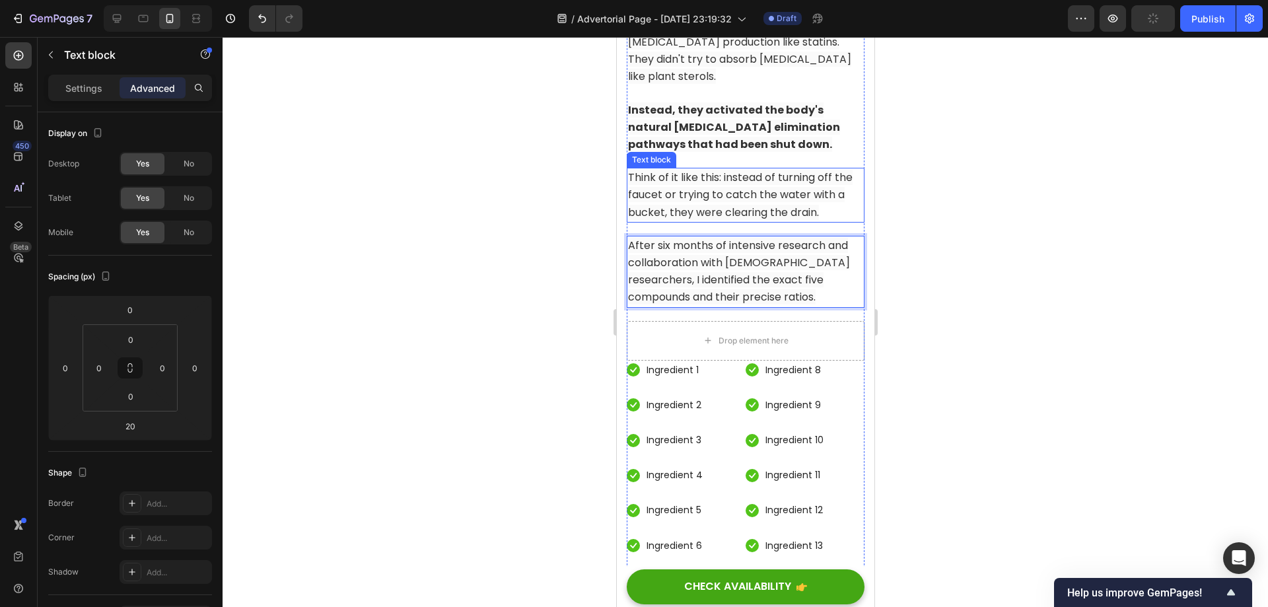
scroll to position [6528, 0]
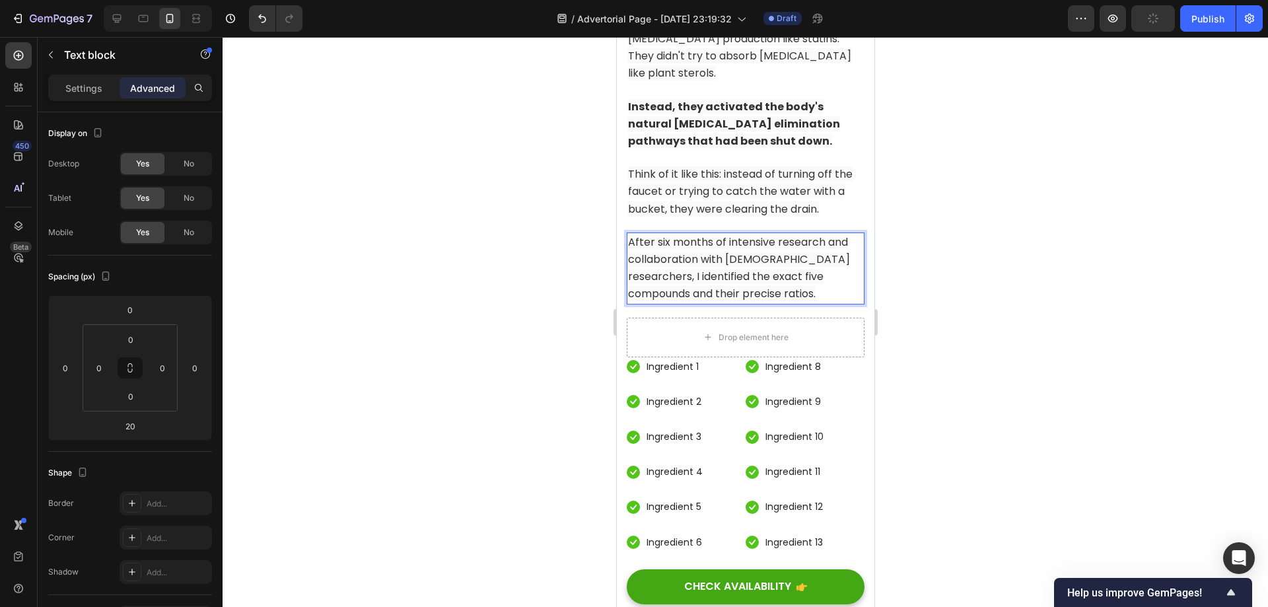
click at [958, 320] on div at bounding box center [745, 322] width 1045 height 570
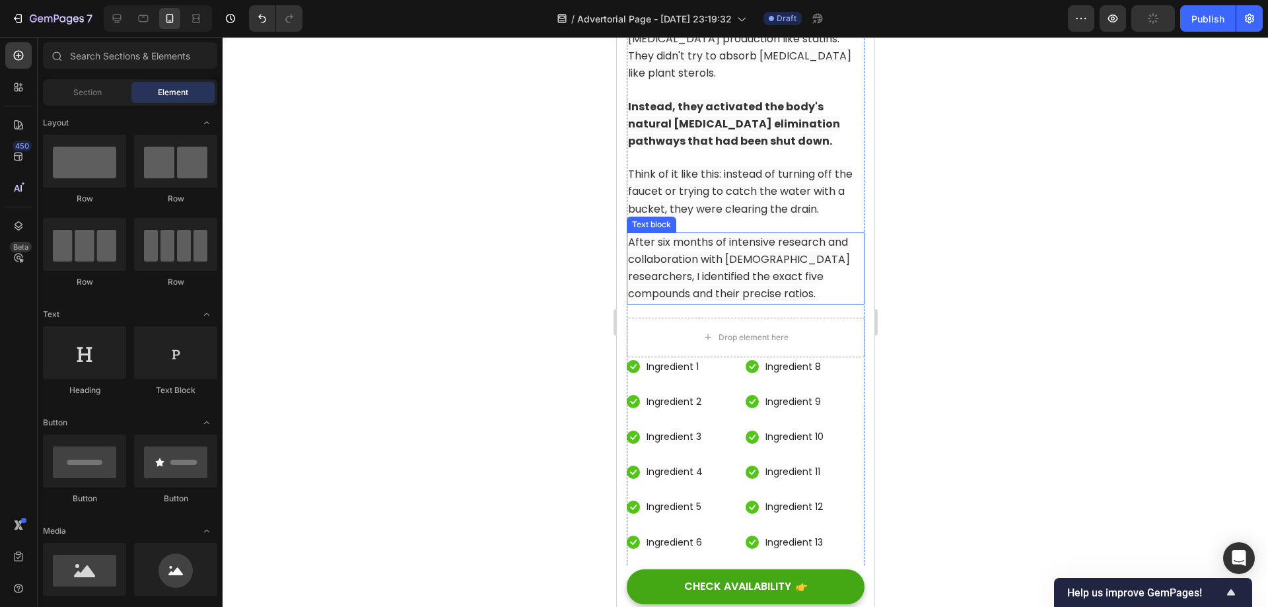
click at [766, 289] on span "After six months of intensive research and collaboration with [DEMOGRAPHIC_DATA…" at bounding box center [738, 267] width 222 height 67
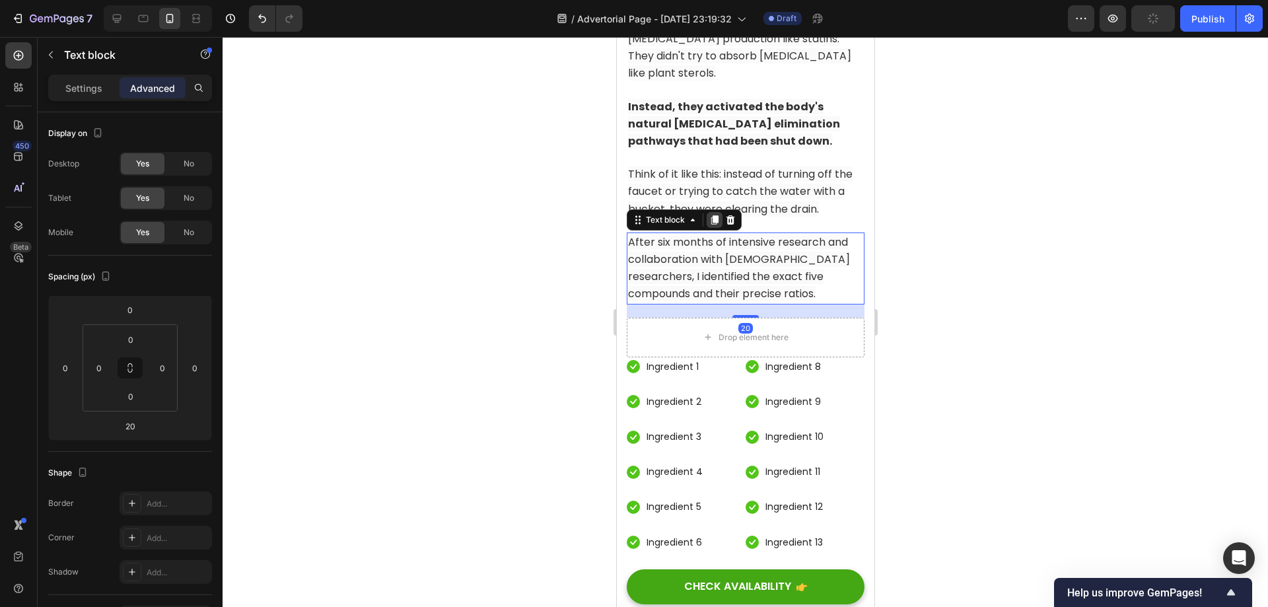
click at [709, 225] on icon at bounding box center [714, 220] width 11 height 11
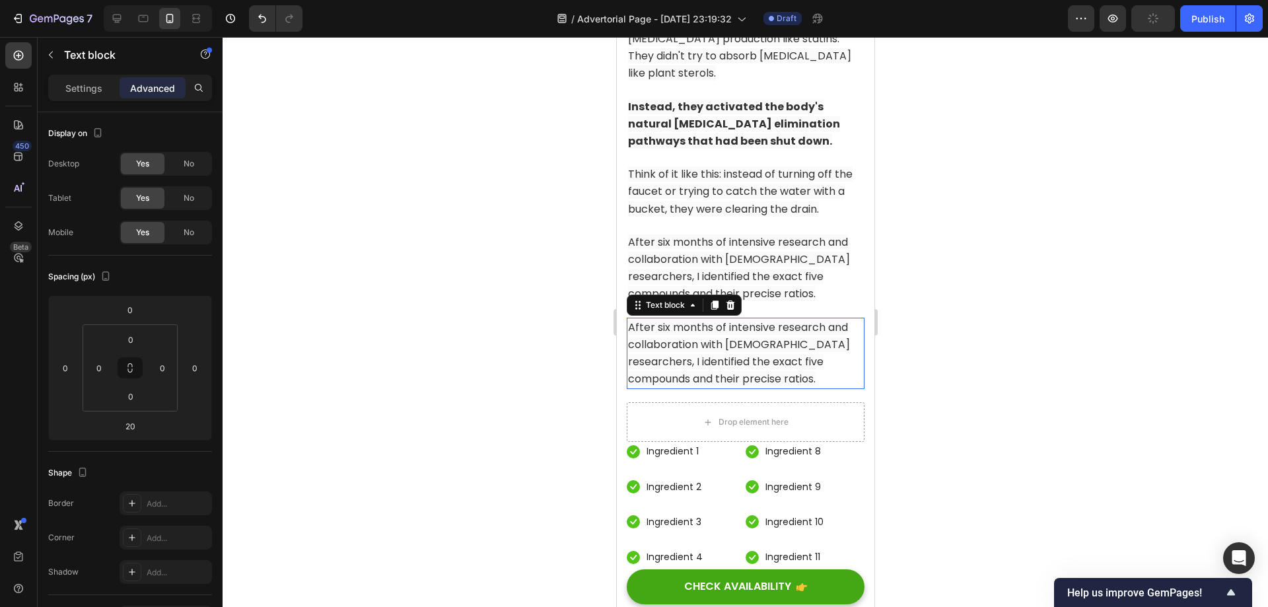
click at [768, 382] on p "After six months of intensive research and collaboration with [DEMOGRAPHIC_DATA…" at bounding box center [744, 353] width 235 height 69
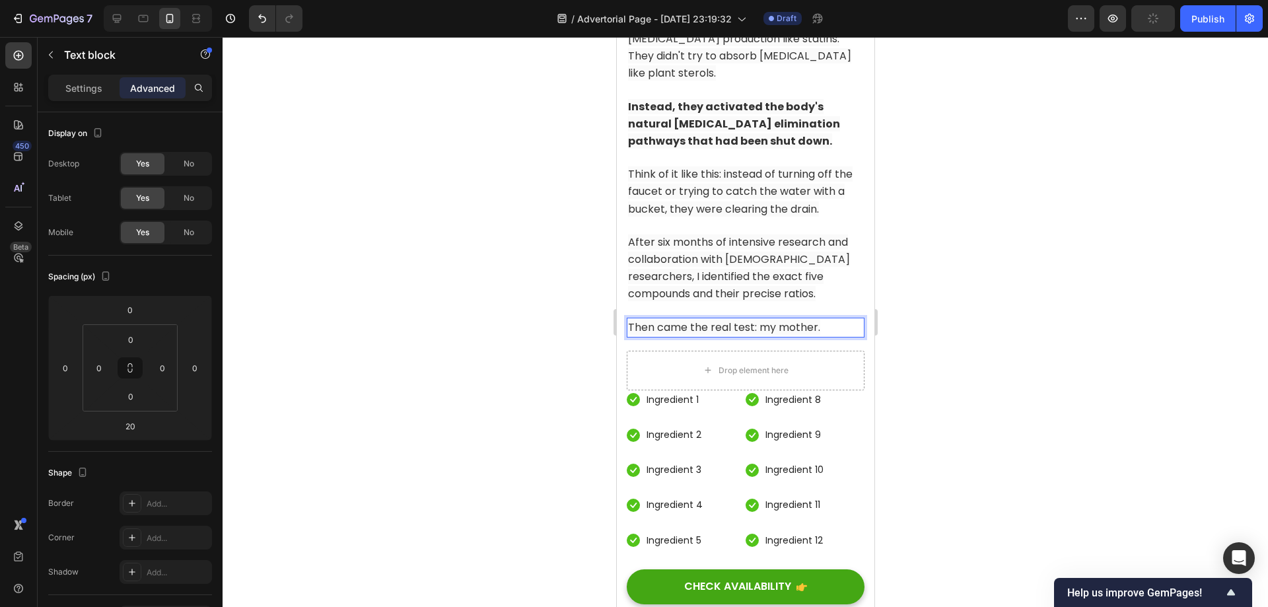
click at [940, 390] on div at bounding box center [745, 322] width 1045 height 570
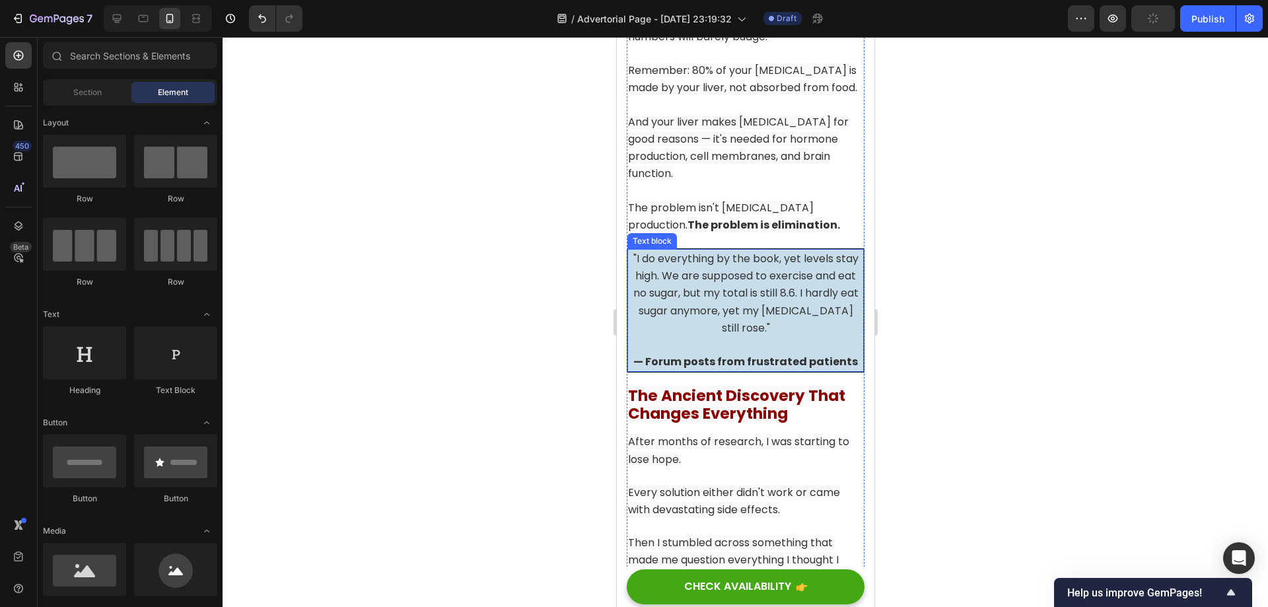
scroll to position [5273, 0]
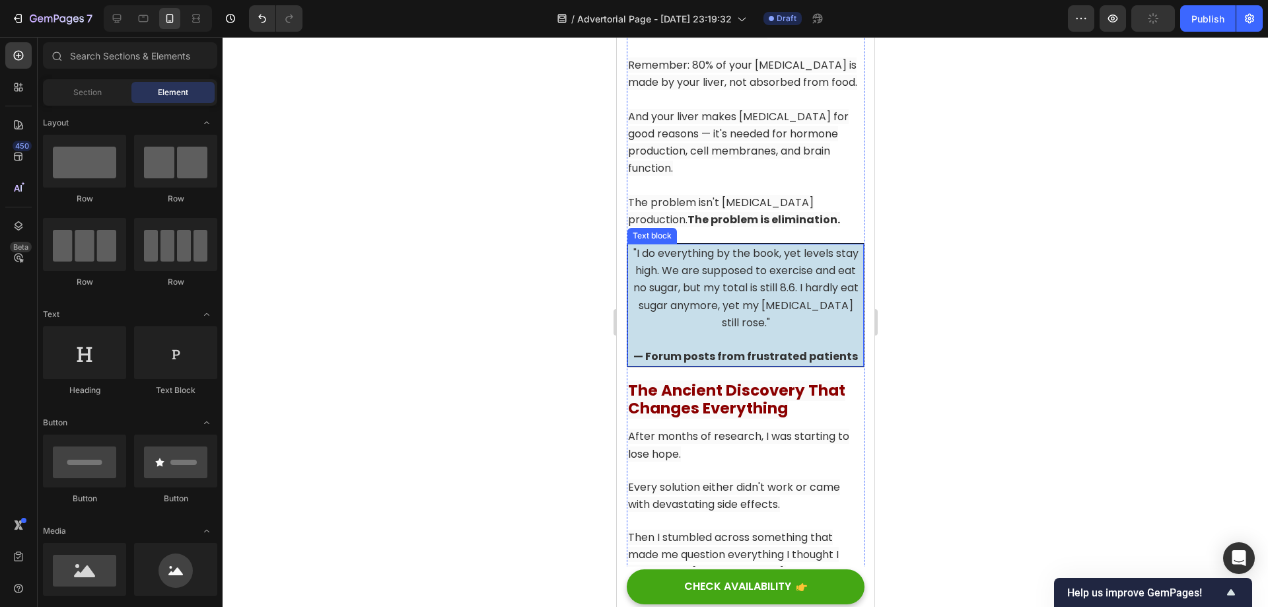
click at [741, 253] on span ""I do everything by the book, yet levels stay high. We are supposed to exercise…" at bounding box center [745, 288] width 225 height 85
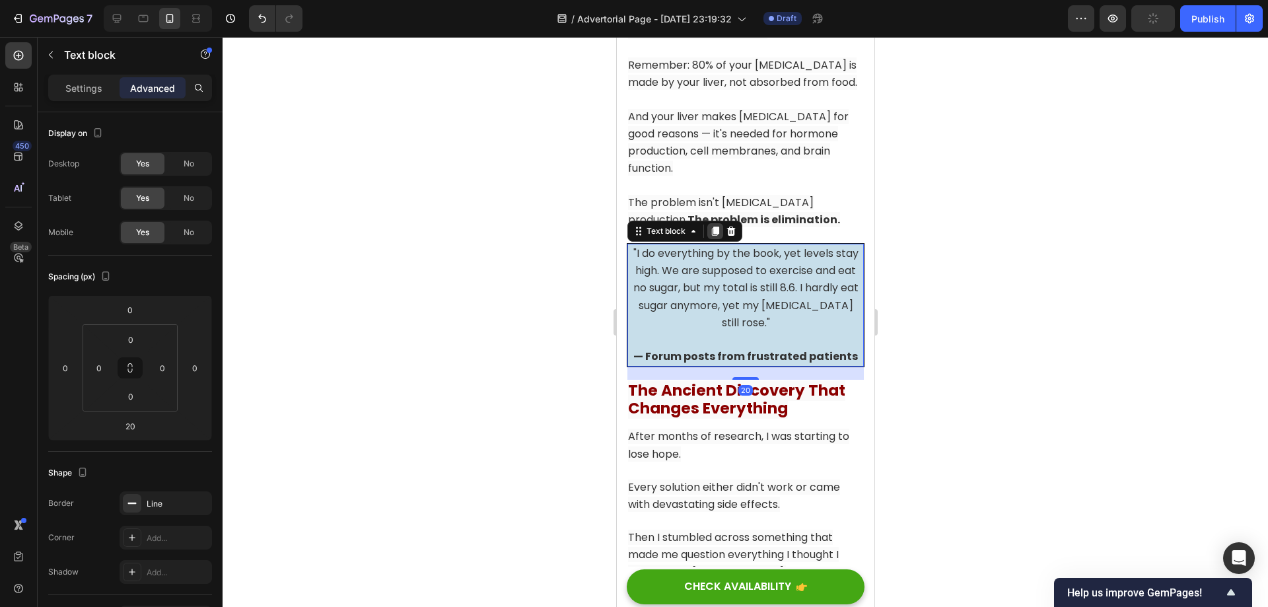
click at [715, 230] on icon at bounding box center [714, 230] width 7 height 9
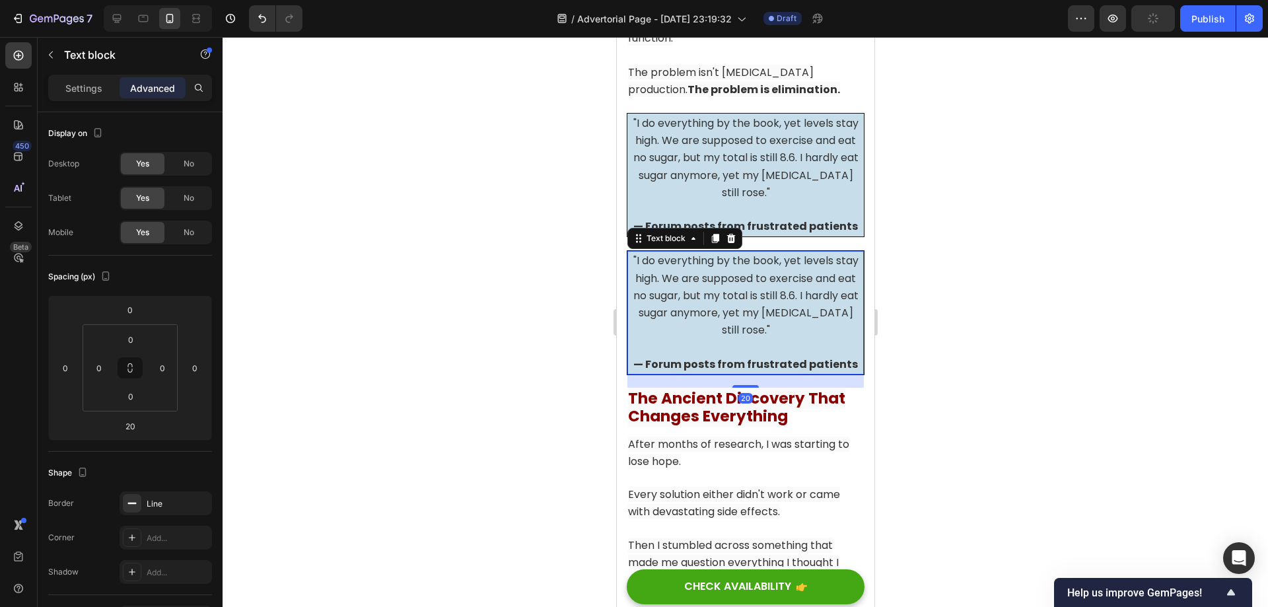
scroll to position [5405, 0]
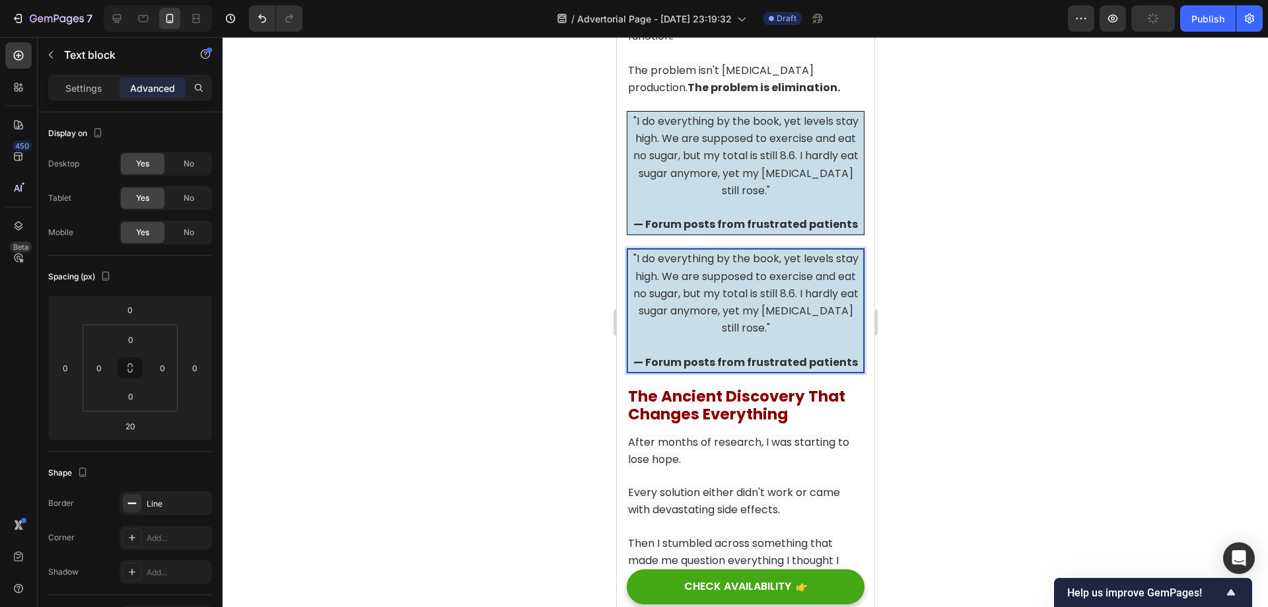
click at [749, 287] on span ""I do everything by the book, yet levels stay high. We are supposed to exercise…" at bounding box center [745, 293] width 225 height 85
click at [946, 341] on div at bounding box center [745, 322] width 1045 height 570
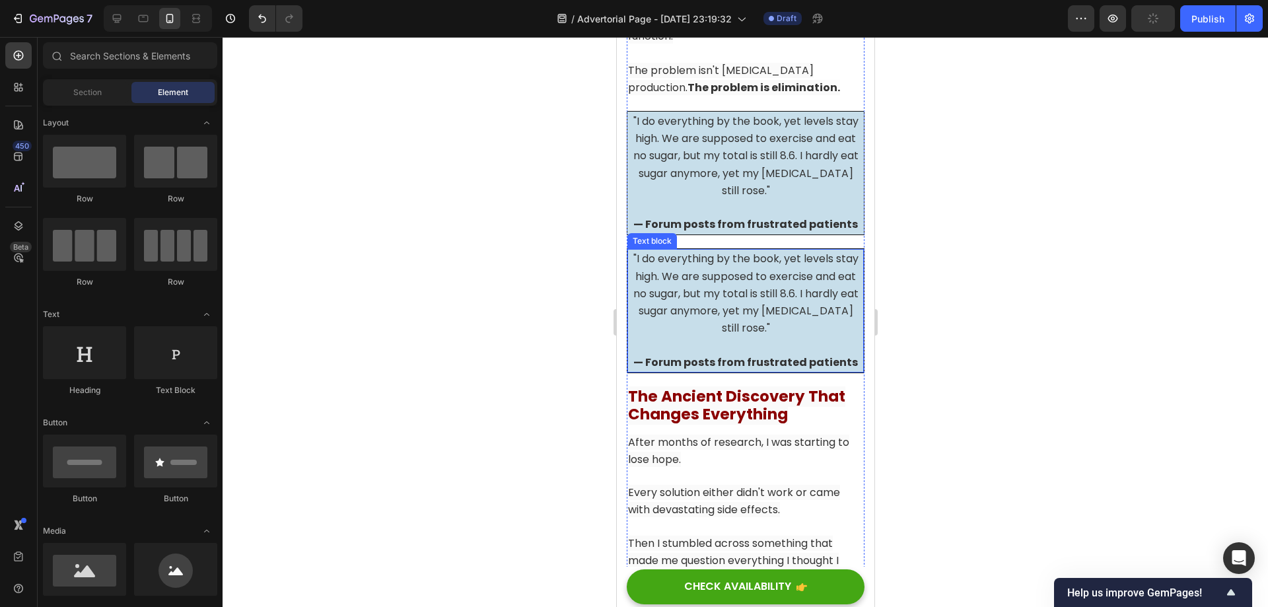
click at [708, 297] on p ""I do everything by the book, yet levels stay high. We are supposed to exercise…" at bounding box center [745, 293] width 234 height 87
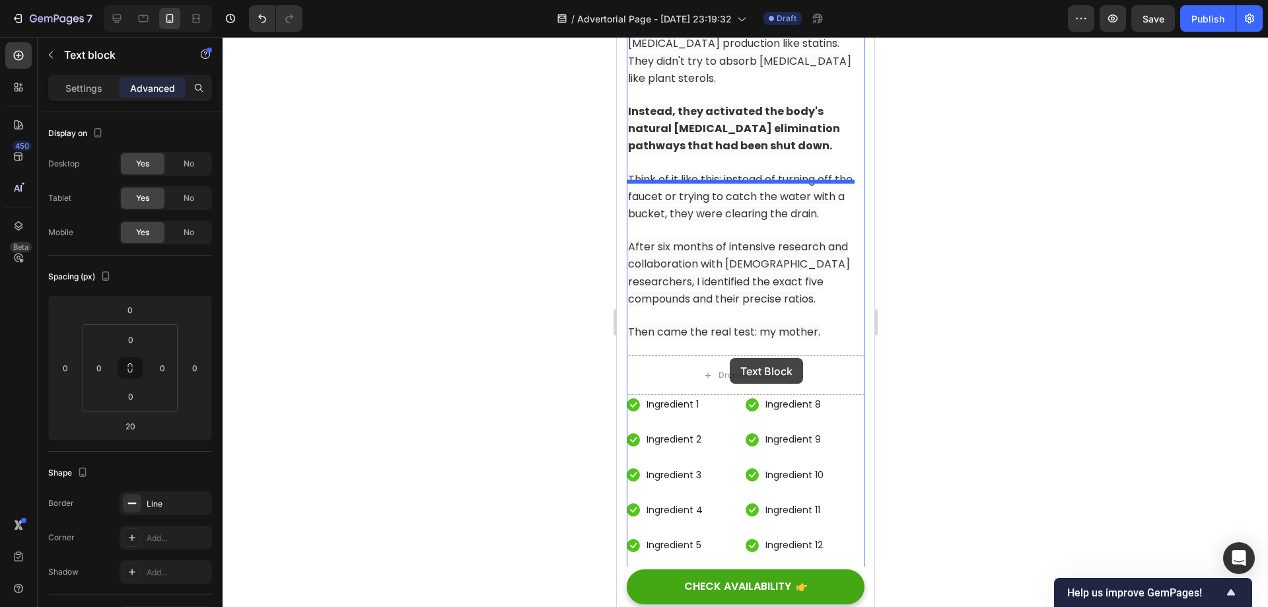
scroll to position [6660, 0]
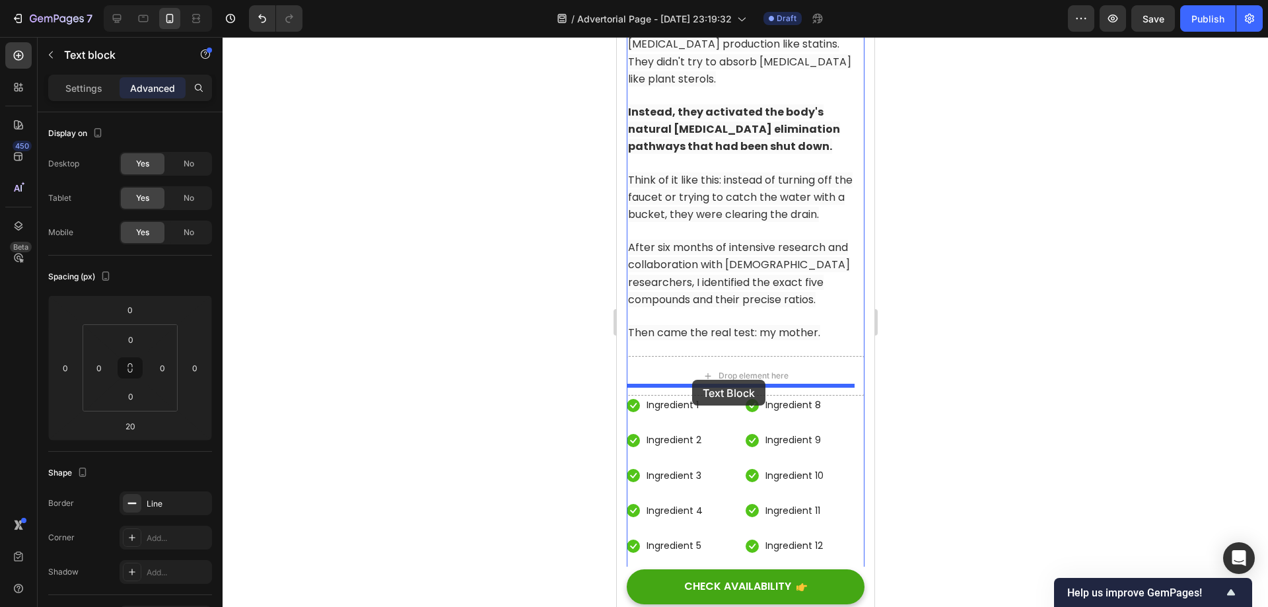
drag, startPoint x: 636, startPoint y: 235, endPoint x: 691, endPoint y: 380, distance: 154.9
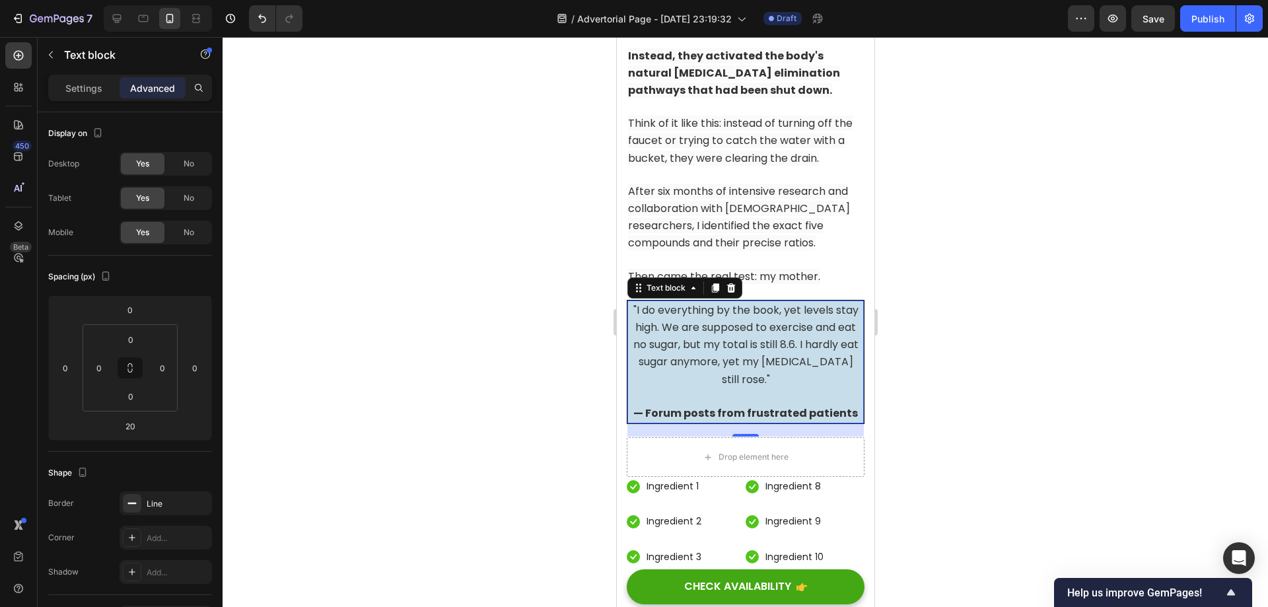
scroll to position [6654, 0]
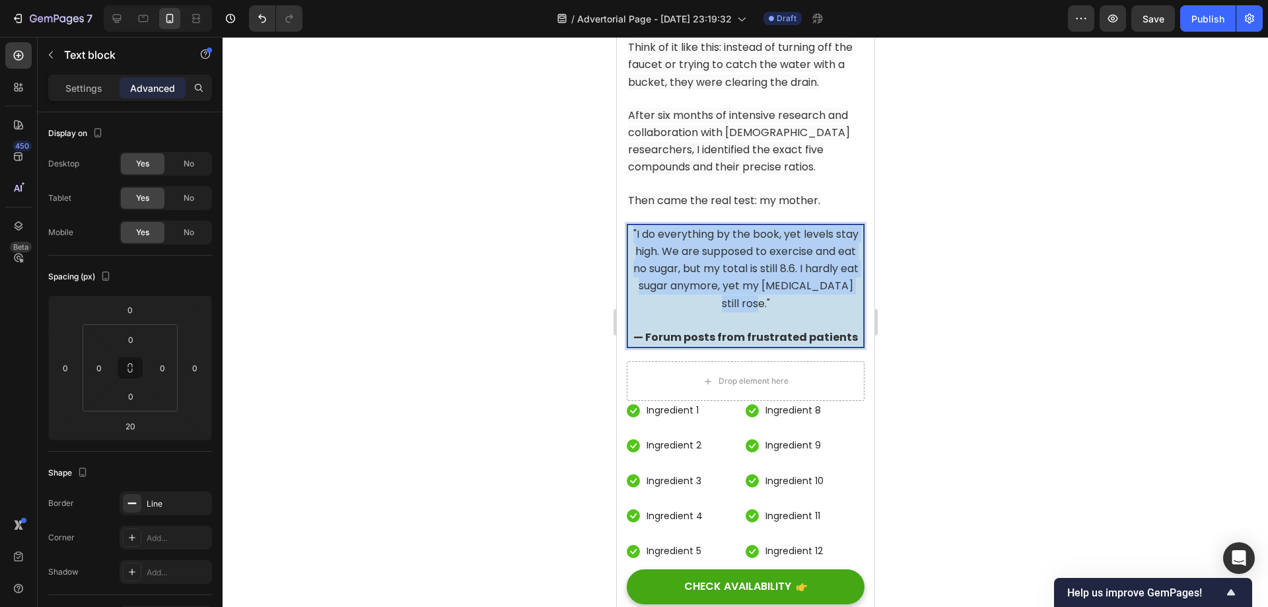
drag, startPoint x: 814, startPoint y: 331, endPoint x: 1232, endPoint y: 293, distance: 419.8
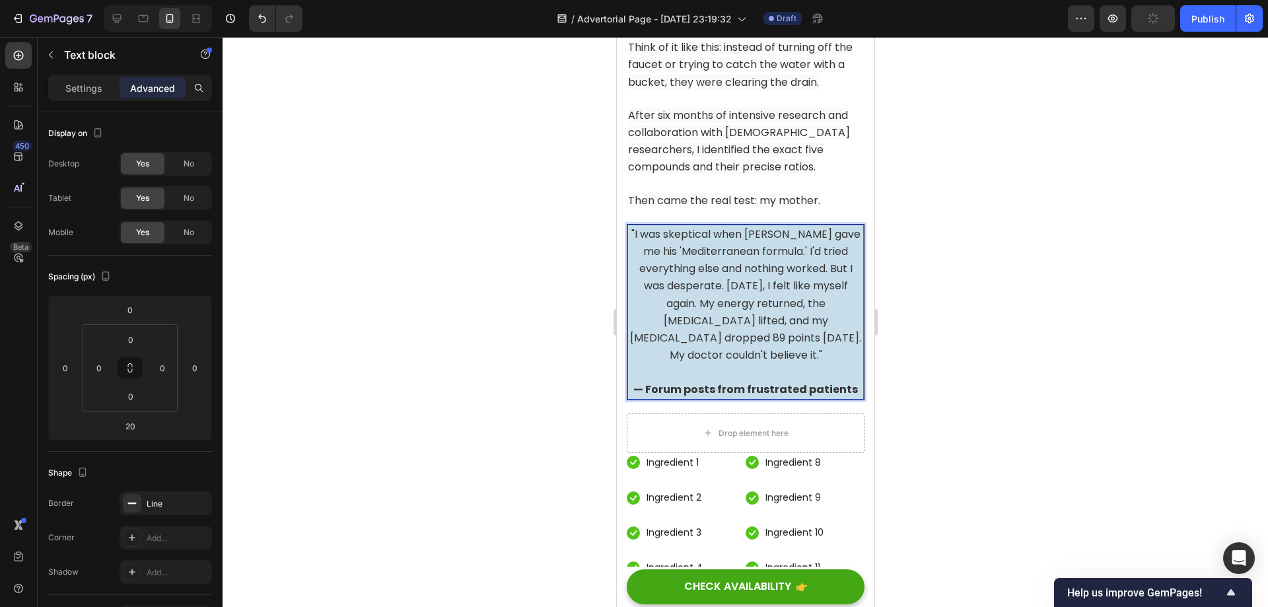
click at [736, 365] on p ""I was skeptical when [PERSON_NAME] gave me his 'Mediterranean formula.' I'd tr…" at bounding box center [745, 295] width 234 height 139
drag, startPoint x: 637, startPoint y: 417, endPoint x: 845, endPoint y: 419, distance: 208.0
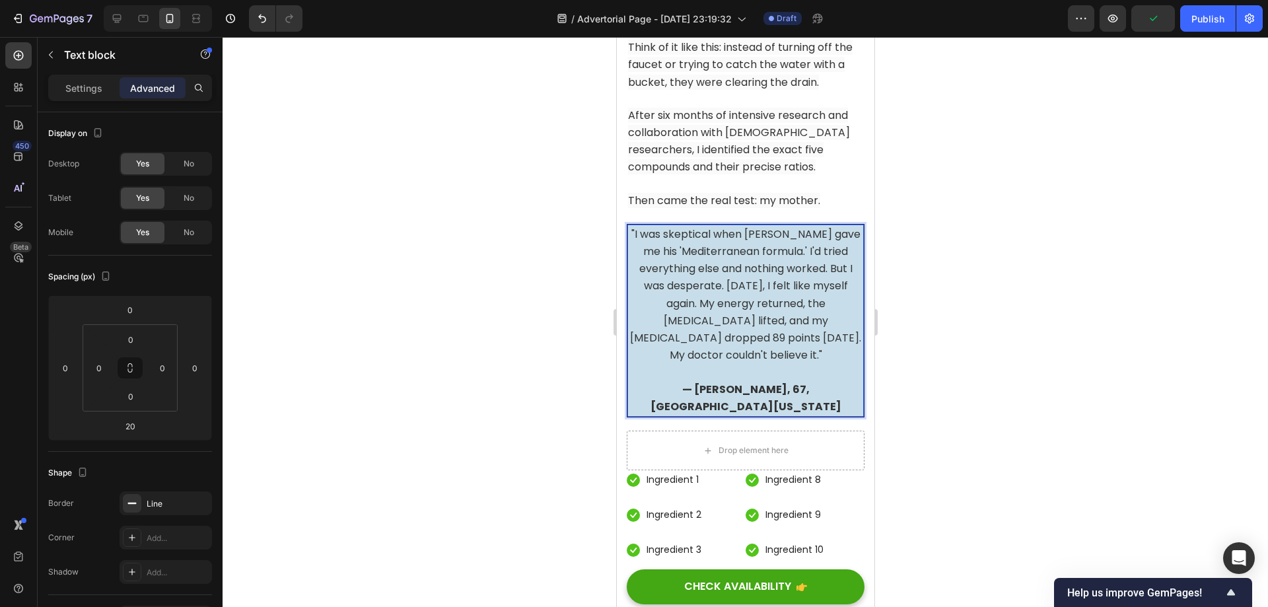
click at [923, 295] on div at bounding box center [745, 322] width 1045 height 570
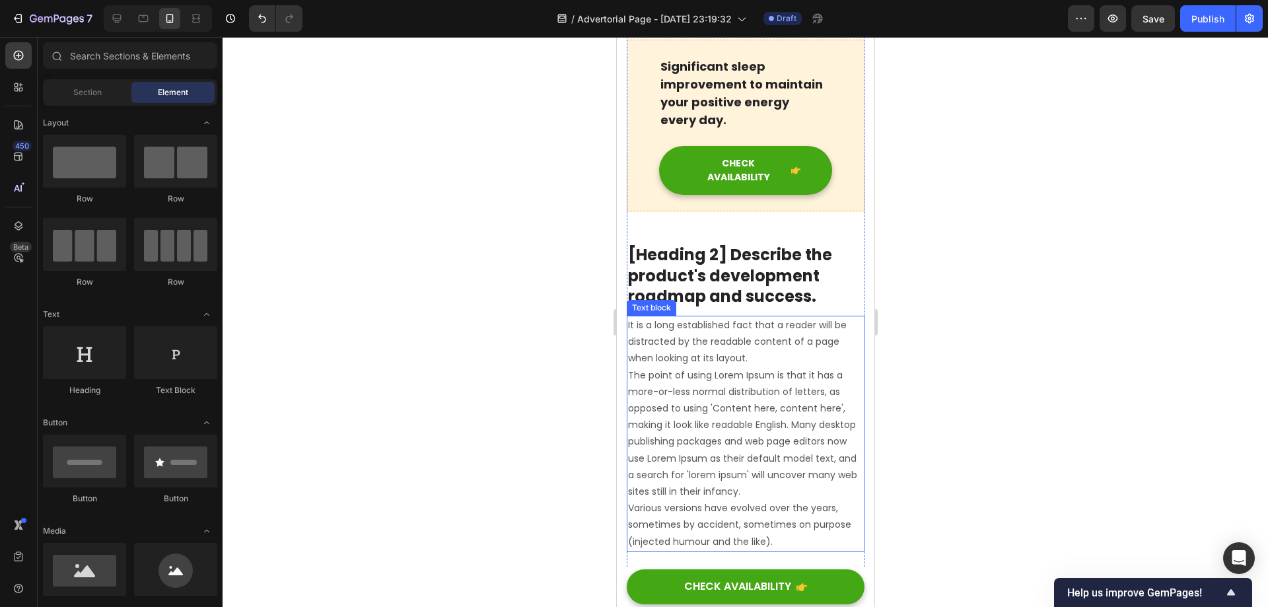
scroll to position [7381, 0]
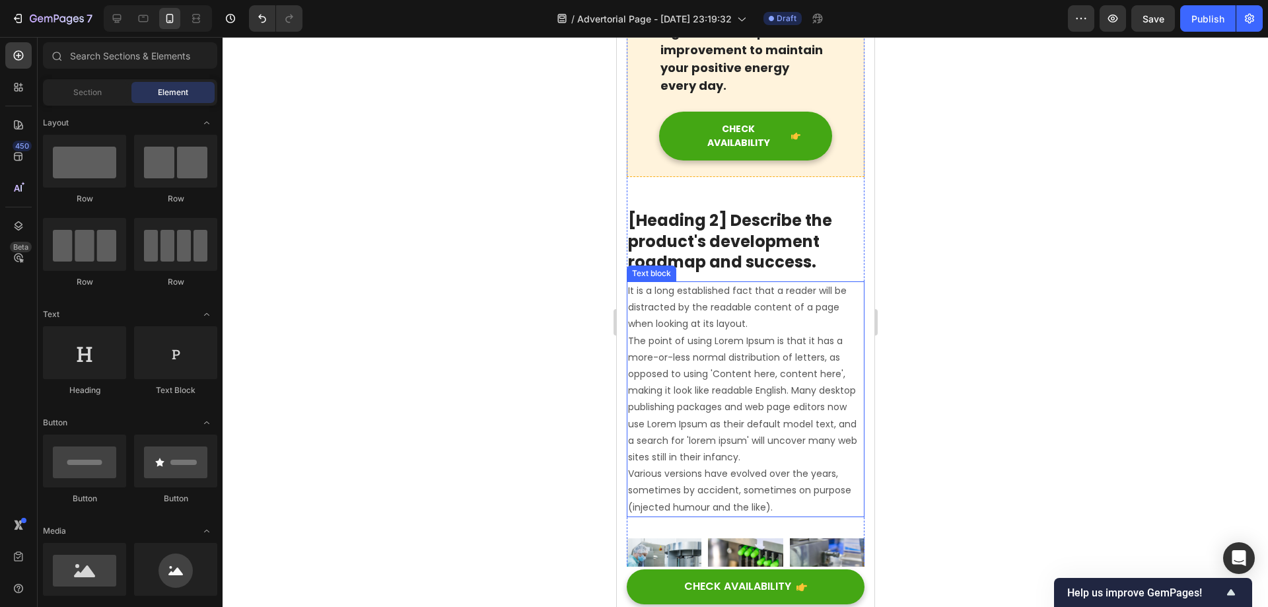
click at [752, 272] on p "[Heading 2] Describe the product's development roadmap and success." at bounding box center [744, 241] width 235 height 62
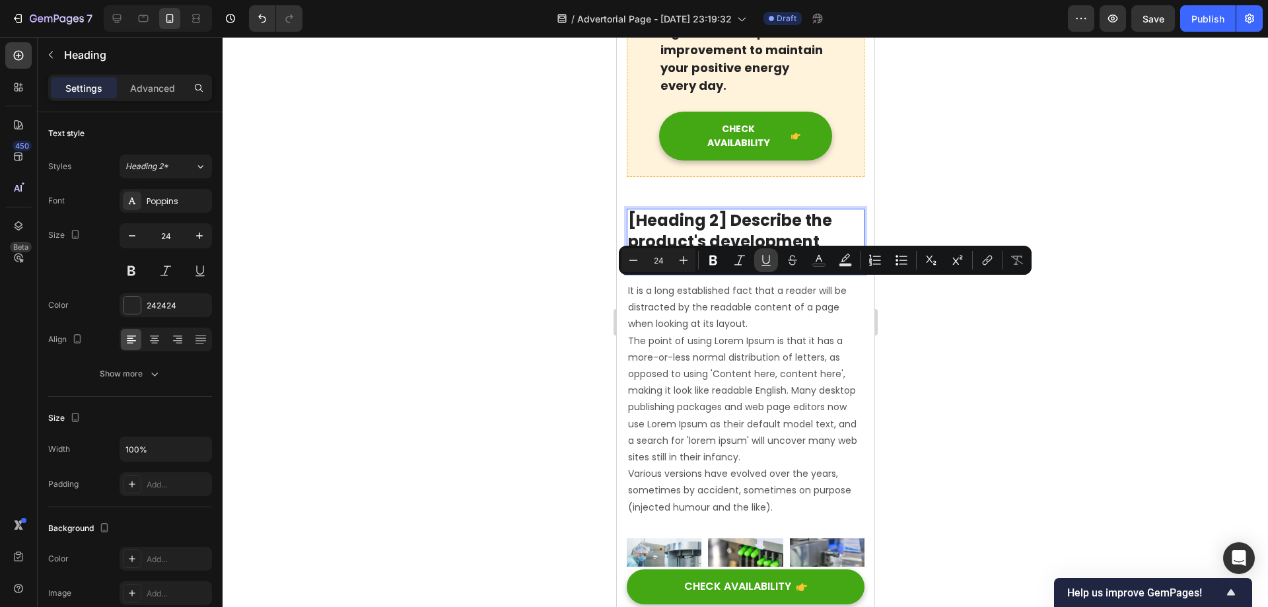
click at [772, 264] on icon "Editor contextual toolbar" at bounding box center [765, 260] width 13 height 13
click at [770, 263] on icon "Editor contextual toolbar" at bounding box center [765, 260] width 13 height 13
click at [785, 272] on p "[Heading 2] Describe the product's development roadmap and success." at bounding box center [744, 241] width 235 height 62
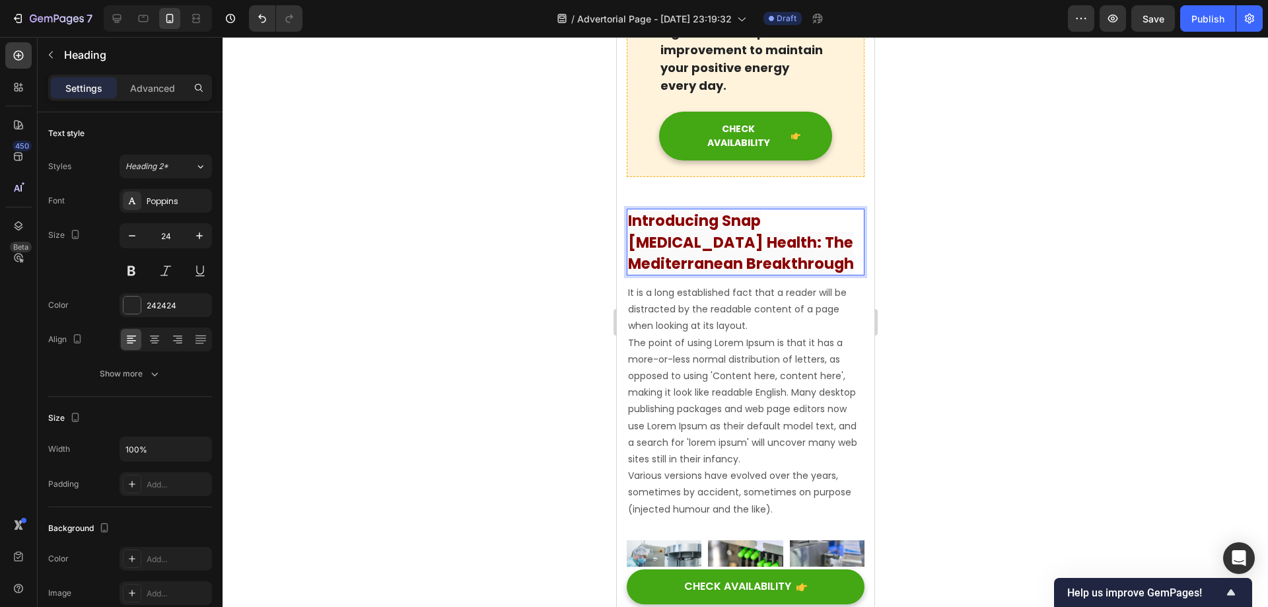
click at [950, 357] on div at bounding box center [745, 322] width 1045 height 570
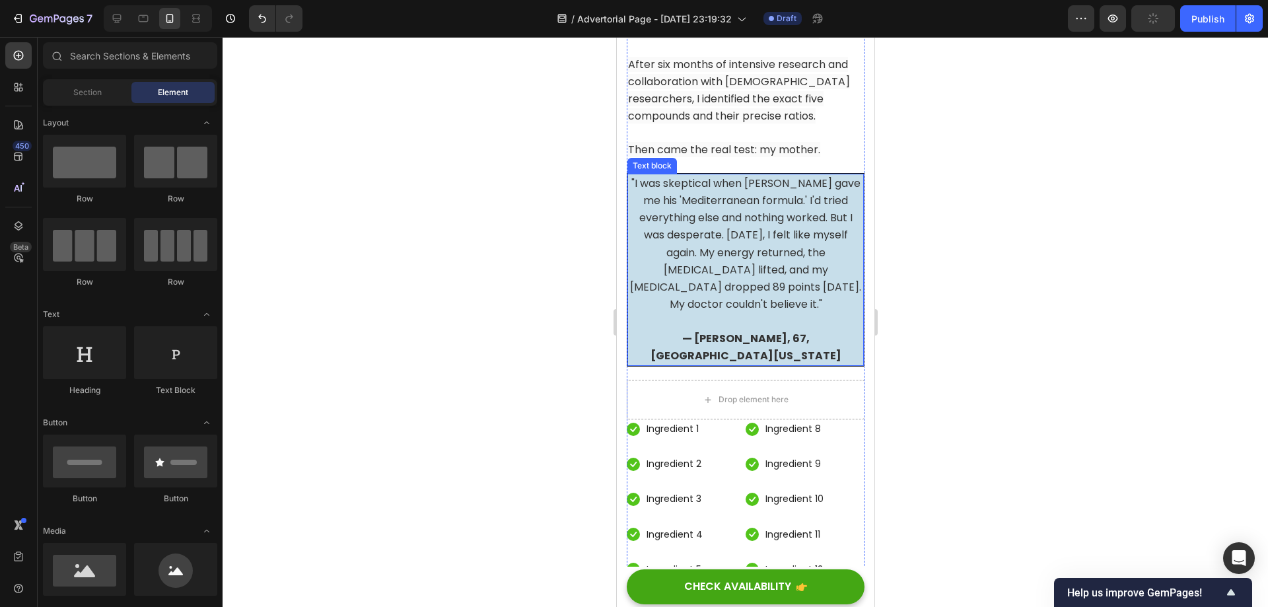
scroll to position [6588, 0]
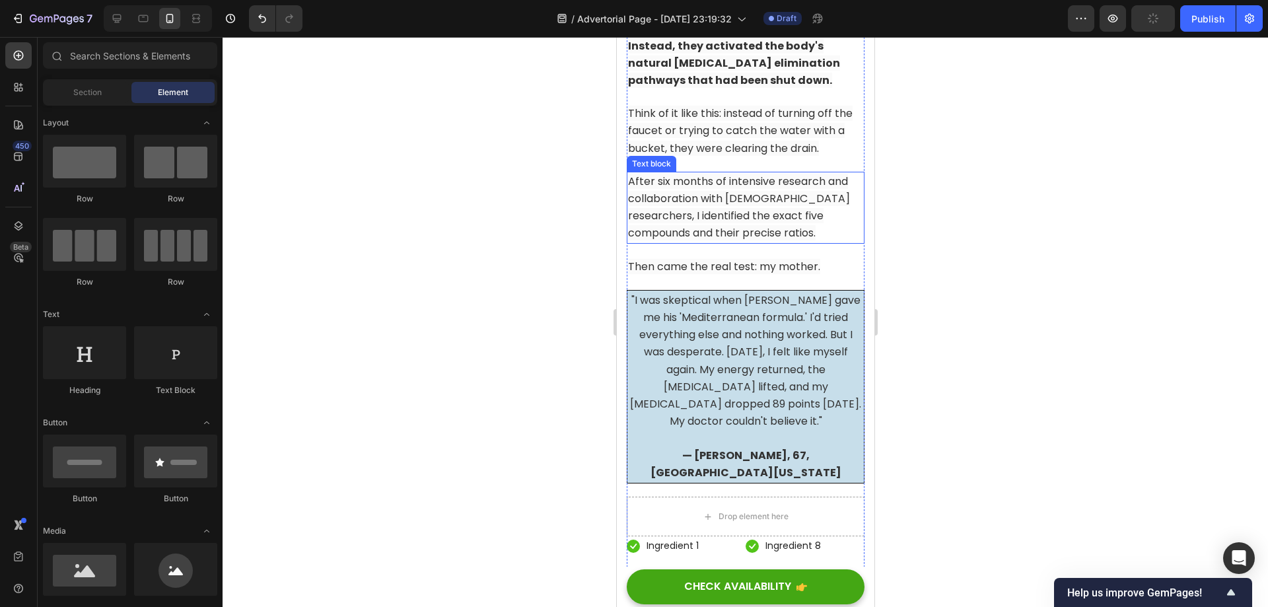
click at [719, 220] on p "After six months of intensive research and collaboration with [DEMOGRAPHIC_DATA…" at bounding box center [744, 207] width 235 height 69
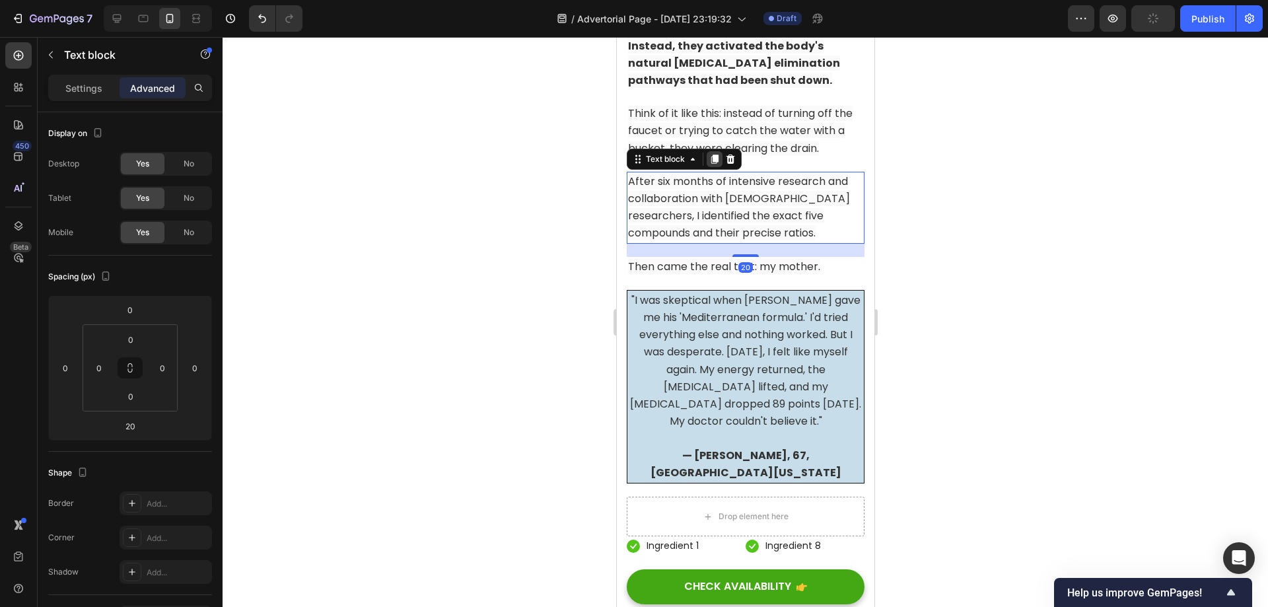
click at [711, 164] on icon at bounding box center [714, 159] width 11 height 11
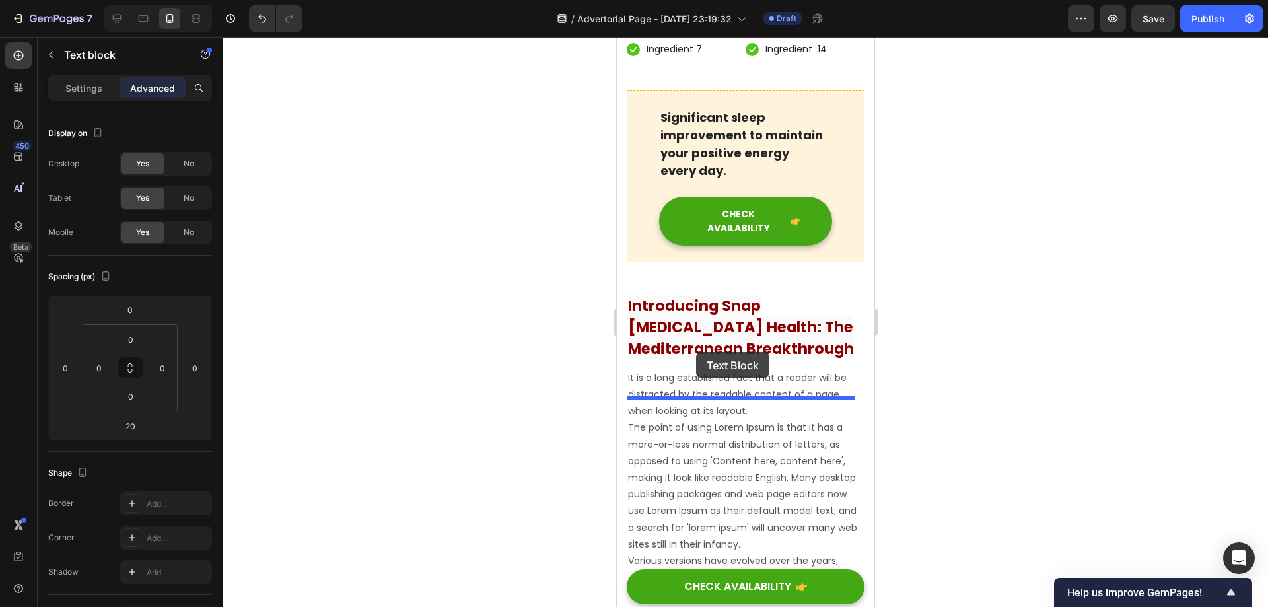
scroll to position [7447, 0]
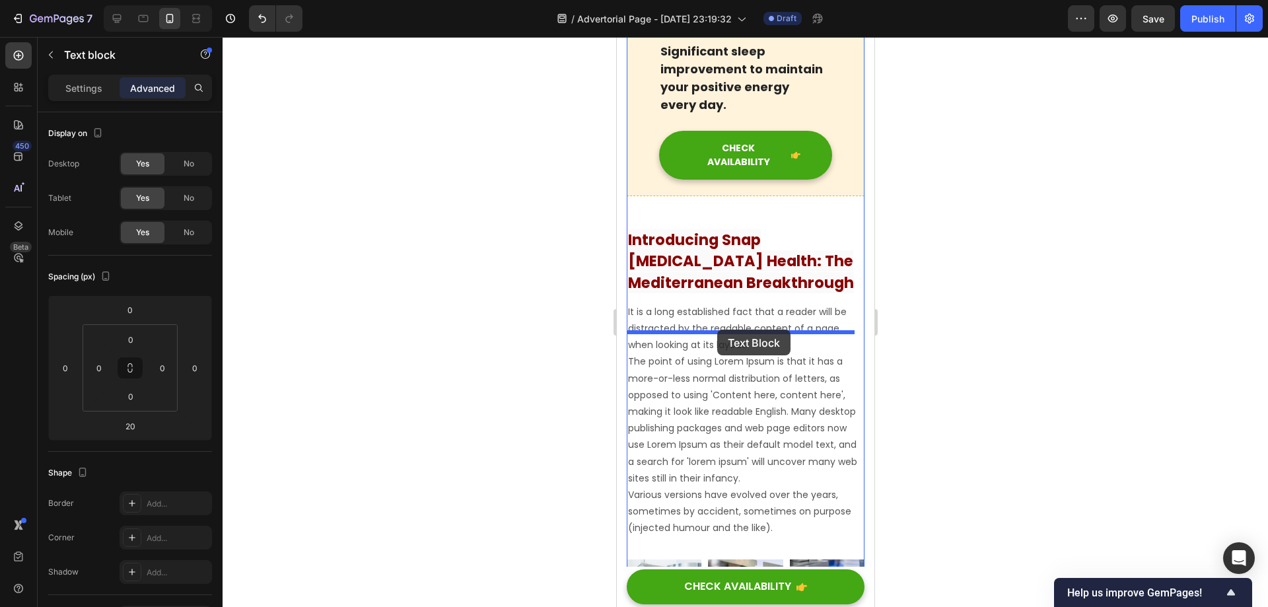
drag, startPoint x: 627, startPoint y: 273, endPoint x: 716, endPoint y: 330, distance: 106.3
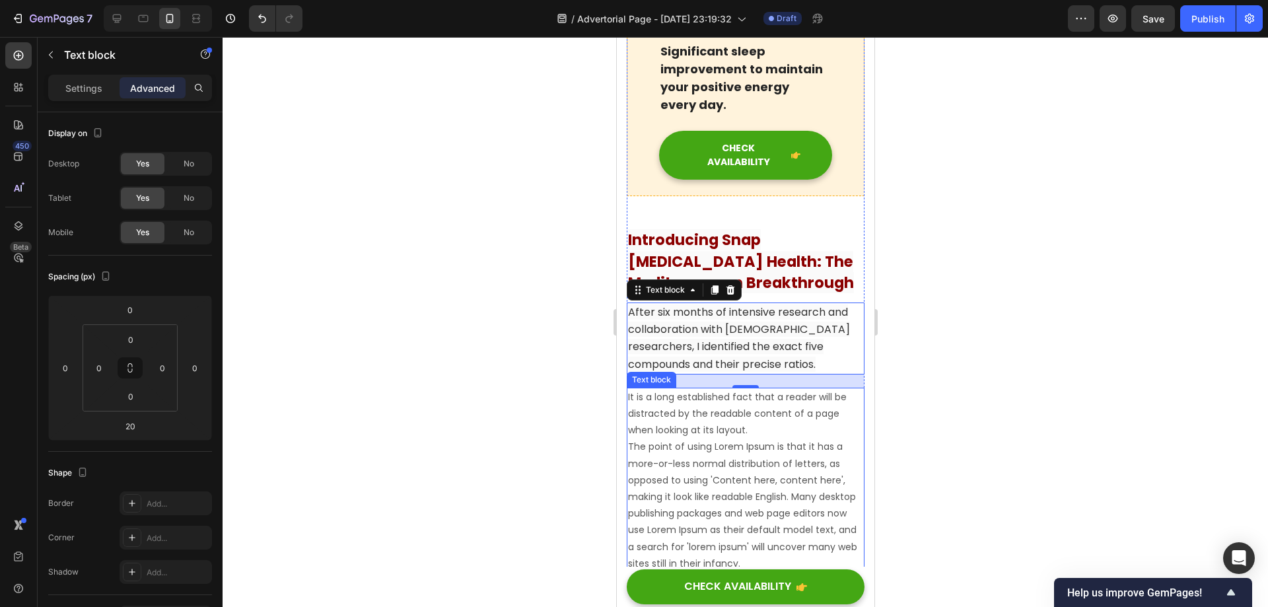
click at [757, 463] on p "It is a long established fact that a reader will be distracted by the readable …" at bounding box center [744, 505] width 235 height 233
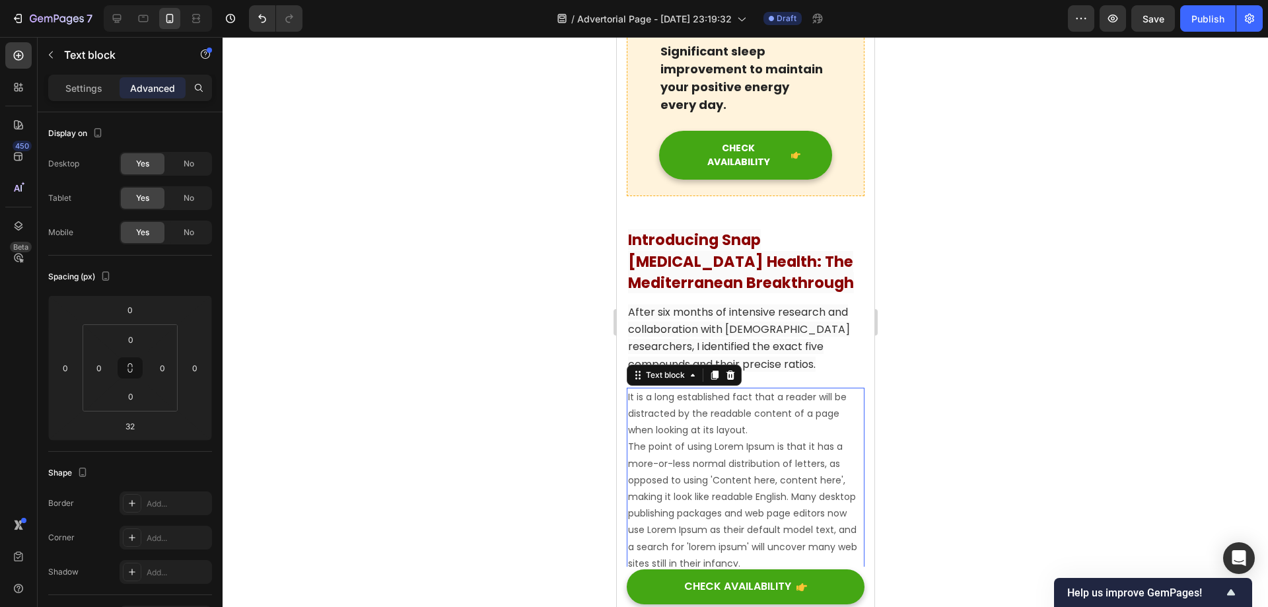
click at [728, 380] on icon at bounding box center [730, 374] width 9 height 9
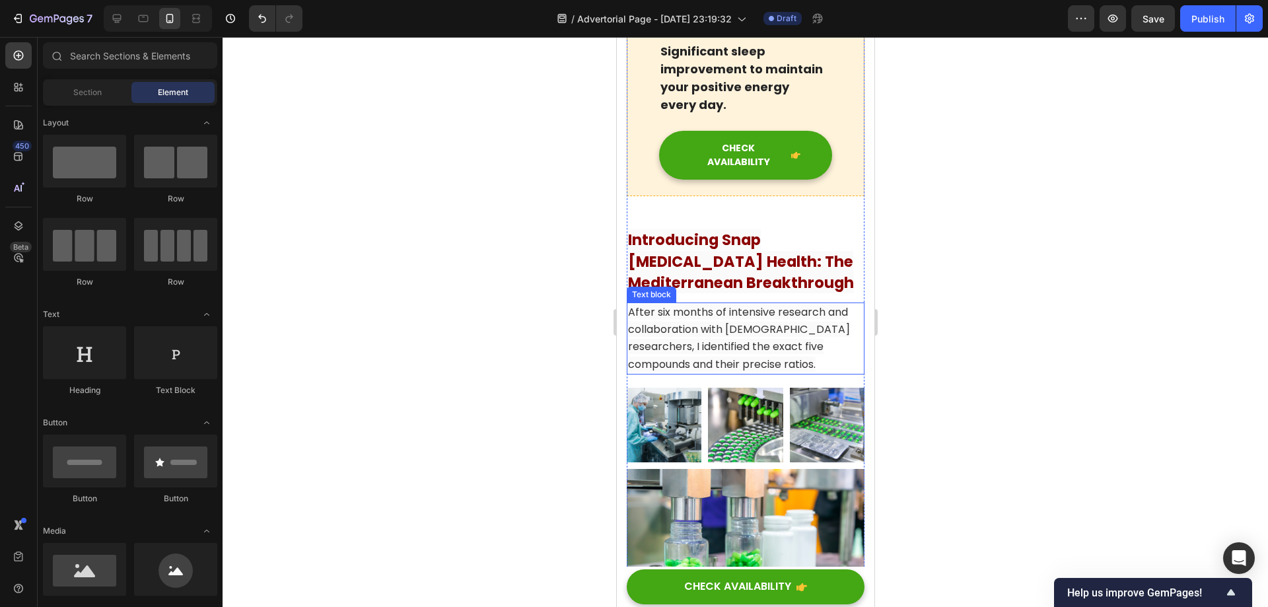
click at [740, 369] on span "After six months of intensive research and collaboration with [DEMOGRAPHIC_DATA…" at bounding box center [738, 337] width 222 height 67
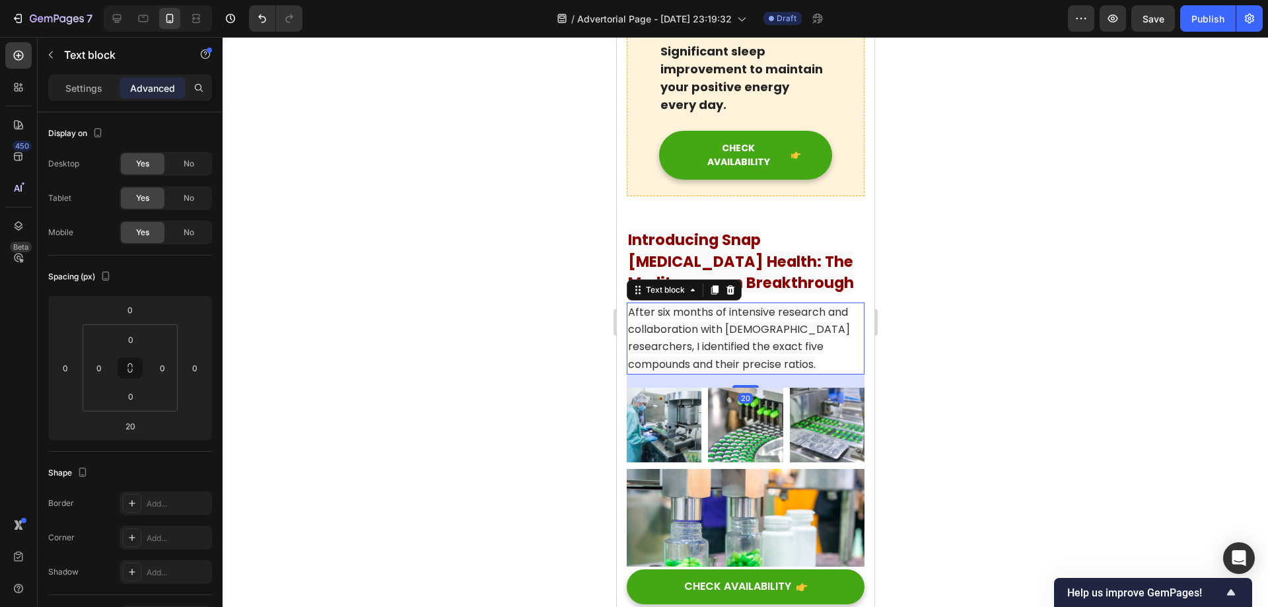
click at [763, 361] on span "After six months of intensive research and collaboration with [DEMOGRAPHIC_DATA…" at bounding box center [738, 337] width 222 height 67
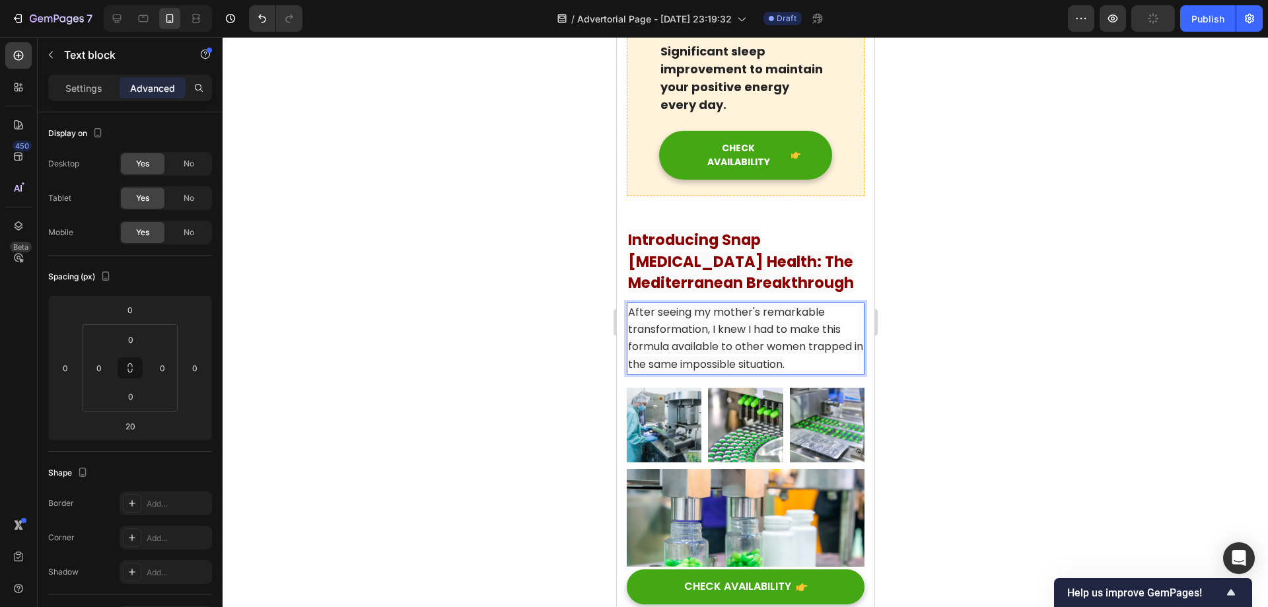
drag, startPoint x: 787, startPoint y: 364, endPoint x: 1533, endPoint y: 376, distance: 745.6
click at [787, 364] on span "After seeing my mother's remarkable transformation, I knew I had to make this f…" at bounding box center [744, 337] width 235 height 67
click at [954, 335] on div at bounding box center [745, 322] width 1045 height 570
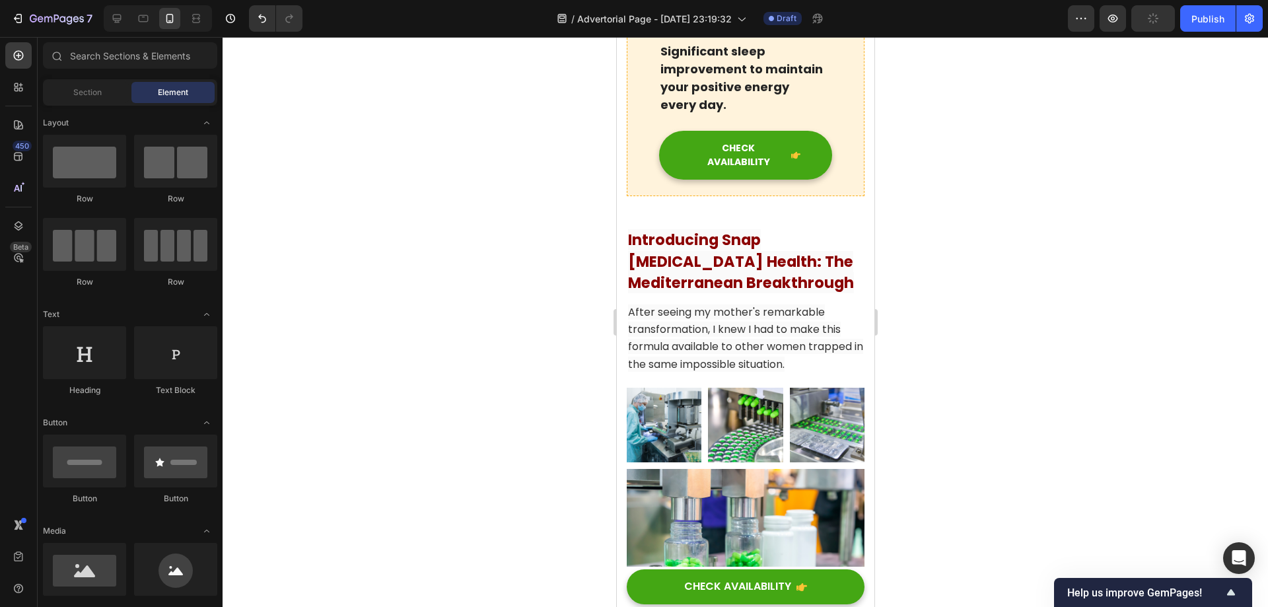
click at [758, 372] on span "After seeing my mother's remarkable transformation, I knew I had to make this f…" at bounding box center [744, 337] width 235 height 67
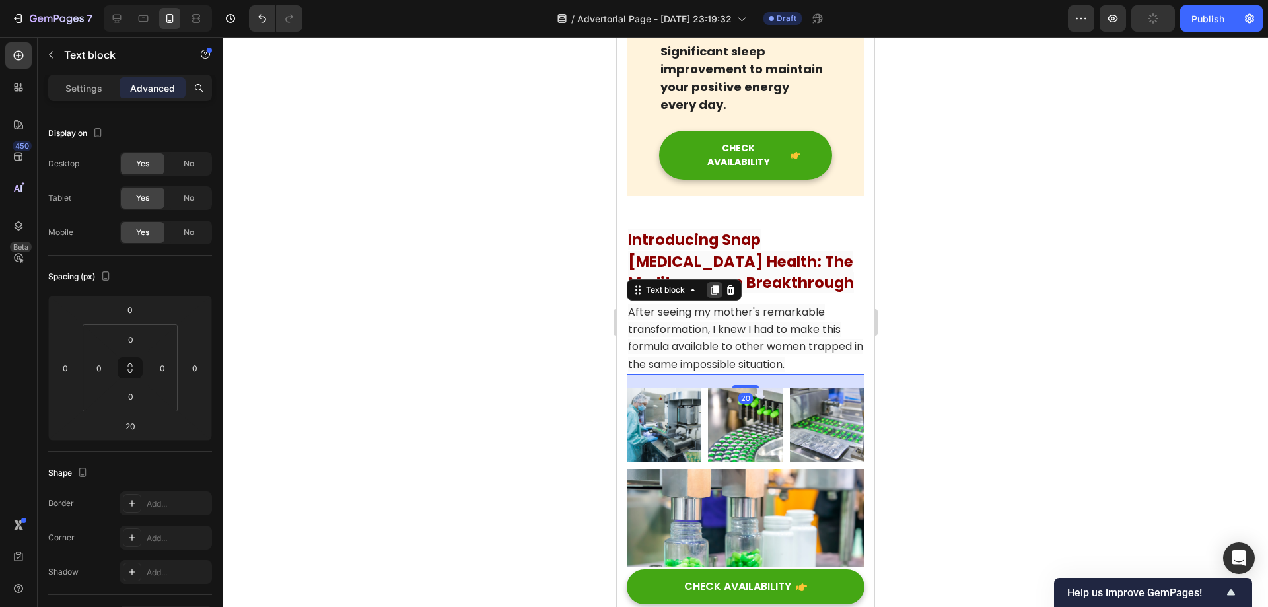
click at [713, 295] on icon at bounding box center [714, 289] width 7 height 9
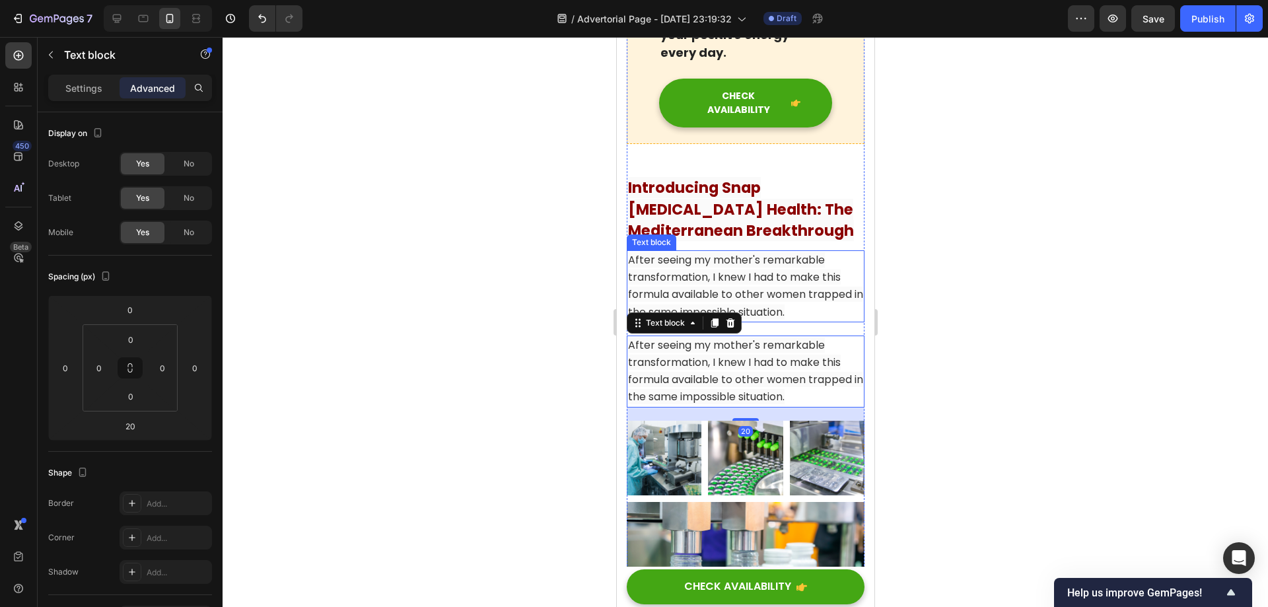
scroll to position [7494, 0]
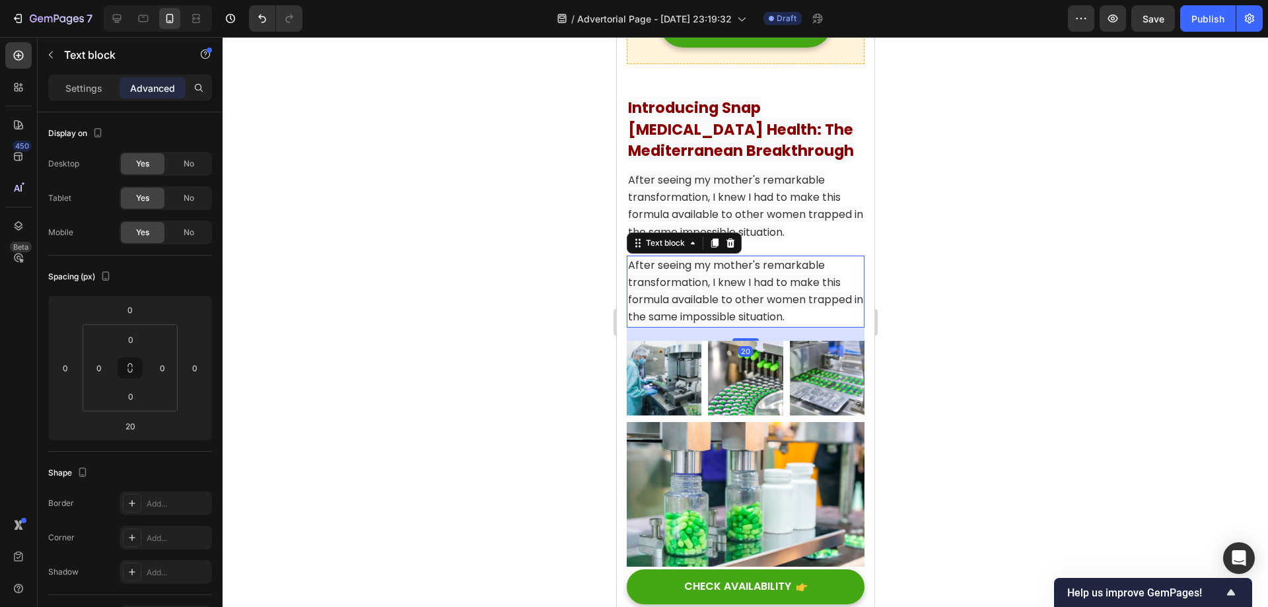
click at [779, 325] on span "After seeing my mother's remarkable transformation, I knew I had to make this f…" at bounding box center [744, 291] width 235 height 67
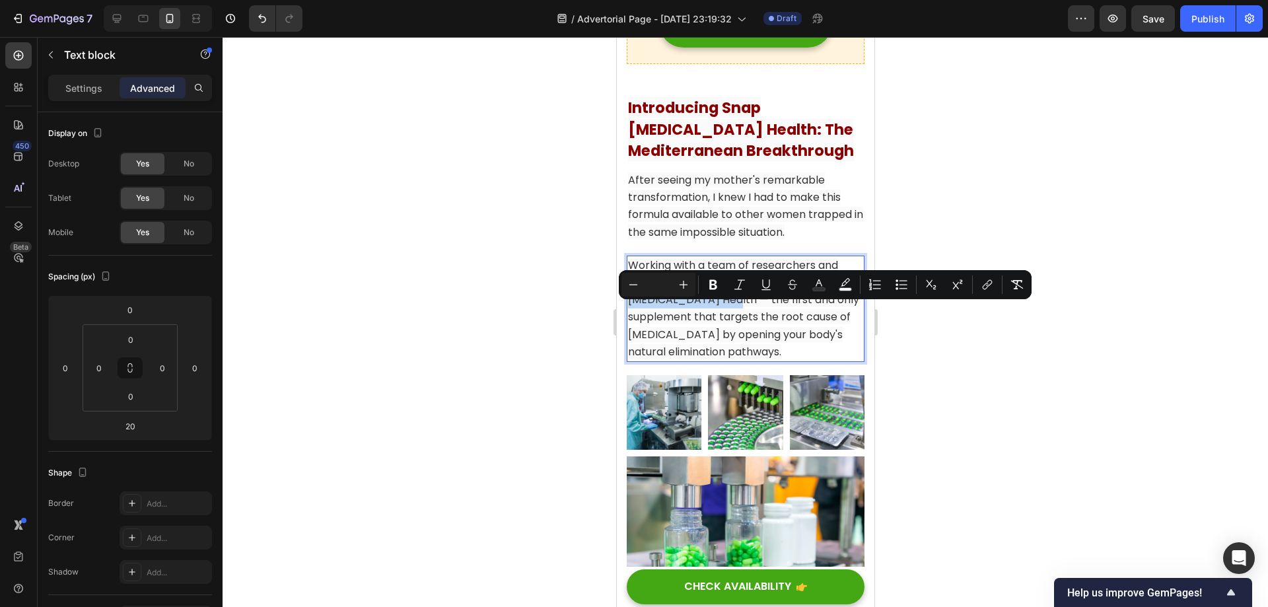
drag, startPoint x: 801, startPoint y: 313, endPoint x: 722, endPoint y: 331, distance: 80.7
click at [722, 331] on span "Working with a team of researchers and nutritional scientists, we created Snap …" at bounding box center [742, 309] width 231 height 102
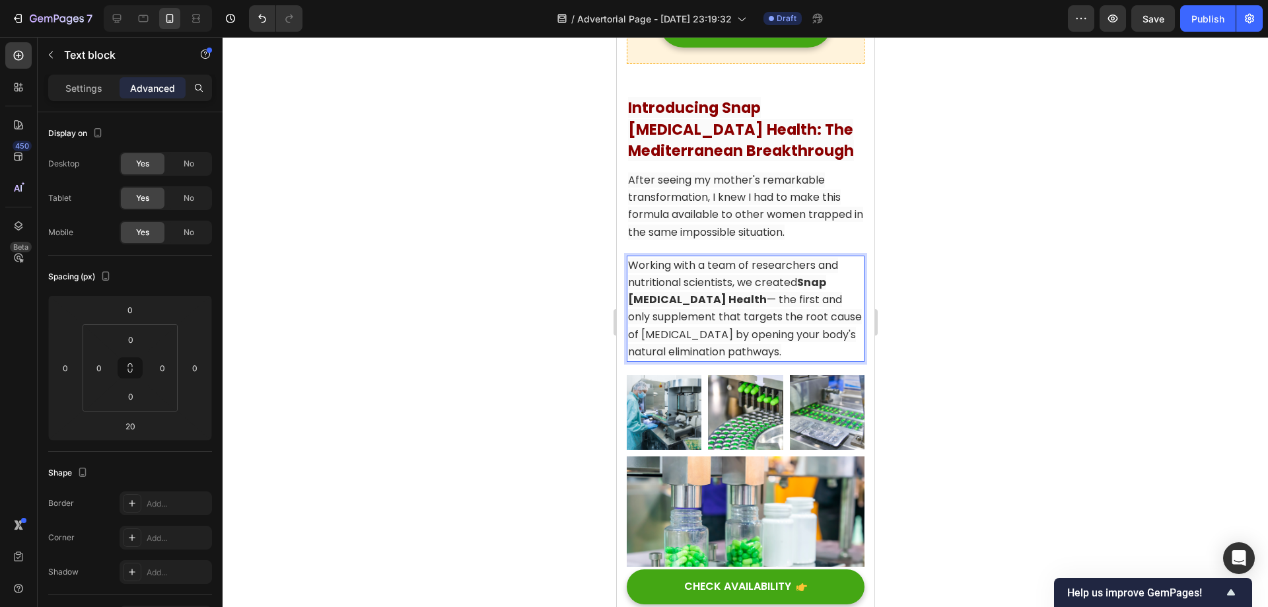
drag, startPoint x: 757, startPoint y: 333, endPoint x: 1202, endPoint y: 115, distance: 495.0
click at [757, 333] on span "Working with a team of researchers and nutritional scientists, we created Snap …" at bounding box center [744, 309] width 234 height 102
drag, startPoint x: 1065, startPoint y: 367, endPoint x: 943, endPoint y: 348, distance: 123.7
click at [1065, 366] on div at bounding box center [745, 322] width 1045 height 570
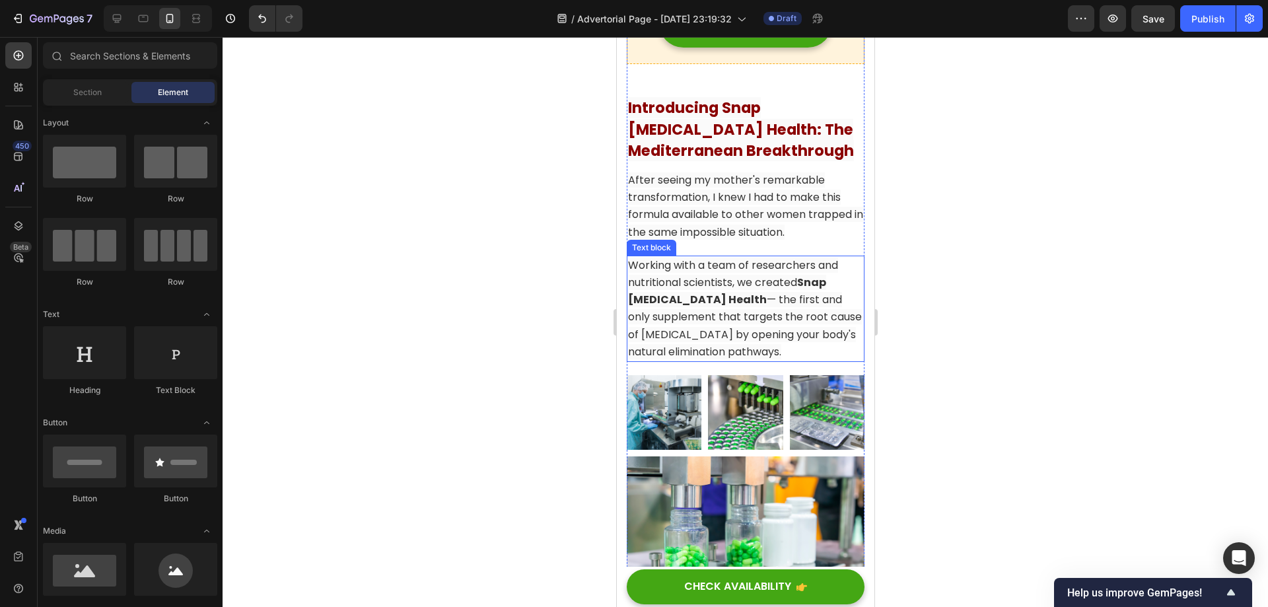
click at [819, 340] on span "Working with a team of researchers and nutritional scientists, we created Snap …" at bounding box center [744, 309] width 234 height 102
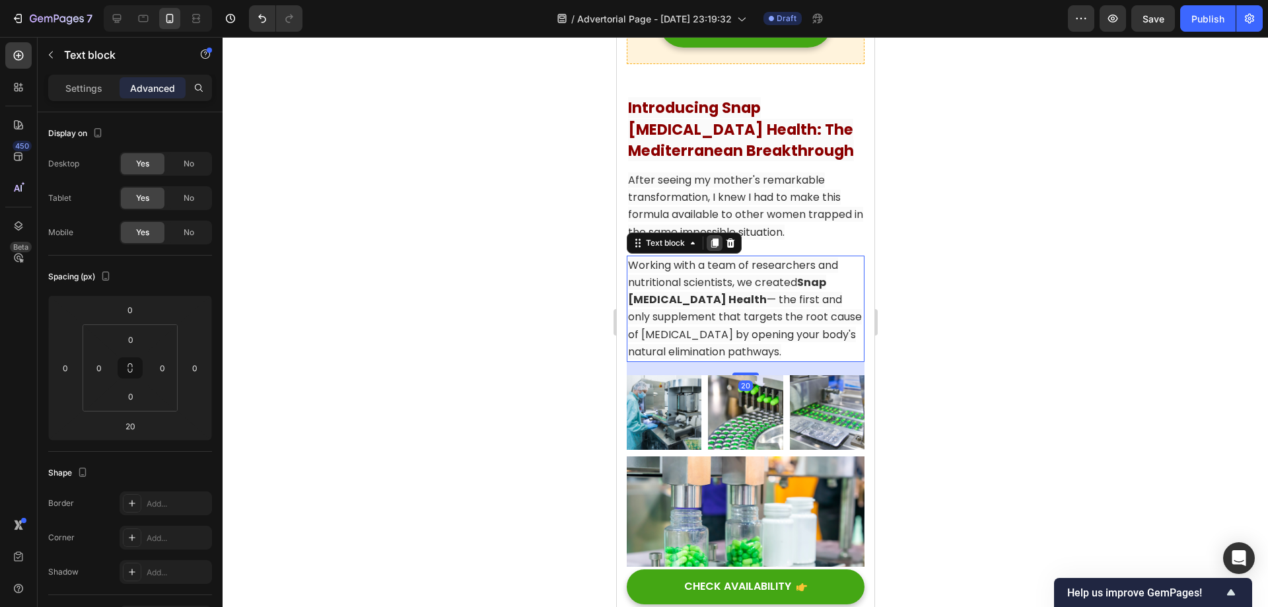
click at [714, 248] on icon at bounding box center [714, 242] width 7 height 9
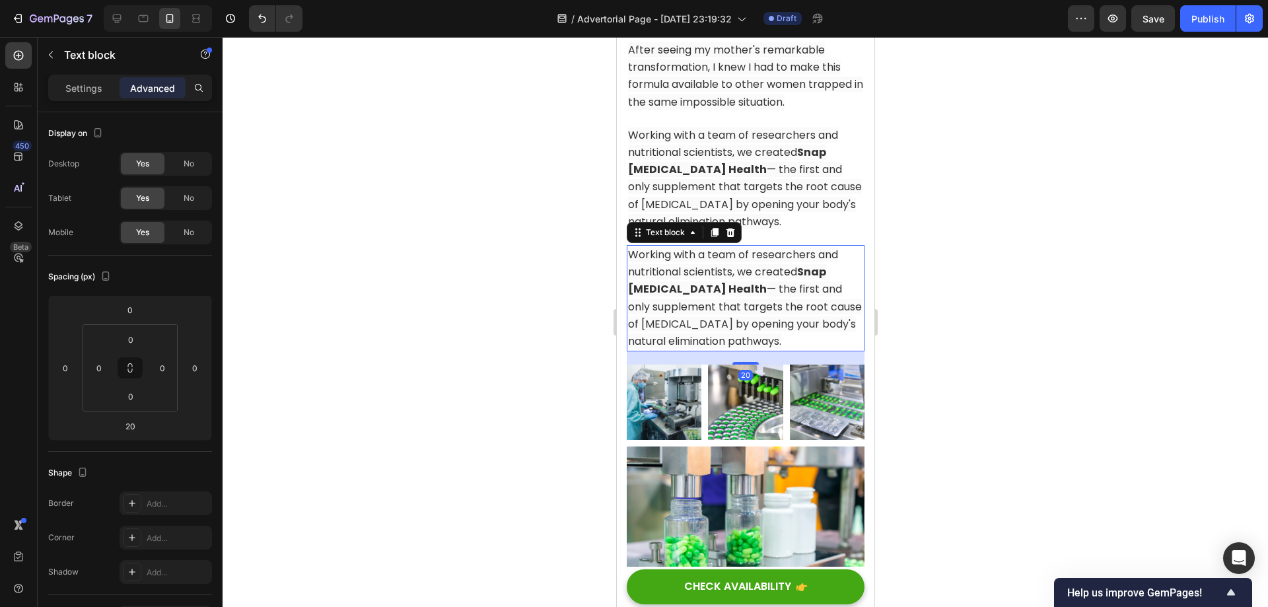
scroll to position [7626, 0]
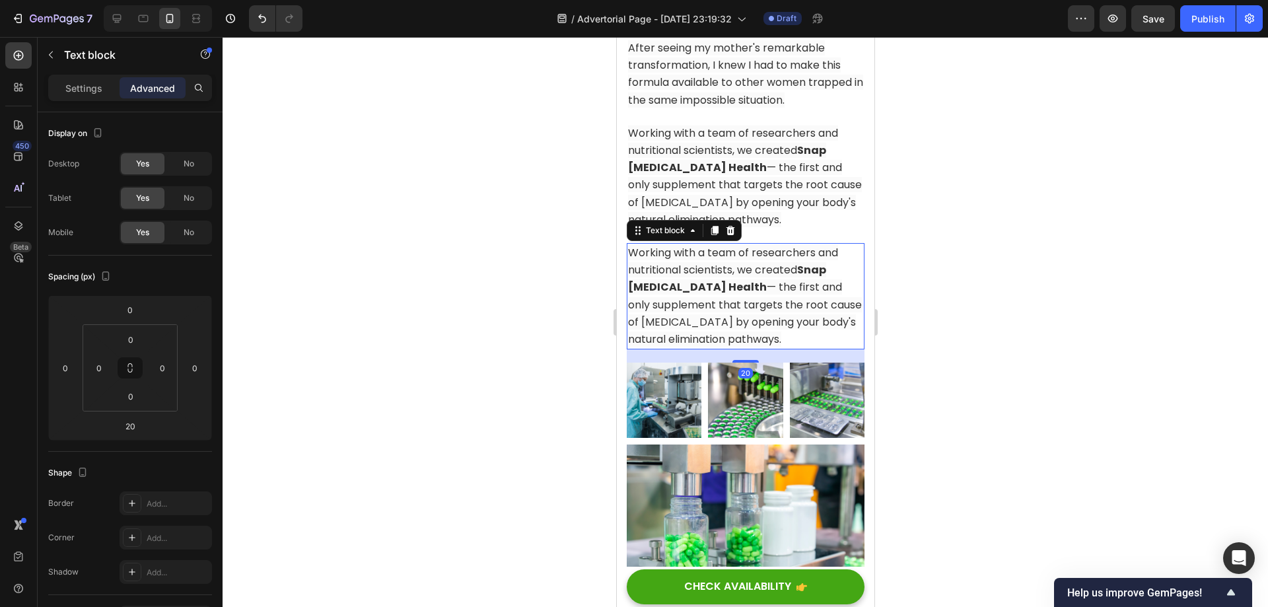
click at [753, 323] on span "Working with a team of researchers and nutritional scientists, we created Snap …" at bounding box center [744, 296] width 234 height 102
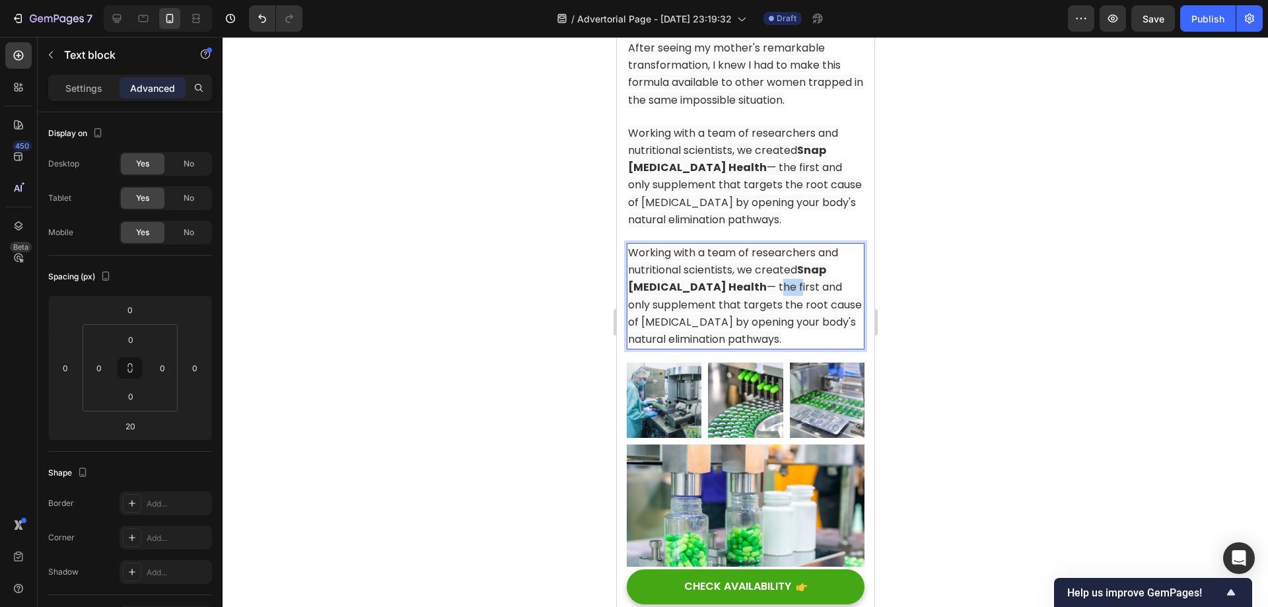
click at [753, 323] on span "Working with a team of researchers and nutritional scientists, we created Snap …" at bounding box center [744, 296] width 234 height 102
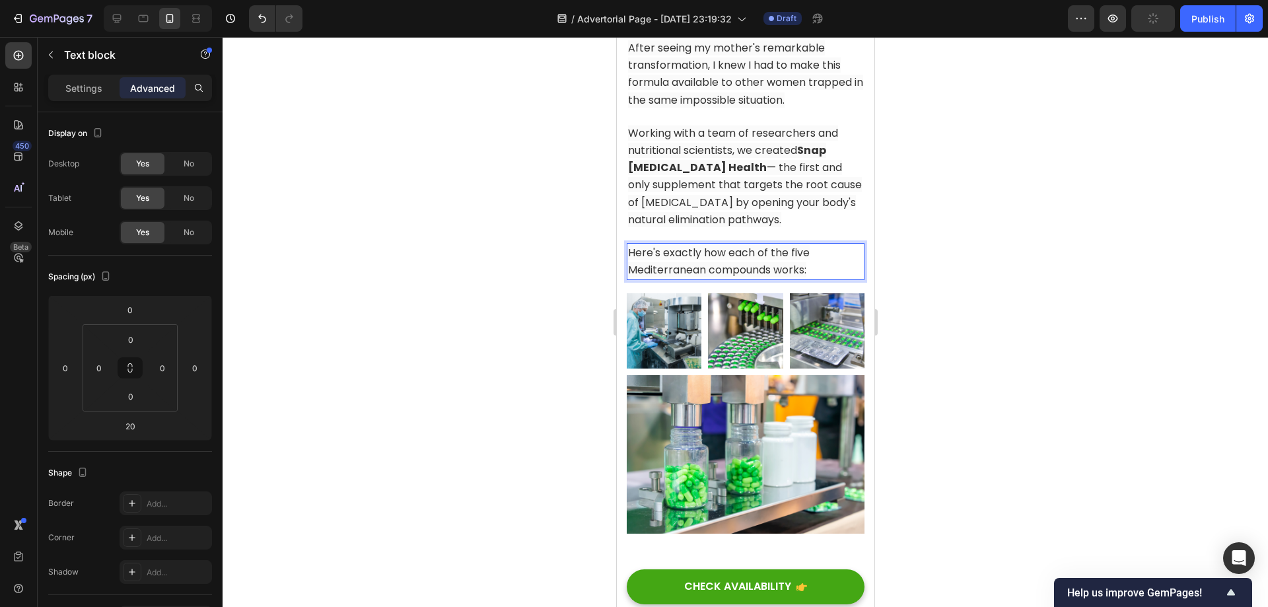
click at [1026, 337] on div at bounding box center [745, 322] width 1045 height 570
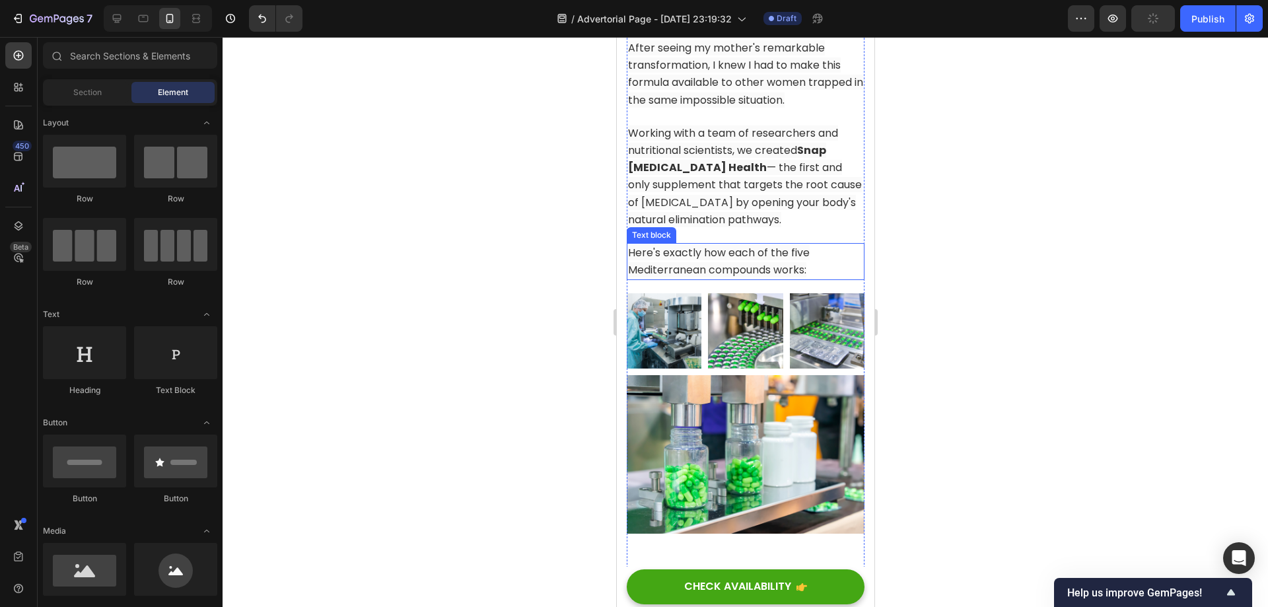
click at [771, 277] on span "Here's exactly how each of the five Mediterranean compounds works:" at bounding box center [718, 261] width 182 height 32
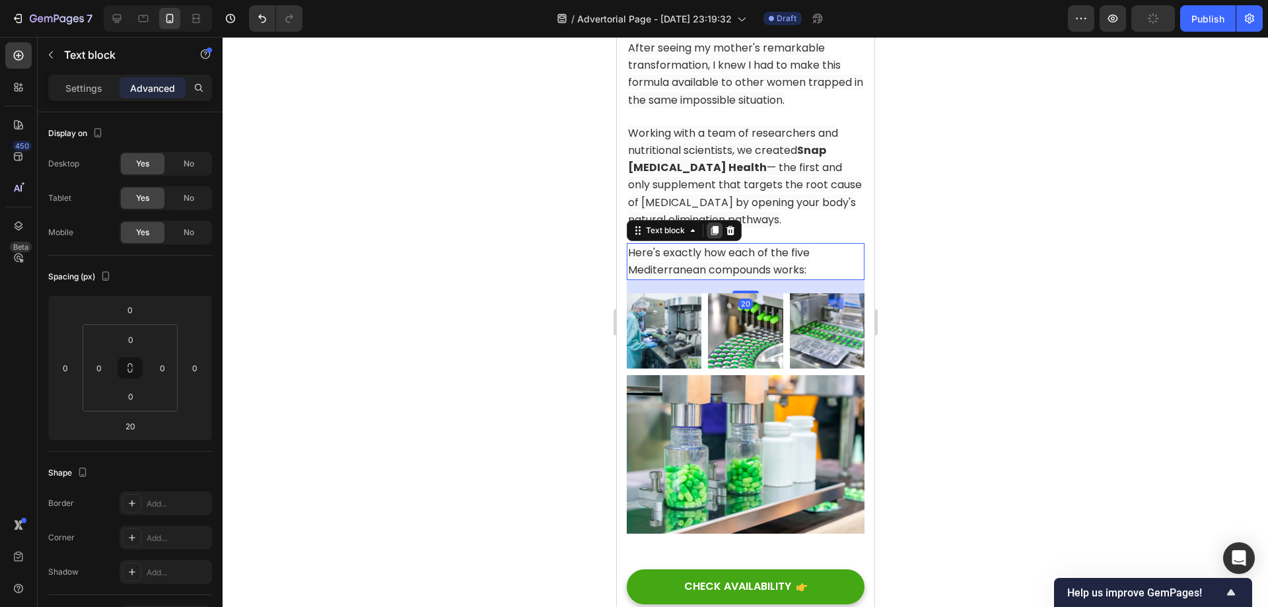
click at [718, 236] on icon at bounding box center [714, 230] width 11 height 11
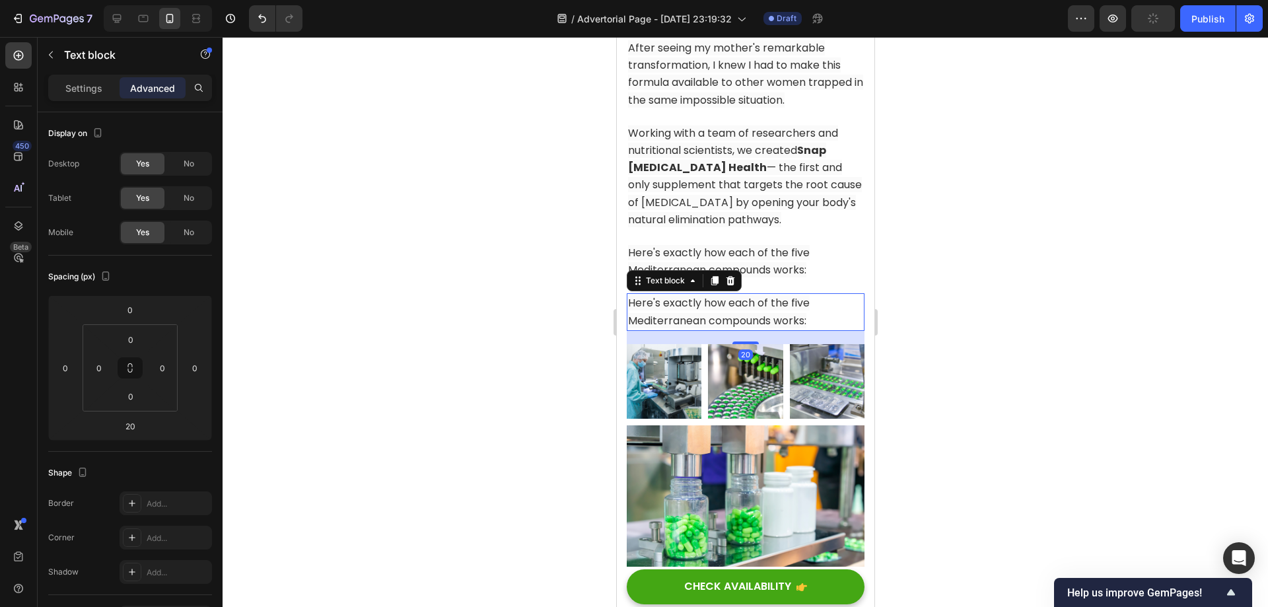
click at [757, 328] on span "Here's exactly how each of the five Mediterranean compounds works:" at bounding box center [718, 311] width 182 height 32
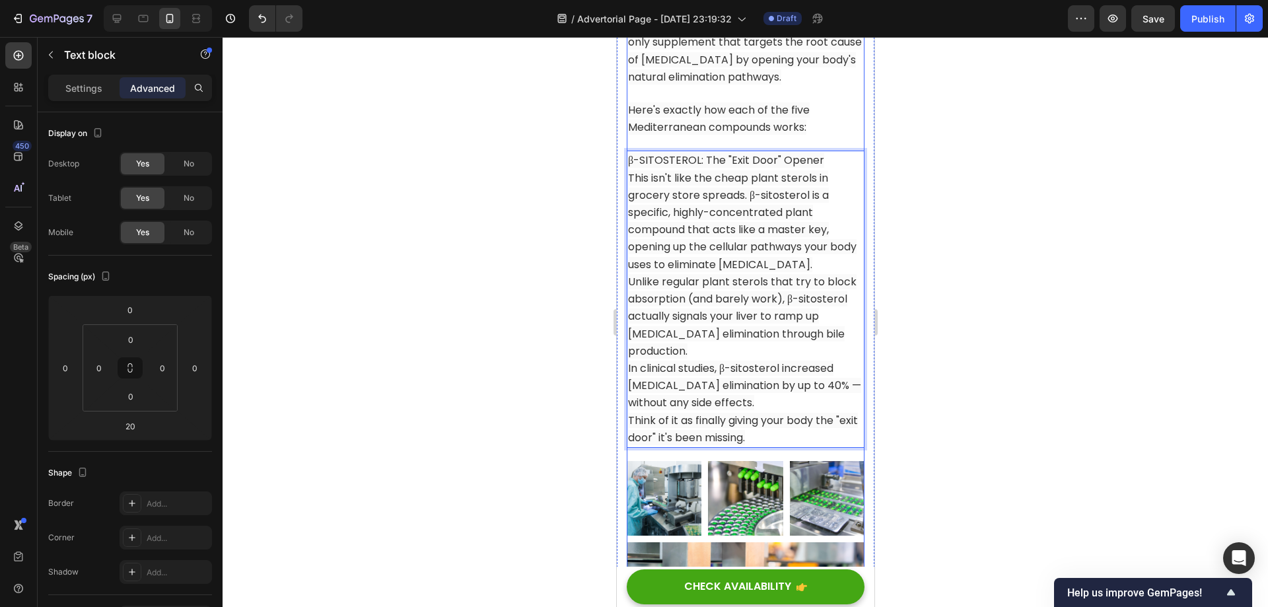
scroll to position [7782, 0]
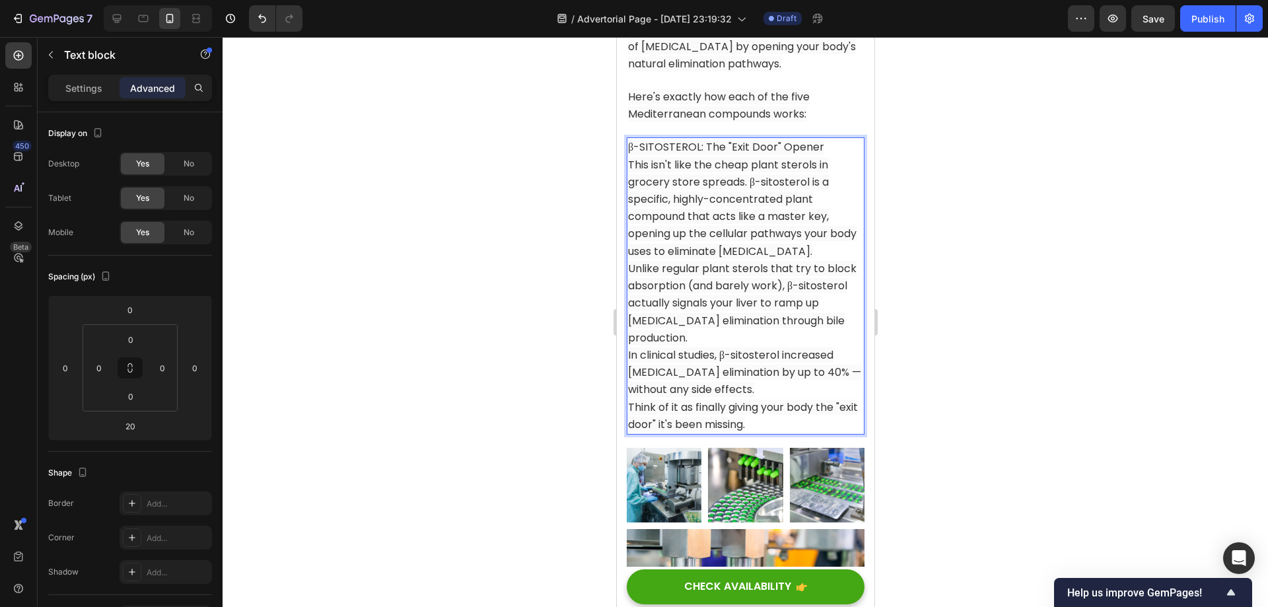
click at [769, 259] on span "This isn't like the cheap plant sterols in grocery store spreads. β-sitosterol …" at bounding box center [741, 208] width 228 height 102
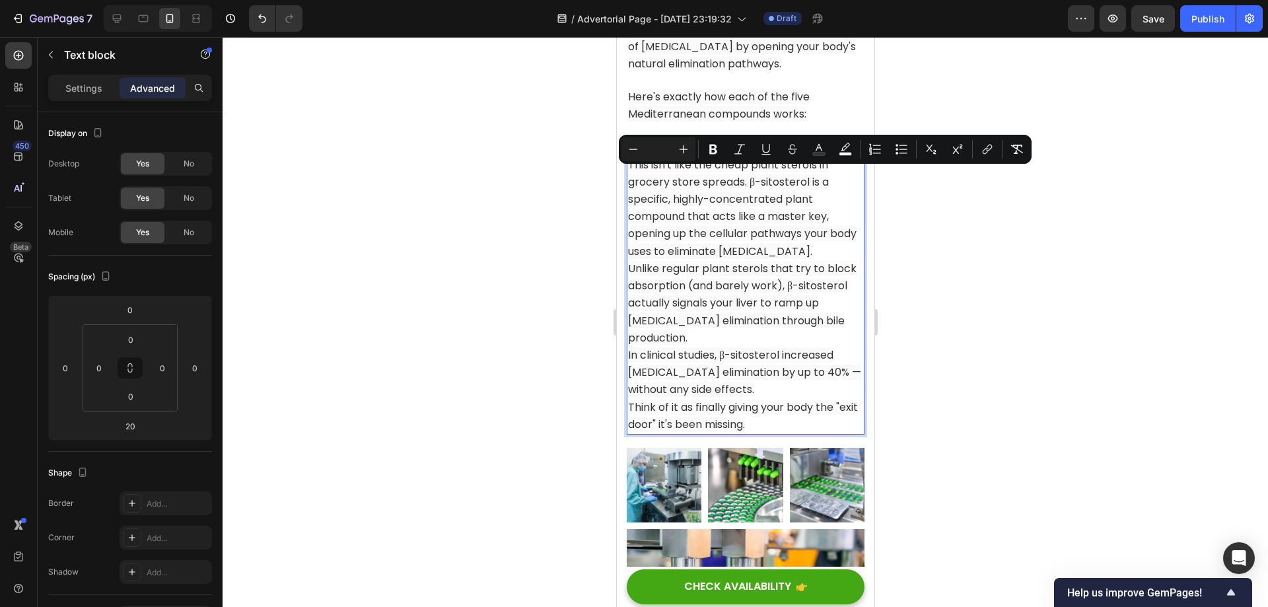
drag, startPoint x: 821, startPoint y: 174, endPoint x: 624, endPoint y: 170, distance: 197.5
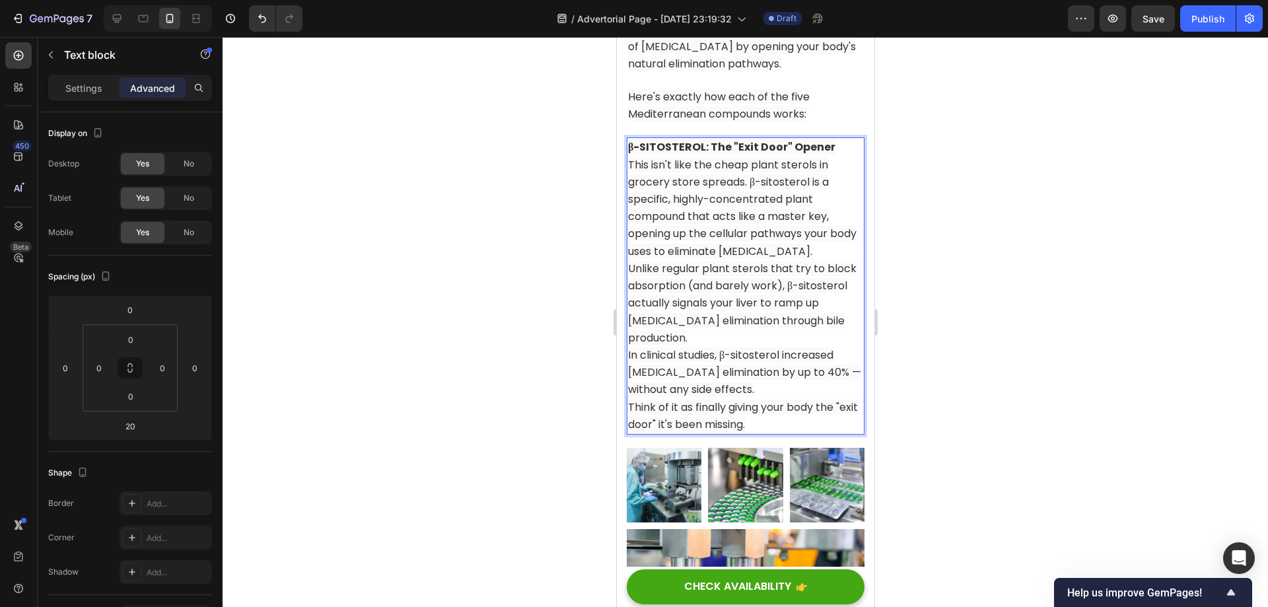
click at [792, 240] on span "This isn't like the cheap plant sterols in grocery store spreads. β-sitosterol …" at bounding box center [741, 208] width 228 height 102
click at [1013, 252] on div at bounding box center [745, 322] width 1045 height 570
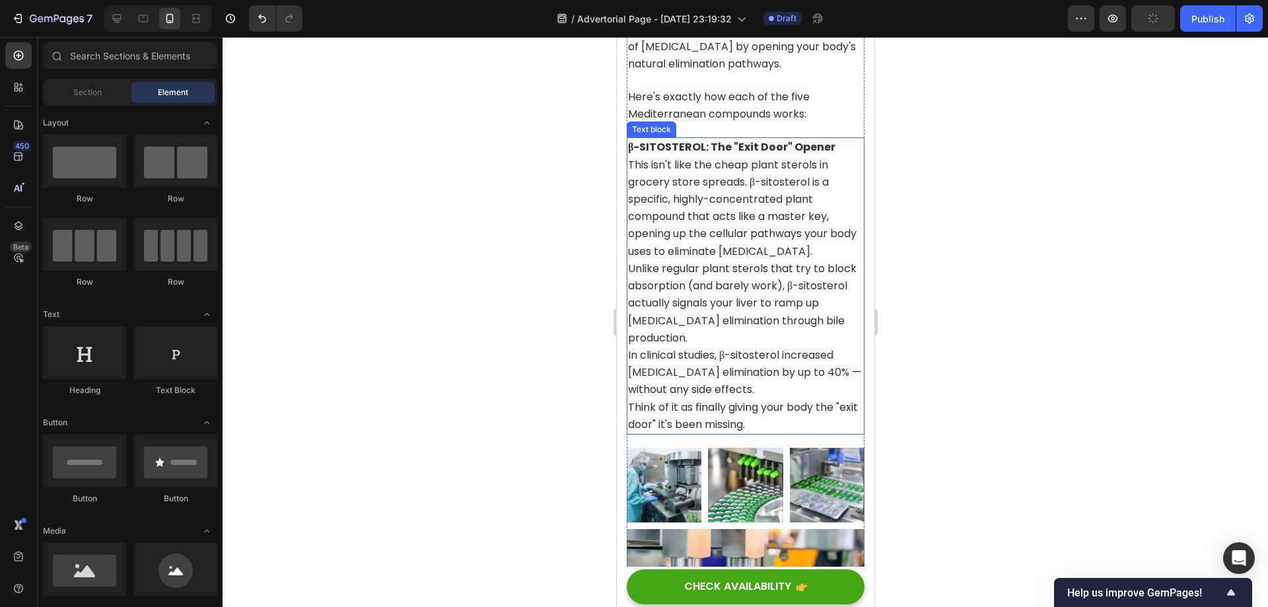
click at [732, 247] on span "This isn't like the cheap plant sterols in grocery store spreads. β-sitosterol …" at bounding box center [741, 208] width 228 height 102
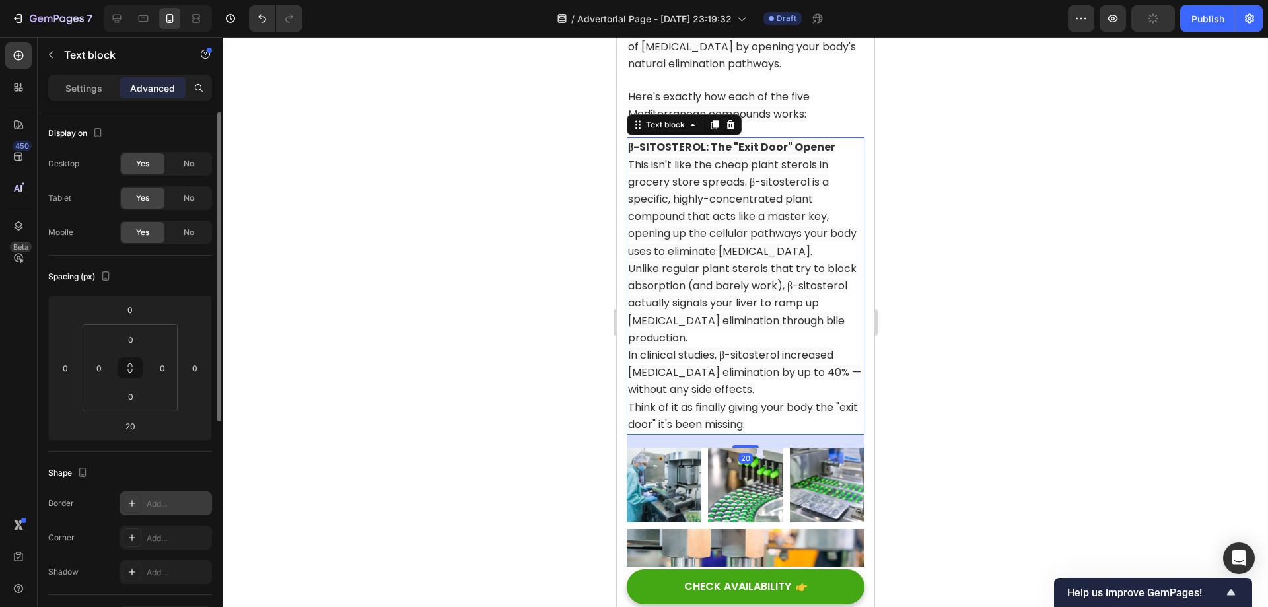
click at [131, 508] on icon at bounding box center [132, 503] width 11 height 11
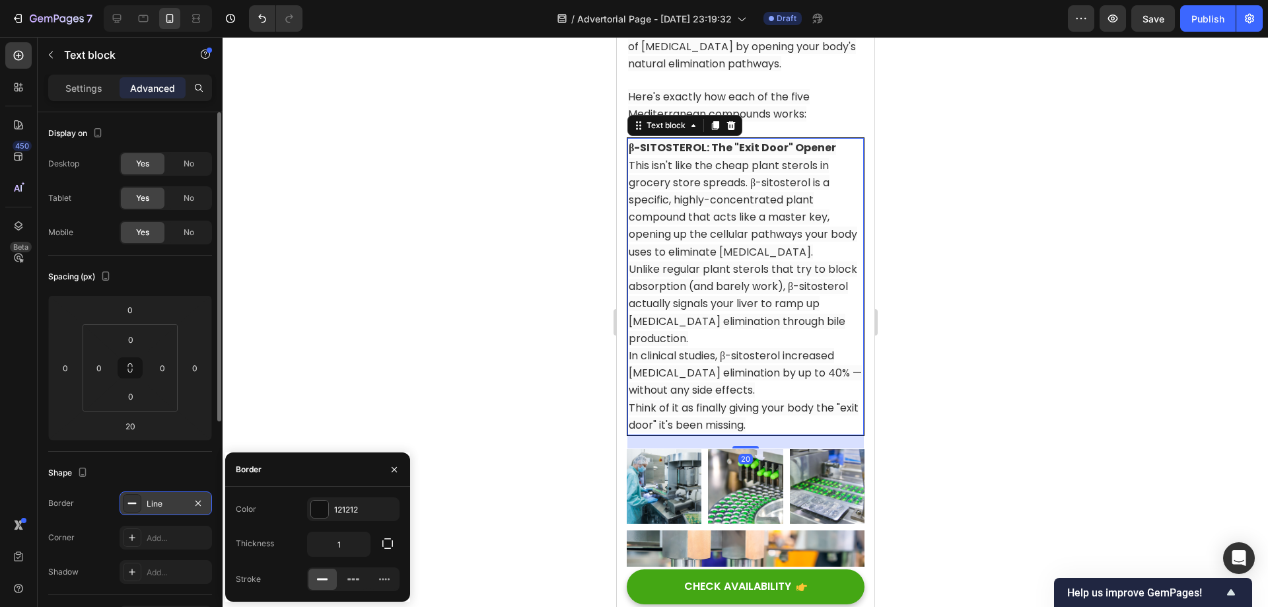
click at [959, 275] on div at bounding box center [745, 322] width 1045 height 570
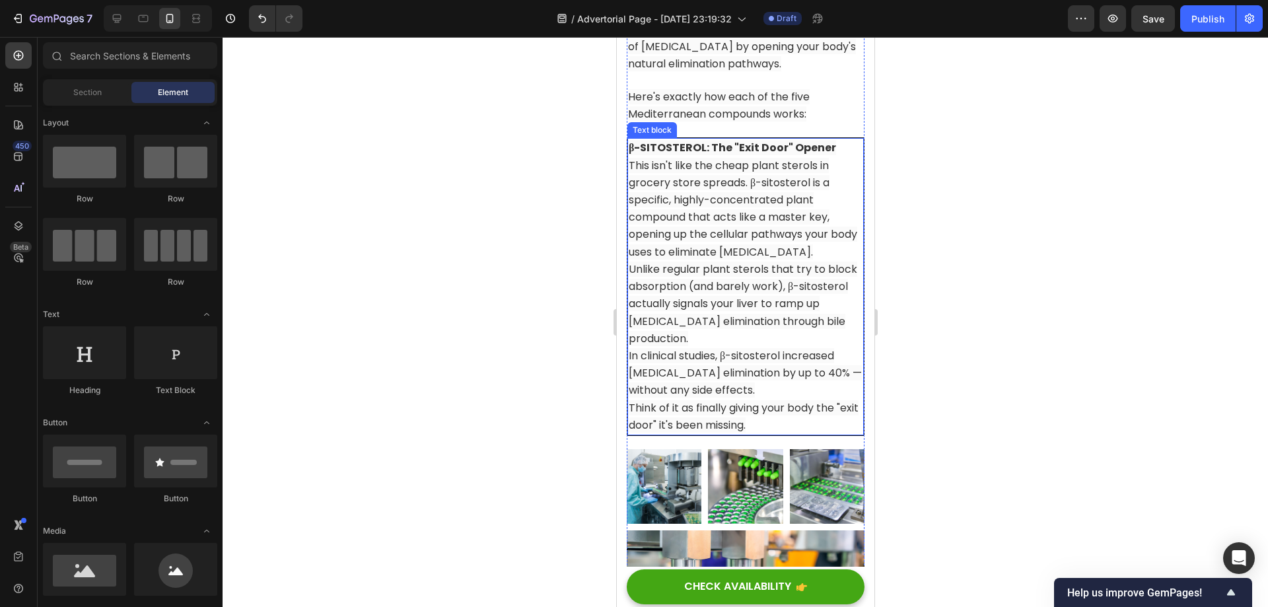
scroll to position [7848, 0]
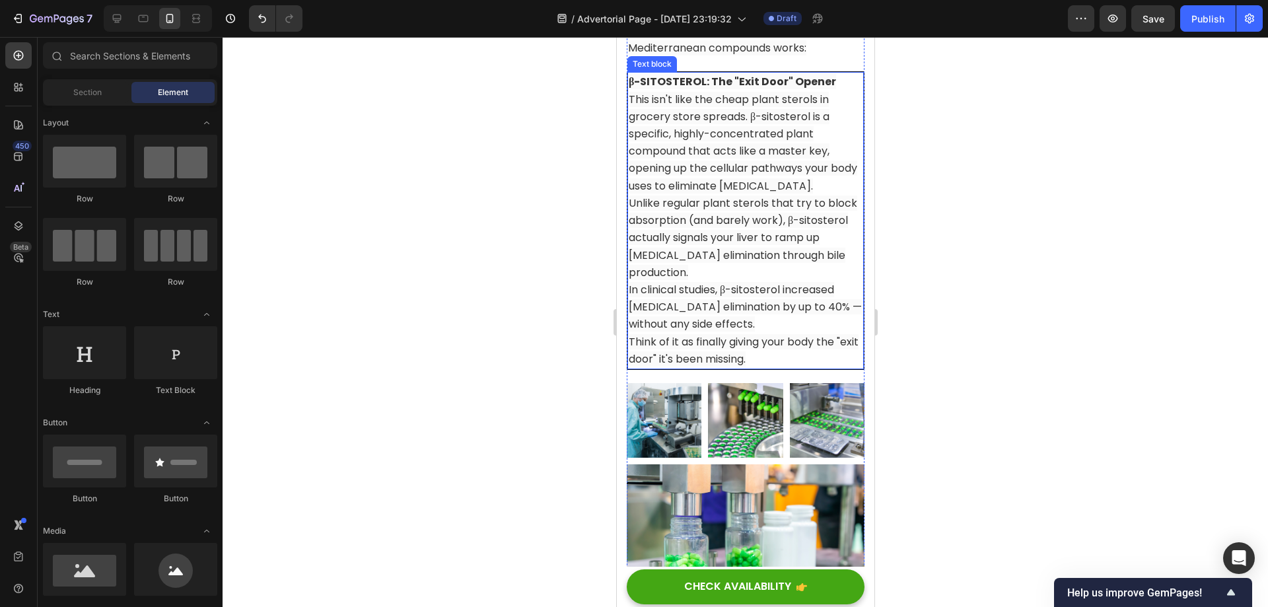
click at [748, 276] on p "Unlike regular plant sterols that try to block absorption (and barely work), β-…" at bounding box center [745, 238] width 234 height 87
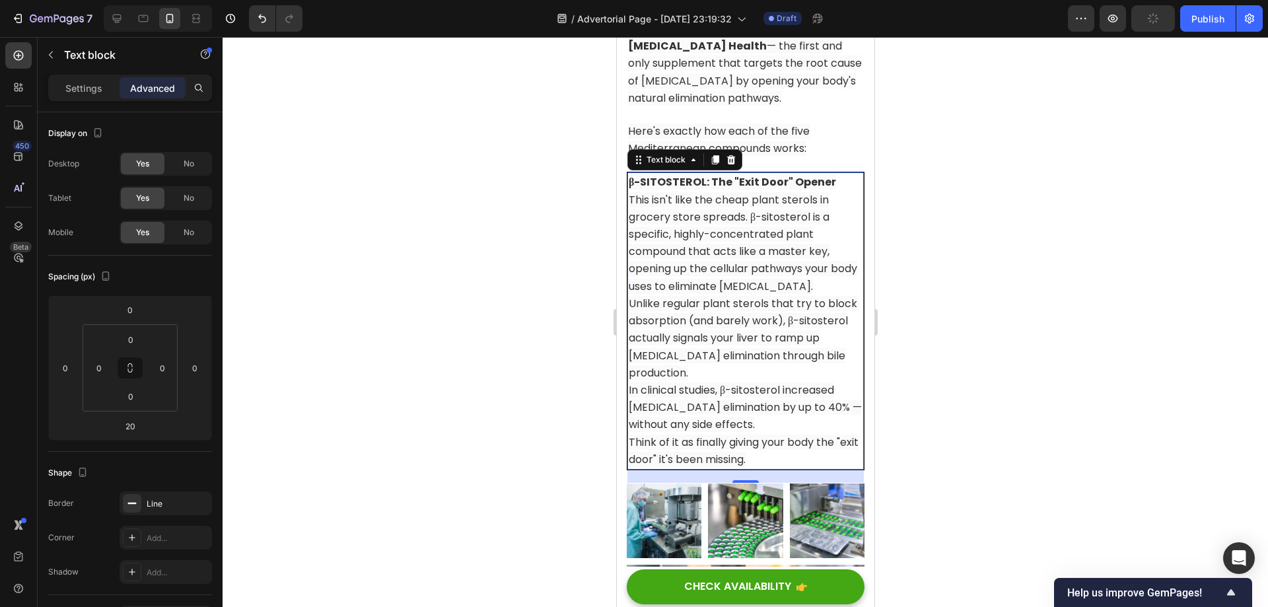
scroll to position [7782, 0]
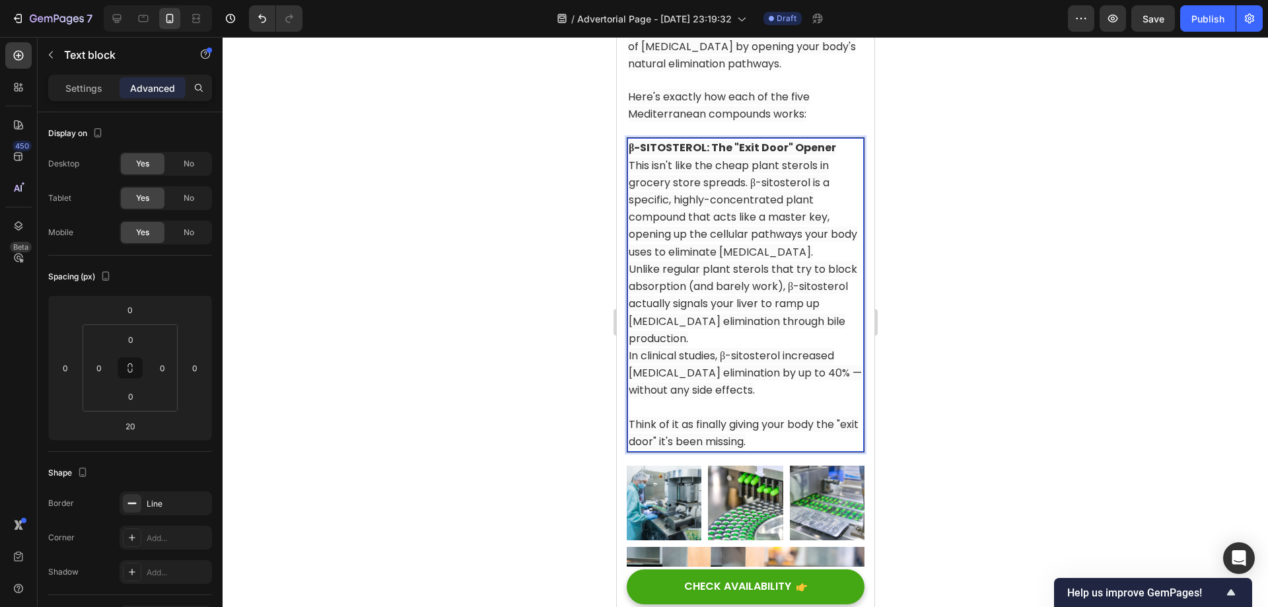
click at [744, 347] on p "Unlike regular plant sterols that try to block absorption (and barely work), β-…" at bounding box center [745, 304] width 234 height 87
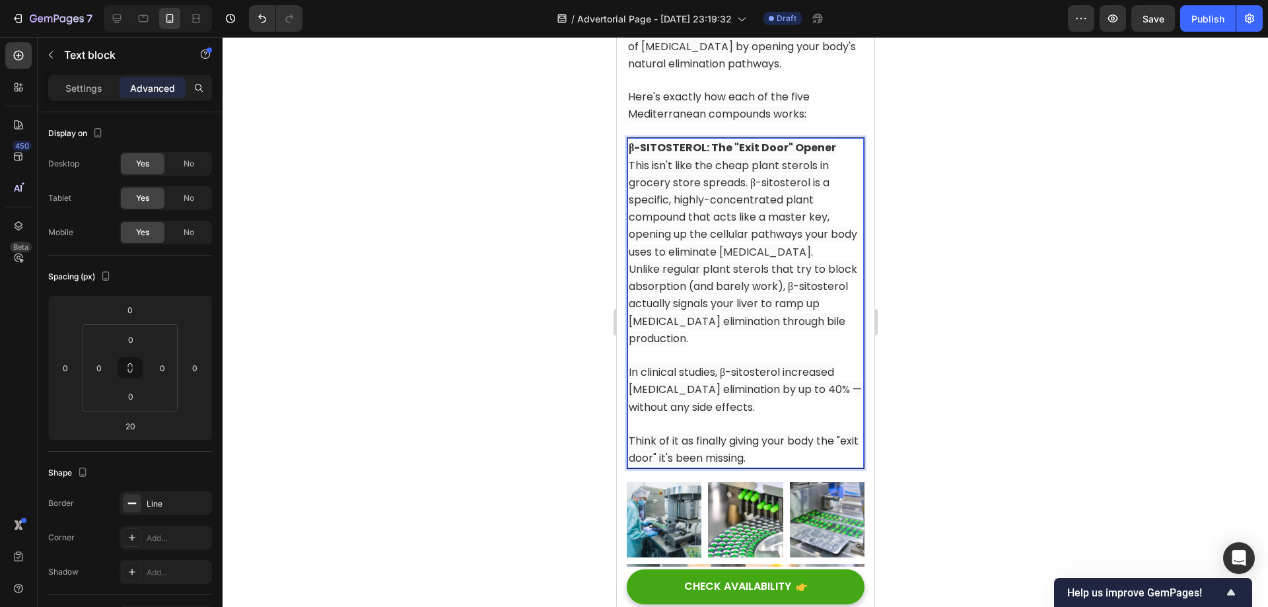
click at [823, 260] on p "β-SITOSTEROL: The "Exit Door" Opener This isn't like the cheap plant sterols in…" at bounding box center [745, 199] width 234 height 121
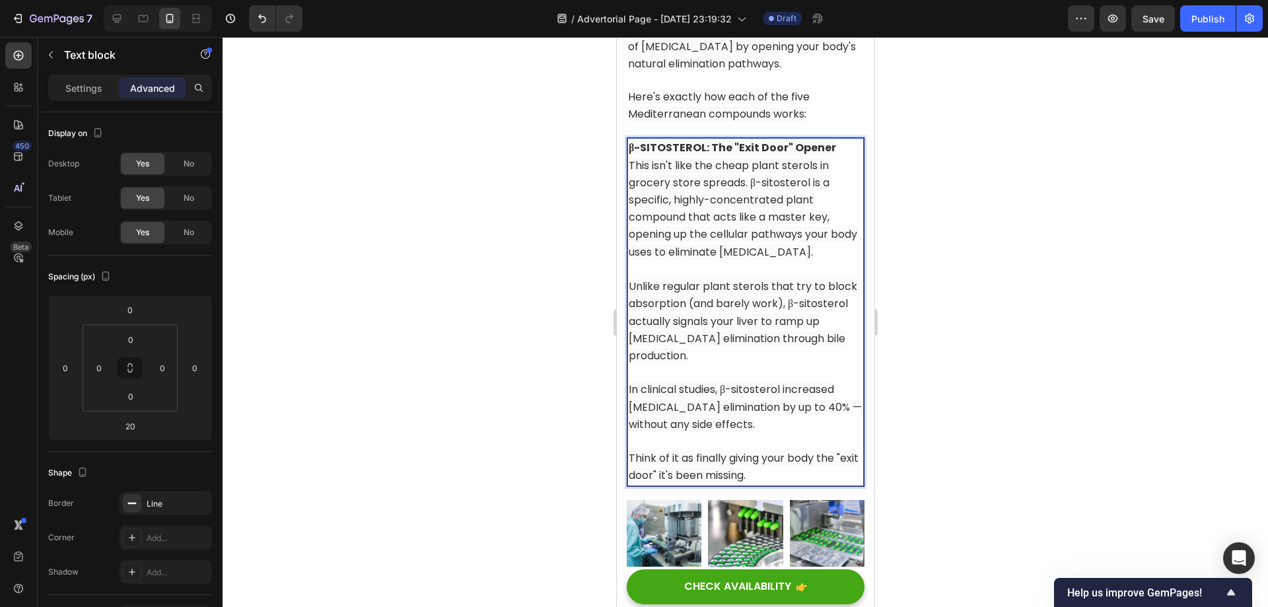
click at [987, 286] on div at bounding box center [745, 322] width 1045 height 570
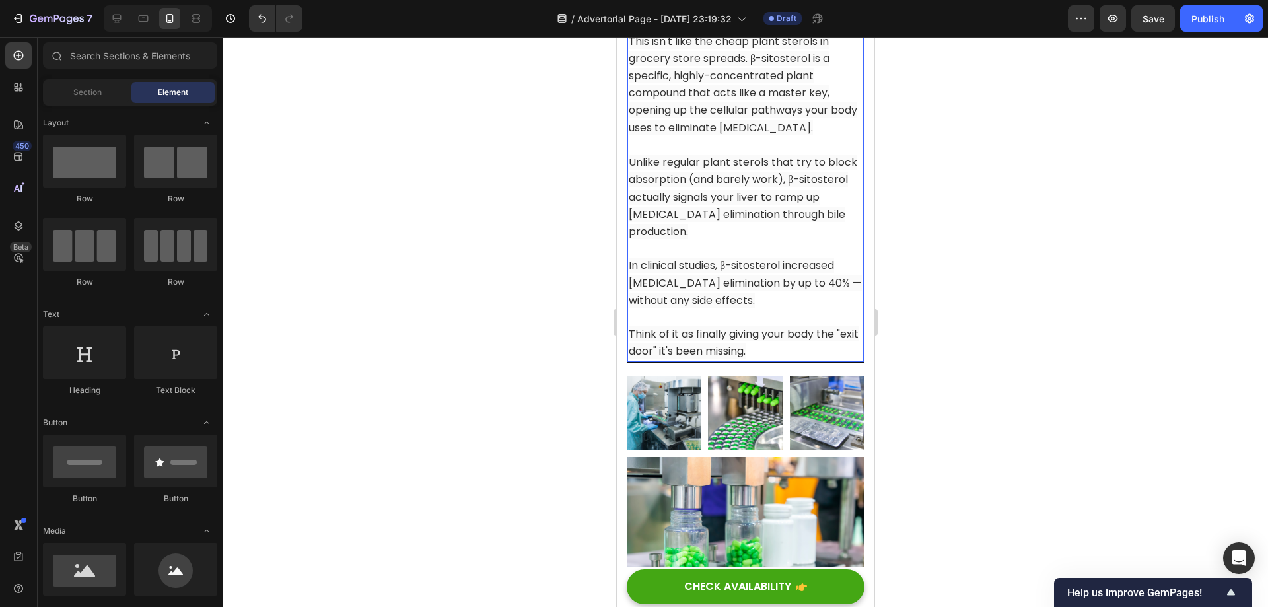
scroll to position [7914, 0]
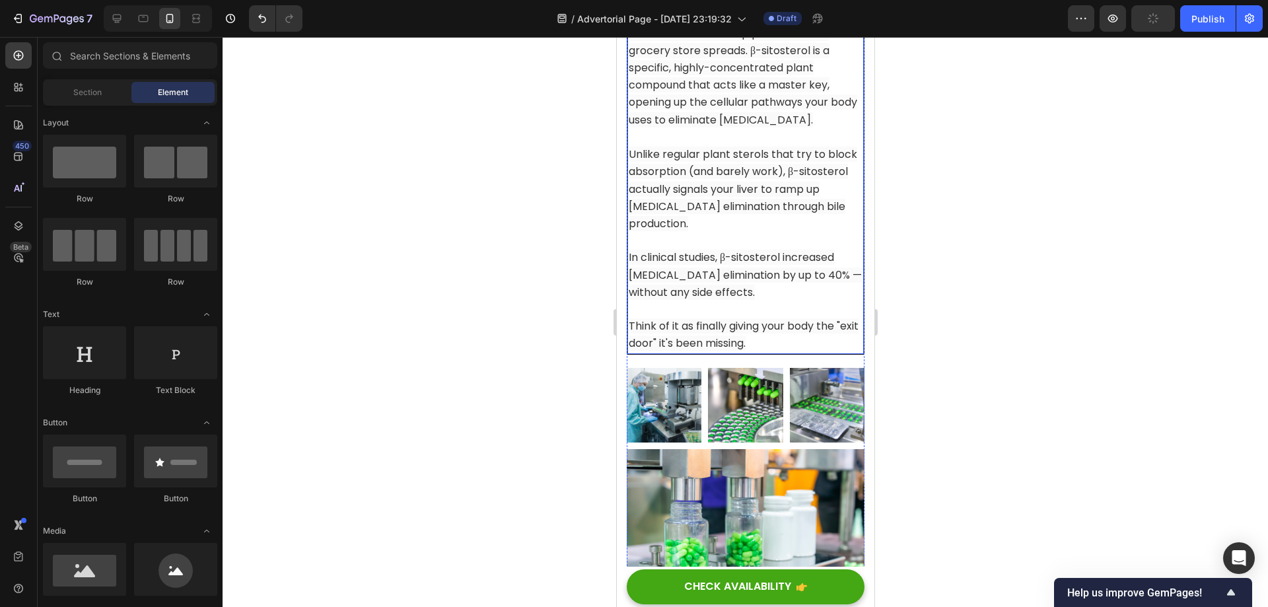
click at [803, 232] on p "Unlike regular plant sterols that try to block absorption (and barely work), β-…" at bounding box center [745, 189] width 234 height 87
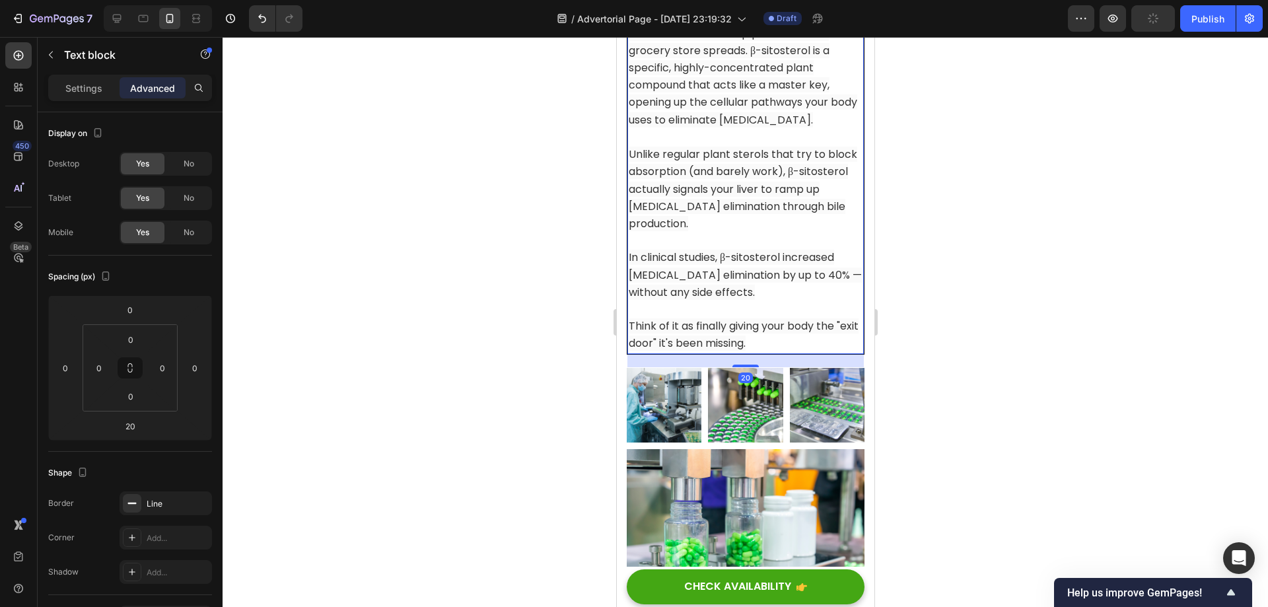
drag, startPoint x: 714, startPoint y: 52, endPoint x: 1271, endPoint y: 37, distance: 556.9
click at [714, 24] on icon at bounding box center [714, 19] width 7 height 9
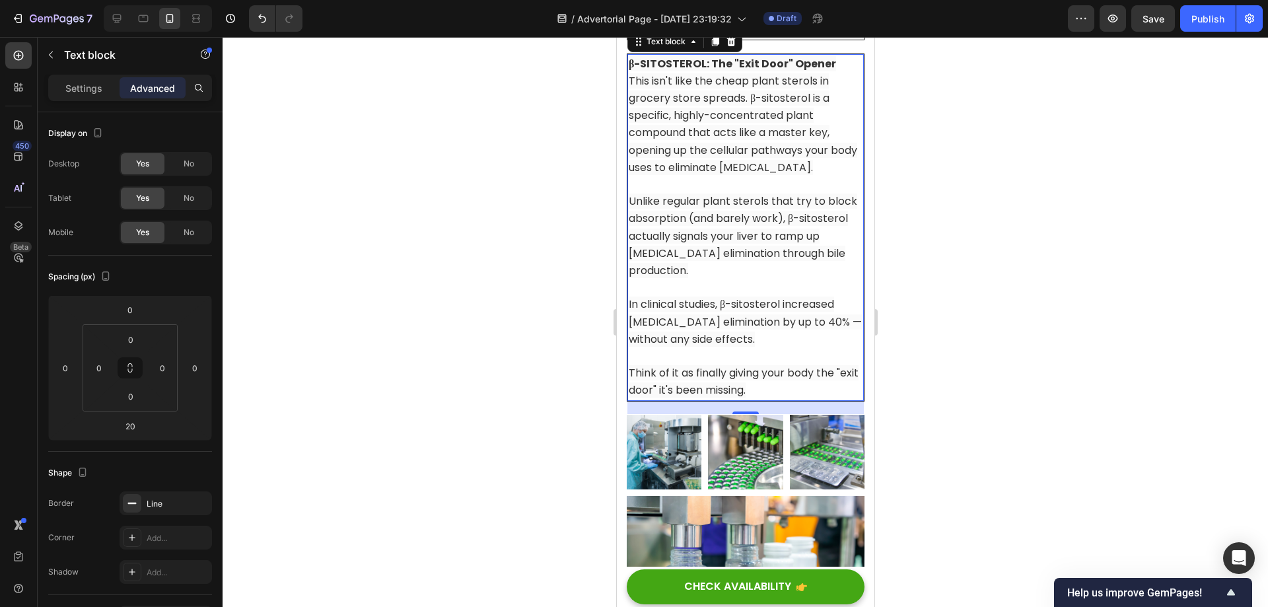
scroll to position [8162, 0]
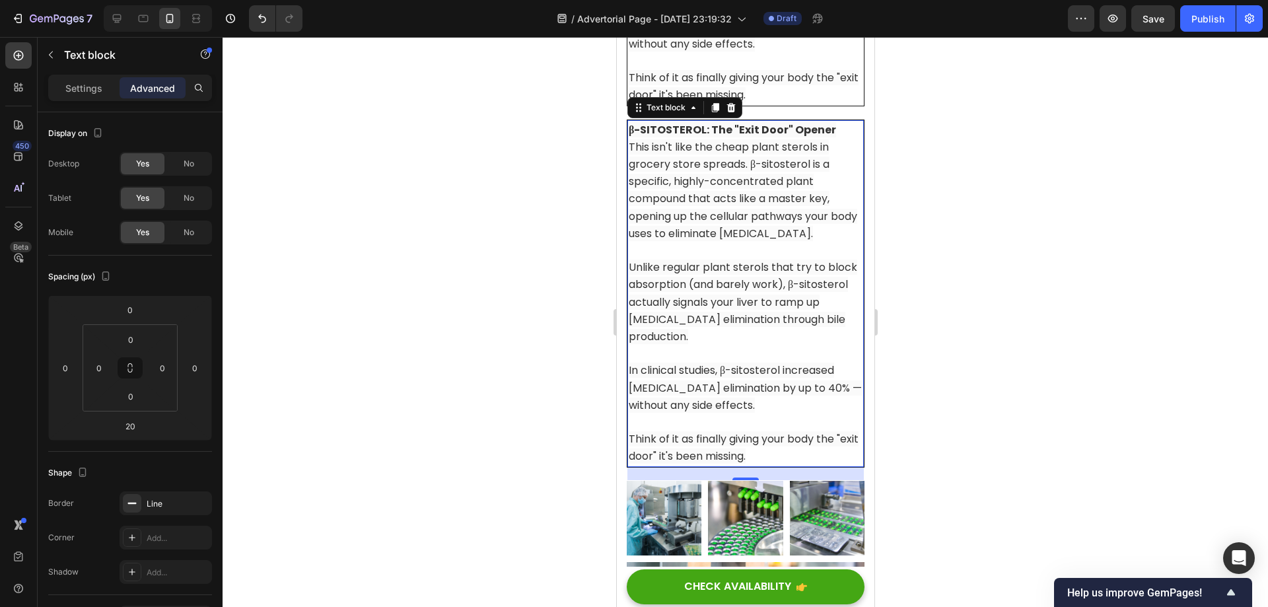
click at [750, 289] on p "Unlike regular plant sterols that try to block absorption (and barely work), β-…" at bounding box center [745, 302] width 234 height 87
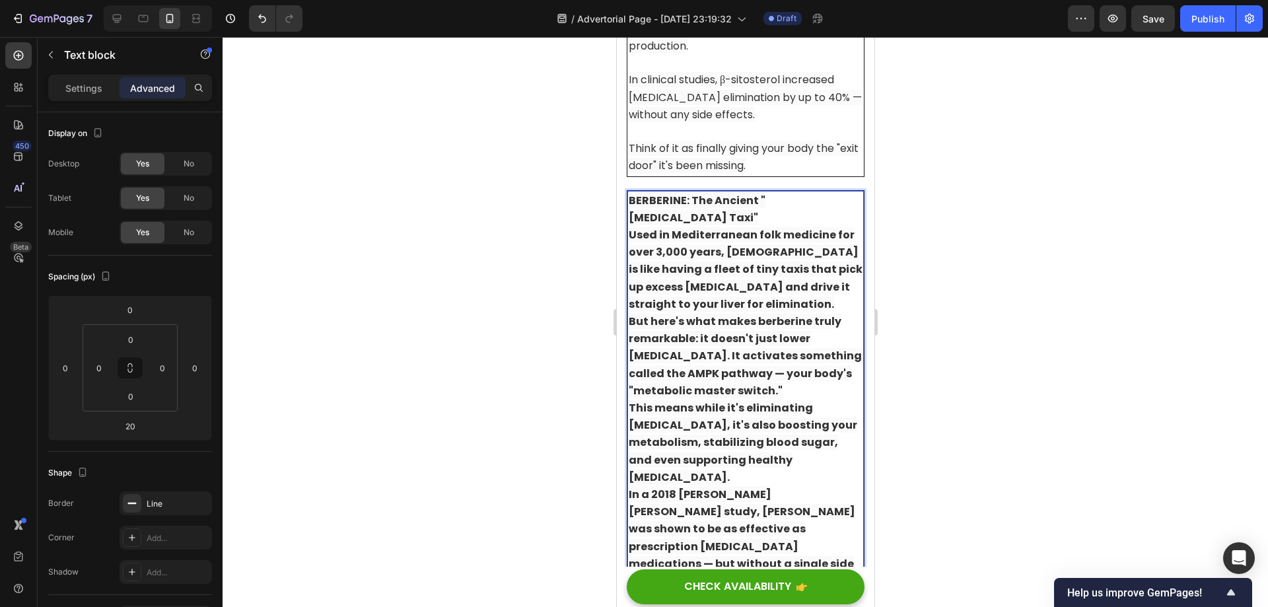
scroll to position [7832, 0]
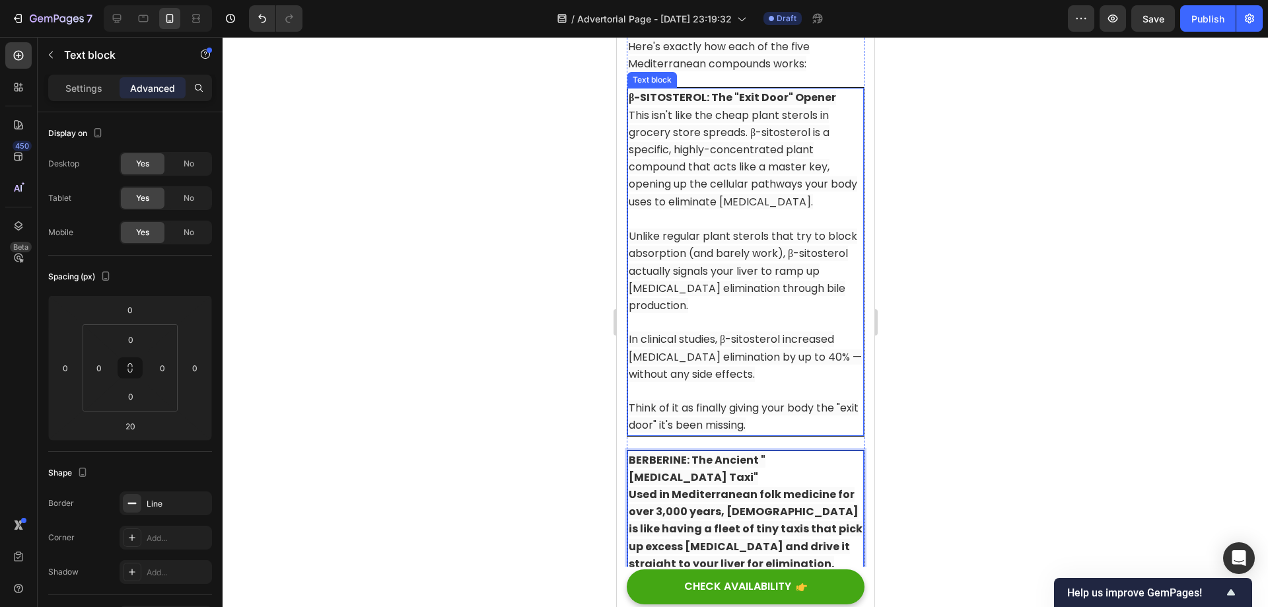
click at [832, 131] on p "β-SITOSTEROL: The "Exit Door" Opener This isn't like the cheap plant sterols in…" at bounding box center [745, 149] width 234 height 121
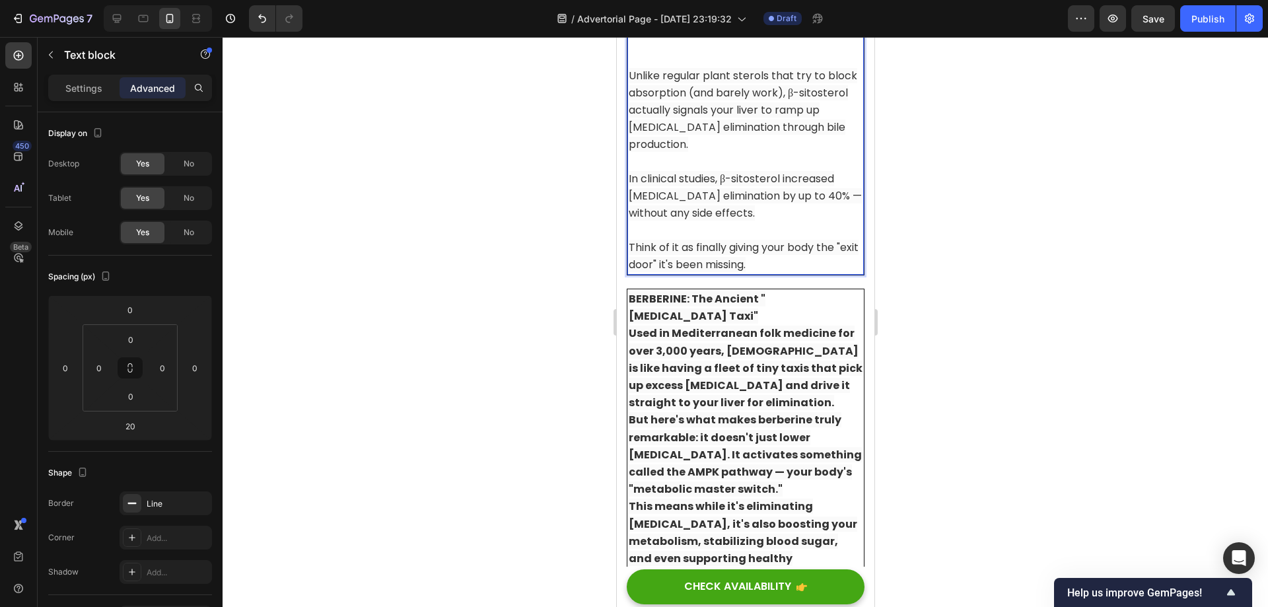
scroll to position [8030, 0]
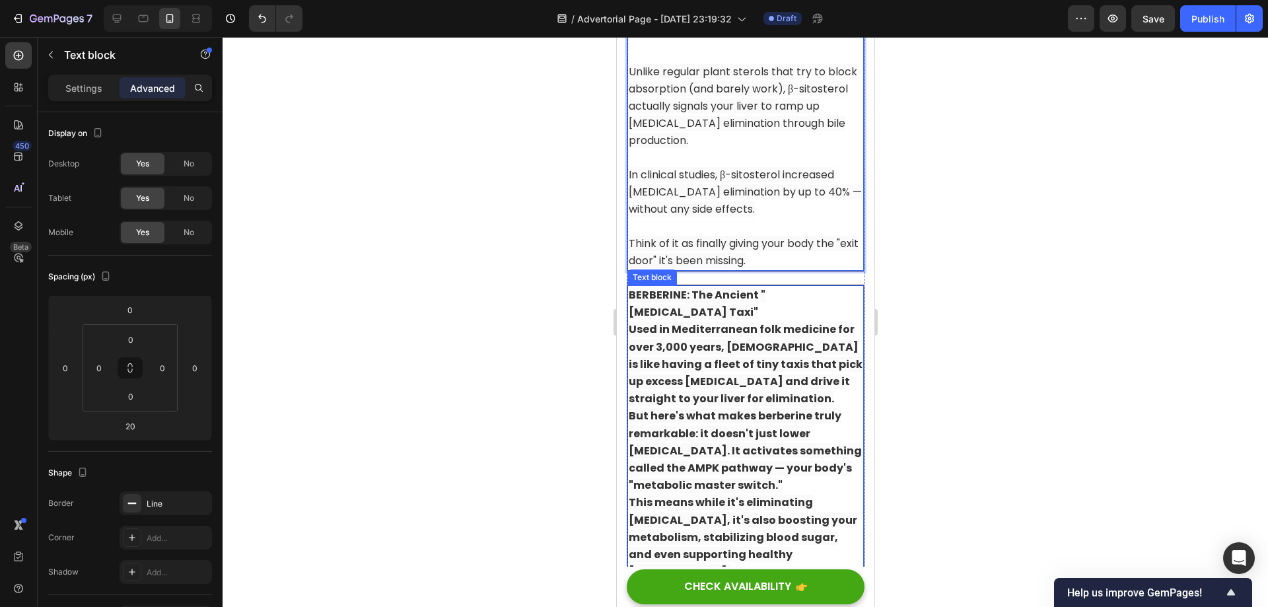
click at [742, 398] on strong "Used in Mediterranean folk medicine for over 3,000 years, [DEMOGRAPHIC_DATA] is…" at bounding box center [745, 364] width 234 height 85
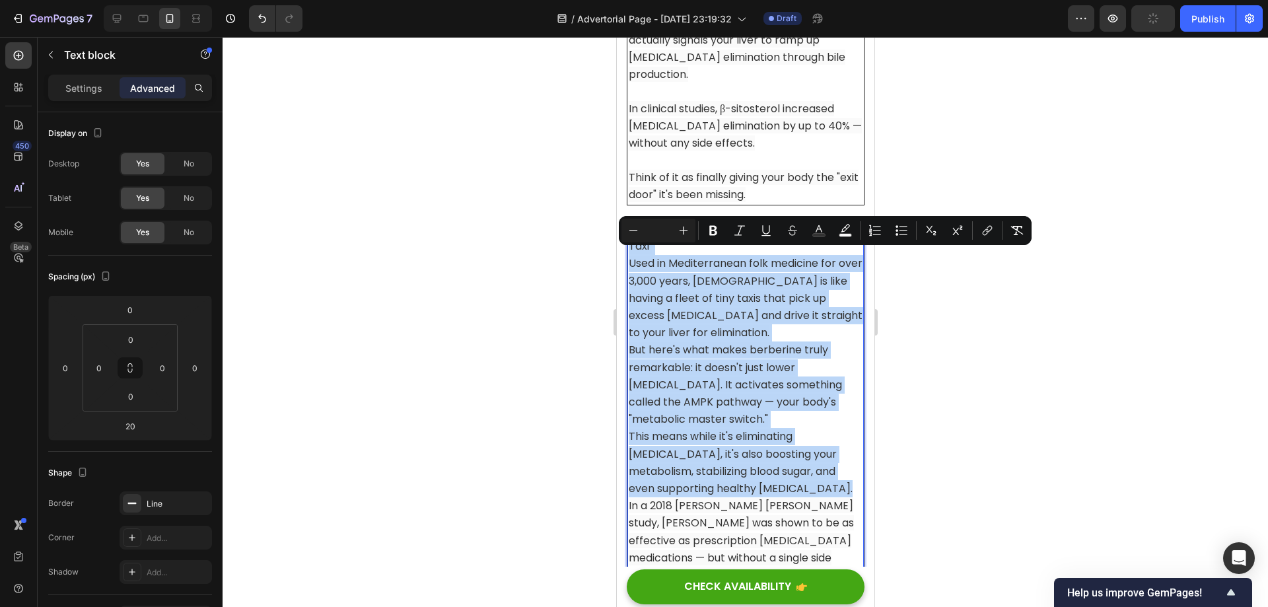
scroll to position [8162, 0]
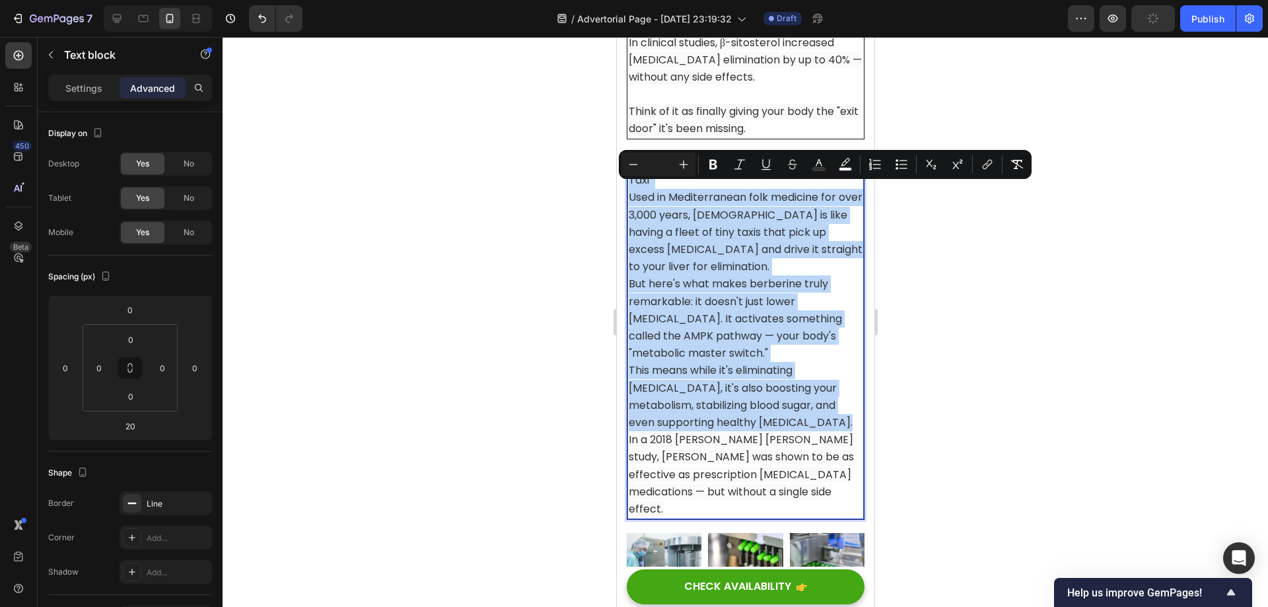
click at [784, 235] on p "BERBERINE: The Ancient "Cholesterol Taxi" Used in Mediterranean folk medicine f…" at bounding box center [745, 215] width 234 height 121
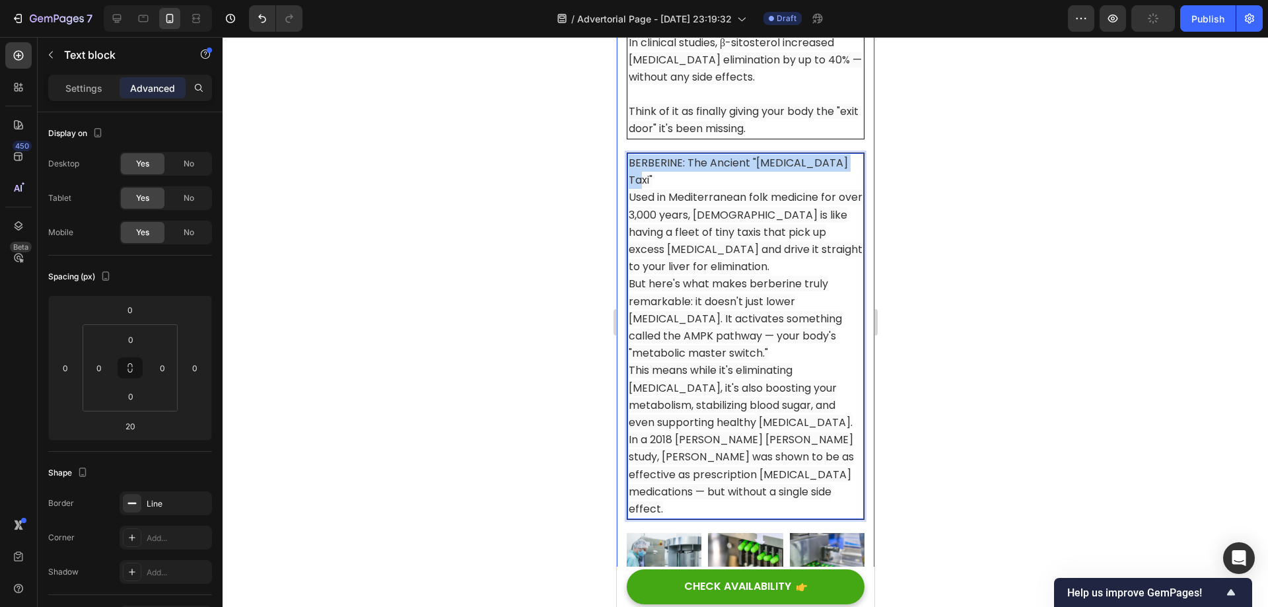
drag, startPoint x: 843, startPoint y: 193, endPoint x: 623, endPoint y: 190, distance: 219.3
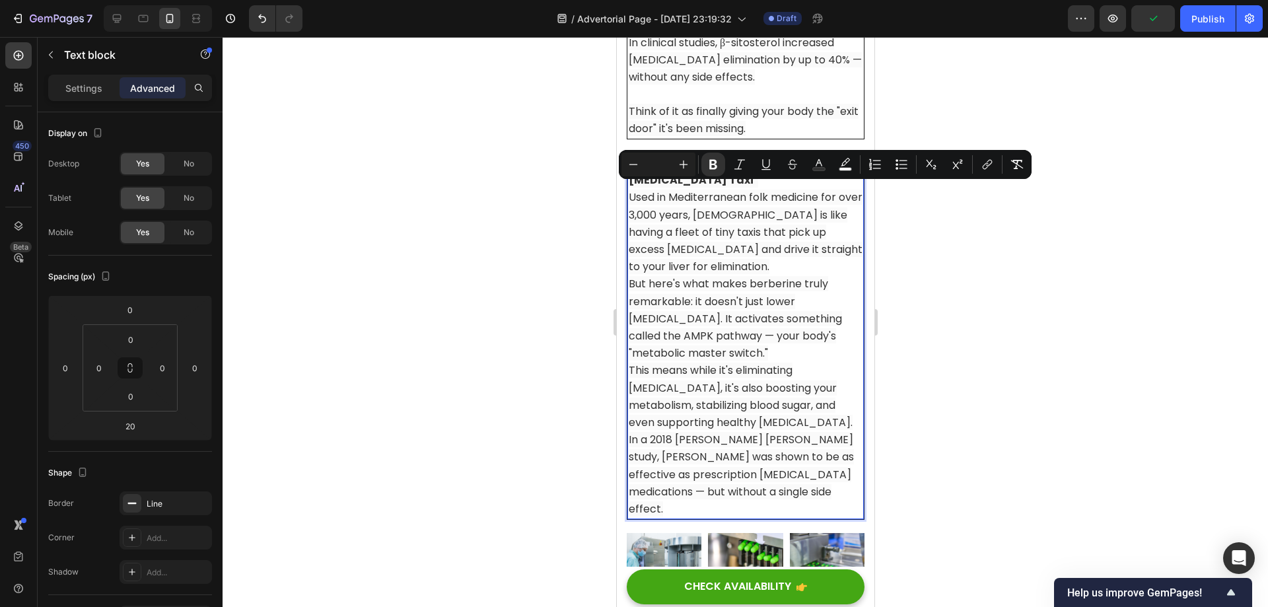
click at [802, 223] on span "Used in Mediterranean folk medicine for over 3,000 years, [DEMOGRAPHIC_DATA] is…" at bounding box center [745, 232] width 234 height 85
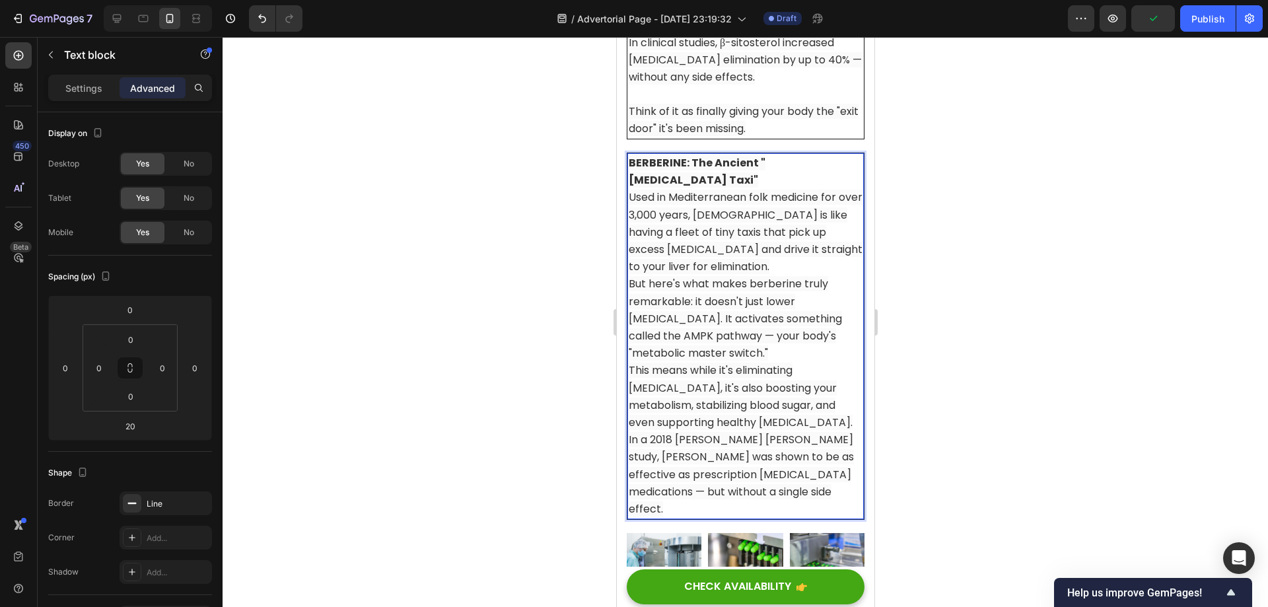
click at [765, 188] on strong "BERBERINE: The Ancient "[MEDICAL_DATA] Taxi"" at bounding box center [696, 171] width 137 height 32
click at [768, 215] on p "BERBERINE: The Ancient "Cholesterol Taxi" Used in Mediterranean folk medicine f…" at bounding box center [745, 215] width 234 height 121
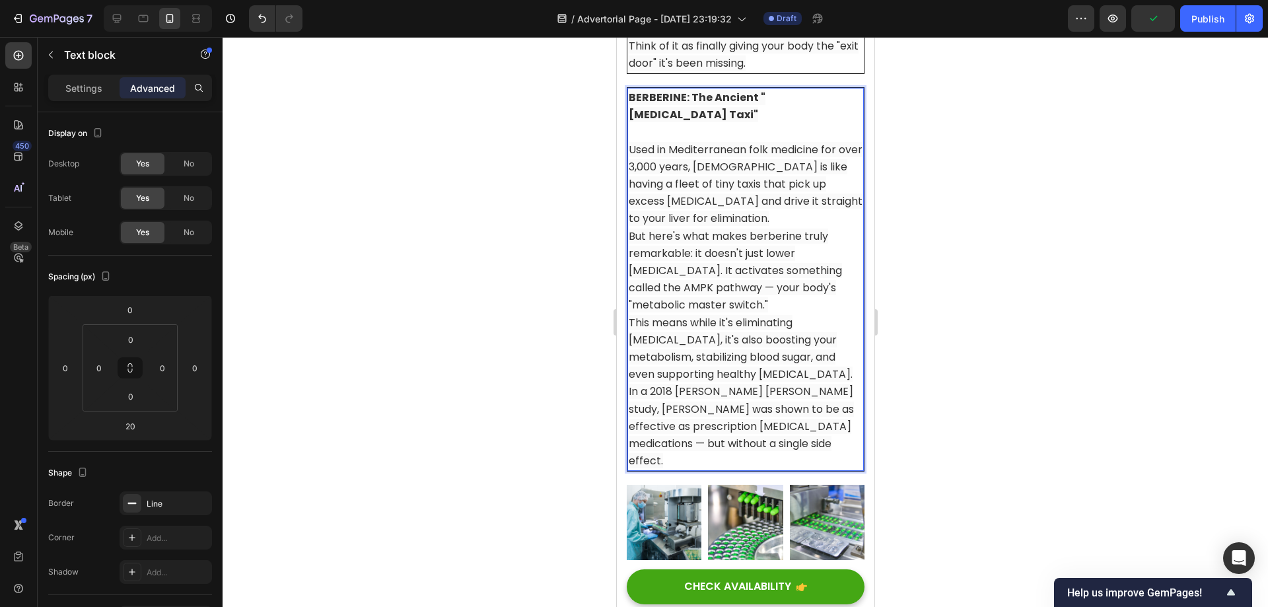
scroll to position [8228, 0]
click at [760, 226] on p "Used in Mediterranean folk medicine for over 3,000 years, [DEMOGRAPHIC_DATA] is…" at bounding box center [745, 174] width 234 height 103
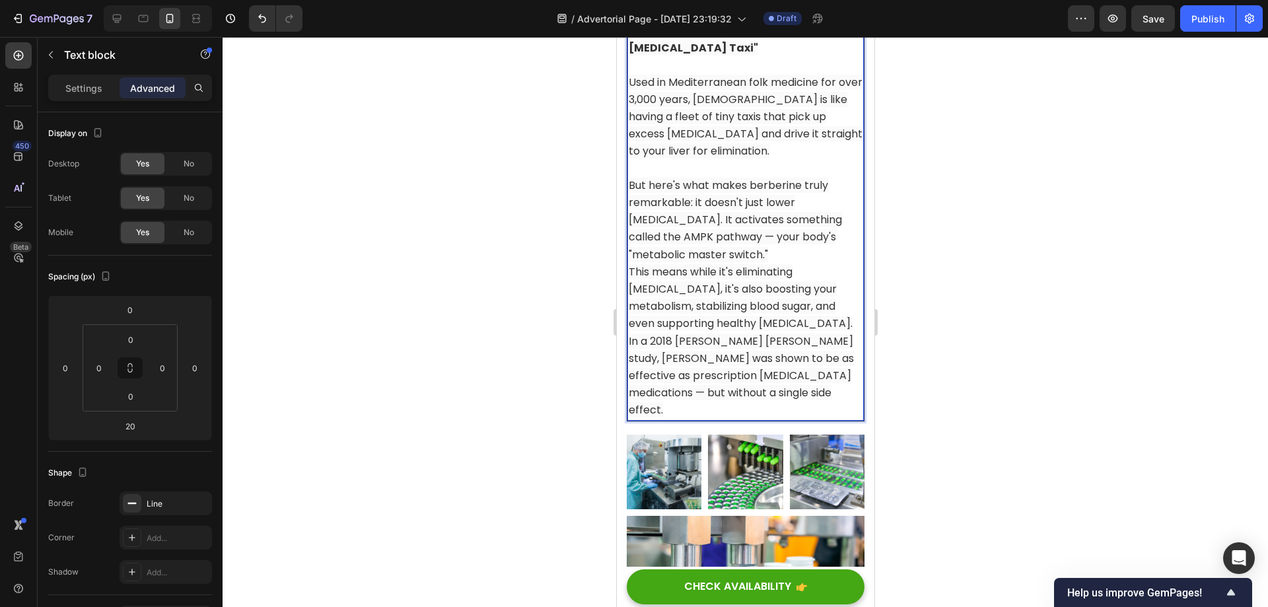
click at [796, 263] on p "But here's what makes berberine truly remarkable: it doesn't just lower [MEDICA…" at bounding box center [745, 220] width 234 height 87
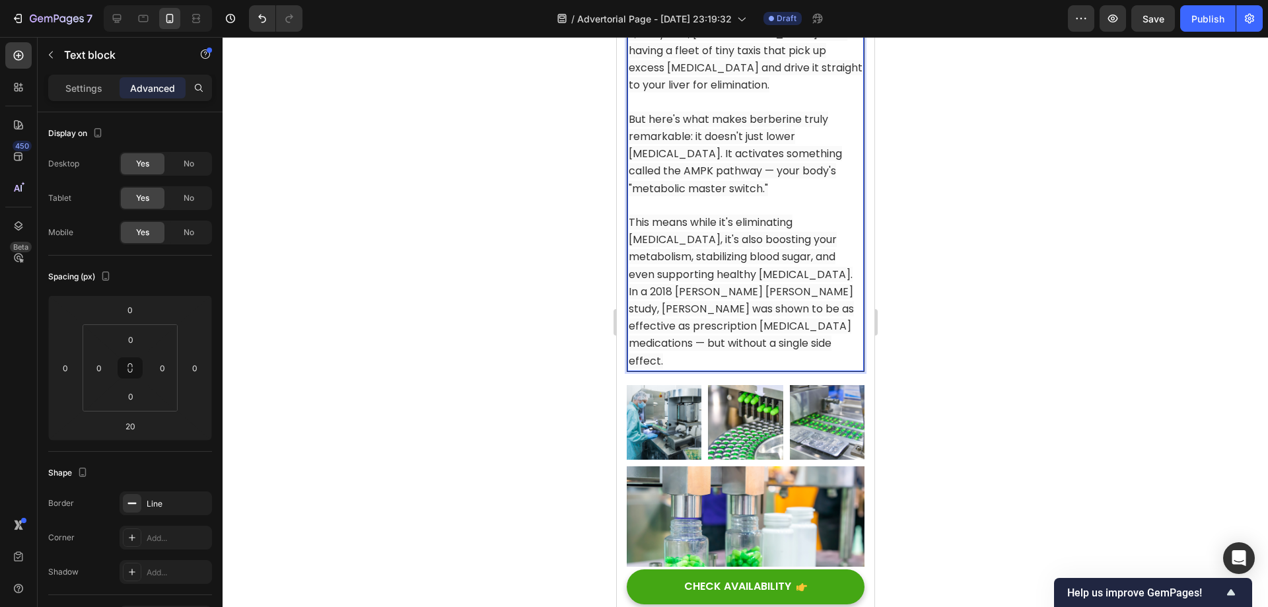
click at [720, 283] on p "This means while it's eliminating [MEDICAL_DATA], it's also boosting your metab…" at bounding box center [745, 248] width 234 height 69
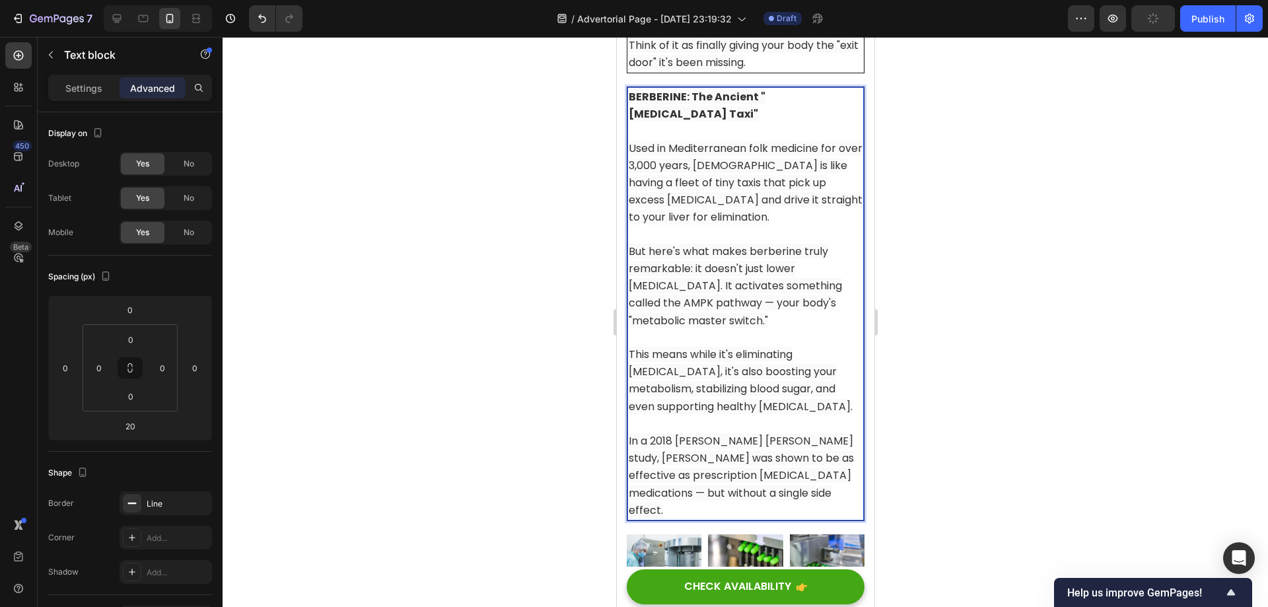
click at [1022, 277] on div at bounding box center [745, 322] width 1045 height 570
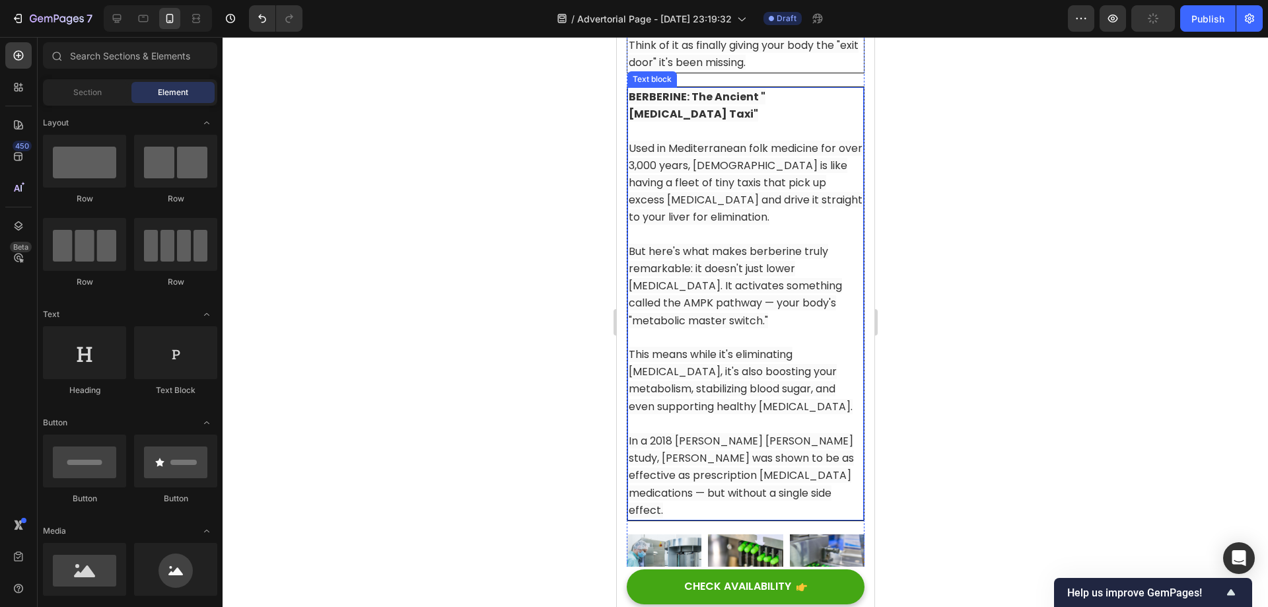
click at [782, 285] on span "But here's what makes berberine truly remarkable: it doesn't just lower [MEDICA…" at bounding box center [734, 286] width 213 height 85
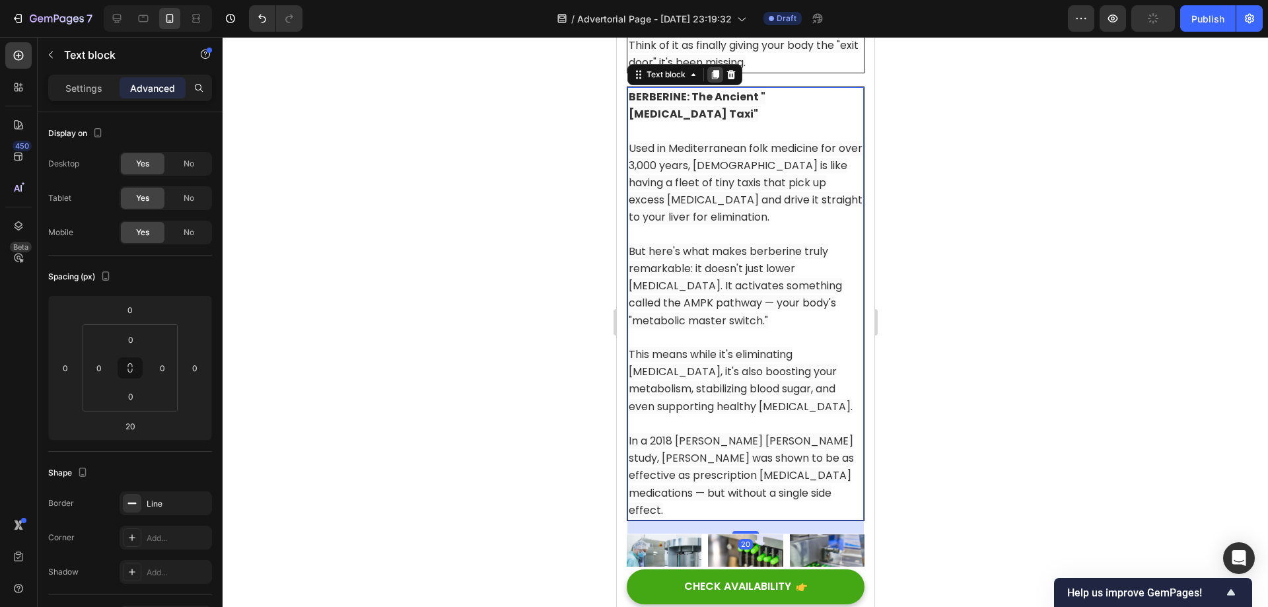
click at [714, 79] on icon at bounding box center [714, 74] width 7 height 9
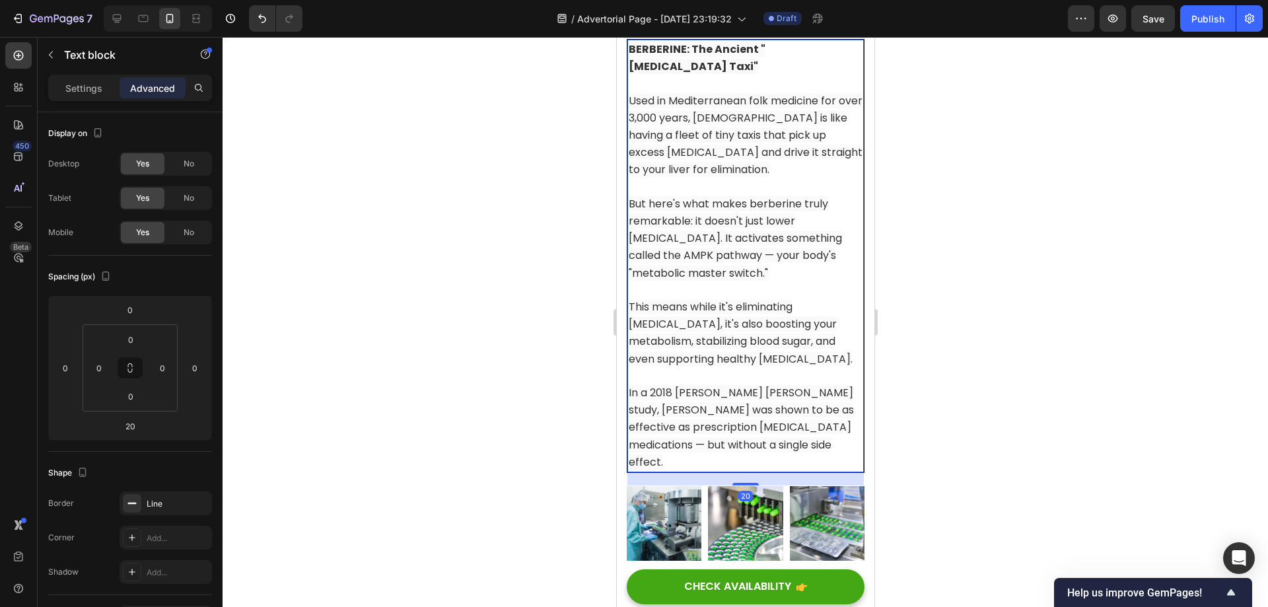
scroll to position [8729, 0]
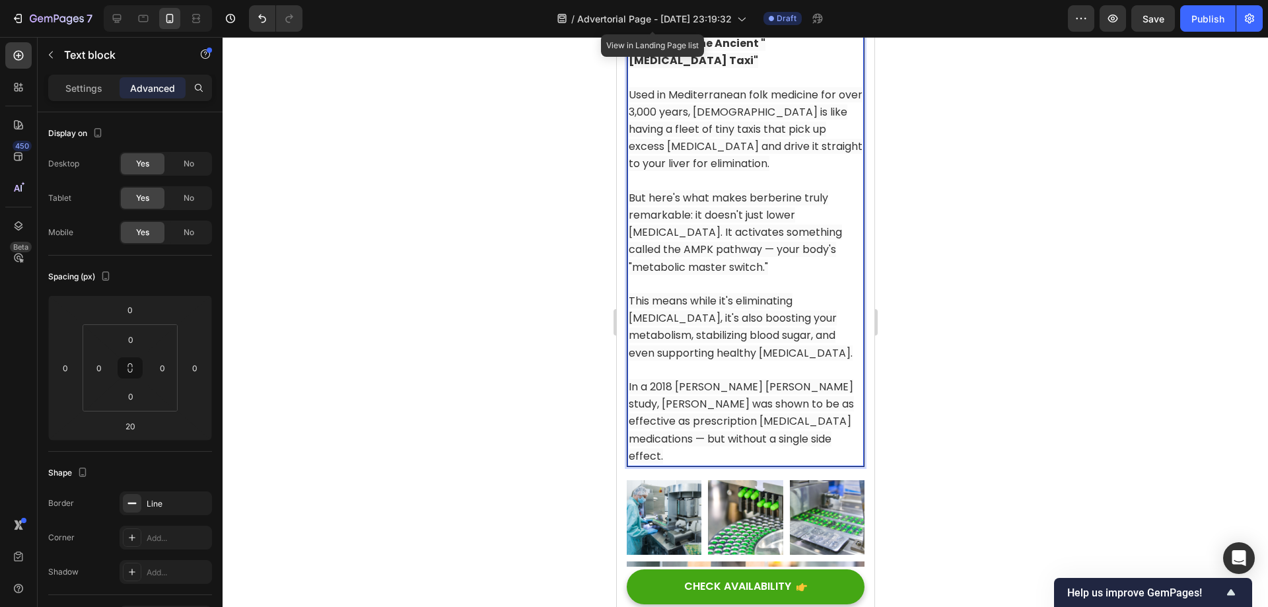
click at [711, 275] on span "But here's what makes berberine truly remarkable: it doesn't just lower [MEDICA…" at bounding box center [734, 232] width 213 height 85
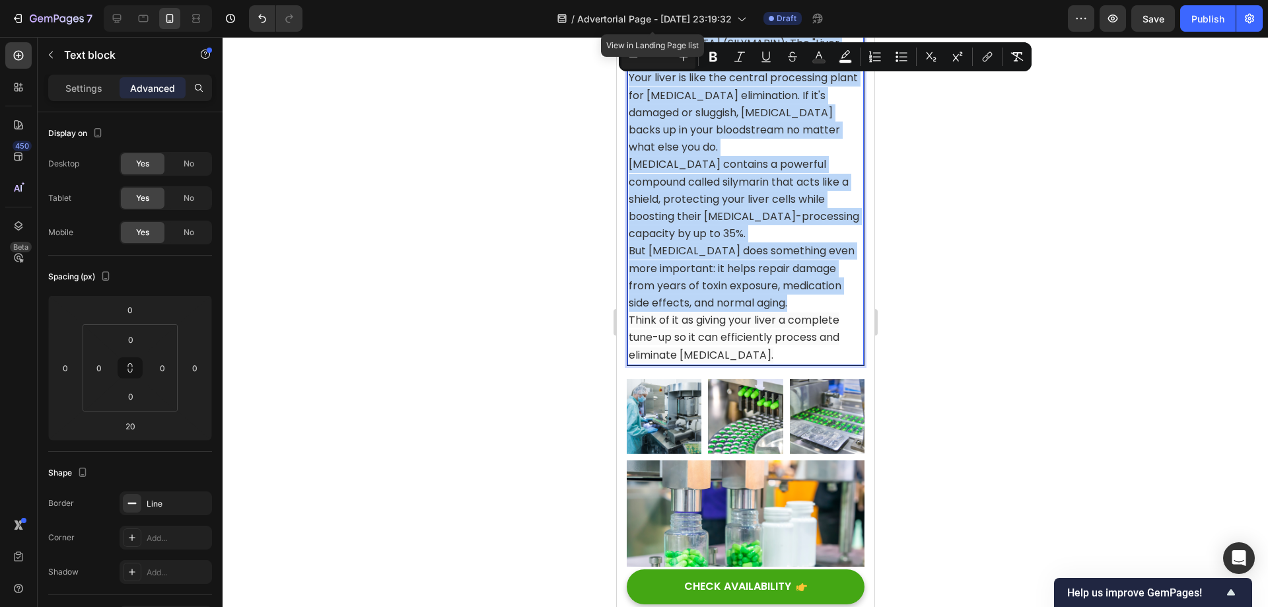
drag, startPoint x: 725, startPoint y: 106, endPoint x: 714, endPoint y: 92, distance: 18.0
click at [726, 106] on span "Your liver is like the central processing plant for [MEDICAL_DATA] elimination.…" at bounding box center [742, 112] width 229 height 85
click at [711, 89] on p "MILK THISTLE (SILYMARIN): The "Liver Protector" Your liver is like the central …" at bounding box center [745, 95] width 234 height 121
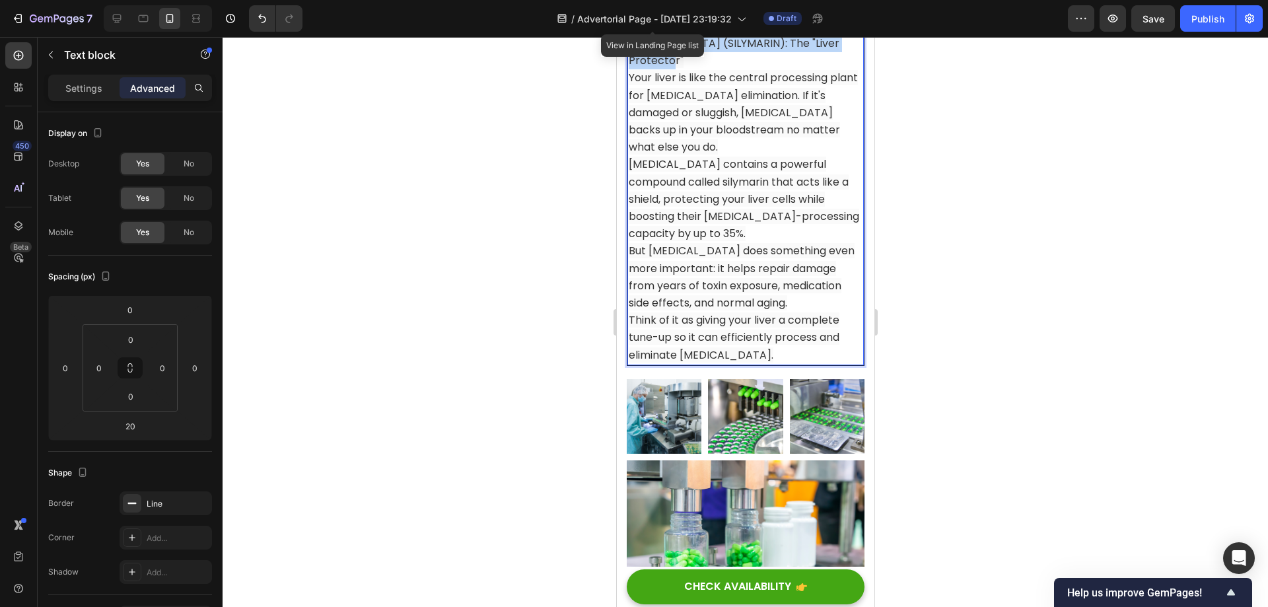
drag, startPoint x: 705, startPoint y: 87, endPoint x: 601, endPoint y: 59, distance: 107.8
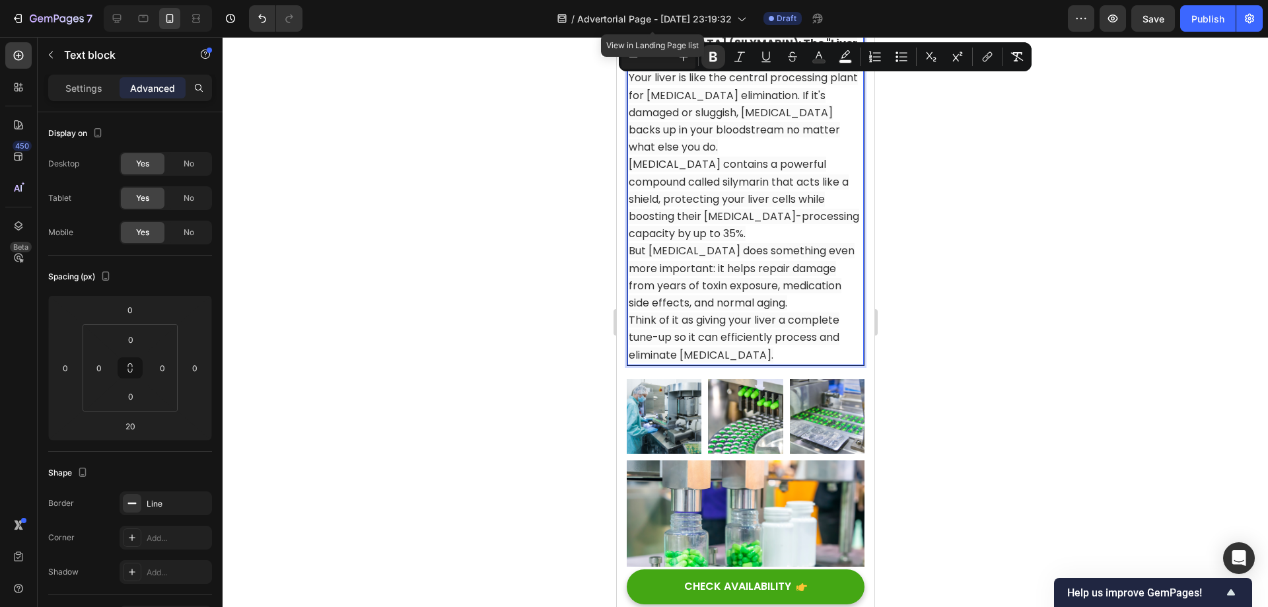
click at [738, 136] on span "Your liver is like the central processing plant for [MEDICAL_DATA] elimination.…" at bounding box center [742, 112] width 229 height 85
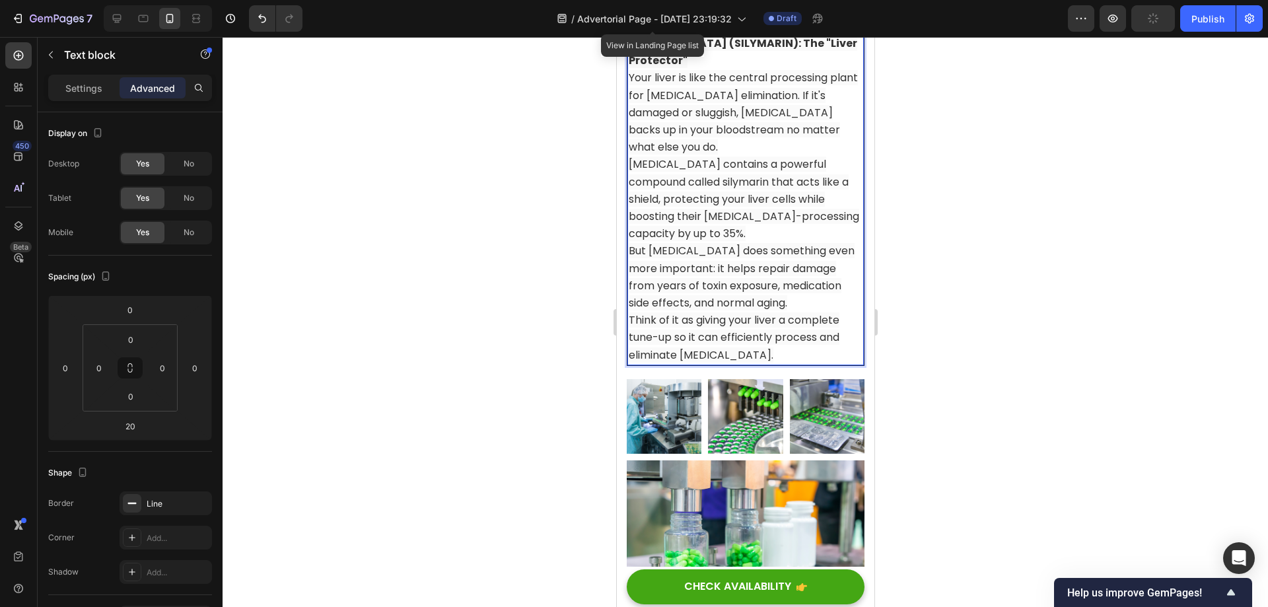
click at [708, 96] on p "MILK THISTLE (SILYMARIN): The "Liver Protector" Your liver is like the central …" at bounding box center [745, 95] width 234 height 121
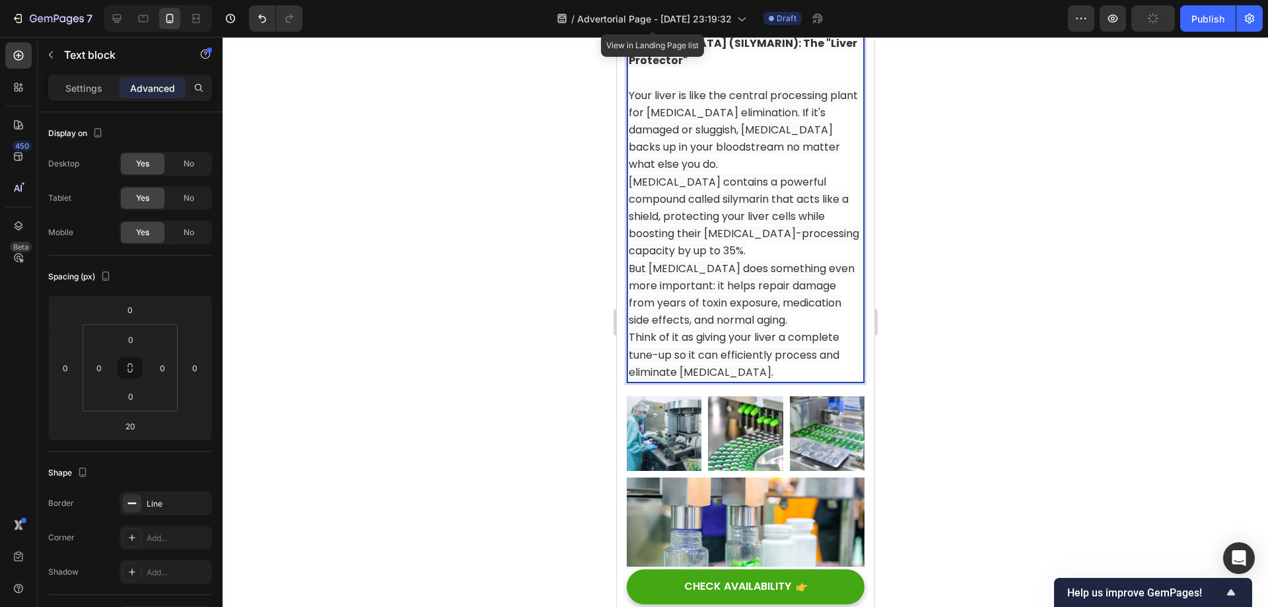
click at [713, 173] on p "⁠⁠⁠⁠⁠⁠⁠ Your liver is like the central processing plant for cholesterol elimina…" at bounding box center [745, 121] width 234 height 104
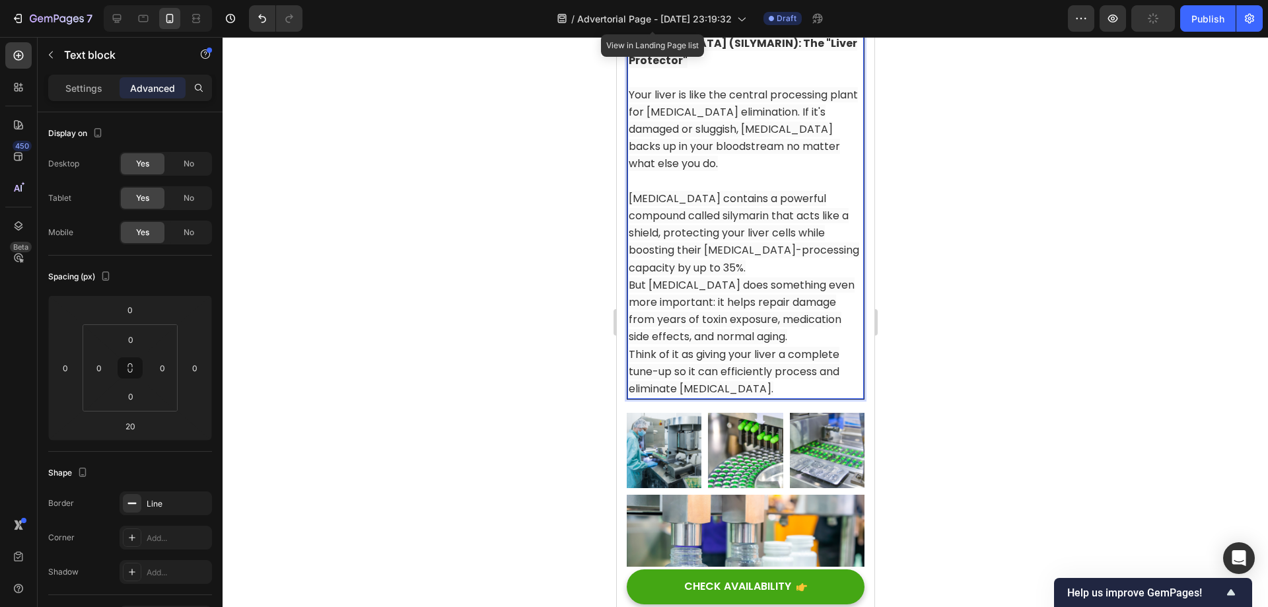
click at [722, 275] on span "[MEDICAL_DATA] contains a powerful compound called silymarin that acts like a s…" at bounding box center [743, 233] width 230 height 85
click at [723, 276] on p "[MEDICAL_DATA] contains a powerful compound called silymarin that acts like a s…" at bounding box center [745, 233] width 234 height 87
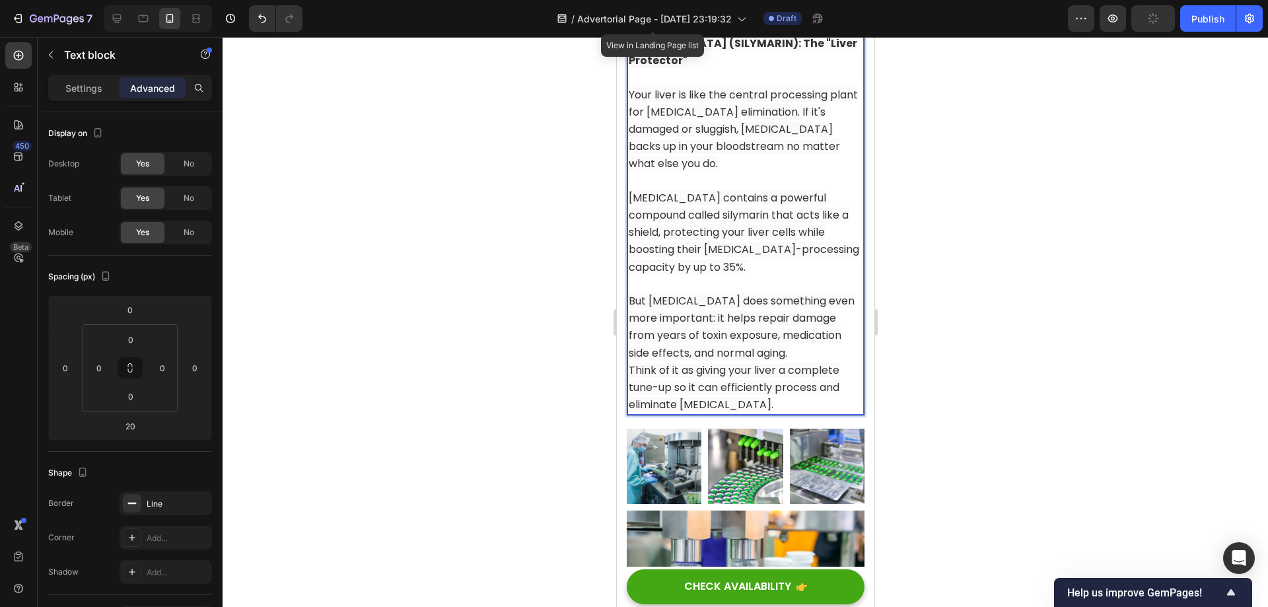
click at [802, 362] on p "But [MEDICAL_DATA] does something even more important: it helps repair damage f…" at bounding box center [745, 327] width 234 height 69
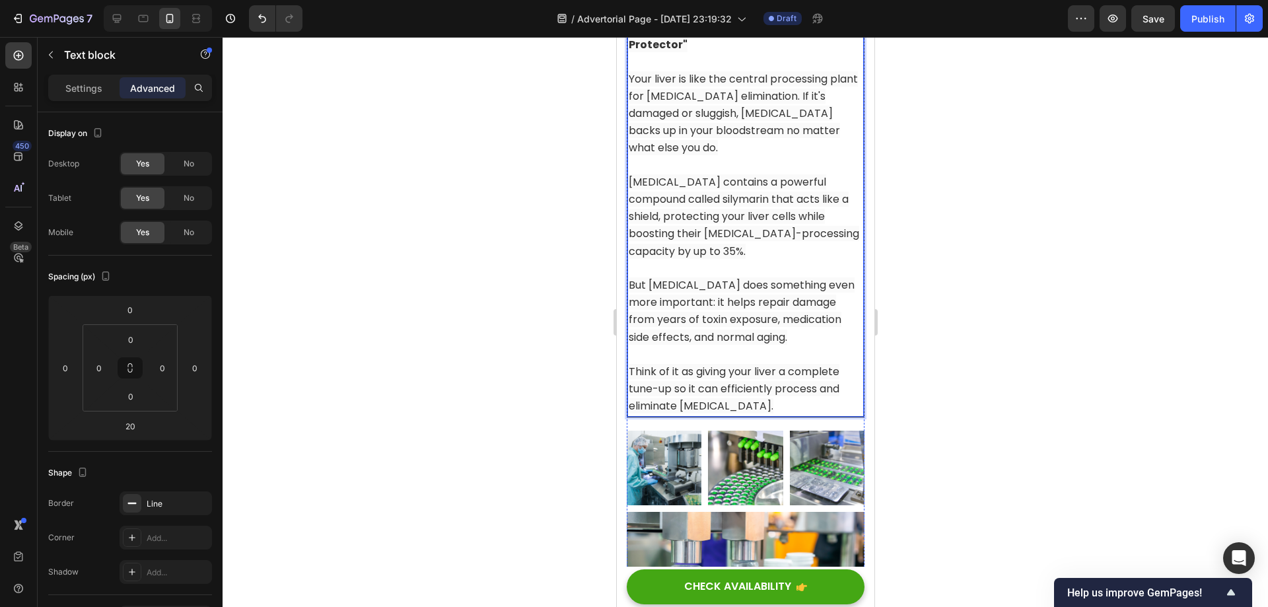
scroll to position [8663, 0]
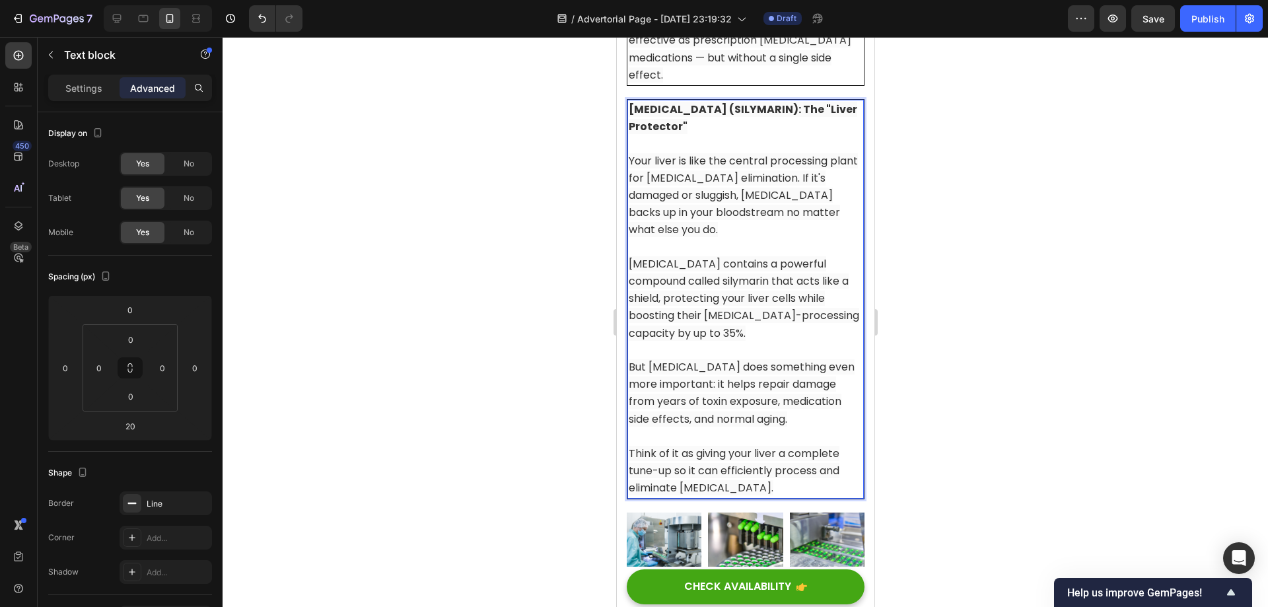
click at [765, 308] on span "[MEDICAL_DATA] contains a powerful compound called silymarin that acts like a s…" at bounding box center [743, 298] width 230 height 85
click at [983, 218] on div at bounding box center [745, 322] width 1045 height 570
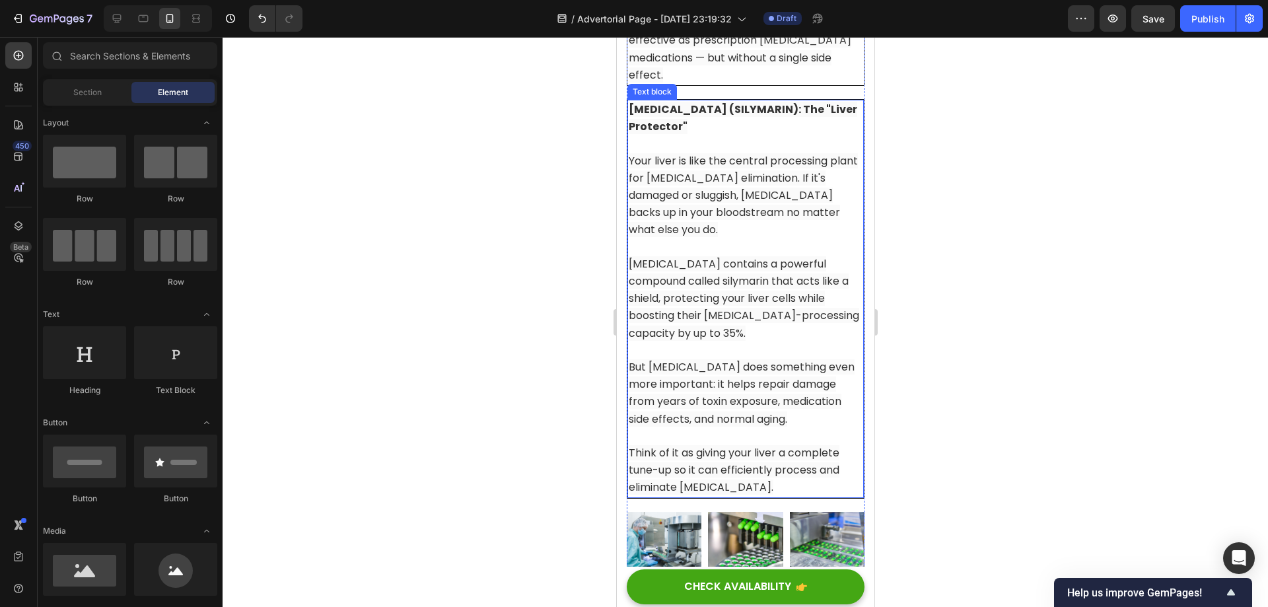
click at [788, 223] on span "Your liver is like the central processing plant for [MEDICAL_DATA] elimination.…" at bounding box center [742, 195] width 229 height 85
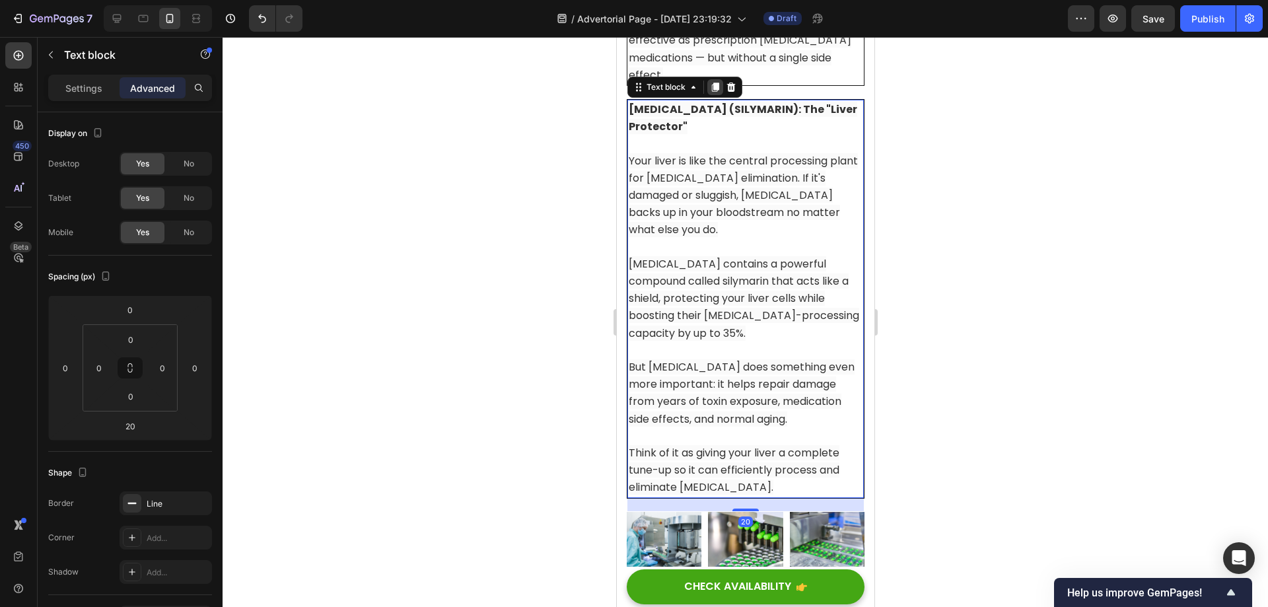
click at [718, 92] on icon at bounding box center [714, 87] width 11 height 11
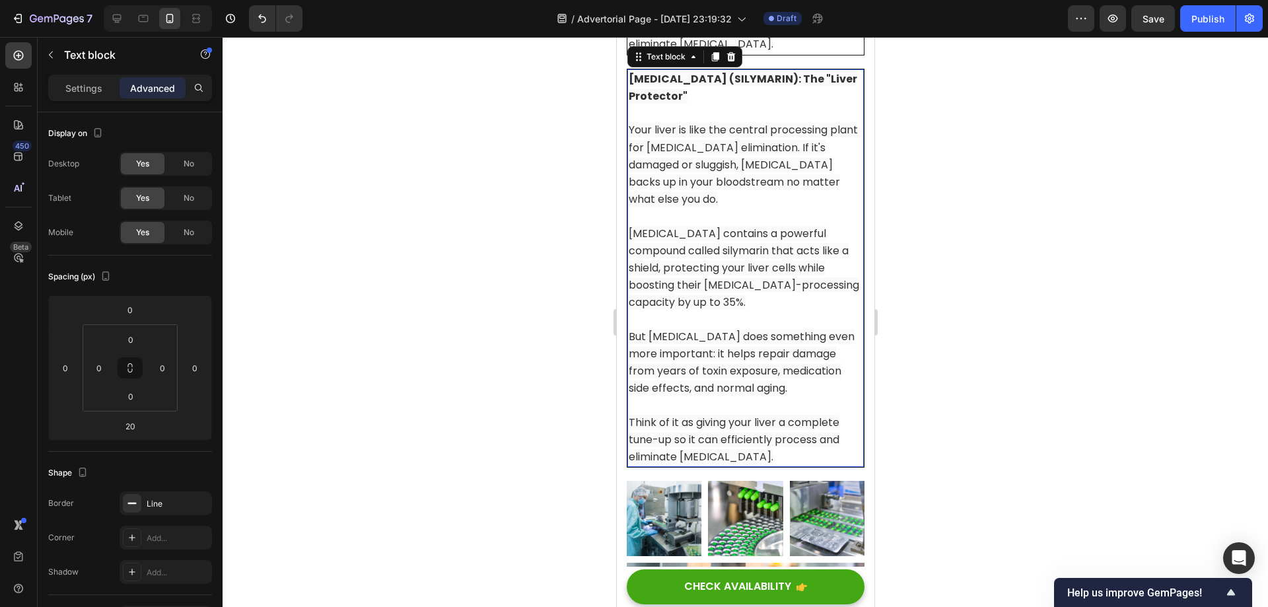
scroll to position [9121, 0]
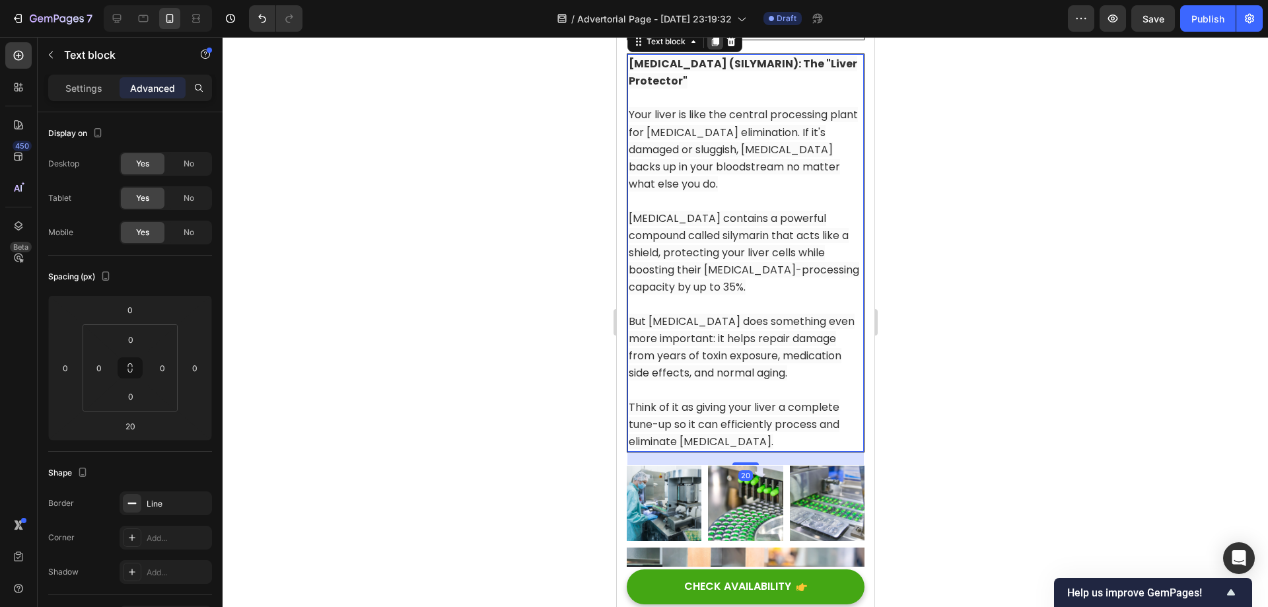
click at [714, 46] on icon at bounding box center [714, 41] width 7 height 9
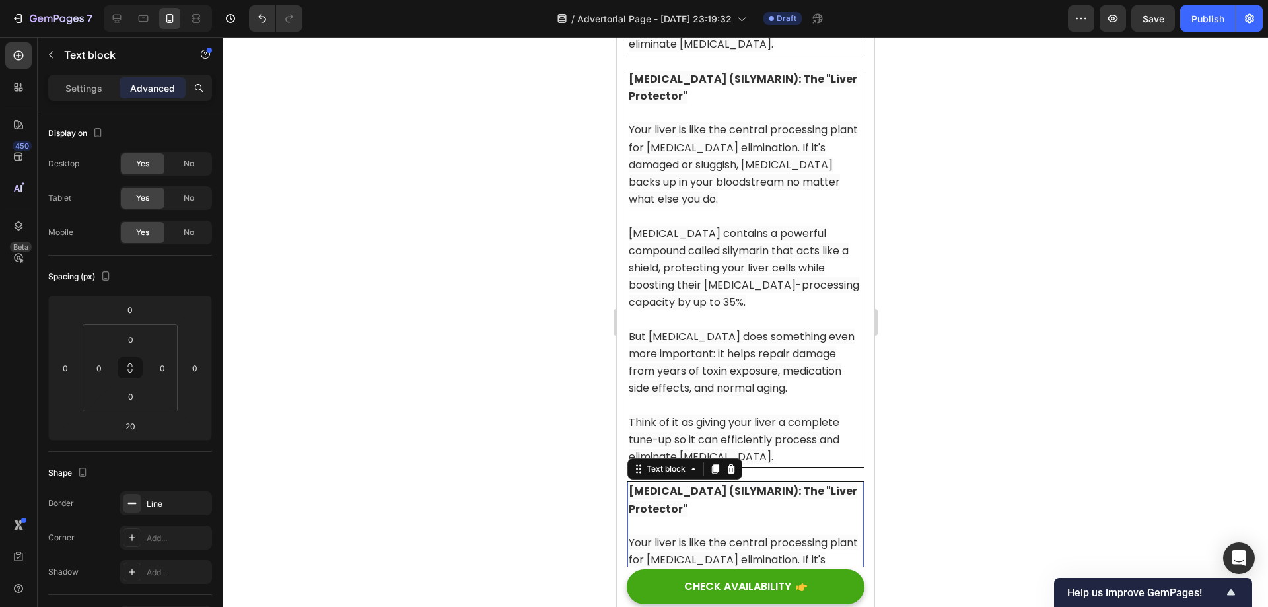
scroll to position [9071, 0]
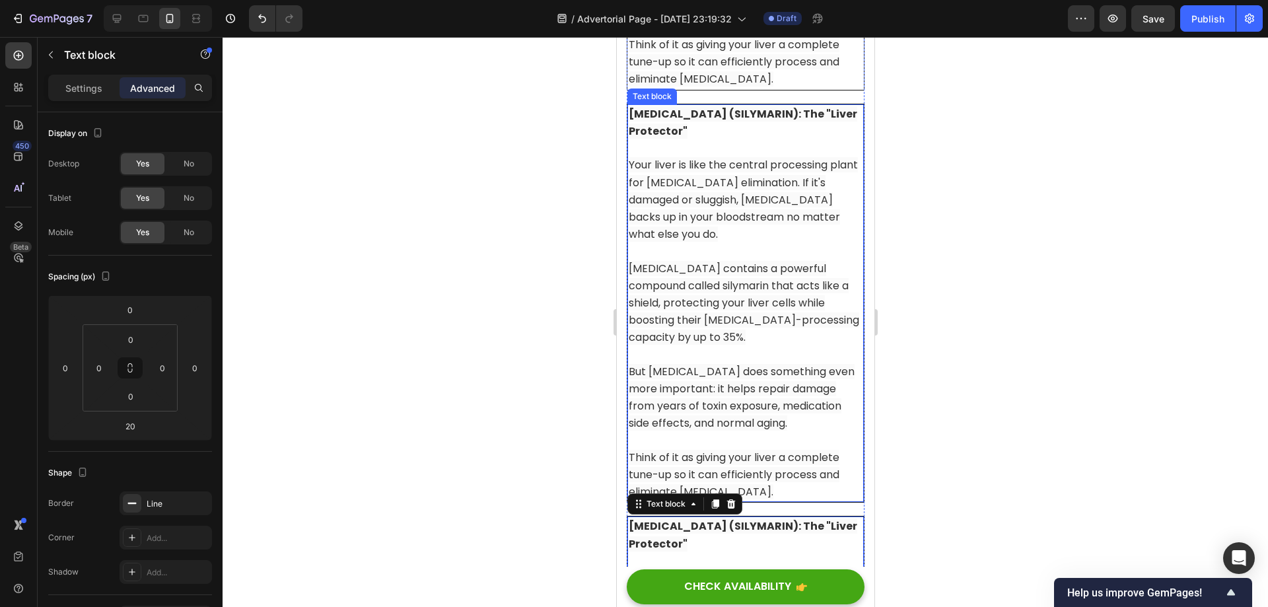
click at [693, 211] on span "Your liver is like the central processing plant for [MEDICAL_DATA] elimination.…" at bounding box center [742, 199] width 229 height 85
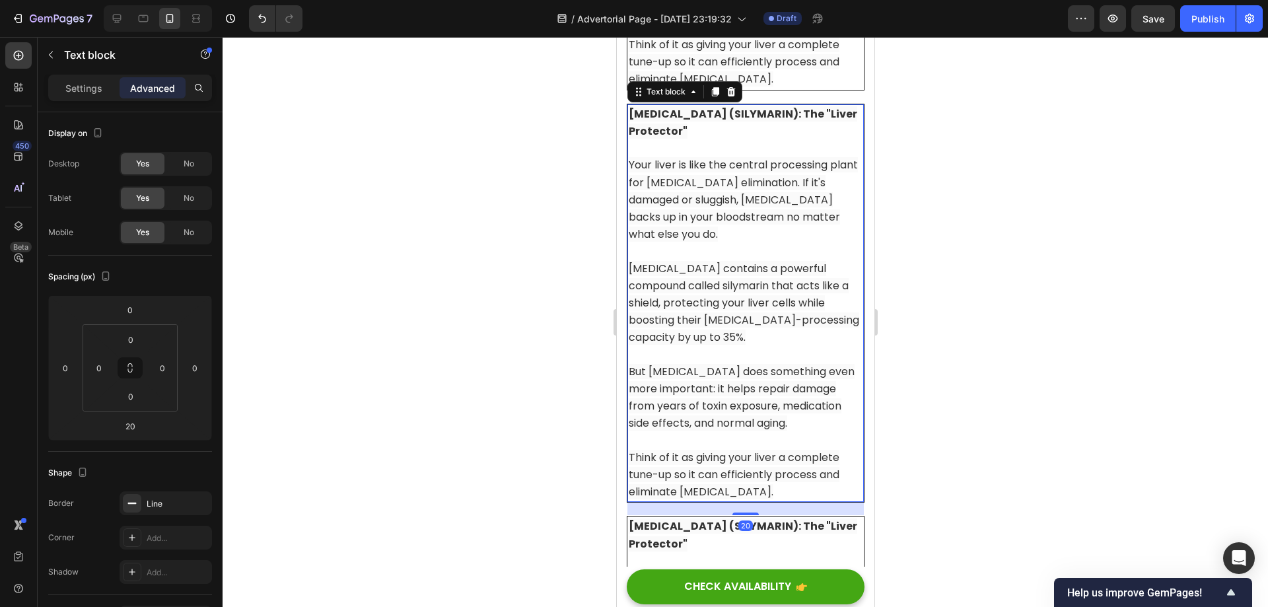
click at [718, 226] on span "Your liver is like the central processing plant for [MEDICAL_DATA] elimination.…" at bounding box center [742, 199] width 229 height 85
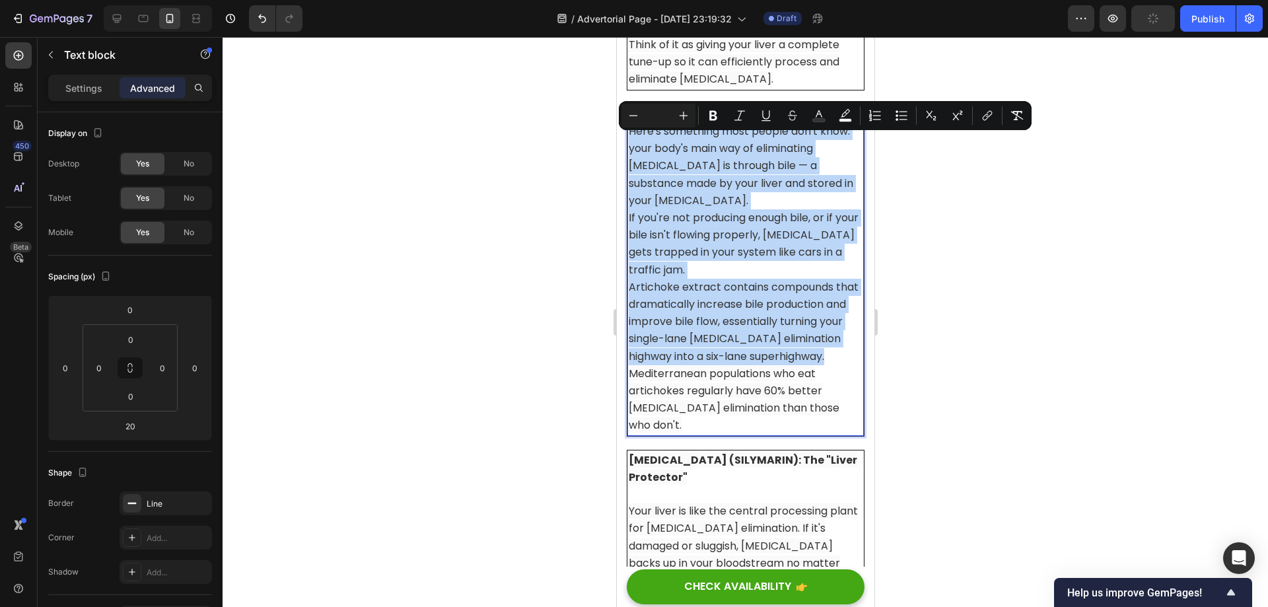
click at [778, 169] on p "ARTICHOKE EXTRACT: The "Bile Booster" Here's something most people don't know: …" at bounding box center [745, 158] width 234 height 104
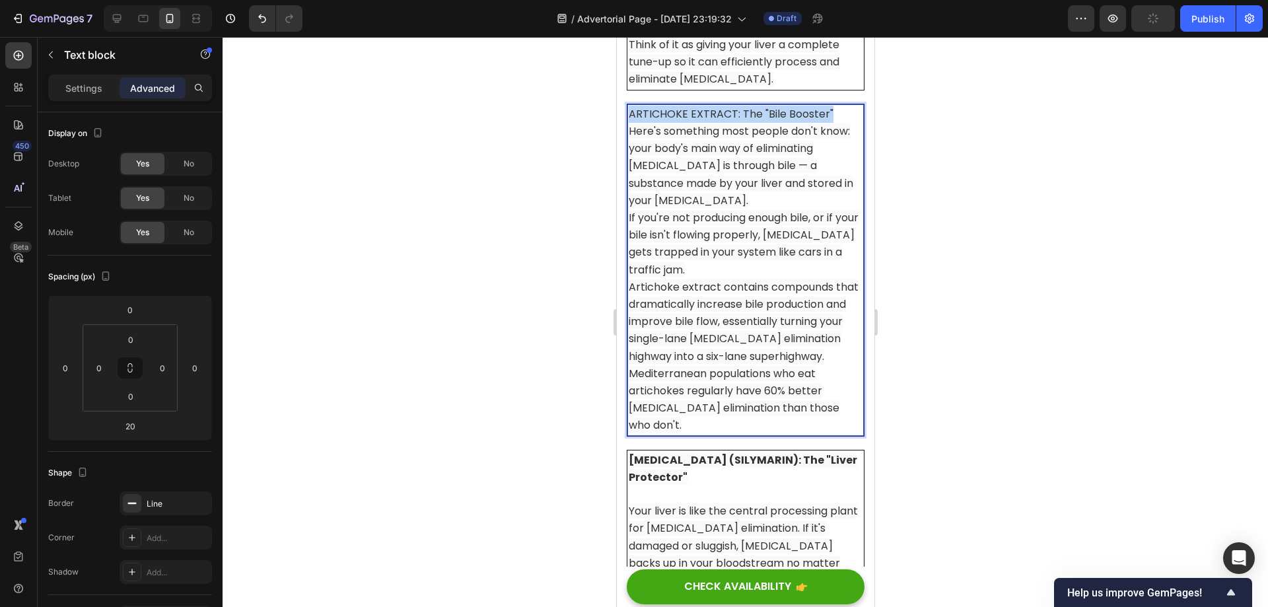
drag, startPoint x: 831, startPoint y: 145, endPoint x: 1232, endPoint y: 191, distance: 402.8
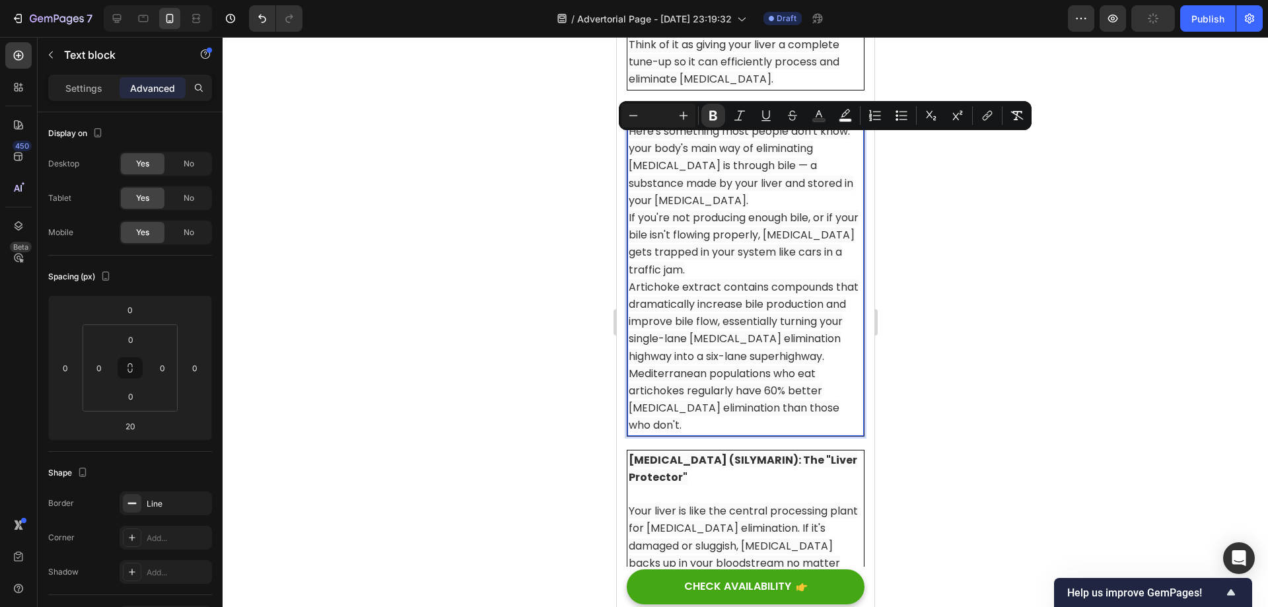
click at [720, 179] on span "Here's something most people don't know: your body's main way of eliminating [M…" at bounding box center [740, 165] width 225 height 85
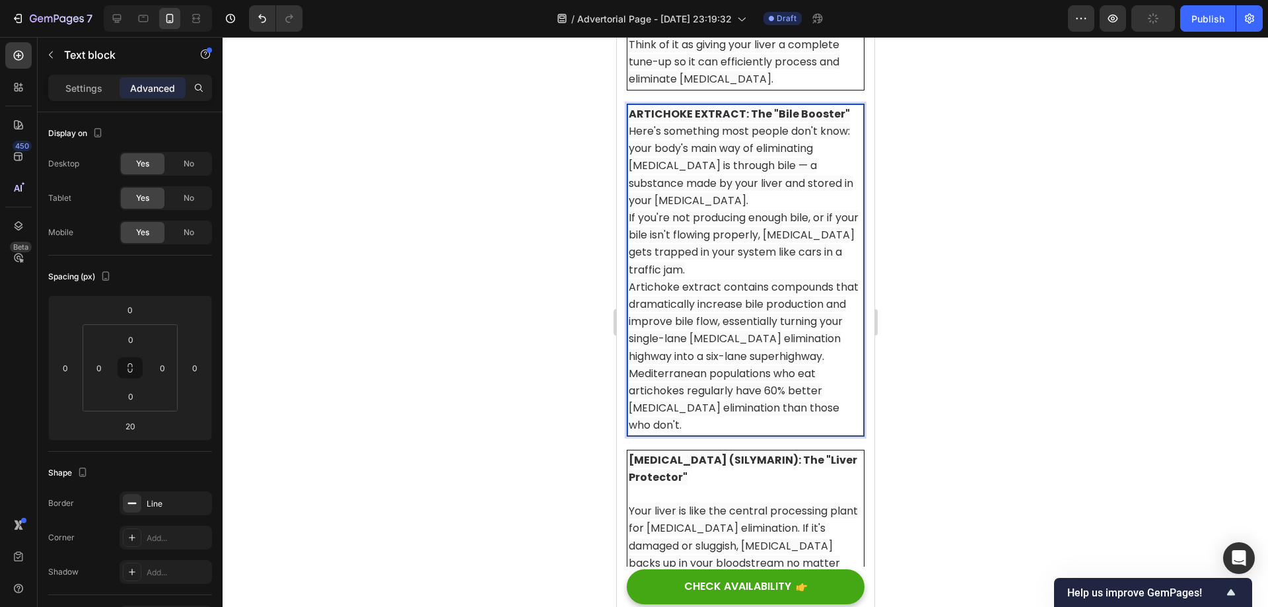
click at [840, 144] on p "ARTICHOKE EXTRACT: The "Bile Booster" Here's something most people don't know: …" at bounding box center [745, 158] width 234 height 104
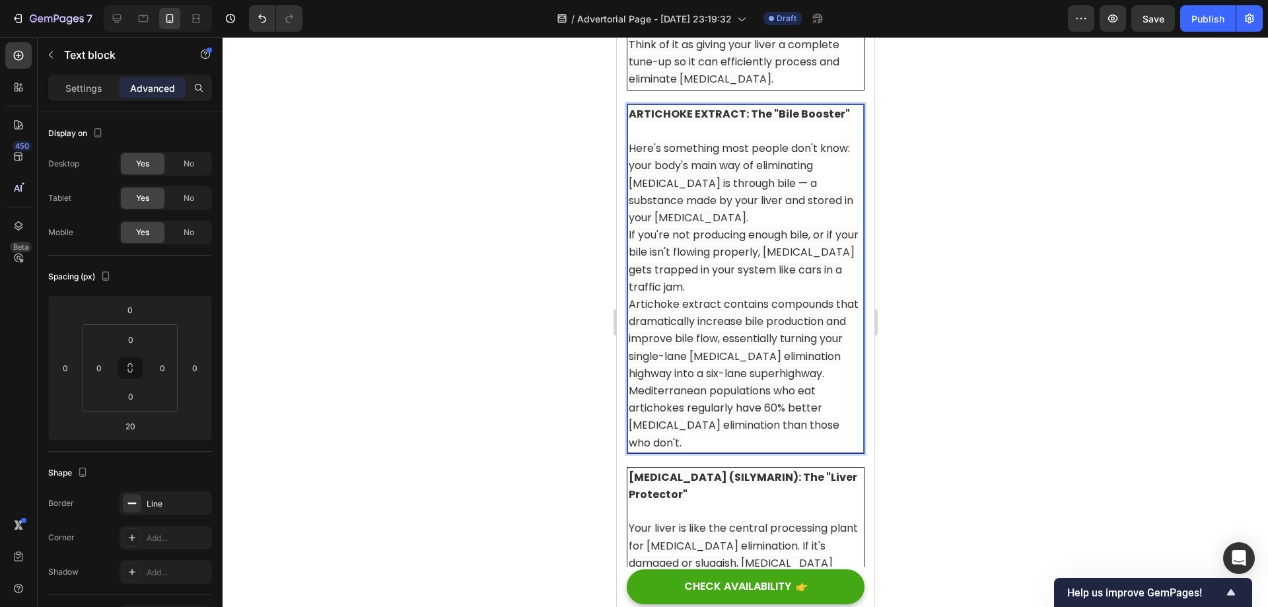
click at [749, 226] on p "⁠⁠⁠⁠⁠⁠⁠ Here's something most people don't know: your body's main way of elimin…" at bounding box center [745, 175] width 234 height 104
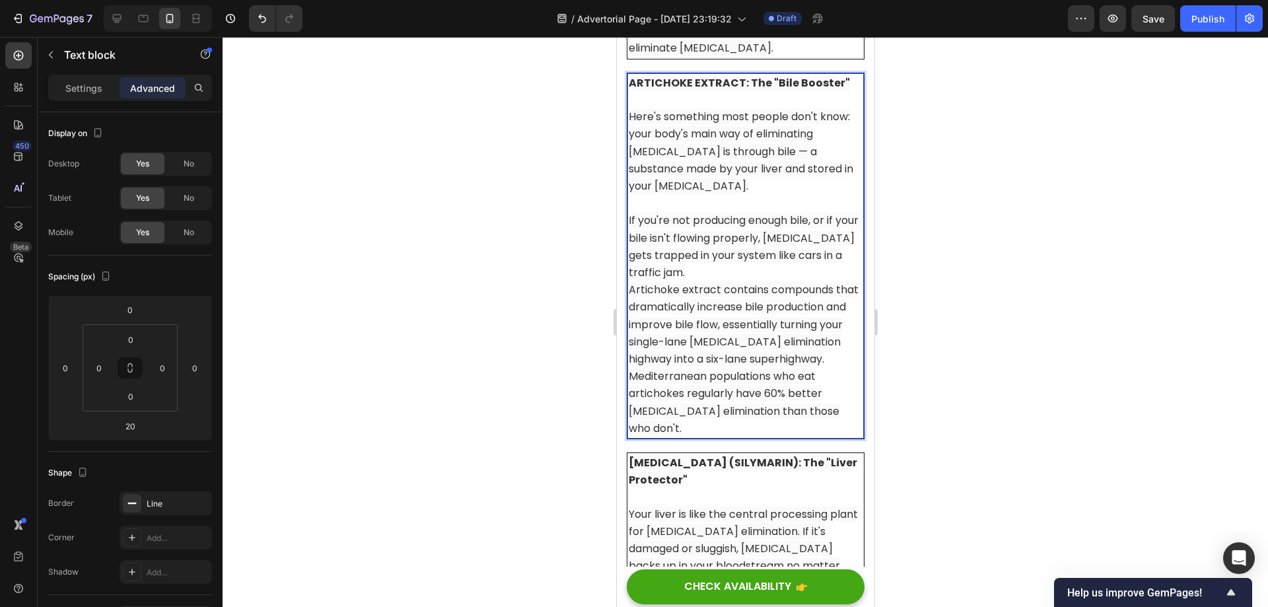
scroll to position [9137, 0]
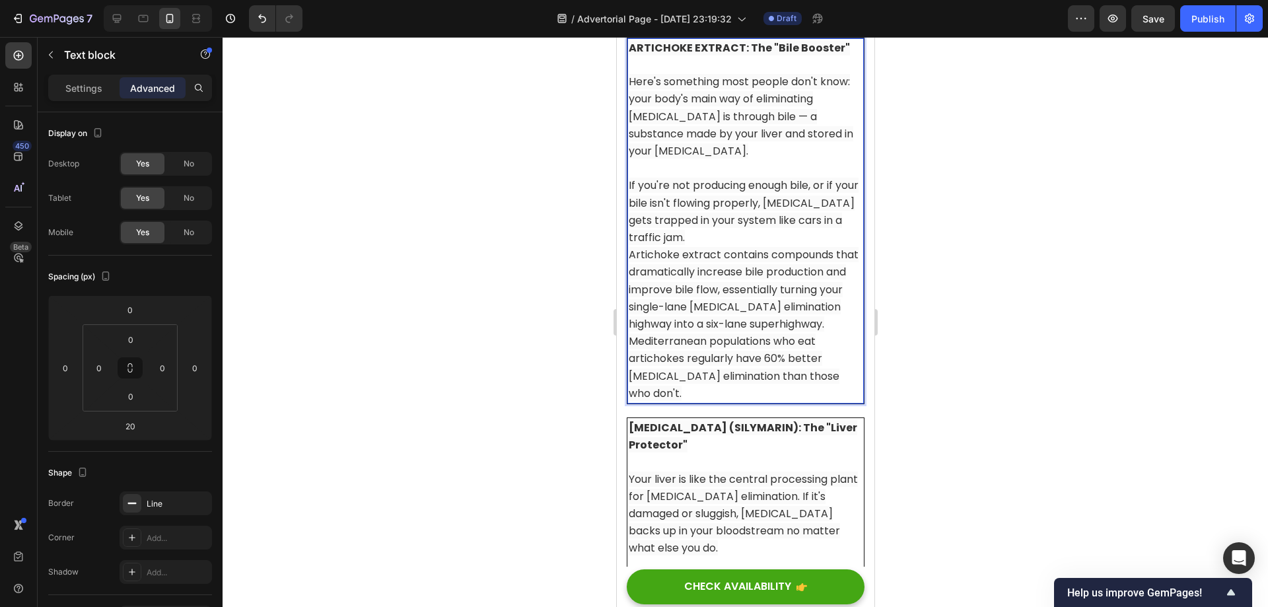
click at [719, 246] on p "If you're not producing enough bile, or if your bile isn't flowing properly, [M…" at bounding box center [745, 211] width 234 height 69
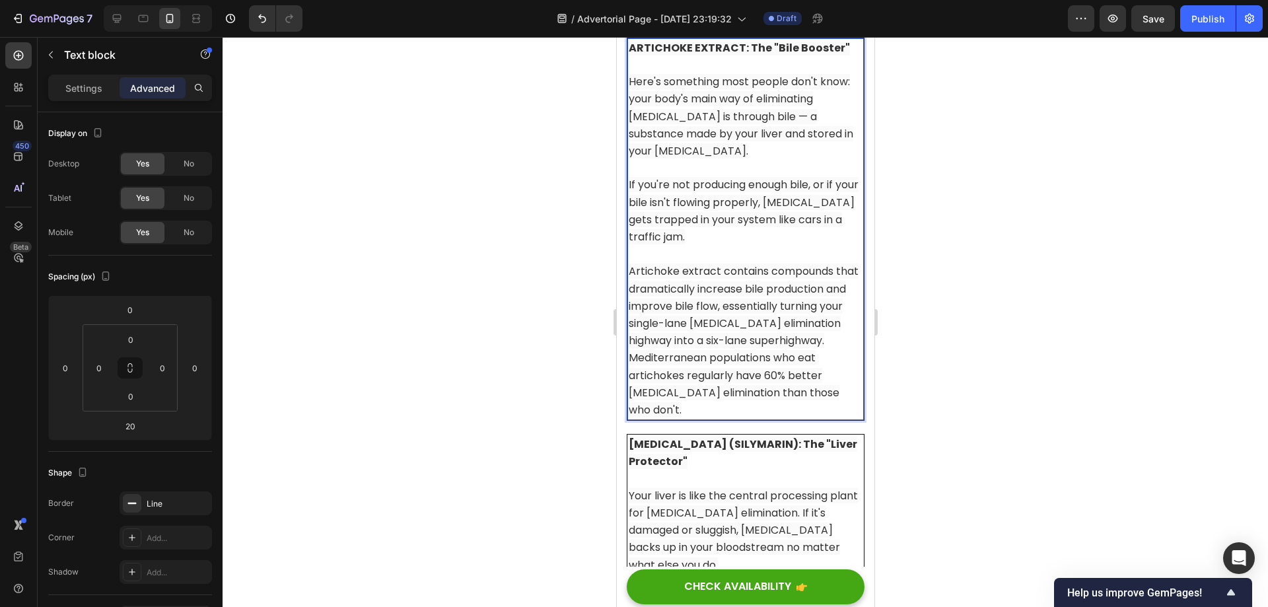
scroll to position [9203, 0]
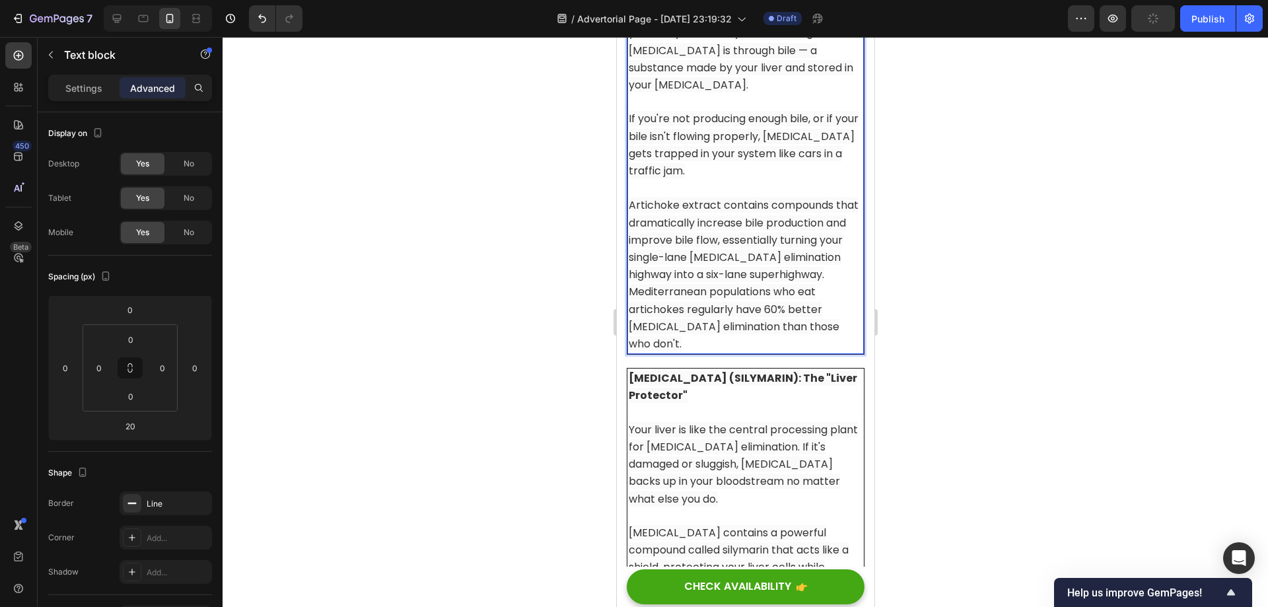
click at [777, 282] on span "Artichoke extract contains compounds that dramatically increase bile production…" at bounding box center [743, 239] width 230 height 85
click at [834, 283] on p "Artichoke extract contains compounds that dramatically increase bile production…" at bounding box center [745, 239] width 234 height 87
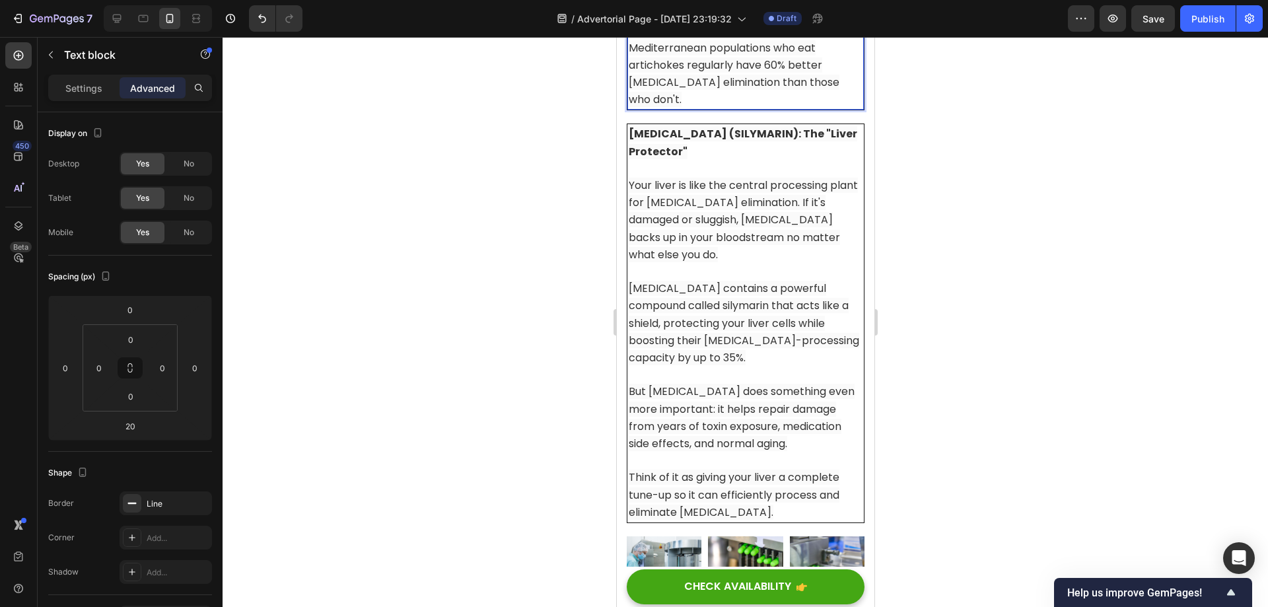
scroll to position [9467, 0]
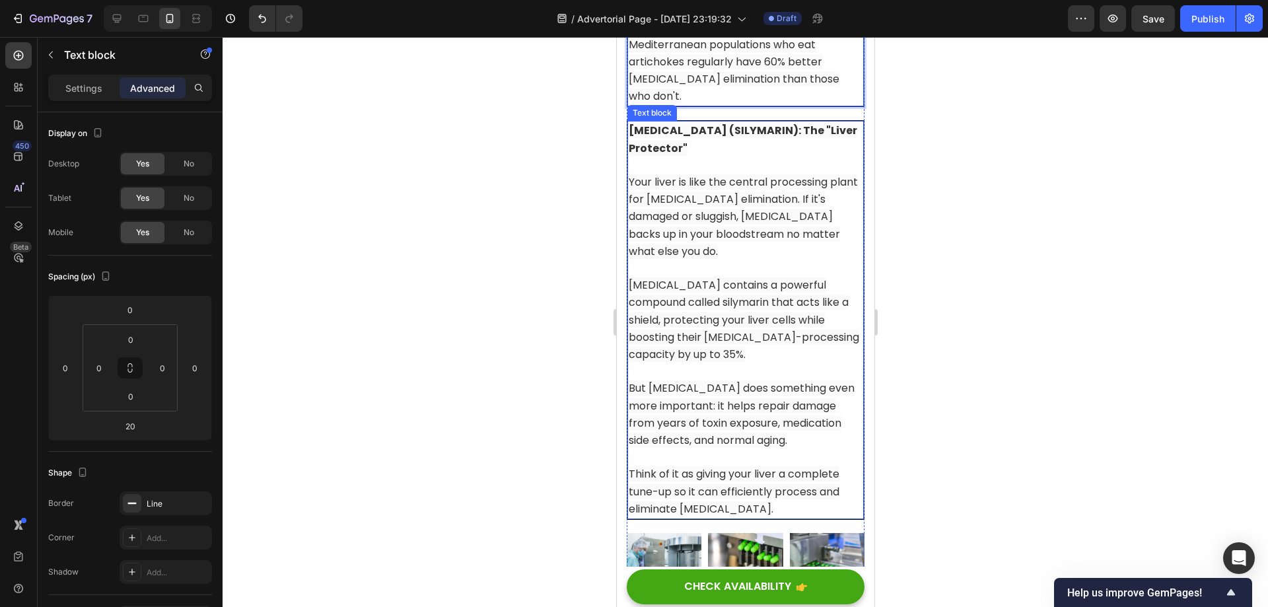
click at [736, 258] on span "Your liver is like the central processing plant for [MEDICAL_DATA] elimination.…" at bounding box center [742, 216] width 229 height 85
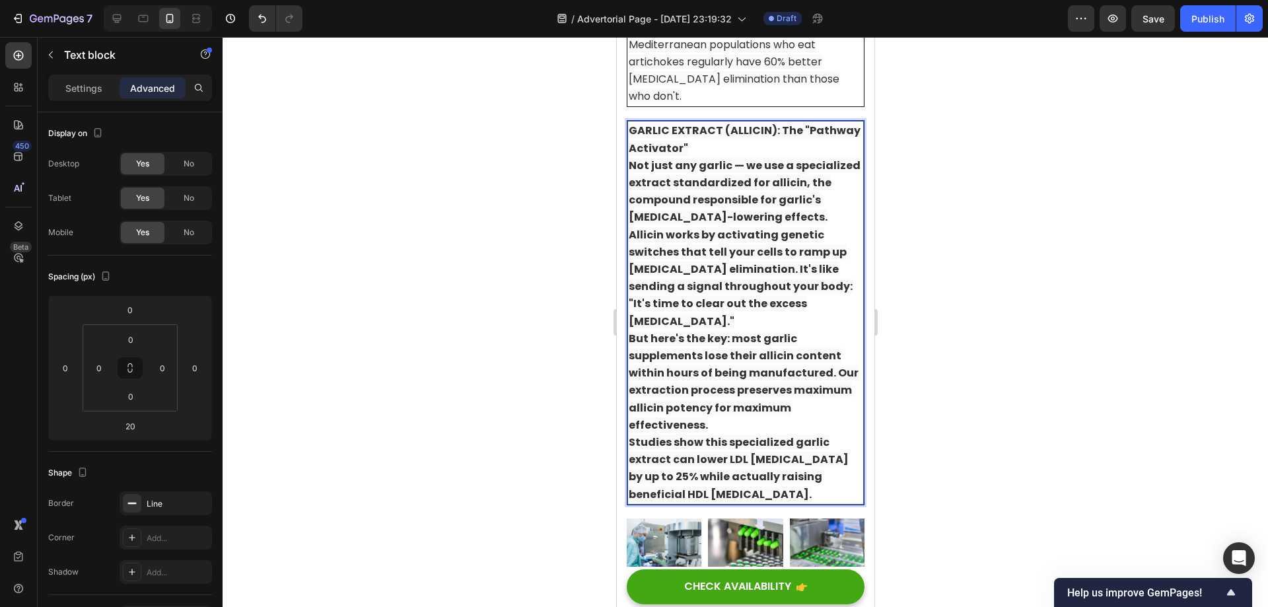
click at [718, 170] on p "GARLIC EXTRACT (ALLICIN): The "Pathway Activator" Not just any garlic — we use …" at bounding box center [745, 174] width 234 height 104
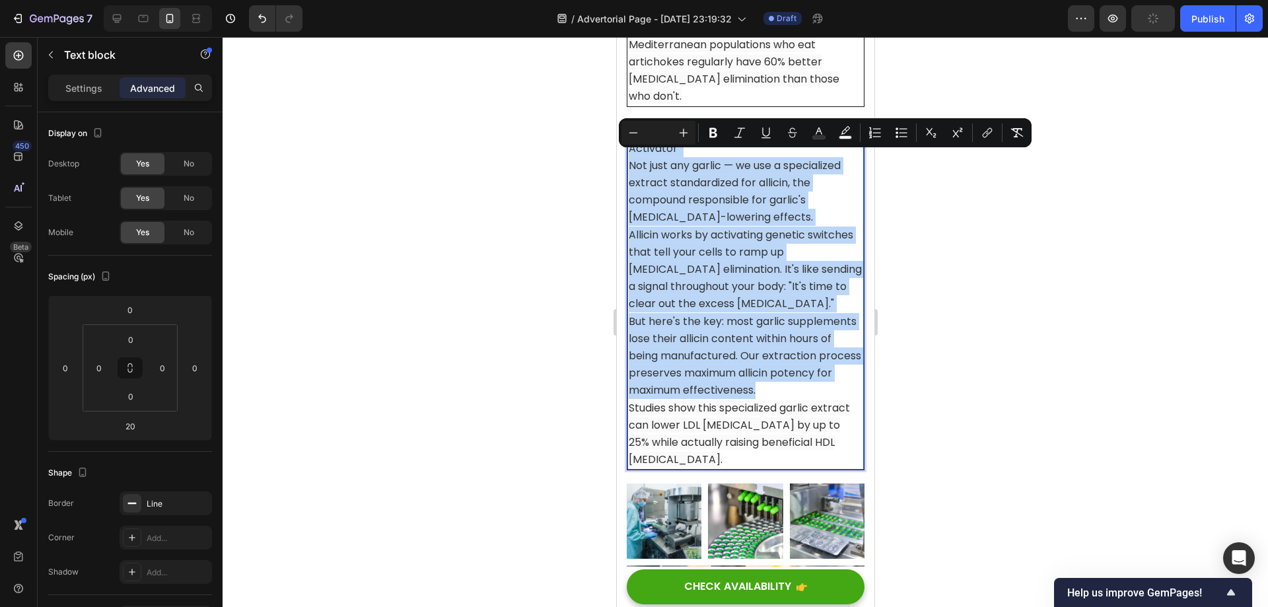
click at [726, 180] on p "GARLIC EXTRACT (ALLICIN): The "Pathway Activator" Not just any garlic — we use …" at bounding box center [745, 174] width 234 height 104
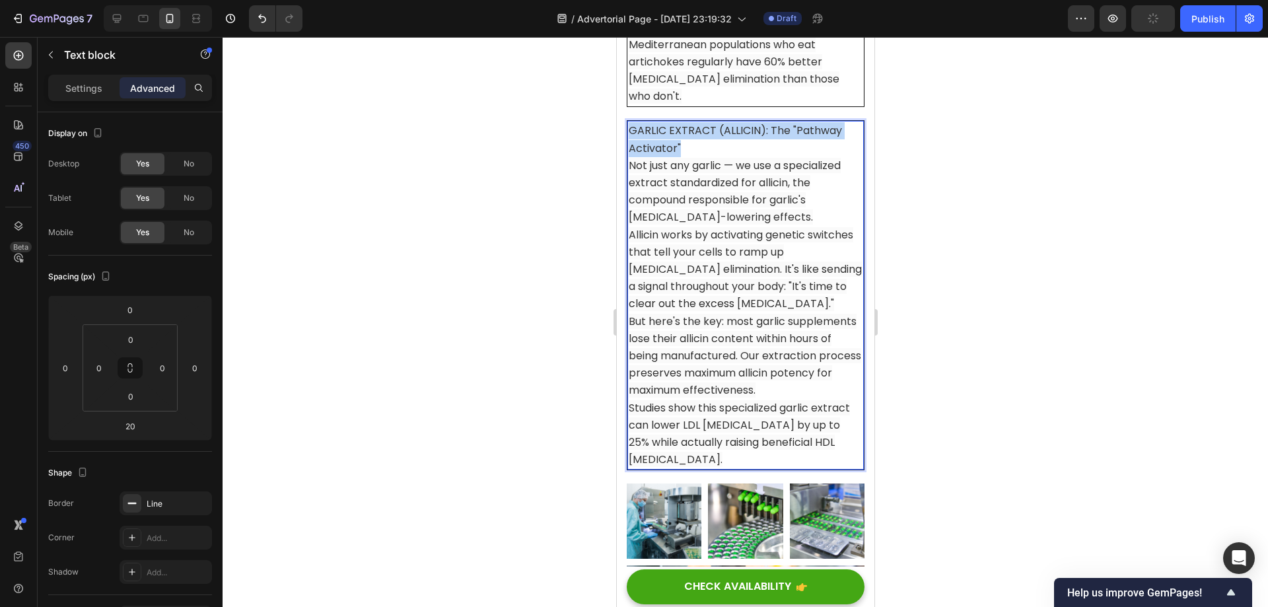
drag, startPoint x: 693, startPoint y: 169, endPoint x: 1230, endPoint y: 189, distance: 537.9
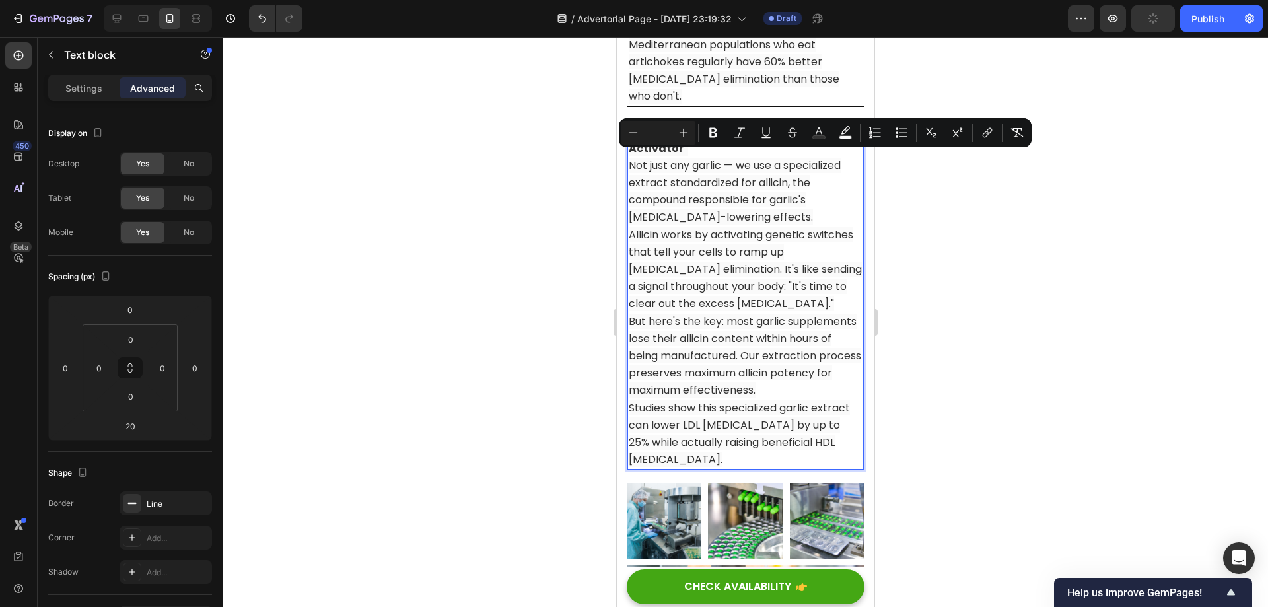
click at [723, 190] on span "Not just any garlic — we use a specialized extract standardized for allicin, th…" at bounding box center [734, 191] width 212 height 67
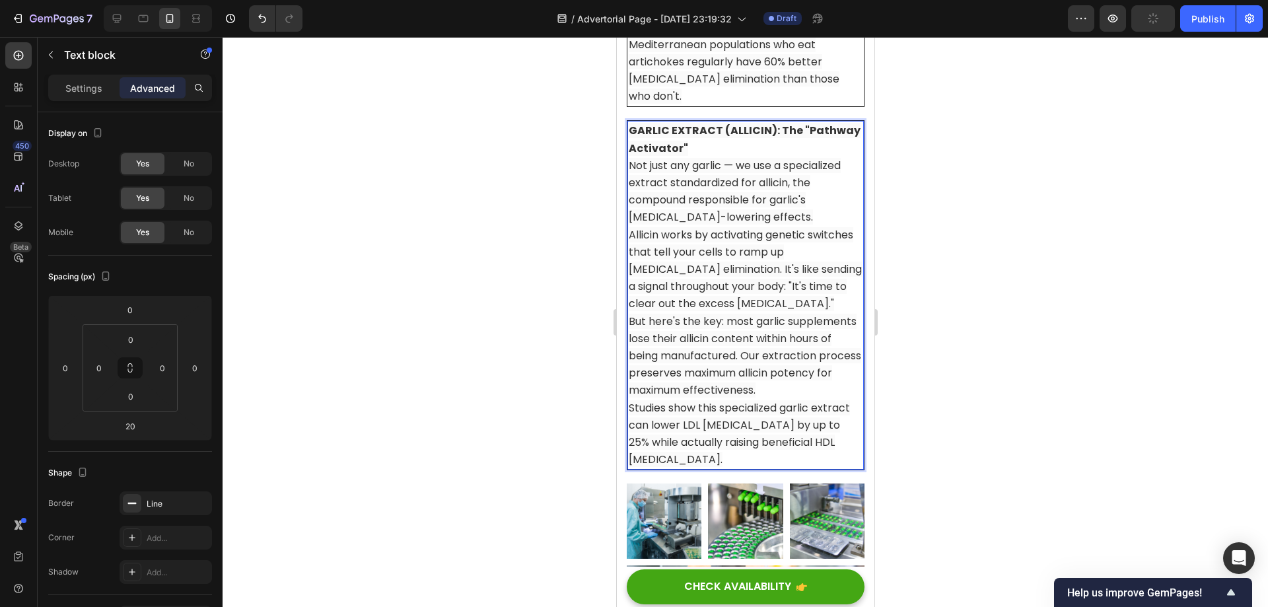
click at [722, 176] on p "GARLIC EXTRACT (ALLICIN): The "Pathway Activator" Not just any garlic — we use …" at bounding box center [745, 174] width 234 height 104
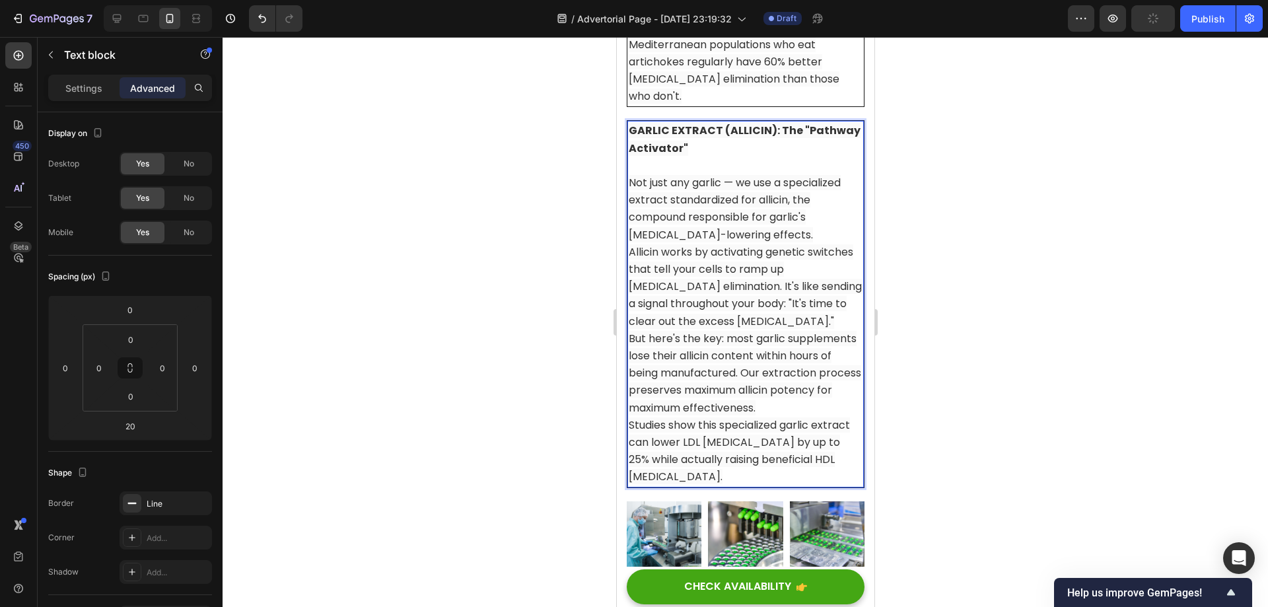
scroll to position [9533, 0]
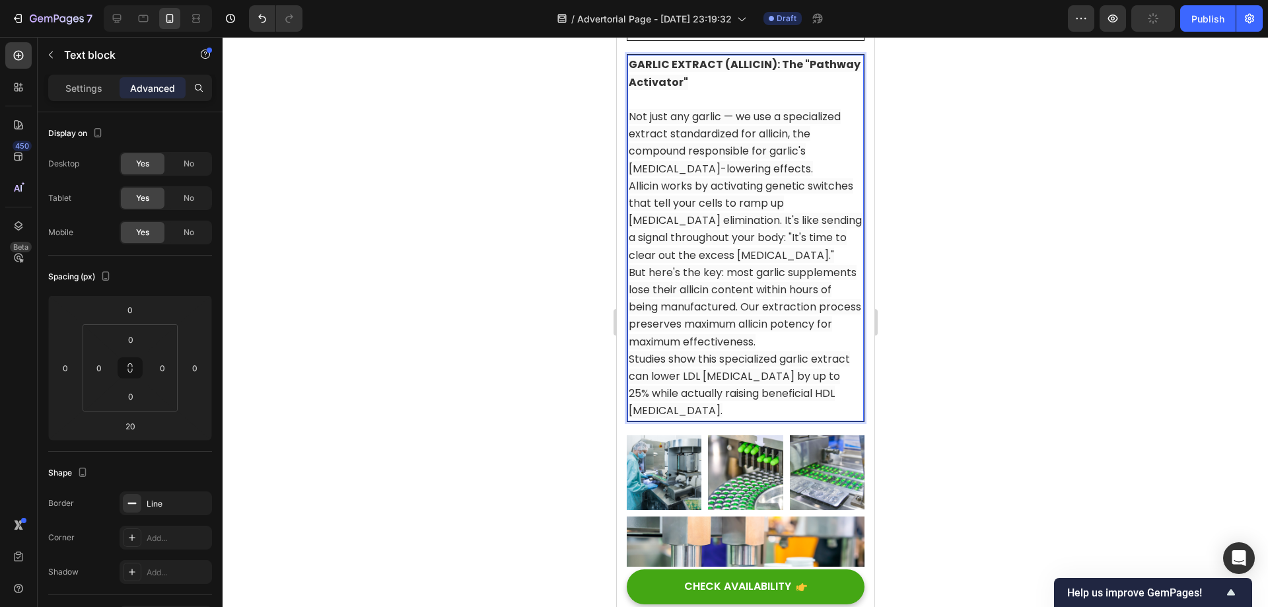
click at [801, 178] on p "⁠⁠⁠⁠⁠⁠⁠ Not just any garlic — we use a specialized extract standardized for all…" at bounding box center [745, 134] width 234 height 87
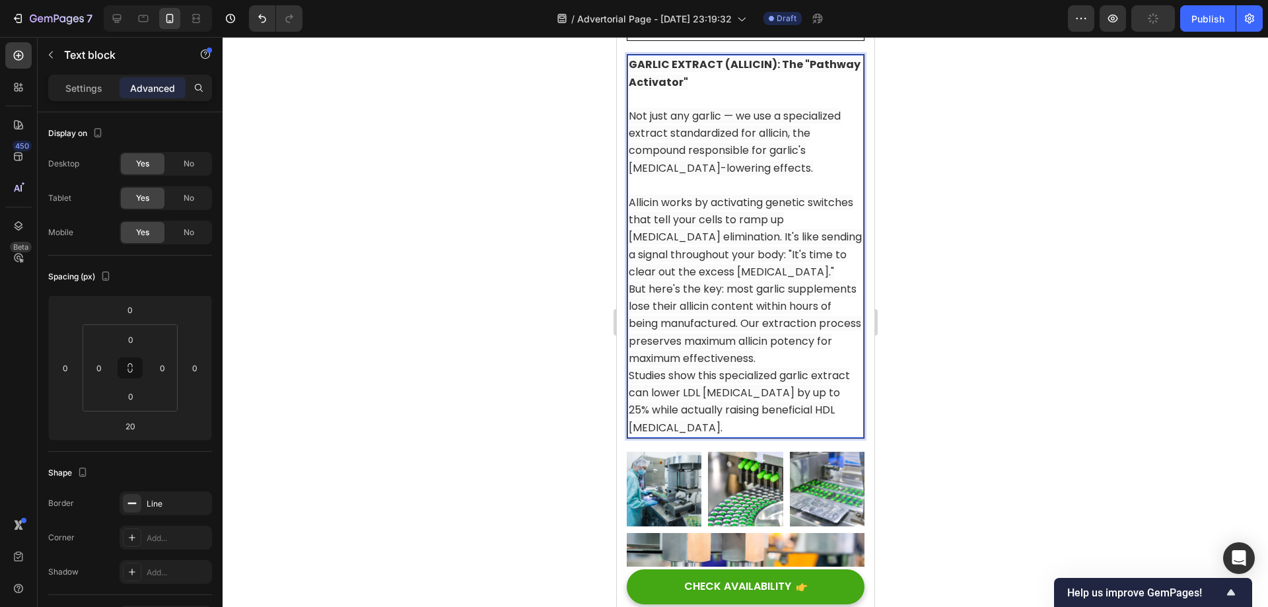
scroll to position [9599, 0]
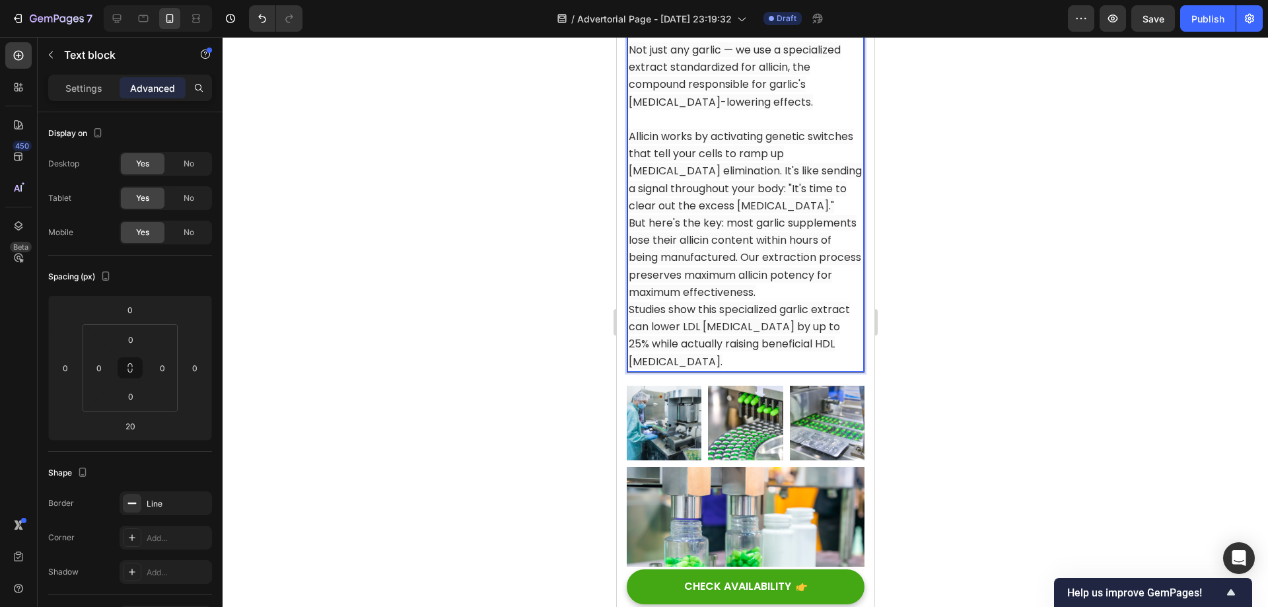
click at [828, 215] on p "Allicin works by activating genetic switches that tell your cells to ramp up [M…" at bounding box center [745, 171] width 234 height 87
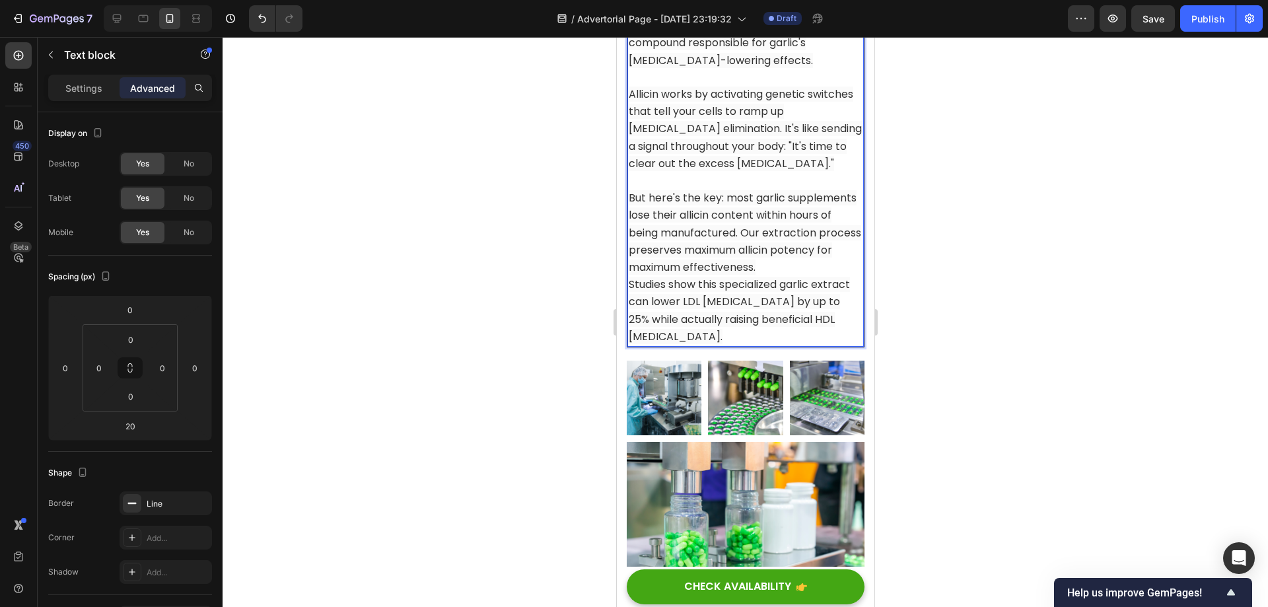
scroll to position [9665, 0]
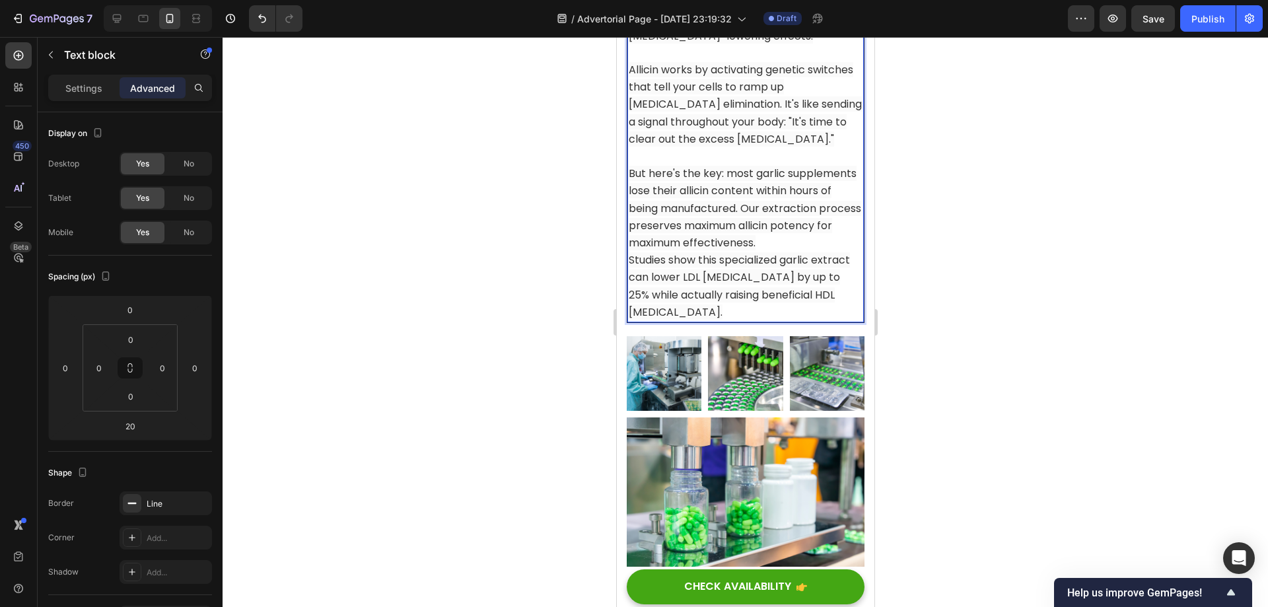
click at [731, 252] on p "But here's the key: most garlic supplements lose their allicin content within h…" at bounding box center [745, 208] width 234 height 87
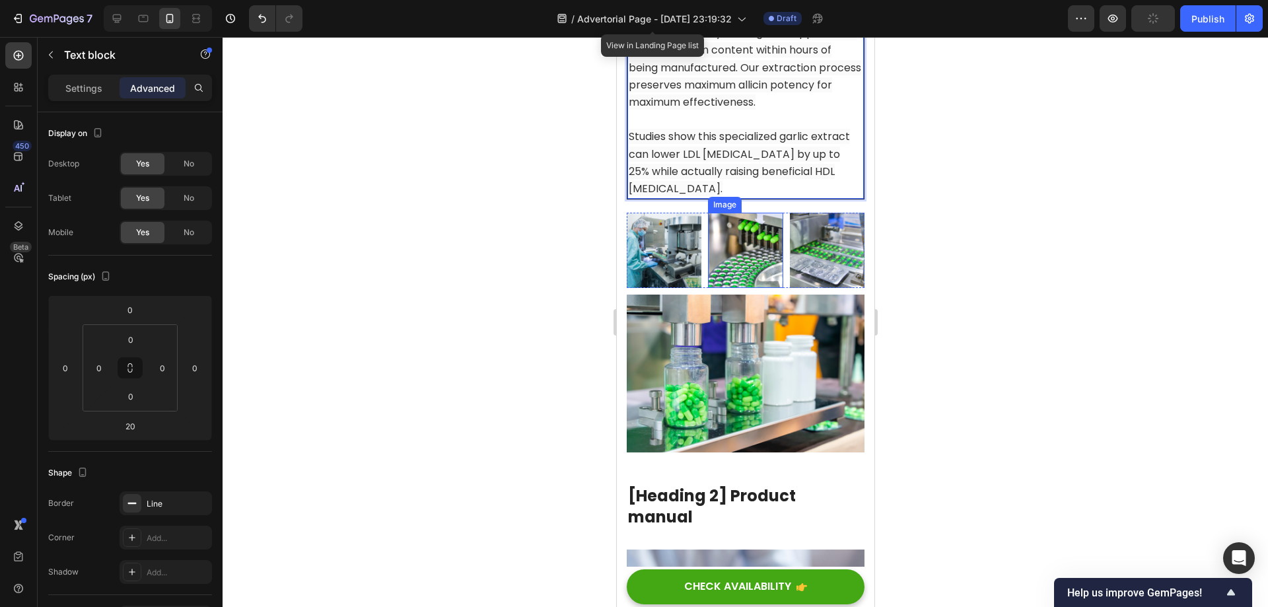
scroll to position [9864, 0]
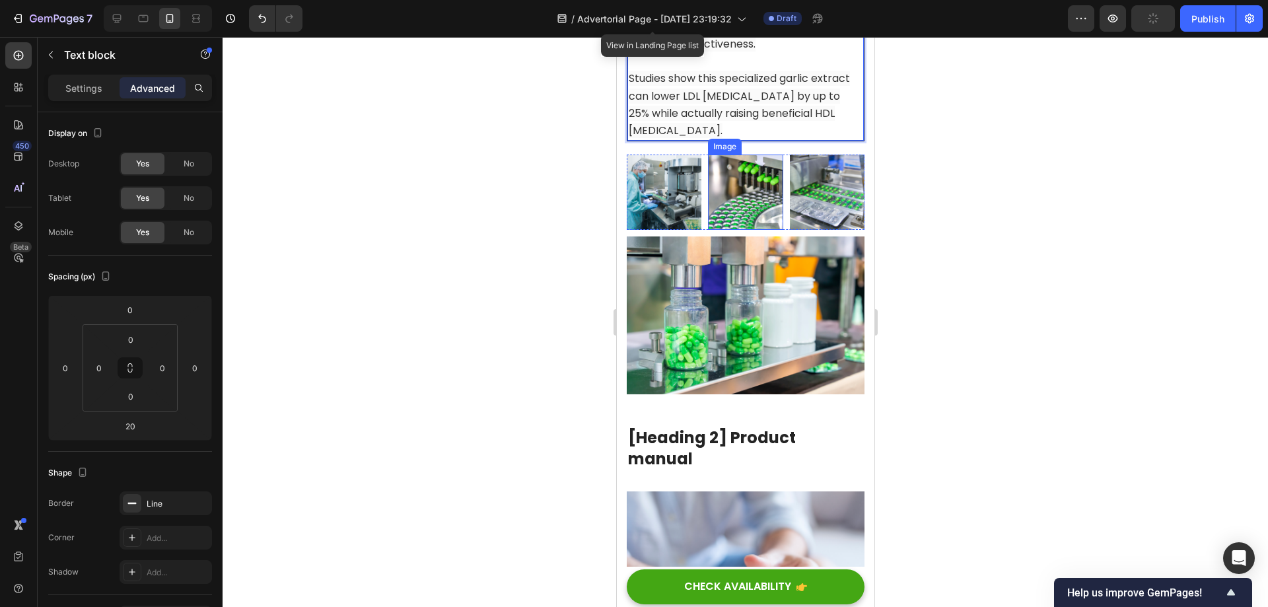
click at [750, 229] on img at bounding box center [744, 192] width 75 height 75
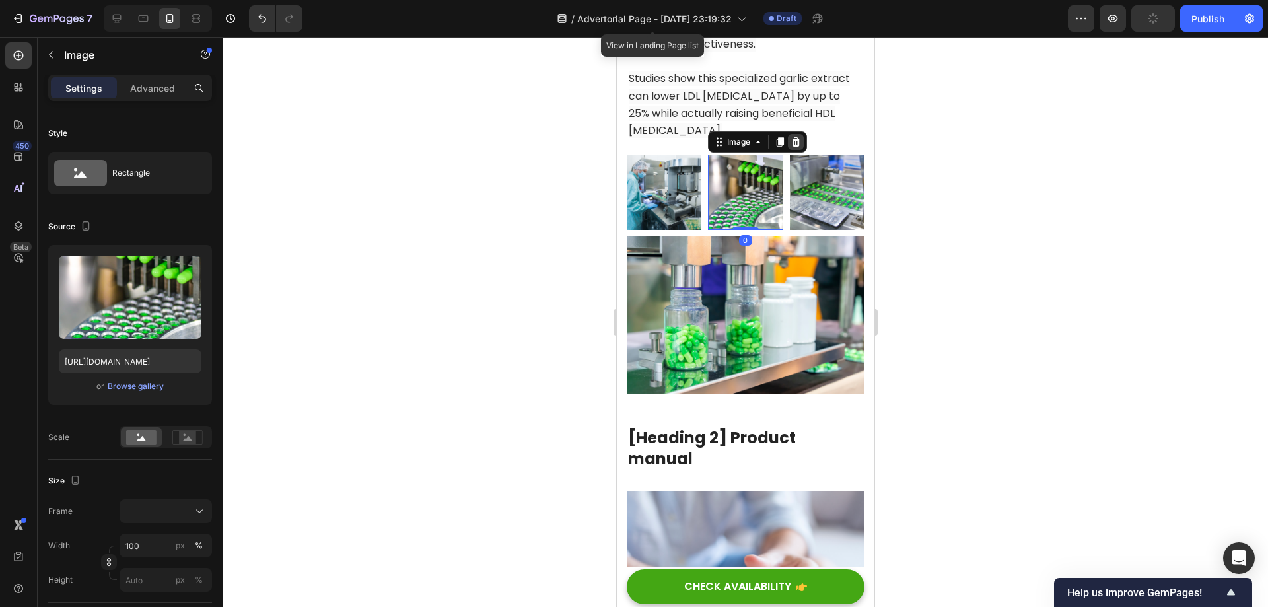
click at [790, 147] on icon at bounding box center [795, 142] width 11 height 11
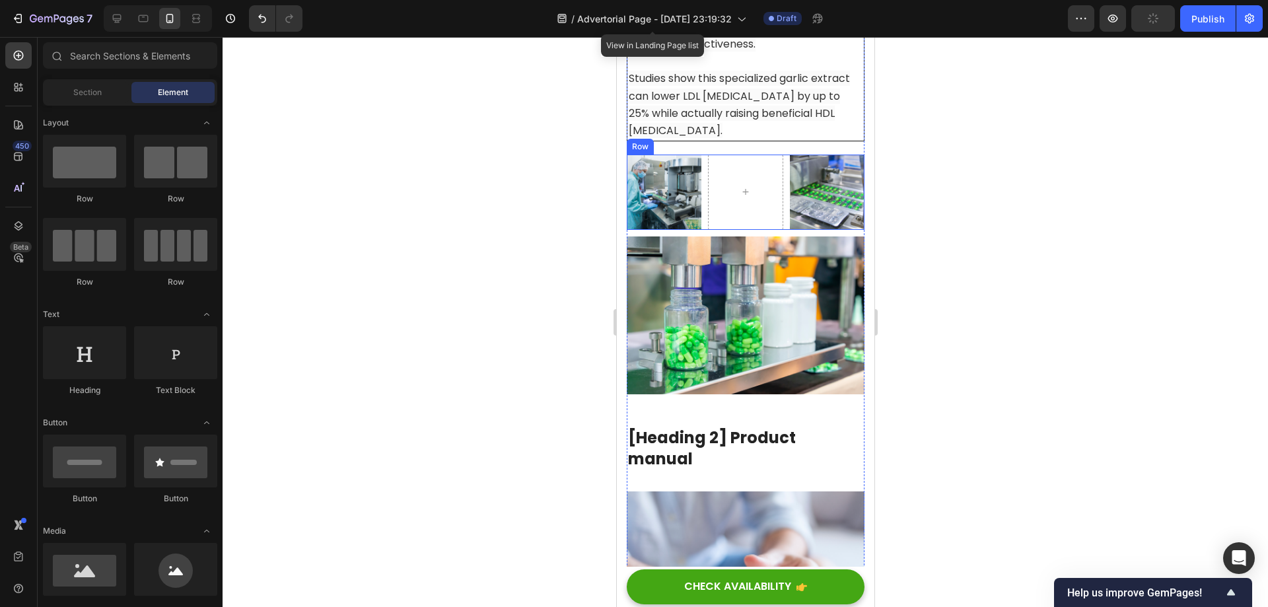
click at [781, 229] on div "Image Image Row" at bounding box center [745, 192] width 238 height 75
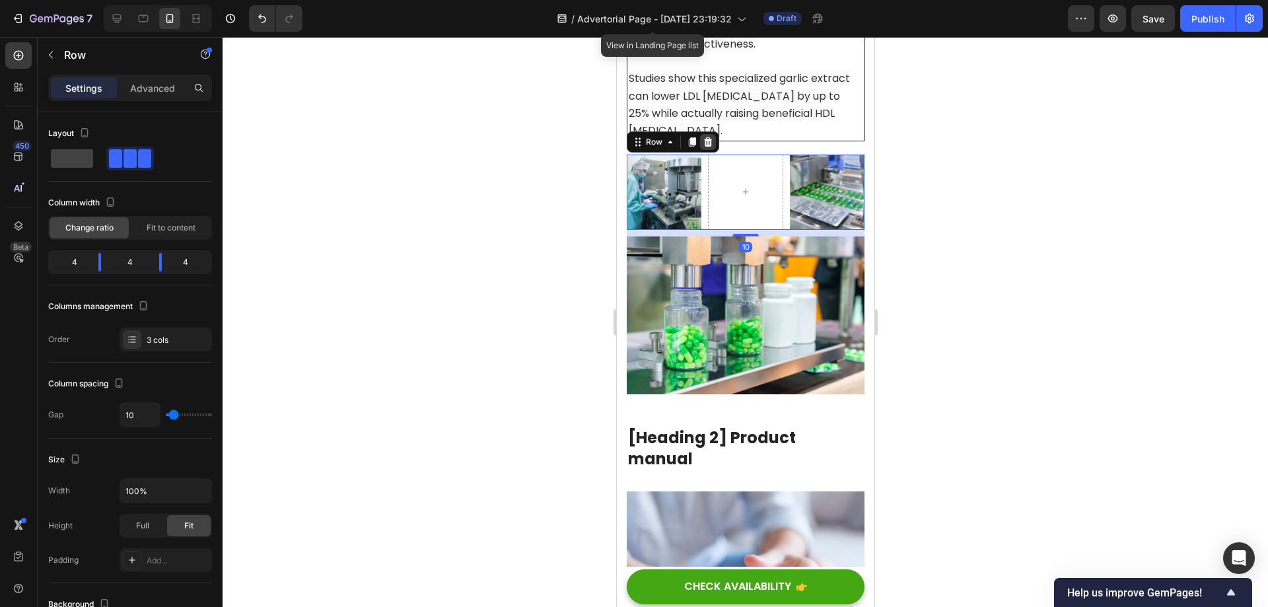
click at [711, 147] on icon at bounding box center [707, 142] width 11 height 11
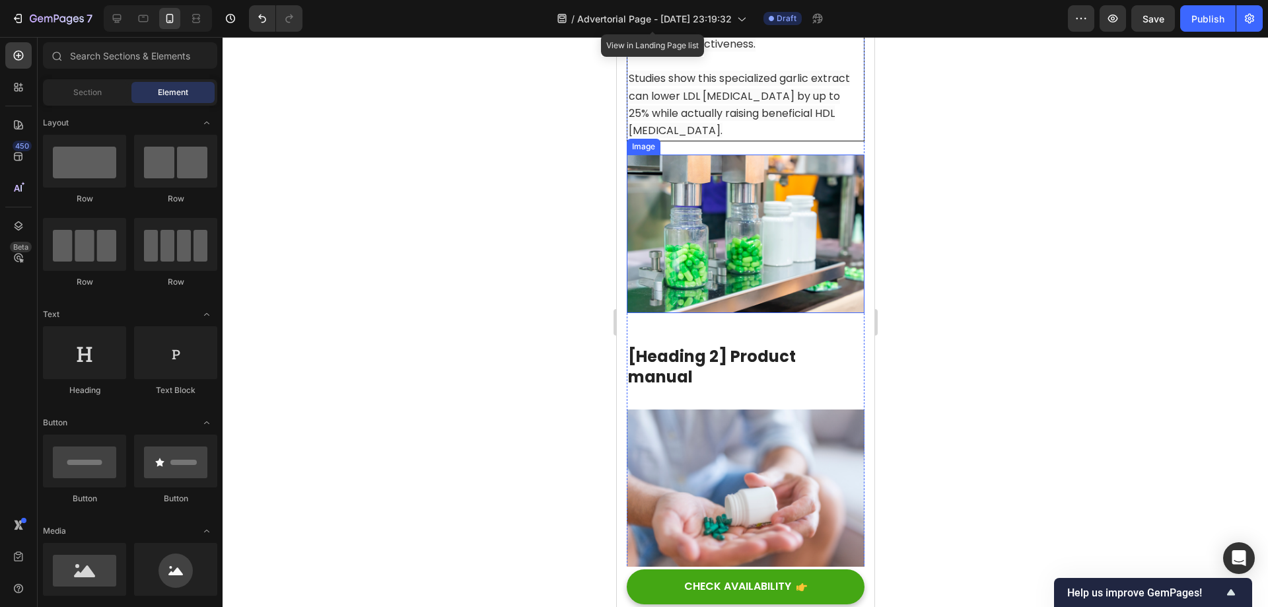
click at [771, 251] on img at bounding box center [745, 234] width 238 height 158
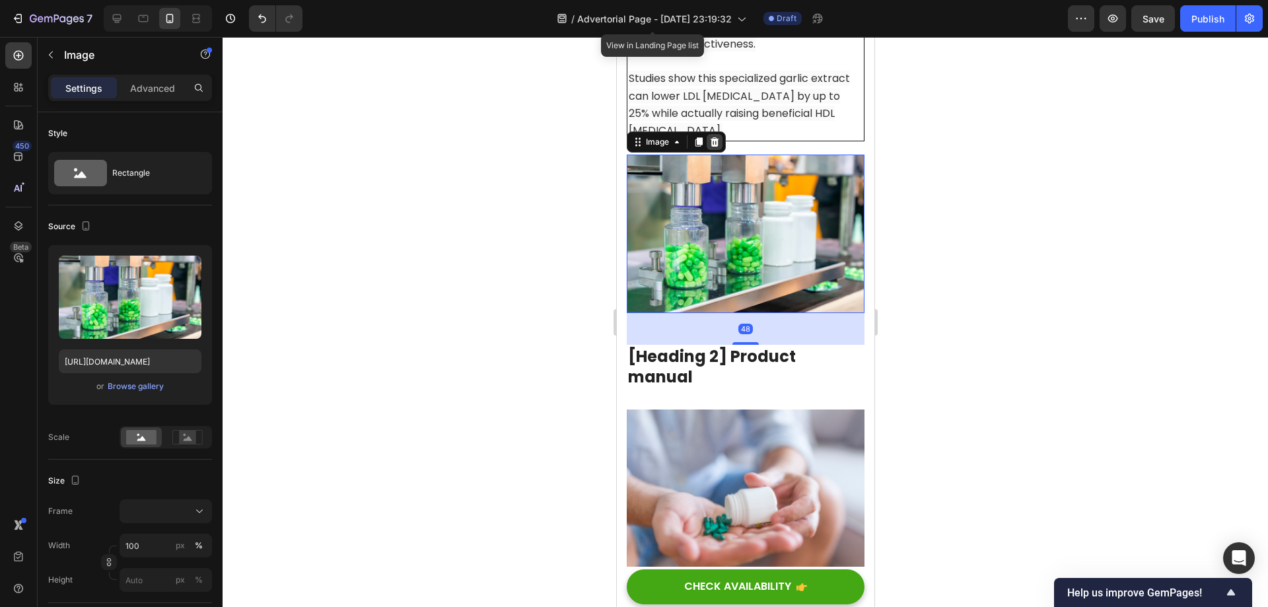
click at [715, 150] on div at bounding box center [714, 142] width 16 height 16
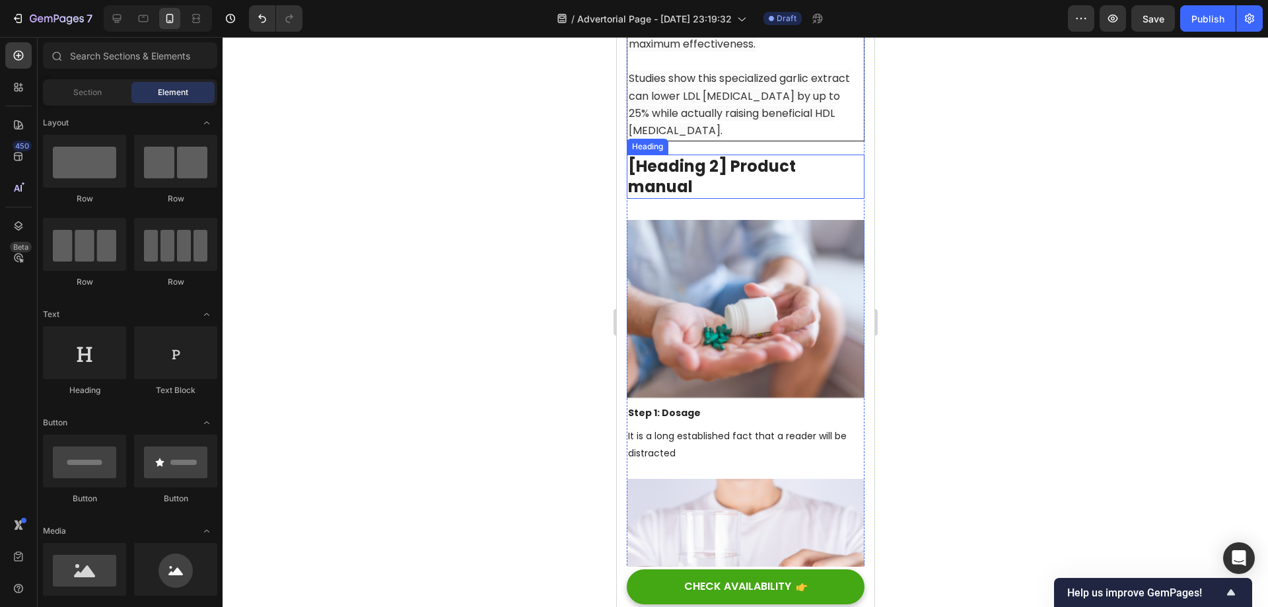
click at [761, 197] on p "[Heading 2] Product manual" at bounding box center [744, 176] width 235 height 41
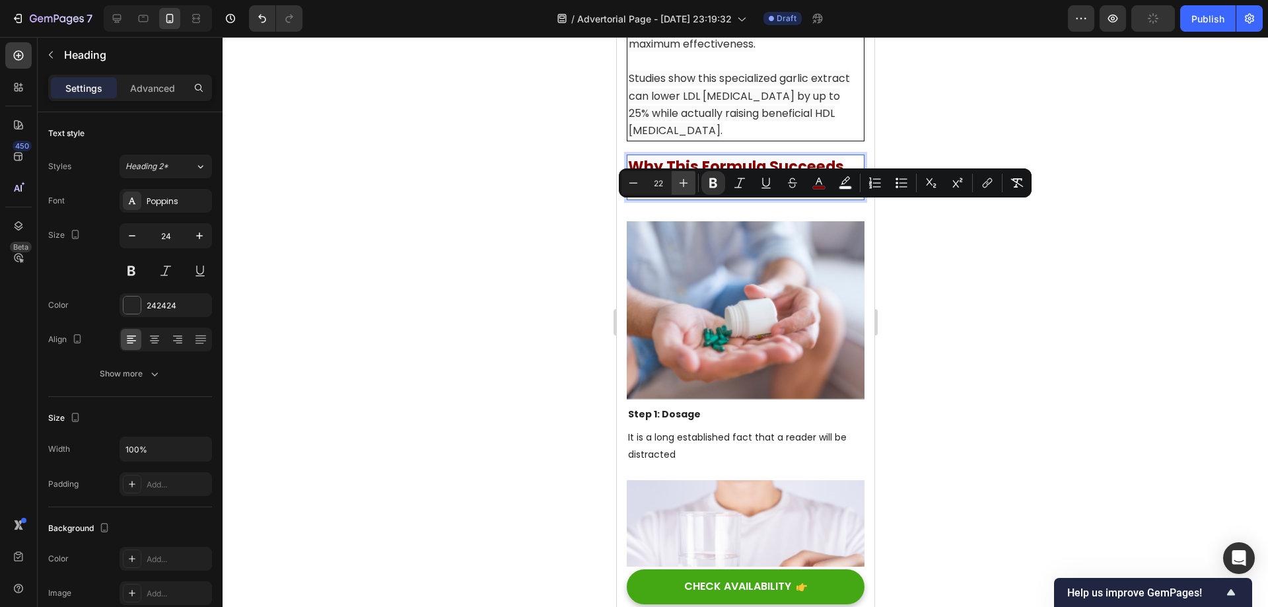
click at [685, 183] on icon "Editor contextual toolbar" at bounding box center [683, 183] width 9 height 9
type input "23"
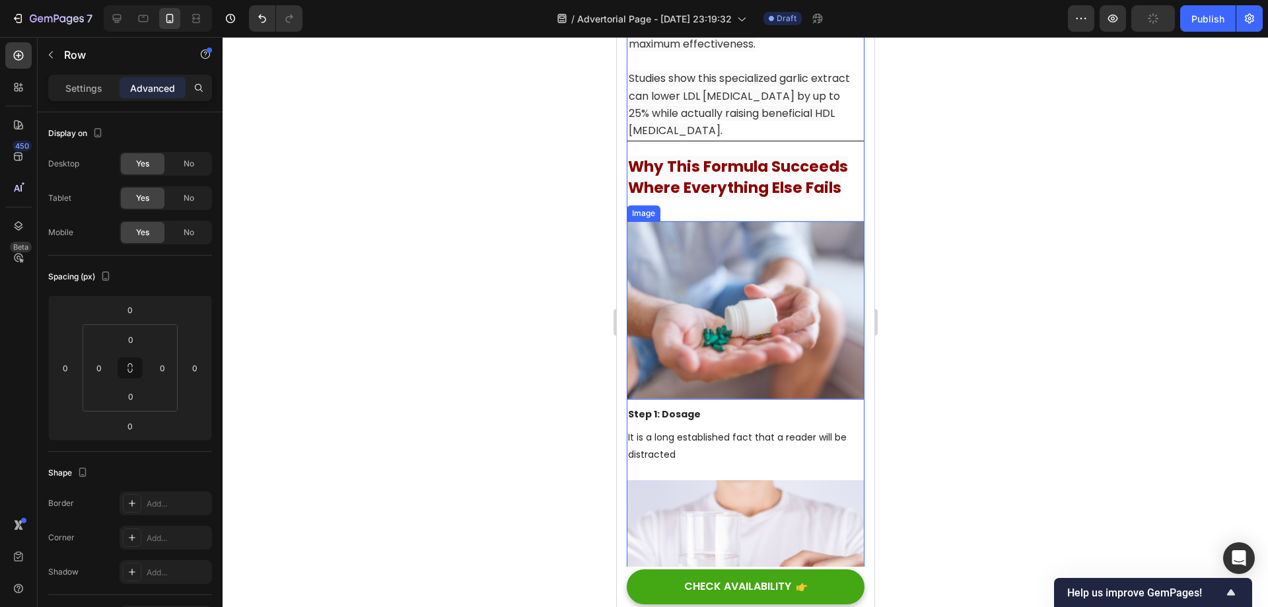
click at [969, 318] on div at bounding box center [745, 322] width 1045 height 570
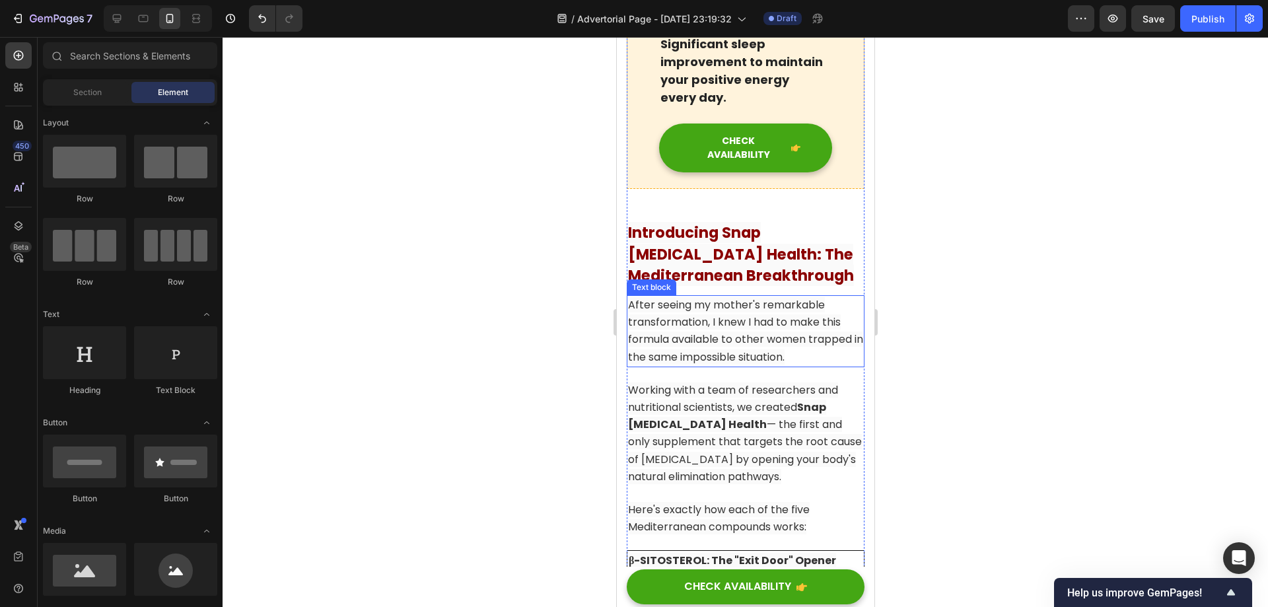
scroll to position [7420, 0]
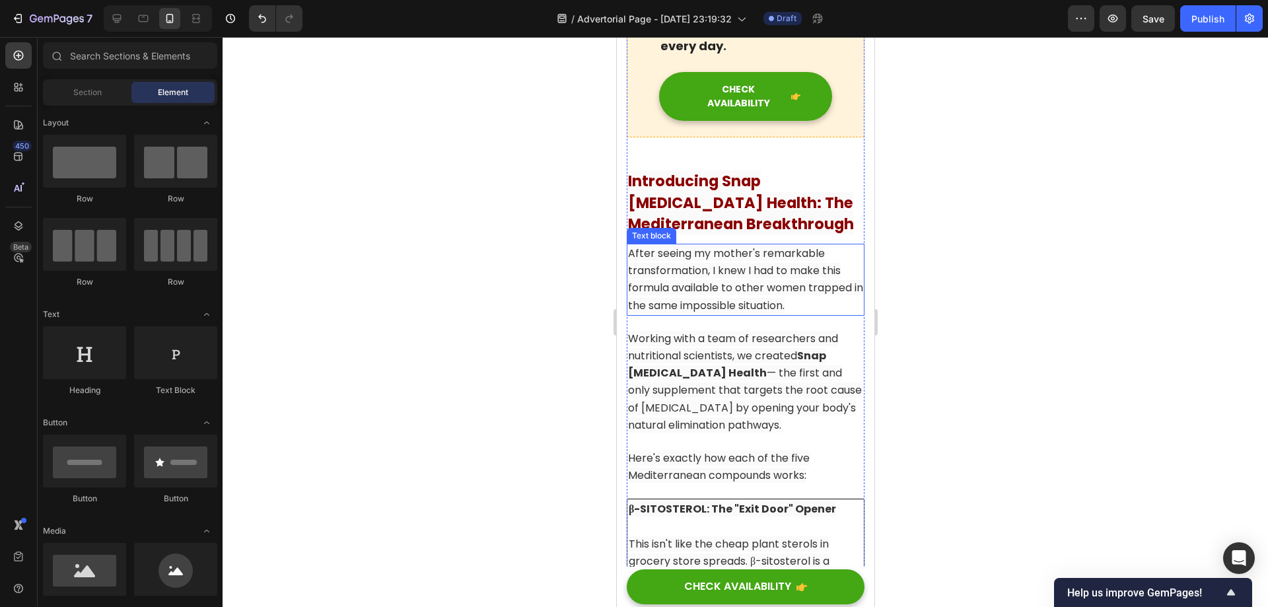
click at [729, 313] on span "After seeing my mother's remarkable transformation, I knew I had to make this f…" at bounding box center [744, 279] width 235 height 67
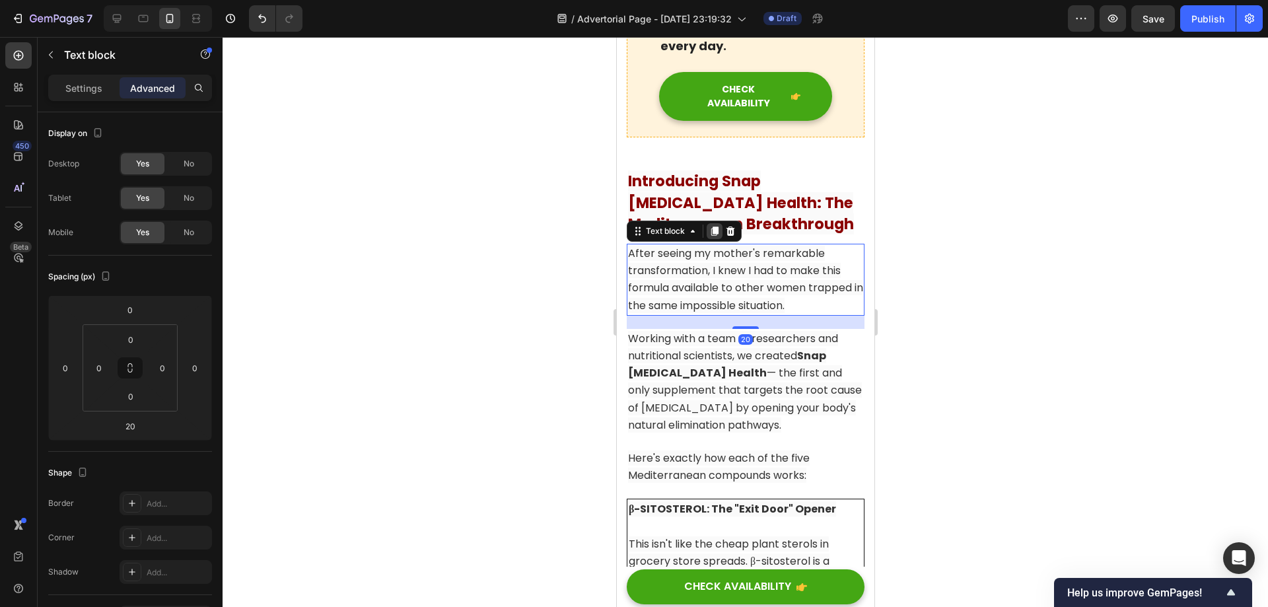
click at [709, 239] on div at bounding box center [714, 231] width 16 height 16
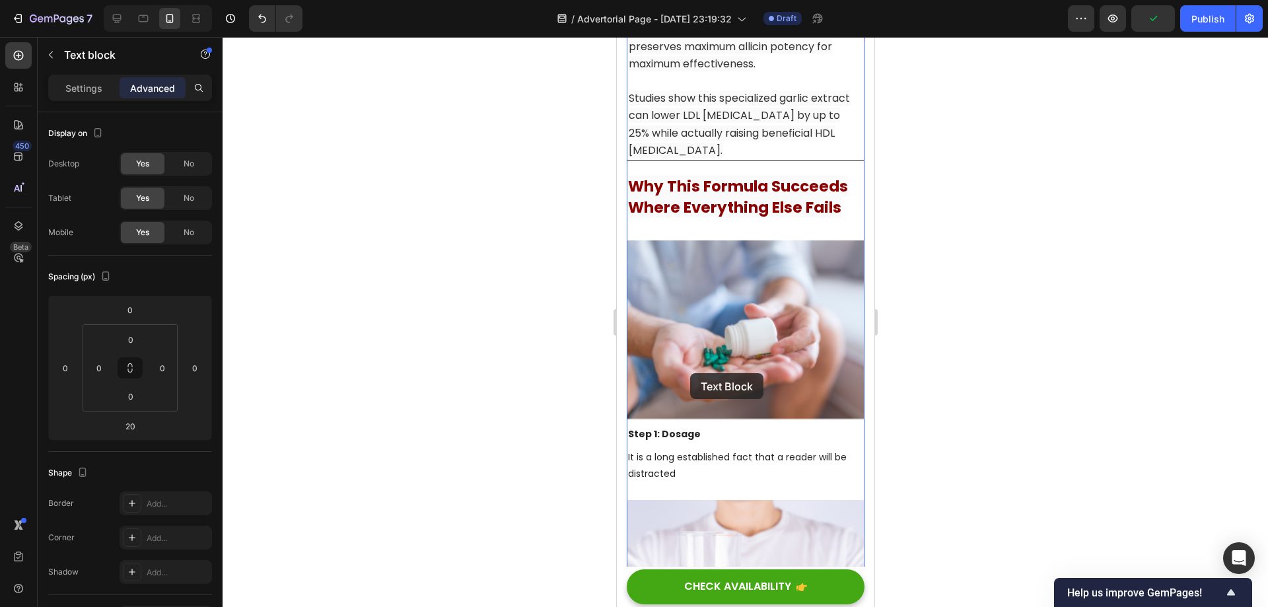
scroll to position [9930, 0]
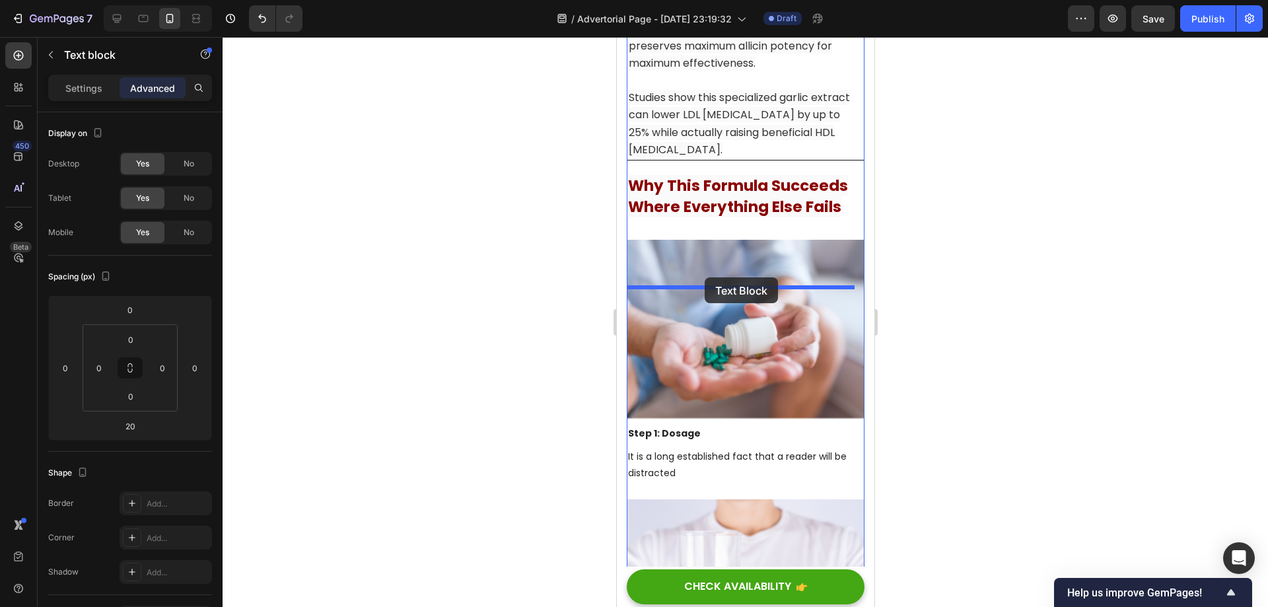
drag, startPoint x: 638, startPoint y: 348, endPoint x: 704, endPoint y: 277, distance: 96.7
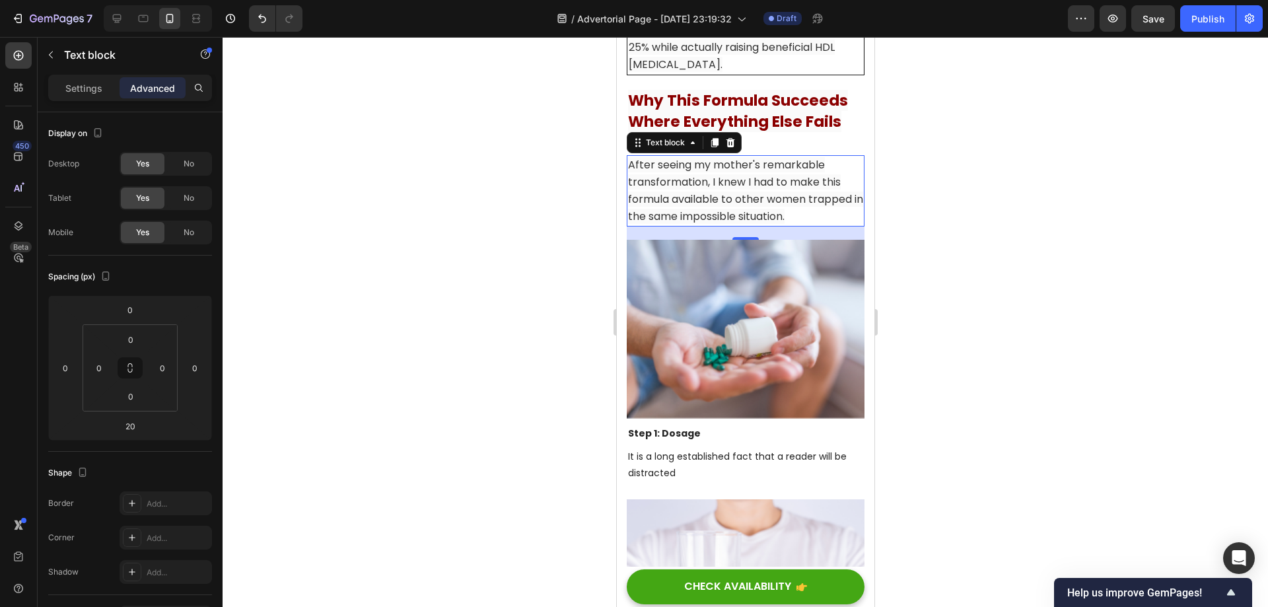
scroll to position [9844, 0]
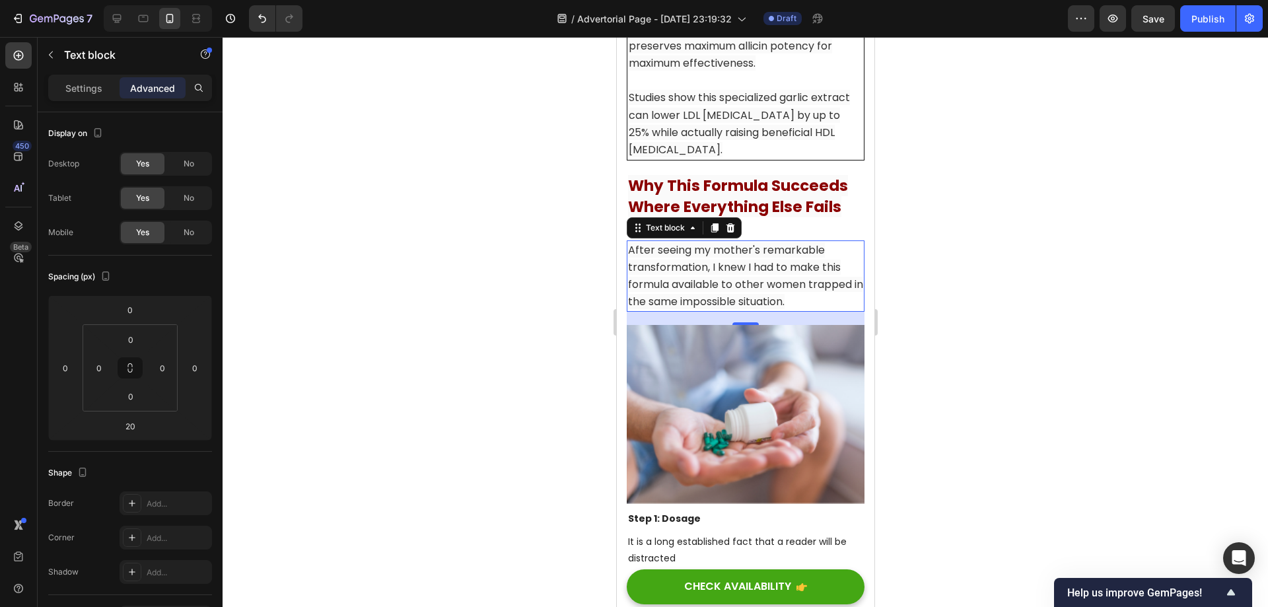
click at [746, 310] on span "After seeing my mother's remarkable transformation, I knew I had to make this f…" at bounding box center [744, 275] width 235 height 67
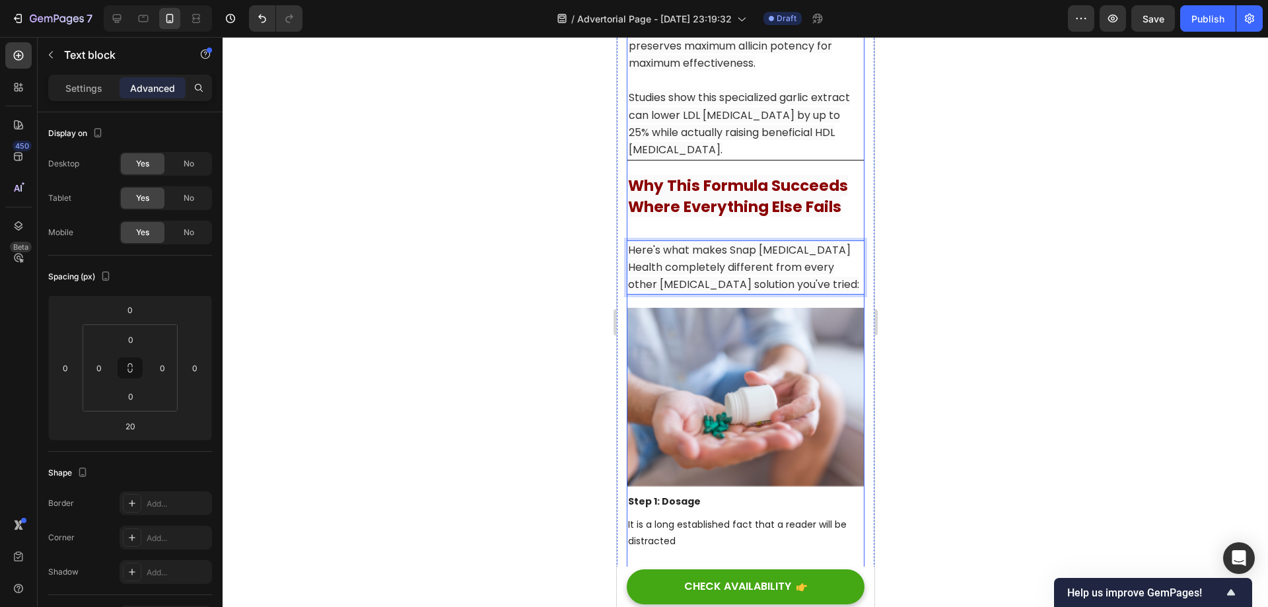
click at [962, 337] on div at bounding box center [745, 322] width 1045 height 570
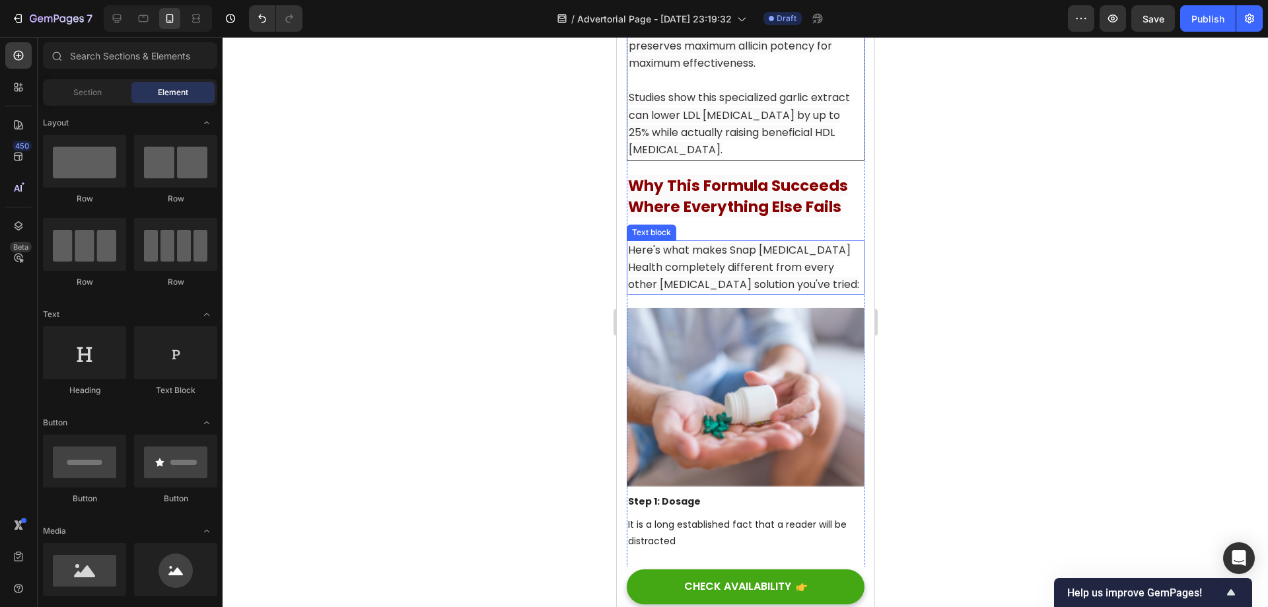
click at [781, 292] on span "Here's what makes Snap [MEDICAL_DATA] Health completely different from every ot…" at bounding box center [742, 267] width 231 height 50
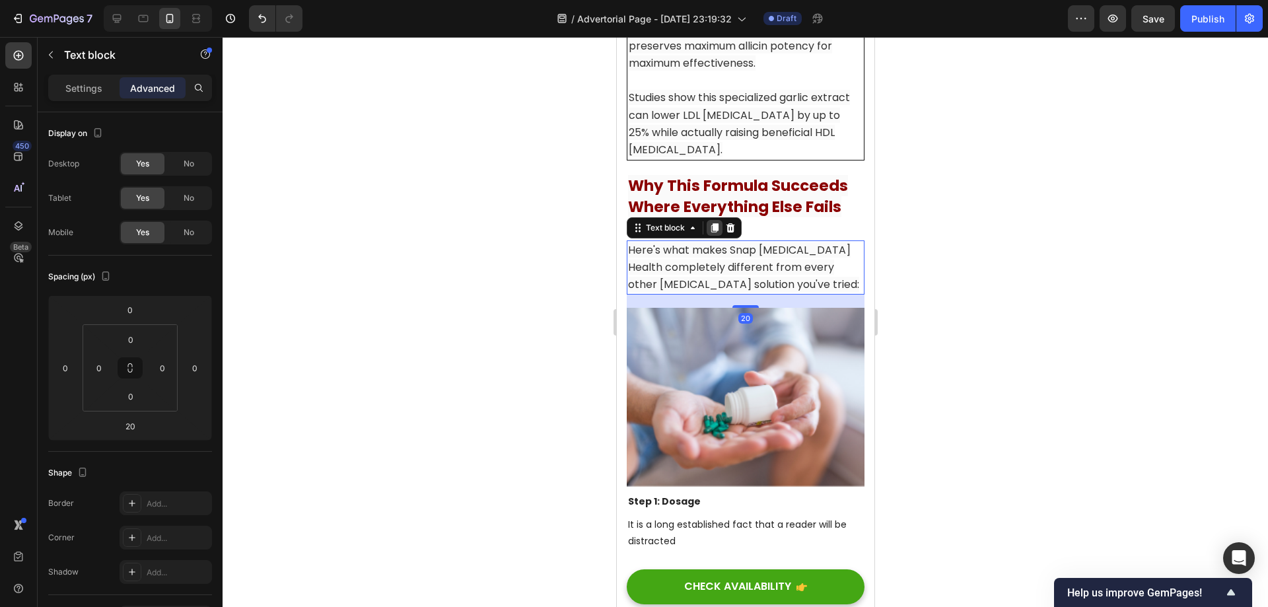
click at [717, 232] on icon at bounding box center [714, 227] width 7 height 9
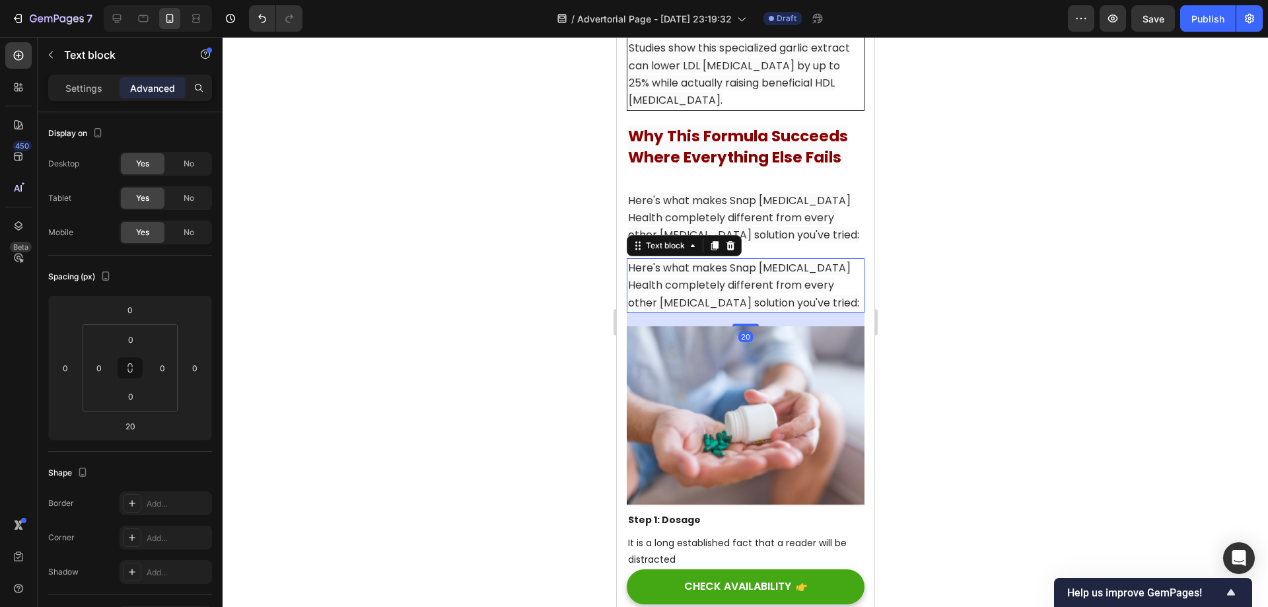
scroll to position [9910, 0]
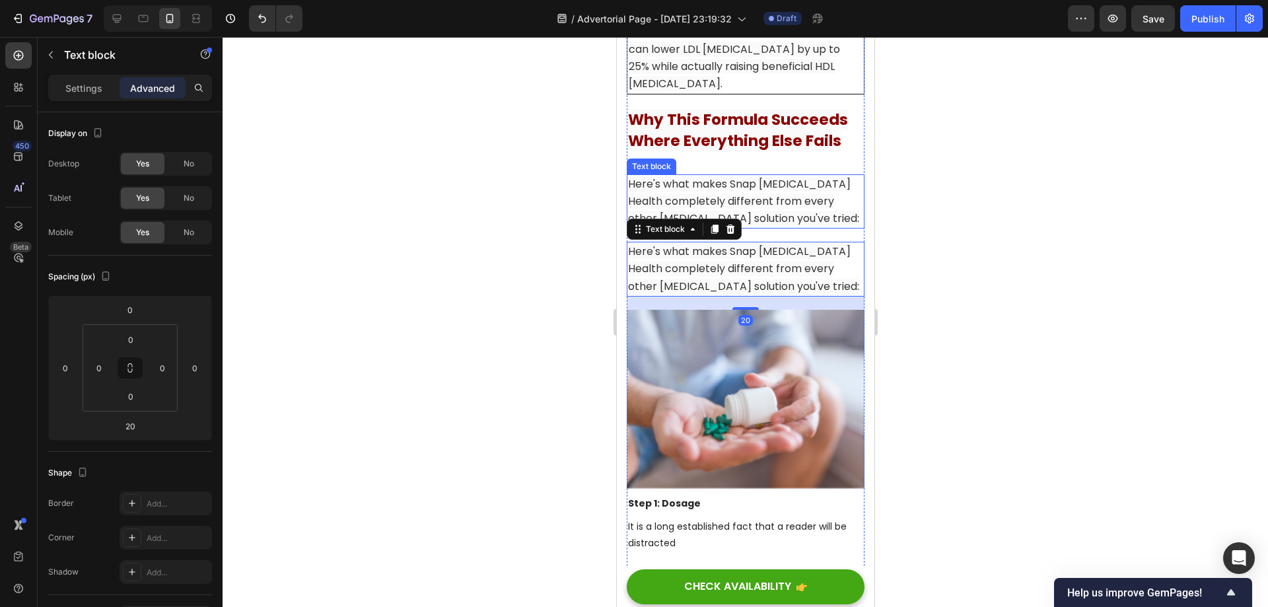
click at [786, 228] on p "Here's what makes Snap [MEDICAL_DATA] Health completely different from every ot…" at bounding box center [744, 202] width 235 height 52
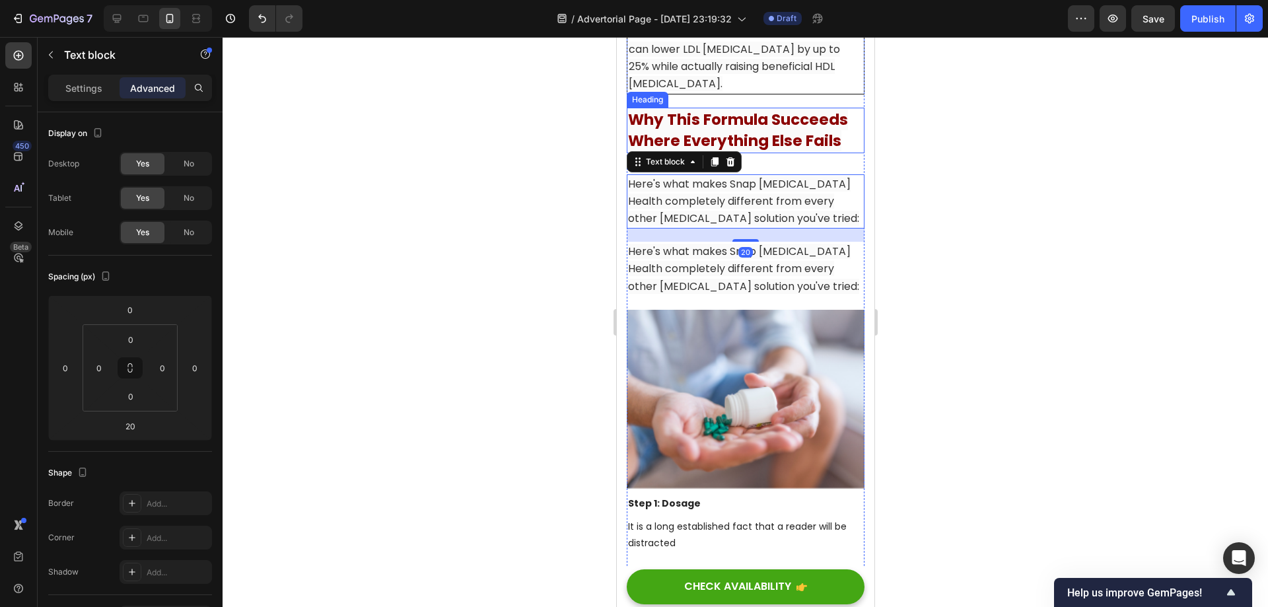
click at [795, 151] on strong "Why This Formula Succeeds Where Everything Else Fails" at bounding box center [737, 130] width 220 height 42
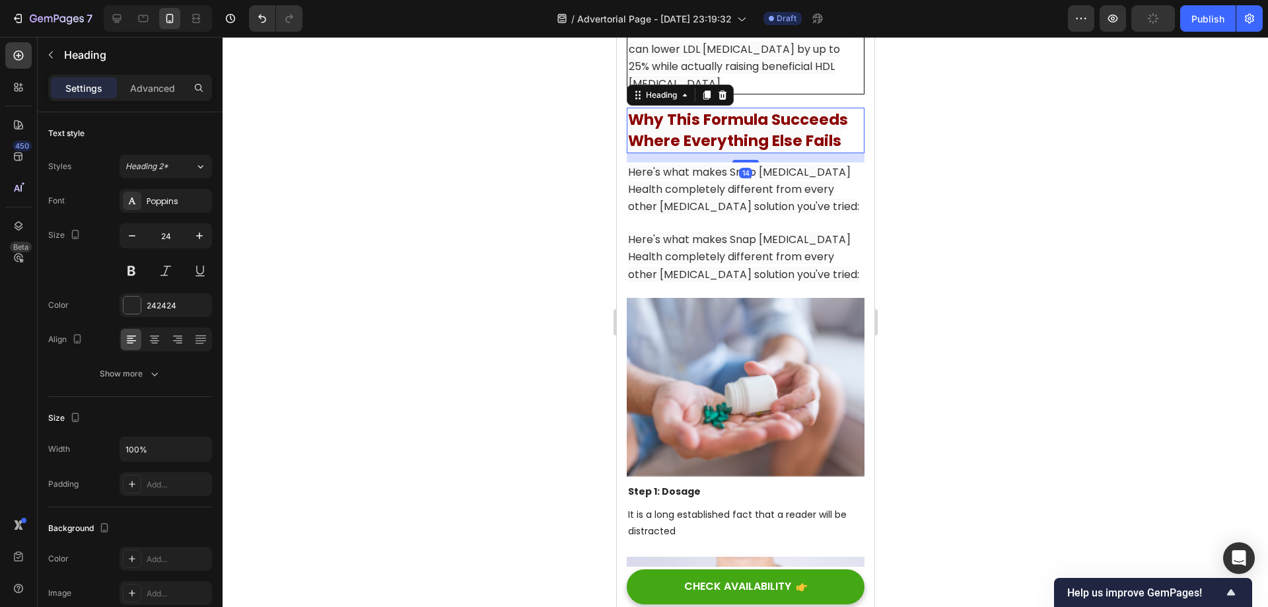
drag, startPoint x: 747, startPoint y: 220, endPoint x: 755, endPoint y: 208, distance: 14.3
click at [755, 153] on div "14" at bounding box center [745, 153] width 238 height 0
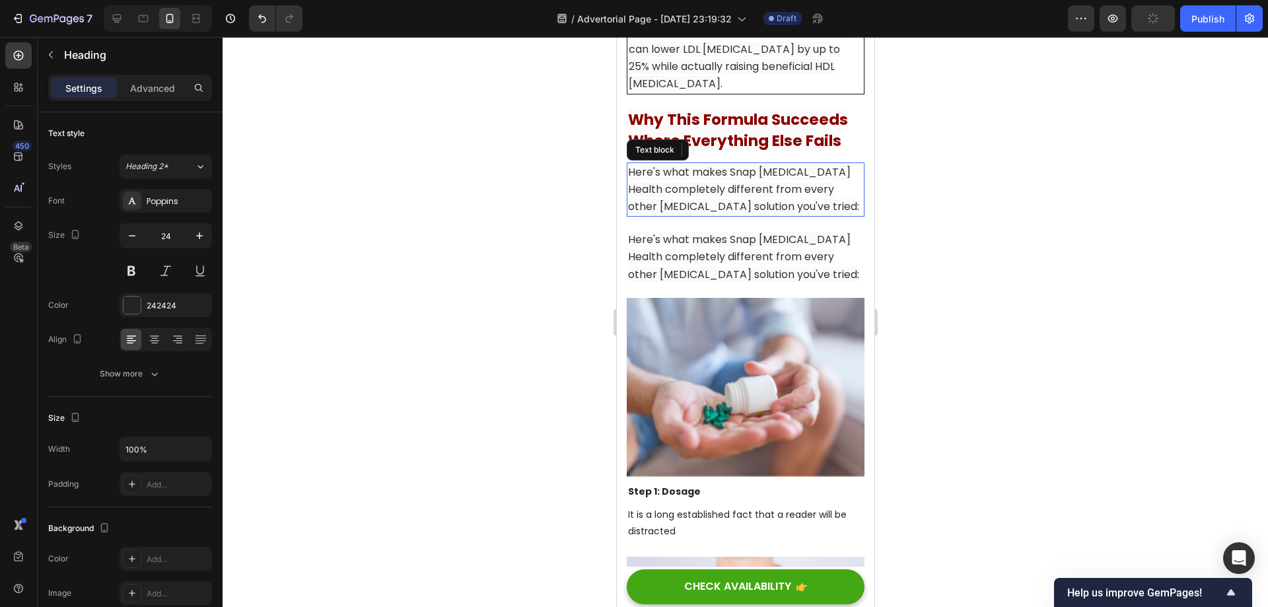
click at [784, 216] on p "Here's what makes Snap [MEDICAL_DATA] Health completely different from every ot…" at bounding box center [744, 190] width 235 height 52
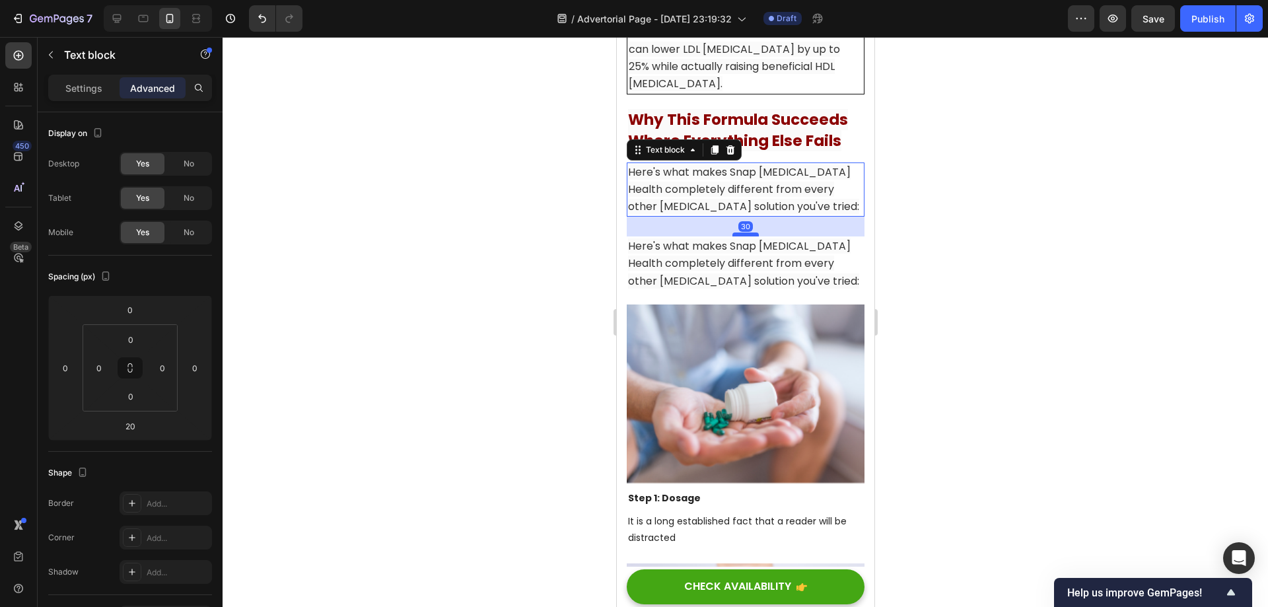
drag, startPoint x: 739, startPoint y: 274, endPoint x: 742, endPoint y: 281, distance: 7.1
click at [742, 236] on div at bounding box center [745, 234] width 26 height 4
type input "30"
click at [777, 288] on span "Here's what makes Snap [MEDICAL_DATA] Health completely different from every ot…" at bounding box center [742, 263] width 231 height 50
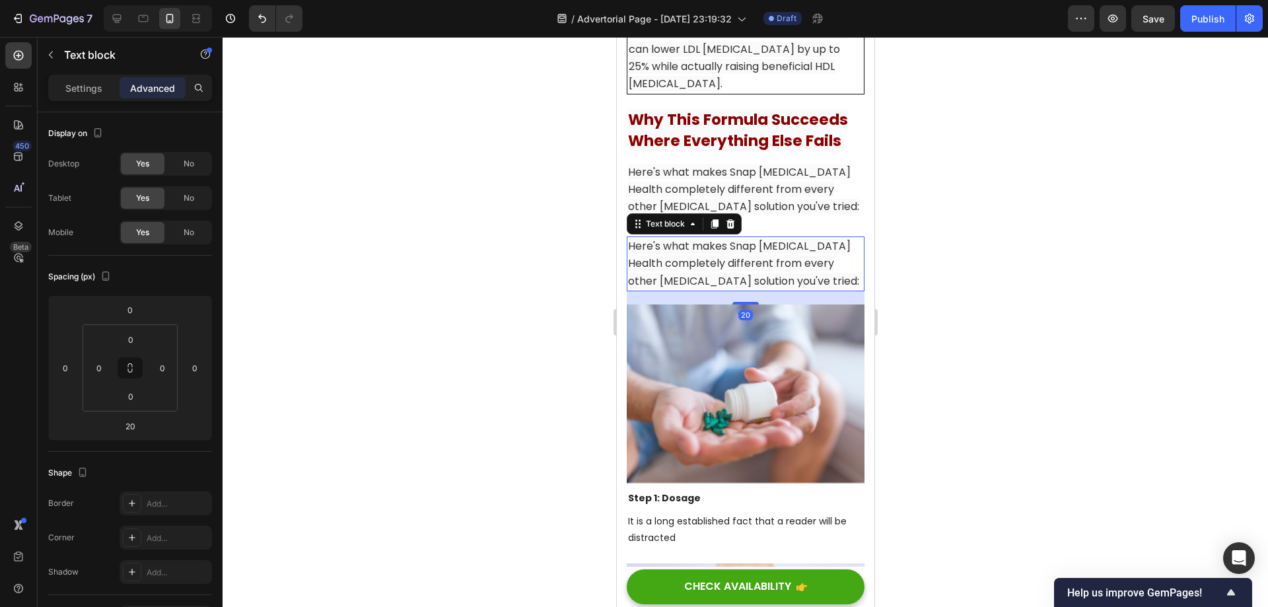
click at [955, 290] on div at bounding box center [745, 322] width 1045 height 570
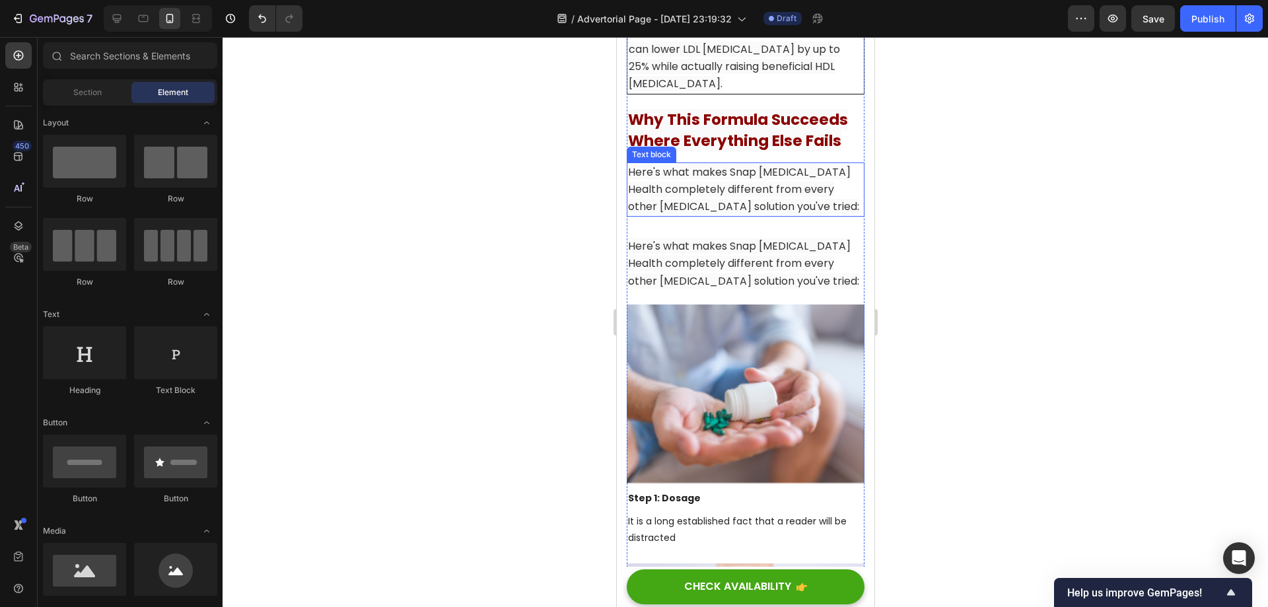
click at [761, 214] on span "Here's what makes Snap [MEDICAL_DATA] Health completely different from every ot…" at bounding box center [742, 189] width 231 height 50
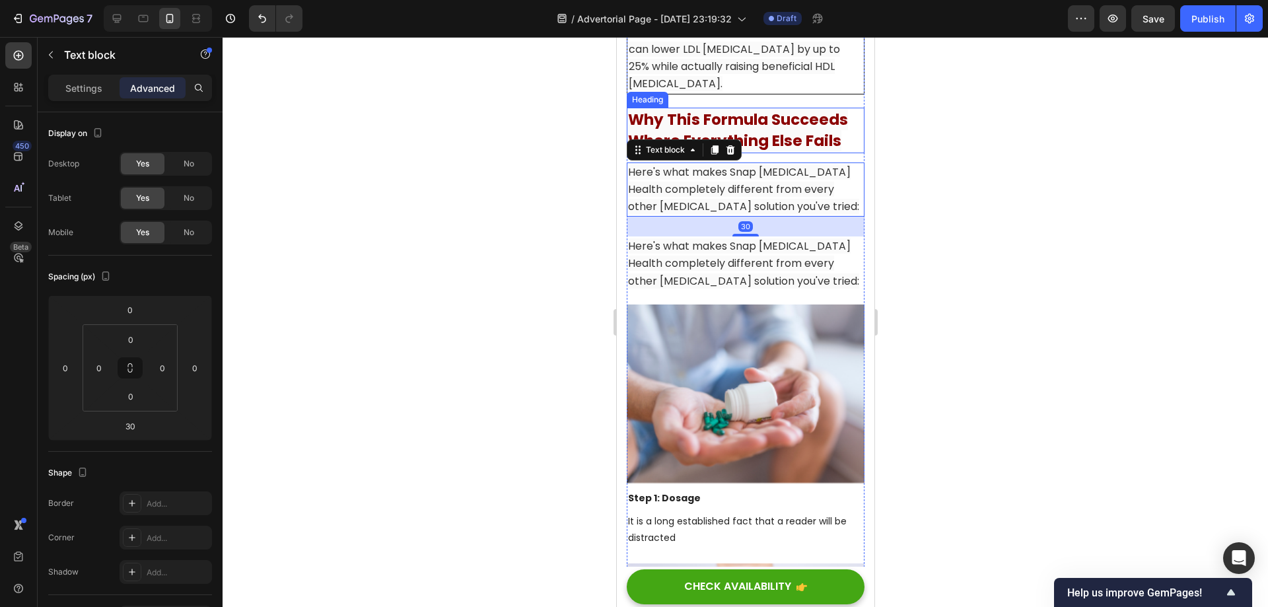
click at [778, 151] on strong "Why This Formula Succeeds Where Everything Else Fails" at bounding box center [737, 130] width 220 height 42
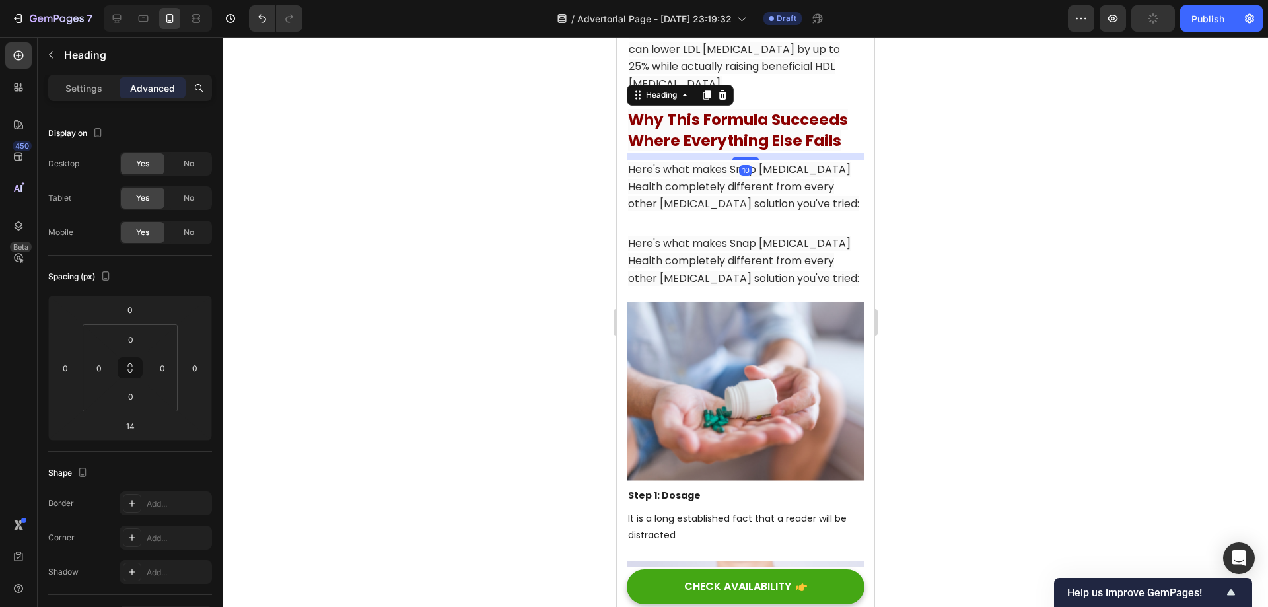
click at [745, 160] on div at bounding box center [745, 158] width 26 height 3
type input "10"
click at [952, 248] on div at bounding box center [745, 322] width 1045 height 570
click at [716, 285] on span "Here's what makes Snap [MEDICAL_DATA] Health completely different from every ot…" at bounding box center [742, 261] width 231 height 50
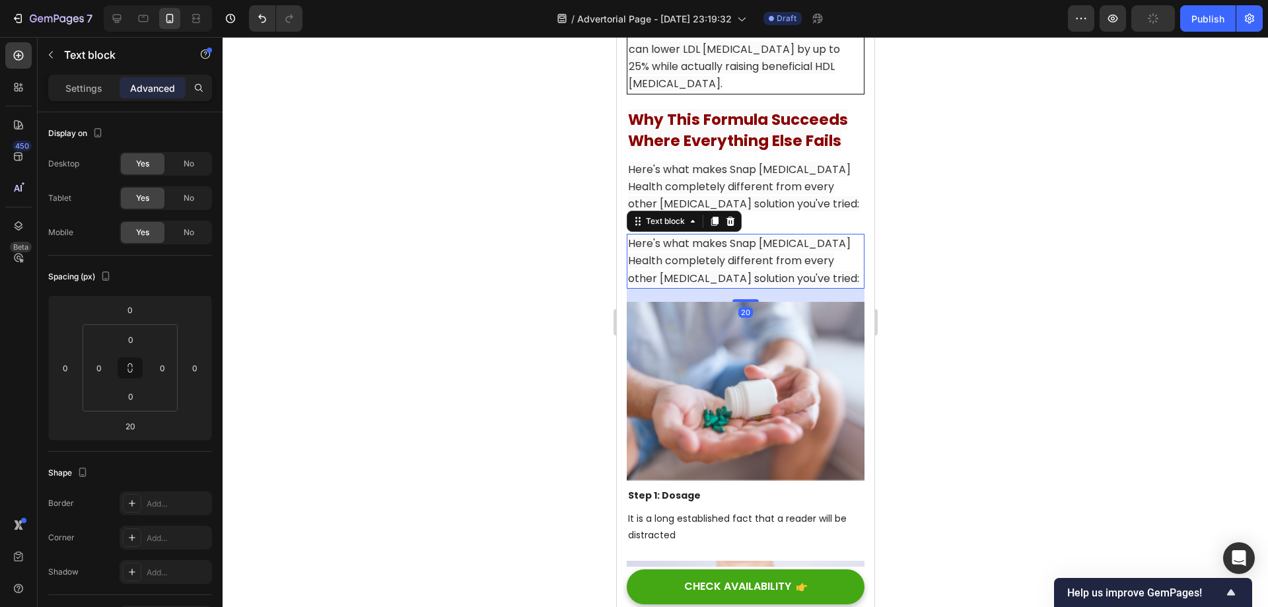
click at [751, 285] on span "Here's what makes Snap [MEDICAL_DATA] Health completely different from every ot…" at bounding box center [742, 261] width 231 height 50
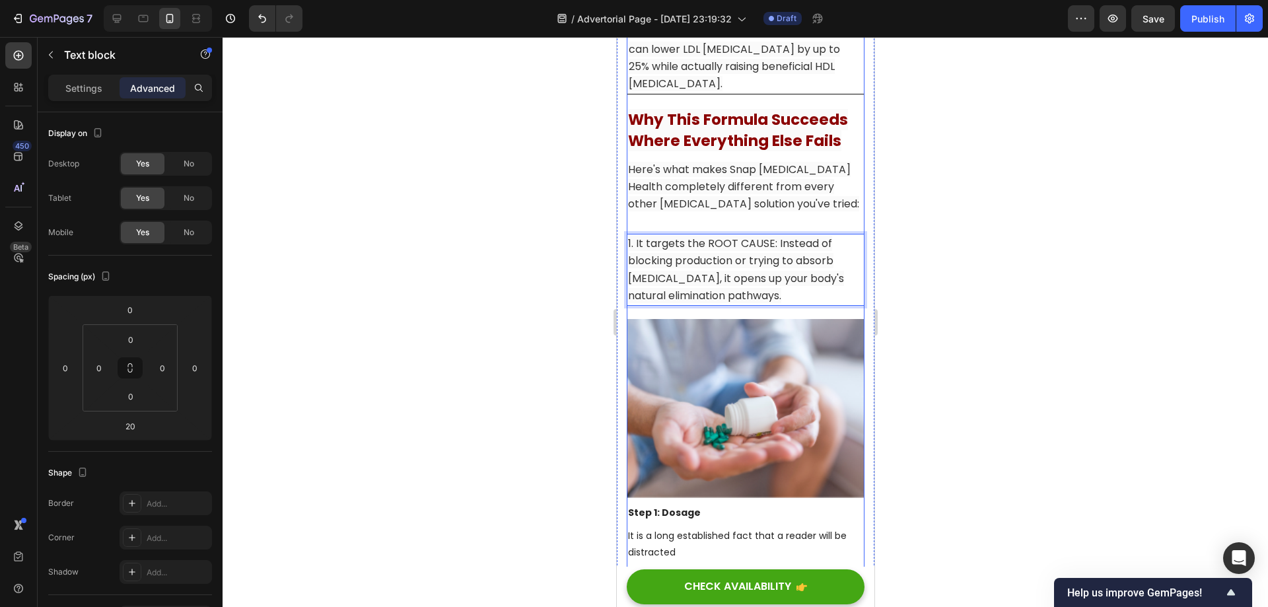
click at [774, 299] on p "1. It targets the ROOT CAUSE: Instead of blocking production or trying to absor…" at bounding box center [744, 269] width 235 height 69
drag, startPoint x: 775, startPoint y: 291, endPoint x: 744, endPoint y: 291, distance: 30.4
click at [744, 291] on span "1. It targets the ROOT CAUSE: Instead of blocking production or trying to absor…" at bounding box center [735, 269] width 216 height 67
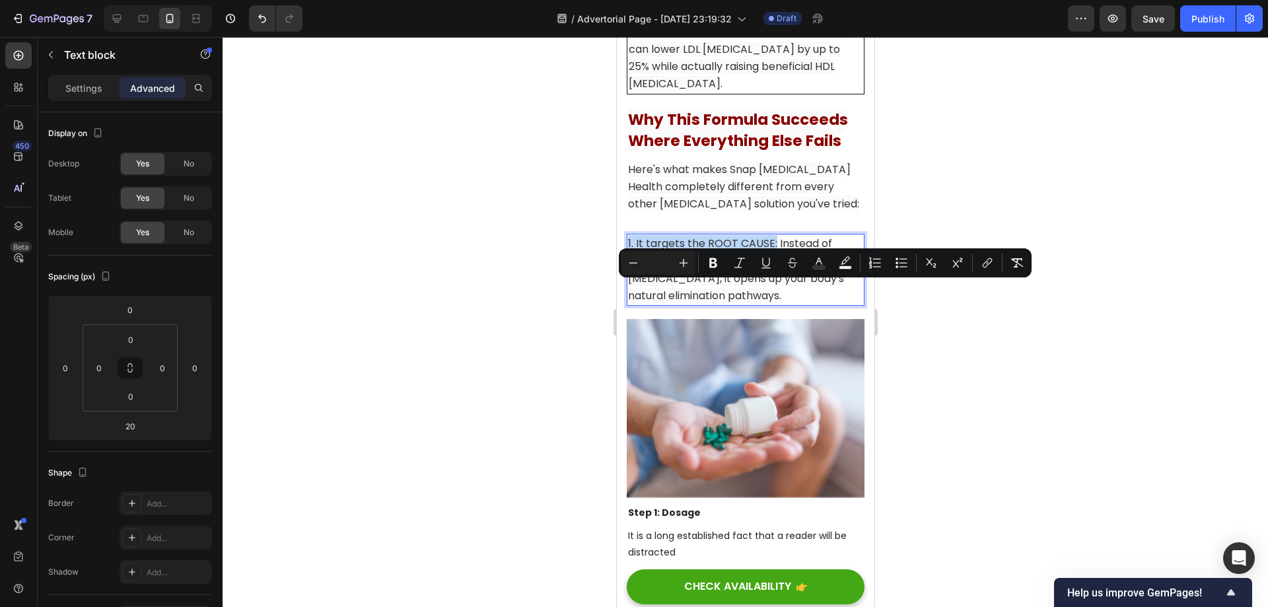
drag, startPoint x: 774, startPoint y: 291, endPoint x: 603, endPoint y: 289, distance: 171.0
click at [958, 320] on div at bounding box center [745, 322] width 1045 height 570
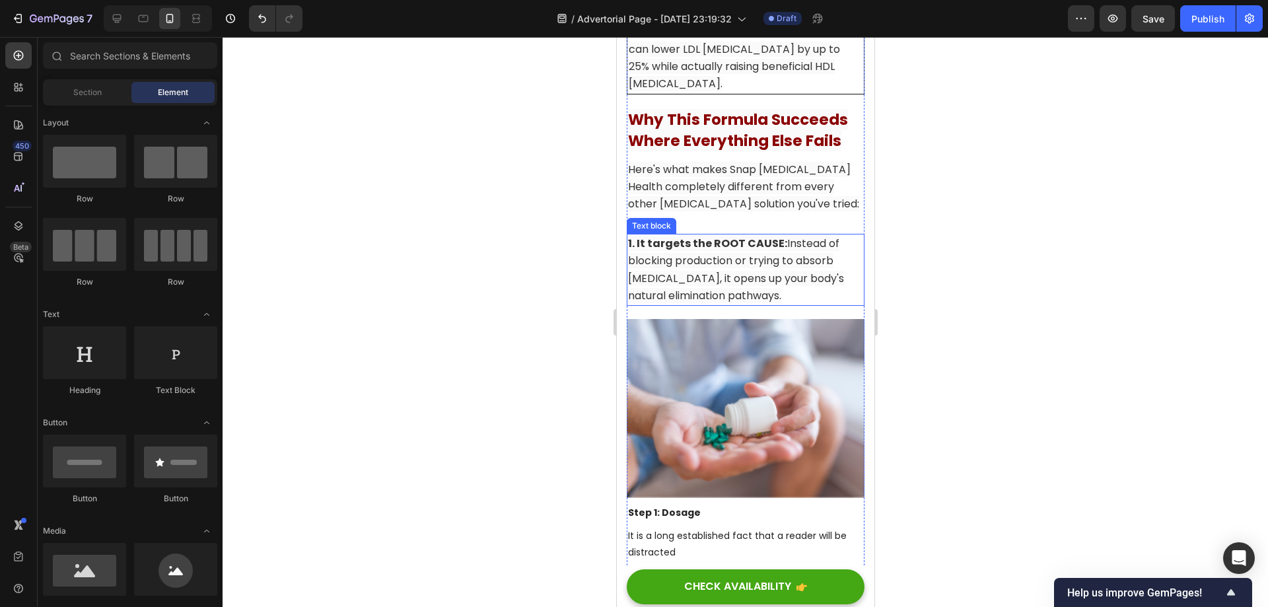
click at [702, 303] on span "1. It targets the ROOT CAUSE: Instead of blocking production or trying to absor…" at bounding box center [735, 269] width 216 height 67
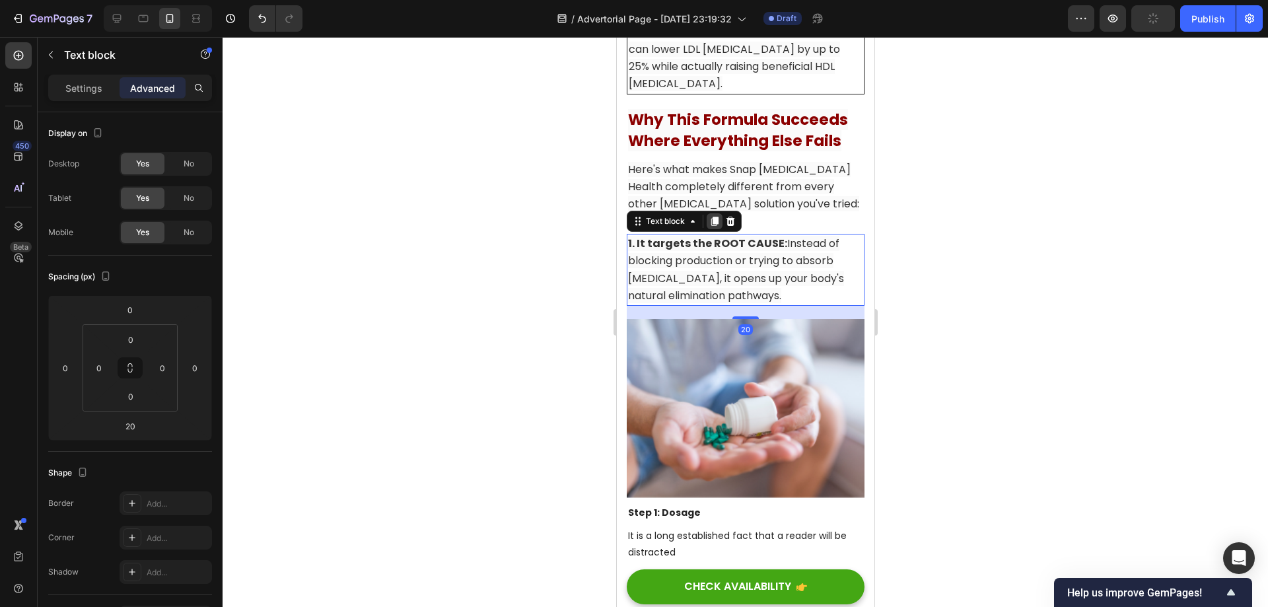
click at [720, 229] on div at bounding box center [714, 221] width 16 height 16
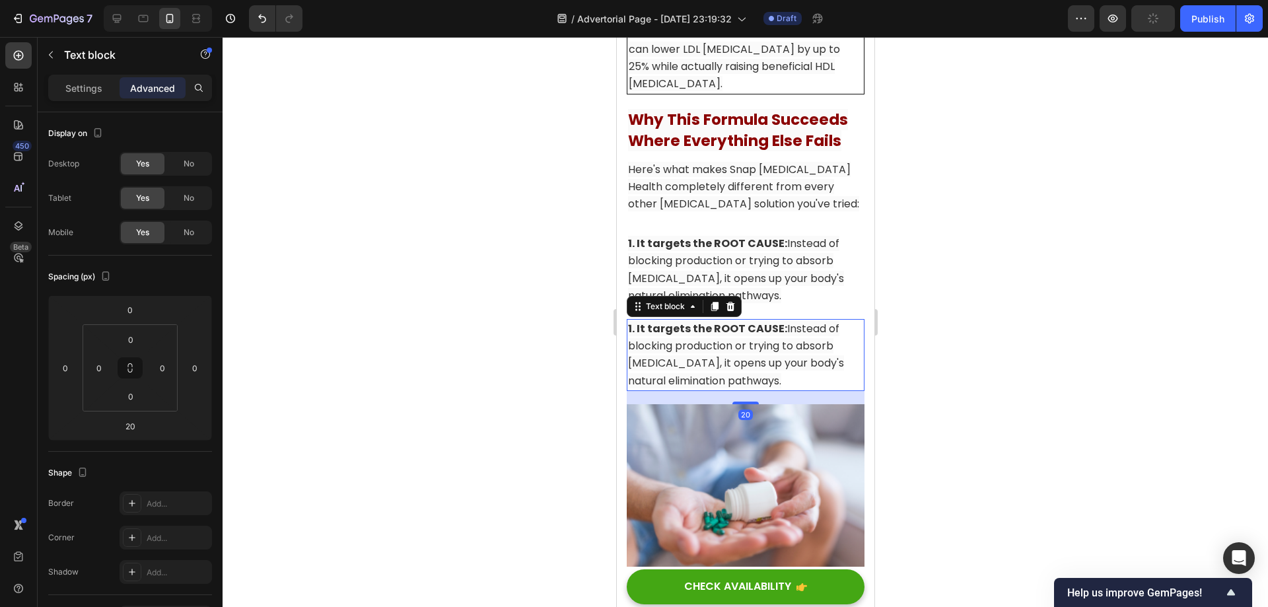
scroll to position [10043, 0]
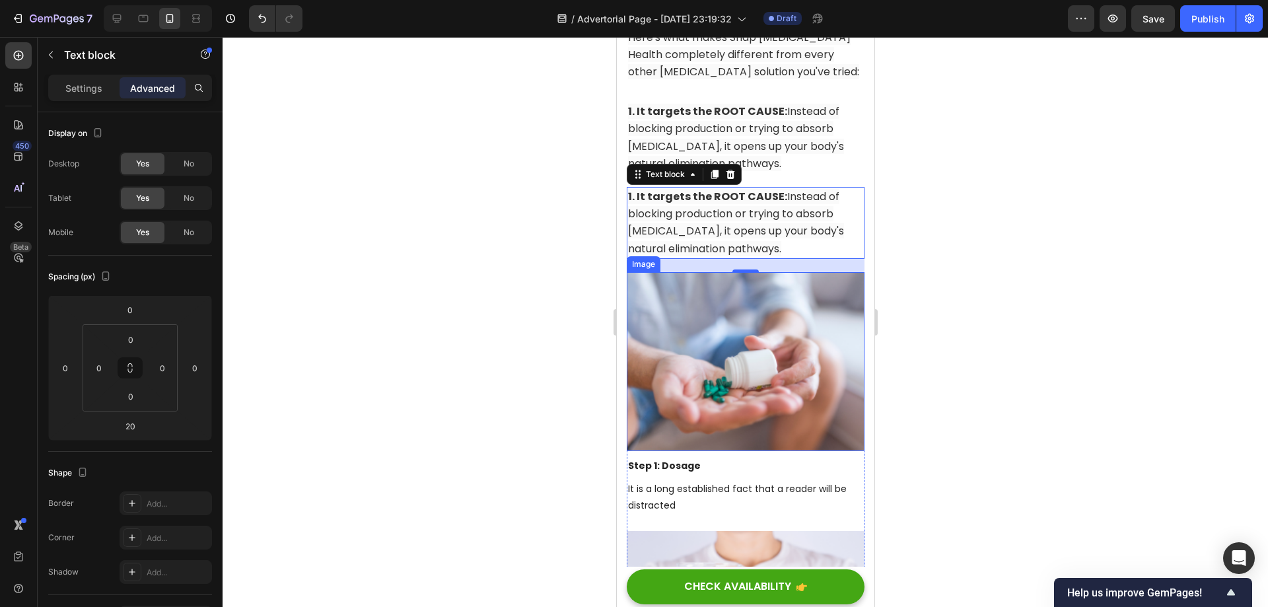
click at [764, 256] on span "1. It targets the ROOT CAUSE: Instead of blocking production or trying to absor…" at bounding box center [735, 222] width 216 height 67
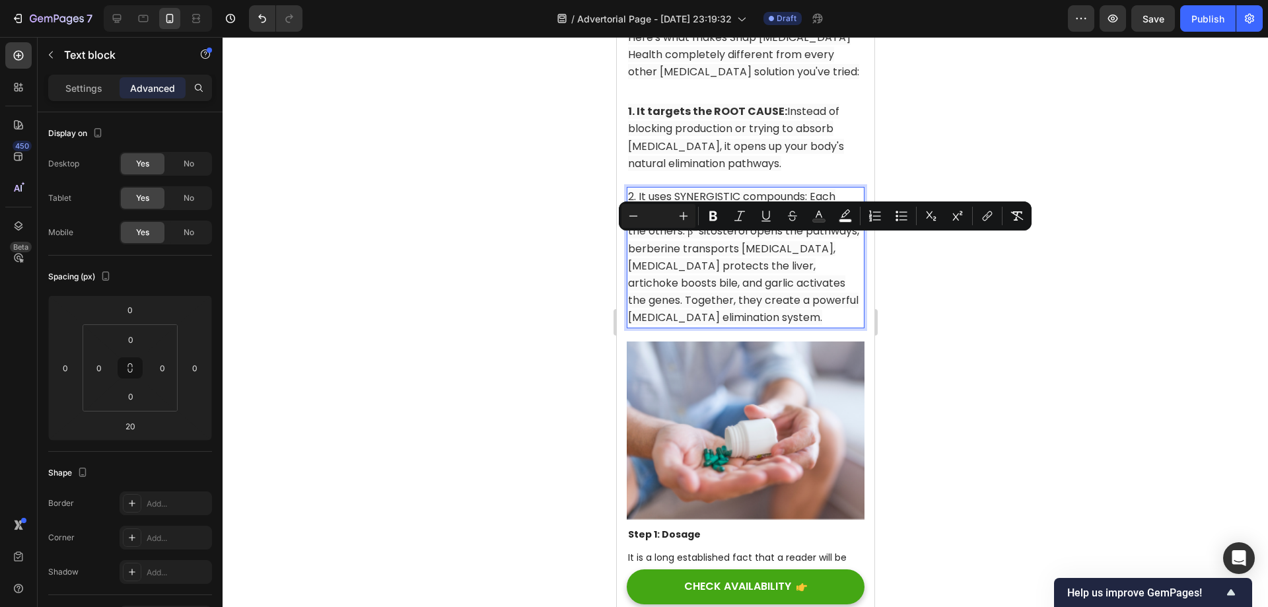
click at [779, 258] on span "2. It uses SYNERGISTIC compounds: Each ingredient is specifically chosen to wor…" at bounding box center [742, 257] width 231 height 136
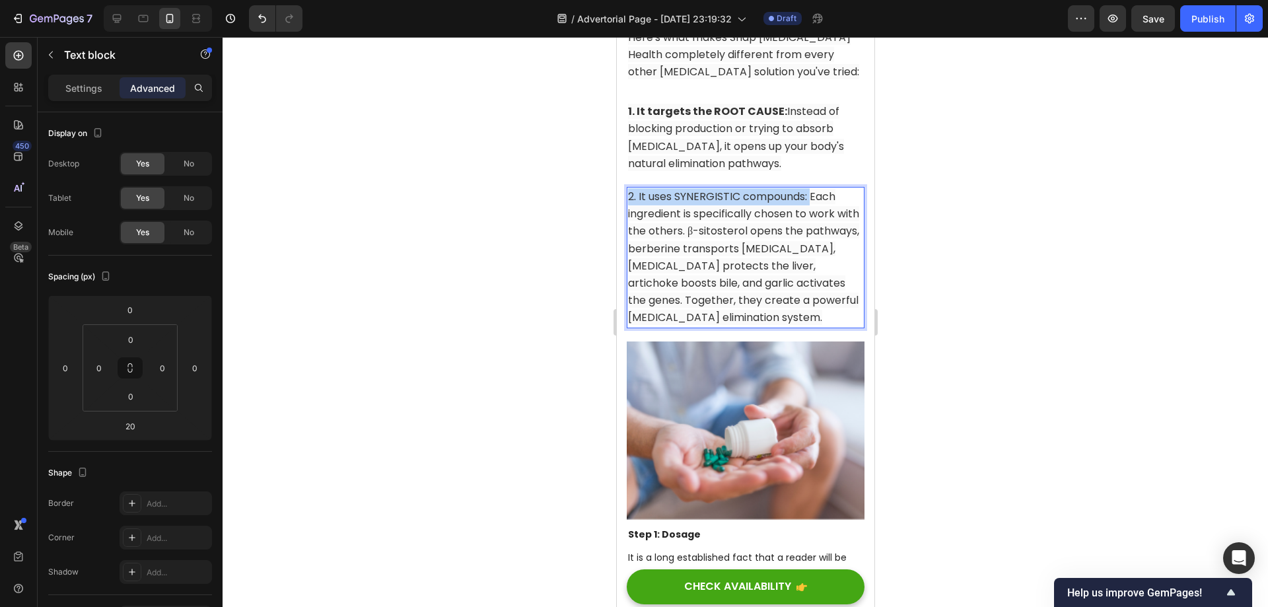
drag, startPoint x: 811, startPoint y: 244, endPoint x: 1232, endPoint y: 276, distance: 422.5
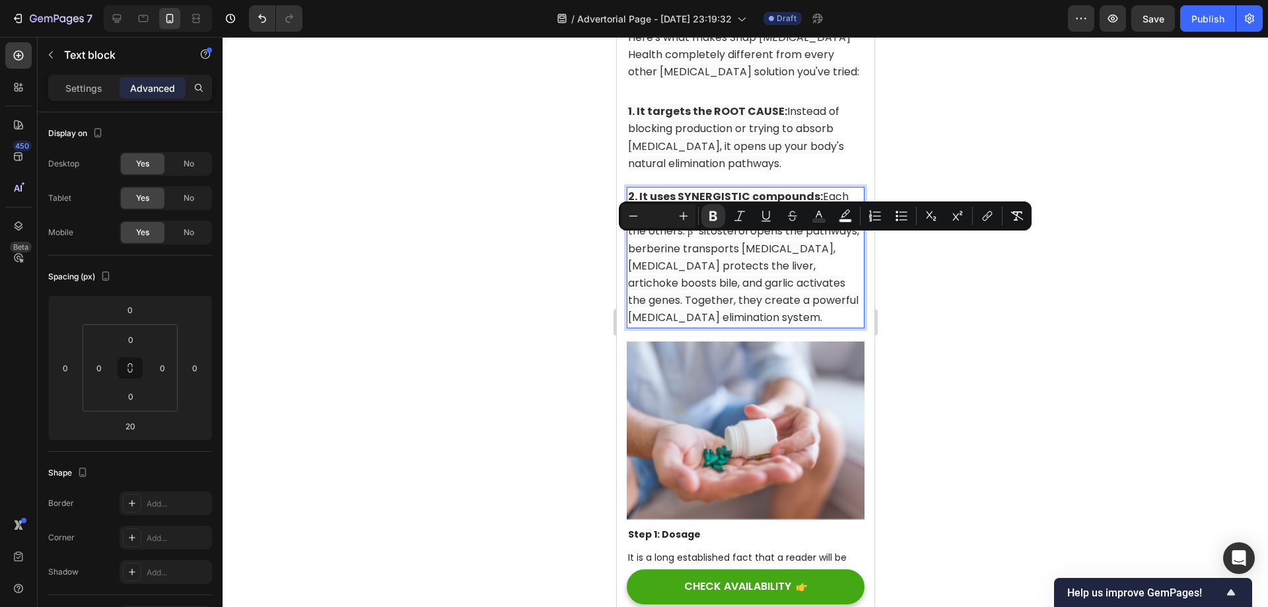
click at [765, 275] on span "2. It uses SYNERGISTIC compounds: Each ingredient is specifically chosen to wor…" at bounding box center [742, 257] width 231 height 136
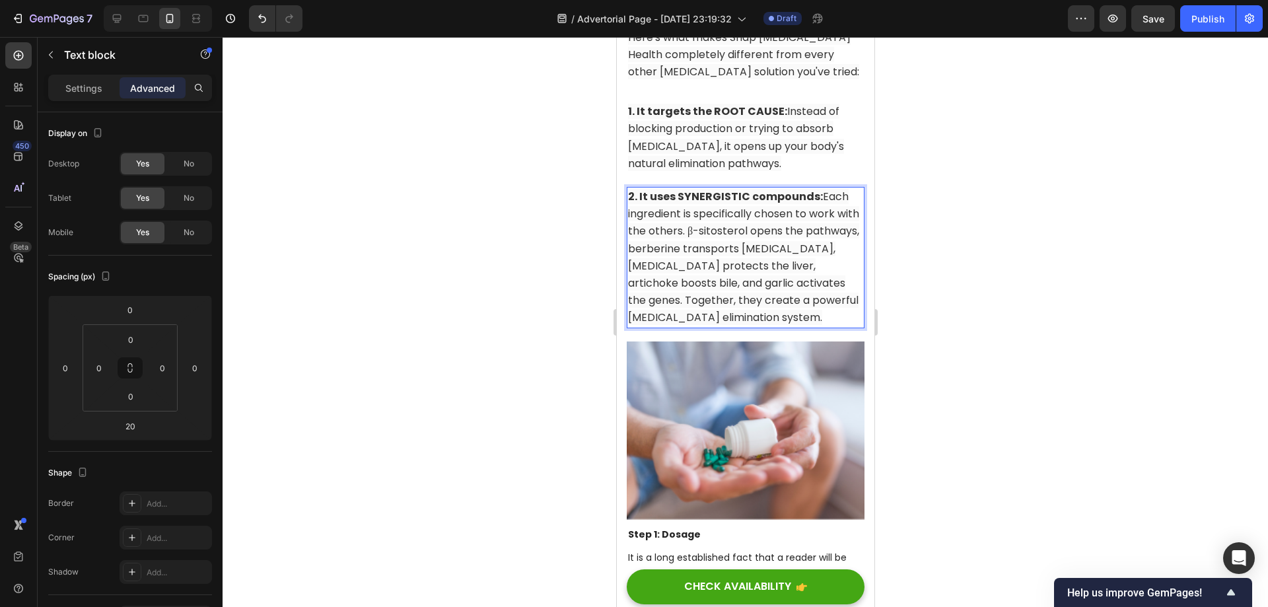
click at [968, 276] on div at bounding box center [745, 322] width 1045 height 570
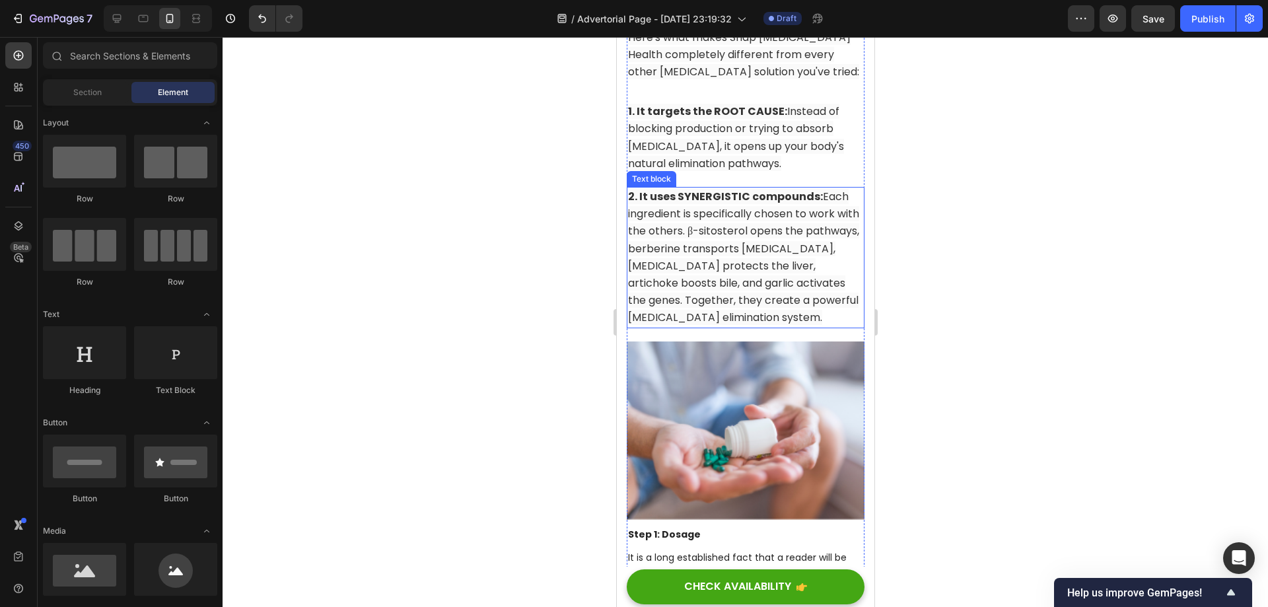
click at [761, 273] on span "2. It uses SYNERGISTIC compounds: Each ingredient is specifically chosen to wor…" at bounding box center [742, 257] width 231 height 136
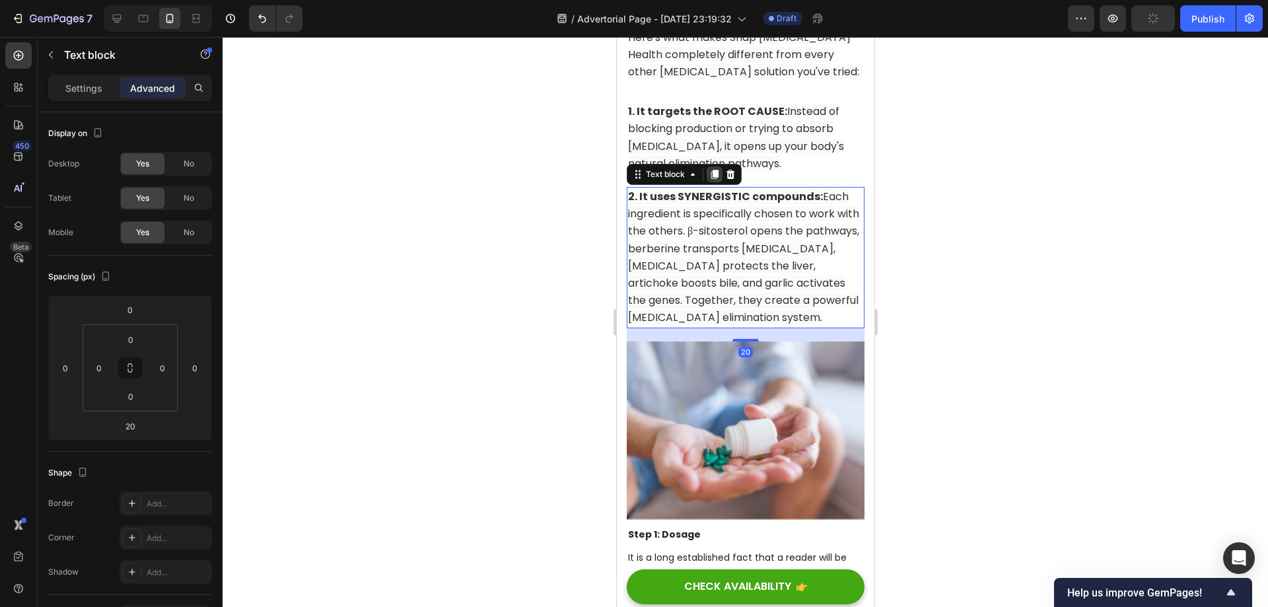
click at [711, 180] on icon at bounding box center [714, 174] width 11 height 11
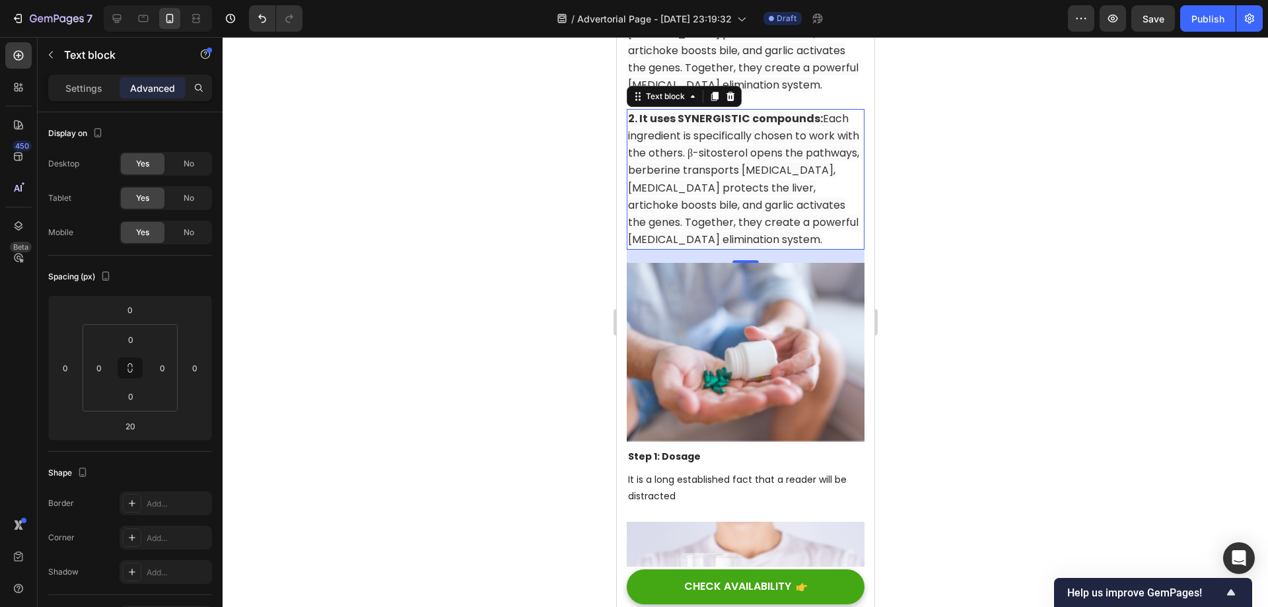
scroll to position [10241, 0]
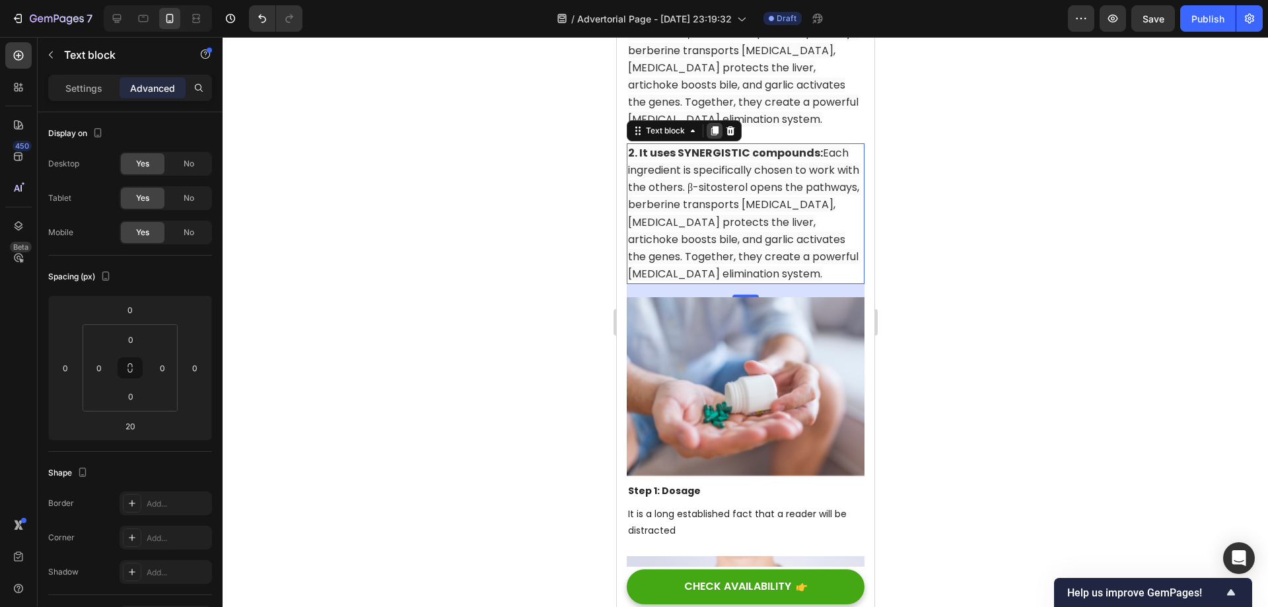
click at [711, 136] on icon at bounding box center [714, 130] width 11 height 11
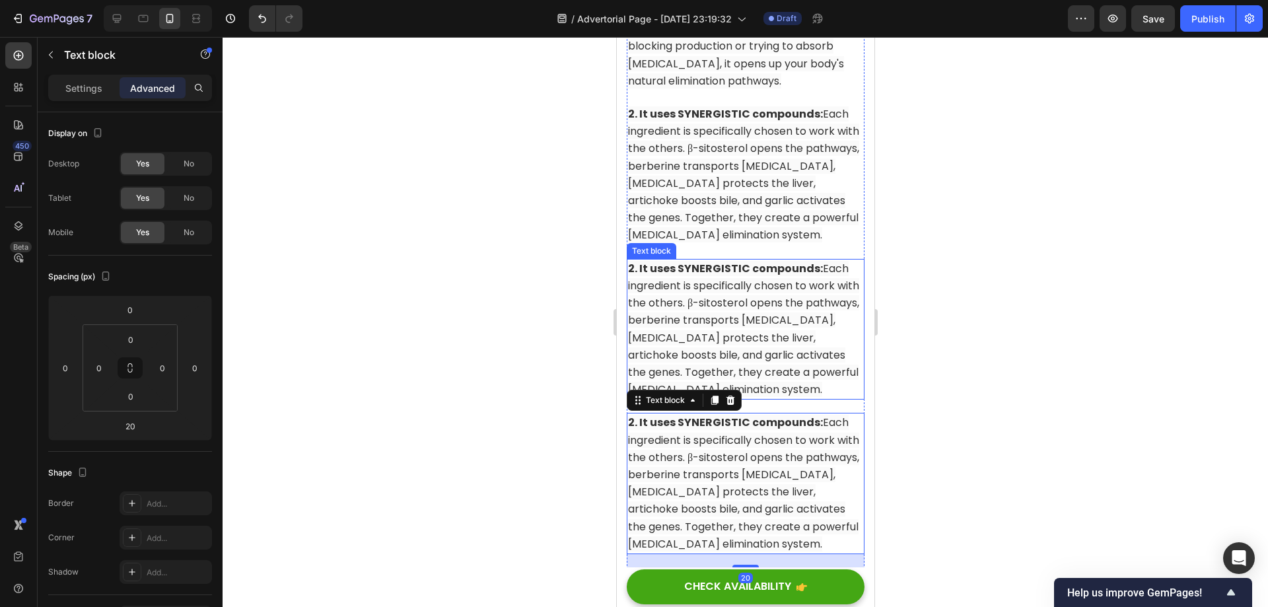
scroll to position [10109, 0]
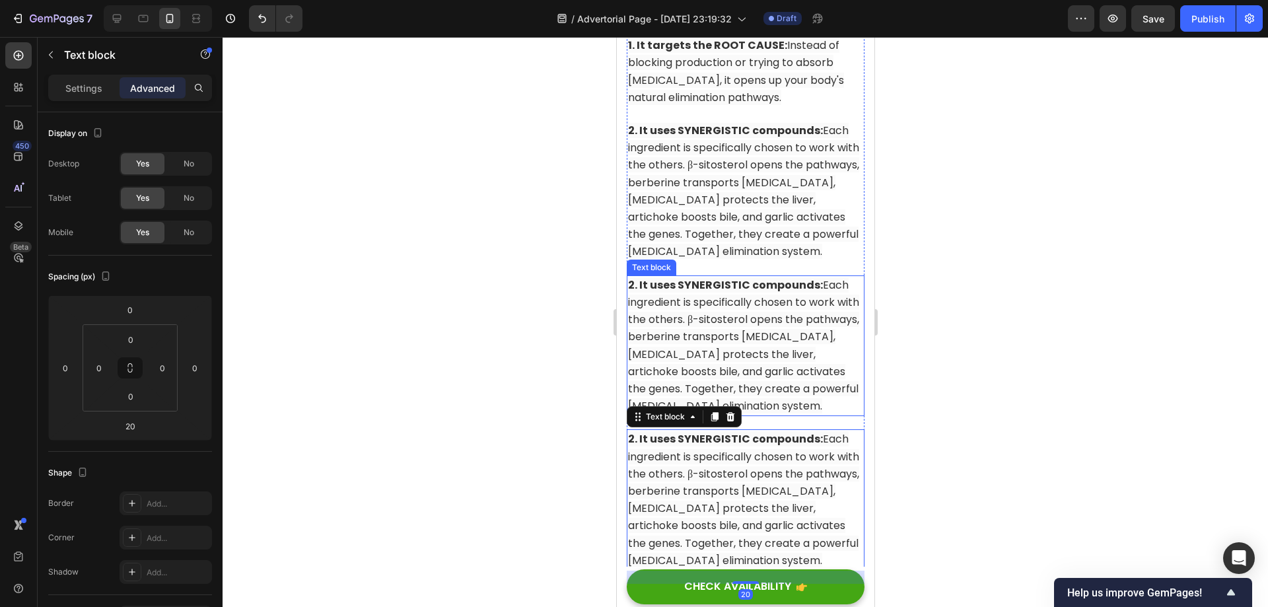
click at [755, 374] on p "2. It uses SYNERGISTIC compounds: Each ingredient is specifically chosen to wor…" at bounding box center [744, 346] width 235 height 139
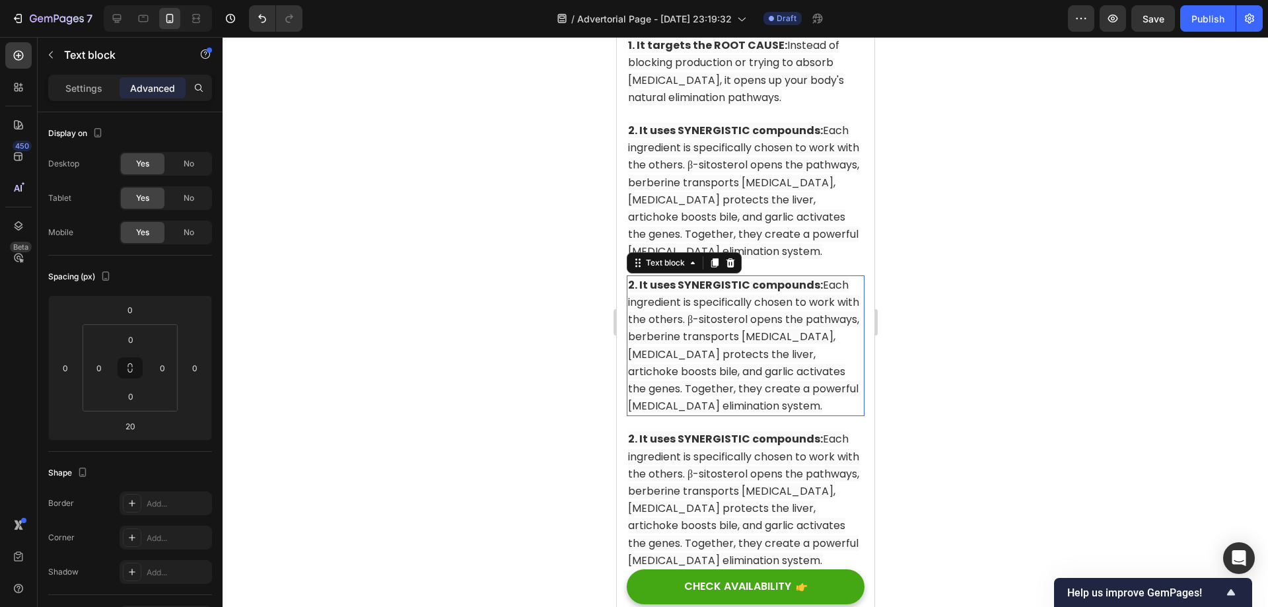
click at [766, 384] on span "2. It uses SYNERGISTIC compounds: Each ingredient is specifically chosen to wor…" at bounding box center [742, 345] width 231 height 136
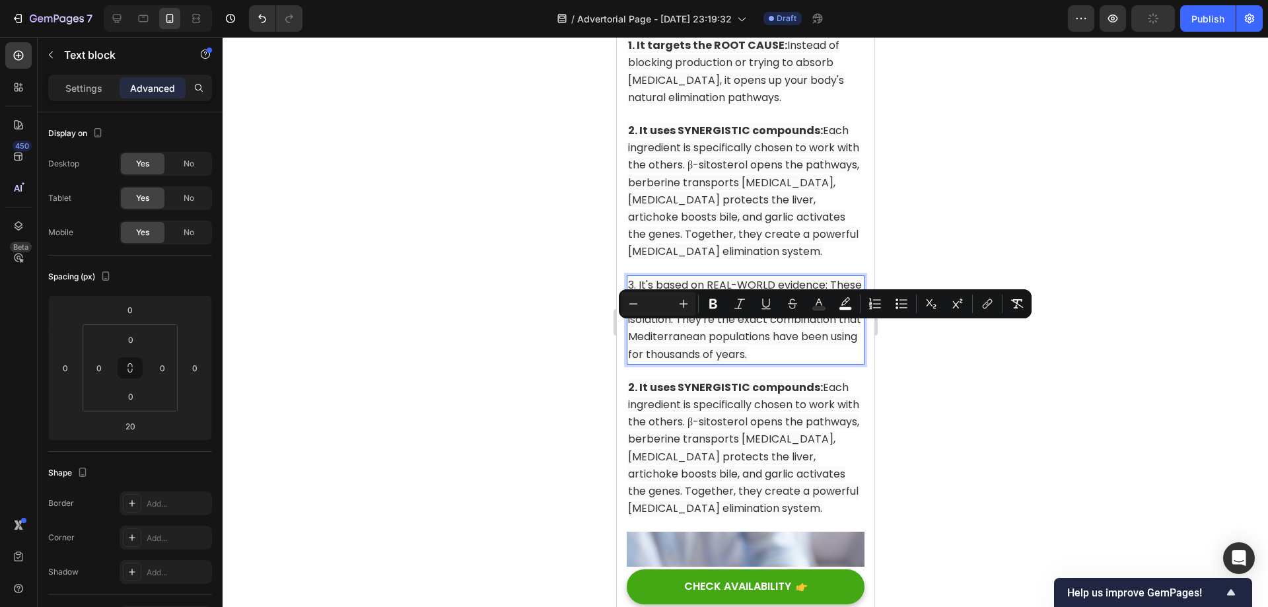
click at [817, 341] on p "3. It's based on REAL-WORLD evidence: These aren't theoretical compounds studie…" at bounding box center [744, 320] width 235 height 87
drag, startPoint x: 829, startPoint y: 333, endPoint x: 627, endPoint y: 333, distance: 202.1
click at [627, 333] on p "3. It's based on REAL-WORLD evidence: These aren't theoretical compounds studie…" at bounding box center [744, 320] width 235 height 87
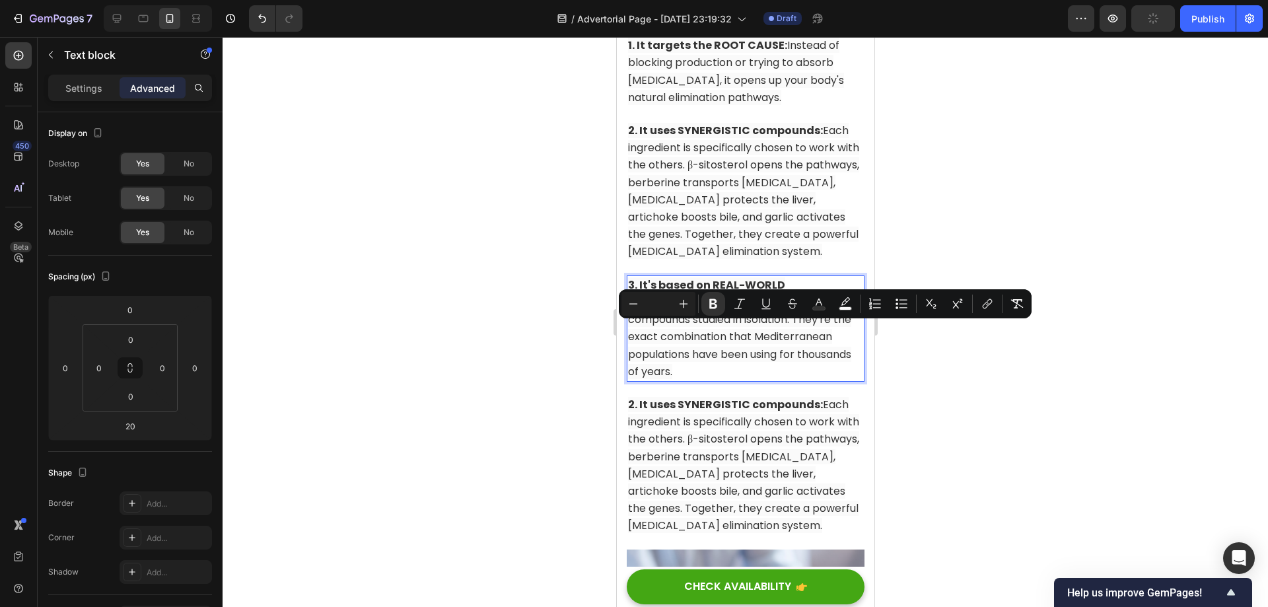
click at [707, 357] on p "3. It's based on REAL-WORLD evidence: These aren't theoretical compounds studie…" at bounding box center [744, 329] width 235 height 104
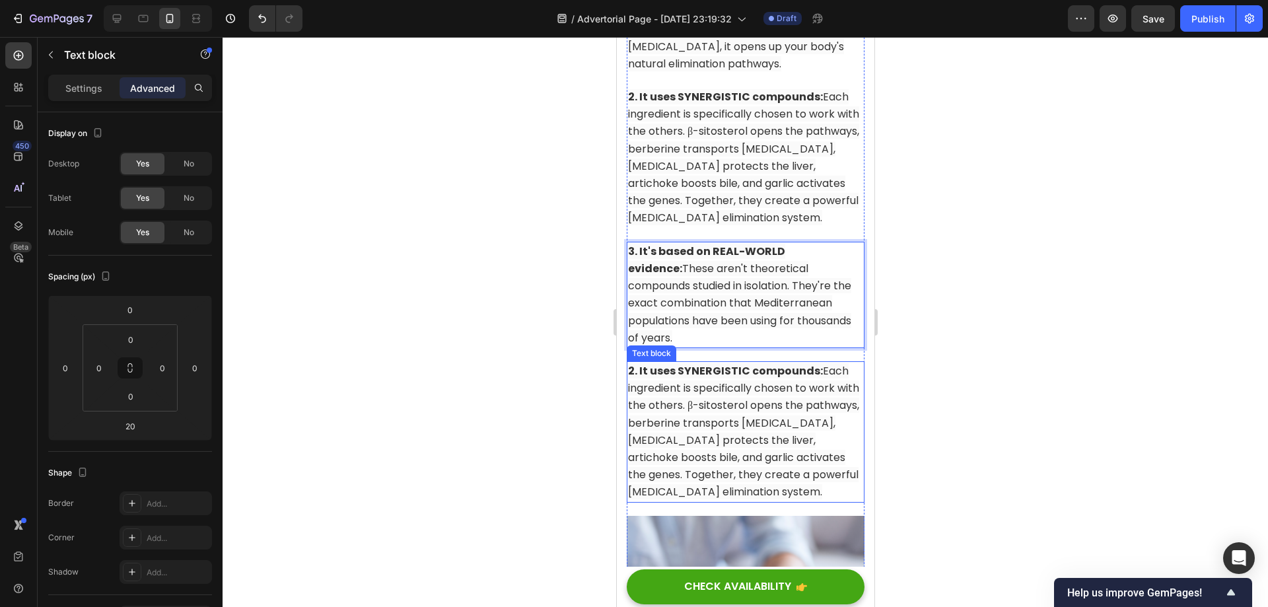
scroll to position [10241, 0]
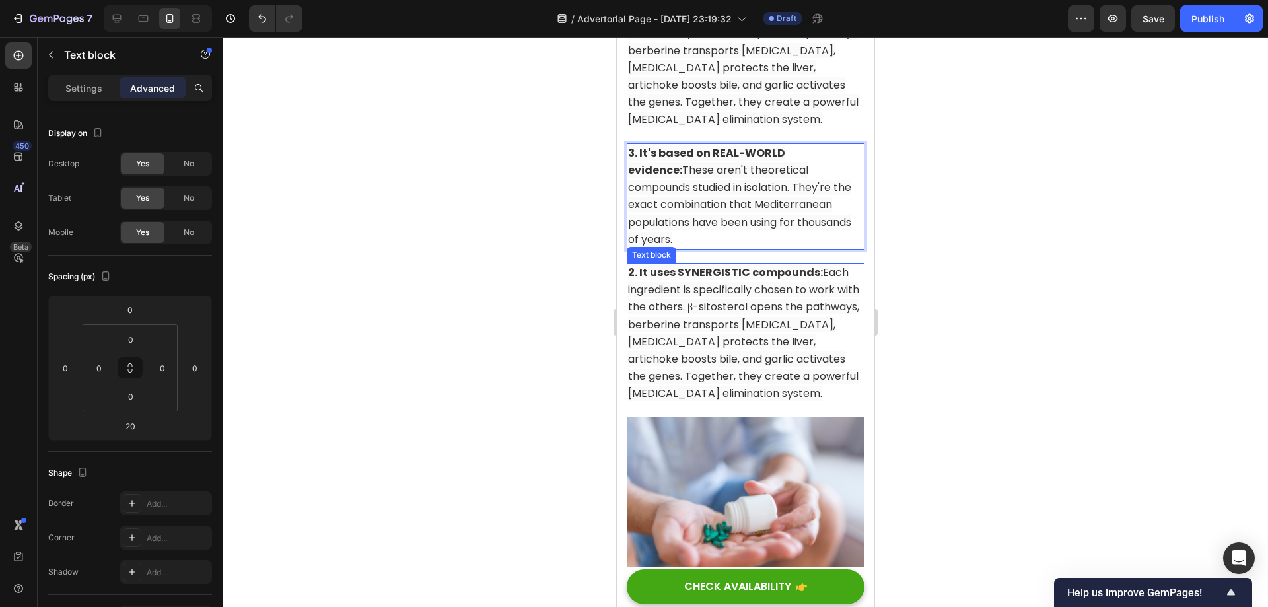
click at [739, 367] on span "2. It uses SYNERGISTIC compounds: Each ingredient is specifically chosen to wor…" at bounding box center [742, 333] width 231 height 136
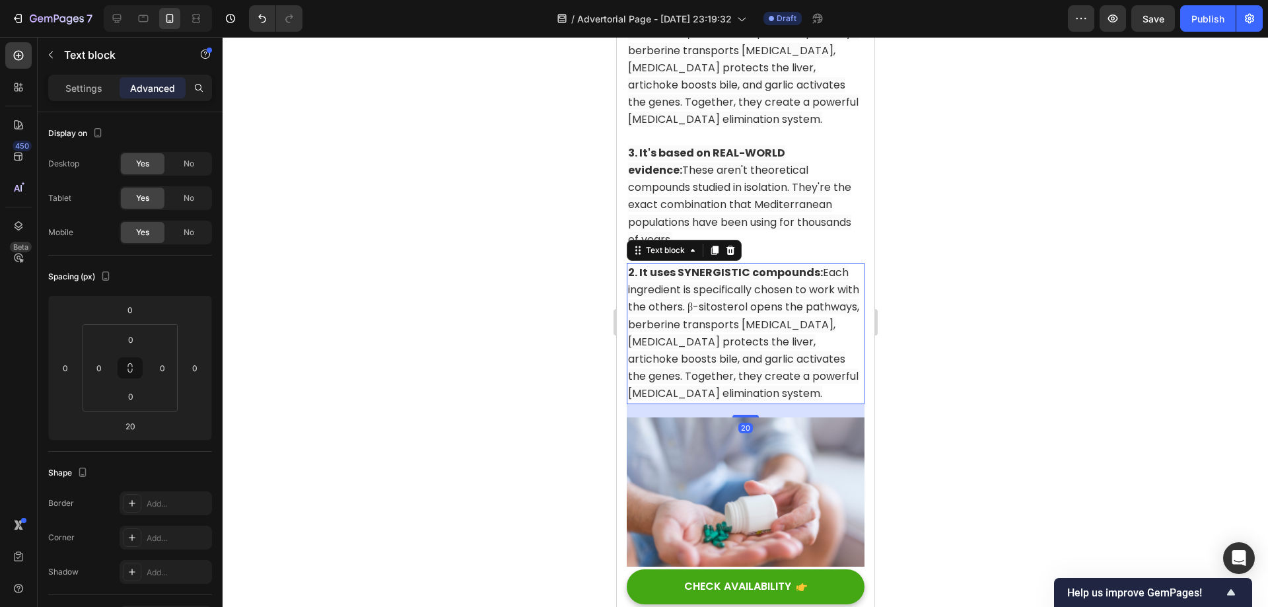
click at [740, 367] on span "2. It uses SYNERGISTIC compounds: Each ingredient is specifically chosen to wor…" at bounding box center [742, 333] width 231 height 136
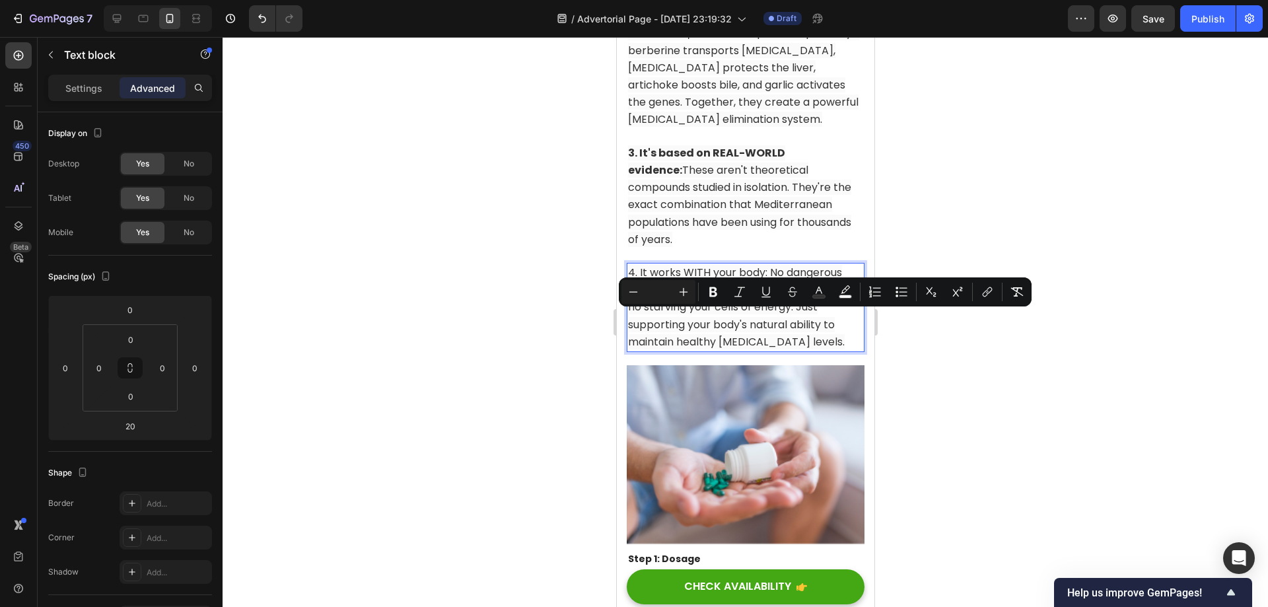
click at [792, 329] on span "4. It works WITH your body: No dangerous side effects, no blocking essential pa…" at bounding box center [742, 307] width 230 height 85
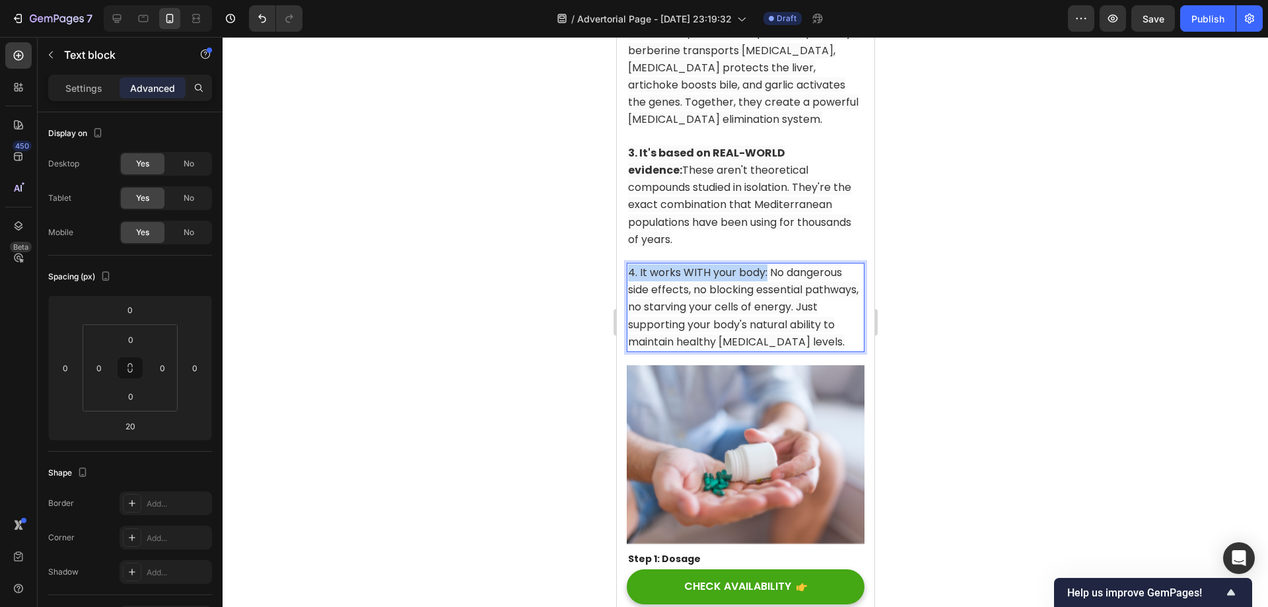
drag, startPoint x: 766, startPoint y: 318, endPoint x: 1230, endPoint y: 355, distance: 465.0
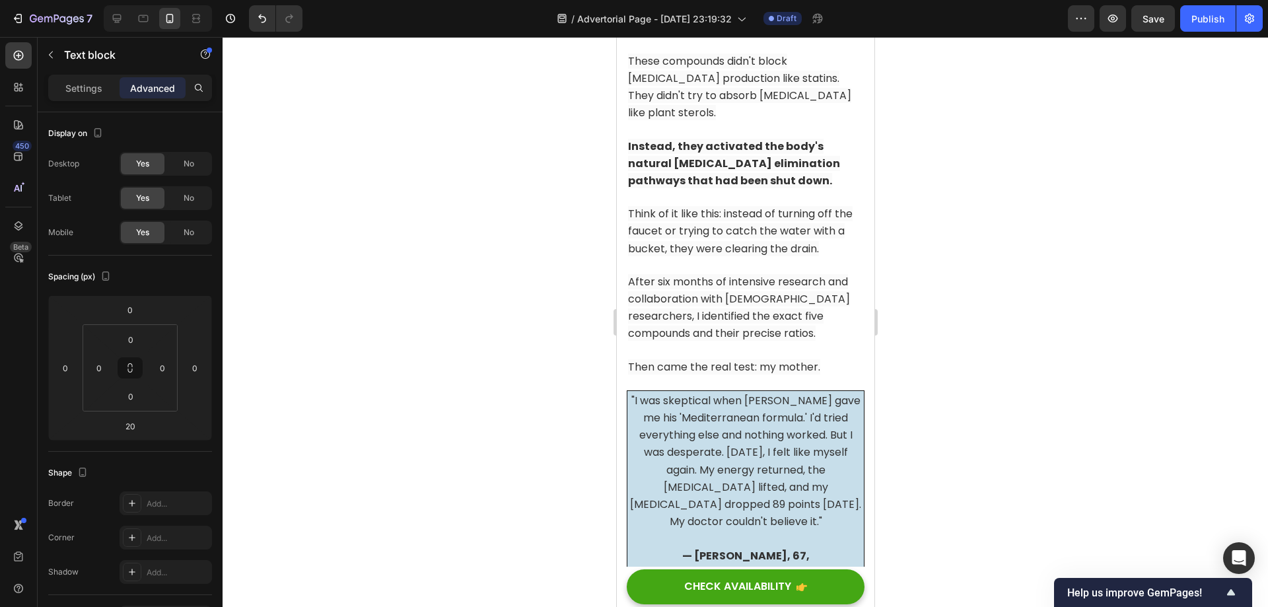
scroll to position [6477, 0]
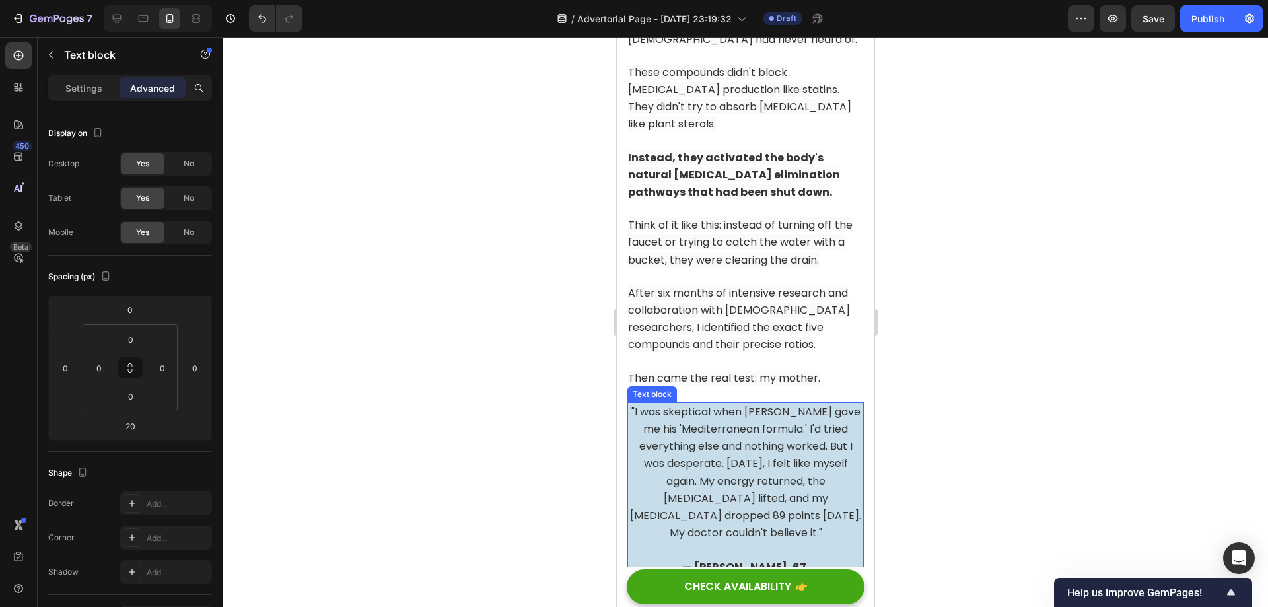
click at [726, 454] on span ""I was skeptical when [PERSON_NAME] gave me his 'Mediterranean formula.' I'd tr…" at bounding box center [744, 472] width 231 height 136
click at [712, 394] on icon at bounding box center [714, 389] width 7 height 9
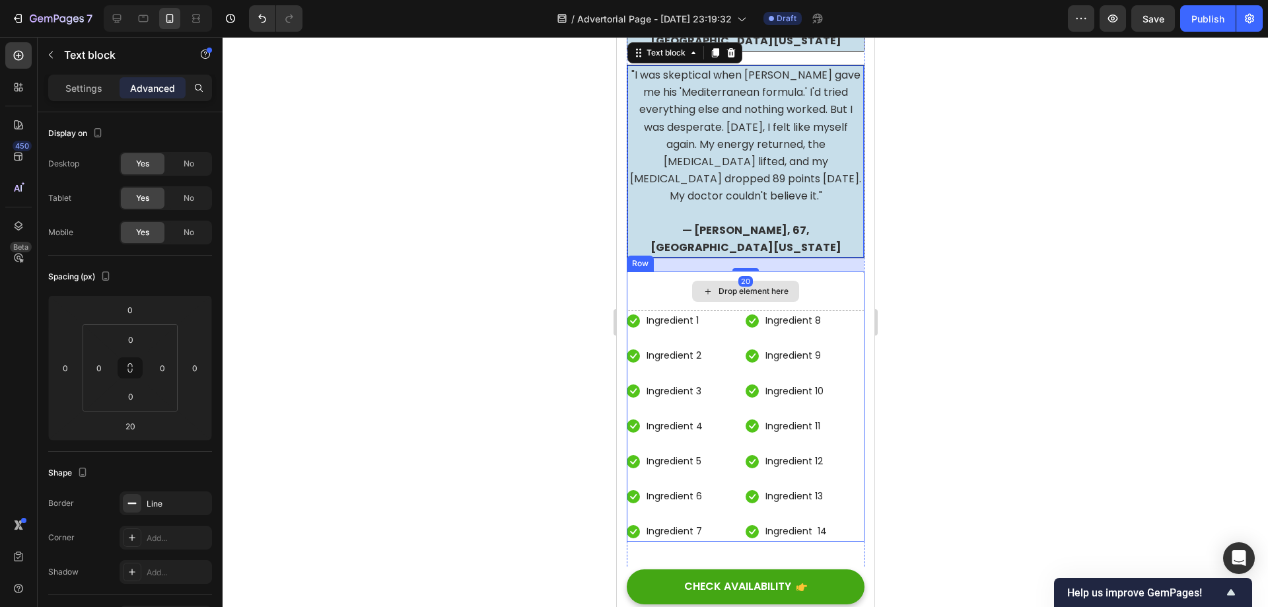
scroll to position [6962, 0]
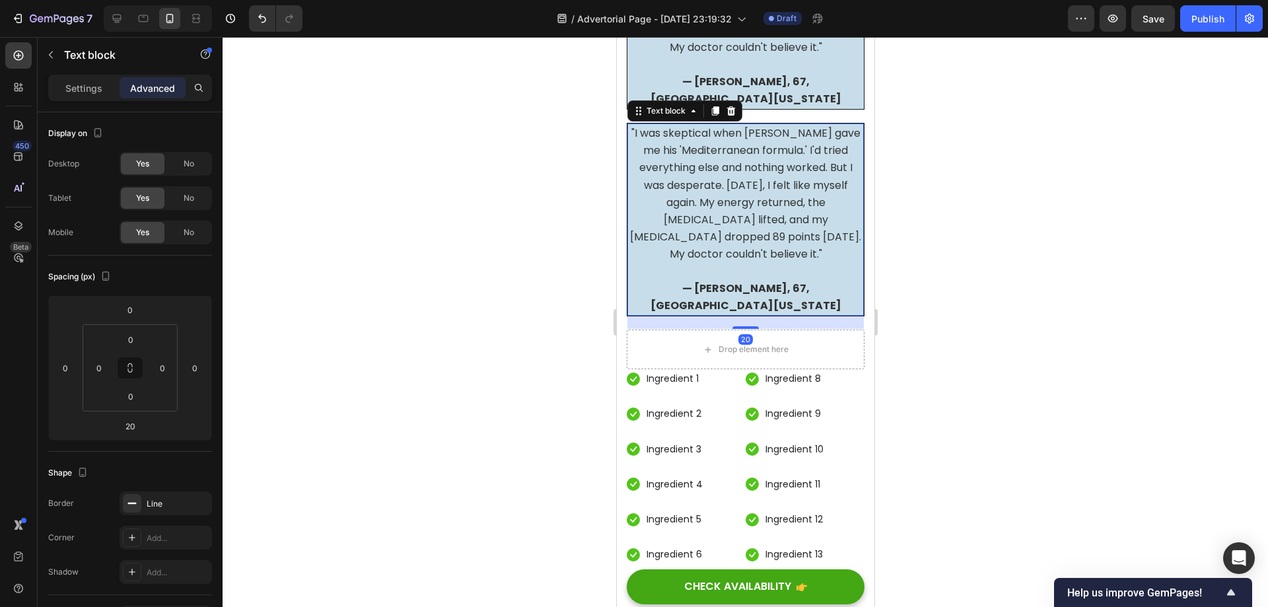
click at [708, 215] on span ""I was skeptical when [PERSON_NAME] gave me his 'Mediterranean formula.' I'd tr…" at bounding box center [744, 193] width 231 height 136
click at [965, 197] on div at bounding box center [745, 322] width 1045 height 570
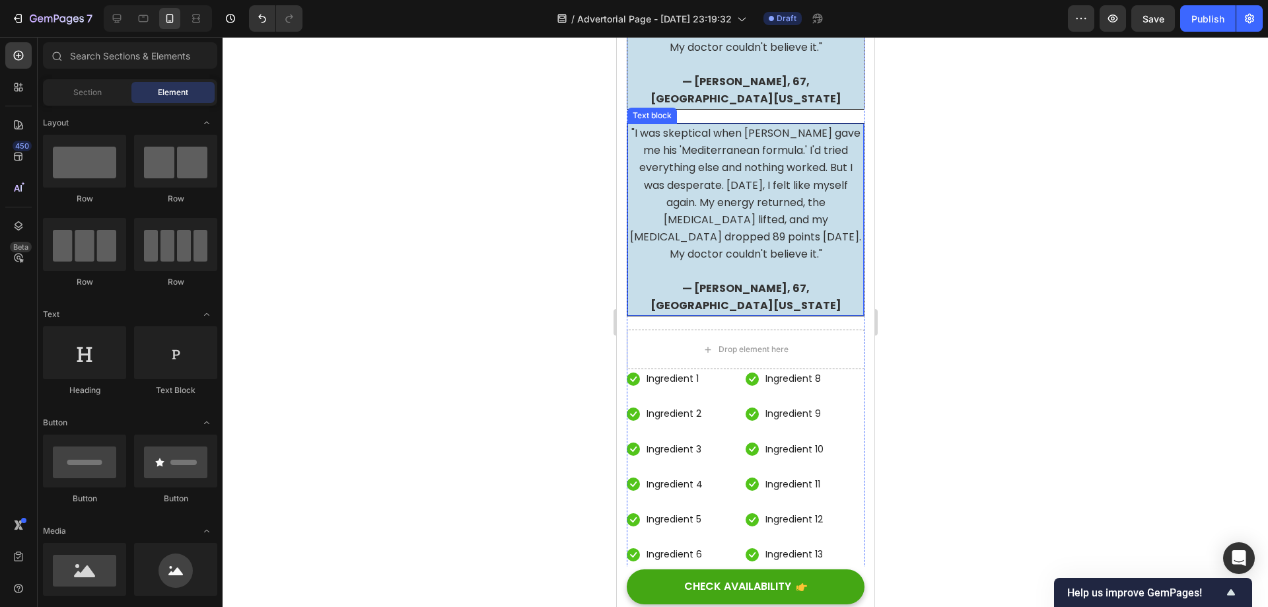
click at [755, 206] on p ""I was skeptical when [PERSON_NAME] gave me his 'Mediterranean formula.' I'd tr…" at bounding box center [745, 194] width 234 height 139
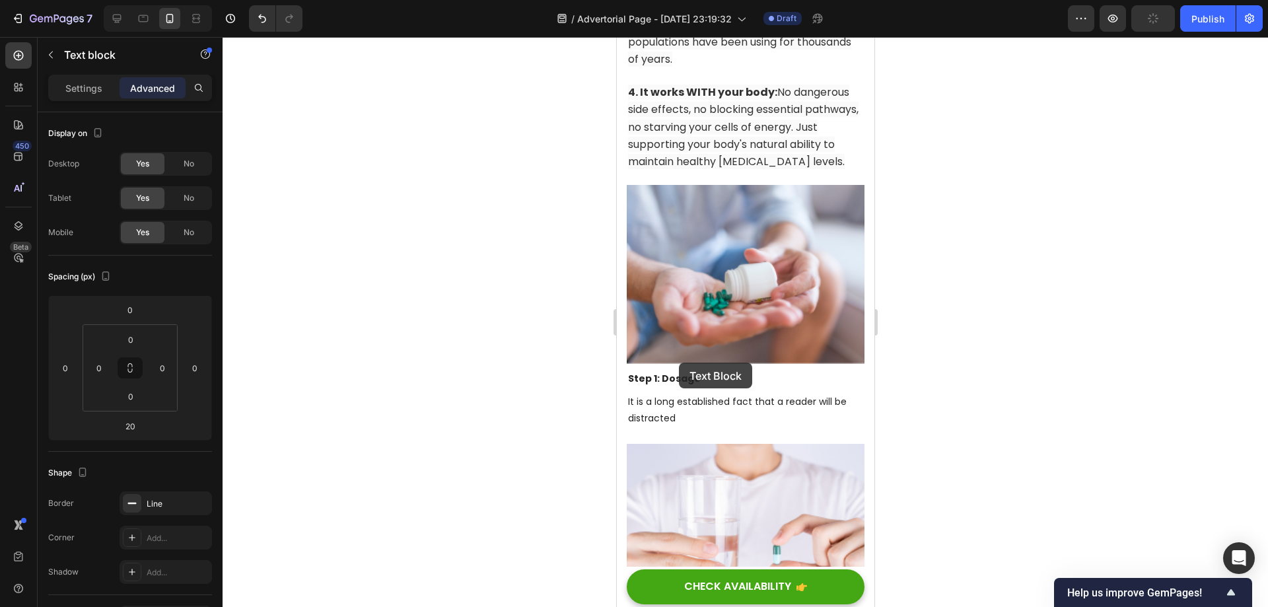
scroll to position [10594, 0]
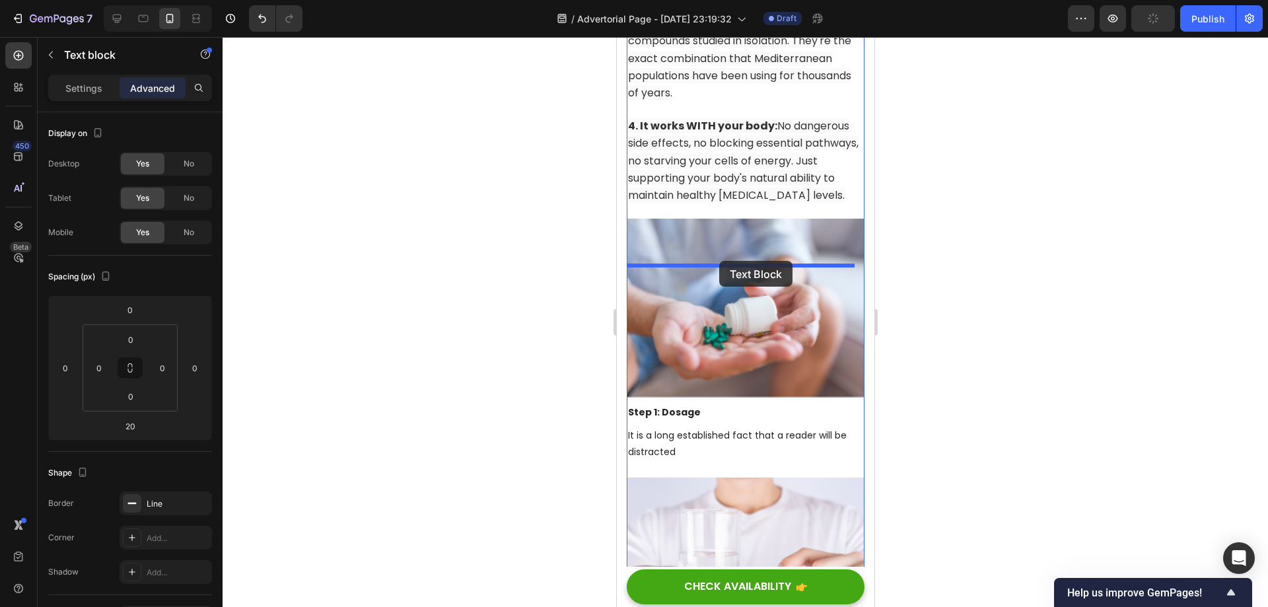
drag, startPoint x: 635, startPoint y: 139, endPoint x: 718, endPoint y: 261, distance: 148.2
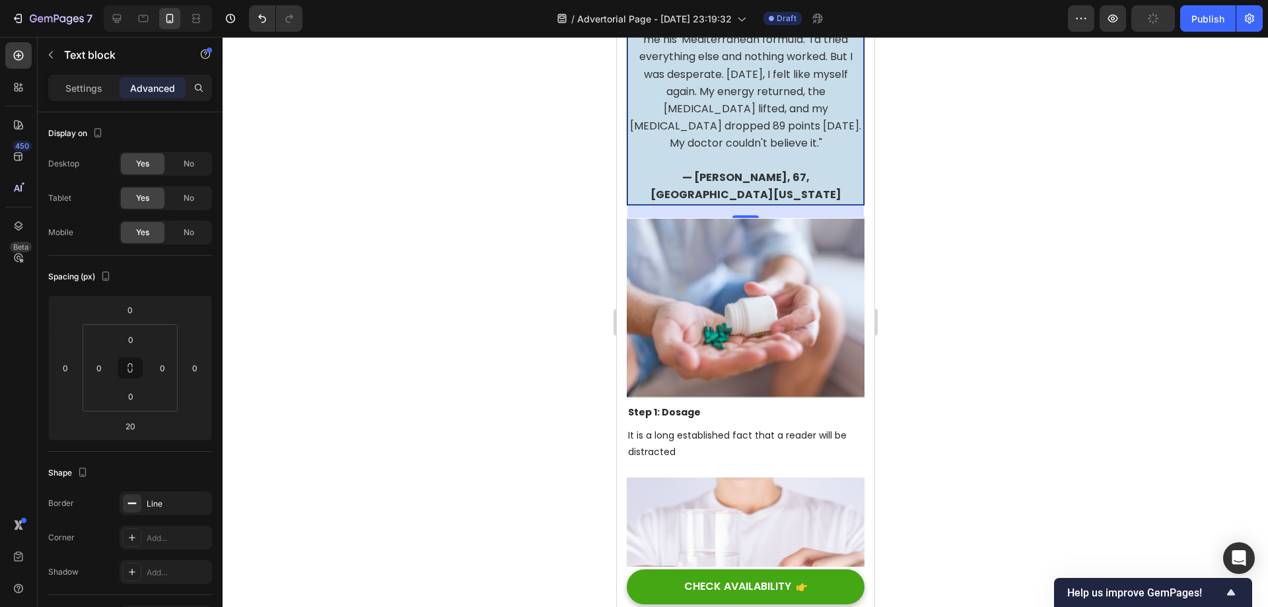
scroll to position [10387, 0]
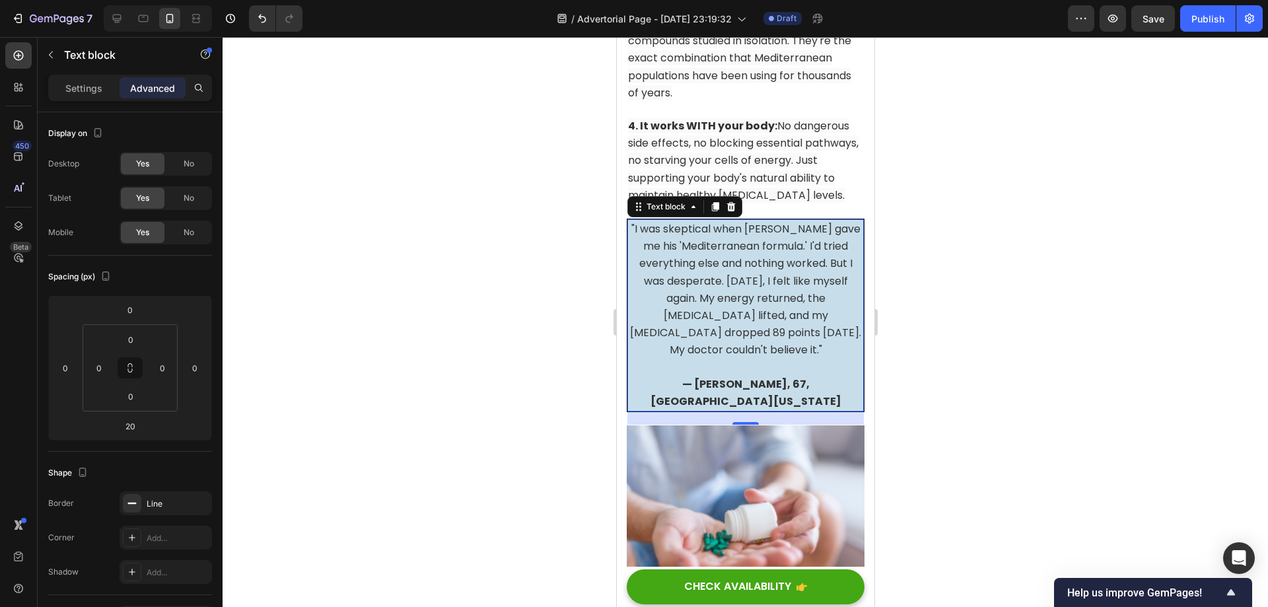
click at [787, 357] on span ""I was skeptical when [PERSON_NAME] gave me his 'Mediterranean formula.' I'd tr…" at bounding box center [744, 289] width 231 height 136
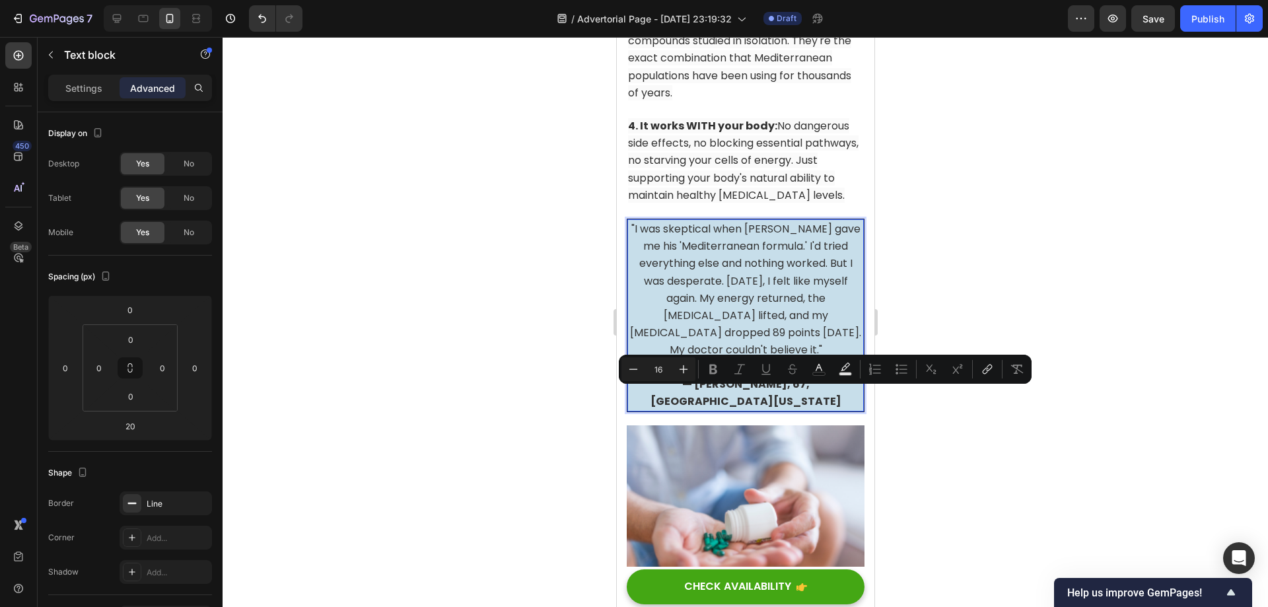
click at [812, 359] on p ""I was skeptical when [PERSON_NAME] gave me his 'Mediterranean formula.' I'd tr…" at bounding box center [745, 290] width 234 height 139
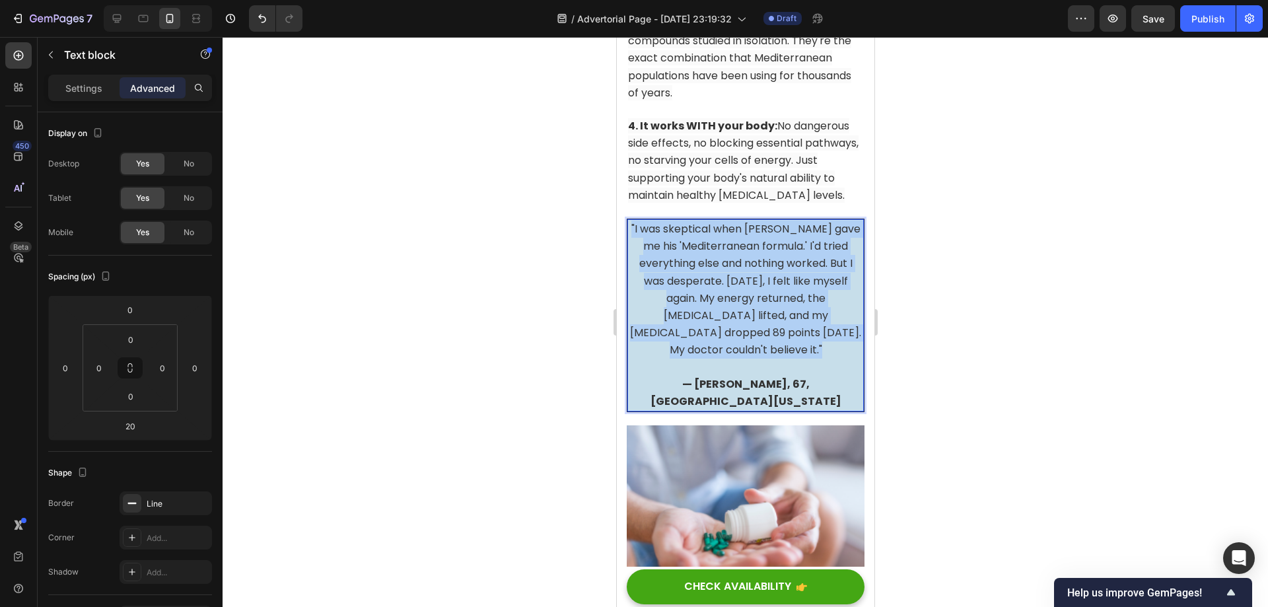
drag, startPoint x: 808, startPoint y: 398, endPoint x: 1230, endPoint y: 310, distance: 431.1
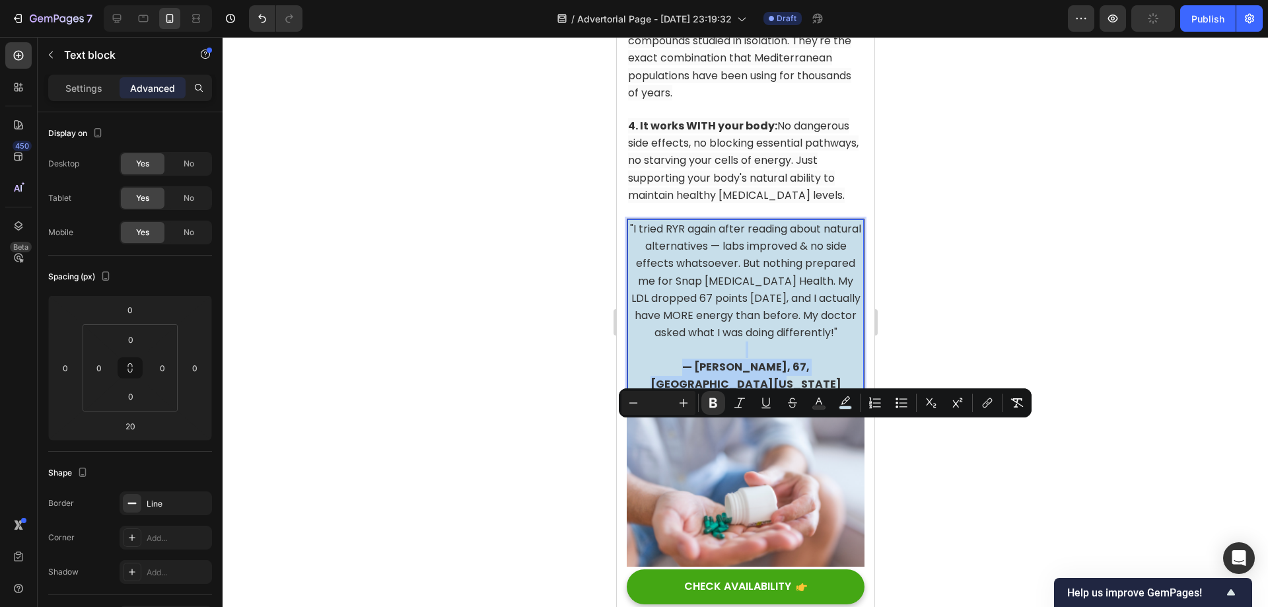
drag, startPoint x: 777, startPoint y: 446, endPoint x: 627, endPoint y: 419, distance: 152.2
click at [628, 393] on p "— [PERSON_NAME], 67, [GEOGRAPHIC_DATA][US_STATE]" at bounding box center [745, 367] width 234 height 52
click at [704, 393] on p "— [PERSON_NAME], 67, [GEOGRAPHIC_DATA][US_STATE]" at bounding box center [745, 367] width 234 height 52
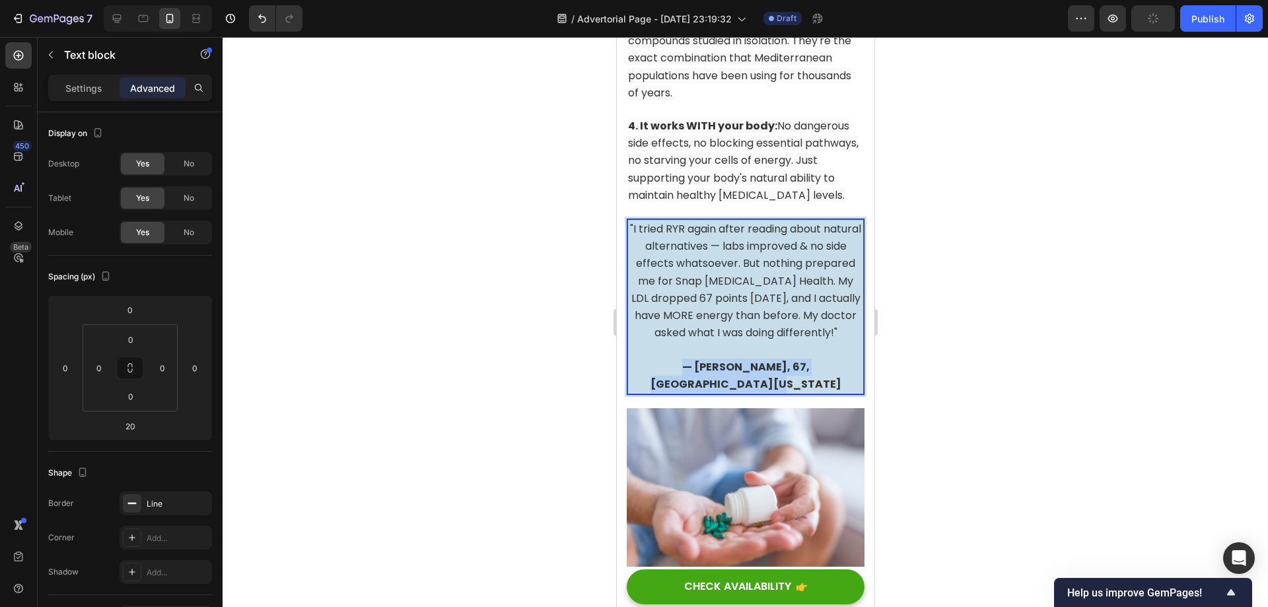
drag, startPoint x: 767, startPoint y: 448, endPoint x: 643, endPoint y: 435, distance: 125.5
click at [643, 393] on p "— [PERSON_NAME], 67, [GEOGRAPHIC_DATA][US_STATE]" at bounding box center [745, 367] width 234 height 52
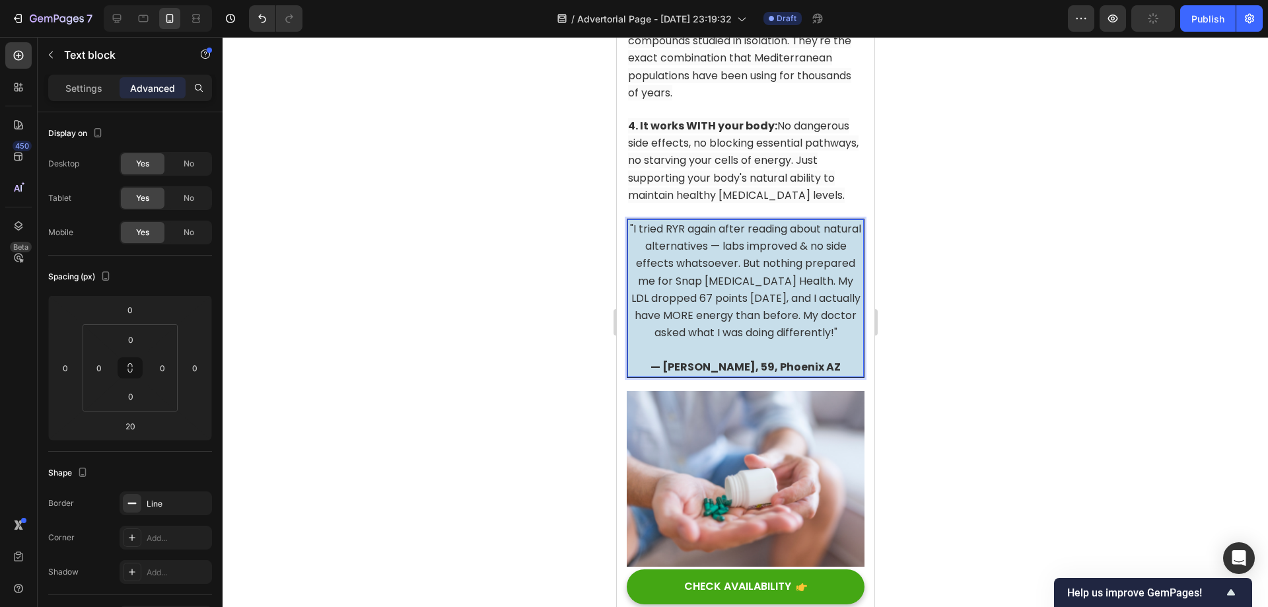
click at [905, 403] on div at bounding box center [745, 322] width 1045 height 570
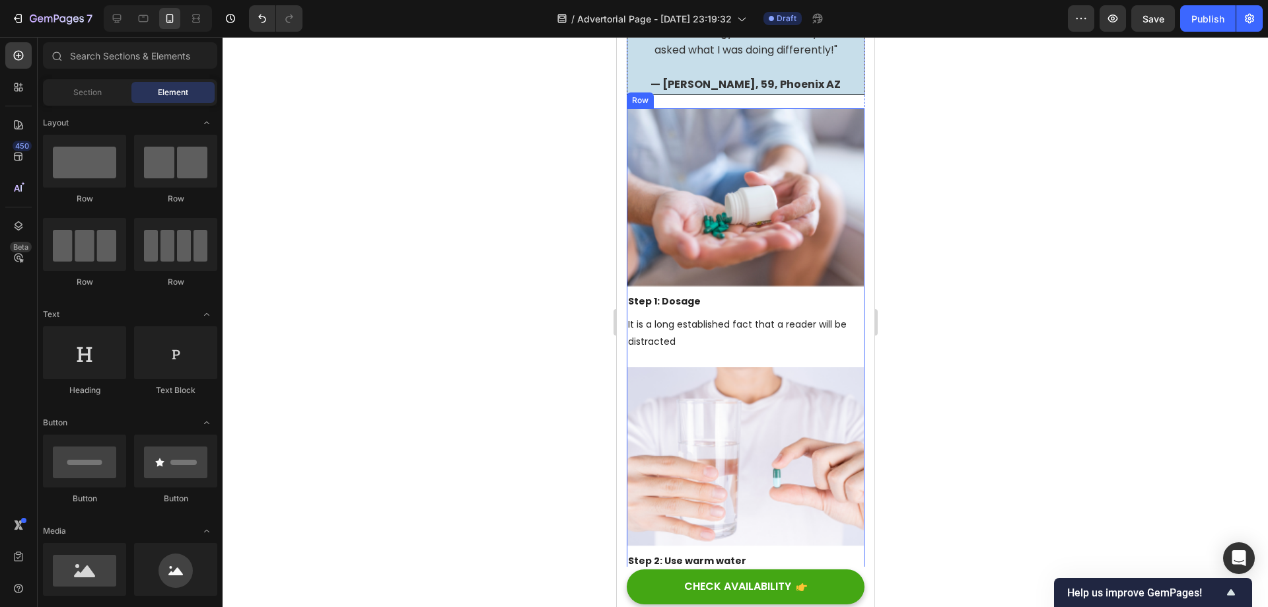
scroll to position [10717, 0]
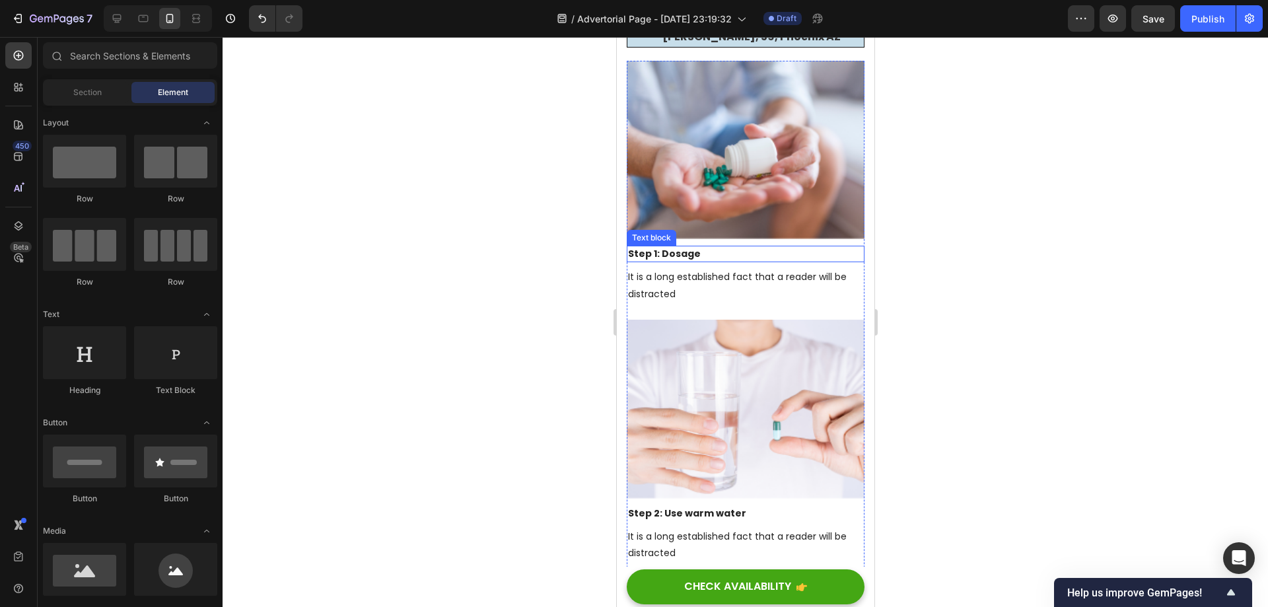
click at [852, 300] on div "Image Step 1: Dosage Text block It is a long established fact that a reader wil…" at bounding box center [745, 190] width 238 height 259
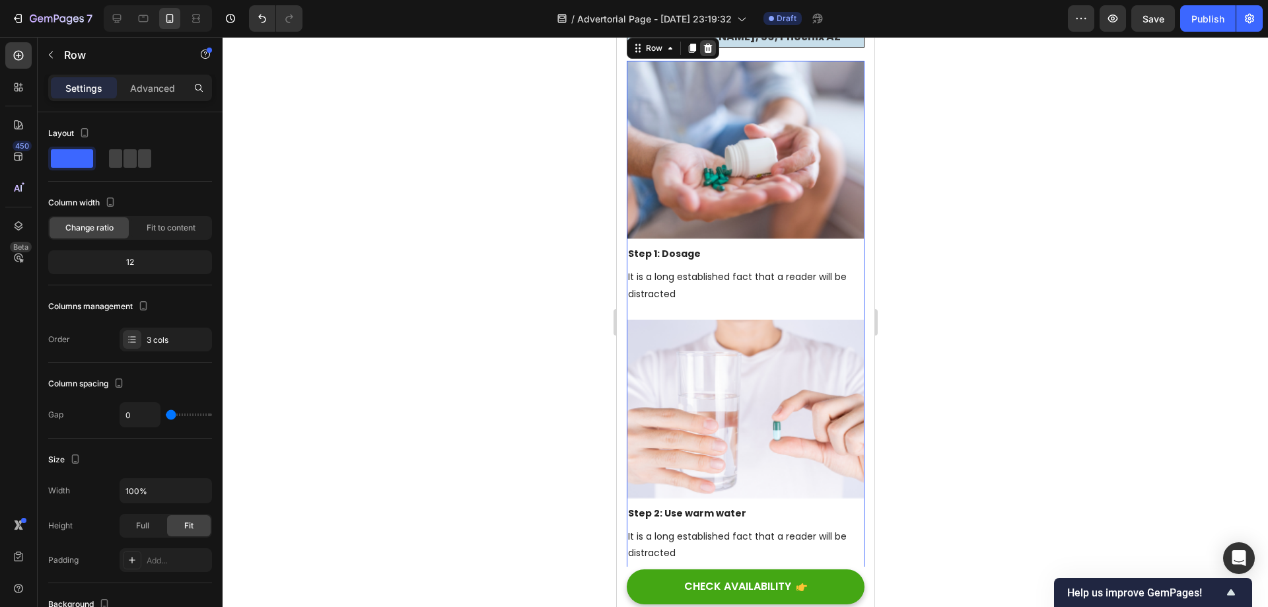
click at [707, 53] on icon at bounding box center [707, 48] width 9 height 9
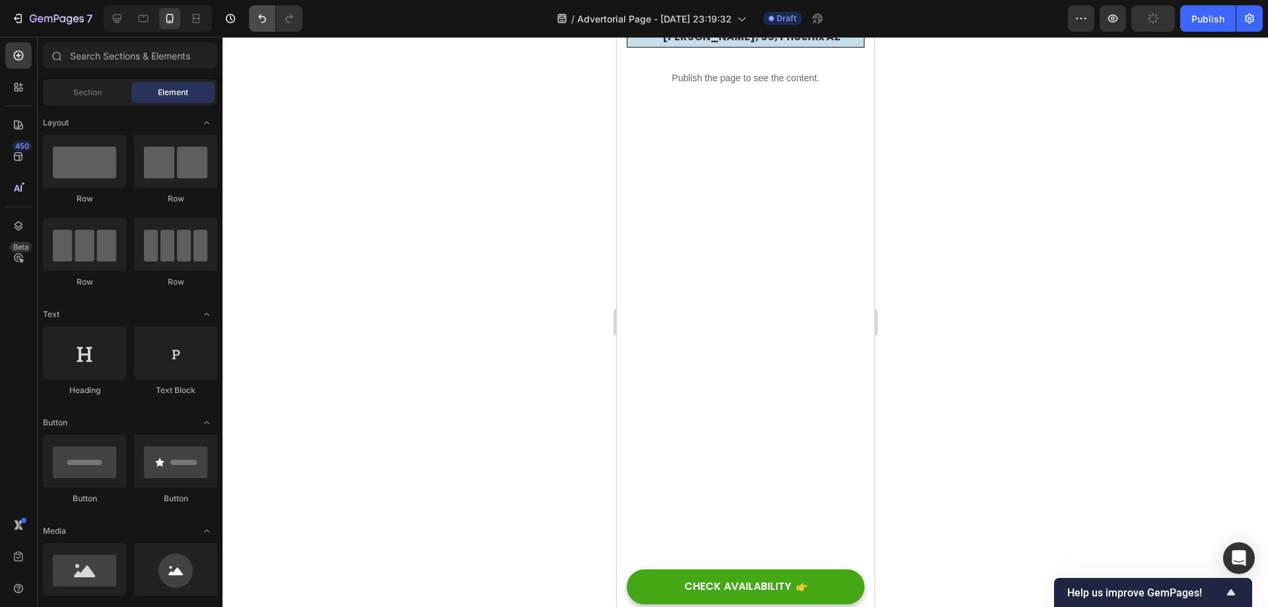
click at [258, 15] on icon "Undo/Redo" at bounding box center [262, 18] width 13 height 13
click at [262, 20] on icon "Undo/Redo" at bounding box center [262, 18] width 13 height 13
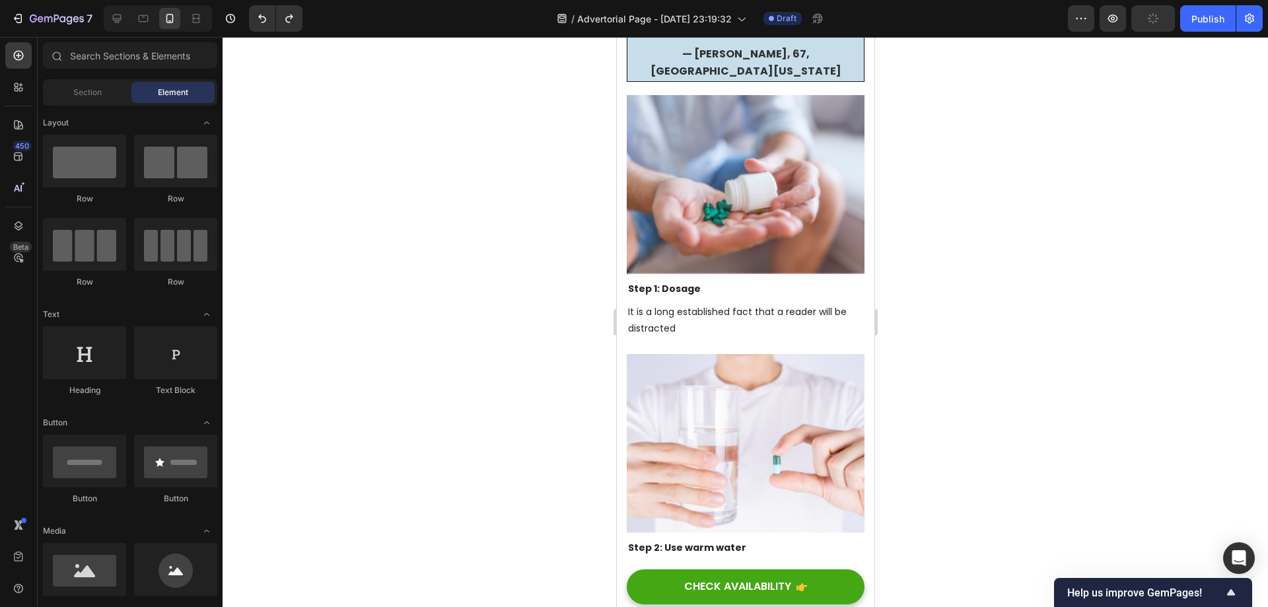
click at [284, 21] on button "Undo/Redo" at bounding box center [289, 18] width 26 height 26
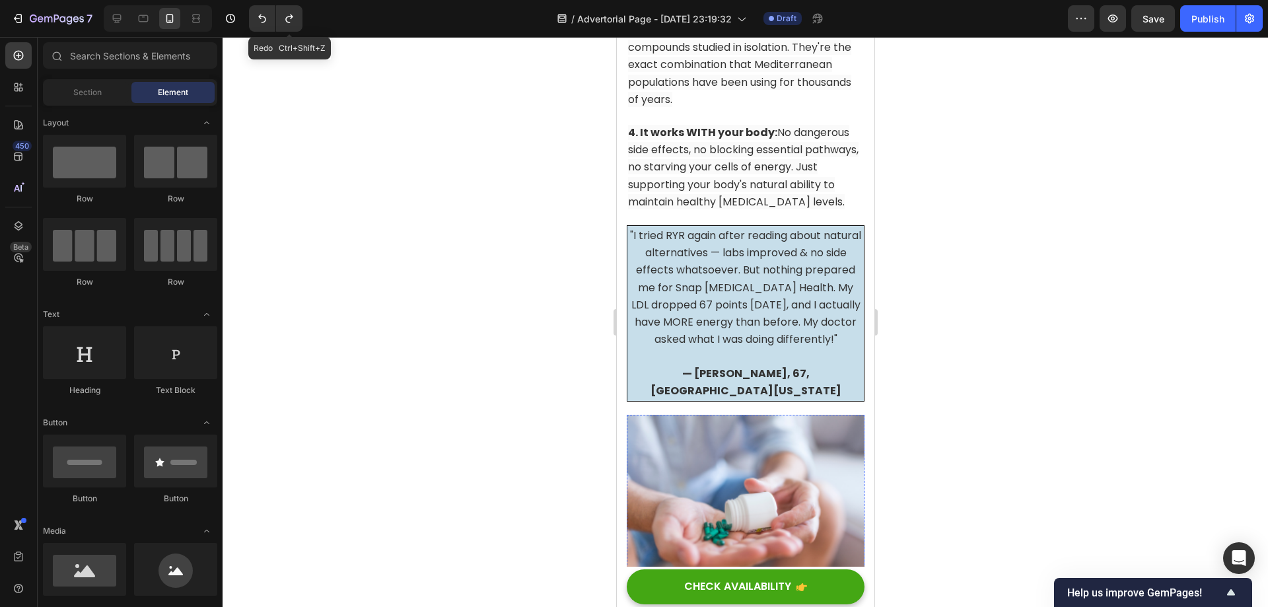
scroll to position [10387, 0]
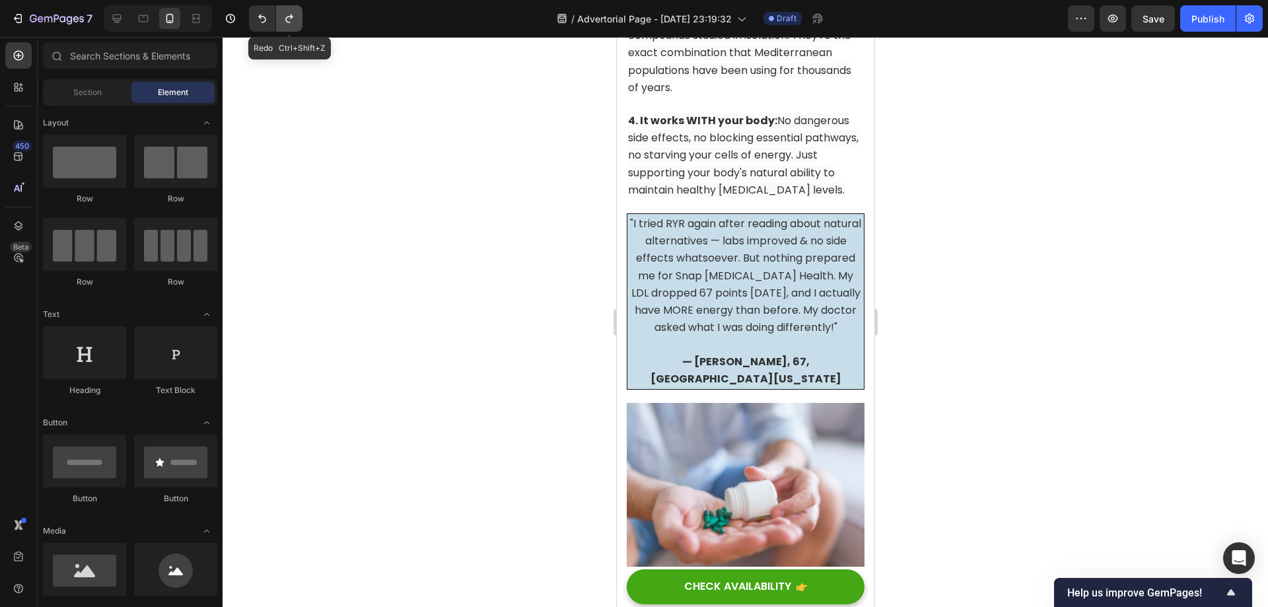
click at [294, 21] on icon "Undo/Redo" at bounding box center [289, 18] width 13 height 13
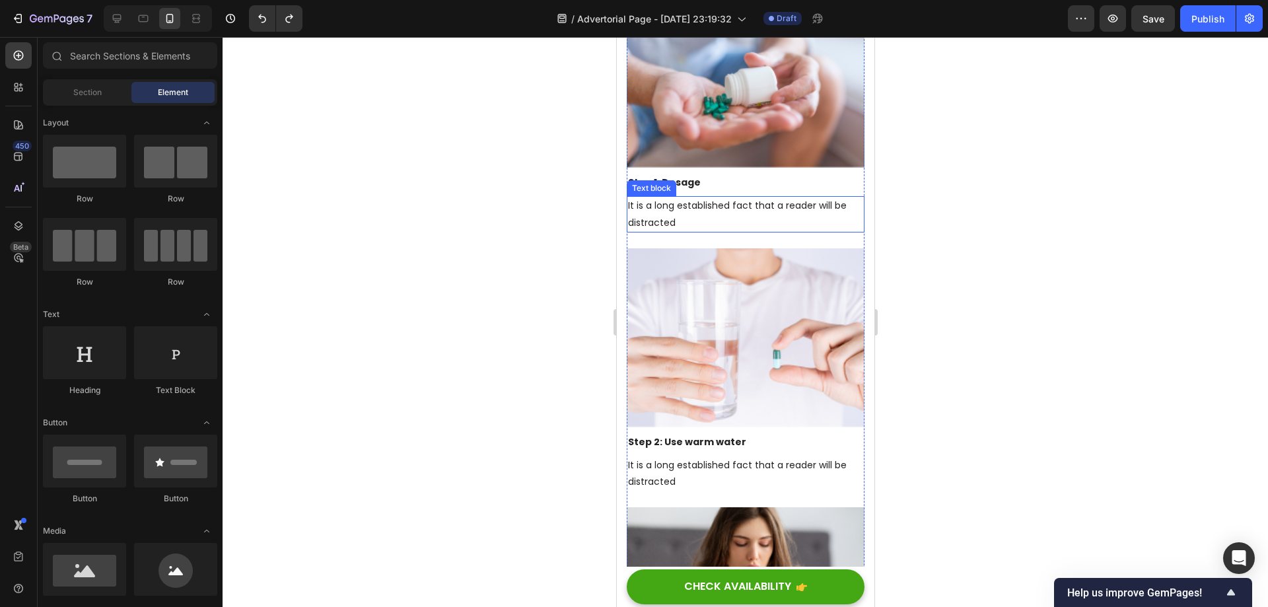
scroll to position [10969, 0]
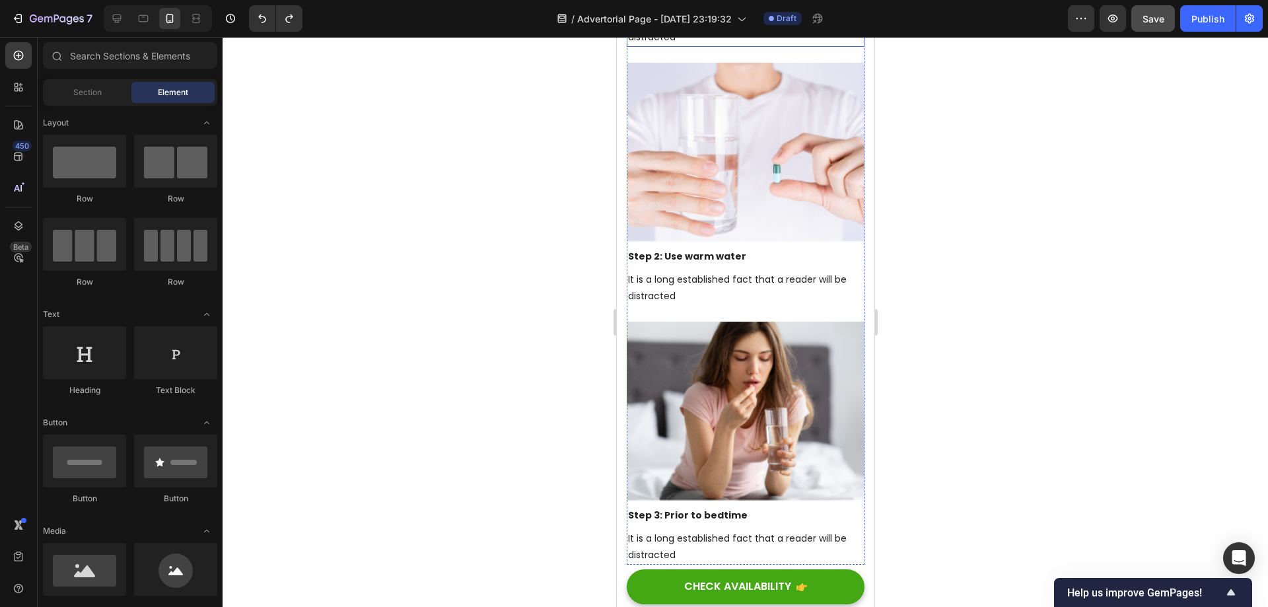
click at [1160, 20] on span "Save" at bounding box center [1153, 18] width 22 height 11
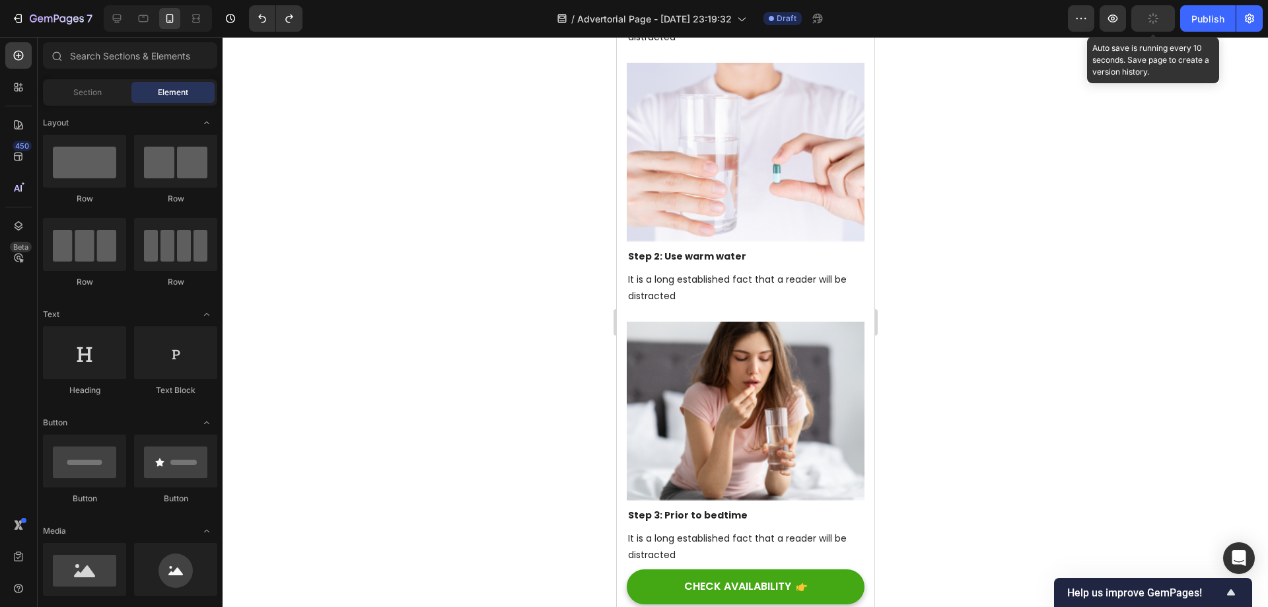
scroll to position [10651, 0]
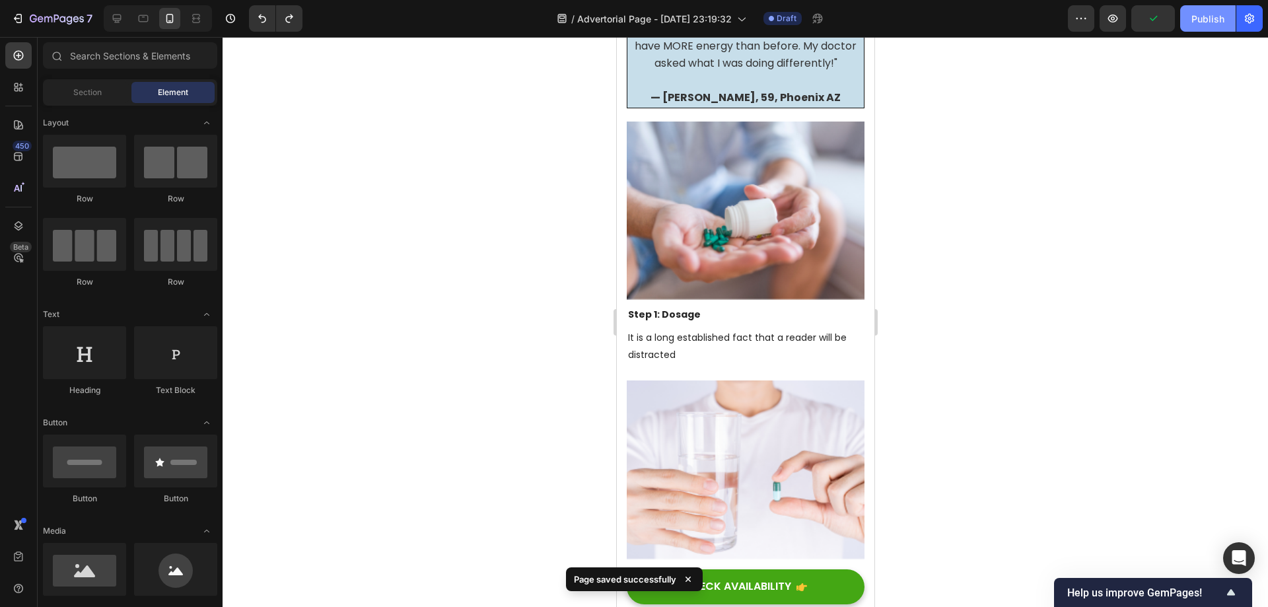
click at [1193, 15] on div "Publish" at bounding box center [1207, 19] width 33 height 14
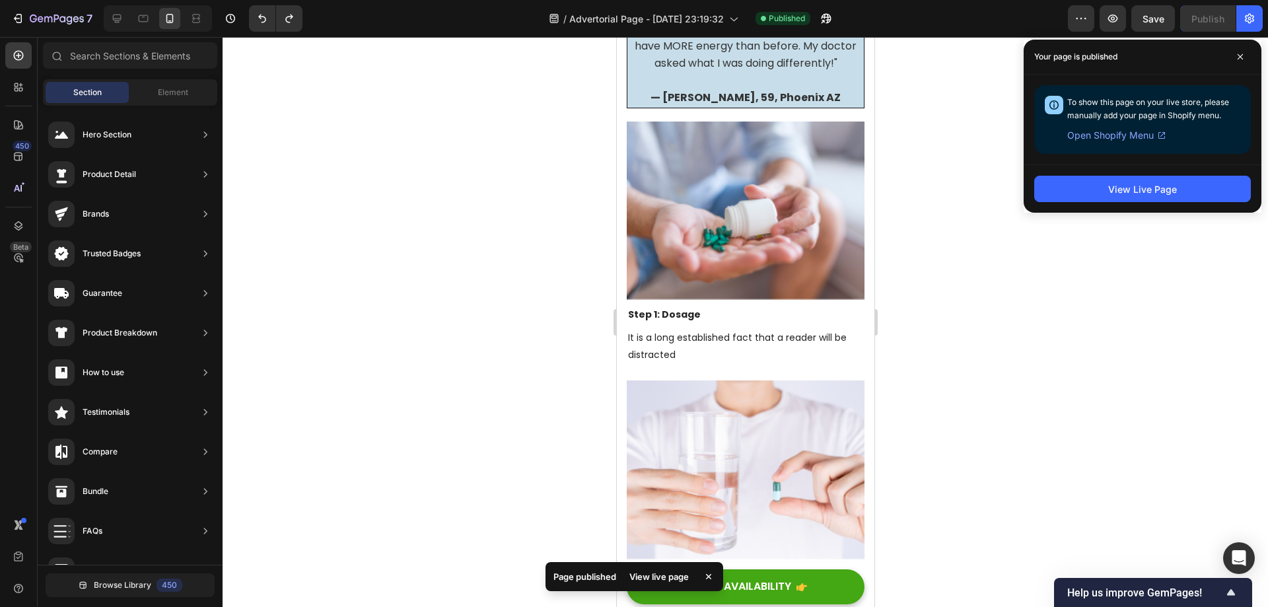
click at [1226, 52] on div "Your page is published" at bounding box center [1143, 57] width 238 height 35
click at [1243, 55] on span at bounding box center [1240, 56] width 21 height 21
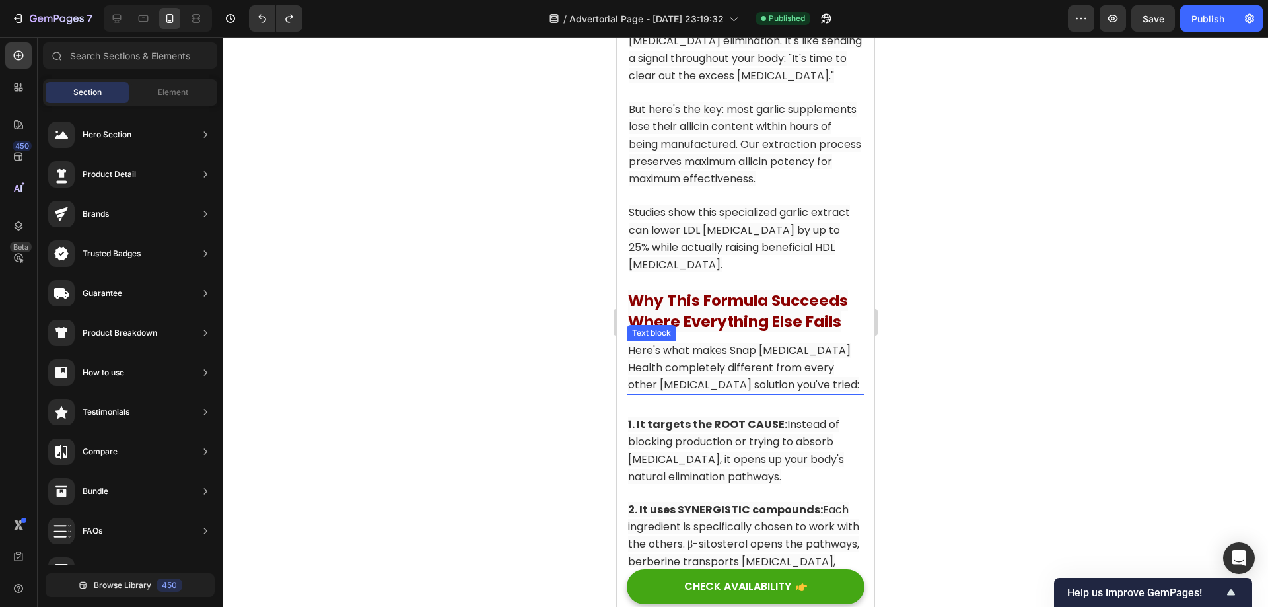
scroll to position [9787, 0]
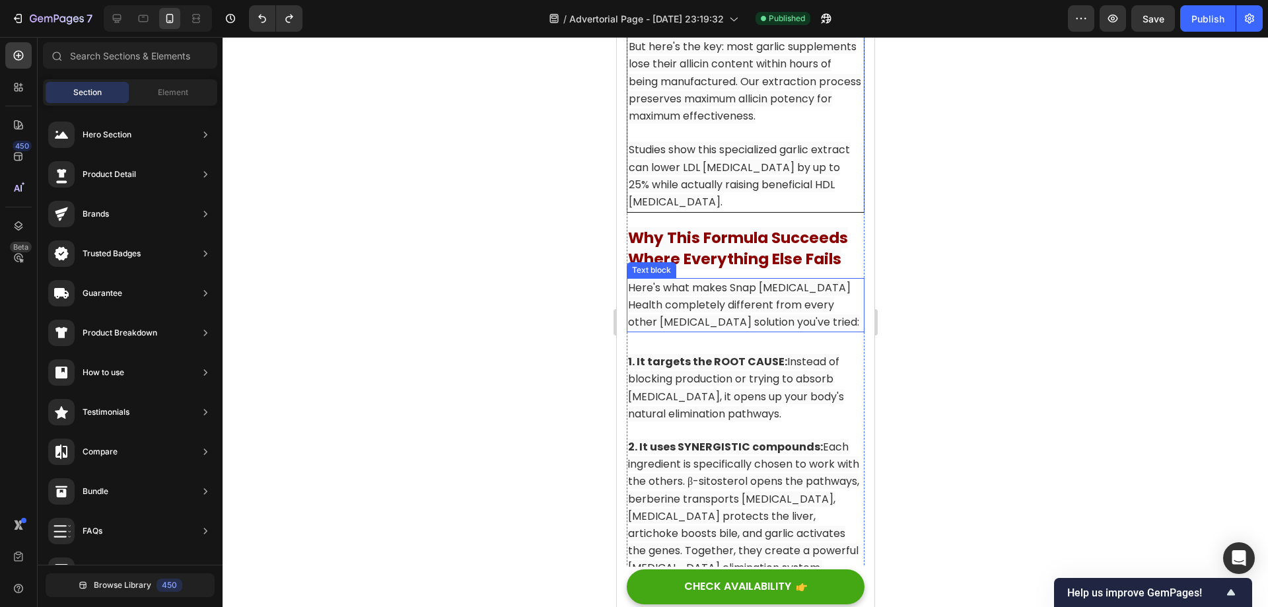
click at [763, 269] on strong "Why This Formula Succeeds Where Everything Else Fails" at bounding box center [737, 248] width 220 height 42
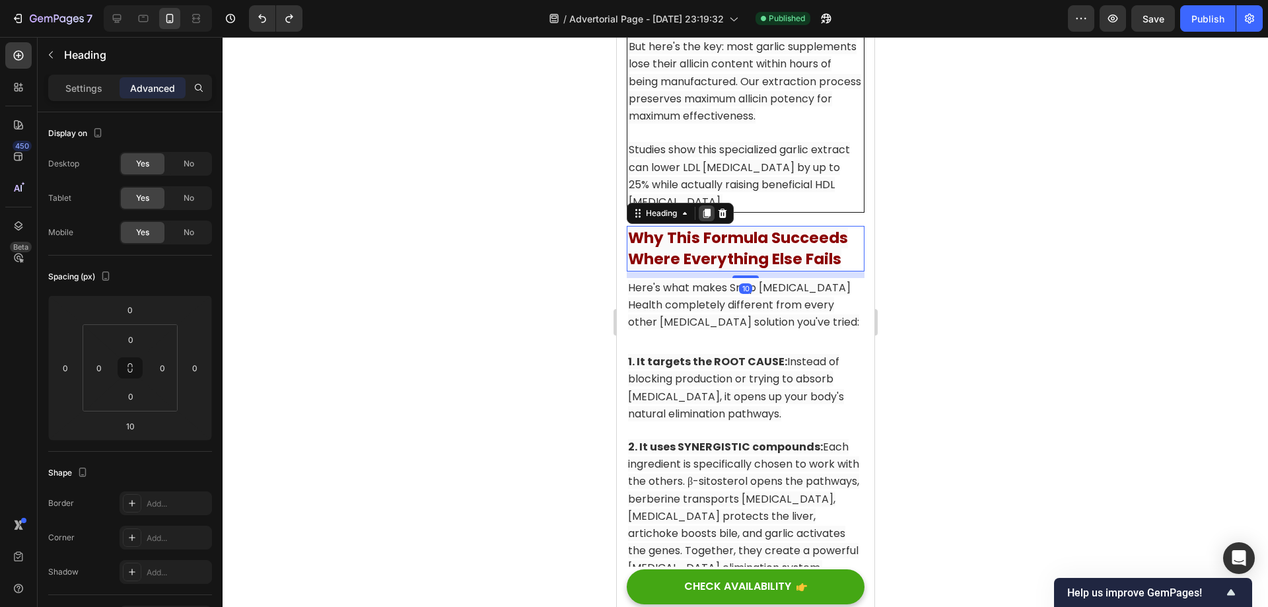
click at [708, 218] on icon at bounding box center [706, 213] width 7 height 9
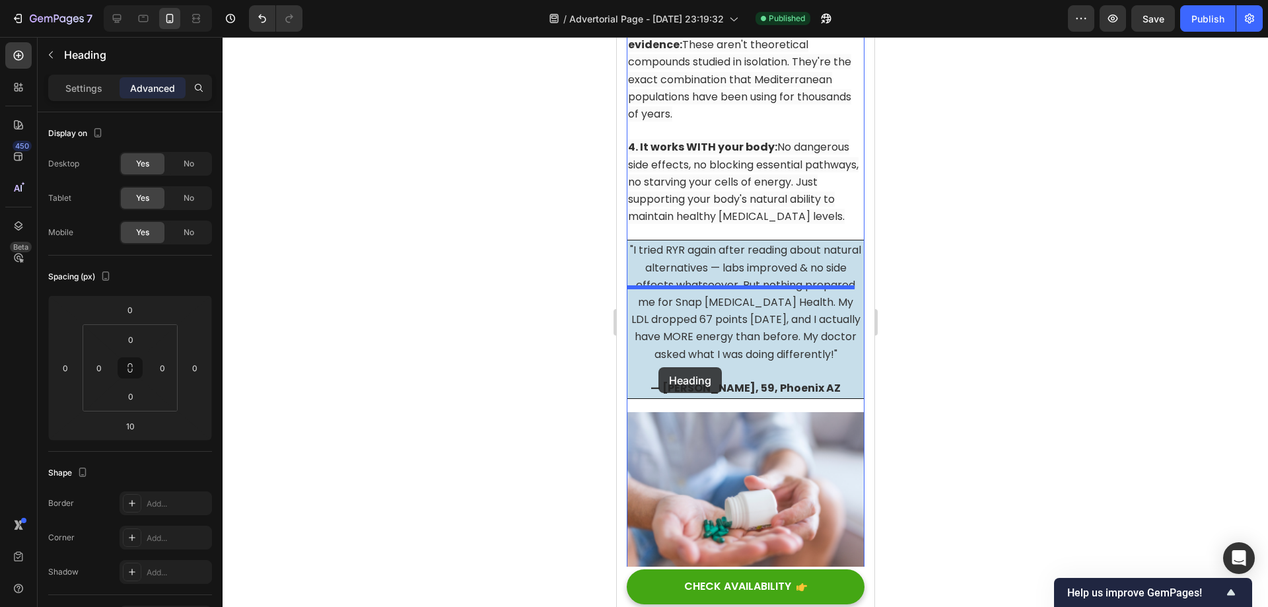
scroll to position [10447, 0]
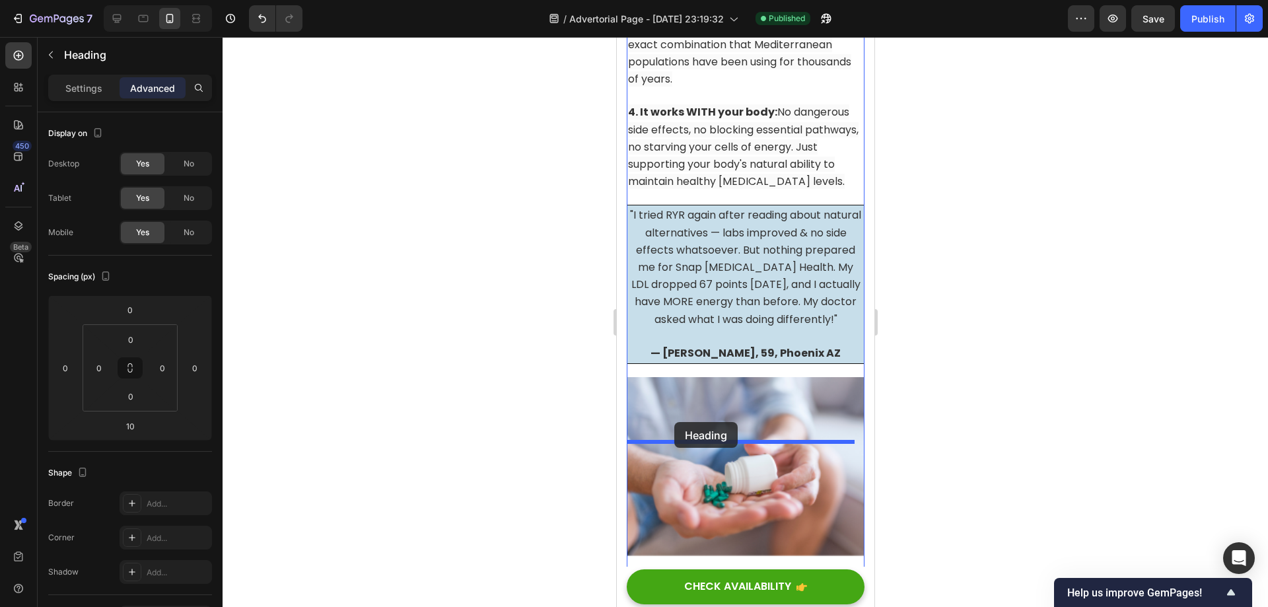
drag, startPoint x: 639, startPoint y: 246, endPoint x: 1091, endPoint y: 38, distance: 497.3
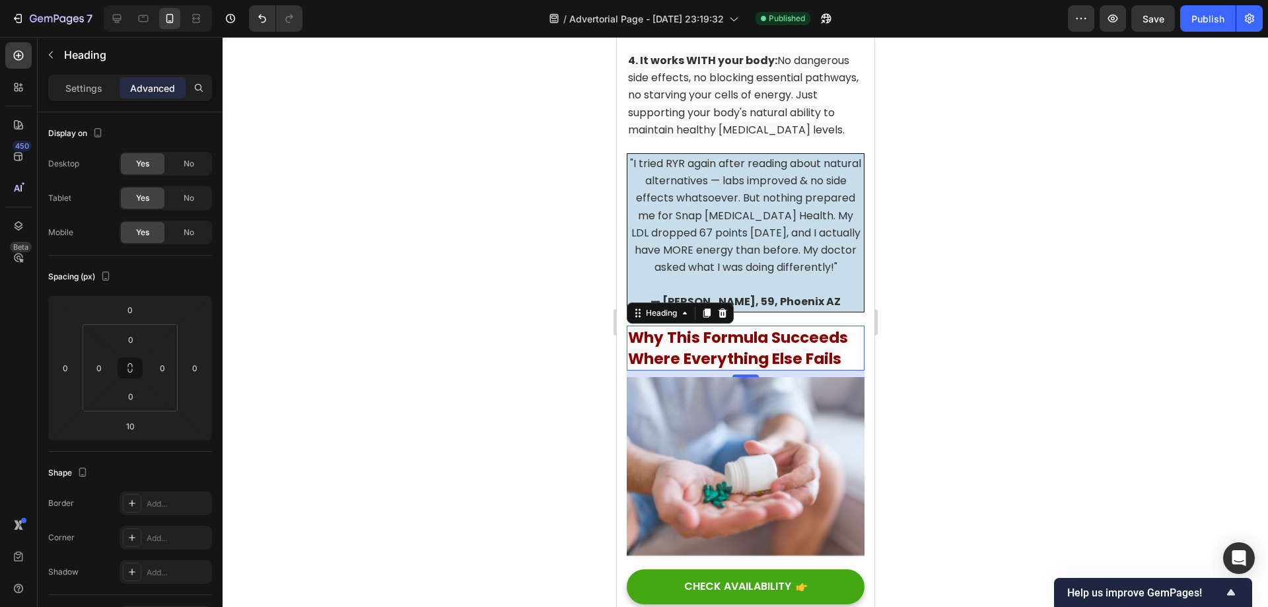
scroll to position [10396, 0]
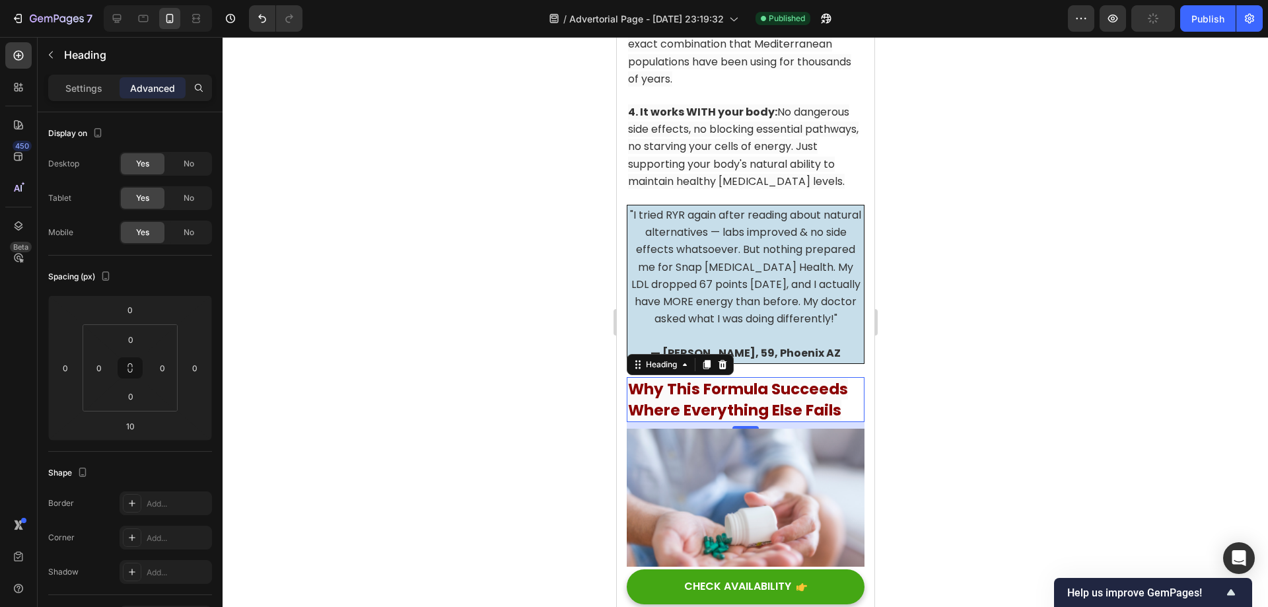
click at [749, 421] on strong "Why This Formula Succeeds Where Everything Else Fails" at bounding box center [737, 399] width 220 height 42
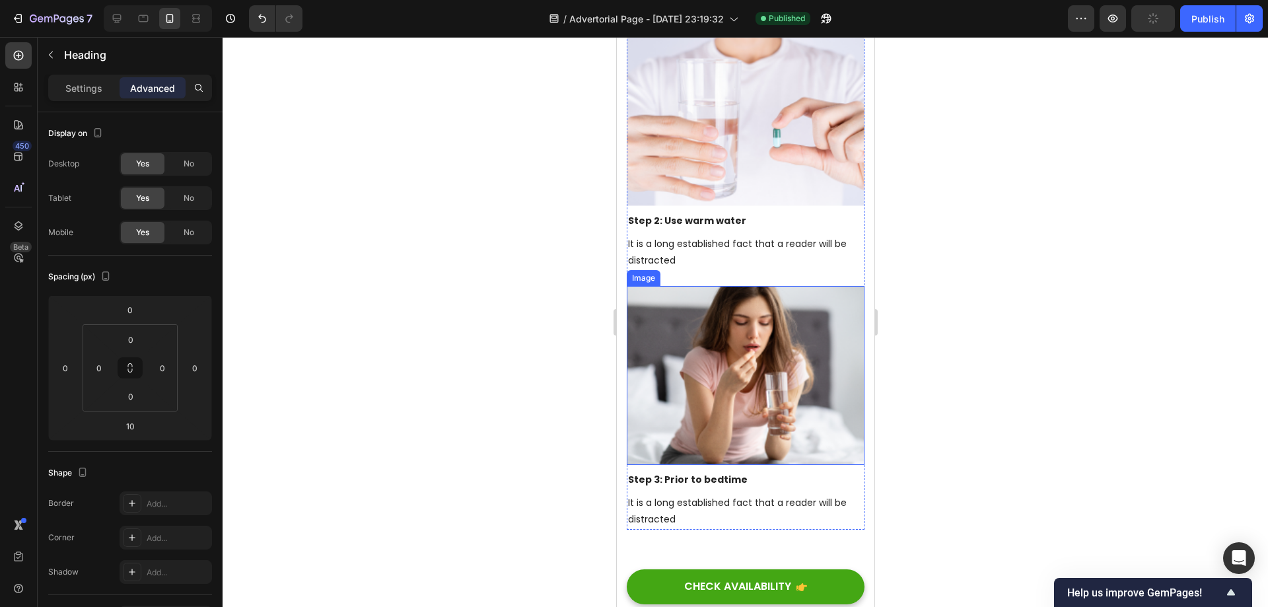
scroll to position [11386, 0]
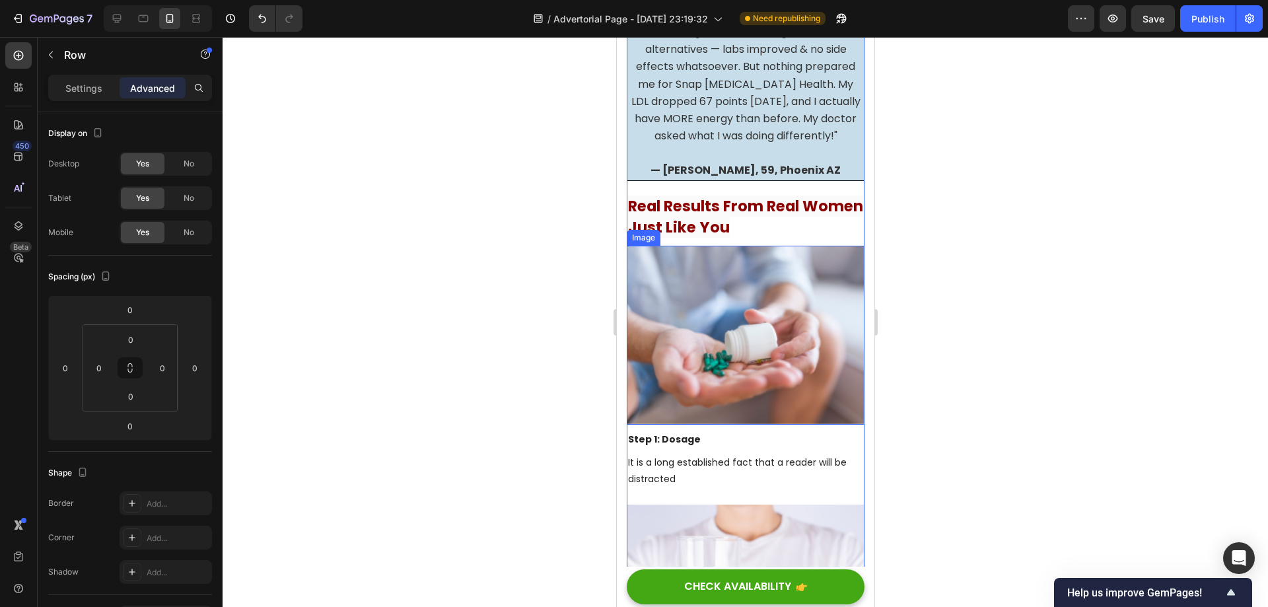
scroll to position [10594, 0]
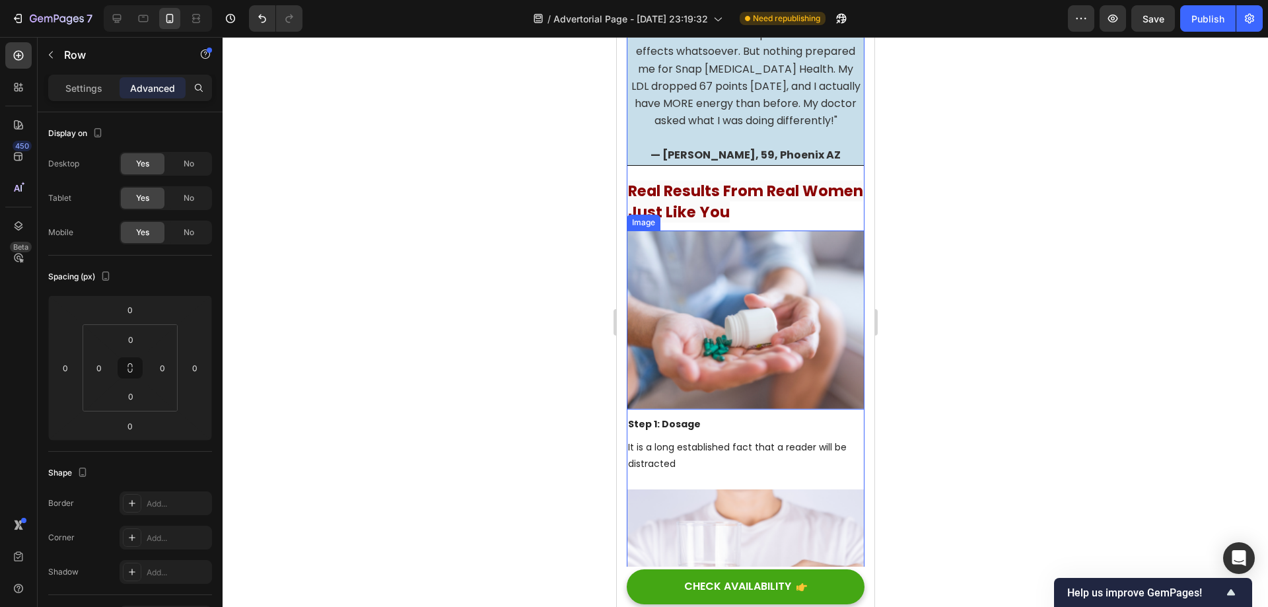
click at [819, 372] on img at bounding box center [745, 319] width 238 height 179
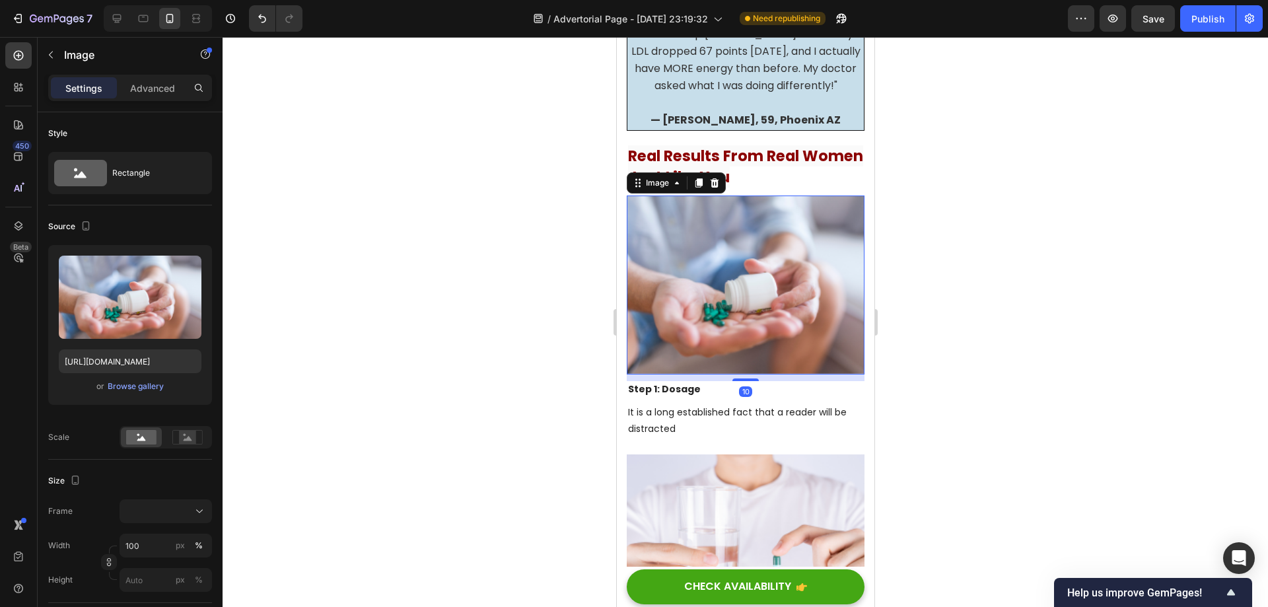
scroll to position [10660, 0]
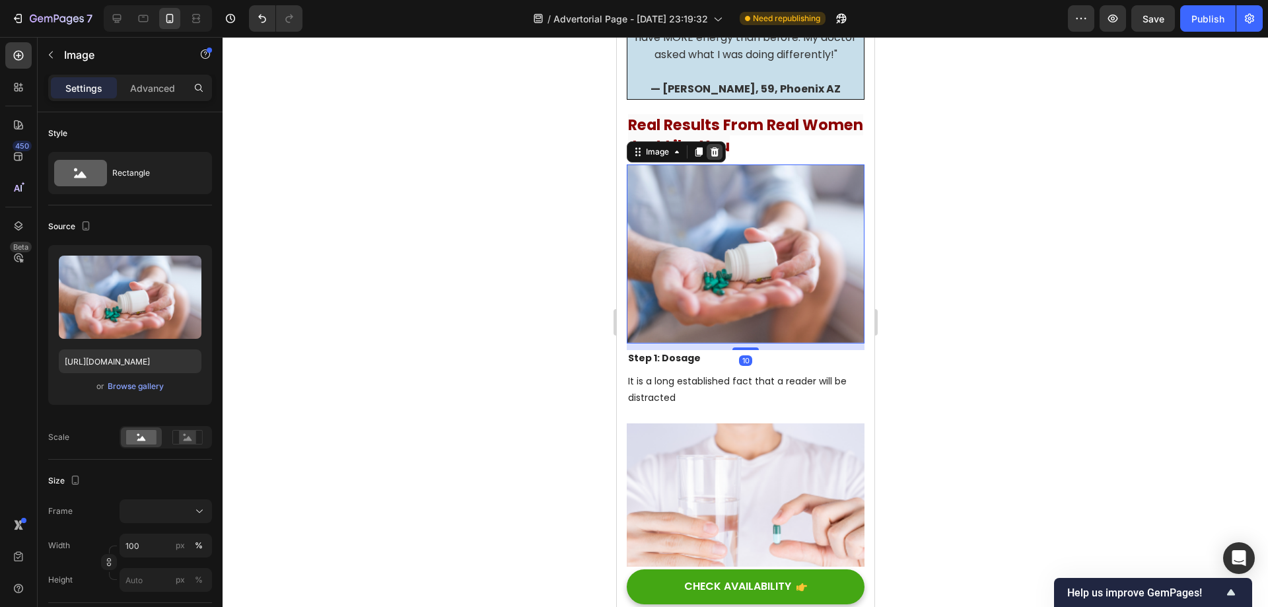
click at [713, 157] on icon at bounding box center [714, 152] width 11 height 11
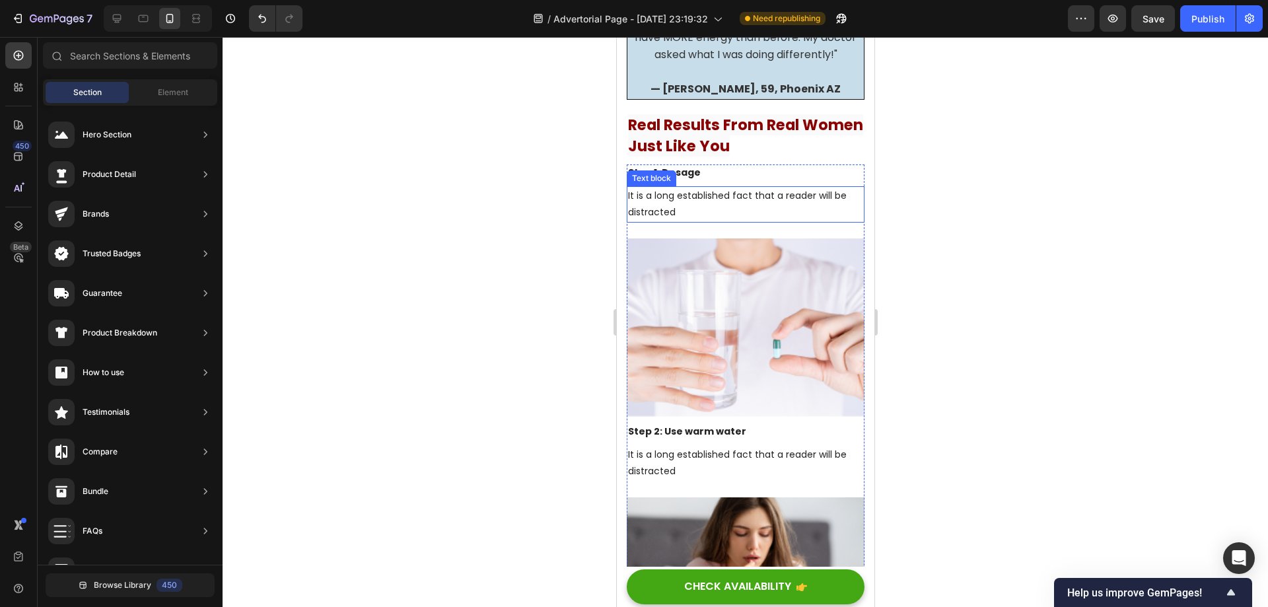
click at [707, 238] on div "Step 1: Dosage Text block It is a long established fact that a reader will be d…" at bounding box center [745, 200] width 238 height 73
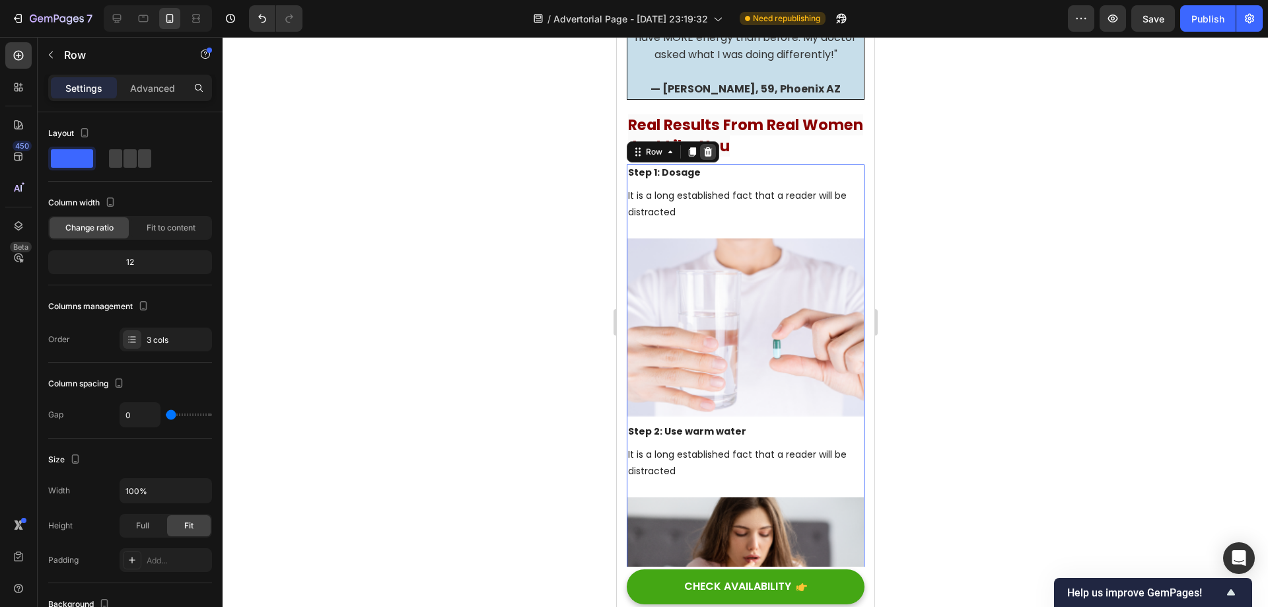
click at [711, 157] on icon at bounding box center [707, 152] width 11 height 11
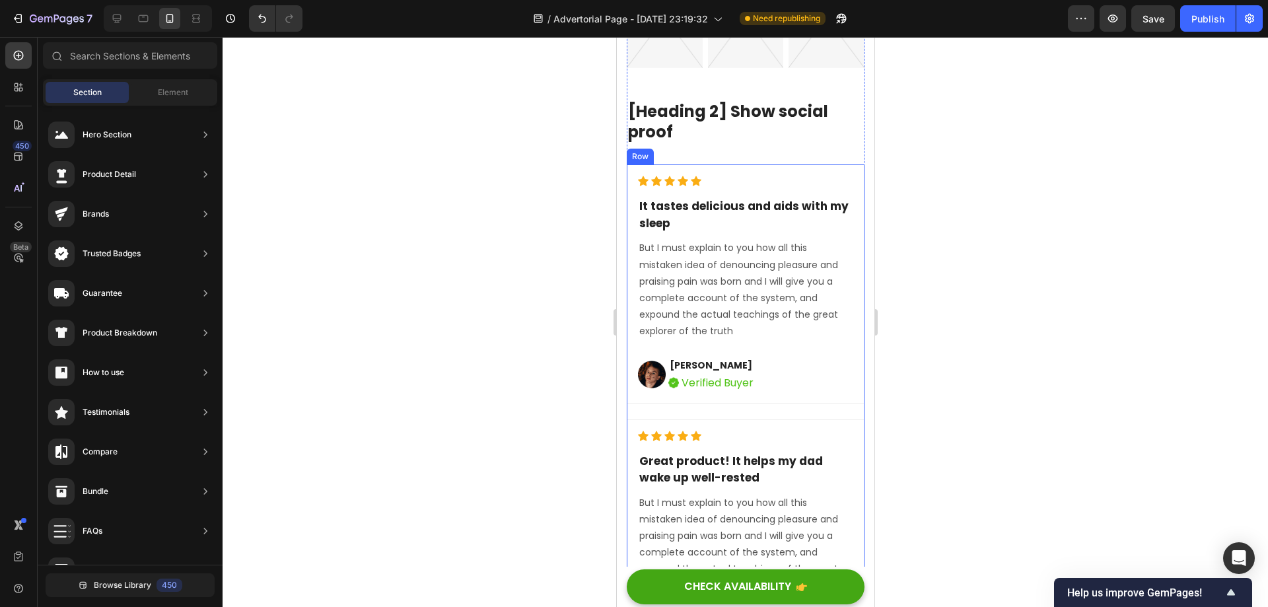
scroll to position [11122, 0]
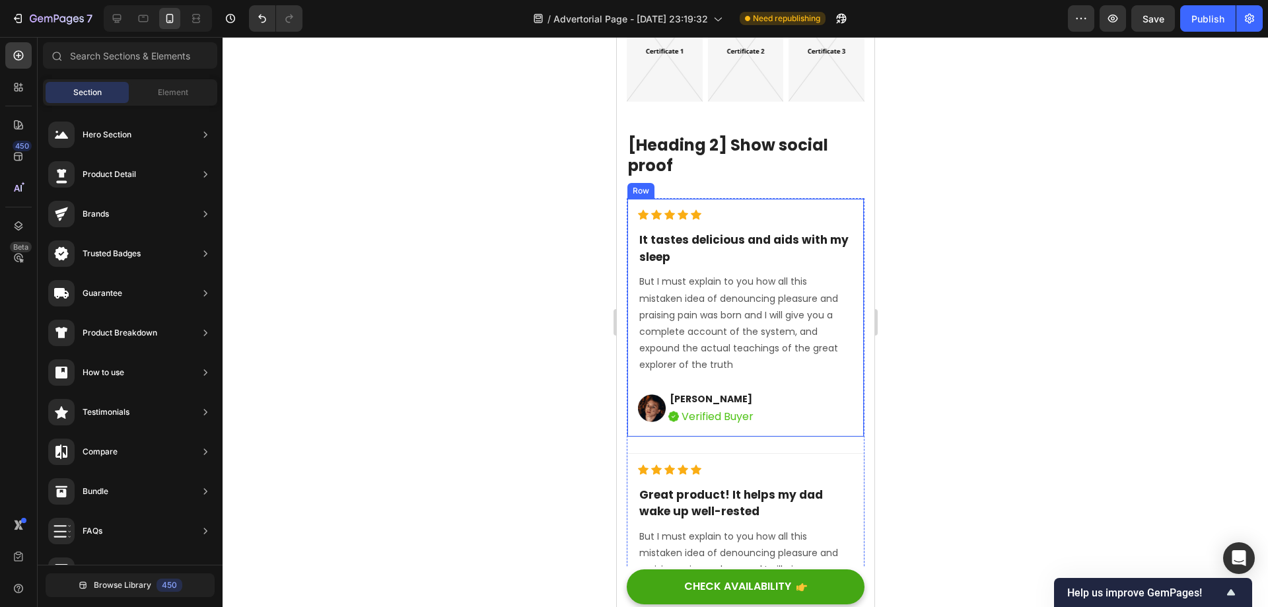
click at [740, 199] on div "Icon Icon Icon Icon Icon Icon List Hoz It tastes delicious and aids with my sle…" at bounding box center [745, 317] width 238 height 238
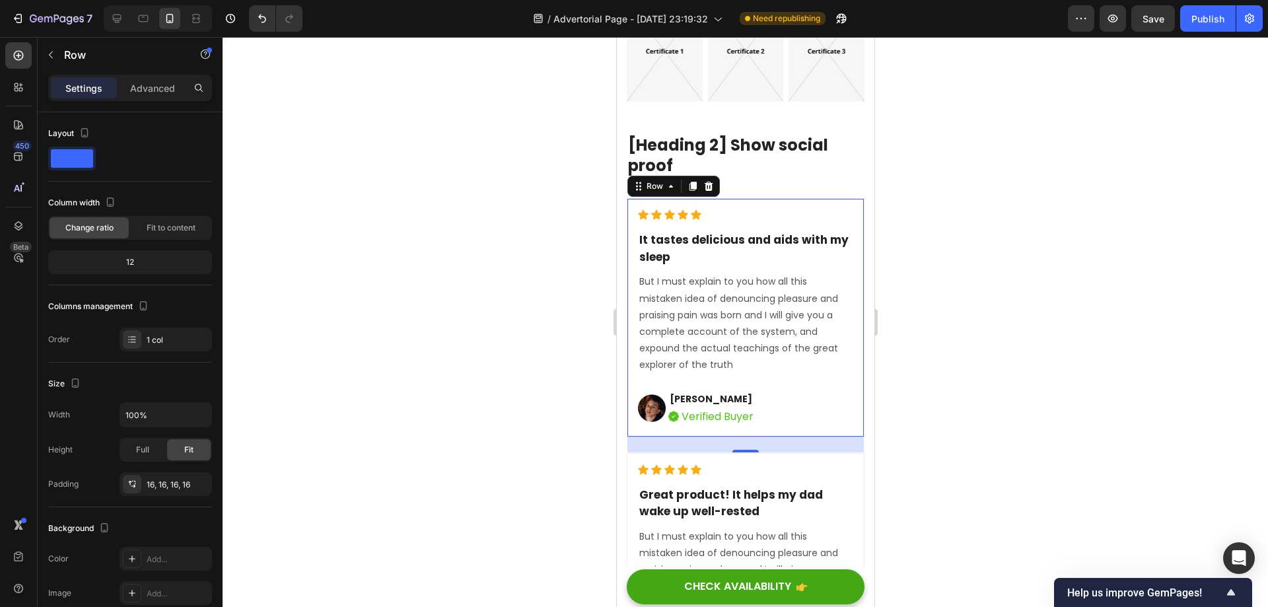
click at [630, 440] on div "24" at bounding box center [745, 444] width 236 height 16
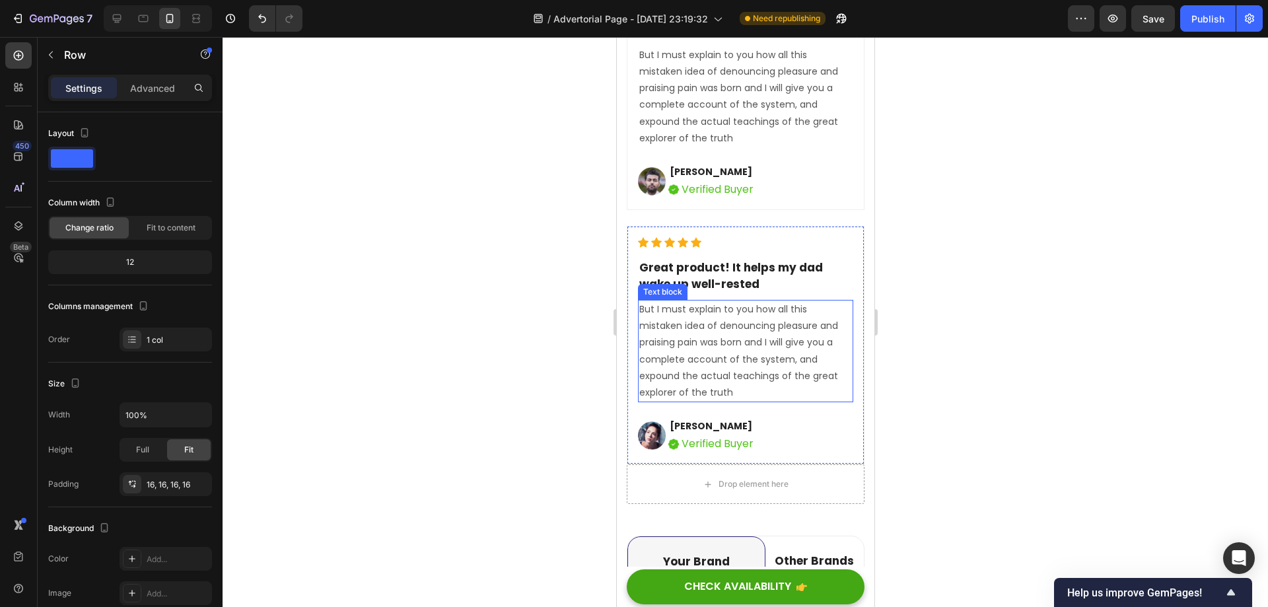
scroll to position [11981, 0]
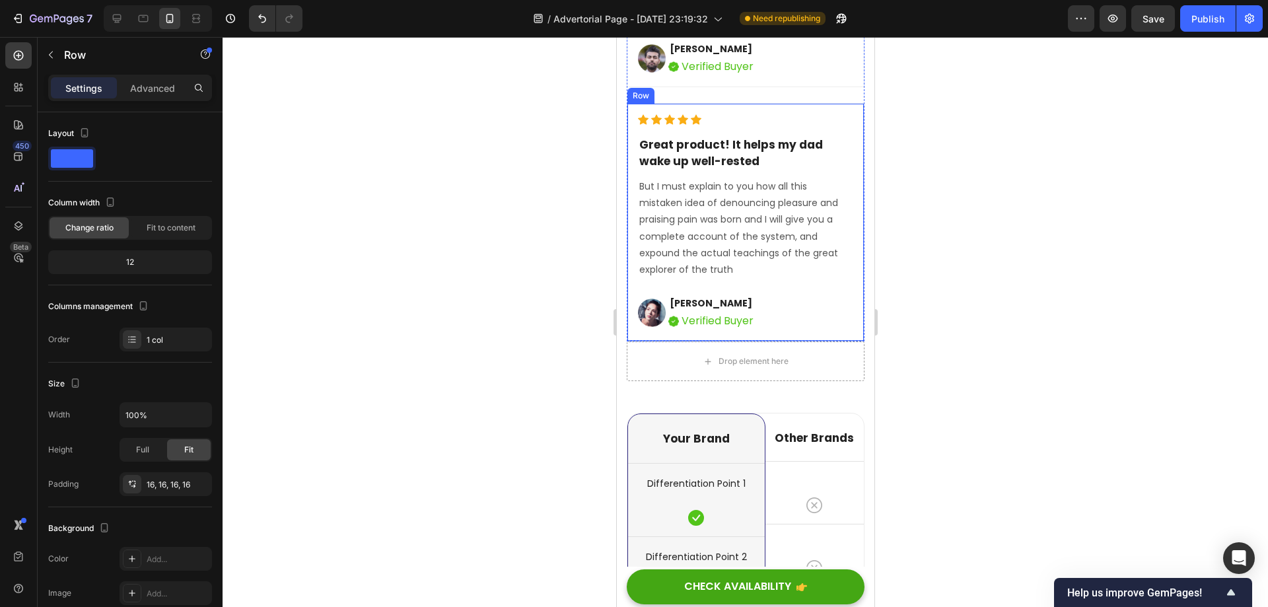
click at [851, 321] on div "Icon Icon Icon Icon Icon Icon List Hoz Great product! It helps my dad wake up w…" at bounding box center [745, 222] width 238 height 238
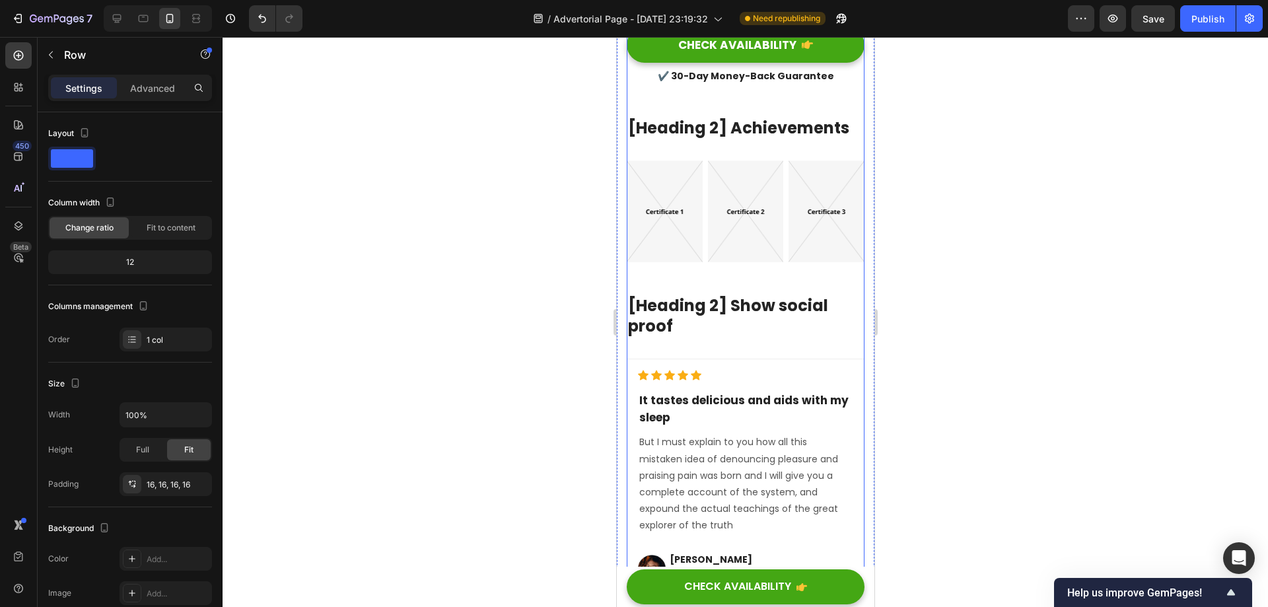
scroll to position [11056, 0]
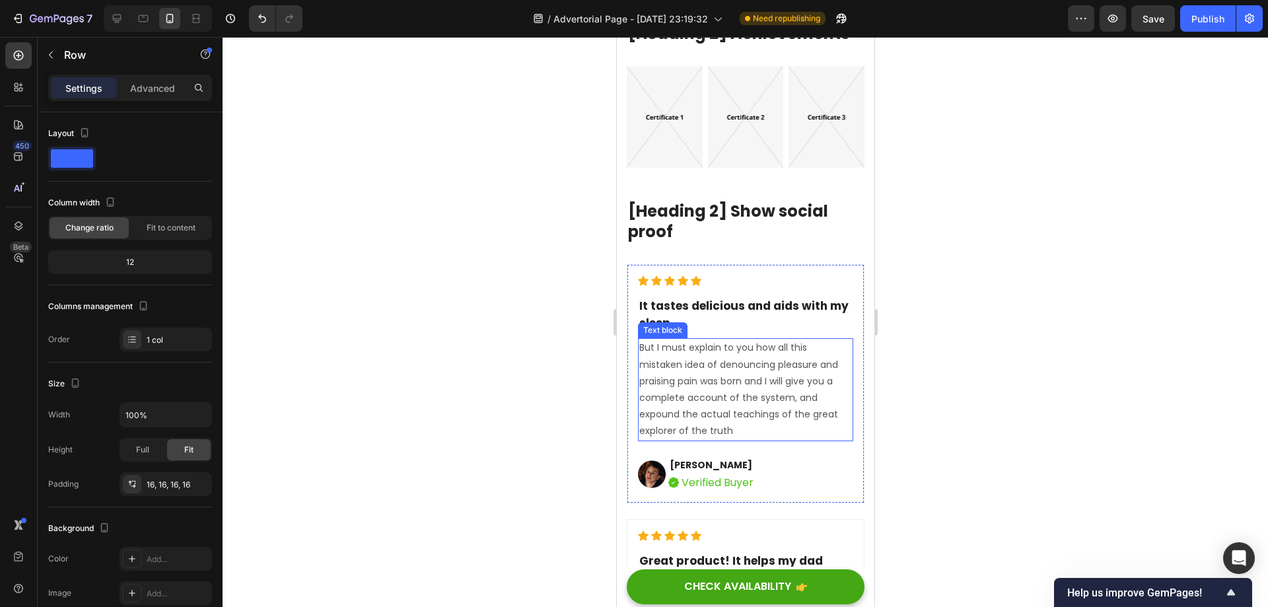
click at [738, 331] on div "Icon Icon Icon Icon Icon Icon List Hoz It tastes delicious and aids with my sle…" at bounding box center [744, 383] width 215 height 216
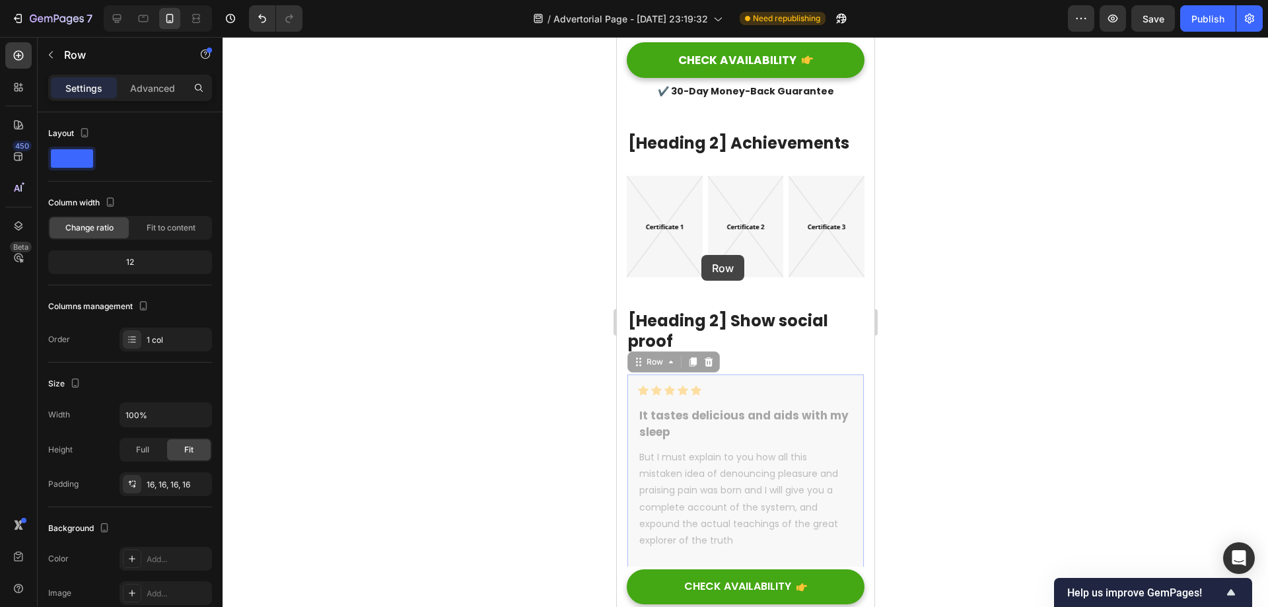
scroll to position [10660, 0]
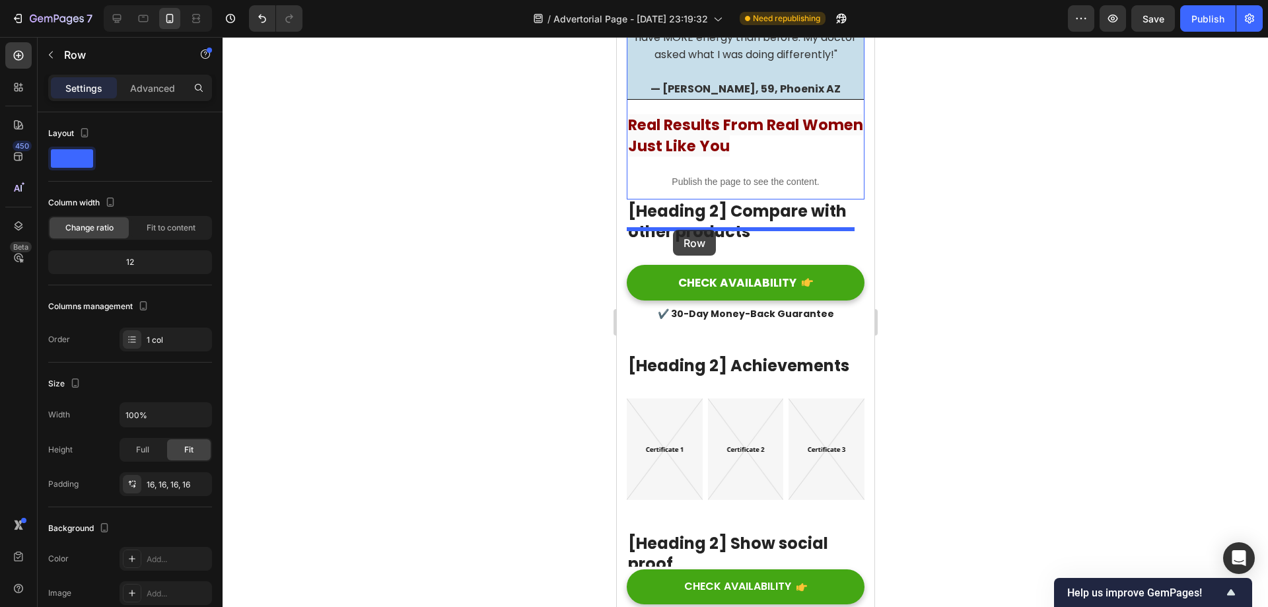
drag, startPoint x: 637, startPoint y: 250, endPoint x: 672, endPoint y: 230, distance: 40.5
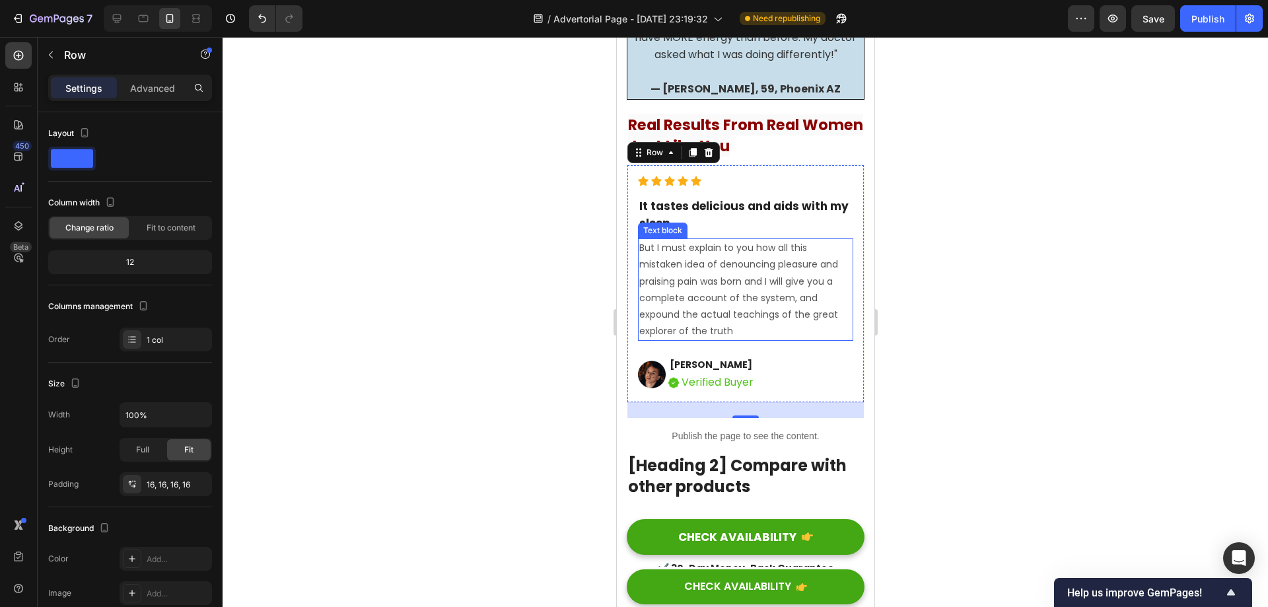
click at [734, 326] on p "But I must explain to you how all this mistaken idea of denouncing pleasure and…" at bounding box center [745, 290] width 213 height 100
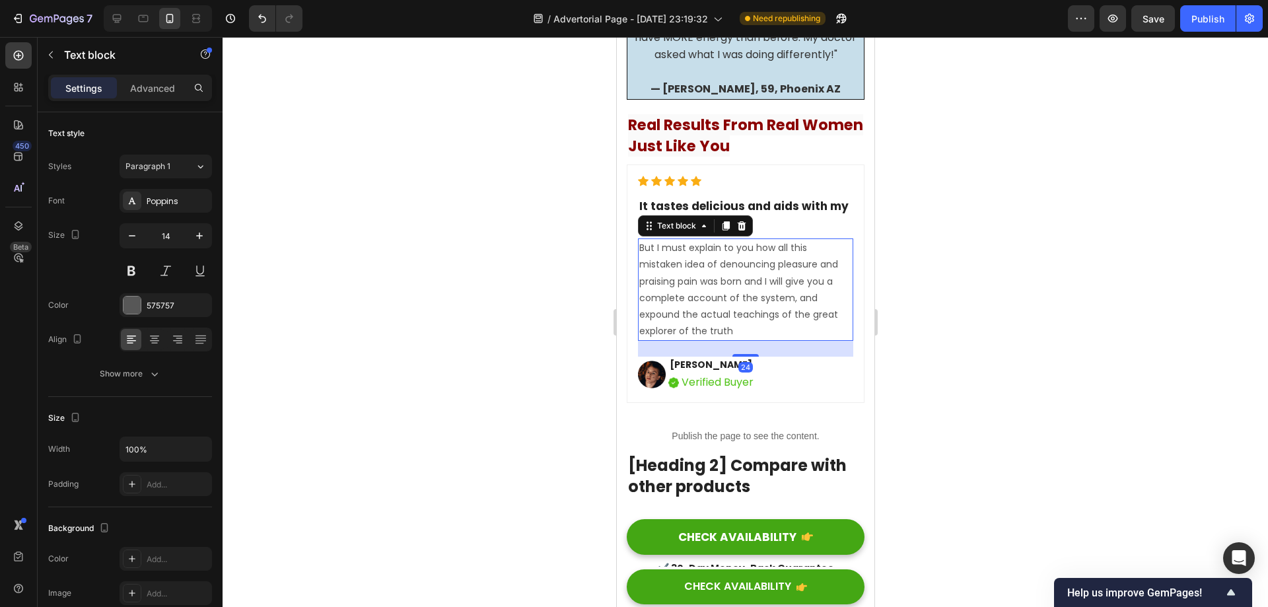
click at [755, 339] on p "But I must explain to you how all this mistaken idea of denouncing pleasure and…" at bounding box center [745, 290] width 213 height 100
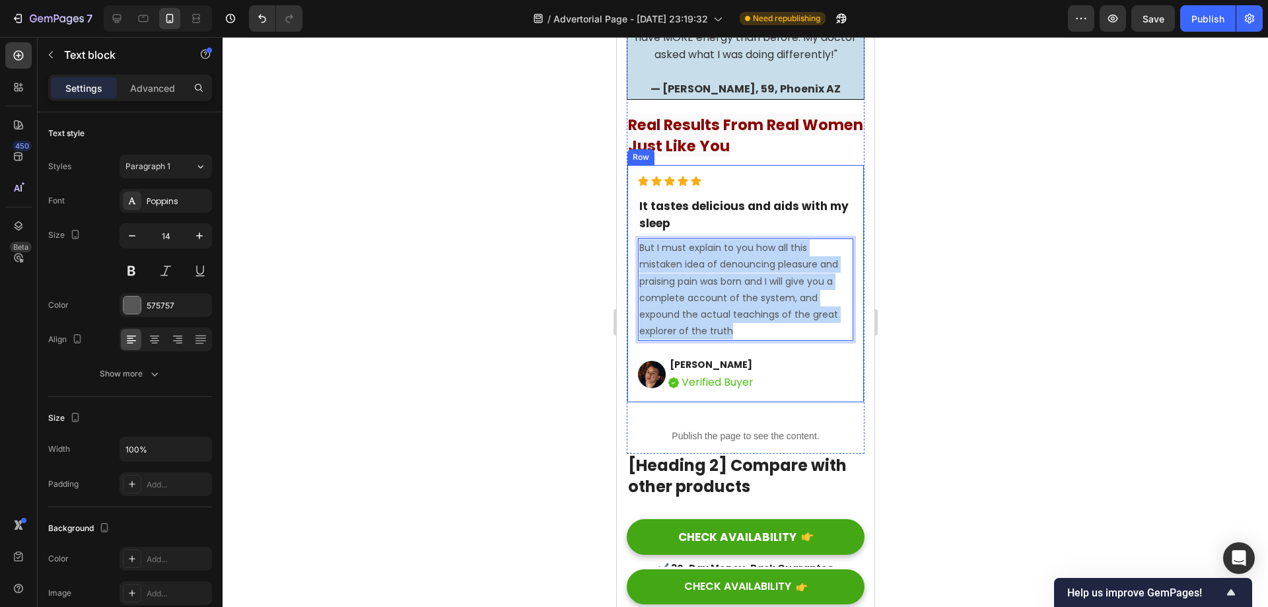
drag, startPoint x: 749, startPoint y: 396, endPoint x: 625, endPoint y: 310, distance: 151.3
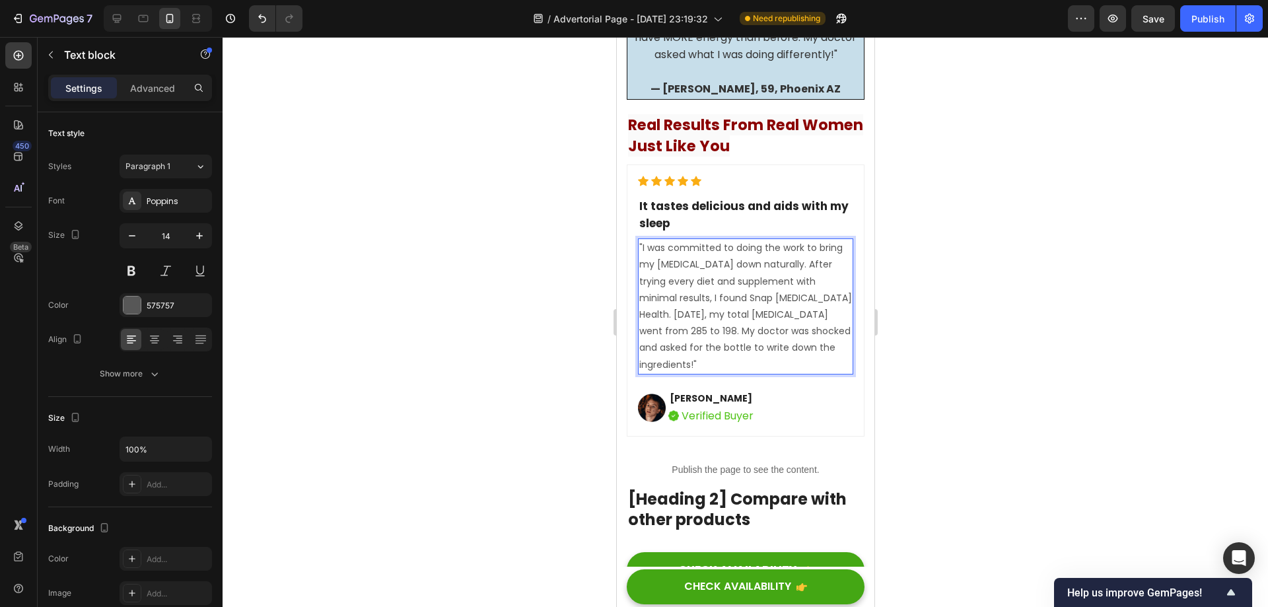
click at [947, 365] on div at bounding box center [745, 322] width 1045 height 570
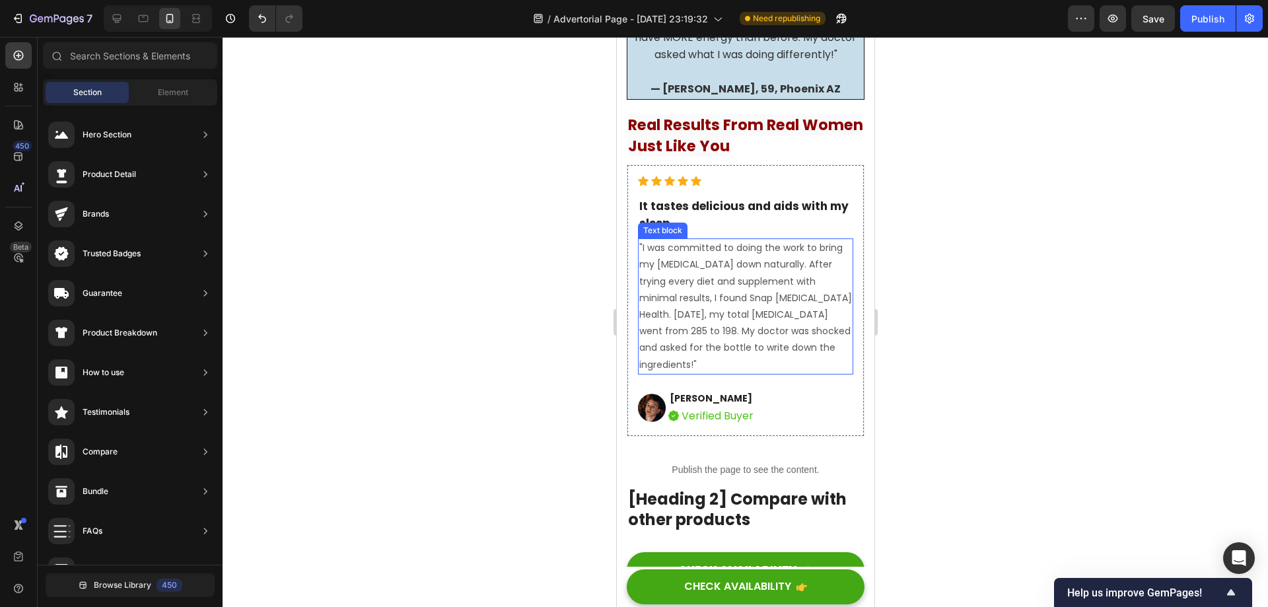
click at [734, 373] on p ""I was committed to doing the work to bring my cholesterol down naturally. Afte…" at bounding box center [745, 306] width 213 height 133
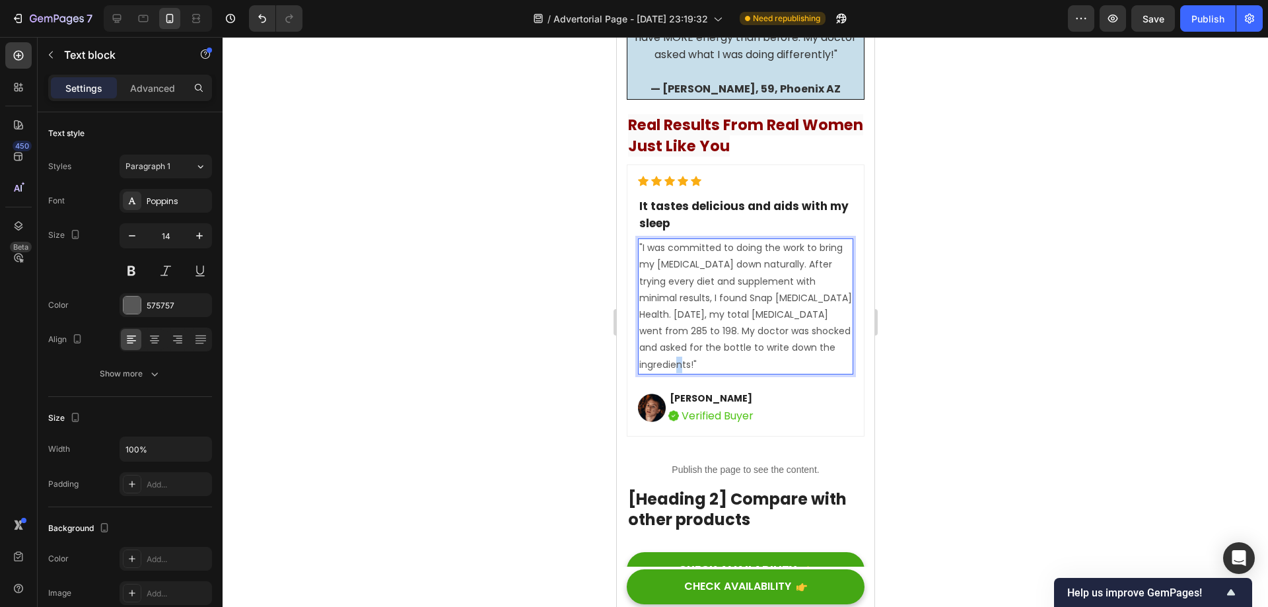
click at [693, 373] on p ""I was committed to doing the work to bring my cholesterol down naturally. Afte…" at bounding box center [745, 306] width 213 height 133
drag, startPoint x: 642, startPoint y: 312, endPoint x: 635, endPoint y: 312, distance: 7.3
click at [635, 312] on div "Icon Icon Icon Icon Icon Icon List Hoz It tastes delicious and aids with my sle…" at bounding box center [745, 300] width 238 height 272
click at [643, 309] on p ""I was committed to doing the work to bring my cholesterol down naturally. Afte…" at bounding box center [745, 306] width 213 height 133
click at [642, 310] on p ""I was committed to doing the work to bring my cholesterol down naturally. Afte…" at bounding box center [745, 306] width 213 height 133
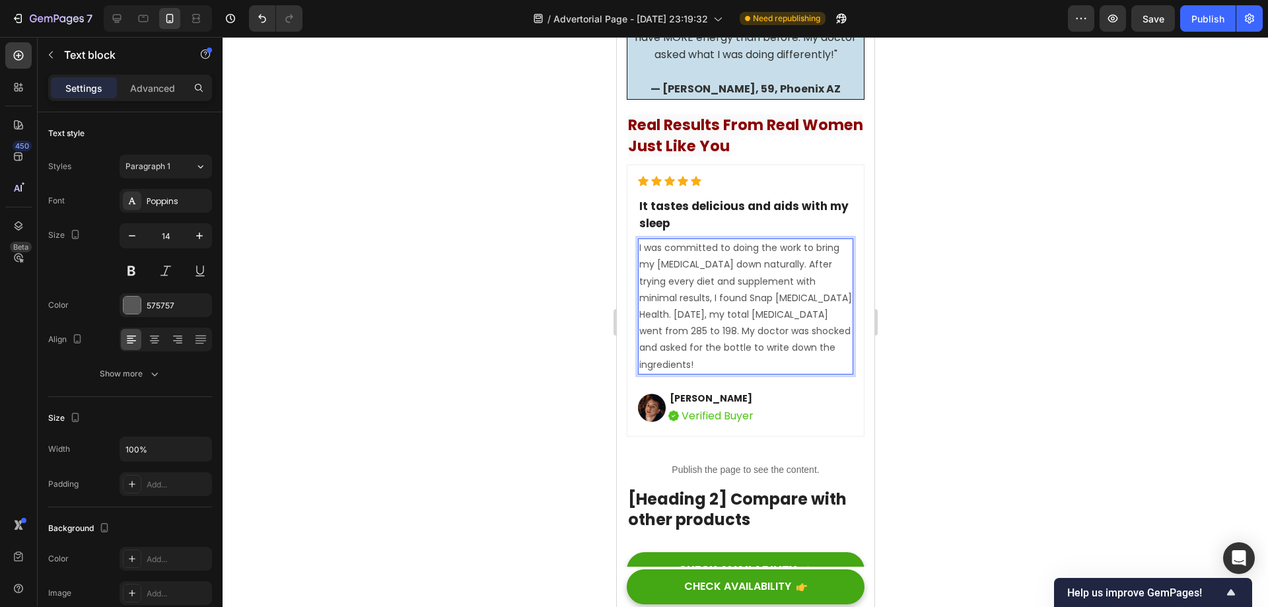
click at [937, 289] on div at bounding box center [745, 322] width 1045 height 570
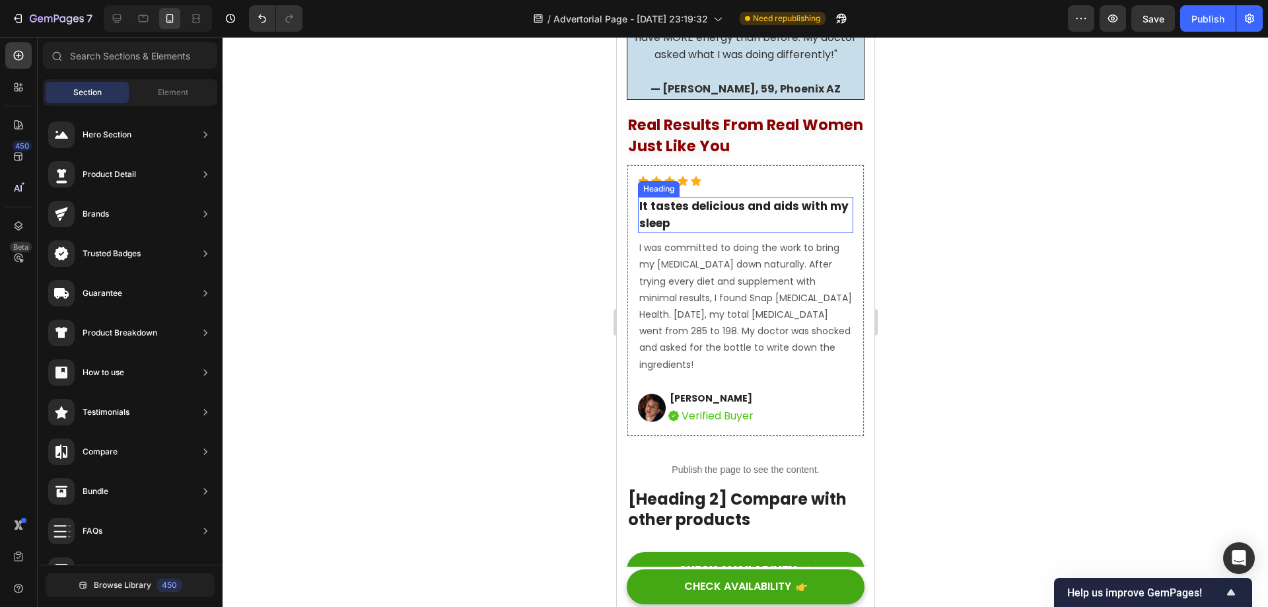
click at [768, 232] on p "It tastes delicious and aids with my sleep" at bounding box center [745, 215] width 213 height 34
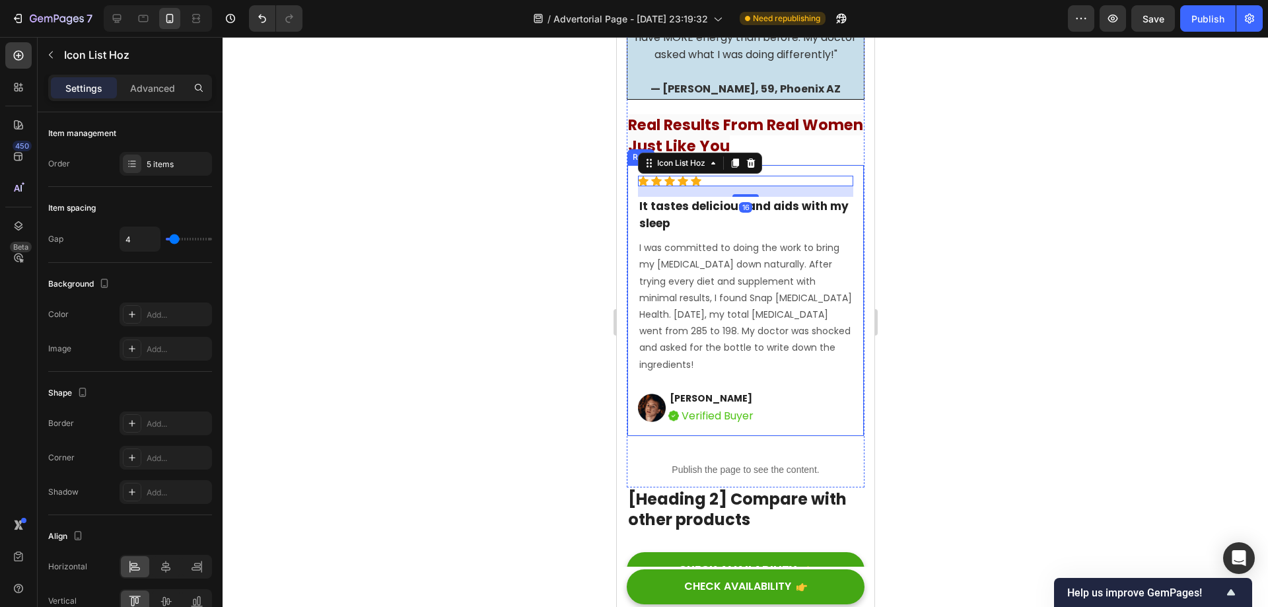
click at [806, 232] on div "Icon Icon Icon Icon Icon Icon List Hoz 16 It tastes delicious and aids with my …" at bounding box center [745, 300] width 238 height 272
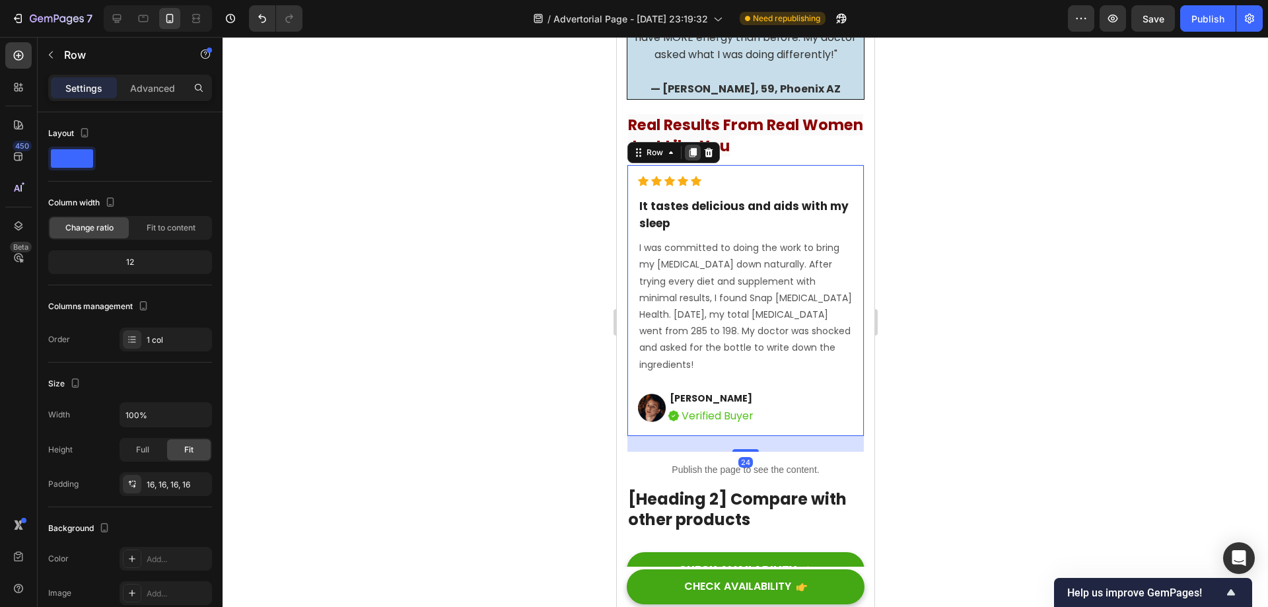
click at [689, 157] on icon at bounding box center [692, 152] width 7 height 9
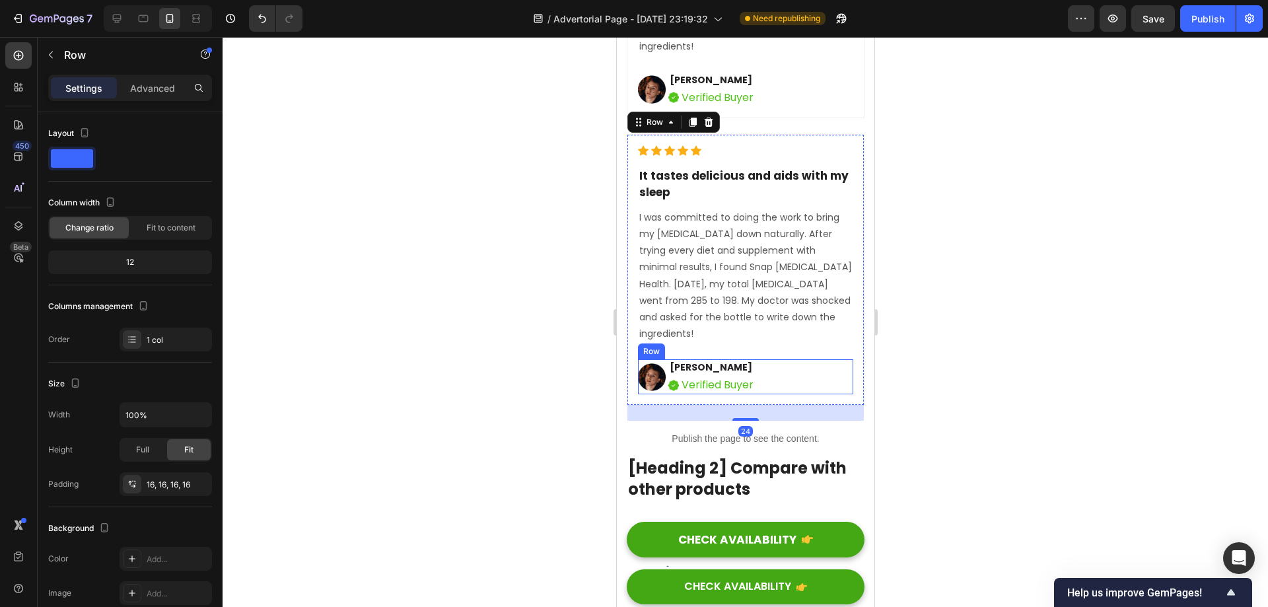
scroll to position [10961, 0]
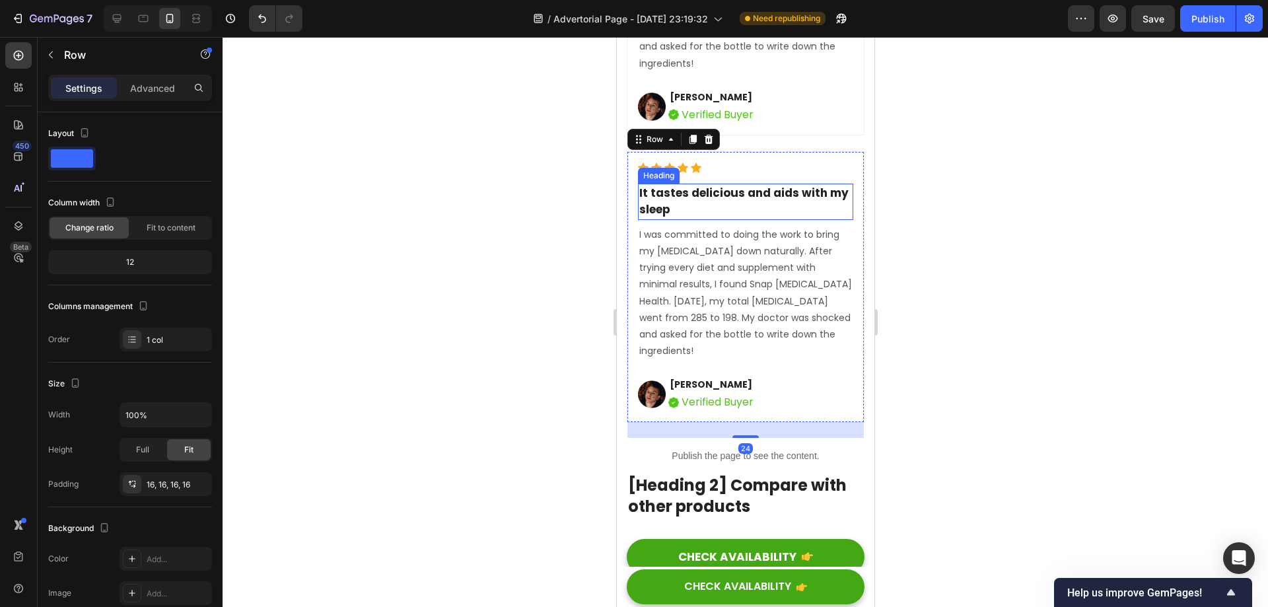
click at [722, 219] on p "It tastes delicious and aids with my sleep" at bounding box center [745, 202] width 213 height 34
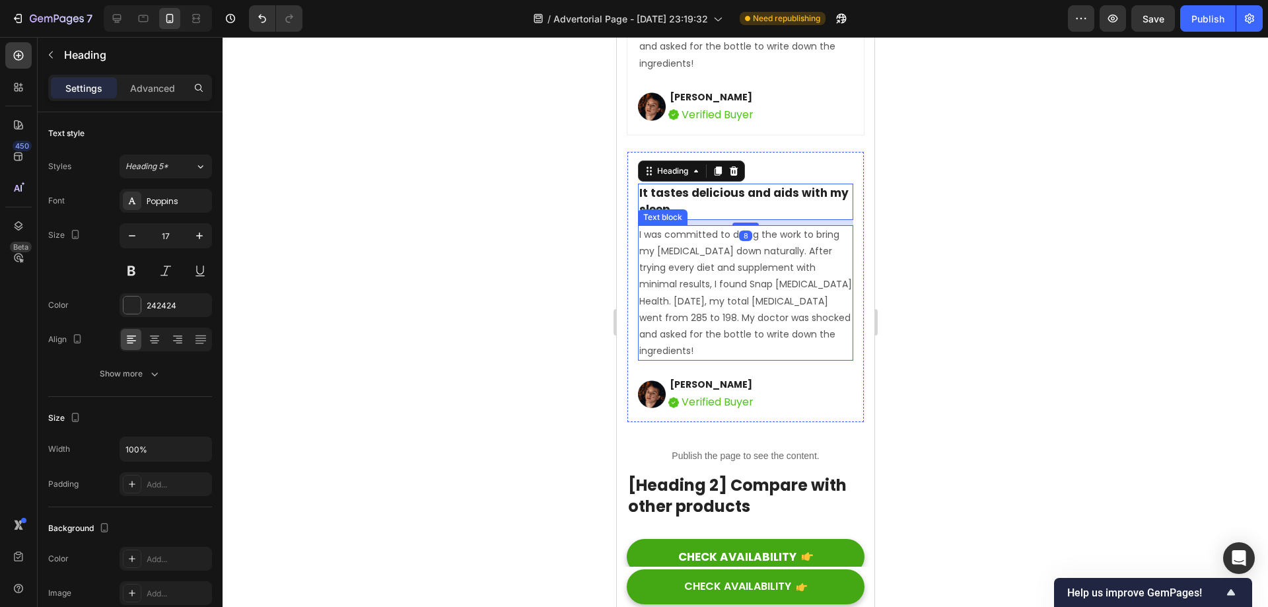
click at [739, 360] on p "I was committed to doing the work to bring my [MEDICAL_DATA] down naturally. Af…" at bounding box center [745, 292] width 213 height 133
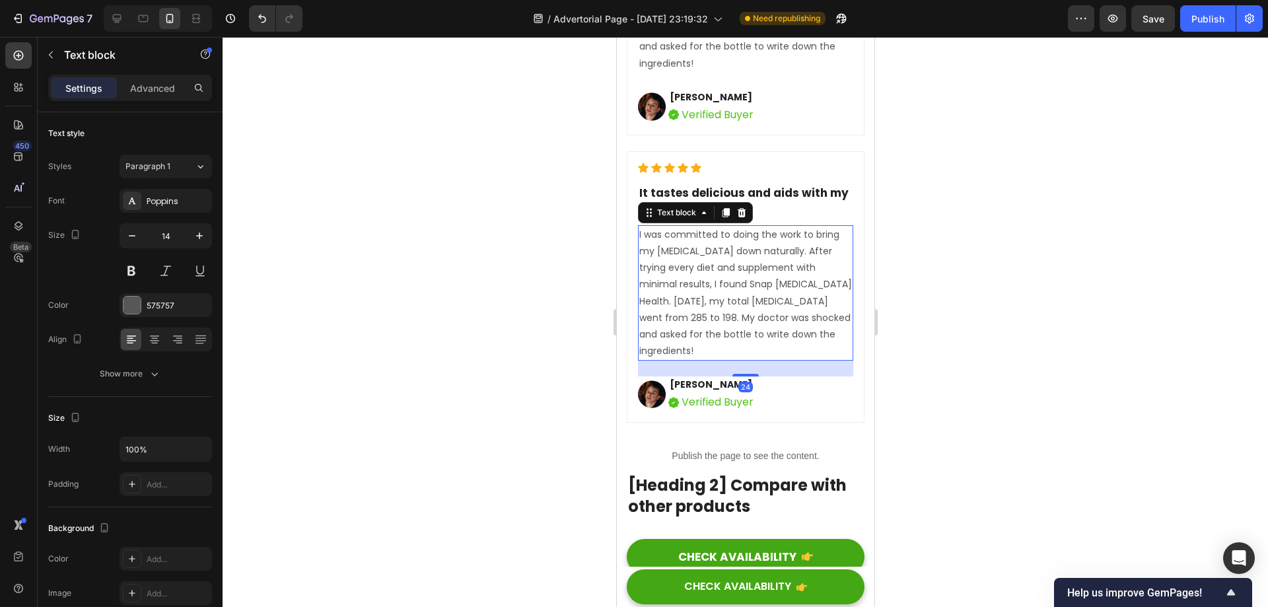
click at [726, 360] on p "I was committed to doing the work to bring my [MEDICAL_DATA] down naturally. Af…" at bounding box center [745, 292] width 213 height 133
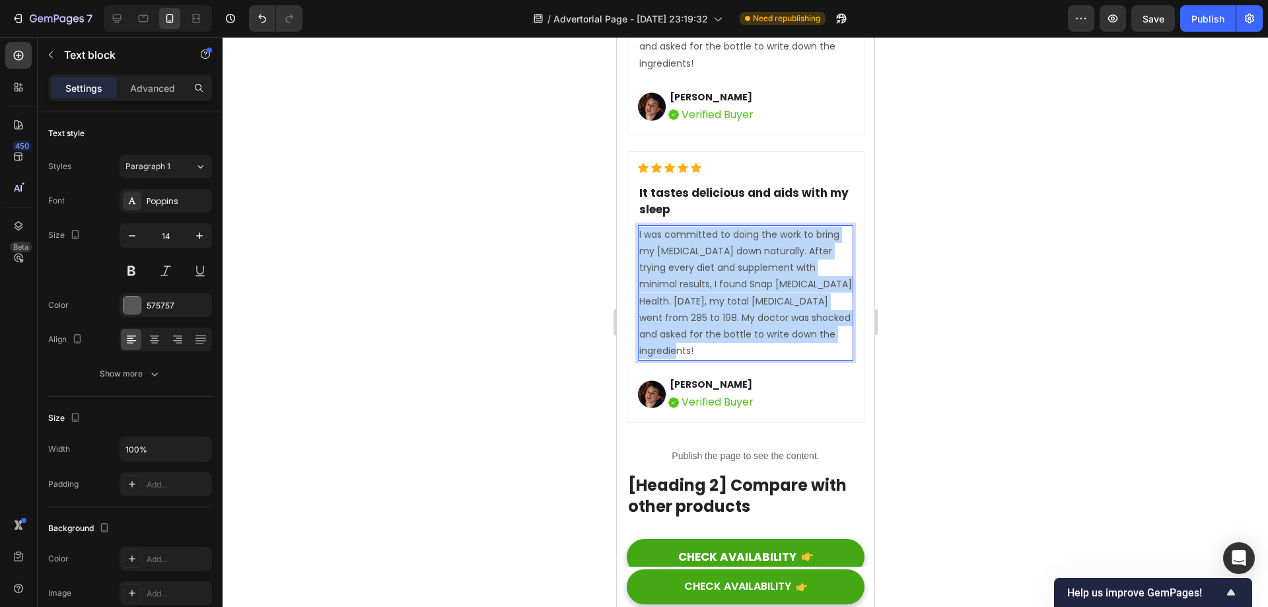
drag, startPoint x: 739, startPoint y: 419, endPoint x: 693, endPoint y: 318, distance: 110.2
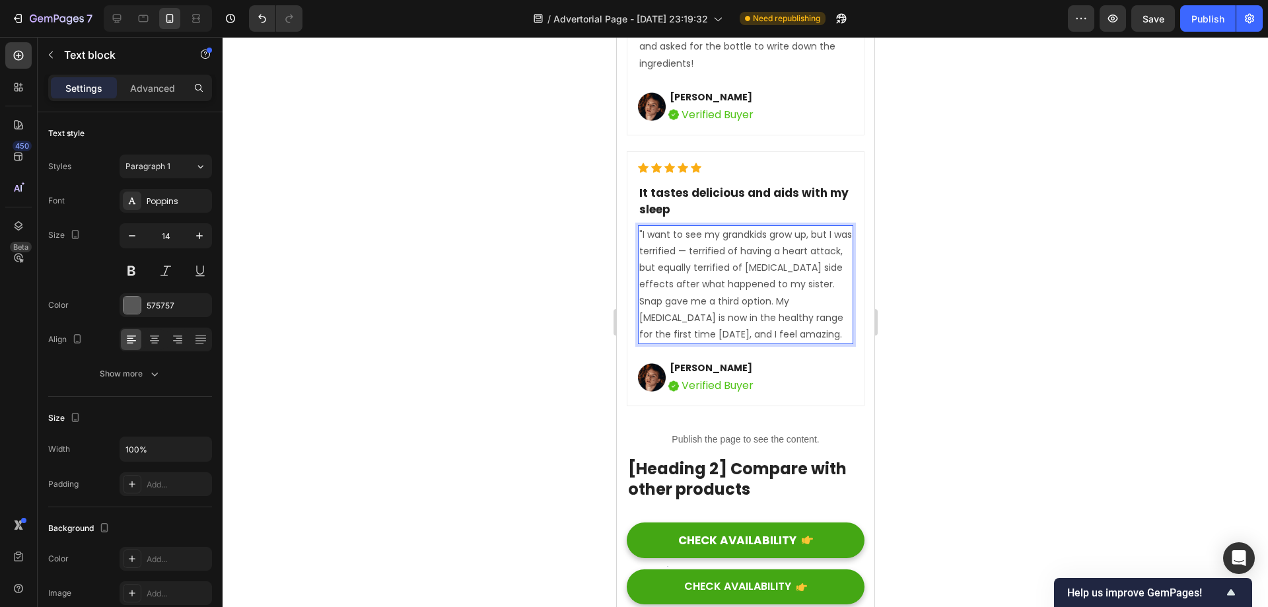
click at [643, 298] on p ""I want to see my grandkids grow up, but I was terrified — terrified of having …" at bounding box center [745, 284] width 213 height 116
click at [642, 298] on p ""I want to see my grandkids grow up, but I was terrified — terrified of having …" at bounding box center [745, 284] width 213 height 116
click at [710, 314] on p "I want to see my grandkids grow up, but I was terrified — terrified of having a…" at bounding box center [745, 284] width 213 height 116
click at [806, 173] on div "Icon Icon Icon Icon Icon" at bounding box center [744, 167] width 215 height 11
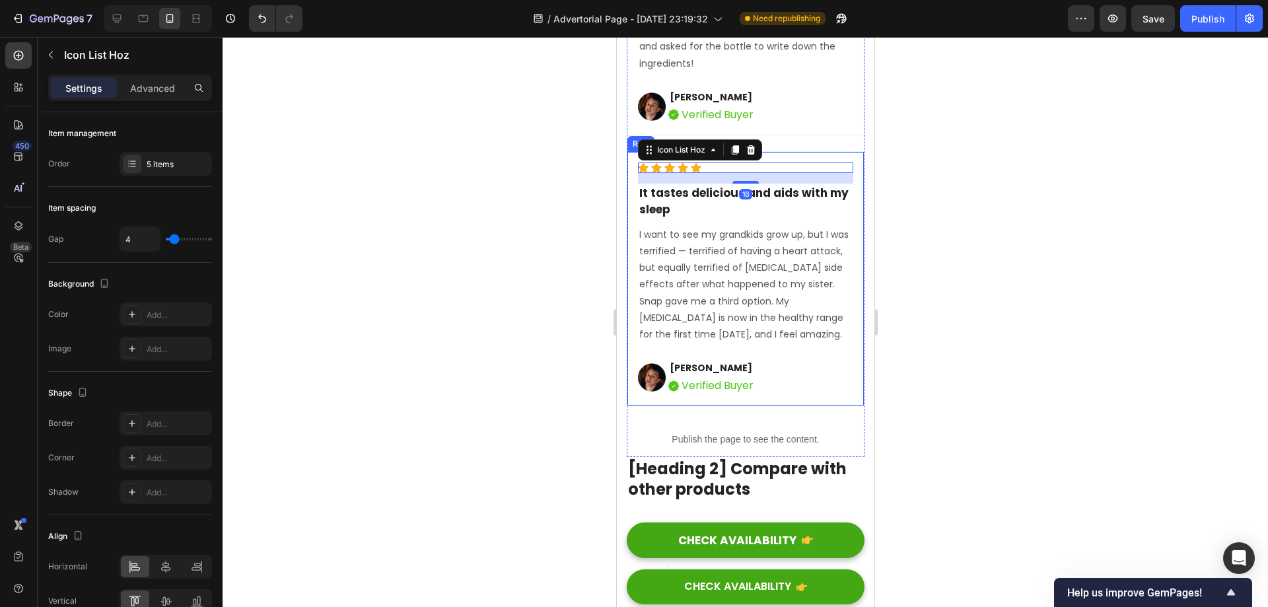
click at [798, 217] on div "Icon Icon Icon Icon Icon Icon List Hoz 16 It tastes delicious and aids with my …" at bounding box center [745, 278] width 238 height 255
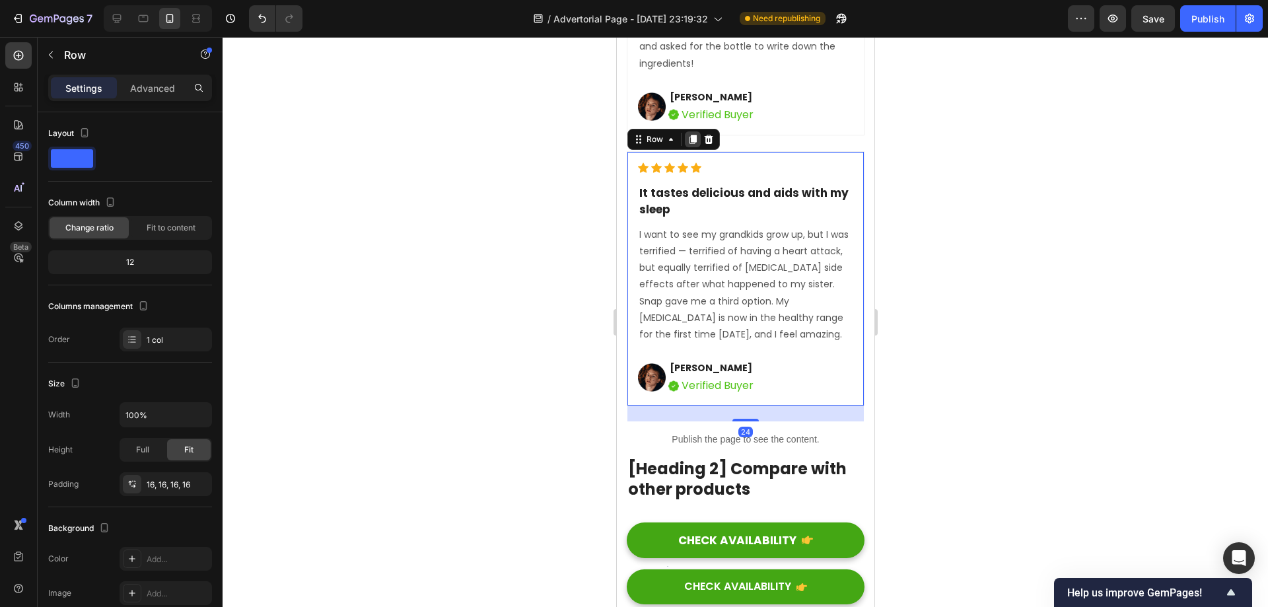
click at [692, 144] on icon at bounding box center [692, 139] width 7 height 9
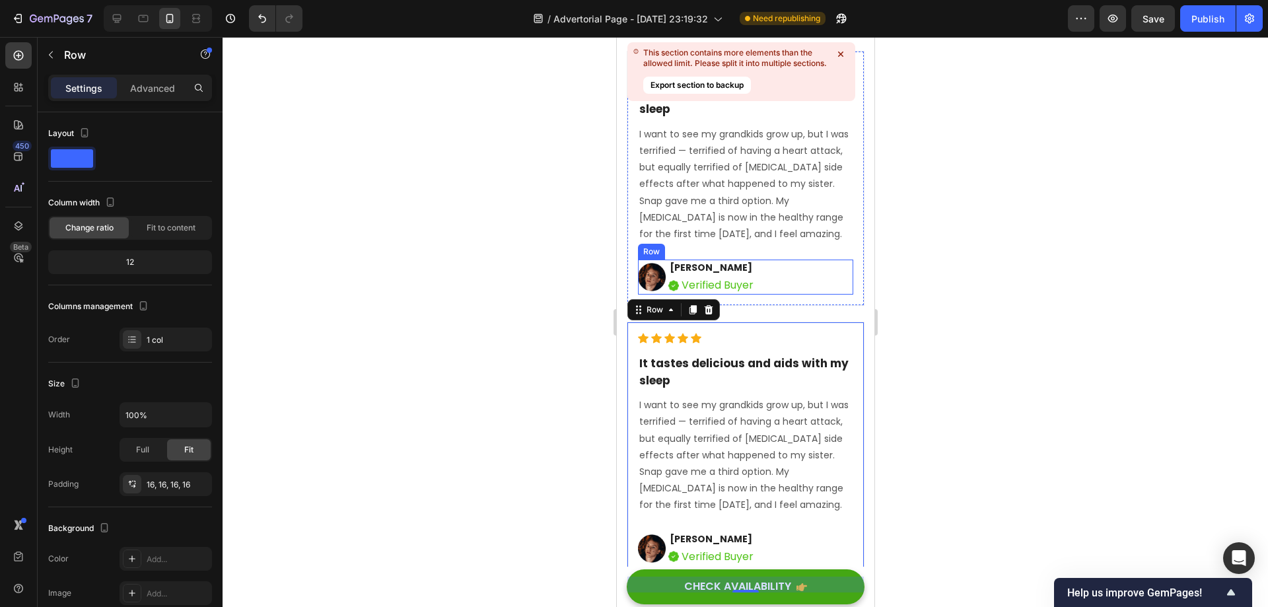
scroll to position [11034, 0]
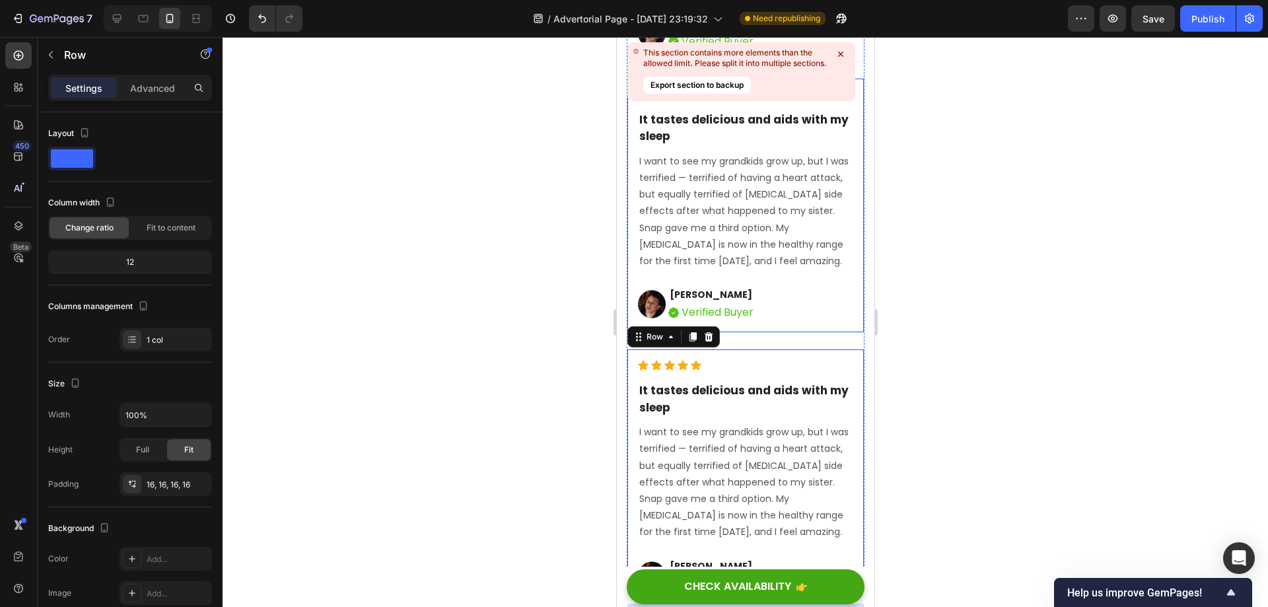
click at [840, 51] on icon at bounding box center [840, 54] width 13 height 13
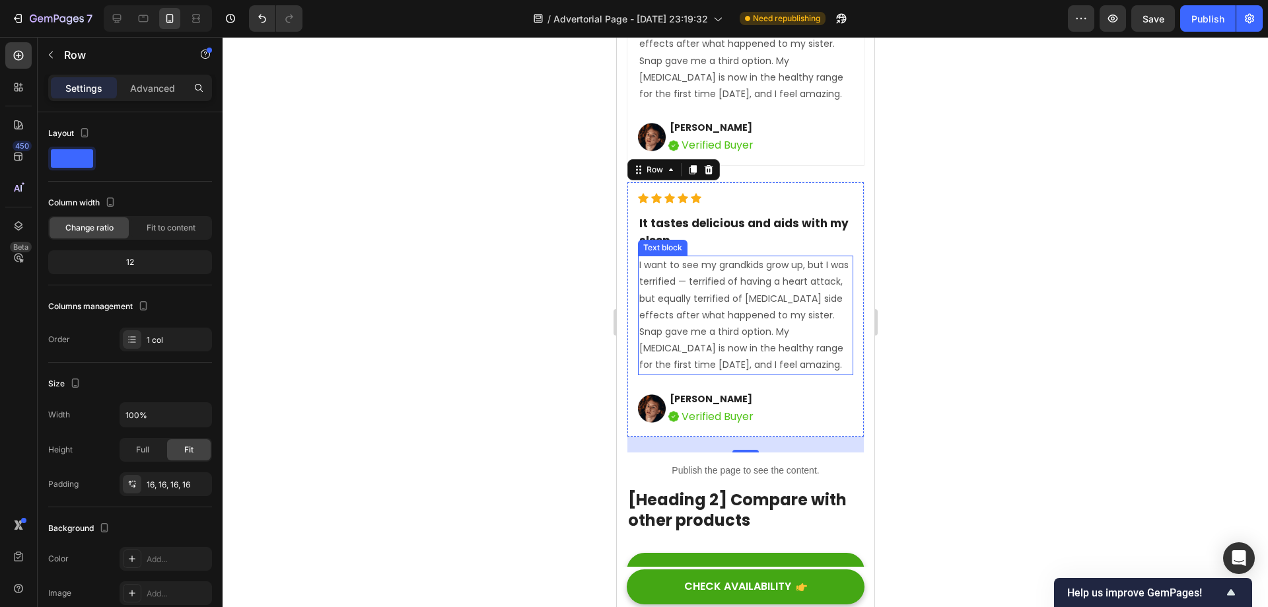
scroll to position [11166, 0]
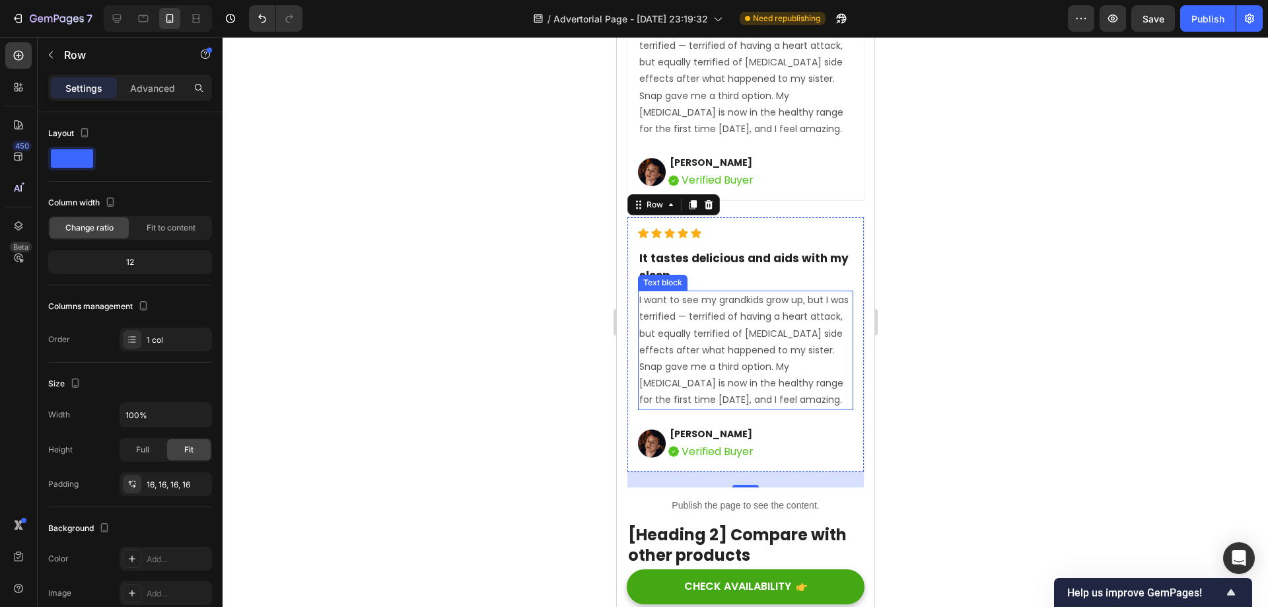
click at [736, 403] on p "I want to see my grandkids grow up, but I was terrified — terrified of having a…" at bounding box center [745, 350] width 213 height 116
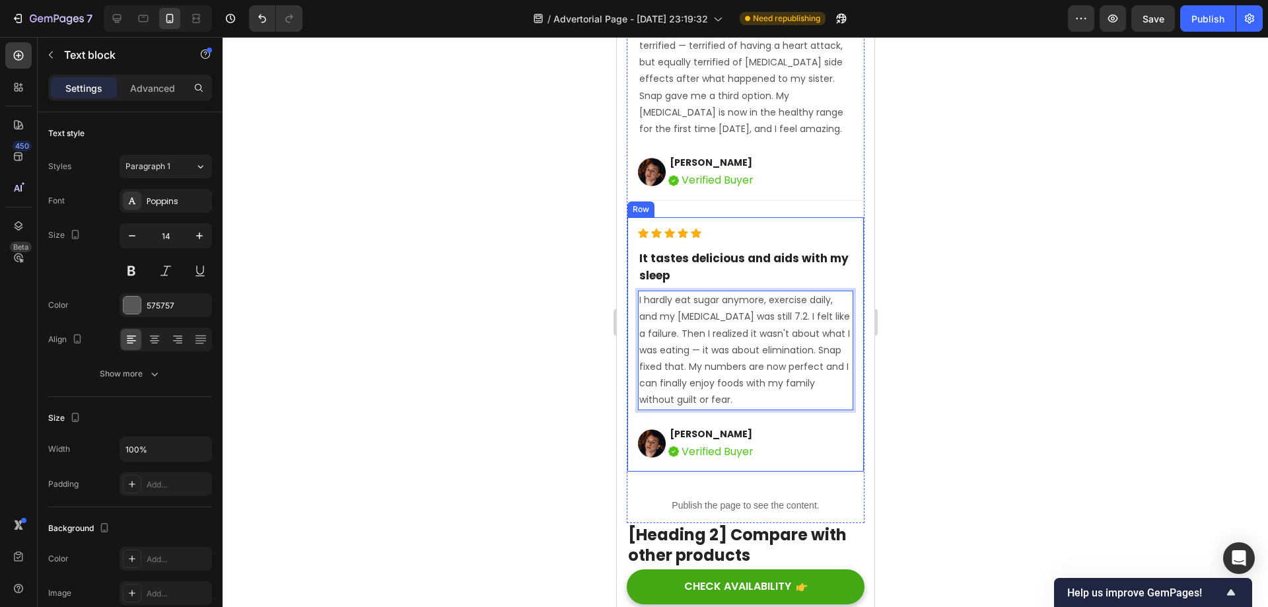
click at [740, 441] on p "David Alaba" at bounding box center [711, 434] width 84 height 14
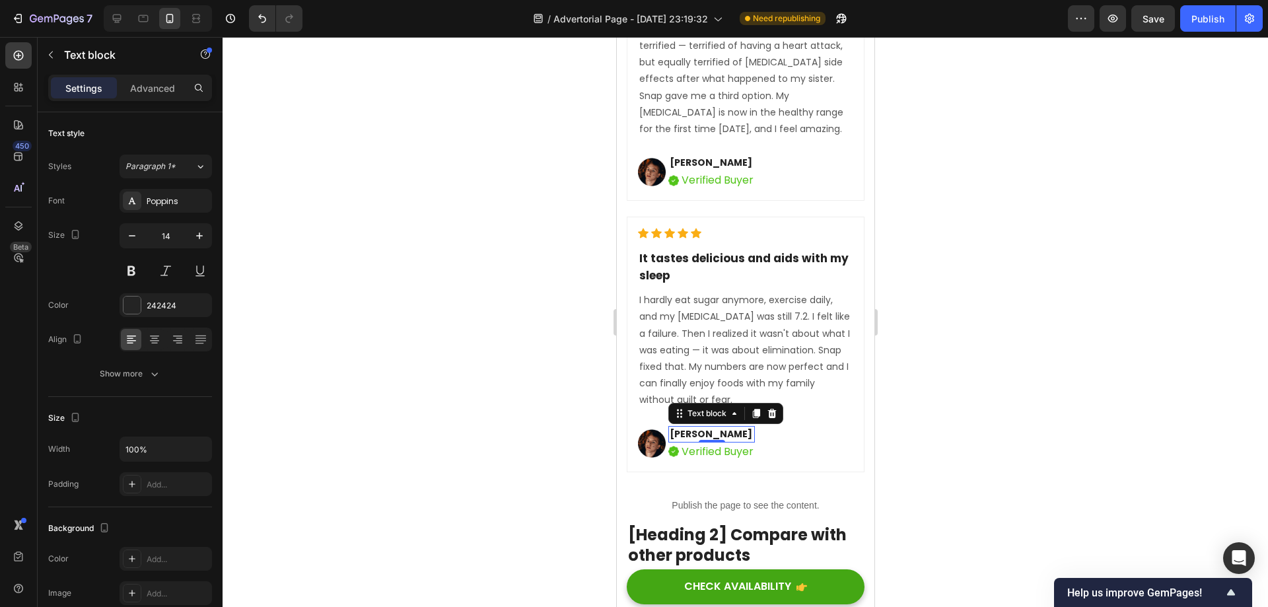
click at [732, 441] on p "David Alaba" at bounding box center [711, 434] width 84 height 14
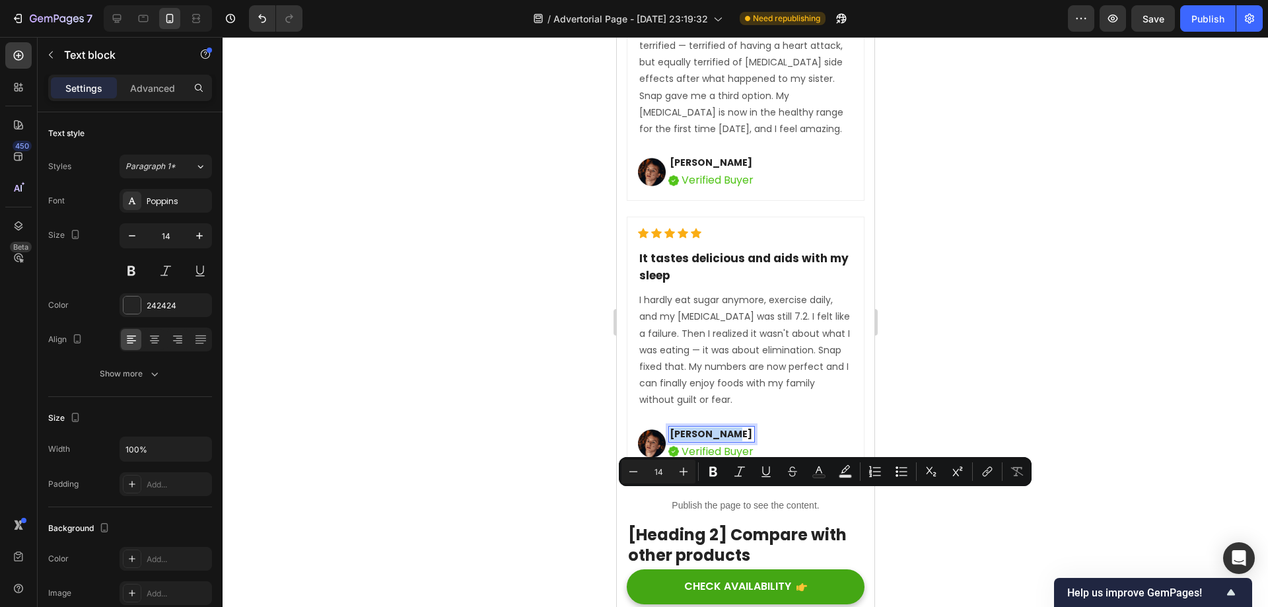
drag, startPoint x: 737, startPoint y: 499, endPoint x: 668, endPoint y: 501, distance: 68.7
click at [669, 441] on p "David Alaba" at bounding box center [711, 434] width 84 height 14
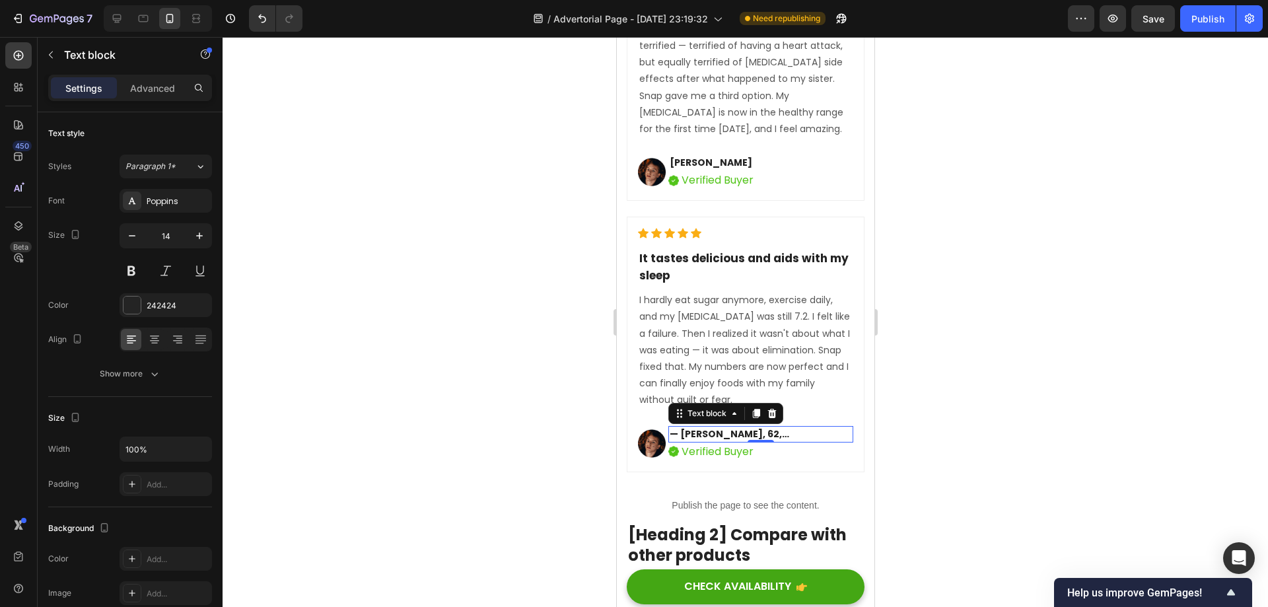
click at [954, 465] on div at bounding box center [745, 322] width 1045 height 570
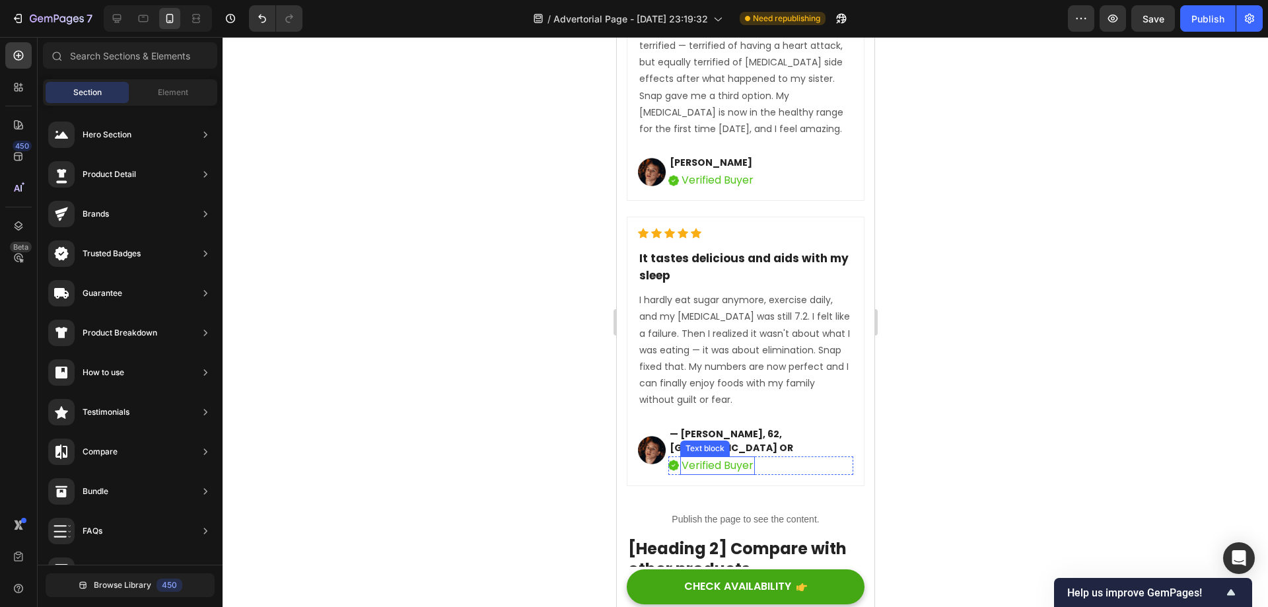
click at [688, 456] on div "Text block" at bounding box center [704, 448] width 50 height 16
click at [675, 455] on p "— Susan R., 62, Portland OR" at bounding box center [760, 441] width 182 height 28
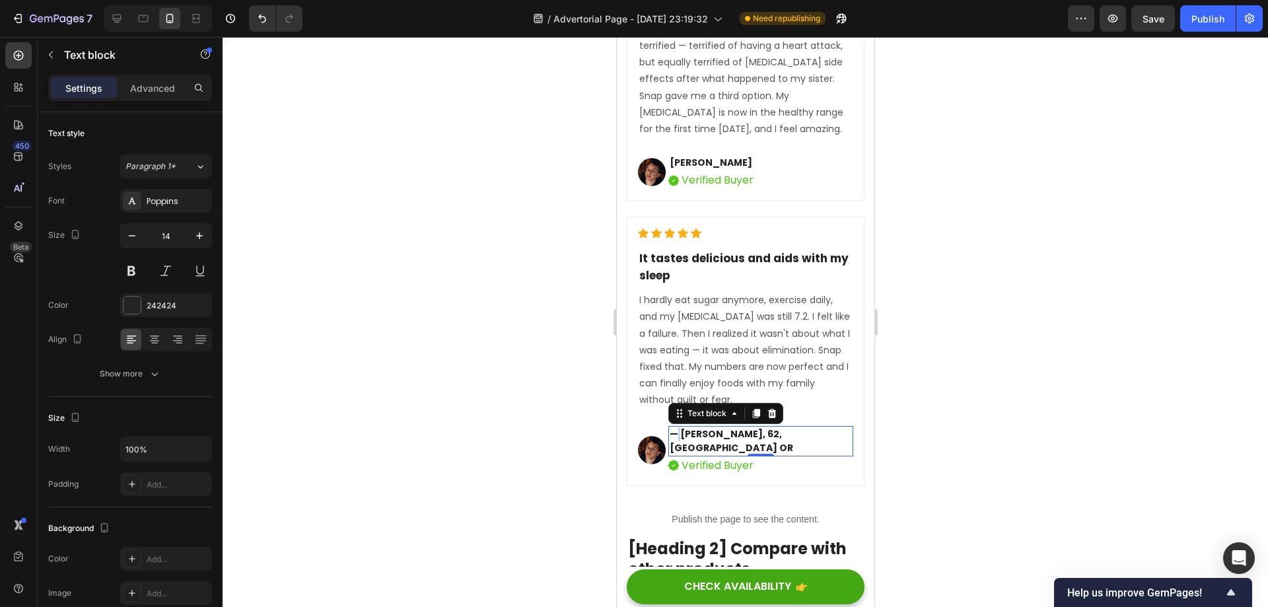
click at [676, 455] on p "— Susan R., 62, Portland OR" at bounding box center [760, 441] width 182 height 28
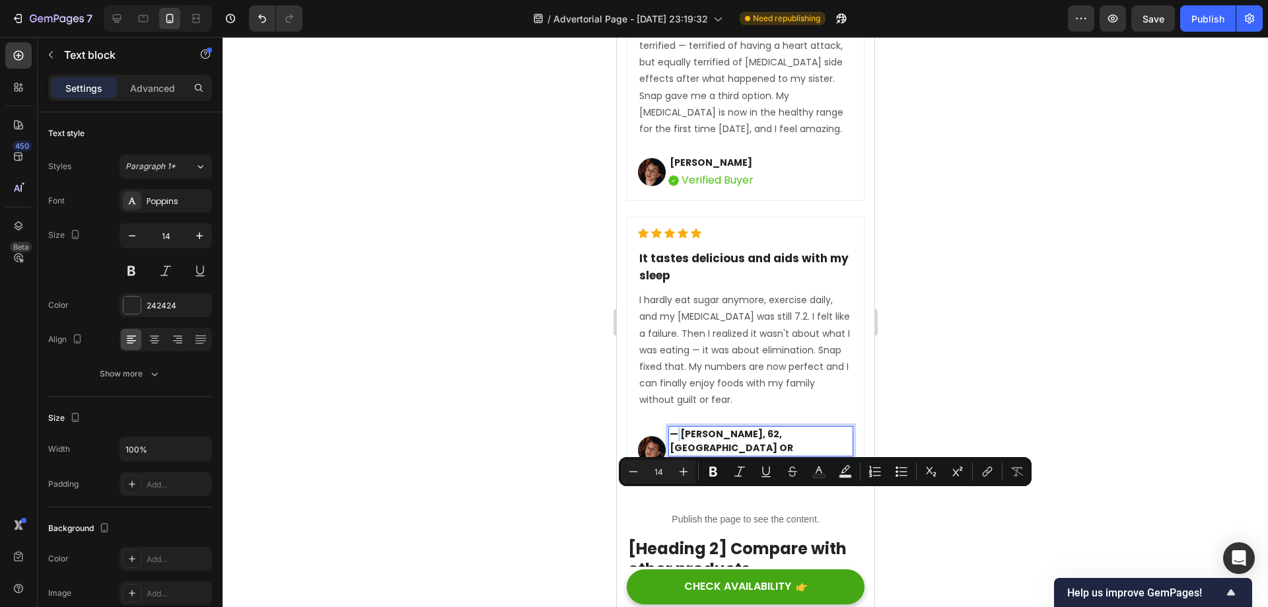
click at [680, 455] on p "— Susan R., 62, Portland OR" at bounding box center [760, 441] width 182 height 28
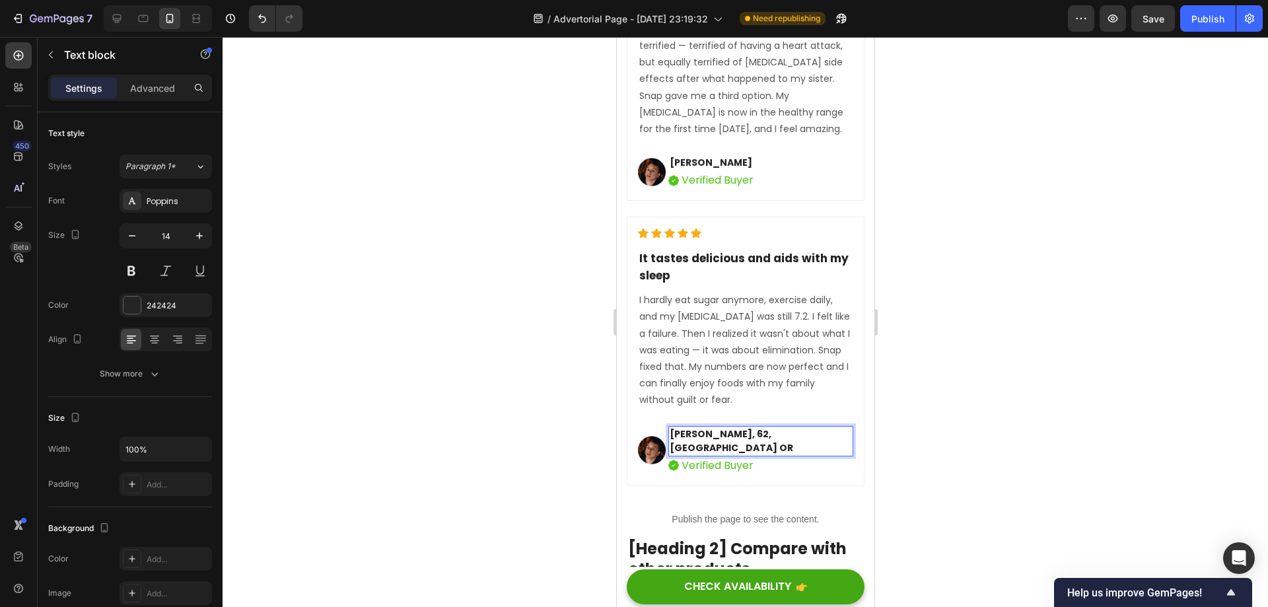
click at [1007, 369] on div at bounding box center [745, 322] width 1045 height 570
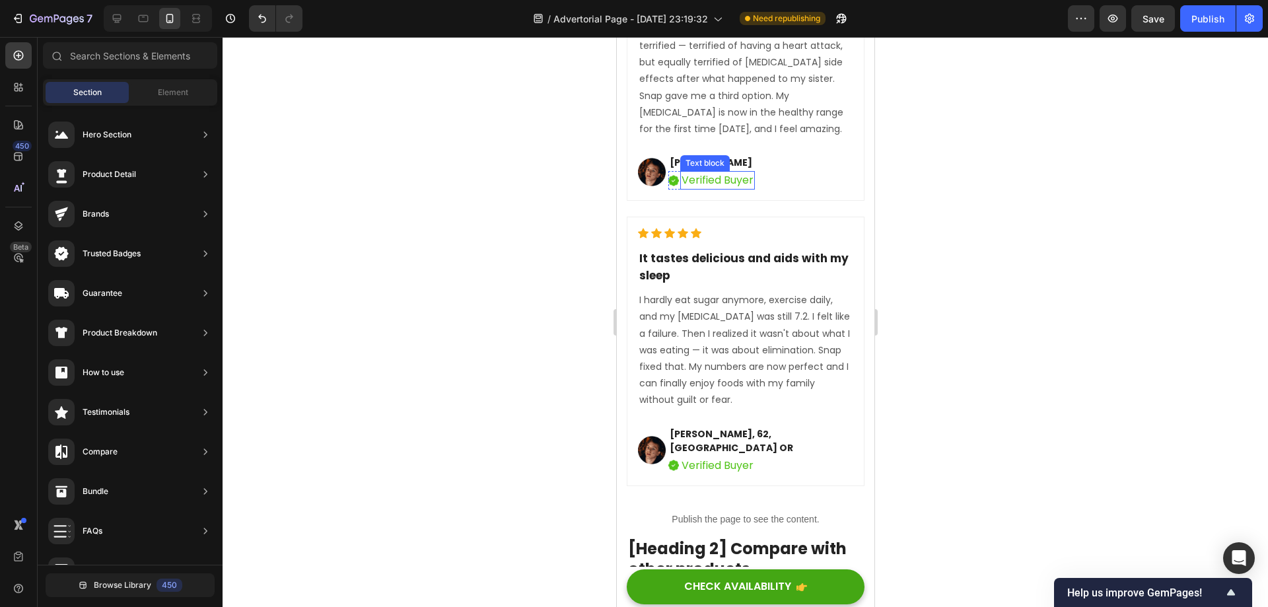
click at [721, 169] on div "Text block" at bounding box center [704, 163] width 44 height 12
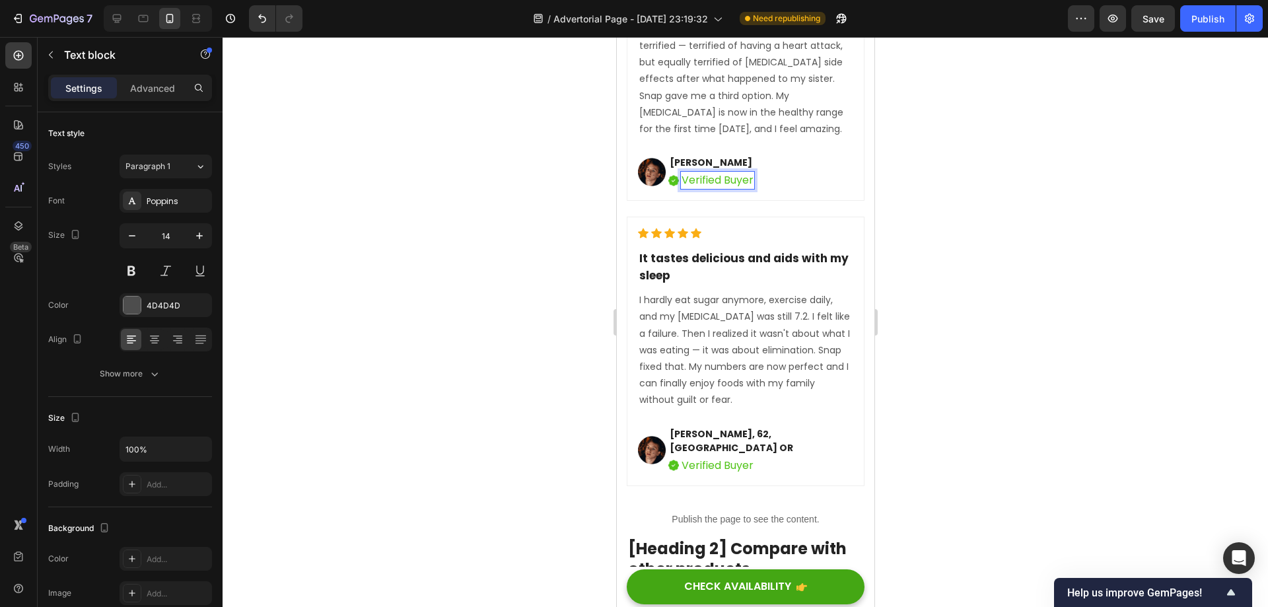
click at [954, 245] on div at bounding box center [745, 322] width 1045 height 570
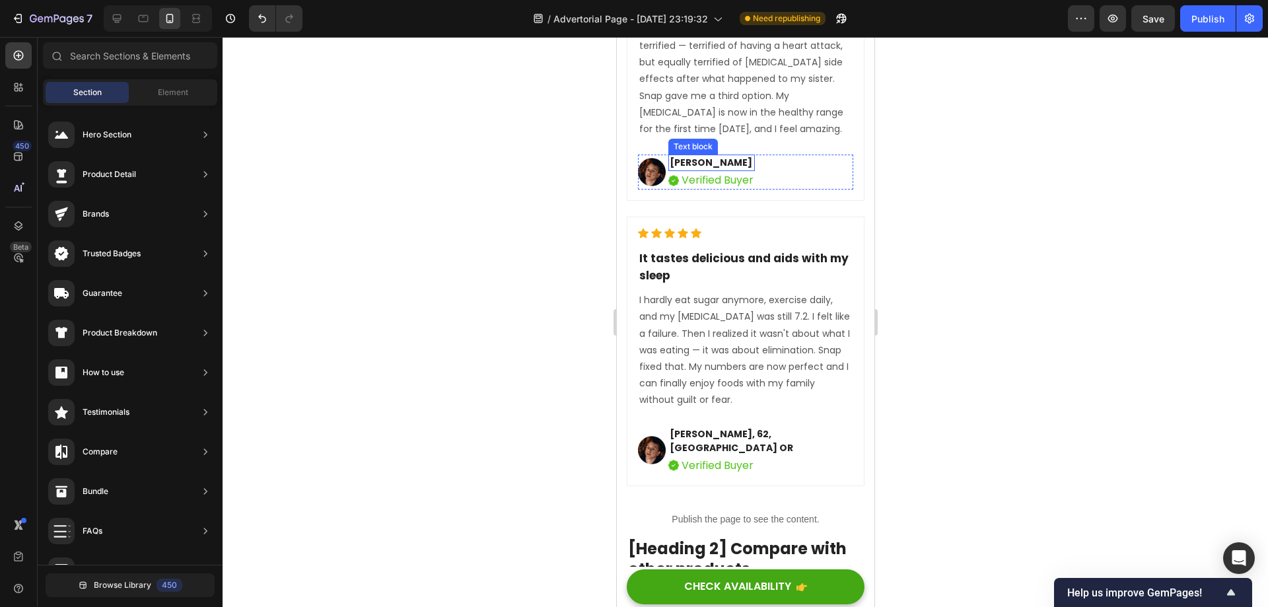
click at [718, 170] on p "David Alaba" at bounding box center [711, 163] width 84 height 14
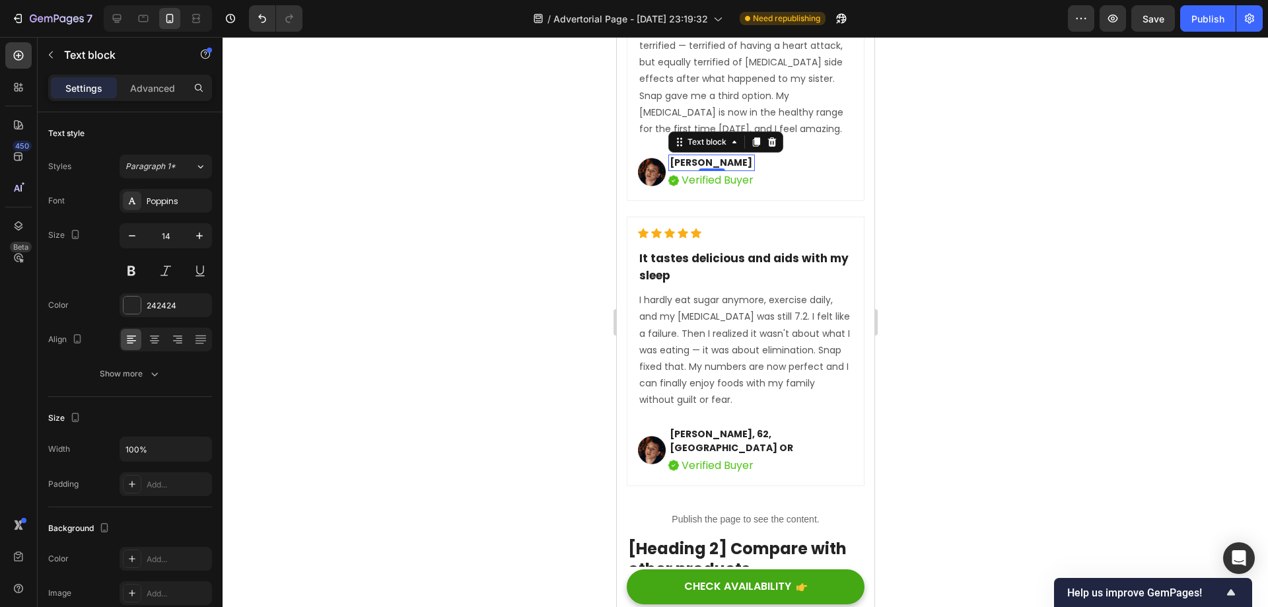
click at [734, 170] on p "David Alaba" at bounding box center [711, 163] width 84 height 14
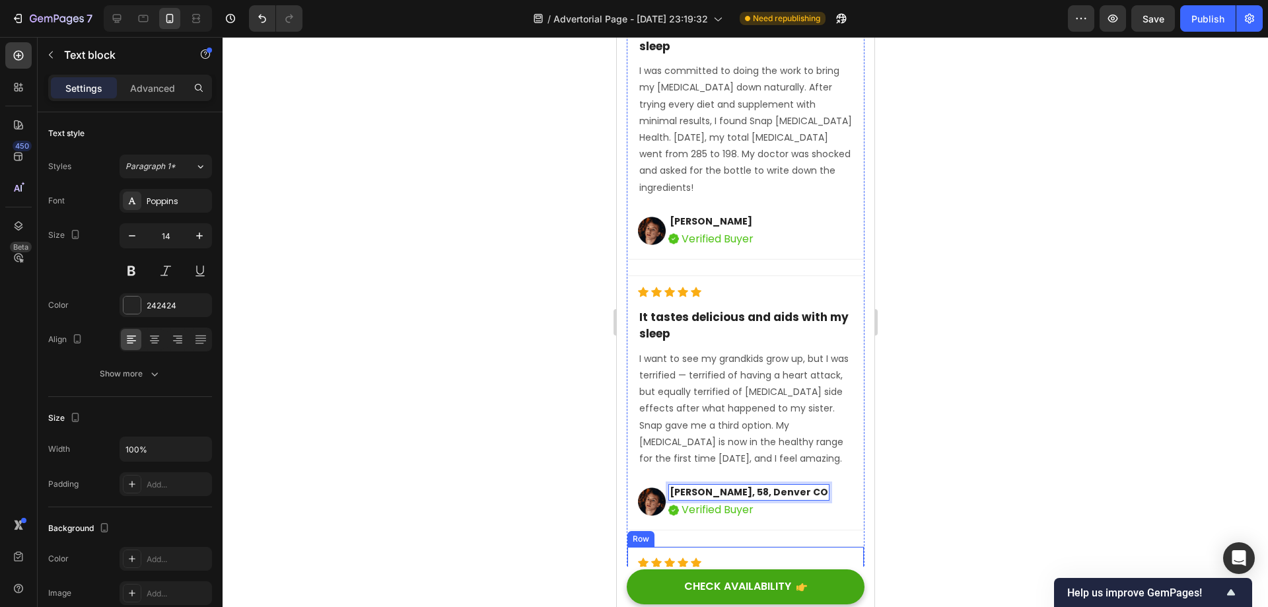
scroll to position [10836, 0]
click at [709, 229] on p "David Alaba" at bounding box center [711, 222] width 84 height 14
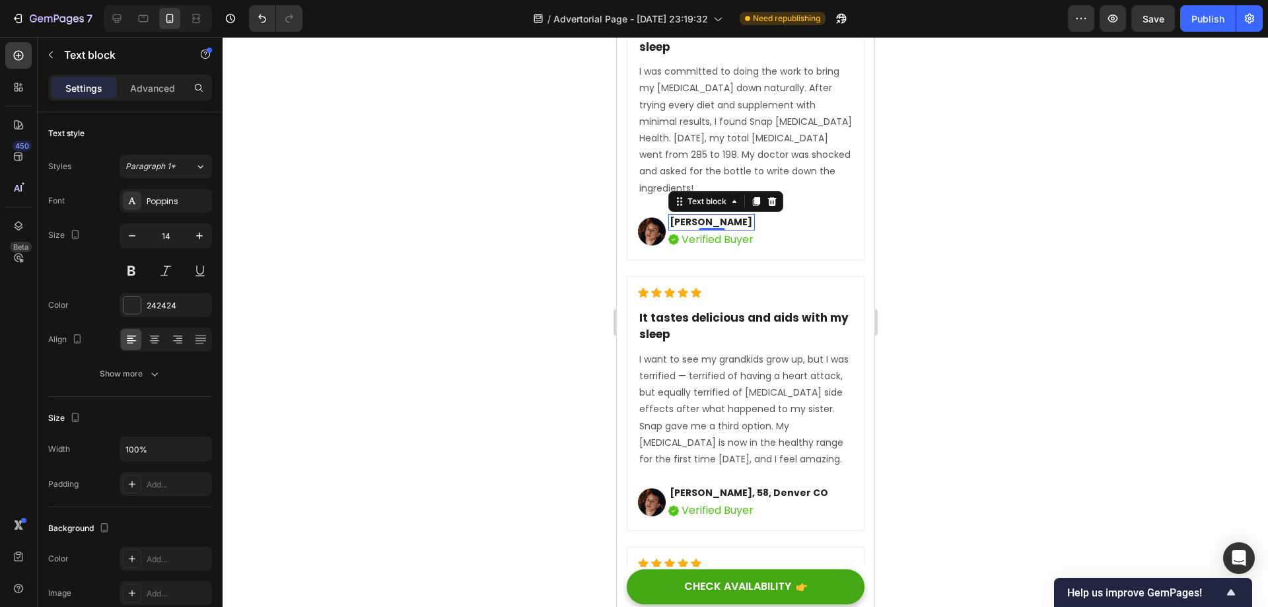
click at [738, 229] on p "David Alaba" at bounding box center [711, 222] width 84 height 14
click at [969, 322] on div at bounding box center [745, 322] width 1045 height 570
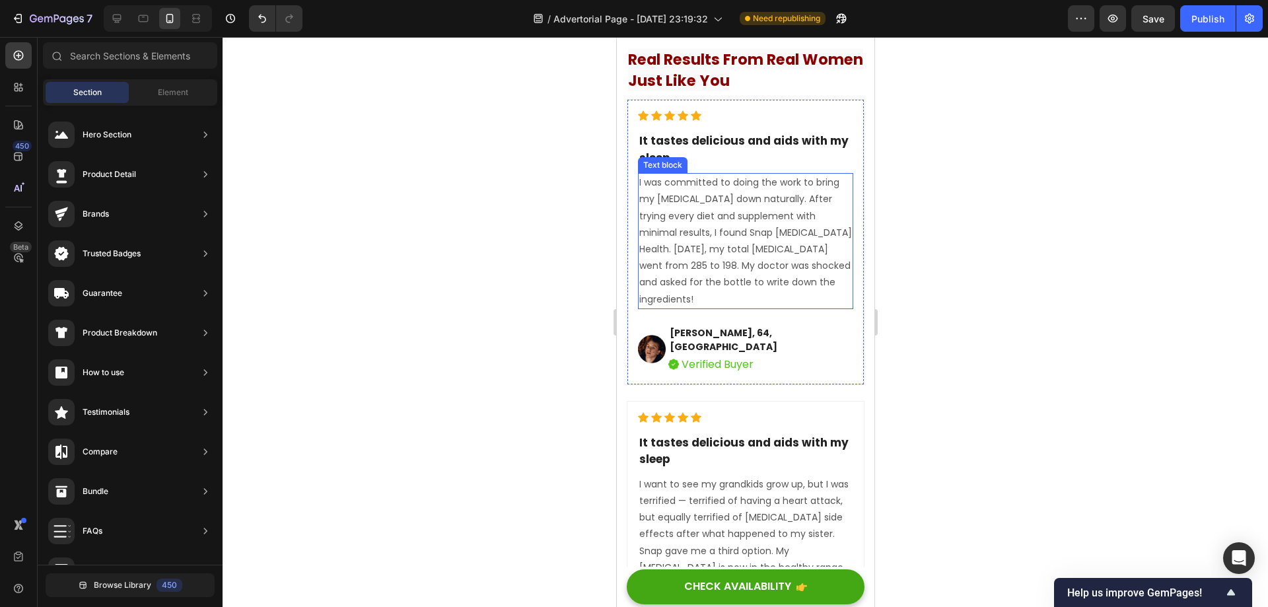
scroll to position [10704, 0]
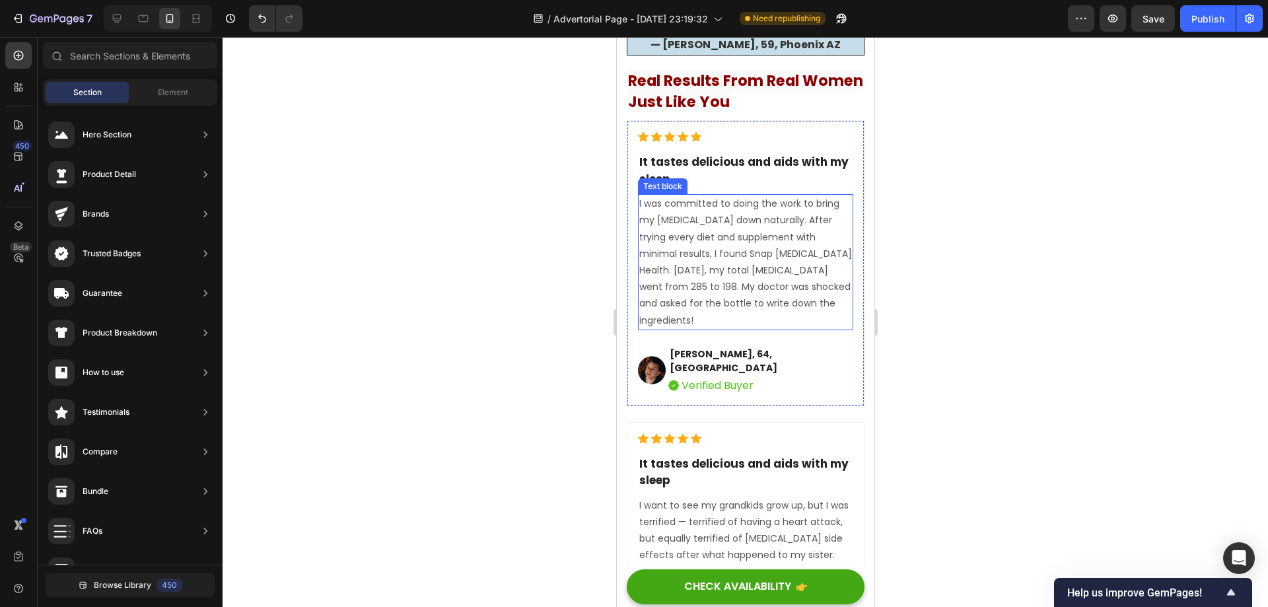
click at [728, 188] on p "It tastes delicious and aids with my sleep" at bounding box center [745, 171] width 213 height 34
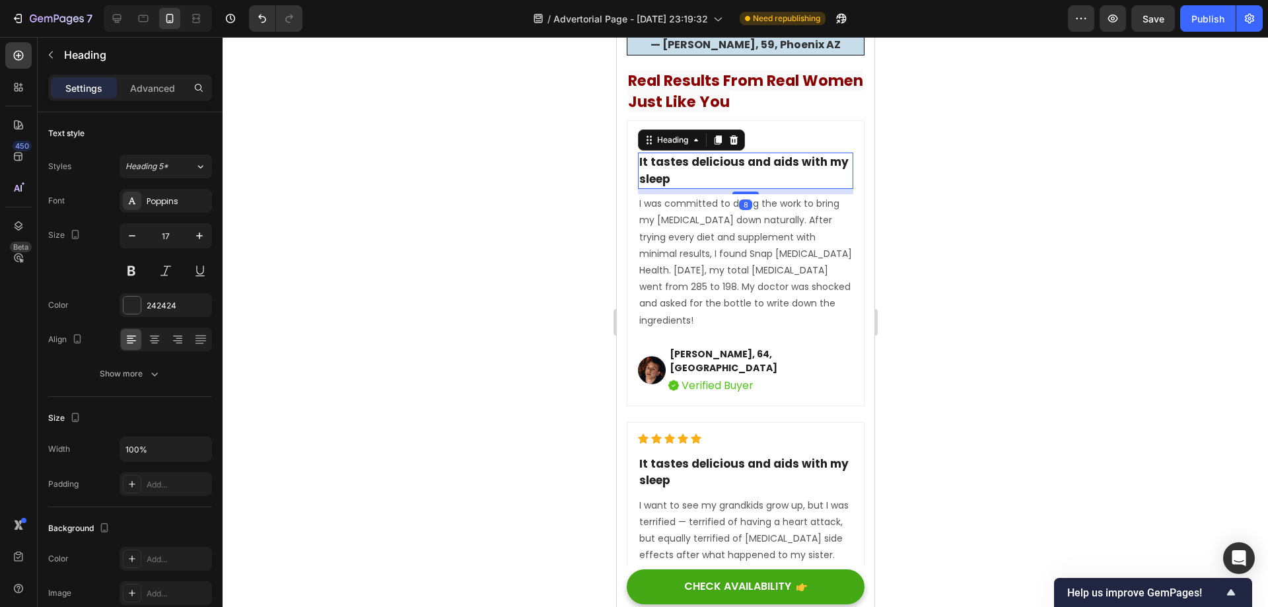
click at [711, 188] on p "It tastes delicious and aids with my sleep" at bounding box center [745, 171] width 213 height 34
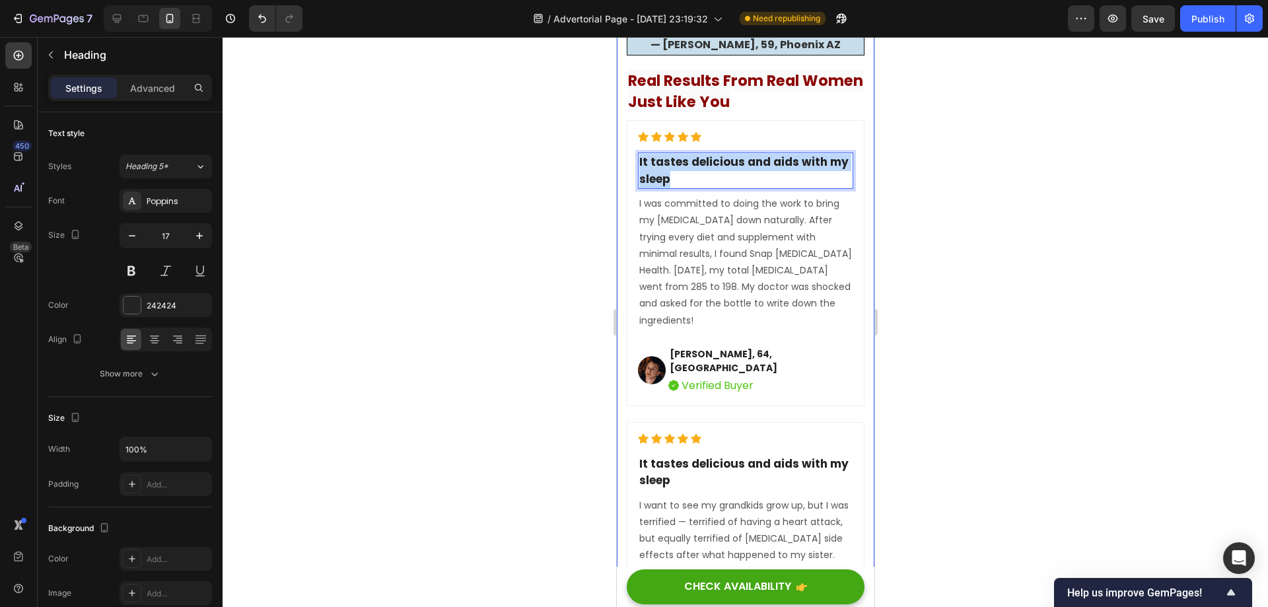
drag, startPoint x: 696, startPoint y: 242, endPoint x: 619, endPoint y: 216, distance: 80.8
drag, startPoint x: 745, startPoint y: 225, endPoint x: 724, endPoint y: 225, distance: 21.1
click at [724, 188] on p "From 285 to 198 — My Doctor Was Shocked!" at bounding box center [745, 171] width 213 height 34
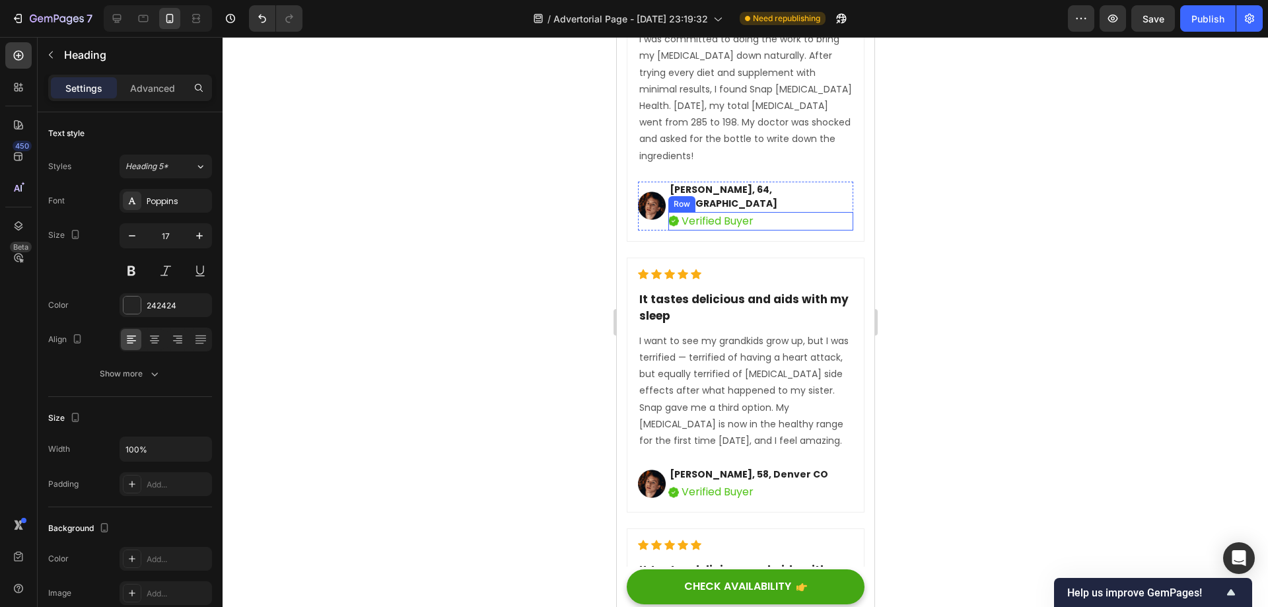
scroll to position [10902, 0]
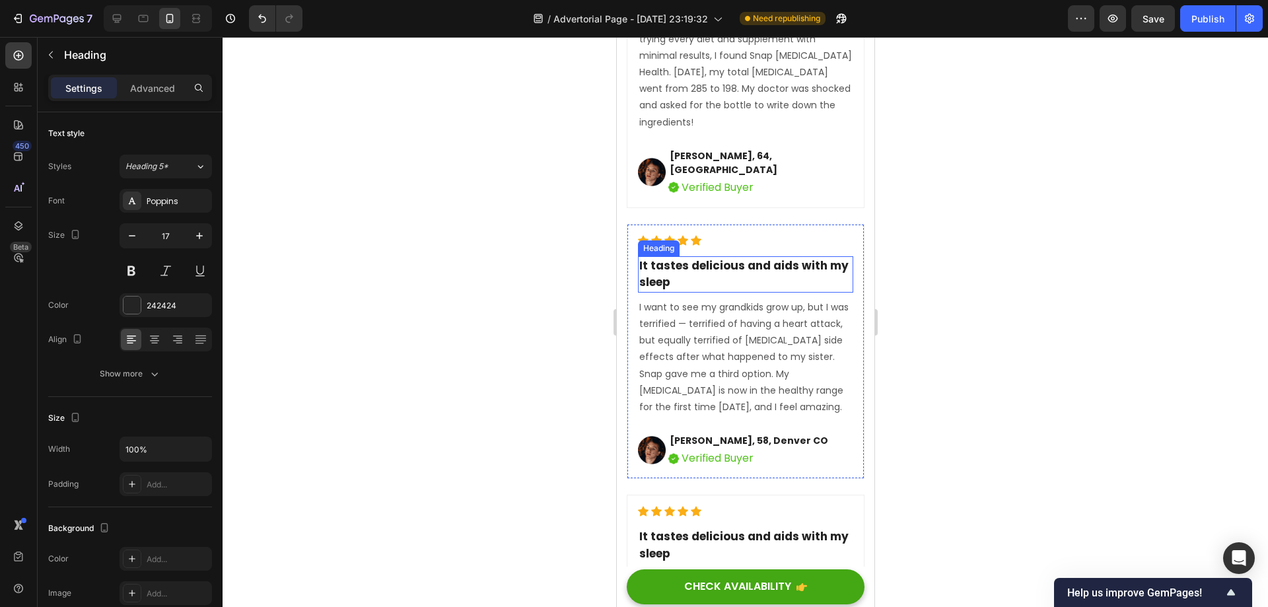
click at [742, 291] on p "It tastes delicious and aids with my sleep" at bounding box center [745, 275] width 213 height 34
click at [722, 291] on p "It tastes delicious and aids with my sleep" at bounding box center [745, 275] width 213 height 34
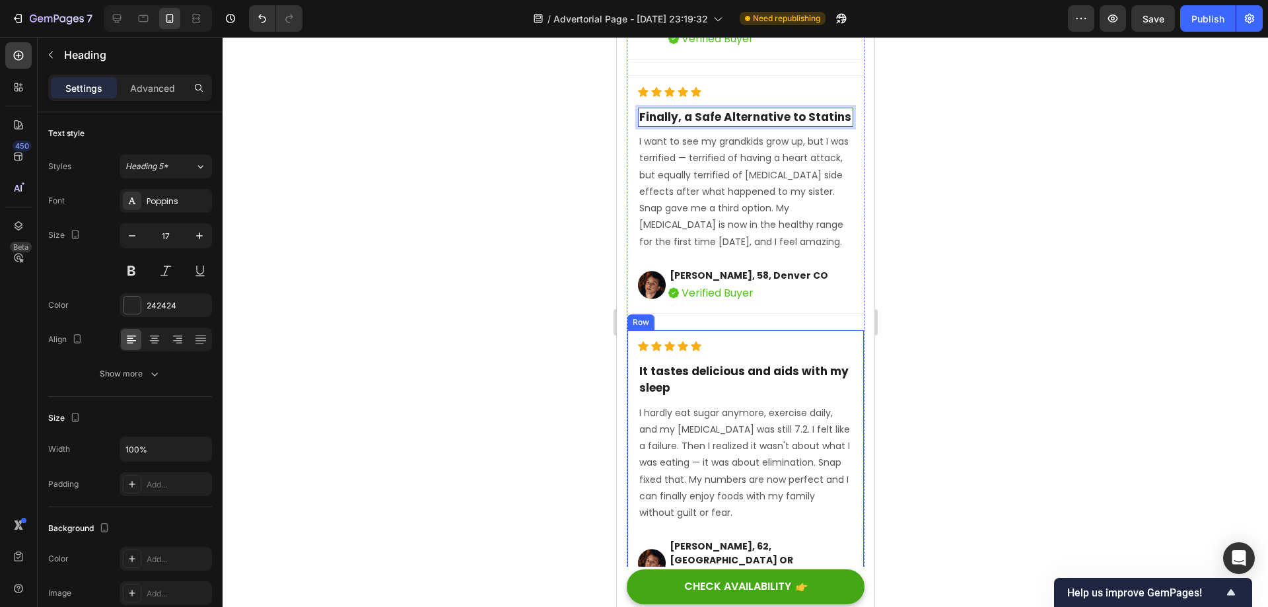
scroll to position [11100, 0]
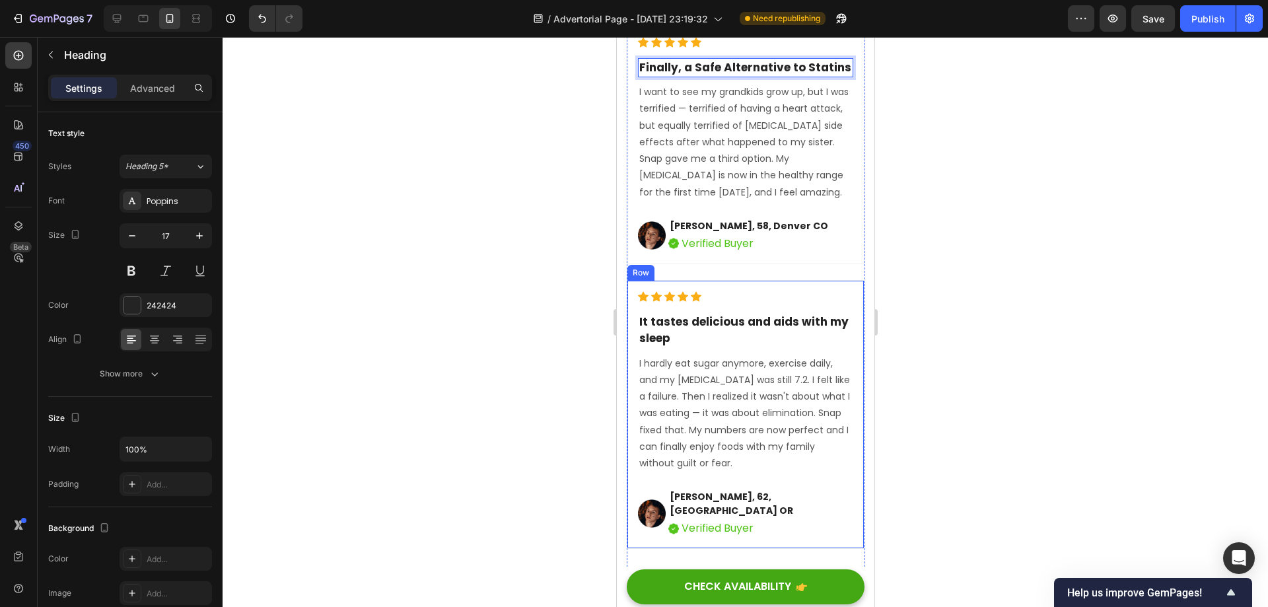
click at [738, 347] on p "It tastes delicious and aids with my sleep" at bounding box center [745, 331] width 213 height 34
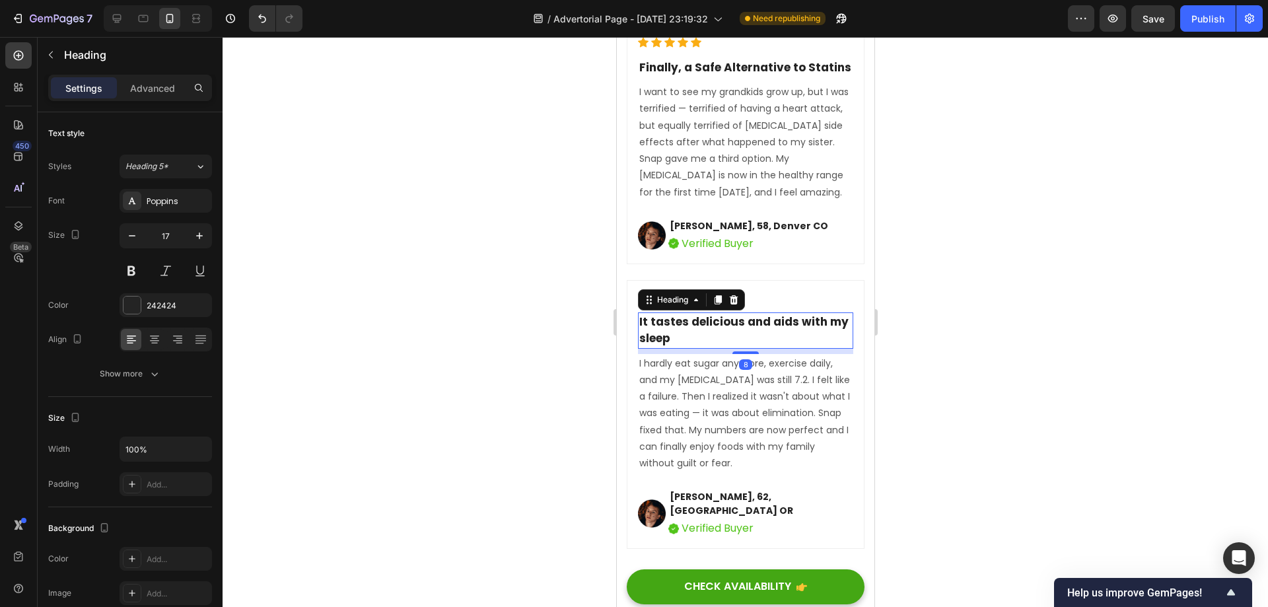
click at [738, 347] on p "It tastes delicious and aids with my sleep" at bounding box center [745, 331] width 213 height 34
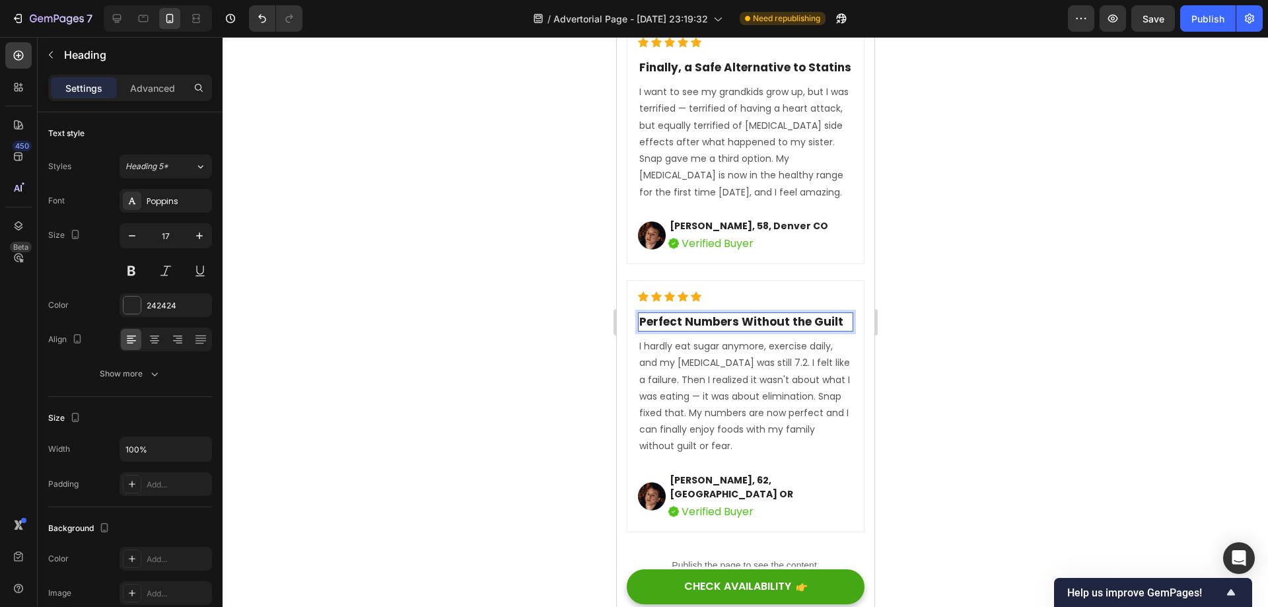
click at [949, 382] on div at bounding box center [745, 322] width 1045 height 570
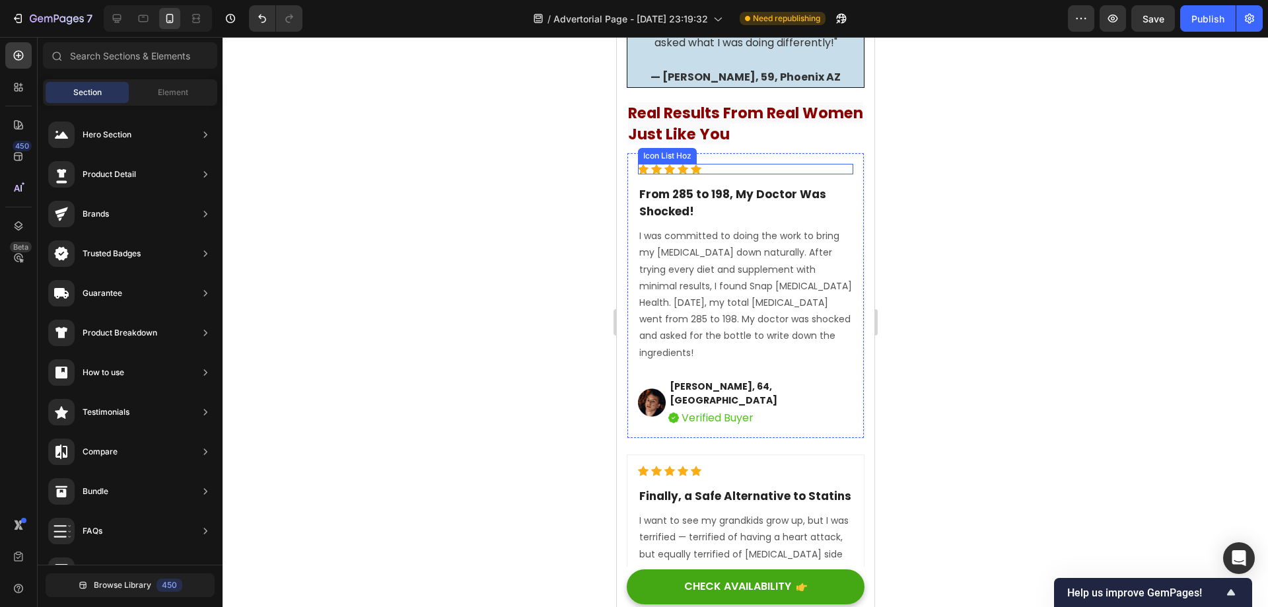
scroll to position [10638, 0]
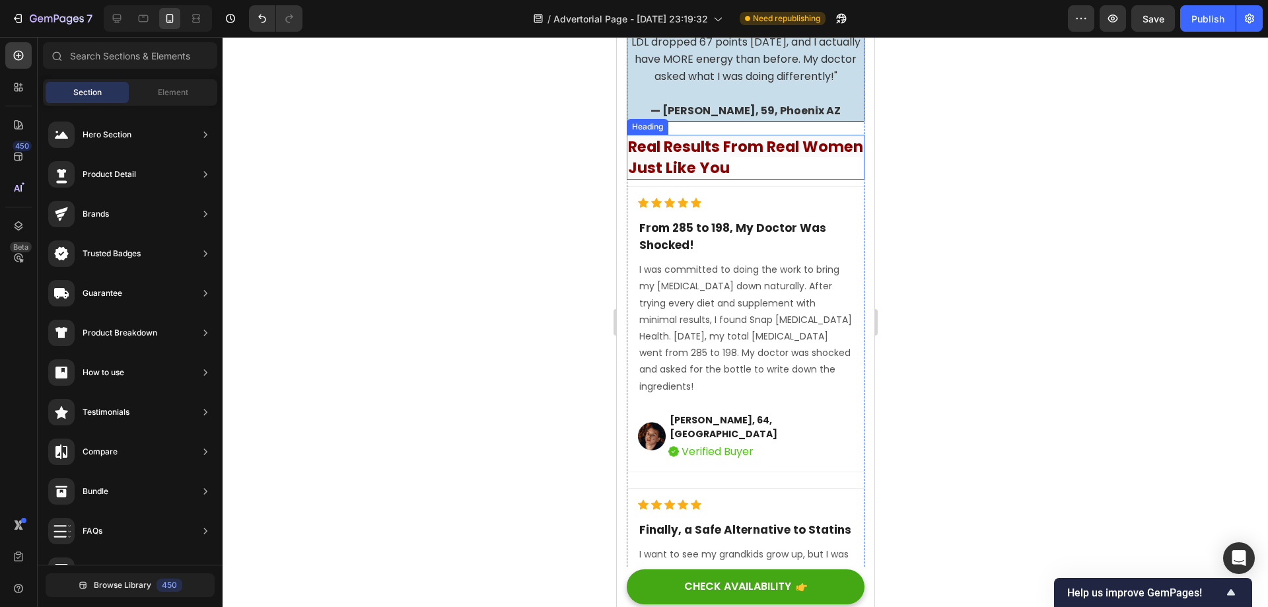
click at [759, 178] on strong "Real Results From Real Women Just Like You" at bounding box center [744, 157] width 235 height 42
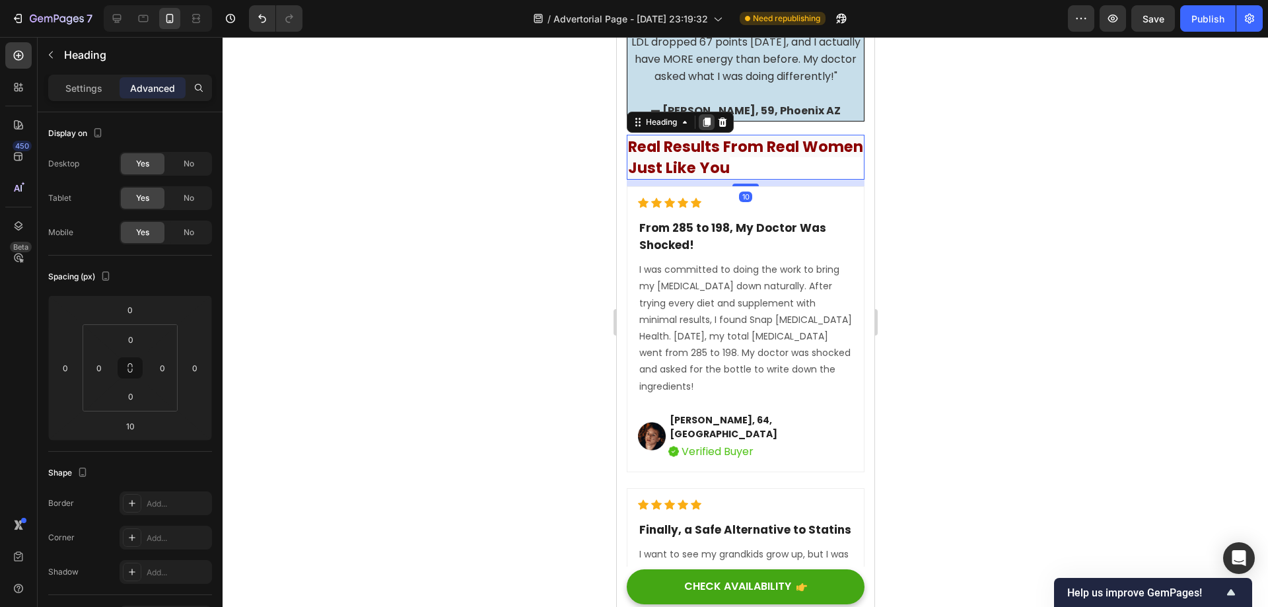
click at [705, 127] on icon at bounding box center [706, 122] width 11 height 11
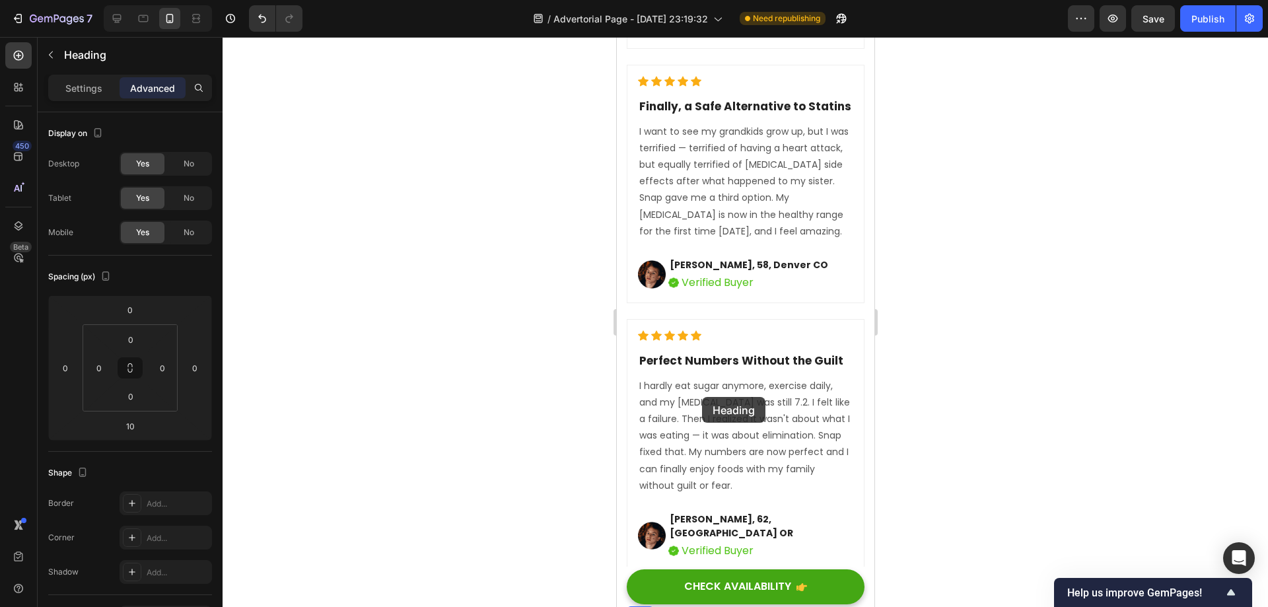
scroll to position [11431, 0]
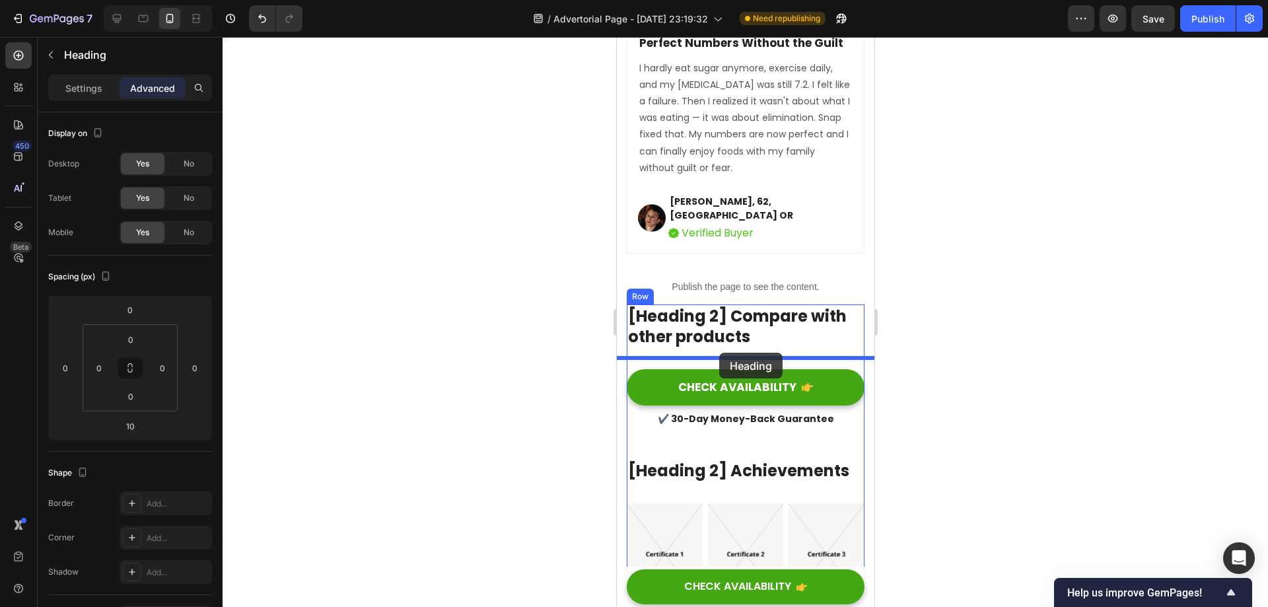
drag, startPoint x: 640, startPoint y: 243, endPoint x: 718, endPoint y: 353, distance: 134.9
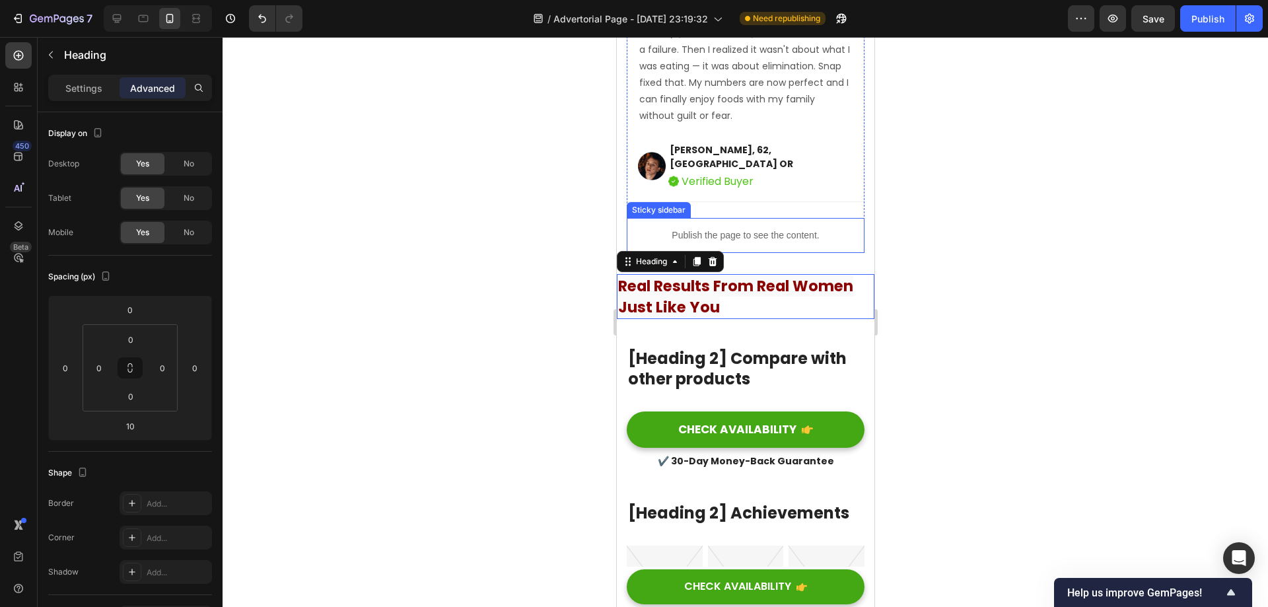
scroll to position [11379, 0]
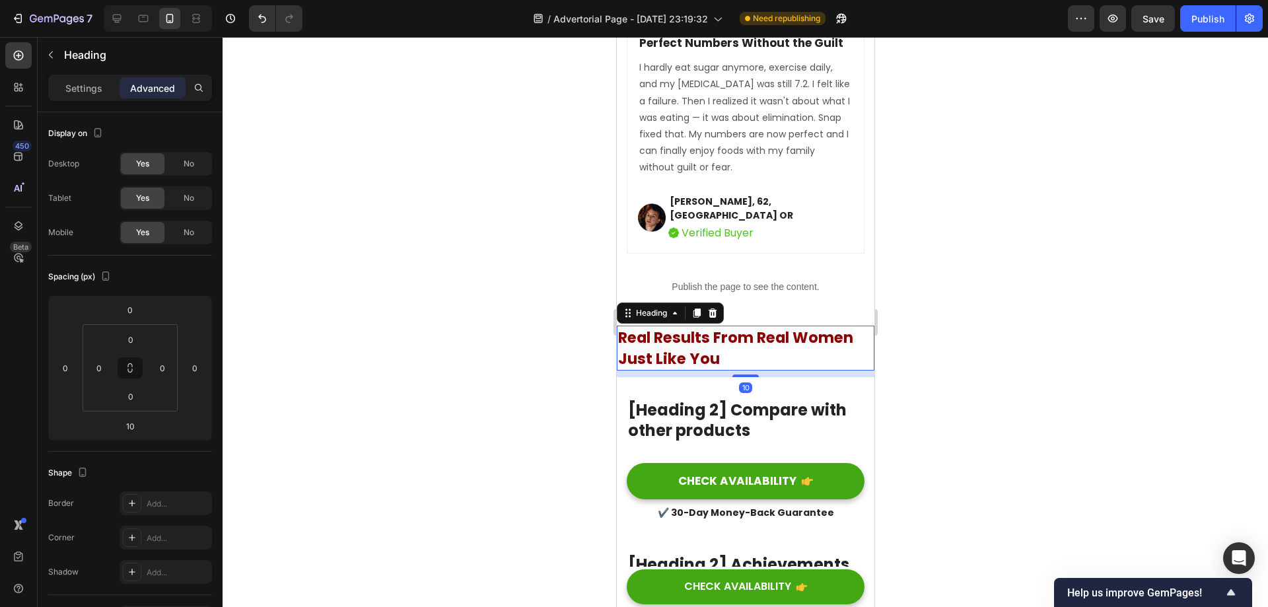
click at [736, 370] on h2 "Real Results From Real Women Just Like You" at bounding box center [745, 348] width 258 height 45
click at [736, 369] on p "Real Results From Real Women Just Like You" at bounding box center [744, 348] width 255 height 42
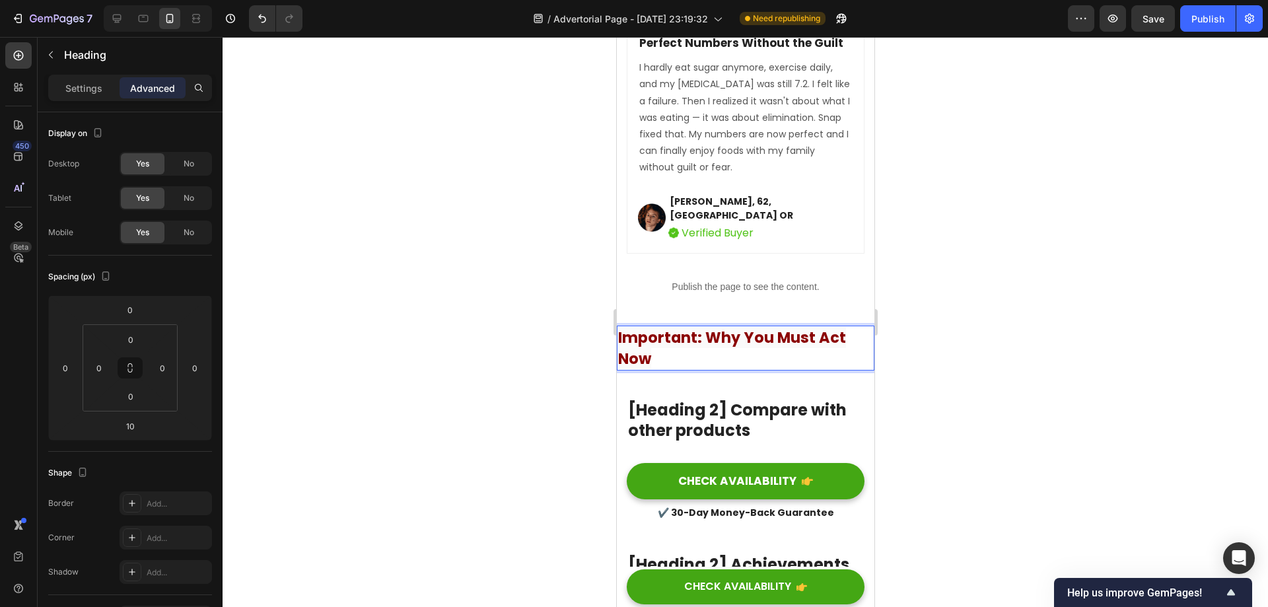
click at [996, 414] on div at bounding box center [745, 322] width 1045 height 570
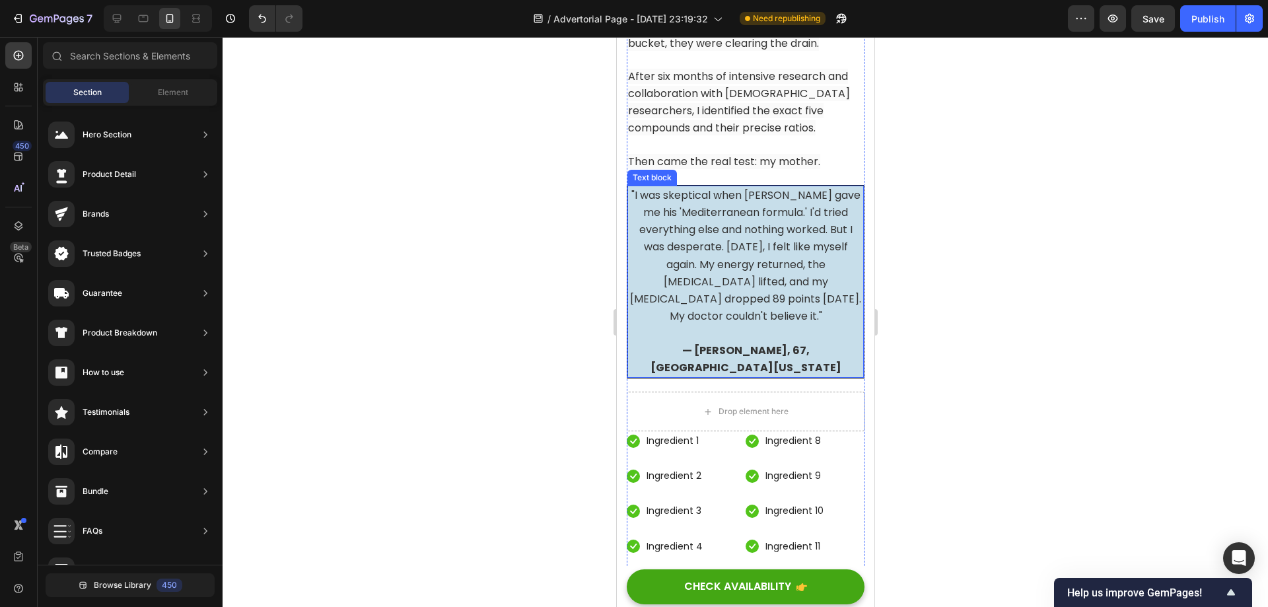
scroll to position [6426, 0]
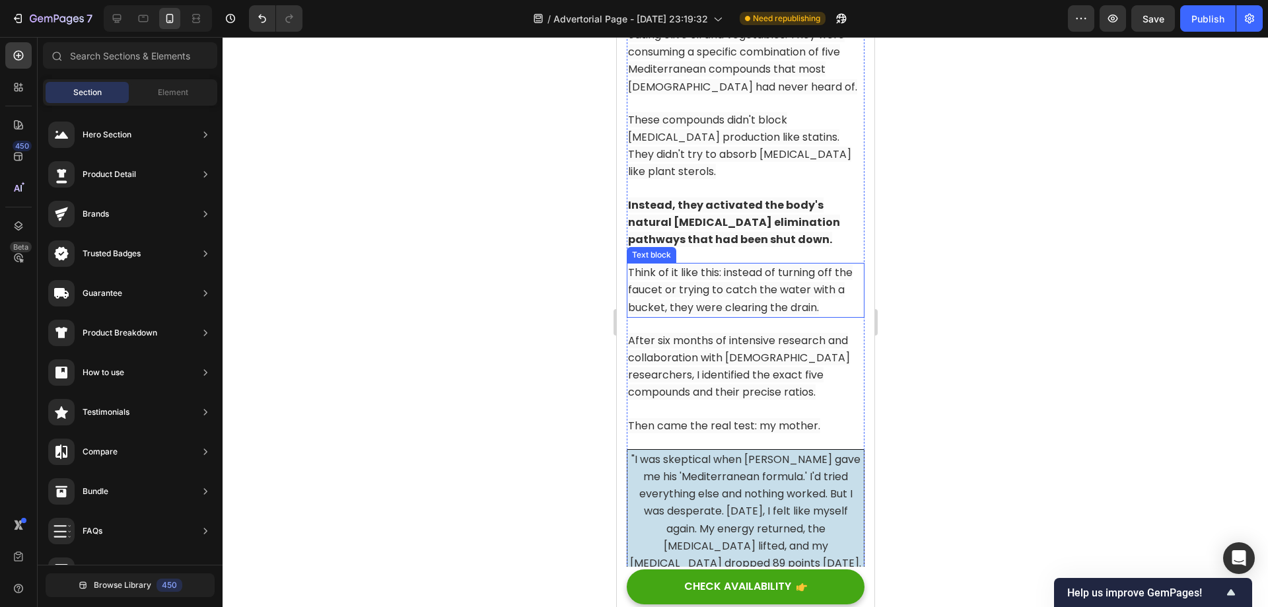
click at [730, 314] on span "Think of it like this: instead of turning off the faucet or trying to catch the…" at bounding box center [739, 290] width 225 height 50
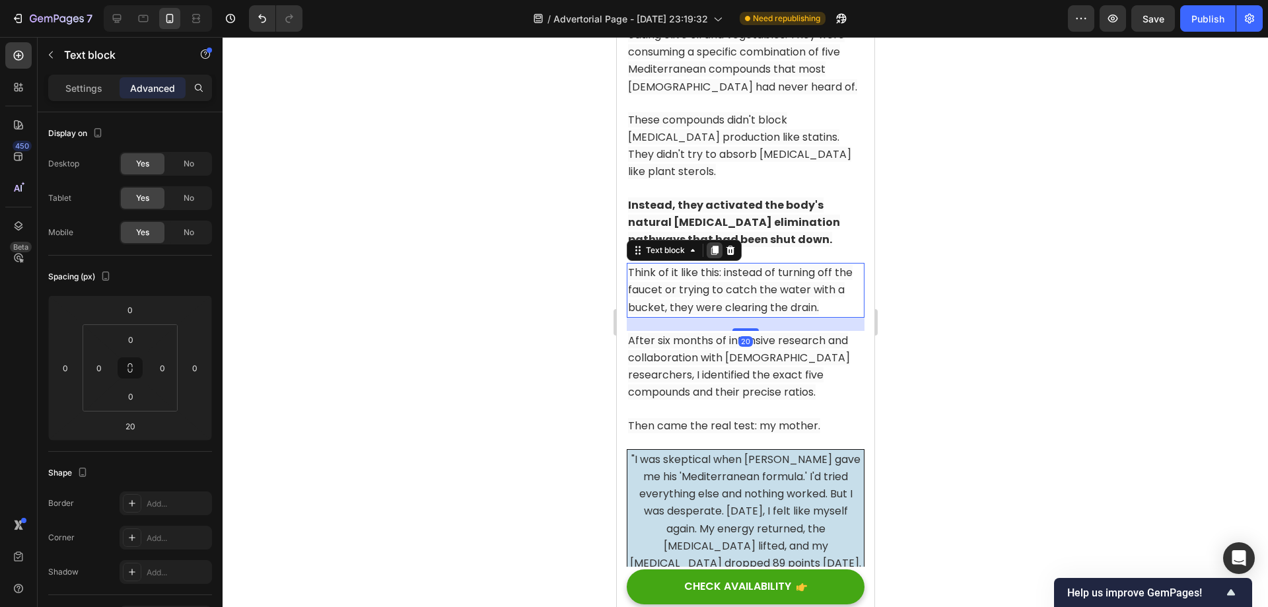
click at [715, 255] on icon at bounding box center [714, 250] width 7 height 9
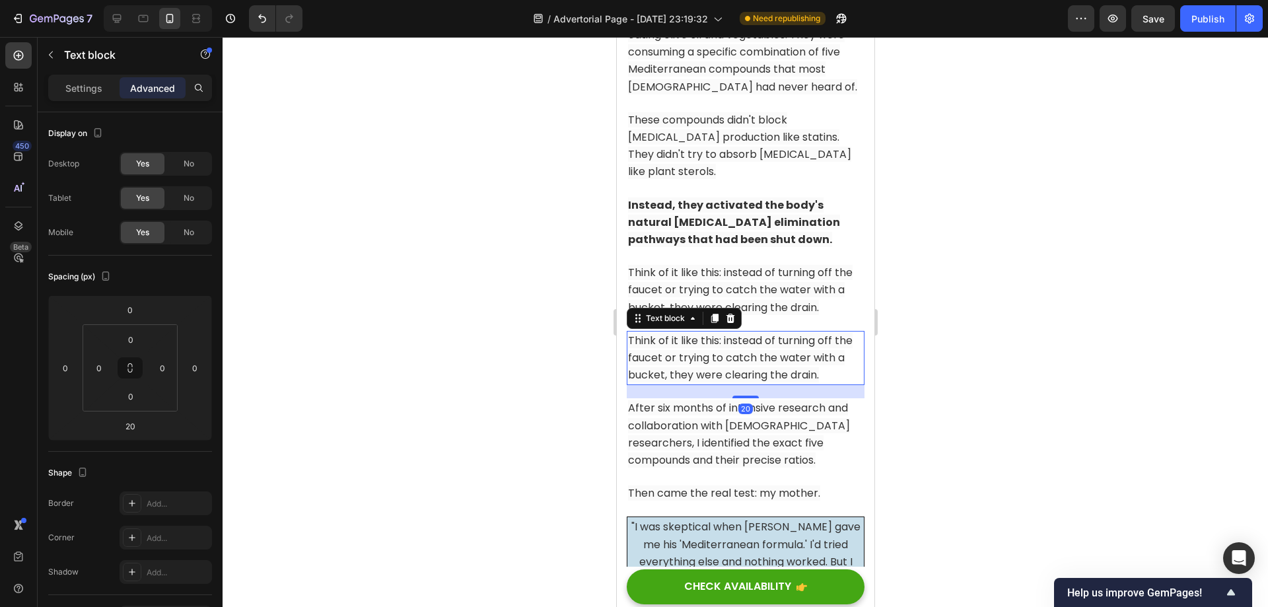
click at [686, 382] on span "Think of it like this: instead of turning off the faucet or trying to catch the…" at bounding box center [739, 358] width 225 height 50
click at [1028, 407] on div at bounding box center [745, 322] width 1045 height 570
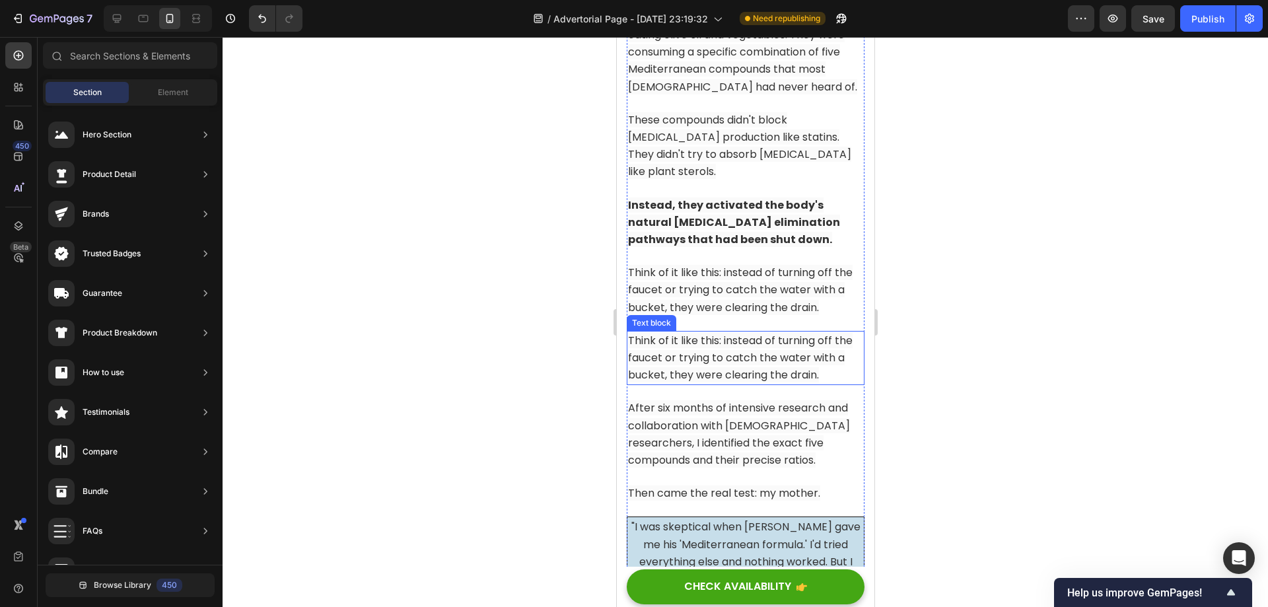
click at [732, 382] on span "Think of it like this: instead of turning off the faucet or trying to catch the…" at bounding box center [739, 358] width 225 height 50
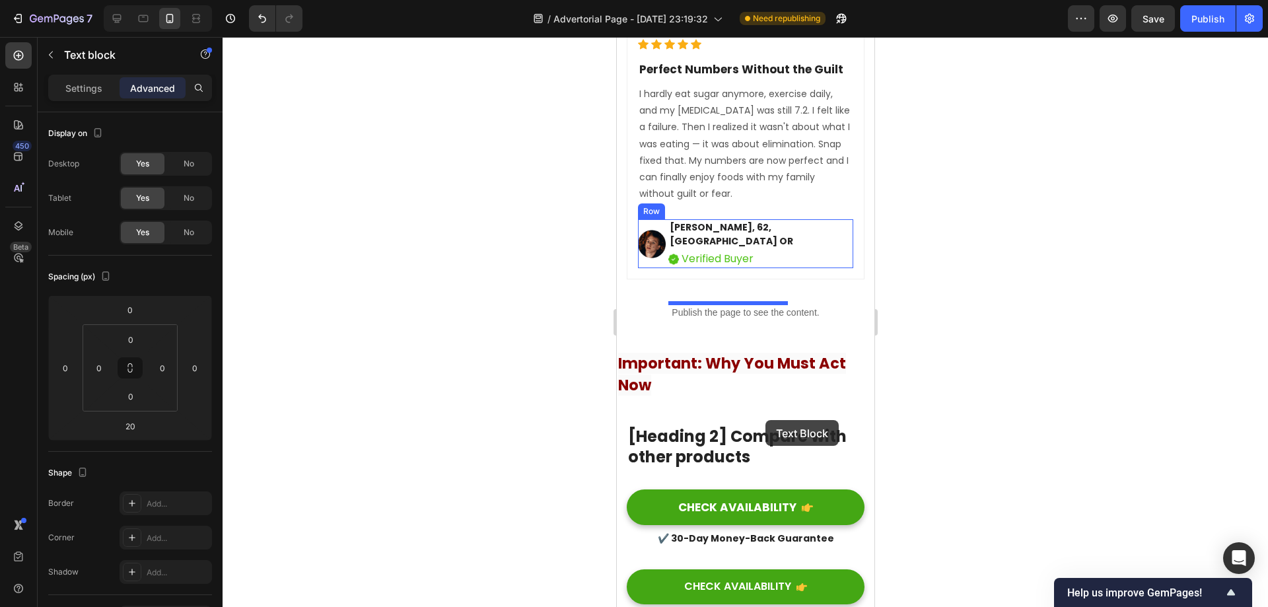
scroll to position [11460, 0]
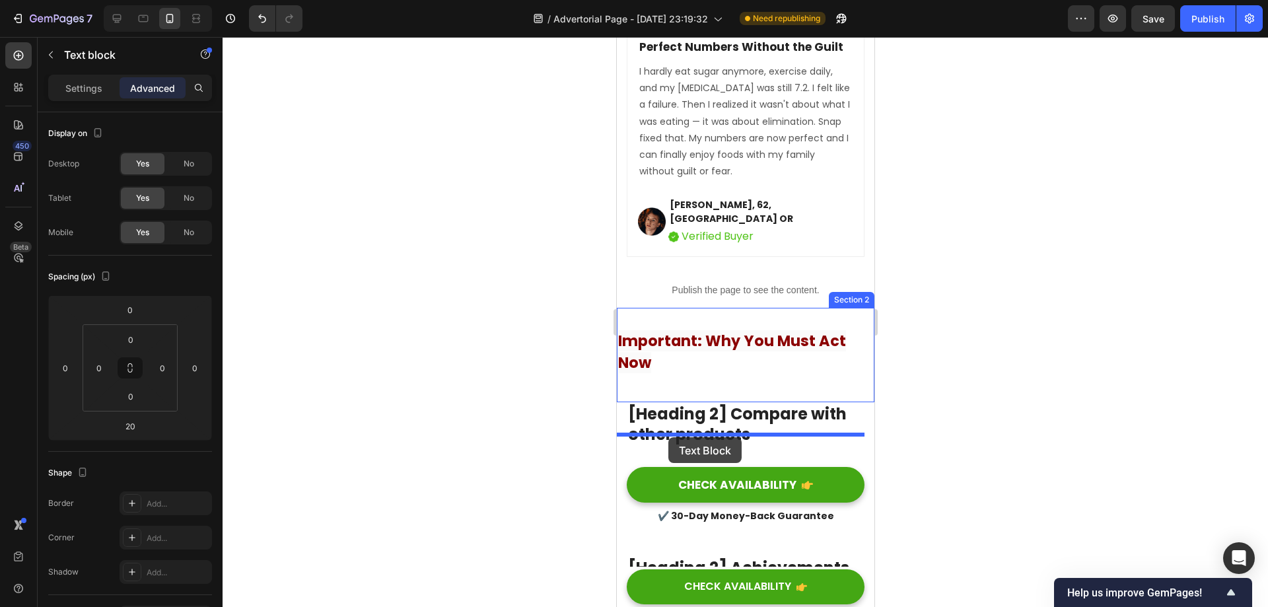
drag, startPoint x: 638, startPoint y: 347, endPoint x: 668, endPoint y: 437, distance: 94.6
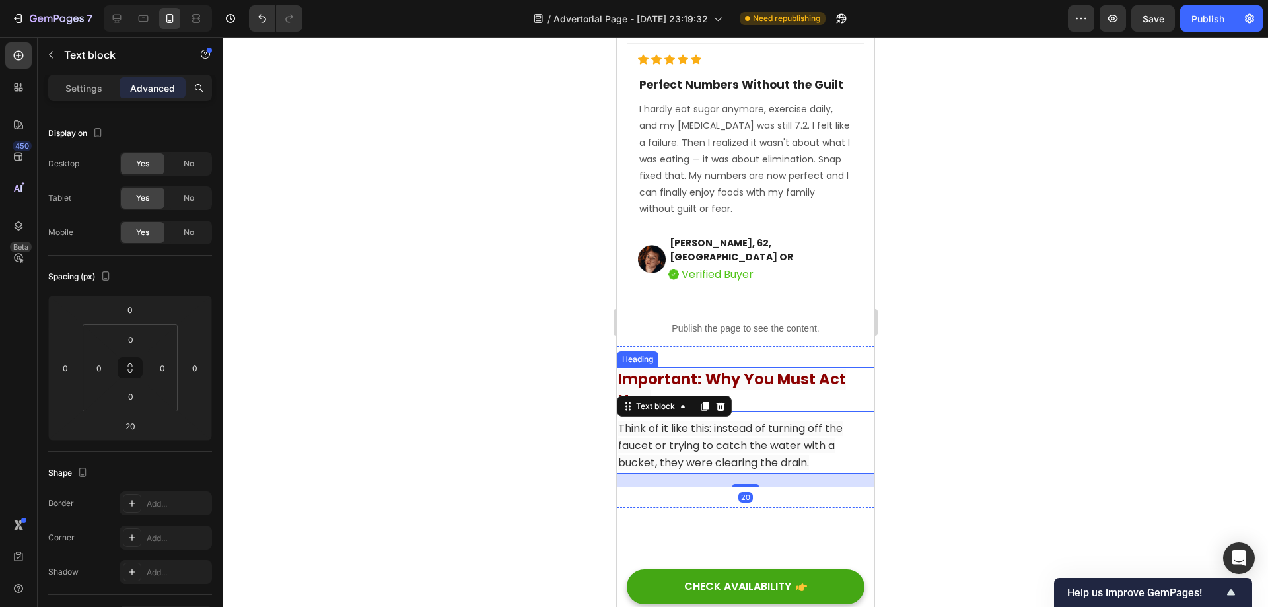
scroll to position [11243, 0]
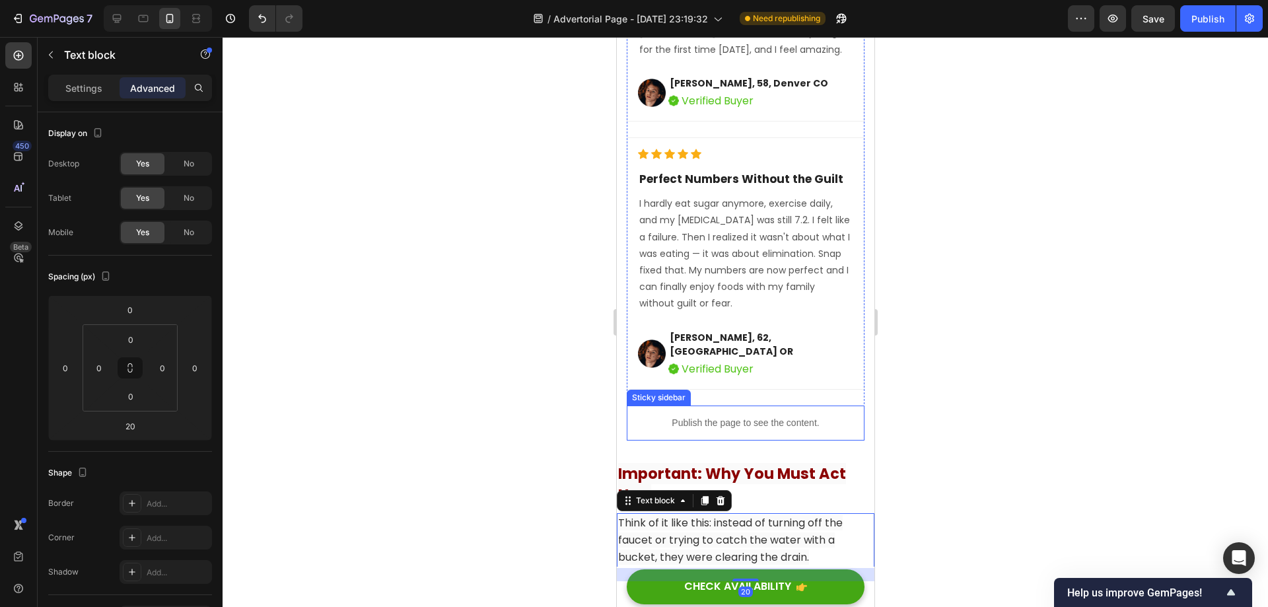
click at [764, 430] on p "Publish the page to see the content." at bounding box center [745, 423] width 238 height 14
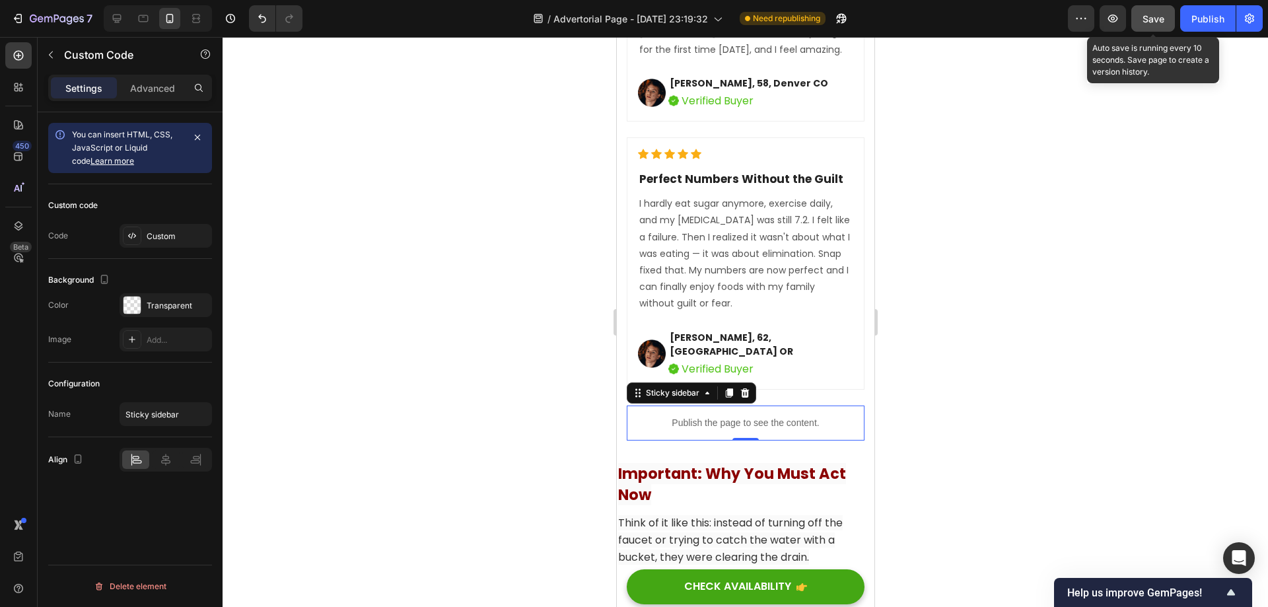
click at [1140, 15] on button "Save" at bounding box center [1153, 18] width 44 height 26
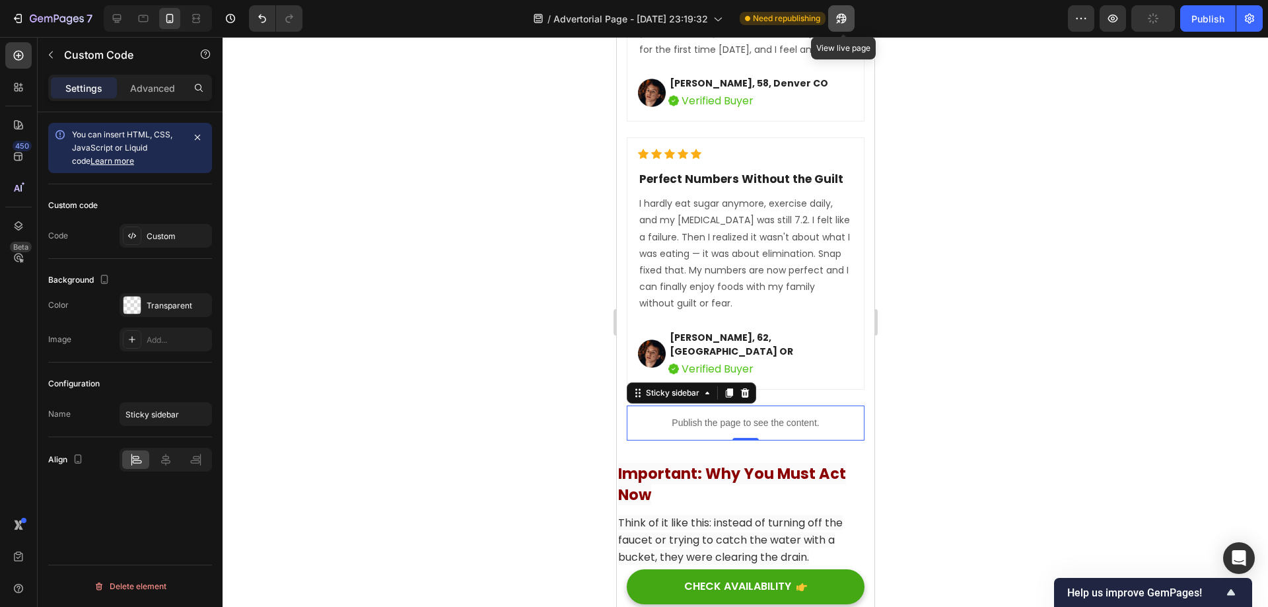
click at [845, 20] on icon "button" at bounding box center [841, 18] width 13 height 13
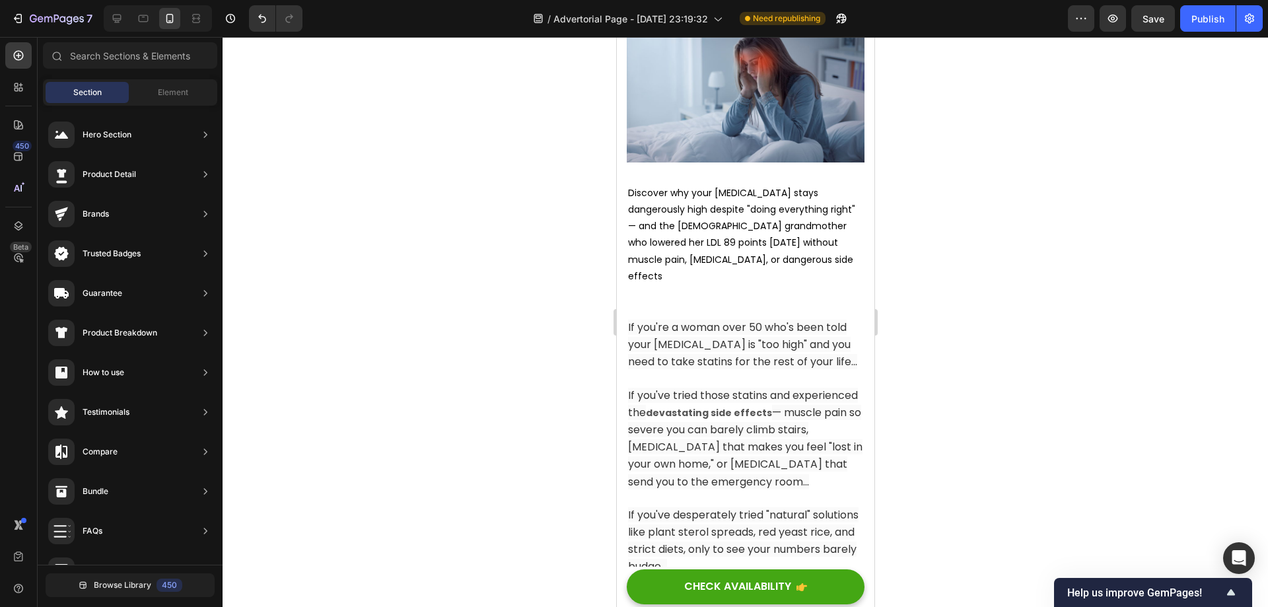
scroll to position [0, 0]
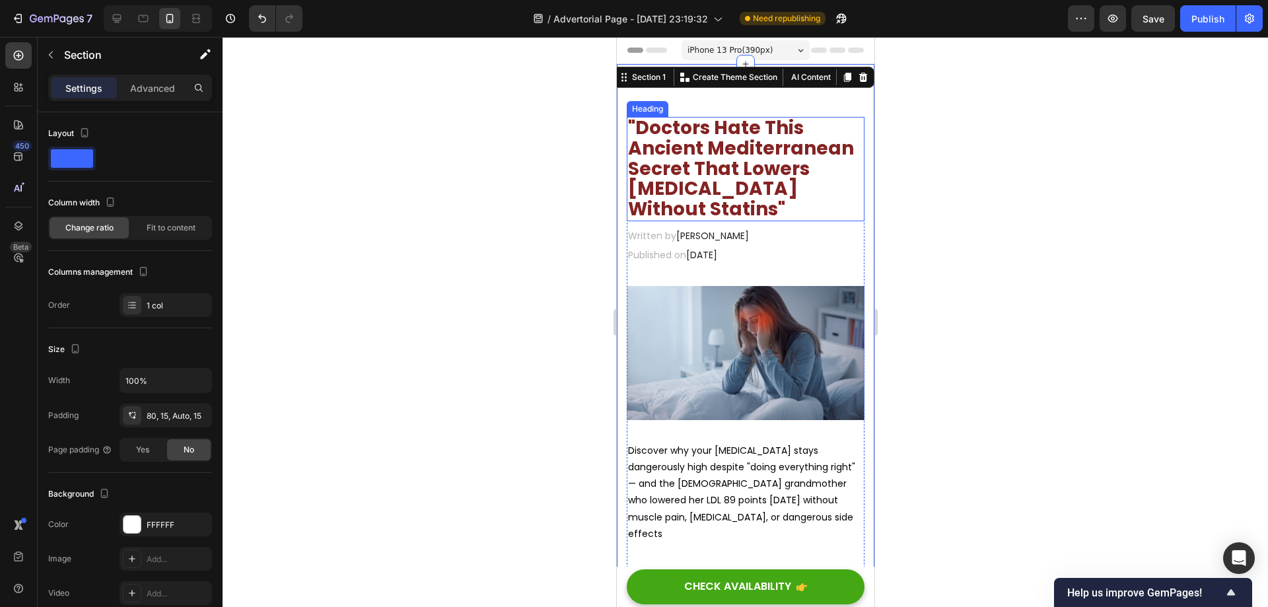
click at [720, 147] on span ""Doctors Hate This Ancient Mediterranean Secret That Lowers [MEDICAL_DATA] With…" at bounding box center [740, 168] width 226 height 107
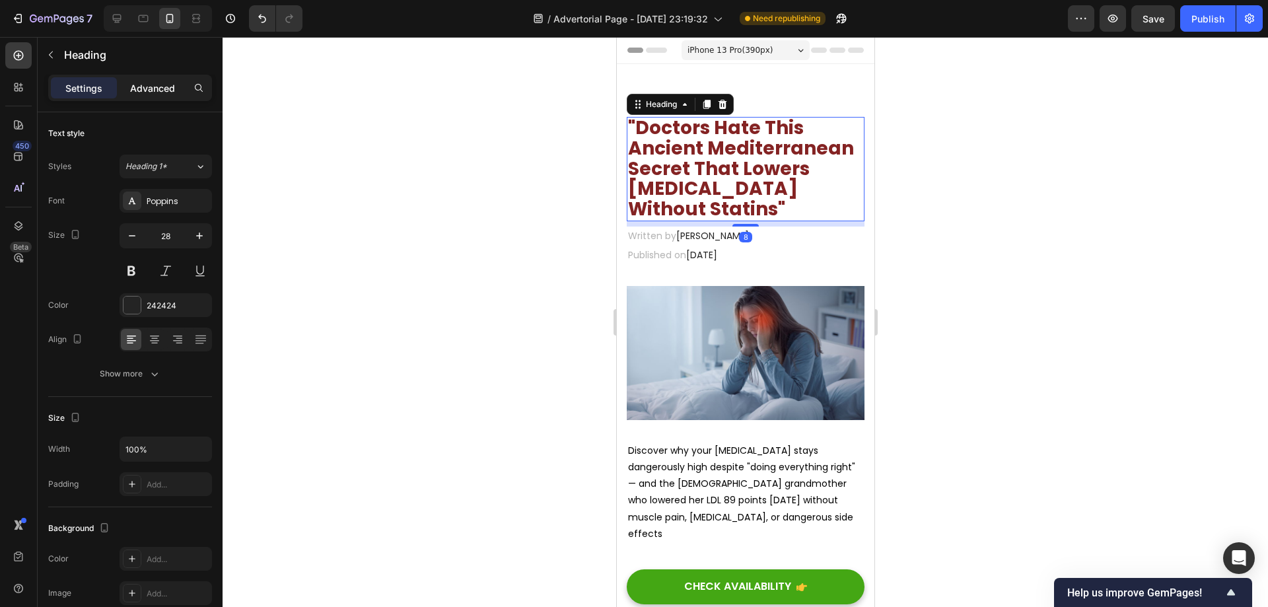
click at [170, 88] on p "Advanced" at bounding box center [152, 88] width 45 height 14
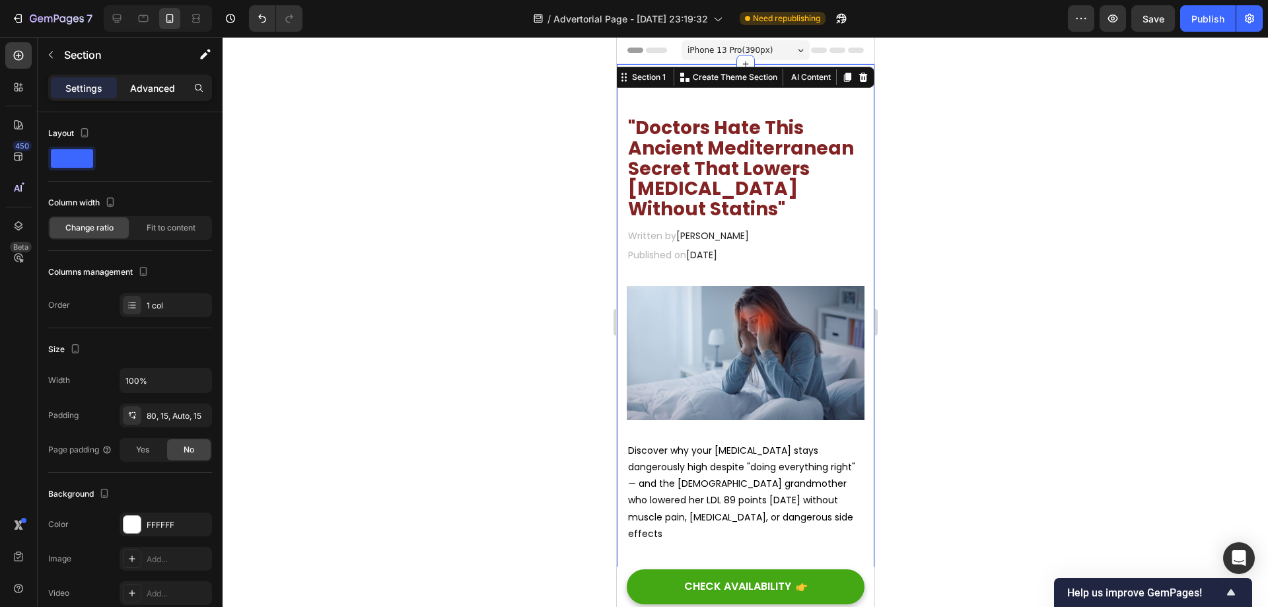
click at [152, 85] on p "Advanced" at bounding box center [152, 88] width 45 height 14
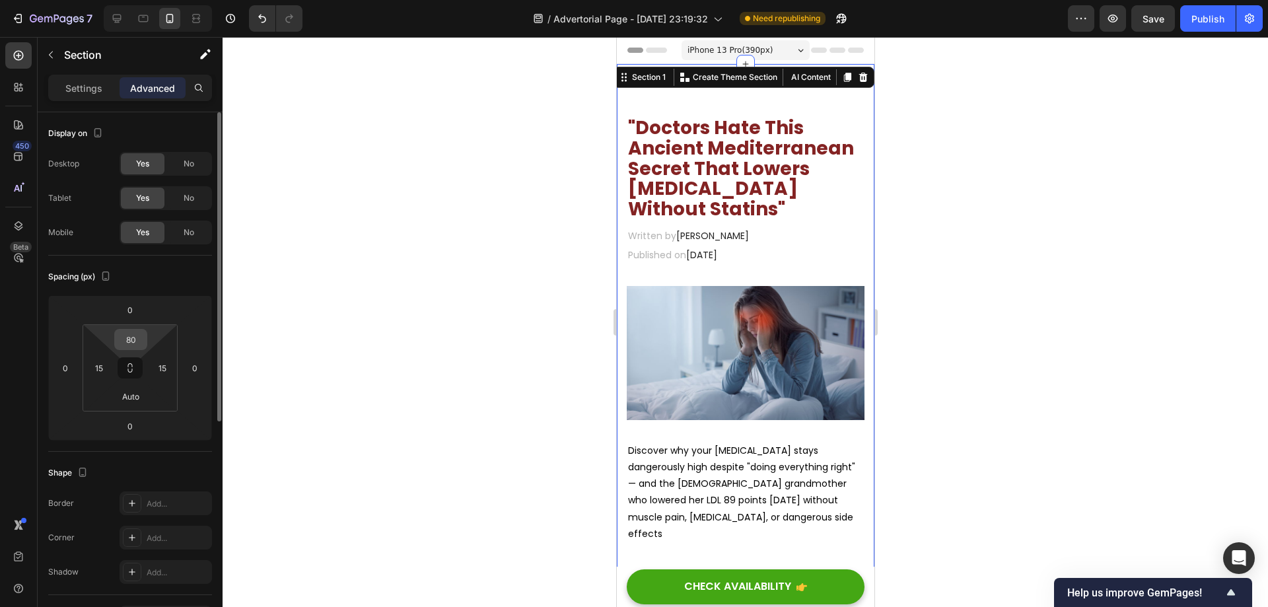
click at [131, 345] on input "80" at bounding box center [131, 340] width 26 height 20
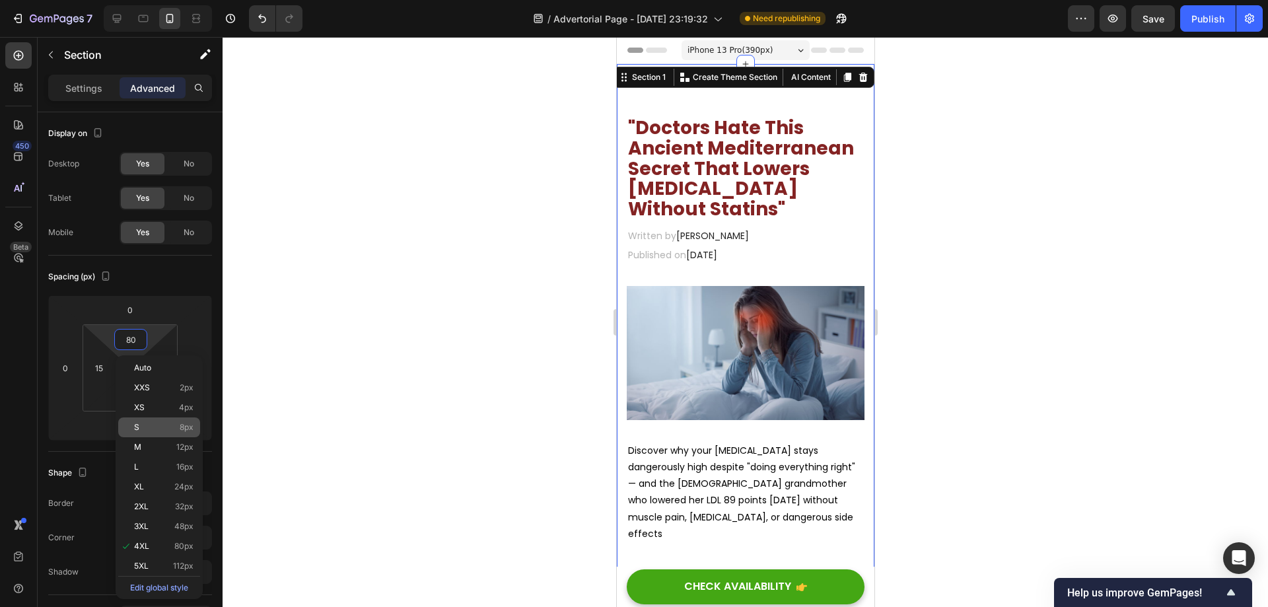
click at [168, 429] on p "S 8px" at bounding box center [163, 427] width 59 height 9
type input "8"
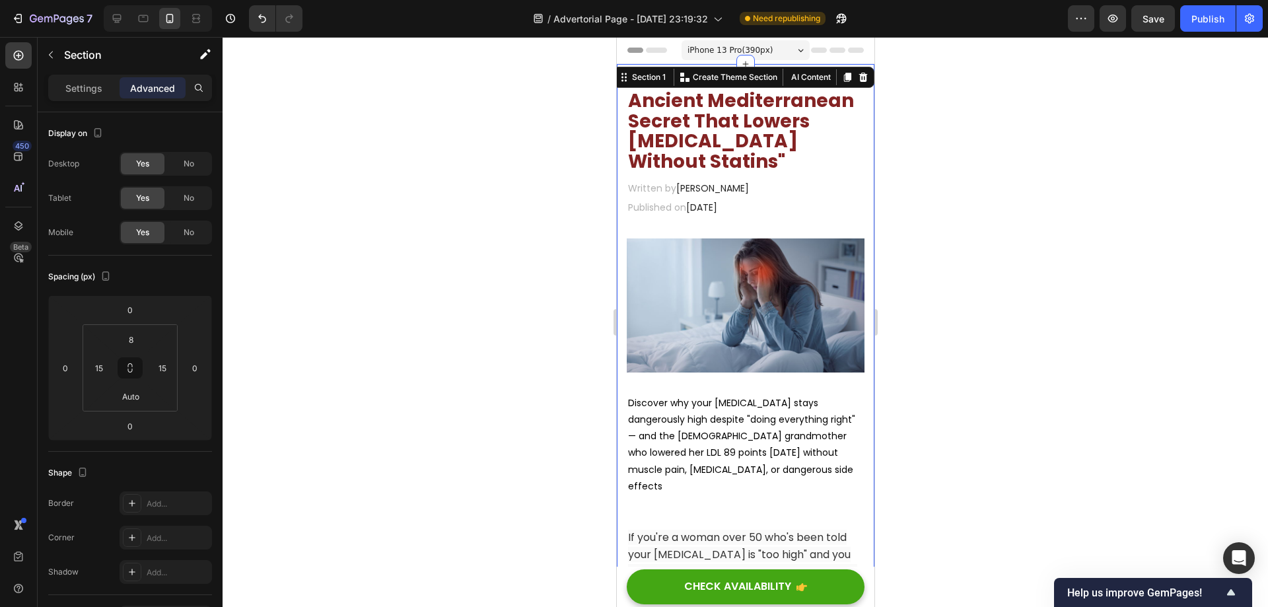
click at [954, 199] on div at bounding box center [745, 322] width 1045 height 570
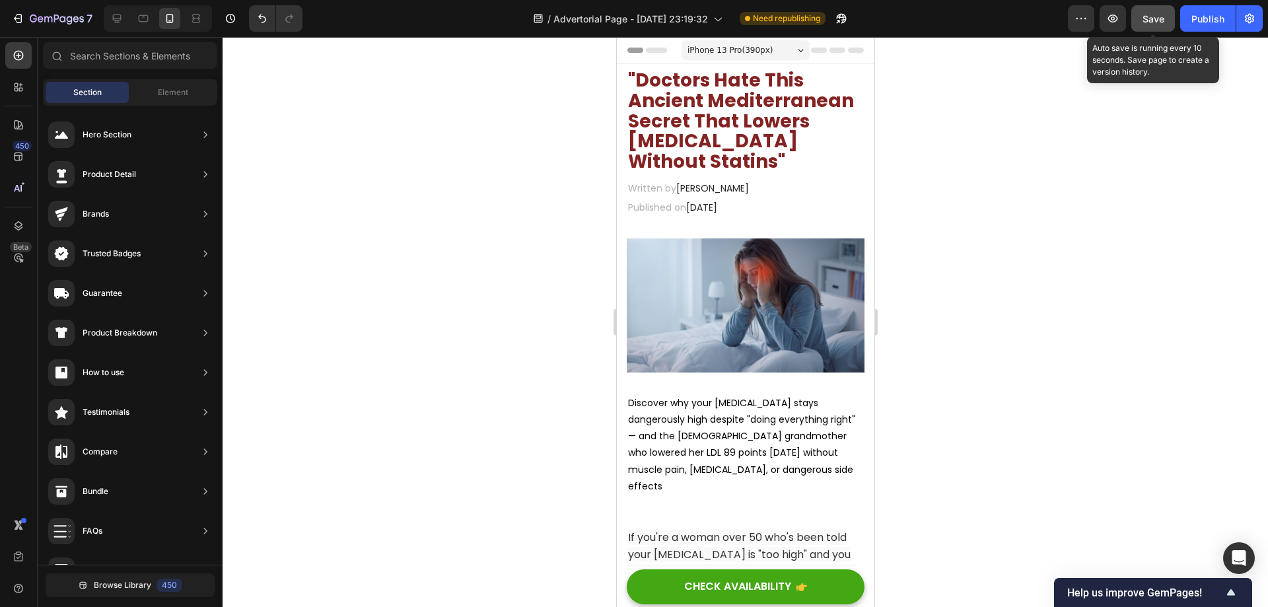
click at [1163, 20] on span "Save" at bounding box center [1153, 18] width 22 height 11
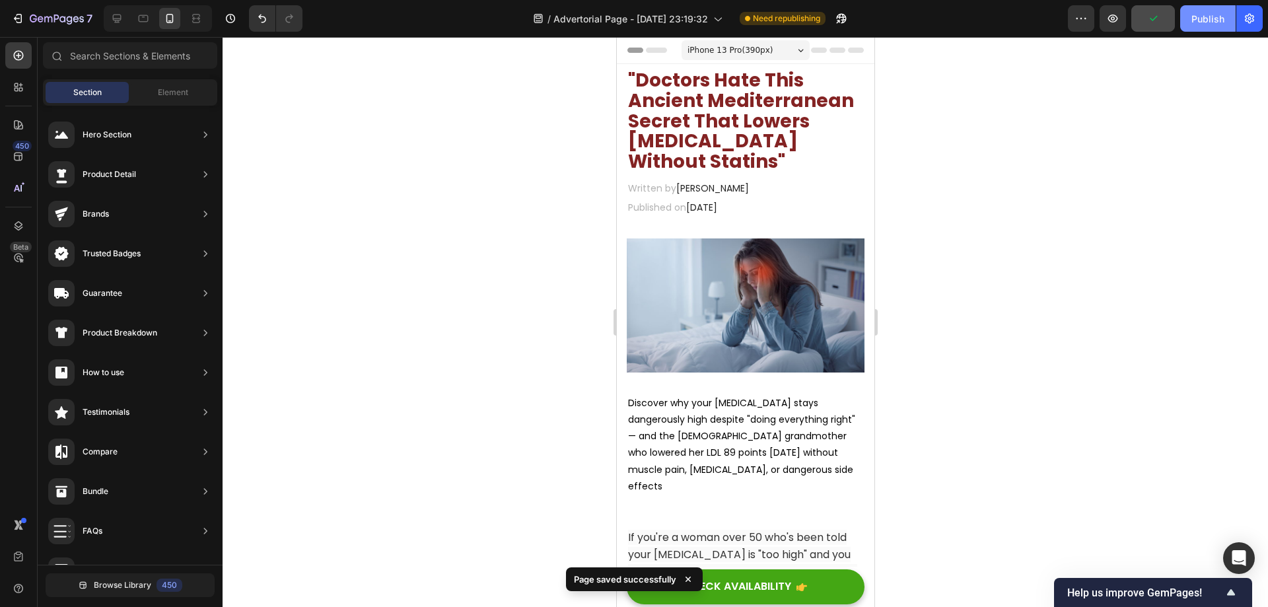
click at [1206, 19] on div "Publish" at bounding box center [1207, 19] width 33 height 14
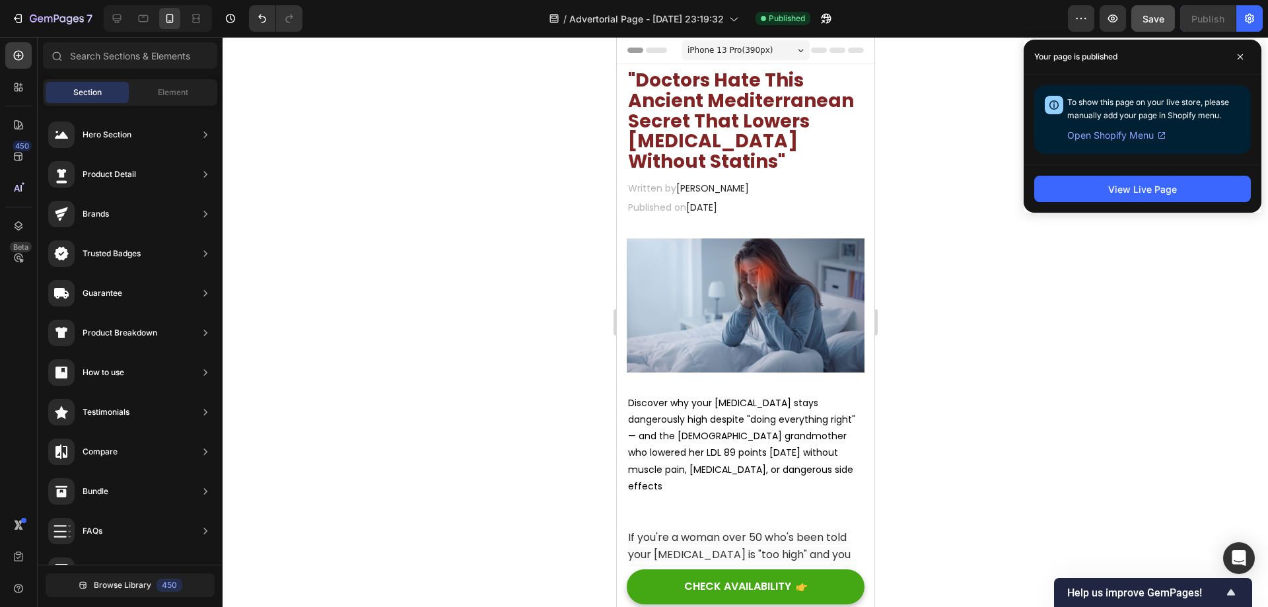
click at [997, 177] on div at bounding box center [745, 322] width 1045 height 570
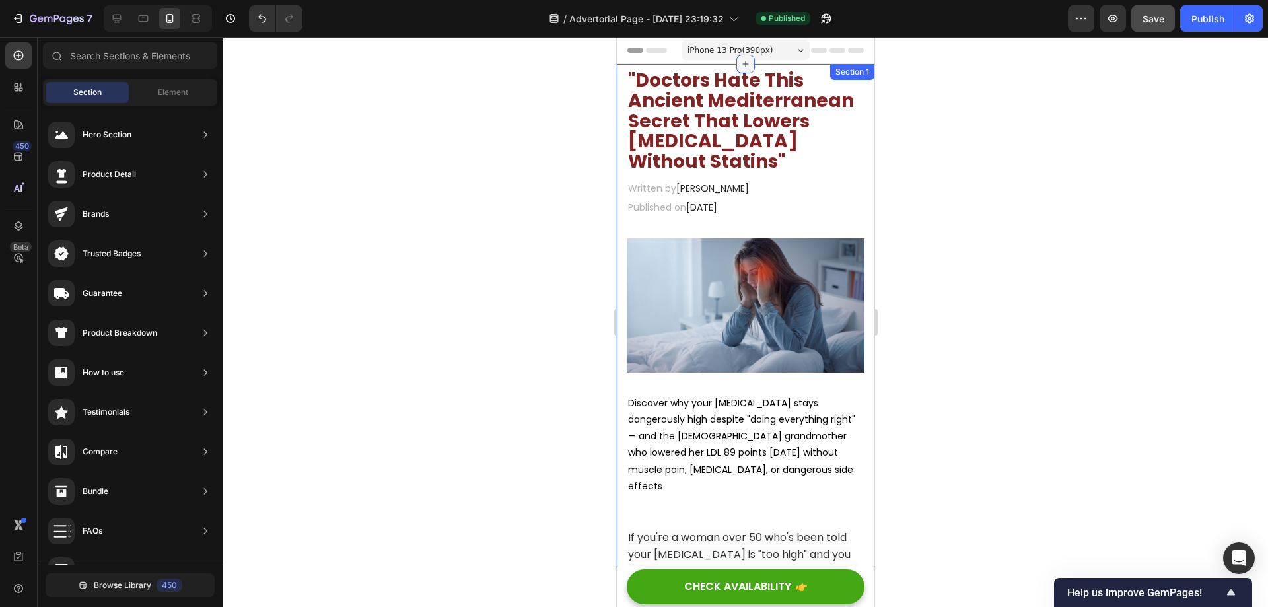
click at [746, 65] on div at bounding box center [745, 64] width 18 height 18
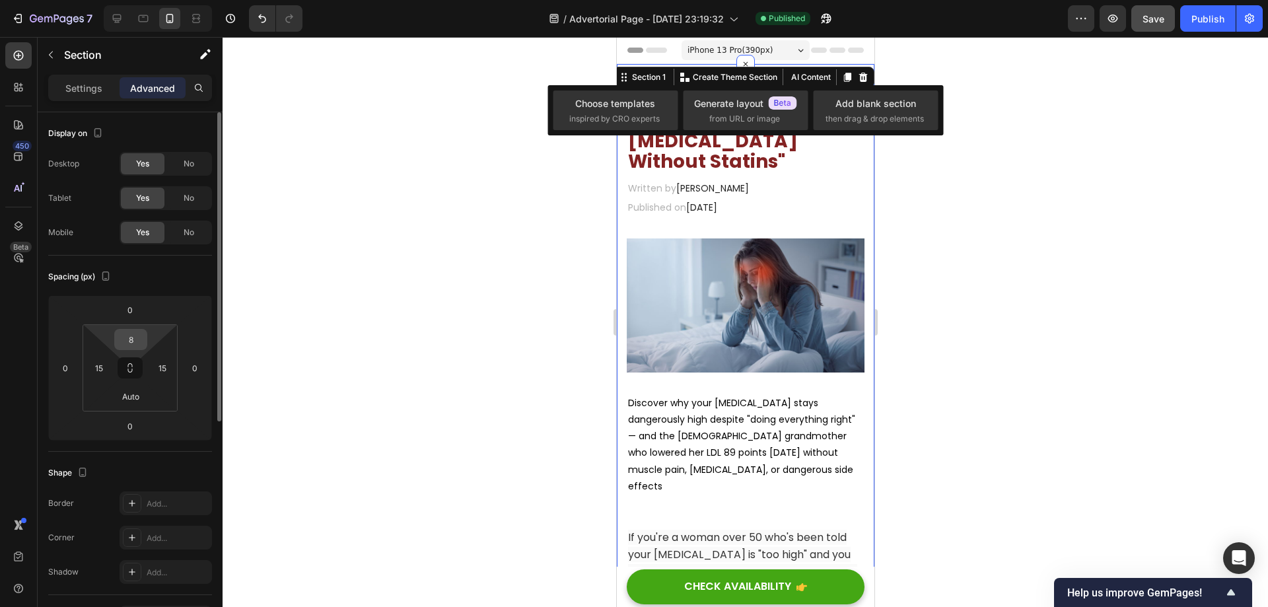
click at [135, 336] on input "8" at bounding box center [131, 340] width 26 height 20
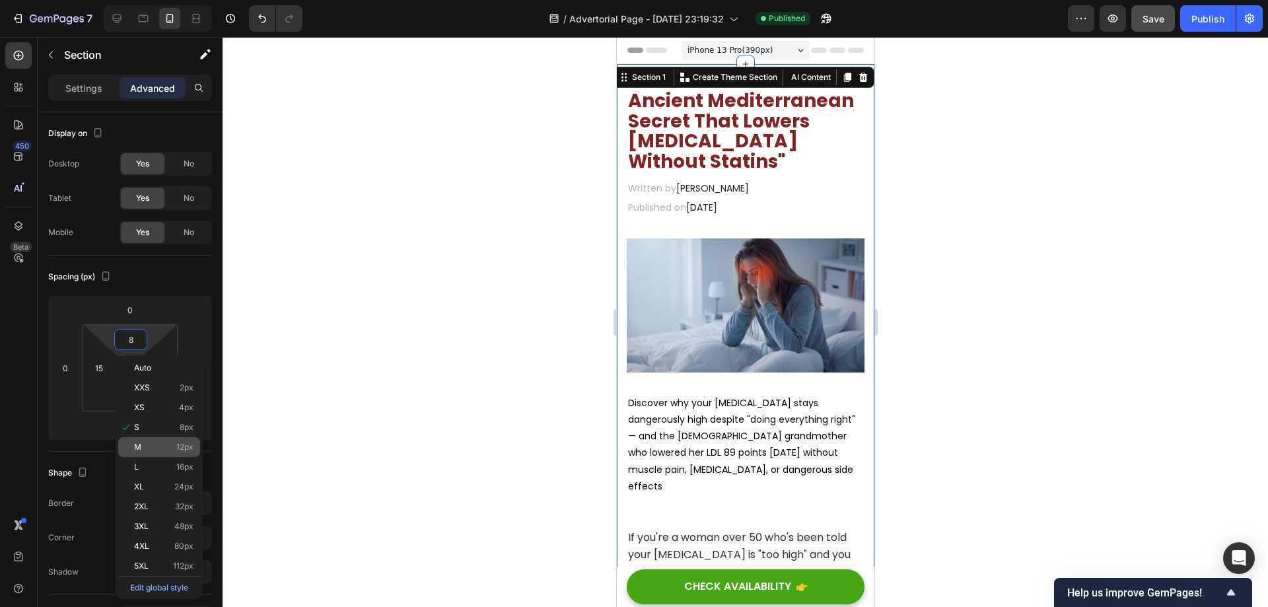
click at [149, 445] on p "M 12px" at bounding box center [163, 446] width 59 height 9
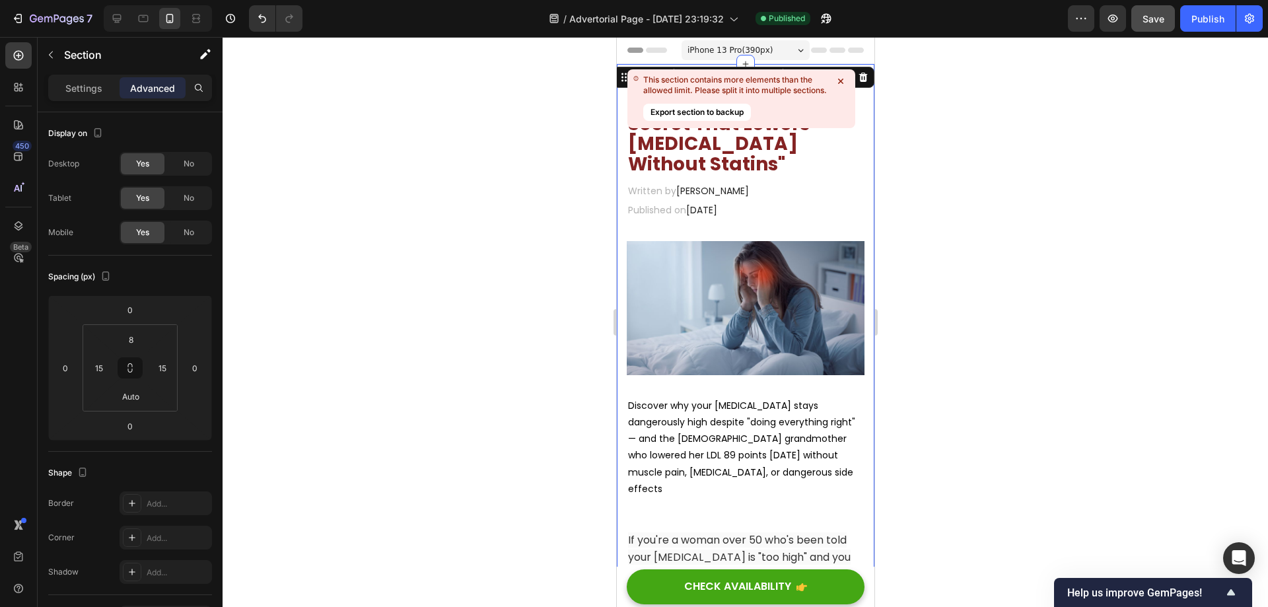
type input "12"
click at [1020, 132] on div at bounding box center [745, 322] width 1045 height 570
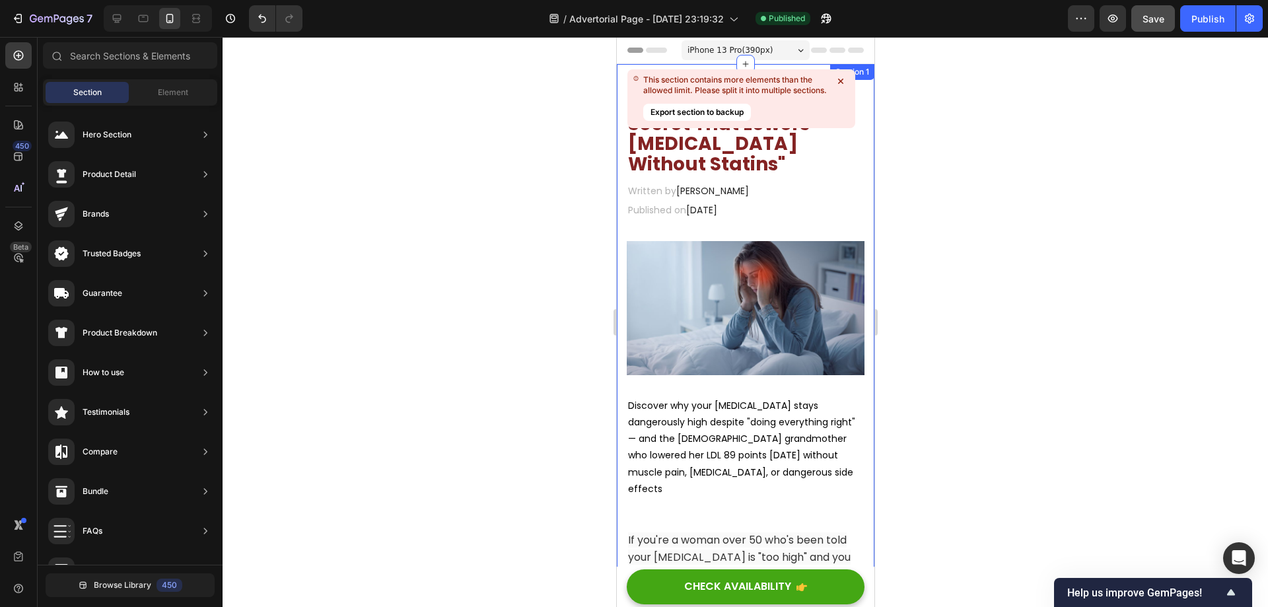
click at [838, 80] on icon at bounding box center [840, 81] width 5 height 5
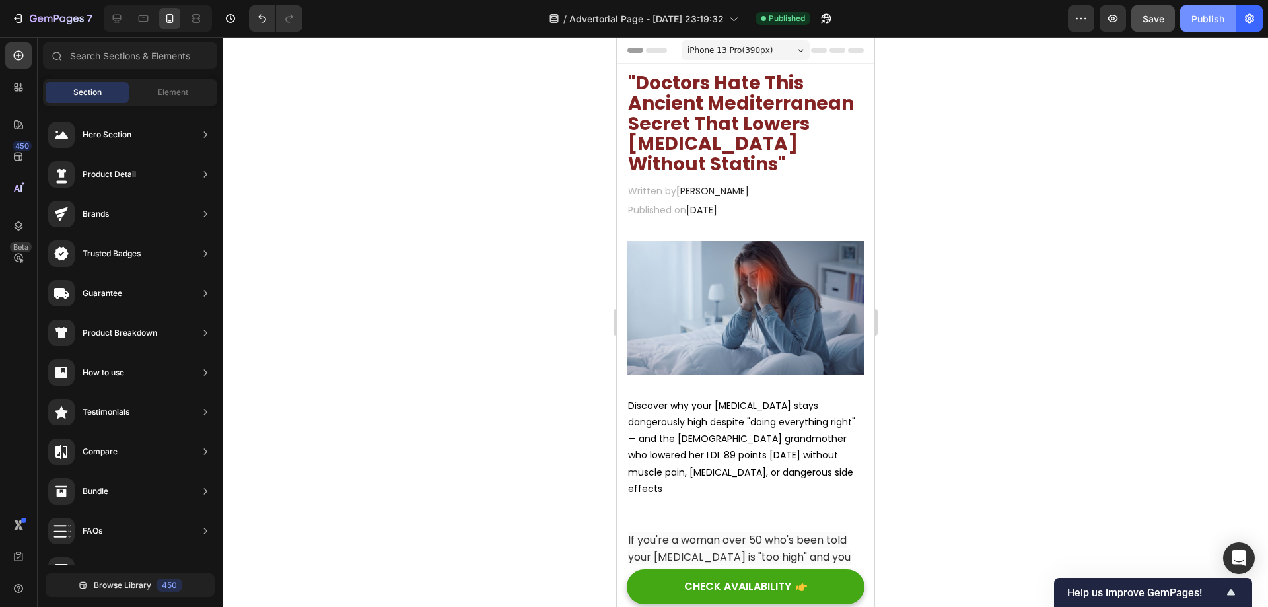
click at [1208, 18] on div "Publish" at bounding box center [1207, 19] width 33 height 14
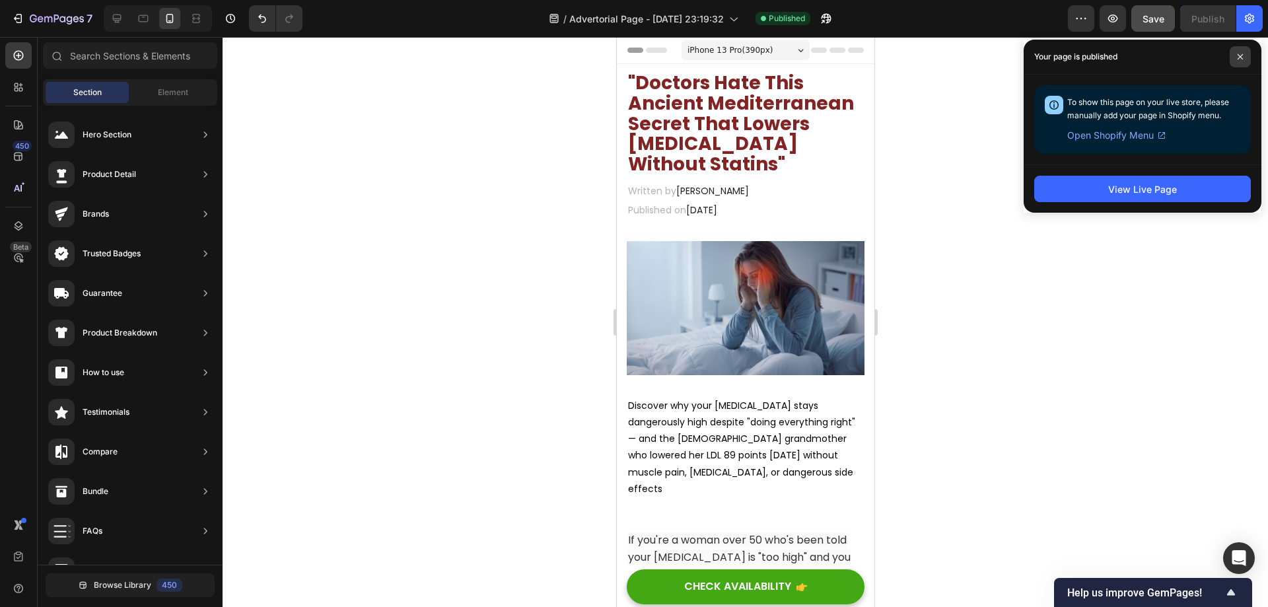
click at [1237, 59] on icon at bounding box center [1240, 56] width 7 height 7
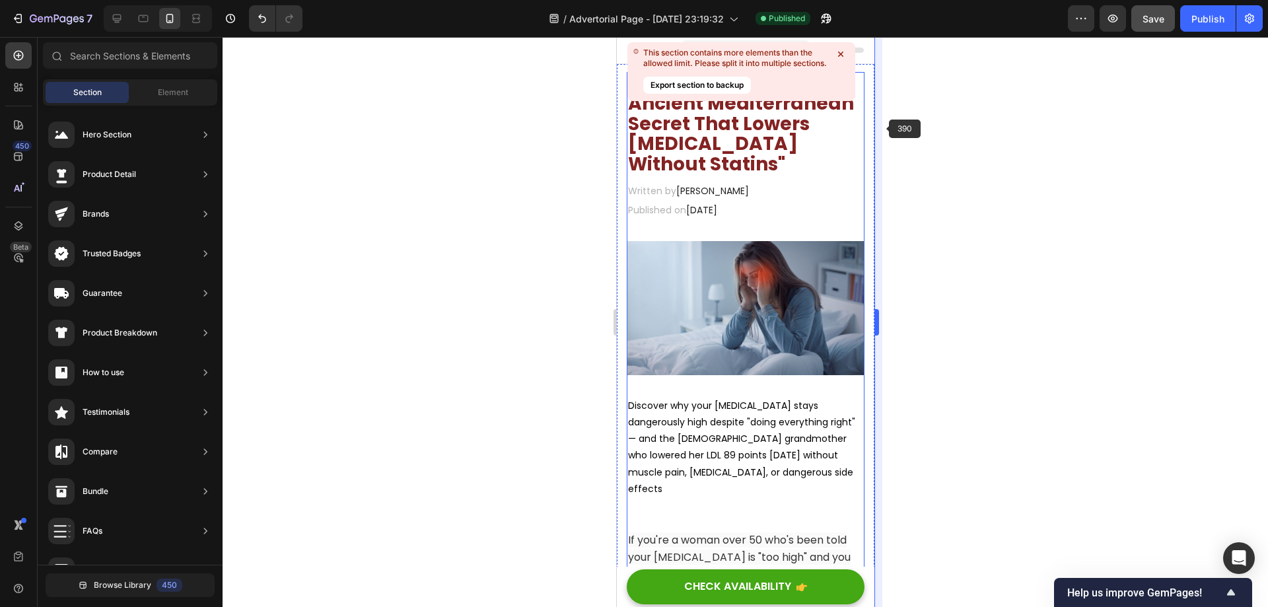
scroll to position [198, 0]
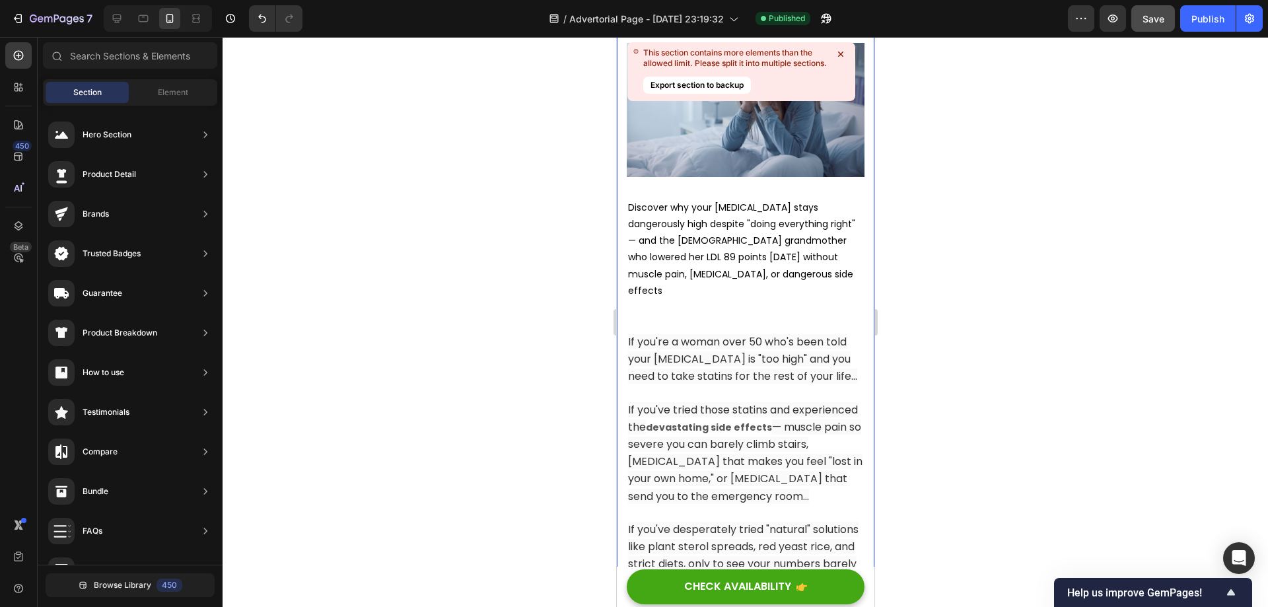
drag, startPoint x: 841, startPoint y: 53, endPoint x: 241, endPoint y: 17, distance: 601.3
click at [841, 53] on icon at bounding box center [840, 54] width 5 height 5
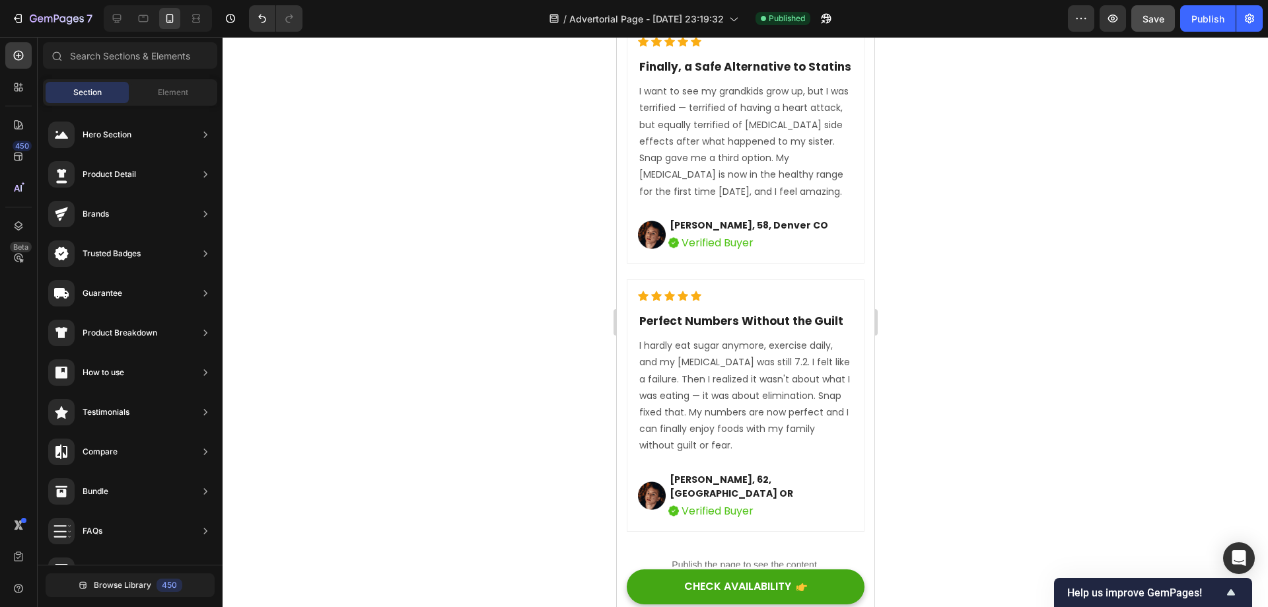
scroll to position [11227, 0]
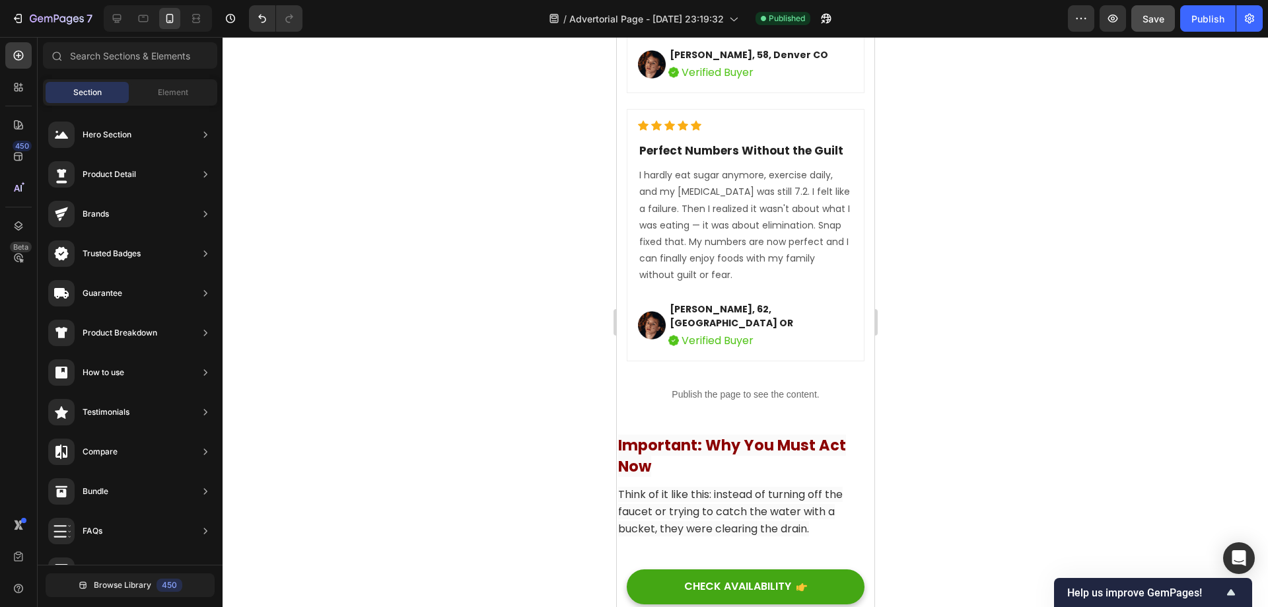
drag, startPoint x: 871, startPoint y: 63, endPoint x: 1092, endPoint y: 41, distance: 222.4
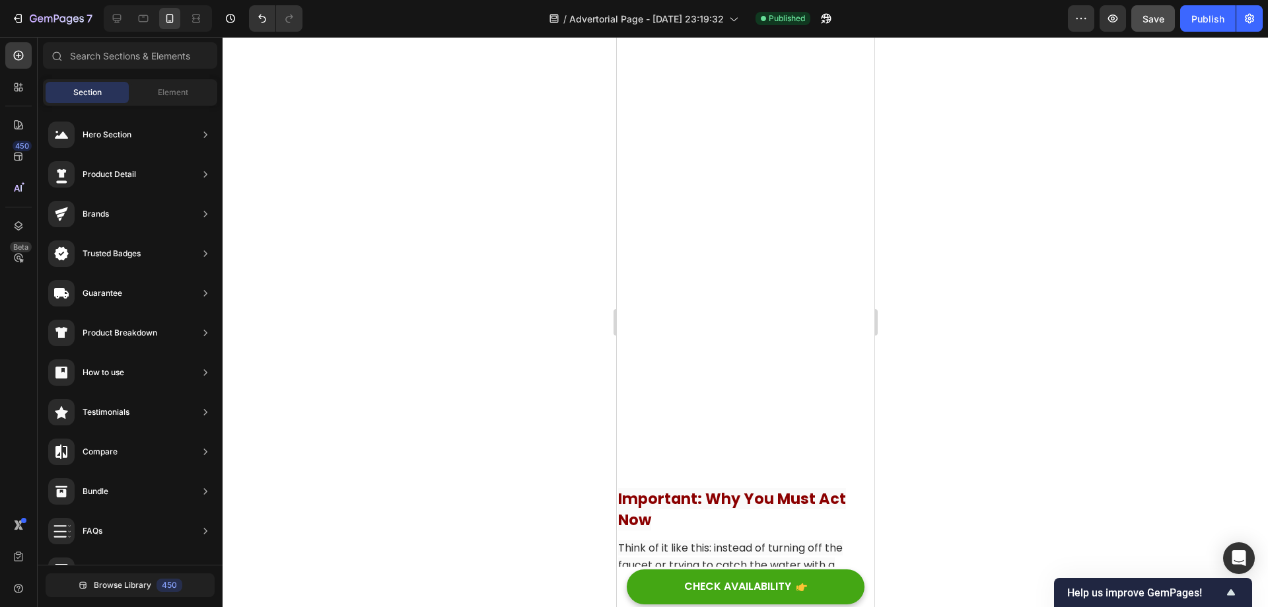
scroll to position [11661, 0]
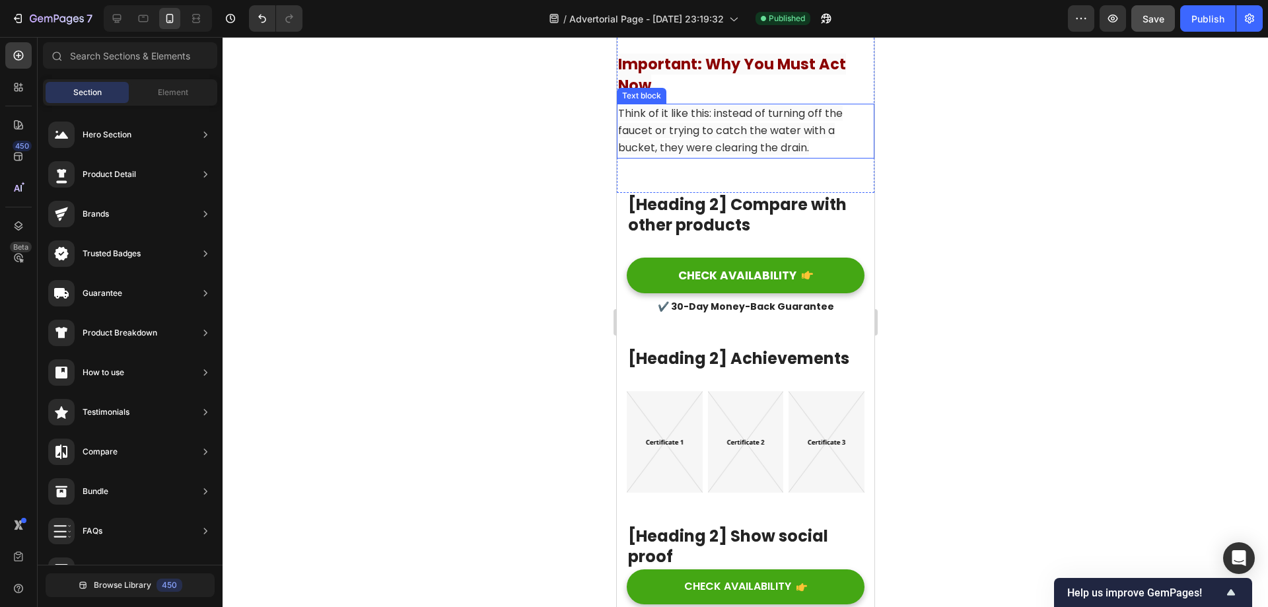
click at [715, 128] on span "Think of it like this: instead of turning off the faucet or trying to catch the…" at bounding box center [729, 131] width 225 height 50
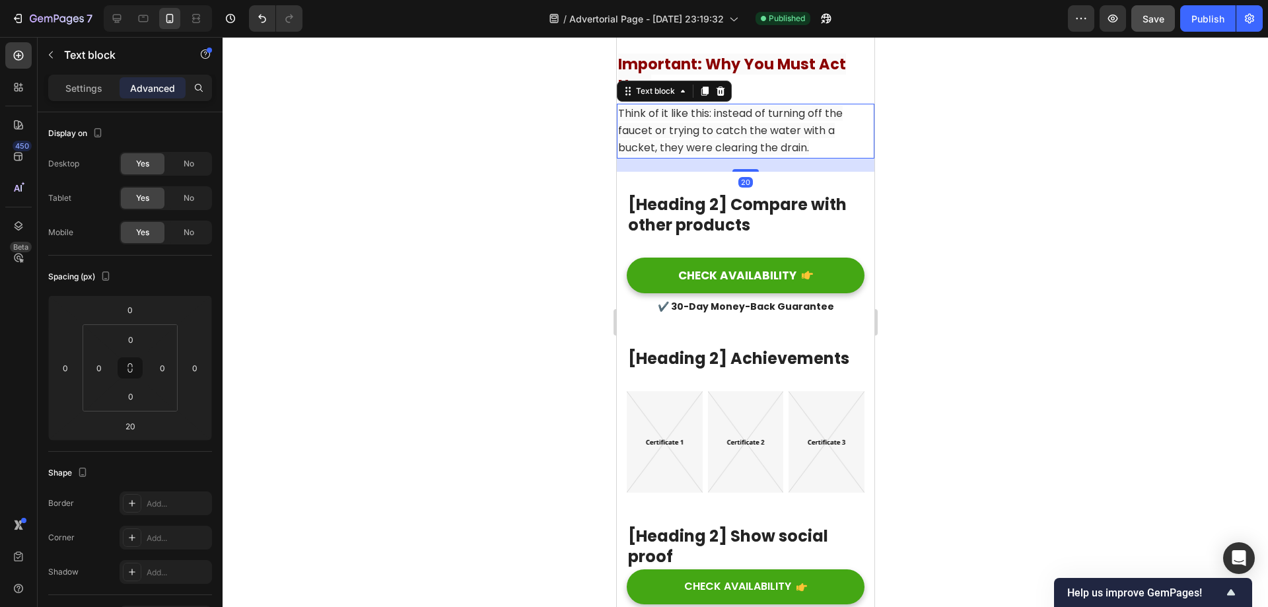
click at [726, 123] on span "Think of it like this: instead of turning off the faucet or trying to catch the…" at bounding box center [729, 131] width 225 height 50
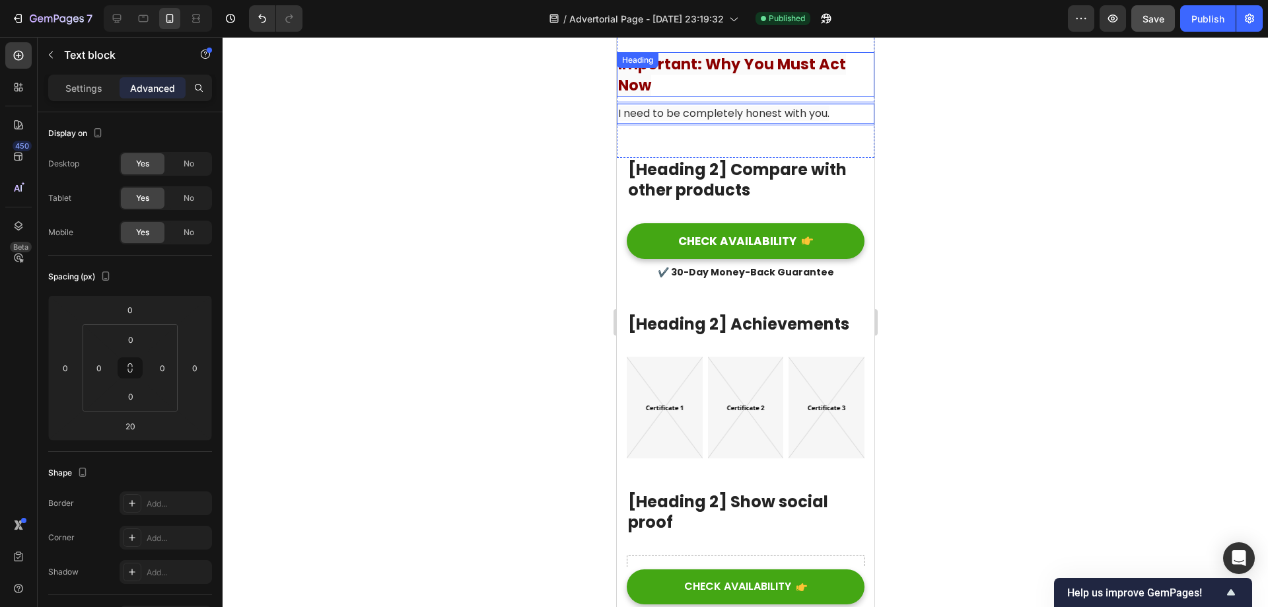
click at [947, 120] on div at bounding box center [745, 322] width 1045 height 570
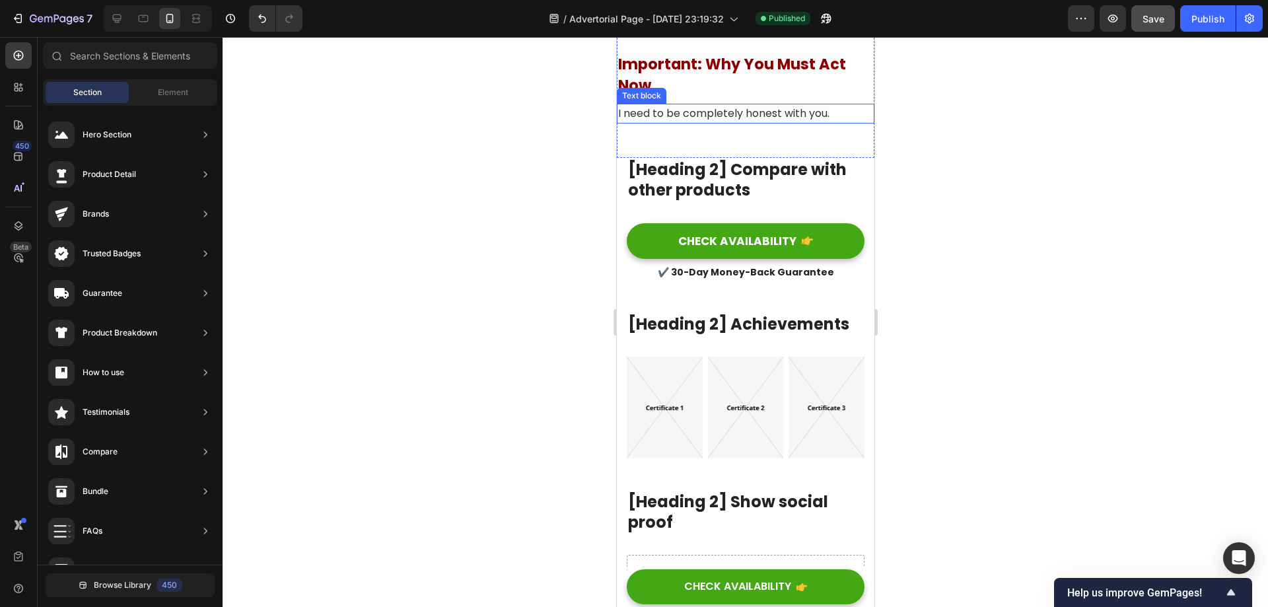
click at [790, 114] on span "I need to be completely honest with you." at bounding box center [722, 113] width 211 height 15
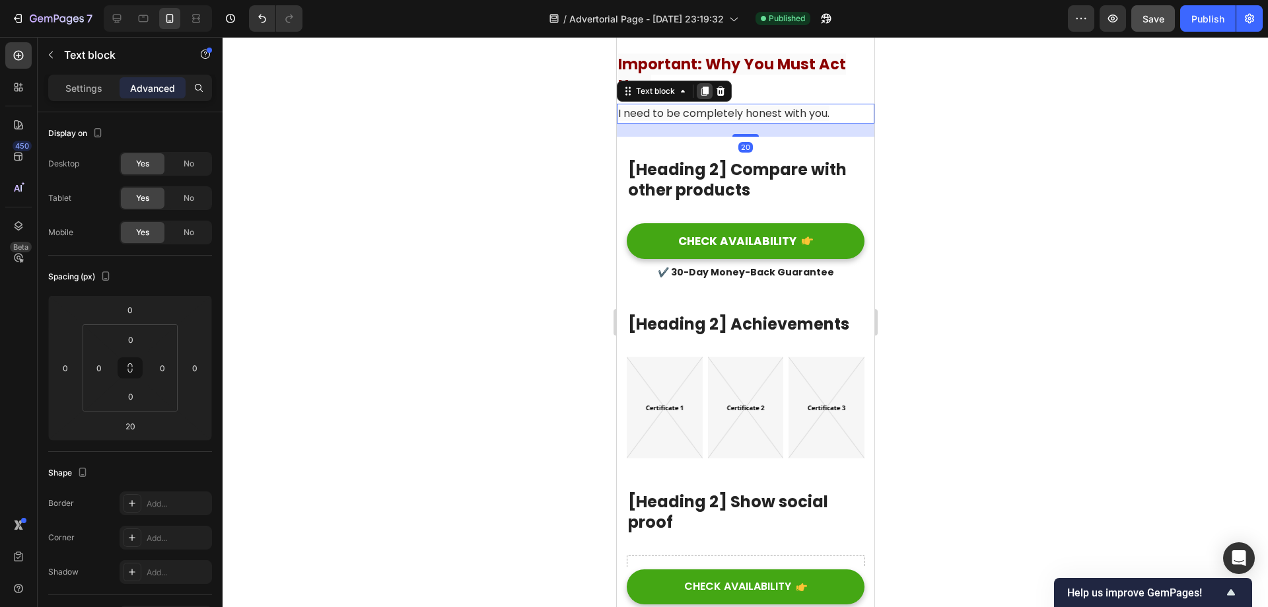
click at [703, 91] on icon at bounding box center [704, 91] width 7 height 9
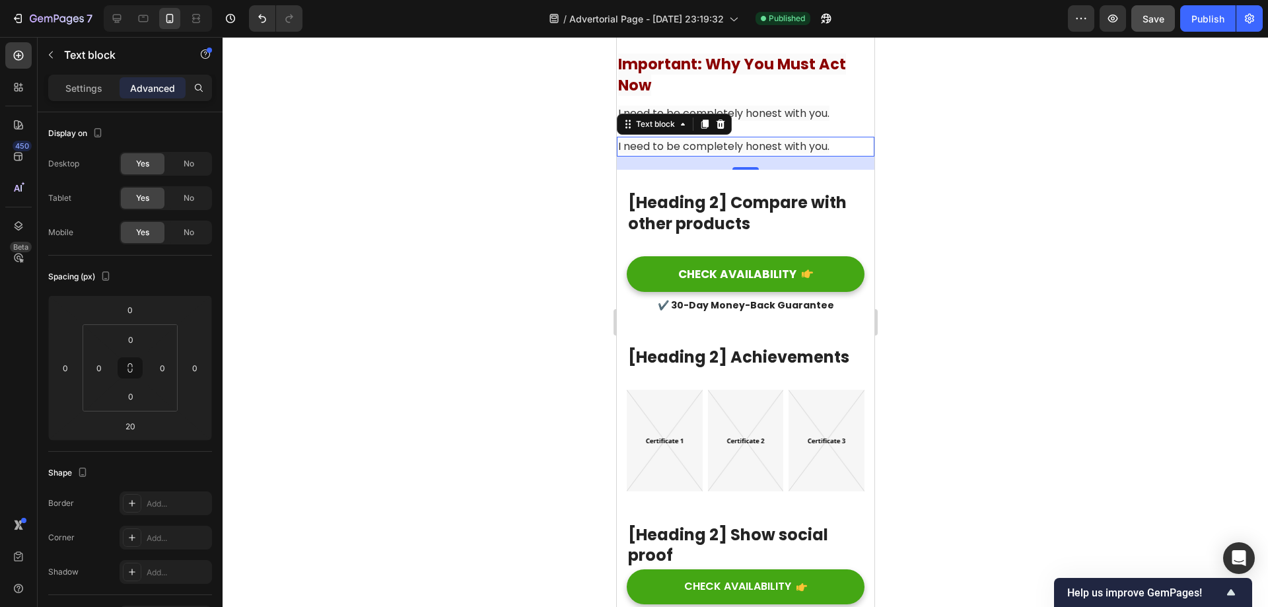
click at [746, 148] on span "I need to be completely honest with you." at bounding box center [722, 146] width 211 height 15
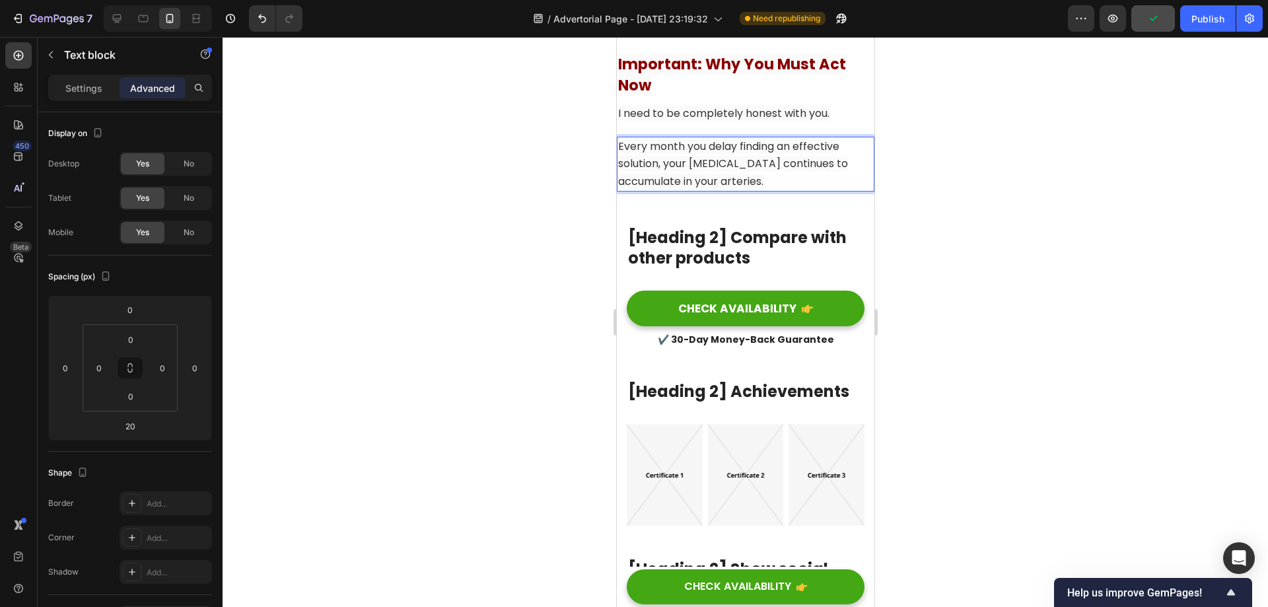
click at [985, 186] on div at bounding box center [745, 322] width 1045 height 570
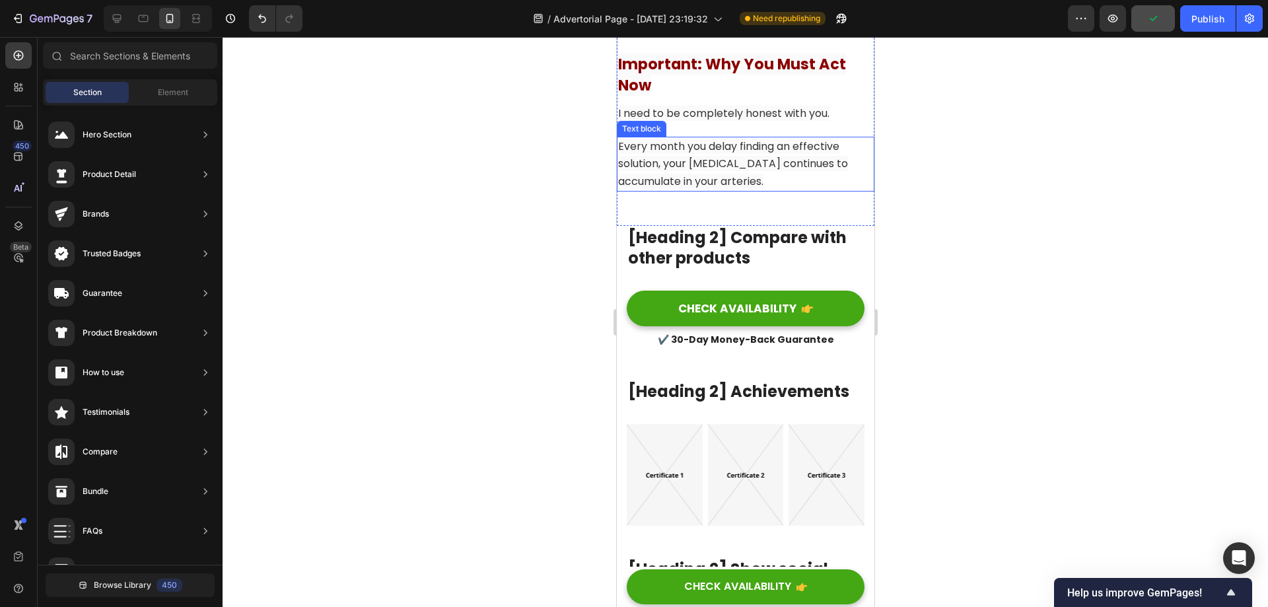
click at [789, 151] on span "Every month you delay finding an effective solution, your [MEDICAL_DATA] contin…" at bounding box center [732, 164] width 230 height 50
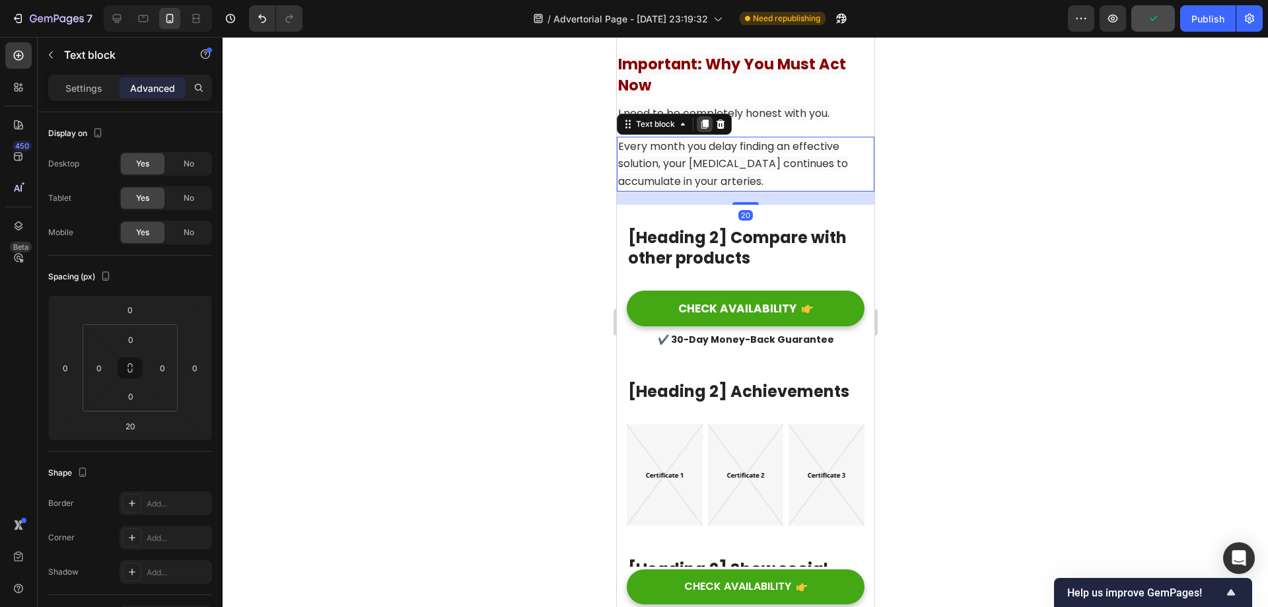
click at [701, 123] on icon at bounding box center [704, 124] width 7 height 9
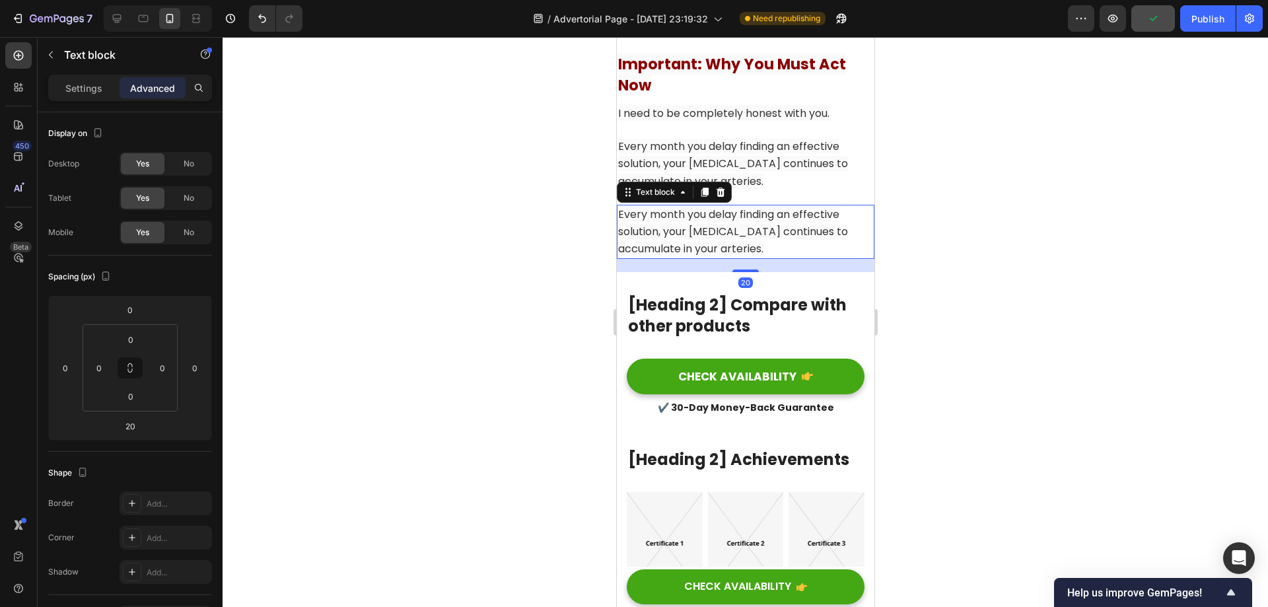
click at [753, 228] on span "Every month you delay finding an effective solution, your [MEDICAL_DATA] contin…" at bounding box center [732, 232] width 230 height 50
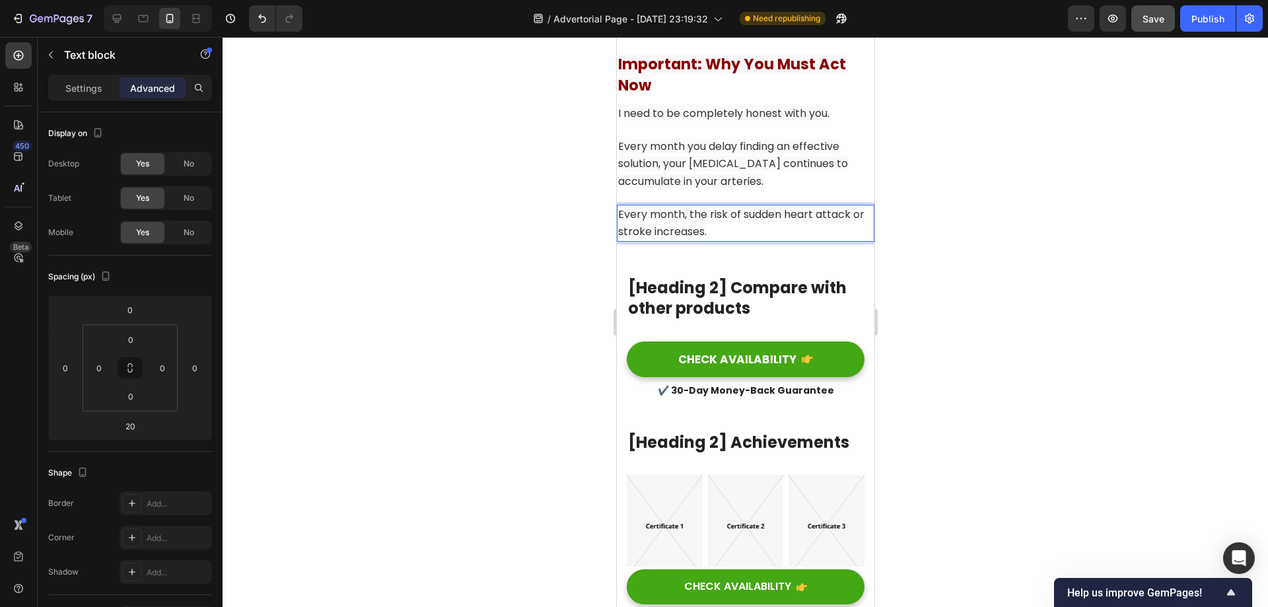
click at [1008, 279] on div at bounding box center [745, 322] width 1045 height 570
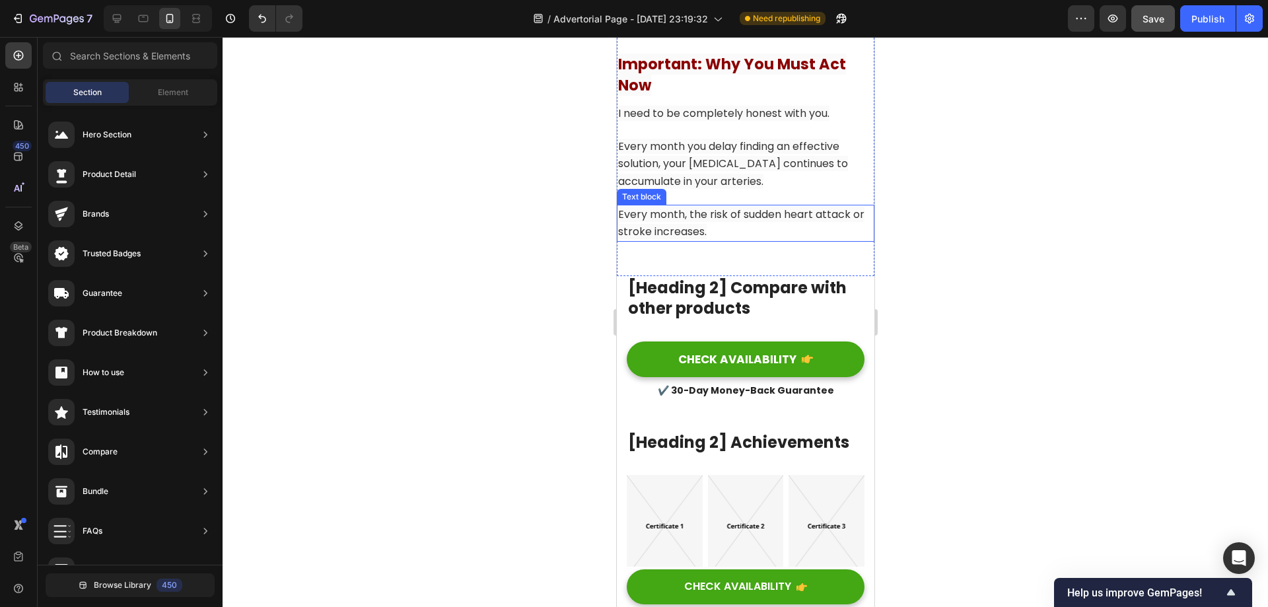
click at [726, 207] on span "Every month, the risk of sudden heart attack or stroke increases." at bounding box center [740, 223] width 246 height 32
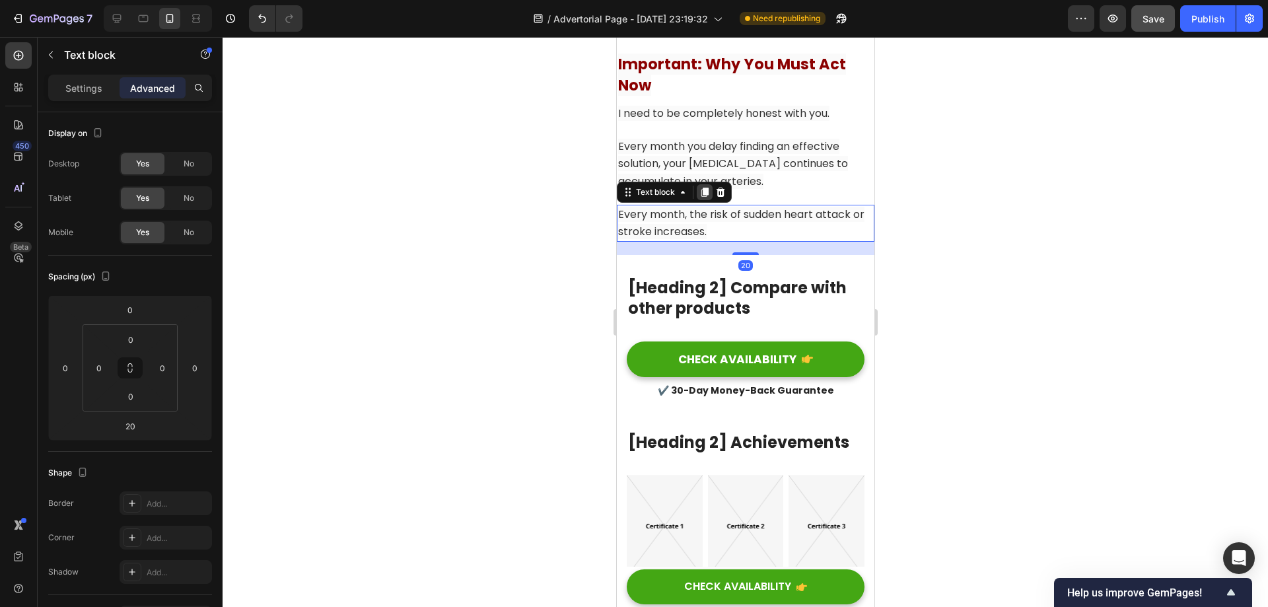
click at [704, 195] on icon at bounding box center [704, 192] width 7 height 9
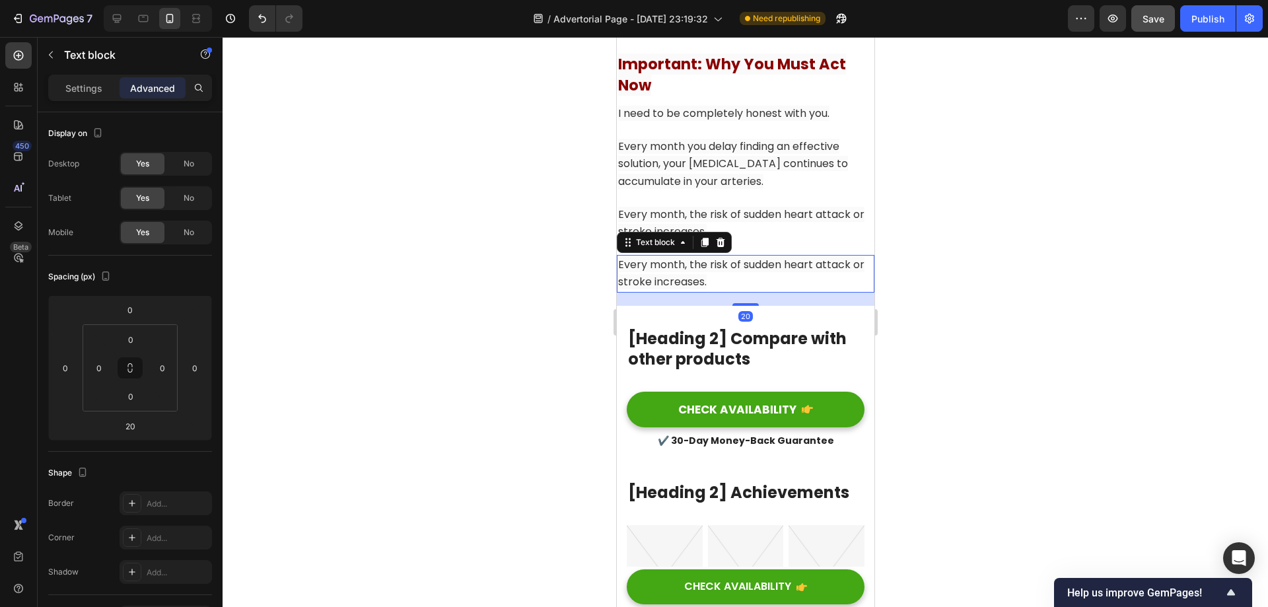
click at [738, 273] on p "Every month, the risk of sudden heart attack or stroke increases." at bounding box center [744, 273] width 255 height 34
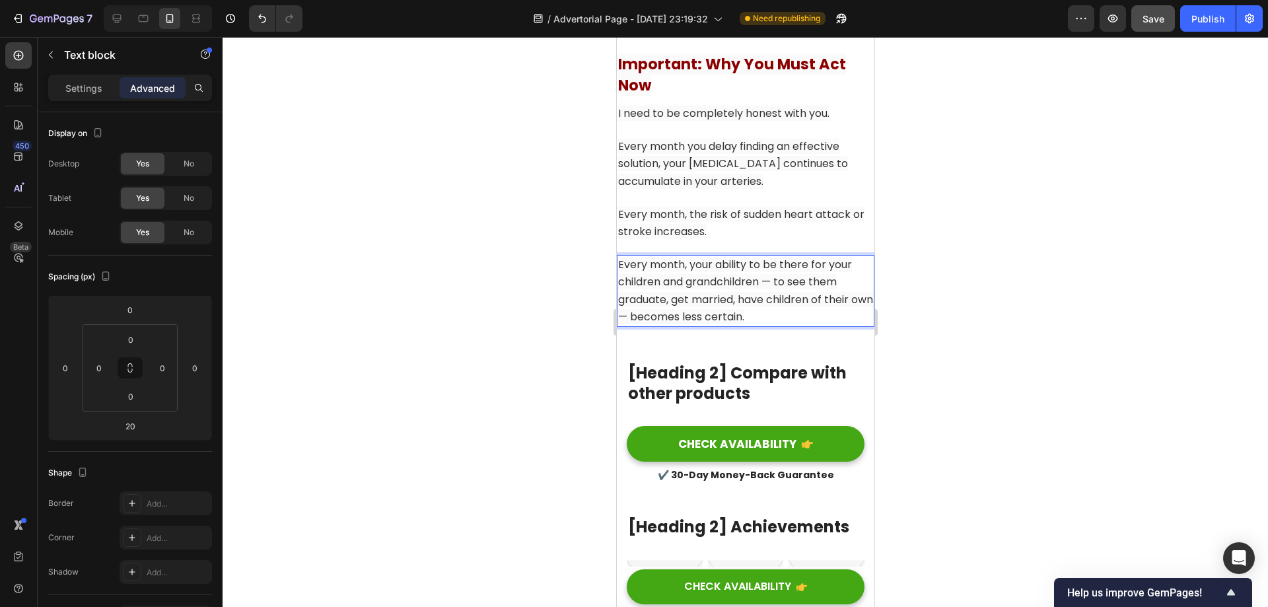
click at [967, 320] on div at bounding box center [745, 322] width 1045 height 570
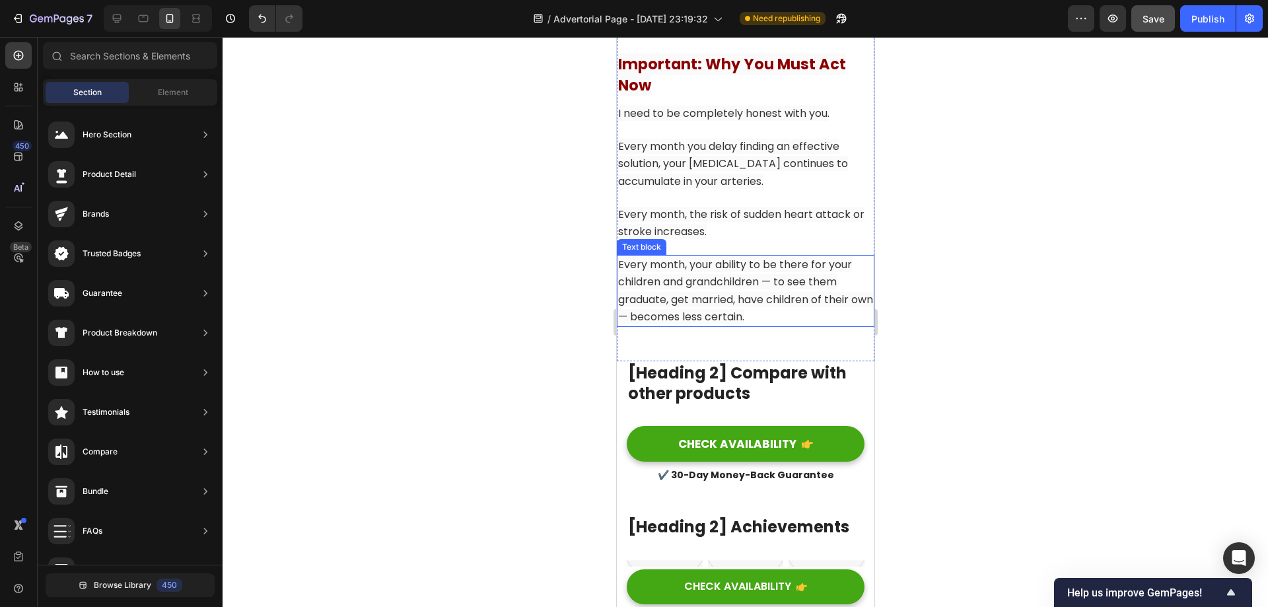
click at [806, 296] on span "Every month, your ability to be there for your children and grandchildren — to …" at bounding box center [744, 290] width 255 height 67
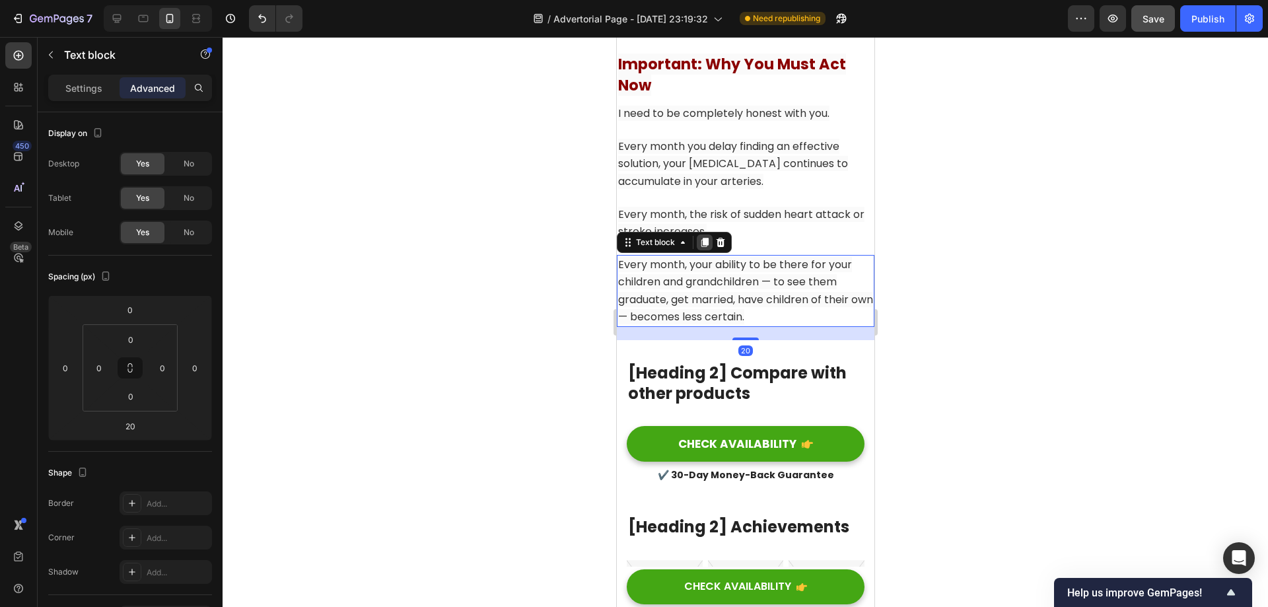
click at [703, 247] on icon at bounding box center [704, 242] width 11 height 11
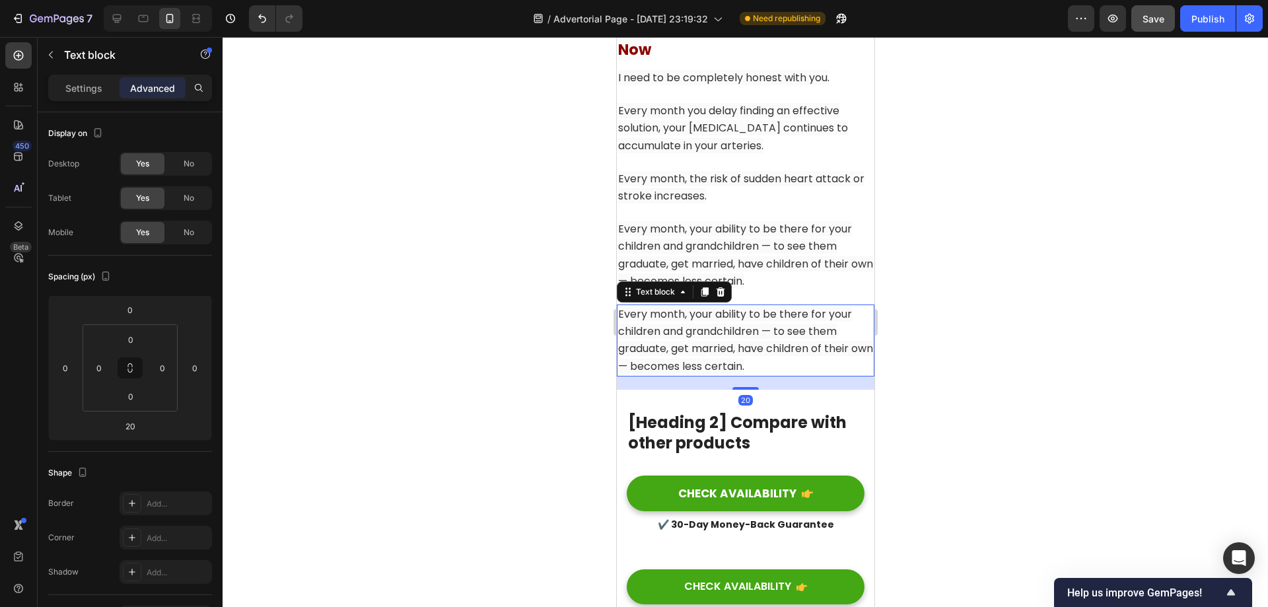
scroll to position [11727, 0]
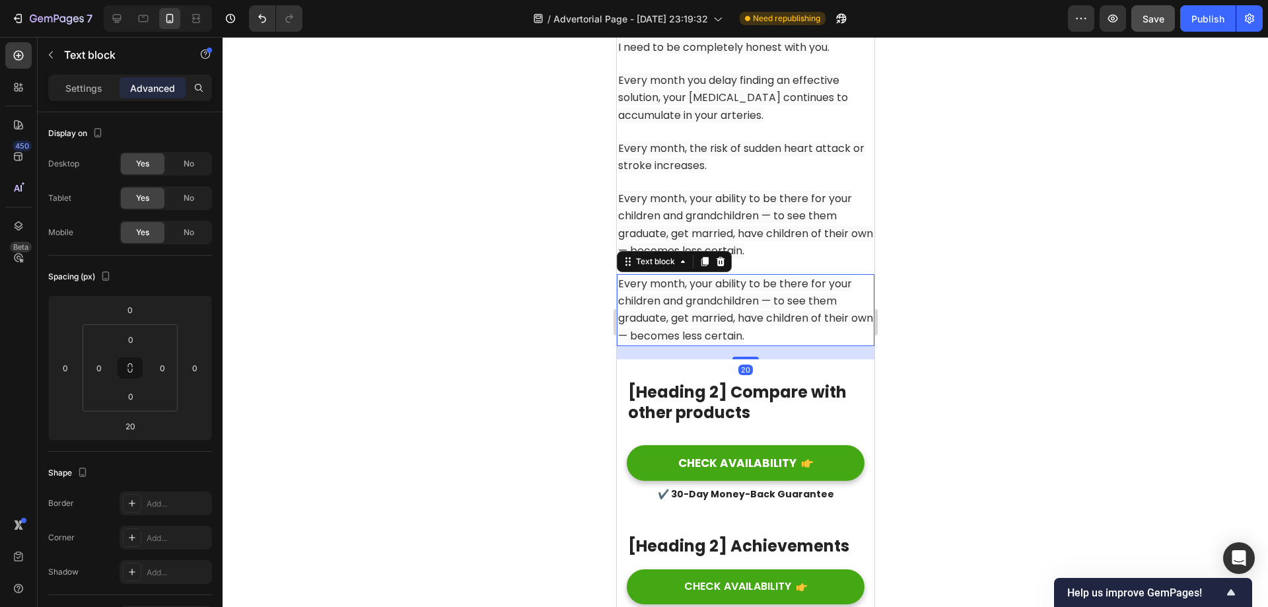
click at [738, 286] on span "Every month, your ability to be there for your children and grandchildren — to …" at bounding box center [744, 309] width 255 height 67
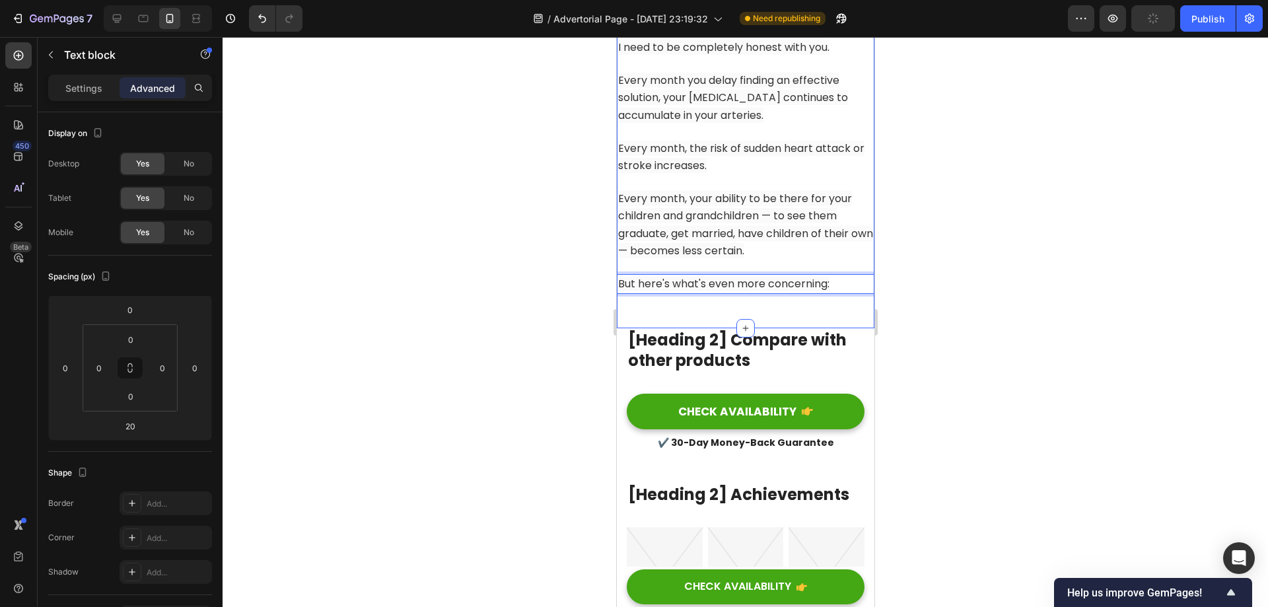
click at [998, 324] on div at bounding box center [745, 322] width 1045 height 570
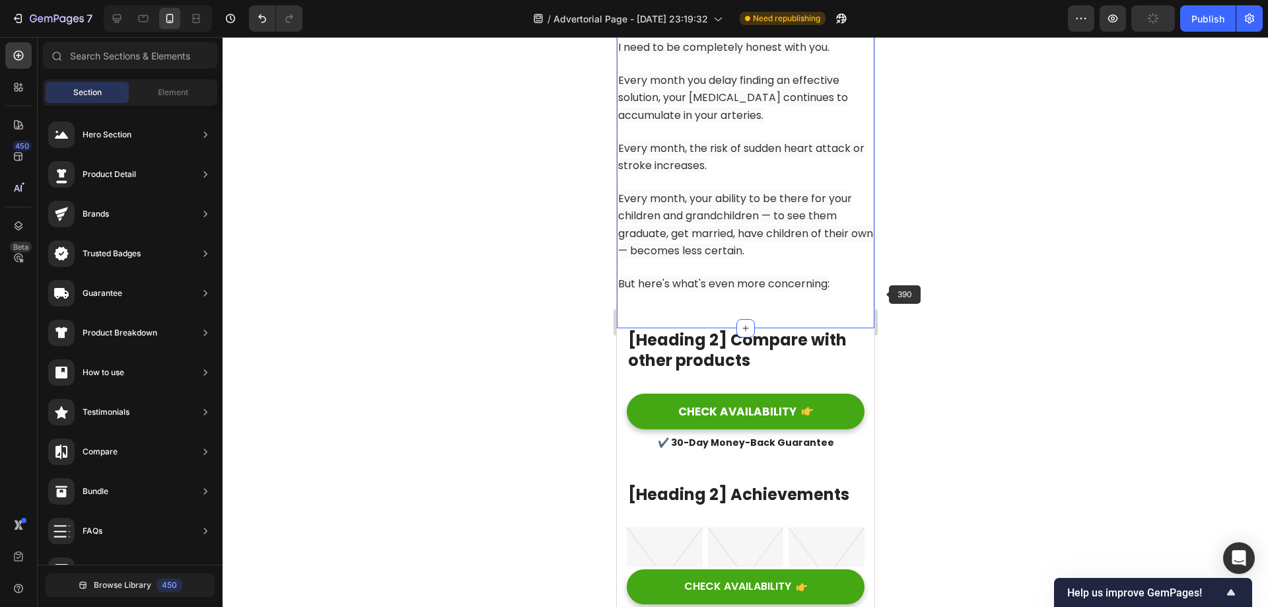
click at [809, 283] on span "But here's what's even more concerning:" at bounding box center [722, 283] width 211 height 15
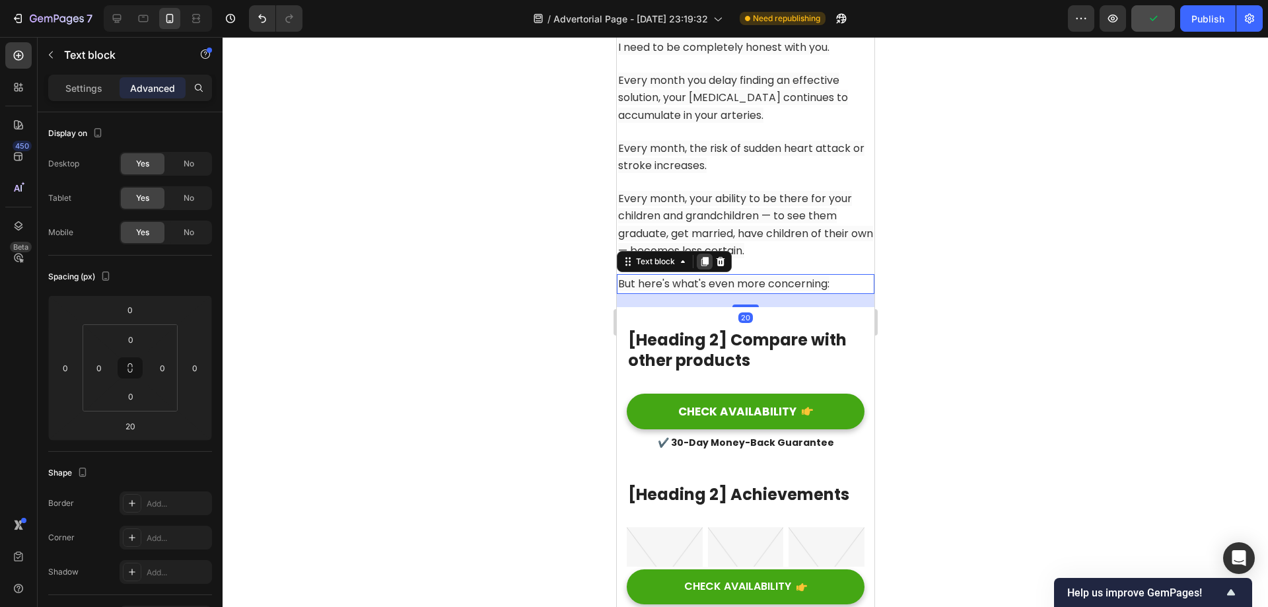
click at [704, 258] on icon at bounding box center [704, 261] width 7 height 9
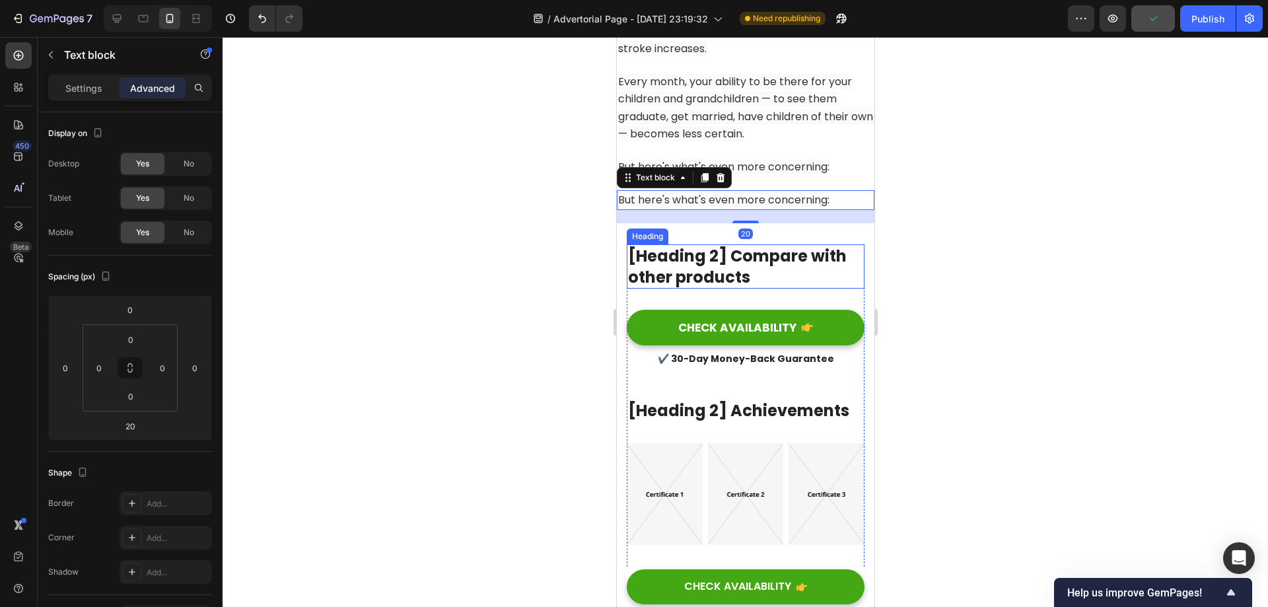
scroll to position [11859, 0]
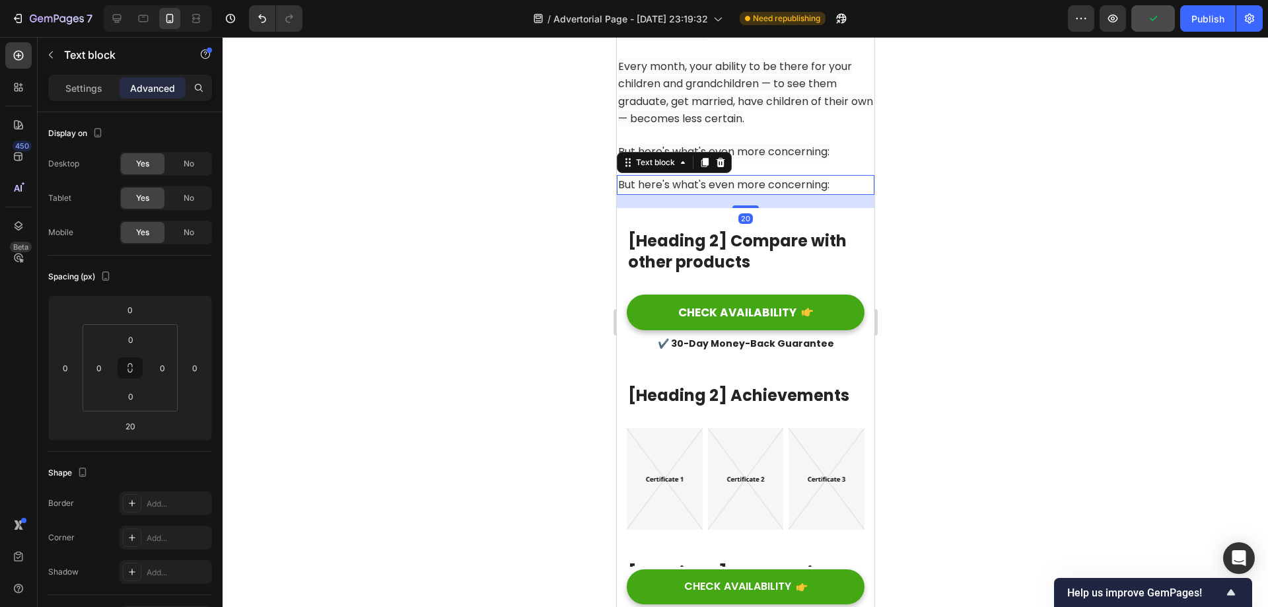
click at [769, 188] on span "But here's what's even more concerning:" at bounding box center [722, 184] width 211 height 15
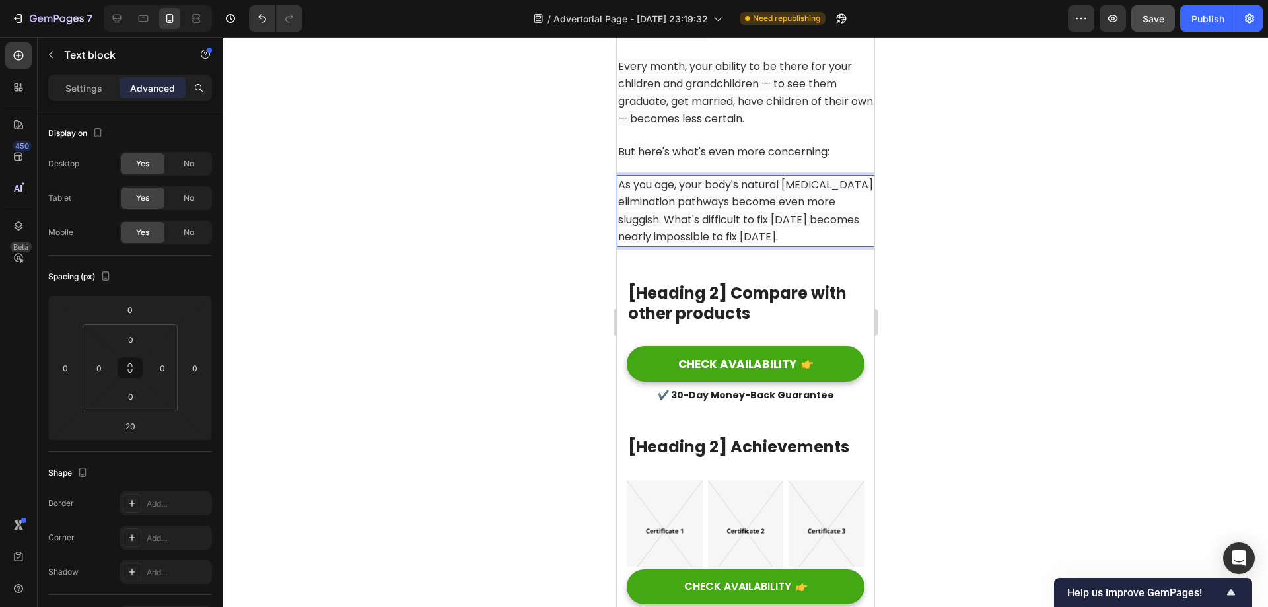
drag, startPoint x: 979, startPoint y: 263, endPoint x: 174, endPoint y: 168, distance: 810.6
click at [979, 263] on div at bounding box center [745, 322] width 1045 height 570
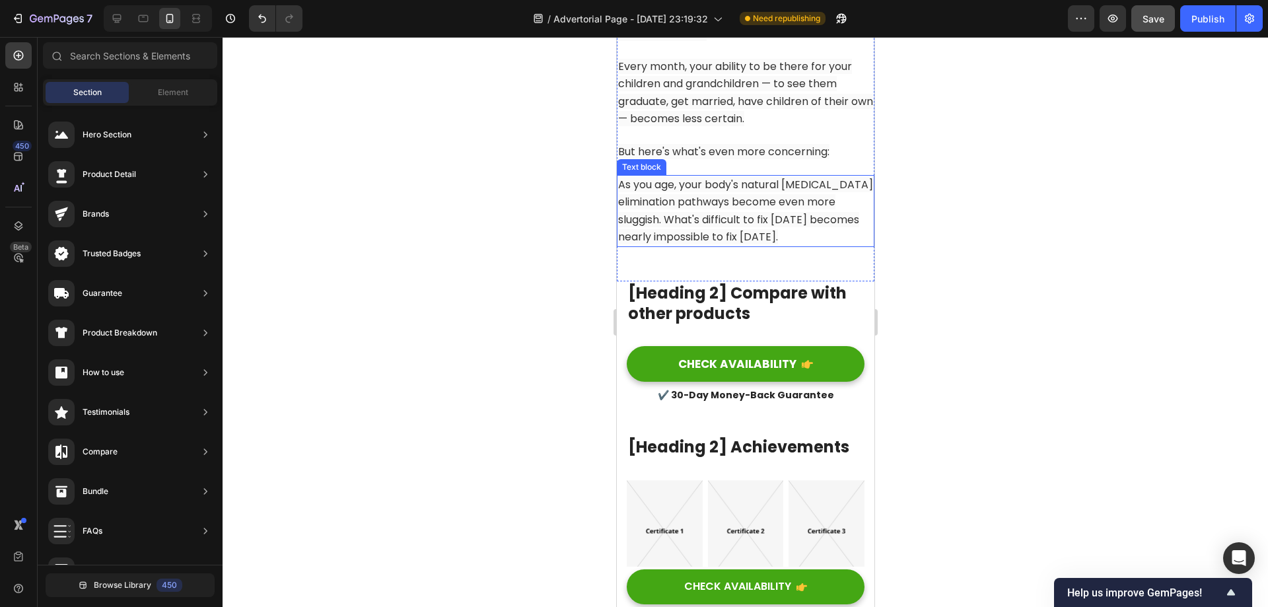
click at [765, 204] on span "As you age, your body's natural [MEDICAL_DATA] elimination pathways become even…" at bounding box center [744, 210] width 255 height 67
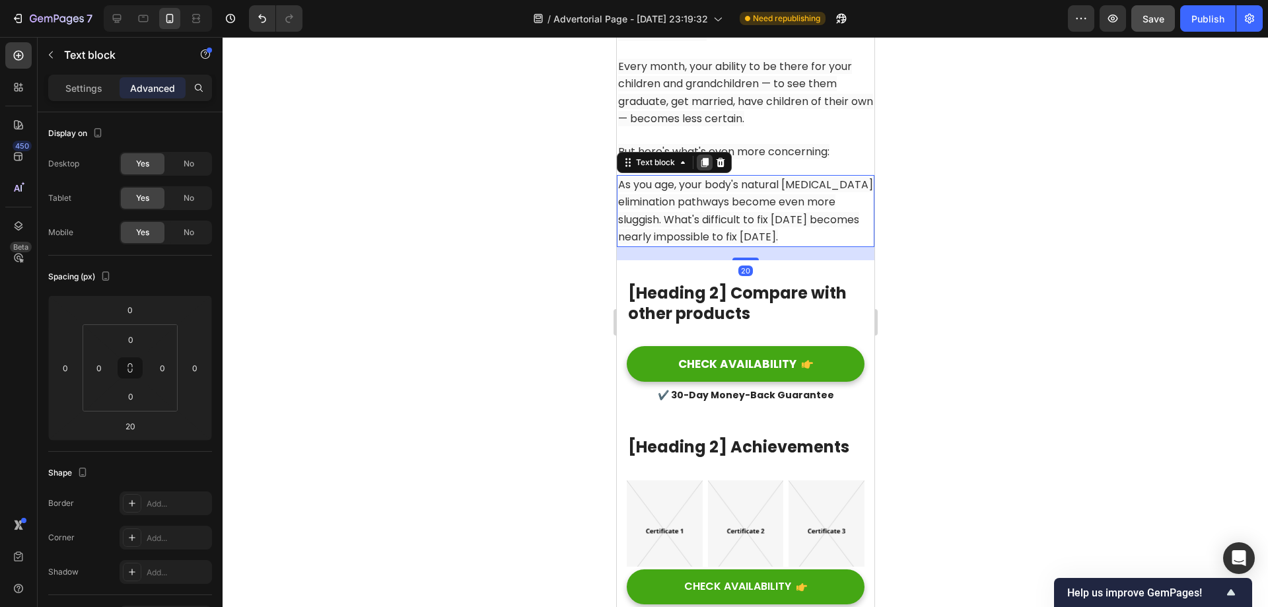
click at [699, 158] on icon at bounding box center [704, 162] width 11 height 11
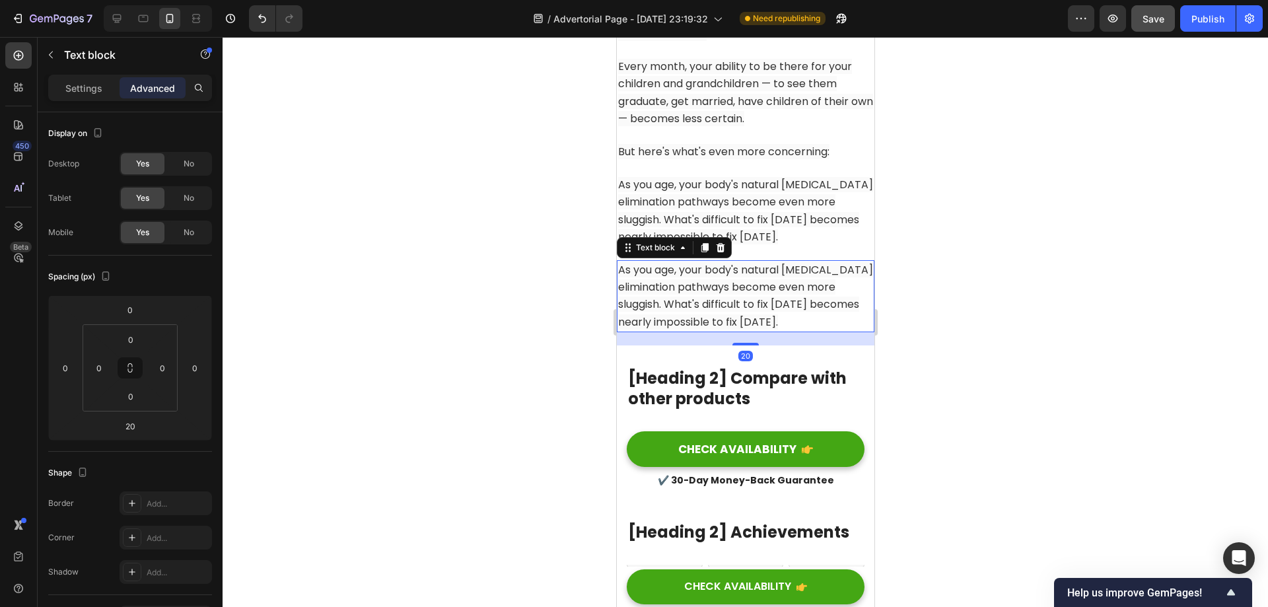
click at [726, 273] on span "As you age, your body's natural [MEDICAL_DATA] elimination pathways become even…" at bounding box center [744, 295] width 255 height 67
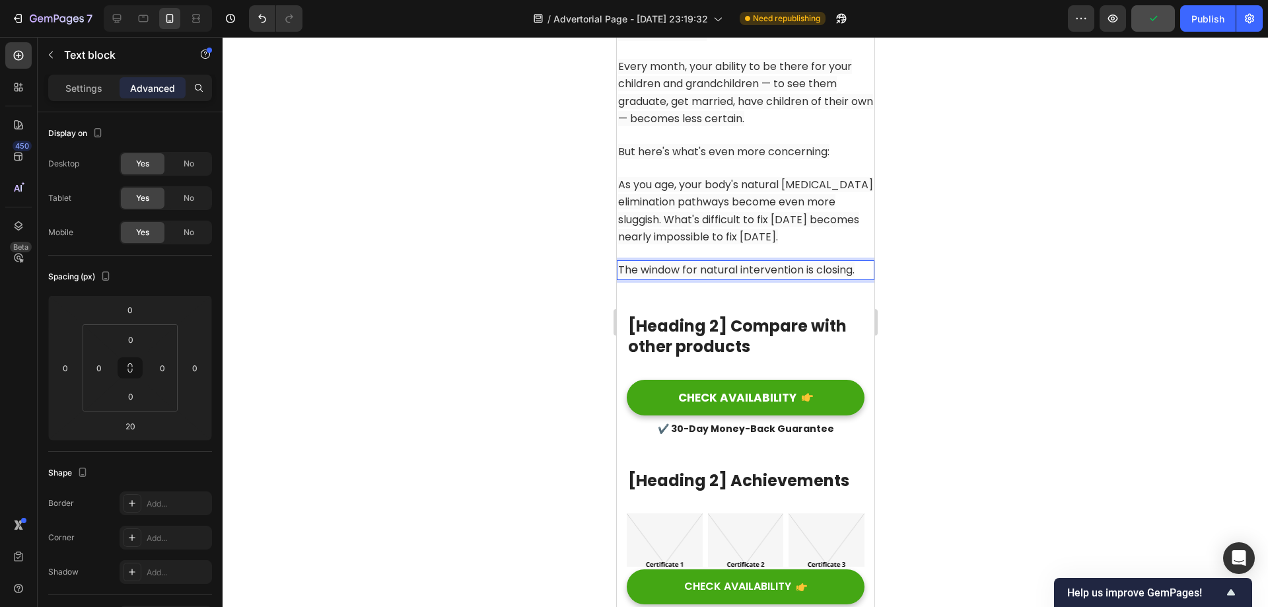
click at [701, 269] on span "The window for natural intervention is closing." at bounding box center [735, 269] width 236 height 15
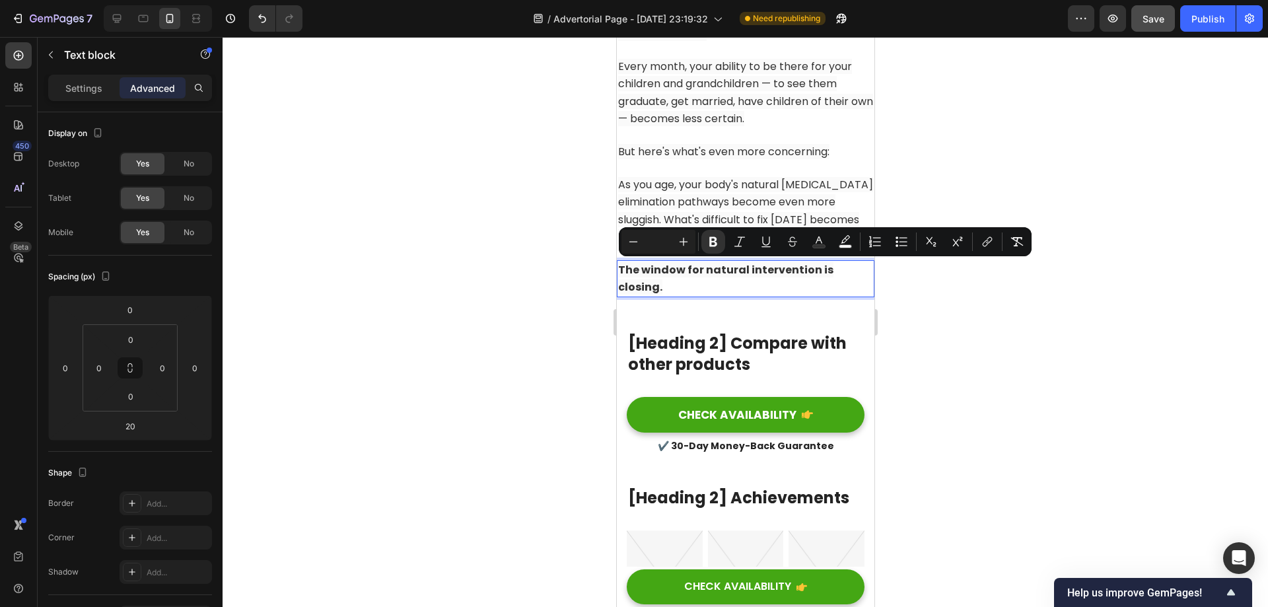
click at [1022, 260] on div at bounding box center [745, 322] width 1045 height 570
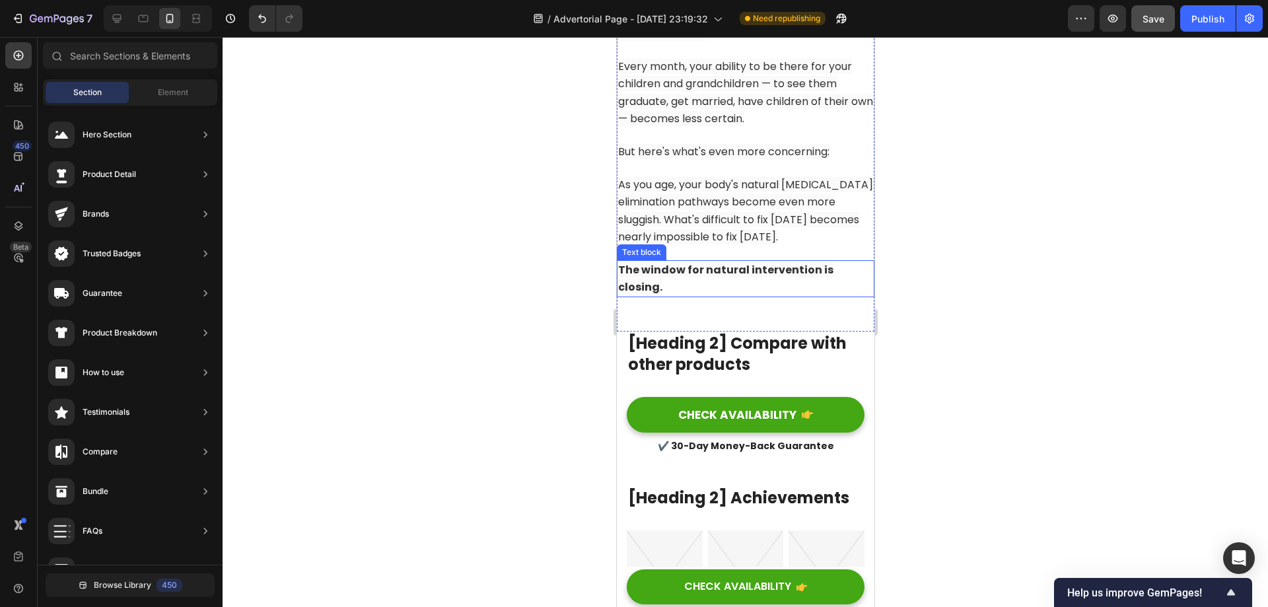
click at [794, 279] on p "The window for natural intervention is closing." at bounding box center [744, 278] width 255 height 34
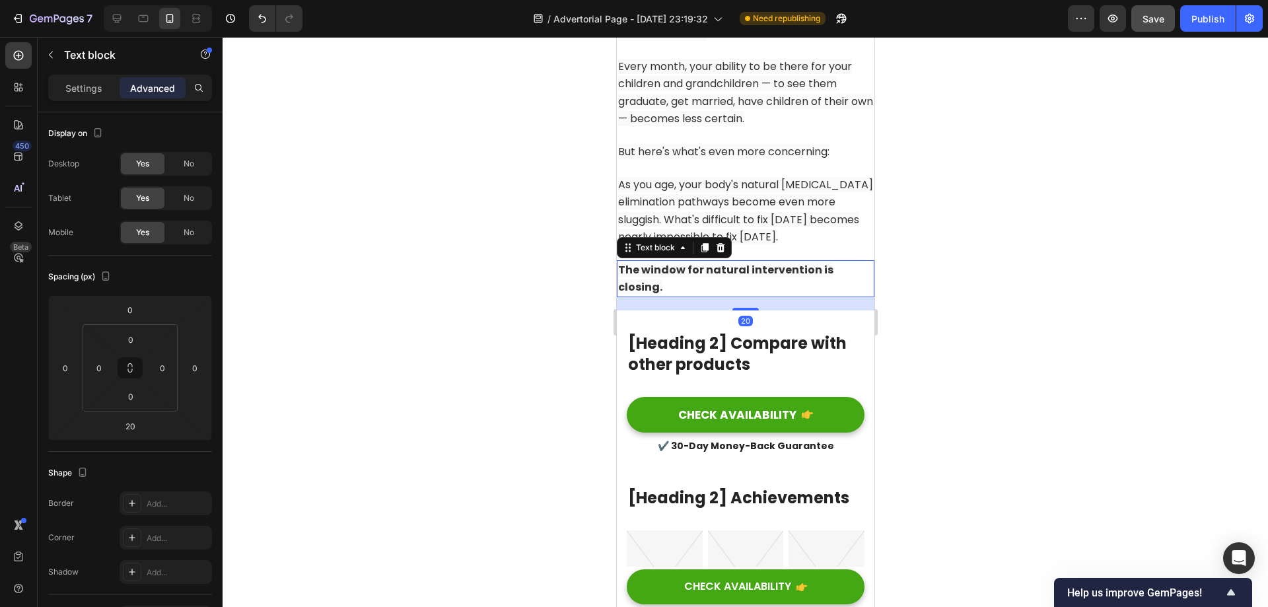
click at [705, 248] on icon at bounding box center [704, 247] width 7 height 9
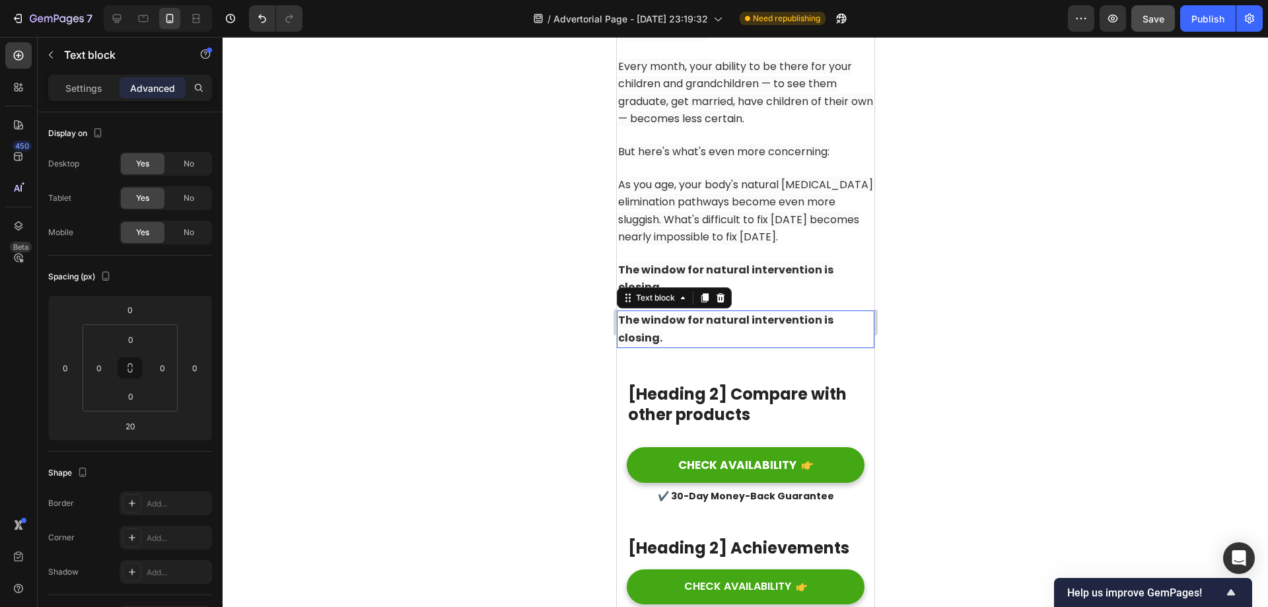
click at [753, 333] on p "The window for natural intervention is closing." at bounding box center [744, 329] width 255 height 34
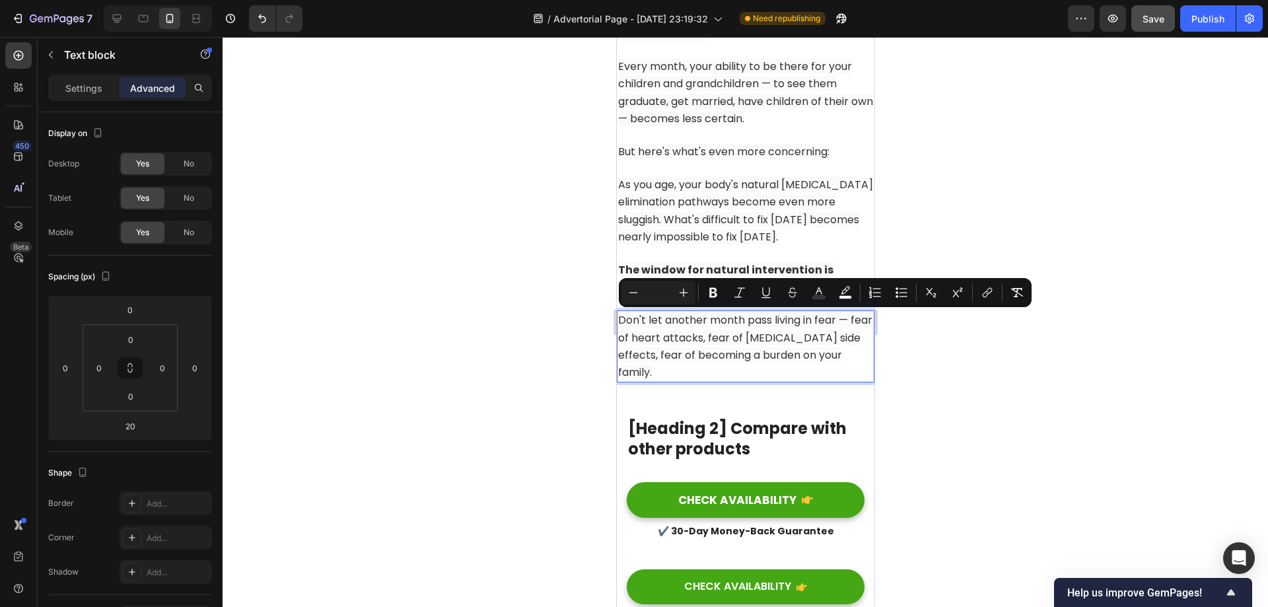
click at [987, 362] on div at bounding box center [745, 322] width 1045 height 570
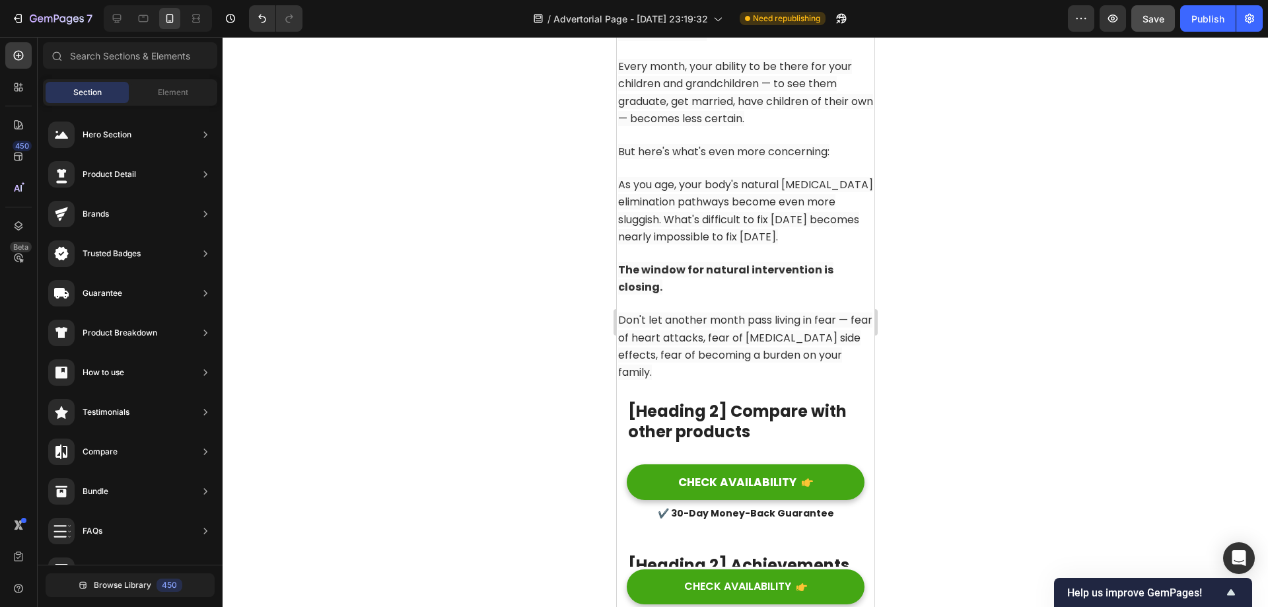
drag, startPoint x: 868, startPoint y: 464, endPoint x: 1251, endPoint y: 38, distance: 573.7
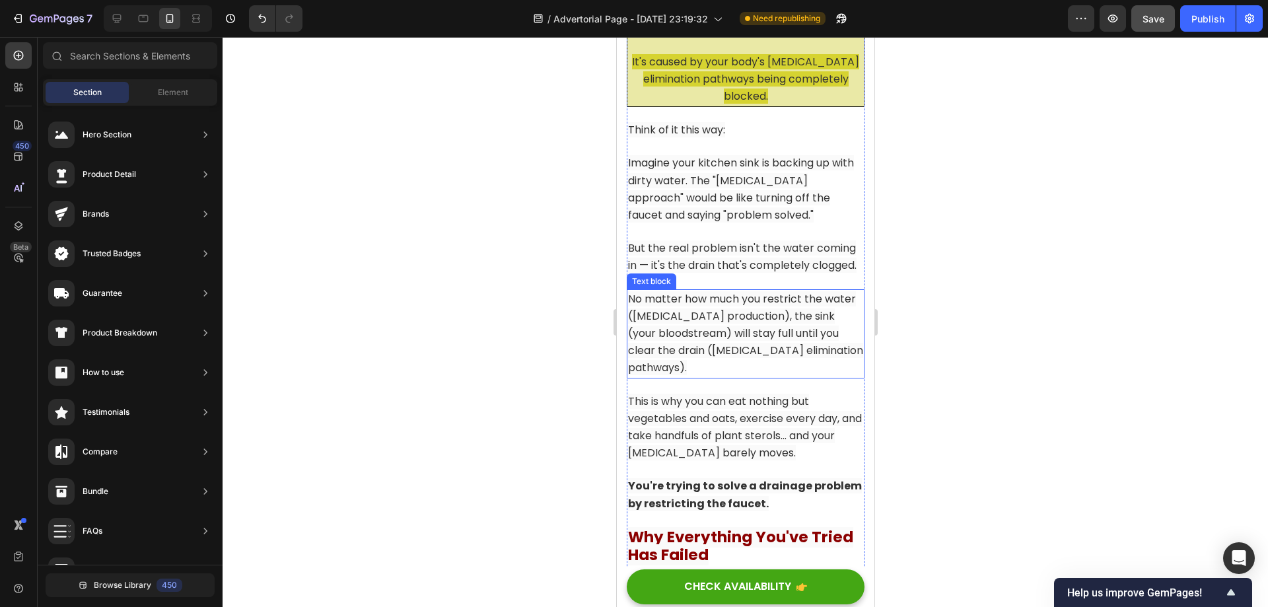
scroll to position [2477, 0]
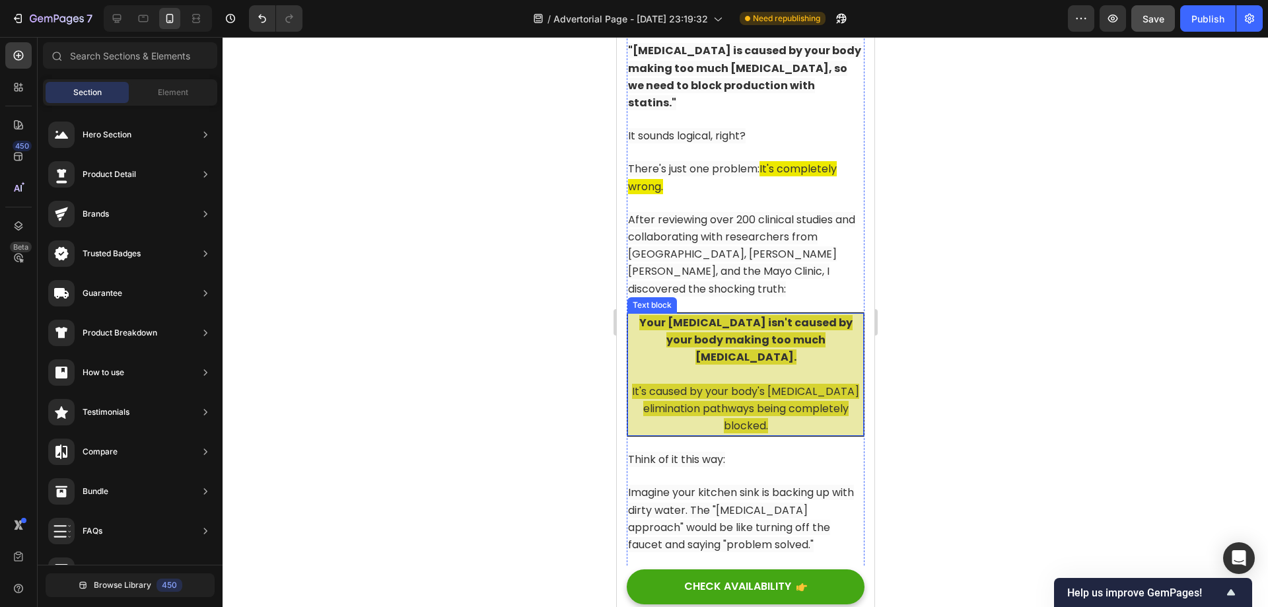
click at [777, 366] on p at bounding box center [745, 374] width 234 height 17
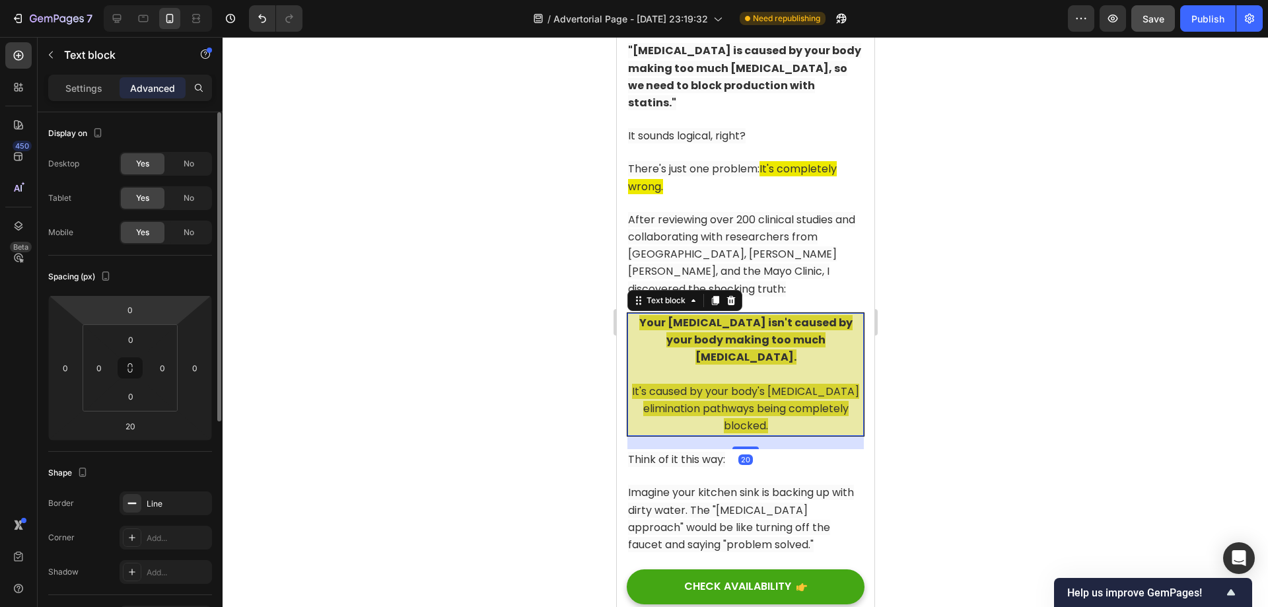
scroll to position [330, 0]
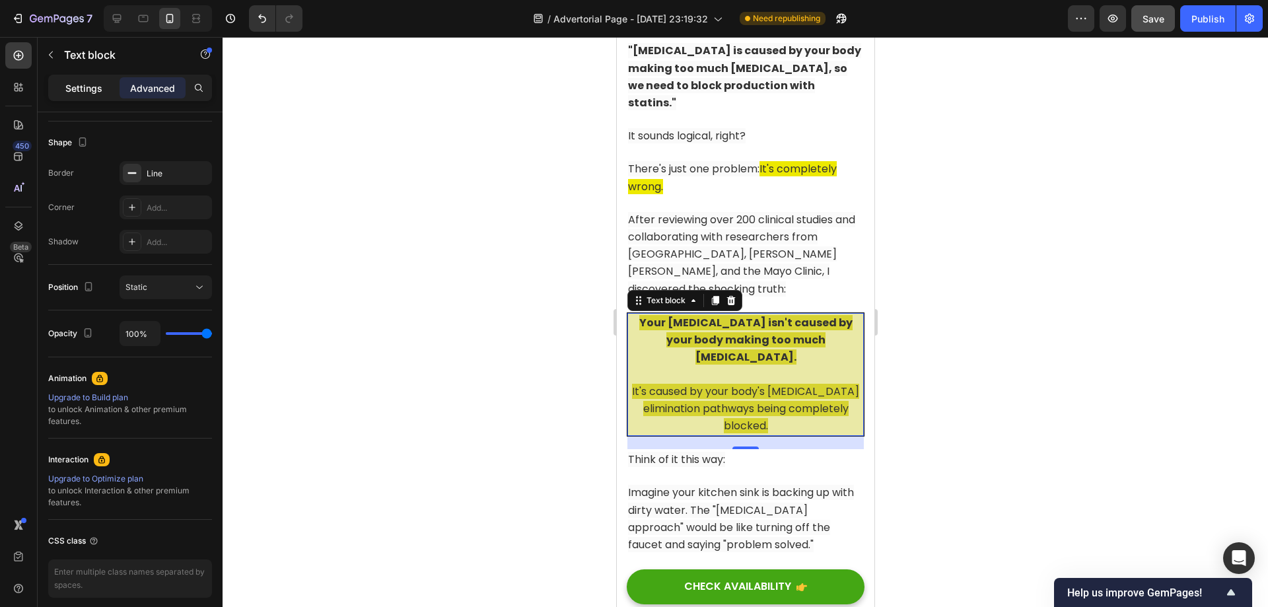
click at [75, 86] on p "Settings" at bounding box center [83, 88] width 37 height 14
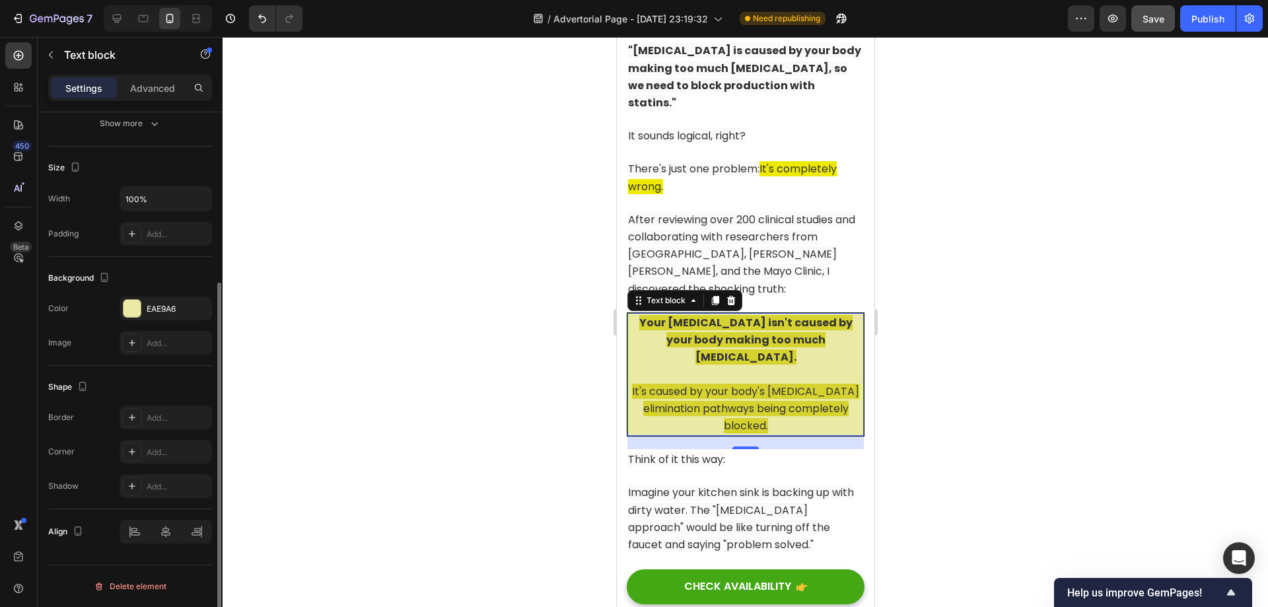
scroll to position [250, 0]
click at [153, 300] on div "EAE9A6" at bounding box center [166, 308] width 92 height 24
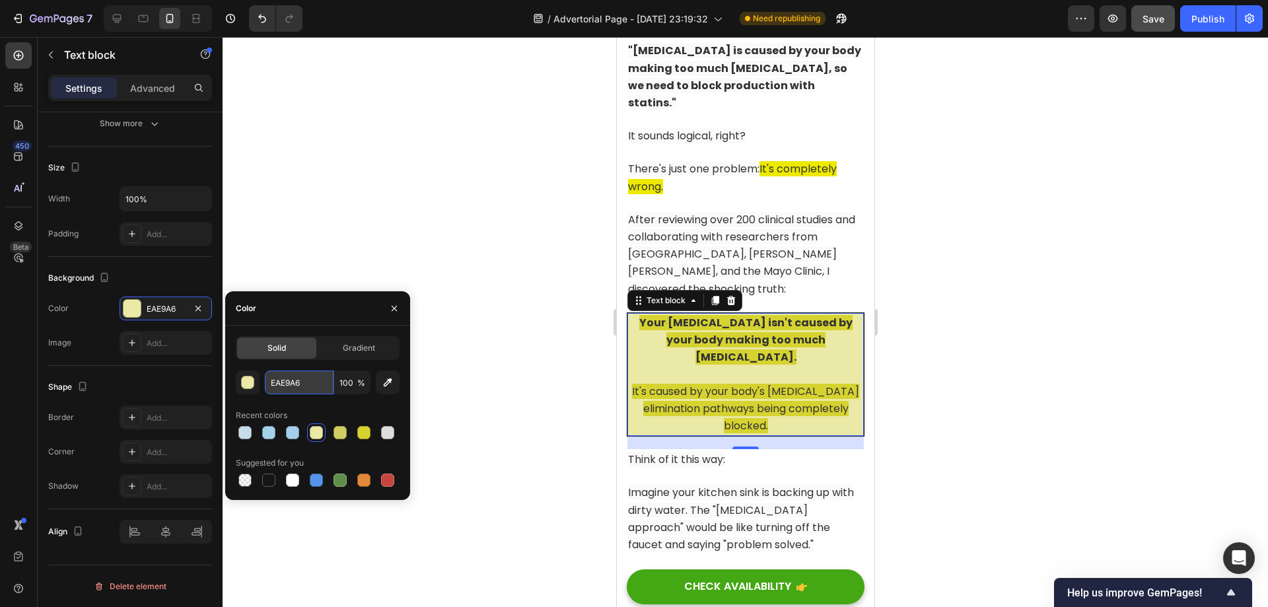
click at [302, 390] on input "EAE9A6" at bounding box center [299, 382] width 69 height 24
click at [993, 302] on div at bounding box center [745, 322] width 1045 height 570
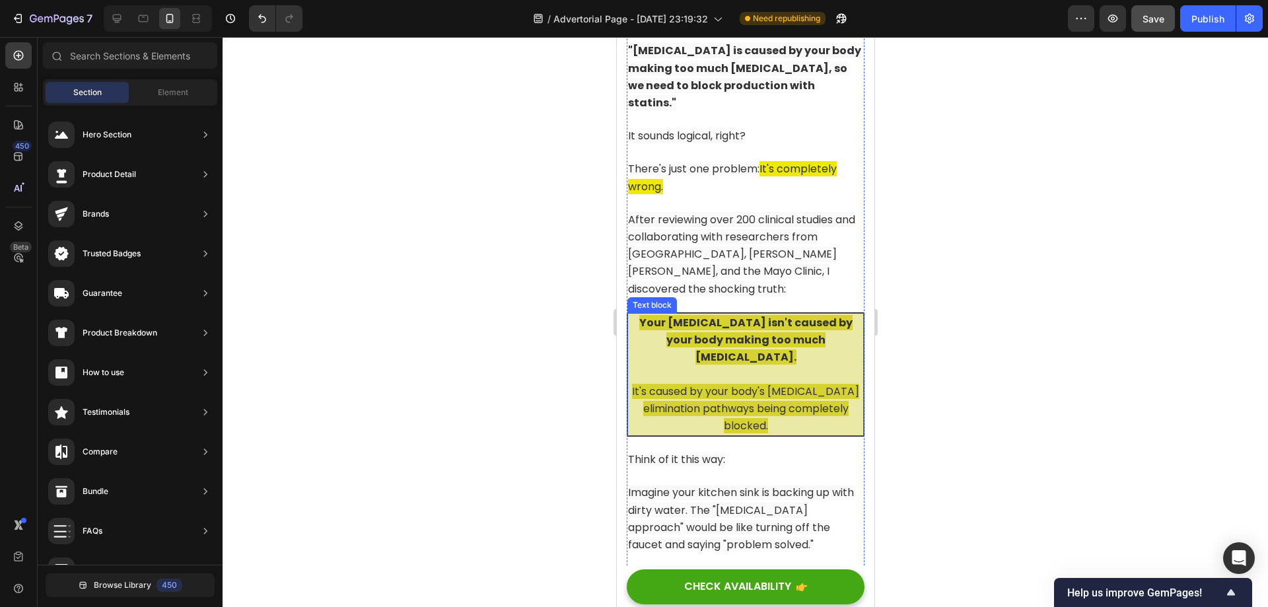
click at [765, 366] on p at bounding box center [745, 374] width 234 height 17
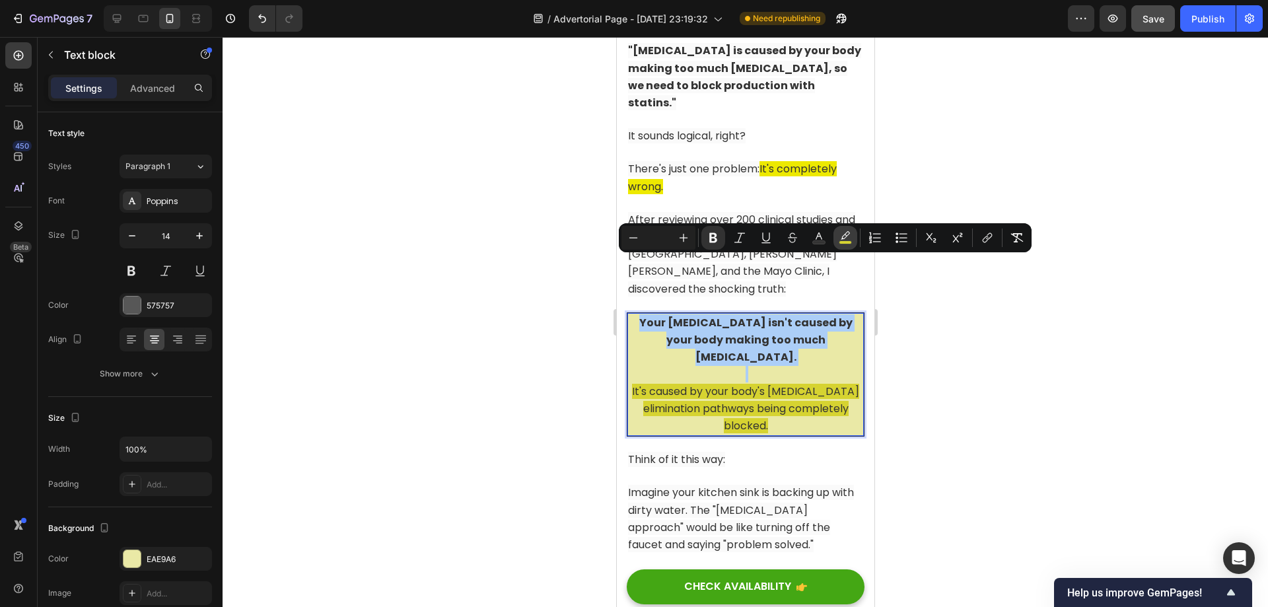
click at [853, 236] on button "color" at bounding box center [845, 238] width 24 height 24
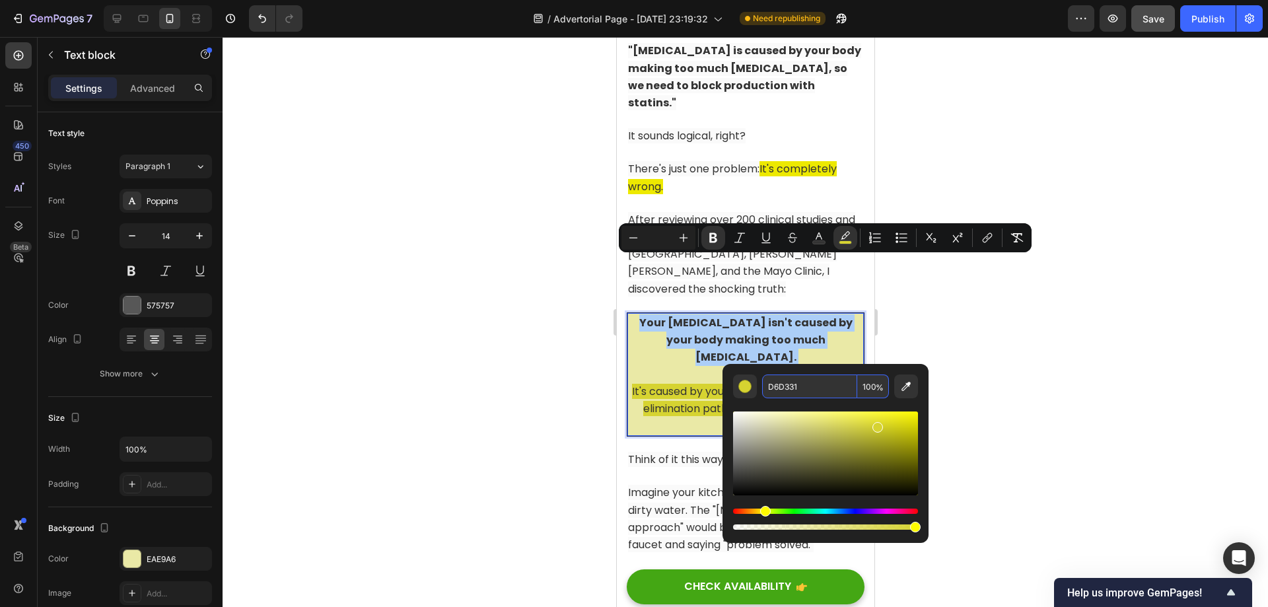
click at [812, 392] on input "D6D331" at bounding box center [809, 386] width 95 height 24
paste input "EAE9A6"
type input "EAE9A6"
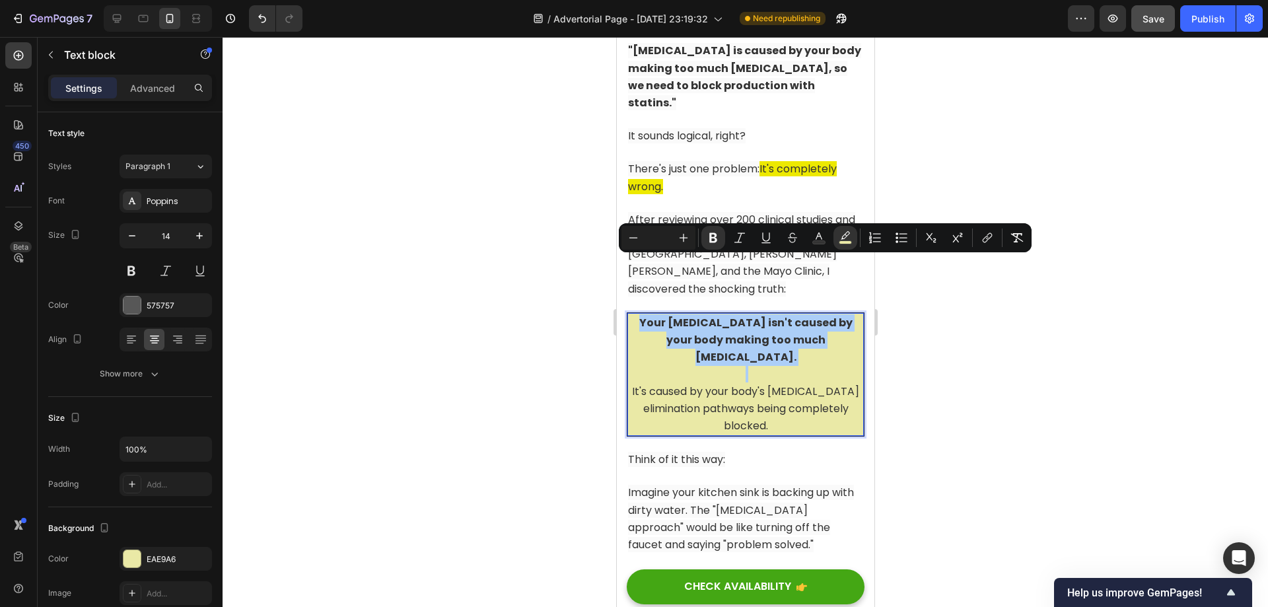
click at [994, 322] on div at bounding box center [745, 322] width 1045 height 570
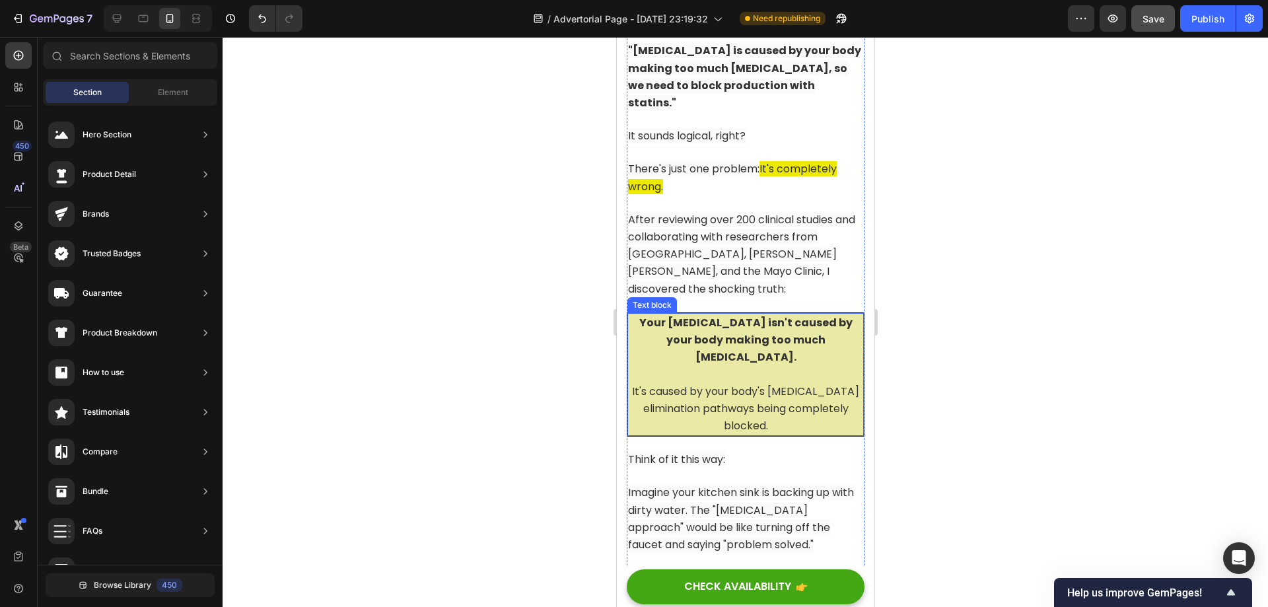
click at [755, 366] on p "Rich Text Editor. Editing area: main" at bounding box center [745, 374] width 234 height 17
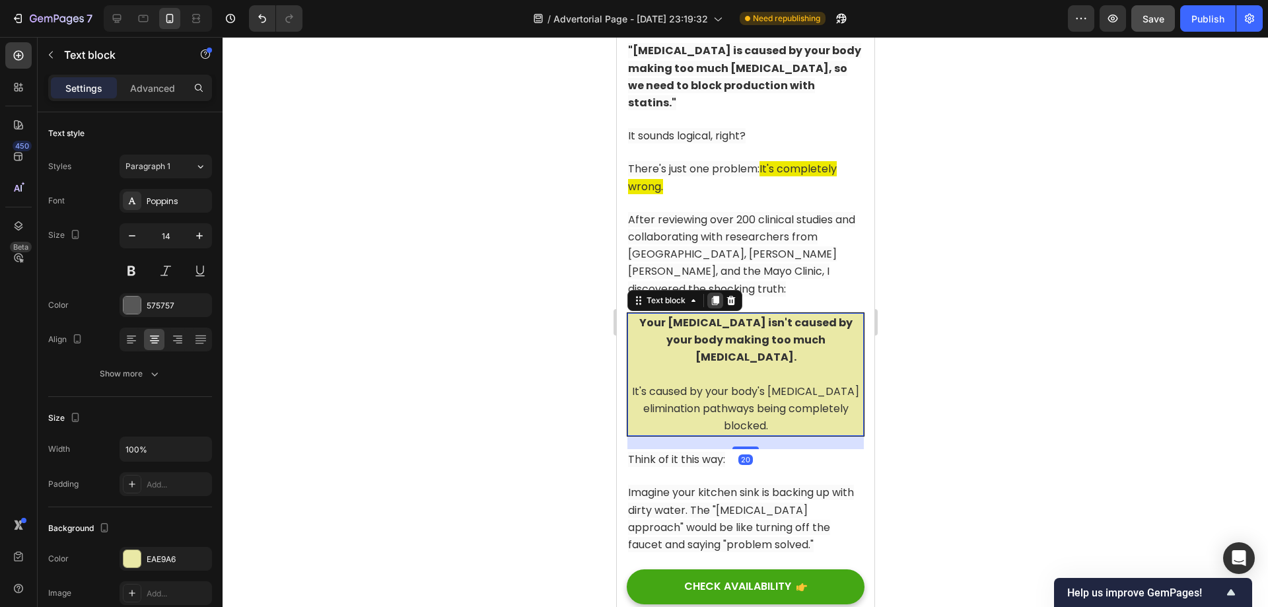
click at [718, 296] on icon at bounding box center [714, 300] width 7 height 9
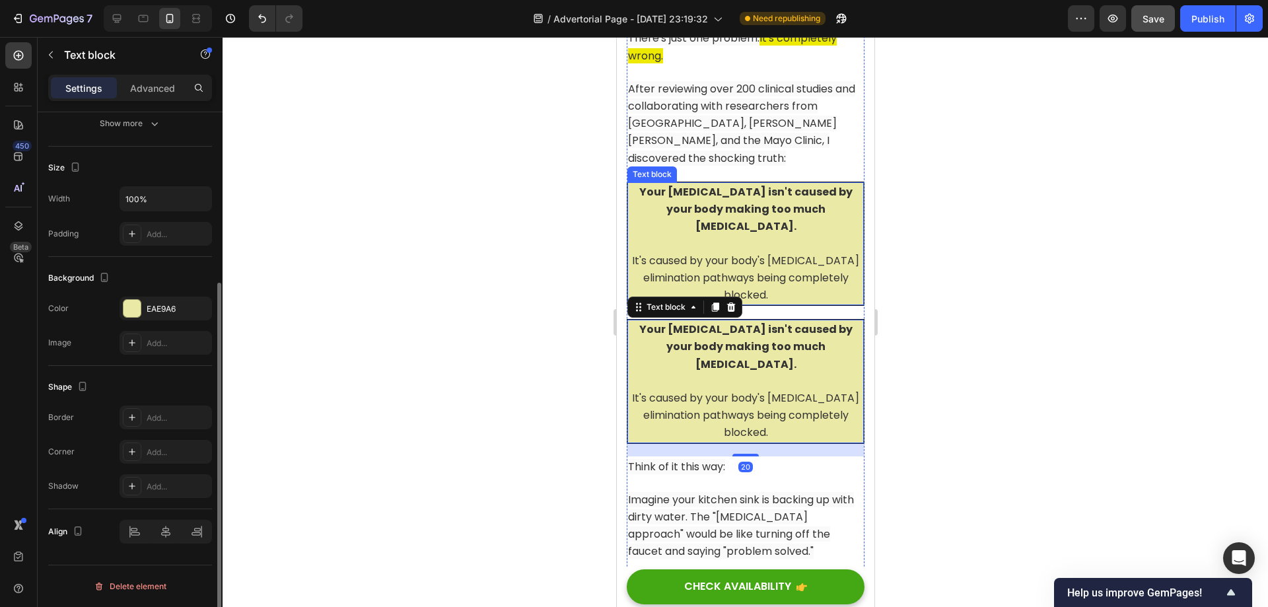
scroll to position [2609, 0]
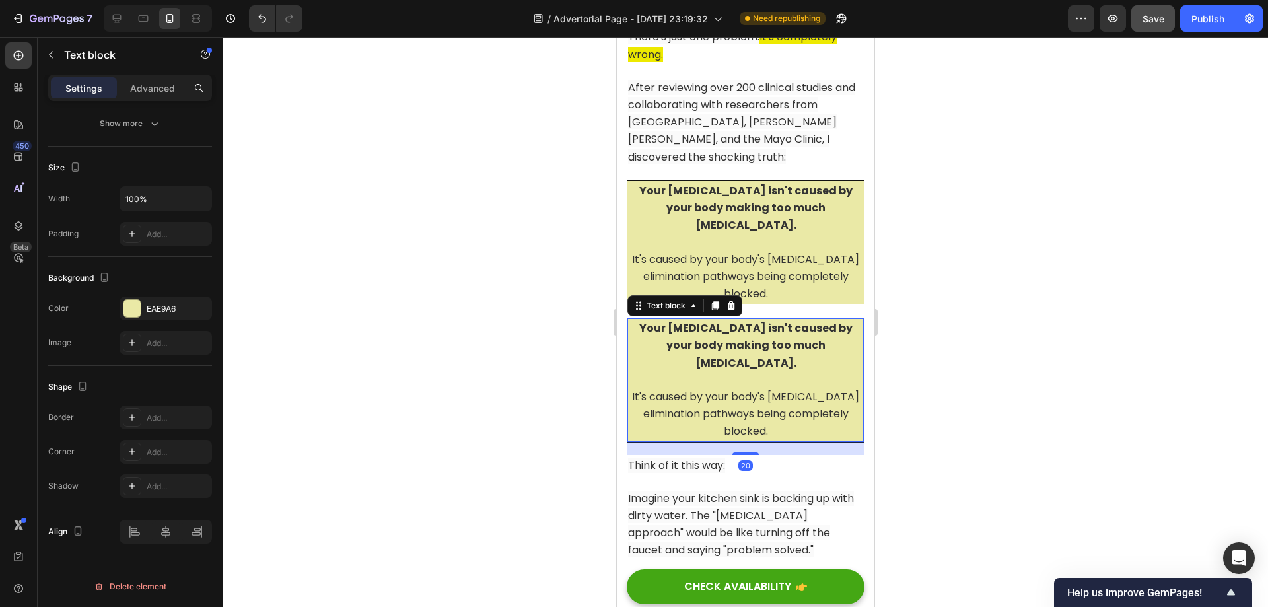
click at [763, 389] on span "It's caused by your body's [MEDICAL_DATA] elimination pathways being completely…" at bounding box center [744, 414] width 227 height 50
click at [1011, 295] on div at bounding box center [745, 322] width 1045 height 570
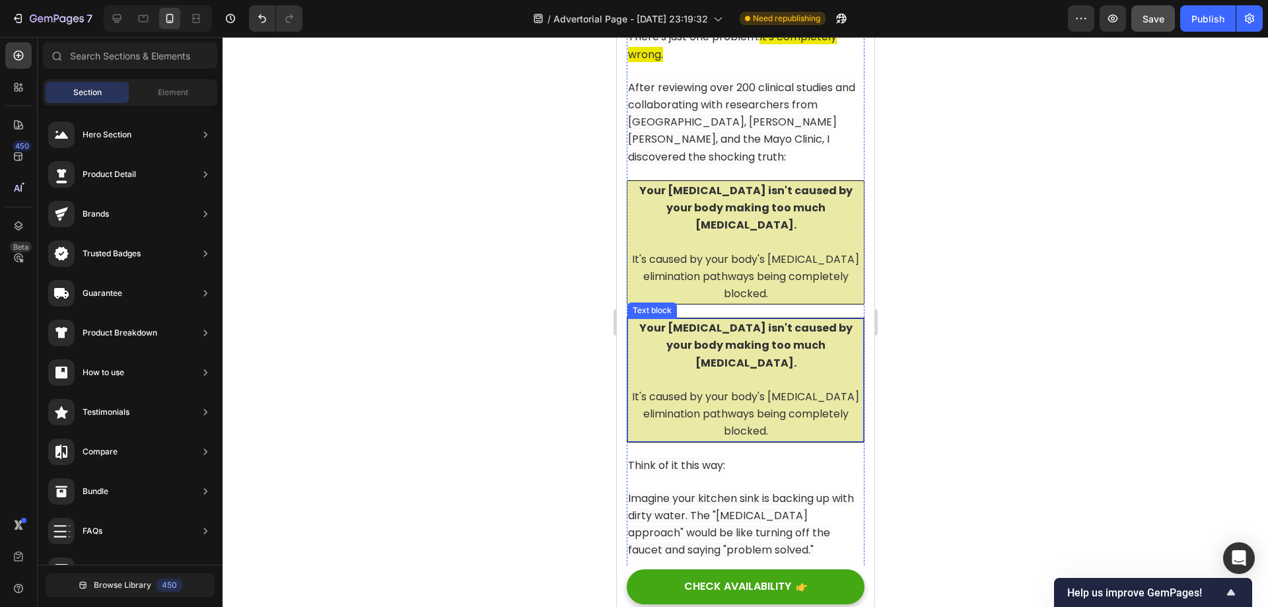
click at [748, 372] on p "Rich Text Editor. Editing area: main" at bounding box center [745, 380] width 234 height 17
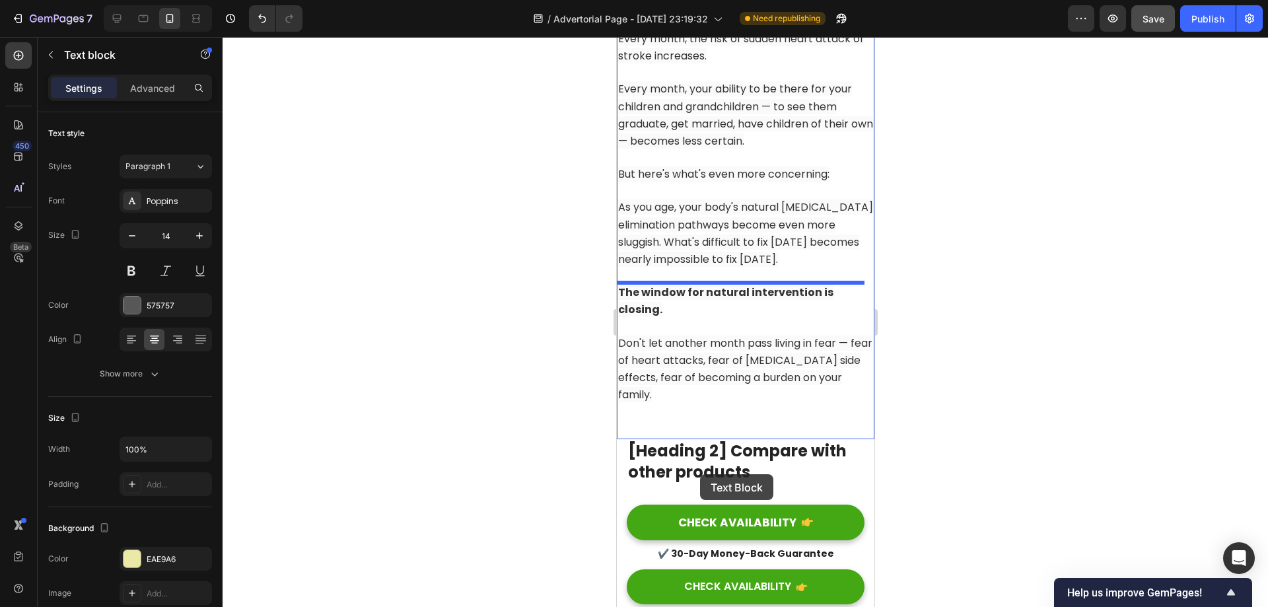
scroll to position [11977, 0]
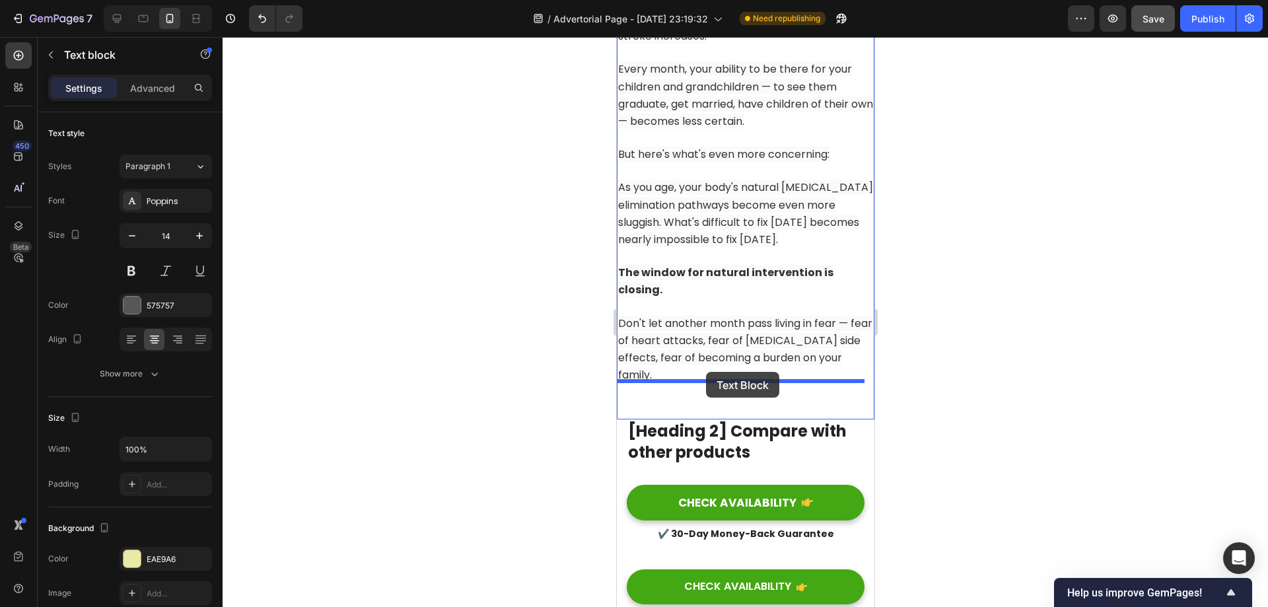
drag, startPoint x: 639, startPoint y: 236, endPoint x: 705, endPoint y: 372, distance: 150.9
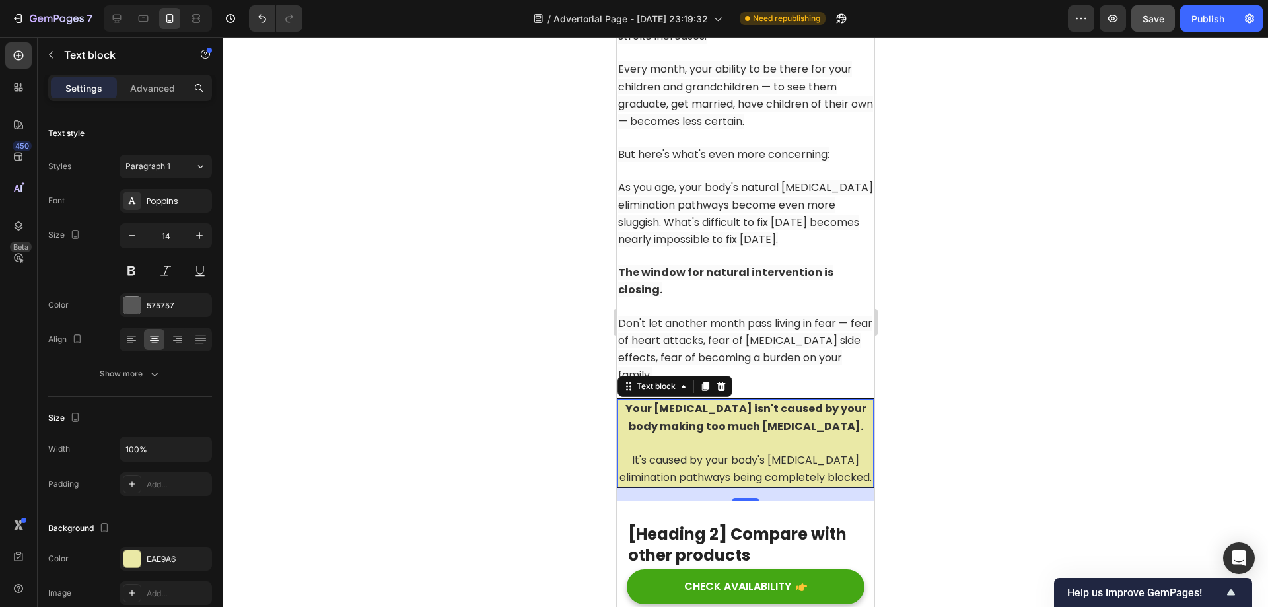
click at [725, 403] on strong "Your [MEDICAL_DATA] isn't caused by your body making too much [MEDICAL_DATA]." at bounding box center [745, 417] width 241 height 32
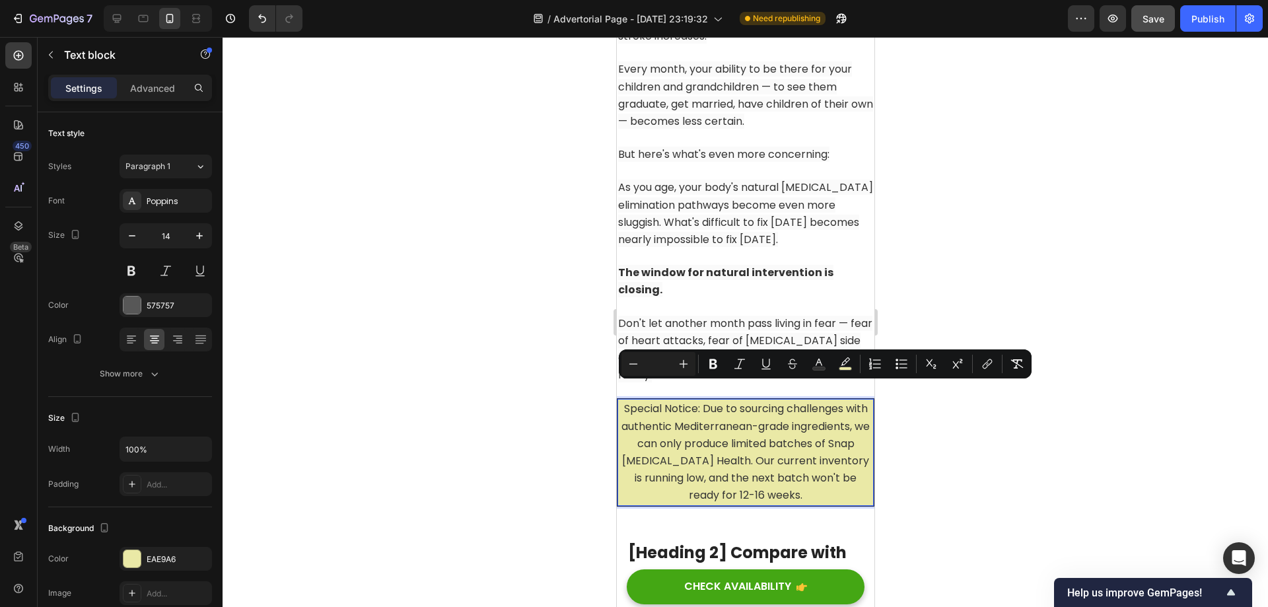
click at [705, 401] on span "Special Notice: Due to sourcing challenges with authentic Mediterranean-grade i…" at bounding box center [745, 452] width 248 height 102
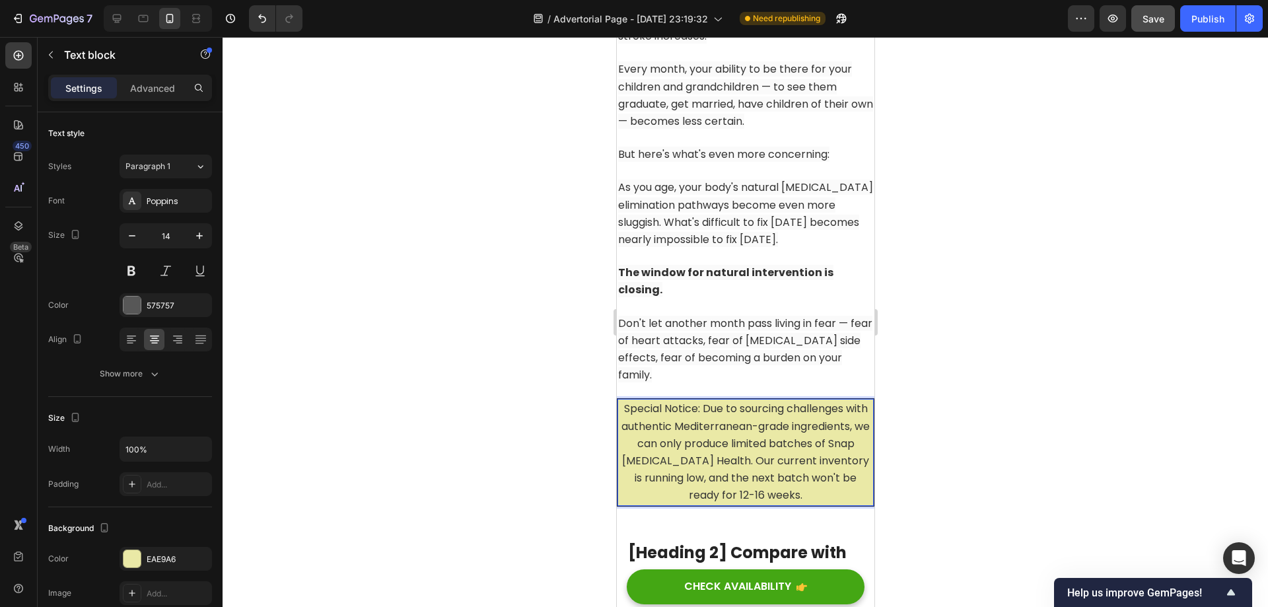
click at [708, 401] on span "Special Notice: Due to sourcing challenges with authentic Mediterranean-grade i…" at bounding box center [745, 452] width 248 height 102
drag, startPoint x: 705, startPoint y: 388, endPoint x: 601, endPoint y: 382, distance: 103.8
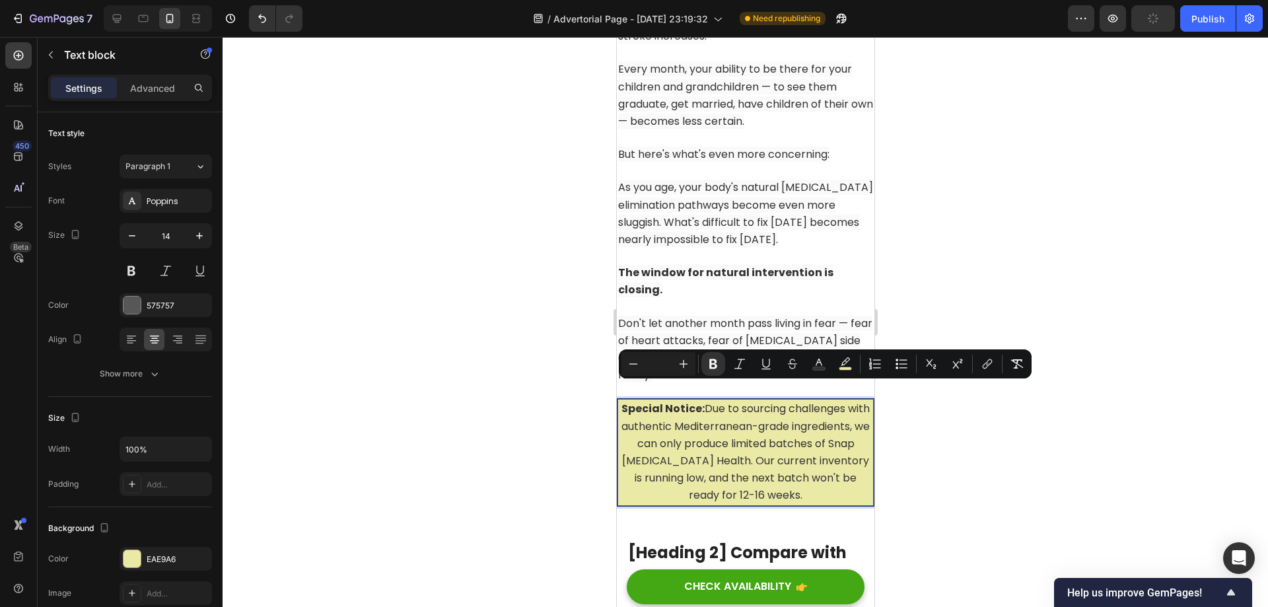
click at [775, 433] on span "Special Notice: Due to sourcing challenges with authentic Mediterranean-grade i…" at bounding box center [745, 452] width 248 height 102
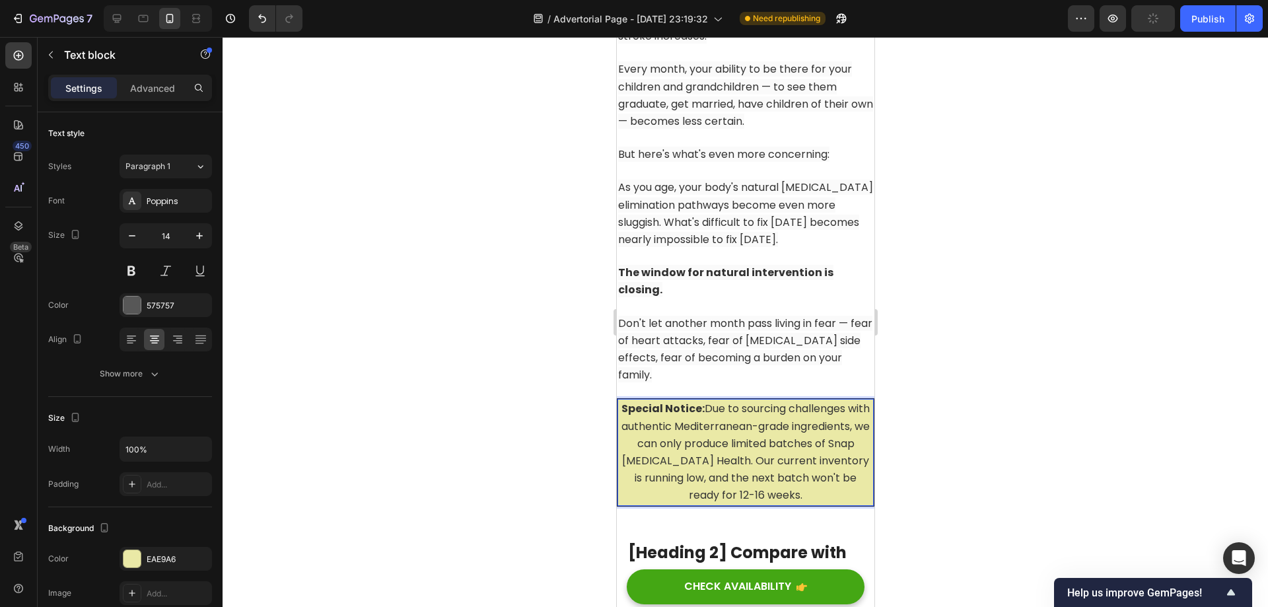
click at [965, 432] on div at bounding box center [745, 322] width 1045 height 570
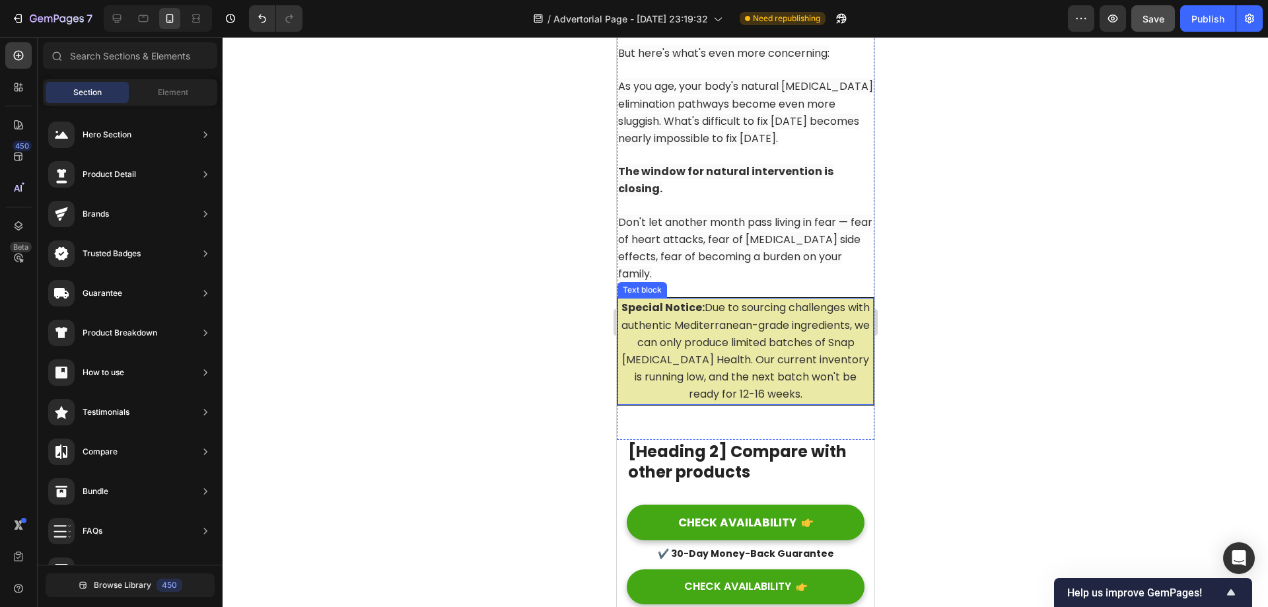
scroll to position [12109, 0]
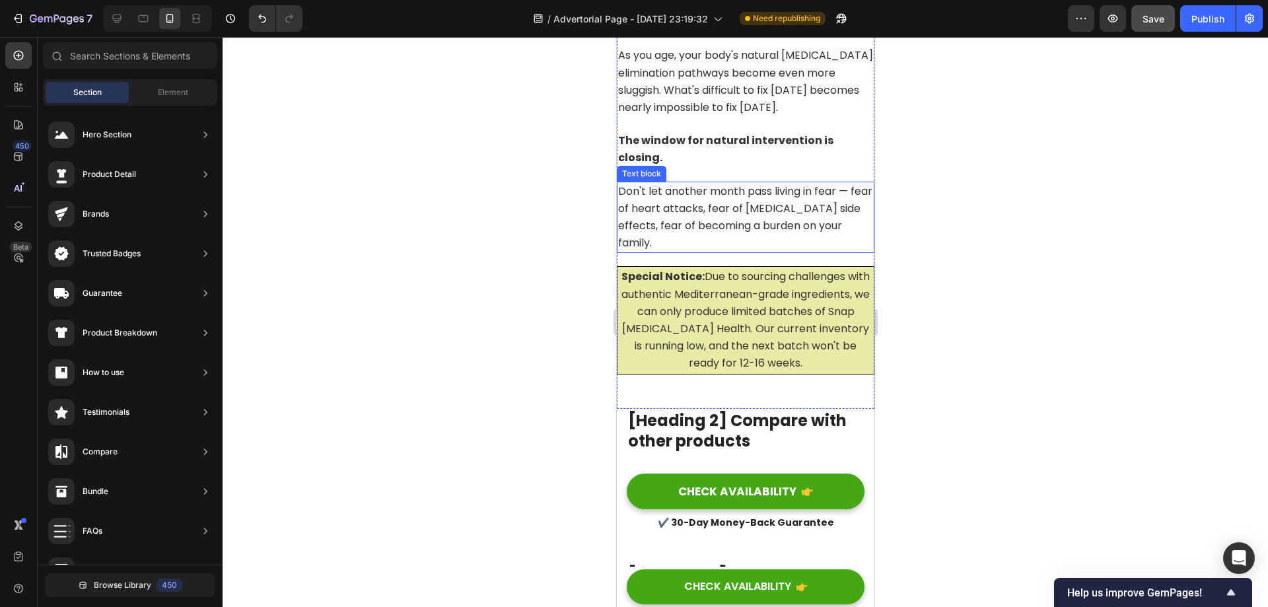
click at [743, 211] on span "Don't let another month pass living in fear — fear of heart attacks, fear of [M…" at bounding box center [744, 217] width 254 height 67
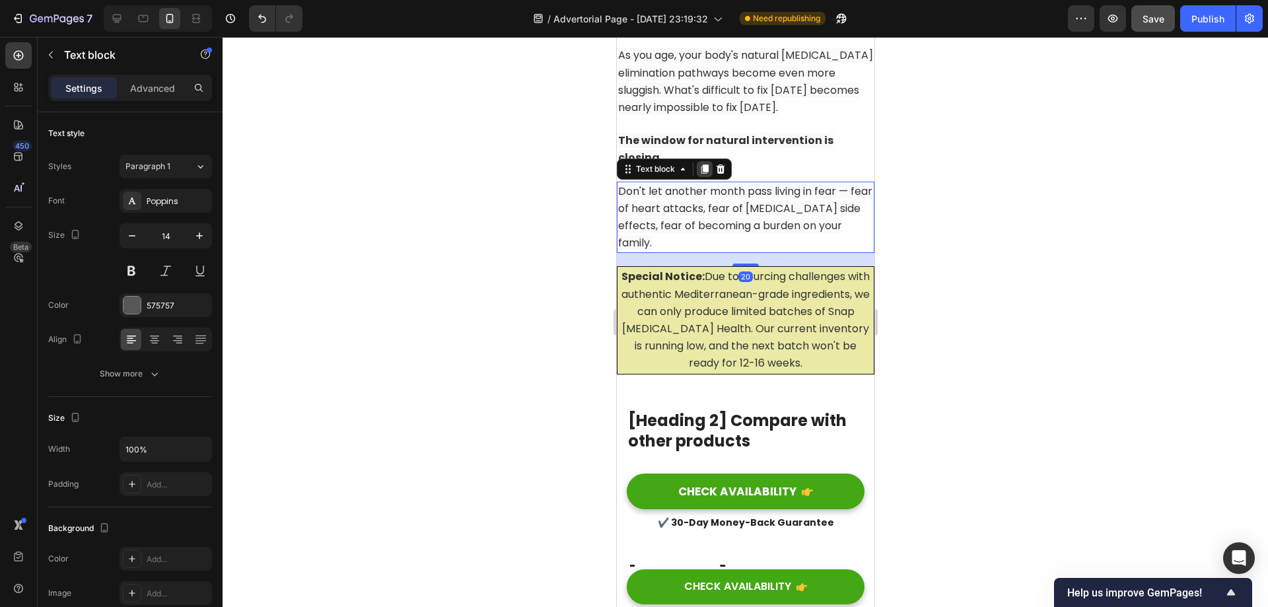
click at [705, 170] on icon at bounding box center [704, 168] width 7 height 9
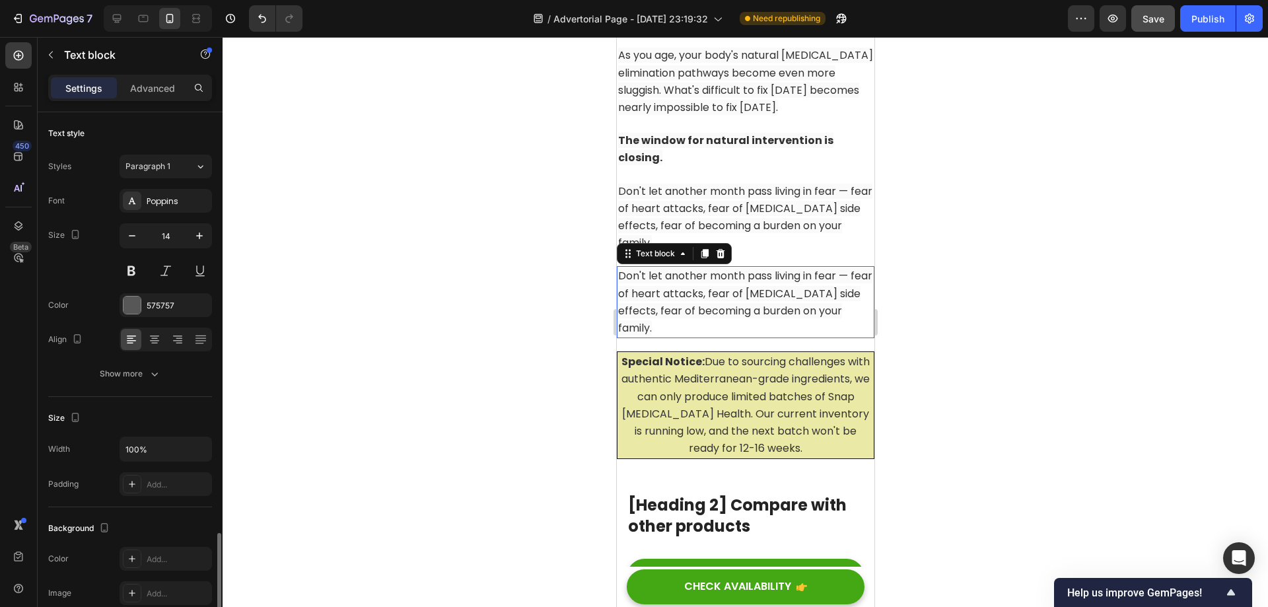
scroll to position [250, 0]
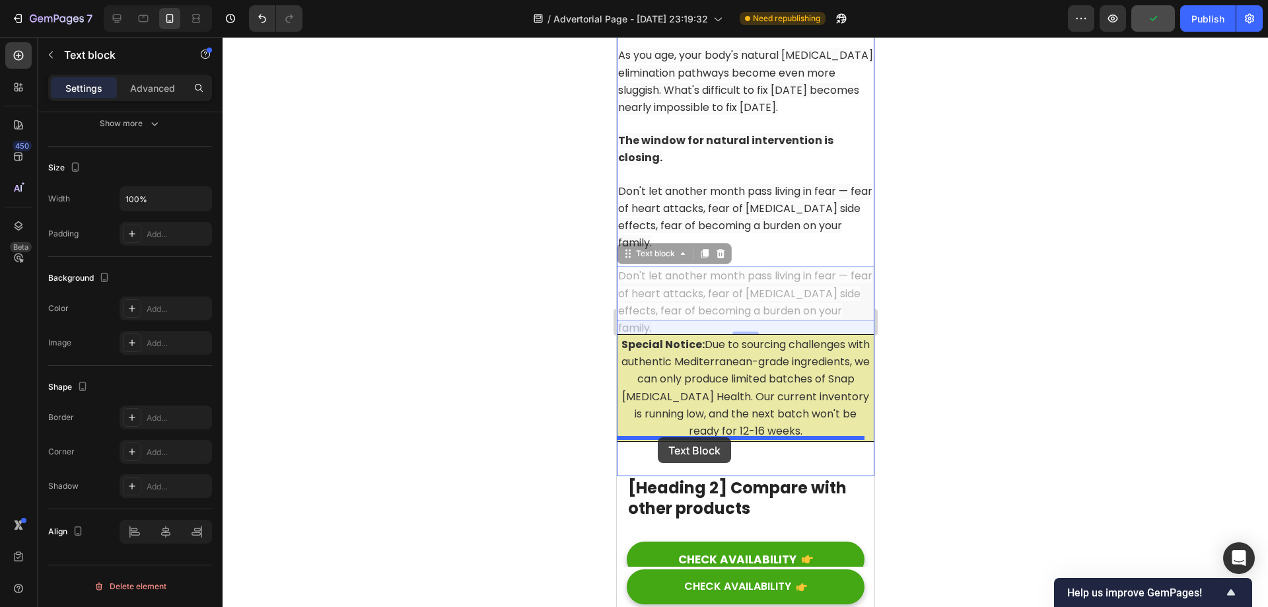
drag, startPoint x: 628, startPoint y: 237, endPoint x: 657, endPoint y: 437, distance: 202.2
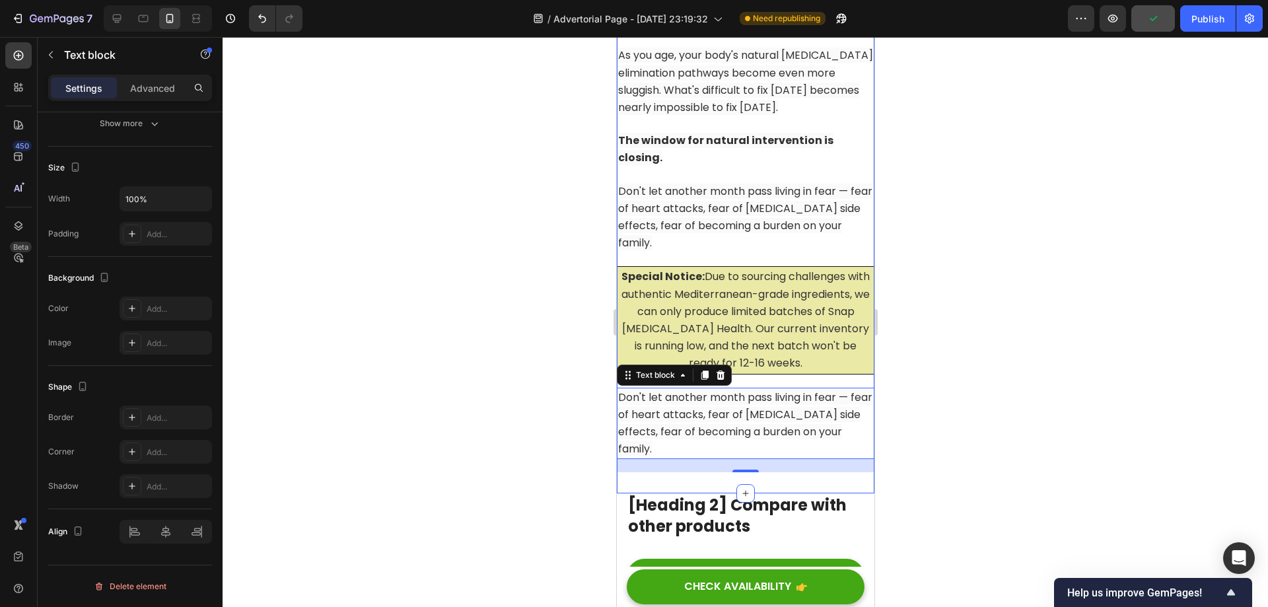
click at [771, 398] on span "Don't let another month pass living in fear — fear of heart attacks, fear of [M…" at bounding box center [744, 423] width 254 height 67
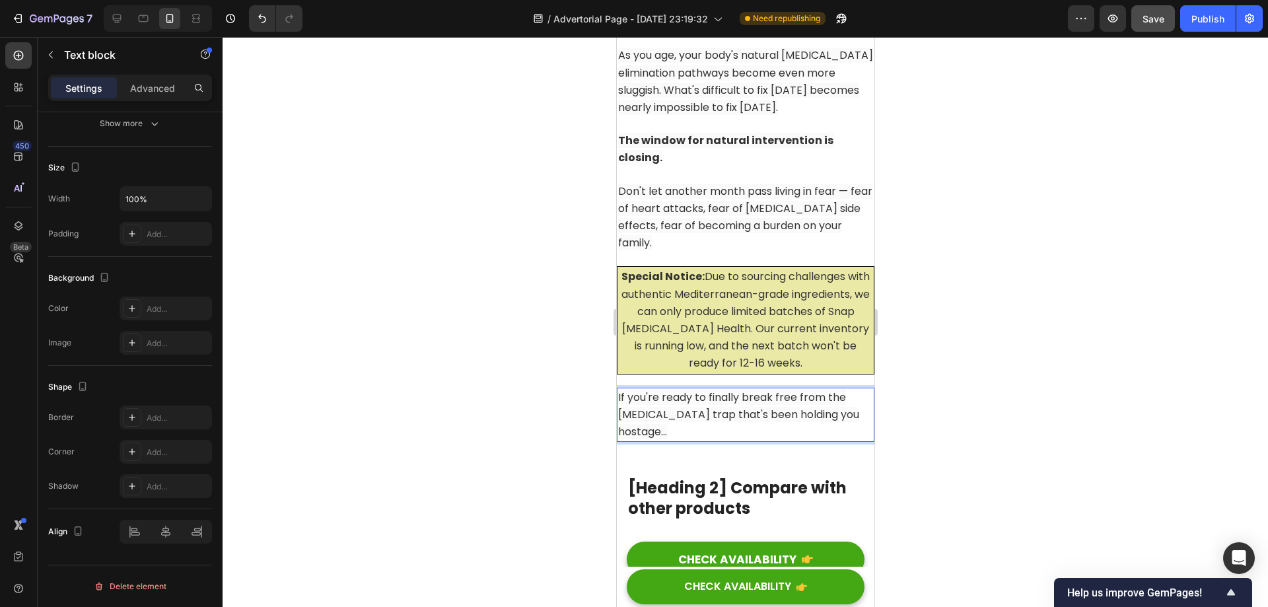
click at [744, 402] on span "If you're ready to finally break free from the [MEDICAL_DATA] trap that's been …" at bounding box center [737, 415] width 241 height 50
click at [967, 378] on div at bounding box center [745, 322] width 1045 height 570
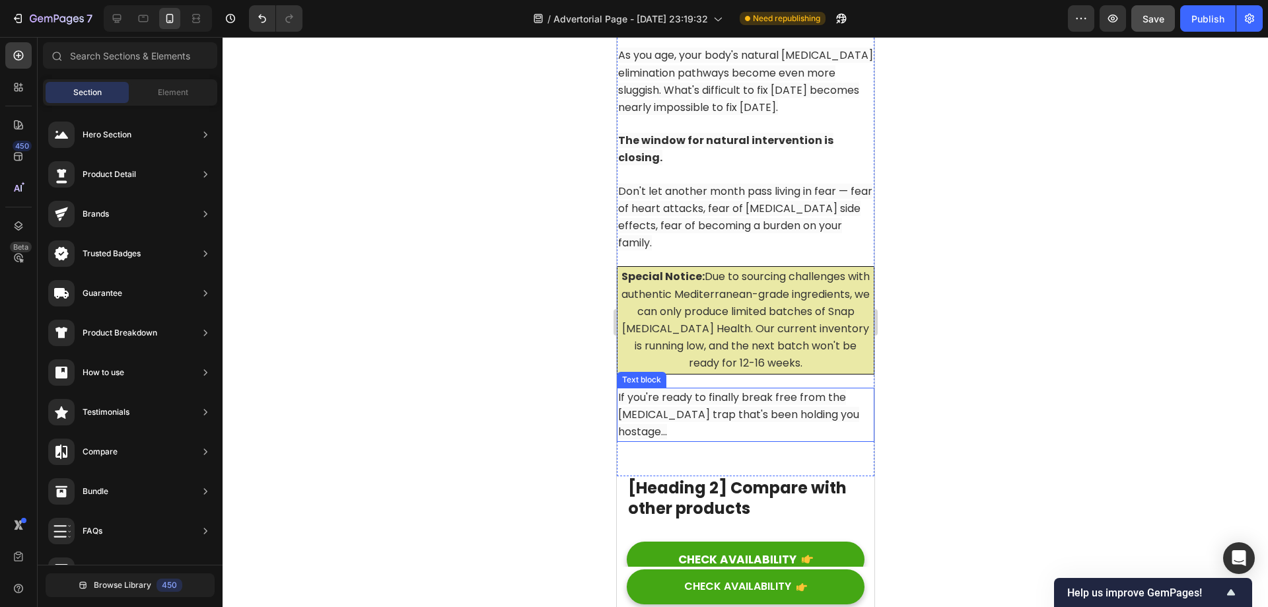
click at [777, 396] on span "If you're ready to finally break free from the [MEDICAL_DATA] trap that's been …" at bounding box center [737, 415] width 241 height 50
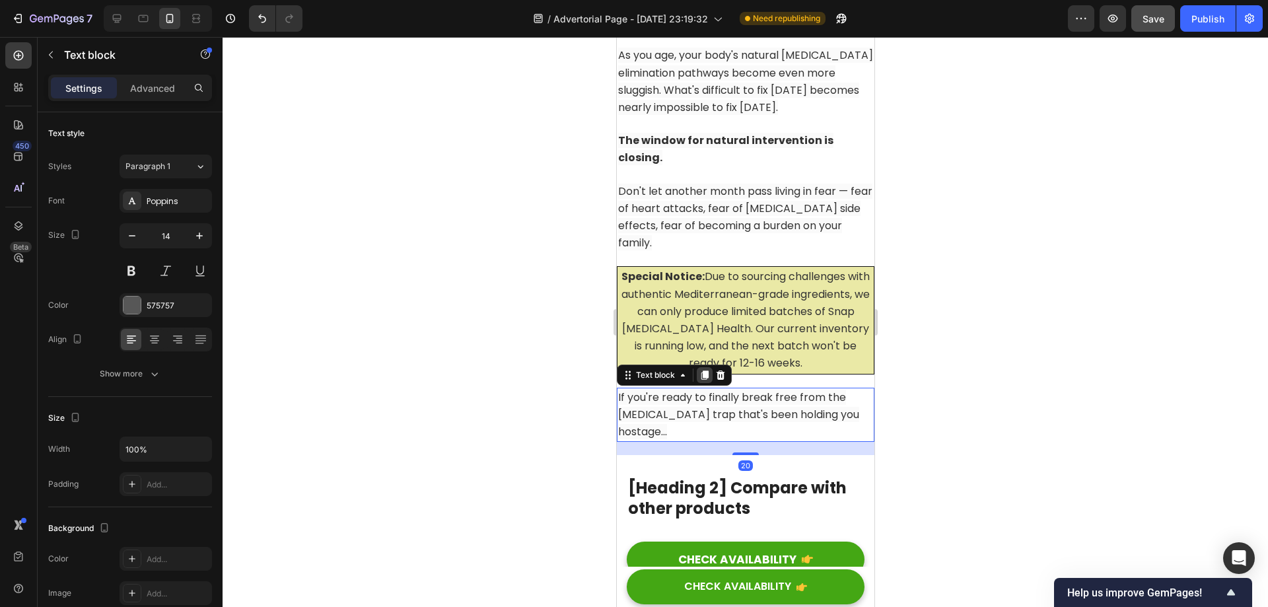
click at [708, 370] on icon at bounding box center [704, 375] width 11 height 11
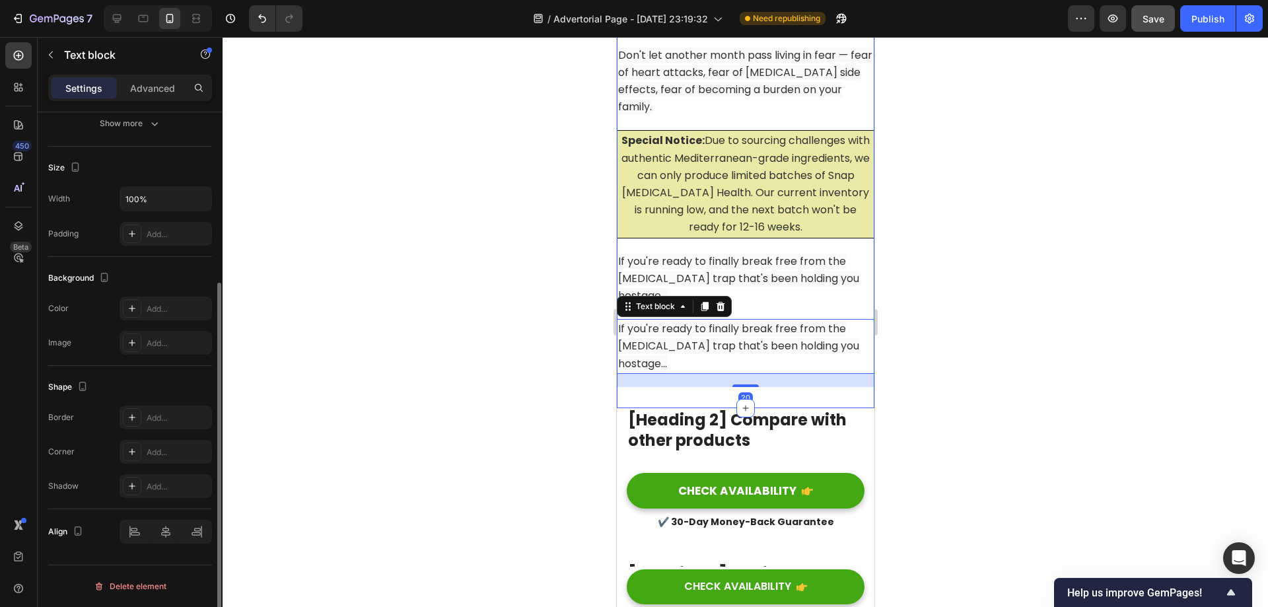
scroll to position [12307, 0]
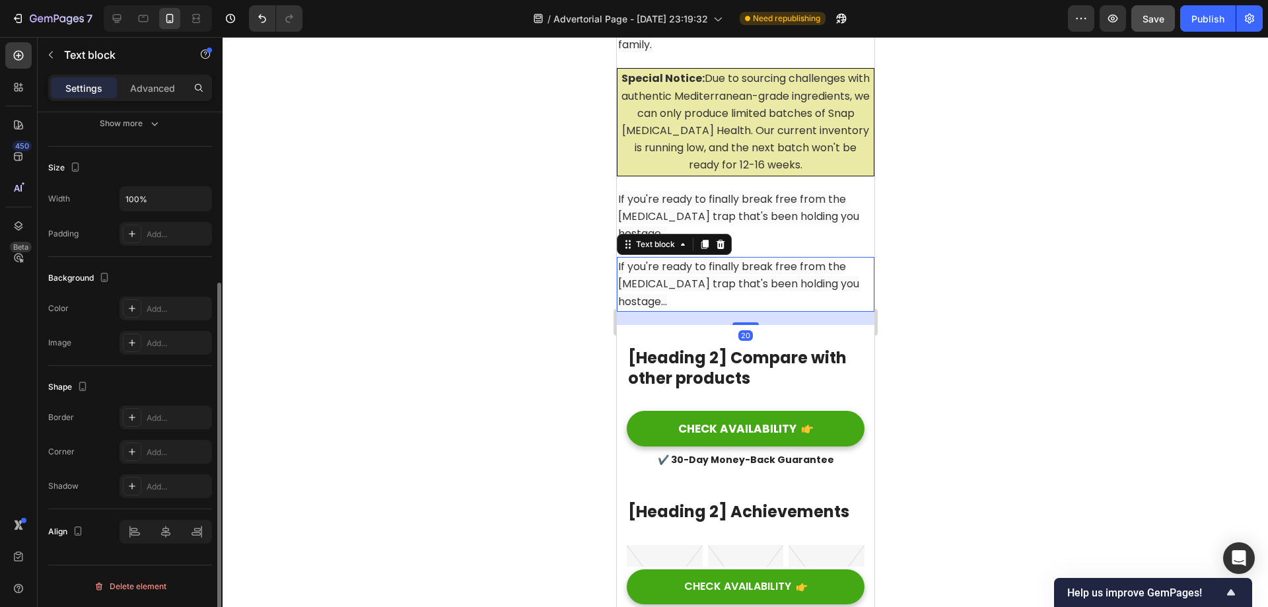
click at [743, 259] on span "If you're ready to finally break free from the [MEDICAL_DATA] trap that's been …" at bounding box center [737, 284] width 241 height 50
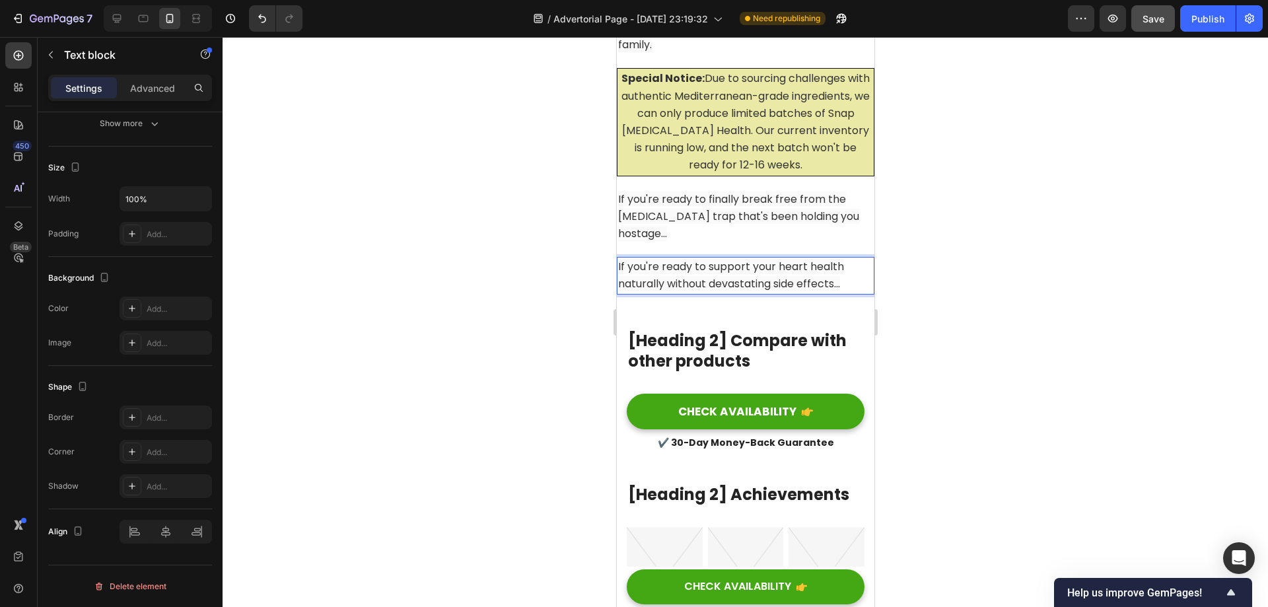
click at [1022, 322] on div at bounding box center [745, 322] width 1045 height 570
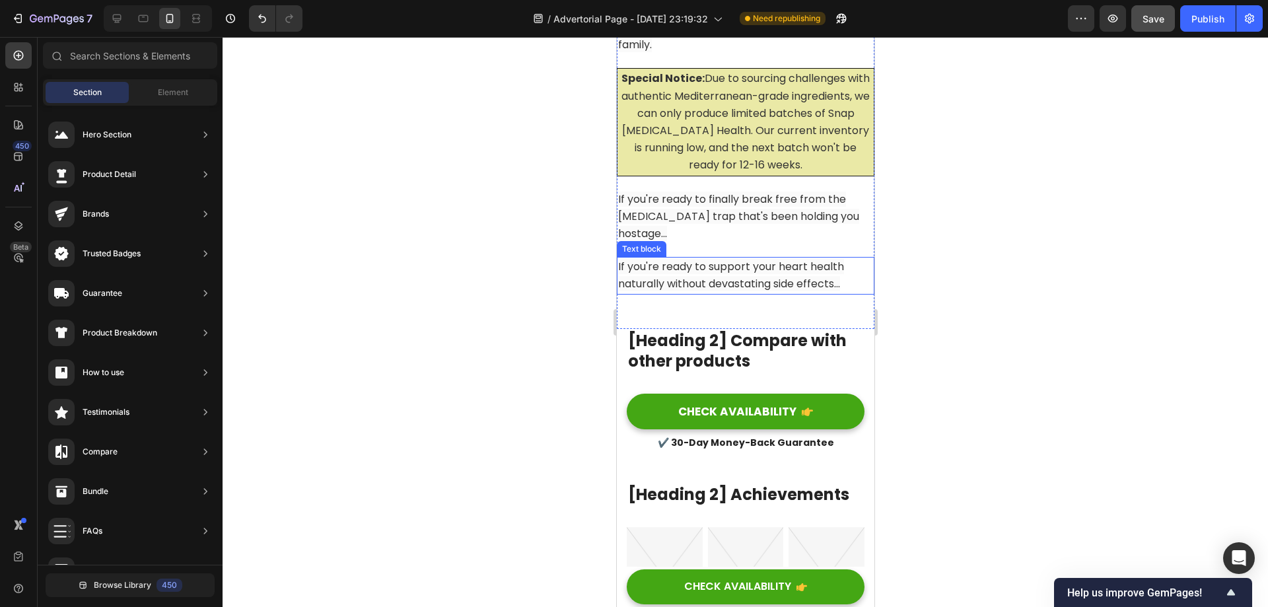
click at [771, 260] on span "If you're ready to support your heart health naturally without devastating side…" at bounding box center [730, 275] width 226 height 32
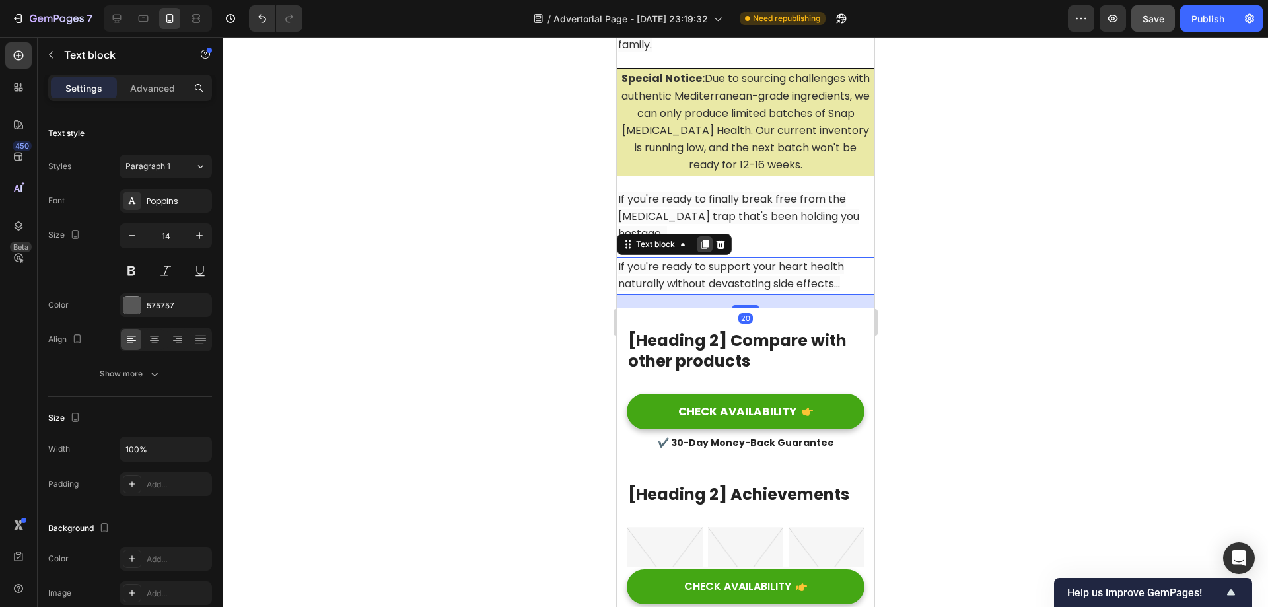
click at [703, 240] on icon at bounding box center [704, 244] width 7 height 9
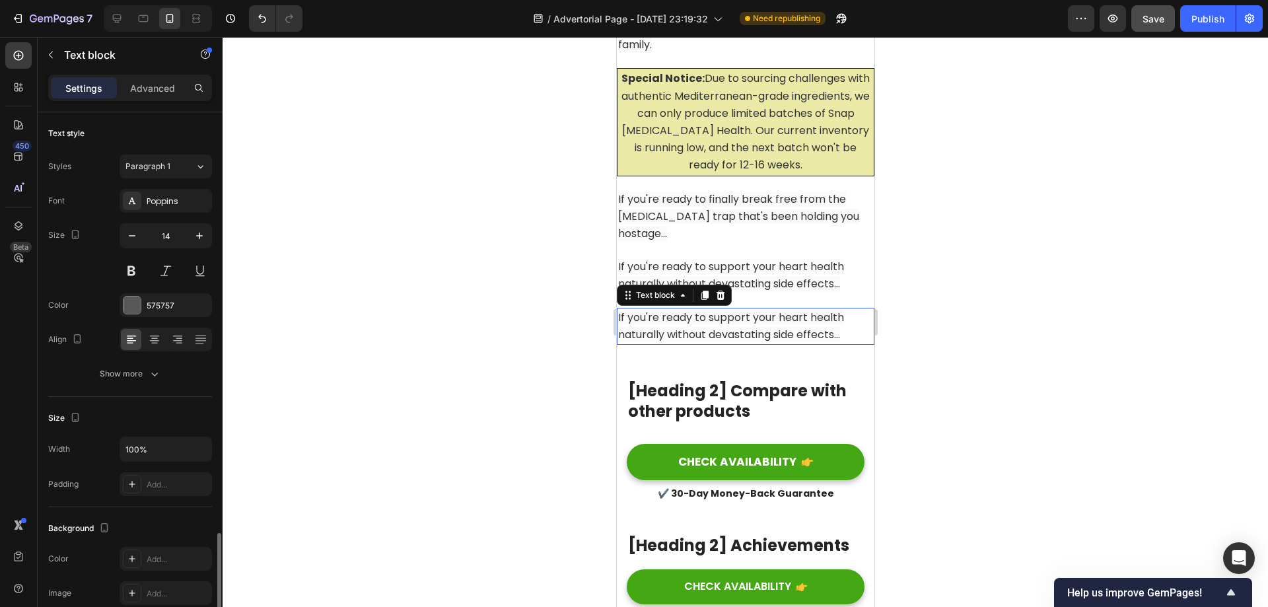
scroll to position [250, 0]
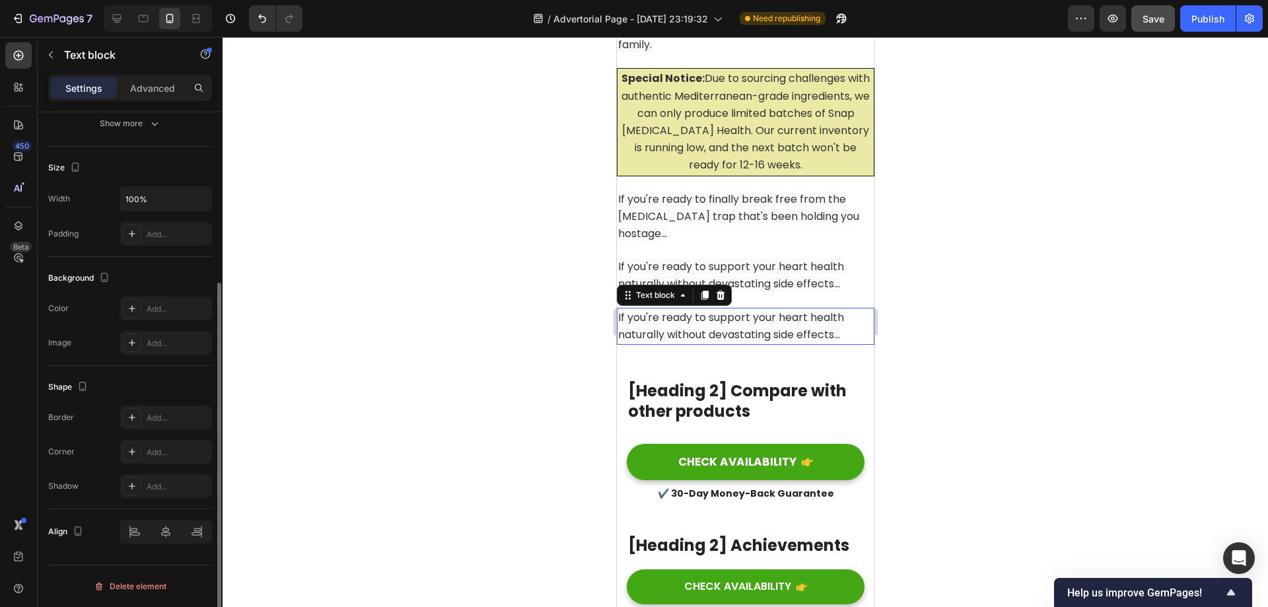
click at [720, 310] on span "If you're ready to support your heart health naturally without devastating side…" at bounding box center [730, 326] width 226 height 32
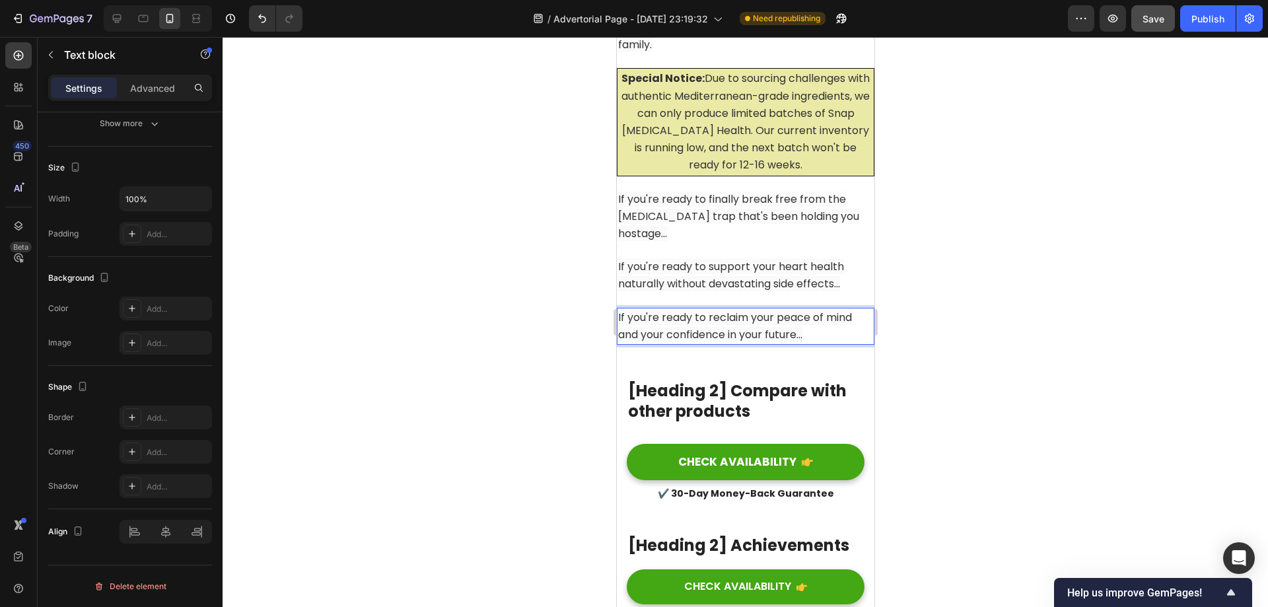
click at [1037, 357] on div at bounding box center [745, 322] width 1045 height 570
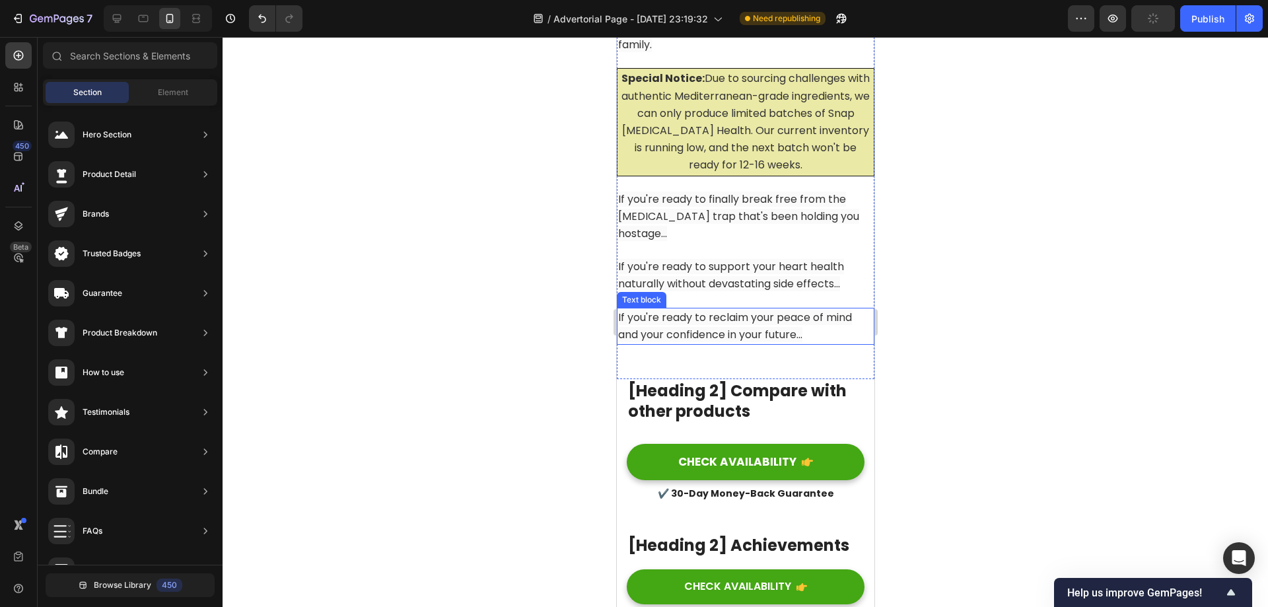
click at [786, 310] on span "If you're ready to reclaim your peace of mind and your confidence in your futur…" at bounding box center [734, 326] width 234 height 32
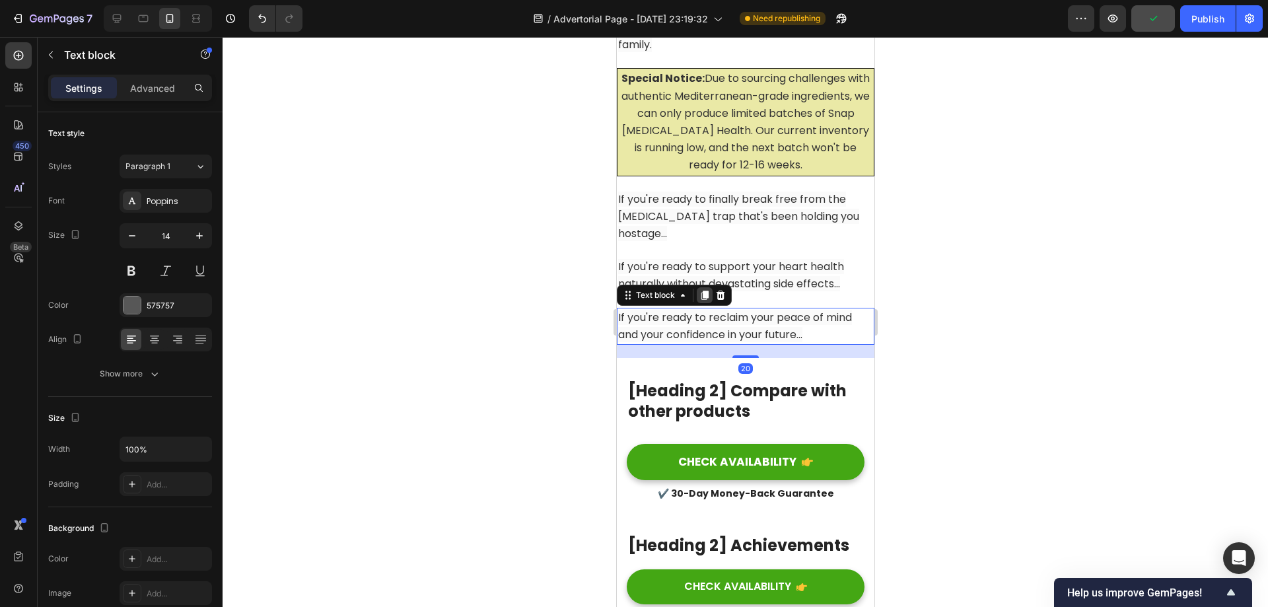
click at [701, 291] on icon at bounding box center [704, 295] width 7 height 9
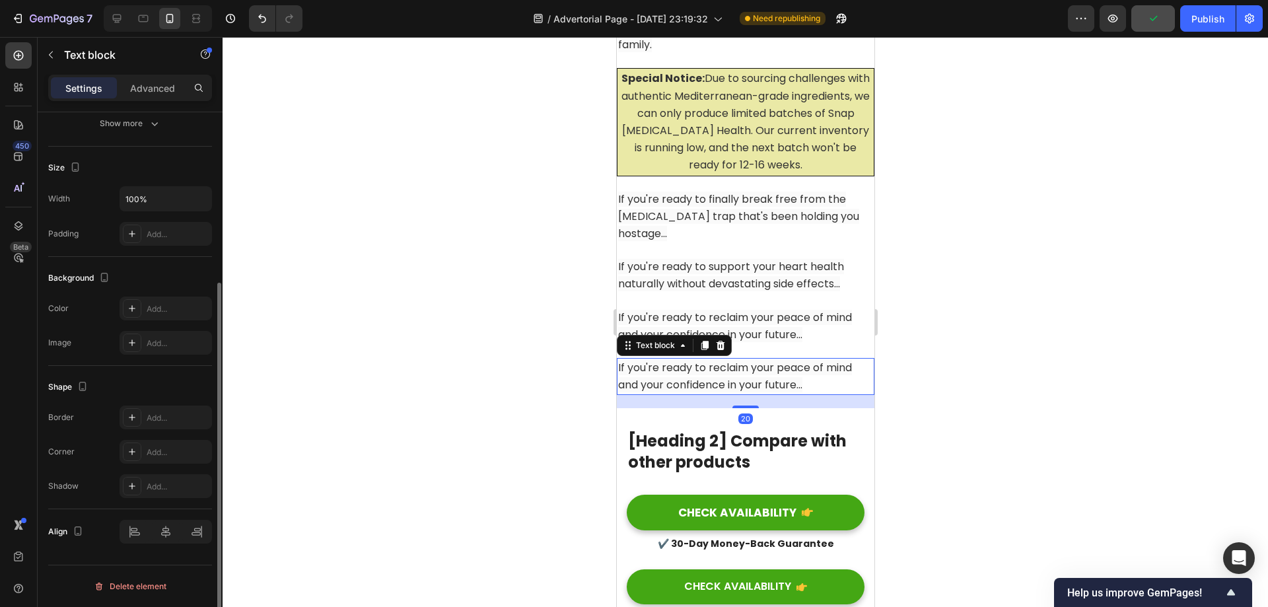
click at [733, 366] on span "If you're ready to reclaim your peace of mind and your confidence in your futur…" at bounding box center [734, 376] width 234 height 32
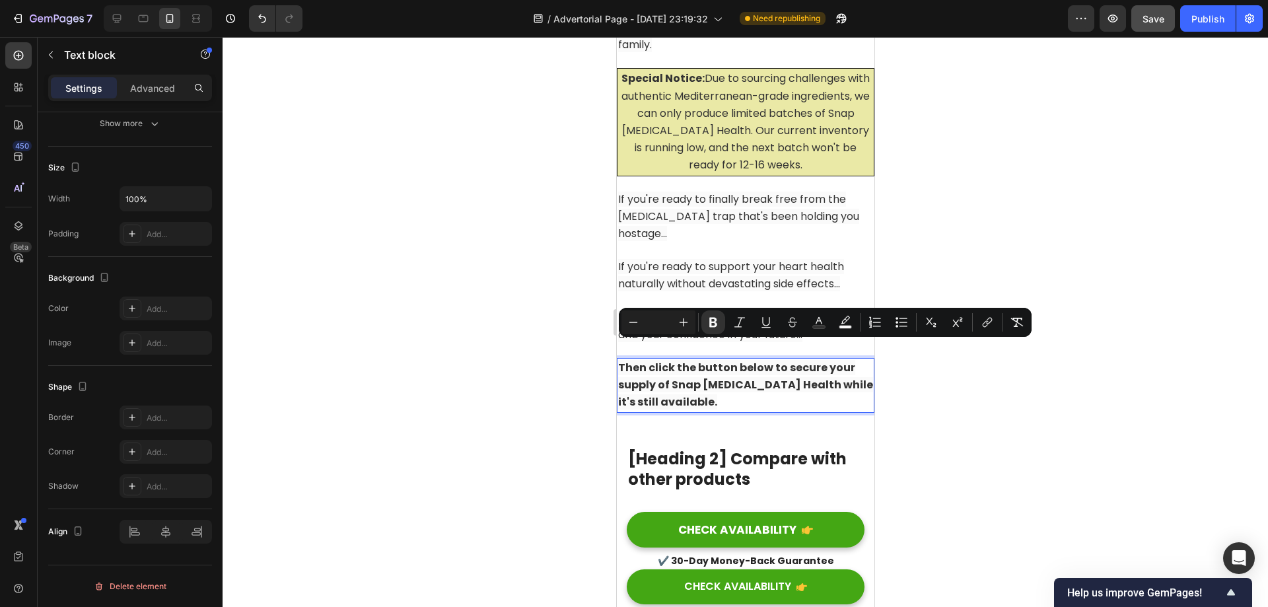
click at [1001, 382] on div at bounding box center [745, 322] width 1045 height 570
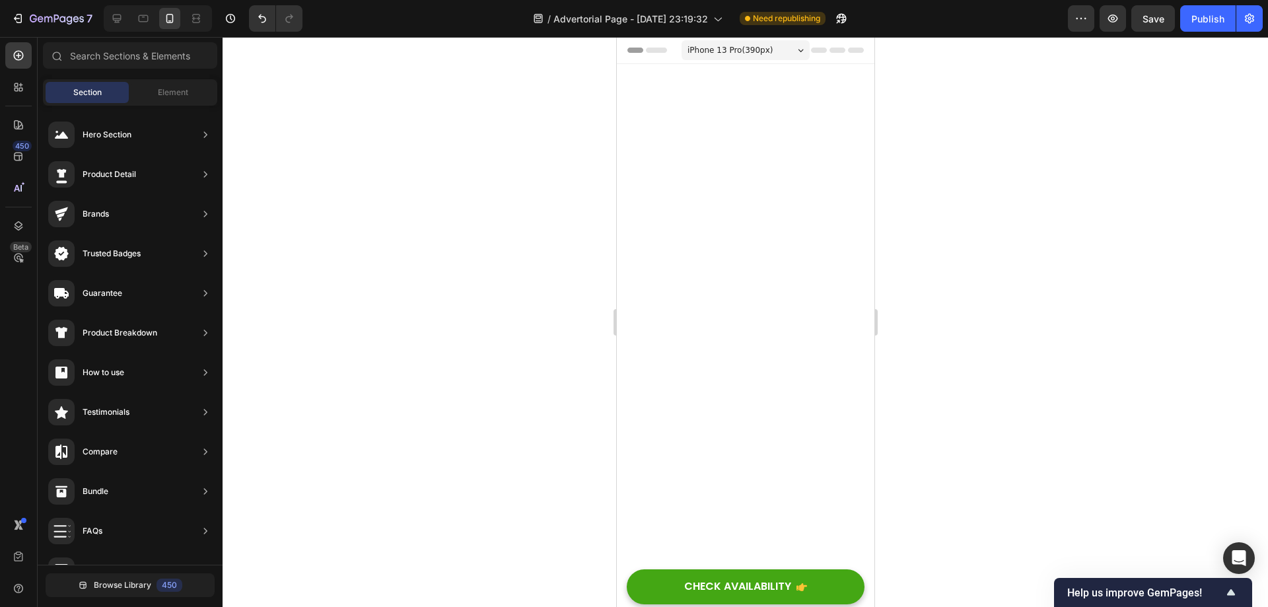
scroll to position [12423, 0]
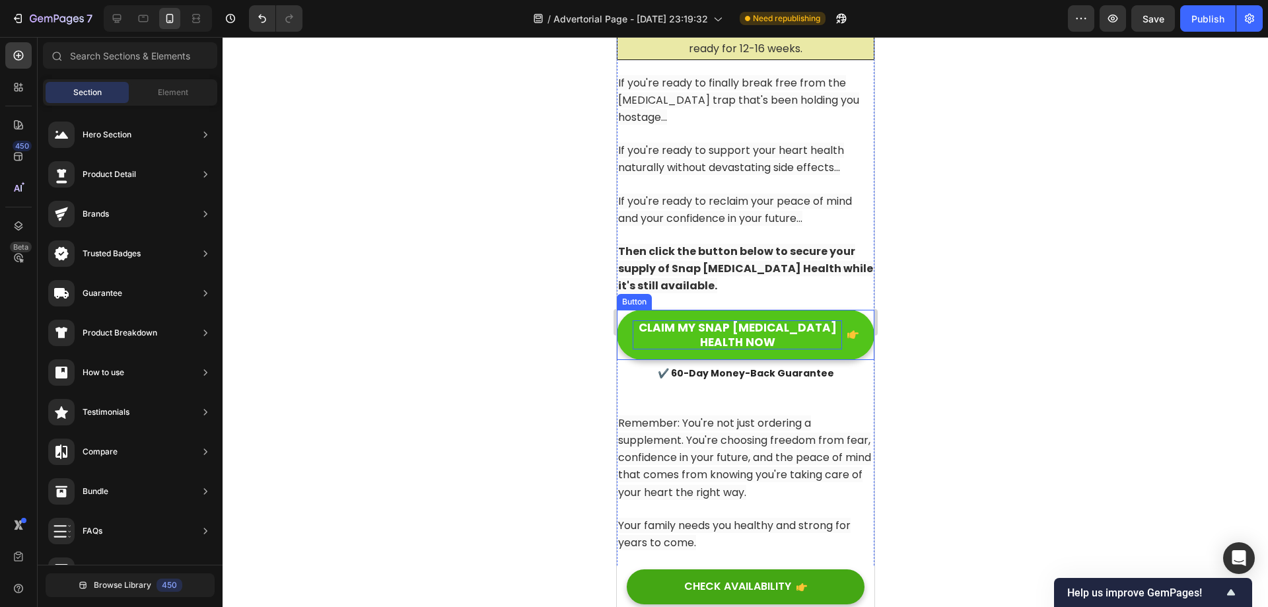
click at [746, 320] on p "CLAIM MY SNAP [MEDICAL_DATA] HEALTH NOW" at bounding box center [736, 334] width 209 height 29
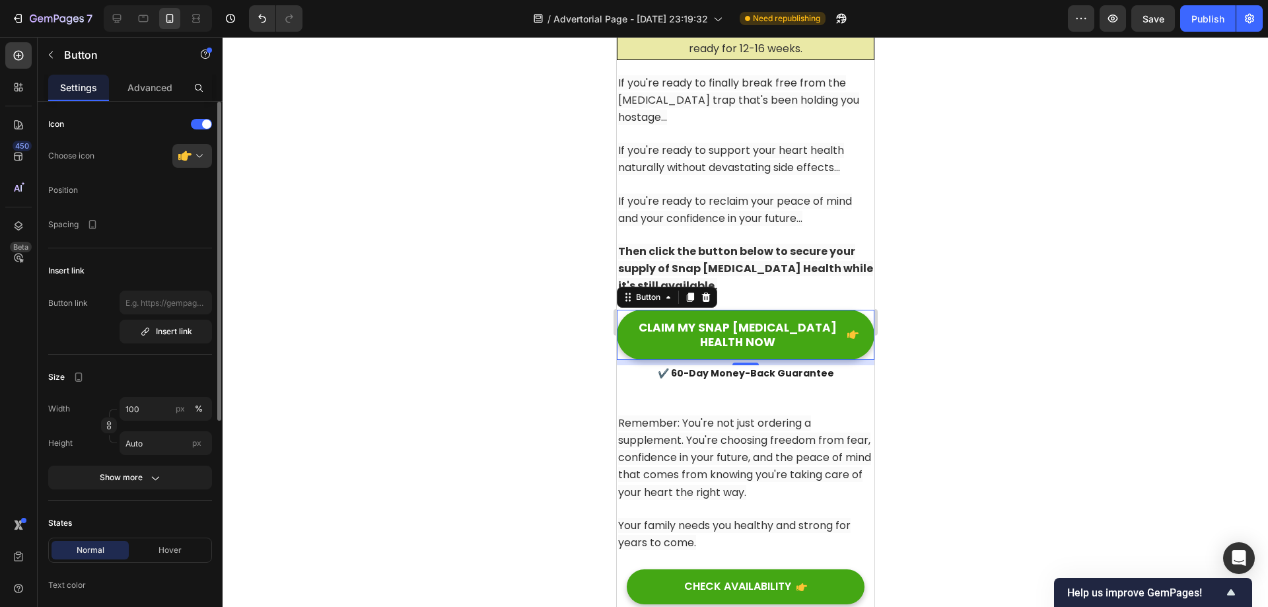
scroll to position [132, 0]
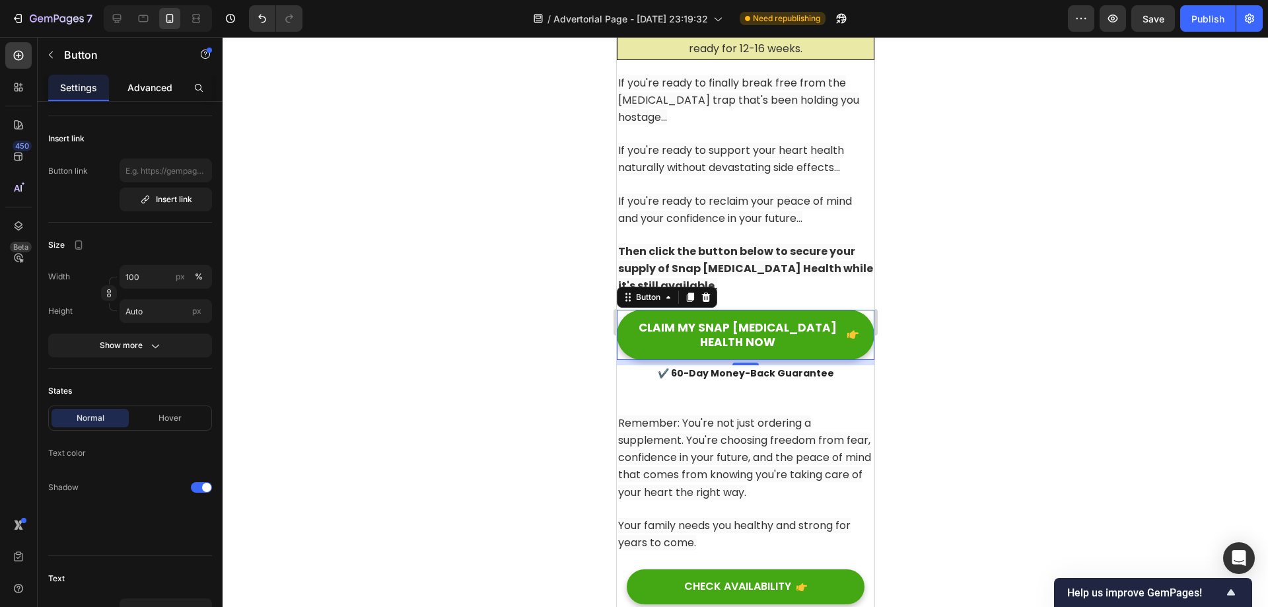
click at [139, 89] on p "Advanced" at bounding box center [149, 88] width 45 height 14
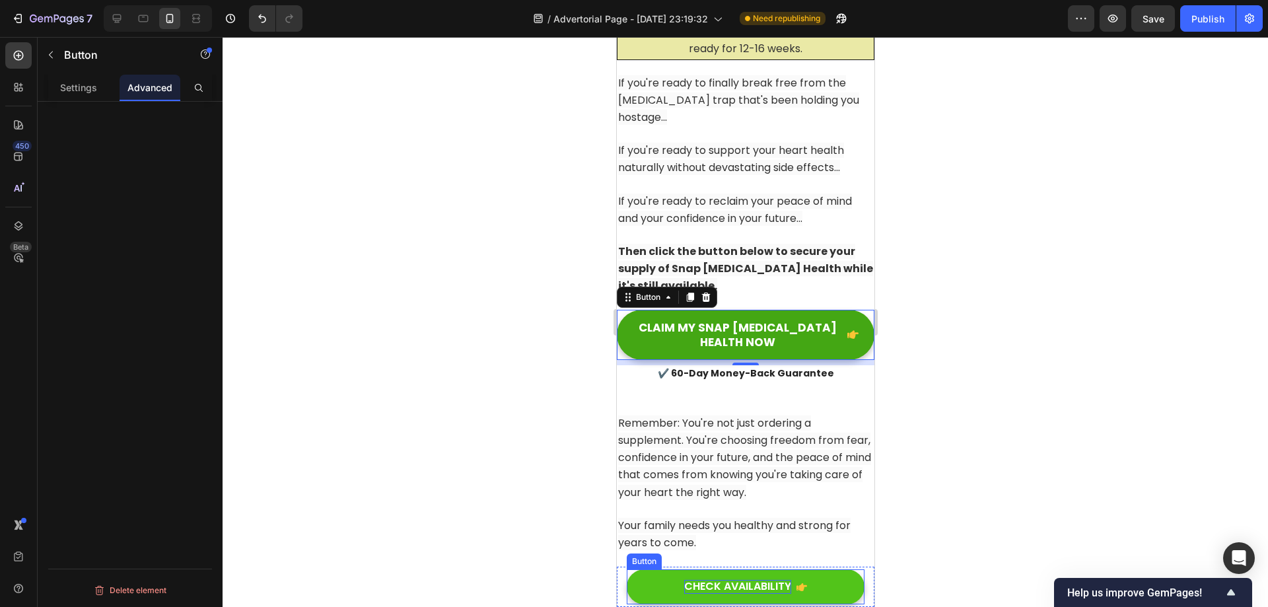
click at [736, 588] on div "CHECK AVAILABILITY" at bounding box center [736, 587] width 107 height 14
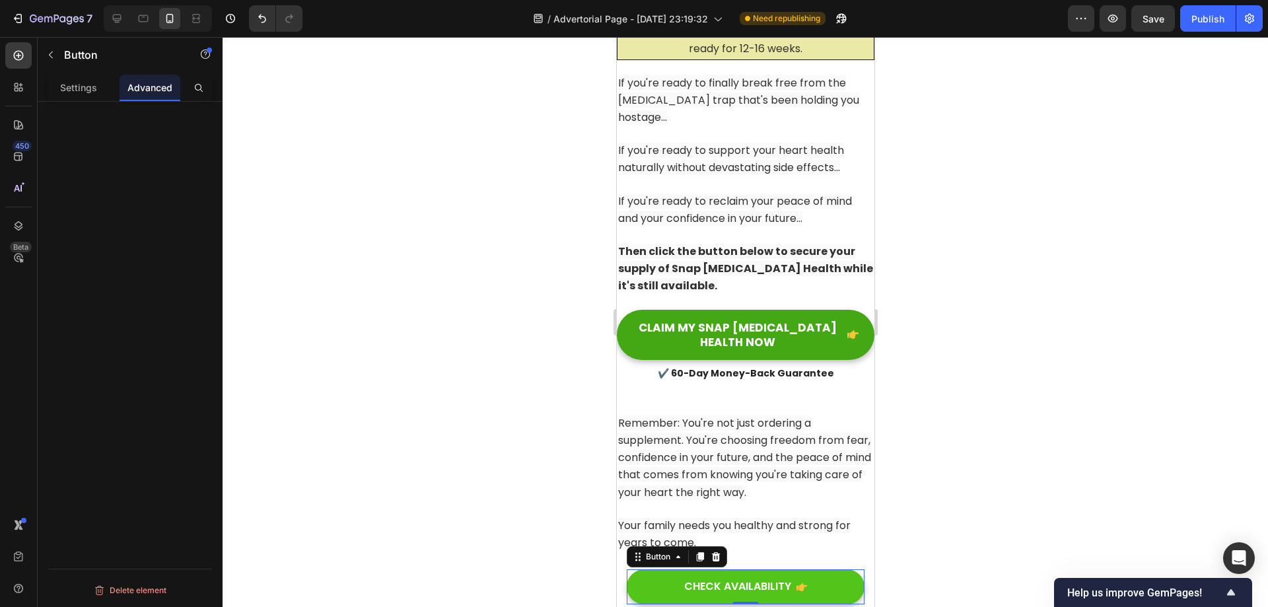
click at [651, 588] on button "CHECK AVAILABILITY" at bounding box center [745, 586] width 238 height 35
click at [90, 88] on p "Settings" at bounding box center [78, 88] width 37 height 14
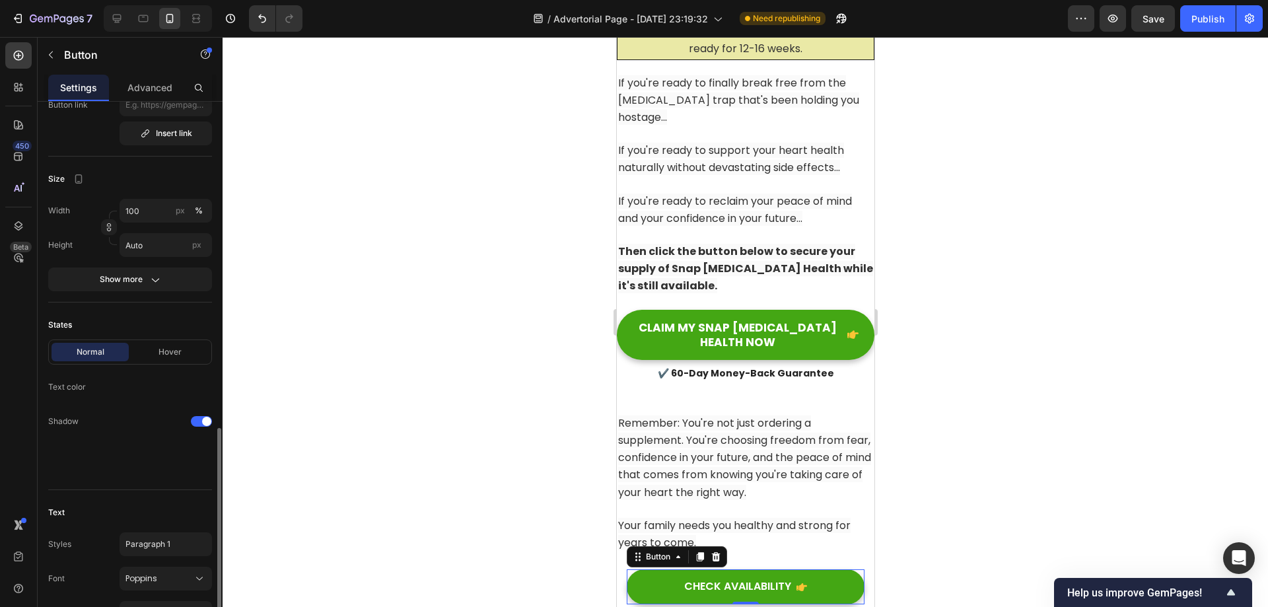
scroll to position [380, 0]
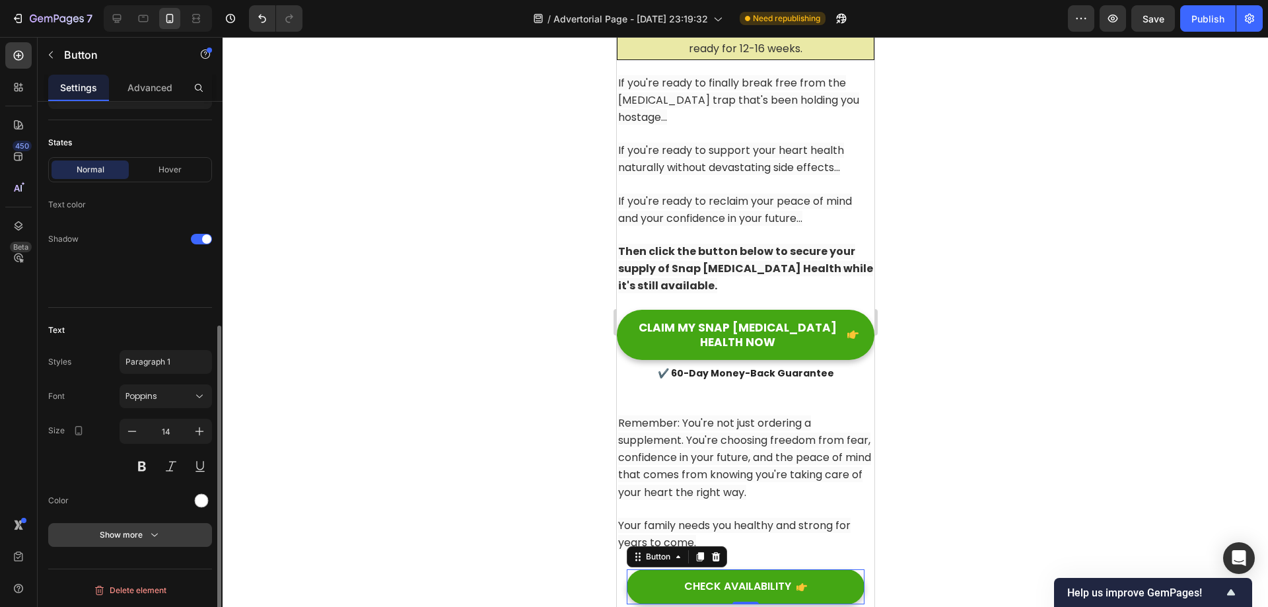
click at [127, 538] on div "Show more" at bounding box center [130, 534] width 61 height 13
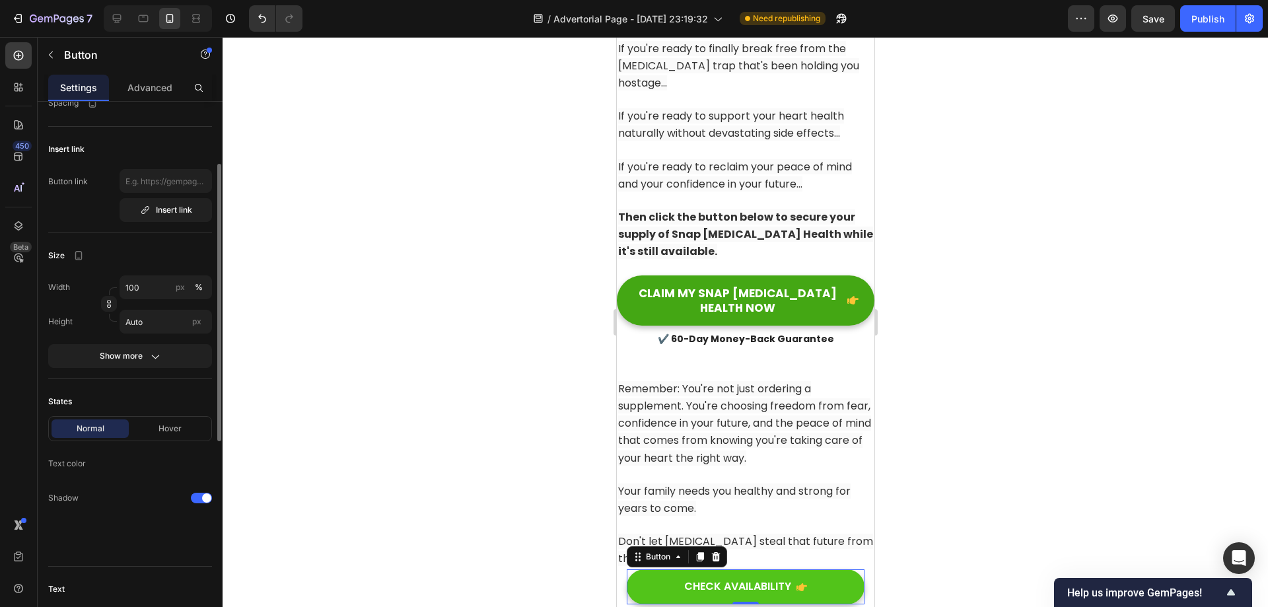
scroll to position [12555, 0]
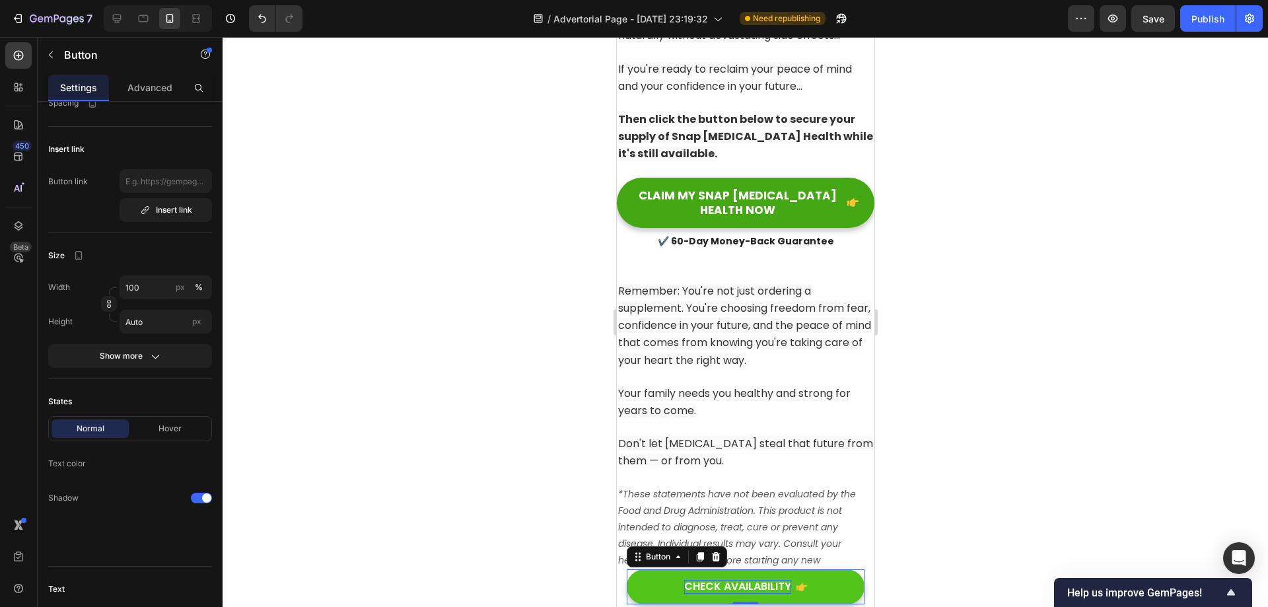
click at [768, 591] on div "CHECK AVAILABILITY" at bounding box center [736, 587] width 107 height 14
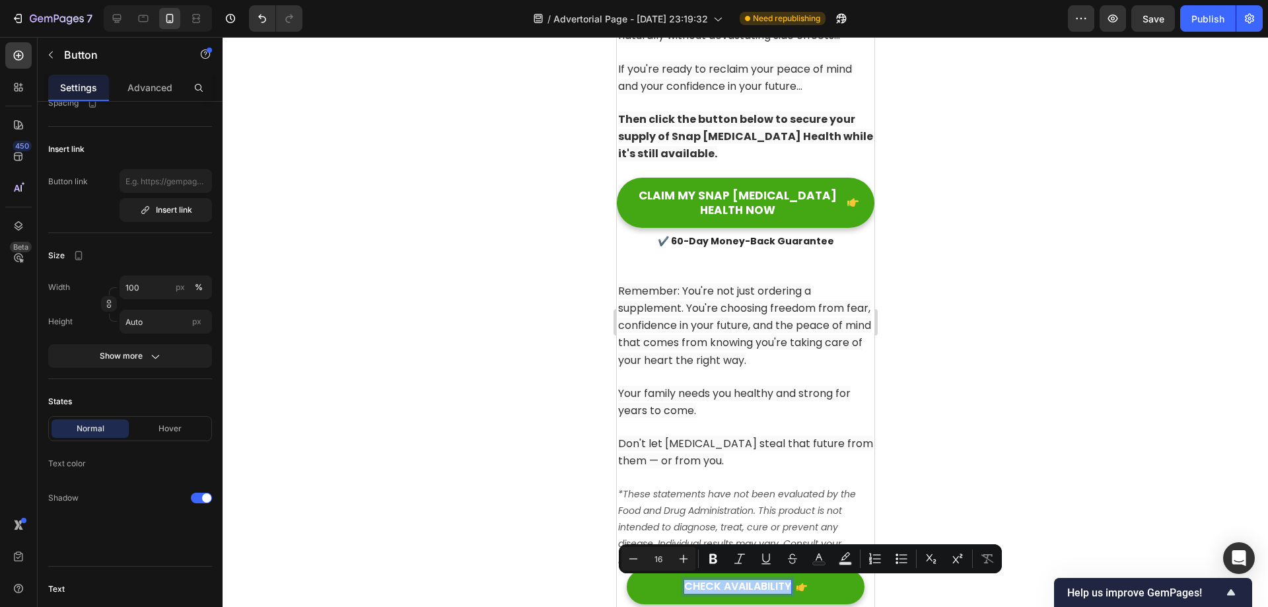
click at [938, 442] on div at bounding box center [745, 322] width 1045 height 570
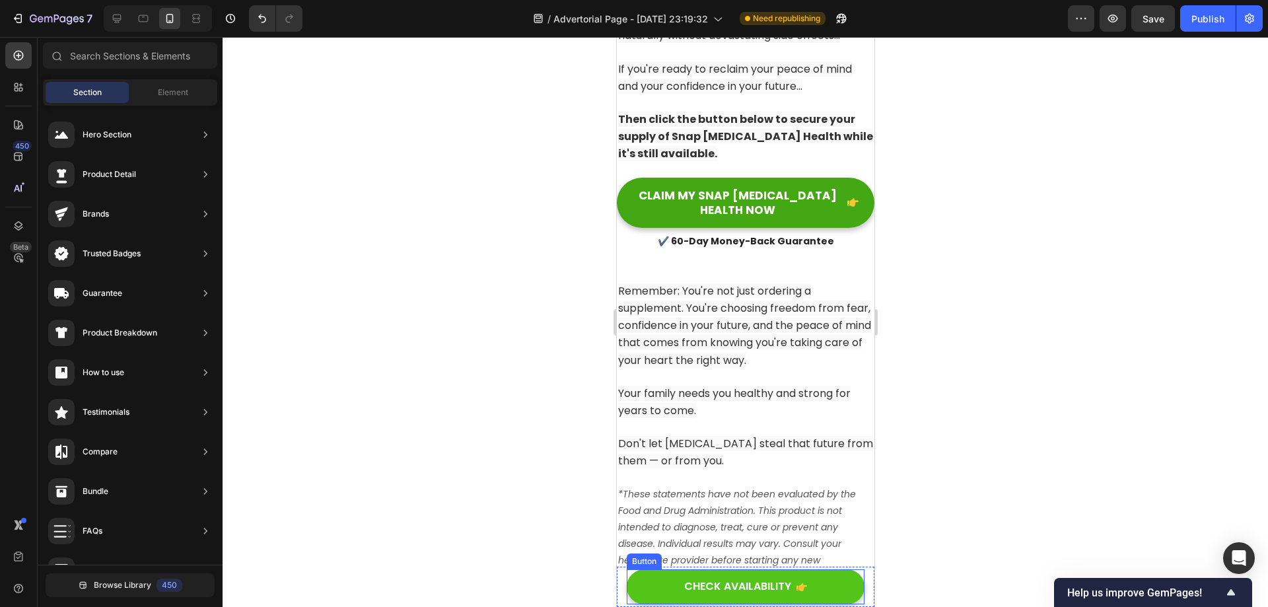
click at [823, 586] on button "CHECK AVAILABILITY" at bounding box center [745, 586] width 238 height 35
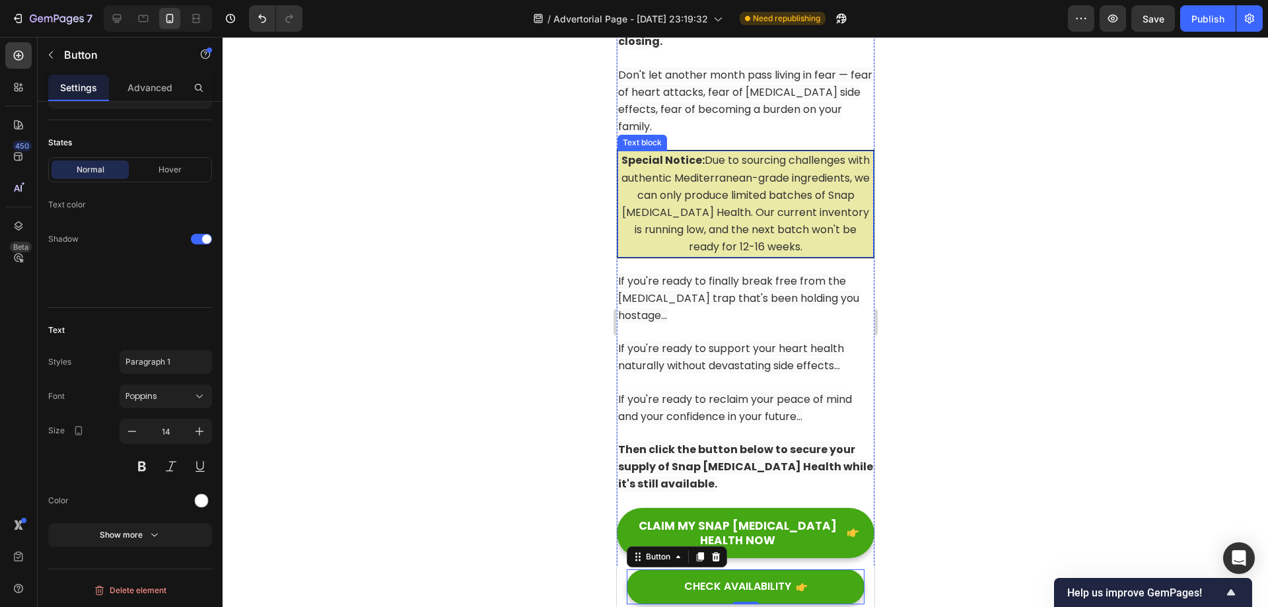
scroll to position [11961, 0]
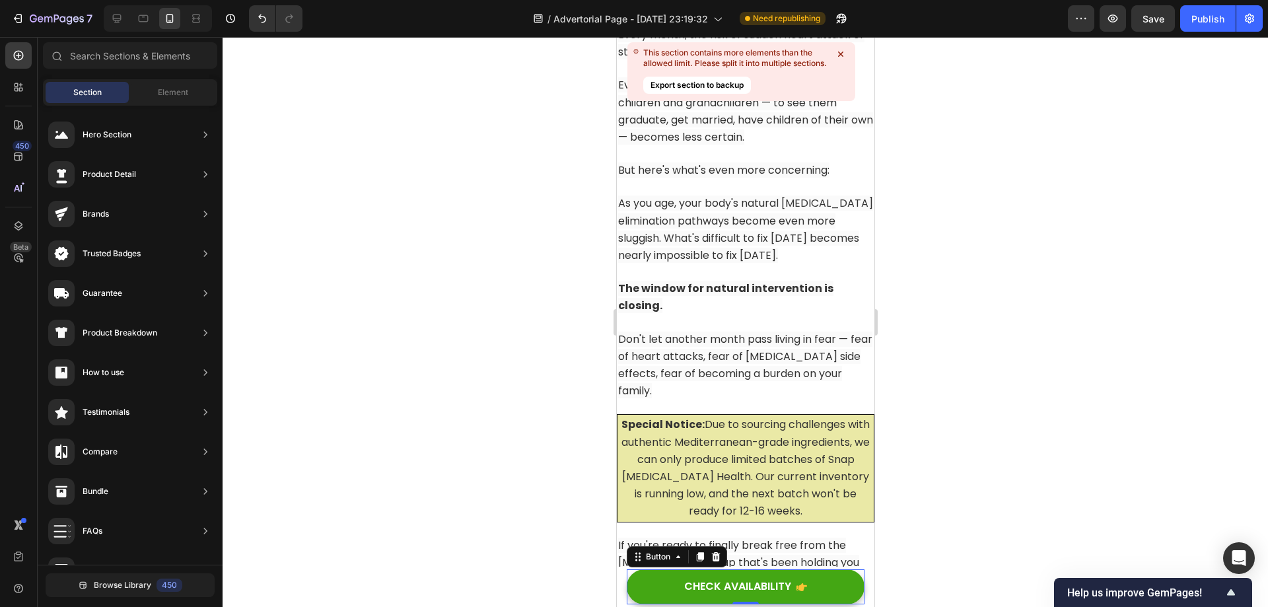
click at [840, 54] on icon at bounding box center [840, 54] width 5 height 5
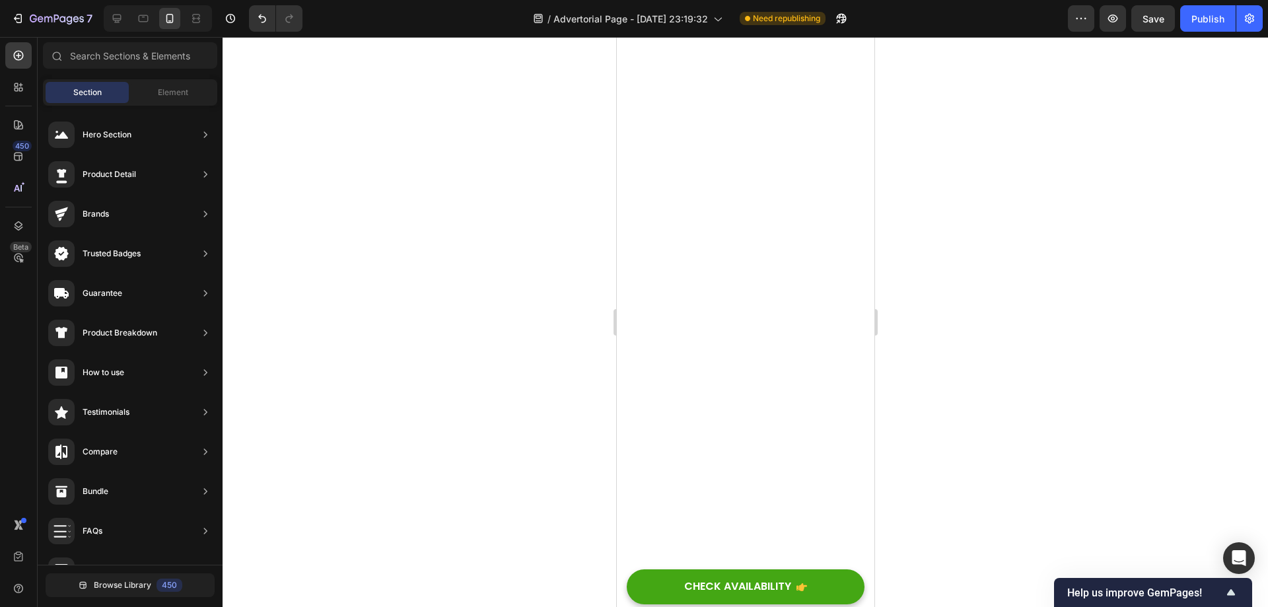
scroll to position [0, 0]
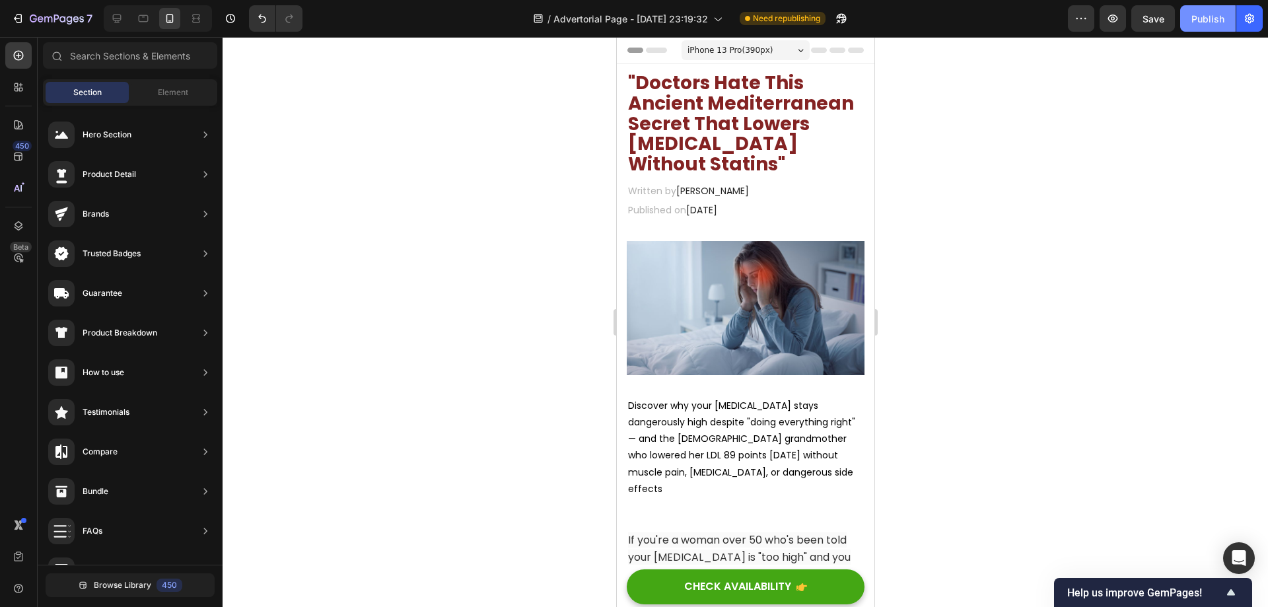
click at [1211, 12] on div "Publish" at bounding box center [1207, 19] width 33 height 14
